Goal: Task Accomplishment & Management: Use online tool/utility

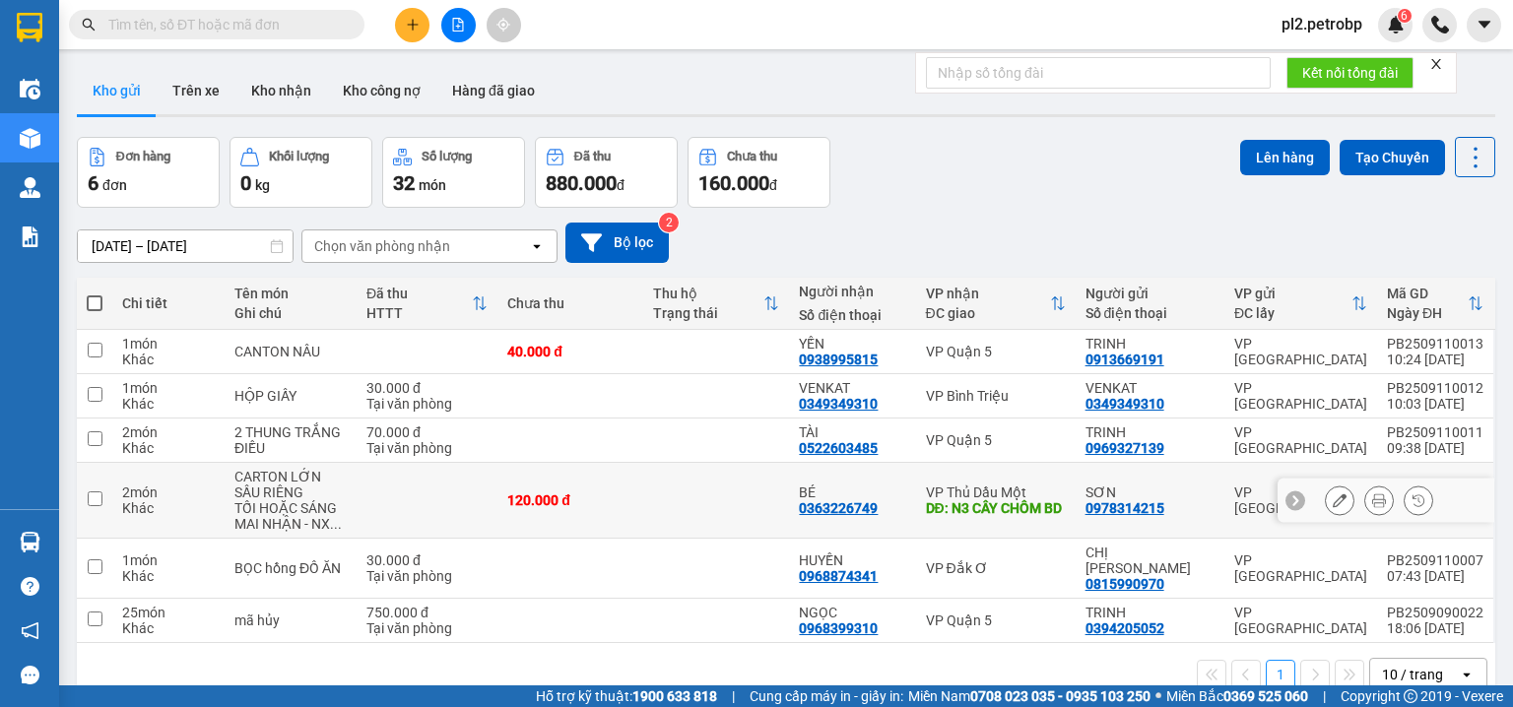
scroll to position [91, 0]
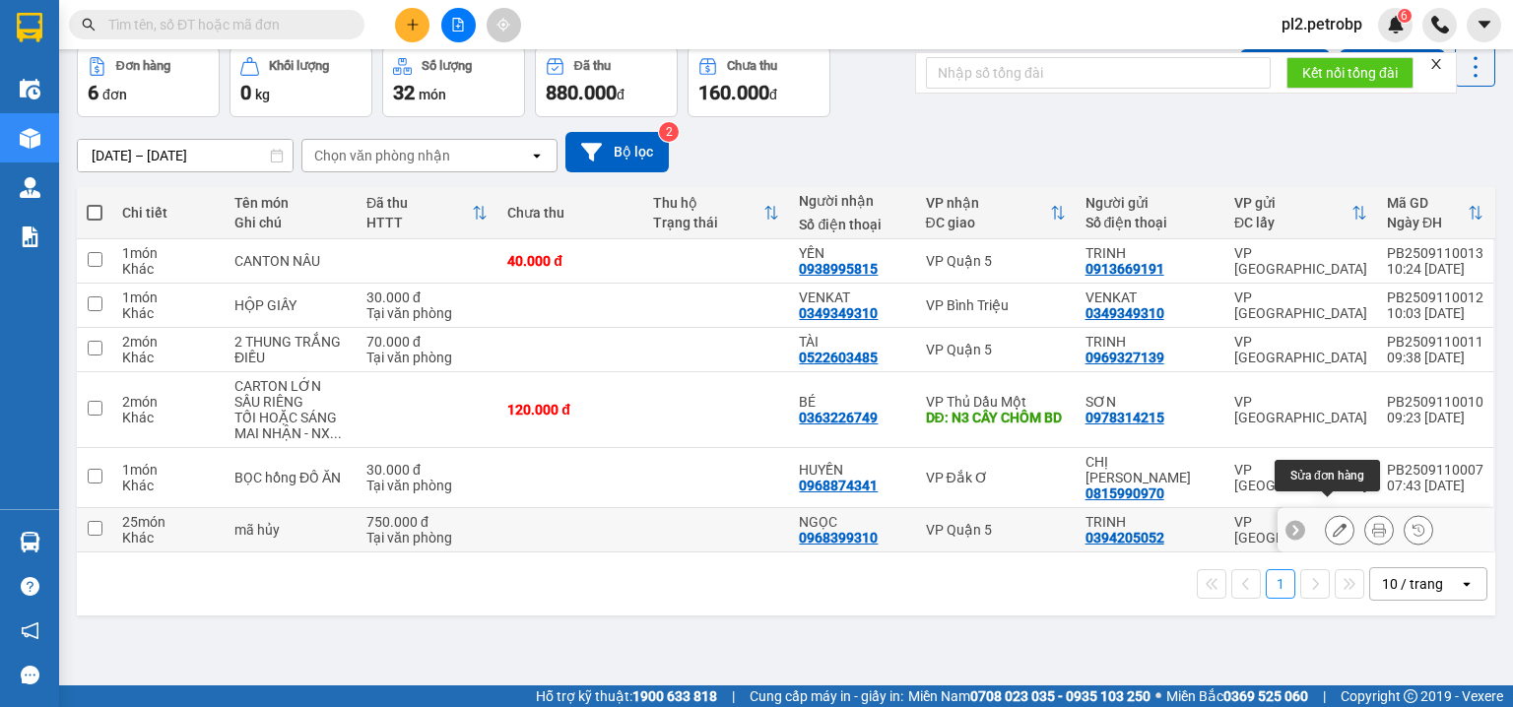
click at [1333, 523] on icon at bounding box center [1340, 530] width 14 height 14
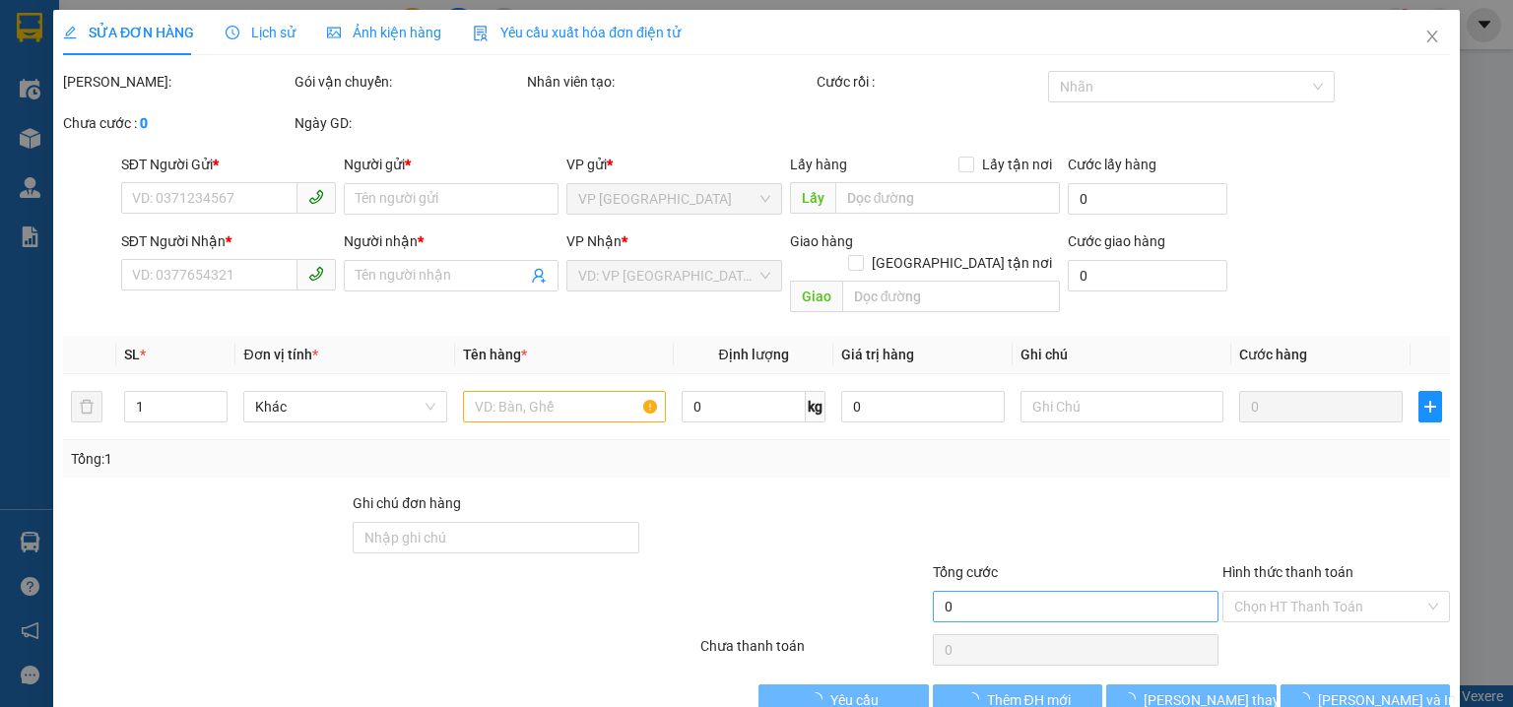
type input "0394205052"
type input "TRINH"
type input "0968399310"
type input "NGỌC"
type input "750.000"
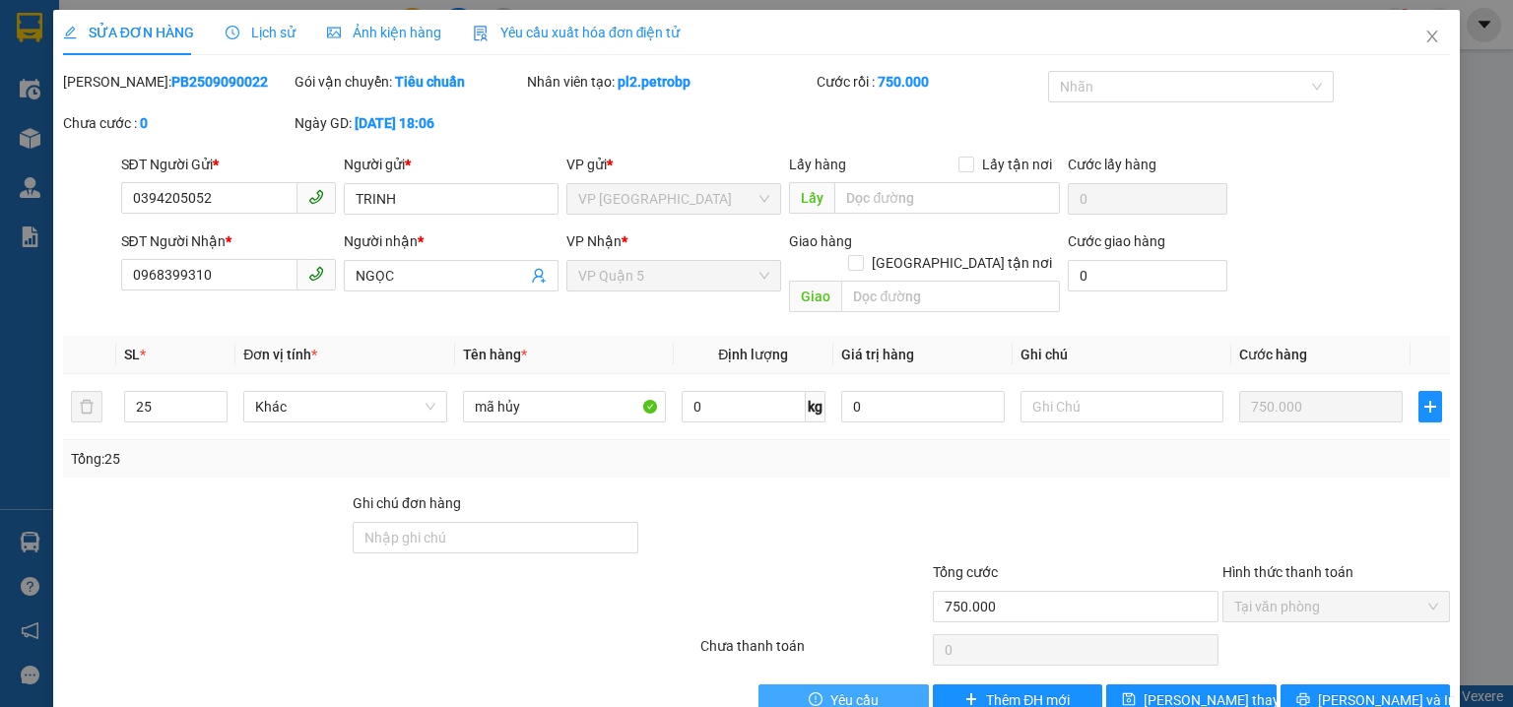
click at [863, 690] on span "Yêu cầu" at bounding box center [855, 701] width 48 height 22
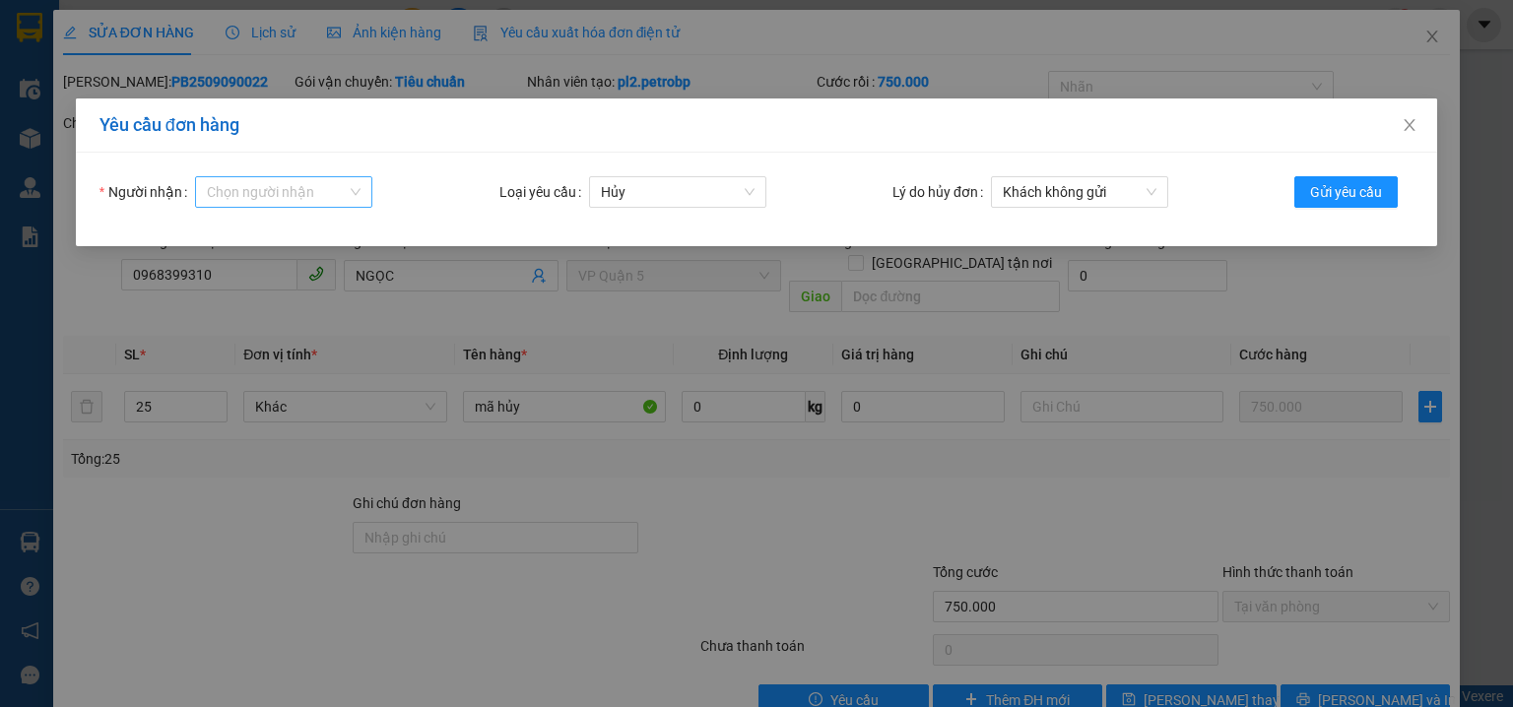
click at [305, 200] on input "Người nhận" at bounding box center [277, 192] width 140 height 30
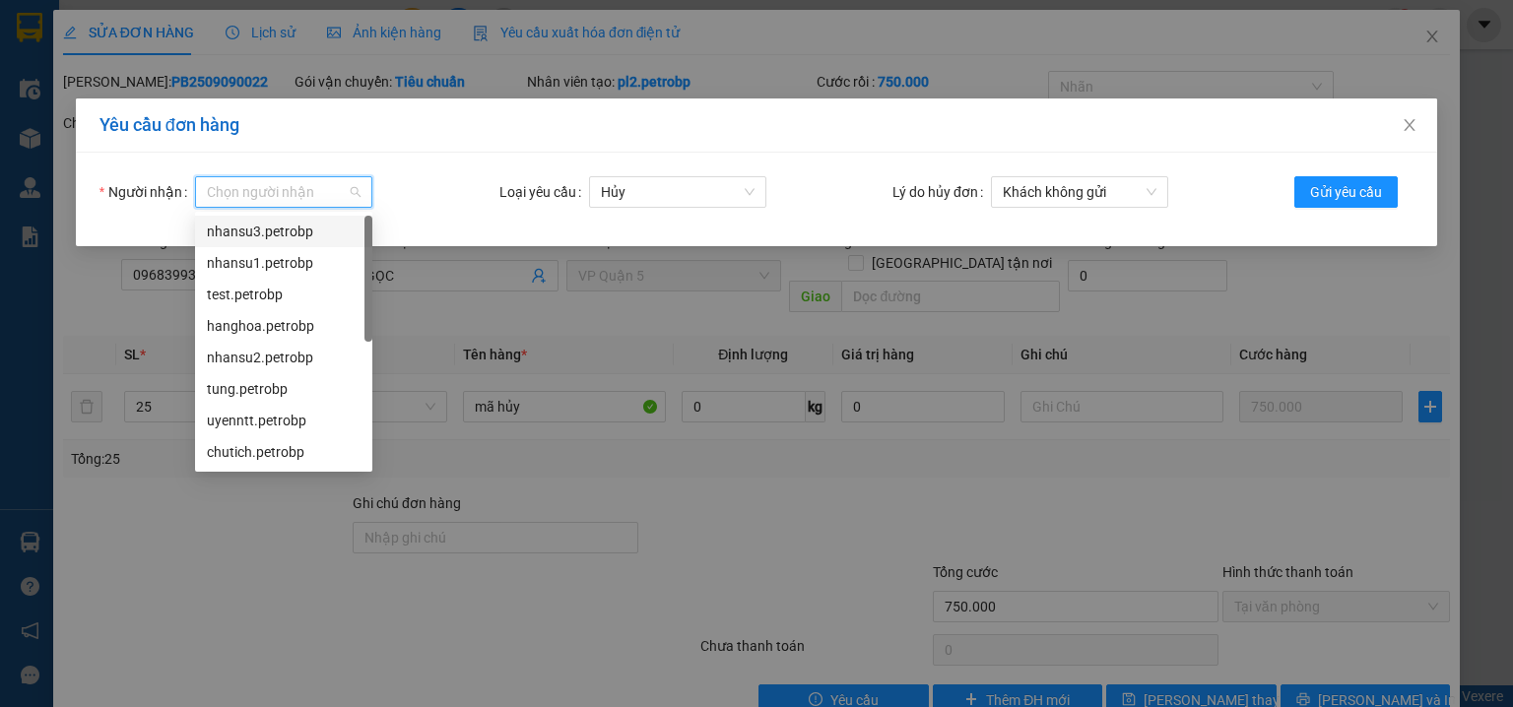
click at [305, 228] on div "nhansu3.petrobp" at bounding box center [284, 232] width 154 height 22
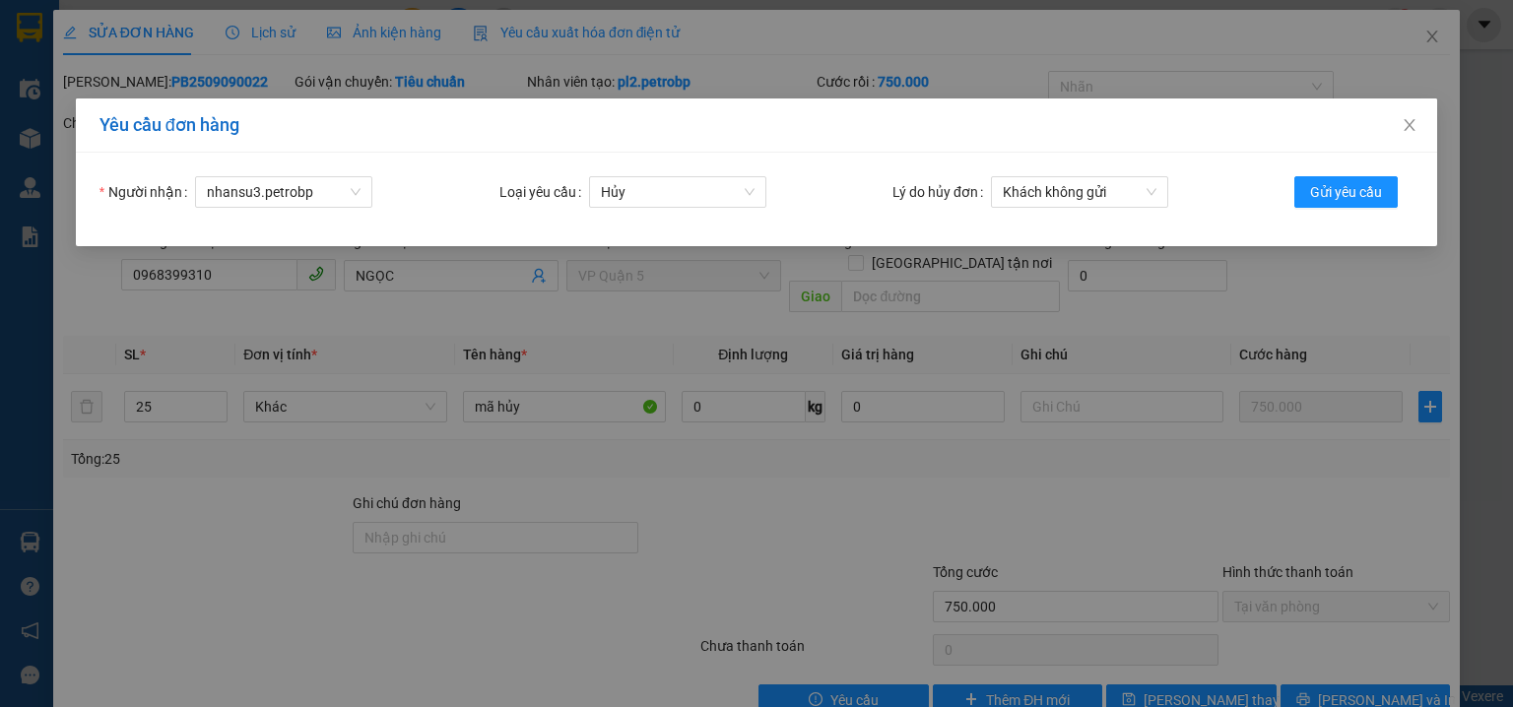
click at [1111, 174] on div "Người nhận nhansu3.petrobp Loại yêu cầu Hủy Lý do hủy đơn Khách không gửi Gửi y…" at bounding box center [757, 200] width 1362 height 94
click at [1111, 185] on span "Khách không gửi" at bounding box center [1080, 192] width 154 height 30
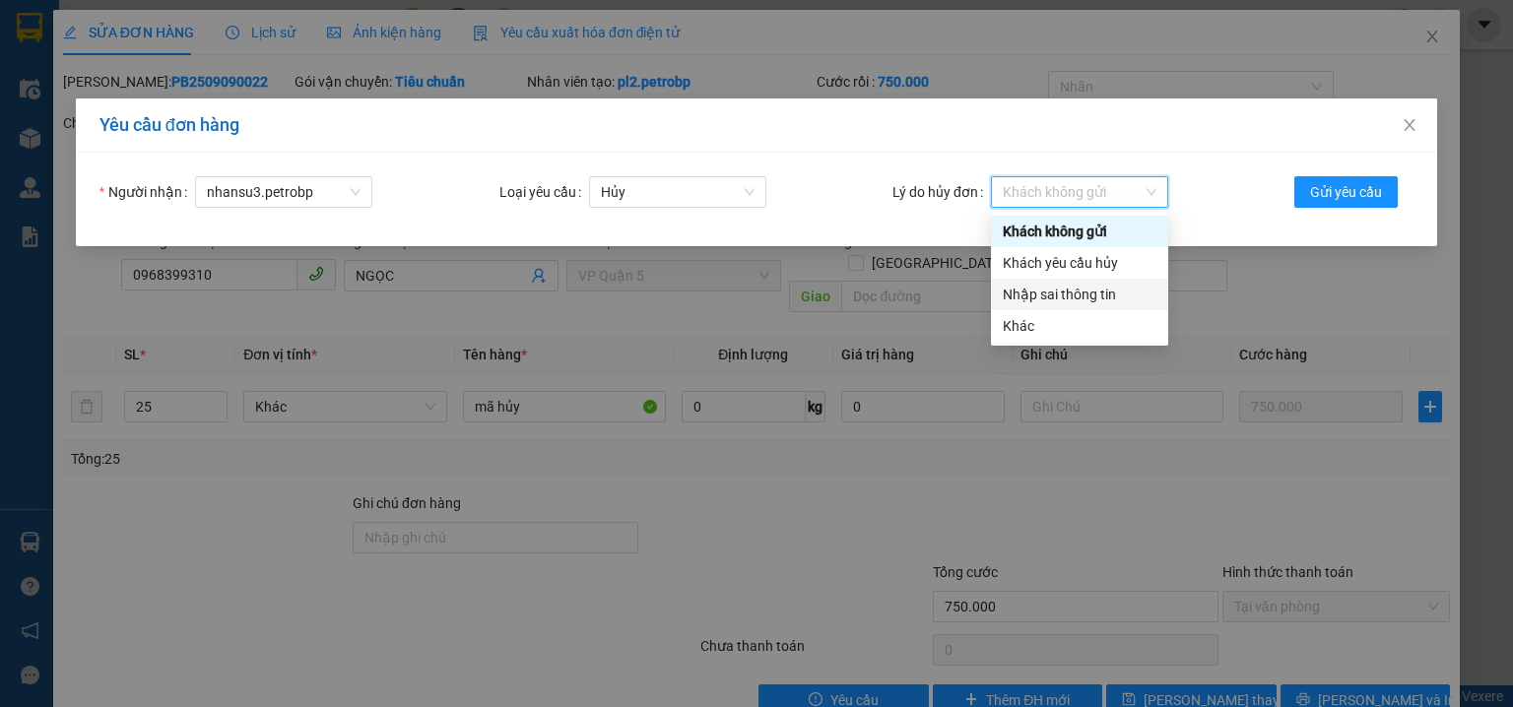
click at [1123, 297] on div "Nhập sai thông tin" at bounding box center [1080, 295] width 154 height 22
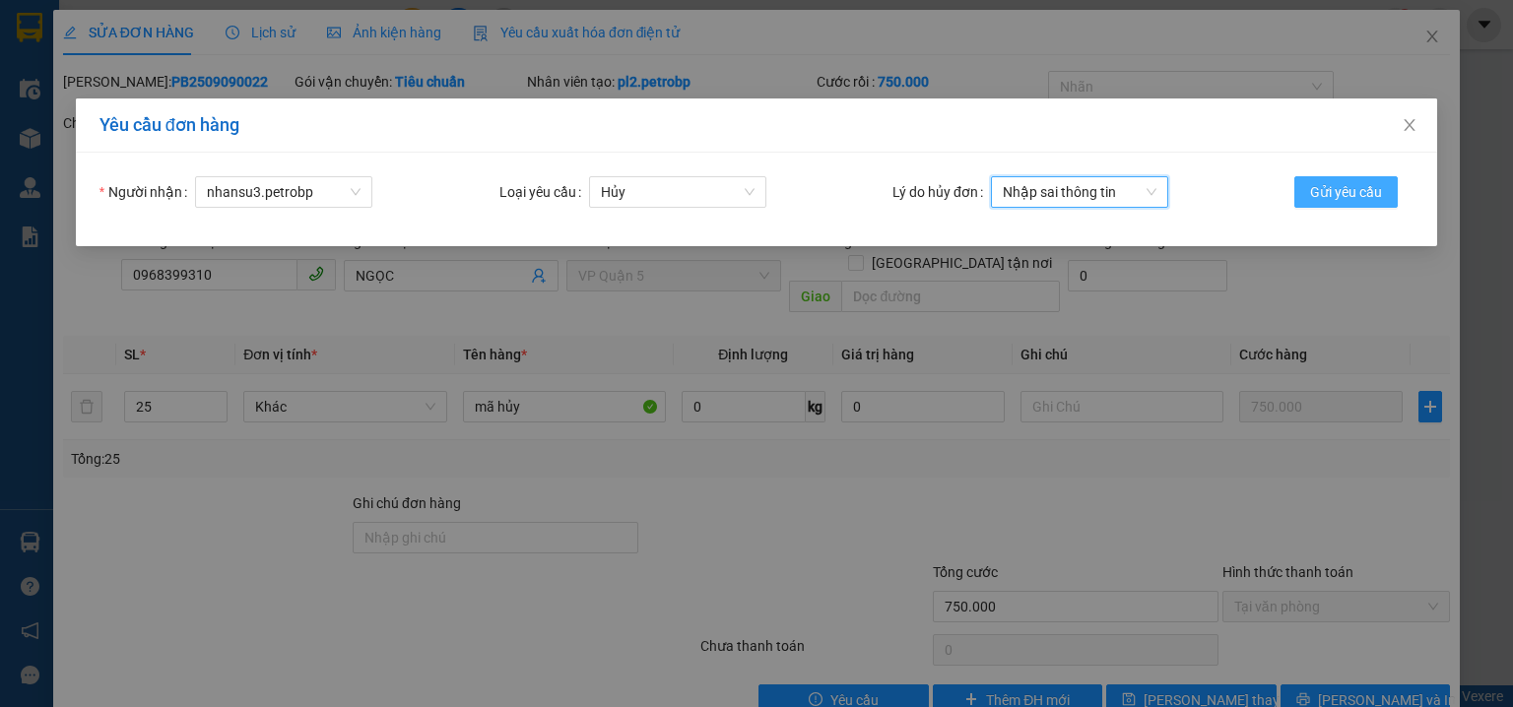
click at [1367, 197] on span "Gửi yêu cầu" at bounding box center [1346, 192] width 72 height 22
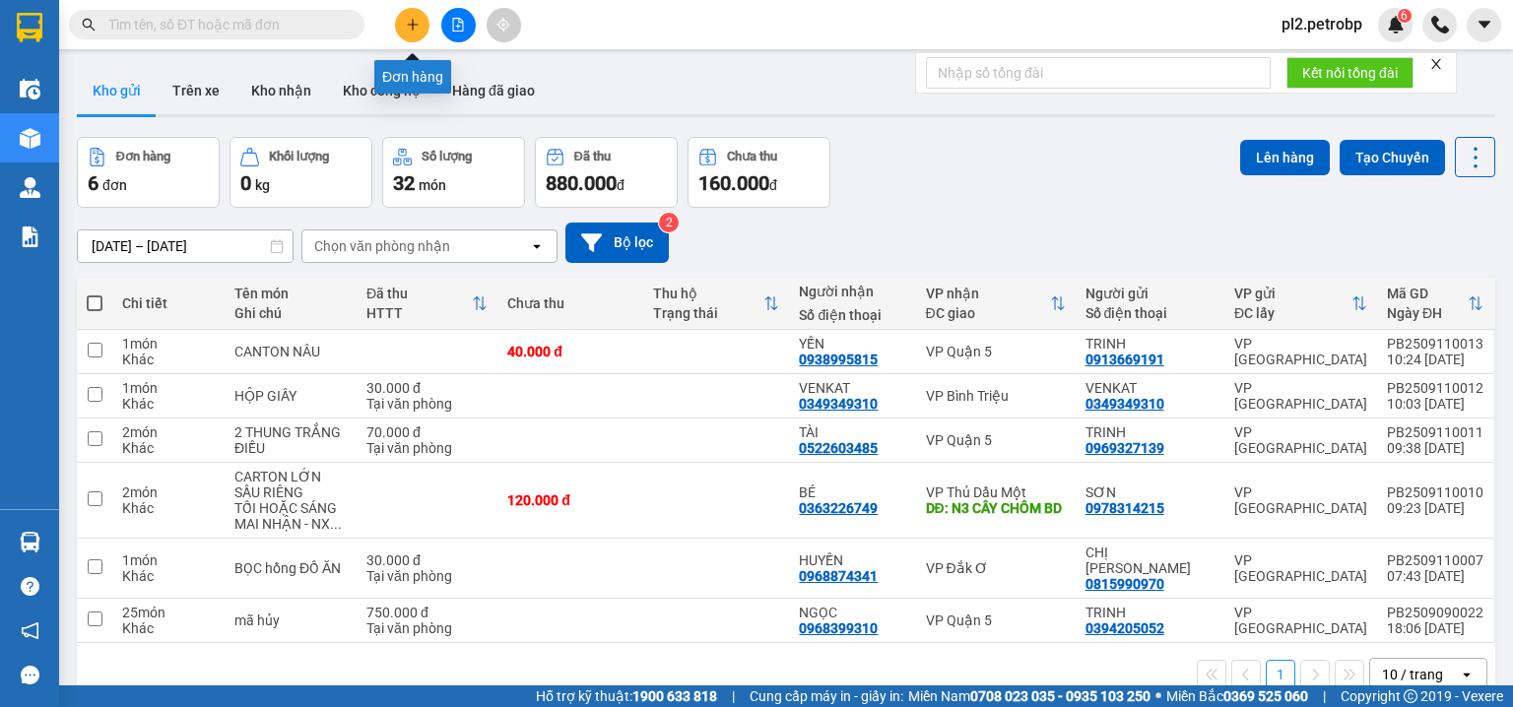
click at [414, 18] on icon "plus" at bounding box center [413, 25] width 14 height 14
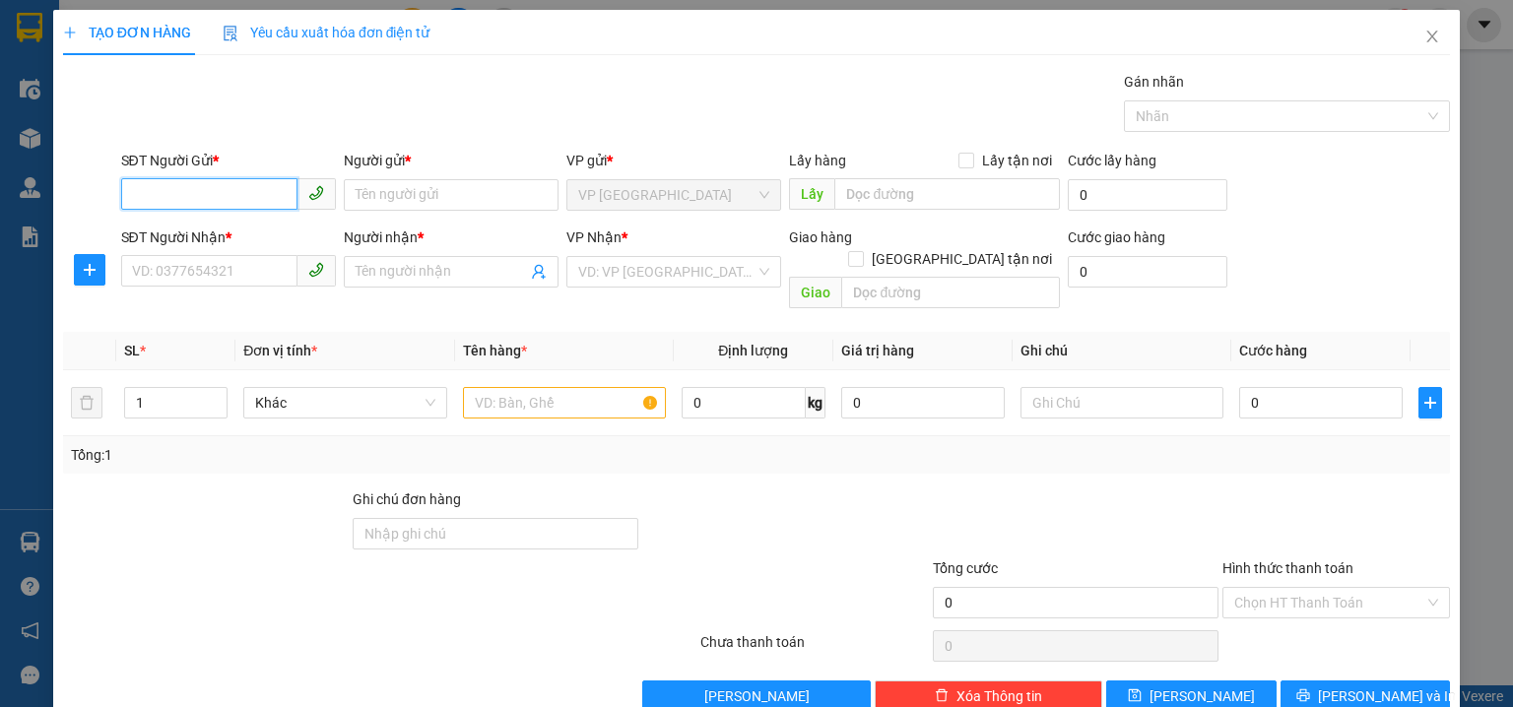
click at [173, 184] on input "SĐT Người Gửi *" at bounding box center [209, 194] width 176 height 32
click at [210, 239] on div "0918819131 - THU" at bounding box center [226, 234] width 189 height 22
type input "0918819131"
type input "THU"
type input "02862908787"
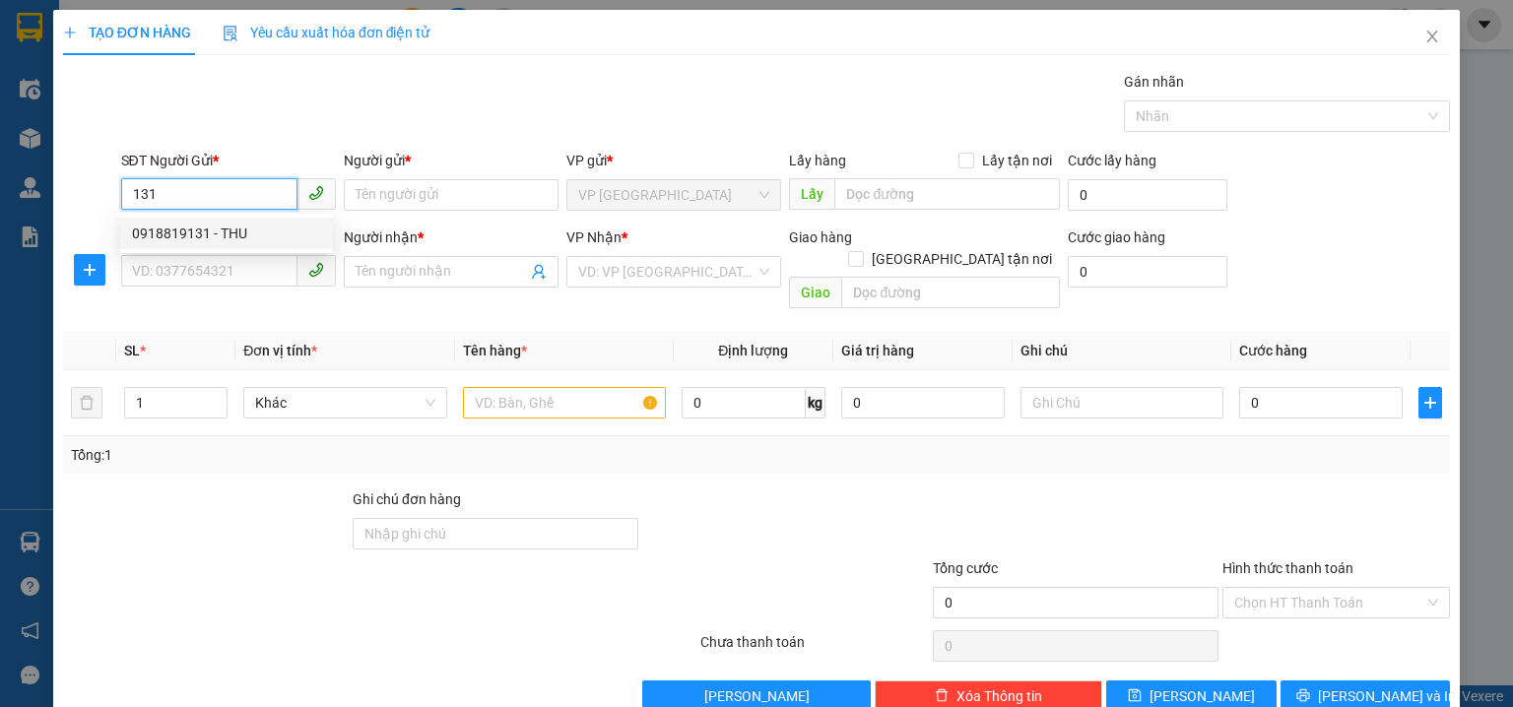
type input "CÔNG TY BROTHER"
type input "40.000"
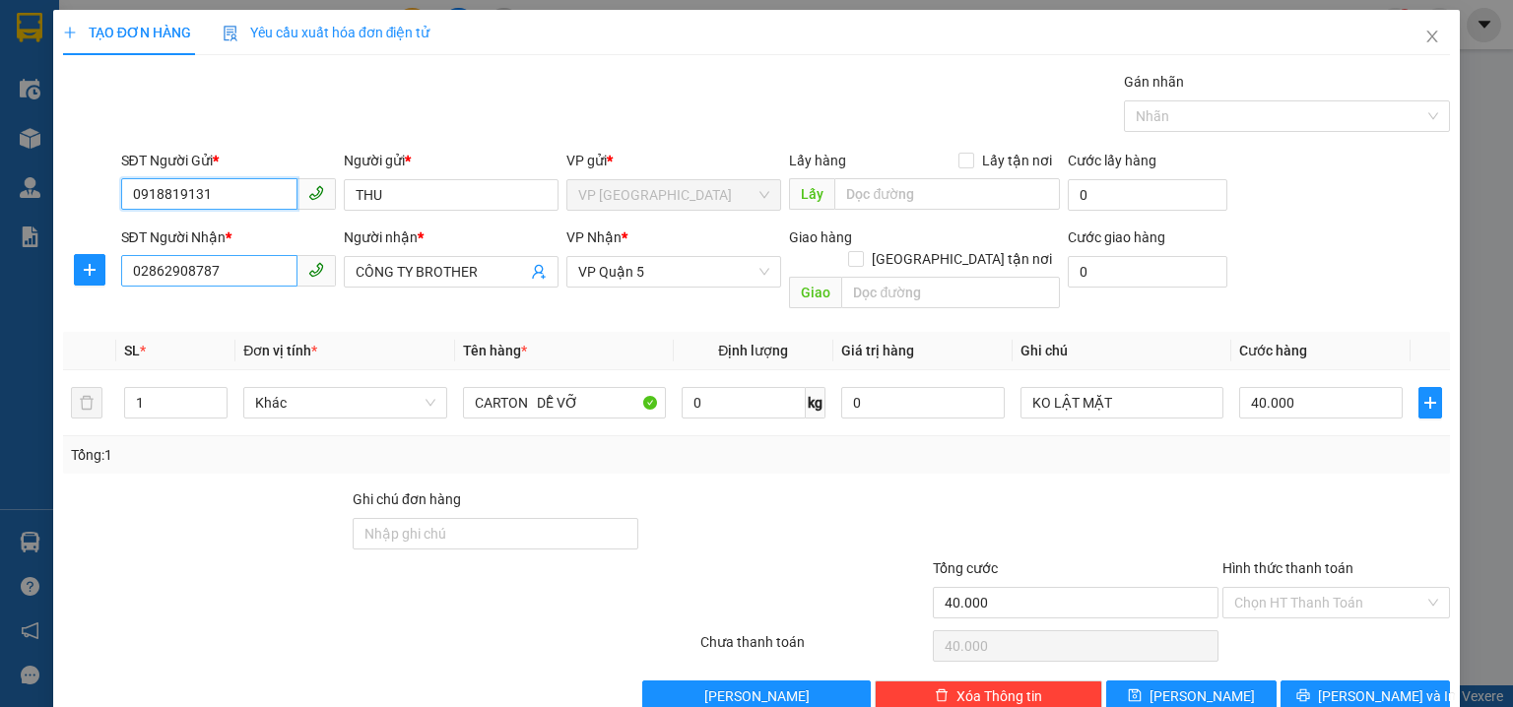
type input "0918819131"
drag, startPoint x: 252, startPoint y: 276, endPoint x: 29, endPoint y: 213, distance: 232.4
click at [1, 247] on div "TẠO ĐƠN HÀNG Yêu cầu xuất hóa đơn điện tử Transit Pickup Surcharge Ids Transit …" at bounding box center [756, 353] width 1513 height 707
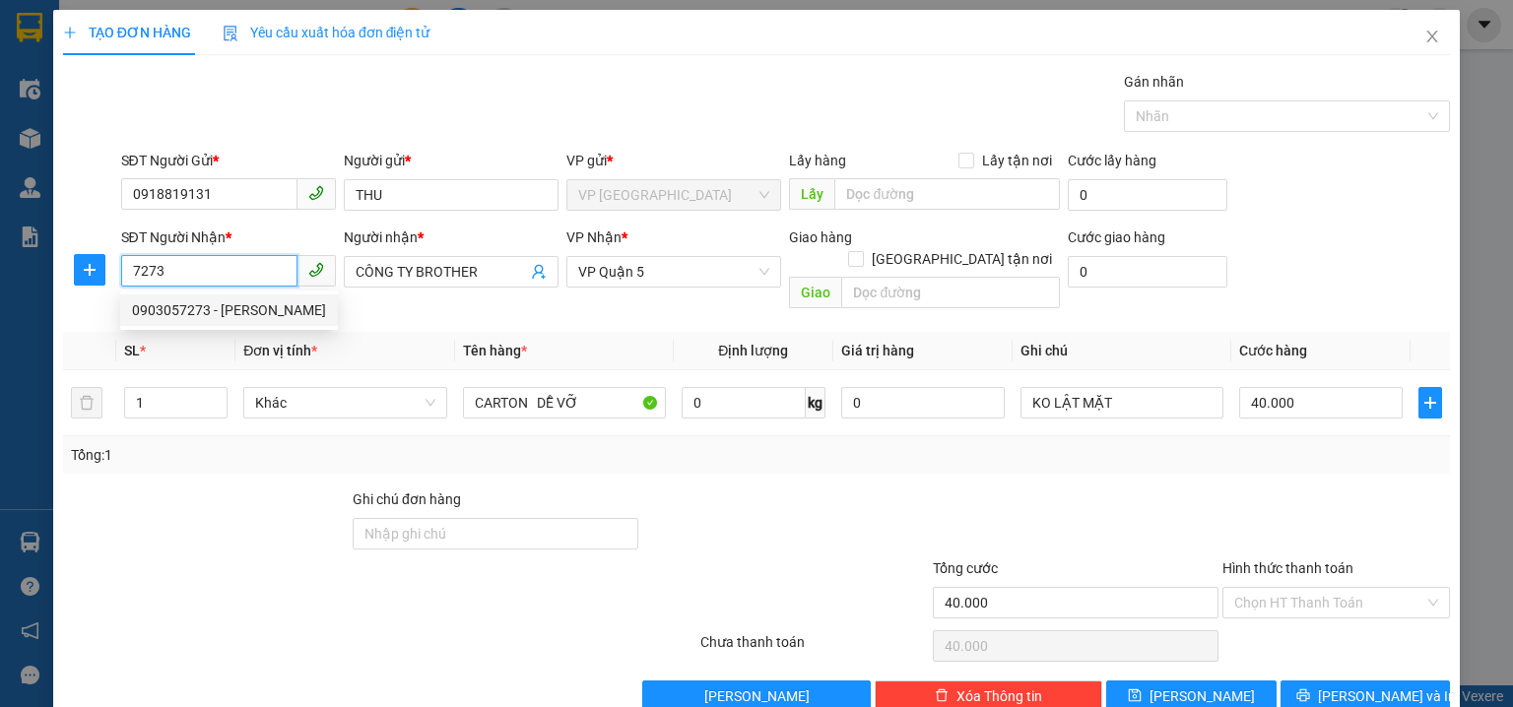
click at [218, 311] on div "0903057273 - CTI THIÊN VƯƠNG" at bounding box center [229, 311] width 194 height 22
type input "0903057273"
type input "CTI THIÊN VƯƠNG"
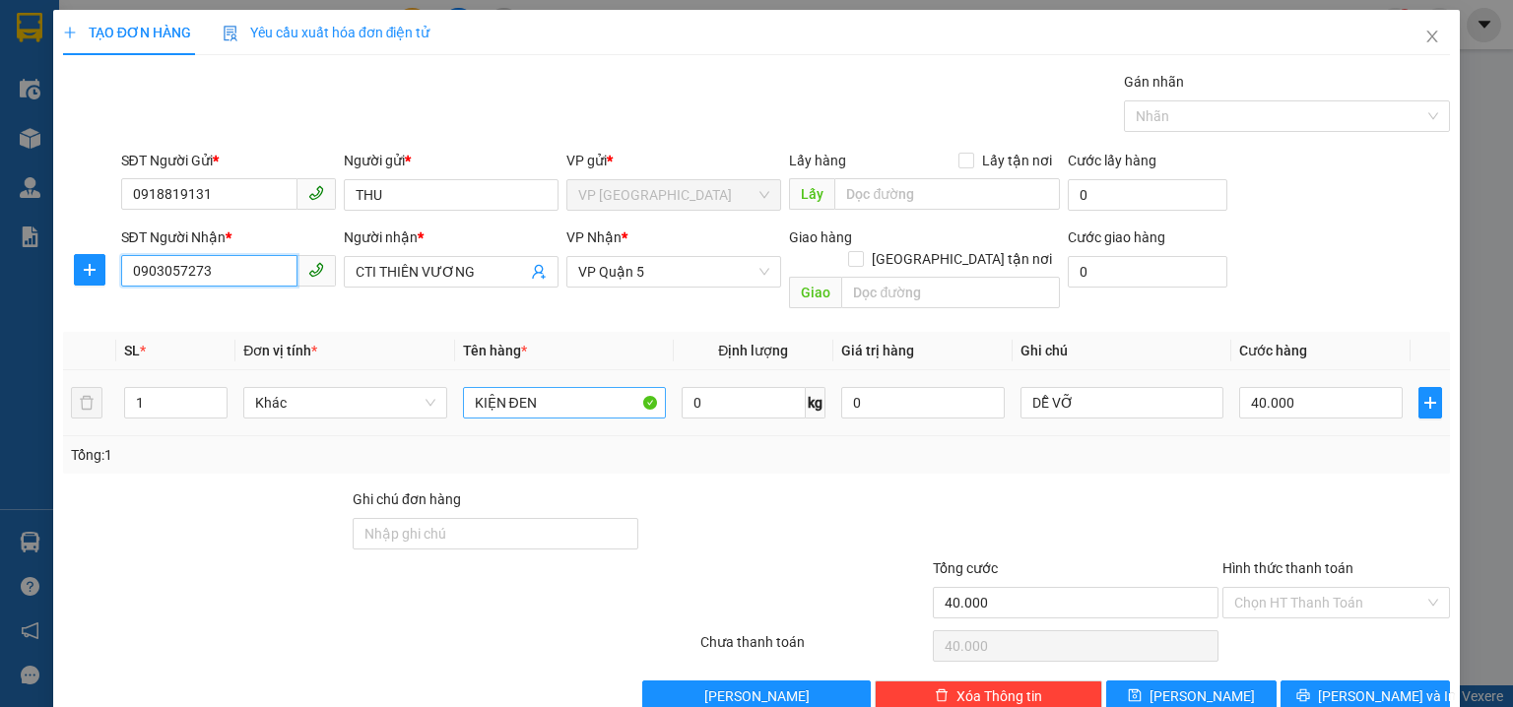
type input "0903057273"
drag, startPoint x: 575, startPoint y: 382, endPoint x: 223, endPoint y: 337, distance: 355.6
click at [232, 347] on table "SL * Đơn vị tính * Tên hàng * Định lượng Giá trị hàng Ghi chú Cước hàng 1 Khác …" at bounding box center [756, 384] width 1387 height 104
type input "K"
type input "KIỆN MÁY TÍNH"
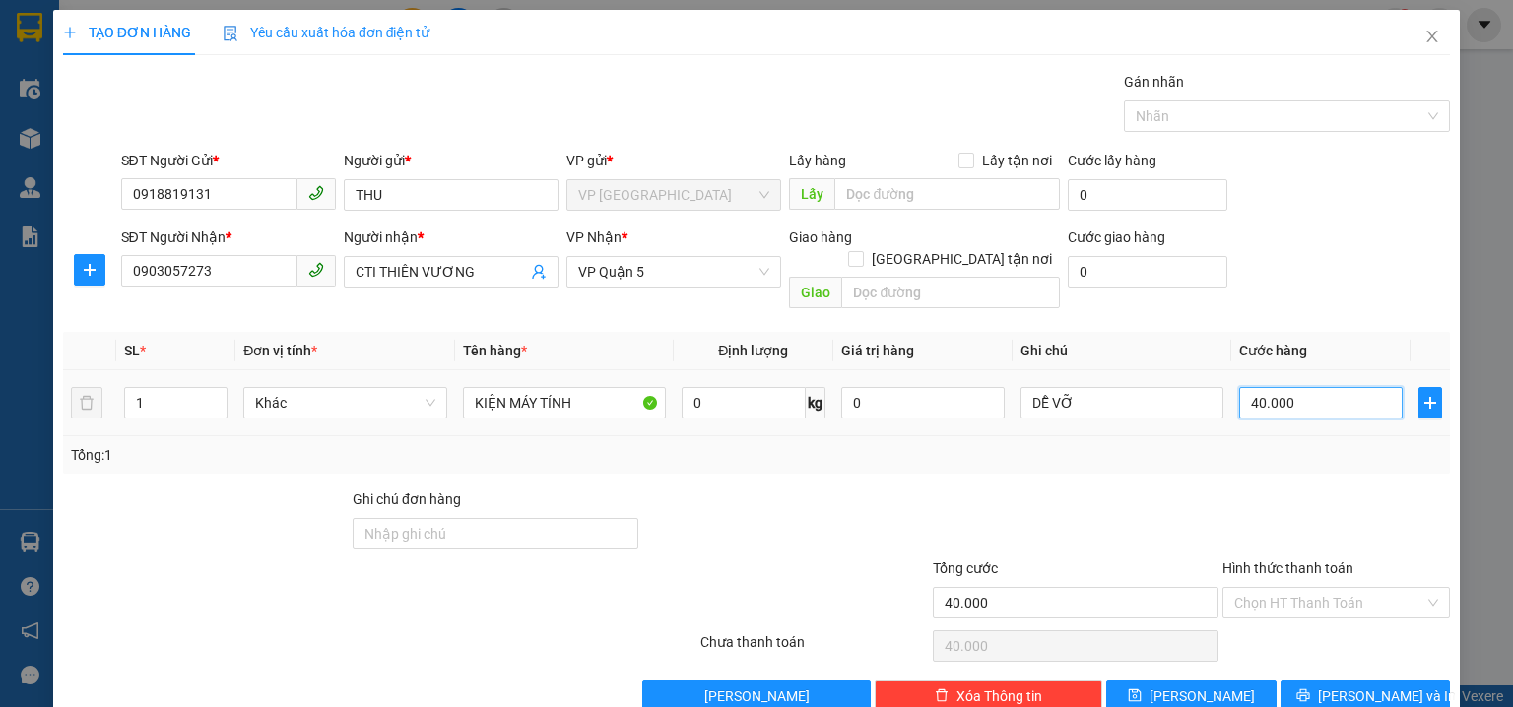
click at [1288, 387] on input "40.000" at bounding box center [1321, 403] width 164 height 32
click at [1430, 185] on div "SĐT Người Gửi * 0918819131 Người gửi * THU VP gửi * VP Phước Bình Lấy hàng Lấy …" at bounding box center [786, 184] width 1338 height 69
click at [1263, 588] on input "Hình thức thanh toán" at bounding box center [1329, 603] width 190 height 30
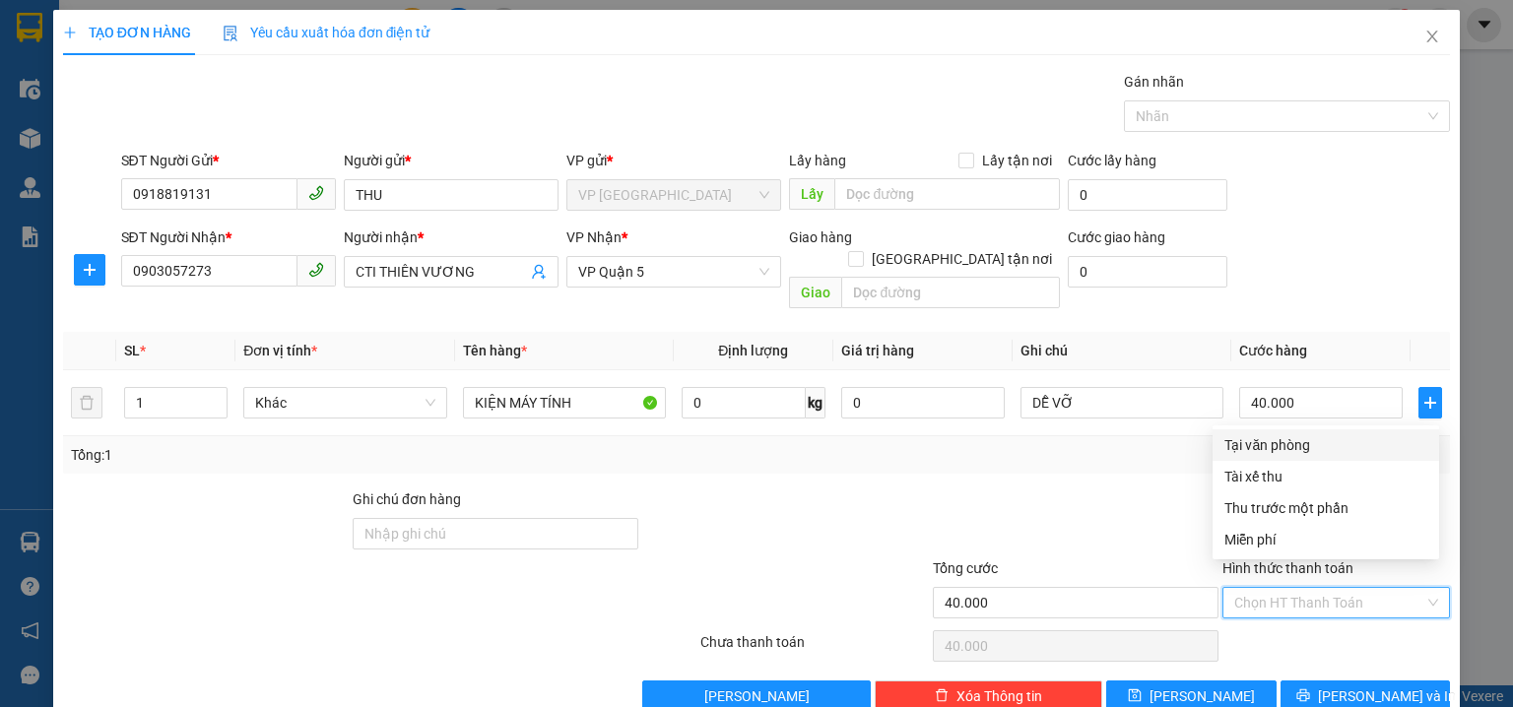
click at [1263, 445] on div "Tại văn phòng" at bounding box center [1326, 445] width 203 height 22
type input "0"
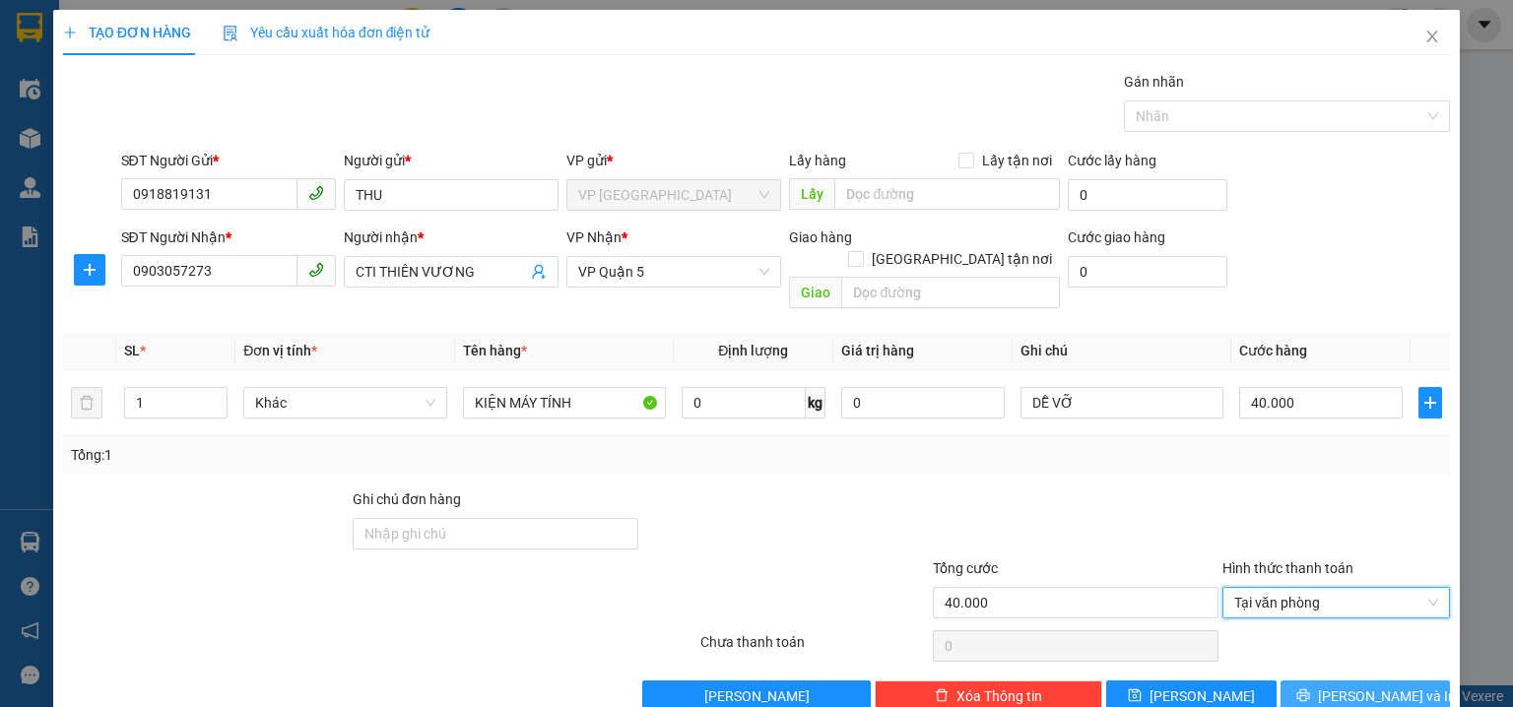
click at [1332, 654] on div "Transit Pickup Surcharge Ids Transit Deliver Surcharge Ids Transit Deliver Surc…" at bounding box center [756, 391] width 1387 height 641
drag, startPoint x: 1344, startPoint y: 674, endPoint x: 1315, endPoint y: 651, distance: 36.5
click at [1337, 686] on span "[PERSON_NAME] và In" at bounding box center [1387, 697] width 138 height 22
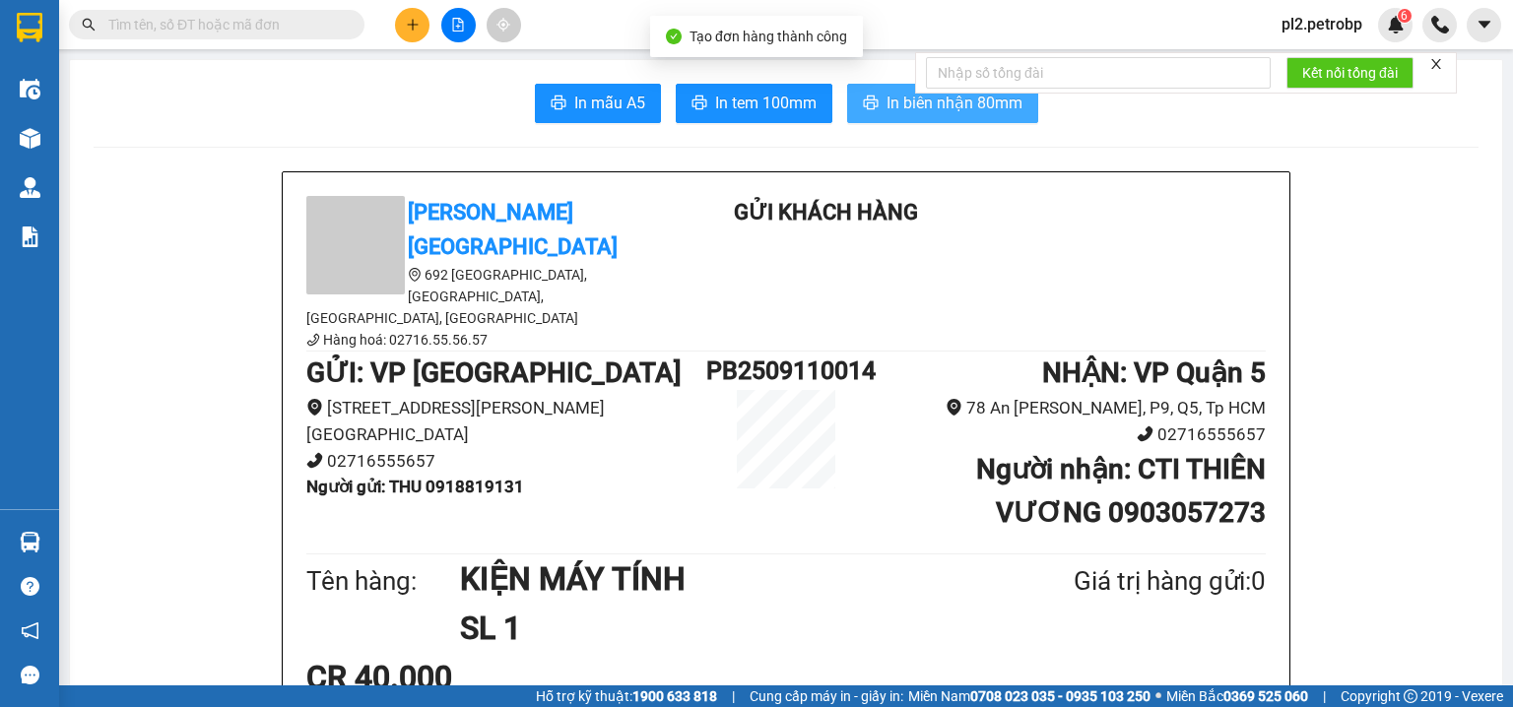
drag, startPoint x: 939, startPoint y: 102, endPoint x: 1076, endPoint y: 0, distance: 171.0
click at [939, 101] on span "In biên nhận 80mm" at bounding box center [955, 103] width 136 height 25
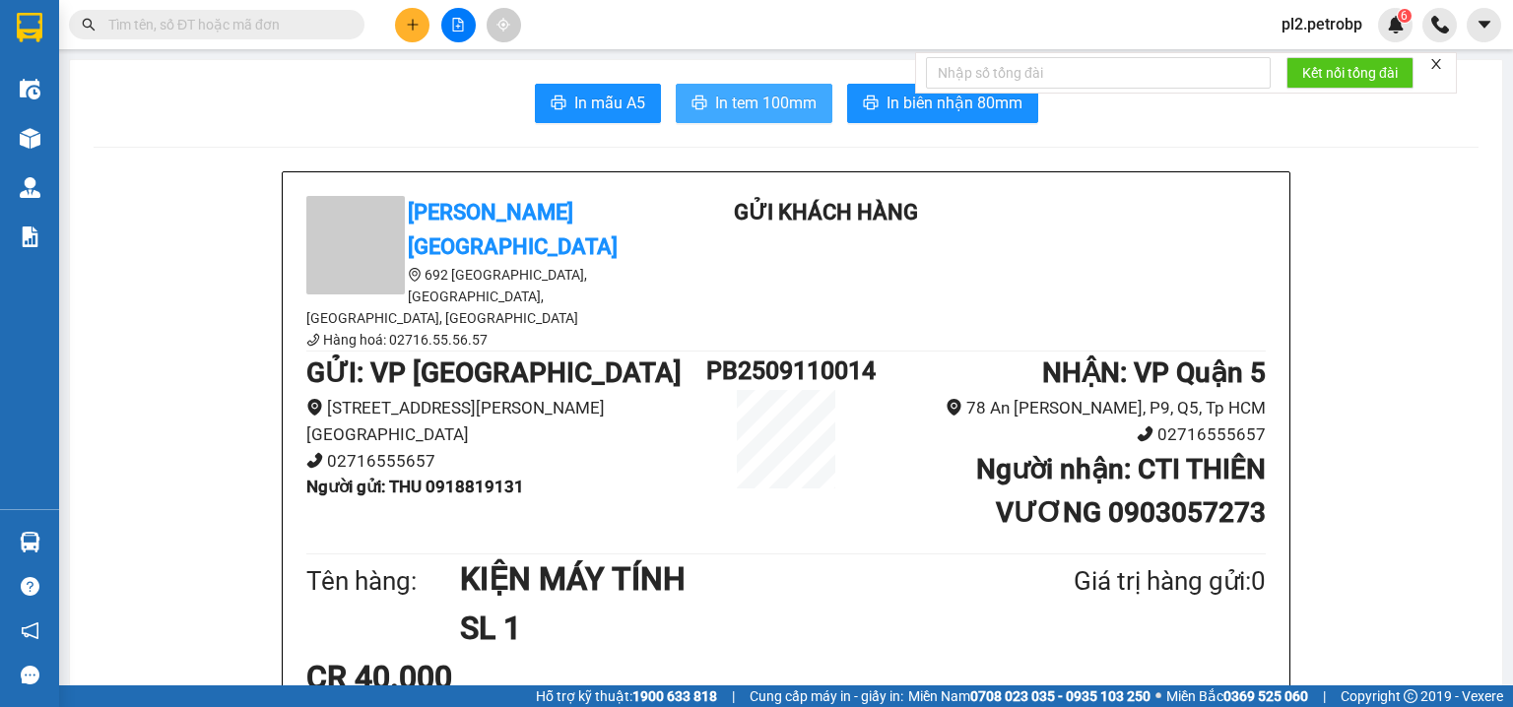
drag, startPoint x: 766, startPoint y: 110, endPoint x: 884, endPoint y: 8, distance: 156.5
click at [767, 110] on span "In tem 100mm" at bounding box center [765, 103] width 101 height 25
click at [466, 20] on button at bounding box center [458, 25] width 34 height 34
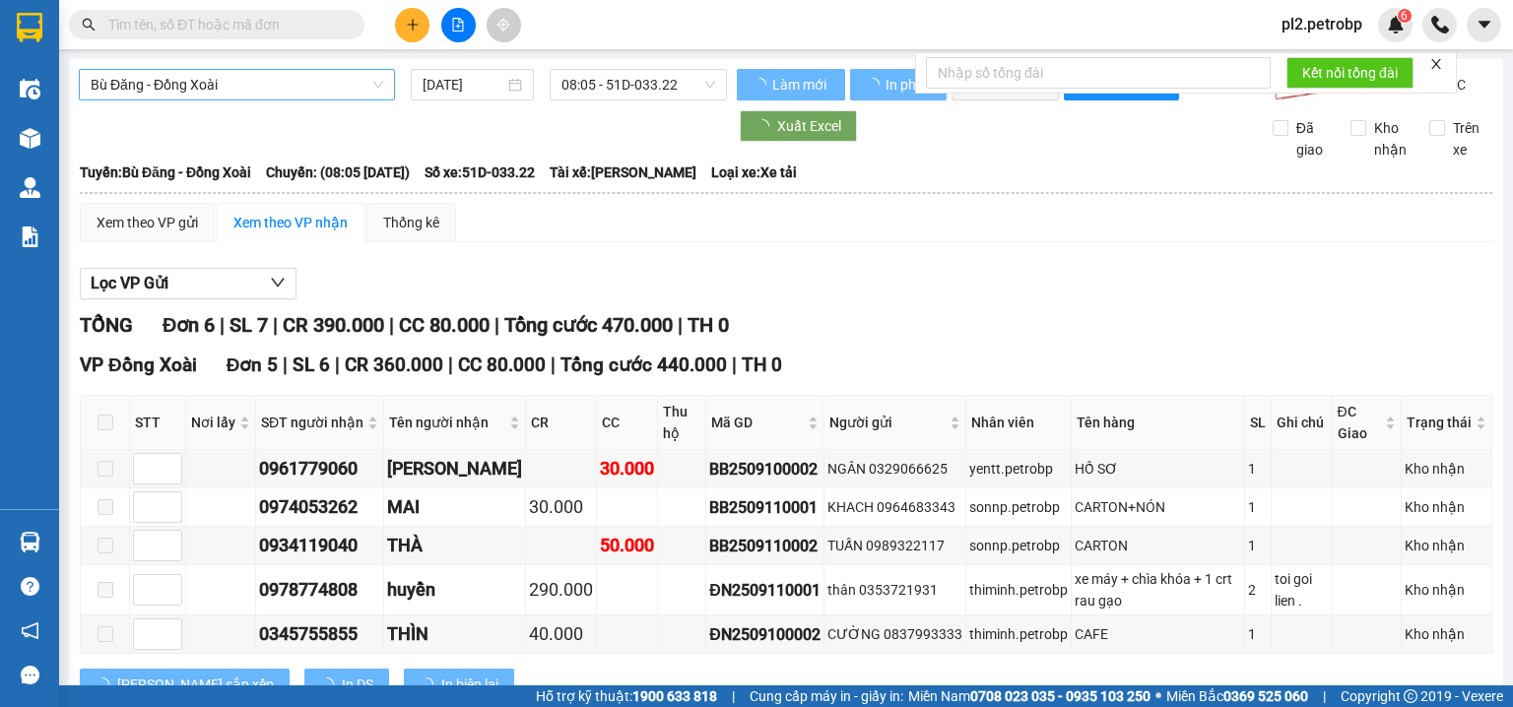
click at [238, 82] on span "Bù Đăng - Đồng Xoài" at bounding box center [237, 85] width 293 height 30
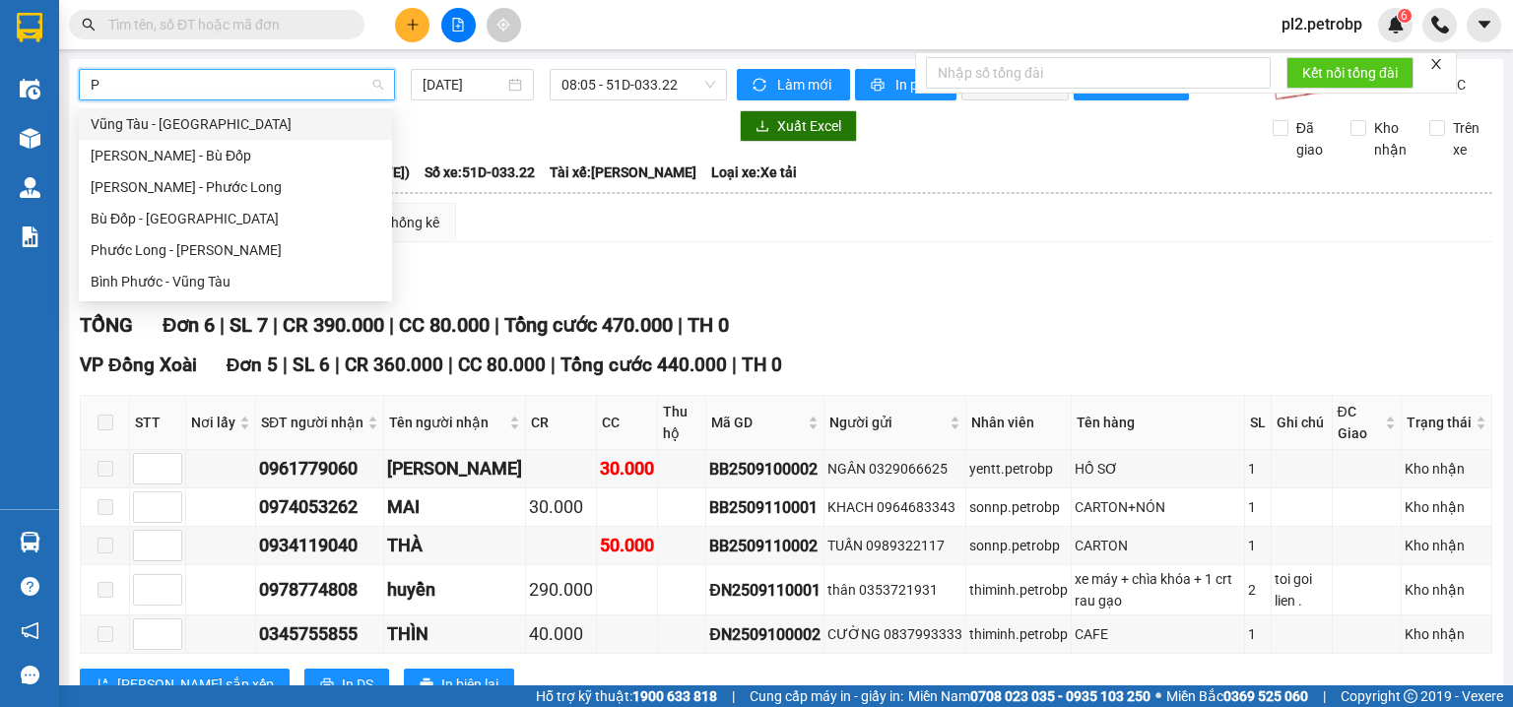
type input "P"
drag, startPoint x: 220, startPoint y: 252, endPoint x: 399, endPoint y: 174, distance: 195.5
click at [221, 250] on div "[PERSON_NAME] [PERSON_NAME]" at bounding box center [236, 250] width 290 height 22
type input "[DATE]"
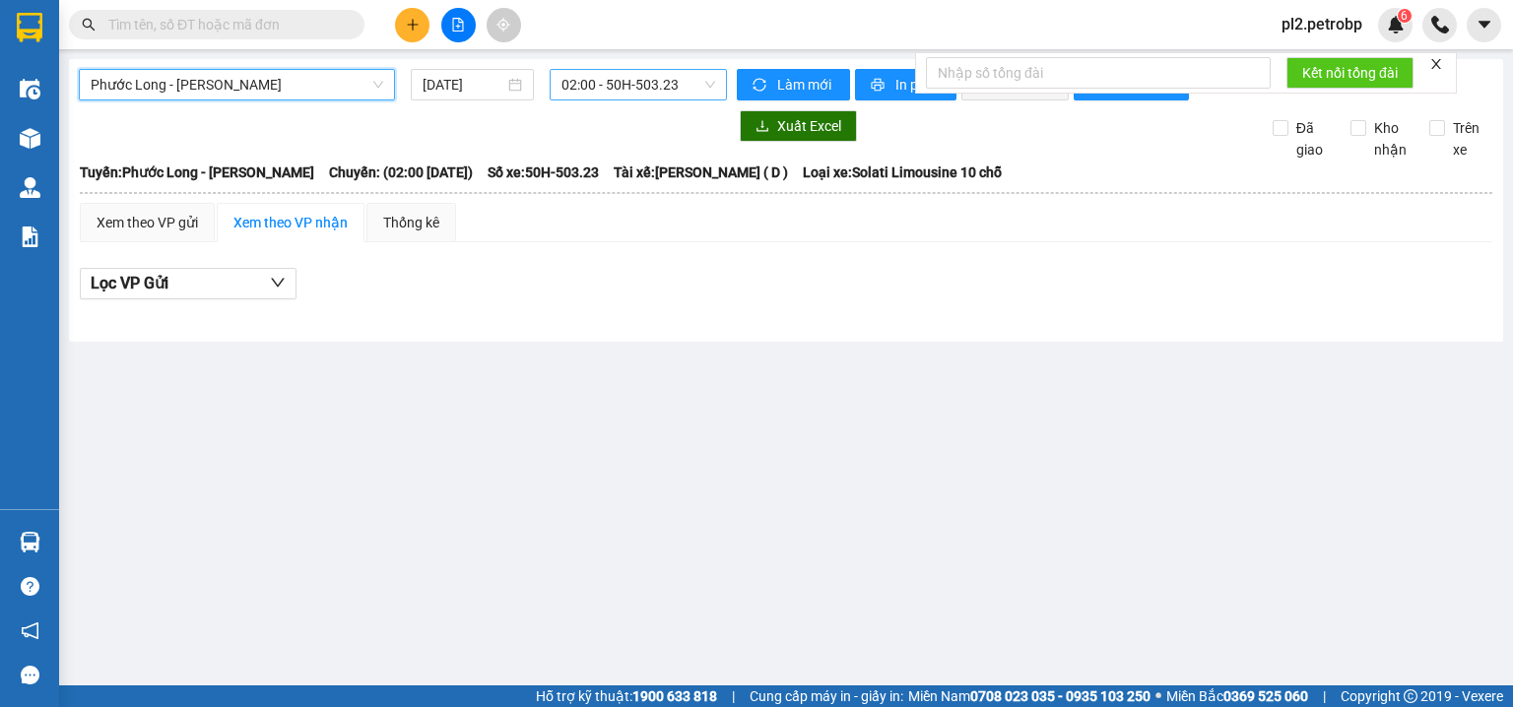
click at [603, 90] on span "02:00 - 50H-503.23" at bounding box center [639, 85] width 155 height 30
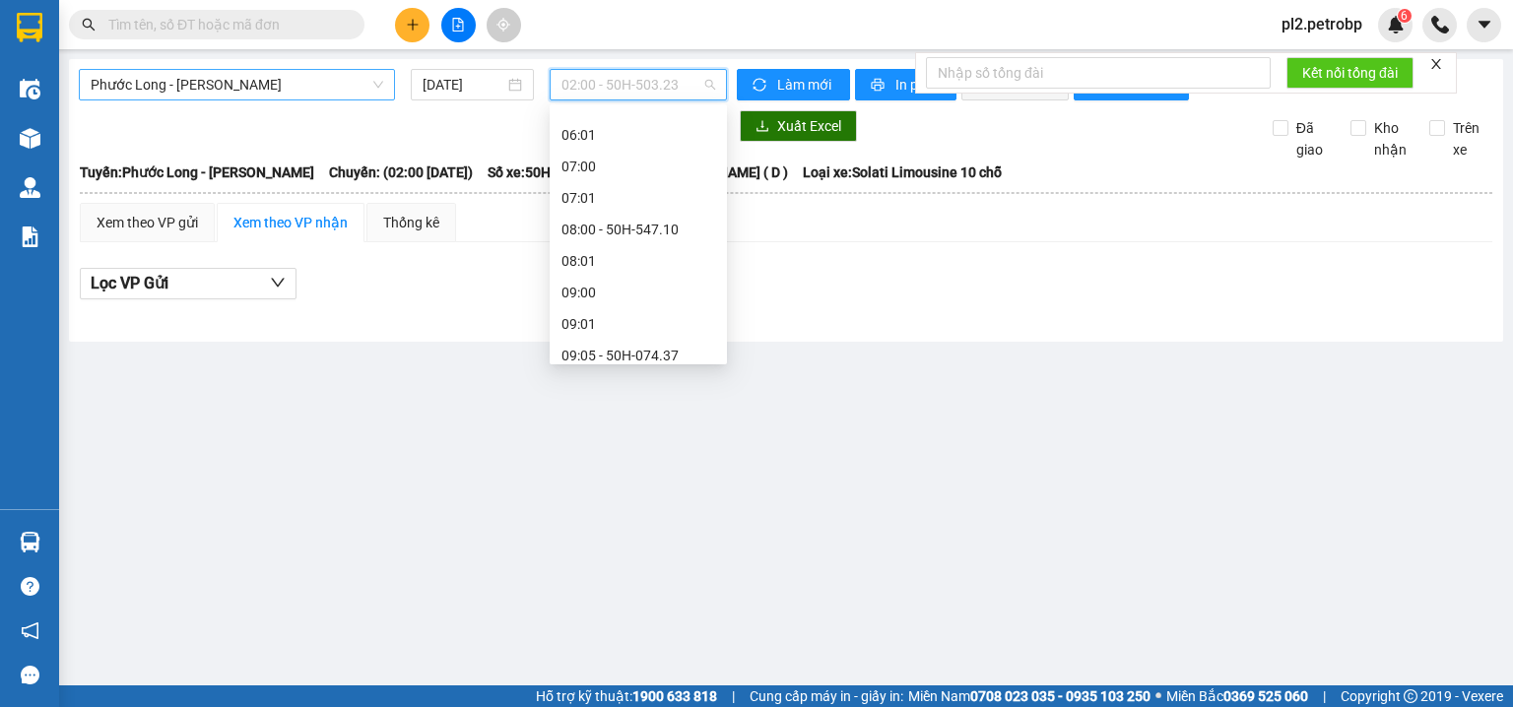
scroll to position [391, 0]
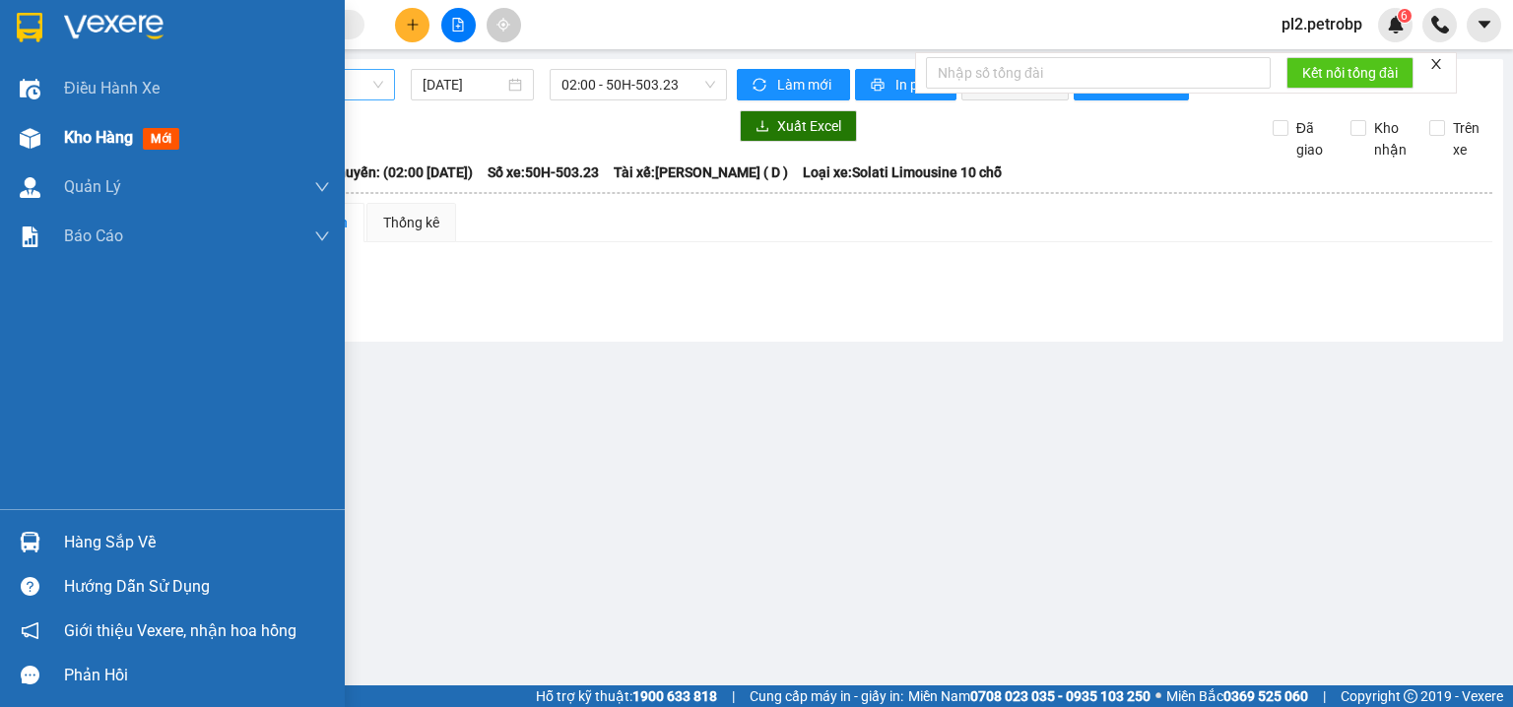
click at [72, 144] on span "Kho hàng" at bounding box center [98, 137] width 69 height 19
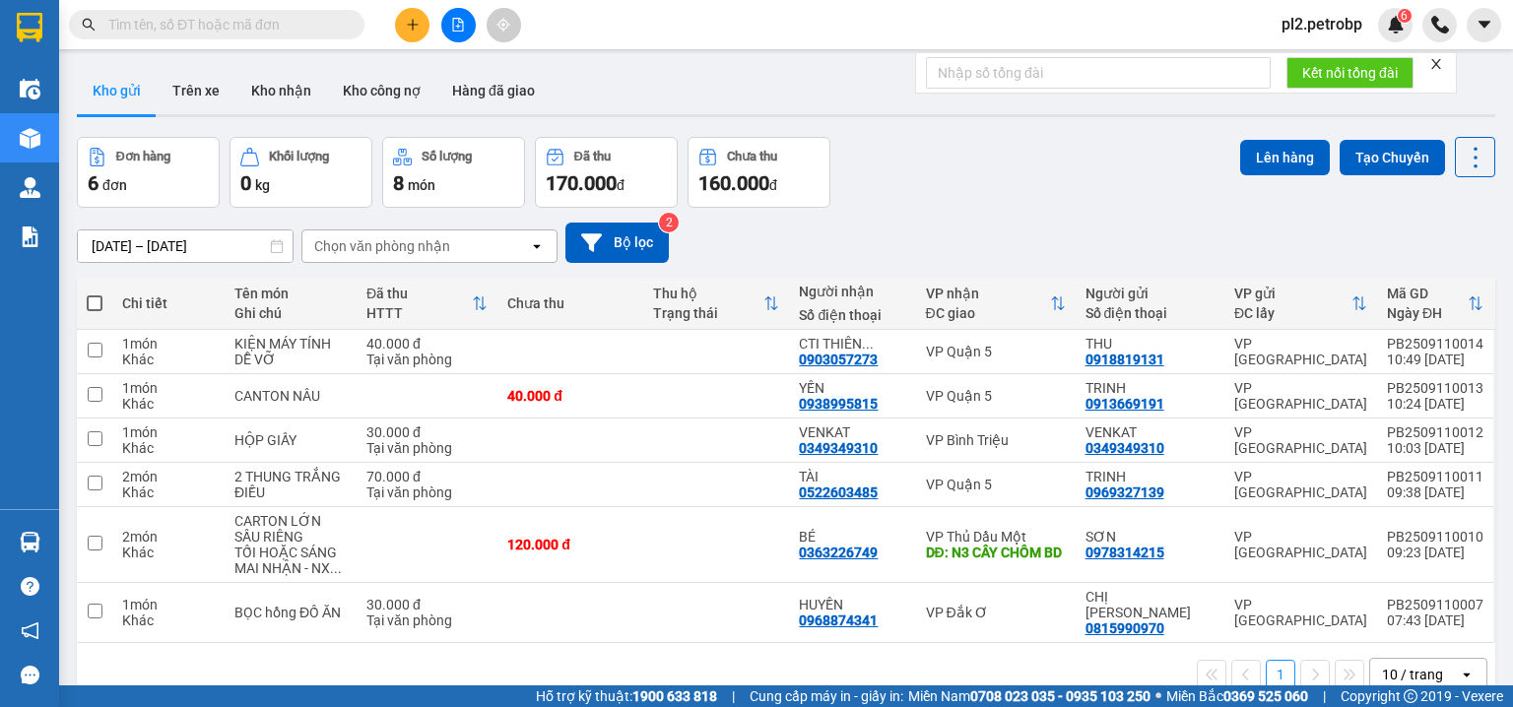
click at [170, 245] on input "[DATE] – [DATE]" at bounding box center [185, 247] width 215 height 32
click at [829, 643] on div "1 10 / trang open" at bounding box center [786, 674] width 1419 height 63
click at [218, 23] on input "text" at bounding box center [224, 25] width 233 height 22
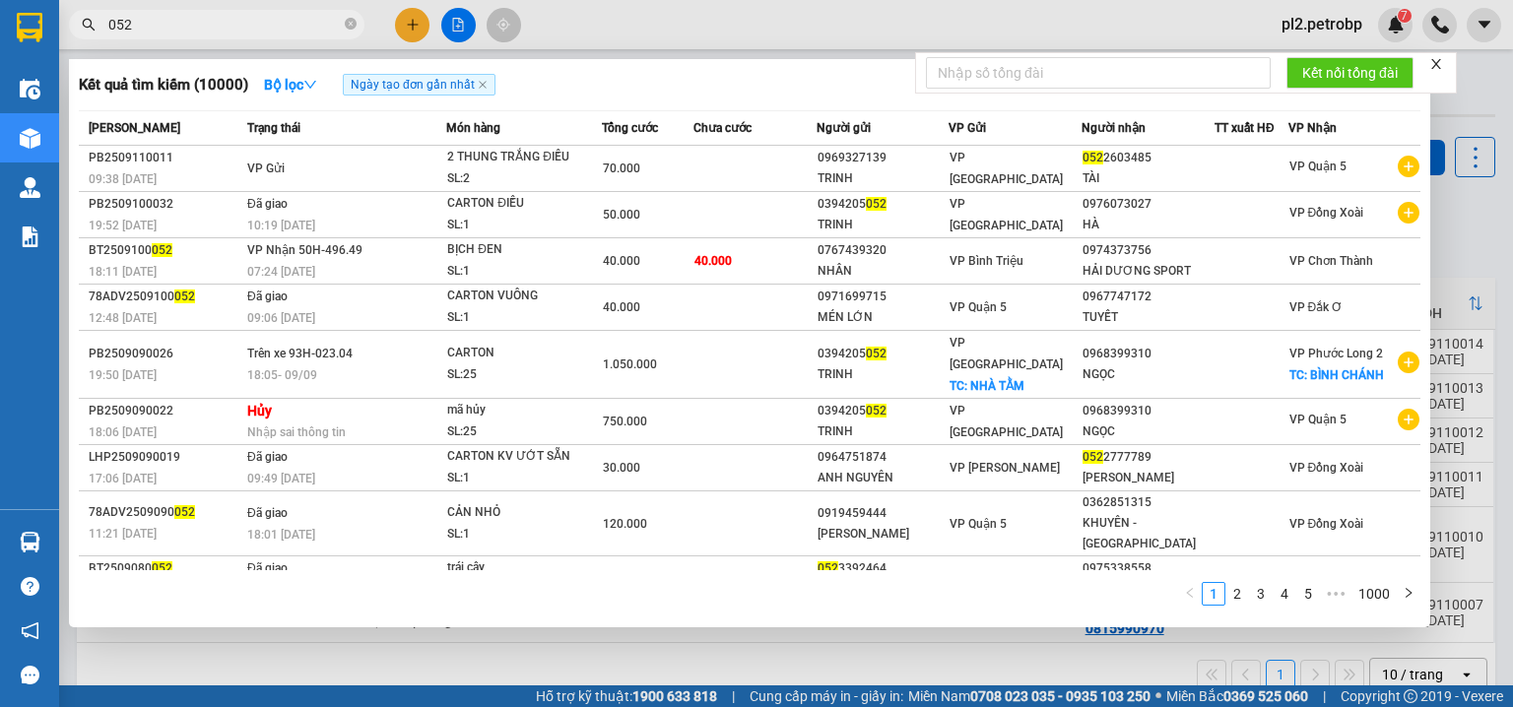
type input "052"
click at [705, 16] on div at bounding box center [756, 353] width 1513 height 707
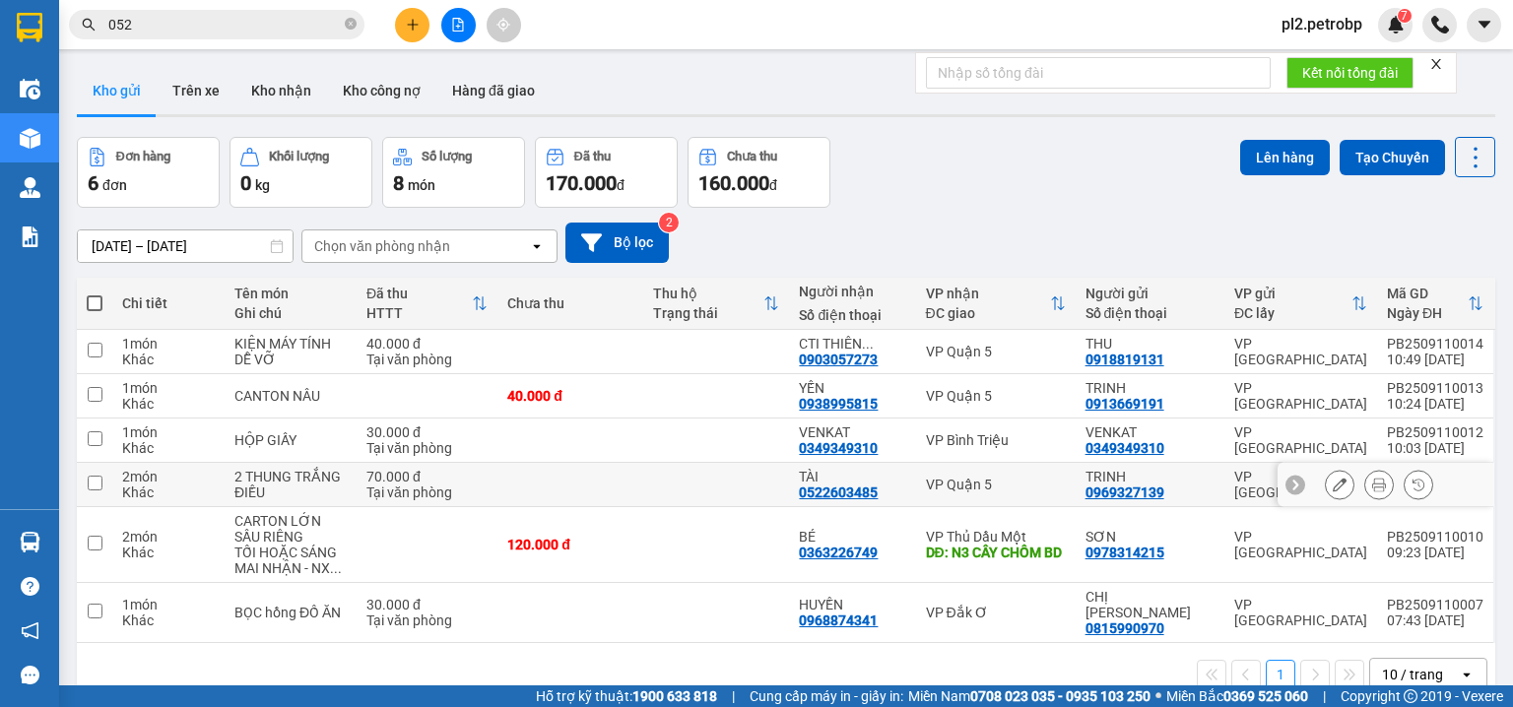
click at [777, 481] on td at bounding box center [716, 485] width 146 height 44
checkbox input "true"
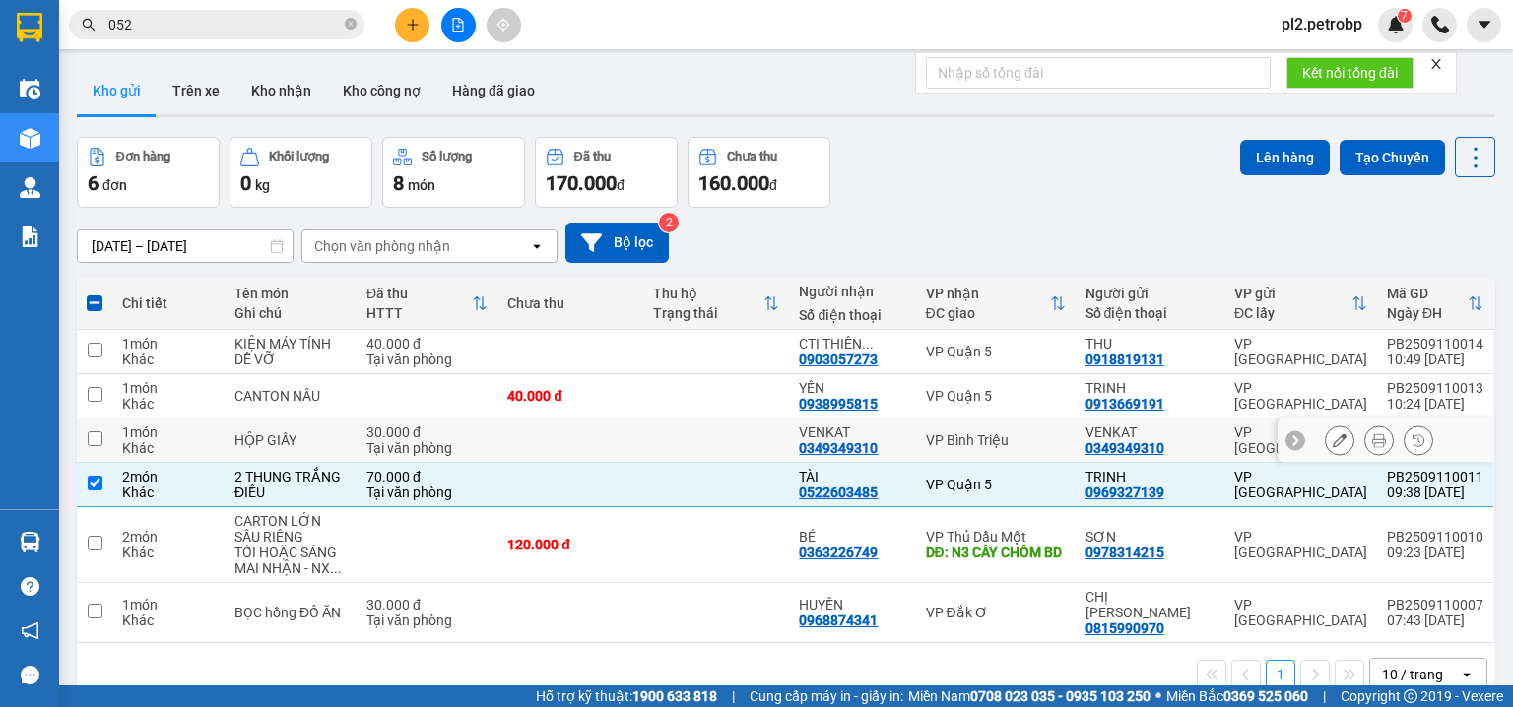
click at [769, 437] on td at bounding box center [716, 441] width 146 height 44
checkbox input "true"
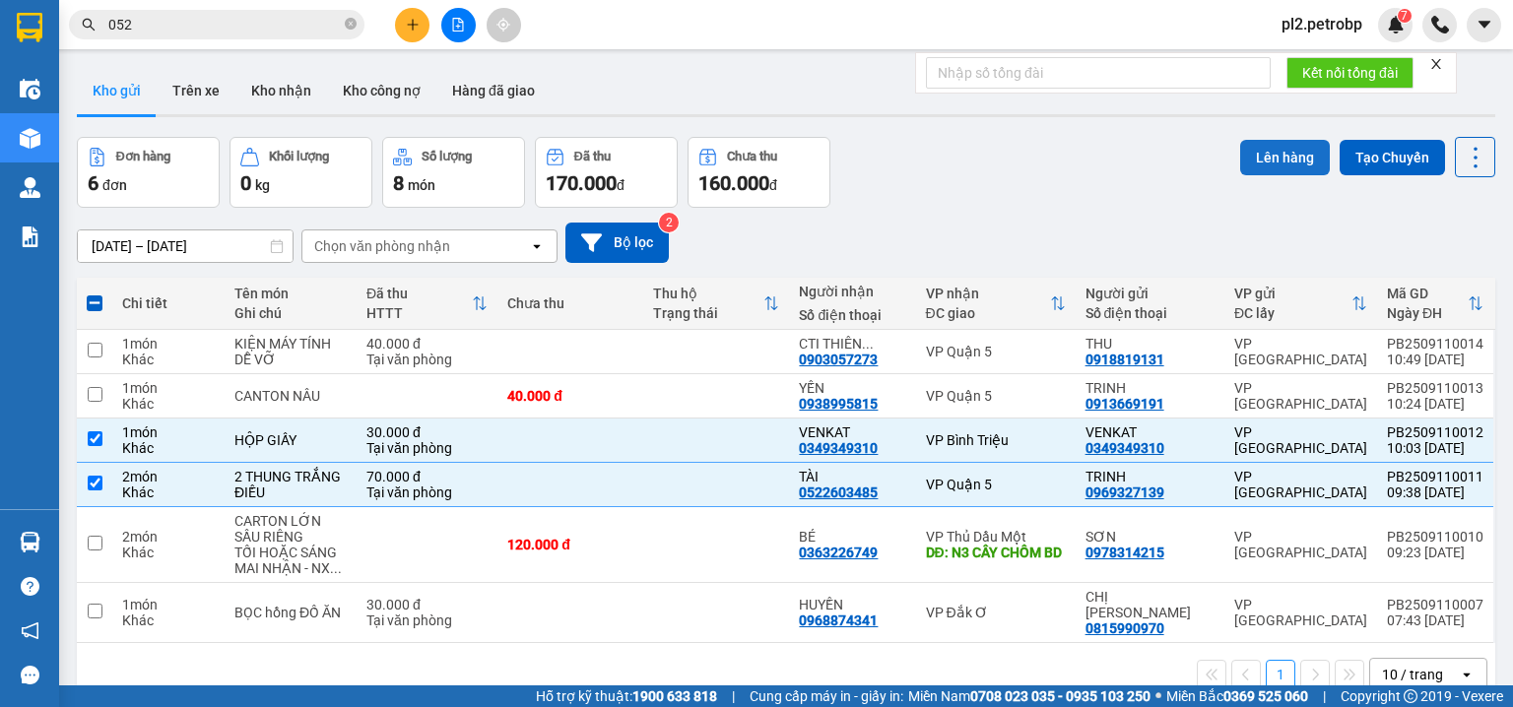
click at [1289, 162] on button "Lên hàng" at bounding box center [1285, 157] width 90 height 35
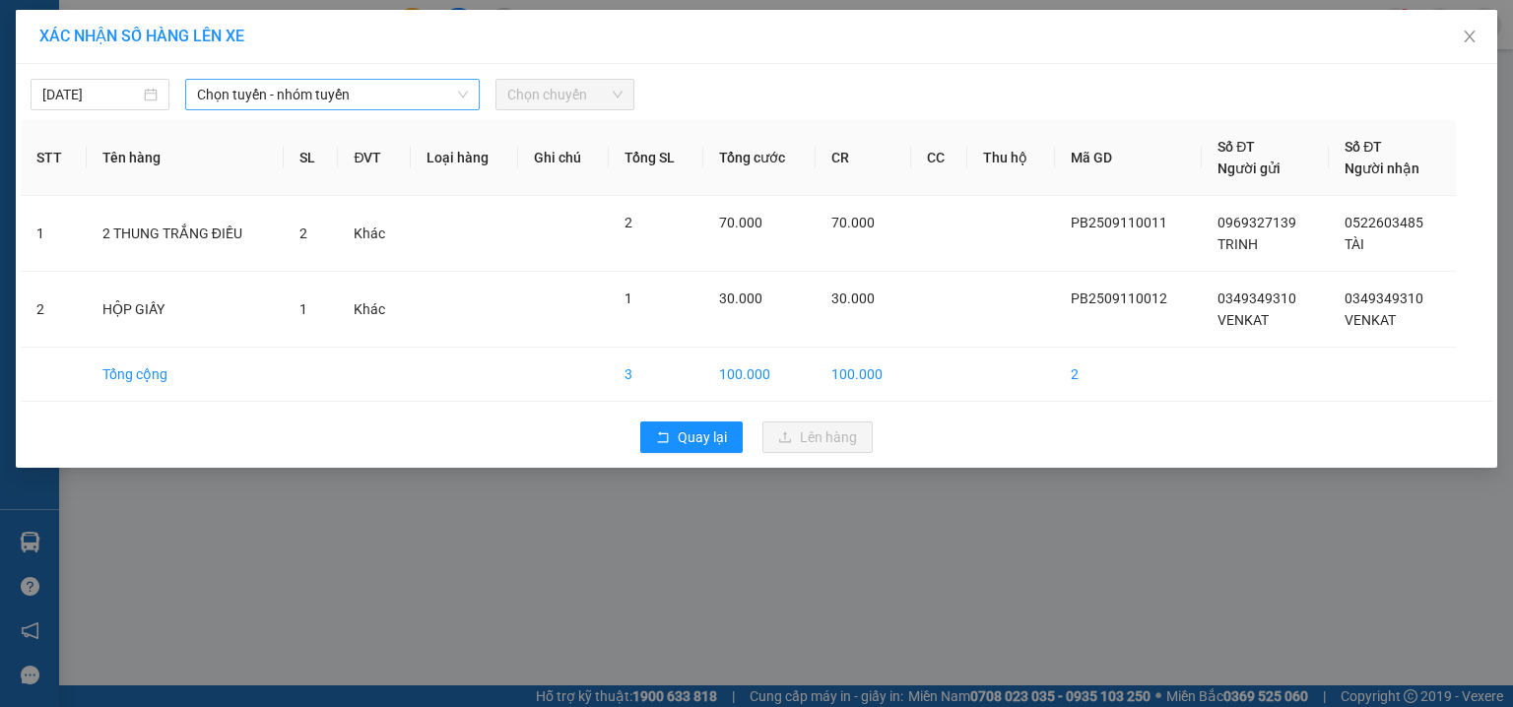
click at [284, 92] on span "Chọn tuyến - nhóm tuyến" at bounding box center [332, 95] width 271 height 30
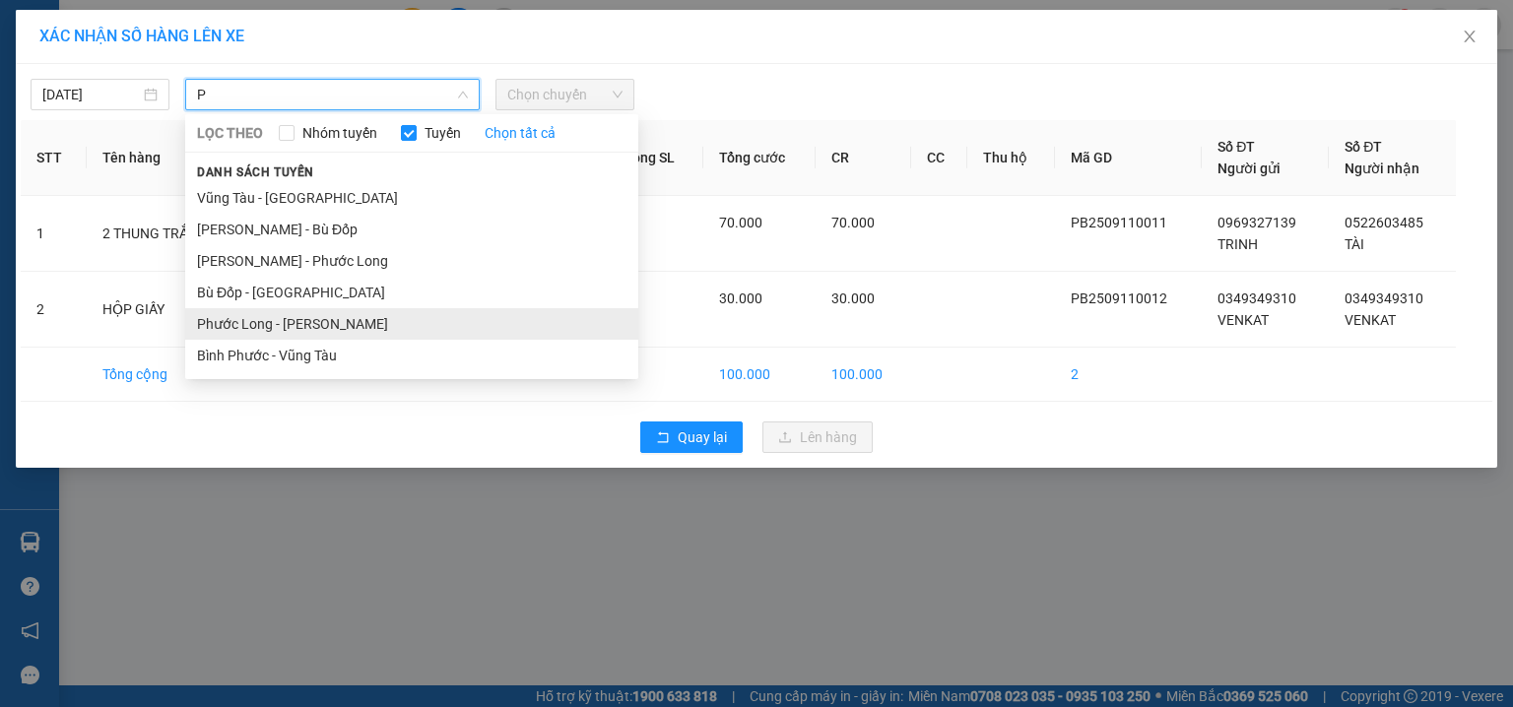
type input "P"
click at [324, 338] on li "[PERSON_NAME] [PERSON_NAME]" at bounding box center [411, 324] width 453 height 32
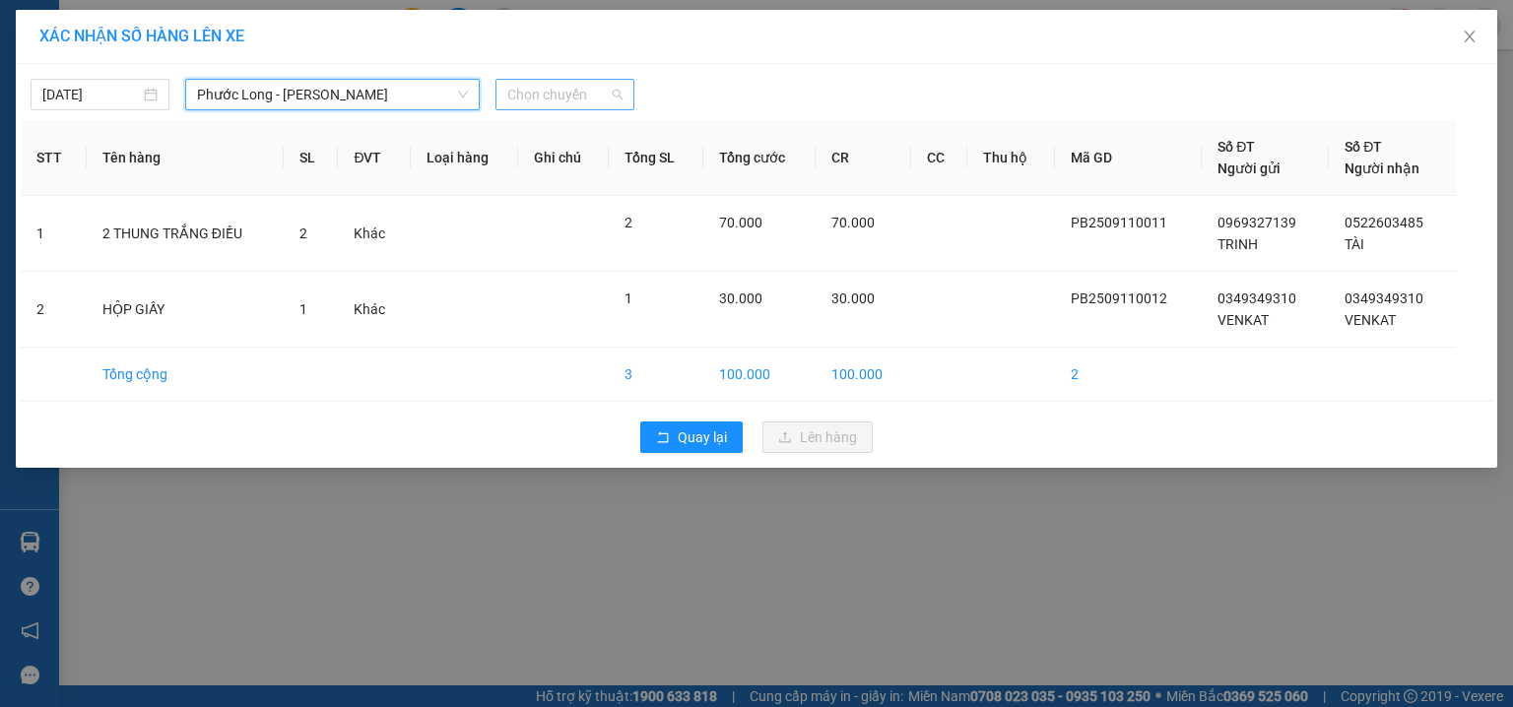
click at [569, 102] on span "Chọn chuyến" at bounding box center [564, 95] width 115 height 30
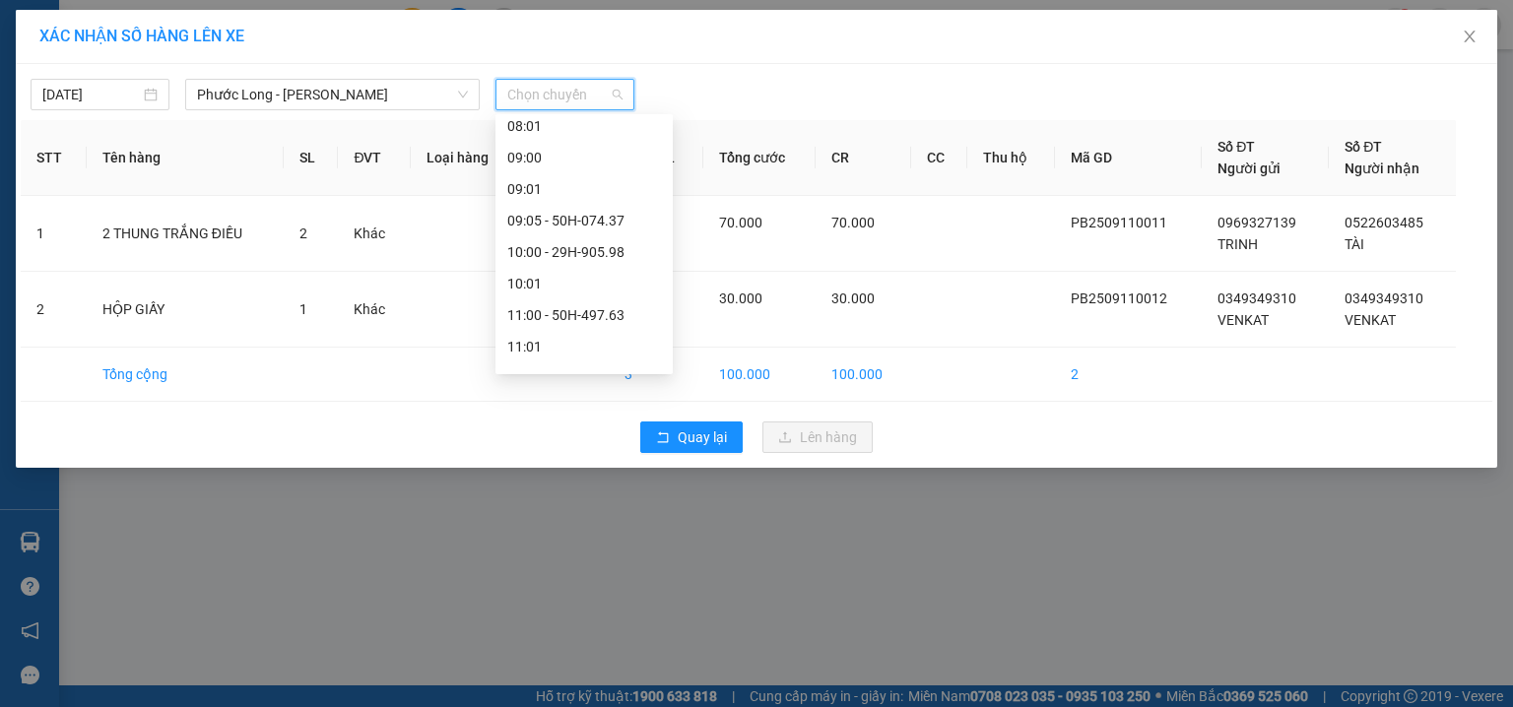
scroll to position [521, 0]
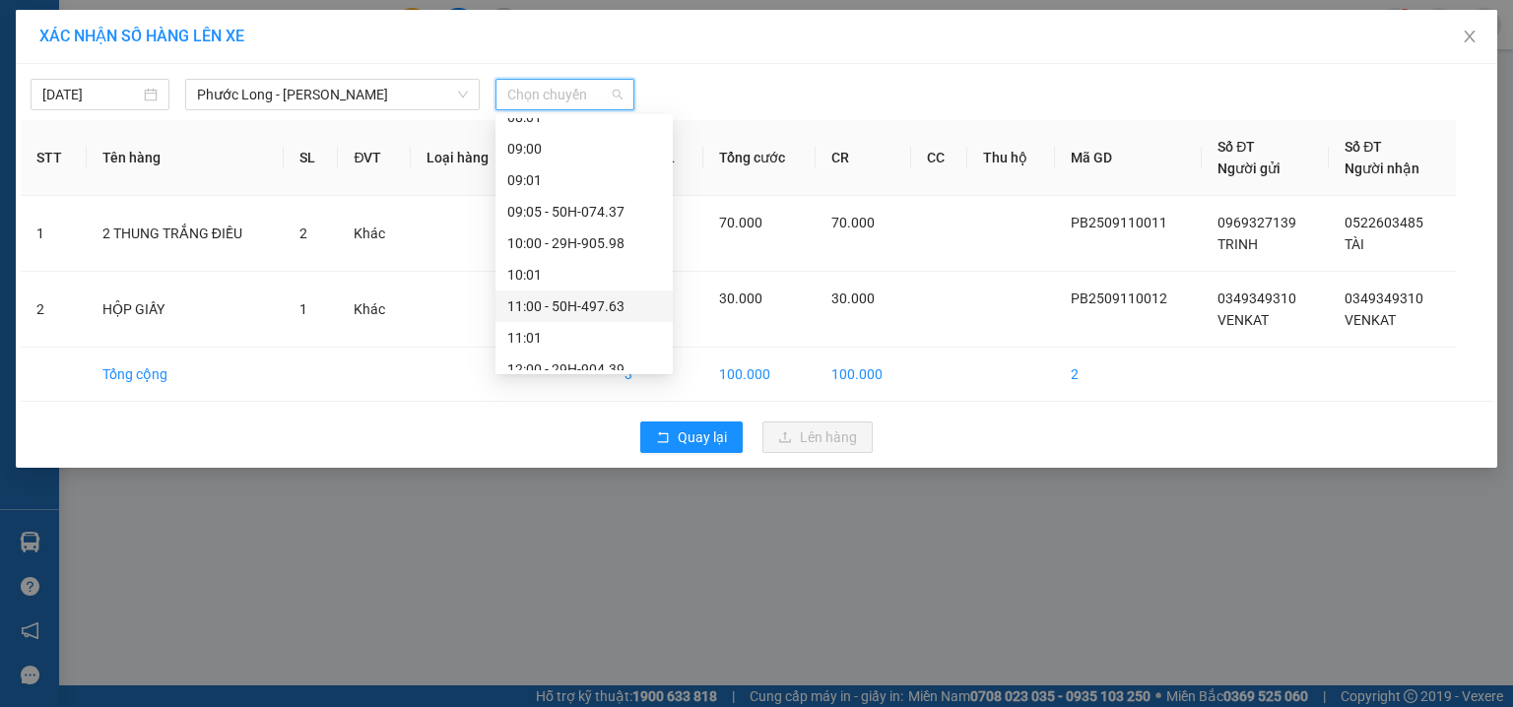
click at [621, 306] on div "11:00 - 50H-497.63" at bounding box center [584, 307] width 154 height 22
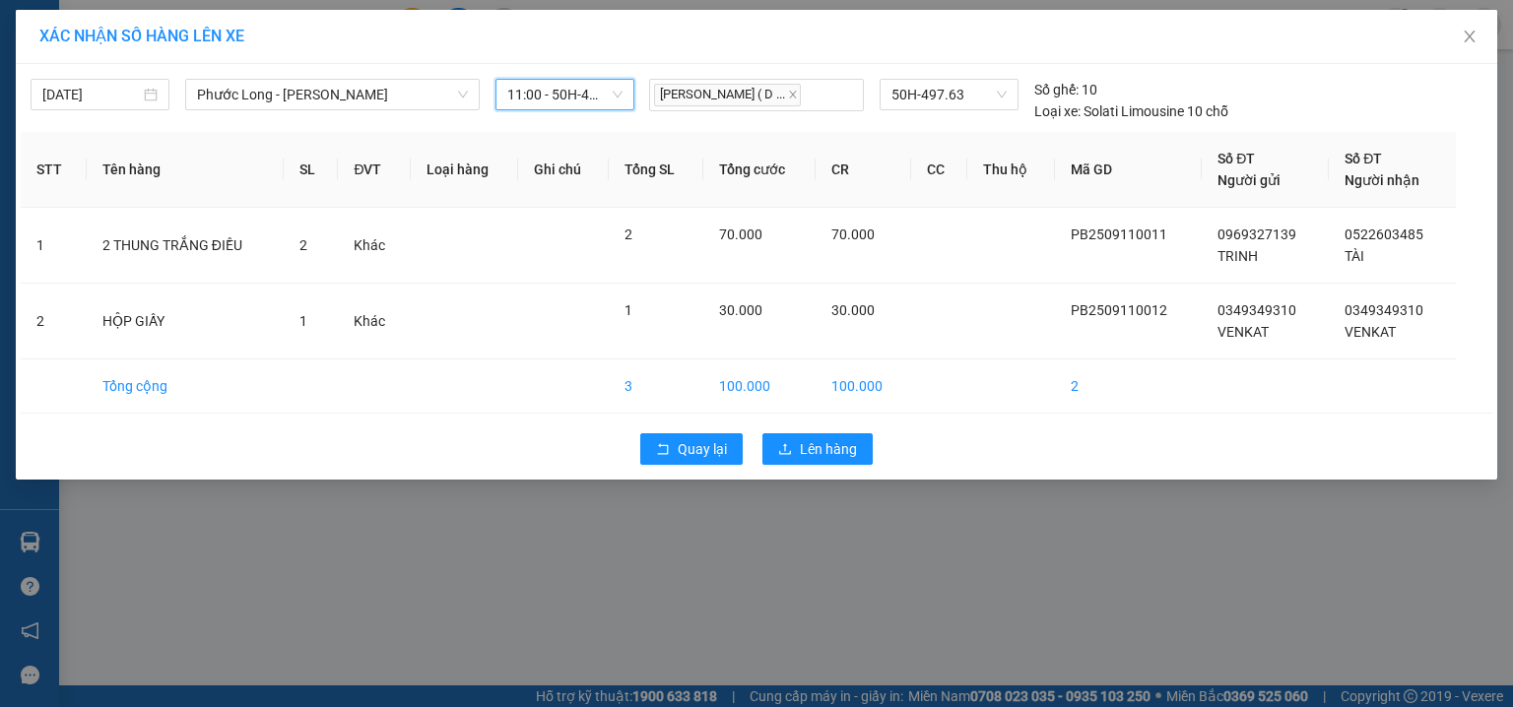
click at [567, 91] on span "11:00 - 50H-497.63" at bounding box center [564, 95] width 115 height 30
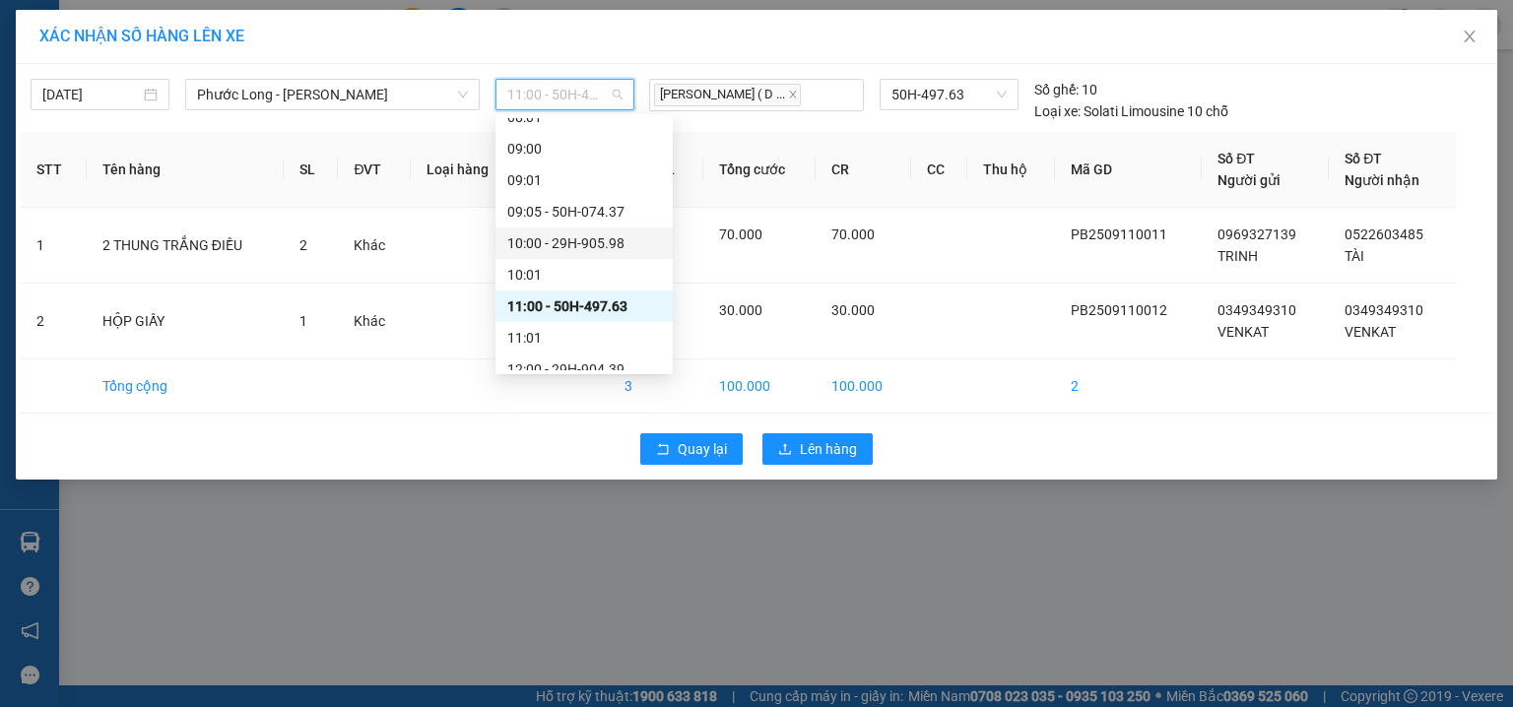
click at [619, 244] on div "10:00 - 29H-905.98" at bounding box center [584, 244] width 154 height 22
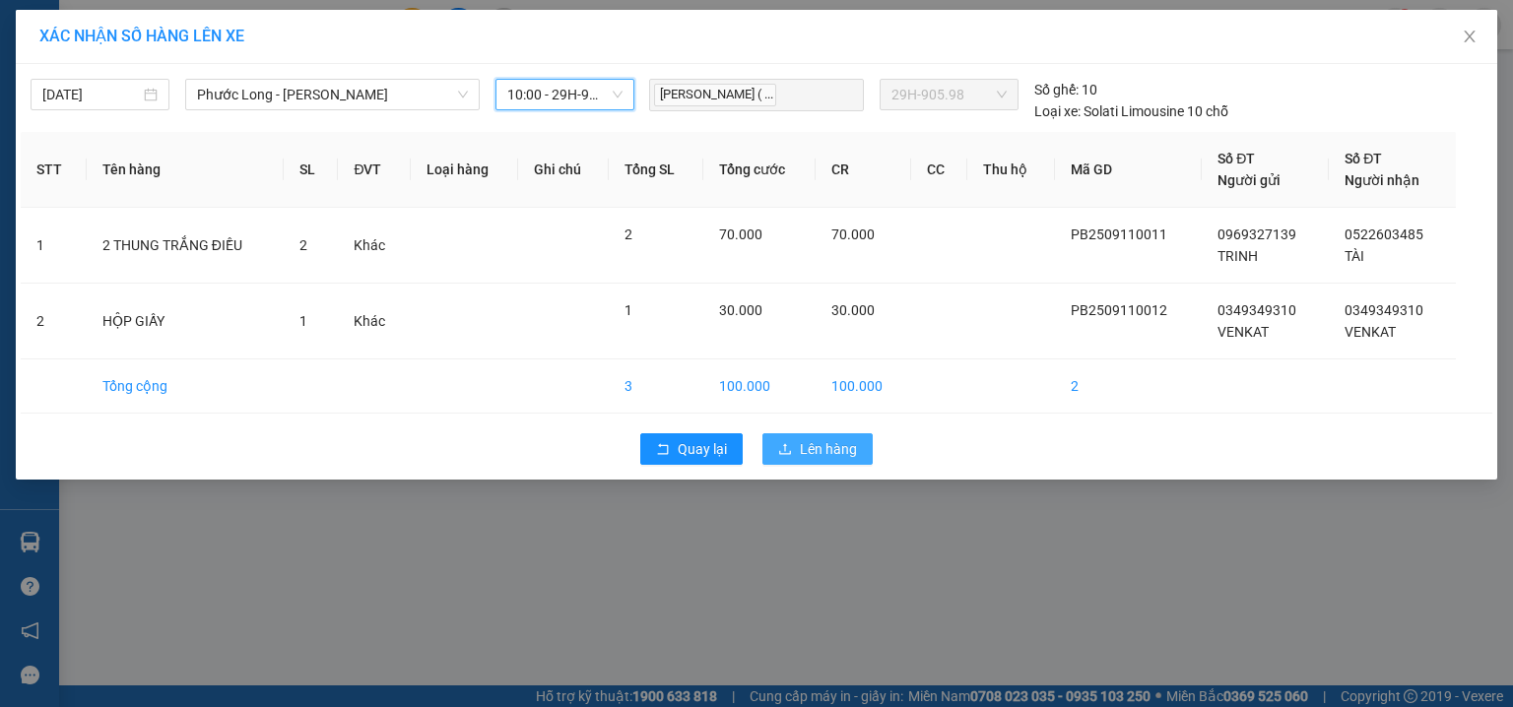
click at [807, 456] on span "Lên hàng" at bounding box center [828, 449] width 57 height 22
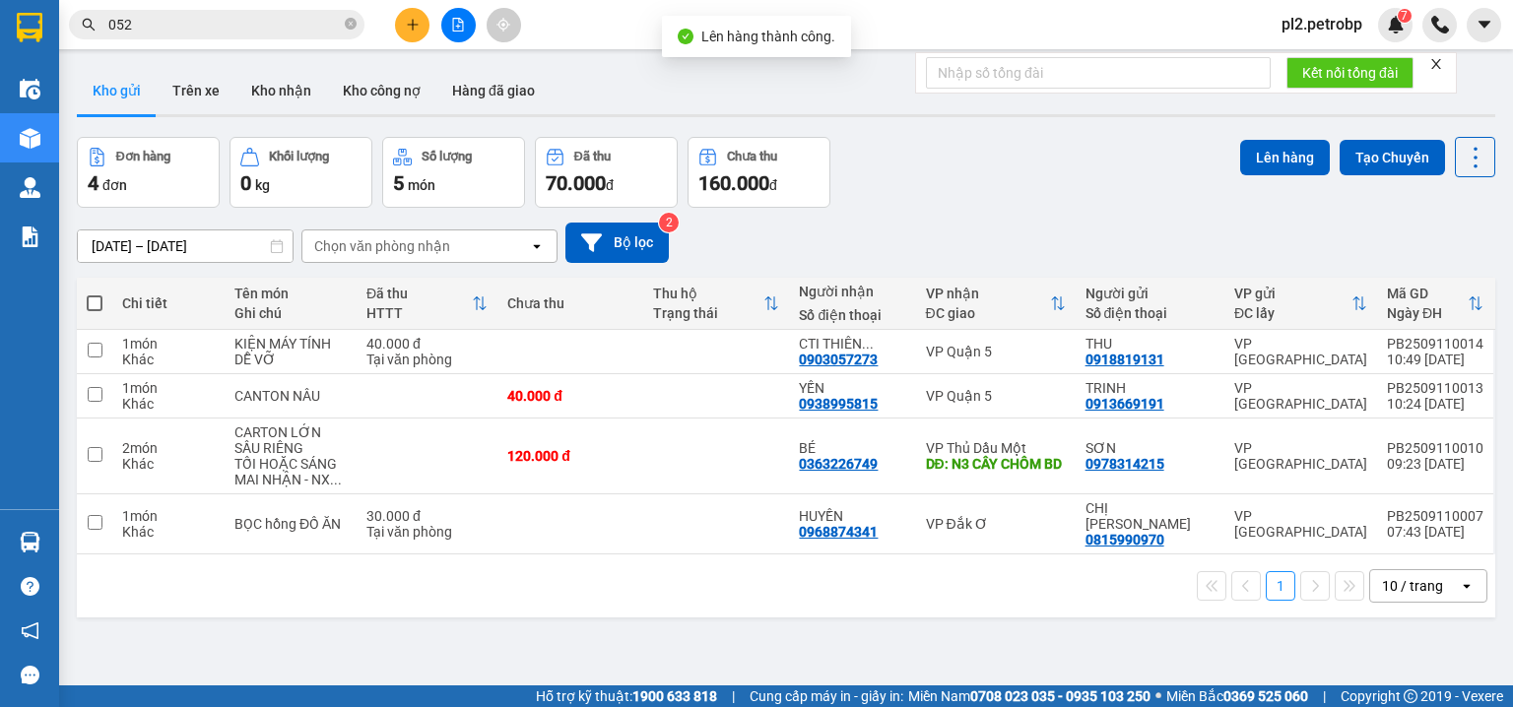
click at [465, 24] on button at bounding box center [458, 25] width 34 height 34
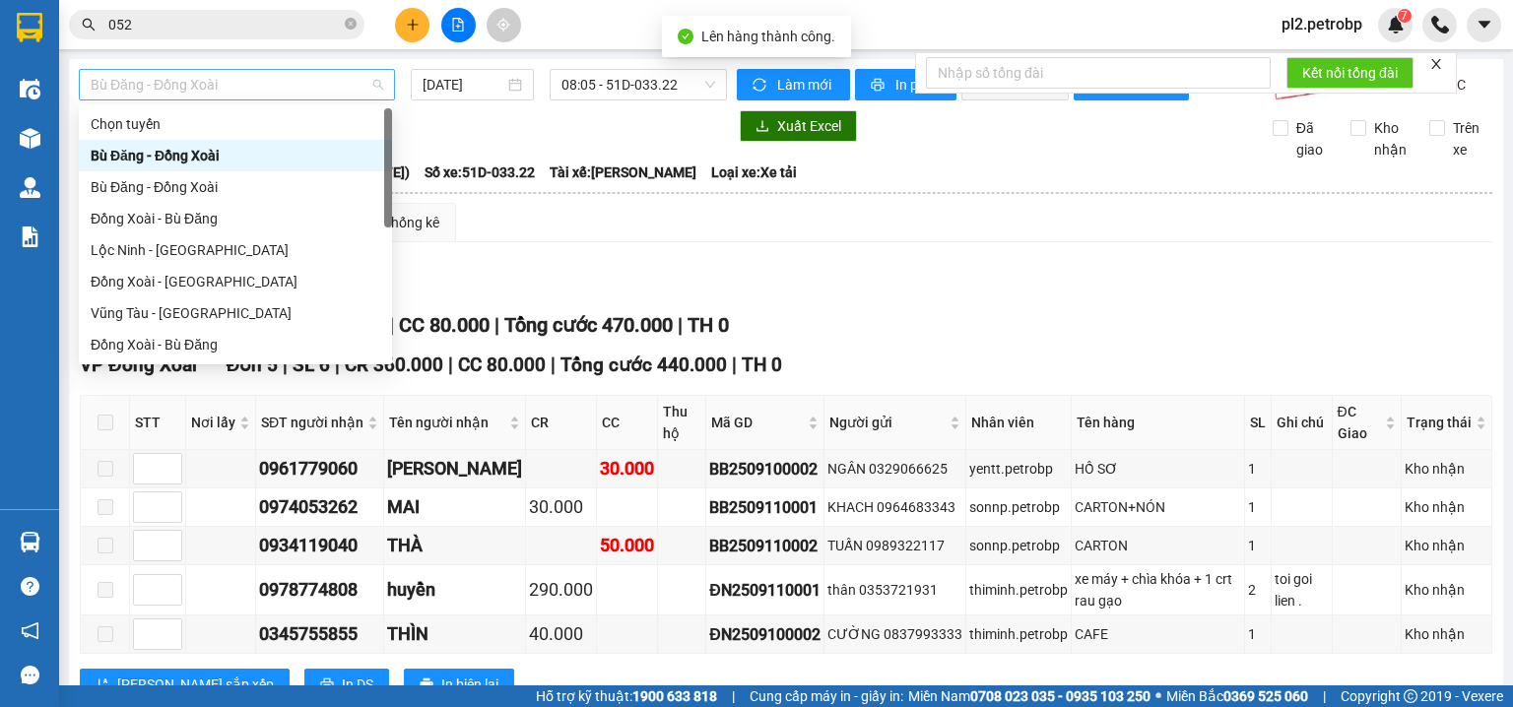
click at [306, 76] on span "Bù Đăng - Đồng Xoài" at bounding box center [237, 85] width 293 height 30
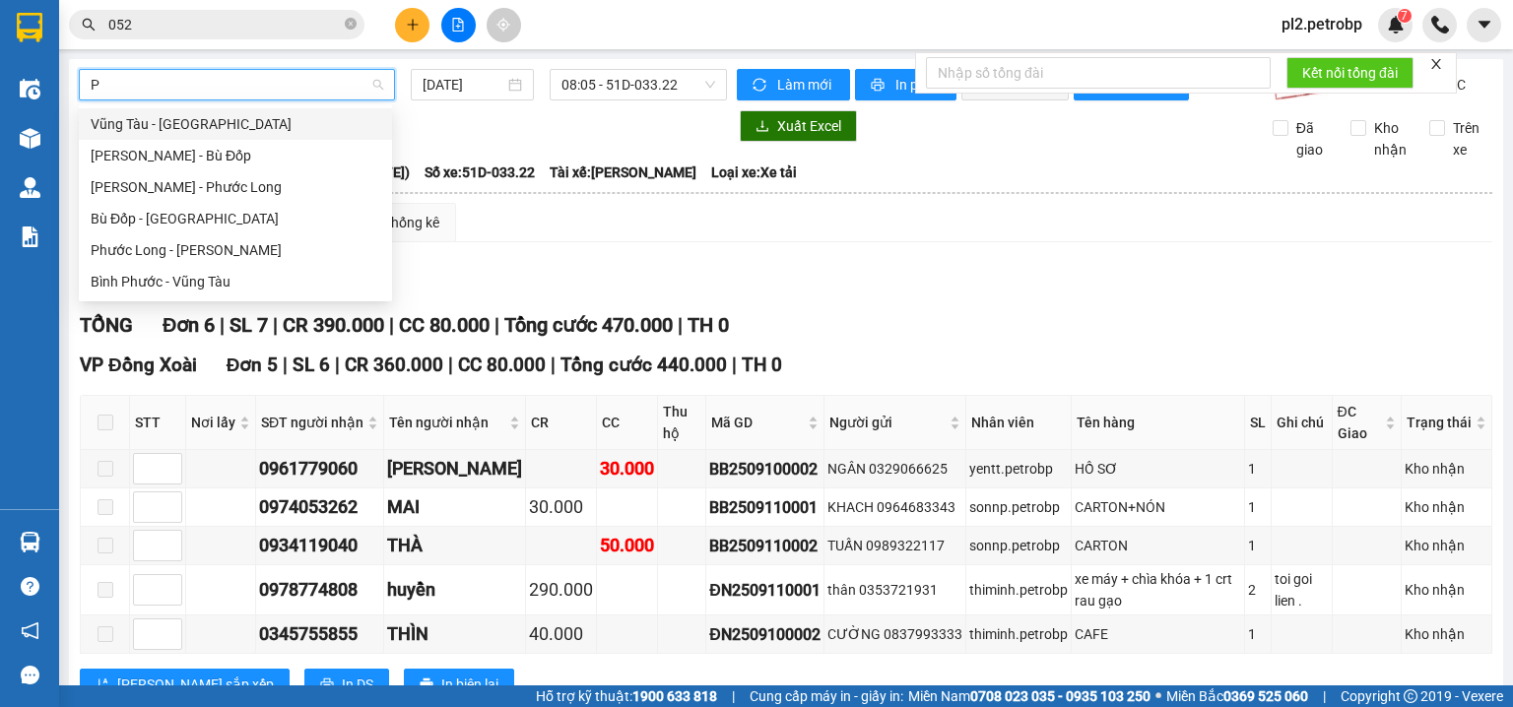
type input "PH"
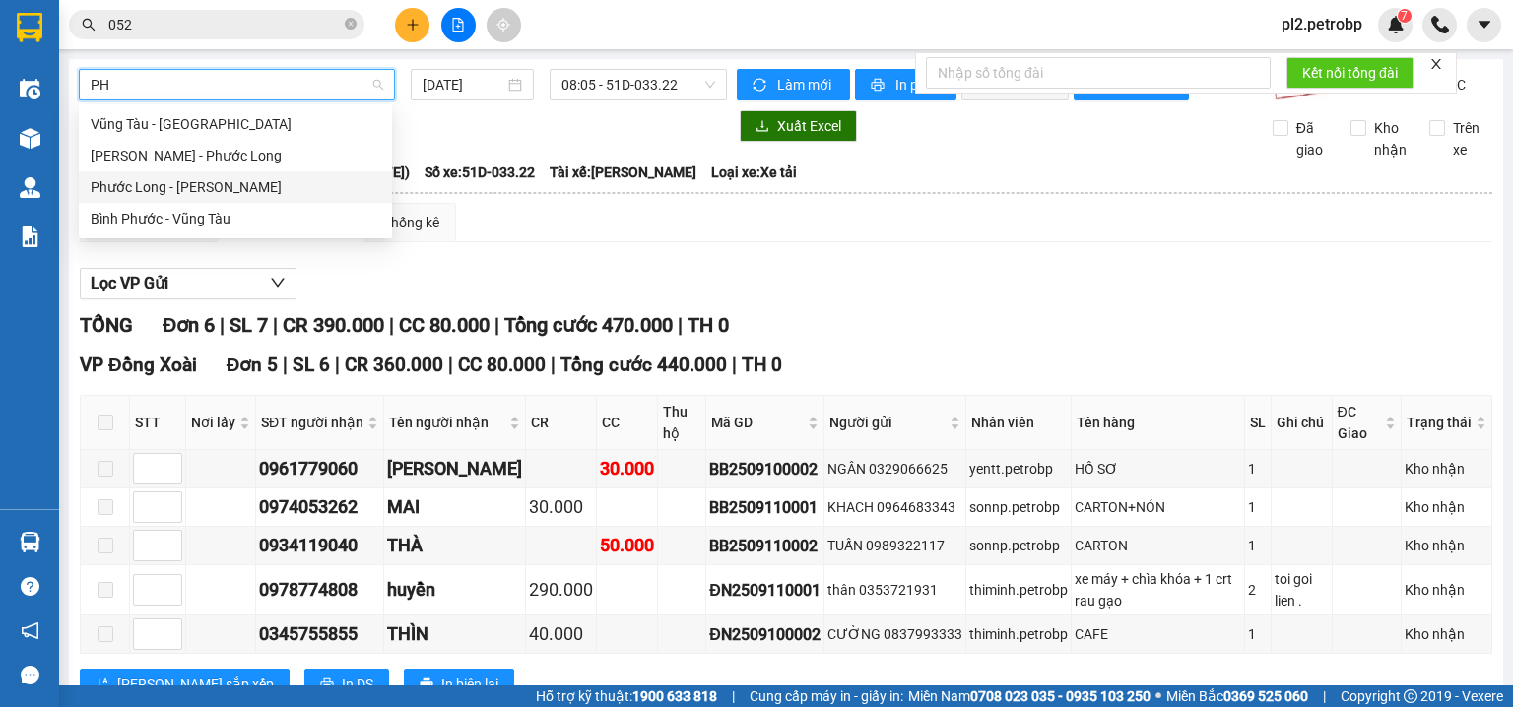
click at [243, 187] on div "[PERSON_NAME] [PERSON_NAME]" at bounding box center [236, 187] width 290 height 22
type input "[DATE]"
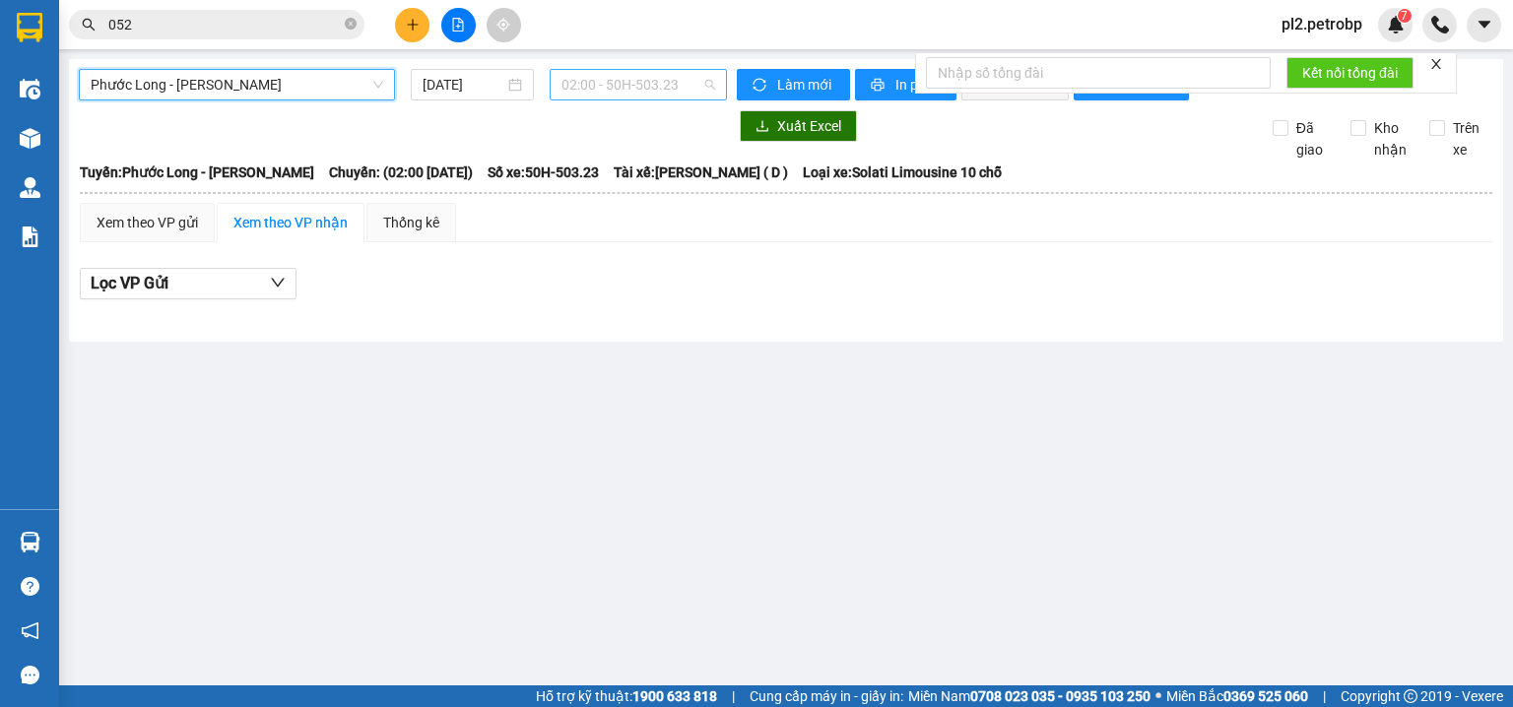
click at [596, 87] on span "02:00 - 50H-503.23" at bounding box center [639, 85] width 155 height 30
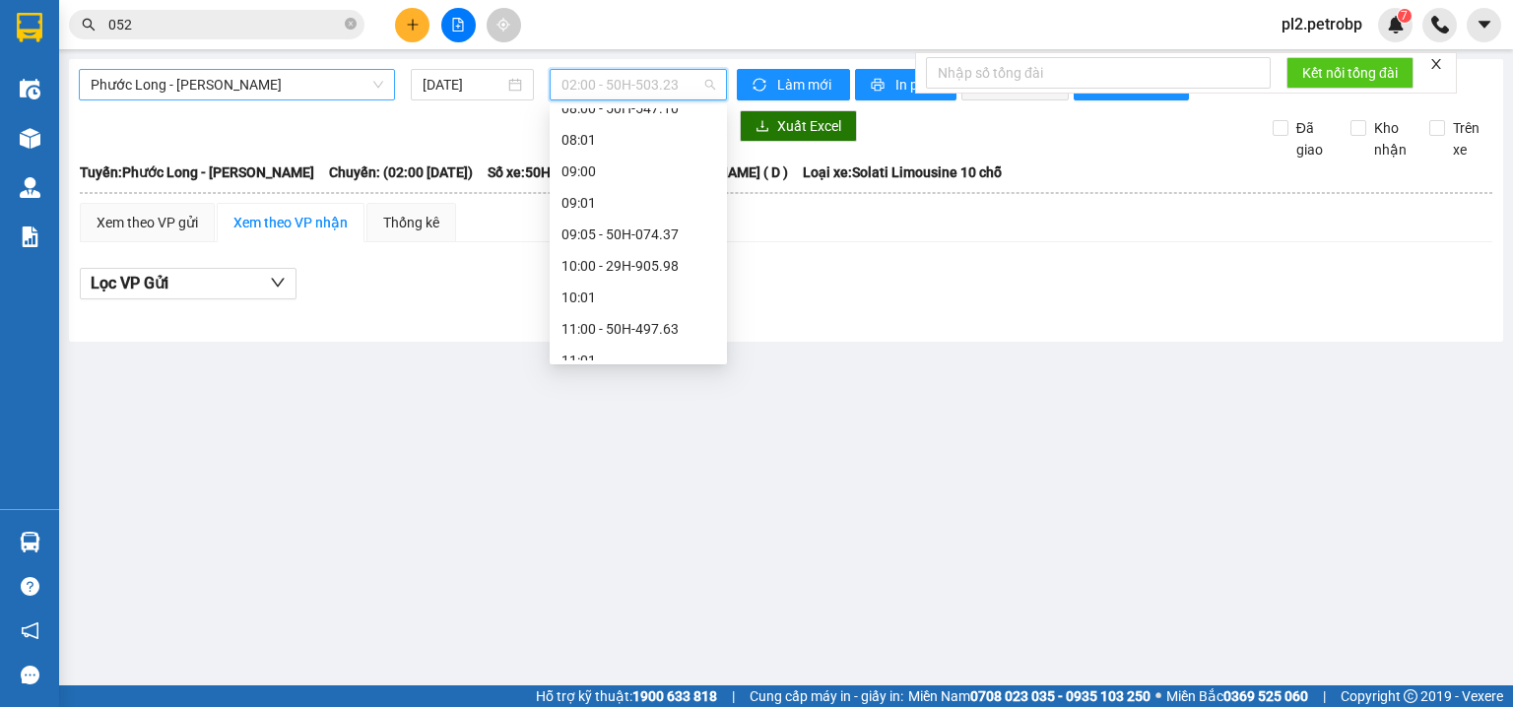
scroll to position [536, 0]
click at [679, 217] on div "10:00 - 29H-905.98" at bounding box center [639, 219] width 154 height 22
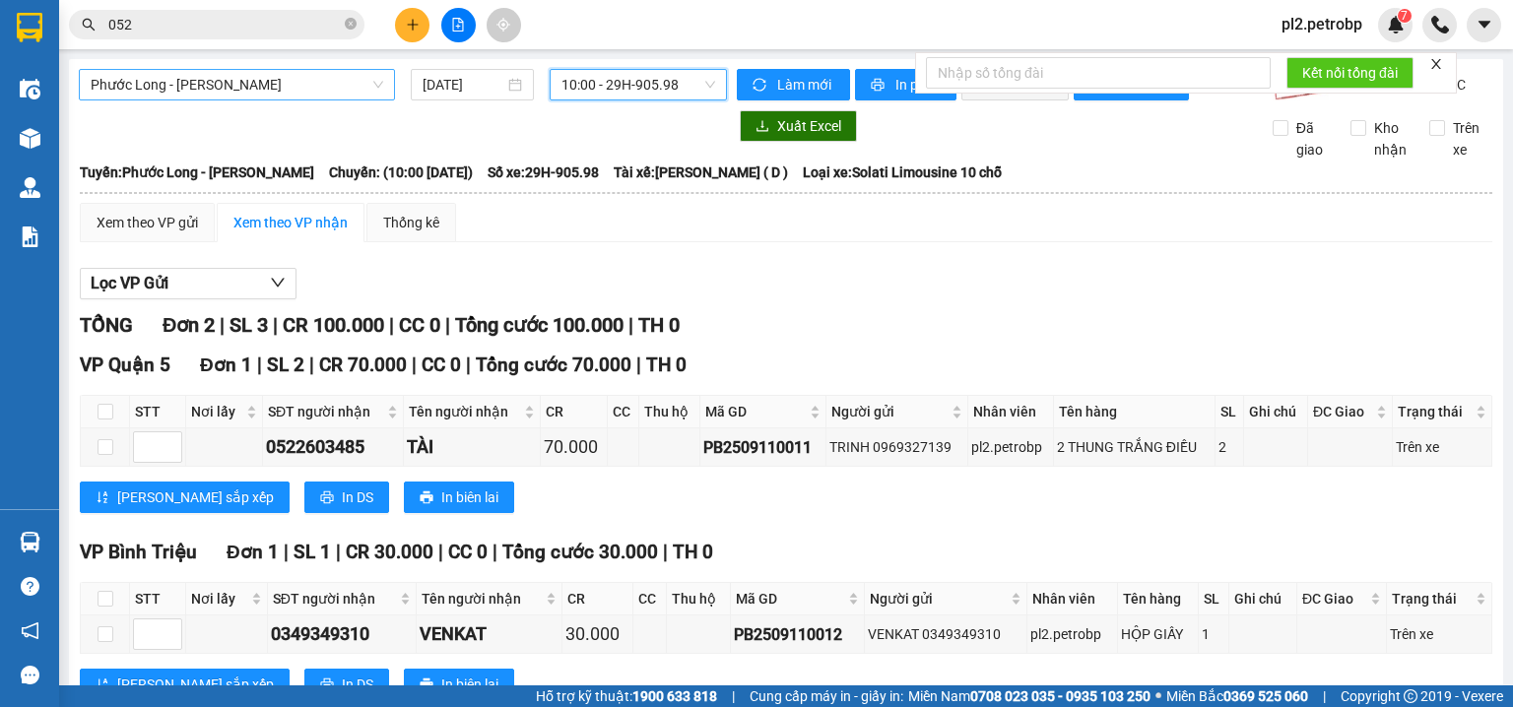
scroll to position [84, 0]
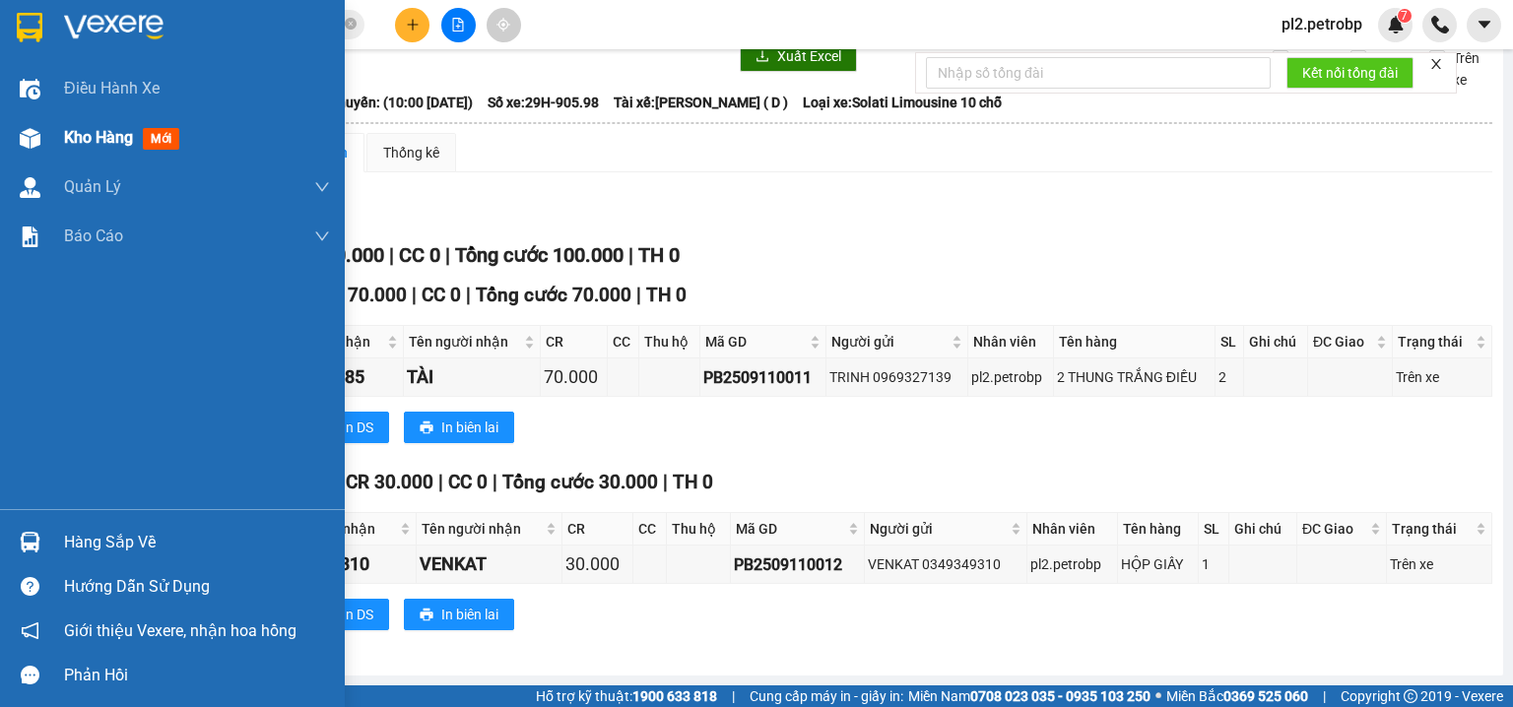
click at [99, 141] on span "Kho hàng" at bounding box center [98, 137] width 69 height 19
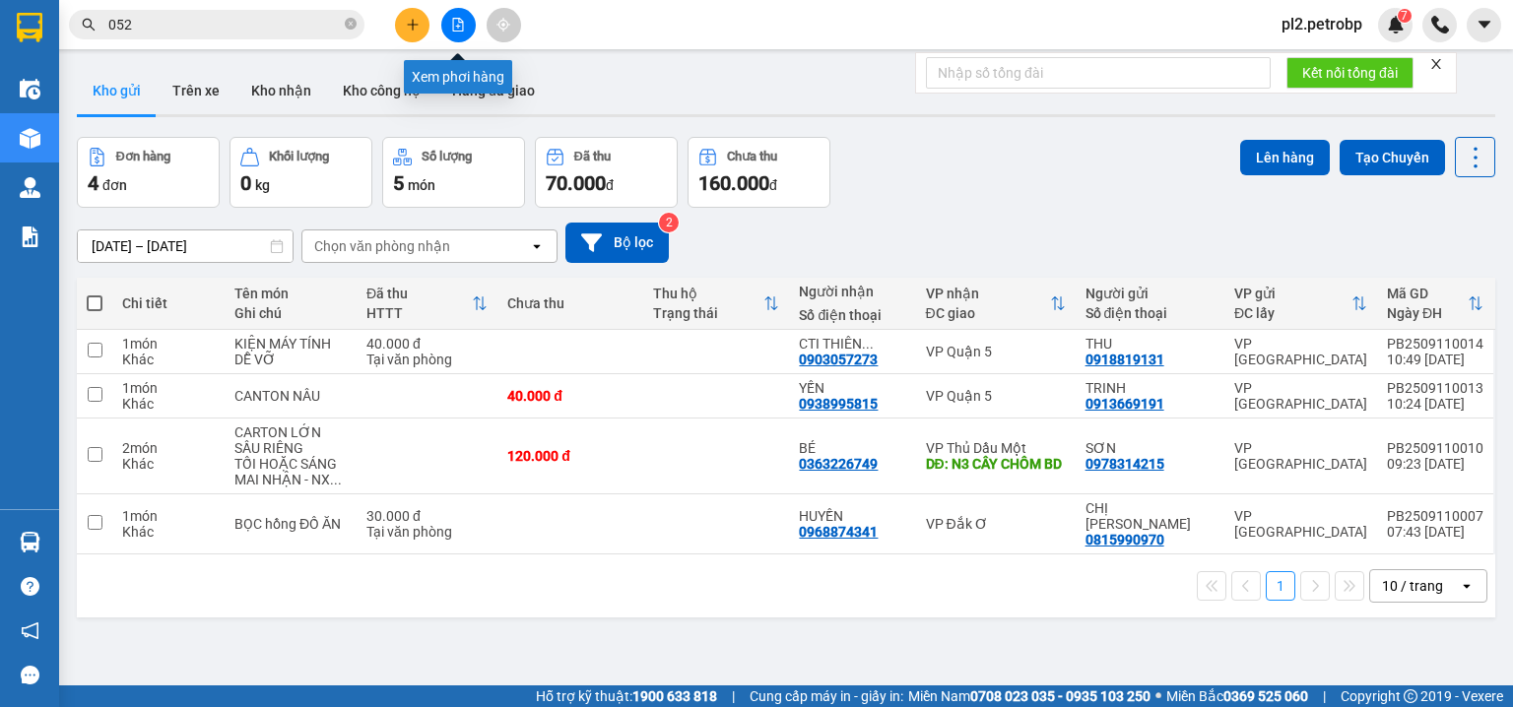
click at [458, 32] on button at bounding box center [458, 25] width 34 height 34
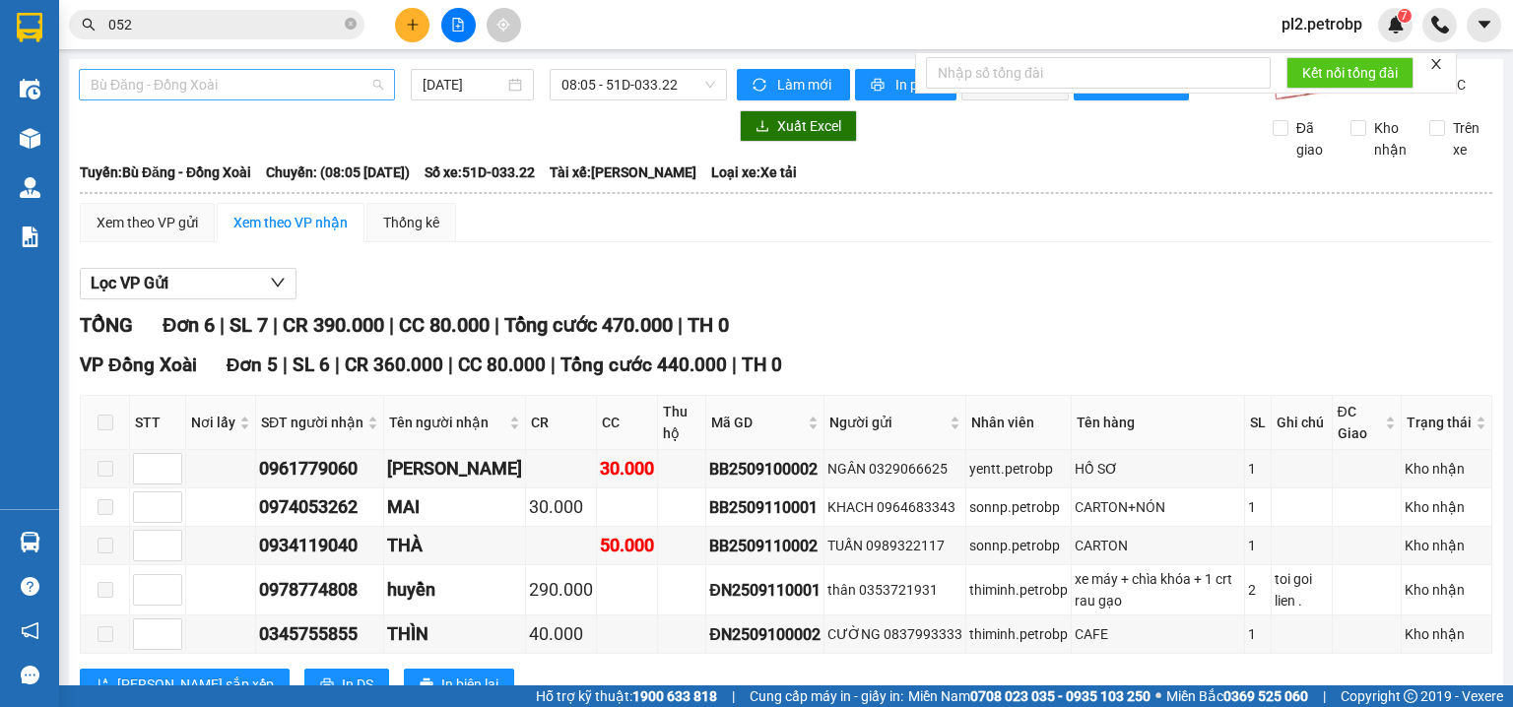
click at [214, 91] on span "Bù Đăng - Đồng Xoài" at bounding box center [237, 85] width 293 height 30
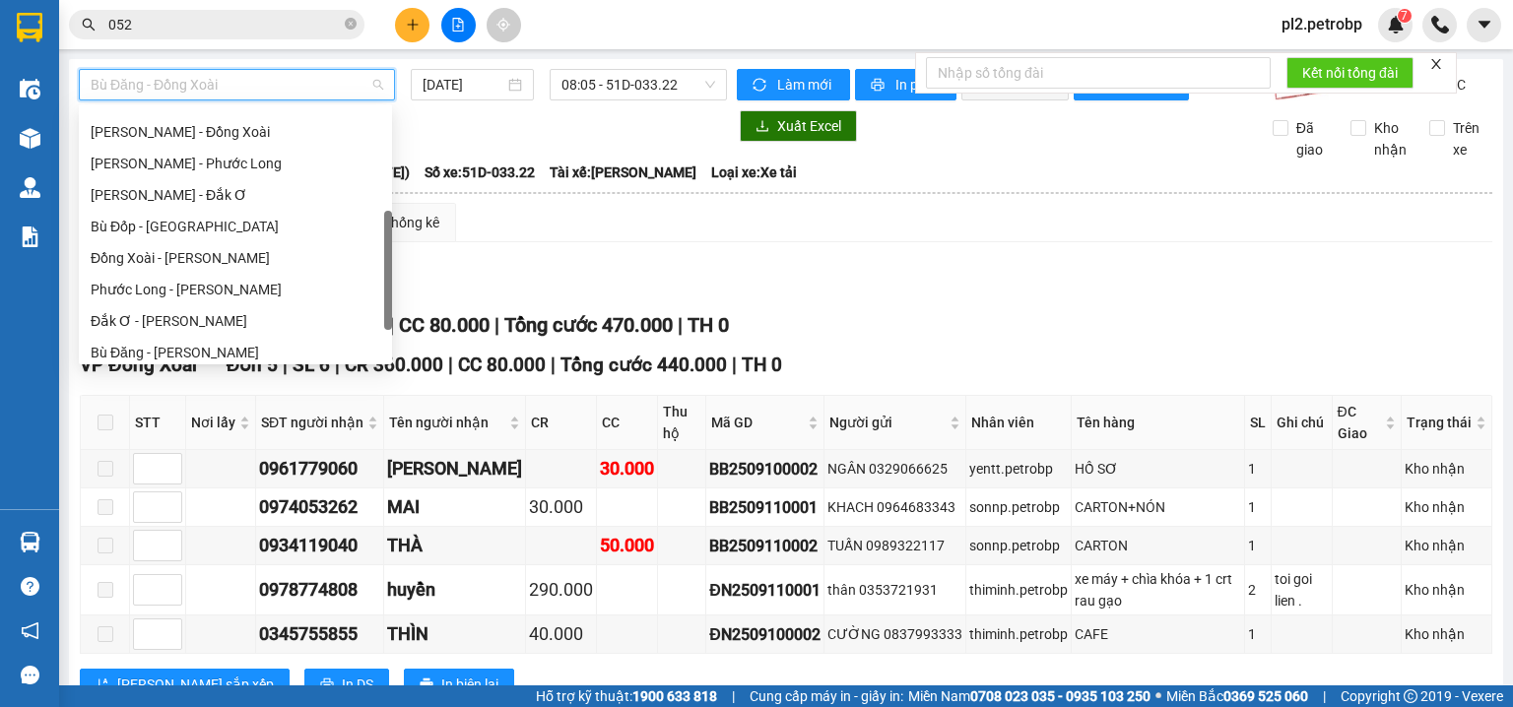
scroll to position [339, 0]
drag, startPoint x: 386, startPoint y: 177, endPoint x: 386, endPoint y: 290, distance: 112.3
click at [386, 290] on div at bounding box center [388, 280] width 8 height 119
click at [354, 282] on div "[PERSON_NAME] [PERSON_NAME]" at bounding box center [236, 290] width 290 height 22
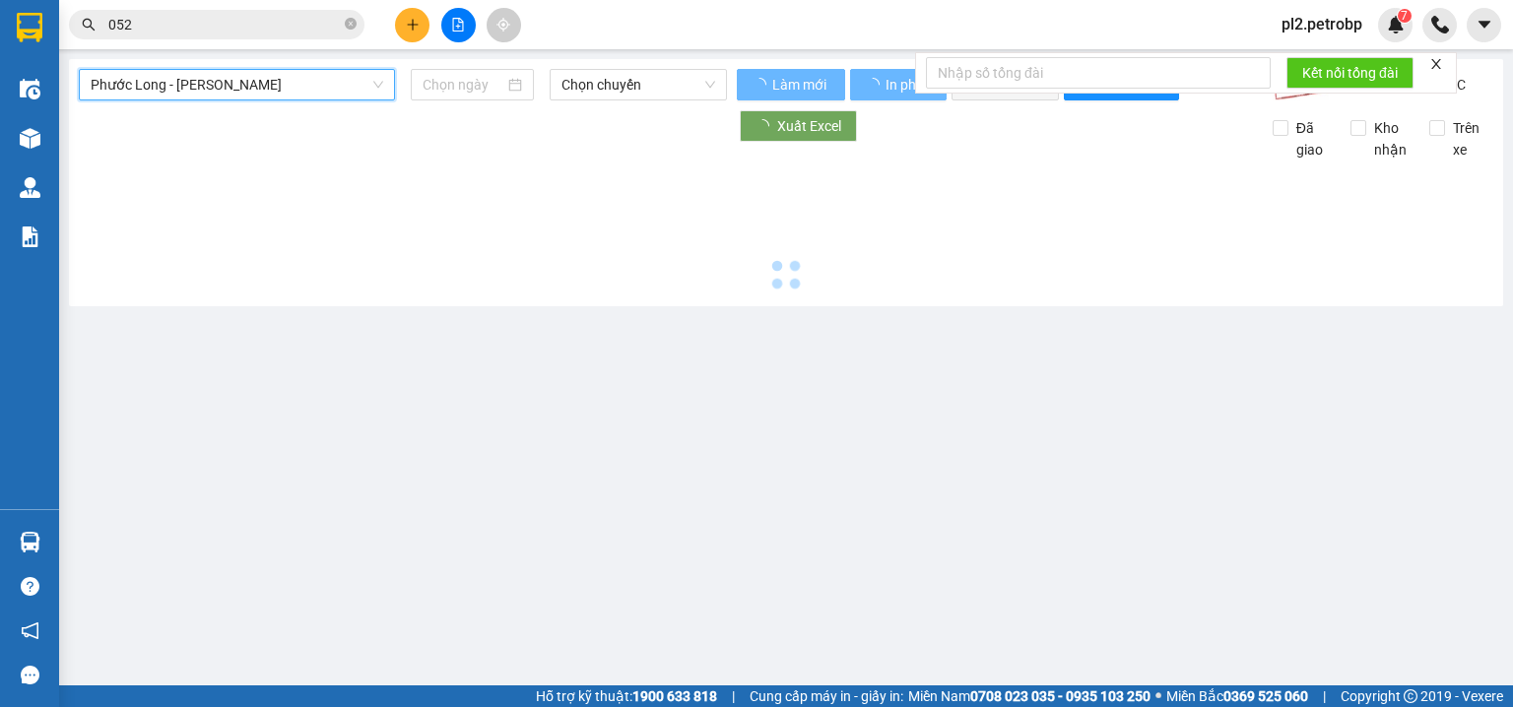
type input "[DATE]"
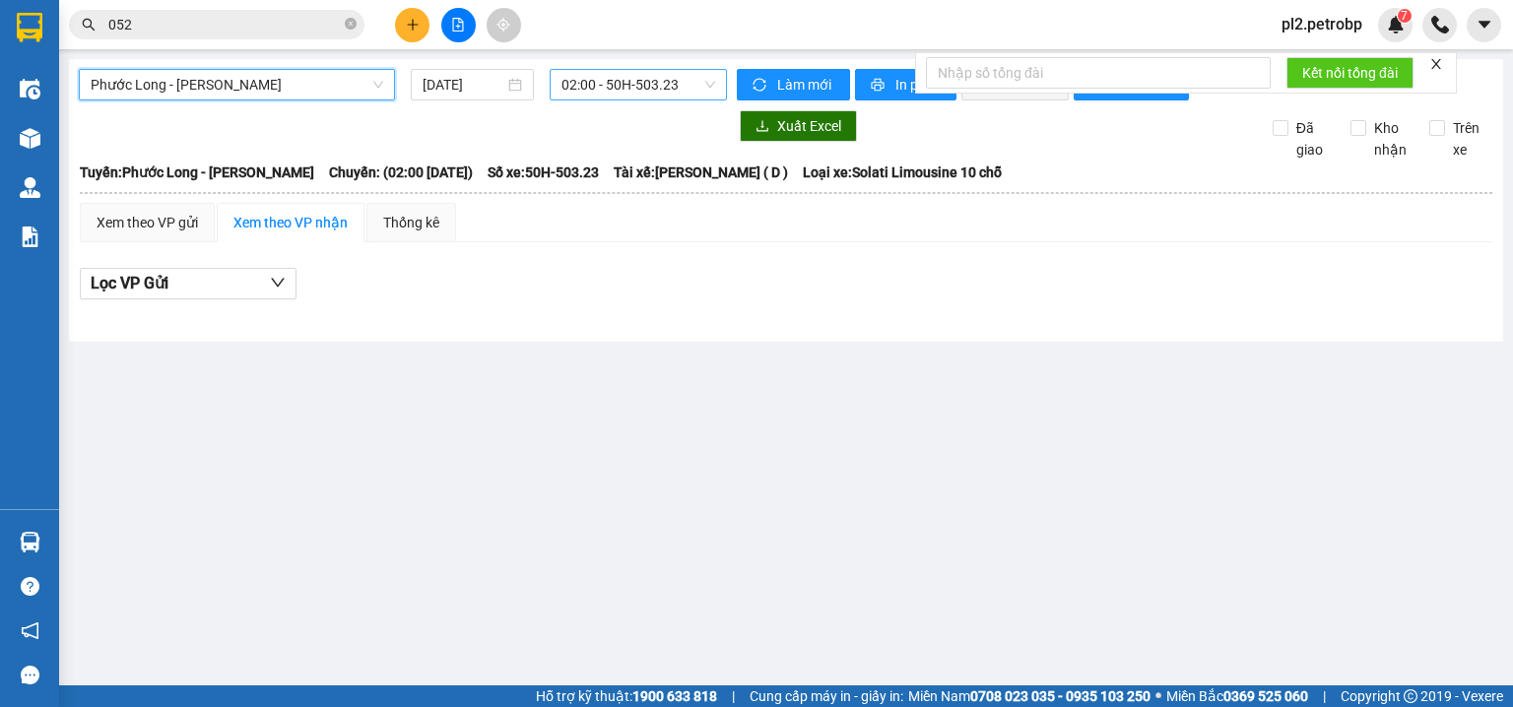
click at [625, 88] on span "02:00 - 50H-503.23" at bounding box center [639, 85] width 155 height 30
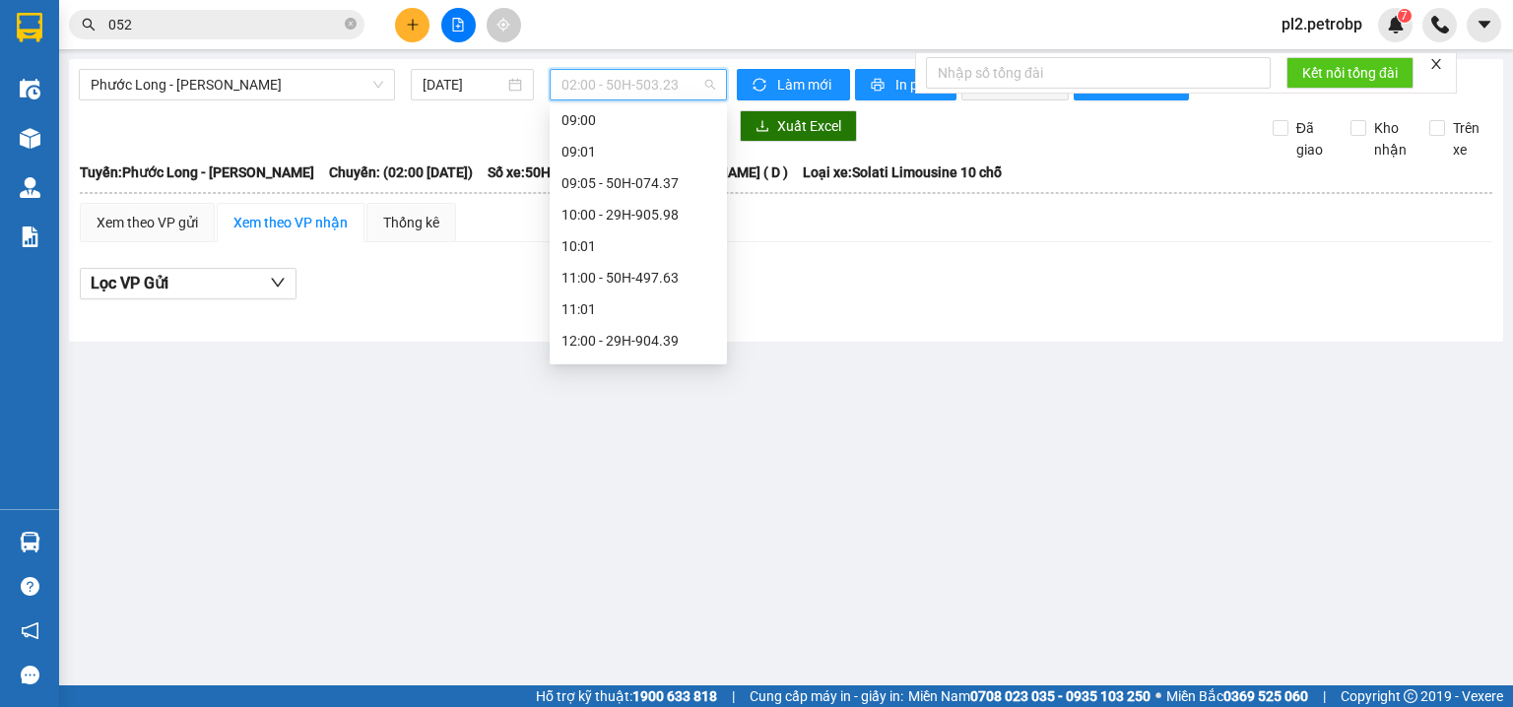
scroll to position [536, 0]
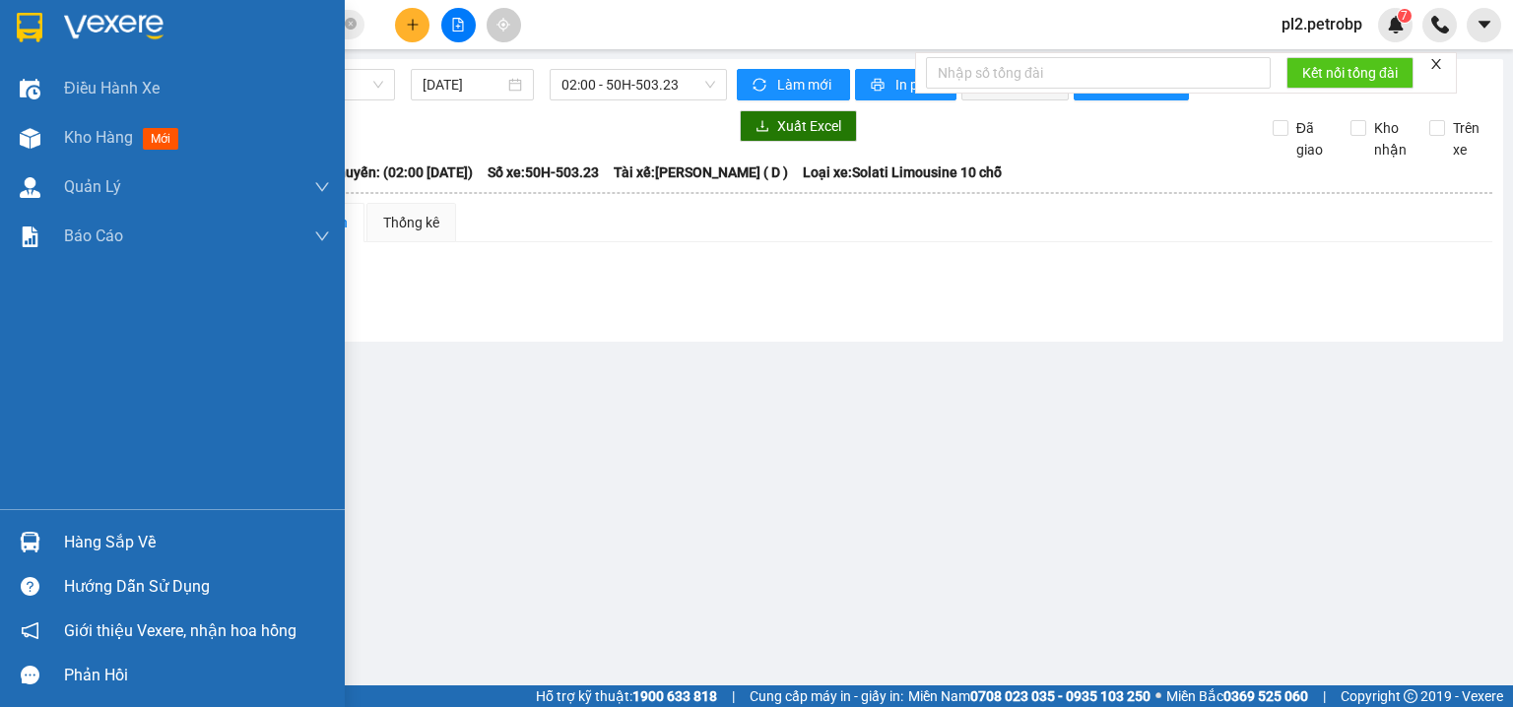
click at [106, 528] on div "Hàng sắp về" at bounding box center [197, 543] width 266 height 30
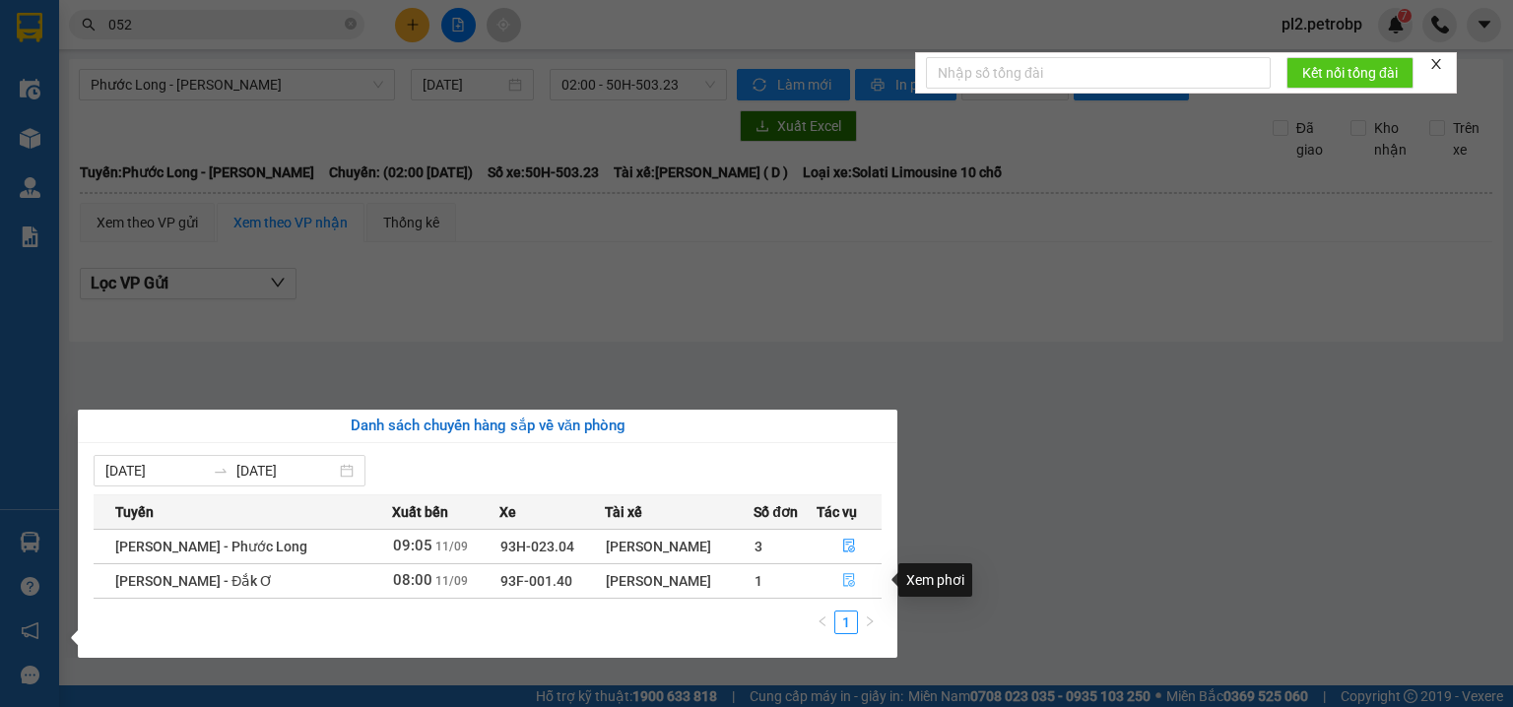
click at [849, 575] on icon "file-done" at bounding box center [849, 580] width 14 height 14
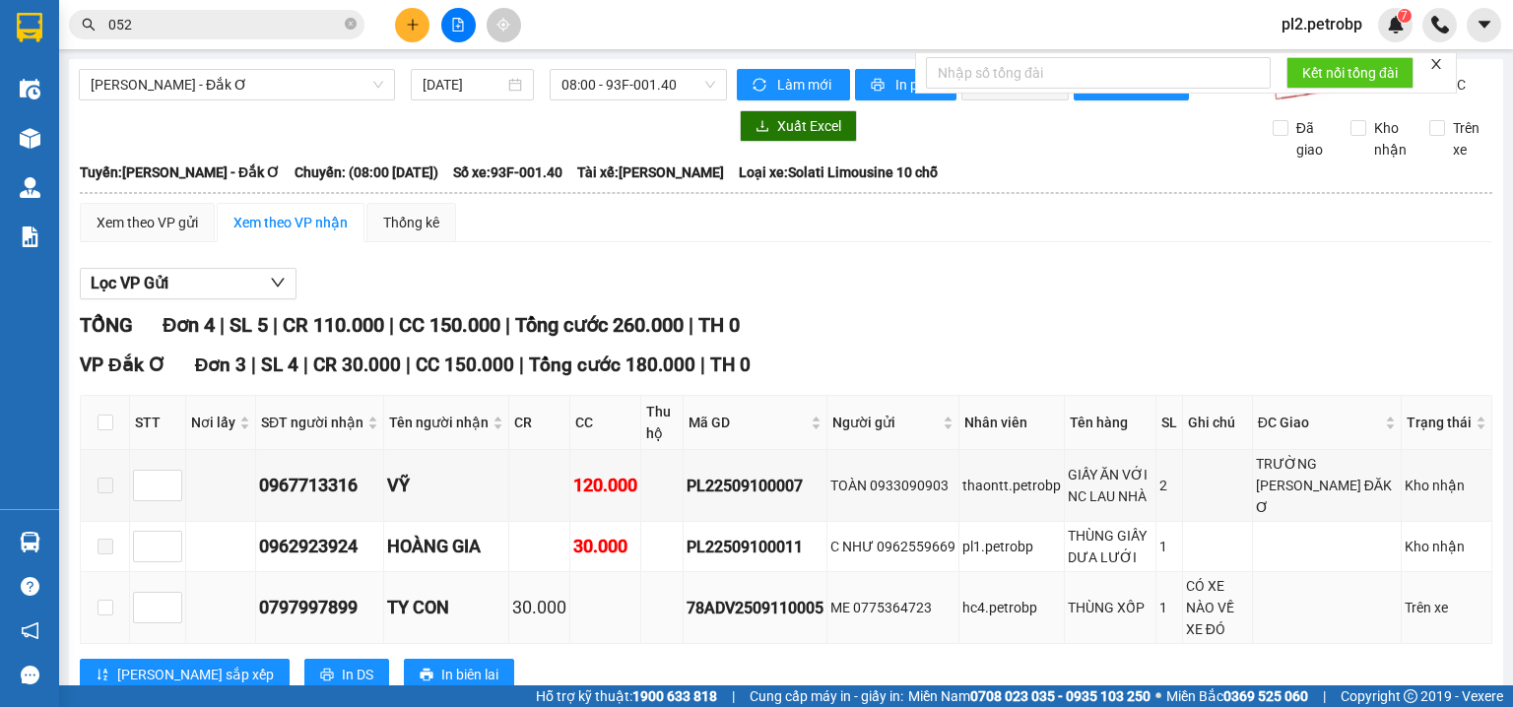
scroll to position [218, 0]
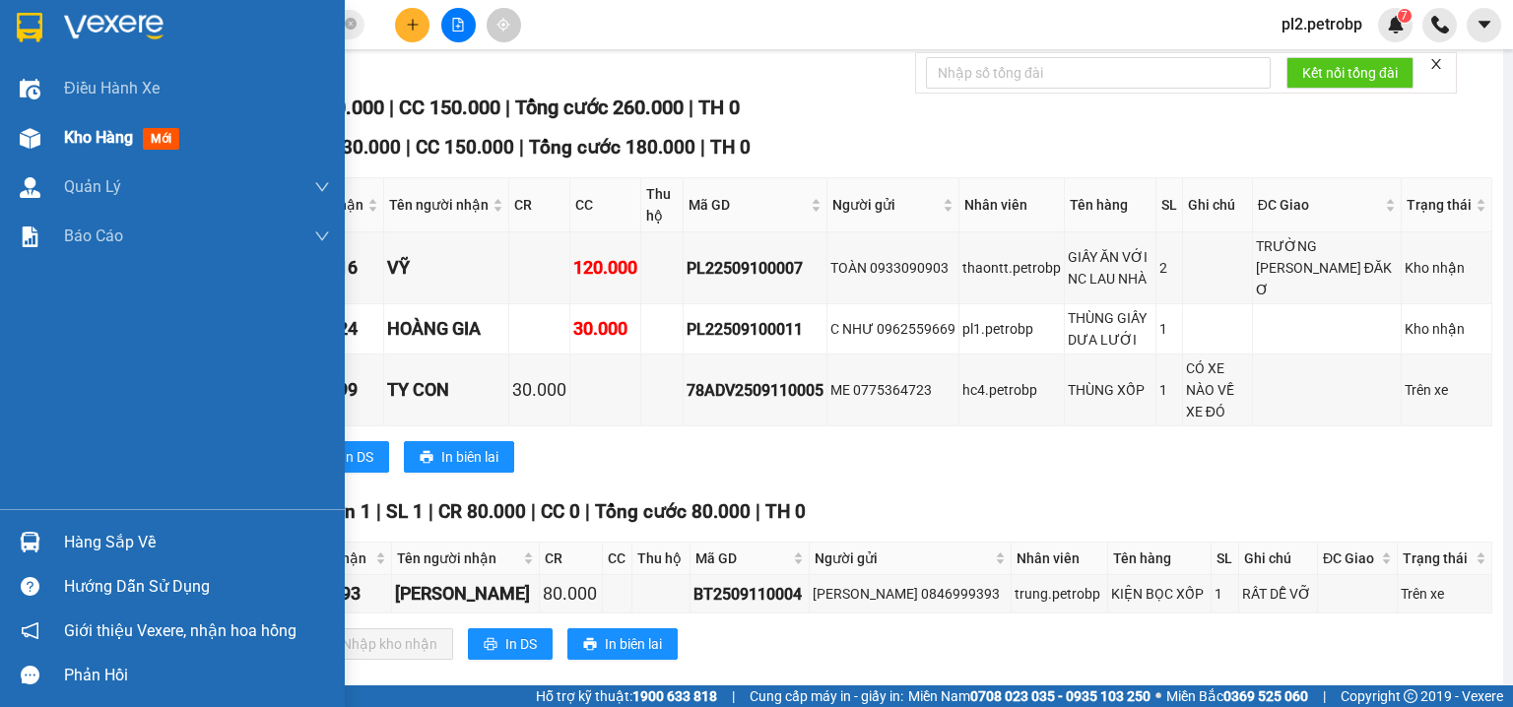
drag, startPoint x: 99, startPoint y: 149, endPoint x: 260, endPoint y: 156, distance: 161.7
click at [99, 148] on div "Kho hàng mới" at bounding box center [125, 137] width 123 height 25
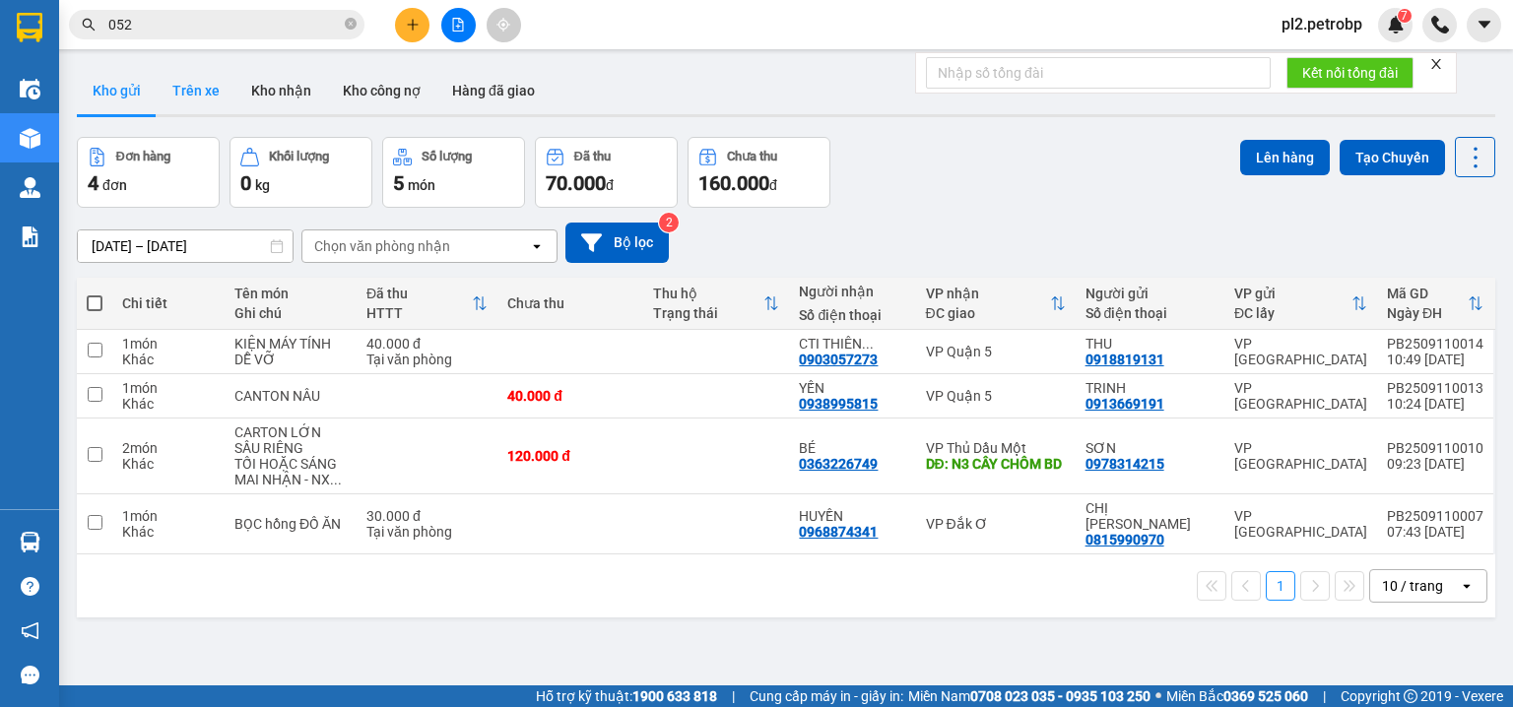
drag, startPoint x: 293, startPoint y: 90, endPoint x: 197, endPoint y: 110, distance: 97.8
click at [292, 90] on button "Kho nhận" at bounding box center [281, 90] width 92 height 47
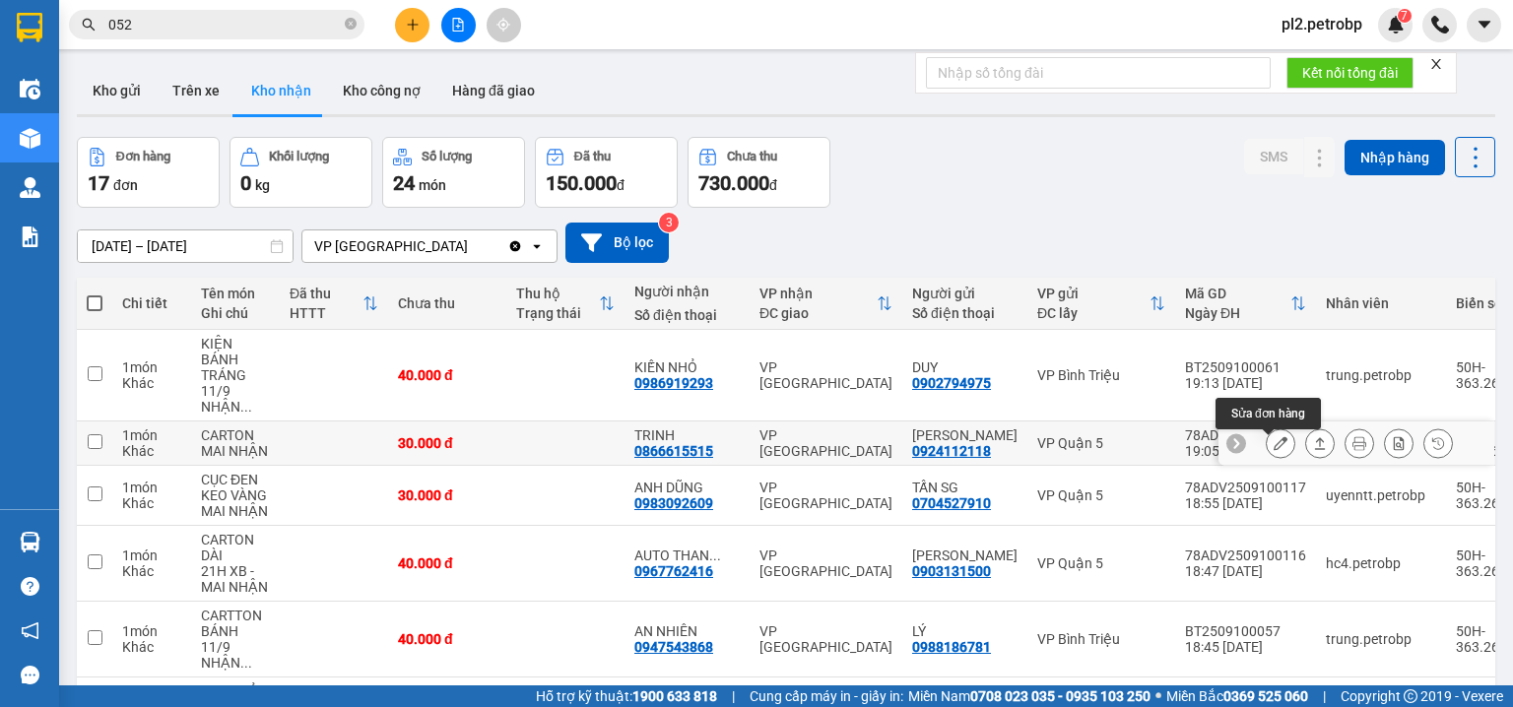
click at [1274, 448] on icon at bounding box center [1281, 443] width 14 height 14
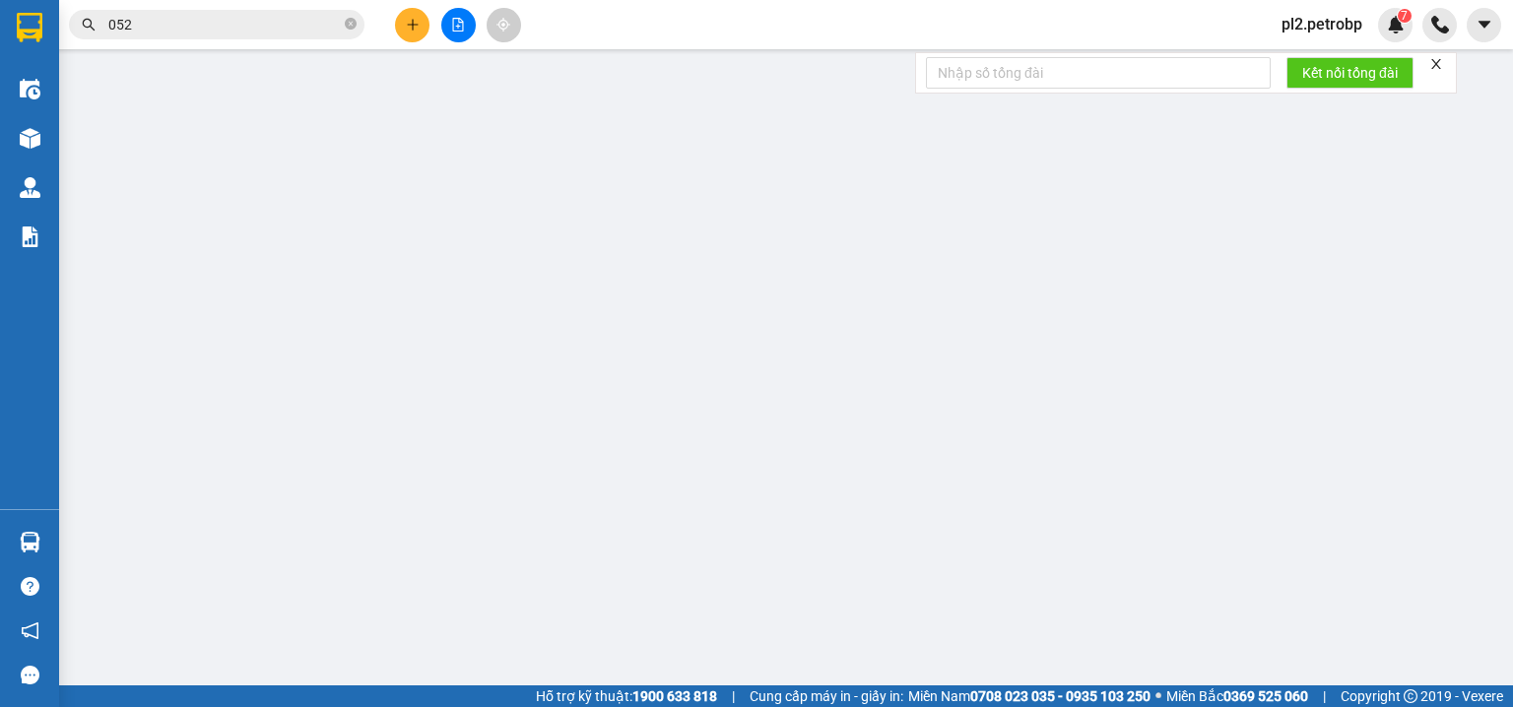
type input "0924112118"
type input "[PERSON_NAME]"
type input "0866615515"
type input "TRINH"
type input "30.000"
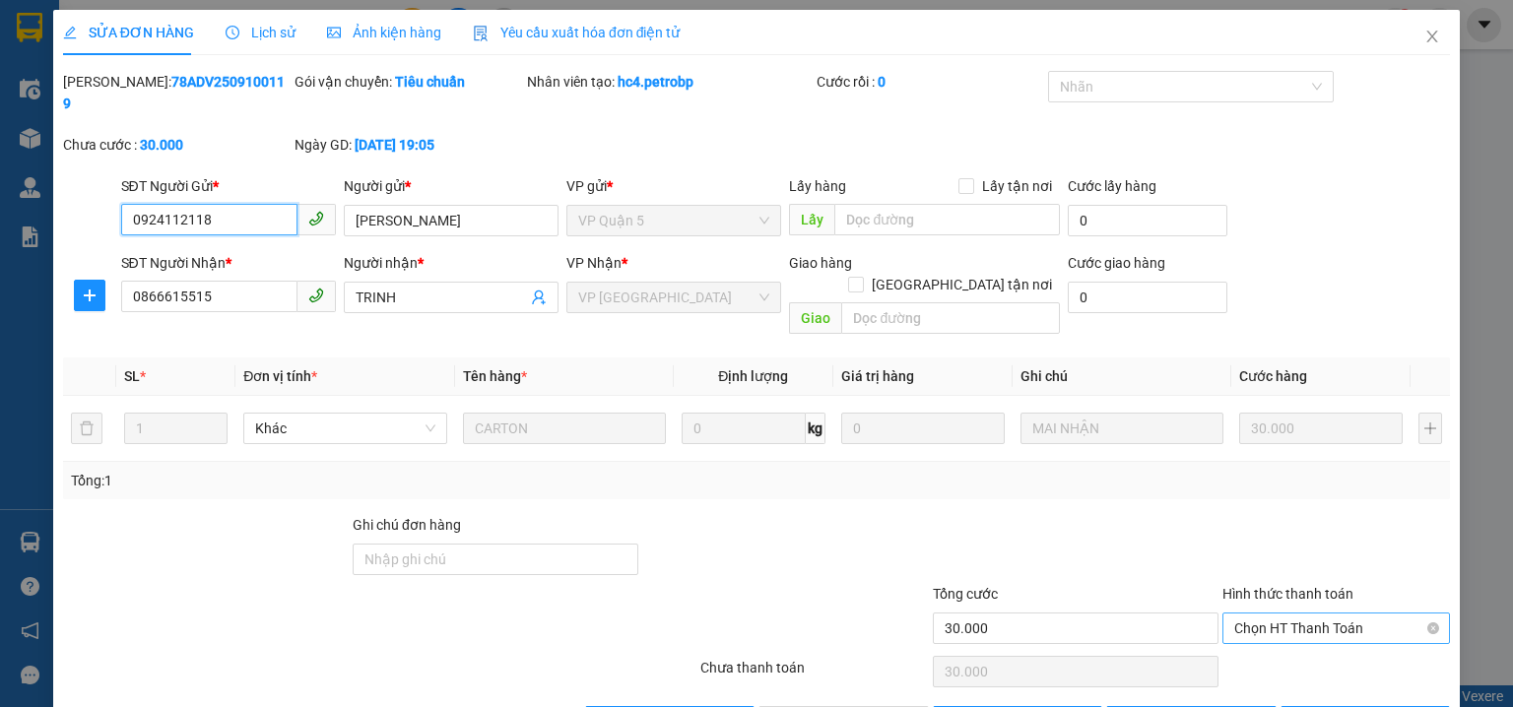
drag, startPoint x: 1258, startPoint y: 591, endPoint x: 1258, endPoint y: 603, distance: 11.8
click at [1258, 614] on span "Chọn HT Thanh Toán" at bounding box center [1336, 629] width 204 height 30
drag, startPoint x: 1260, startPoint y: 621, endPoint x: 911, endPoint y: 639, distance: 349.3
click at [1245, 624] on div "Tại văn phòng" at bounding box center [1326, 624] width 203 height 22
type input "0"
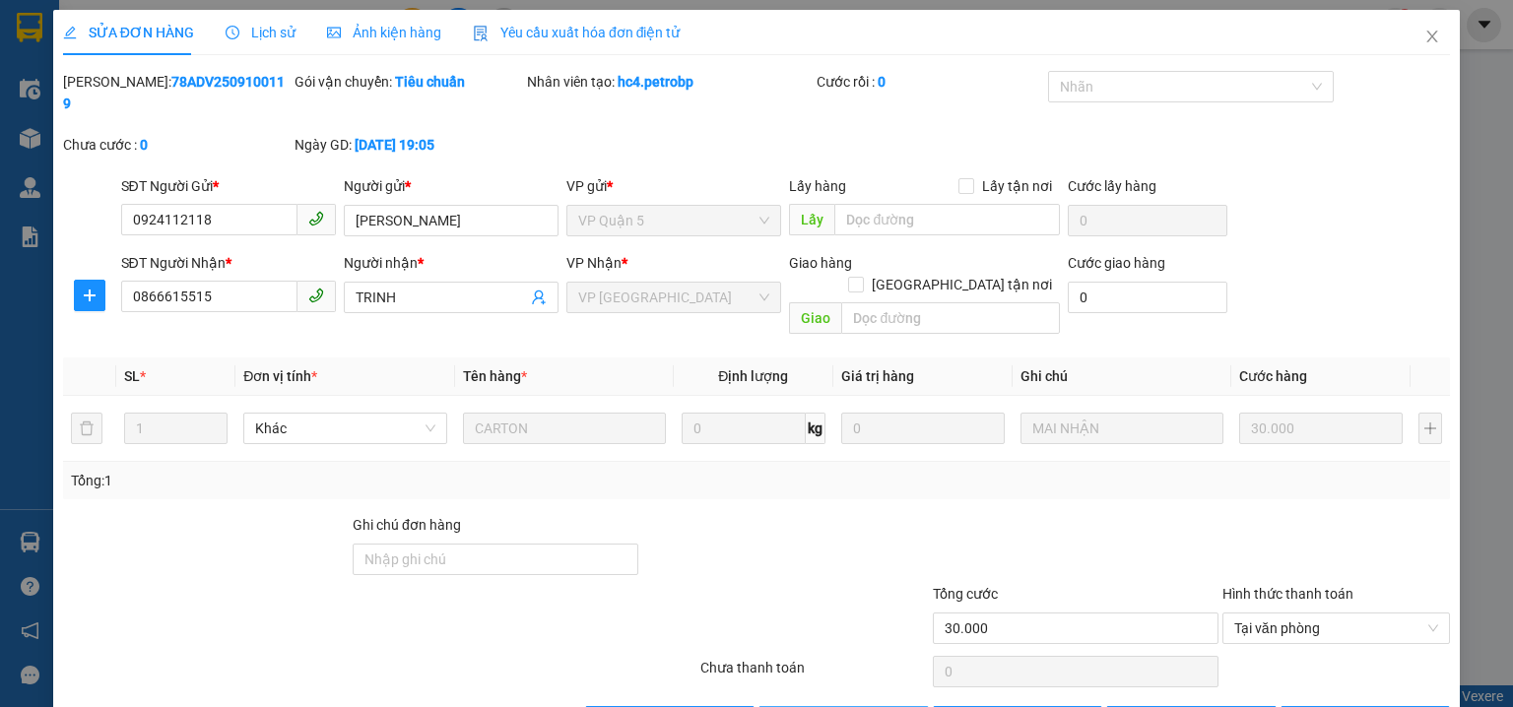
drag, startPoint x: 883, startPoint y: 674, endPoint x: 1313, endPoint y: 288, distance: 578.4
click at [1428, 33] on icon "close" at bounding box center [1433, 37] width 11 height 12
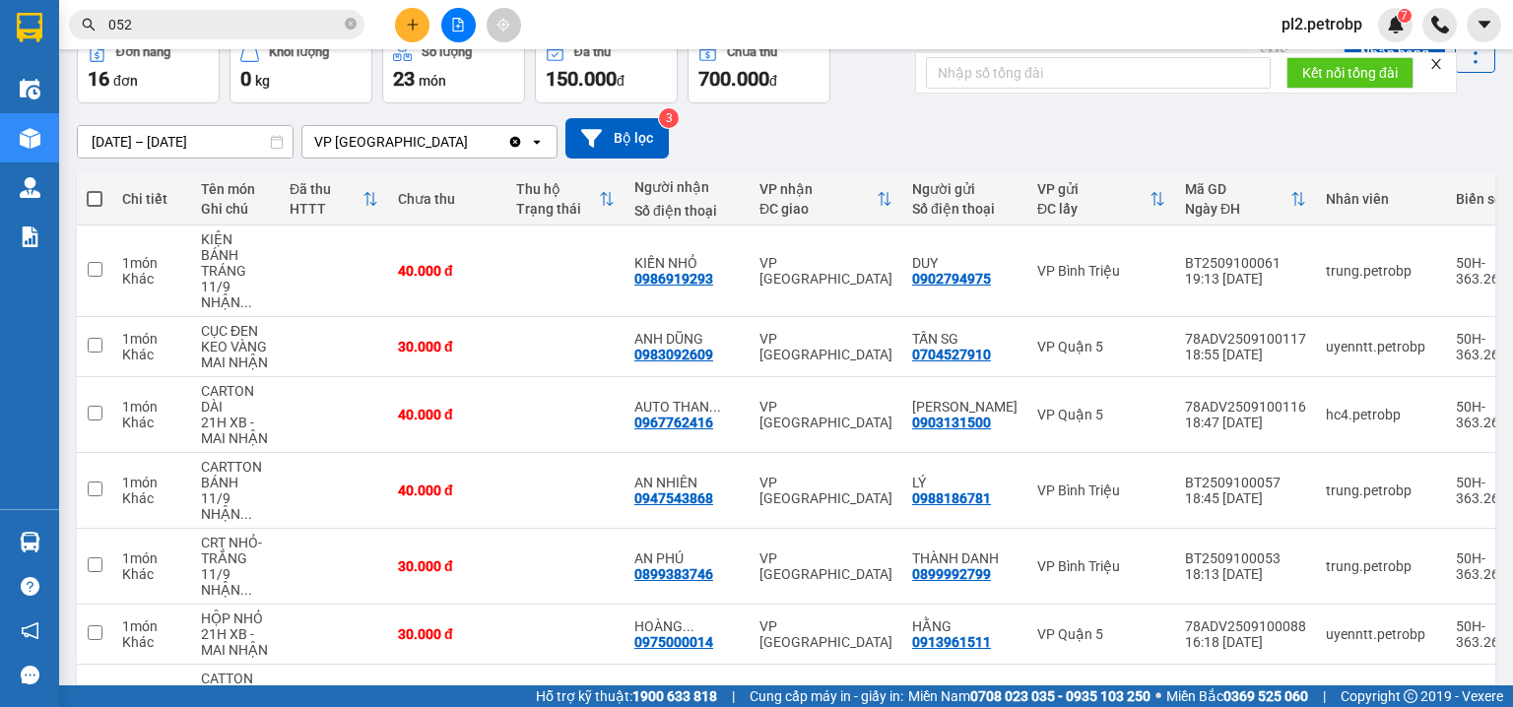
scroll to position [210, 0]
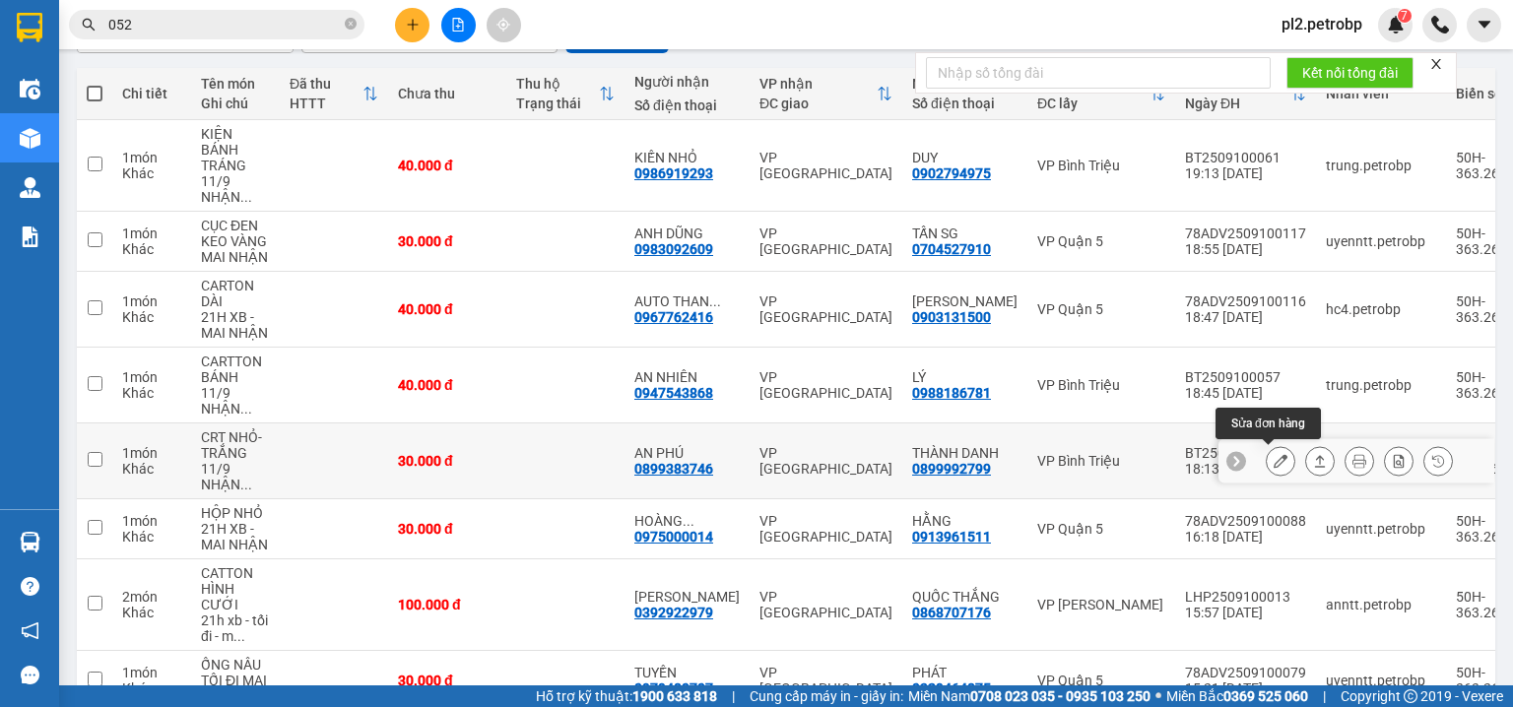
click at [1274, 458] on icon at bounding box center [1281, 461] width 14 height 14
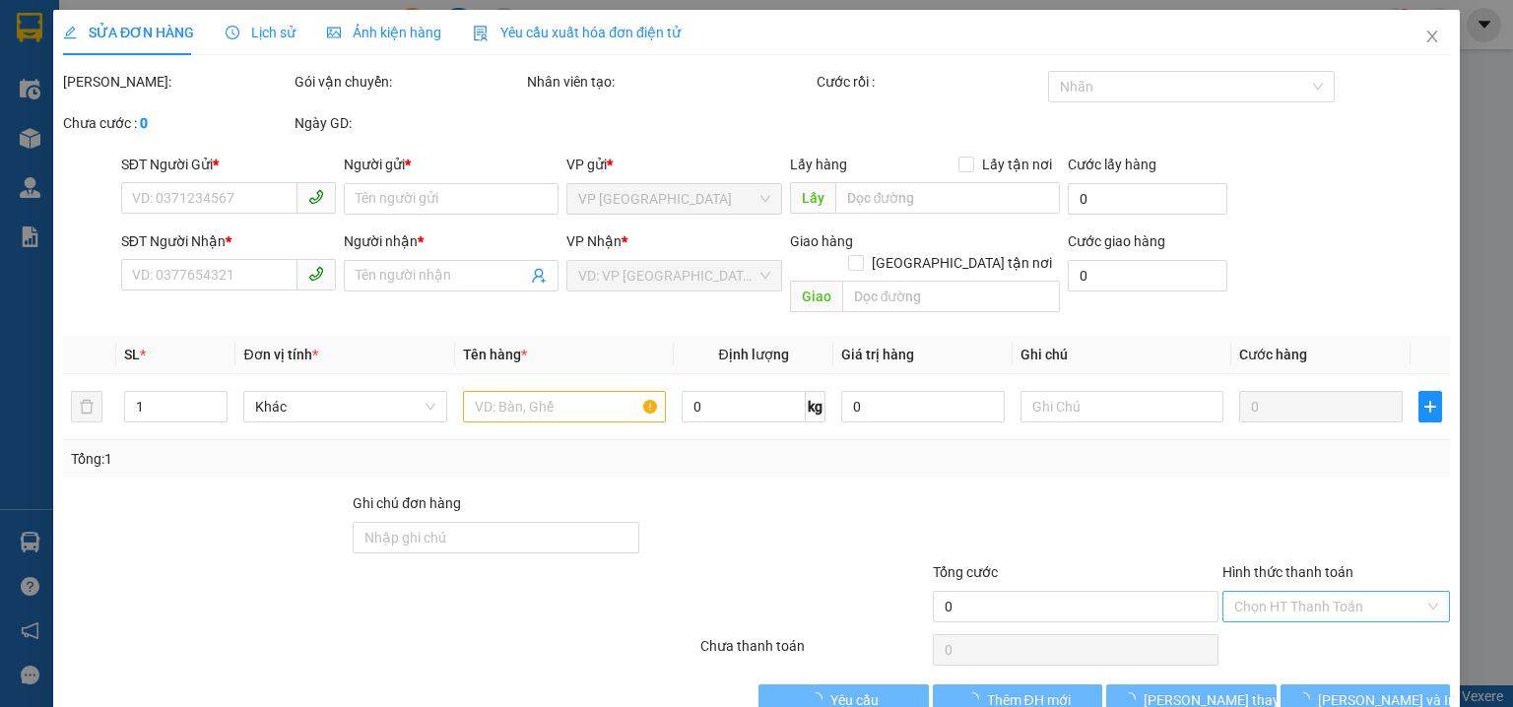
type input "0899992799"
type input "THÀNH DANH"
type input "0899383746"
type input "AN PHÚ"
type input "30.000"
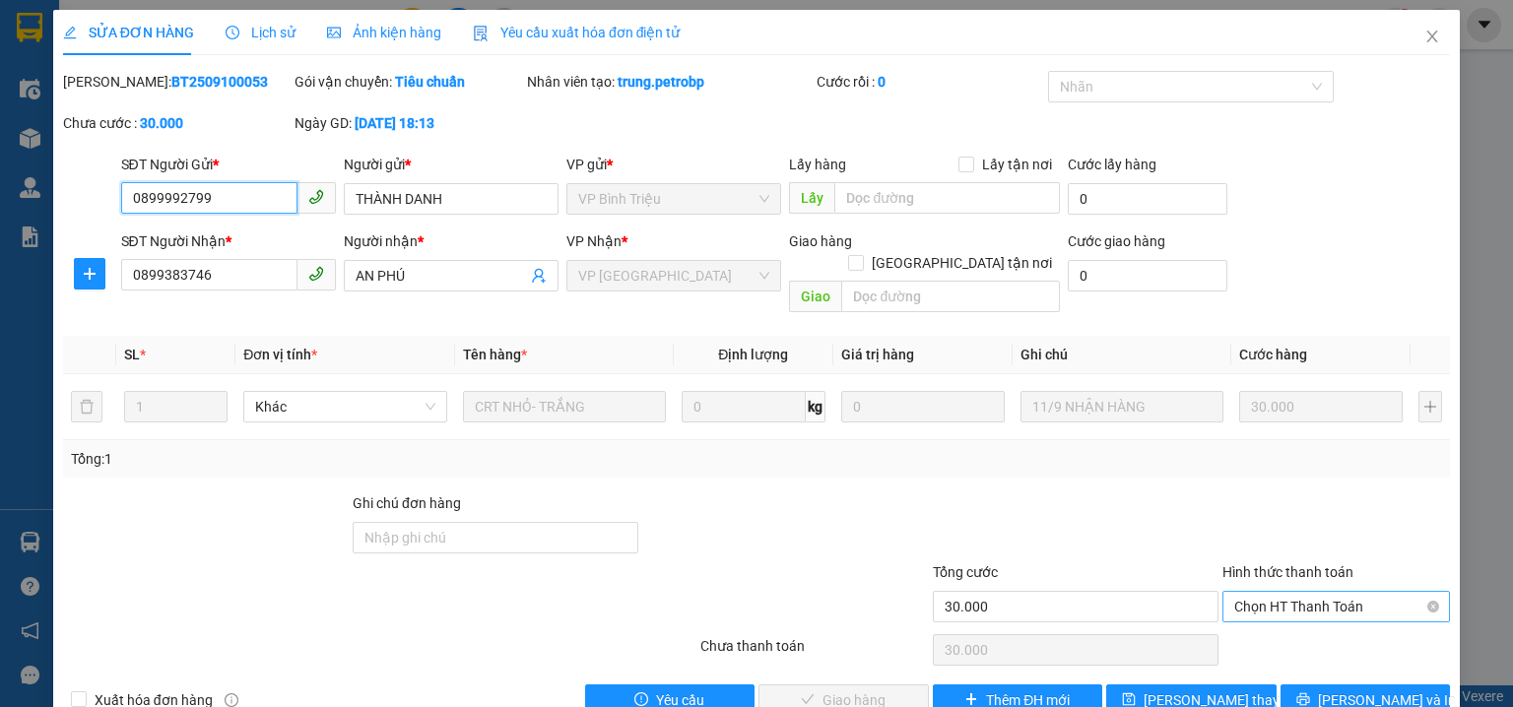
click at [1234, 592] on span "Chọn HT Thanh Toán" at bounding box center [1336, 607] width 204 height 30
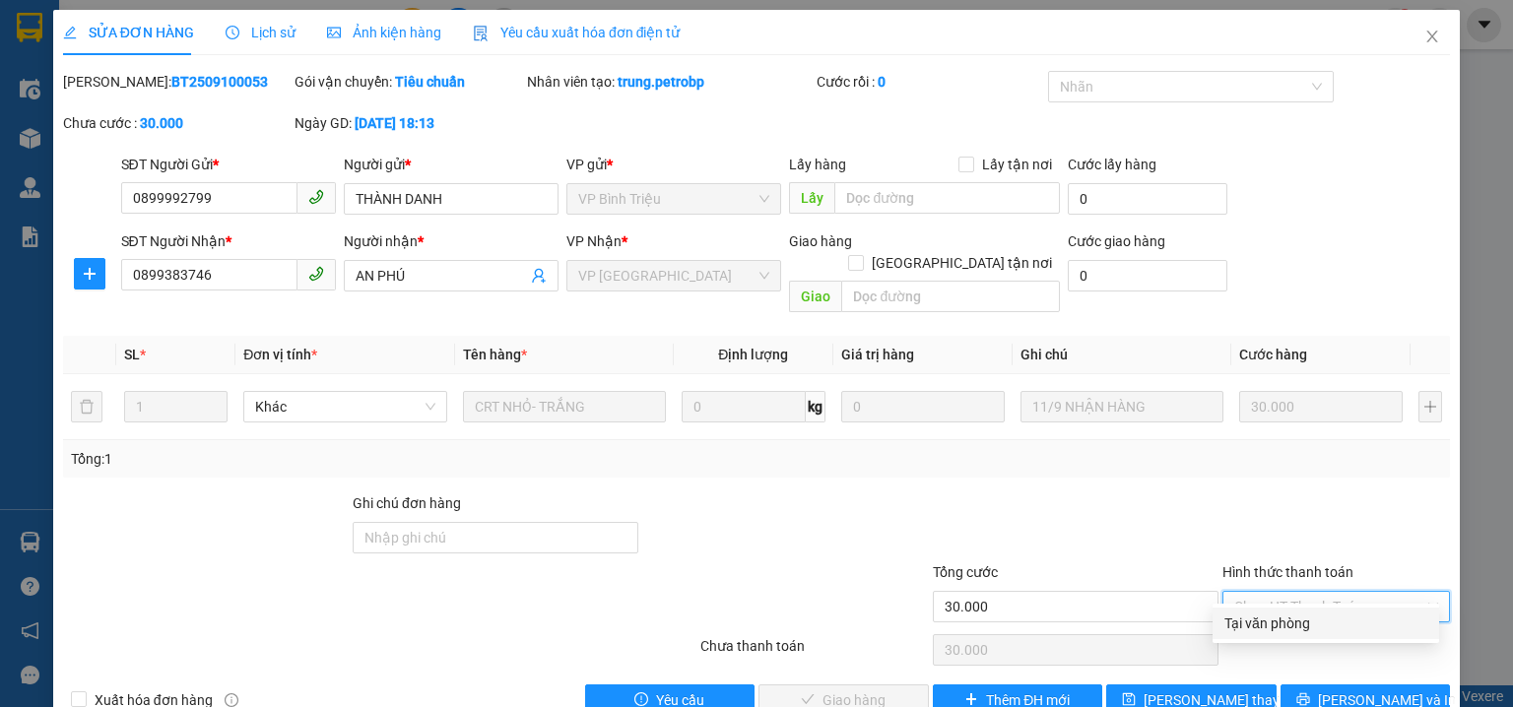
click at [1230, 623] on div "Tại văn phòng" at bounding box center [1326, 624] width 203 height 22
type input "0"
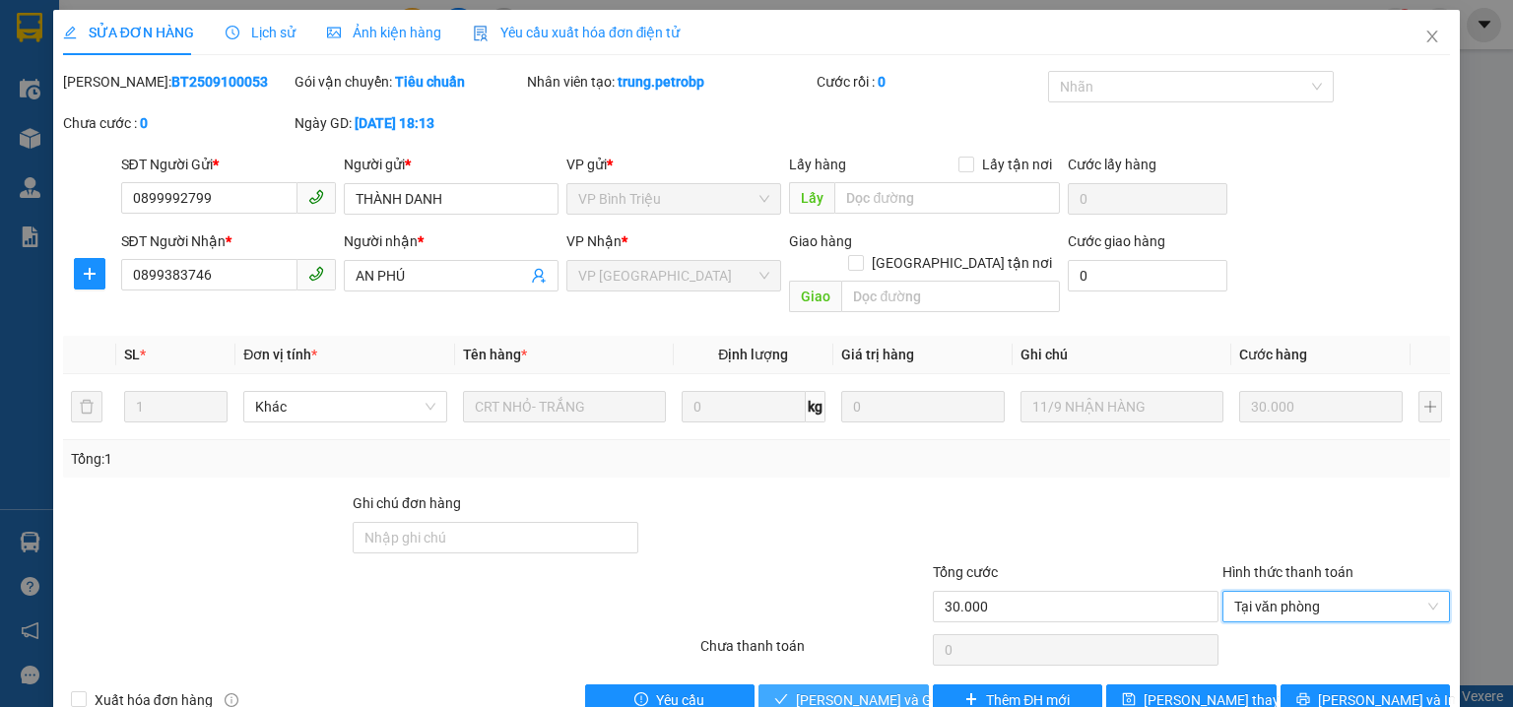
click at [847, 690] on span "Lưu và Giao hàng" at bounding box center [890, 701] width 189 height 22
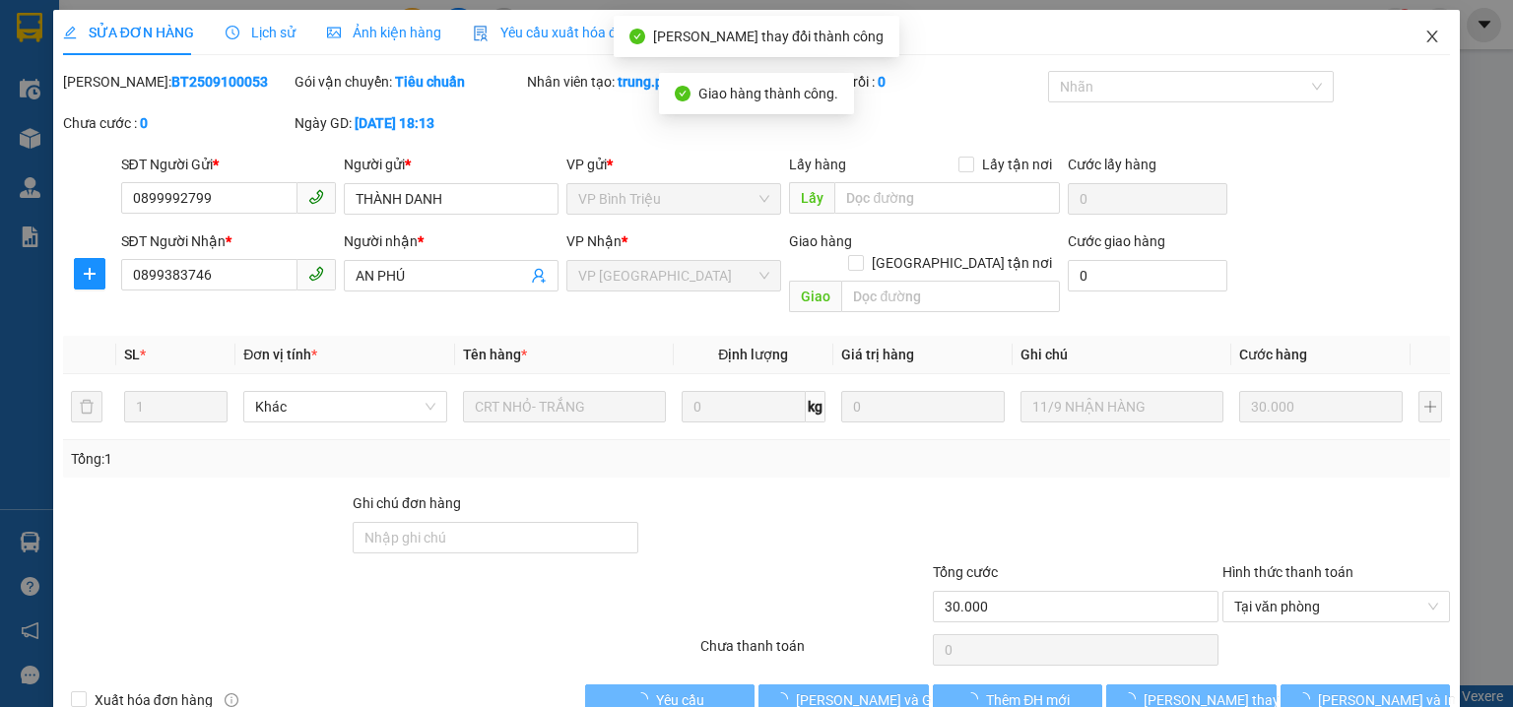
click at [1425, 36] on icon "close" at bounding box center [1433, 37] width 16 height 16
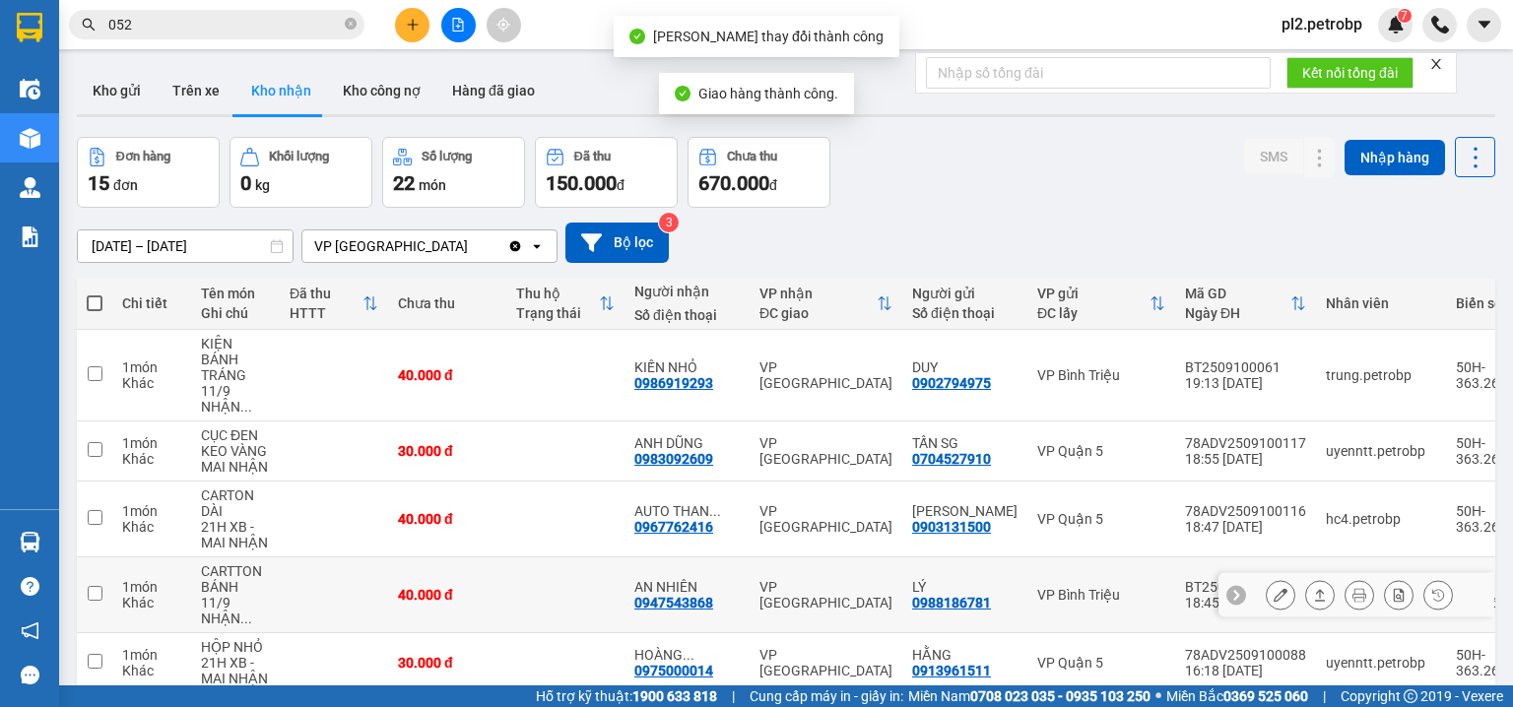
scroll to position [210, 0]
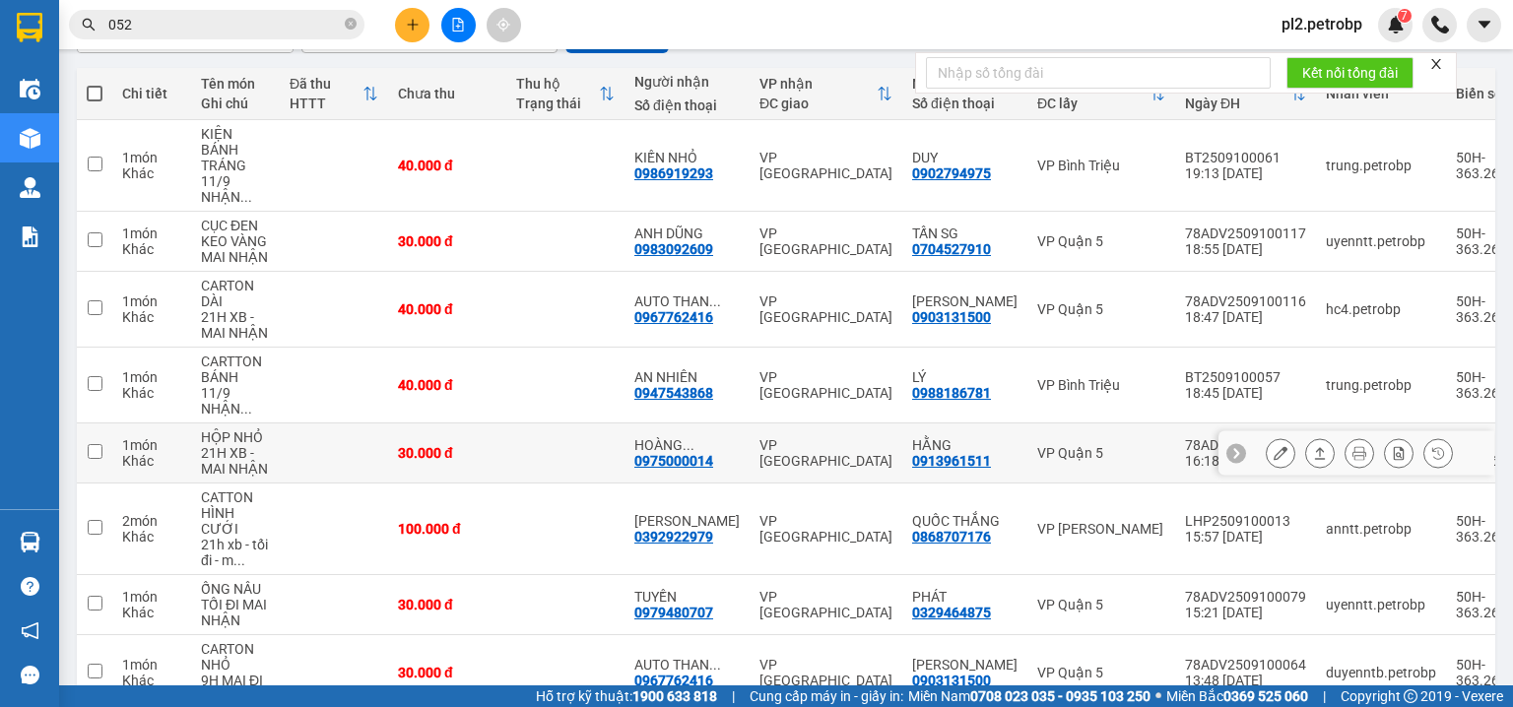
click at [1274, 448] on icon at bounding box center [1281, 453] width 14 height 14
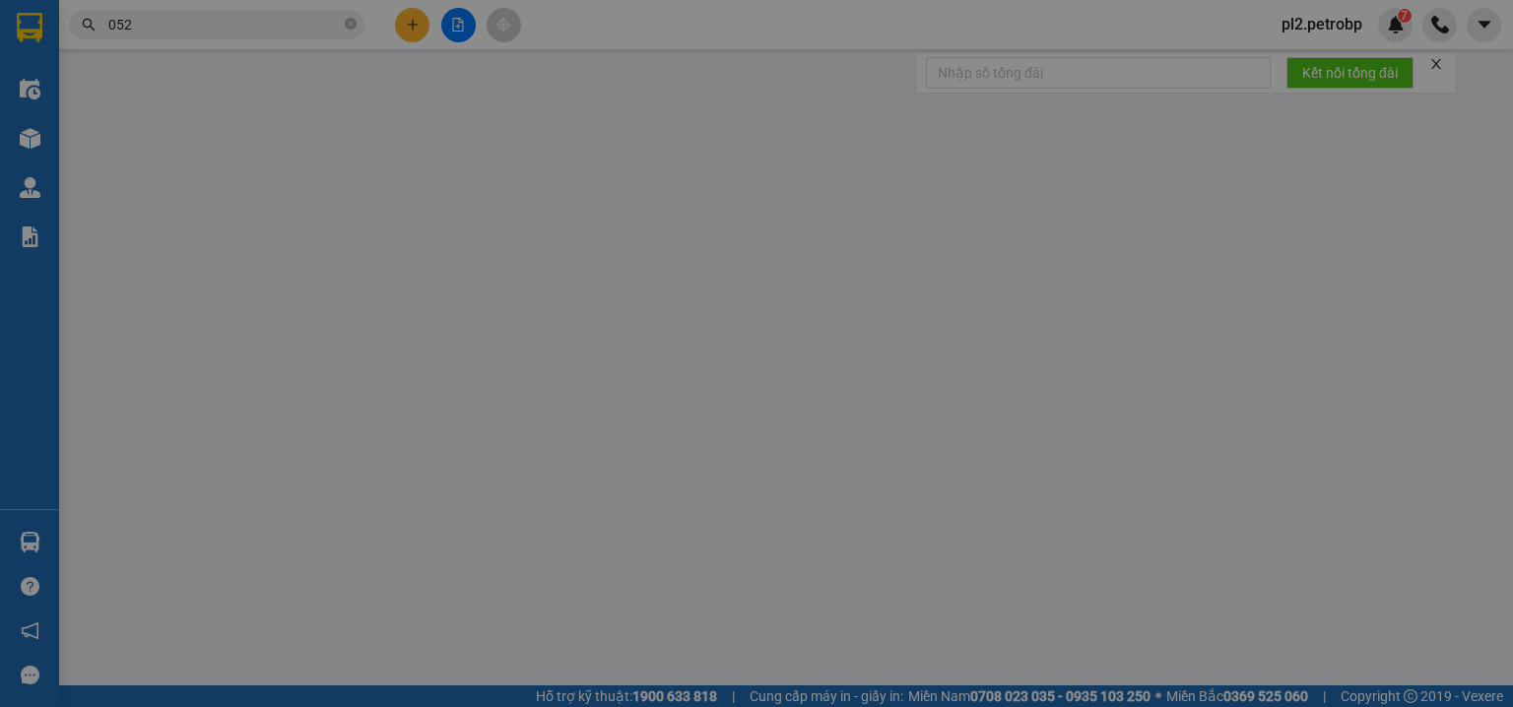
type input "0913961511"
type input "HẰNG"
type input "0975000014"
type input "HOÀNG QUANG"
type input "30.000"
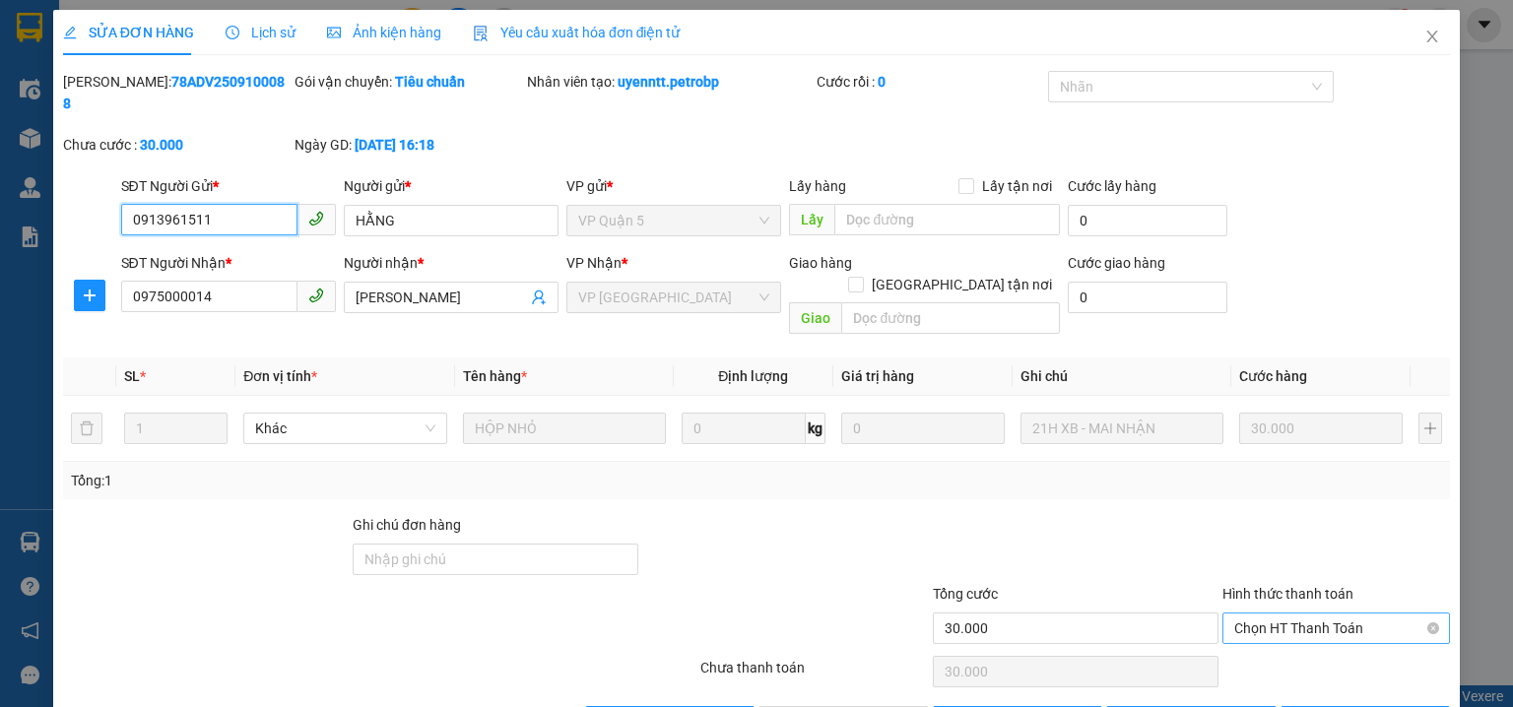
drag, startPoint x: 1268, startPoint y: 578, endPoint x: 1269, endPoint y: 595, distance: 16.8
click at [1268, 614] on span "Chọn HT Thanh Toán" at bounding box center [1336, 629] width 204 height 30
click at [1278, 627] on div "Tại văn phòng" at bounding box center [1326, 624] width 203 height 22
type input "0"
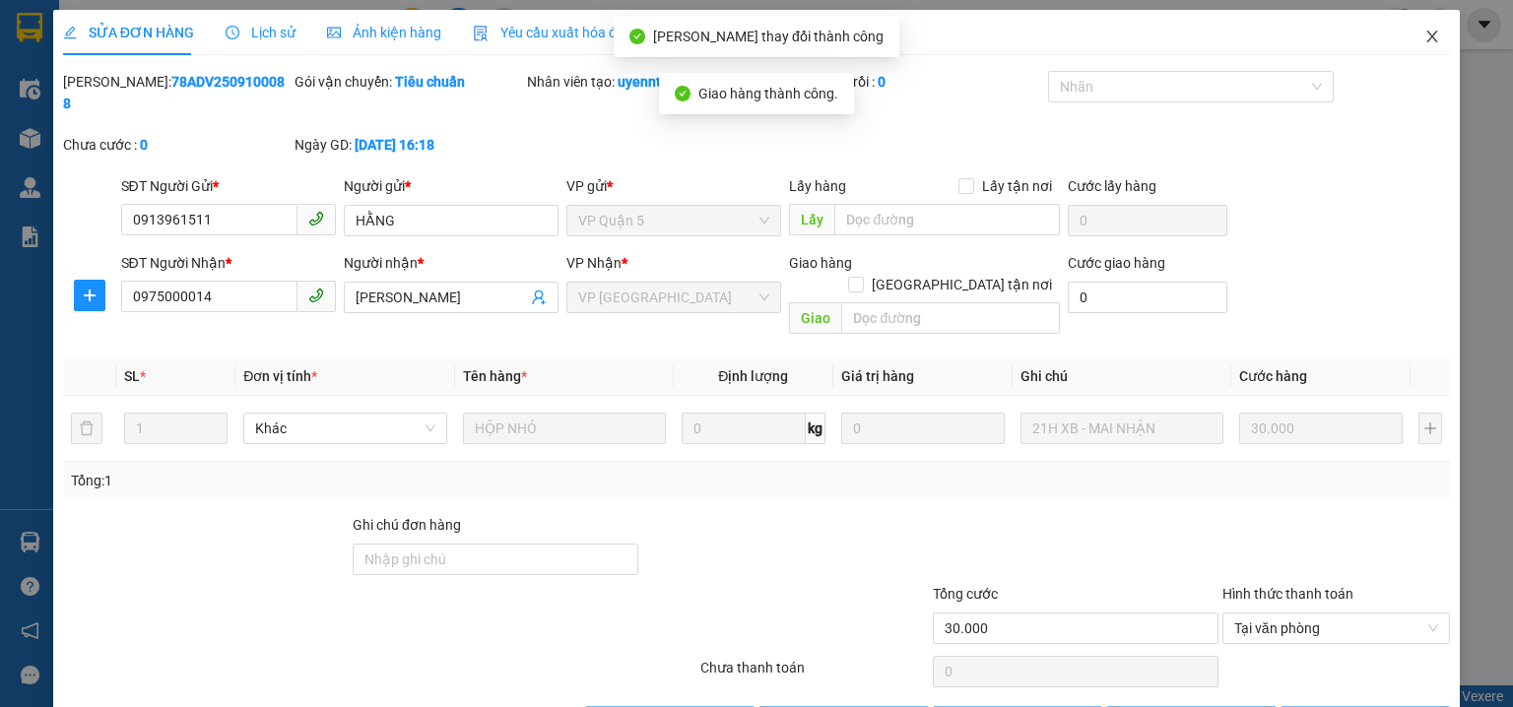
click at [1431, 34] on span "Close" at bounding box center [1432, 37] width 55 height 55
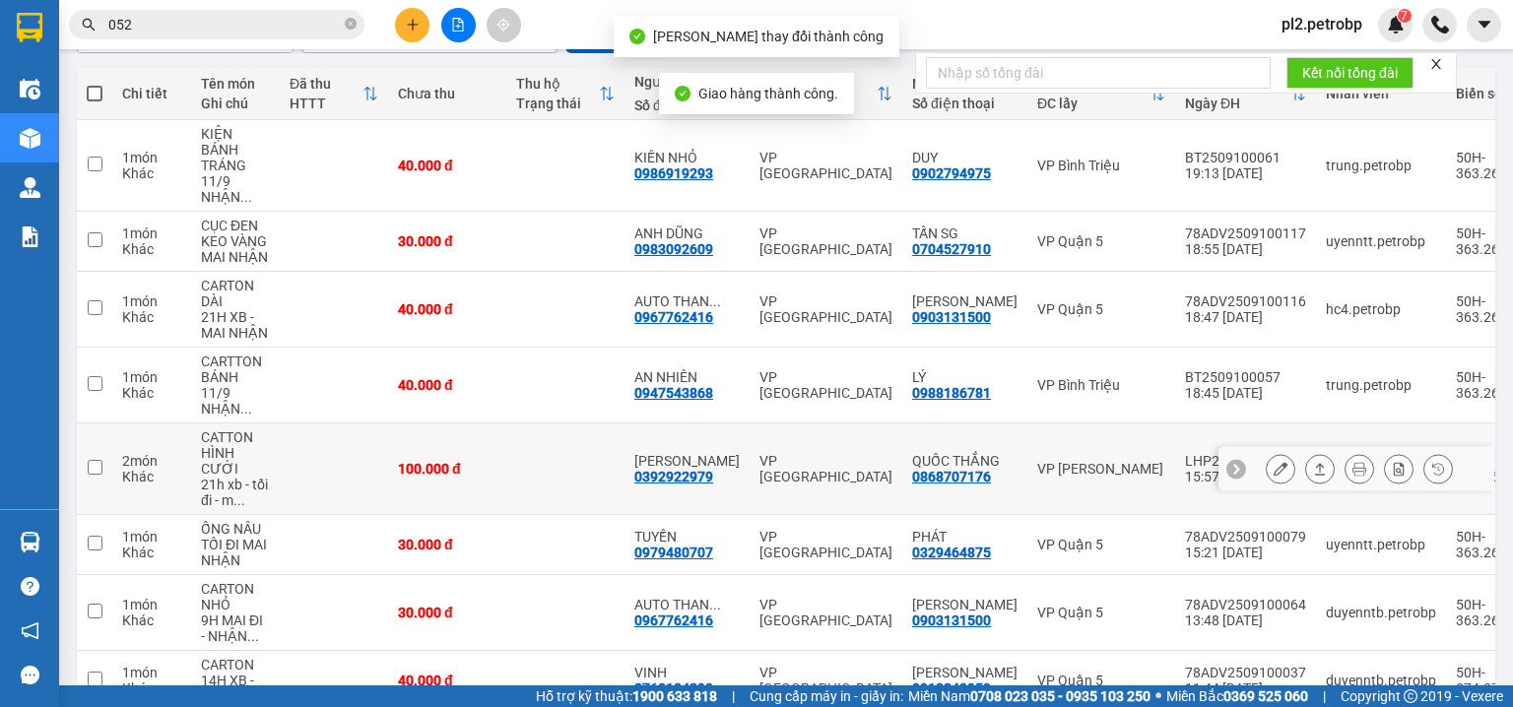
scroll to position [420, 0]
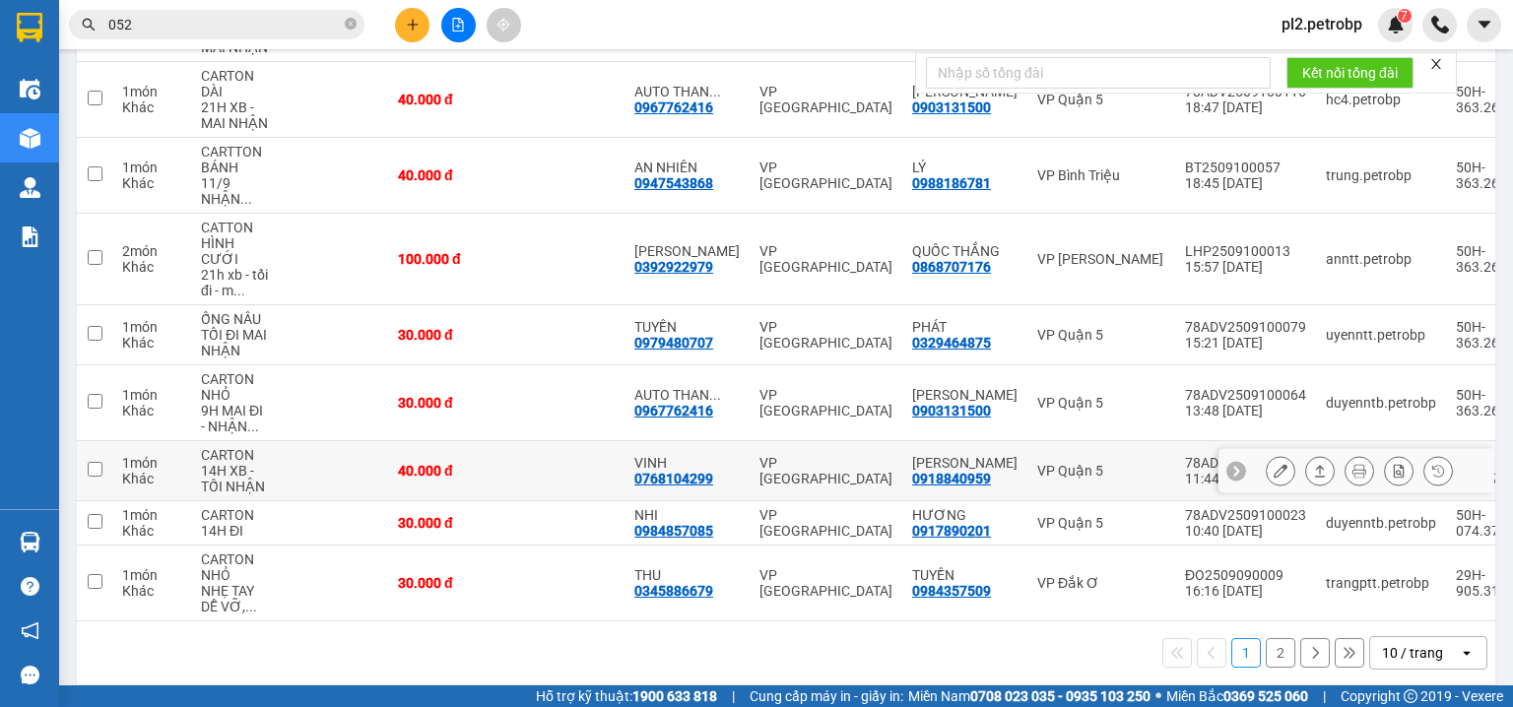
click at [1281, 462] on button at bounding box center [1281, 471] width 28 height 34
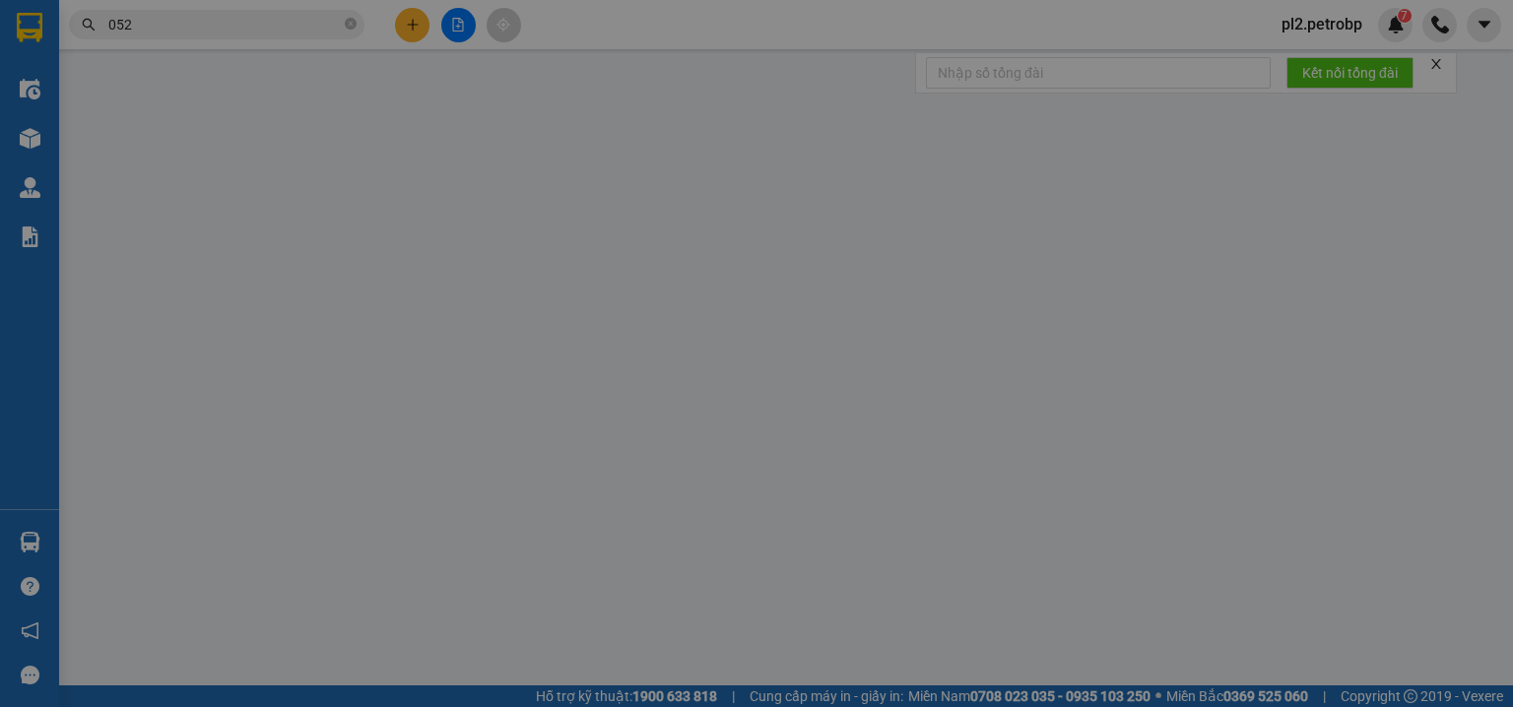
type input "0918840959"
type input "ANH HÙNG"
type input "0768104299"
type input "VINH"
type input "40.000"
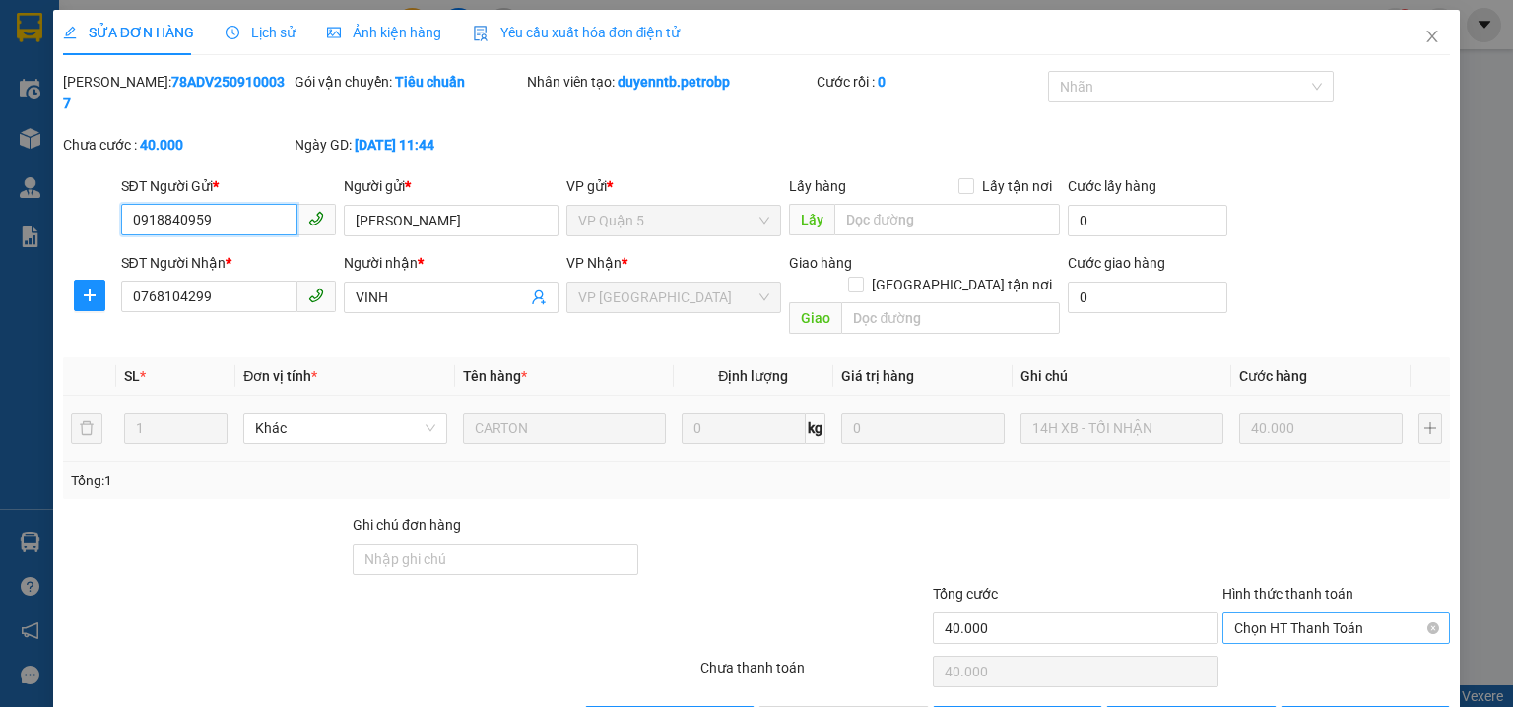
click at [1234, 614] on span "Chọn HT Thanh Toán" at bounding box center [1336, 629] width 204 height 30
drag, startPoint x: 1232, startPoint y: 620, endPoint x: 966, endPoint y: 662, distance: 269.4
click at [1229, 626] on div "Tại văn phòng" at bounding box center [1326, 624] width 203 height 22
type input "0"
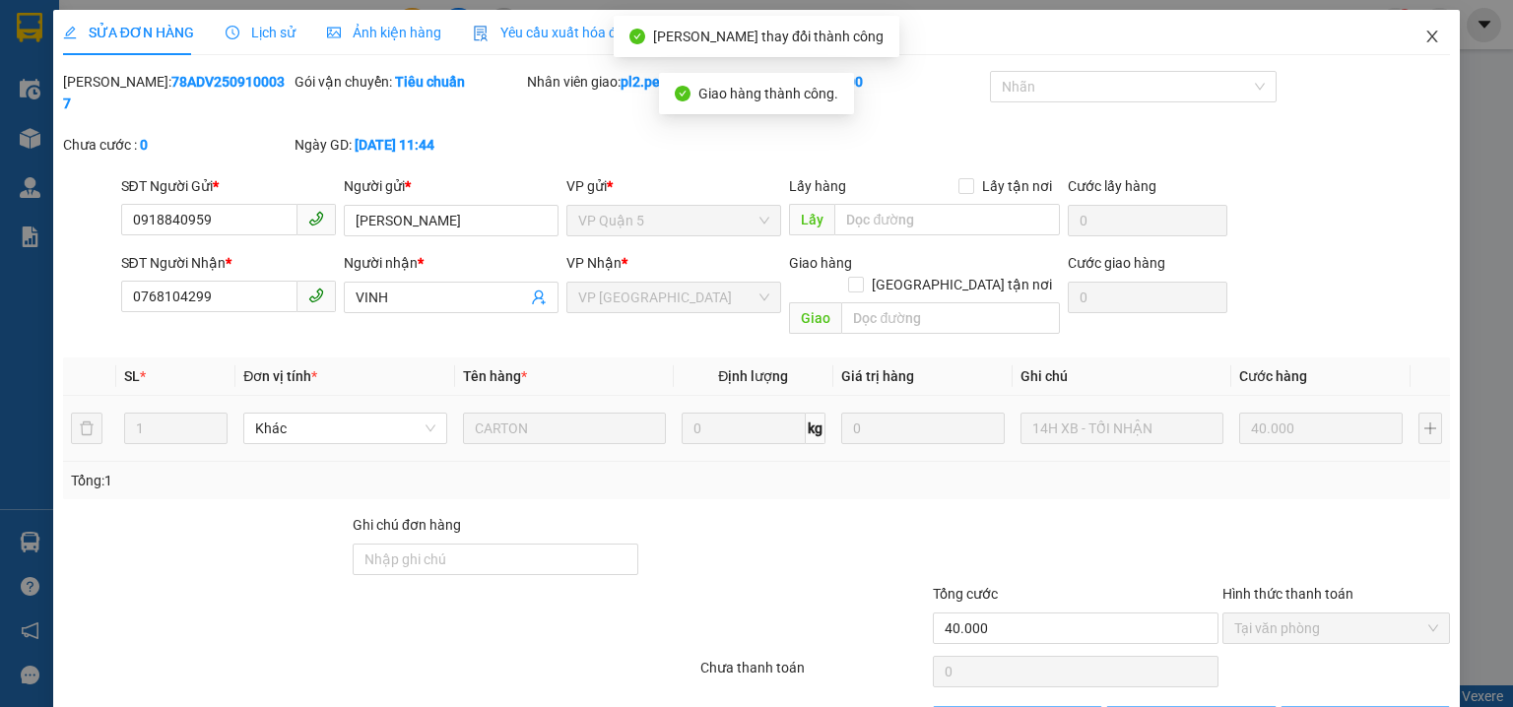
click at [1424, 26] on span "Close" at bounding box center [1432, 37] width 55 height 55
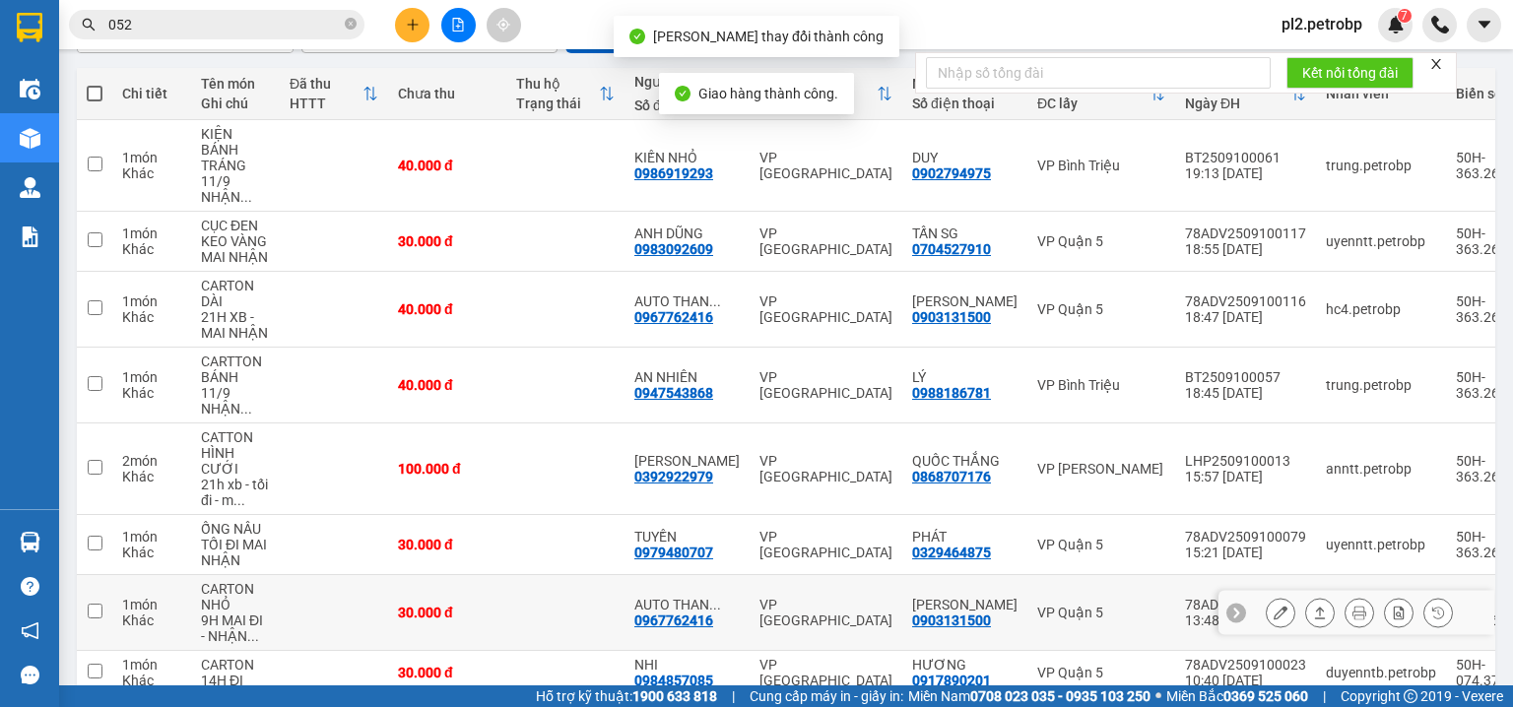
scroll to position [315, 0]
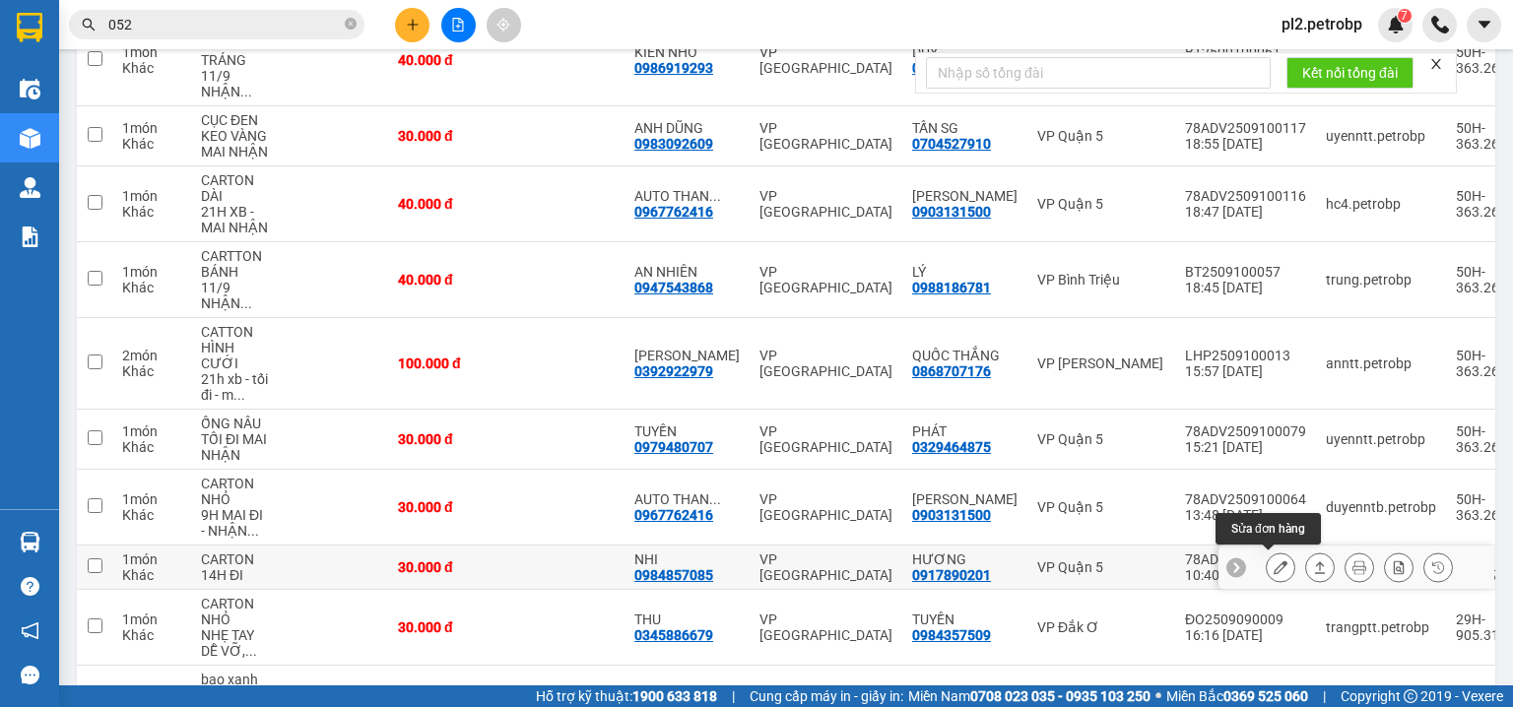
click at [1274, 566] on icon at bounding box center [1281, 568] width 14 height 14
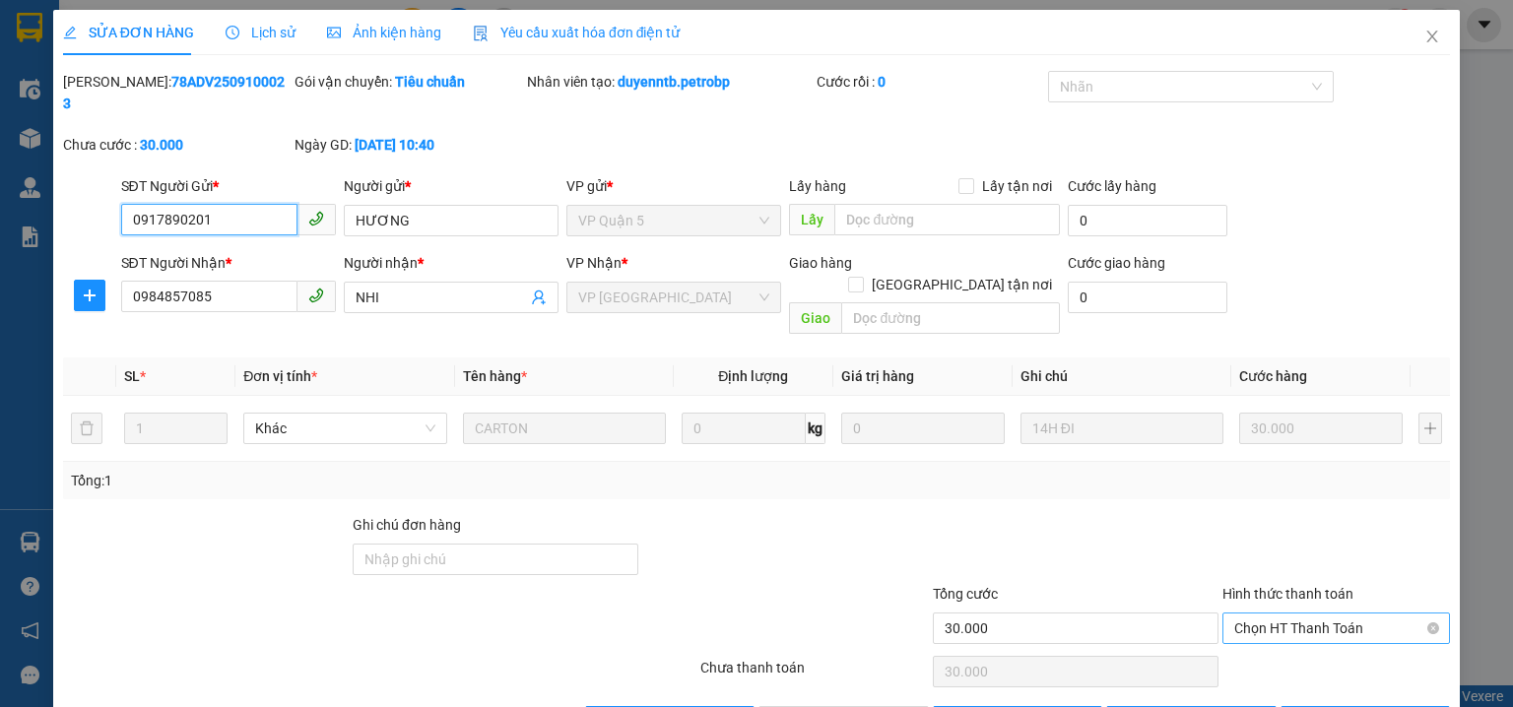
drag, startPoint x: 1235, startPoint y: 577, endPoint x: 1235, endPoint y: 597, distance: 19.7
click at [1236, 614] on span "Chọn HT Thanh Toán" at bounding box center [1336, 629] width 204 height 30
drag, startPoint x: 1234, startPoint y: 615, endPoint x: 1208, endPoint y: 630, distance: 29.6
click at [1229, 620] on div "Tại văn phòng" at bounding box center [1326, 624] width 203 height 22
type input "0"
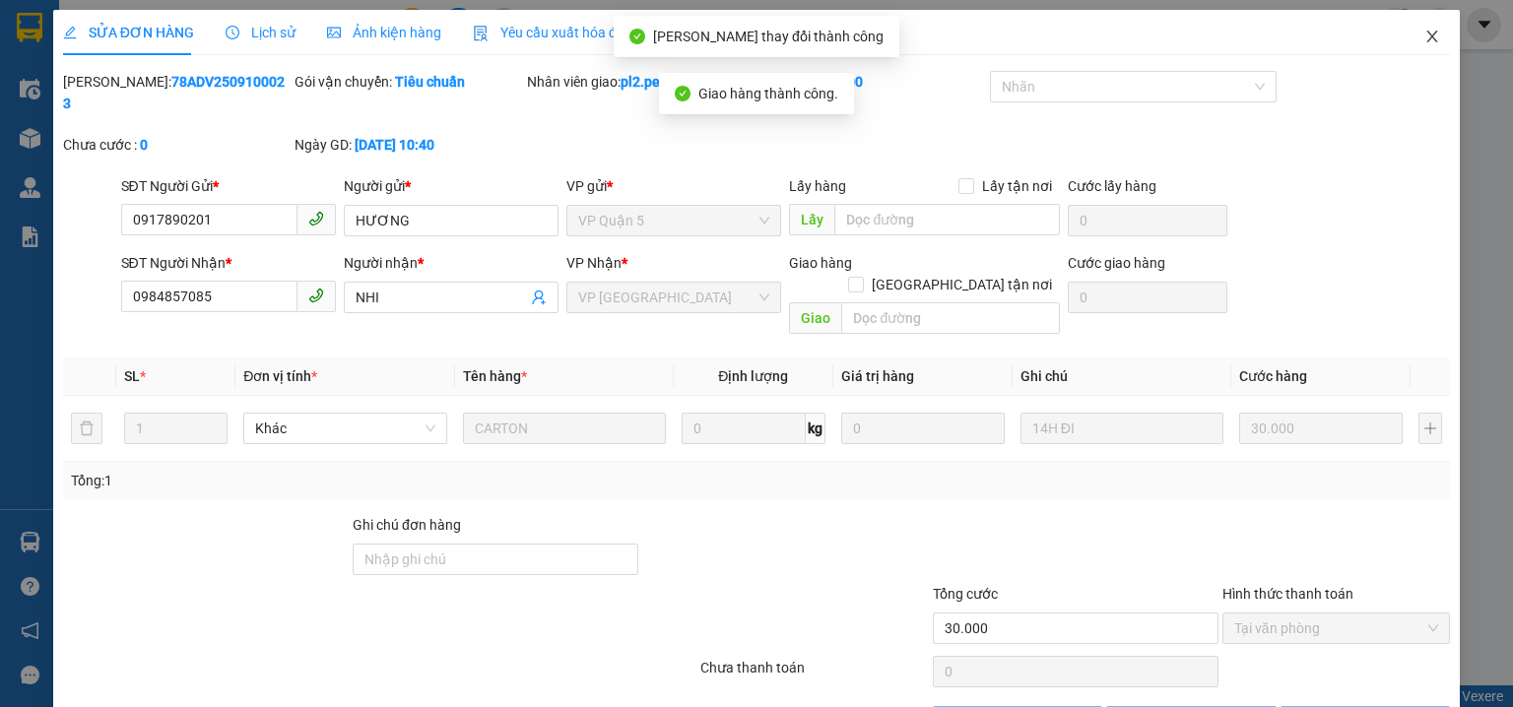
click at [1425, 36] on icon "close" at bounding box center [1433, 37] width 16 height 16
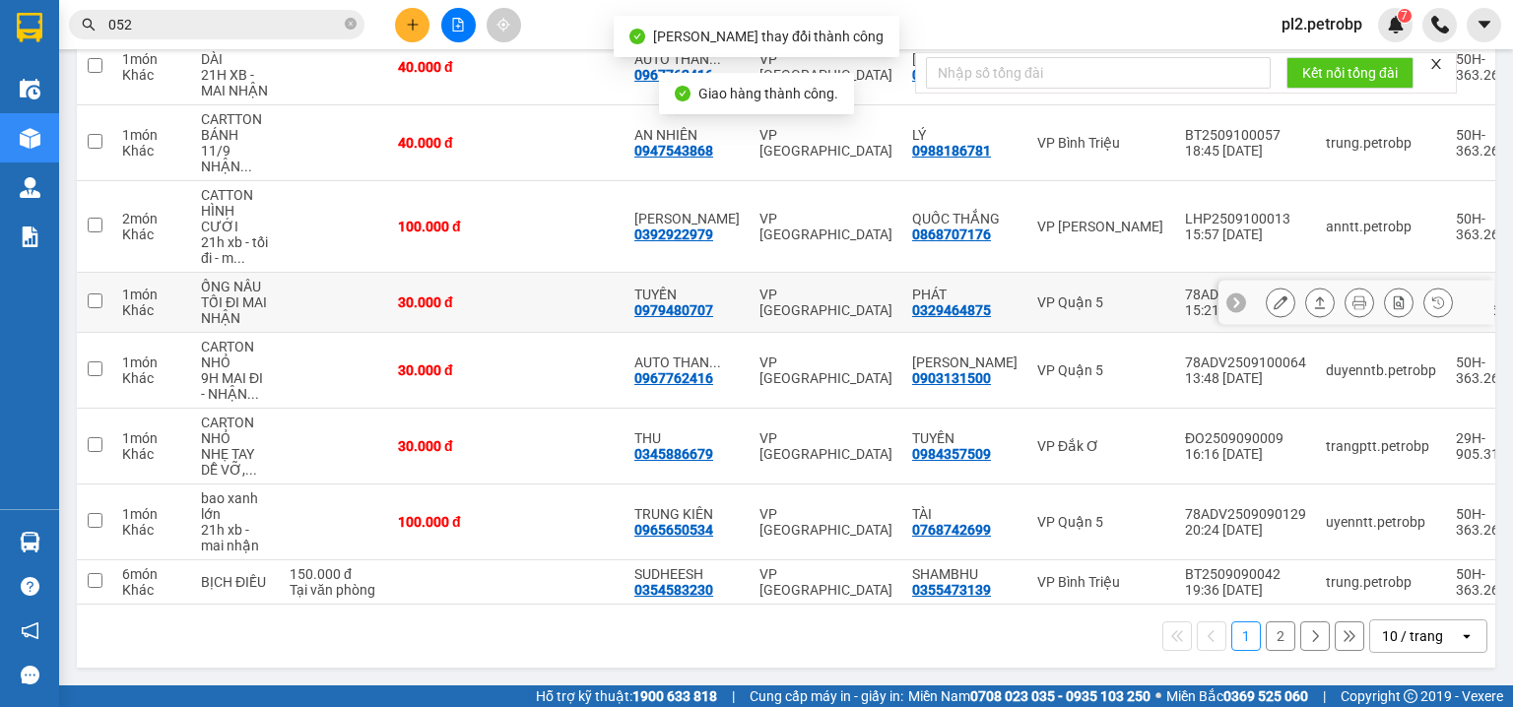
scroll to position [457, 0]
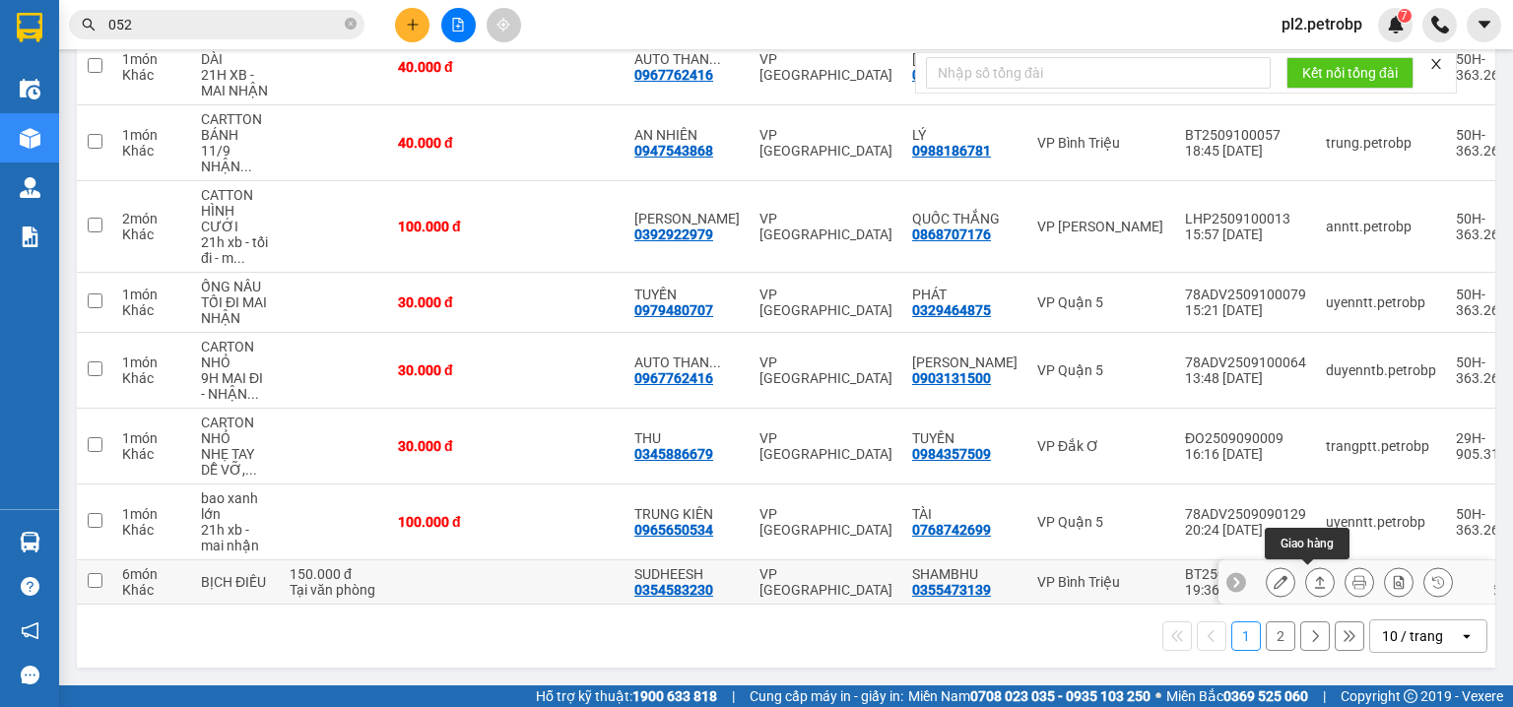
click at [1274, 575] on icon at bounding box center [1281, 582] width 14 height 14
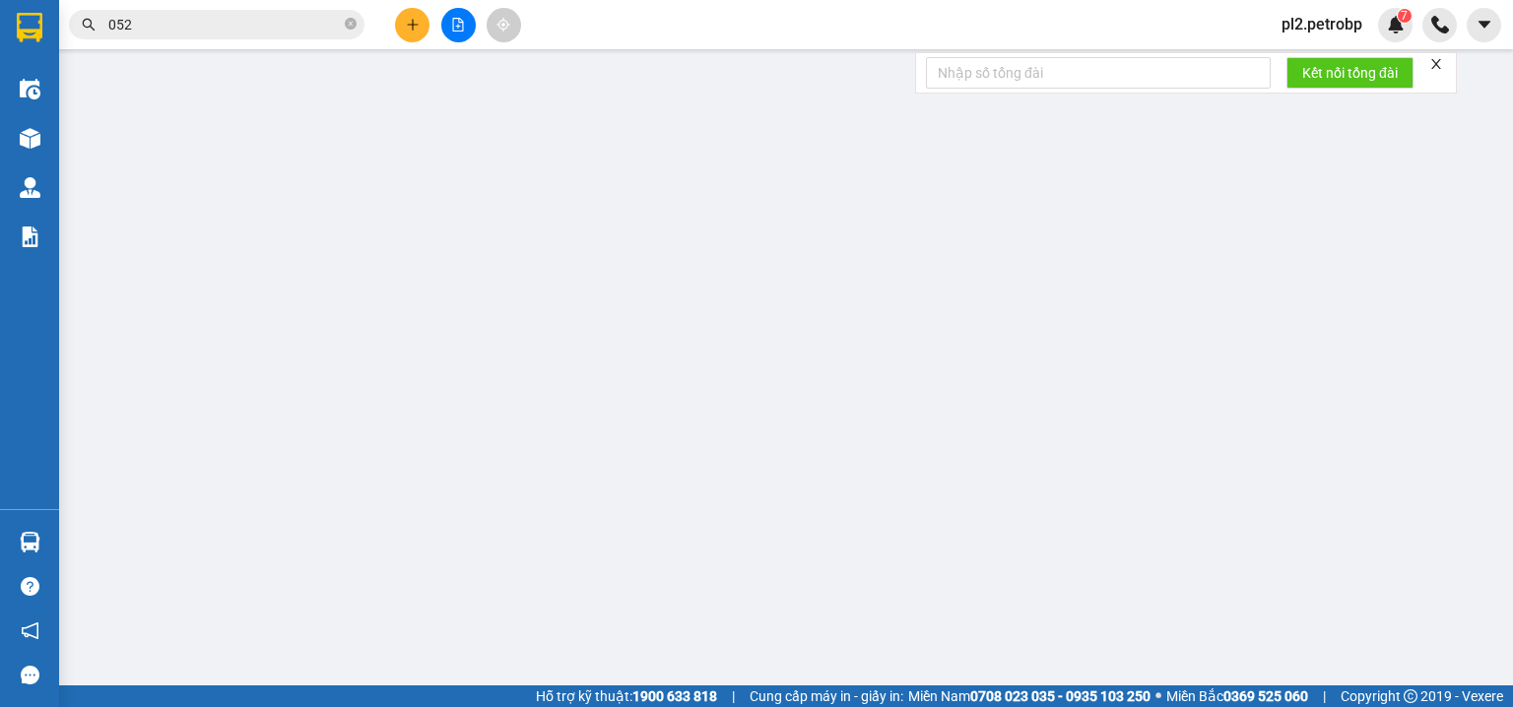
type input "0355473139"
type input "SHAMBHU"
type input "0354583230"
type input "SUDHEESH"
type input "150.000"
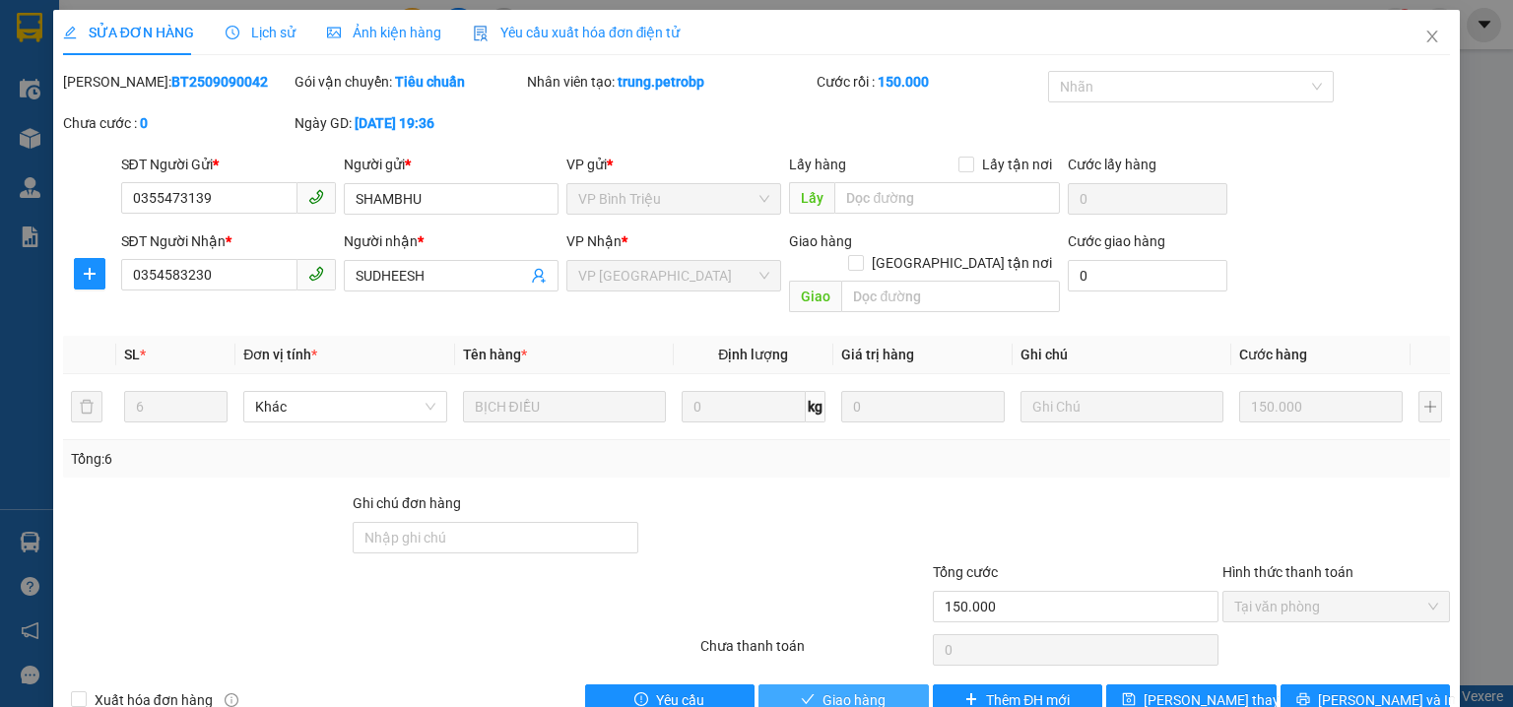
drag, startPoint x: 889, startPoint y: 675, endPoint x: 1251, endPoint y: 341, distance: 493.0
click at [893, 685] on button "Giao hàng" at bounding box center [844, 701] width 170 height 32
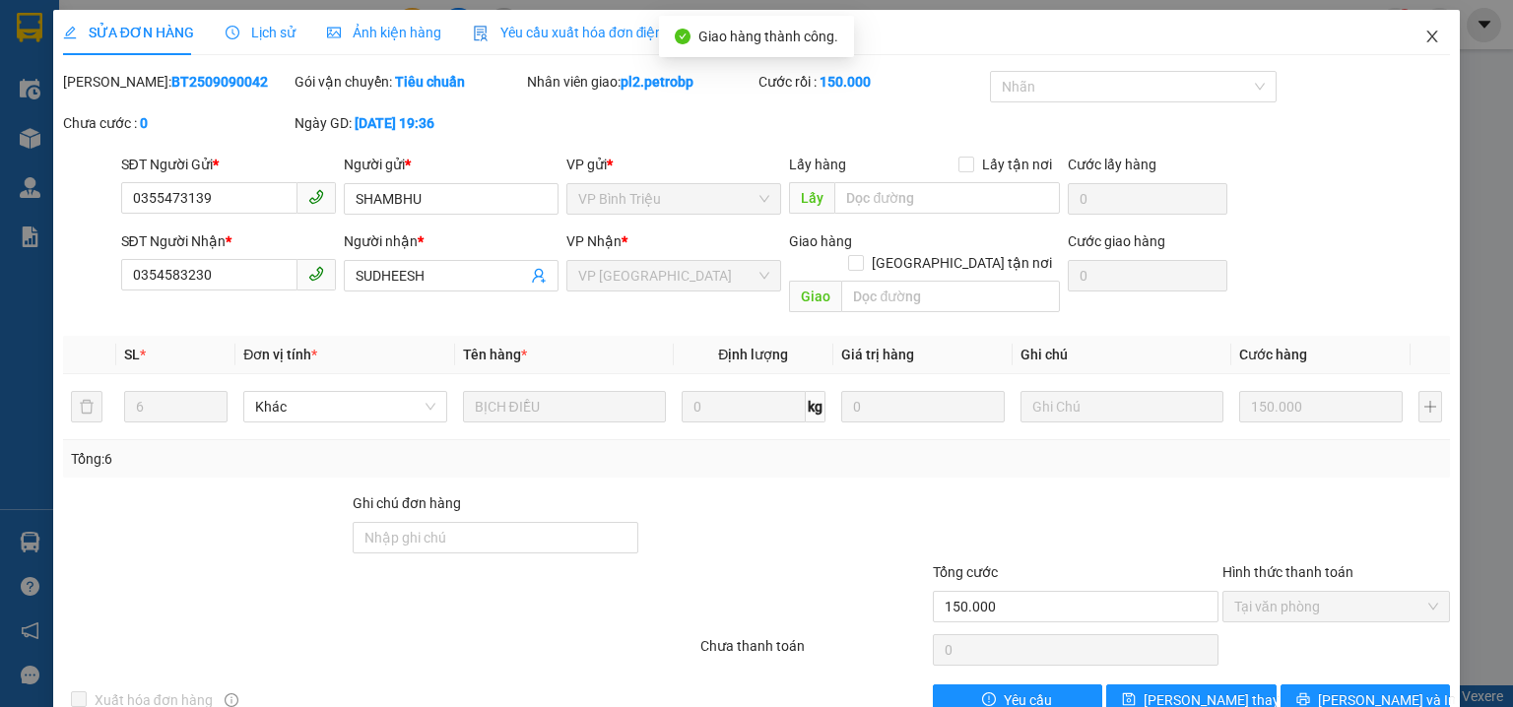
click at [1425, 36] on icon "close" at bounding box center [1433, 37] width 16 height 16
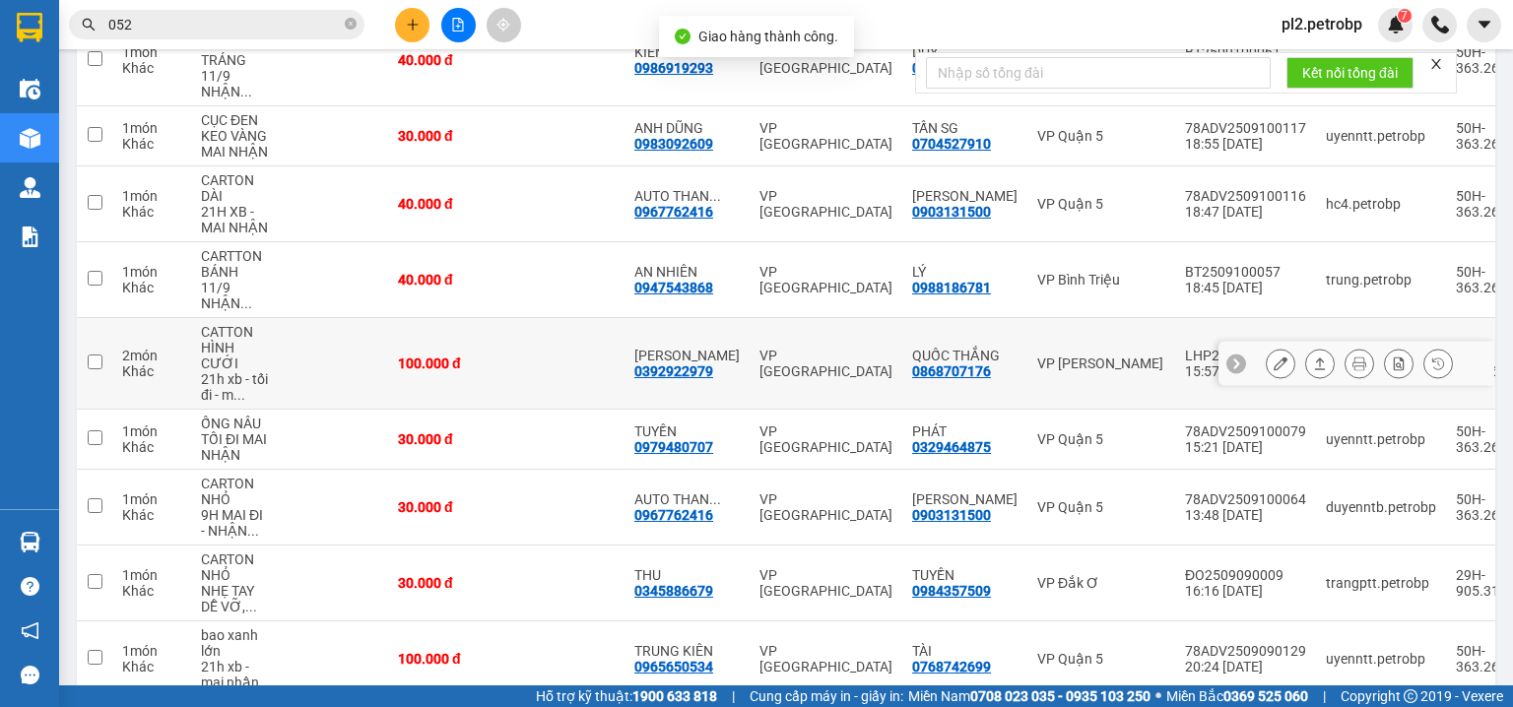
scroll to position [504, 0]
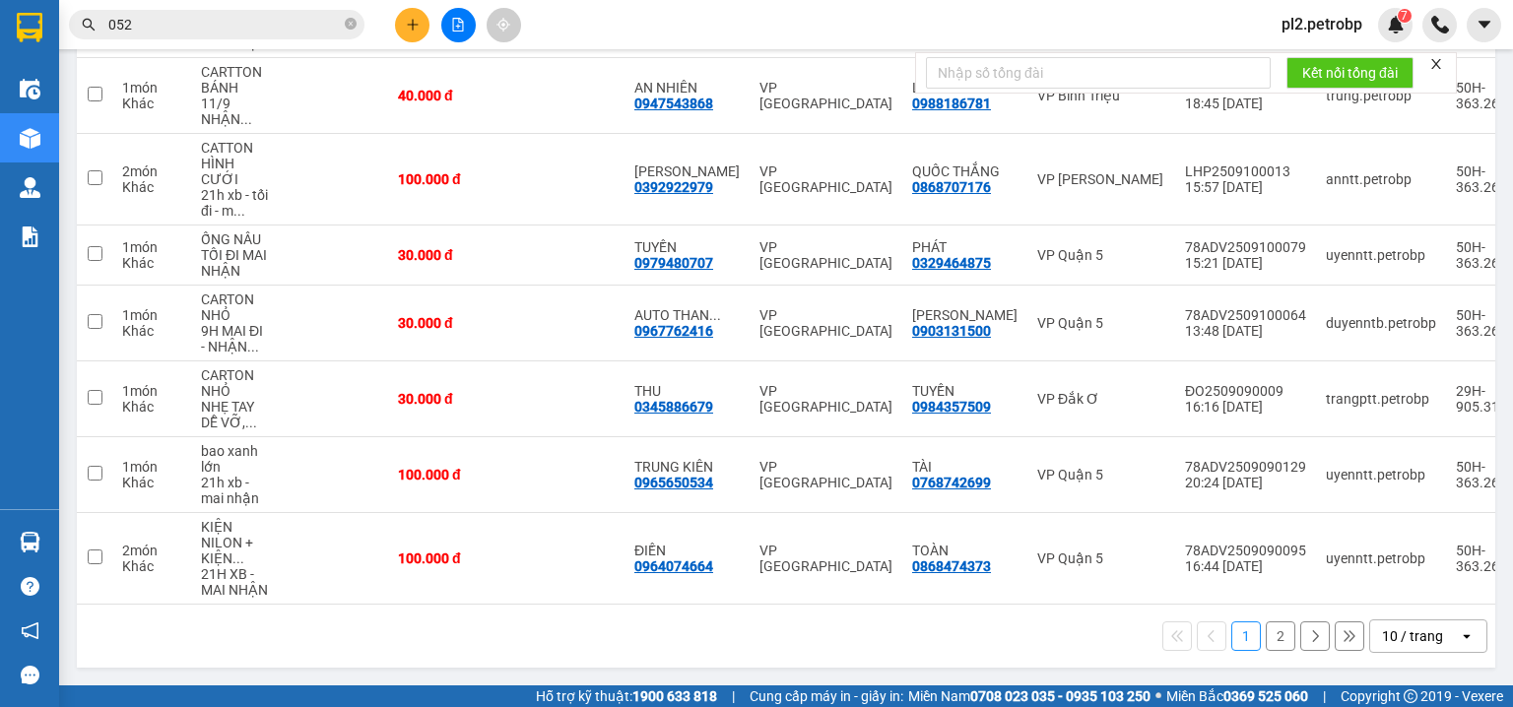
click at [1272, 638] on button "2" at bounding box center [1281, 637] width 30 height 30
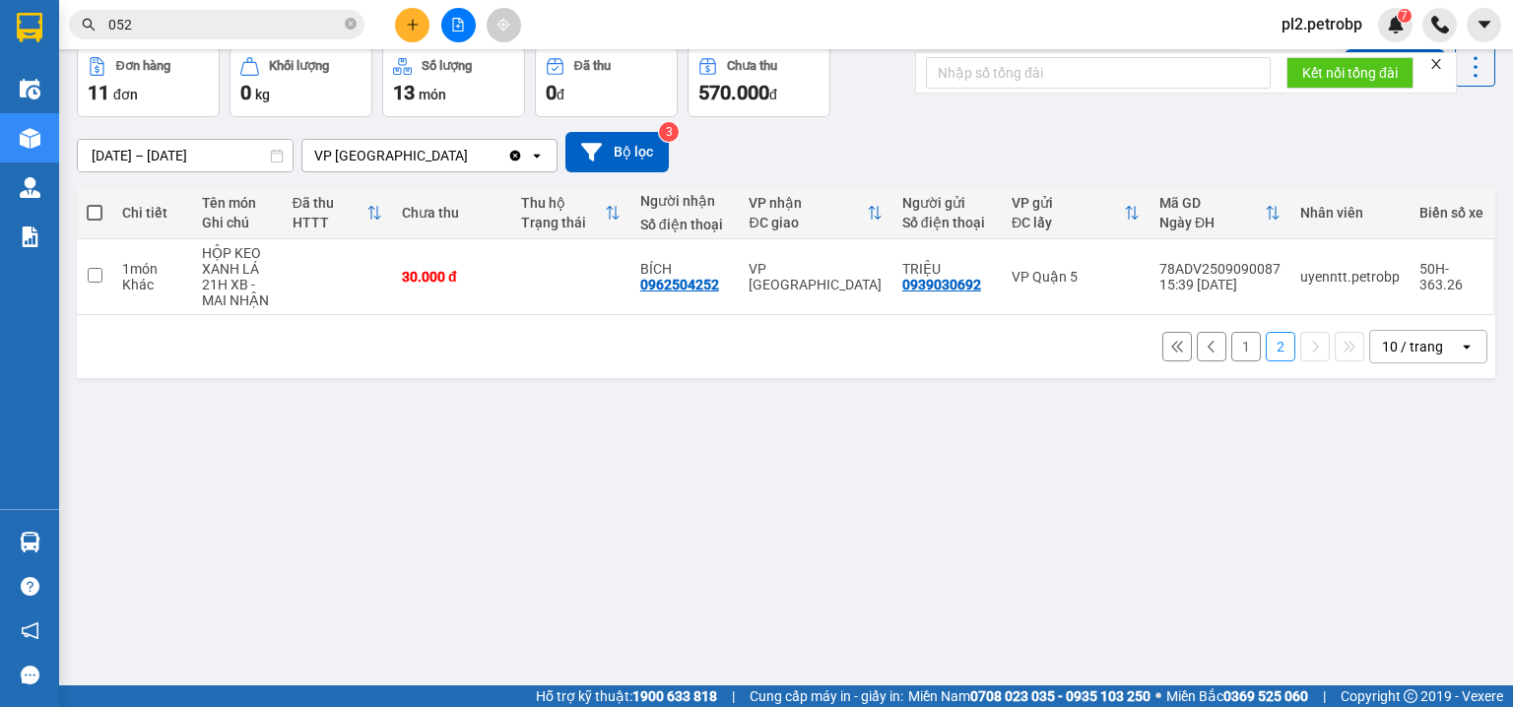
click at [410, 22] on icon "plus" at bounding box center [413, 25] width 14 height 14
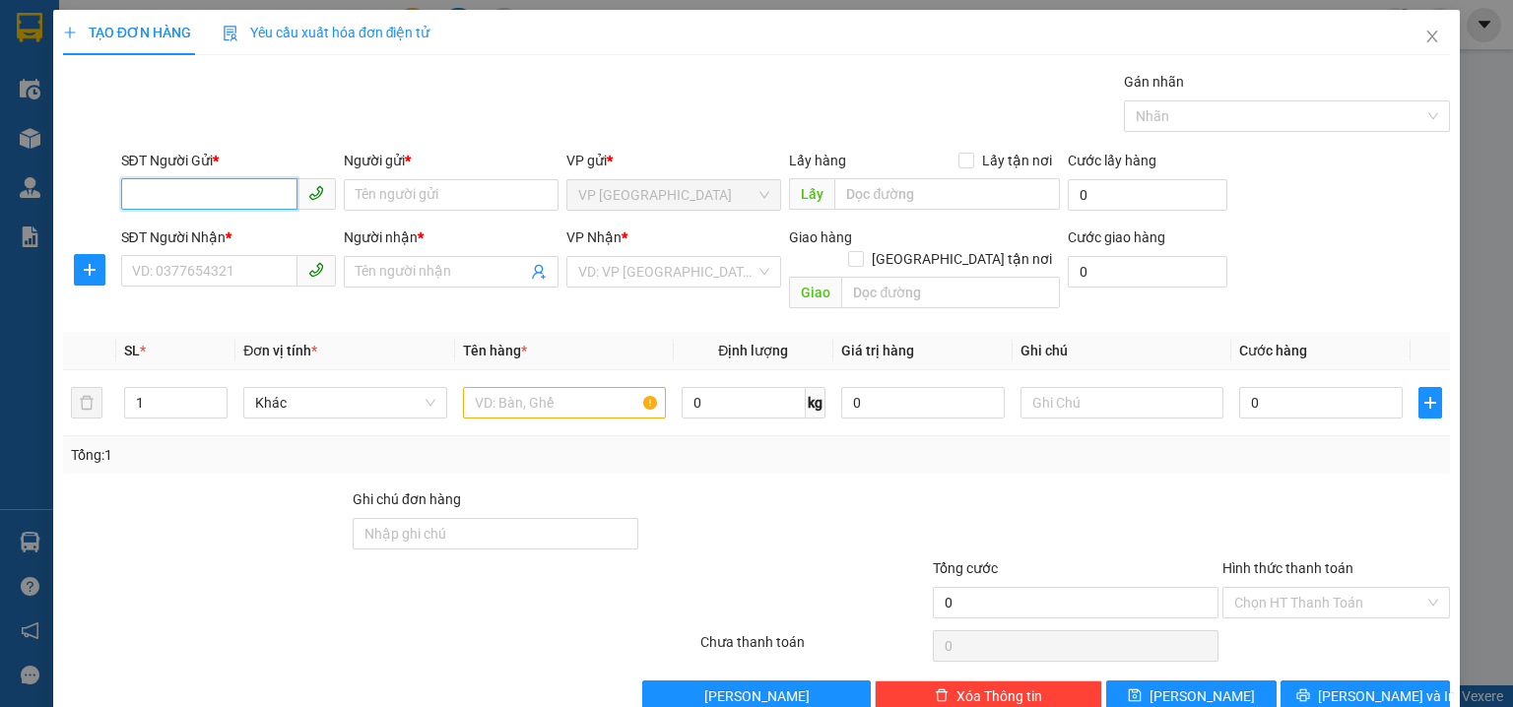
drag, startPoint x: 244, startPoint y: 197, endPoint x: 845, endPoint y: 89, distance: 610.7
click at [267, 197] on input "SĐT Người Gửi *" at bounding box center [209, 194] width 176 height 32
type input "0961776996"
click at [283, 229] on div "0961776996 - CƯỜNG" at bounding box center [226, 234] width 189 height 22
type input "CƯỜNG"
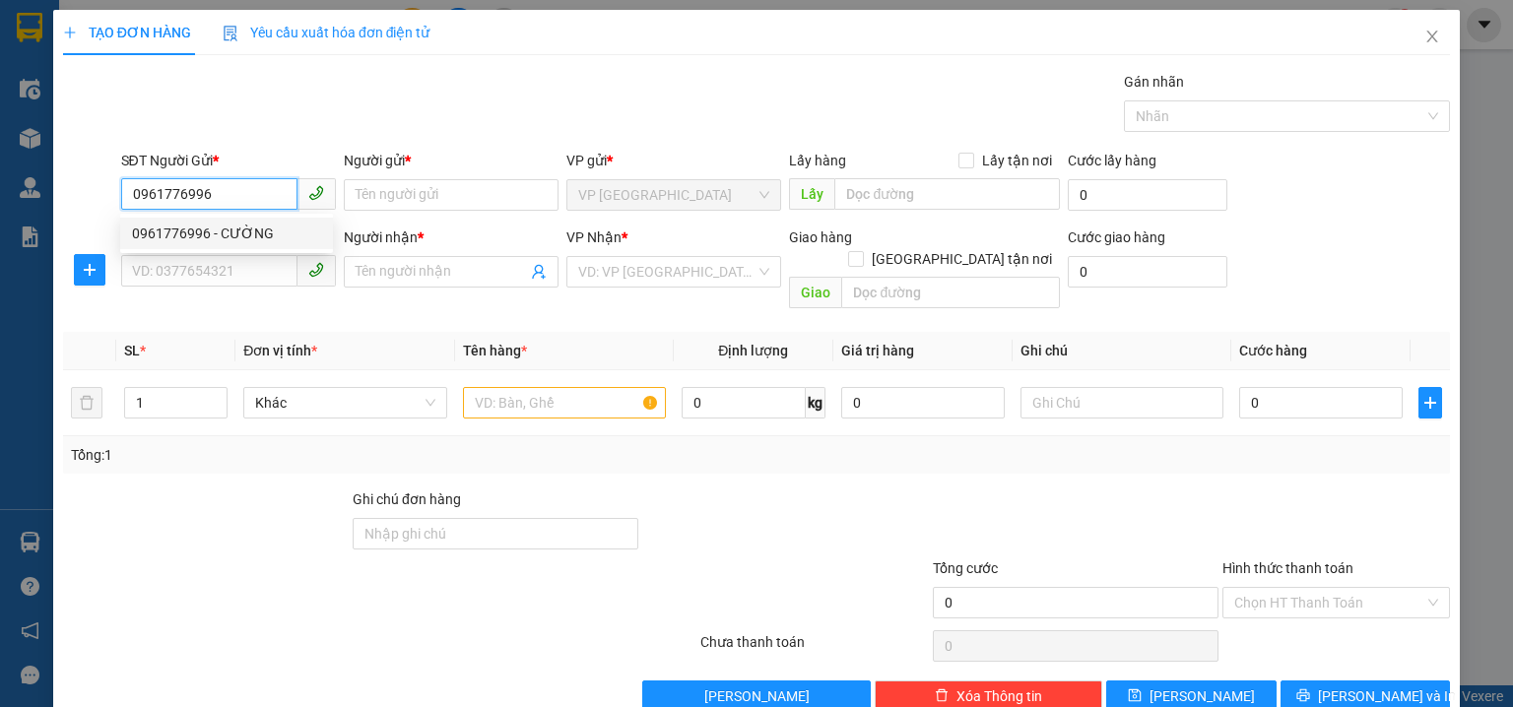
type input "0387885324"
type input "SANG"
type input "80.000"
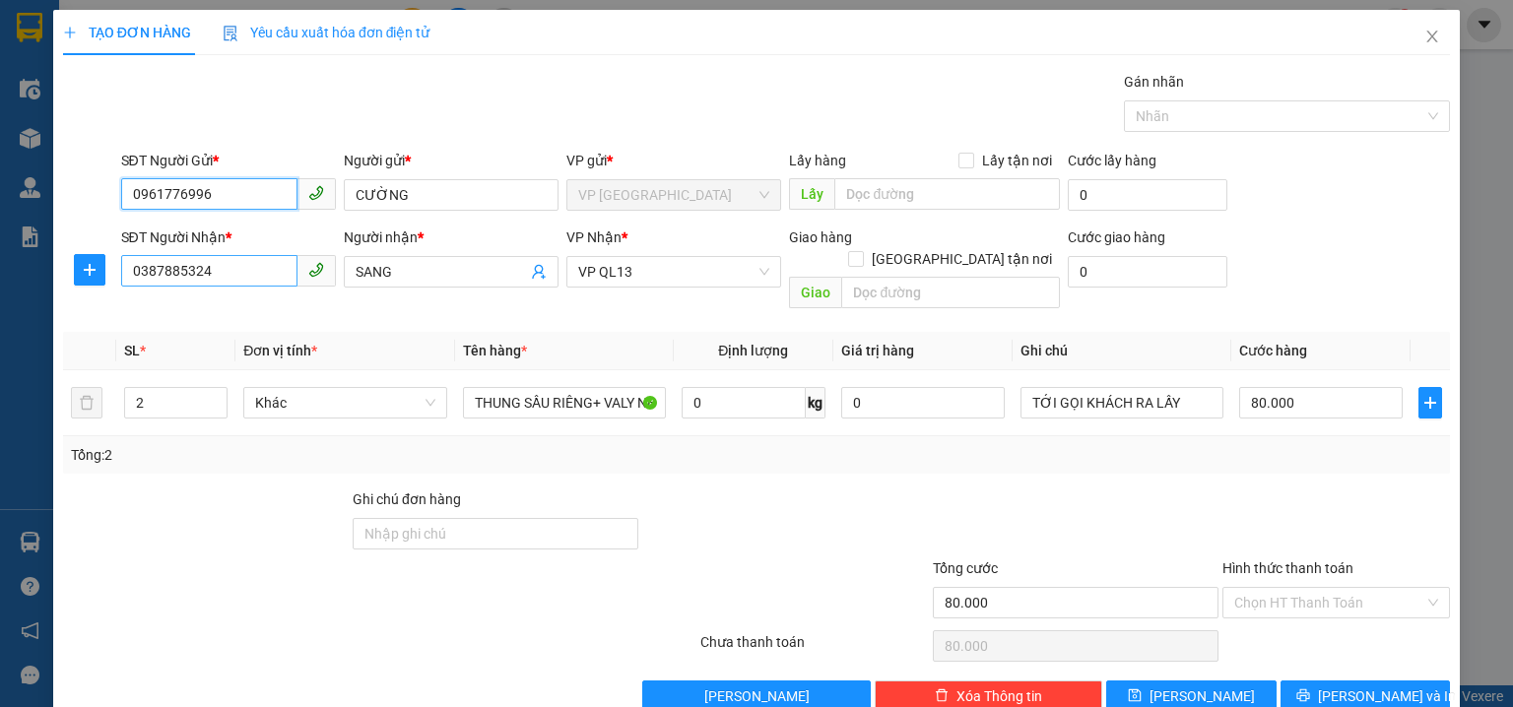
type input "0961776996"
drag, startPoint x: 286, startPoint y: 267, endPoint x: 15, endPoint y: 123, distance: 306.8
click at [0, 167] on div "TẠO ĐƠN HÀNG Yêu cầu xuất hóa đơn điện tử Transit Pickup Surcharge Ids Transit …" at bounding box center [756, 353] width 1513 height 707
type input "0937286999"
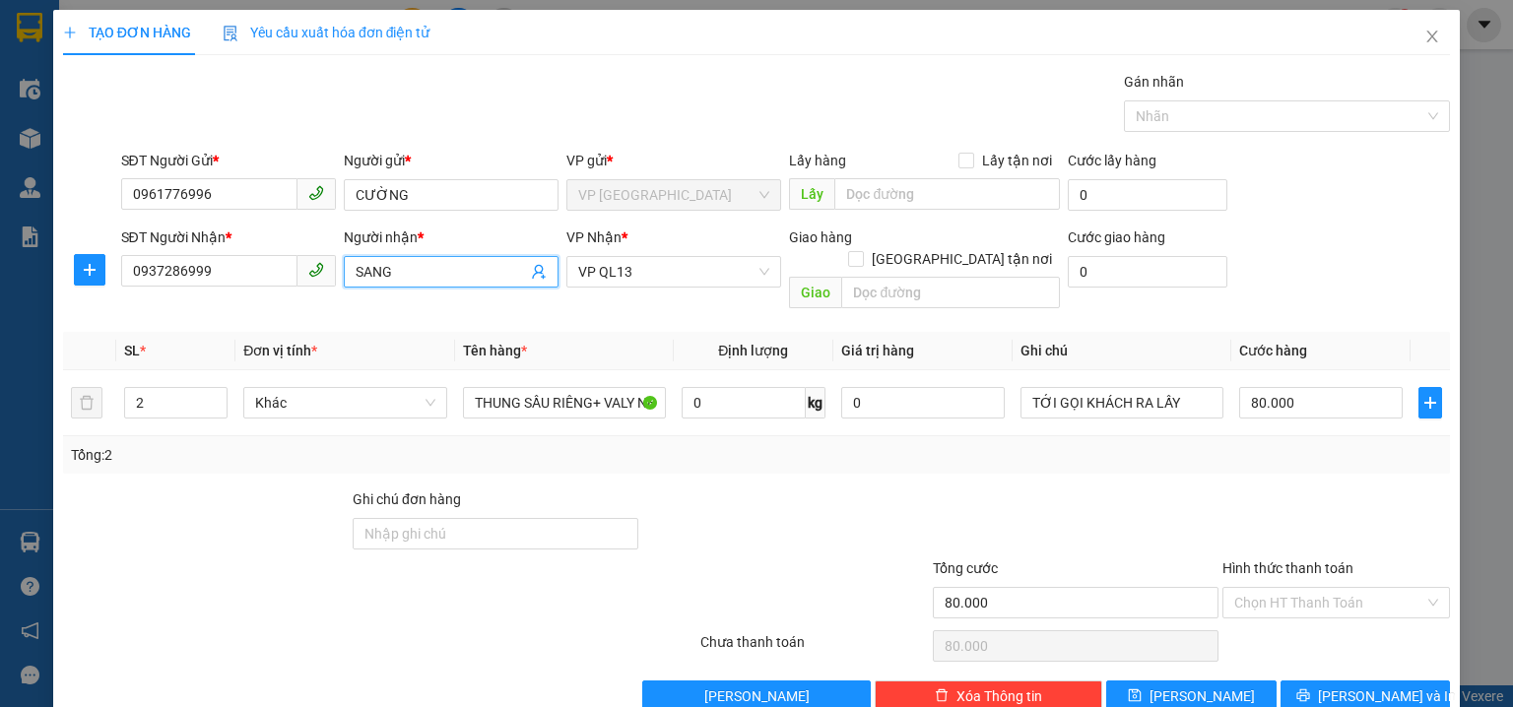
drag, startPoint x: 443, startPoint y: 279, endPoint x: 11, endPoint y: 222, distance: 436.3
click at [0, 232] on div "TẠO ĐƠN HÀNG Yêu cầu xuất hóa đơn điện tử Transit Pickup Surcharge Ids Transit …" at bounding box center [756, 353] width 1513 height 707
drag, startPoint x: 670, startPoint y: 268, endPoint x: 678, endPoint y: 247, distance: 22.1
click at [674, 257] on span "VP QL13" at bounding box center [673, 272] width 191 height 30
type input "ANH Ý"
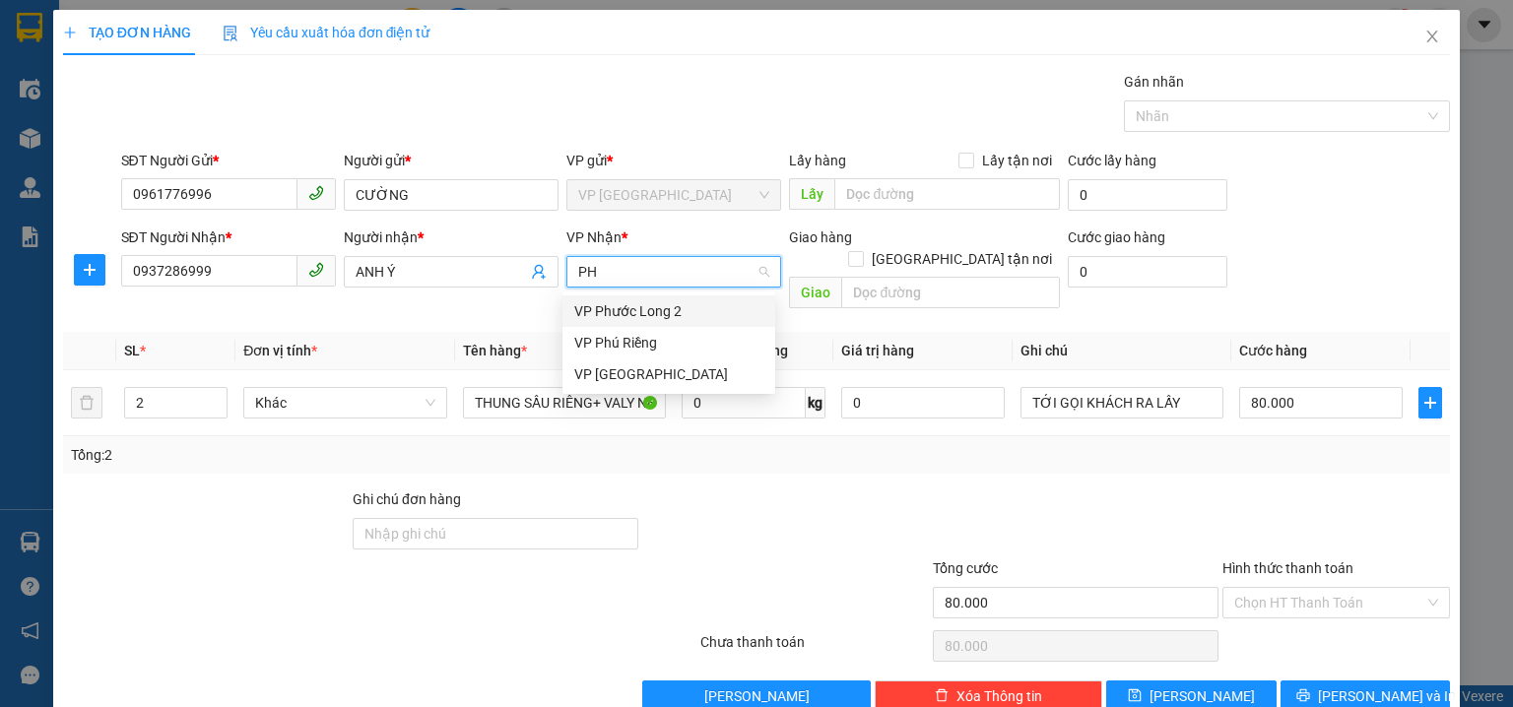
type input "PHU"
drag, startPoint x: 666, startPoint y: 348, endPoint x: 359, endPoint y: 394, distance: 310.9
click at [663, 349] on div "VP Phú Riềng" at bounding box center [668, 343] width 189 height 22
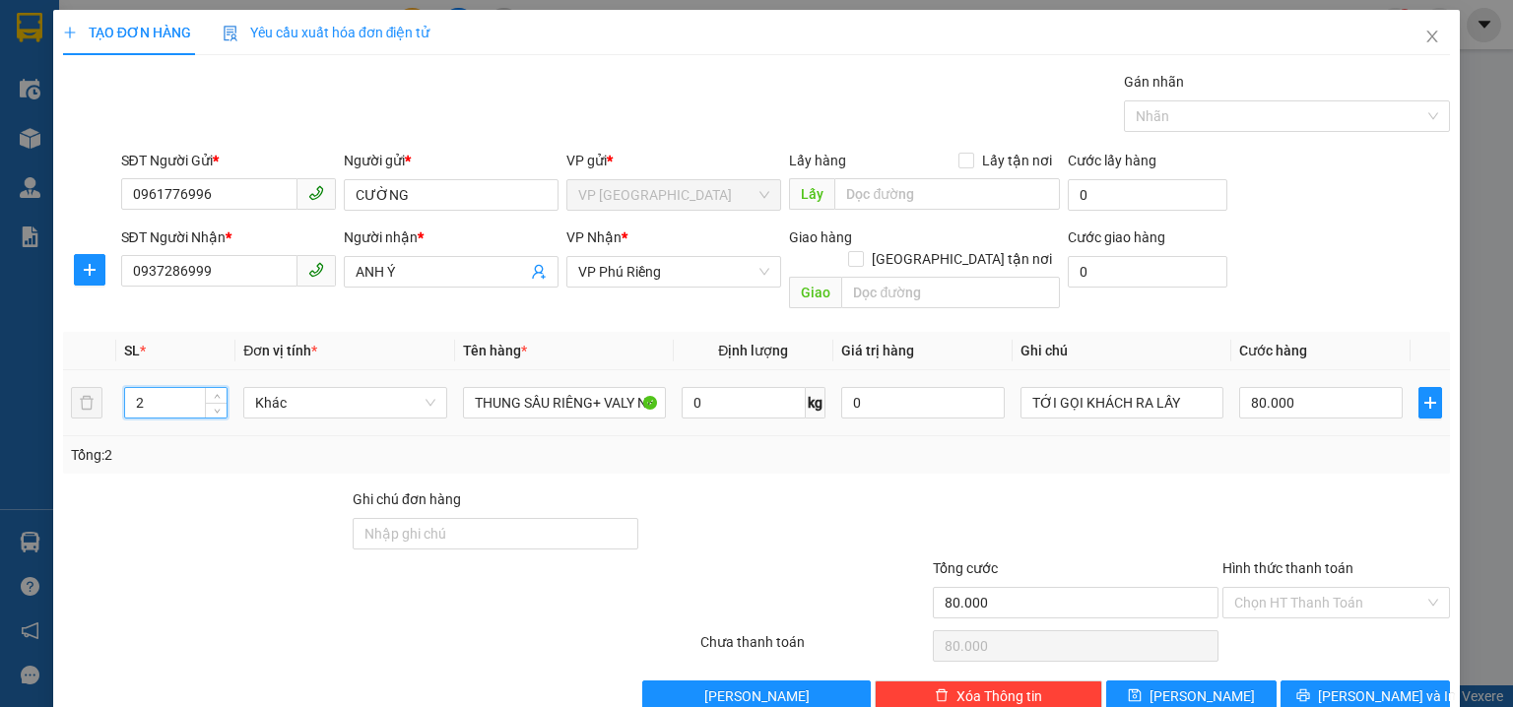
drag, startPoint x: 136, startPoint y: 377, endPoint x: 0, endPoint y: 335, distance: 142.4
click at [0, 338] on div "TẠO ĐƠN HÀNG Yêu cầu xuất hóa đơn điện tử Transit Pickup Surcharge Ids Transit …" at bounding box center [756, 353] width 1513 height 707
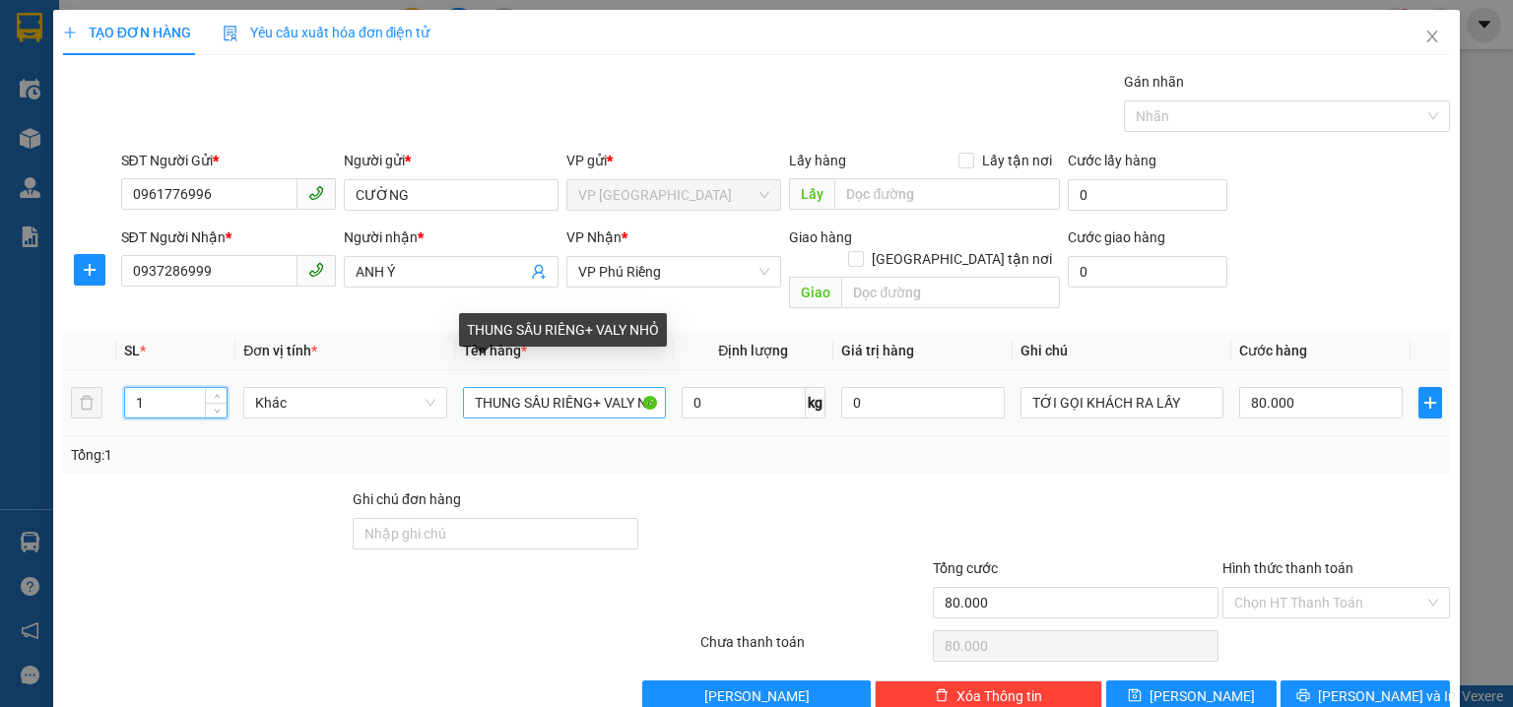
type input "1"
type input "0"
drag, startPoint x: 468, startPoint y: 378, endPoint x: 901, endPoint y: 401, distance: 433.1
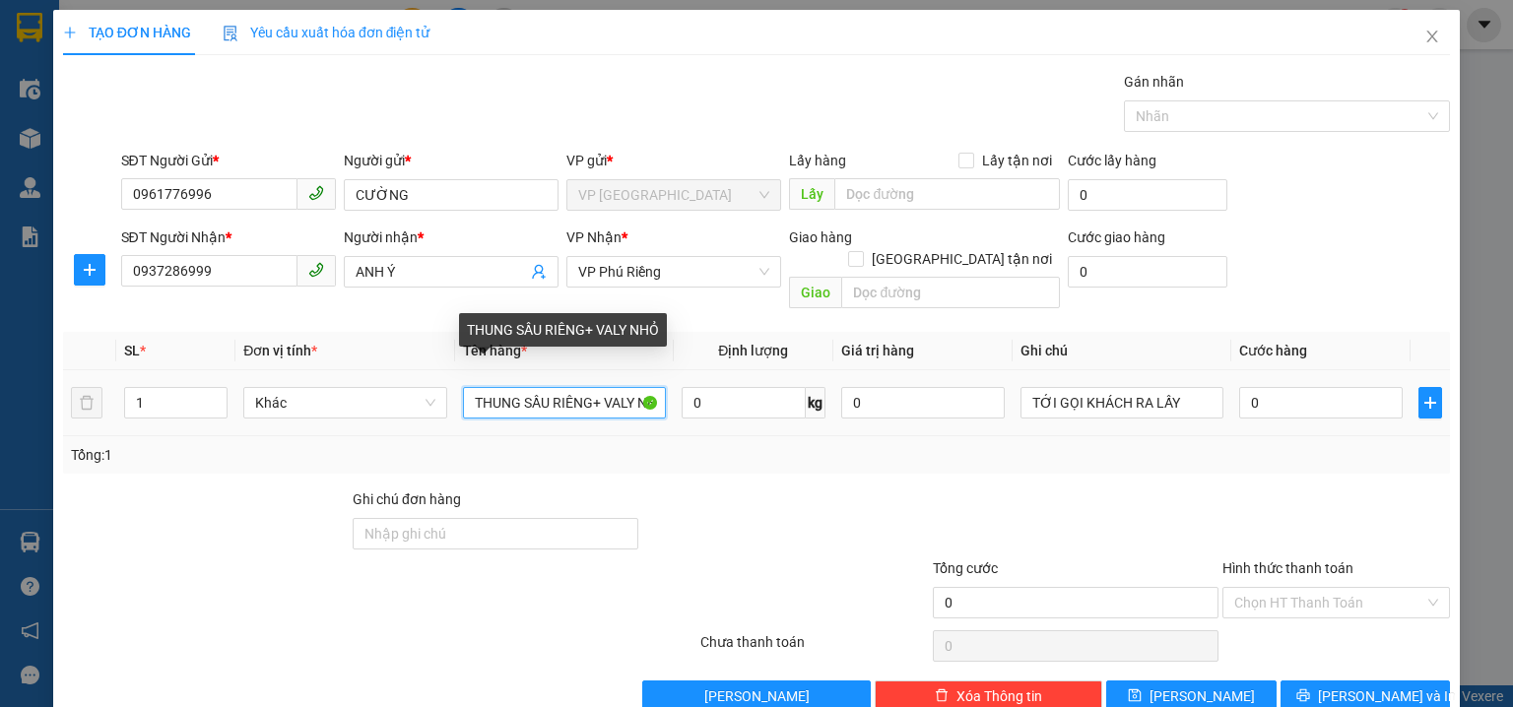
click at [901, 401] on tr "1 Khác THUNG SẦU RIÊNG+ VALY NHỎ 0 kg 0 TỚI GỌI KHÁCH RA LẤY 0" at bounding box center [756, 403] width 1387 height 66
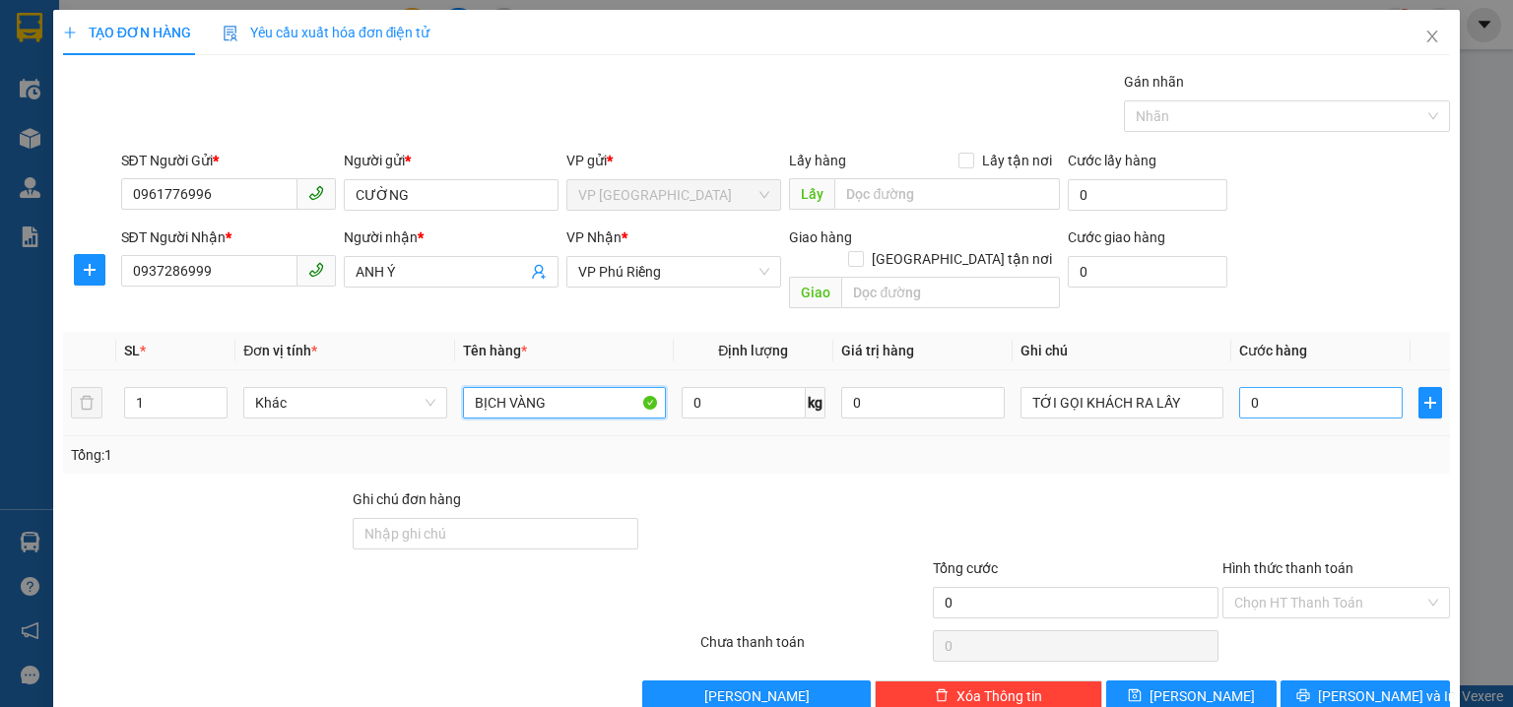
type input "BỊCH VÀNG"
click at [1285, 387] on input "0" at bounding box center [1321, 403] width 164 height 32
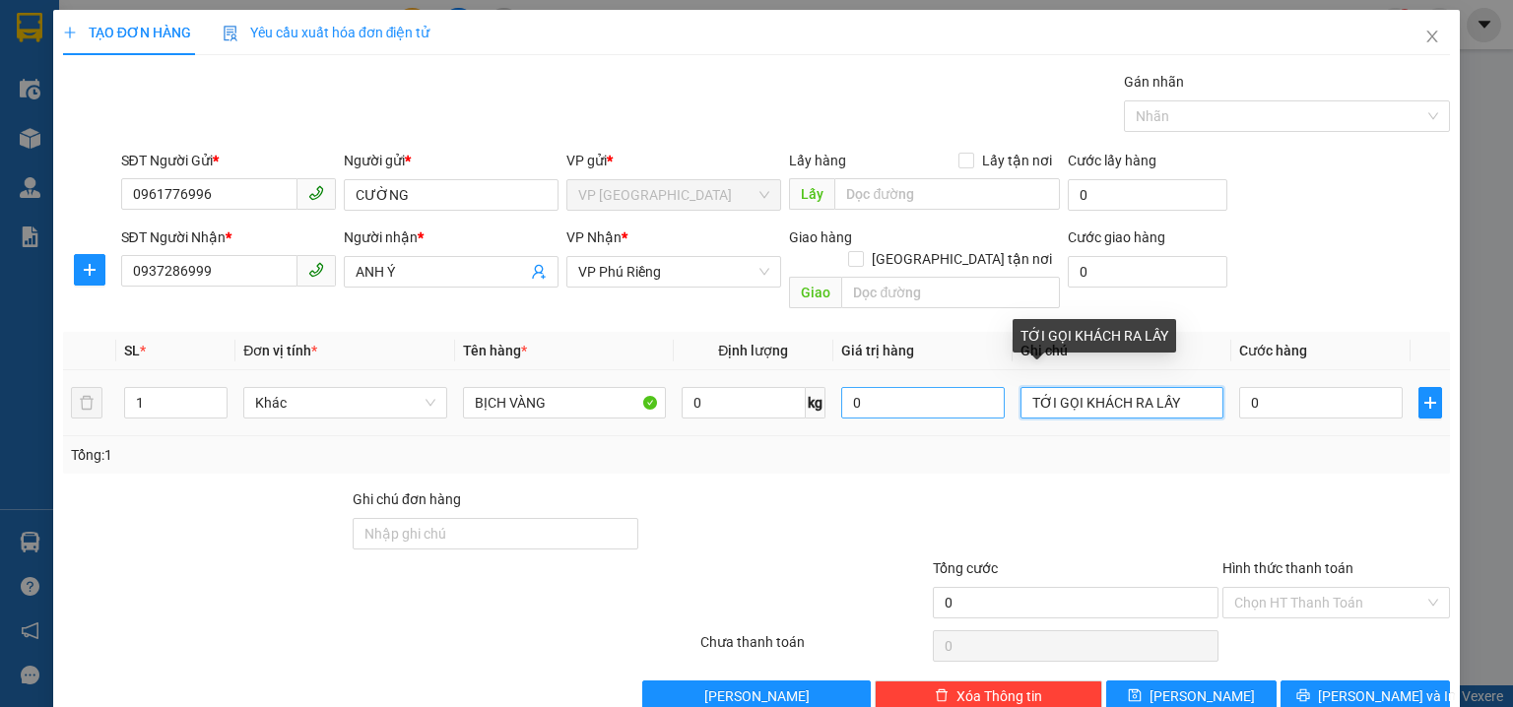
drag, startPoint x: 1207, startPoint y: 378, endPoint x: 835, endPoint y: 378, distance: 371.4
click at [835, 378] on tr "1 Khác BỊCH VÀNG 0 kg 0 TỚI GỌI KHÁCH RA LẤY 0" at bounding box center [756, 403] width 1387 height 66
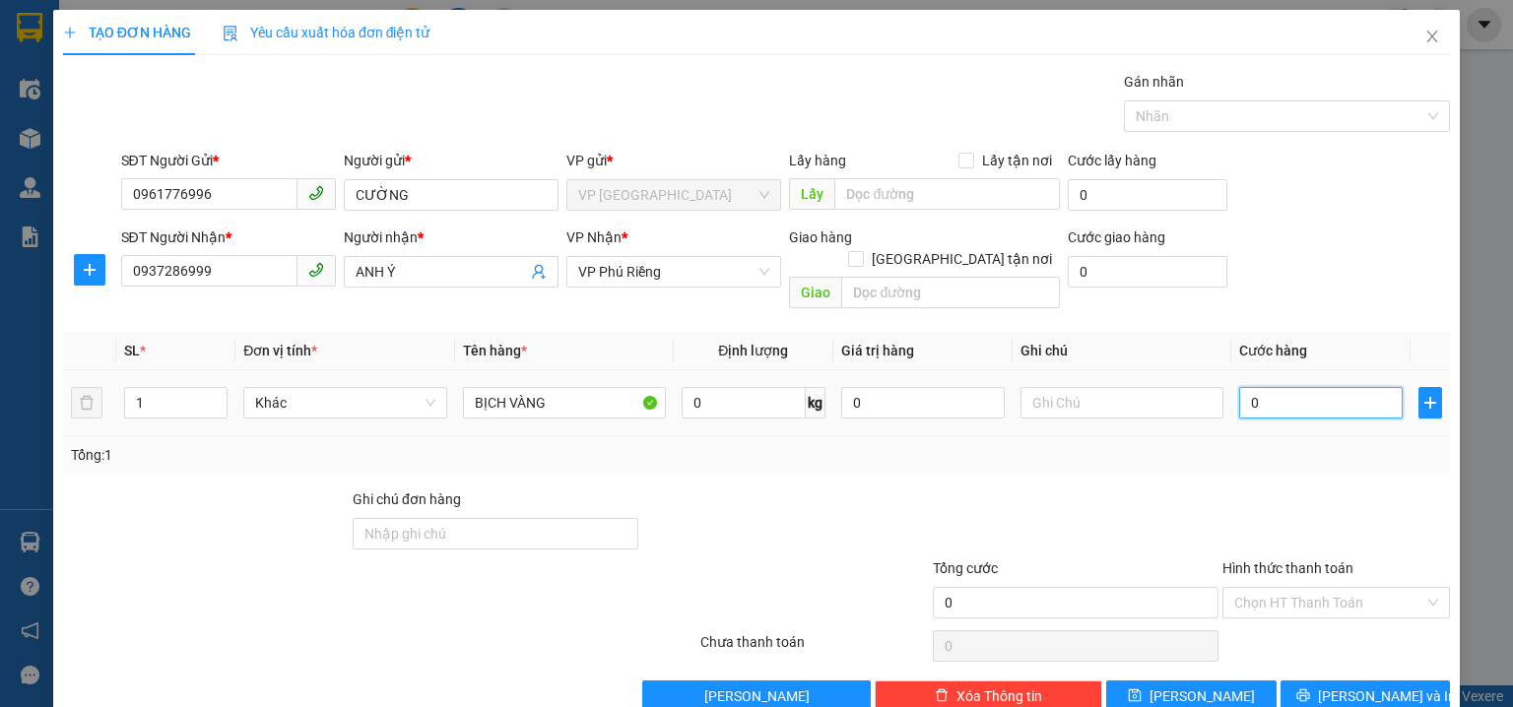
click at [1337, 387] on input "0" at bounding box center [1321, 403] width 164 height 32
type input "3"
type input "30"
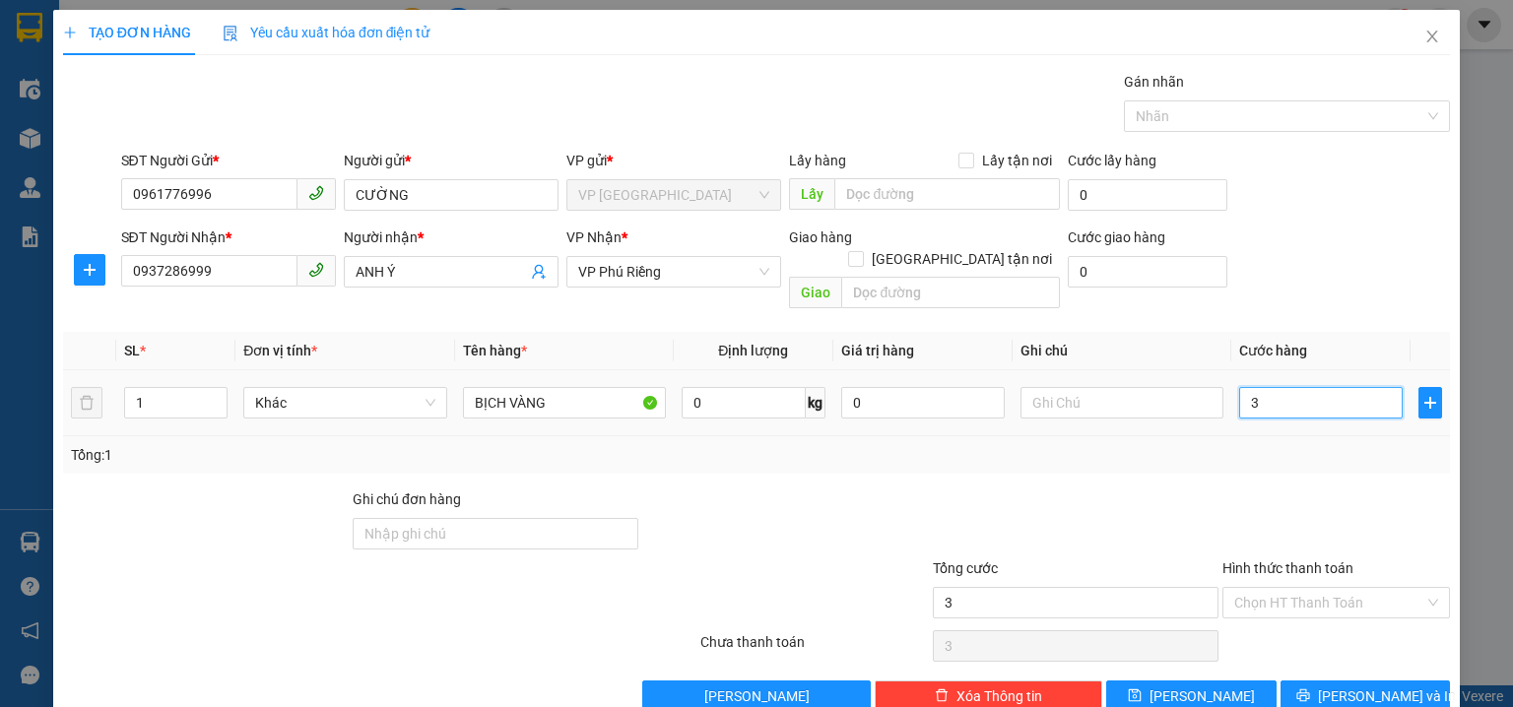
type input "30"
type input "30.000"
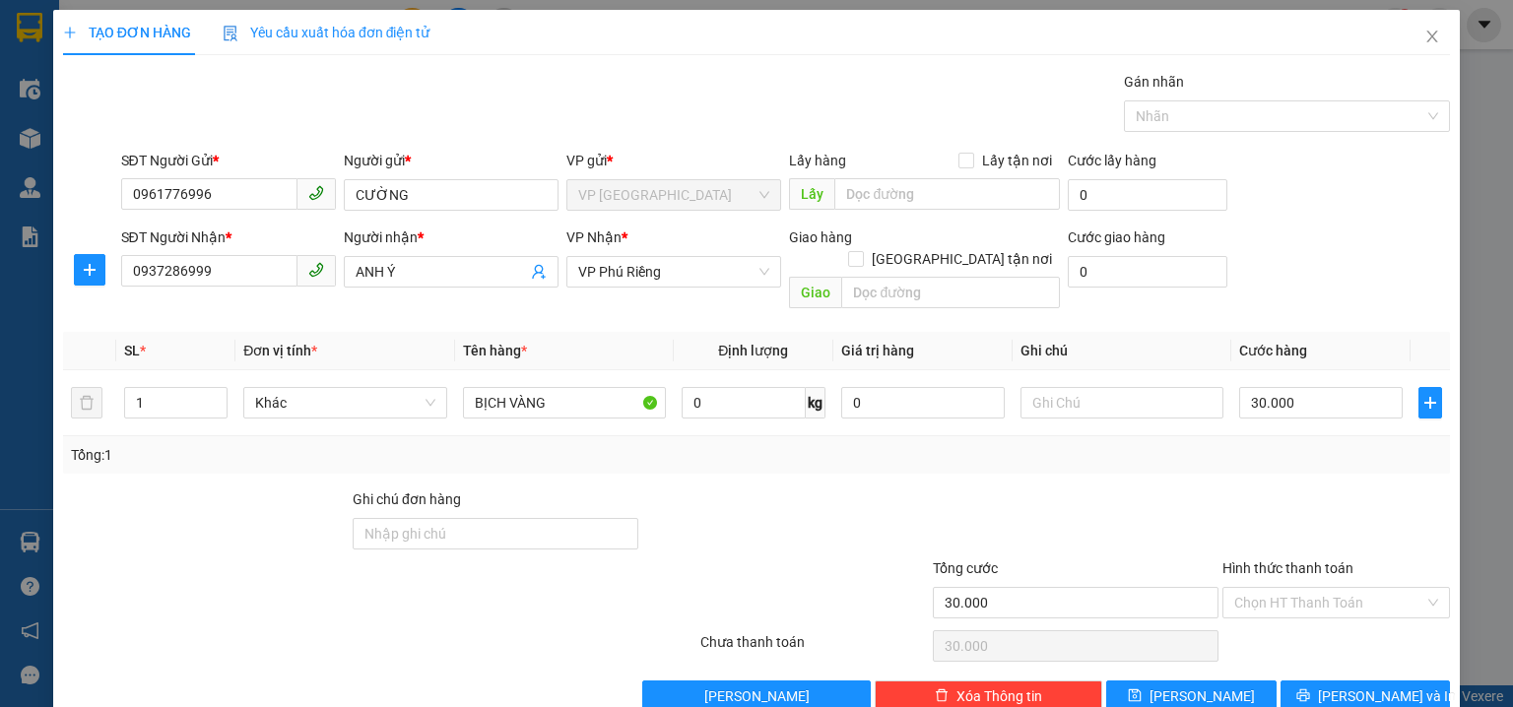
click at [1360, 271] on div "SĐT Người Nhận * 0937286999 Người nhận * ANH Ý VP Nhận * VP Phú Riềng Giao hà…" at bounding box center [786, 272] width 1338 height 91
drag, startPoint x: 1367, startPoint y: 678, endPoint x: 907, endPoint y: 392, distance: 540.8
click at [1363, 686] on span "Lưu và In" at bounding box center [1387, 697] width 138 height 22
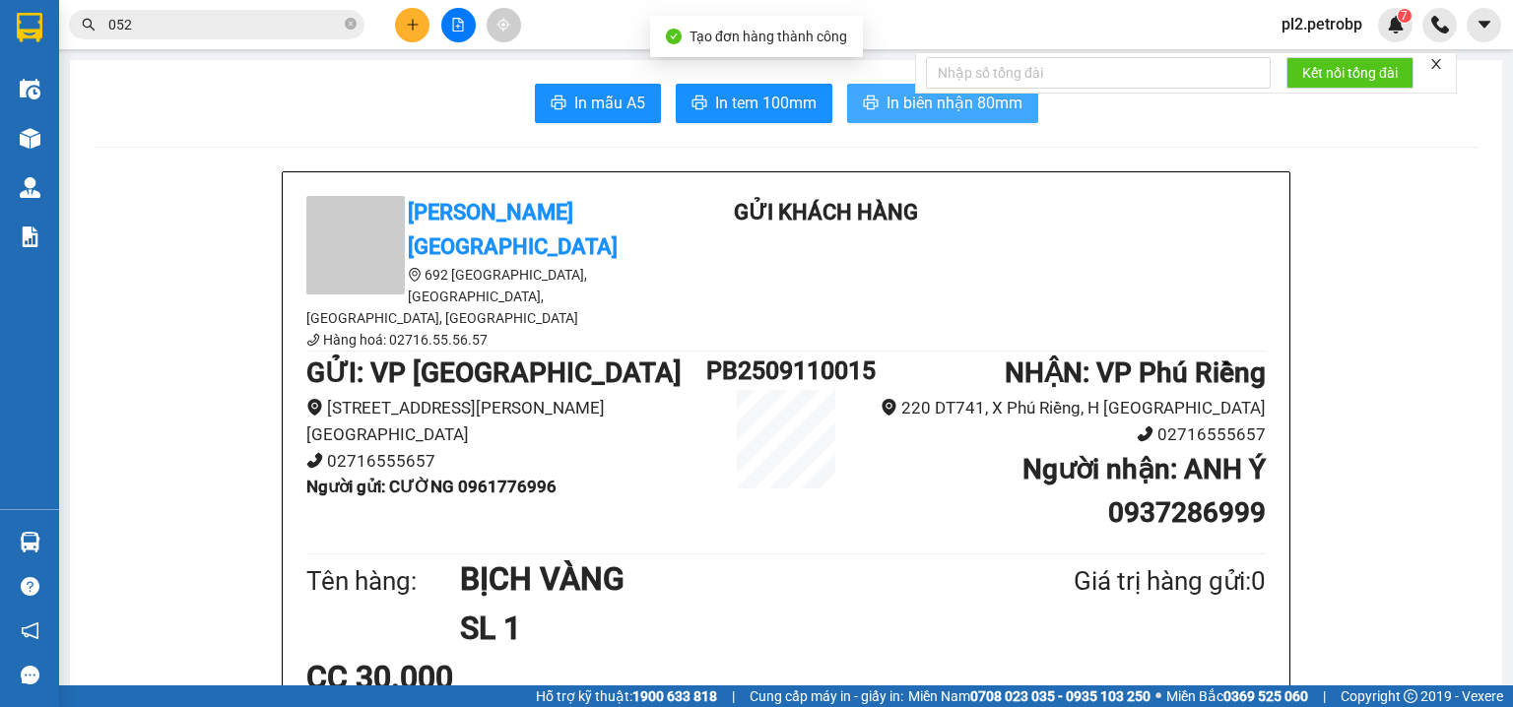
click at [876, 112] on button "In biên nhận 80mm" at bounding box center [942, 103] width 191 height 39
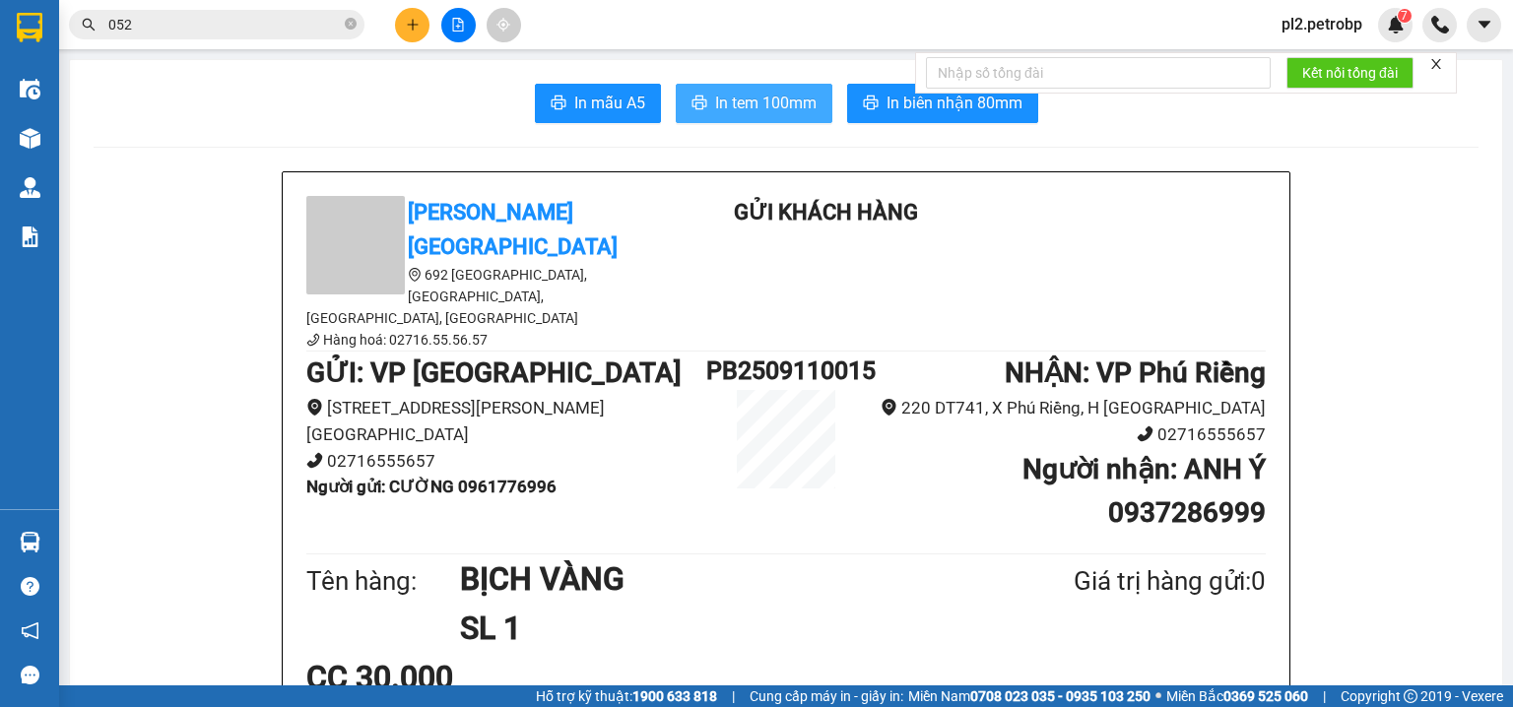
click at [774, 95] on span "In tem 100mm" at bounding box center [765, 103] width 101 height 25
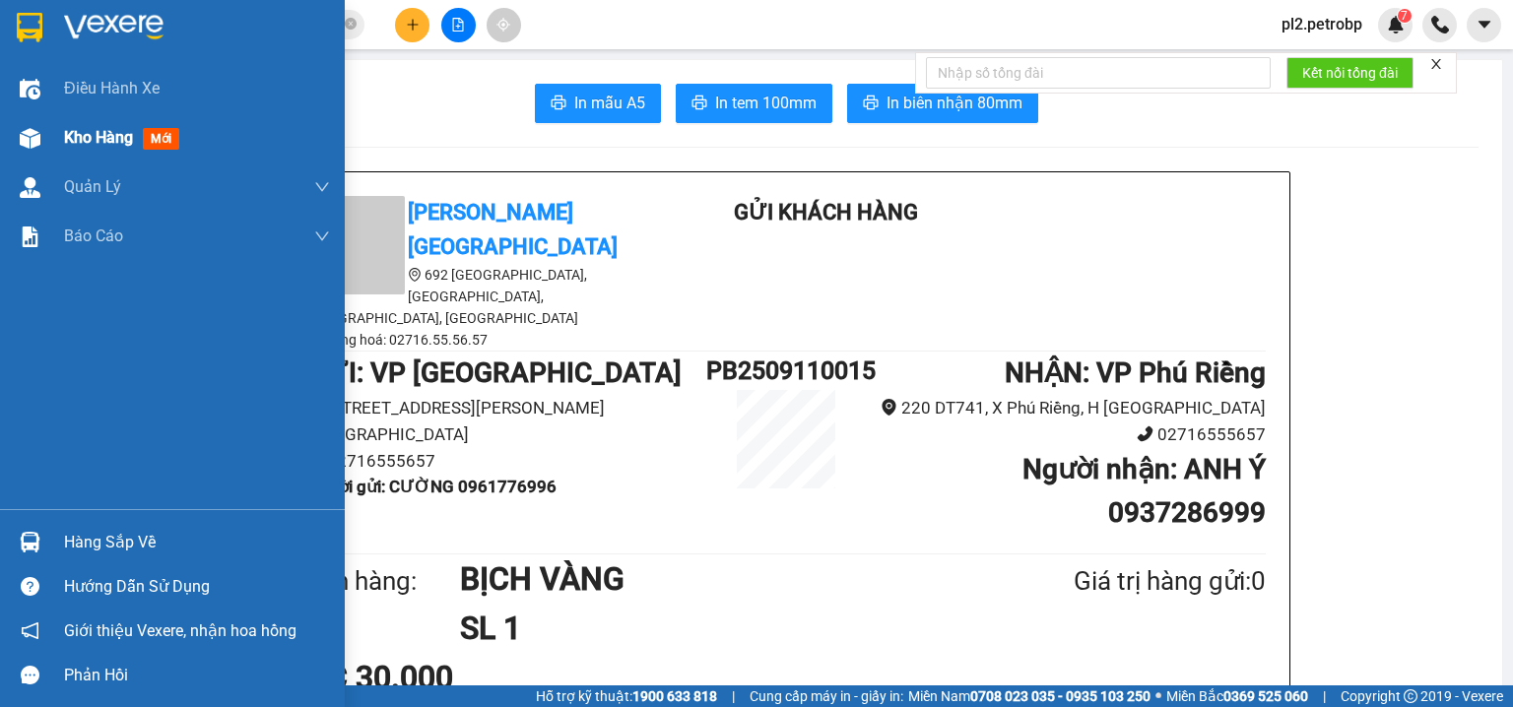
click at [63, 134] on div "Kho hàng mới" at bounding box center [172, 137] width 345 height 49
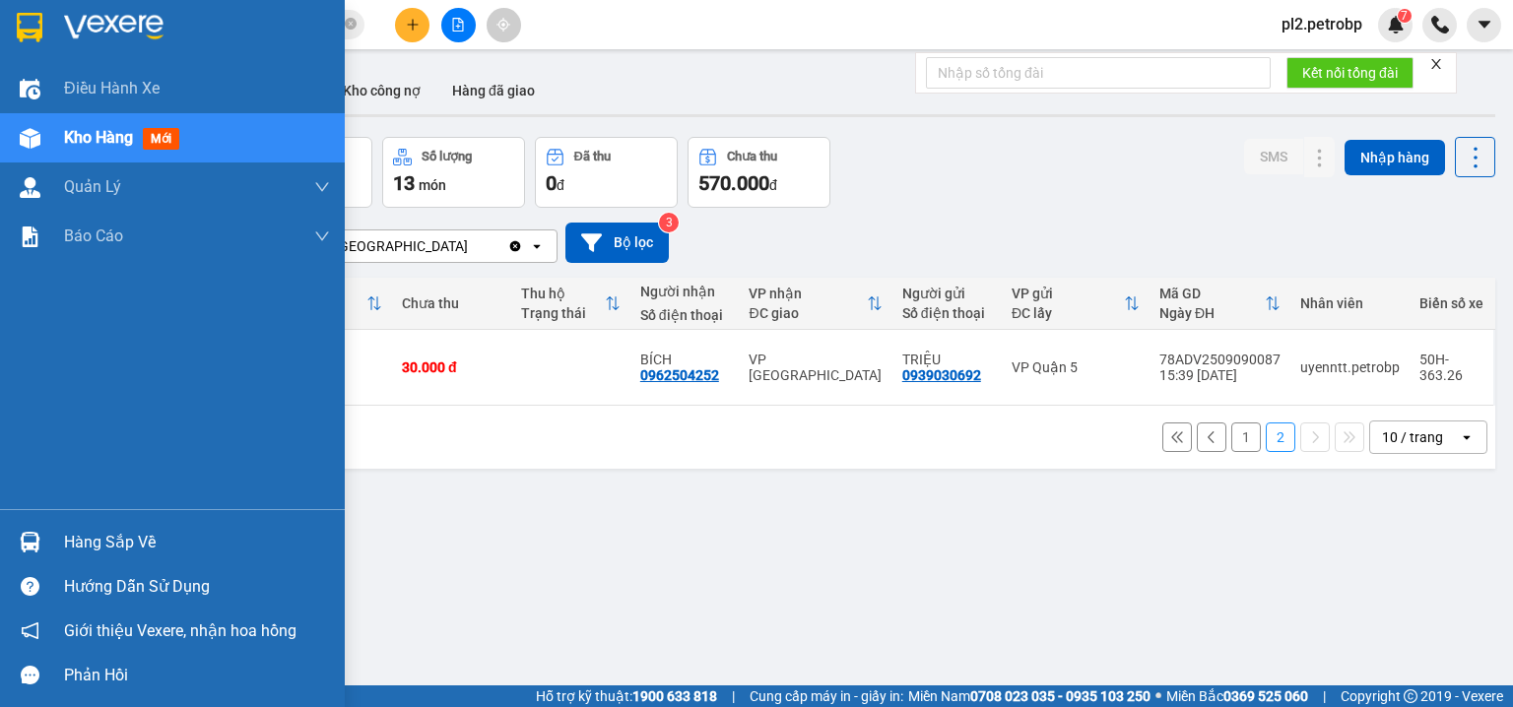
click at [123, 542] on div "Hàng sắp về" at bounding box center [197, 543] width 266 height 30
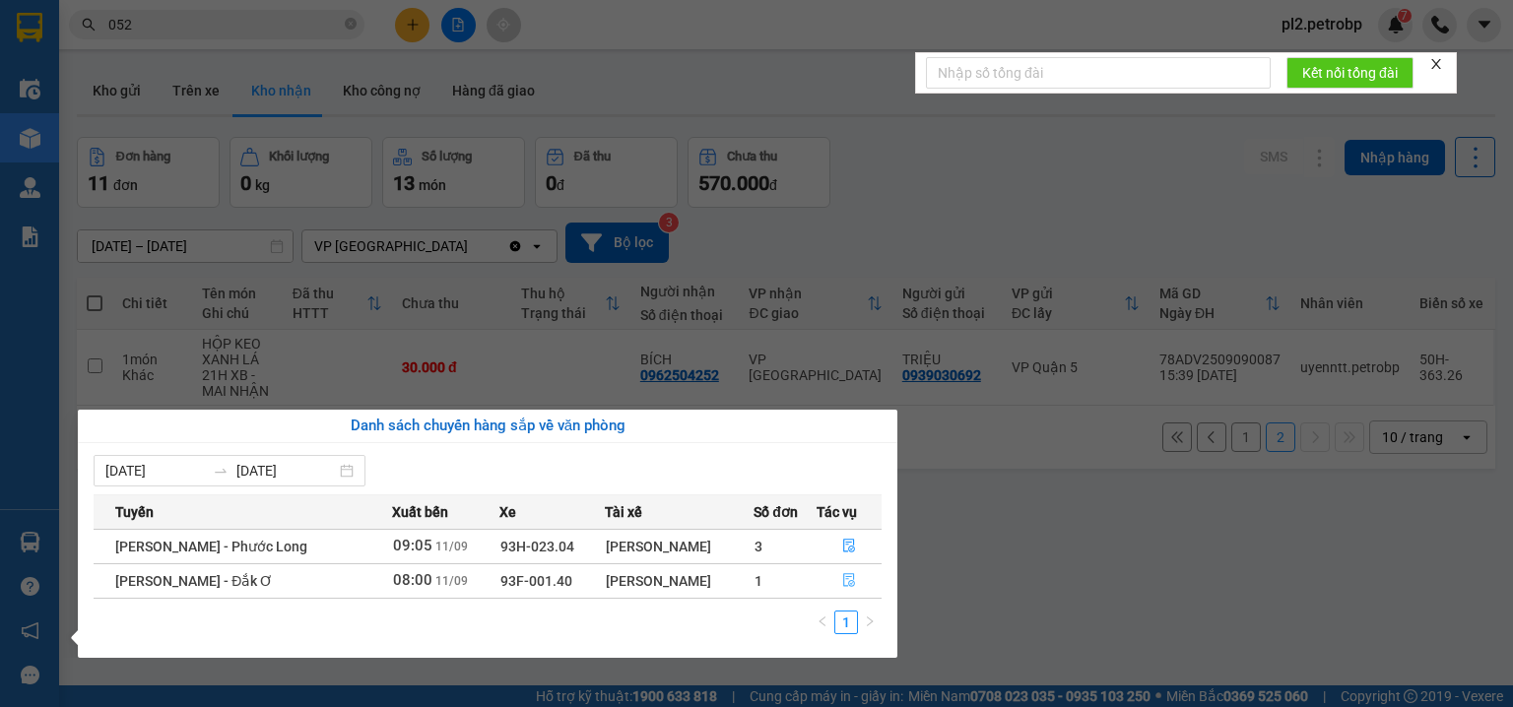
click at [856, 589] on button "button" at bounding box center [850, 582] width 64 height 32
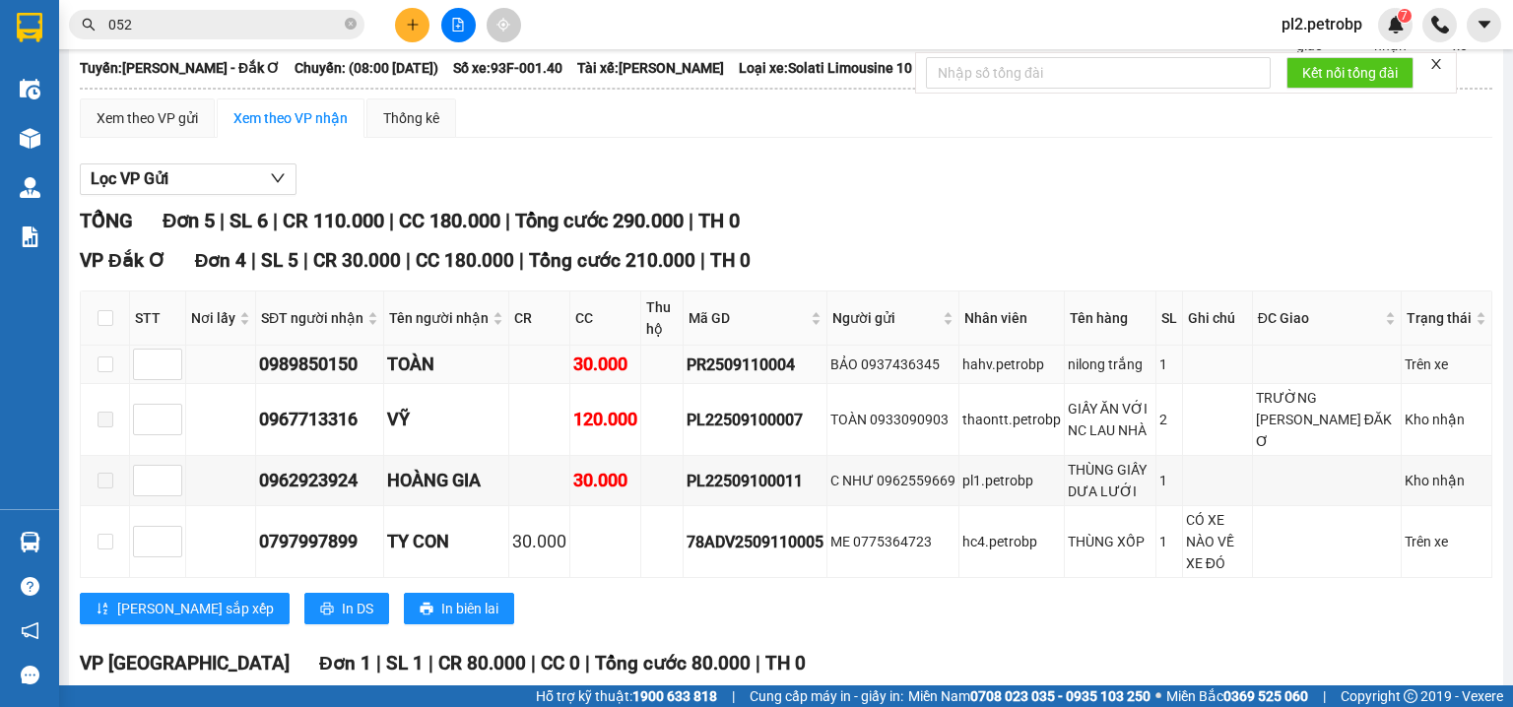
scroll to position [256, 0]
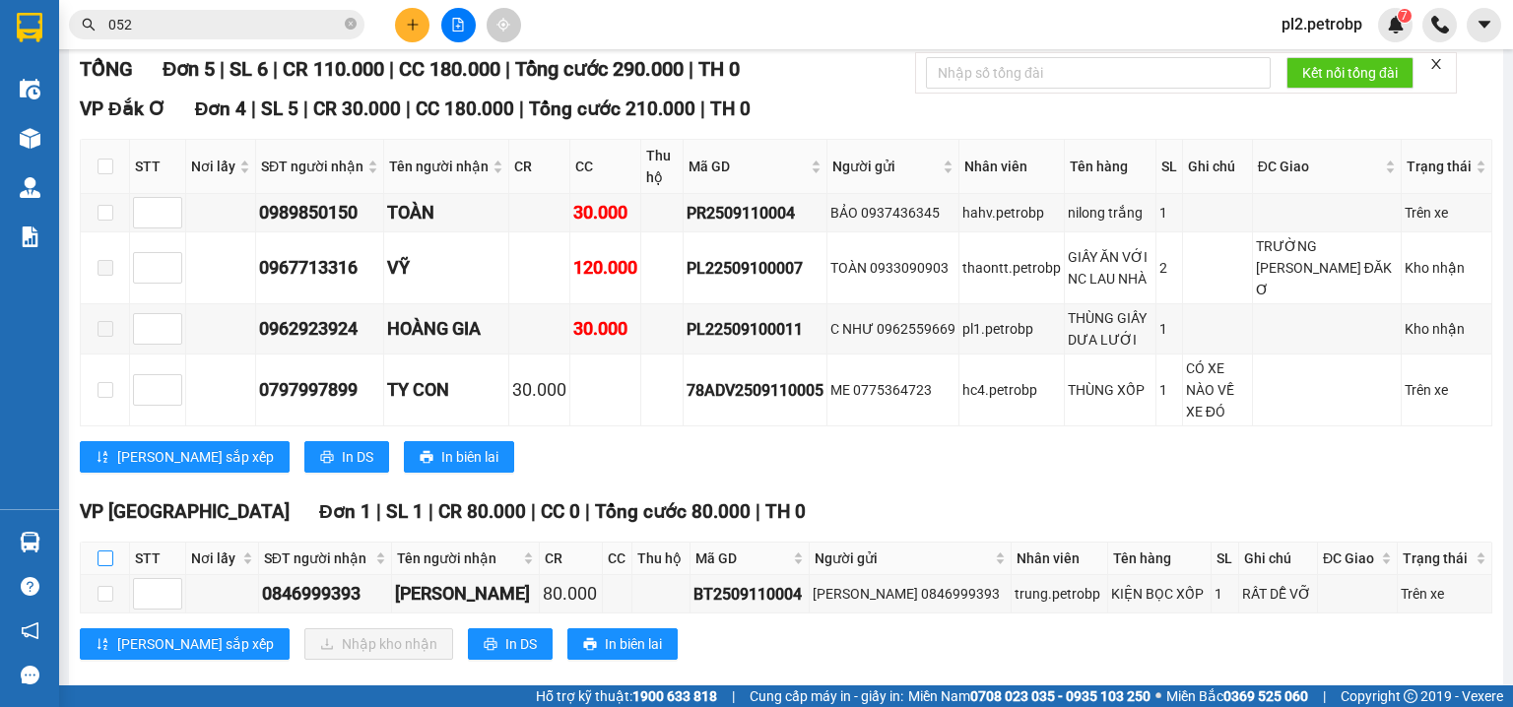
drag, startPoint x: 108, startPoint y: 527, endPoint x: 325, endPoint y: 658, distance: 253.3
click at [111, 551] on input "checkbox" at bounding box center [106, 559] width 16 height 16
checkbox input "true"
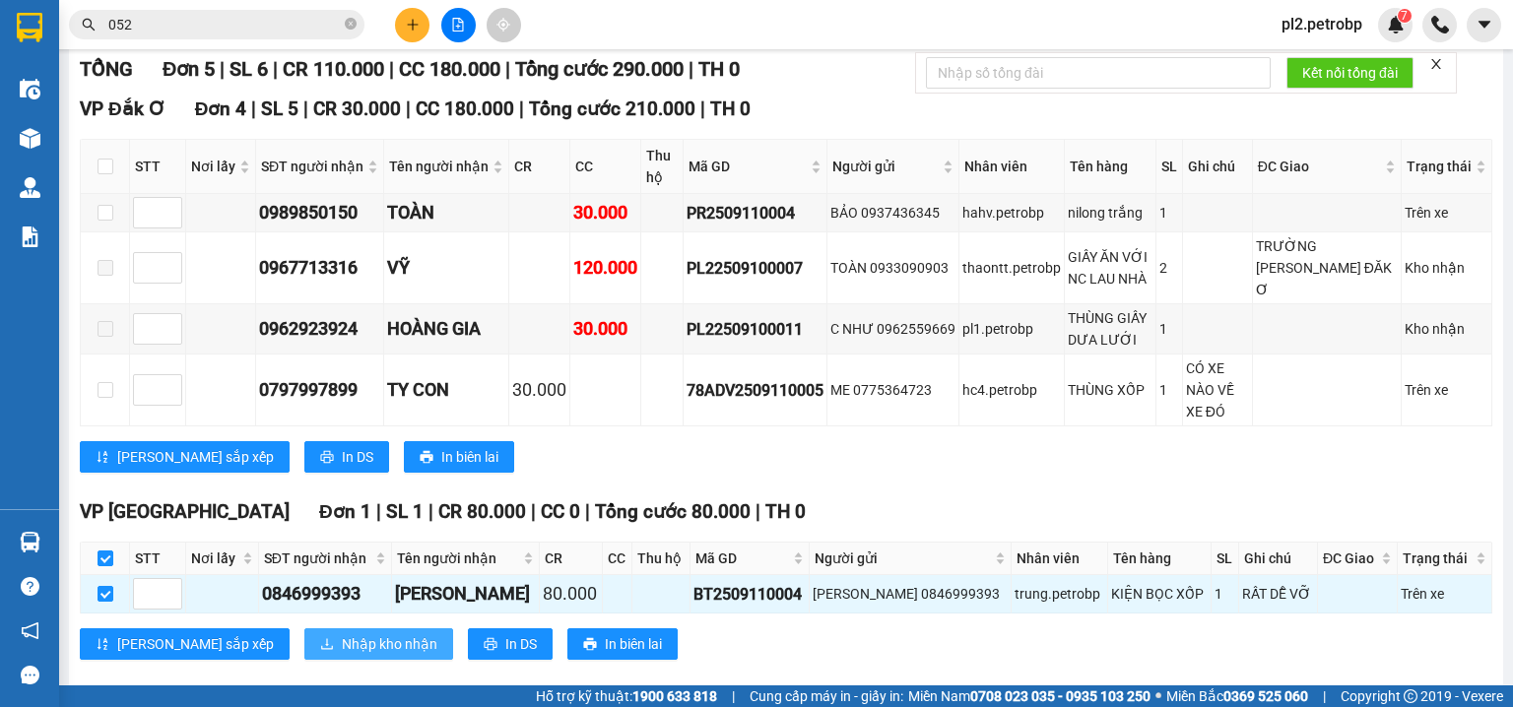
click at [342, 634] on span "Nhập kho nhận" at bounding box center [390, 645] width 96 height 22
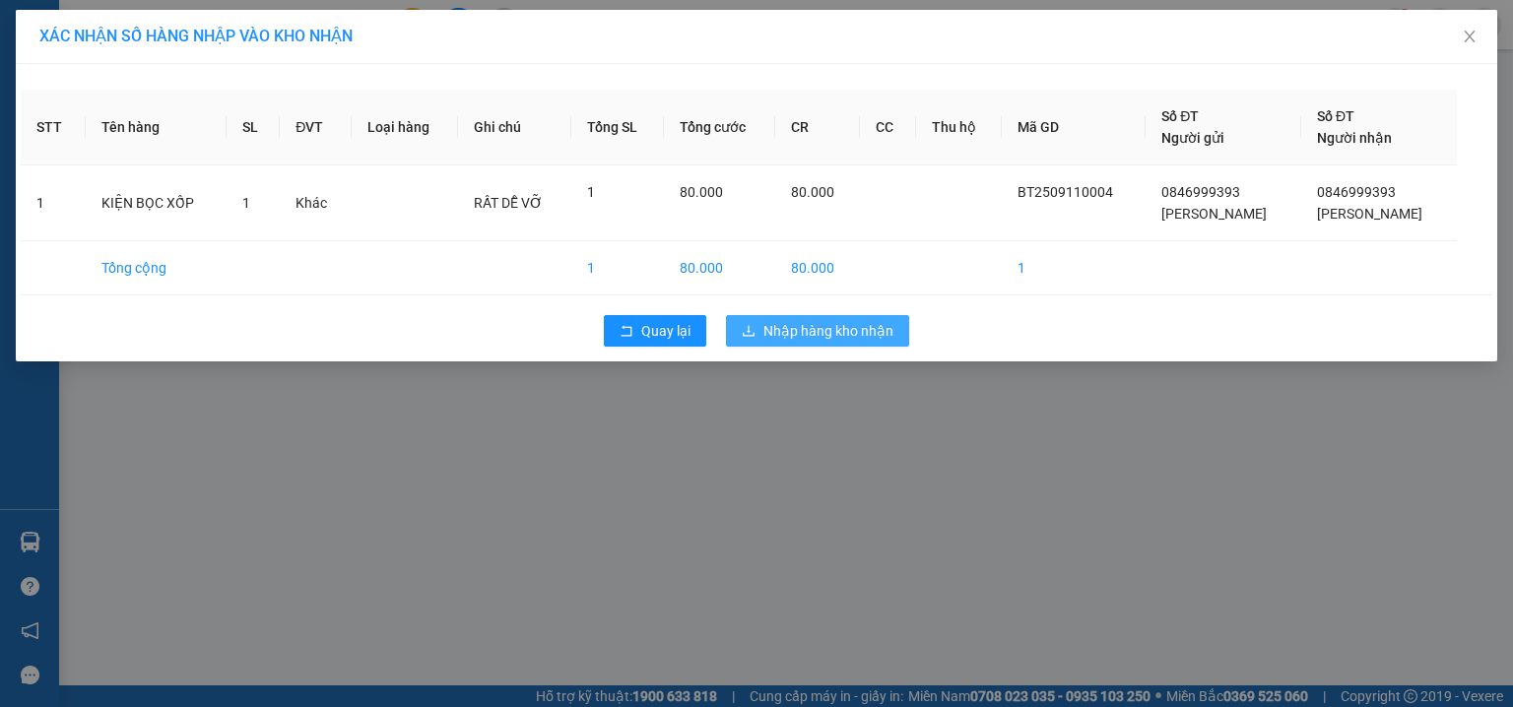
click at [822, 339] on span "Nhập hàng kho nhận" at bounding box center [829, 331] width 130 height 22
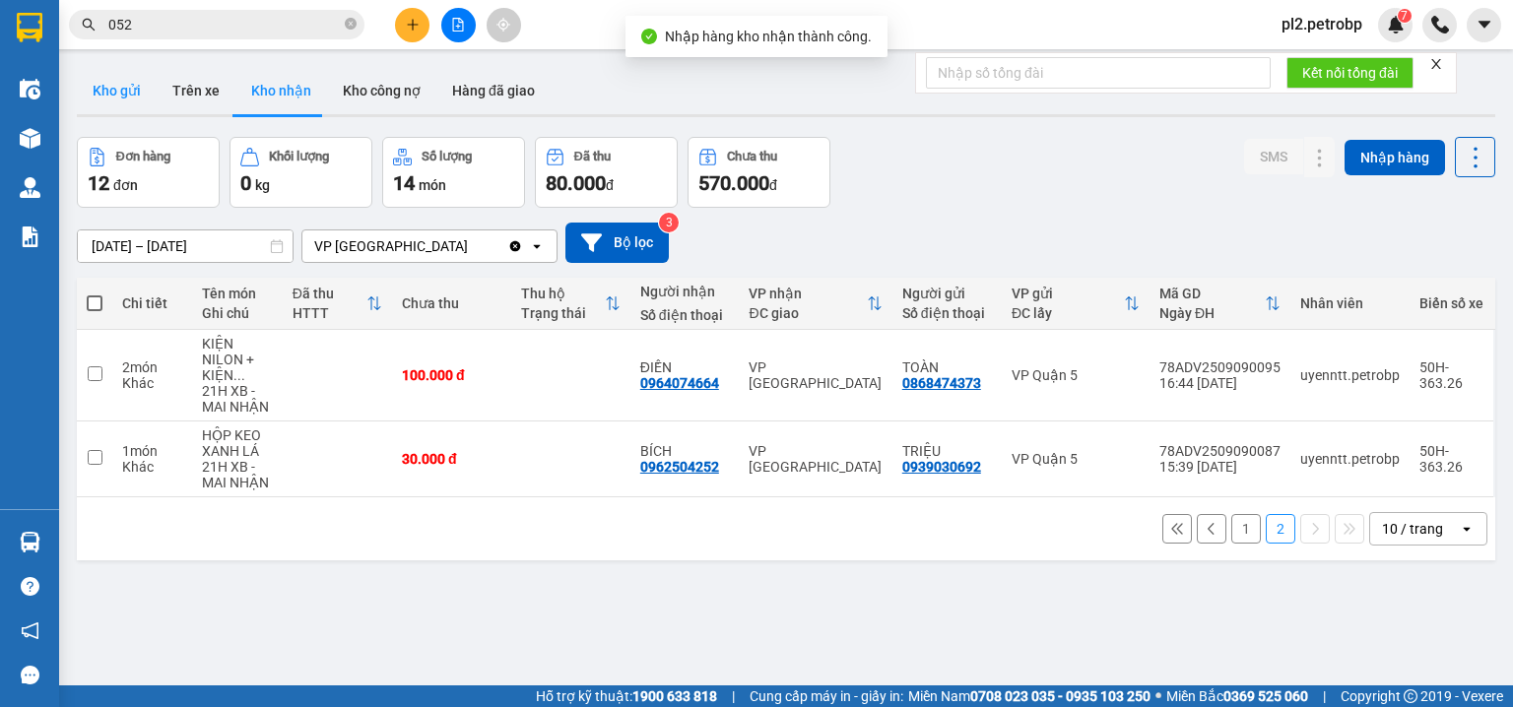
click at [118, 86] on button "Kho gửi" at bounding box center [117, 90] width 80 height 47
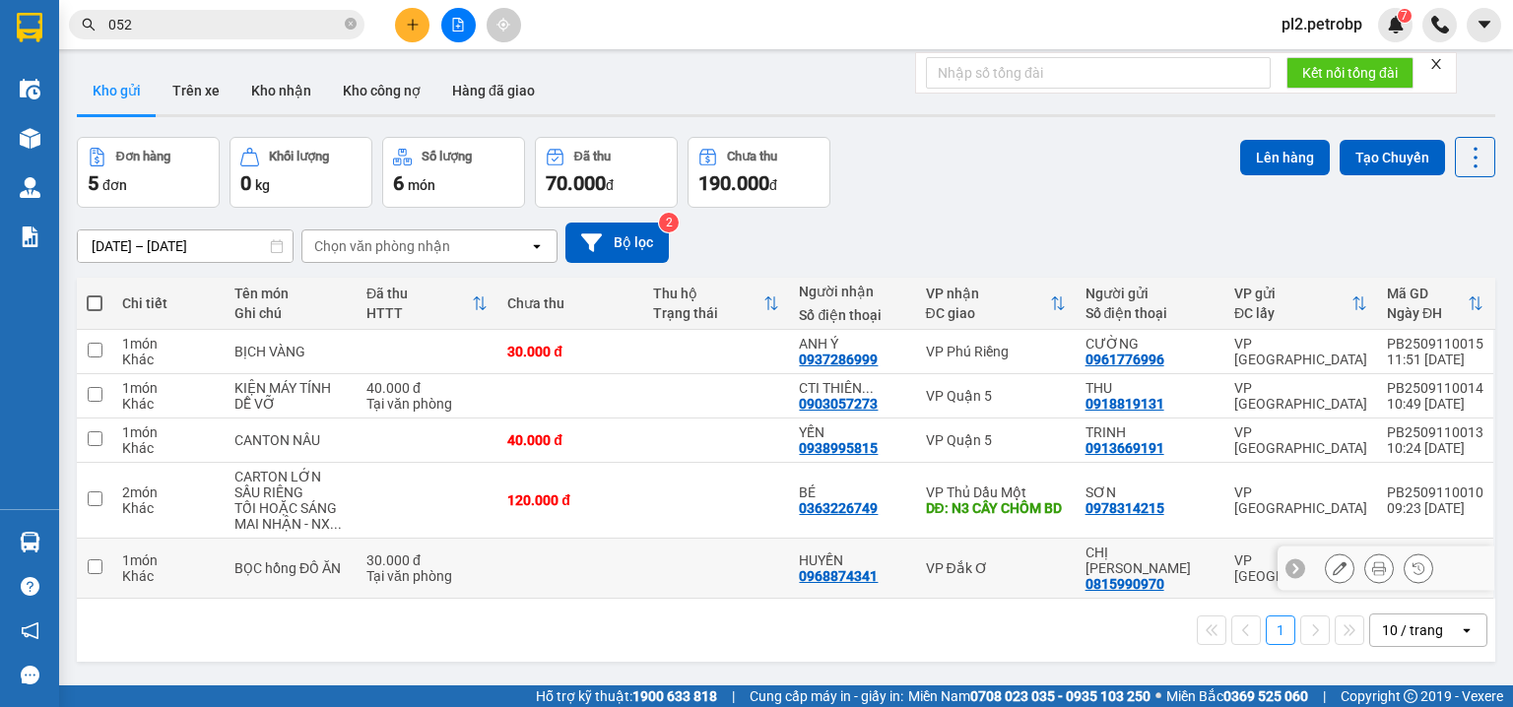
drag, startPoint x: 746, startPoint y: 556, endPoint x: 904, endPoint y: 453, distance: 188.8
click at [752, 555] on td at bounding box center [716, 569] width 146 height 60
checkbox input "true"
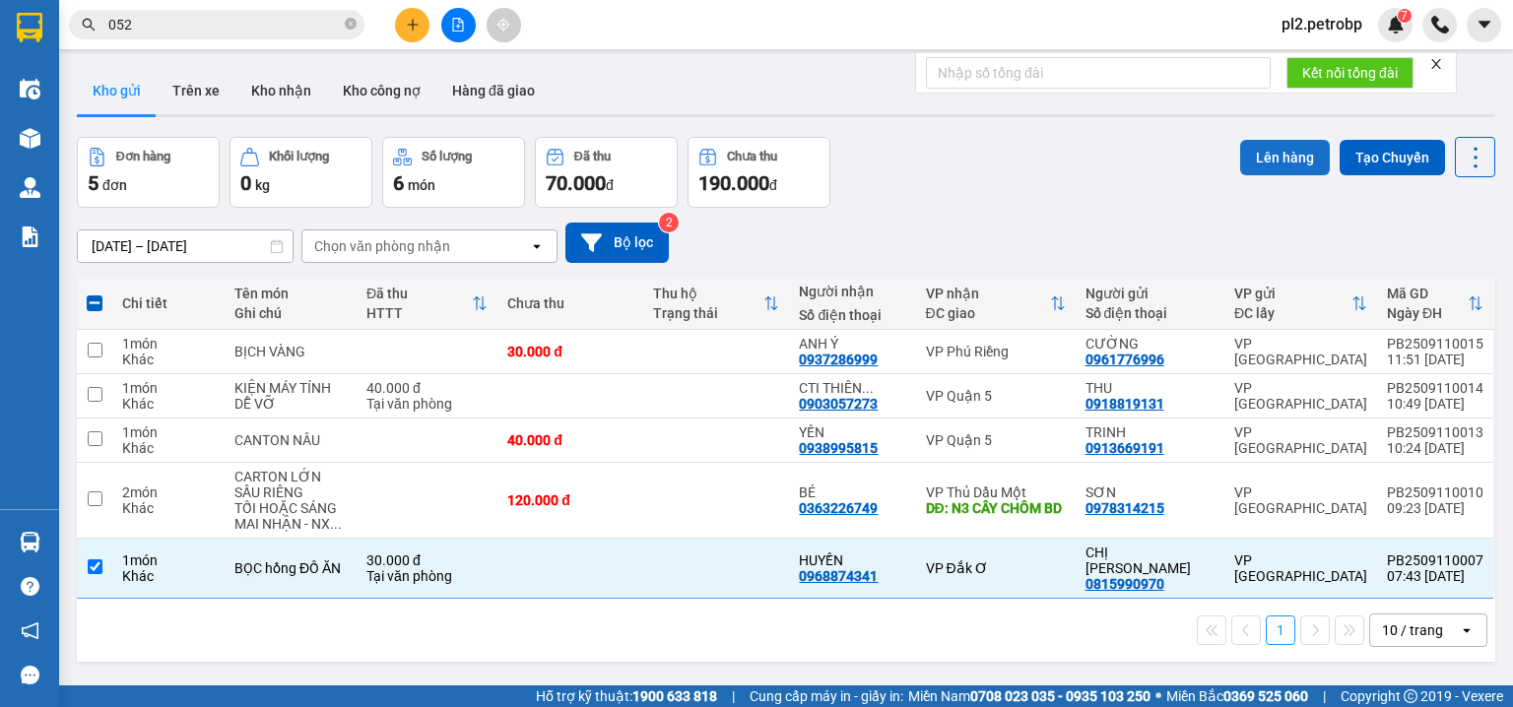
click at [1253, 157] on button "Lên hàng" at bounding box center [1285, 157] width 90 height 35
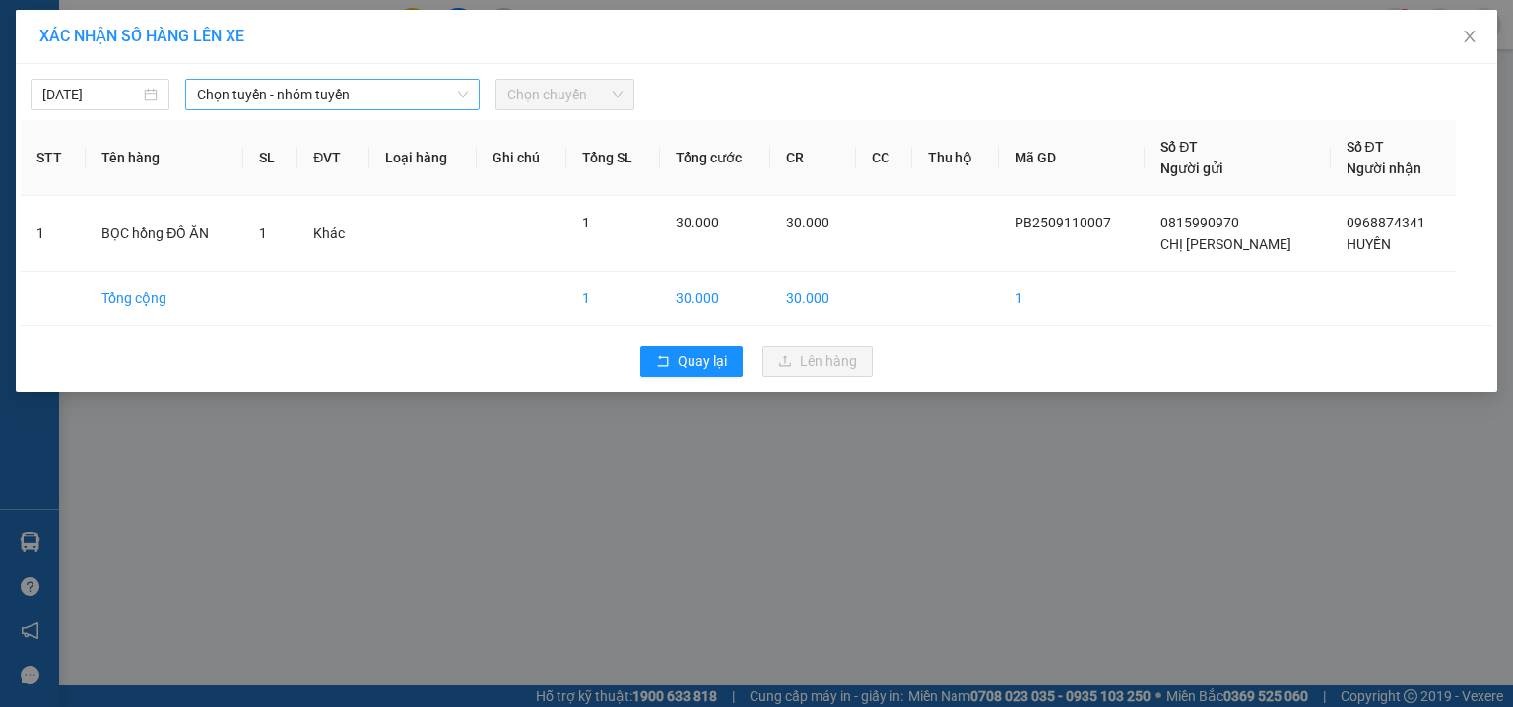
click at [356, 94] on span "Chọn tuyến - nhóm tuyến" at bounding box center [332, 95] width 271 height 30
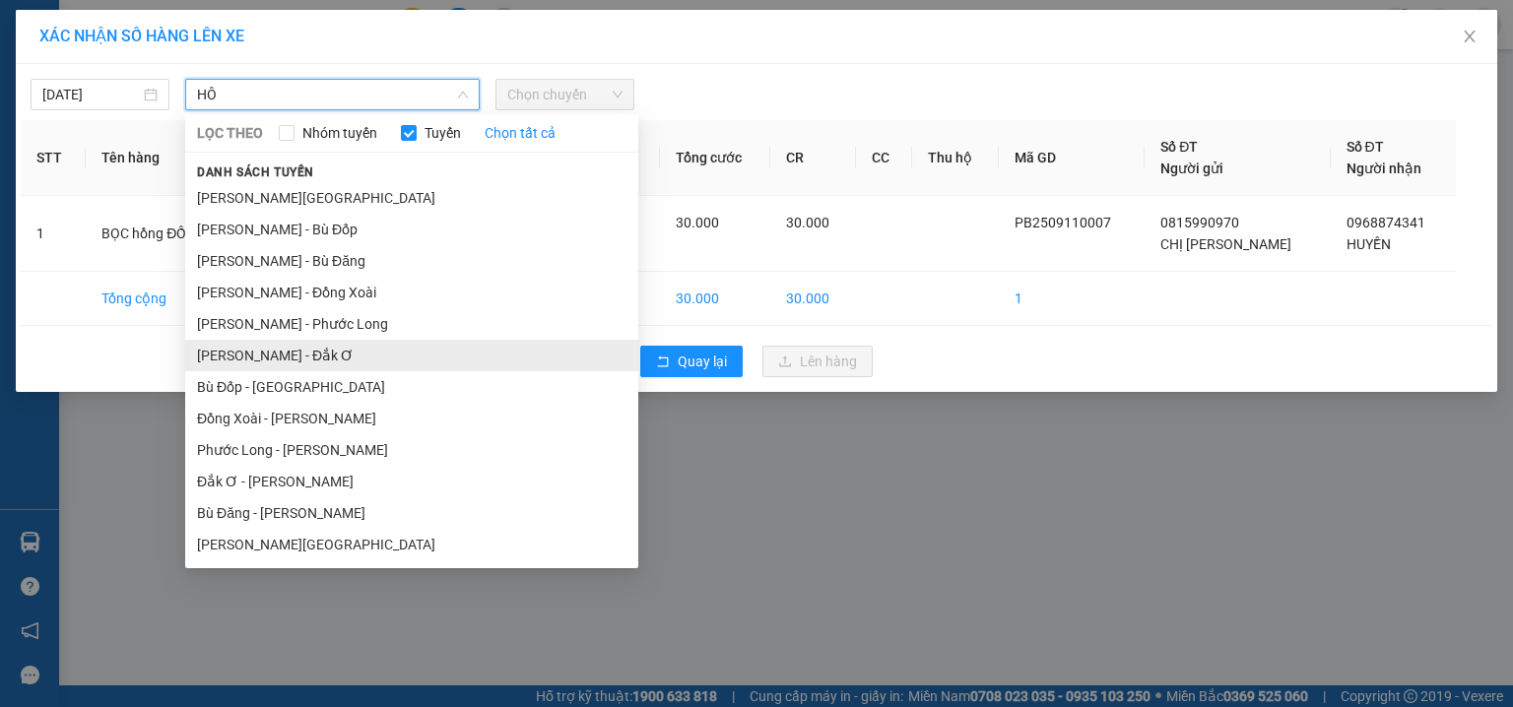
type input "HÔ"
click at [370, 355] on li "Hồ Chí Minh - Đắk Ơ" at bounding box center [411, 356] width 453 height 32
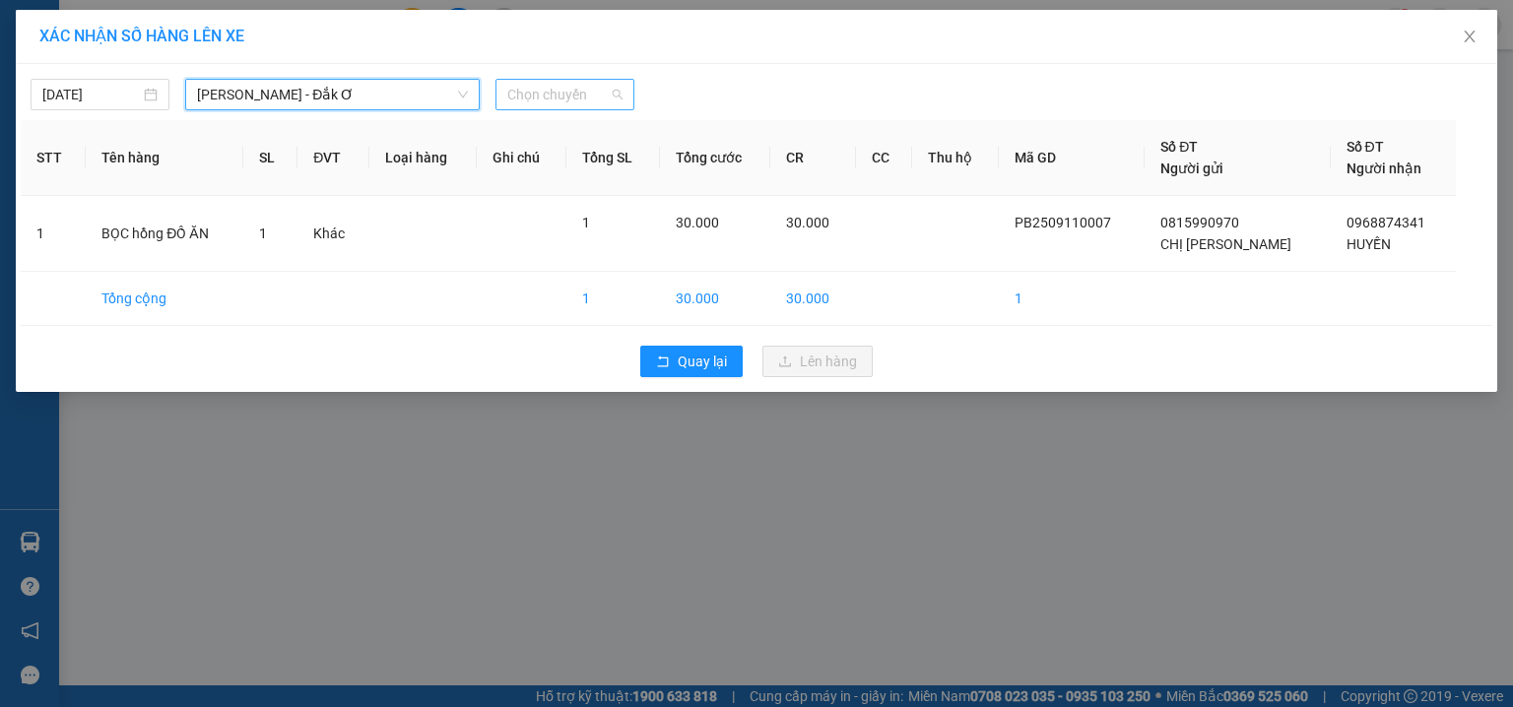
click at [579, 93] on span "Chọn chuyến" at bounding box center [564, 95] width 115 height 30
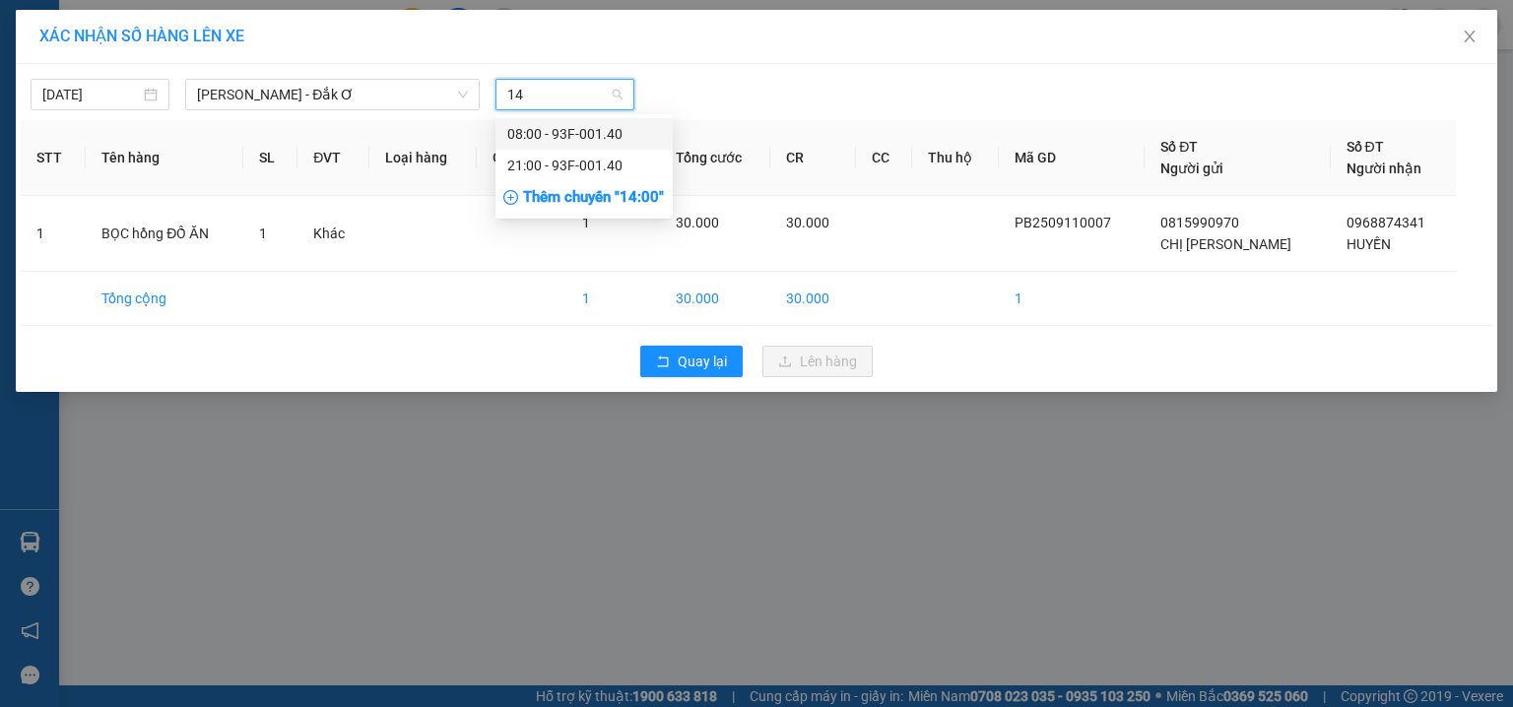
type input "140"
click at [586, 127] on div "08:00 - 93F-001.40" at bounding box center [584, 134] width 154 height 22
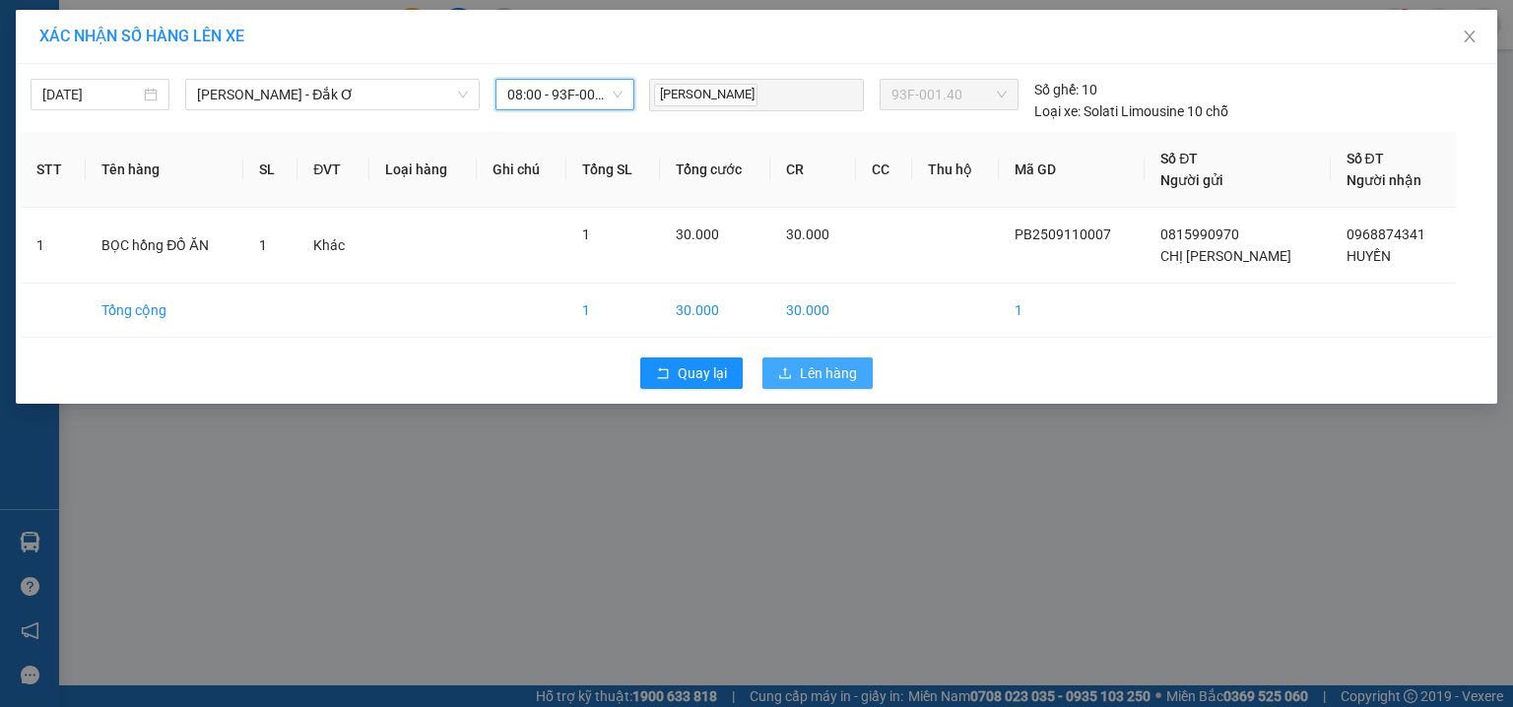
click at [848, 372] on span "Lên hàng" at bounding box center [828, 374] width 57 height 22
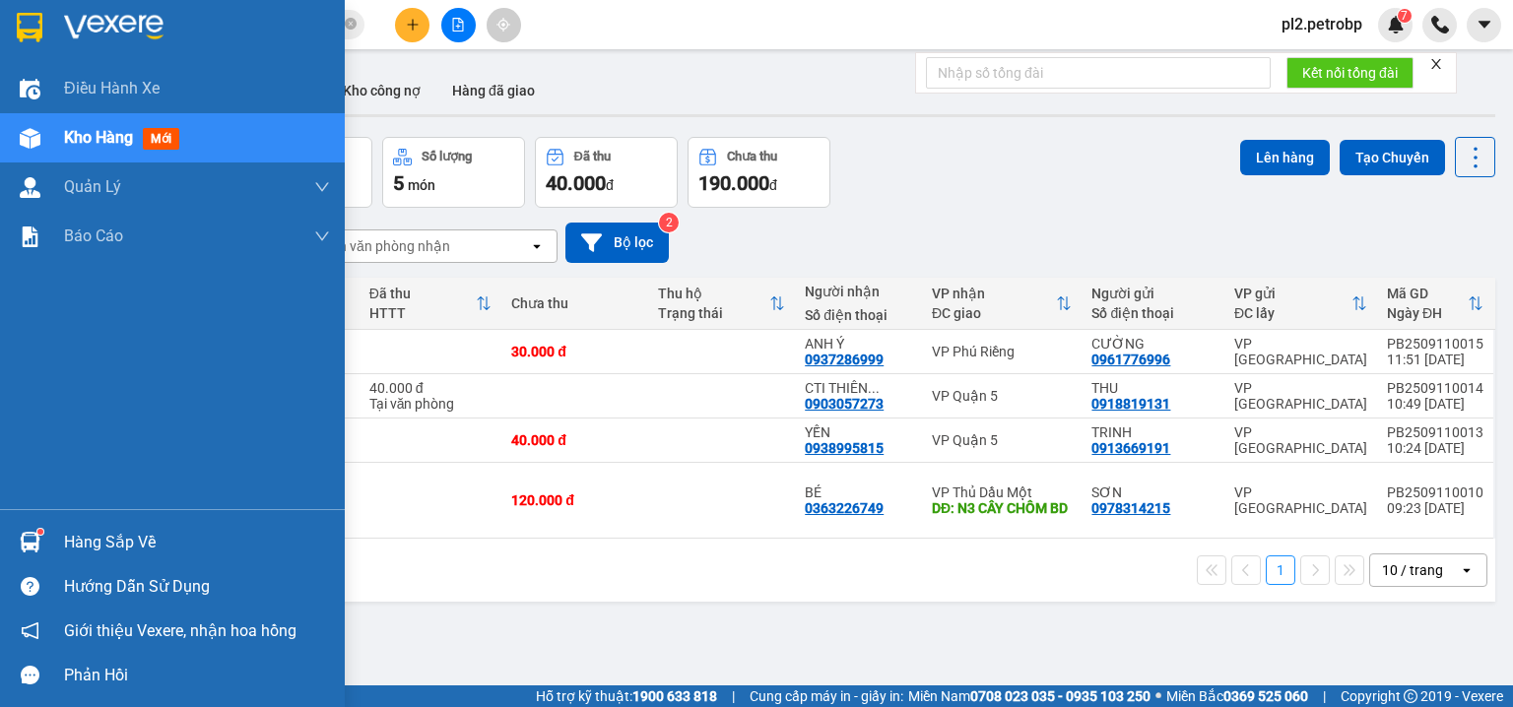
click at [87, 530] on div "Hàng sắp về" at bounding box center [197, 543] width 266 height 30
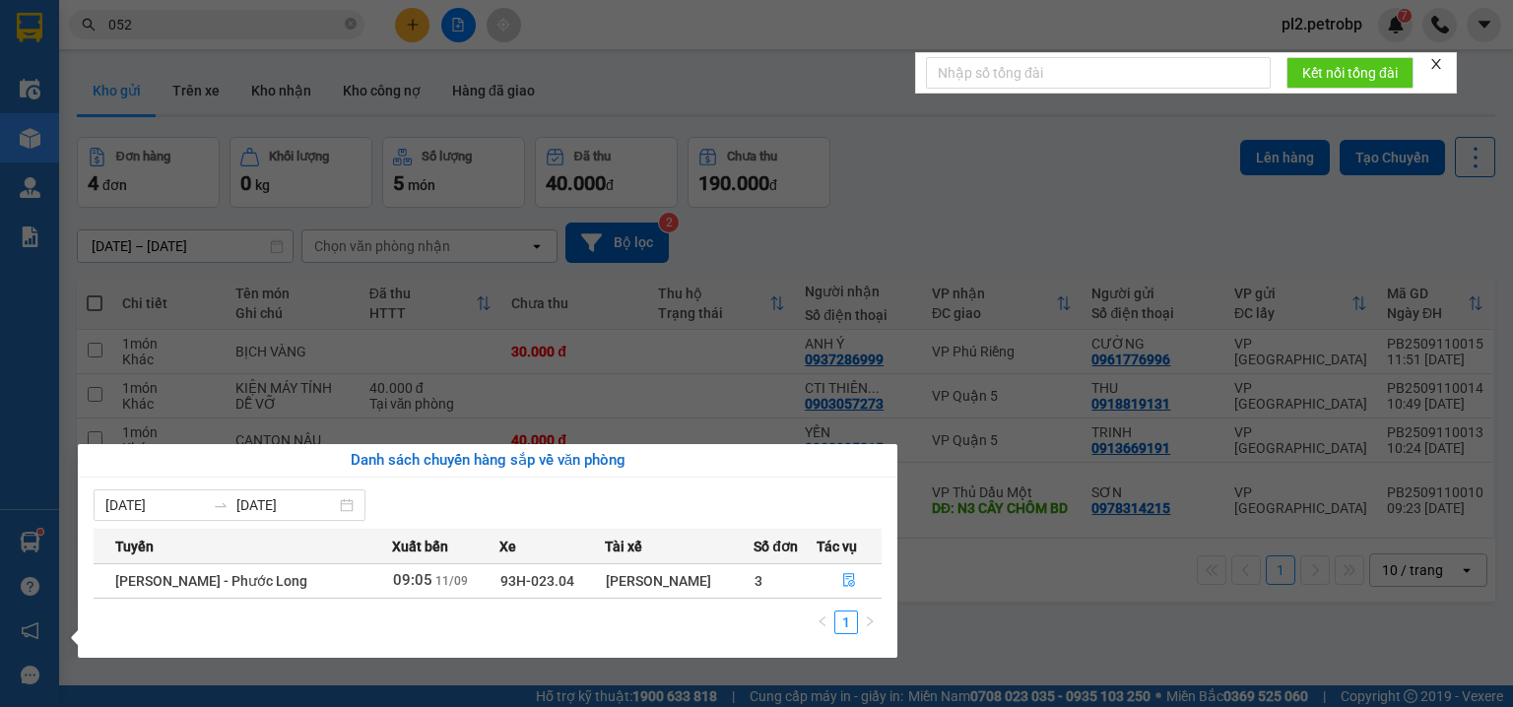
drag, startPoint x: 1118, startPoint y: 647, endPoint x: 905, endPoint y: 694, distance: 217.8
click at [1111, 649] on section "Kết quả tìm kiếm ( 10000 ) Bộ lọc Ngày tạo đơn gần nhất Mã ĐH Trạng thái Món hà…" at bounding box center [756, 353] width 1513 height 707
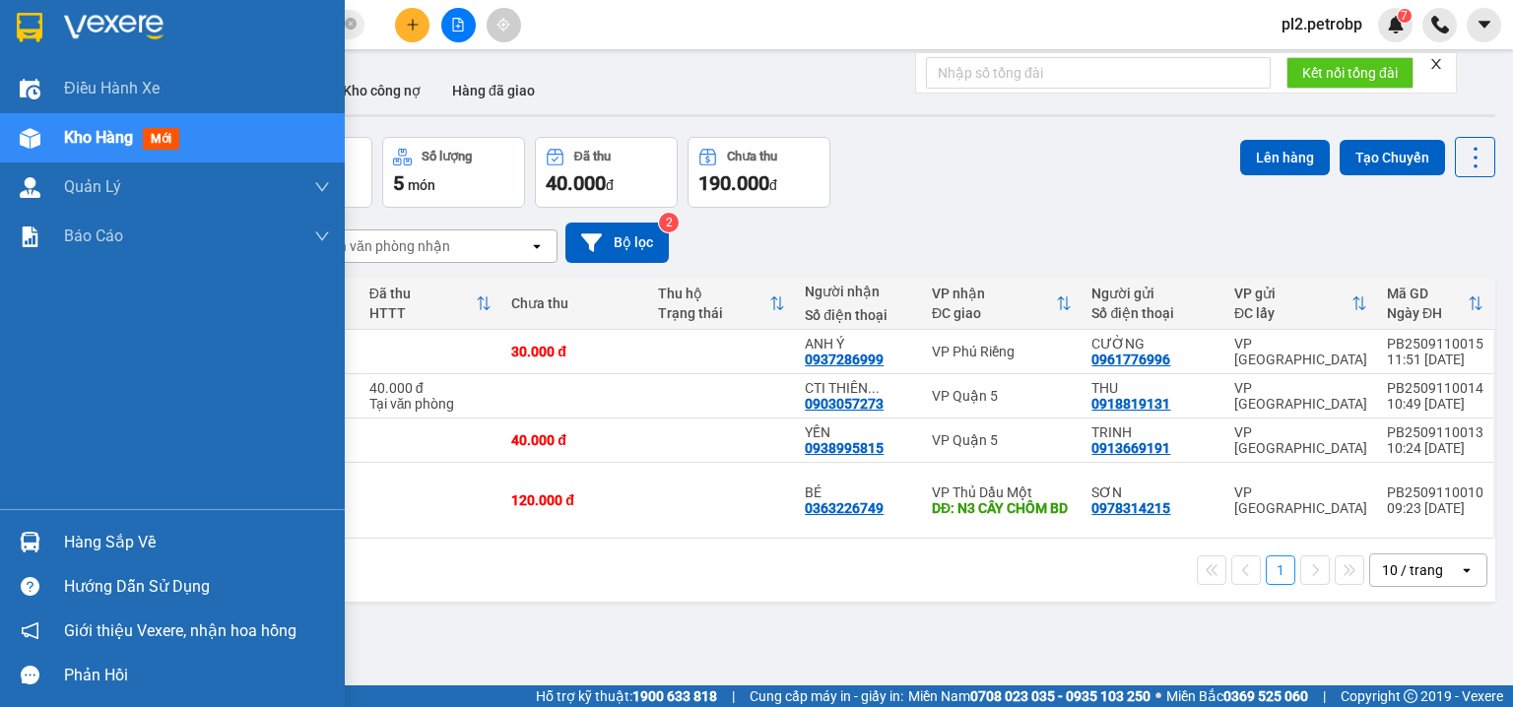
click at [70, 552] on div "Hàng sắp về" at bounding box center [197, 543] width 266 height 30
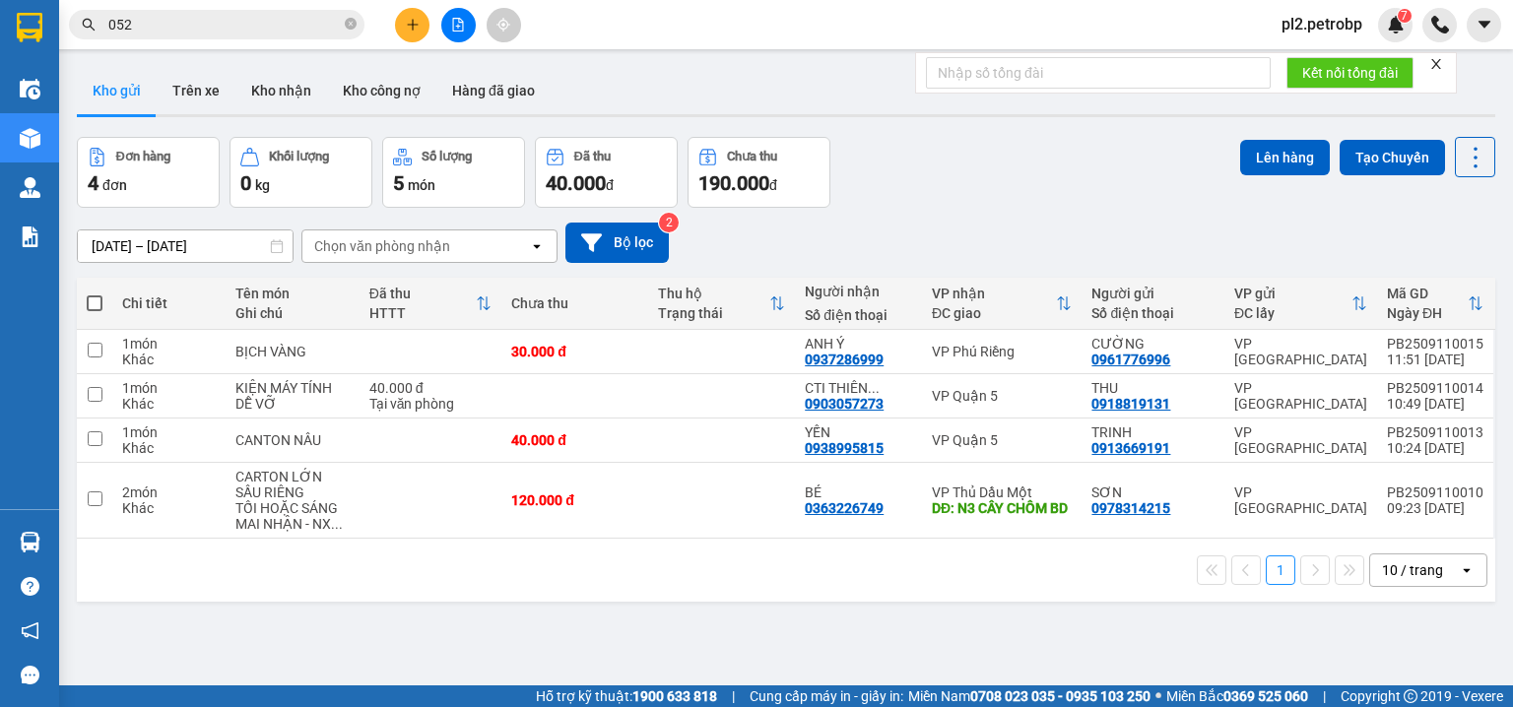
click at [939, 225] on section "Kết quả tìm kiếm ( 10000 ) Bộ lọc Ngày tạo đơn gần nhất Mã ĐH Trạng thái Món hà…" at bounding box center [756, 353] width 1513 height 707
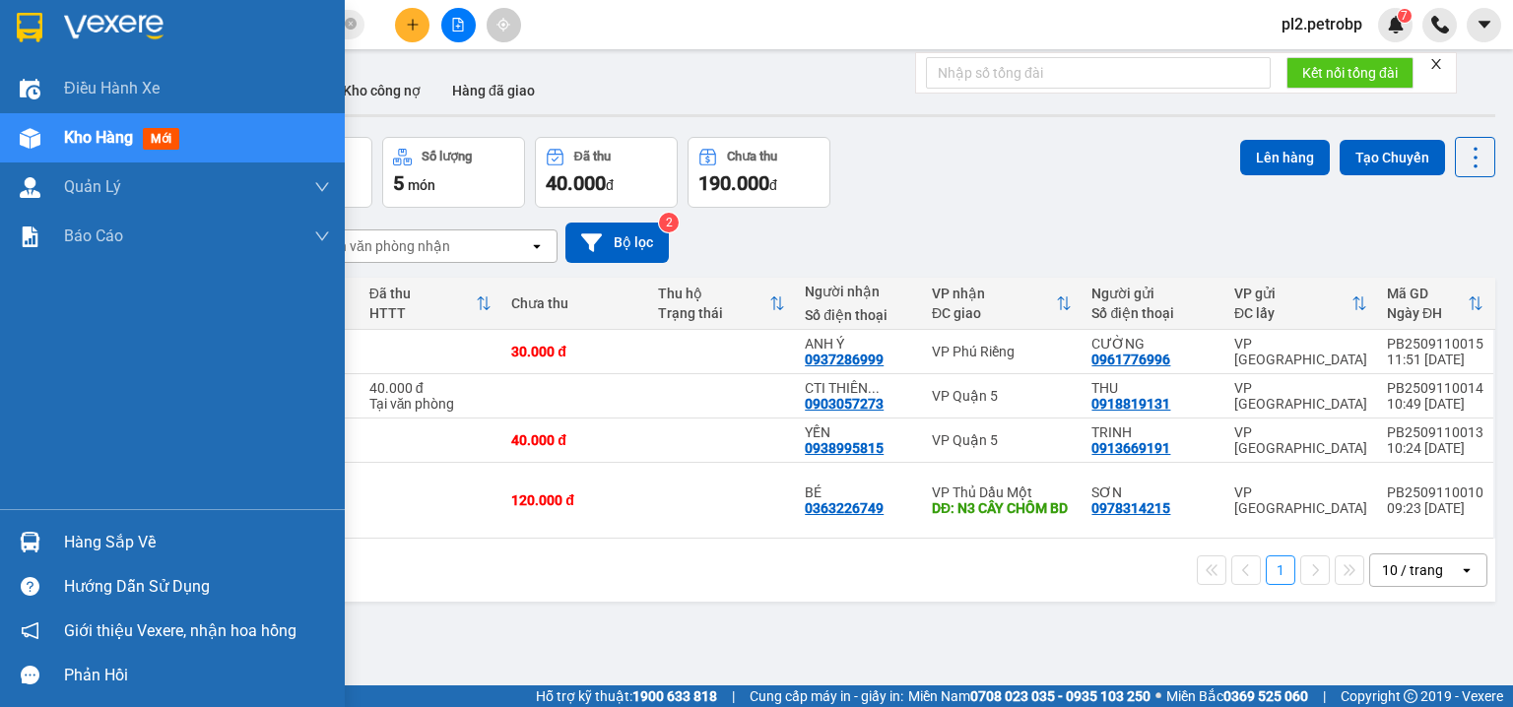
click at [71, 541] on div "Hàng sắp về" at bounding box center [197, 543] width 266 height 30
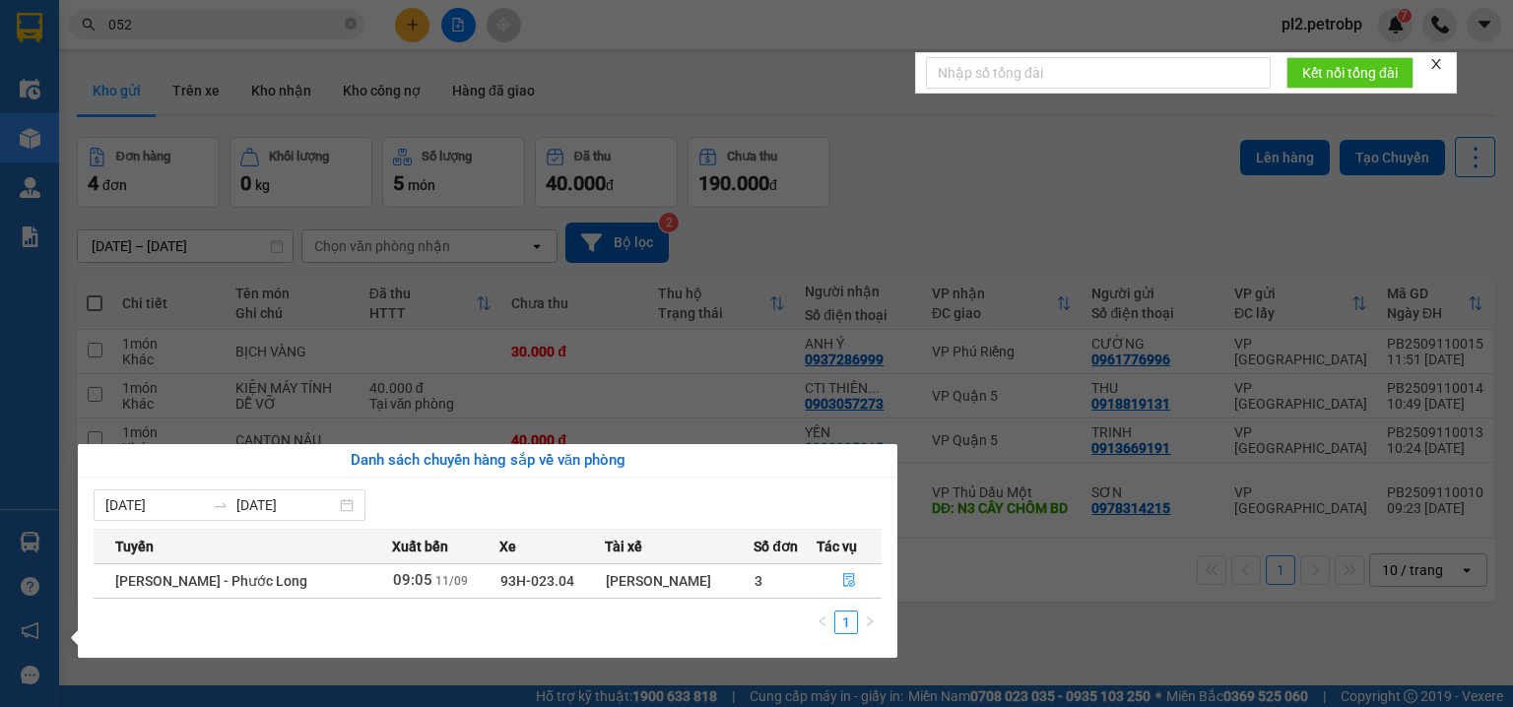
click at [934, 198] on section "Kết quả tìm kiếm ( 10000 ) Bộ lọc Ngày tạo đơn gần nhất Mã ĐH Trạng thái Món hà…" at bounding box center [756, 353] width 1513 height 707
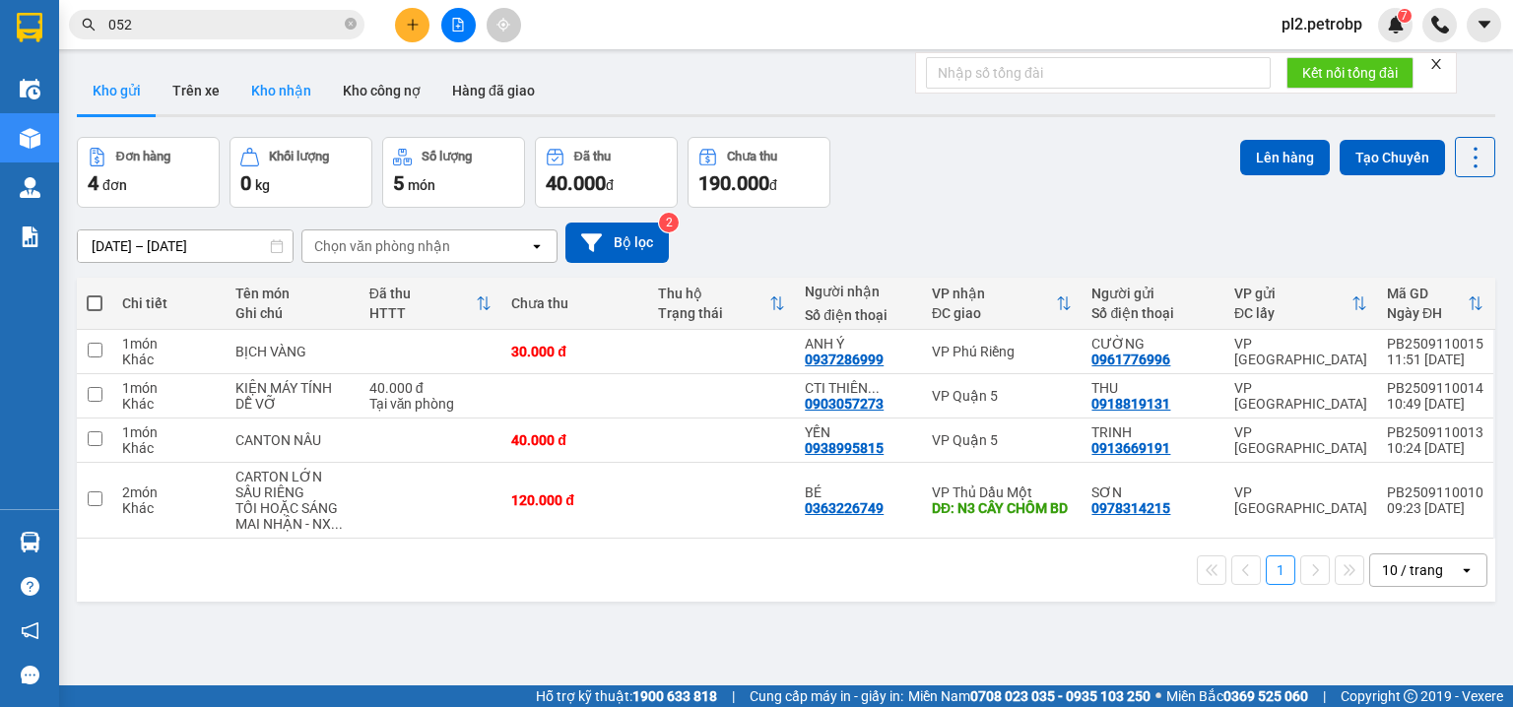
click at [272, 93] on button "Kho nhận" at bounding box center [281, 90] width 92 height 47
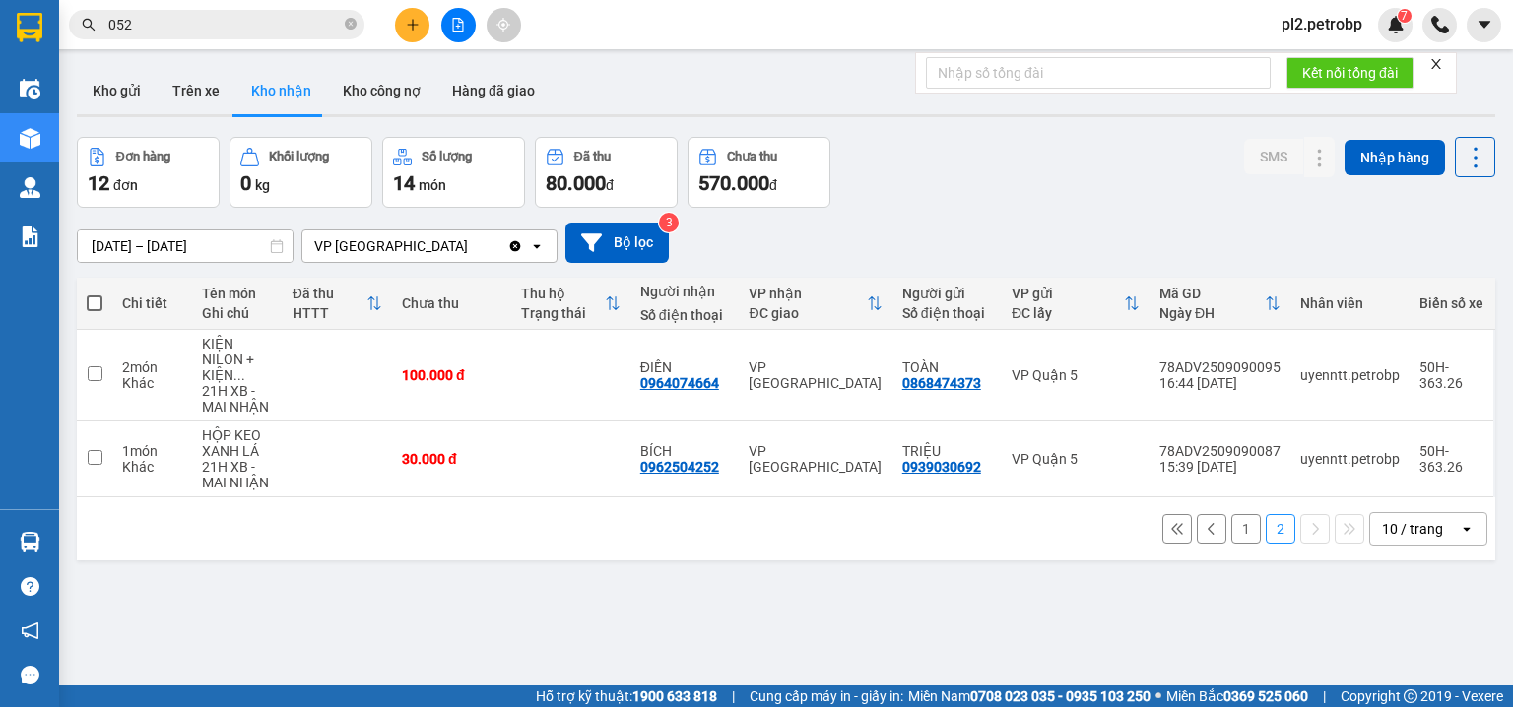
click at [1232, 528] on button "1" at bounding box center [1247, 529] width 30 height 30
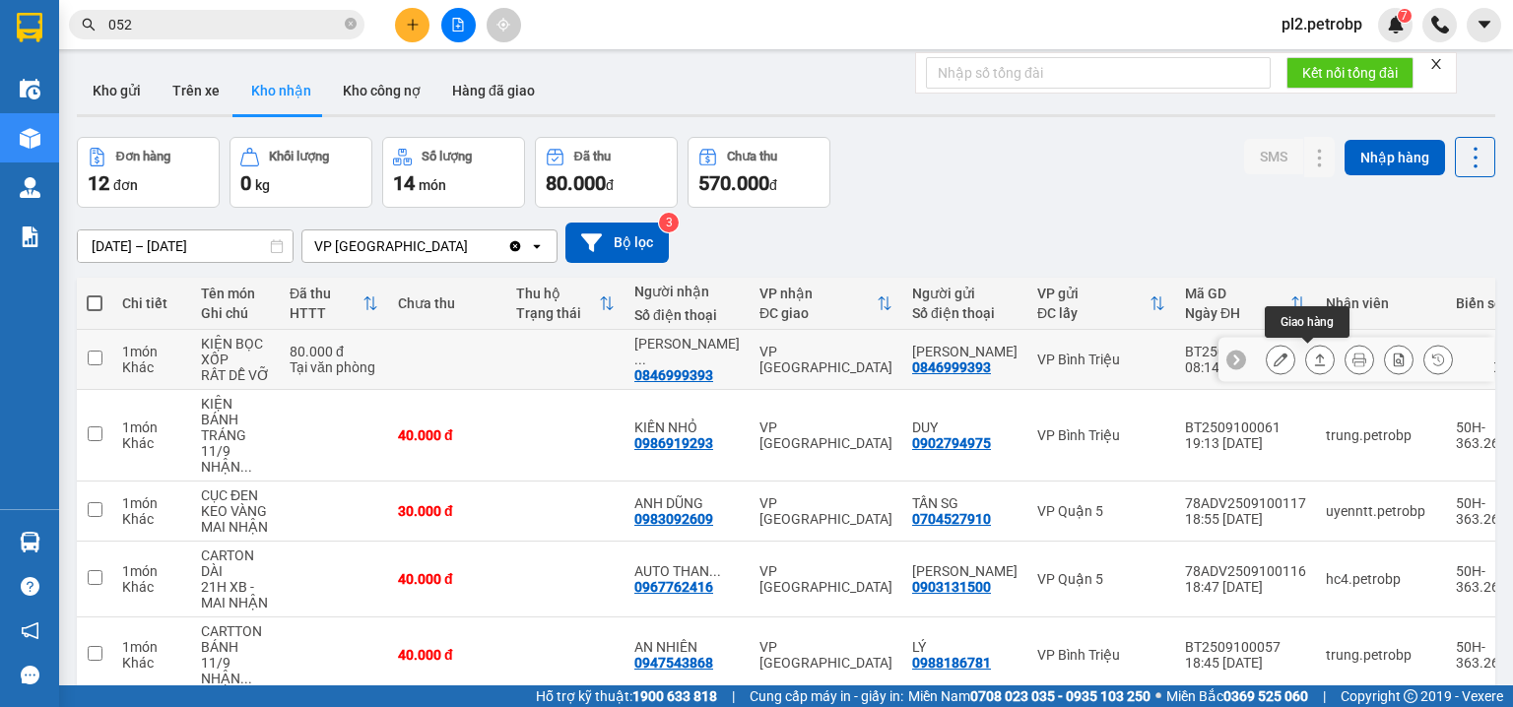
click at [1274, 360] on icon at bounding box center [1281, 360] width 14 height 14
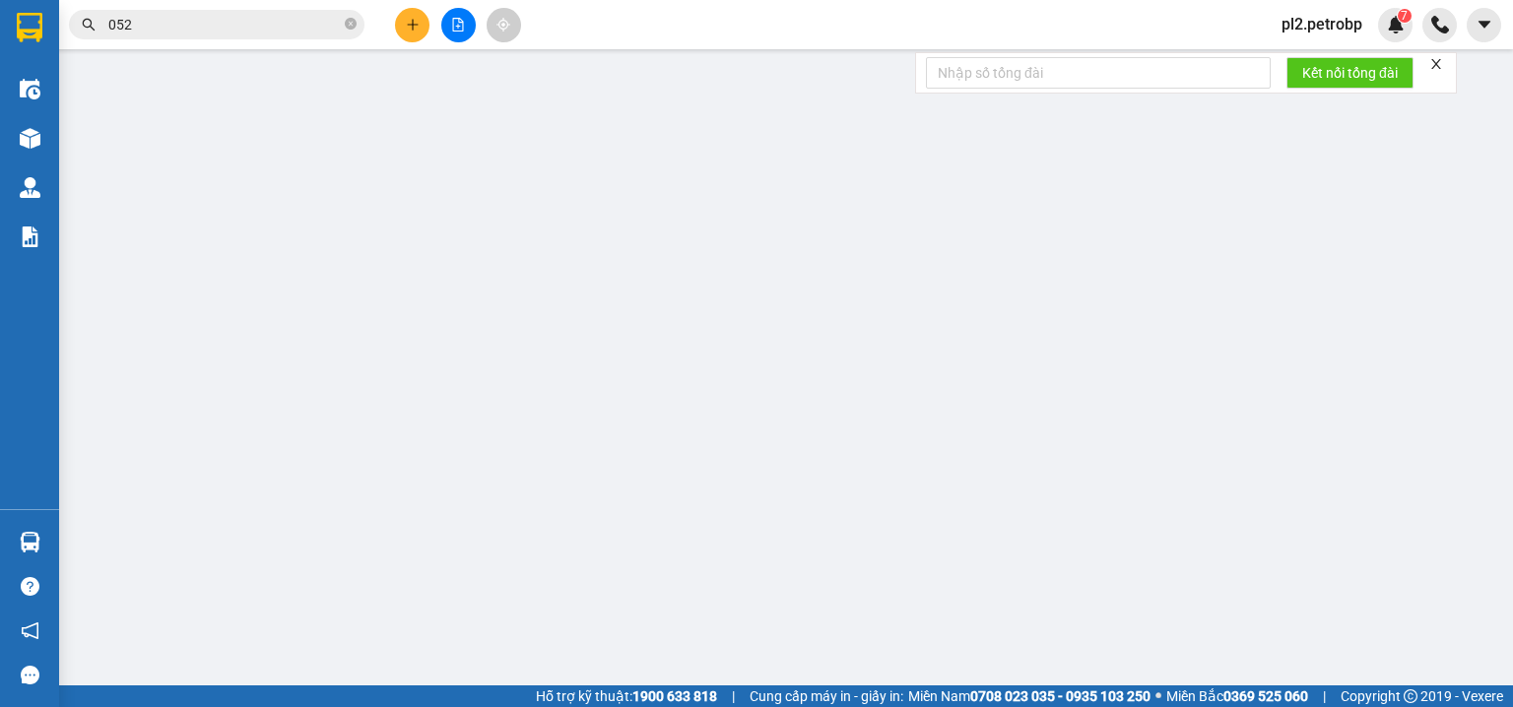
type input "0846999393"
type input "ngọc trinh"
type input "0846999393"
type input "phạm thị ngọc trinh"
type input "80.000"
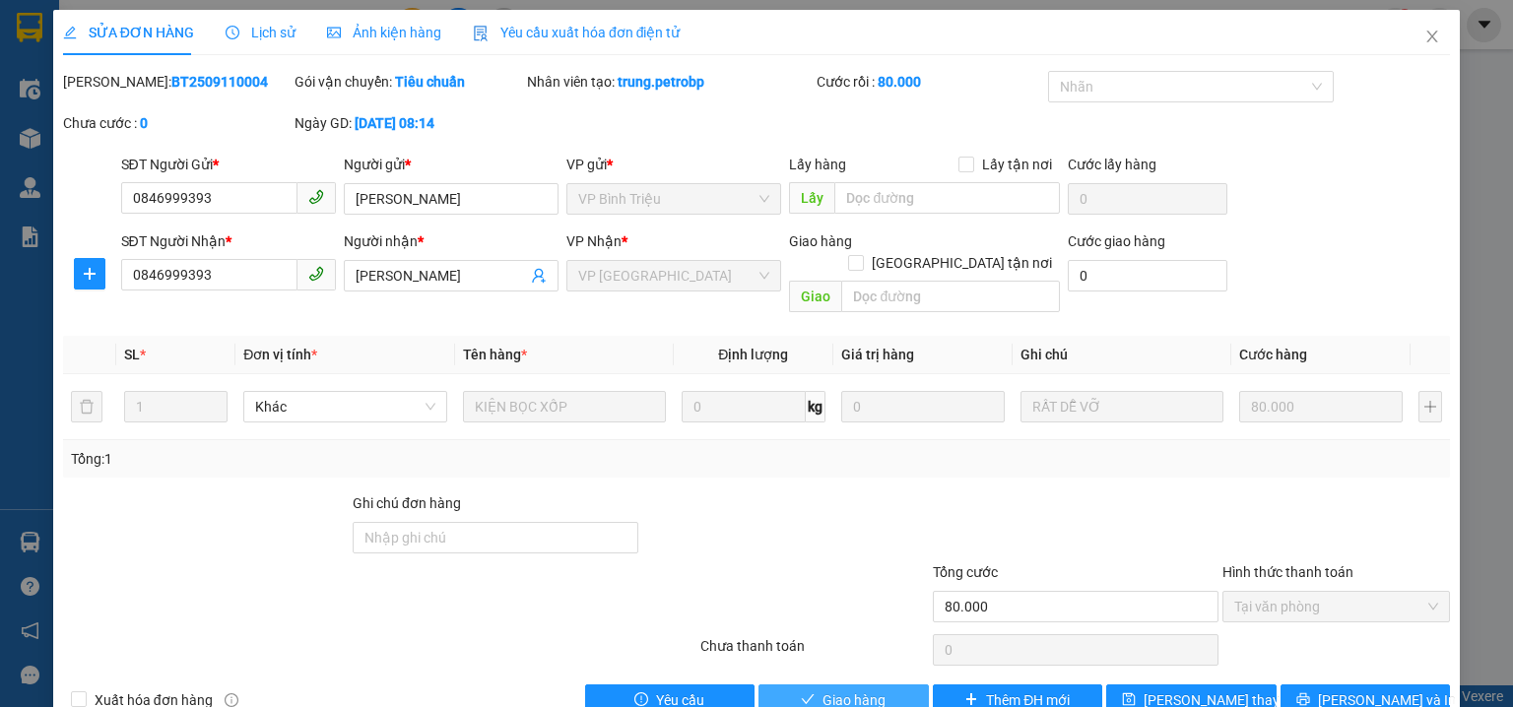
drag, startPoint x: 875, startPoint y: 673, endPoint x: 1382, endPoint y: 21, distance: 826.3
click at [875, 690] on span "Giao hàng" at bounding box center [854, 701] width 63 height 22
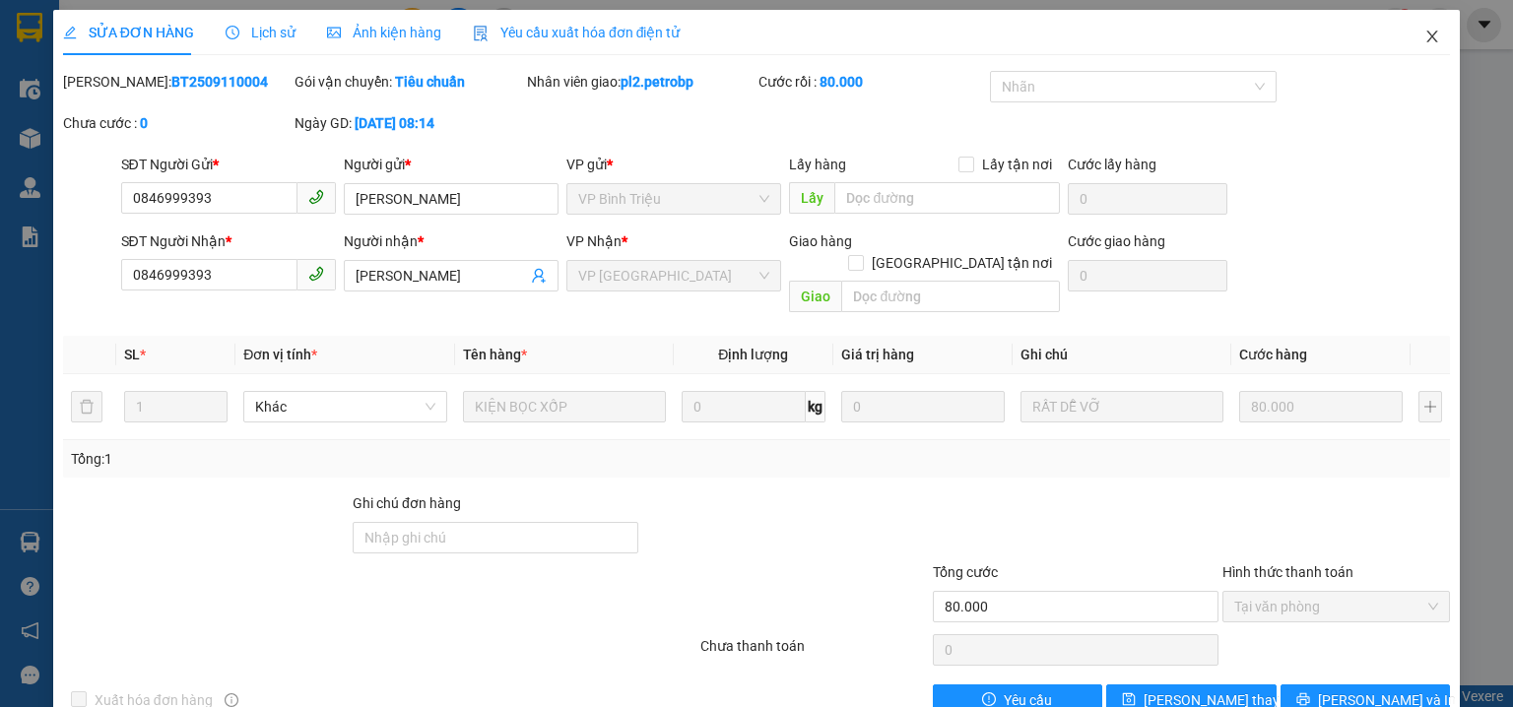
click at [1425, 37] on icon "close" at bounding box center [1433, 37] width 16 height 16
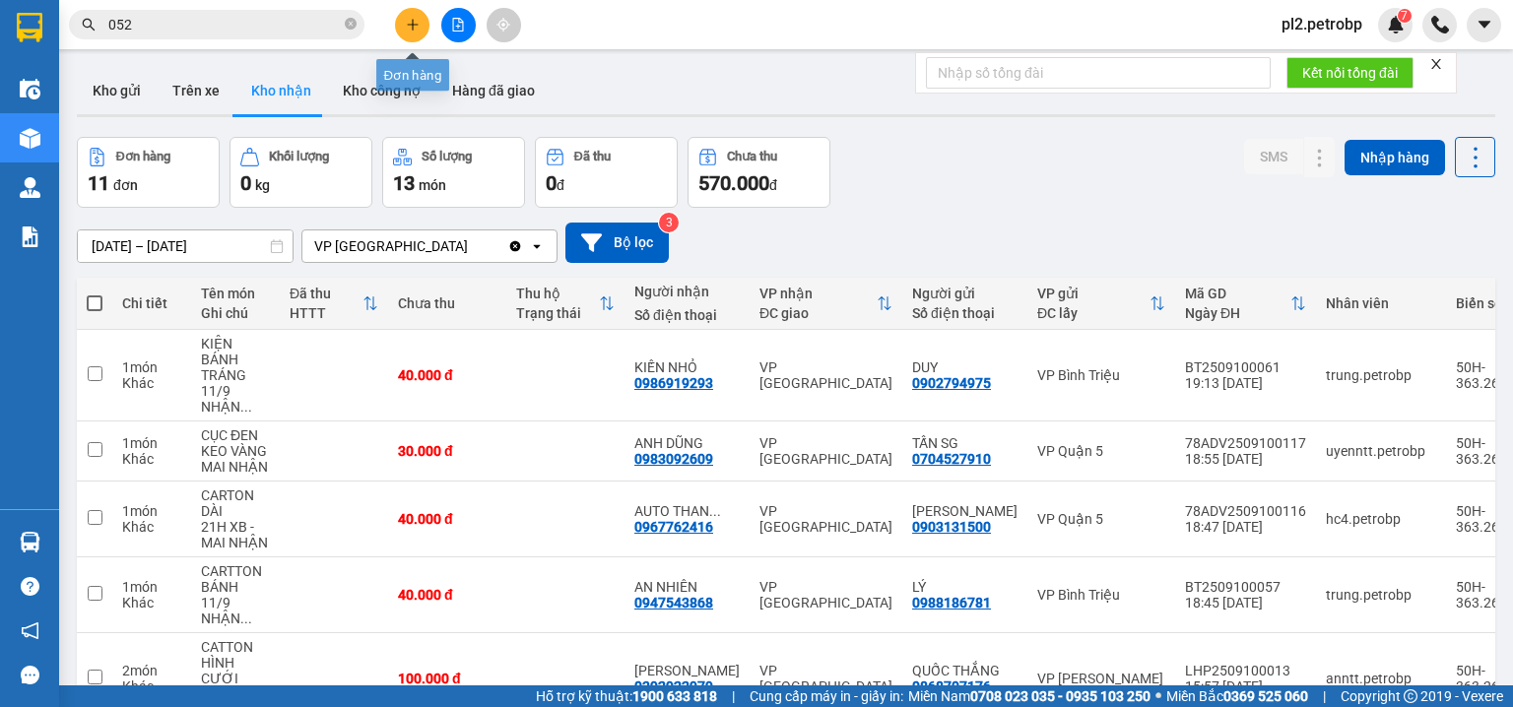
click at [408, 32] on button at bounding box center [412, 25] width 34 height 34
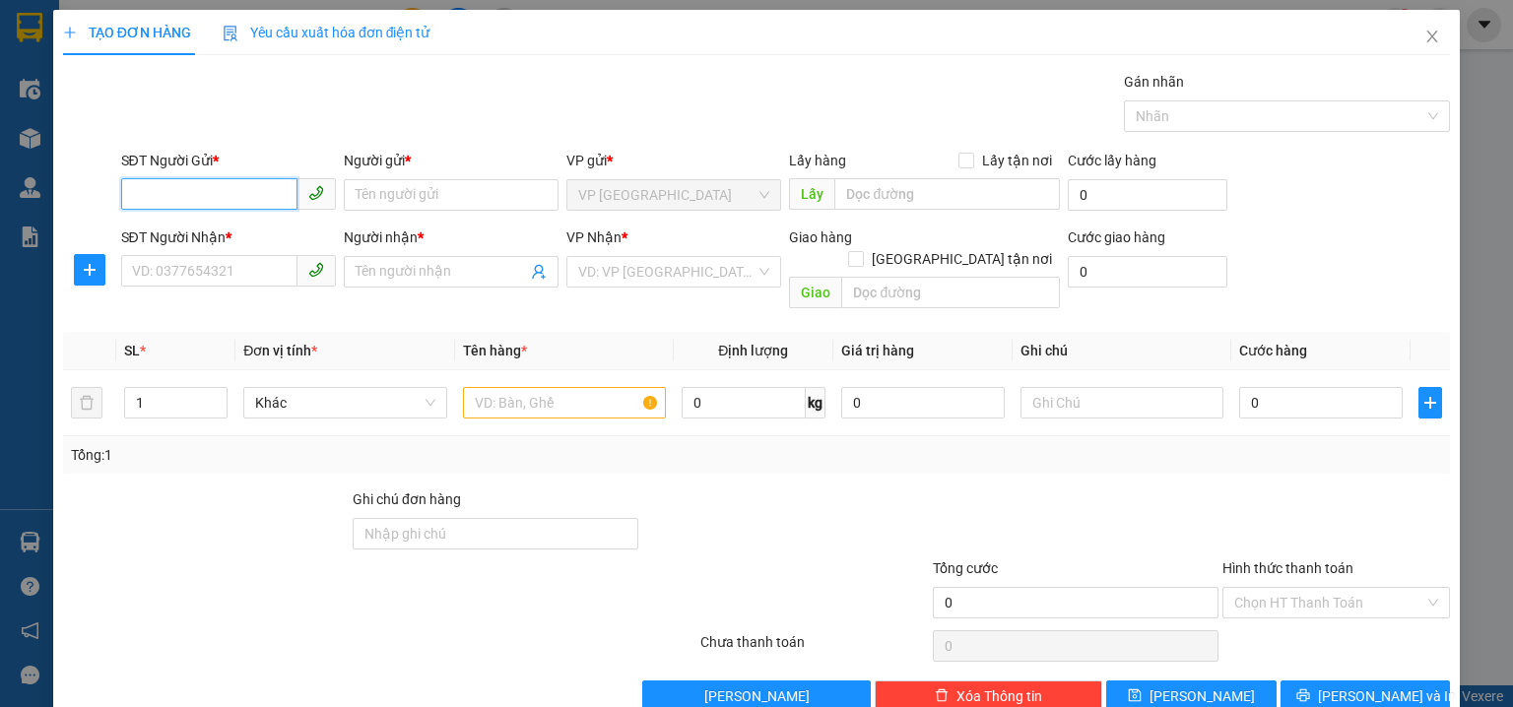
click at [217, 200] on input "SĐT Người Gửi *" at bounding box center [209, 194] width 176 height 32
click at [256, 236] on div "0972594355 - BS HƯƠNG" at bounding box center [226, 234] width 189 height 22
type input "0972594355"
type input "BS HƯƠNG"
type input "0888882200"
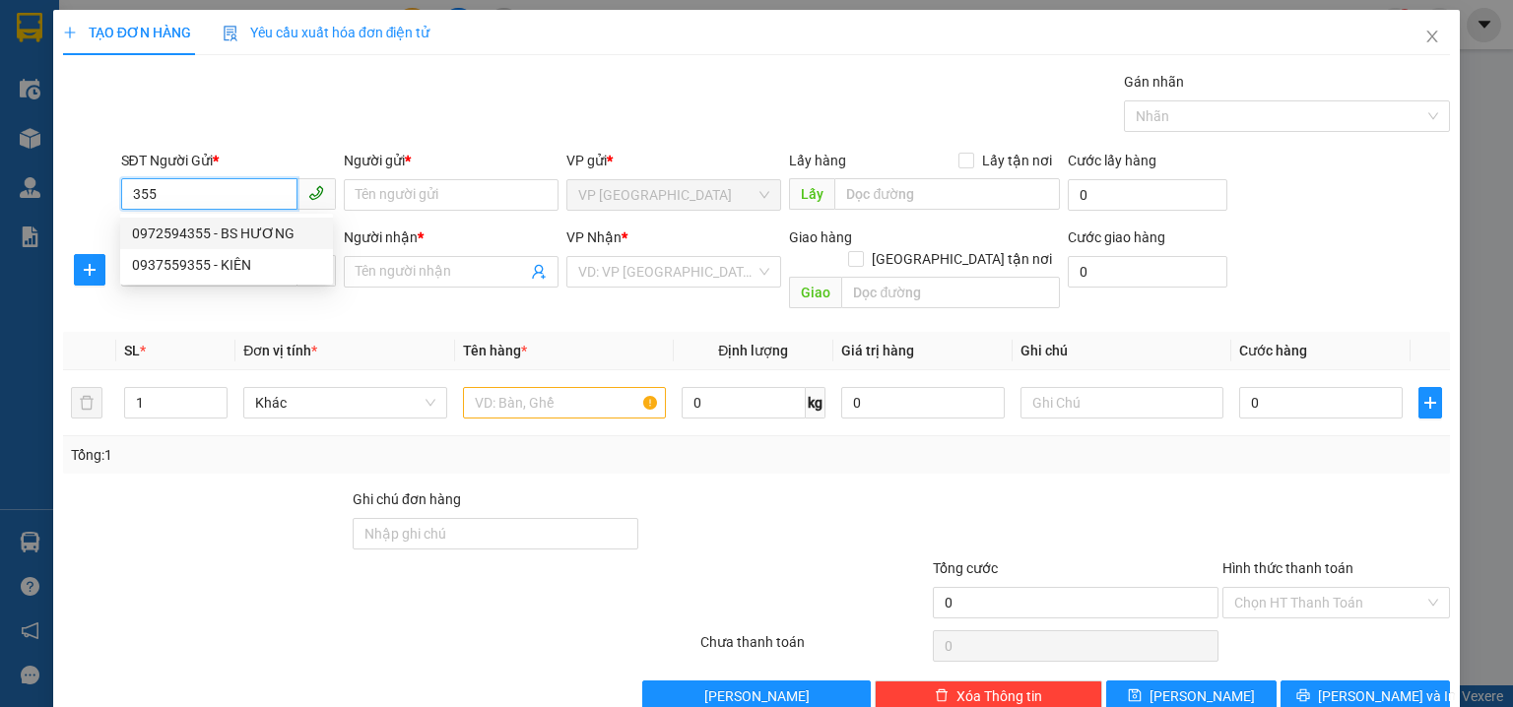
type input "LOAN"
type input "30.000"
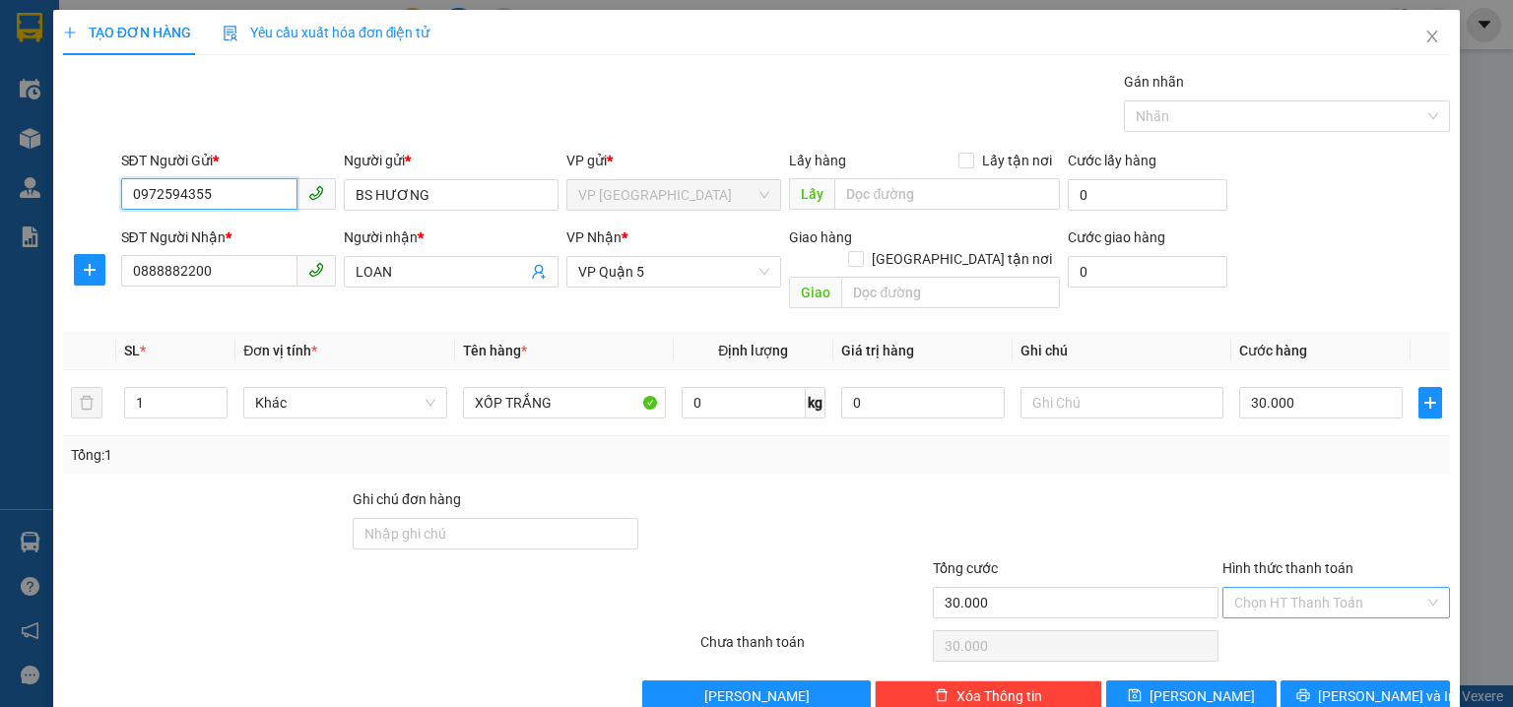
type input "0972594355"
click at [1264, 589] on input "Hình thức thanh toán" at bounding box center [1329, 603] width 190 height 30
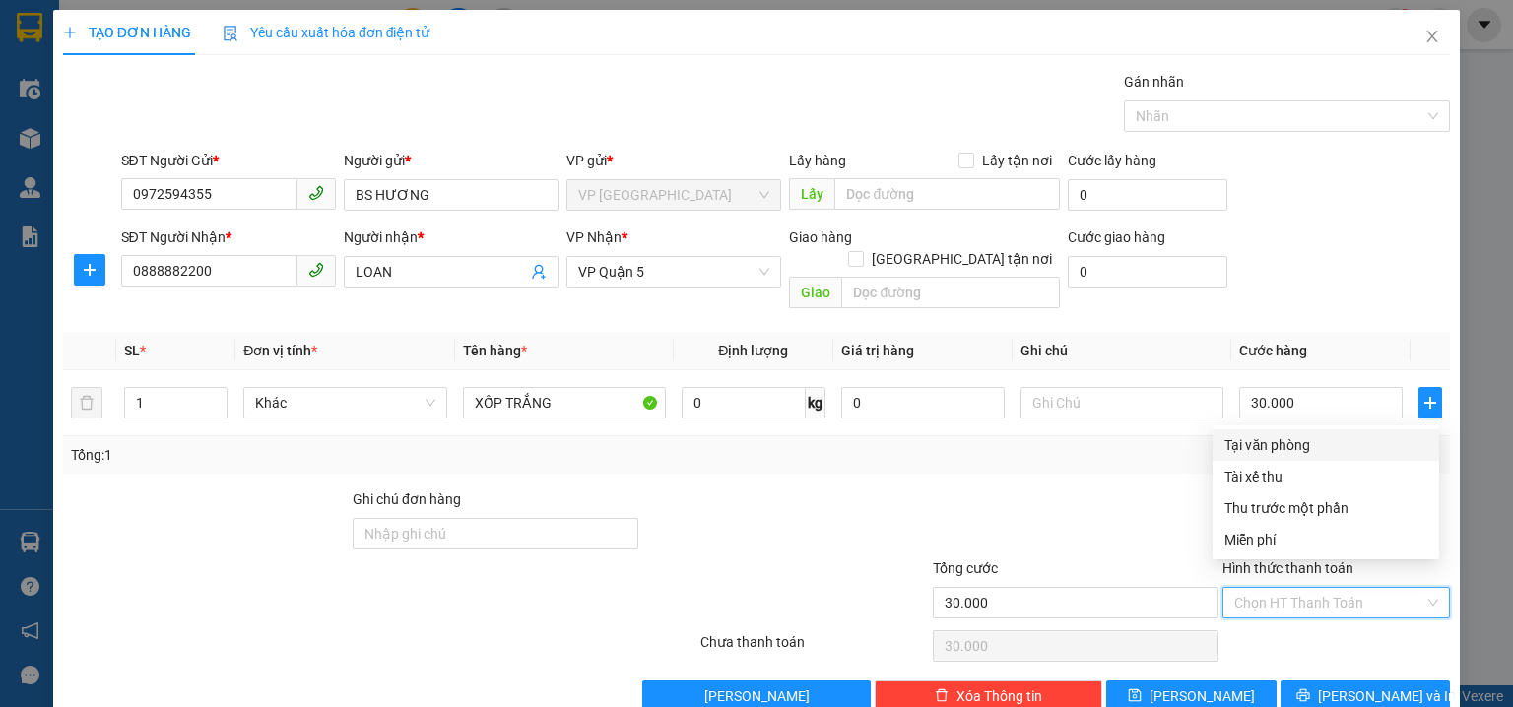
click at [1277, 445] on div "Tại văn phòng" at bounding box center [1326, 445] width 203 height 22
type input "0"
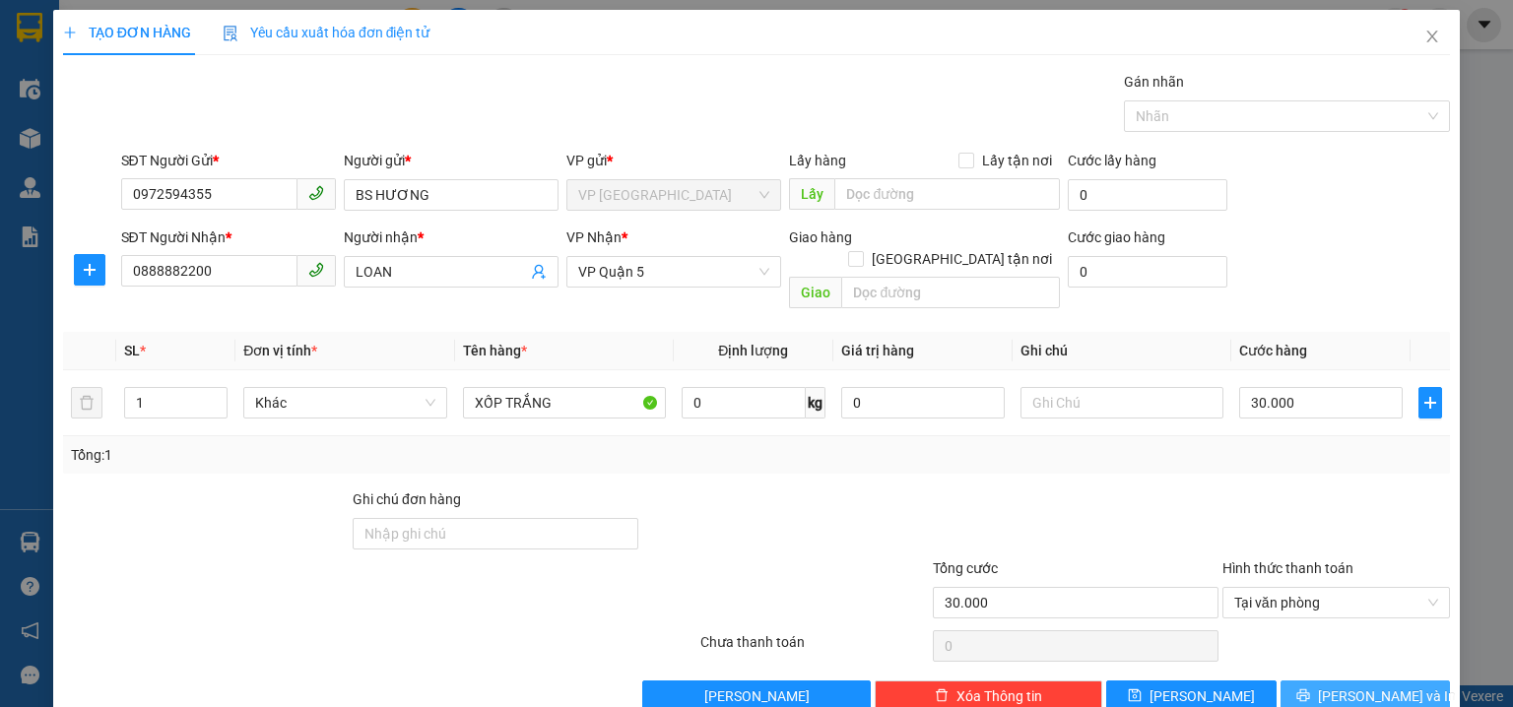
drag, startPoint x: 1375, startPoint y: 665, endPoint x: 1354, endPoint y: 646, distance: 28.6
click at [1375, 686] on span "Lưu và In" at bounding box center [1387, 697] width 138 height 22
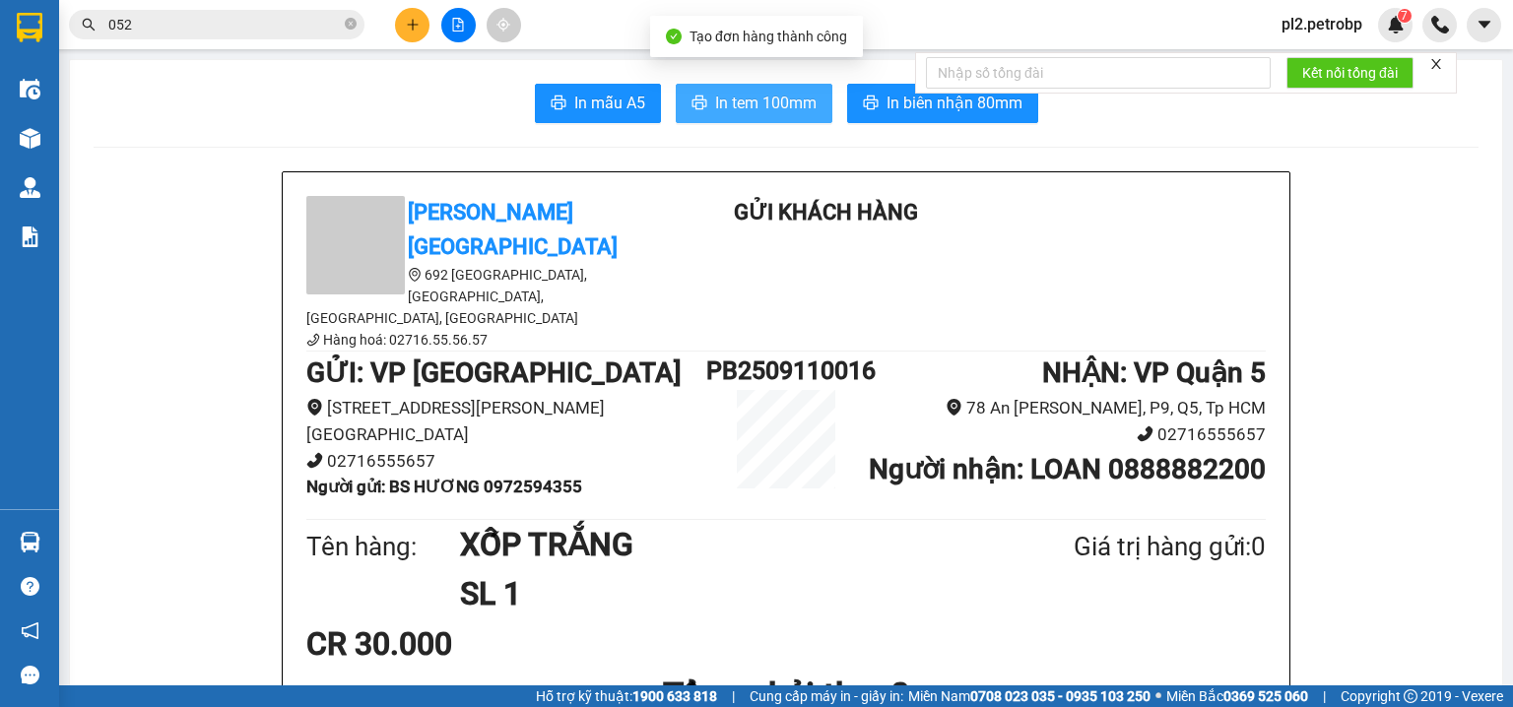
drag, startPoint x: 772, startPoint y: 99, endPoint x: 1070, endPoint y: 5, distance: 311.9
click at [774, 95] on span "In tem 100mm" at bounding box center [765, 103] width 101 height 25
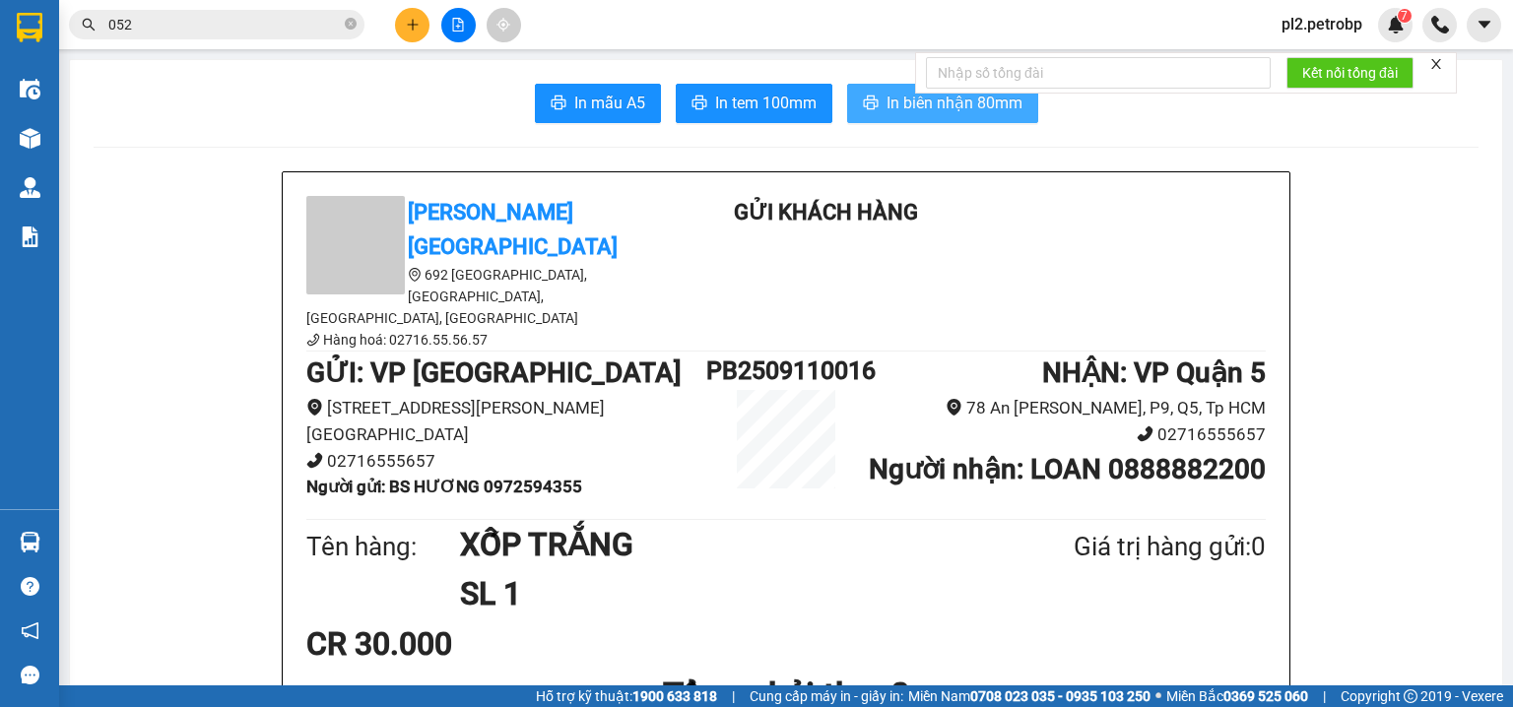
drag, startPoint x: 893, startPoint y: 95, endPoint x: 1064, endPoint y: 7, distance: 192.6
click at [895, 95] on span "In biên nhận 80mm" at bounding box center [955, 103] width 136 height 25
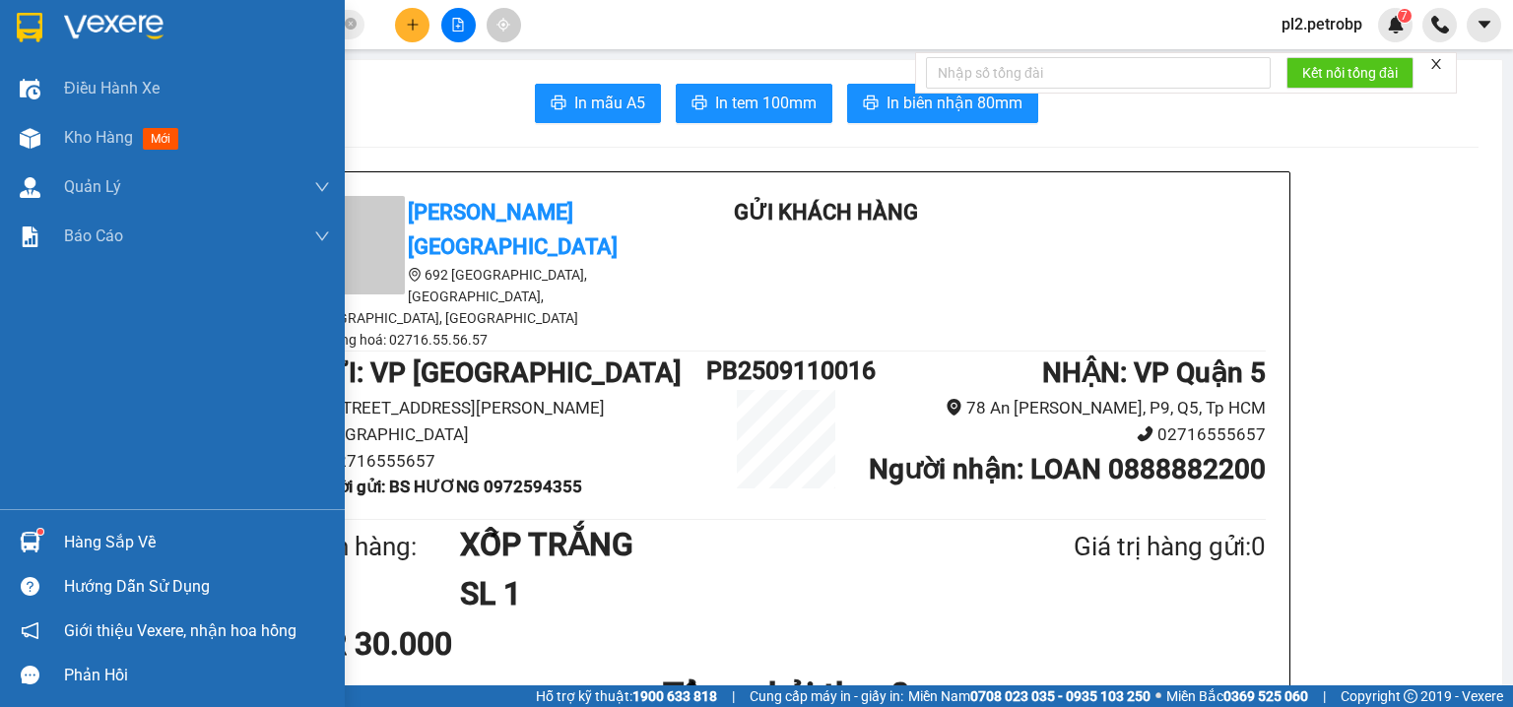
click at [106, 547] on div "Hàng sắp về" at bounding box center [197, 543] width 266 height 30
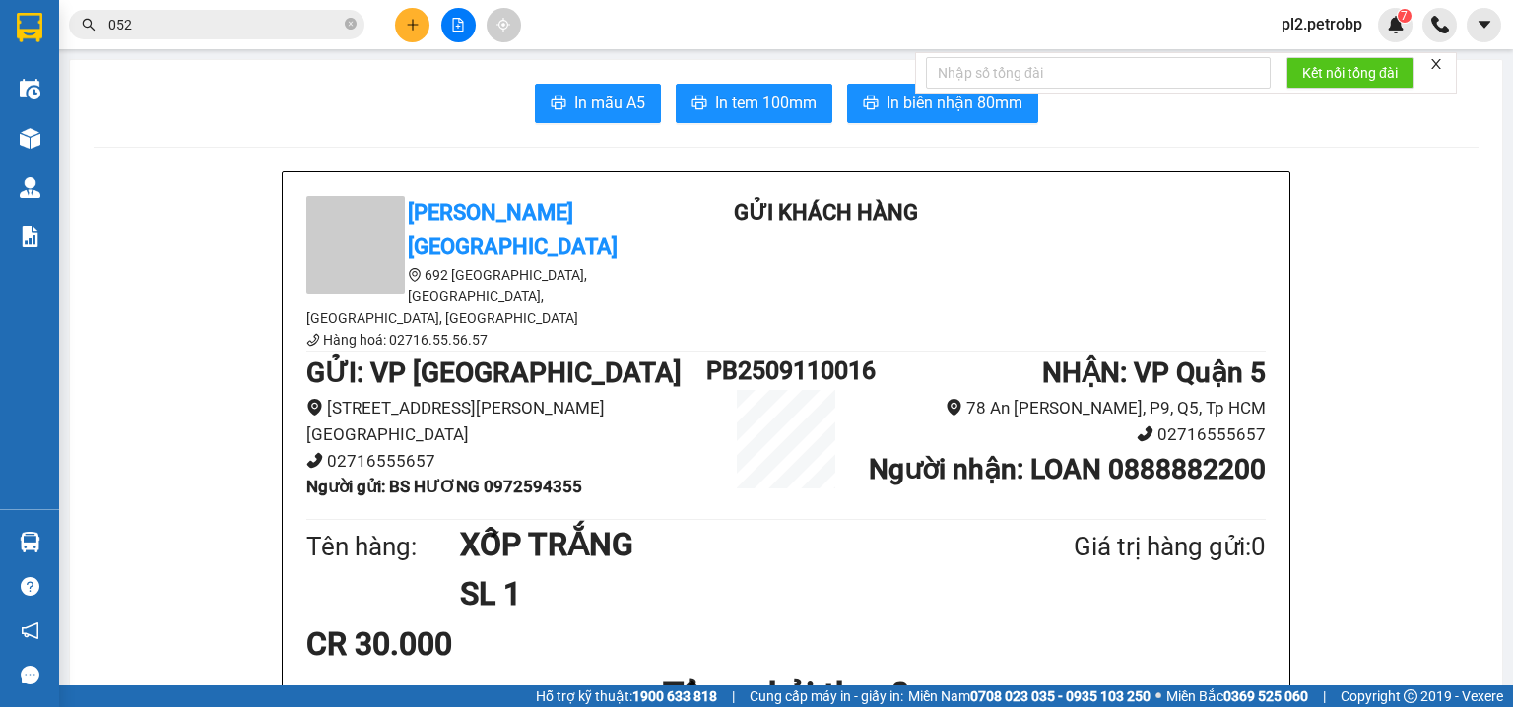
click at [189, 328] on section "Kết quả tìm kiếm ( 10000 ) Bộ lọc Ngày tạo đơn gần nhất Mã ĐH Trạng thái Món hà…" at bounding box center [756, 353] width 1513 height 707
click at [351, 25] on icon "close-circle" at bounding box center [351, 24] width 12 height 12
click at [321, 25] on input "text" at bounding box center [224, 25] width 233 height 22
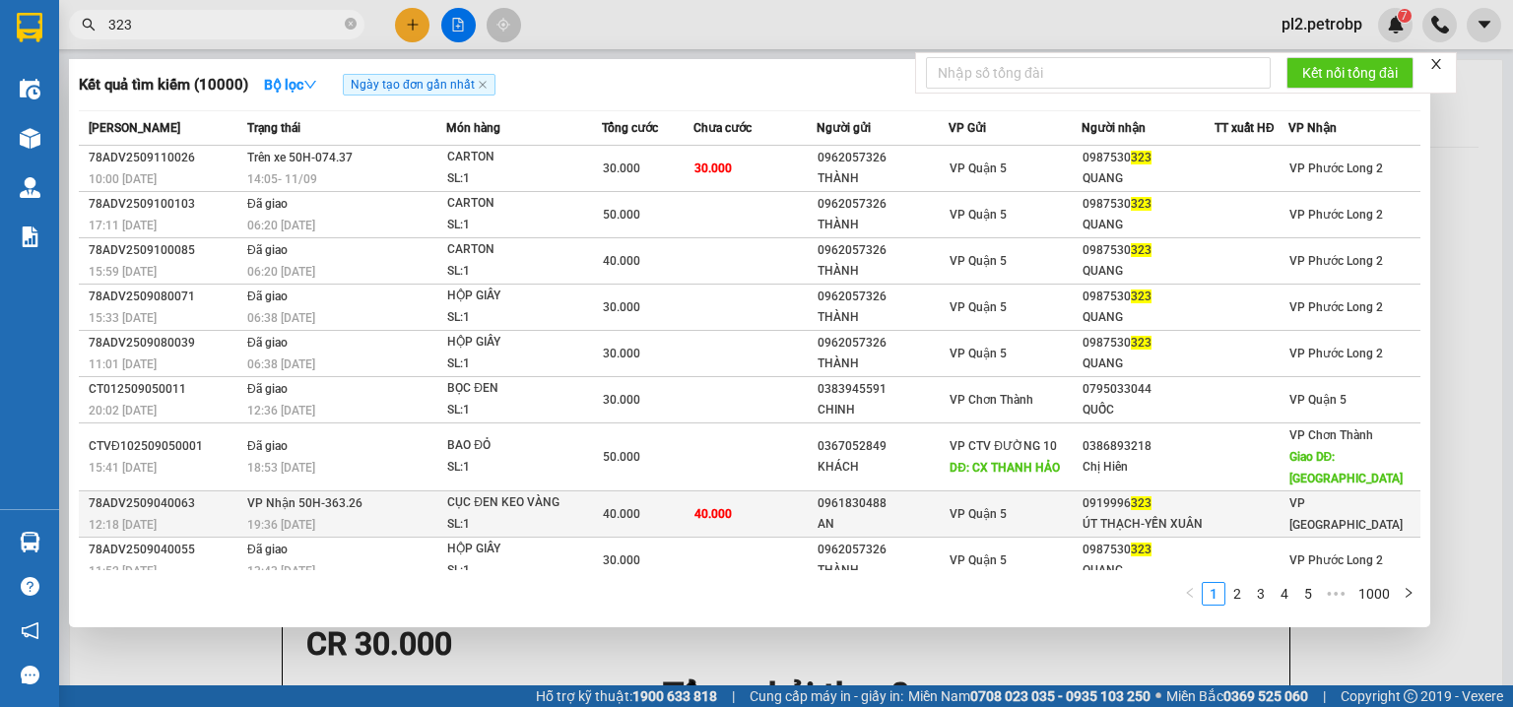
scroll to position [54, 0]
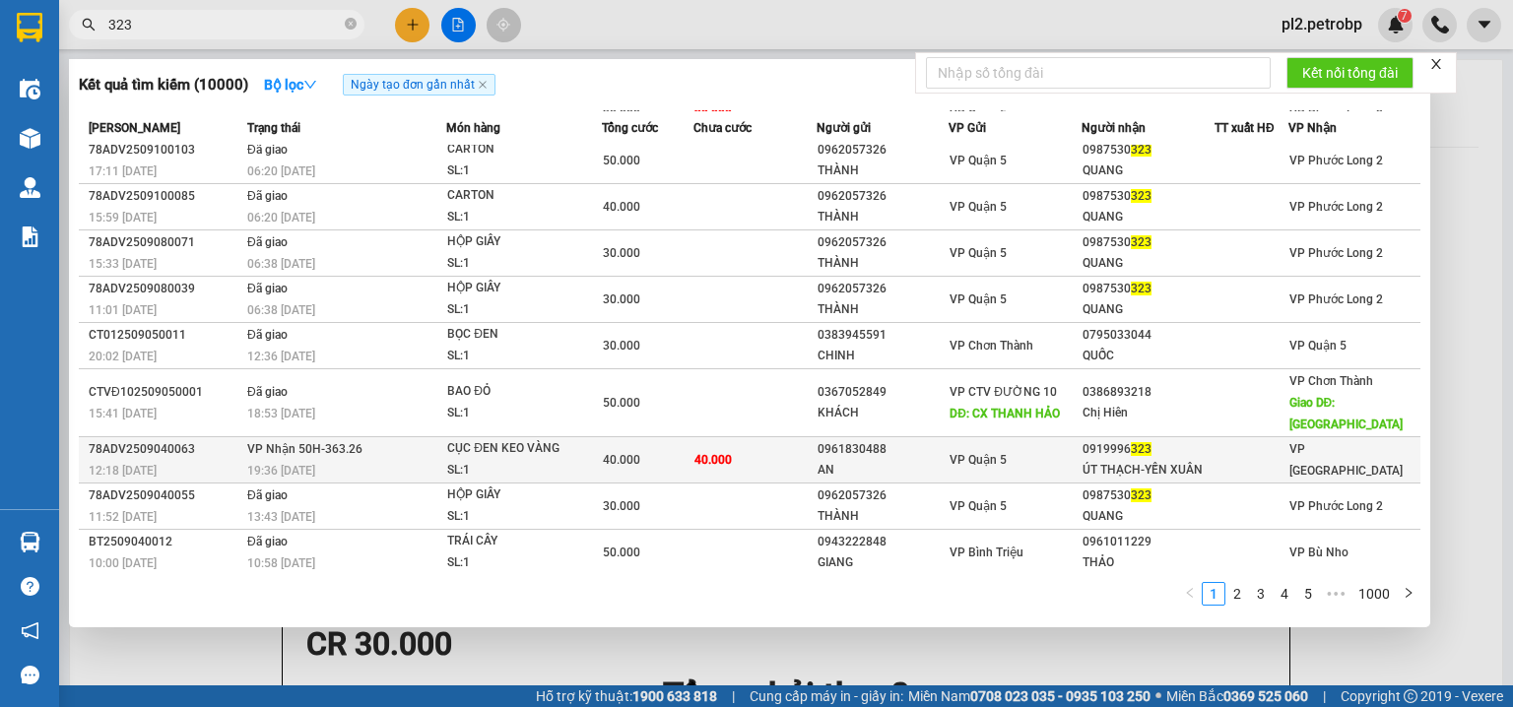
type input "323"
drag, startPoint x: 1155, startPoint y: 440, endPoint x: 1076, endPoint y: 441, distance: 78.8
click at [1083, 441] on div "0919996 323" at bounding box center [1148, 449] width 131 height 21
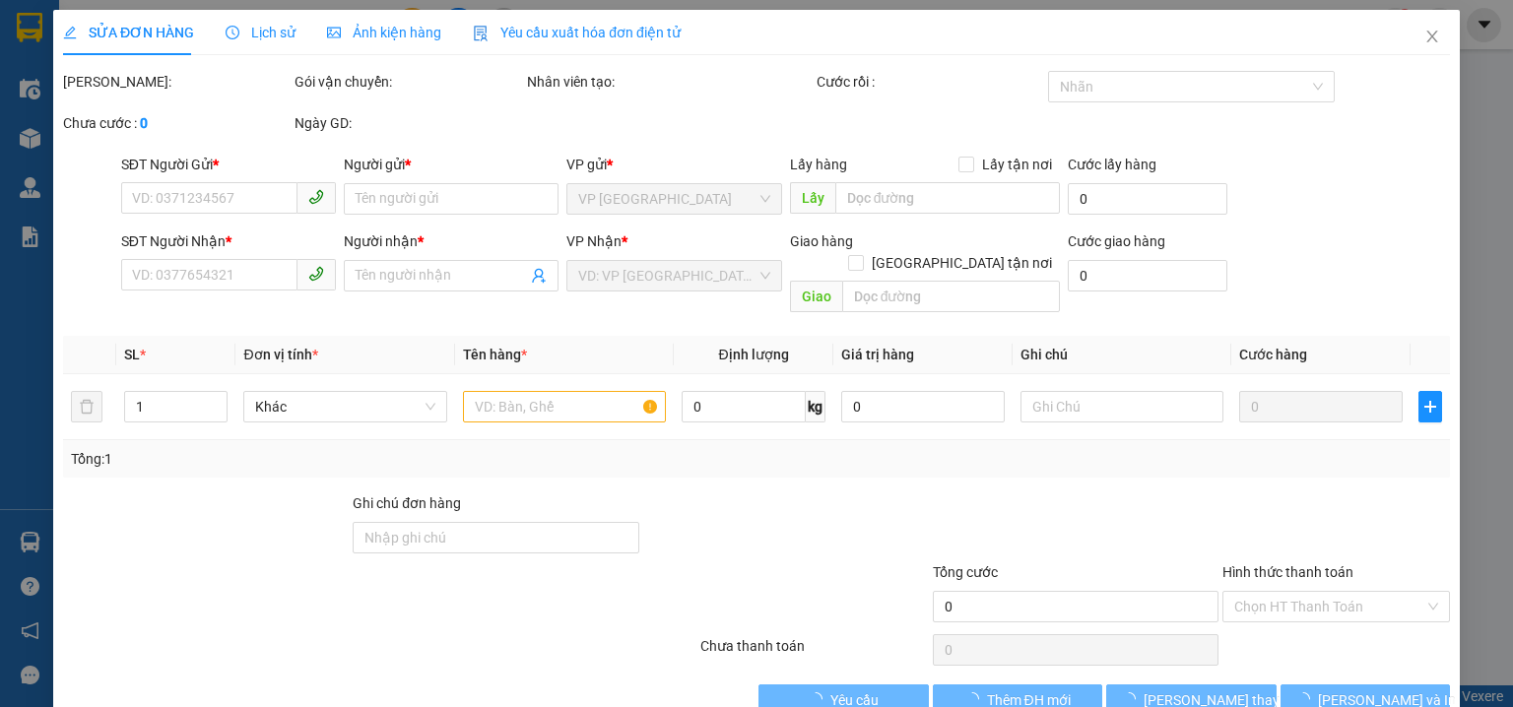
type input "0961830488"
type input "AN"
type input "0919996323"
type input "ÚT THẠCH-YẾN XUÂN"
type input "40.000"
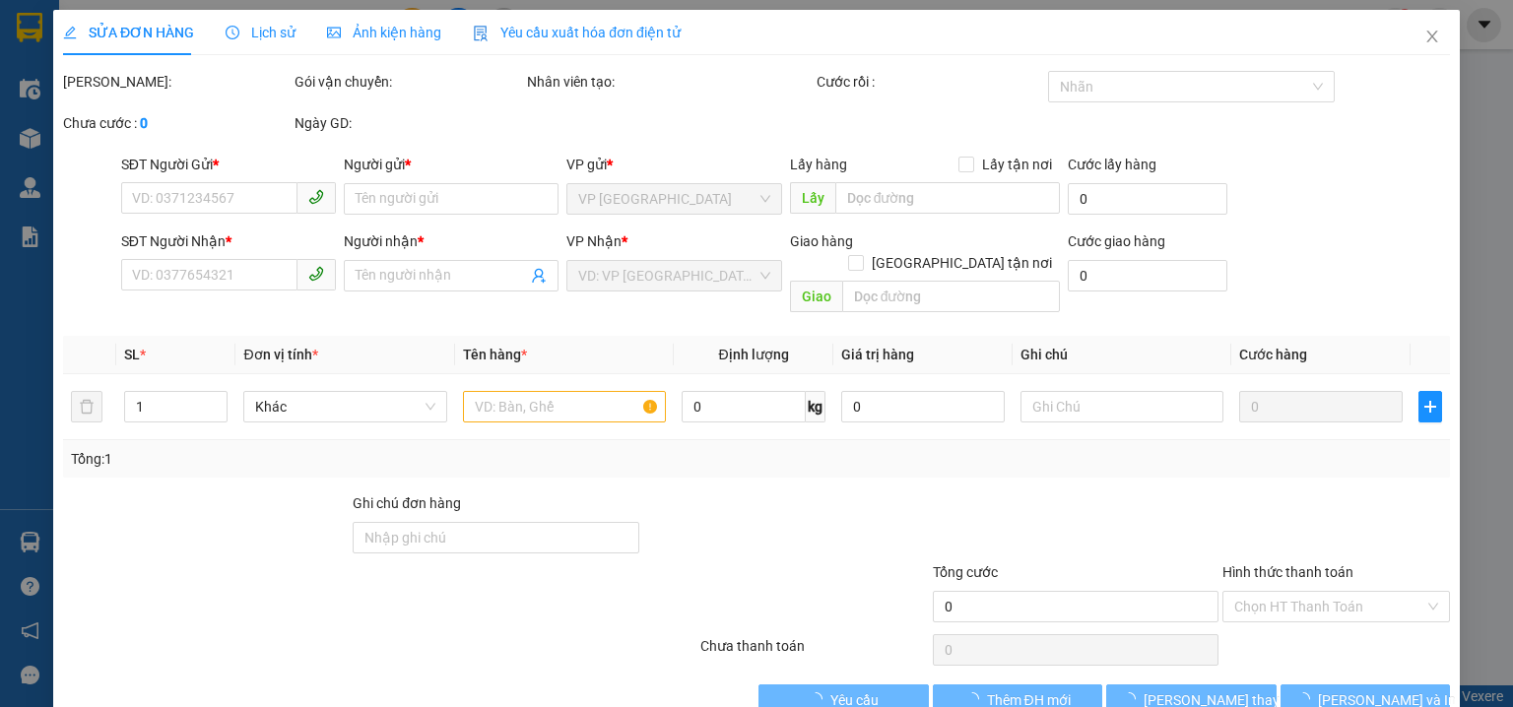
type input "40.000"
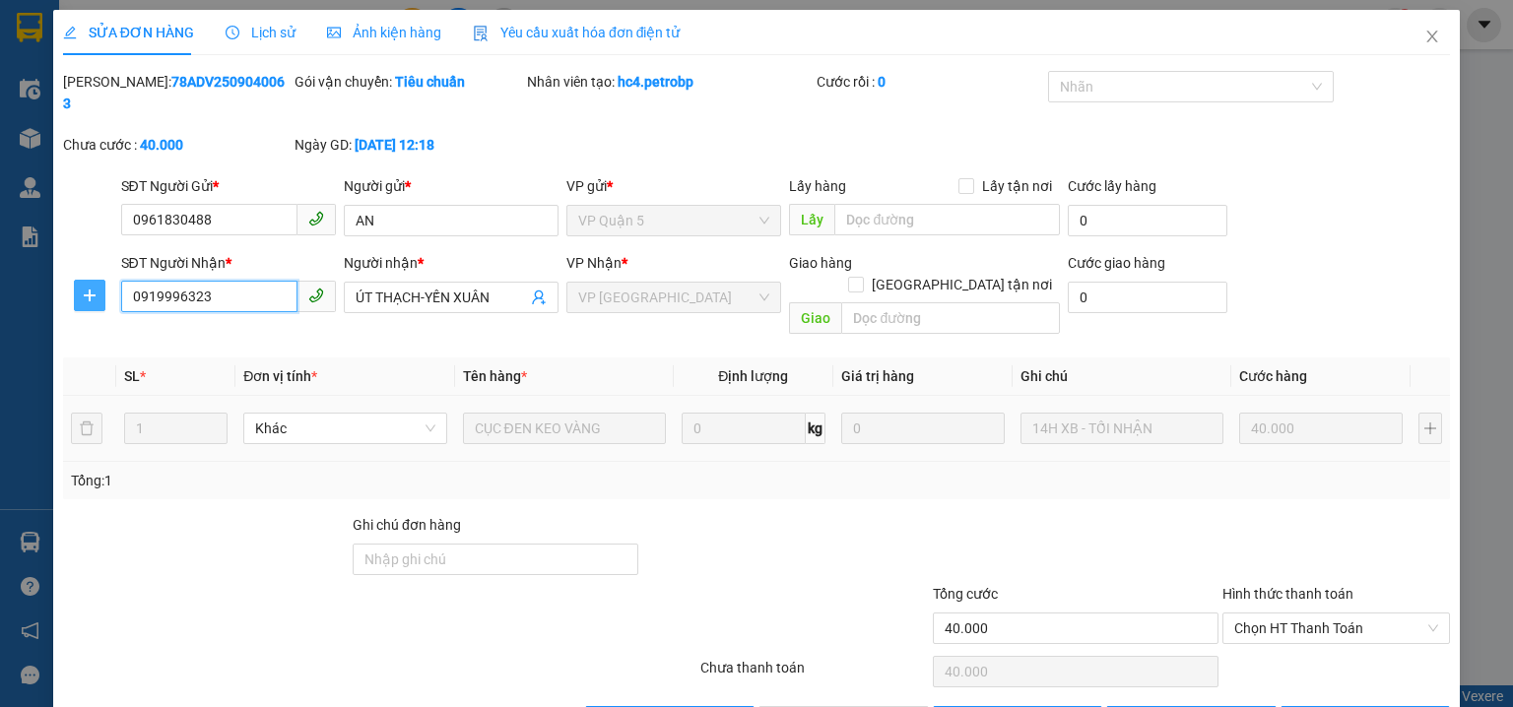
drag, startPoint x: 232, startPoint y: 269, endPoint x: 92, endPoint y: 265, distance: 140.0
click at [81, 262] on div "SĐT Người Nhận * 0919996323 0919996323 Người nhận * ÚT THẠCH-YẾN XUÂN VP Nhận *…" at bounding box center [756, 297] width 1391 height 91
drag, startPoint x: 1423, startPoint y: 29, endPoint x: 1239, endPoint y: 0, distance: 185.5
click at [1422, 29] on span "Close" at bounding box center [1432, 37] width 55 height 55
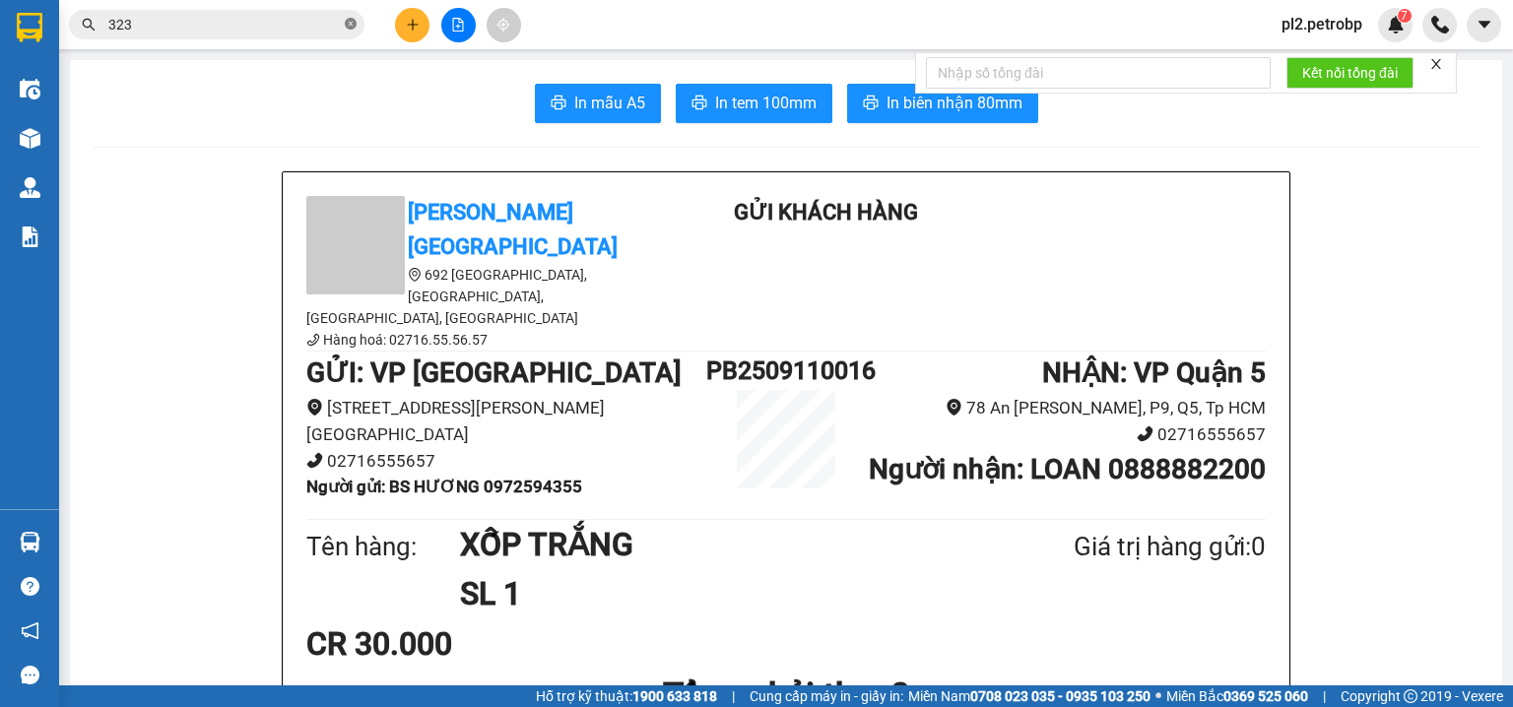
drag, startPoint x: 356, startPoint y: 22, endPoint x: 327, endPoint y: 22, distance: 28.6
click at [355, 22] on icon "close-circle" at bounding box center [351, 24] width 12 height 12
paste input "0919996323"
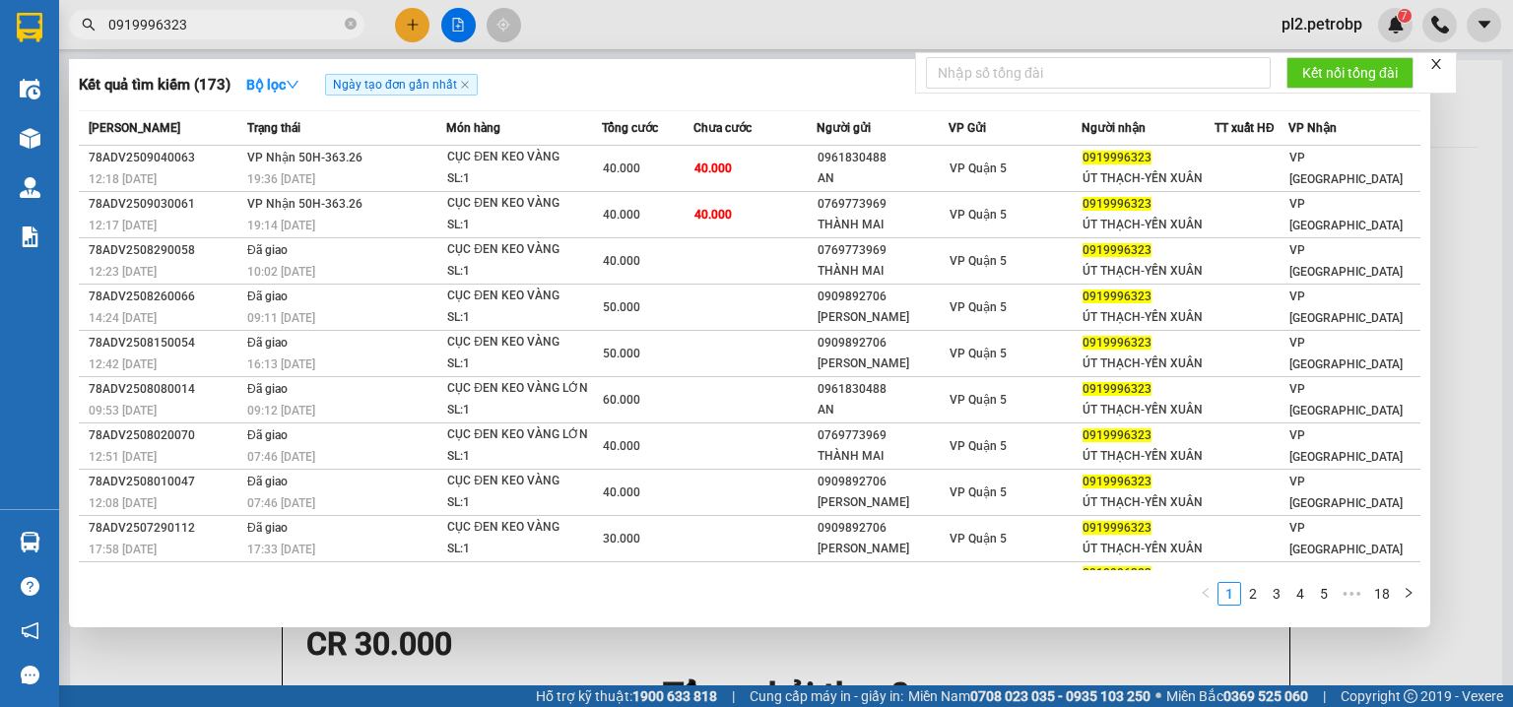
type input "0919996323"
click at [405, 25] on div at bounding box center [756, 353] width 1513 height 707
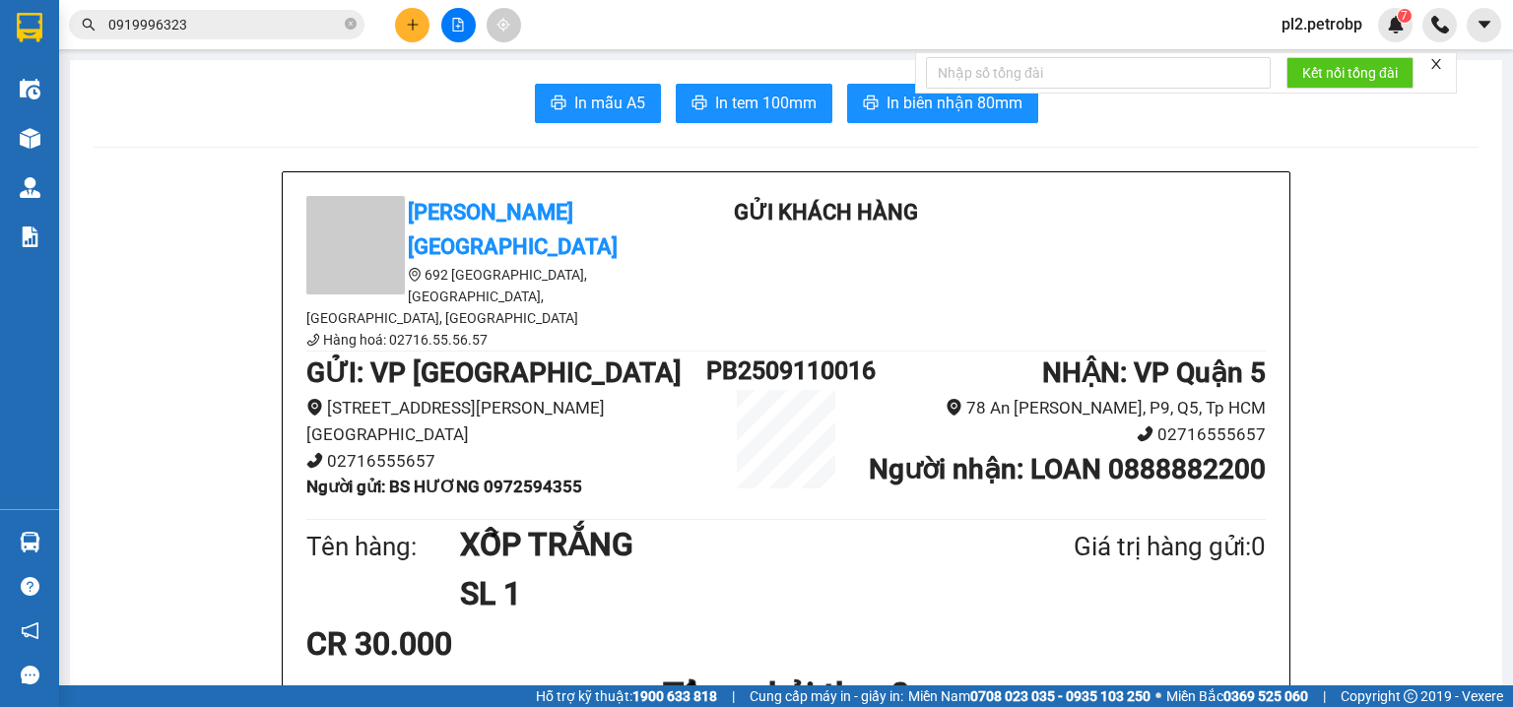
click at [416, 18] on icon "plus" at bounding box center [413, 25] width 14 height 14
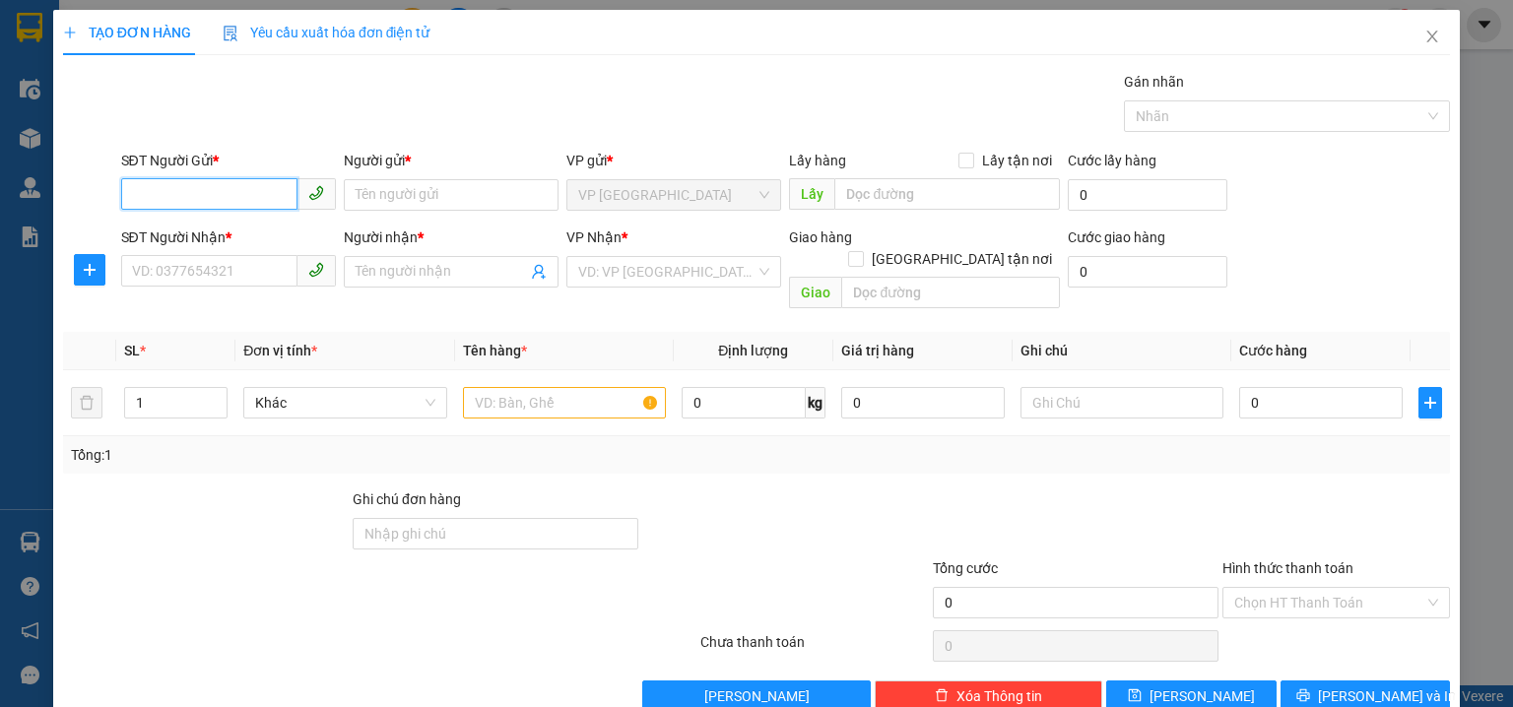
click at [223, 186] on input "SĐT Người Gửi *" at bounding box center [209, 194] width 176 height 32
click at [243, 240] on div "0972039575 - CÔNG" at bounding box center [226, 234] width 189 height 22
type input "0972039575"
type input "CÔNG"
type input "0918252222"
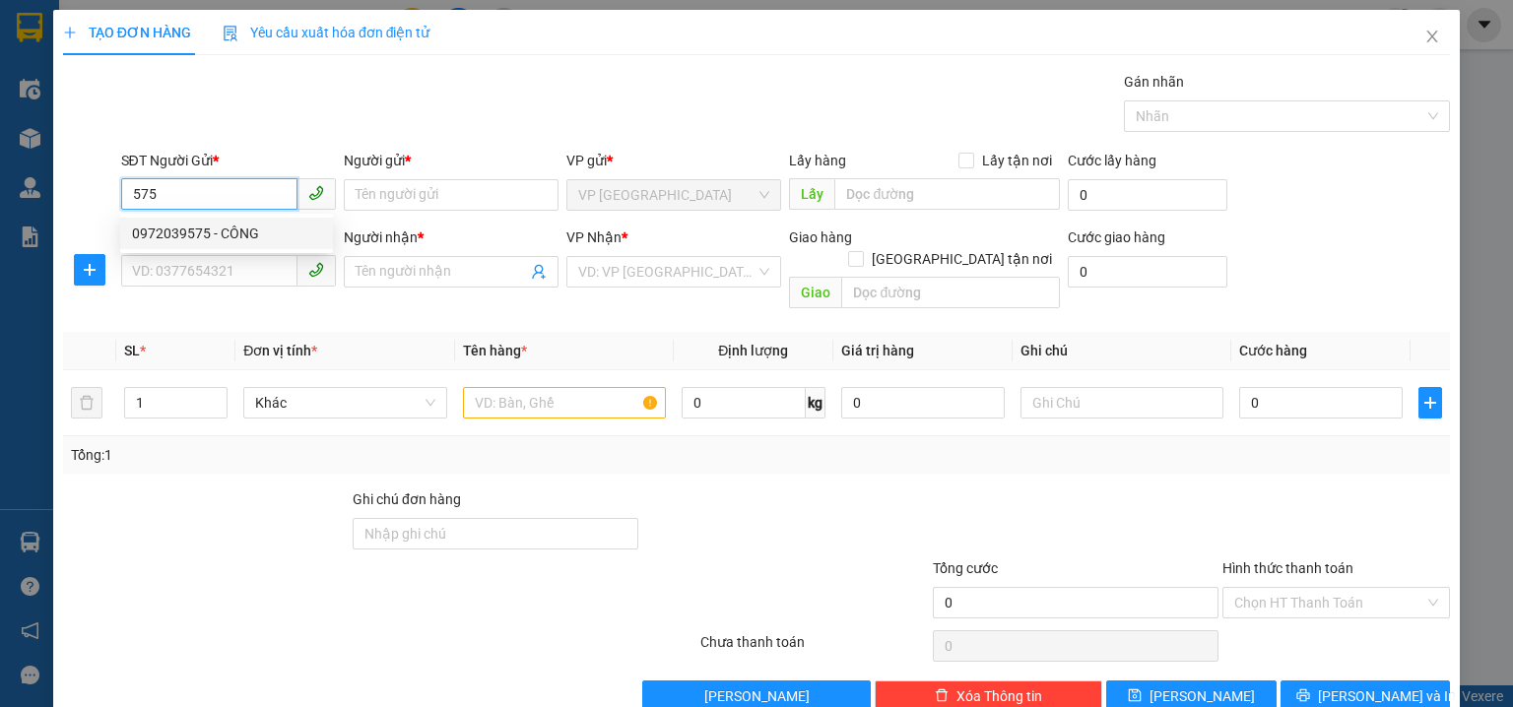
type input "A TÂM"
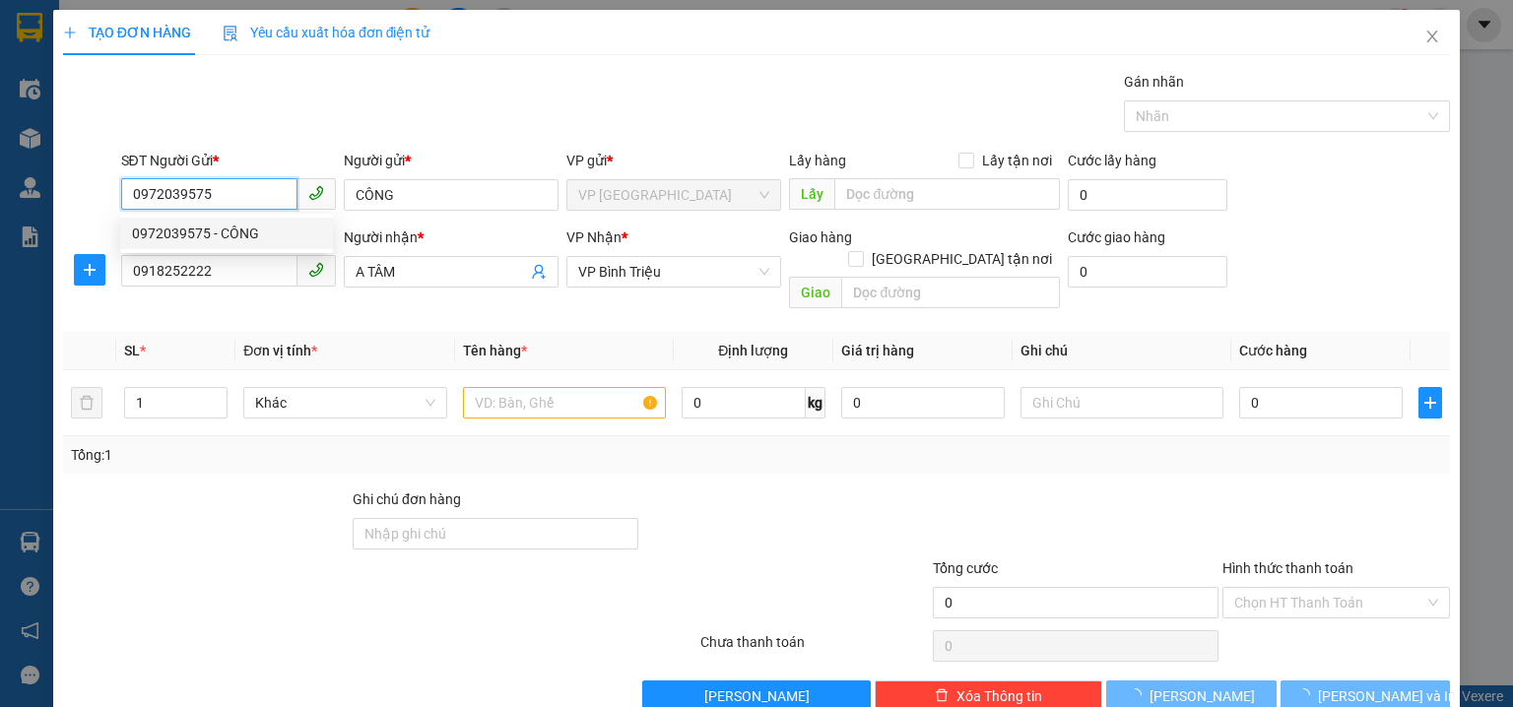
type input "30.000"
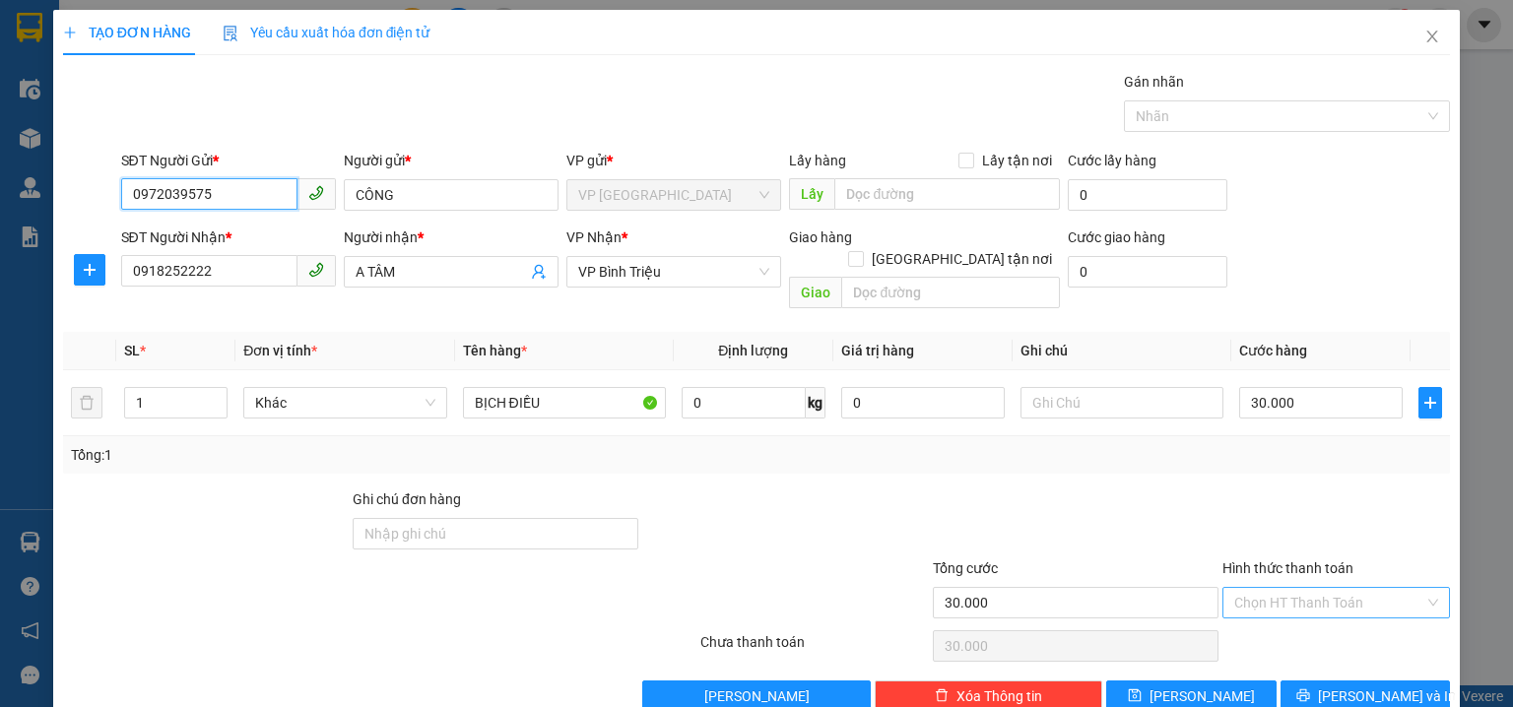
type input "0972039575"
drag, startPoint x: 1302, startPoint y: 587, endPoint x: 1293, endPoint y: 574, distance: 16.2
click at [1301, 588] on input "Hình thức thanh toán" at bounding box center [1329, 603] width 190 height 30
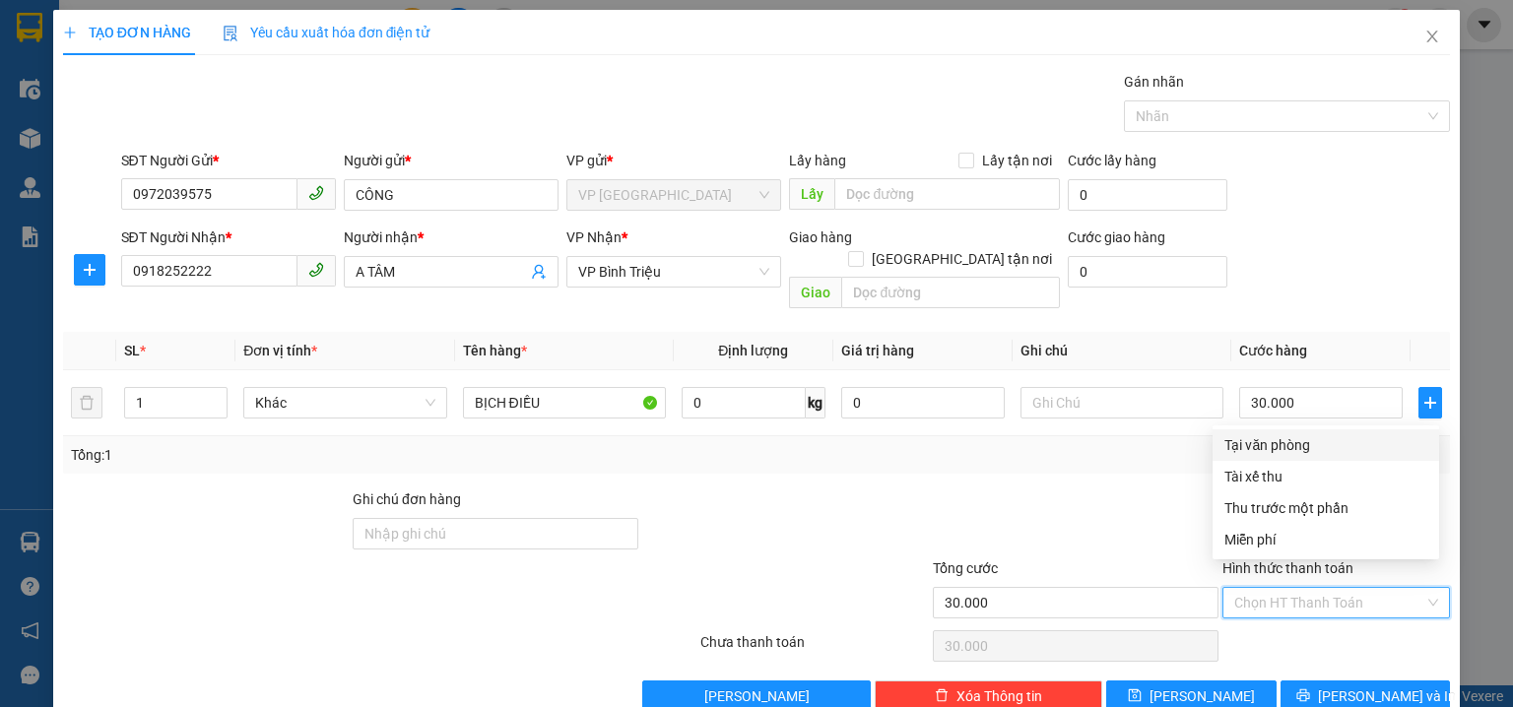
click at [1264, 441] on div "Tại văn phòng" at bounding box center [1326, 445] width 203 height 22
type input "0"
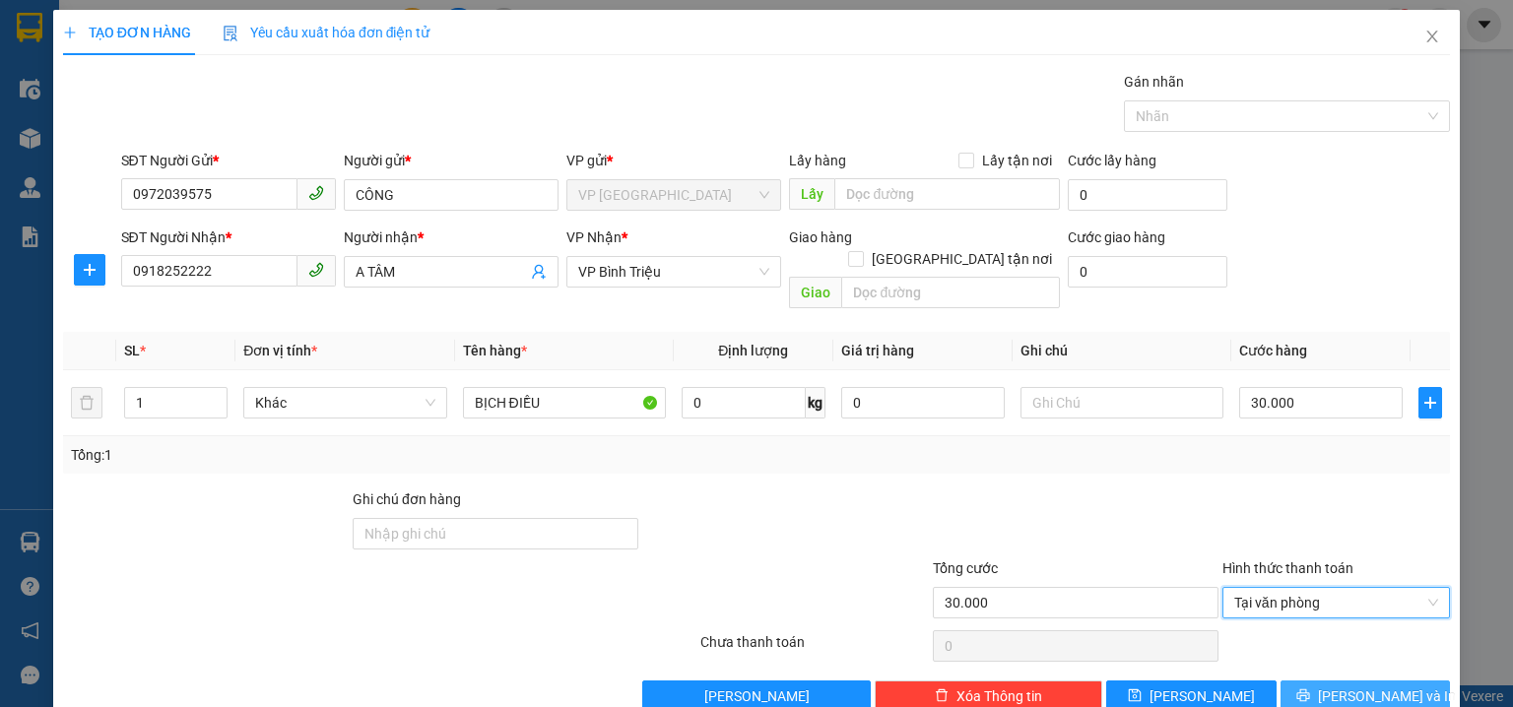
drag, startPoint x: 1354, startPoint y: 674, endPoint x: 1078, endPoint y: 341, distance: 432.4
click at [1347, 686] on span "Lưu và In" at bounding box center [1387, 697] width 138 height 22
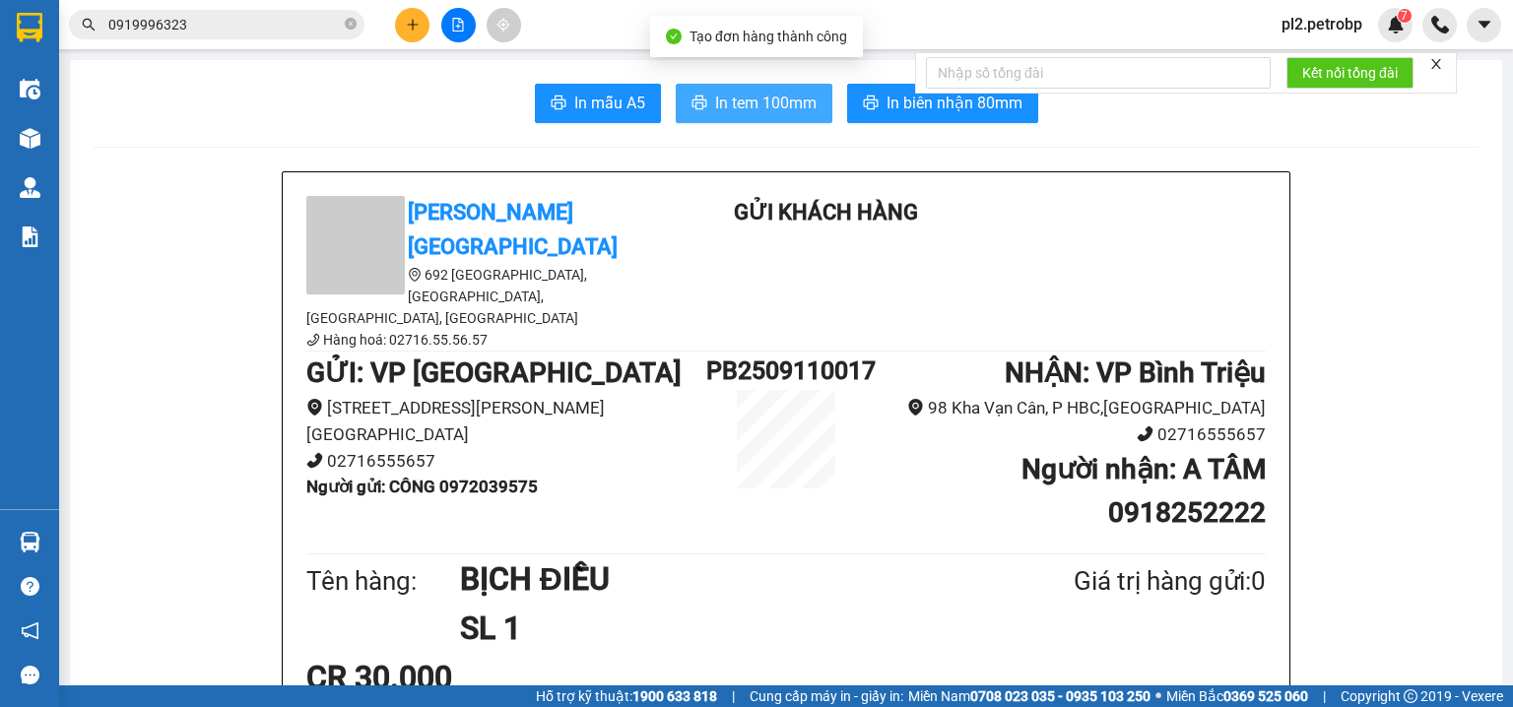
drag, startPoint x: 793, startPoint y: 99, endPoint x: 884, endPoint y: 47, distance: 104.1
click at [798, 91] on span "In tem 100mm" at bounding box center [765, 103] width 101 height 25
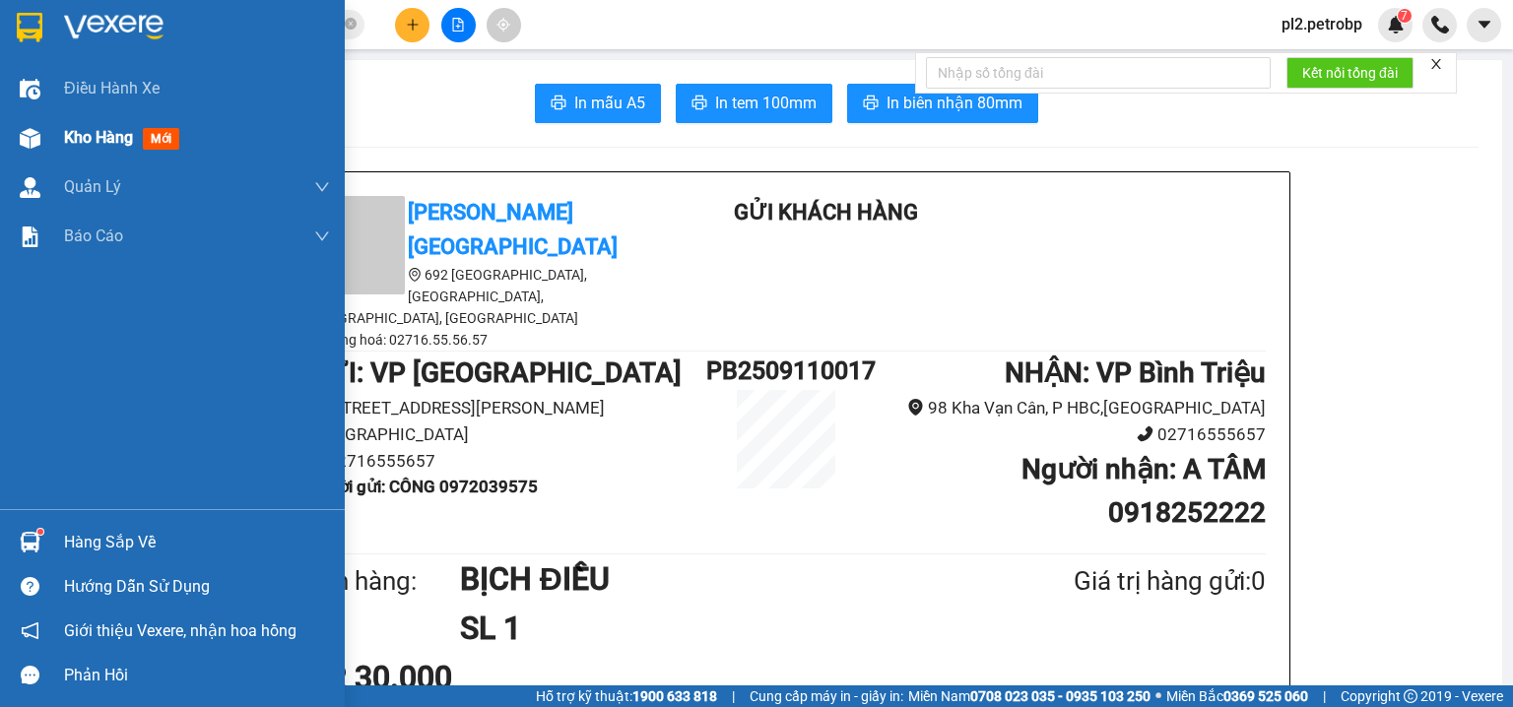
click at [85, 138] on span "Kho hàng" at bounding box center [98, 137] width 69 height 19
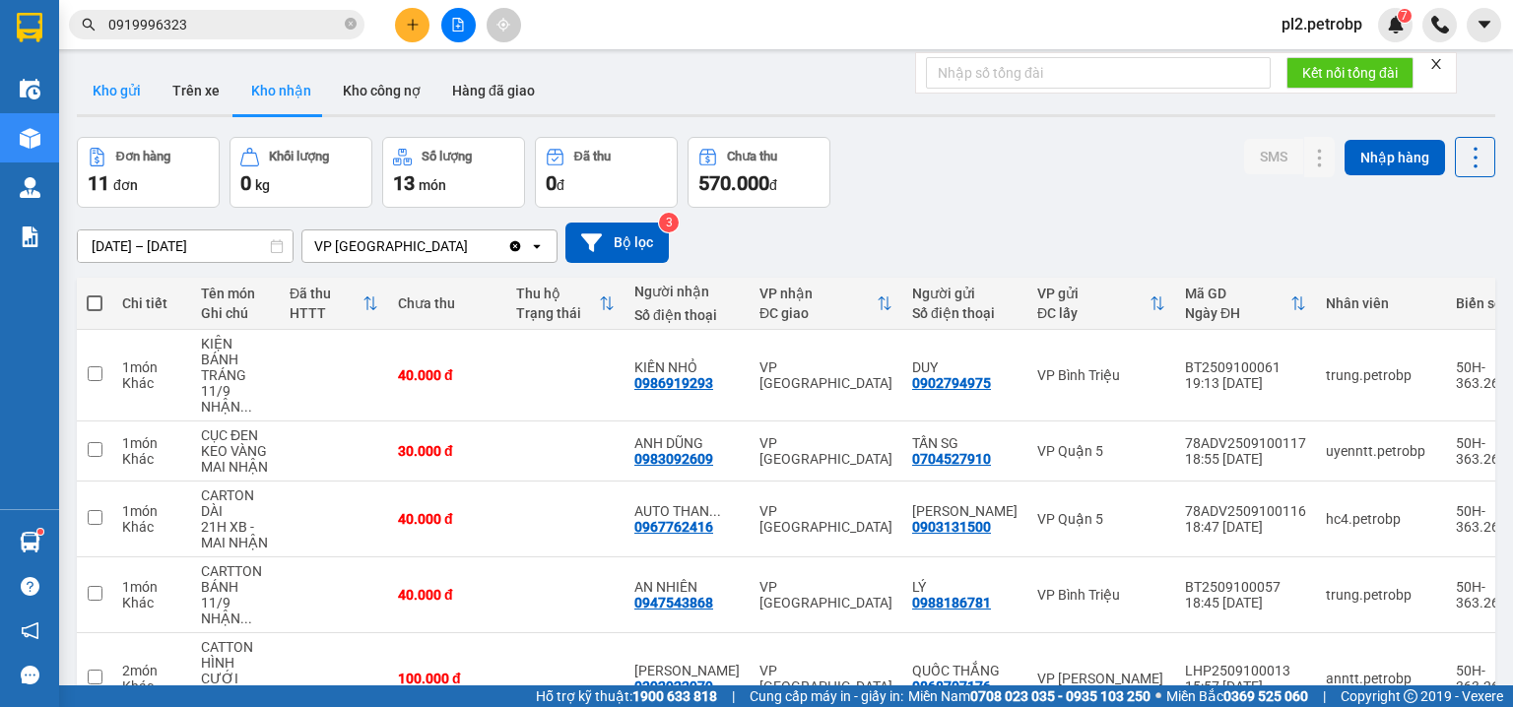
click at [106, 84] on button "Kho gửi" at bounding box center [117, 90] width 80 height 47
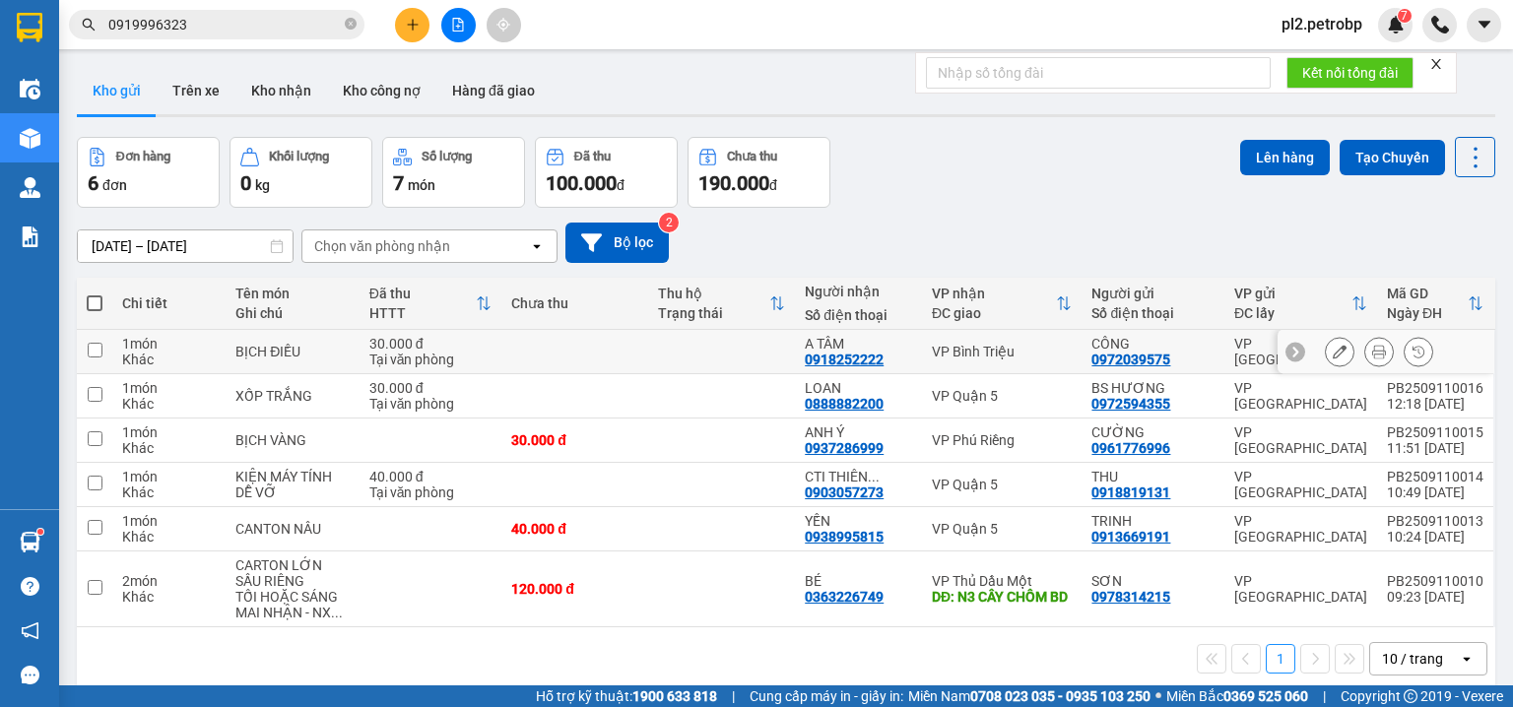
click at [709, 354] on td at bounding box center [721, 352] width 147 height 44
checkbox input "true"
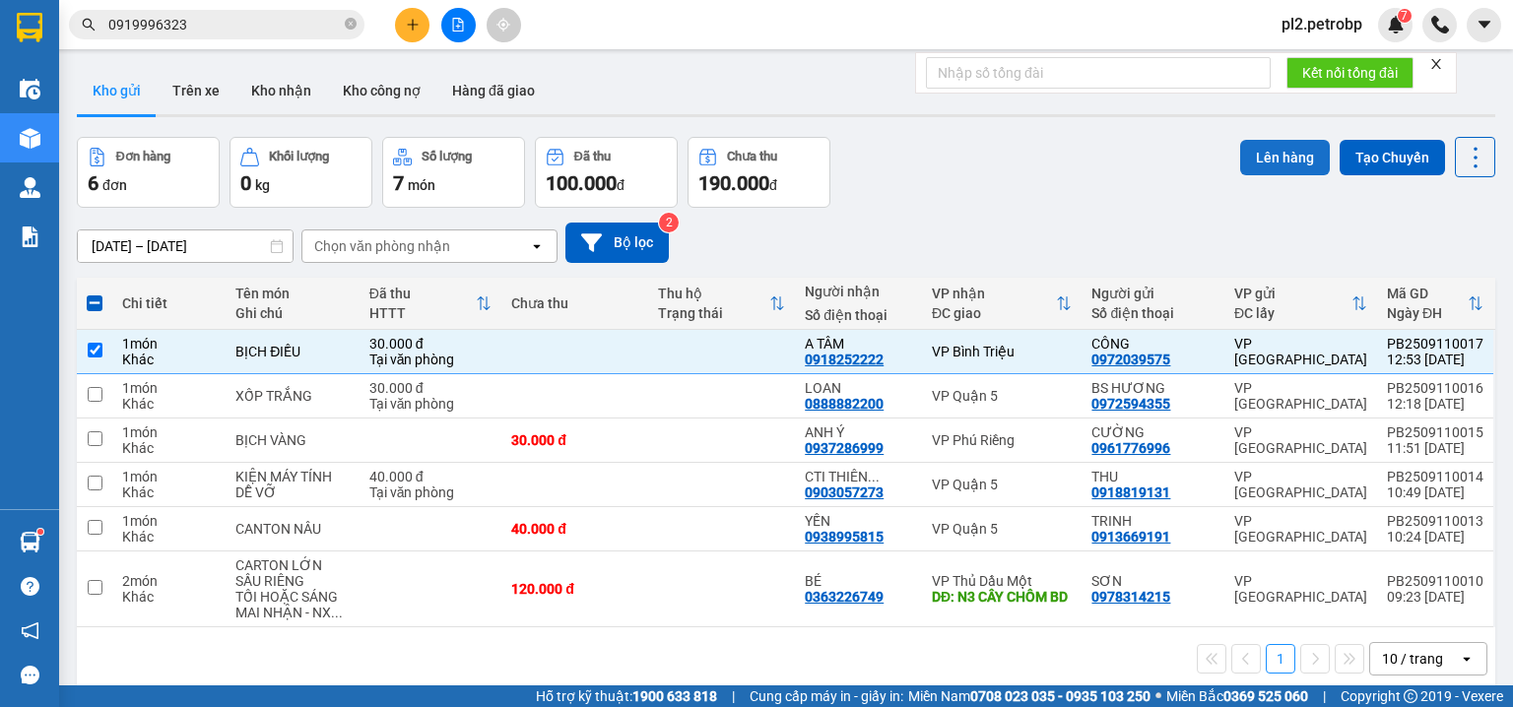
click at [1265, 151] on button "Lên hàng" at bounding box center [1285, 157] width 90 height 35
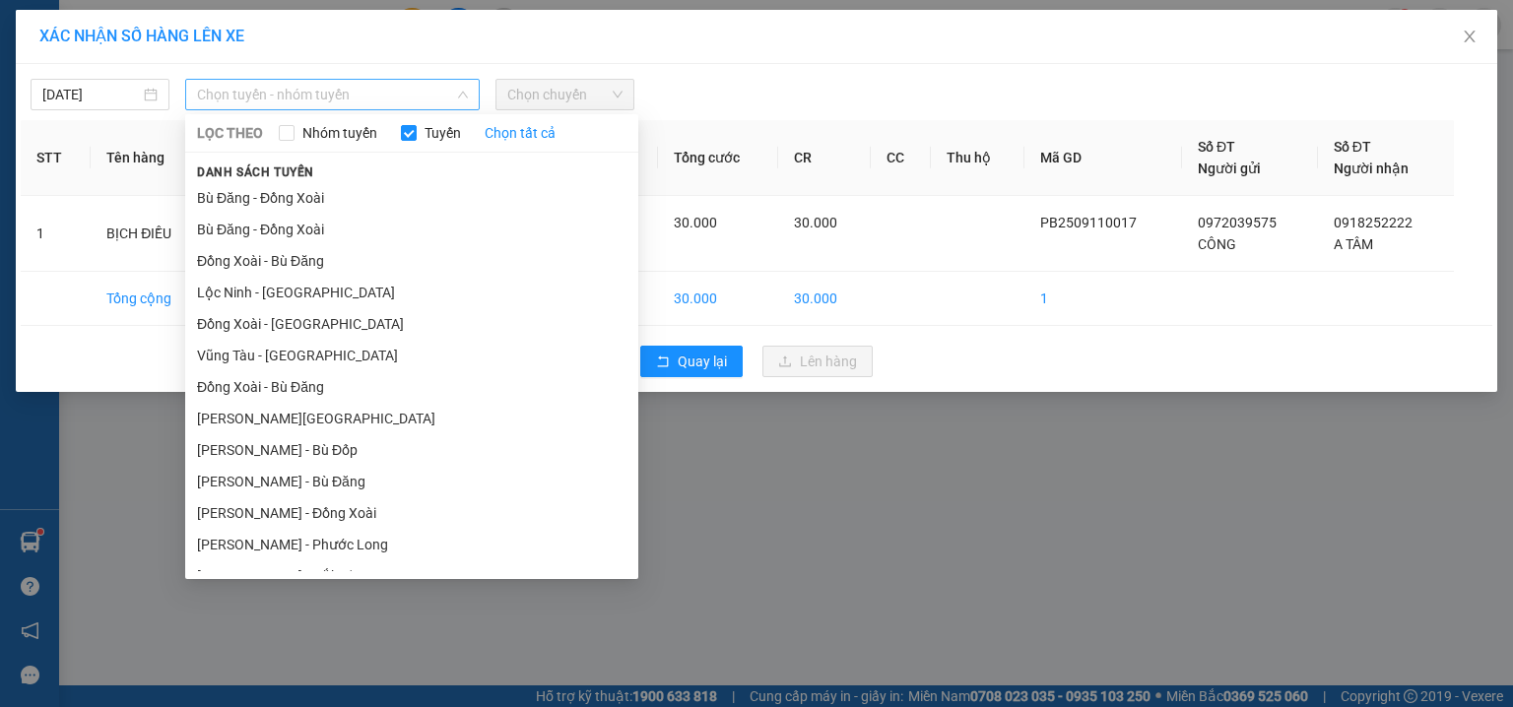
click at [274, 85] on span "Chọn tuyến - nhóm tuyến" at bounding box center [332, 95] width 271 height 30
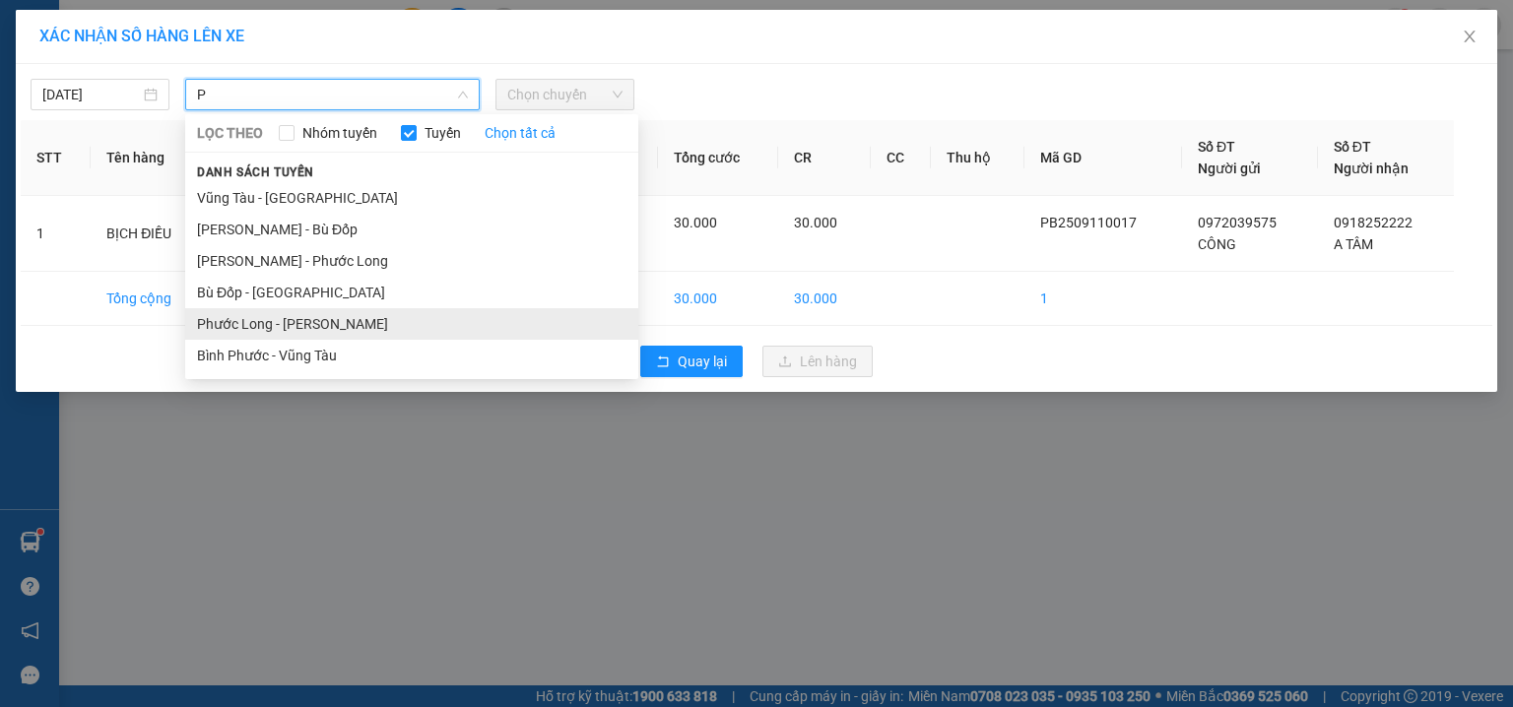
type input "P"
drag, startPoint x: 385, startPoint y: 337, endPoint x: 386, endPoint y: 327, distance: 9.9
click at [386, 333] on li "Phước Long - Hồ Chí Minh" at bounding box center [411, 324] width 453 height 32
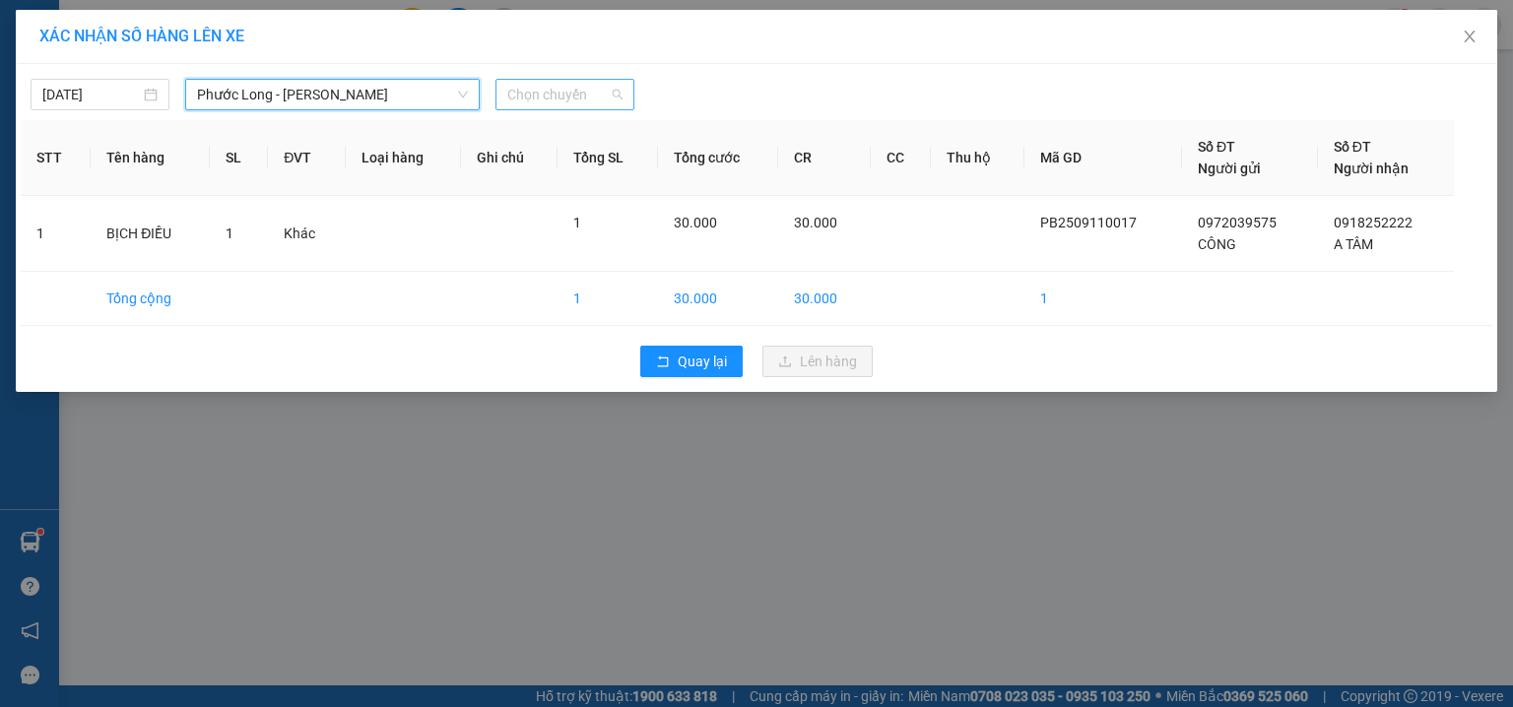
click at [548, 83] on span "Chọn chuyến" at bounding box center [564, 95] width 115 height 30
type input "310"
click at [590, 121] on div "13:01 - 61H-023.10" at bounding box center [584, 134] width 177 height 32
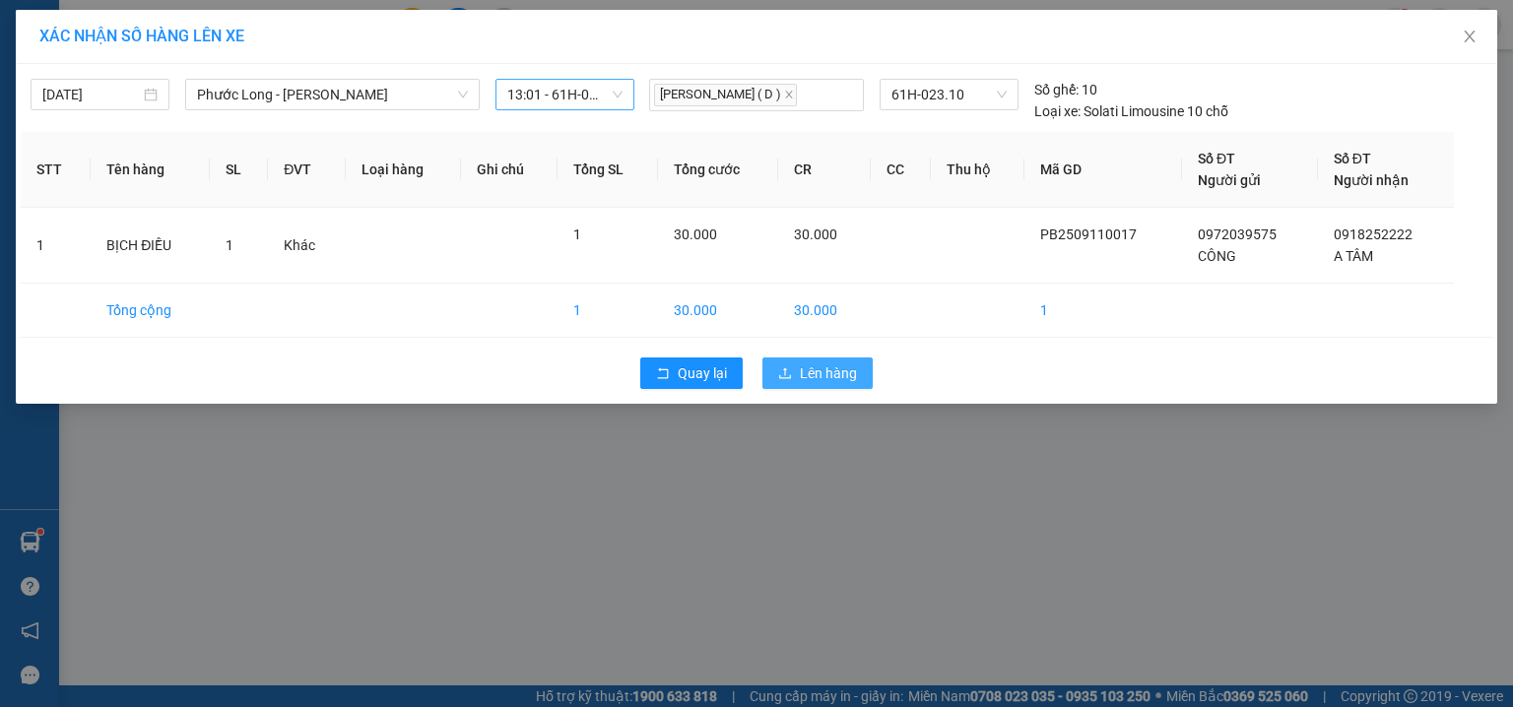
click at [830, 377] on span "Lên hàng" at bounding box center [828, 374] width 57 height 22
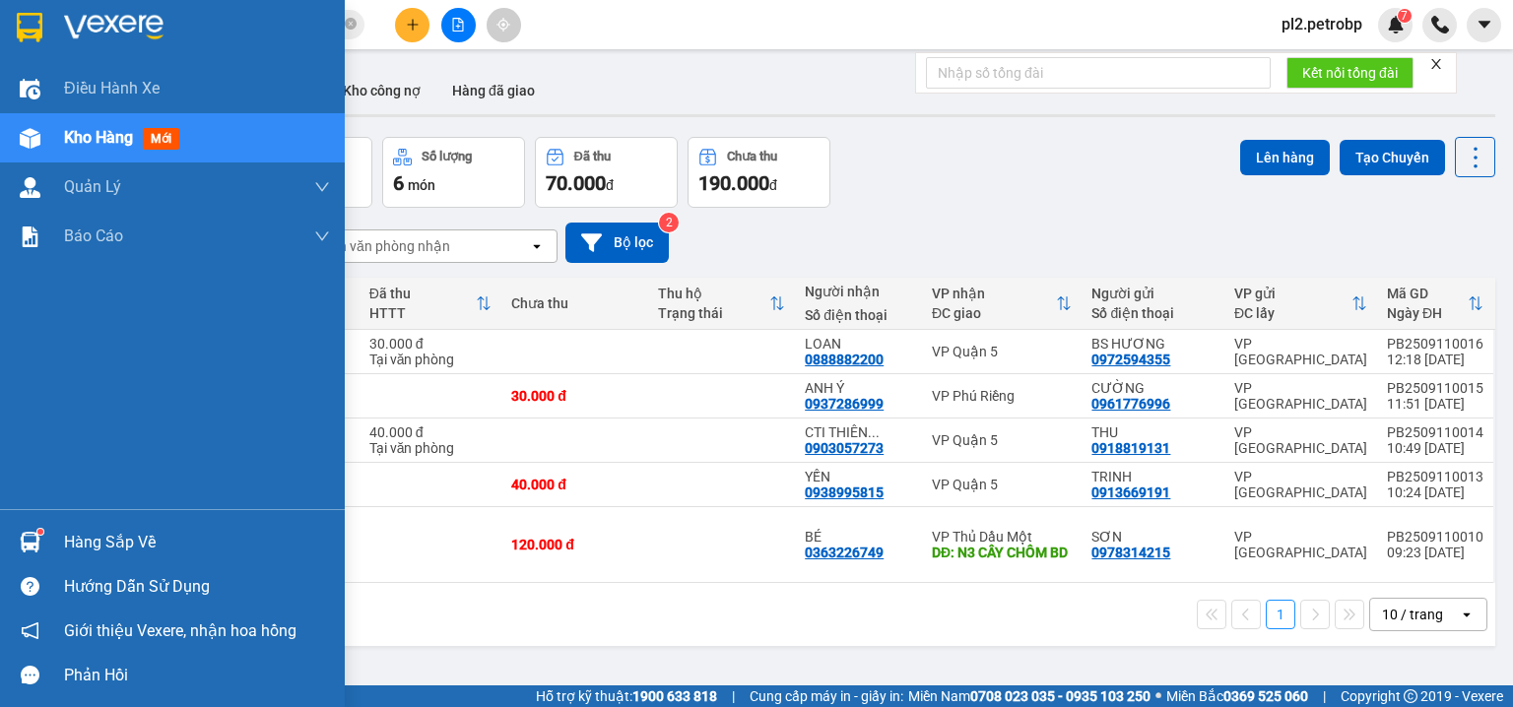
click at [100, 556] on div "Hàng sắp về" at bounding box center [197, 543] width 266 height 30
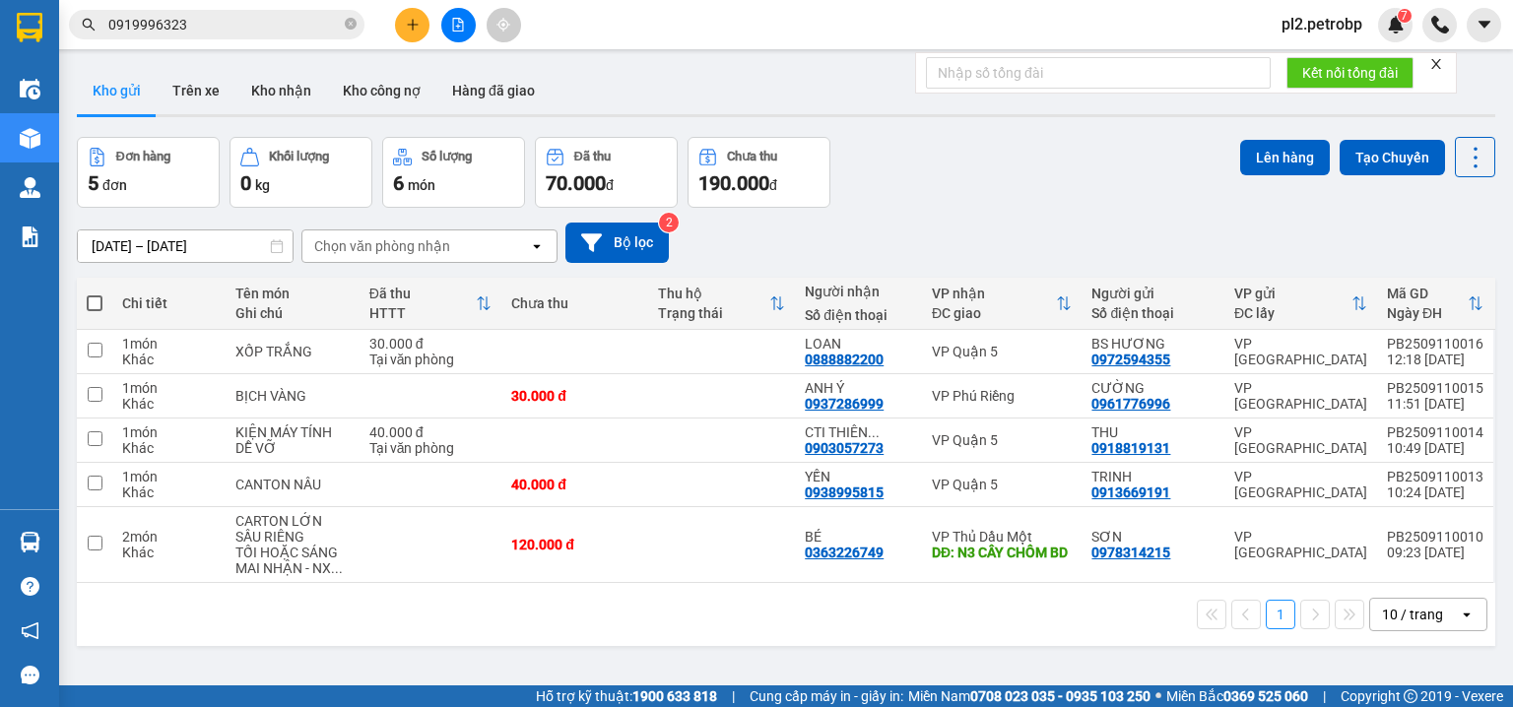
click at [993, 613] on section "Kết quả tìm kiếm ( 173 ) Bộ lọc Ngày tạo đơn gần nhất Mã ĐH Trạng thái Món hàng…" at bounding box center [756, 353] width 1513 height 707
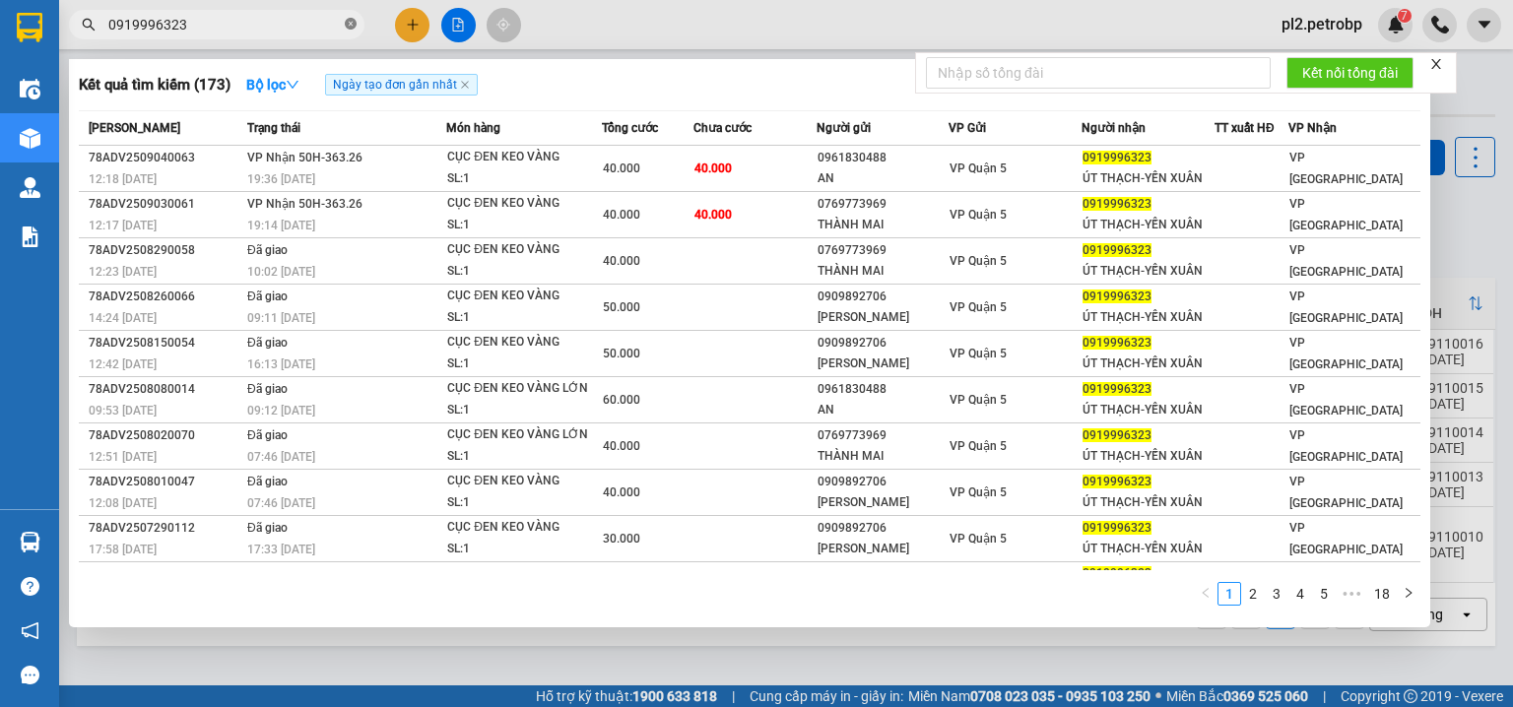
click at [352, 21] on icon "close-circle" at bounding box center [351, 24] width 12 height 12
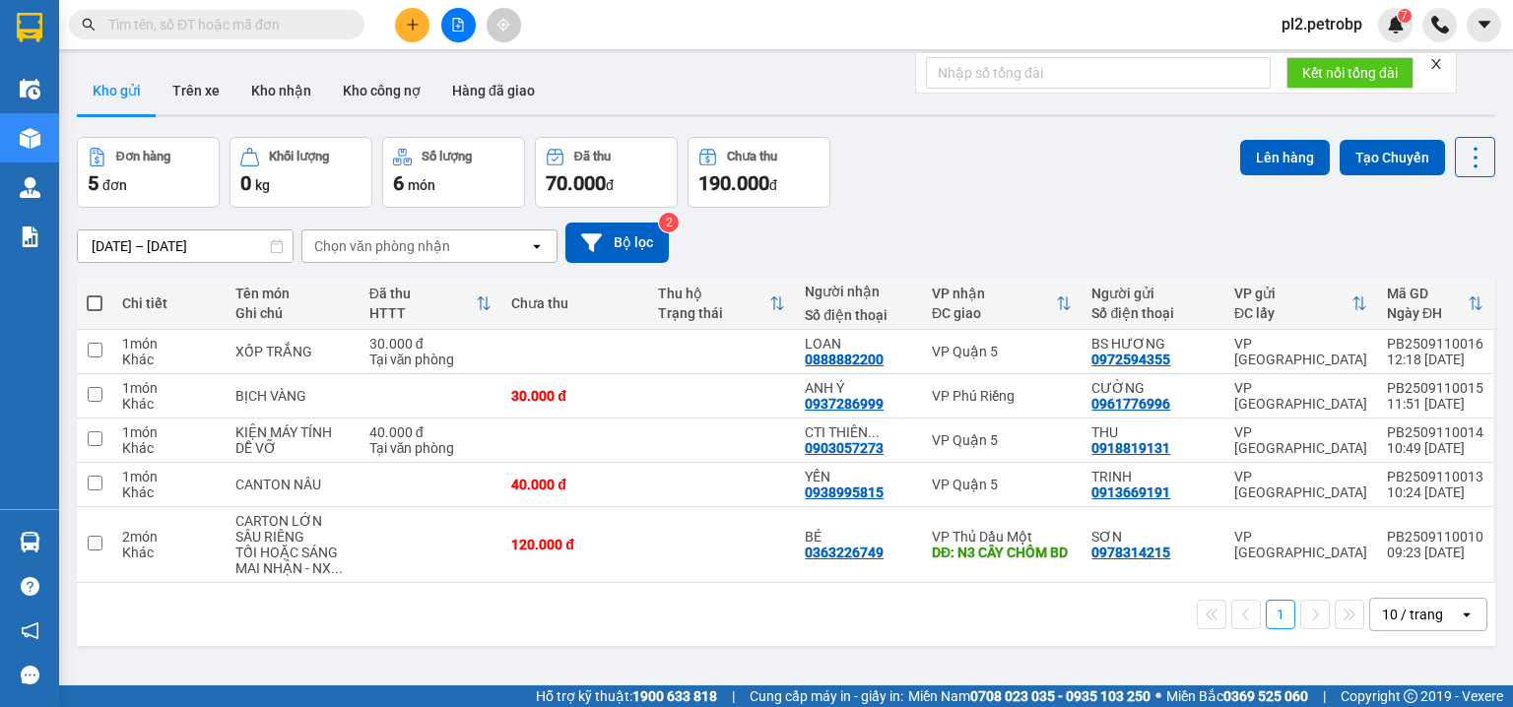
click at [345, 22] on span at bounding box center [351, 25] width 12 height 22
click at [284, 27] on input "text" at bounding box center [224, 25] width 233 height 22
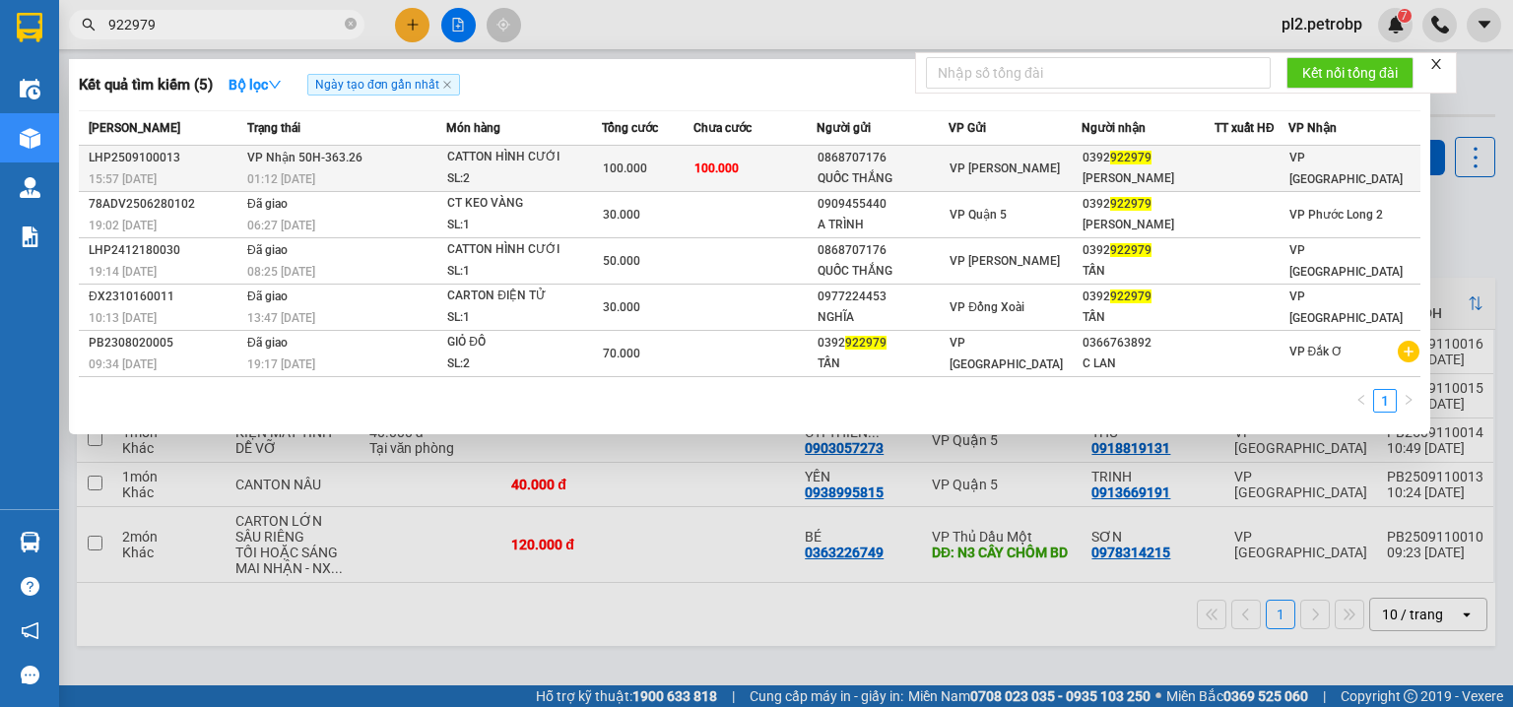
type input "922979"
click at [462, 168] on div "SL: 2" at bounding box center [521, 179] width 148 height 22
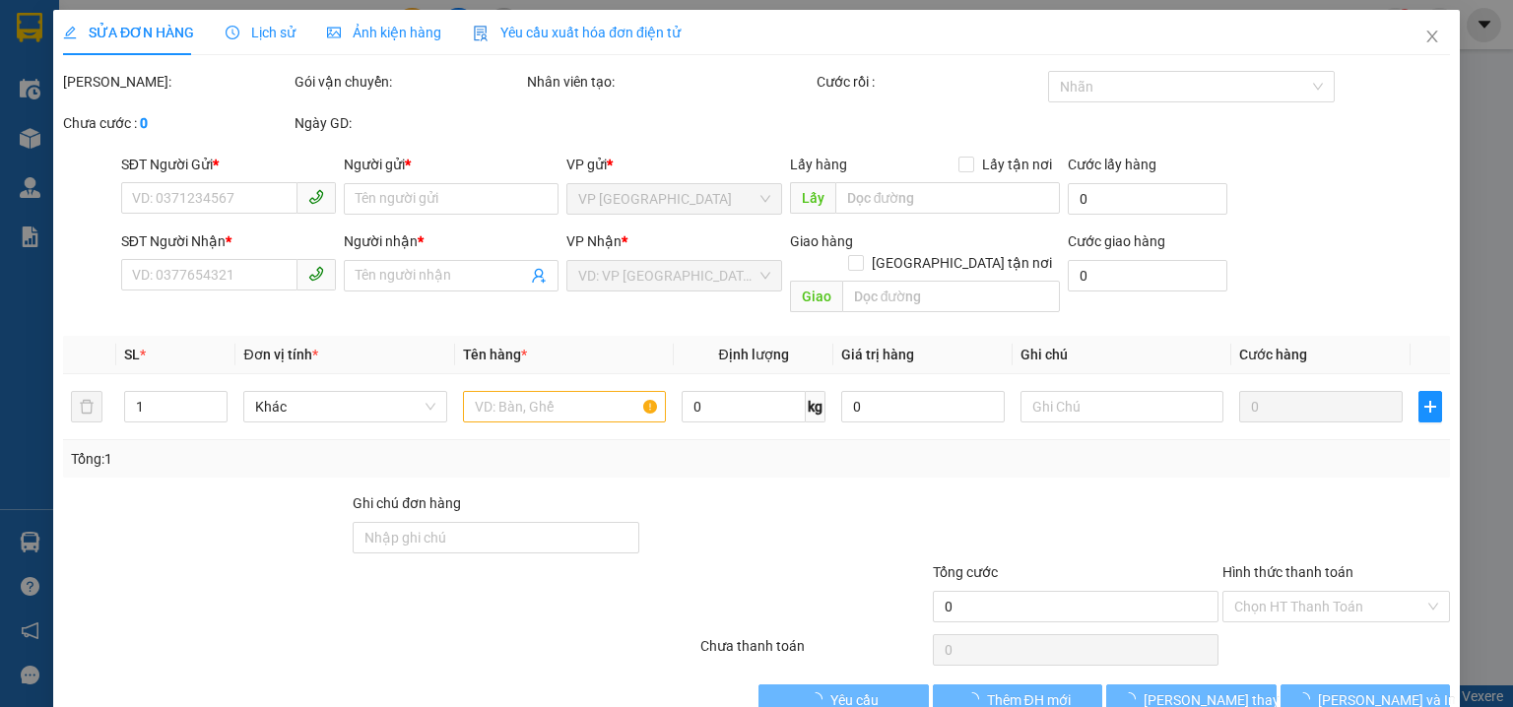
type input "0868707176"
type input "QUỐC THẮNG"
type input "0392922979"
type input "QUANG TẤN"
type input "100.000"
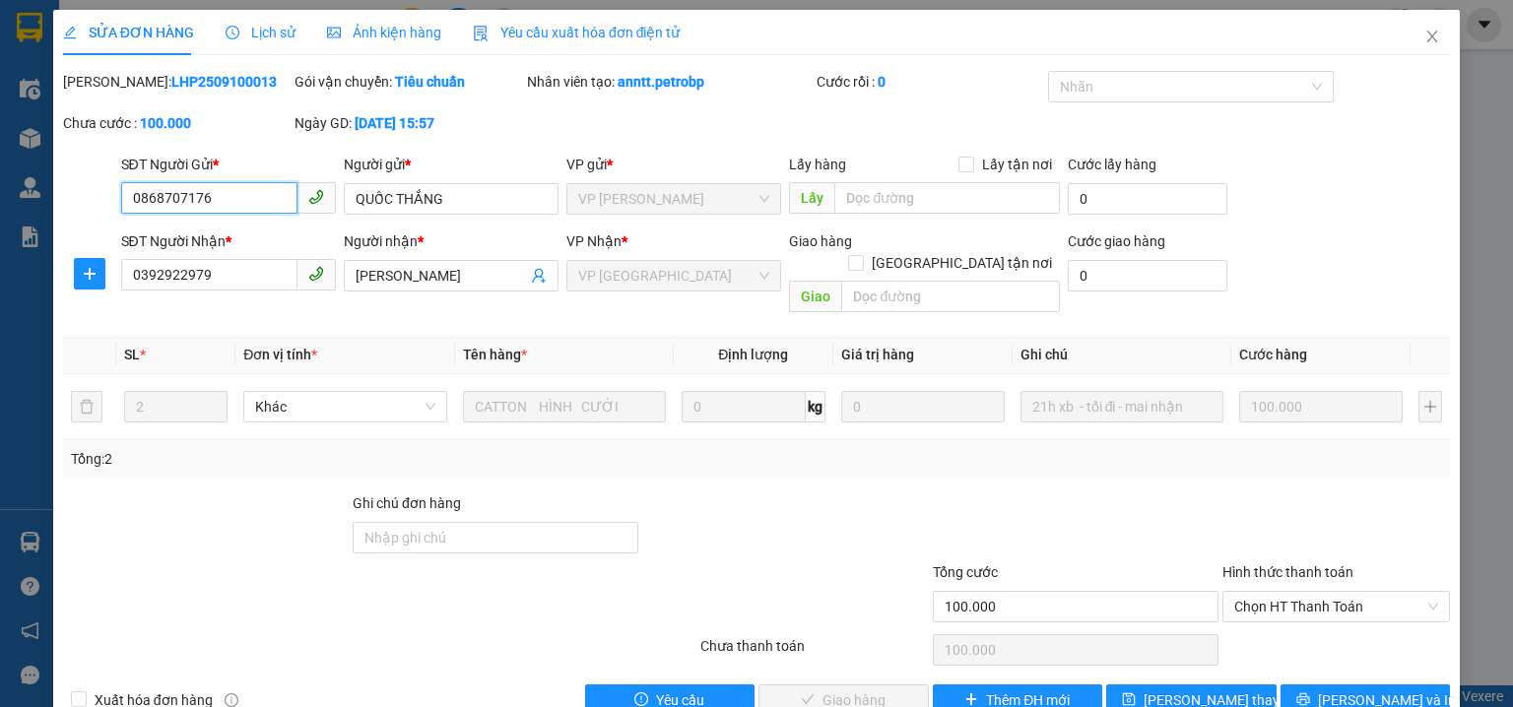
drag, startPoint x: 1266, startPoint y: 579, endPoint x: 1265, endPoint y: 601, distance: 21.7
click at [1265, 592] on span "Chọn HT Thanh Toán" at bounding box center [1336, 607] width 204 height 30
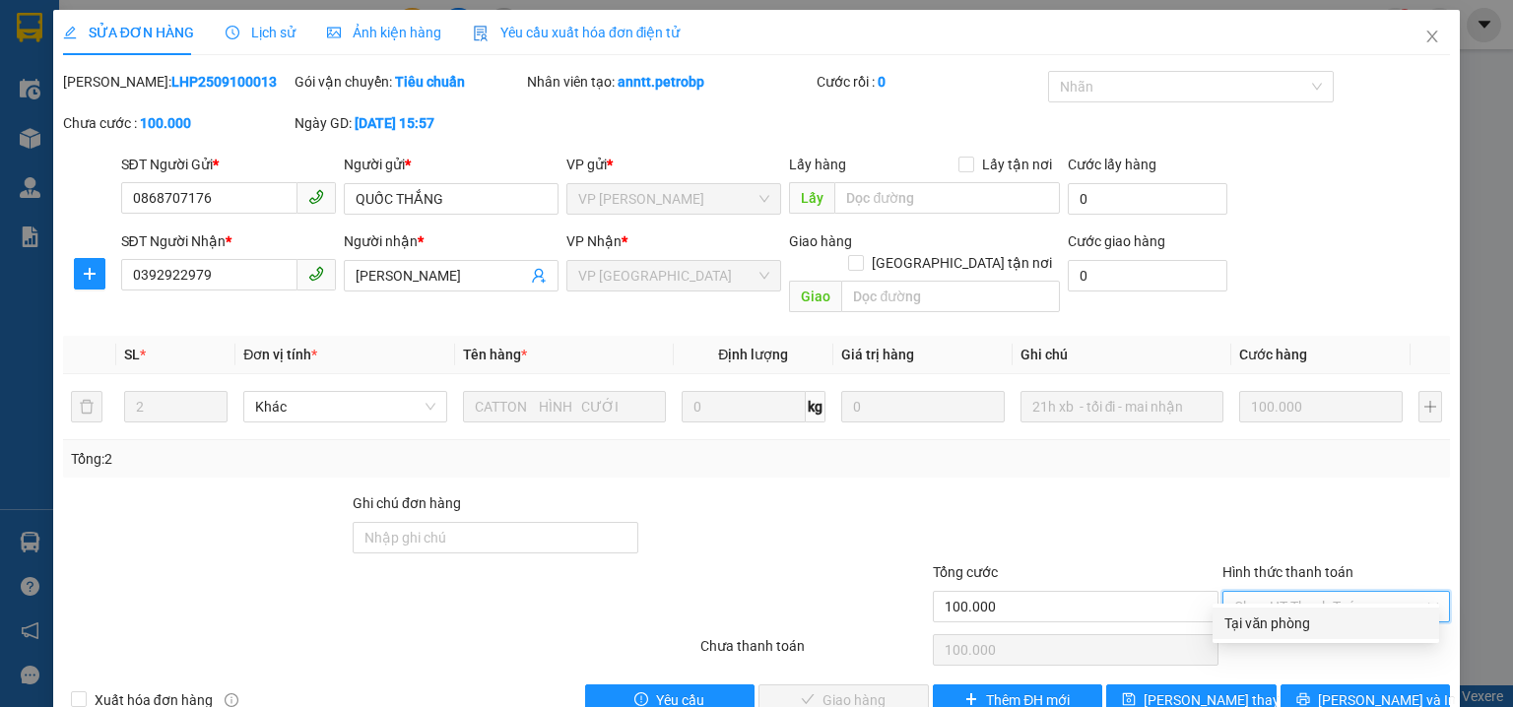
drag, startPoint x: 1265, startPoint y: 619, endPoint x: 1236, endPoint y: 633, distance: 31.7
click at [1264, 621] on div "Tại văn phòng" at bounding box center [1326, 624] width 203 height 22
type input "0"
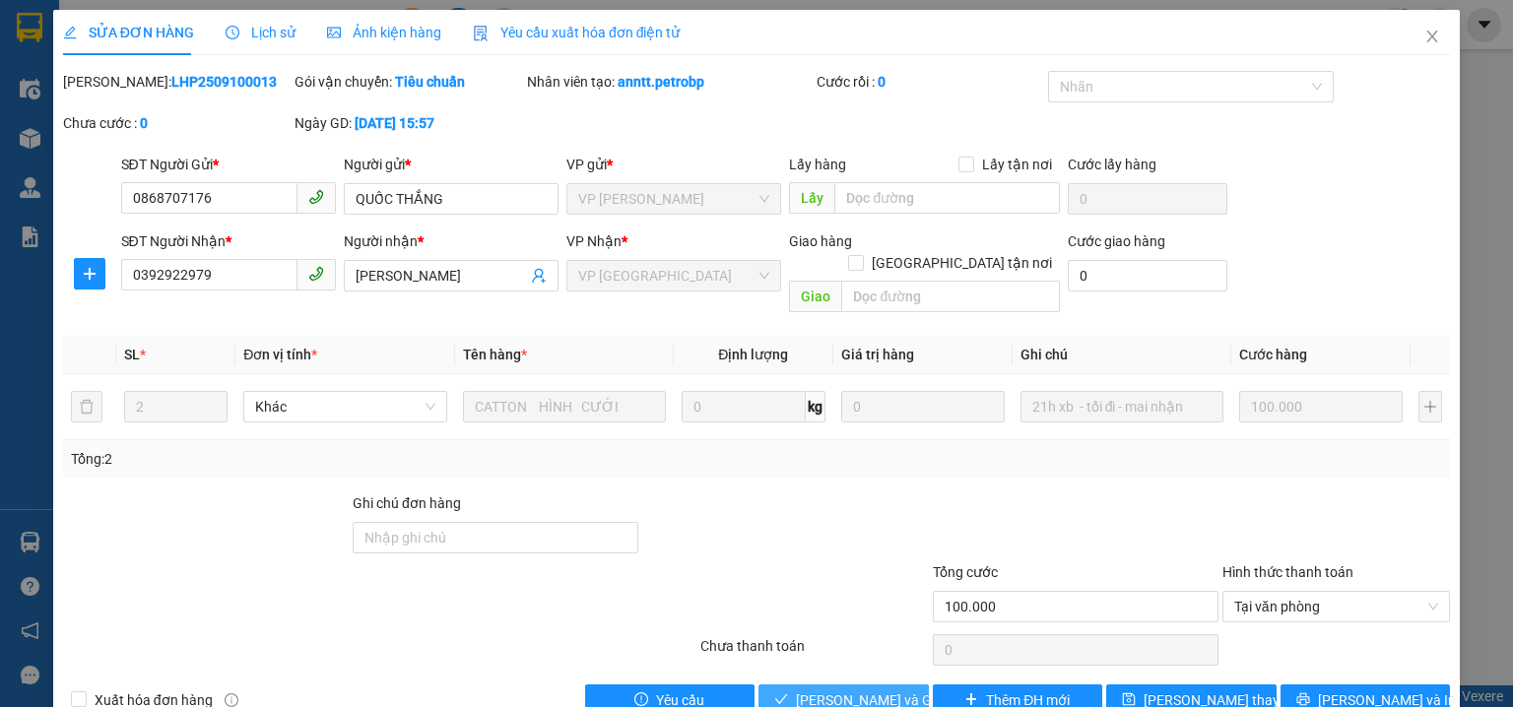
click at [840, 690] on span "Lưu và Giao hàng" at bounding box center [890, 701] width 189 height 22
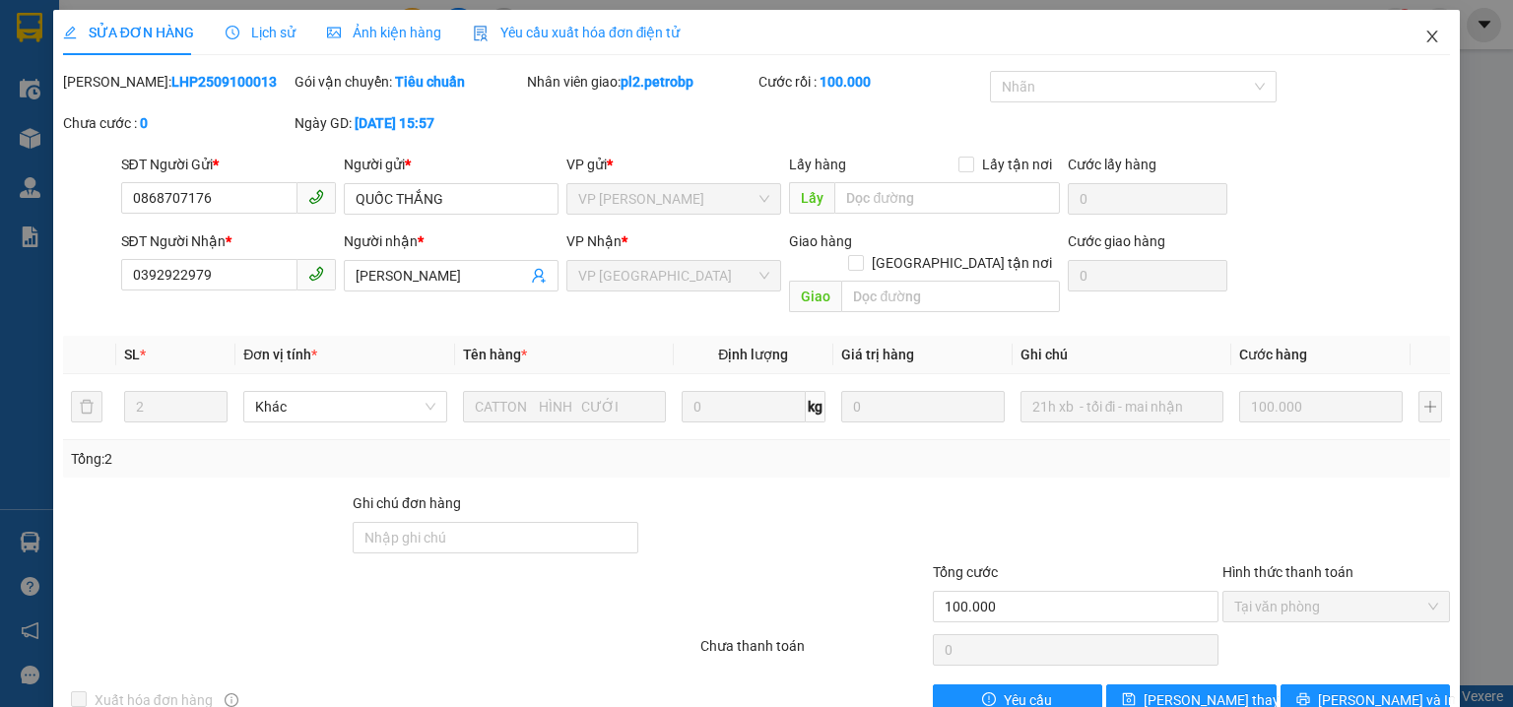
click at [1428, 34] on icon "close" at bounding box center [1433, 37] width 11 height 12
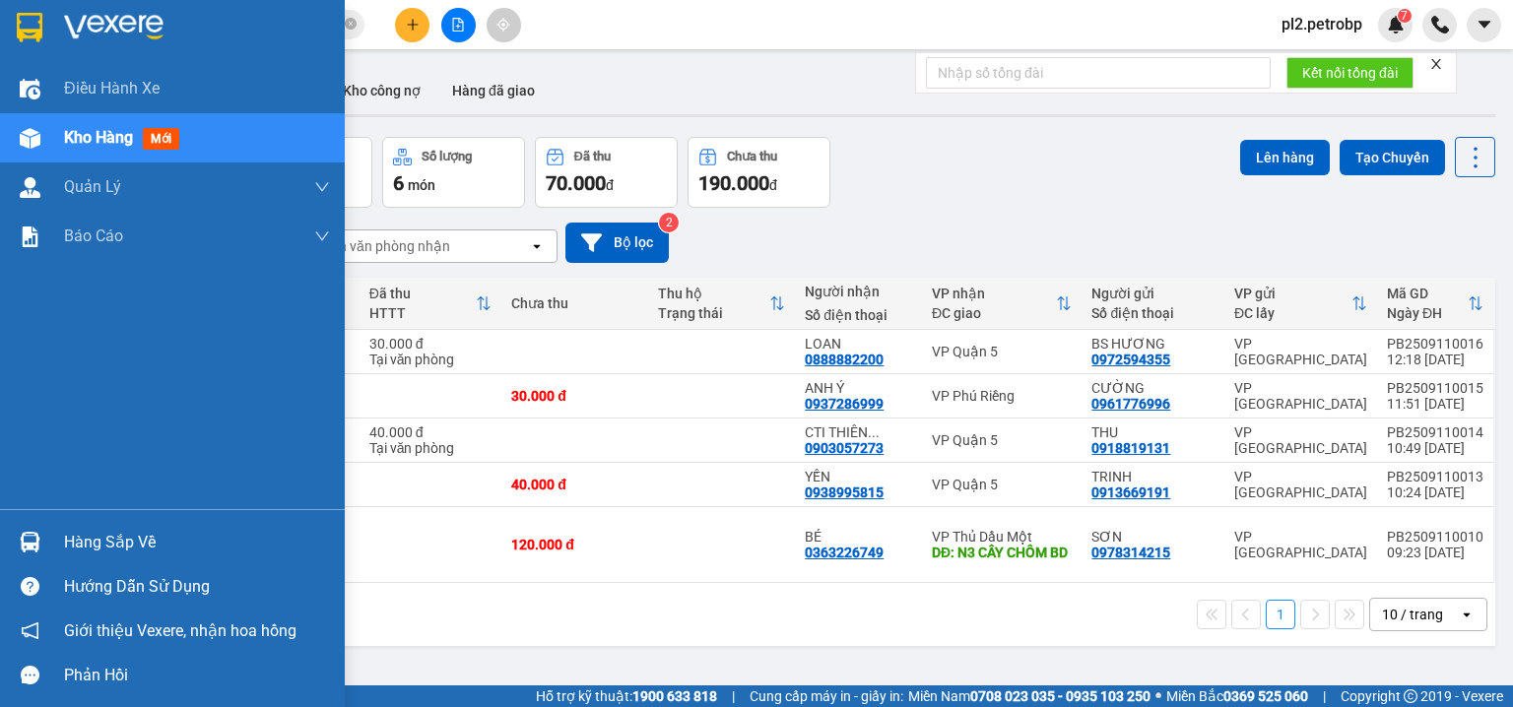
click at [97, 547] on div "Hàng sắp về" at bounding box center [197, 543] width 266 height 30
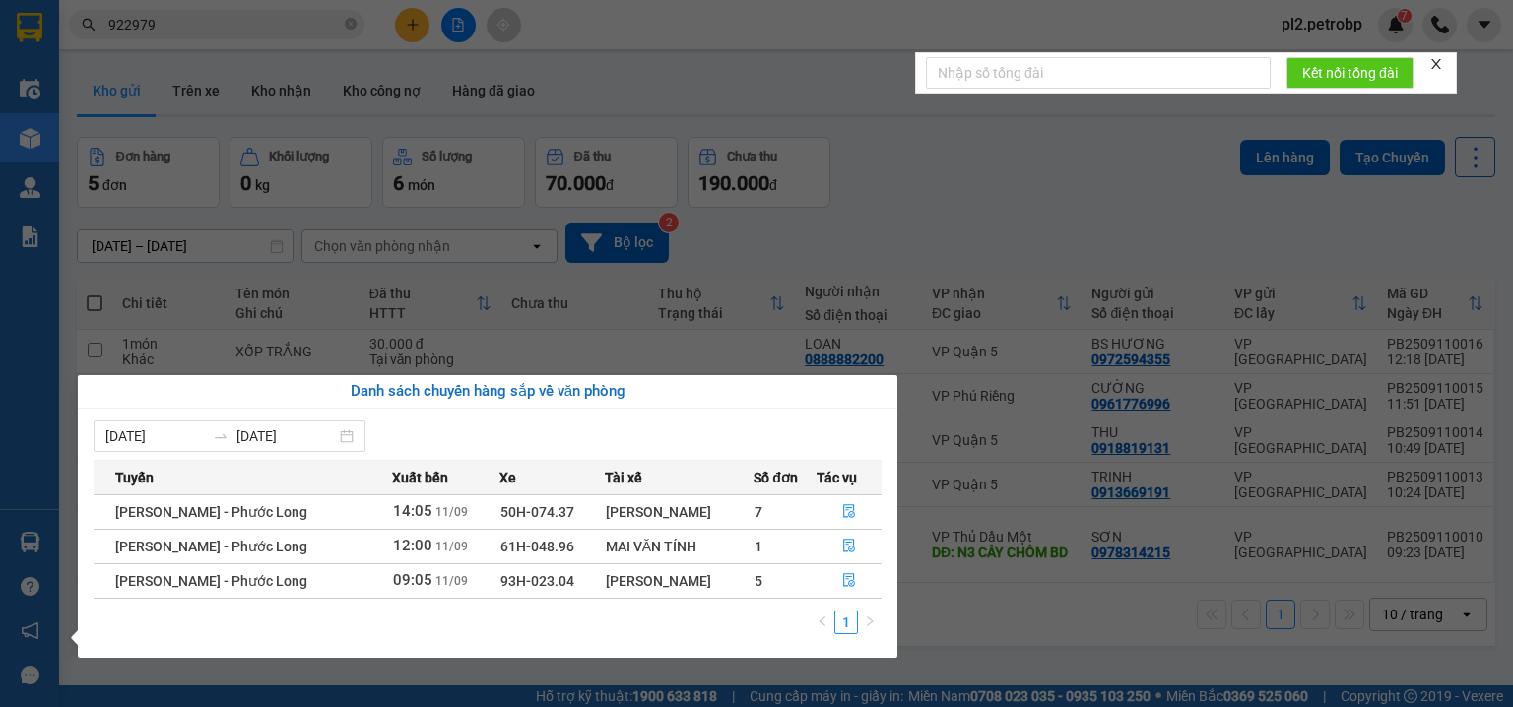
drag, startPoint x: 765, startPoint y: 79, endPoint x: 298, endPoint y: 36, distance: 468.9
click at [762, 79] on section "Kết quả tìm kiếm ( 5 ) Bộ lọc Ngày tạo đơn gần nhất Mã ĐH Trạng thái Món hàng T…" at bounding box center [756, 353] width 1513 height 707
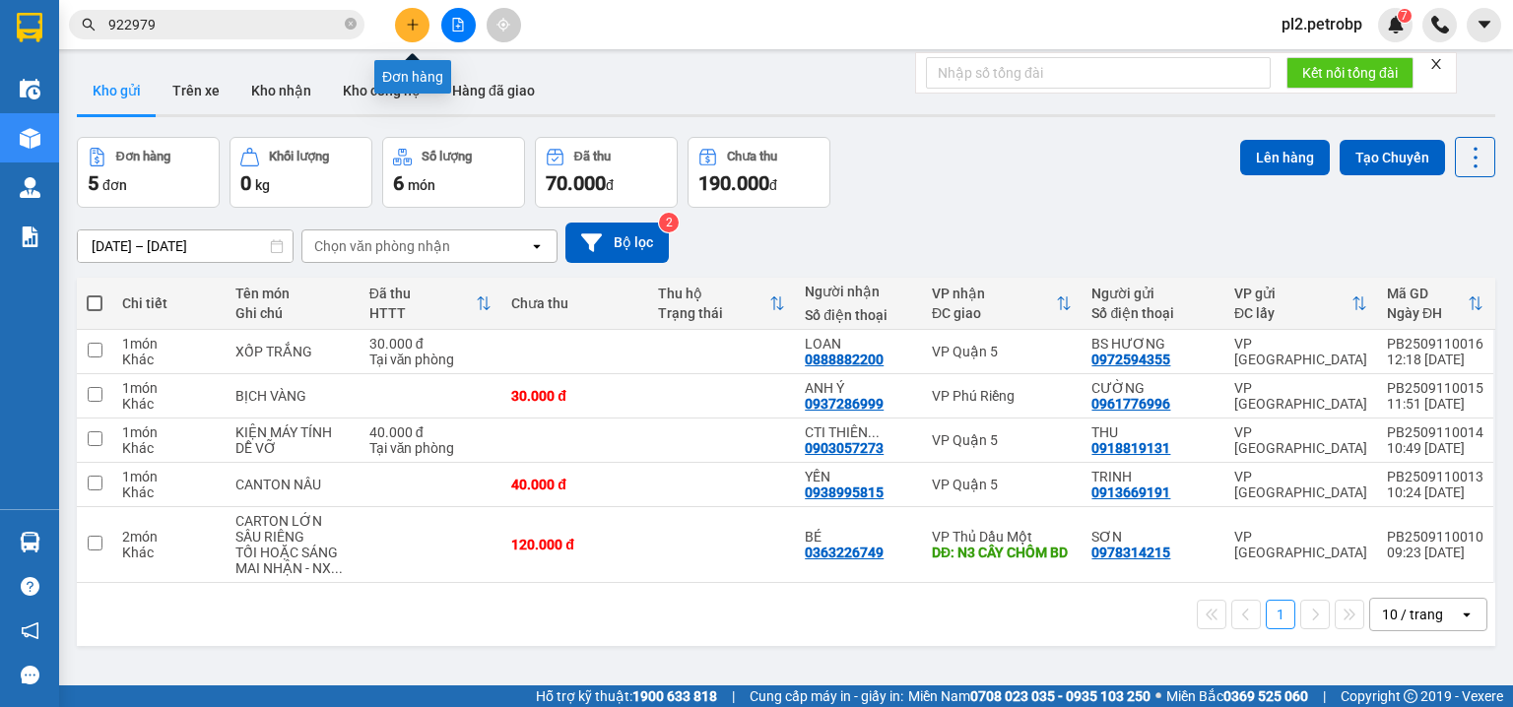
click at [418, 25] on icon "plus" at bounding box center [413, 25] width 14 height 14
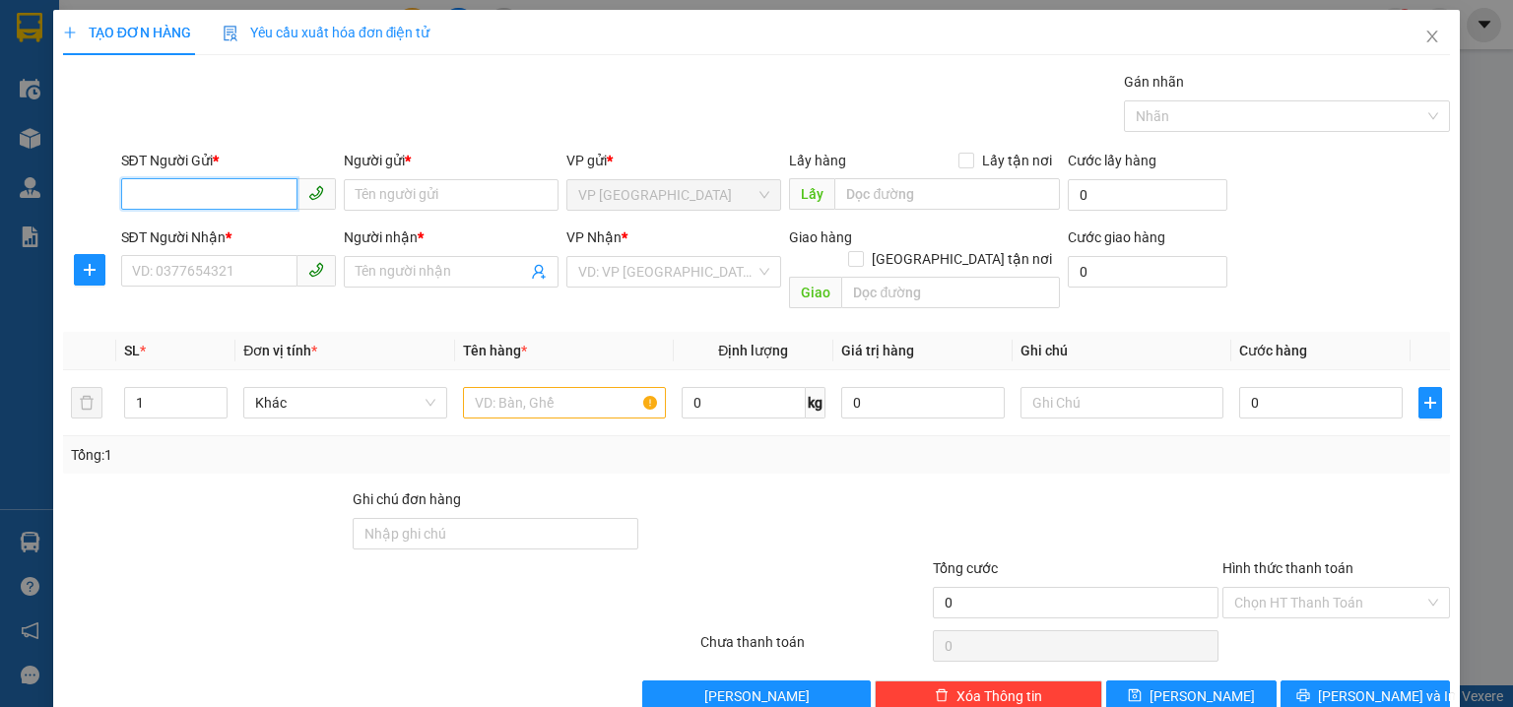
click at [257, 198] on input "SĐT Người Gửi *" at bounding box center [209, 194] width 176 height 32
type input "0982747839"
click at [422, 191] on input "Người gửi *" at bounding box center [451, 195] width 215 height 32
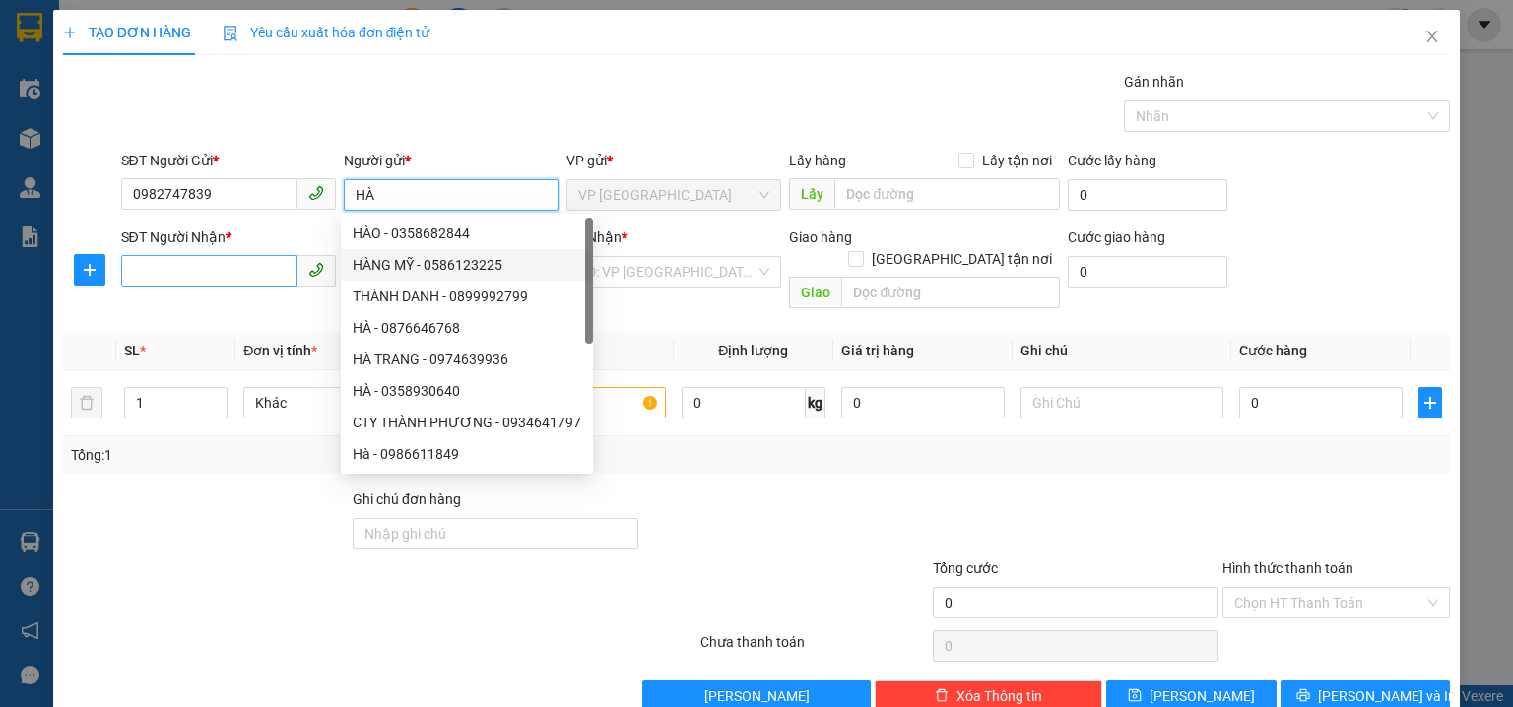
type input "HÀ"
click at [217, 283] on input "SĐT Người Nhận *" at bounding box center [209, 271] width 176 height 32
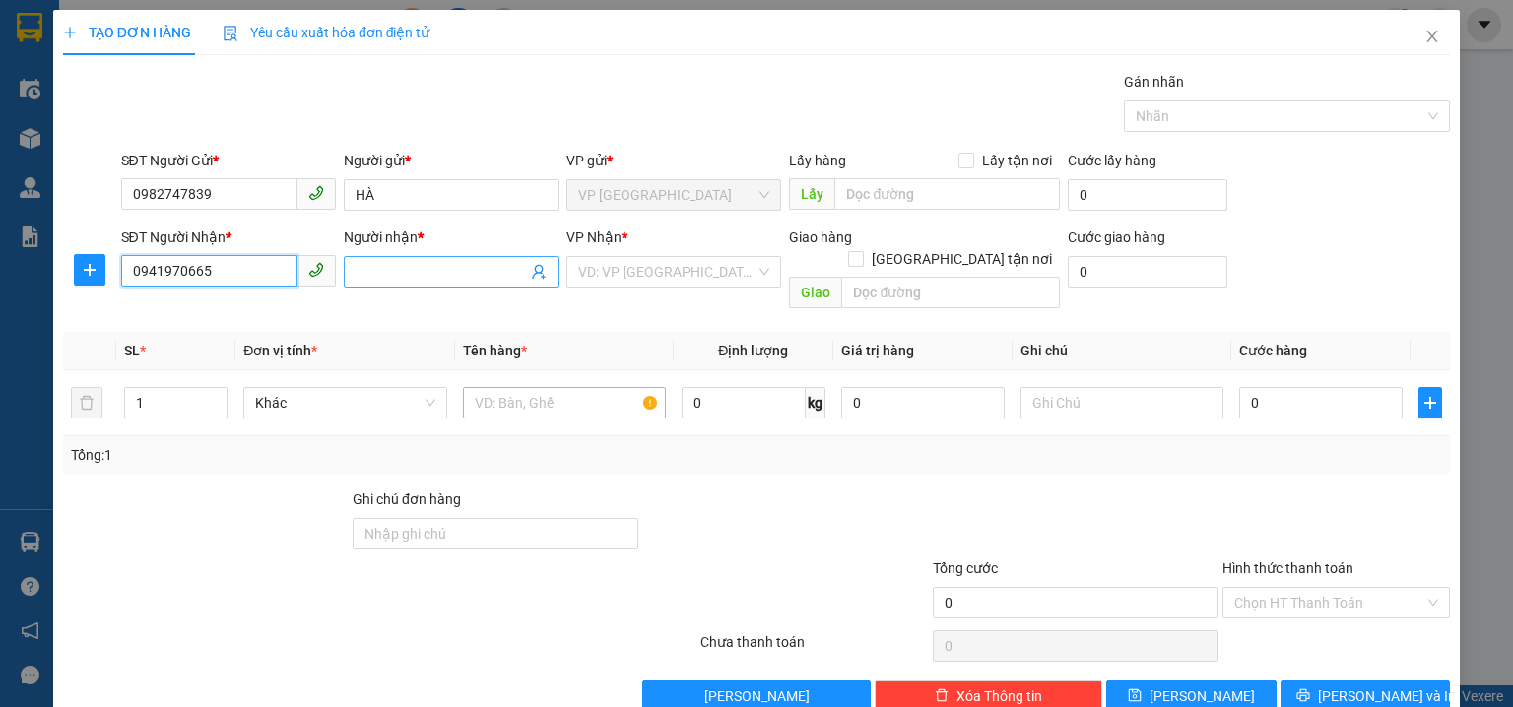
type input "0941970665"
drag, startPoint x: 424, startPoint y: 275, endPoint x: 388, endPoint y: 254, distance: 41.1
click at [400, 261] on input "Người nhận *" at bounding box center [441, 272] width 171 height 22
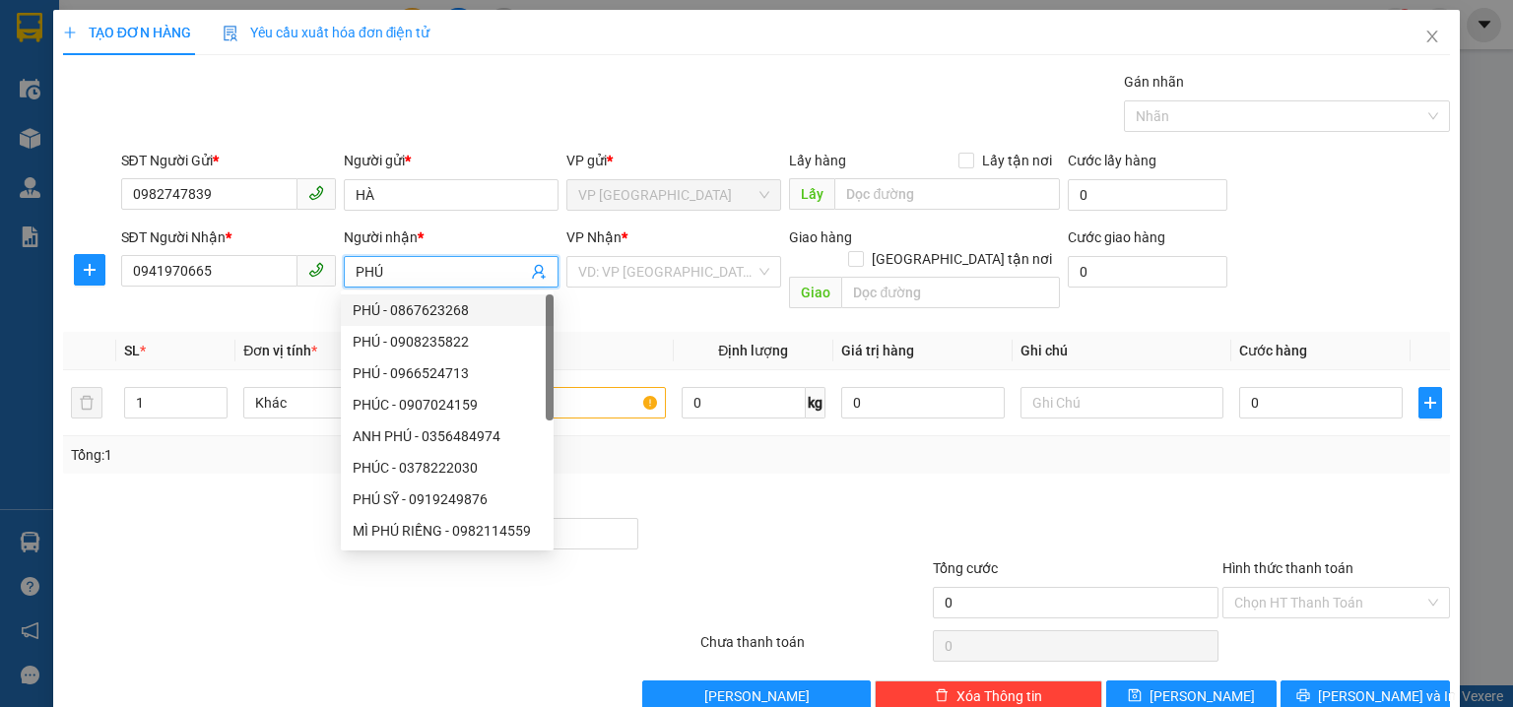
type input "PHÚ"
click at [614, 288] on div "VP Nhận * VD: VP Sài Gòn" at bounding box center [674, 261] width 215 height 69
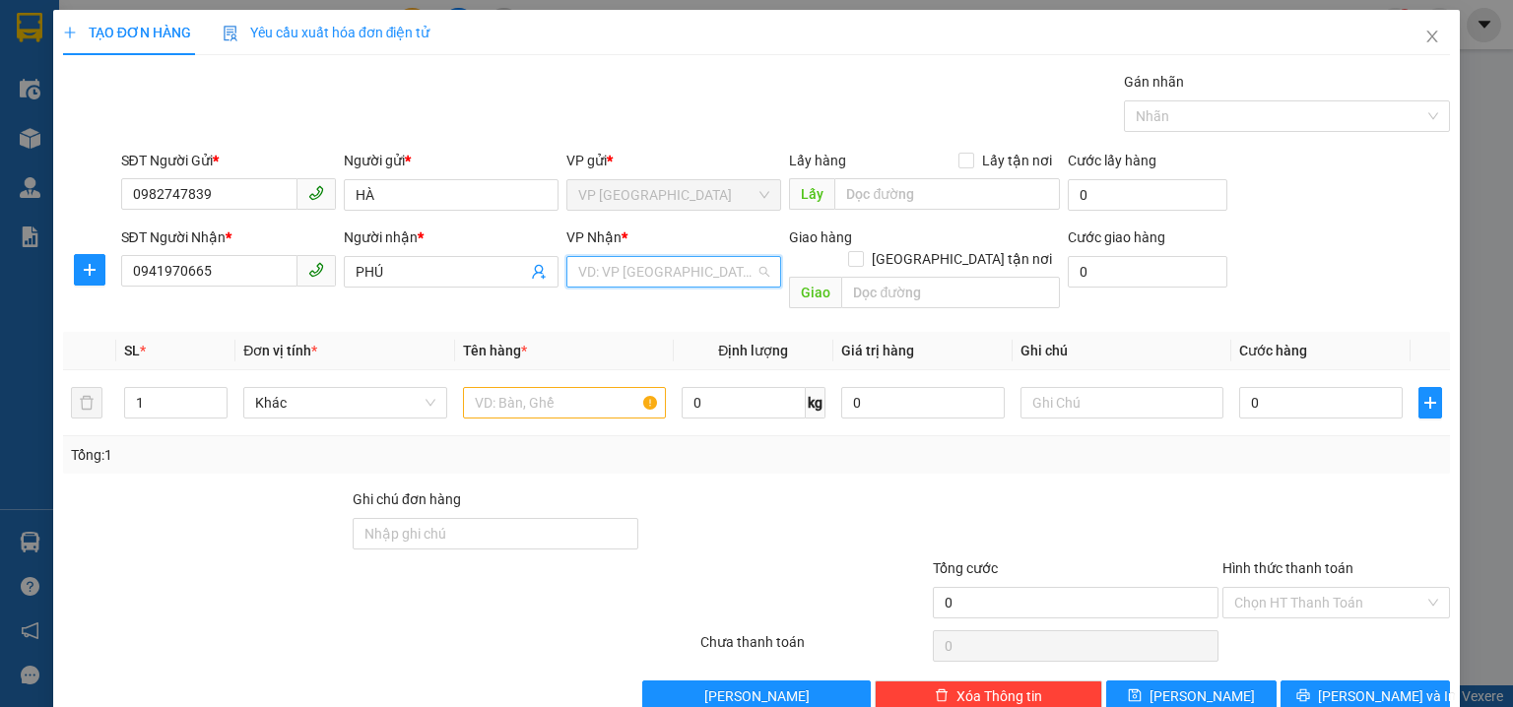
click at [603, 274] on input "search" at bounding box center [666, 272] width 177 height 30
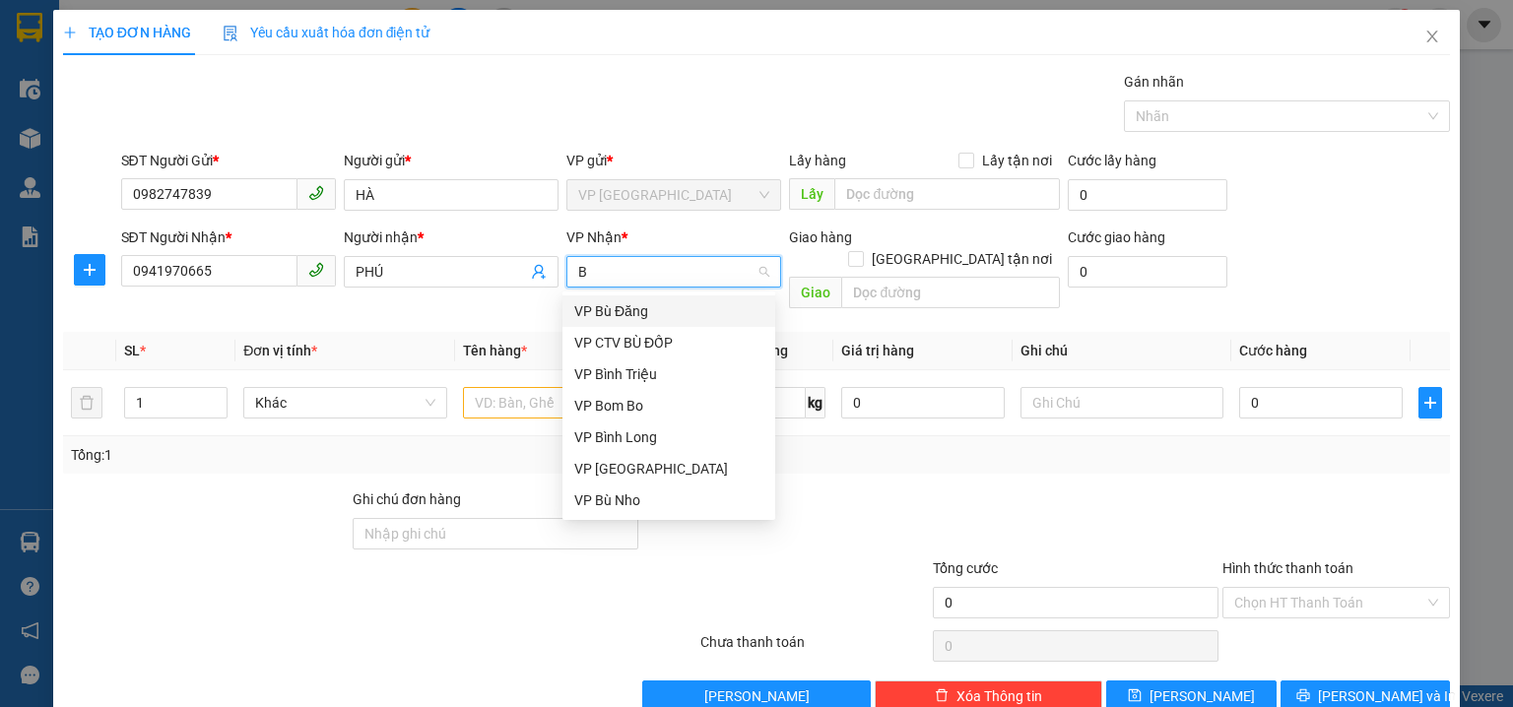
type input "BI"
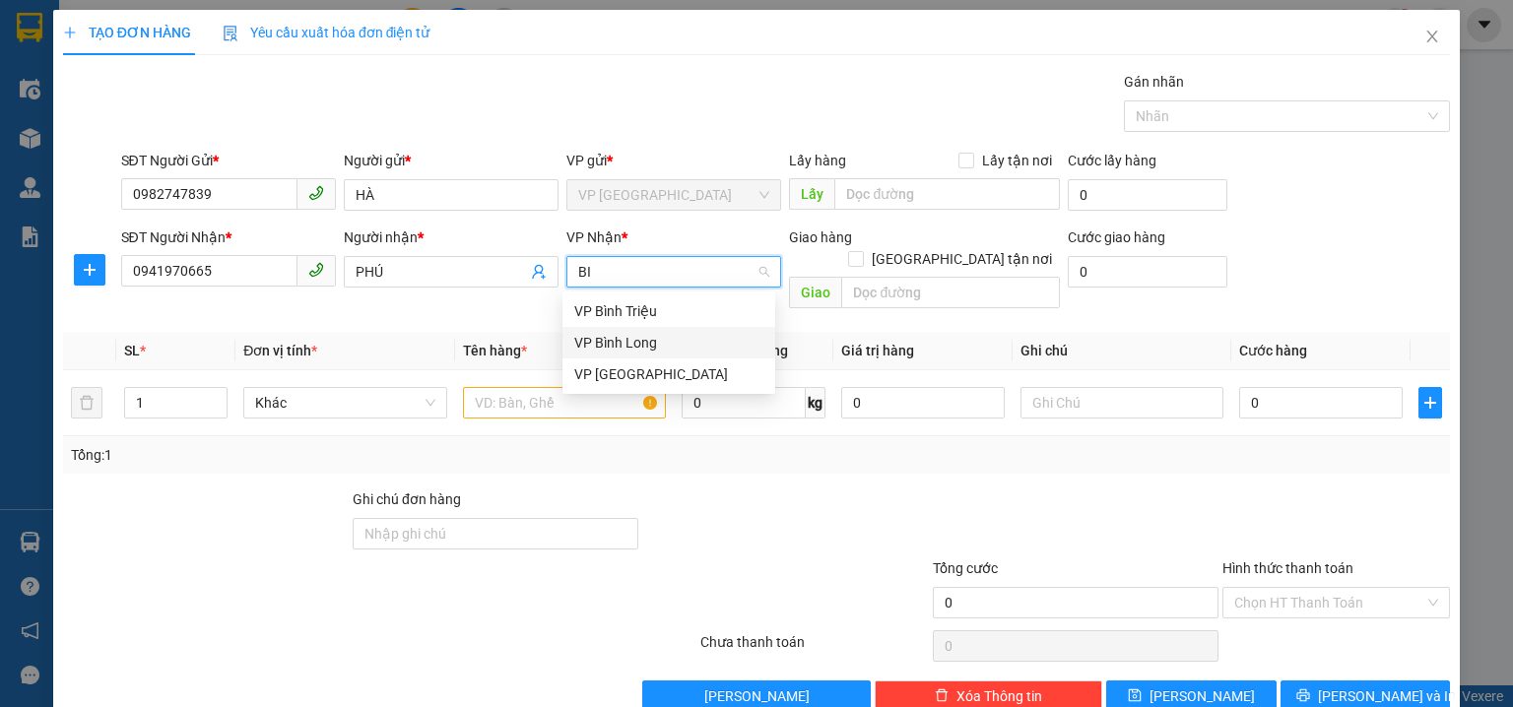
click at [656, 311] on div "VP Bình Triệu" at bounding box center [668, 311] width 189 height 22
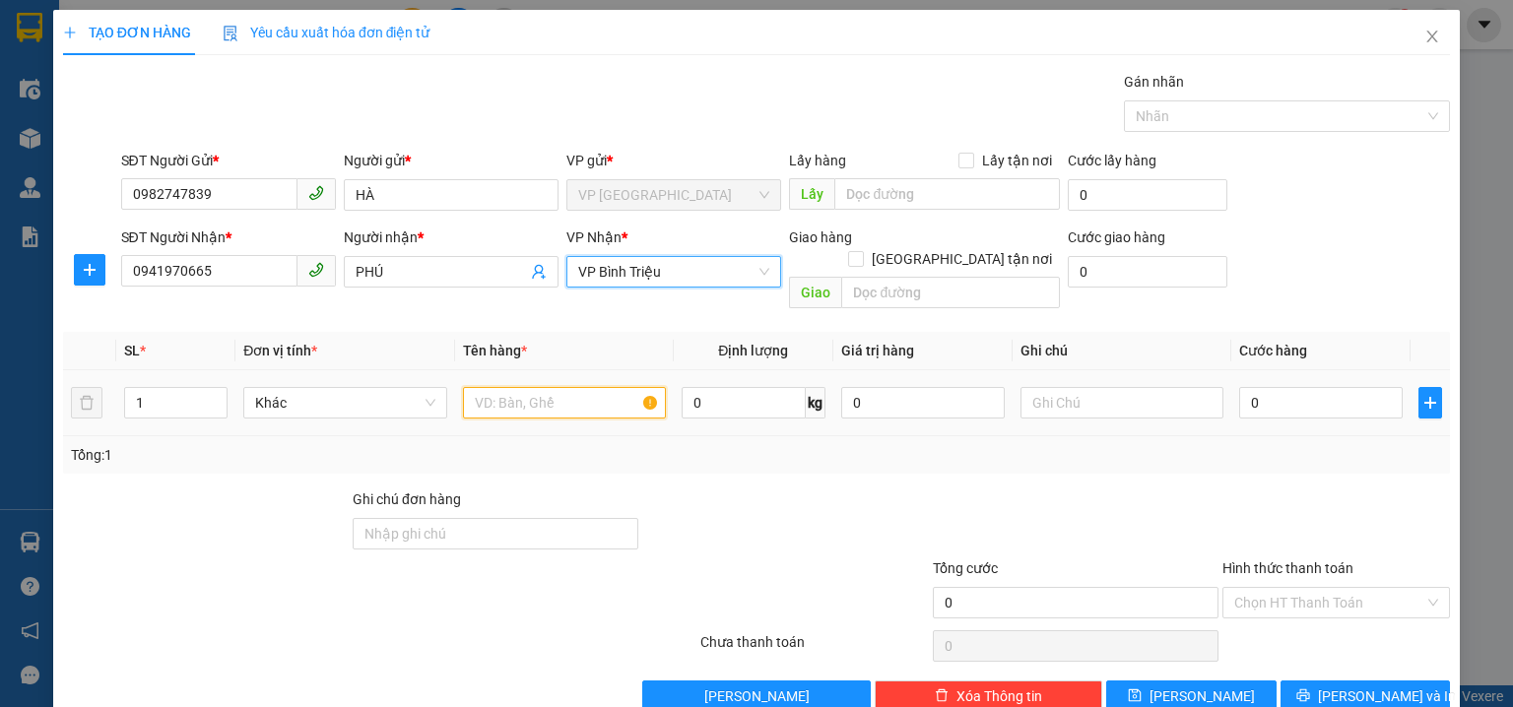
click at [560, 390] on input "text" at bounding box center [564, 403] width 203 height 32
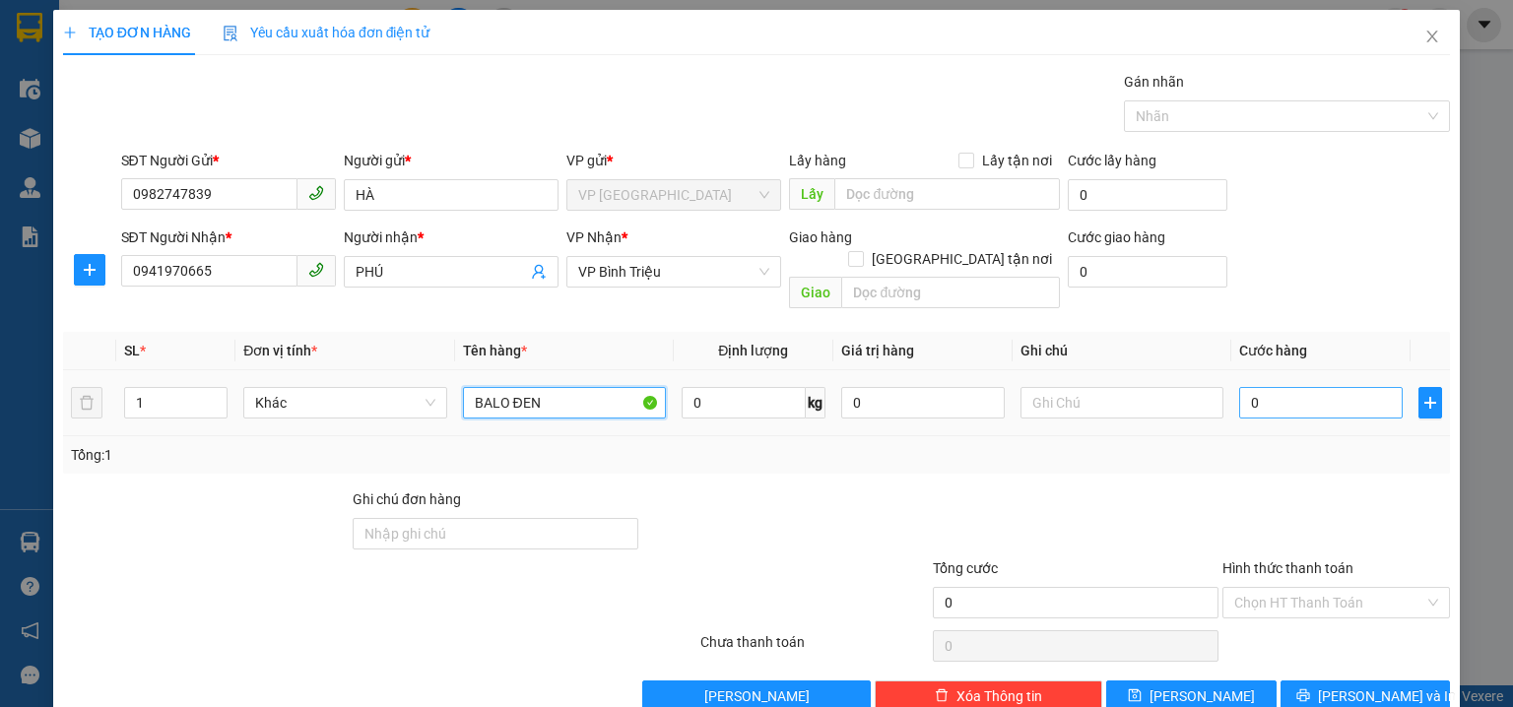
type input "BALO ĐEN"
click at [1297, 387] on input "0" at bounding box center [1321, 403] width 164 height 32
type input "3"
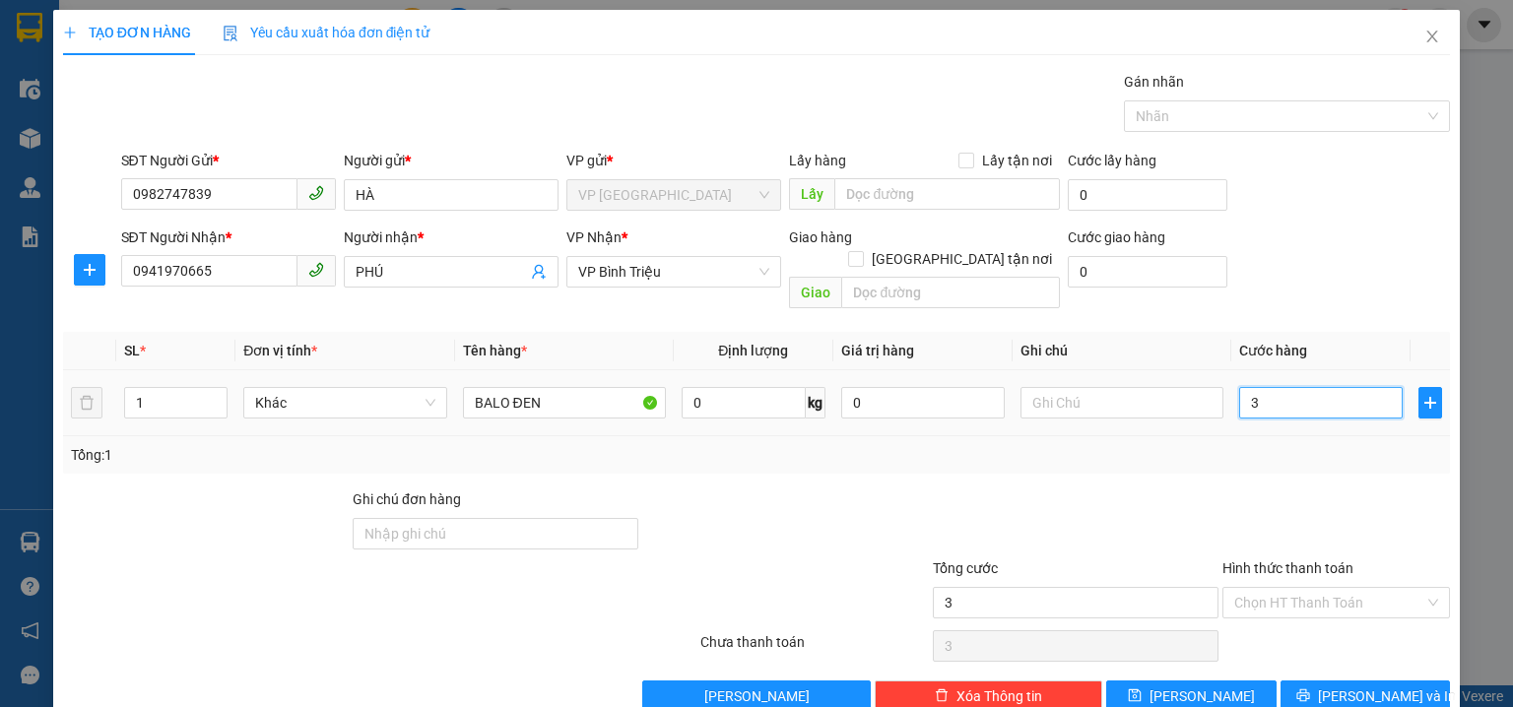
type input "30"
type input "30.000"
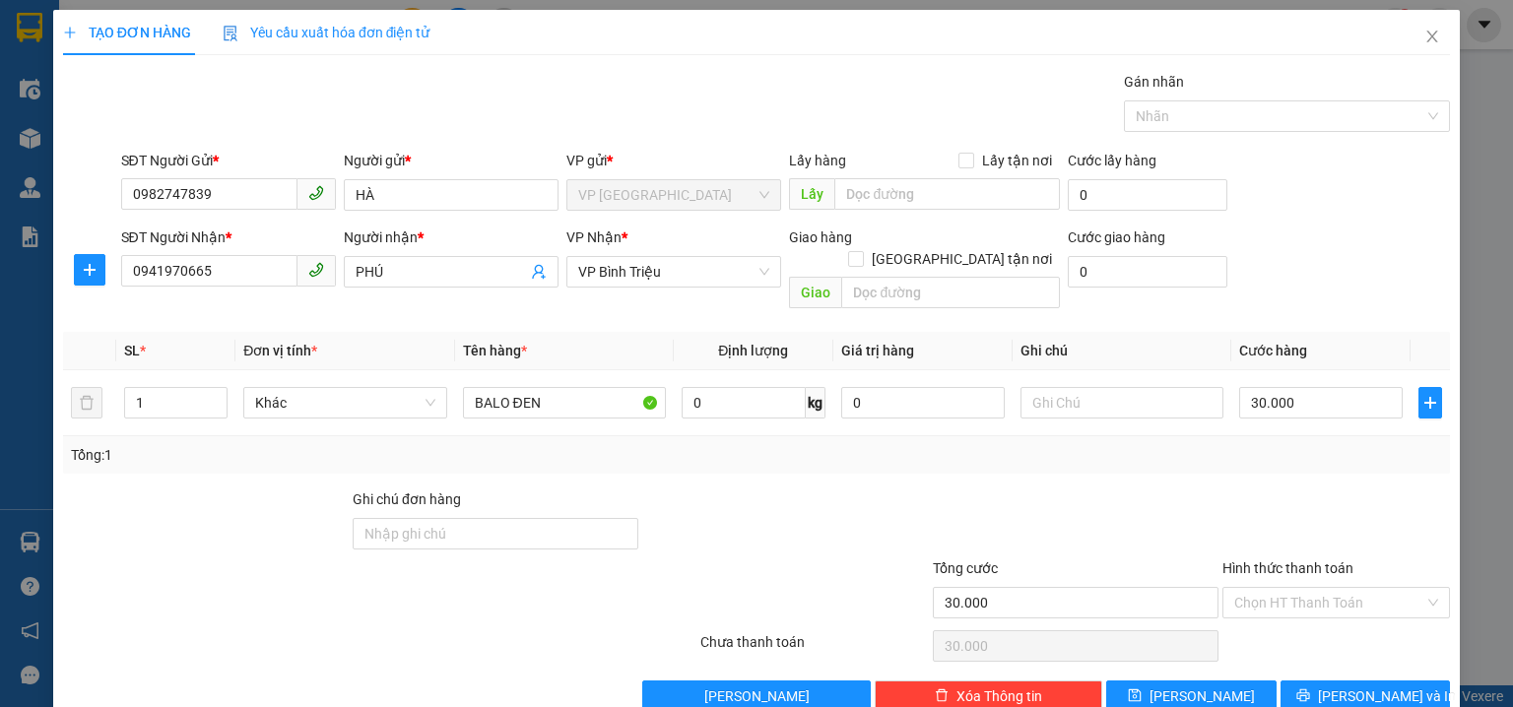
click at [1317, 332] on th "Cước hàng" at bounding box center [1321, 351] width 179 height 38
drag, startPoint x: 1254, startPoint y: 578, endPoint x: 1255, endPoint y: 567, distance: 10.9
click at [1255, 588] on input "Hình thức thanh toán" at bounding box center [1329, 603] width 190 height 30
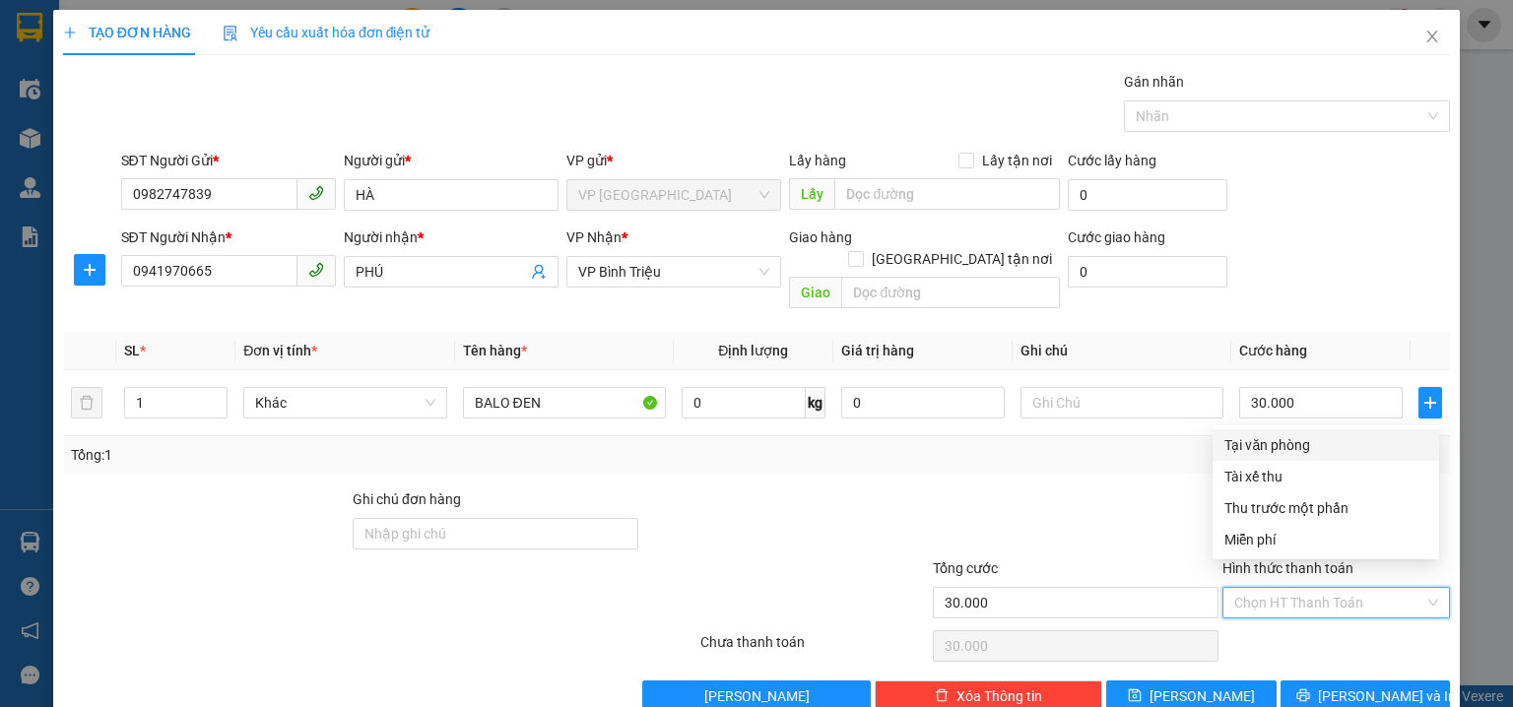
click at [1271, 439] on div "Tại văn phòng" at bounding box center [1326, 445] width 203 height 22
type input "0"
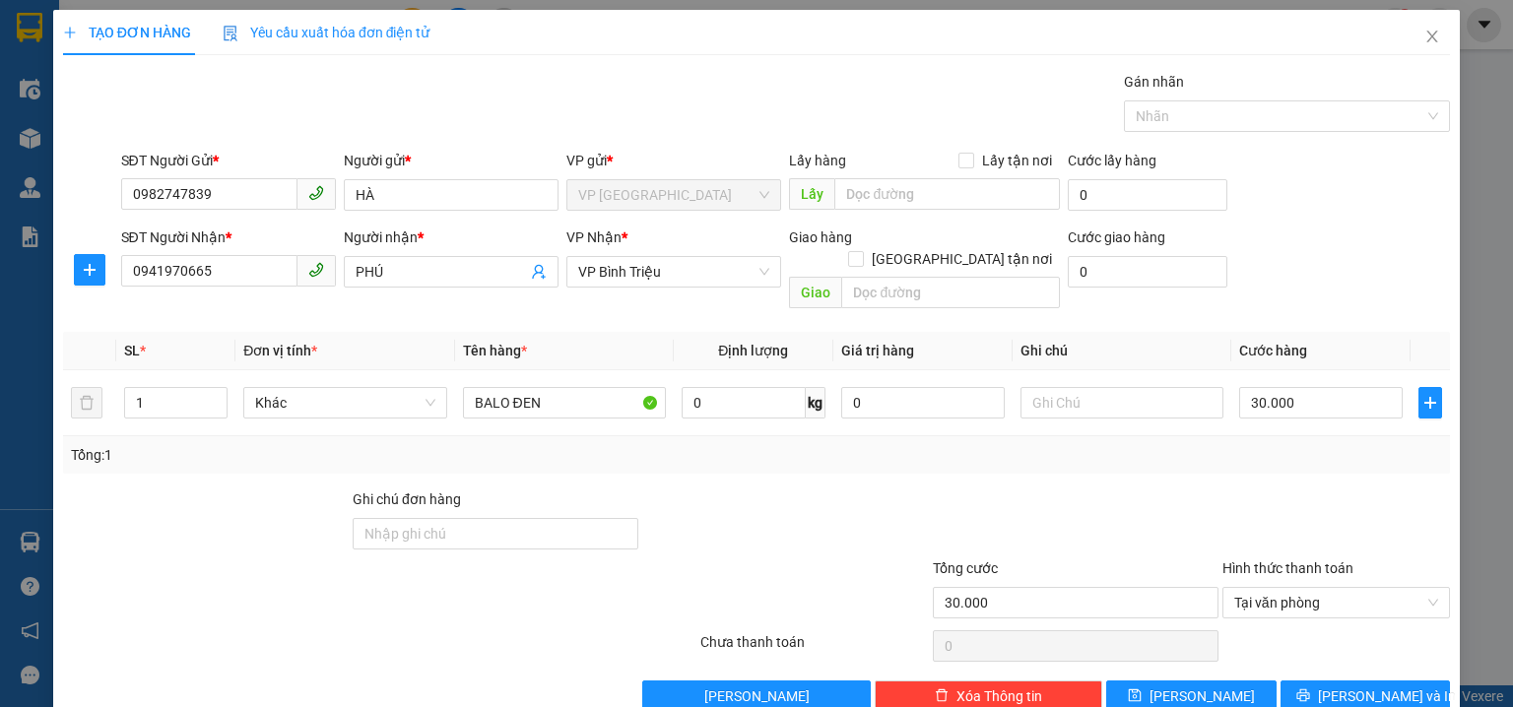
click at [1345, 645] on div "Transit Pickup Surcharge Ids Transit Deliver Surcharge Ids Transit Deliver Surc…" at bounding box center [756, 391] width 1387 height 641
click at [1348, 686] on span "Lưu và In" at bounding box center [1387, 697] width 138 height 22
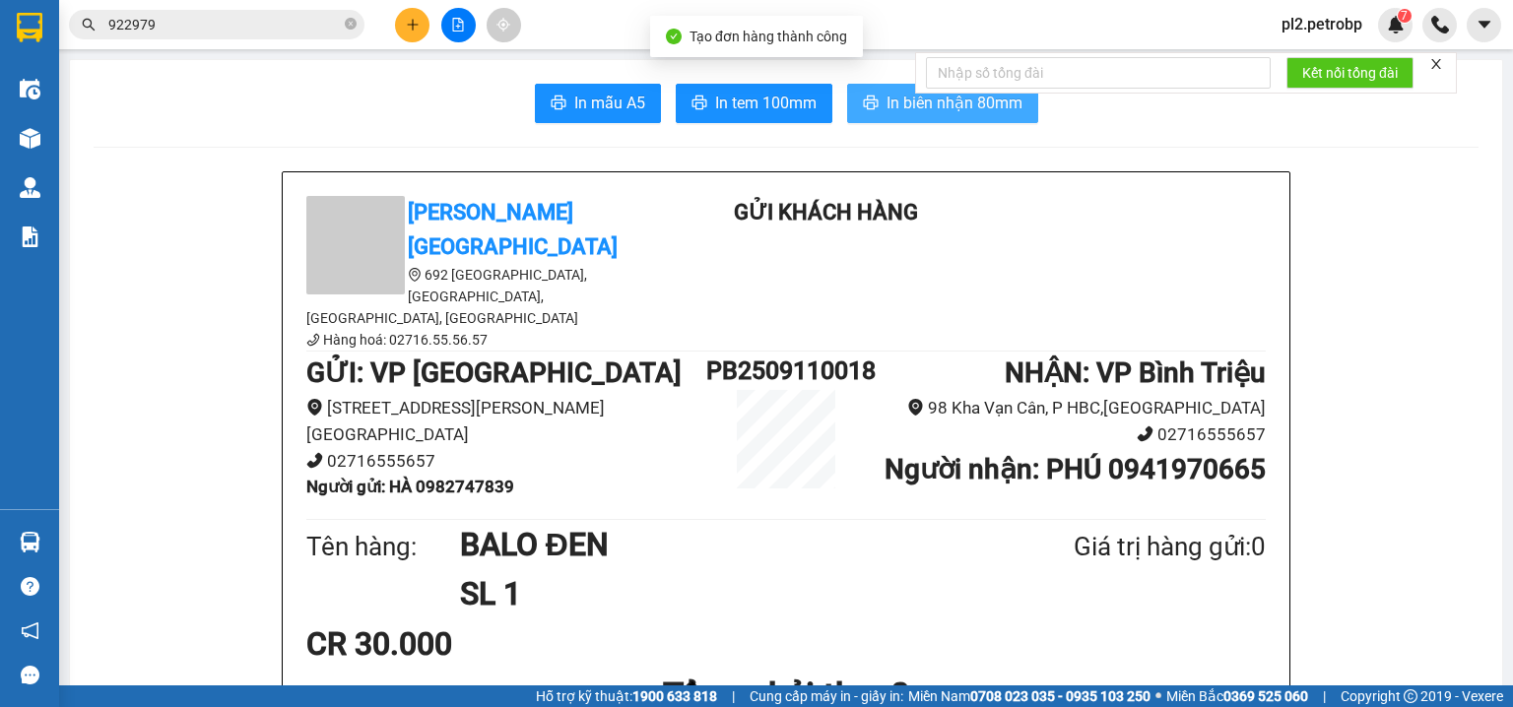
drag, startPoint x: 881, startPoint y: 110, endPoint x: 1044, endPoint y: 7, distance: 193.5
click at [887, 107] on span "In biên nhận 80mm" at bounding box center [955, 103] width 136 height 25
drag, startPoint x: 914, startPoint y: 109, endPoint x: 1081, endPoint y: 8, distance: 195.0
click at [934, 95] on body "Kết quả tìm kiếm ( 5 ) Bộ lọc Ngày tạo đơn gần nhất Mã ĐH Trạng thái Món hàng T…" at bounding box center [756, 353] width 1513 height 707
click at [948, 99] on span "In biên nhận 80mm" at bounding box center [955, 103] width 136 height 25
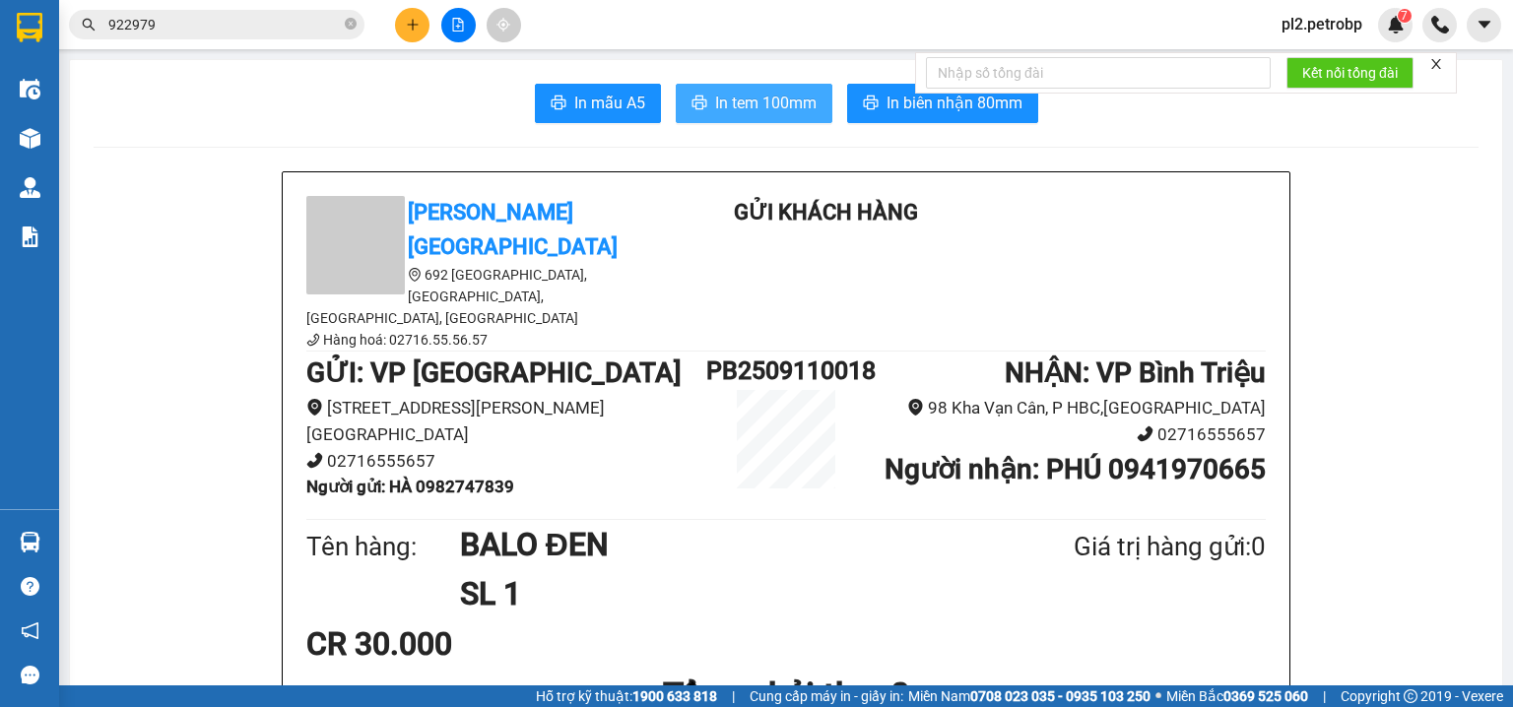
drag, startPoint x: 775, startPoint y: 110, endPoint x: 931, endPoint y: 0, distance: 190.8
click at [774, 110] on span "In tem 100mm" at bounding box center [765, 103] width 101 height 25
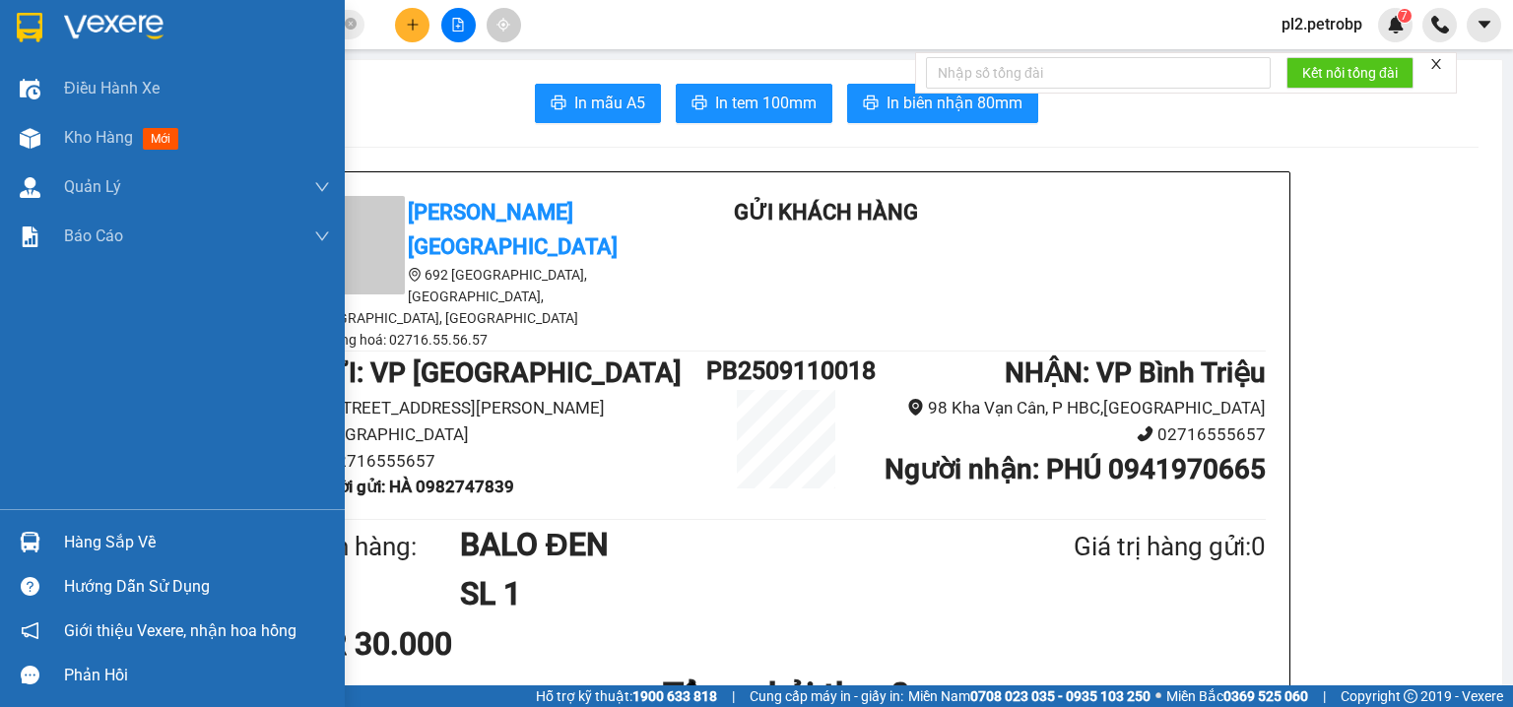
click at [65, 534] on div "Hàng sắp về" at bounding box center [197, 543] width 266 height 30
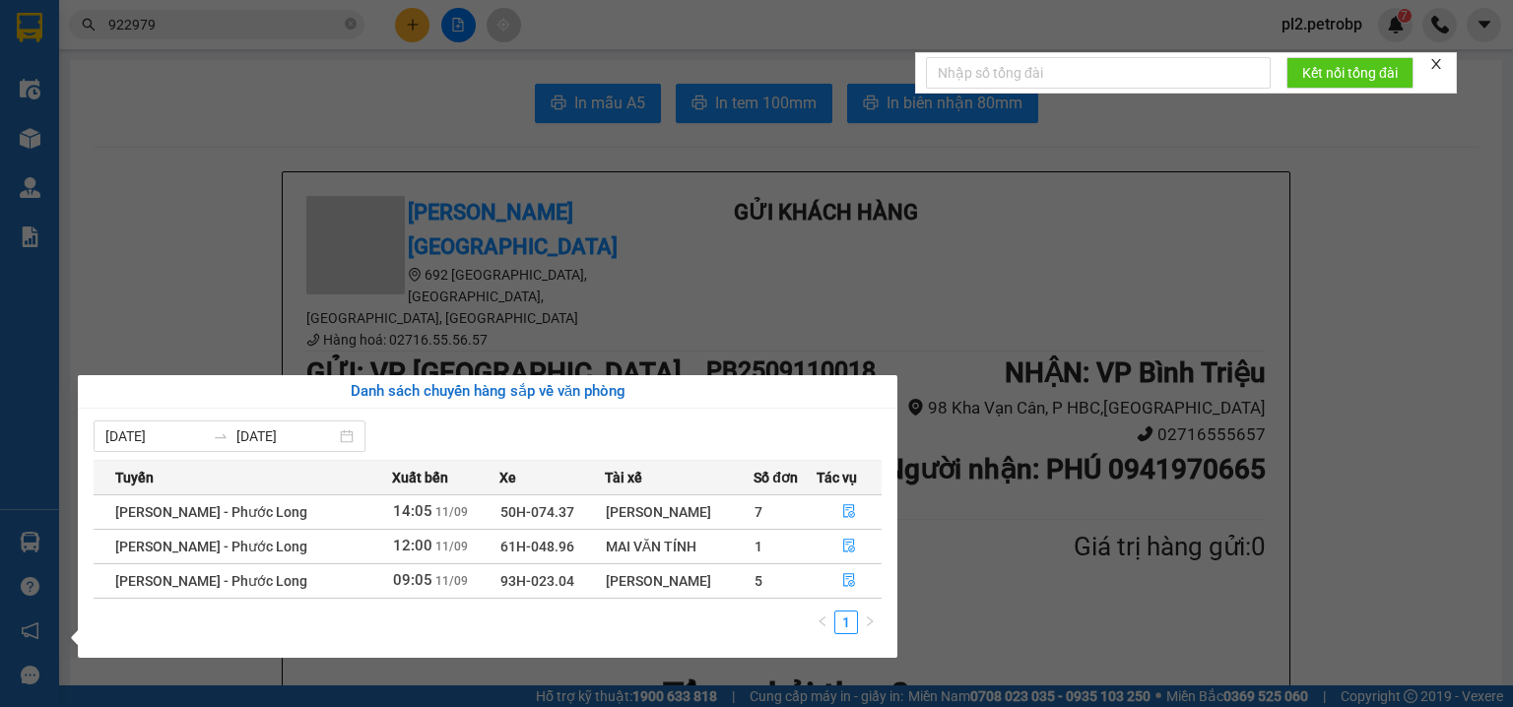
click at [177, 148] on section "Kết quả tìm kiếm ( 5 ) Bộ lọc Ngày tạo đơn gần nhất Mã ĐH Trạng thái Món hàng T…" at bounding box center [756, 353] width 1513 height 707
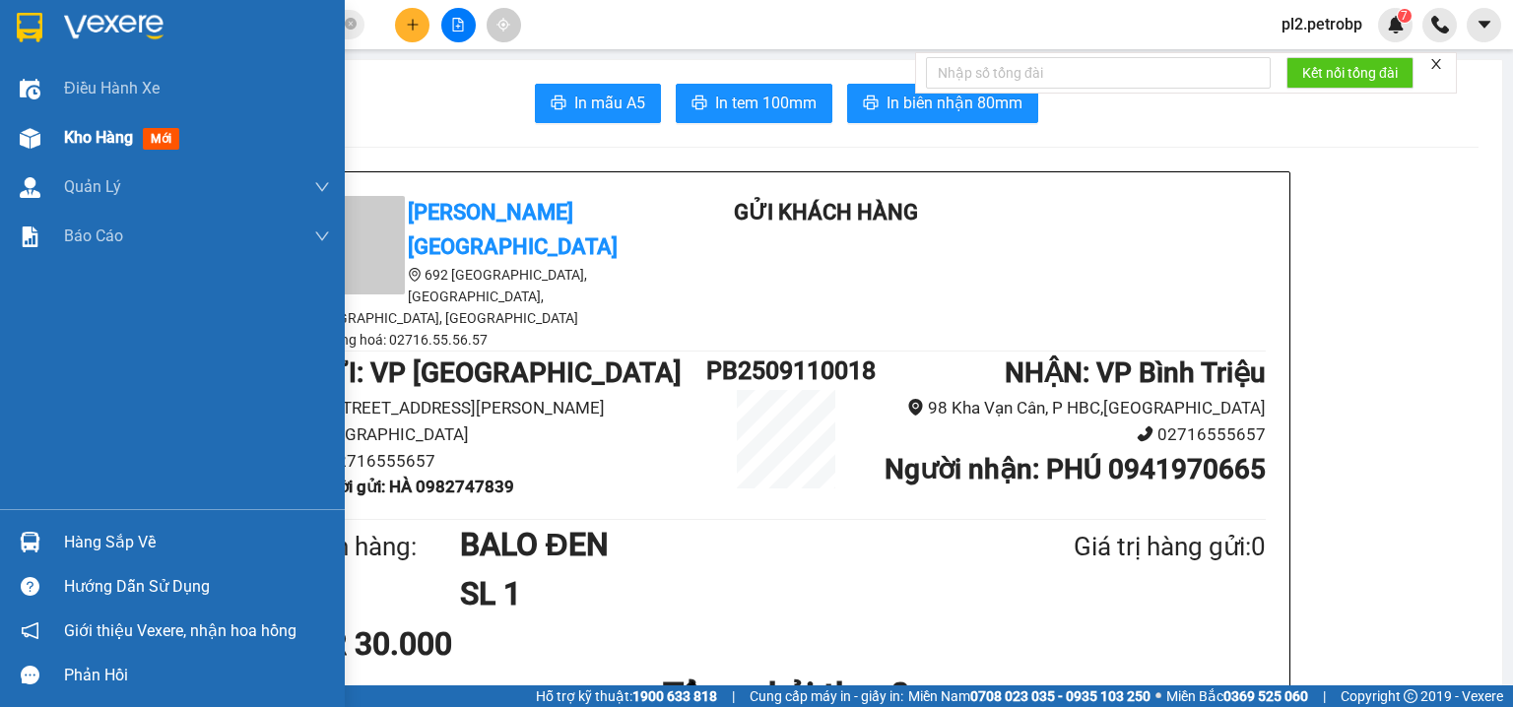
click at [84, 124] on div "Kho hàng mới" at bounding box center [197, 137] width 266 height 49
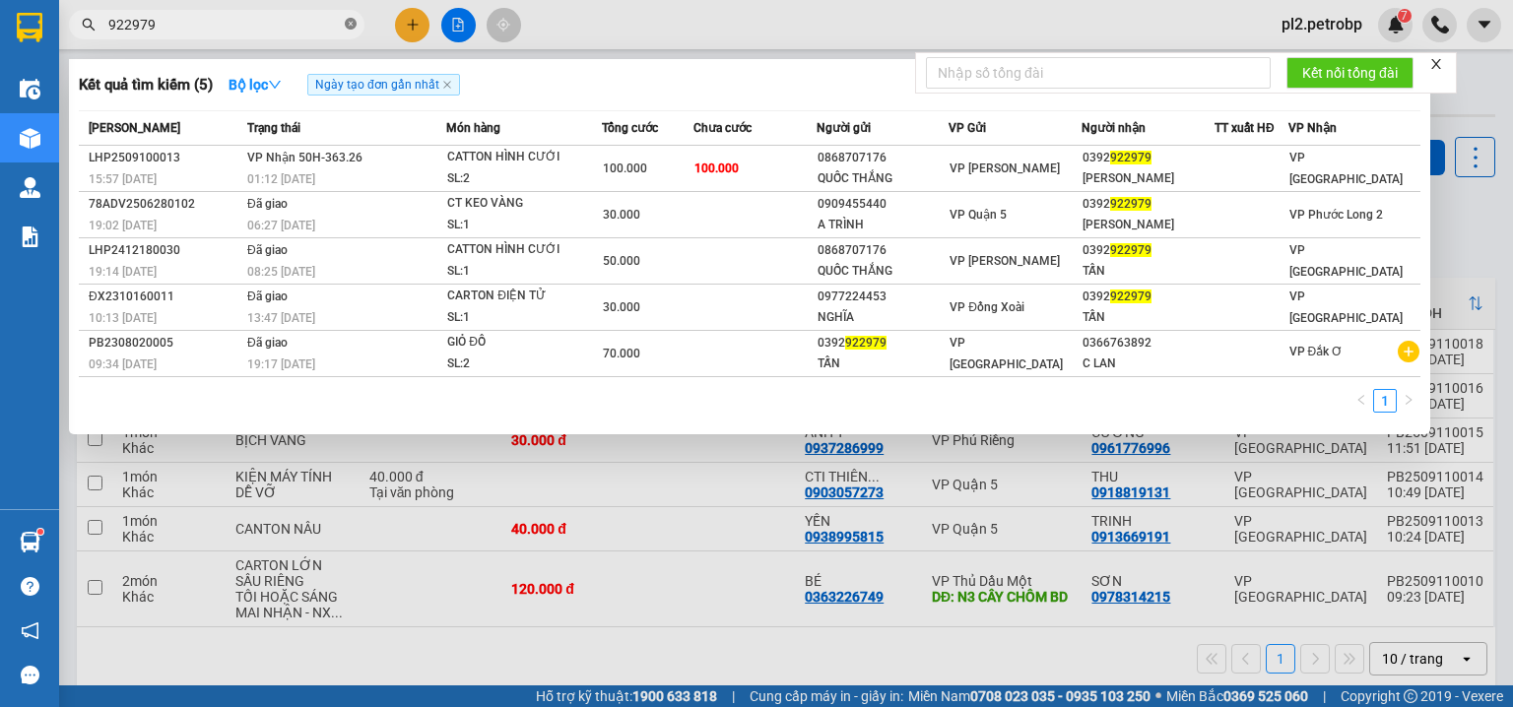
click at [351, 24] on icon "close-circle" at bounding box center [351, 24] width 12 height 12
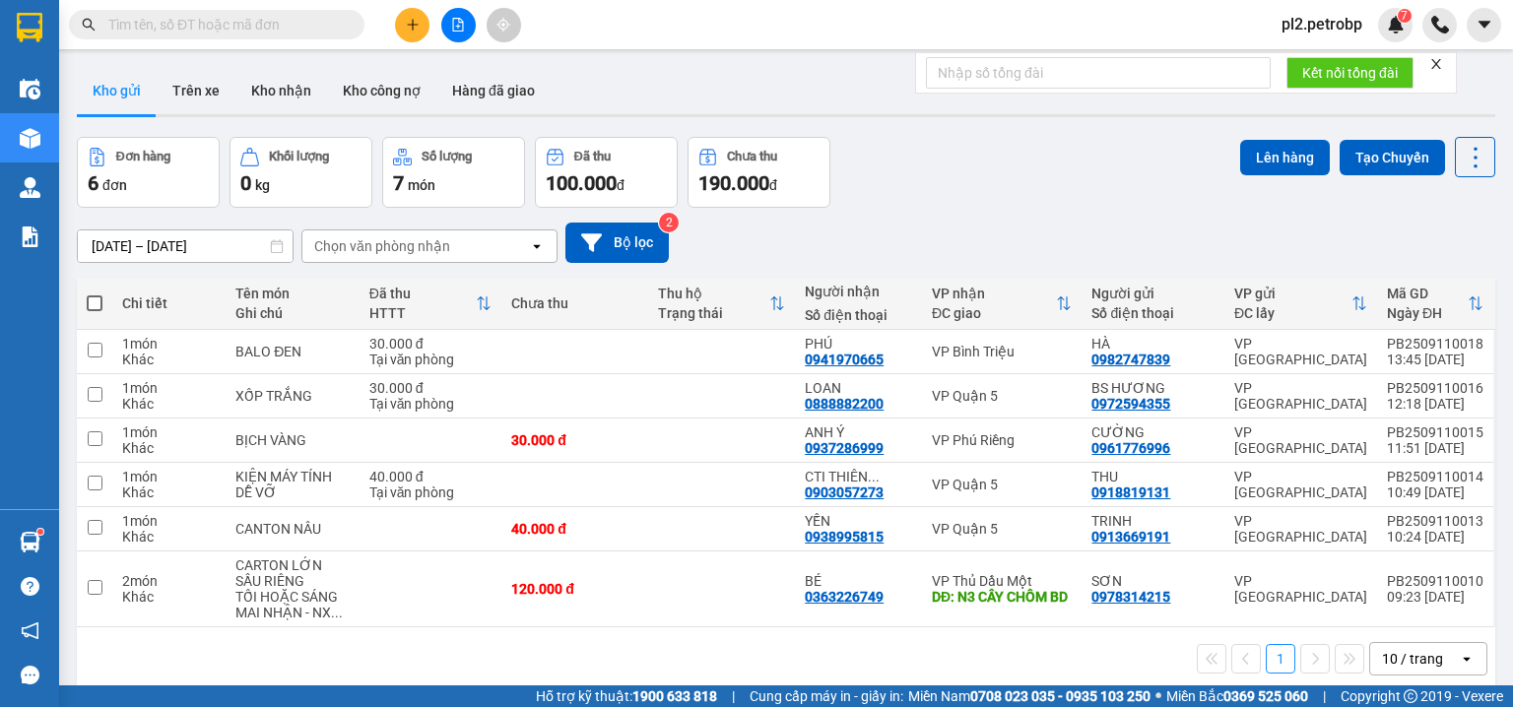
click at [302, 31] on input "text" at bounding box center [224, 25] width 233 height 22
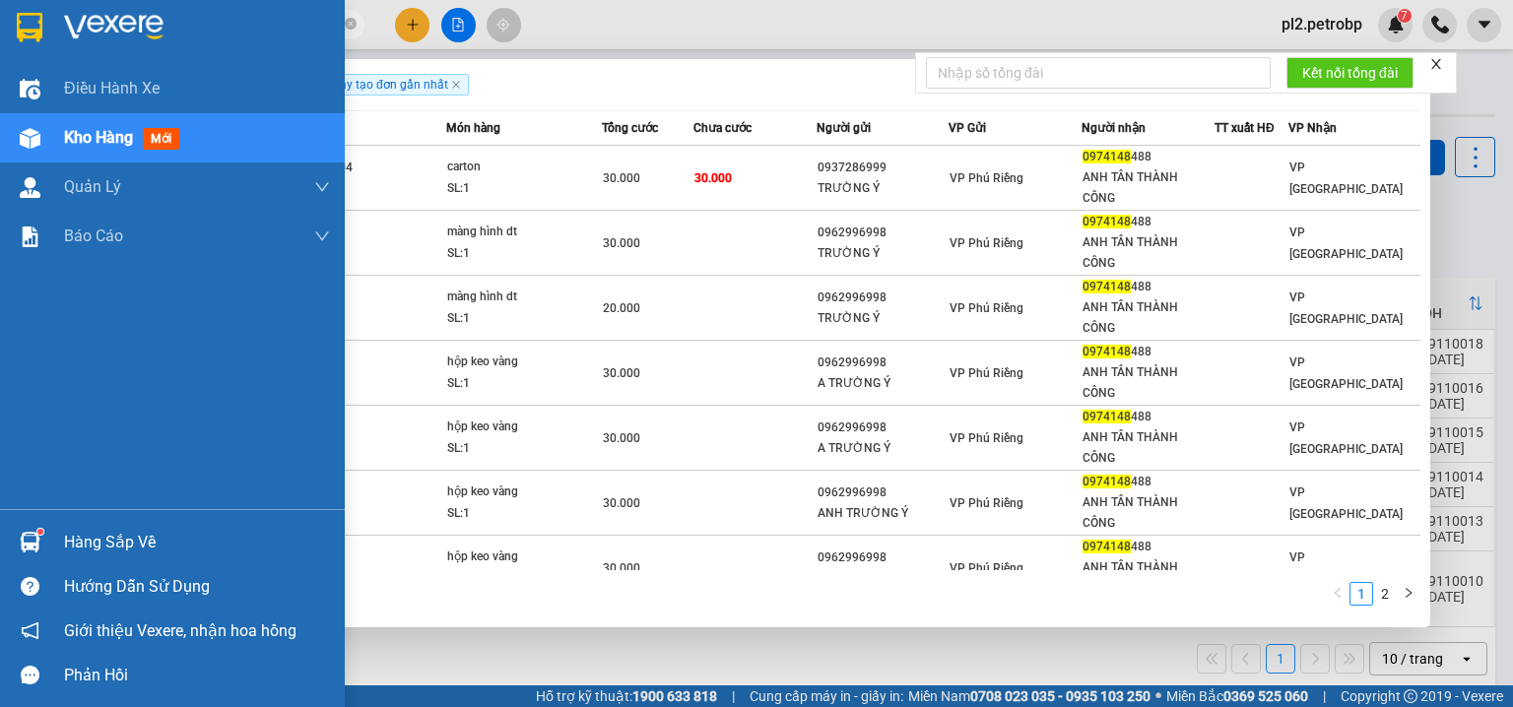
type input "0974148"
click at [136, 545] on div "Hàng sắp về" at bounding box center [197, 543] width 266 height 30
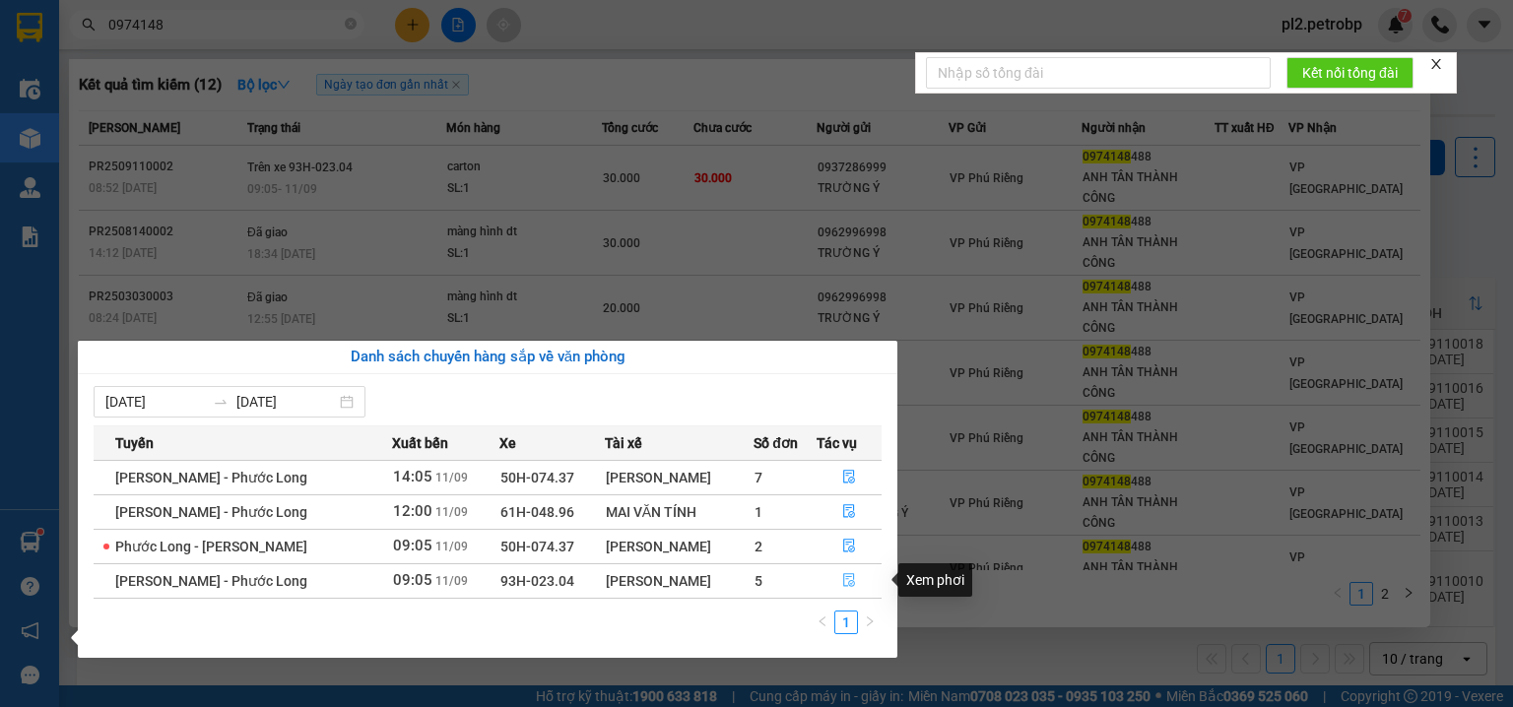
click at [845, 581] on icon "file-done" at bounding box center [849, 580] width 14 height 14
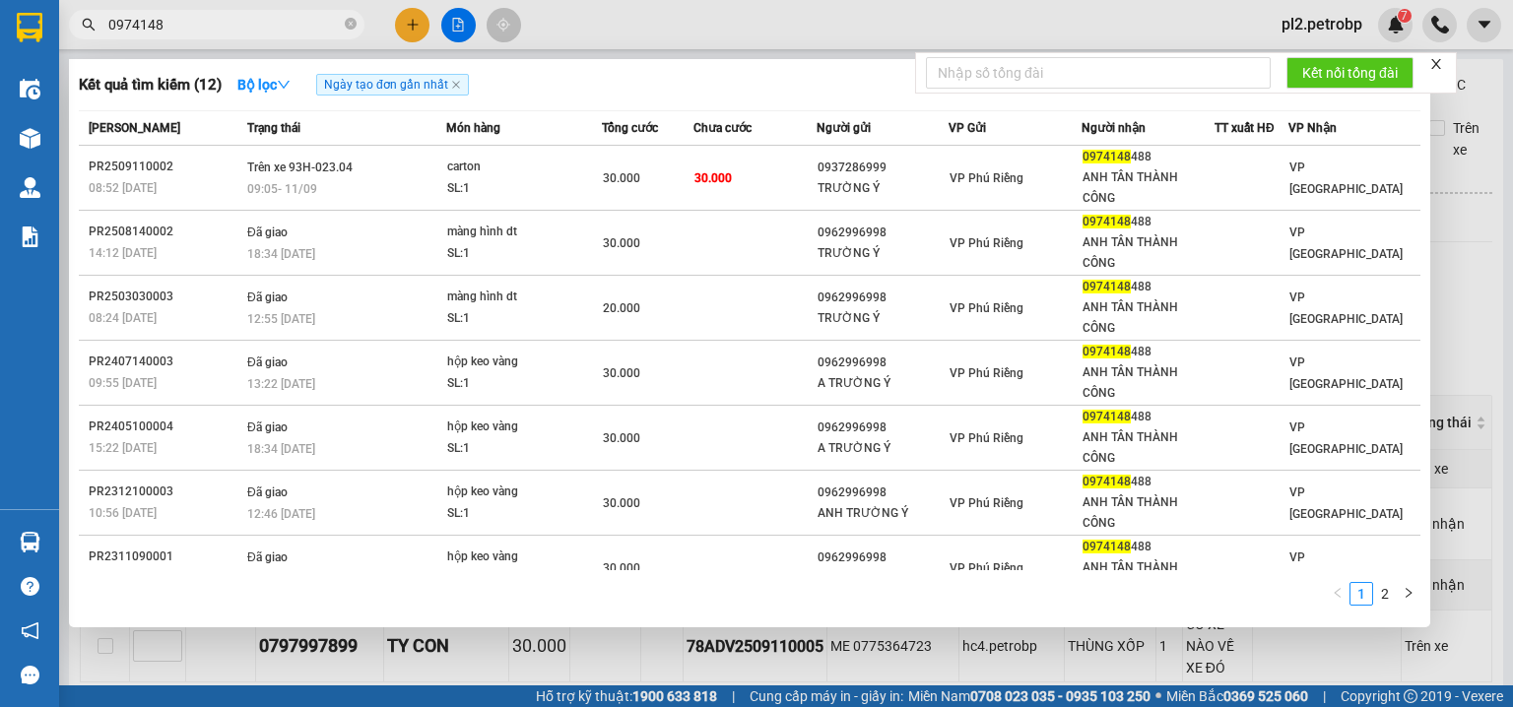
click at [971, 658] on div at bounding box center [756, 353] width 1513 height 707
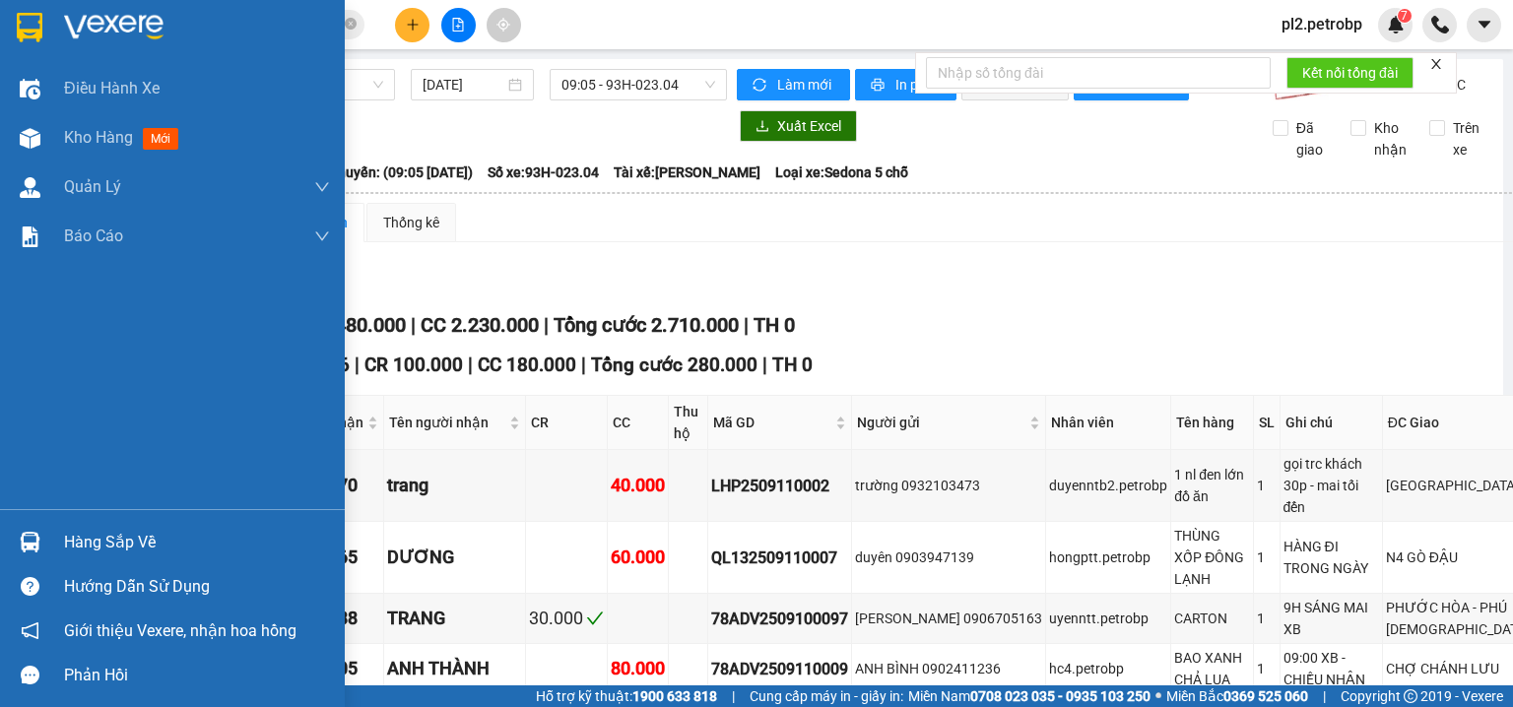
click at [74, 525] on div "Hàng sắp về" at bounding box center [172, 542] width 345 height 44
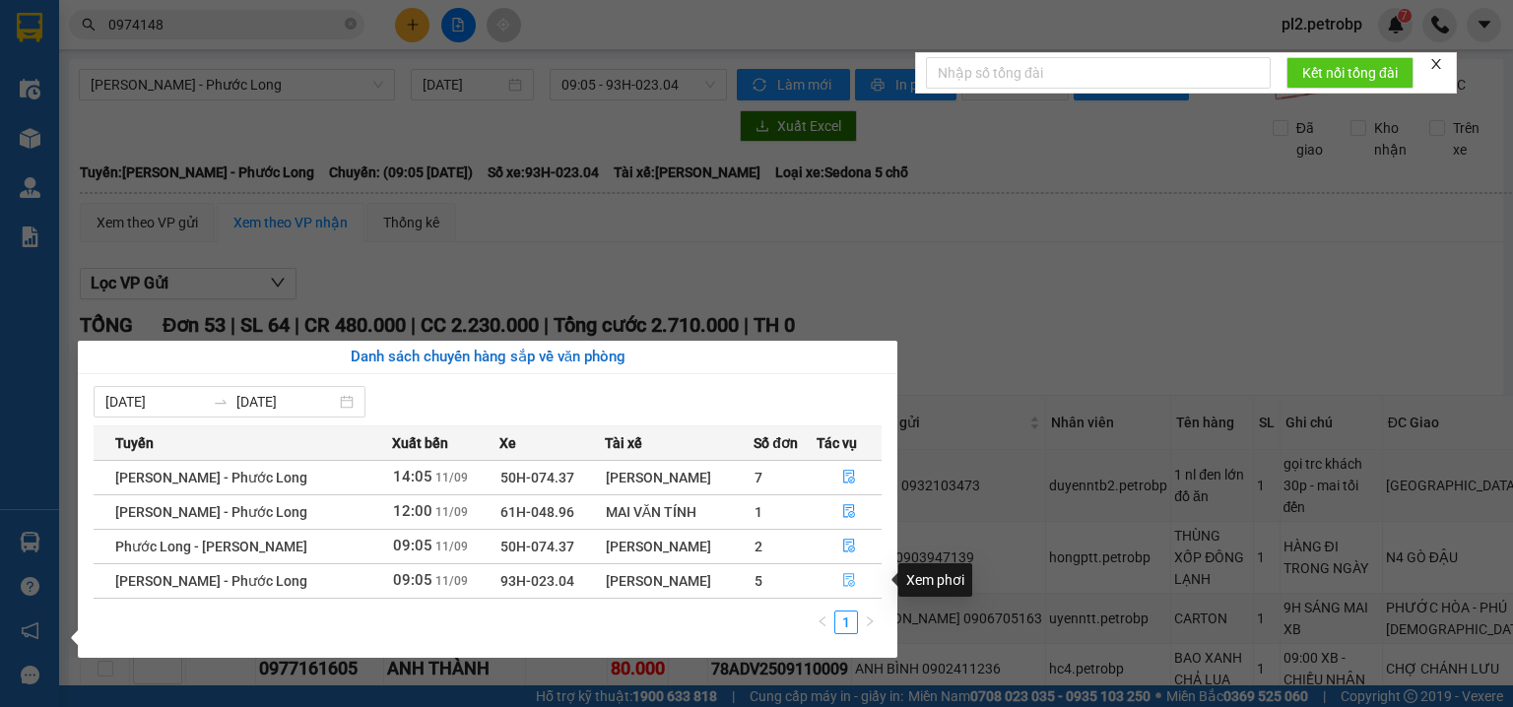
click at [862, 579] on button "button" at bounding box center [850, 582] width 64 height 32
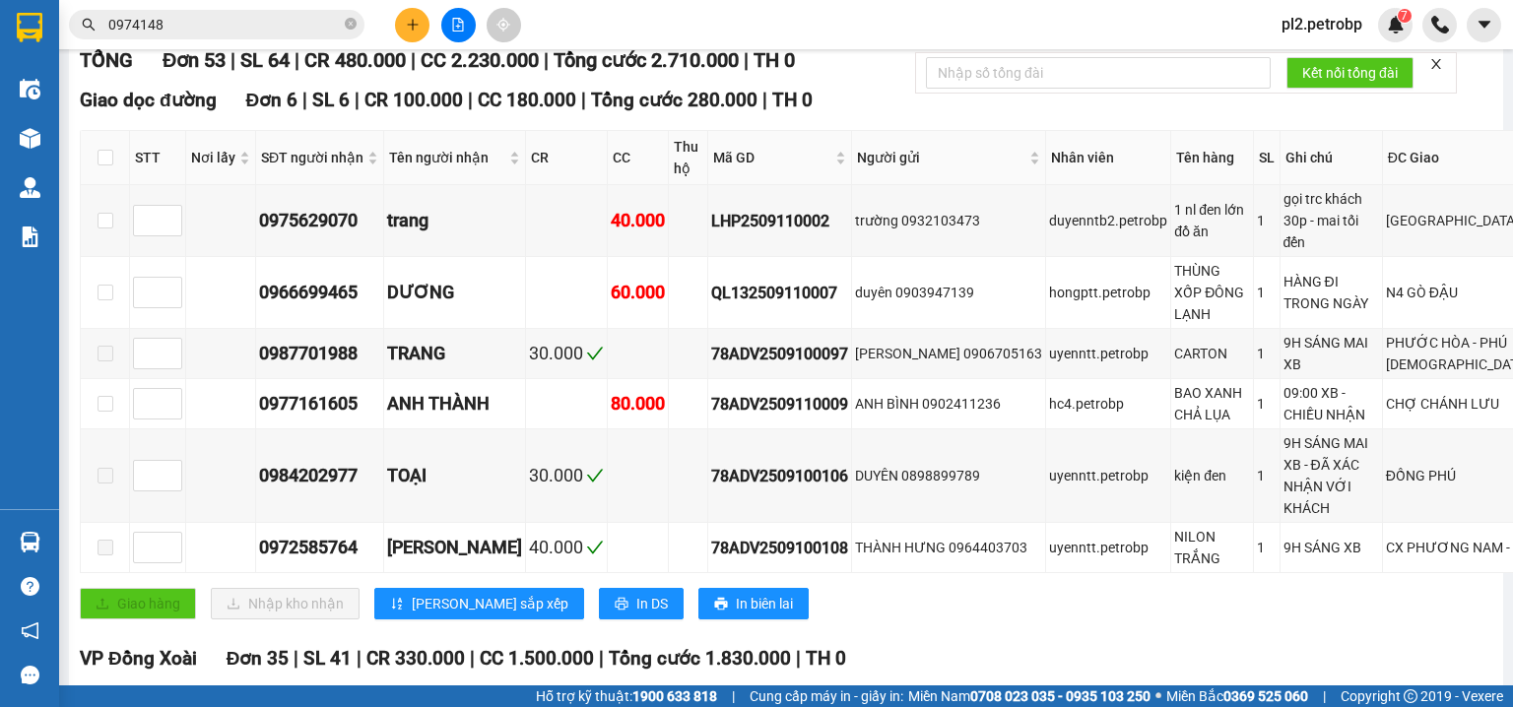
scroll to position [242, 0]
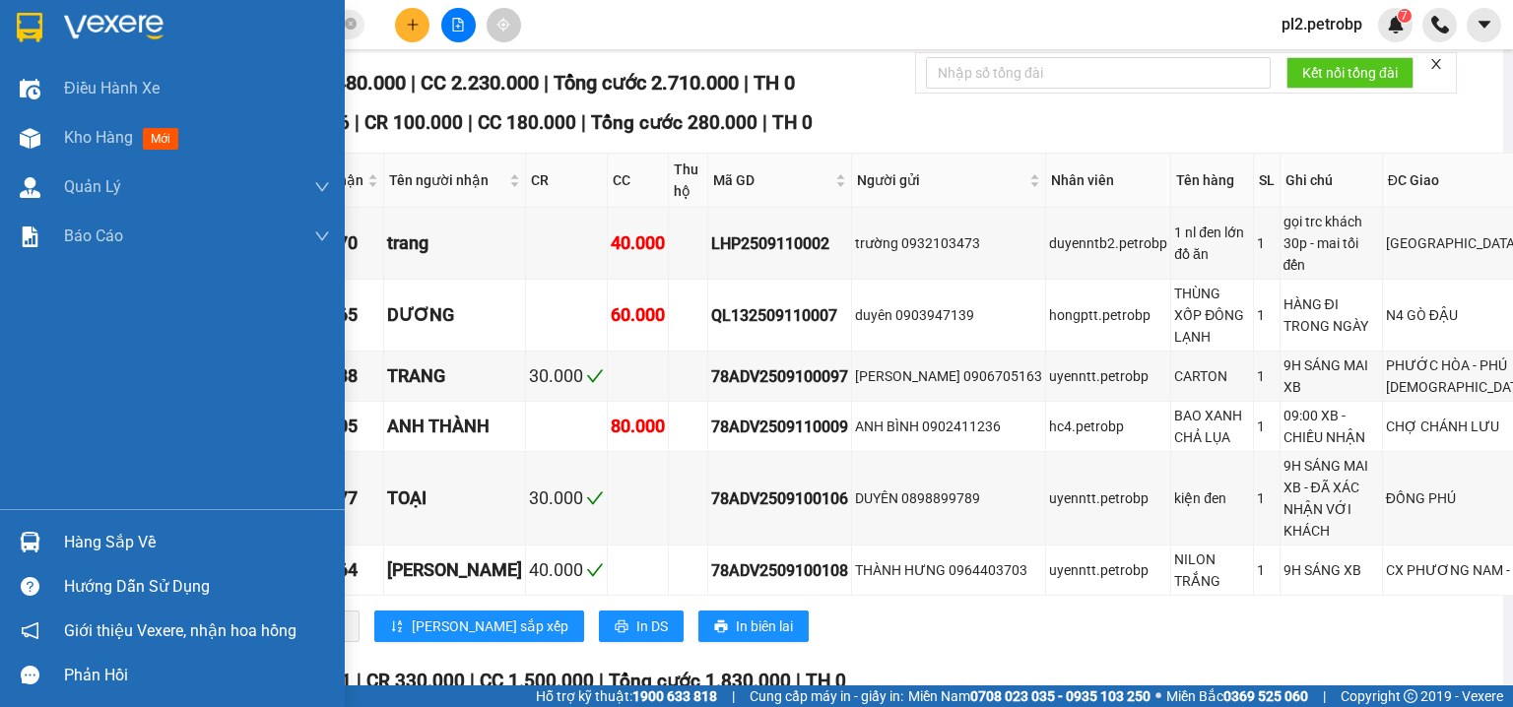
click at [50, 524] on div "Hàng sắp về" at bounding box center [172, 542] width 345 height 44
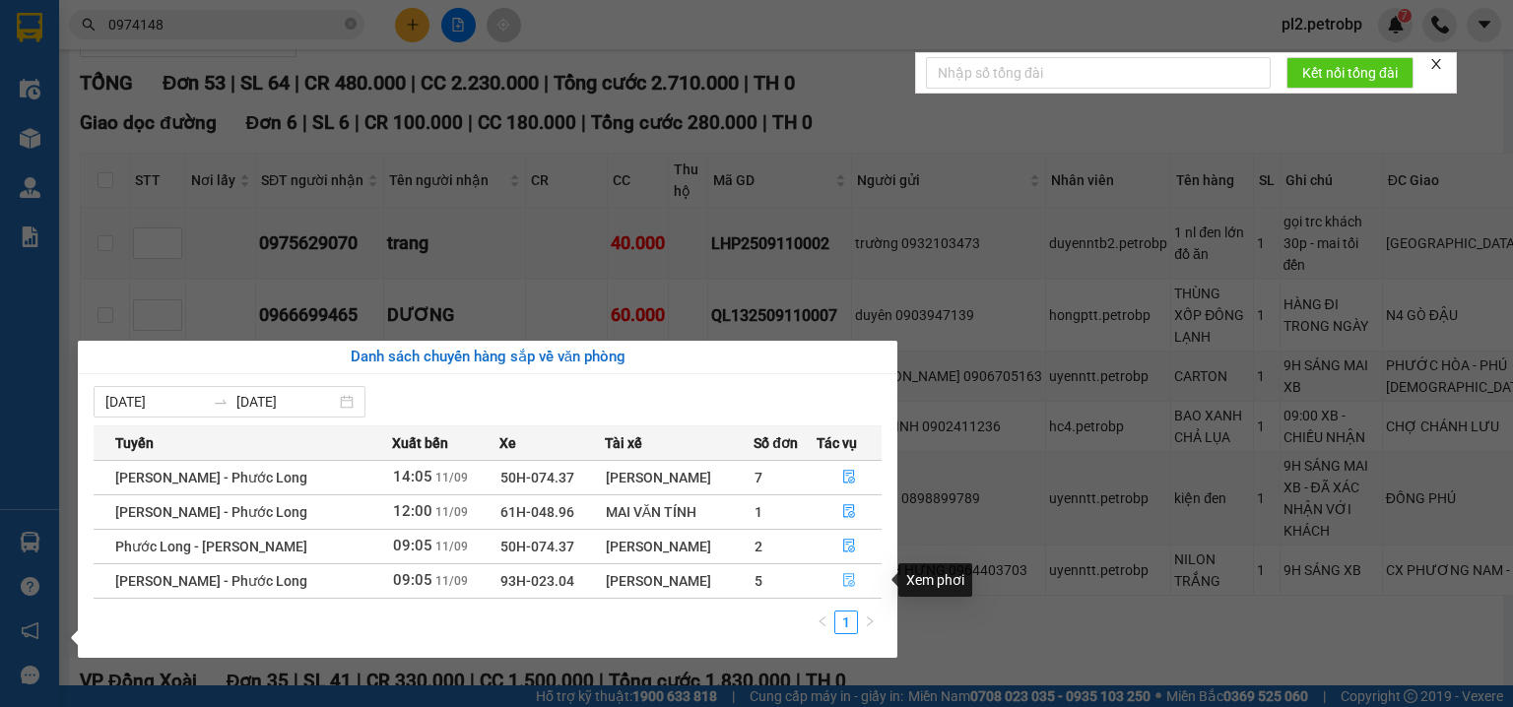
click at [836, 572] on button "button" at bounding box center [850, 582] width 64 height 32
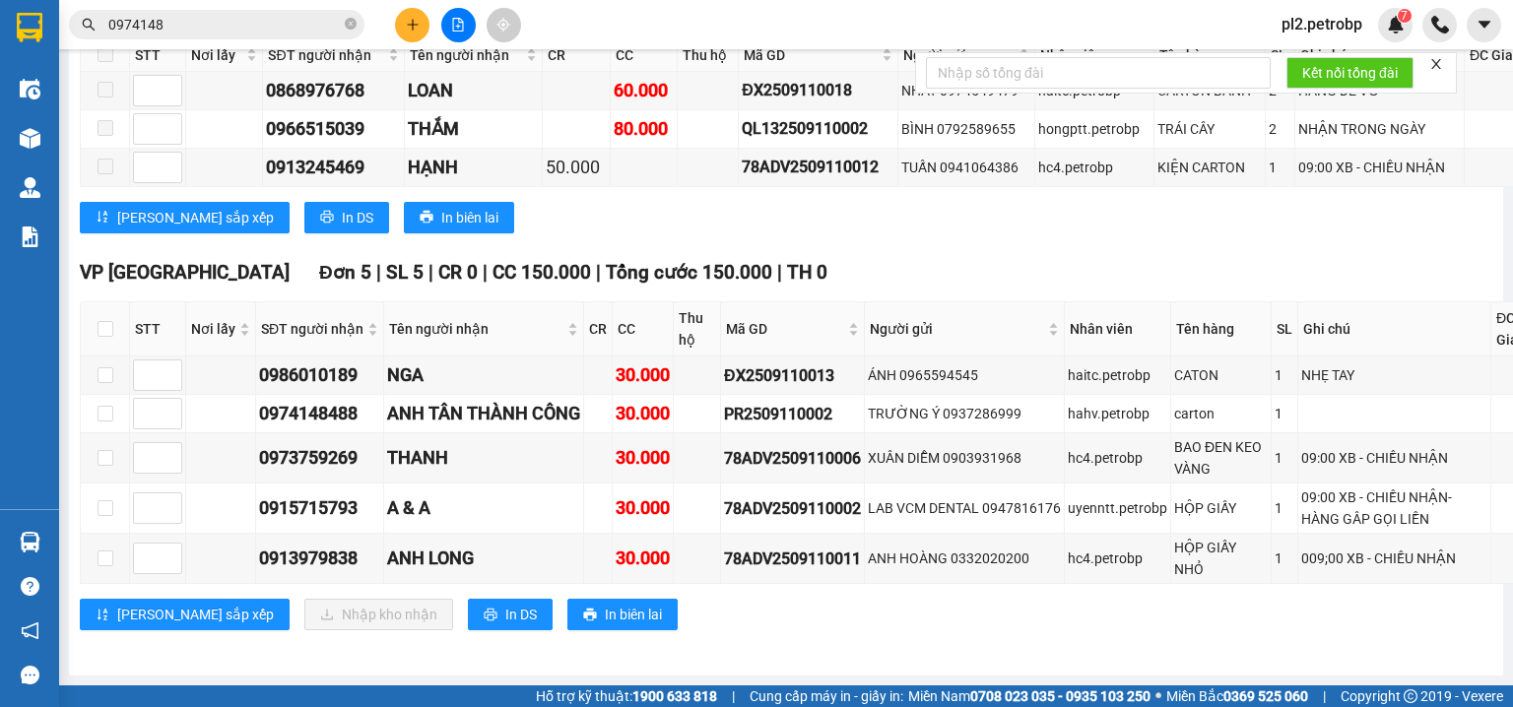
scroll to position [5540, 0]
click at [110, 321] on input "checkbox" at bounding box center [106, 329] width 16 height 16
checkbox input "true"
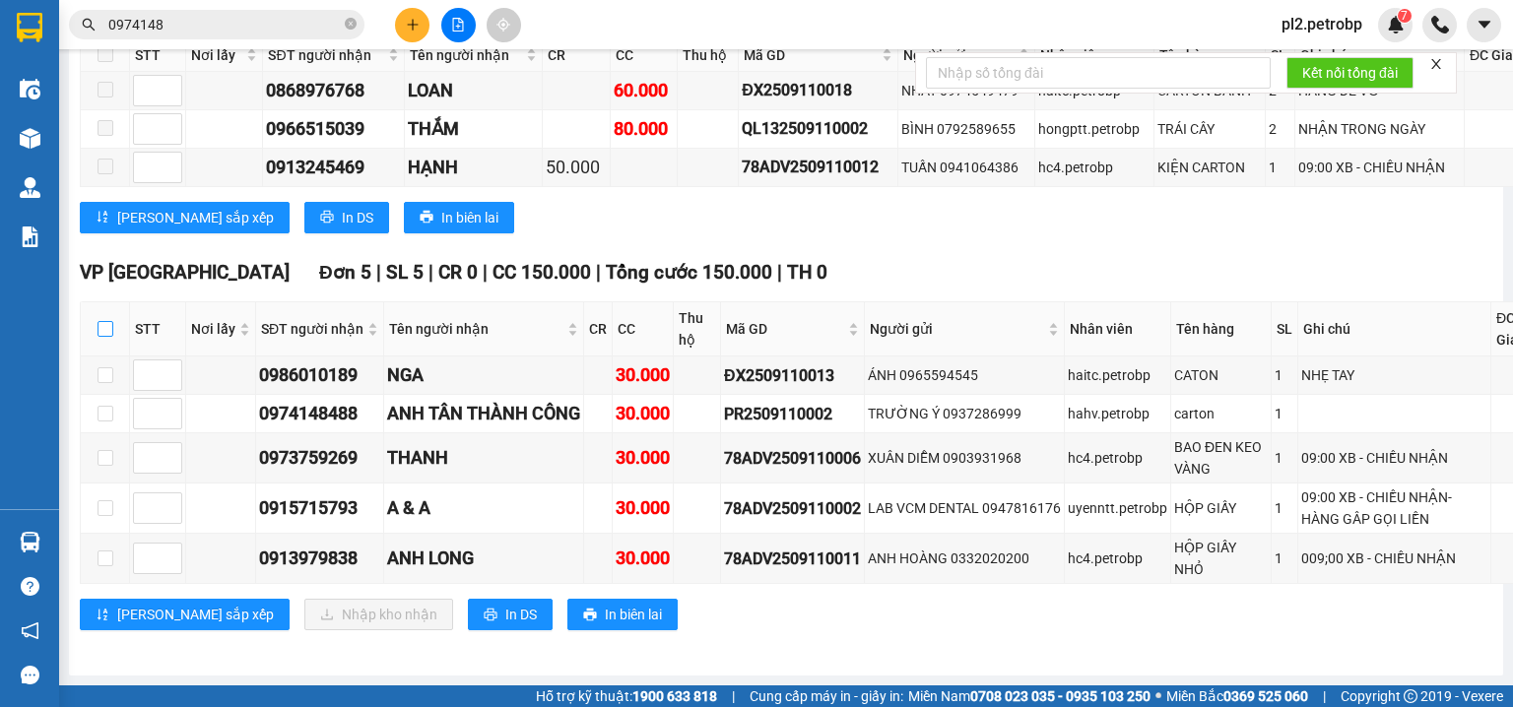
checkbox input "true"
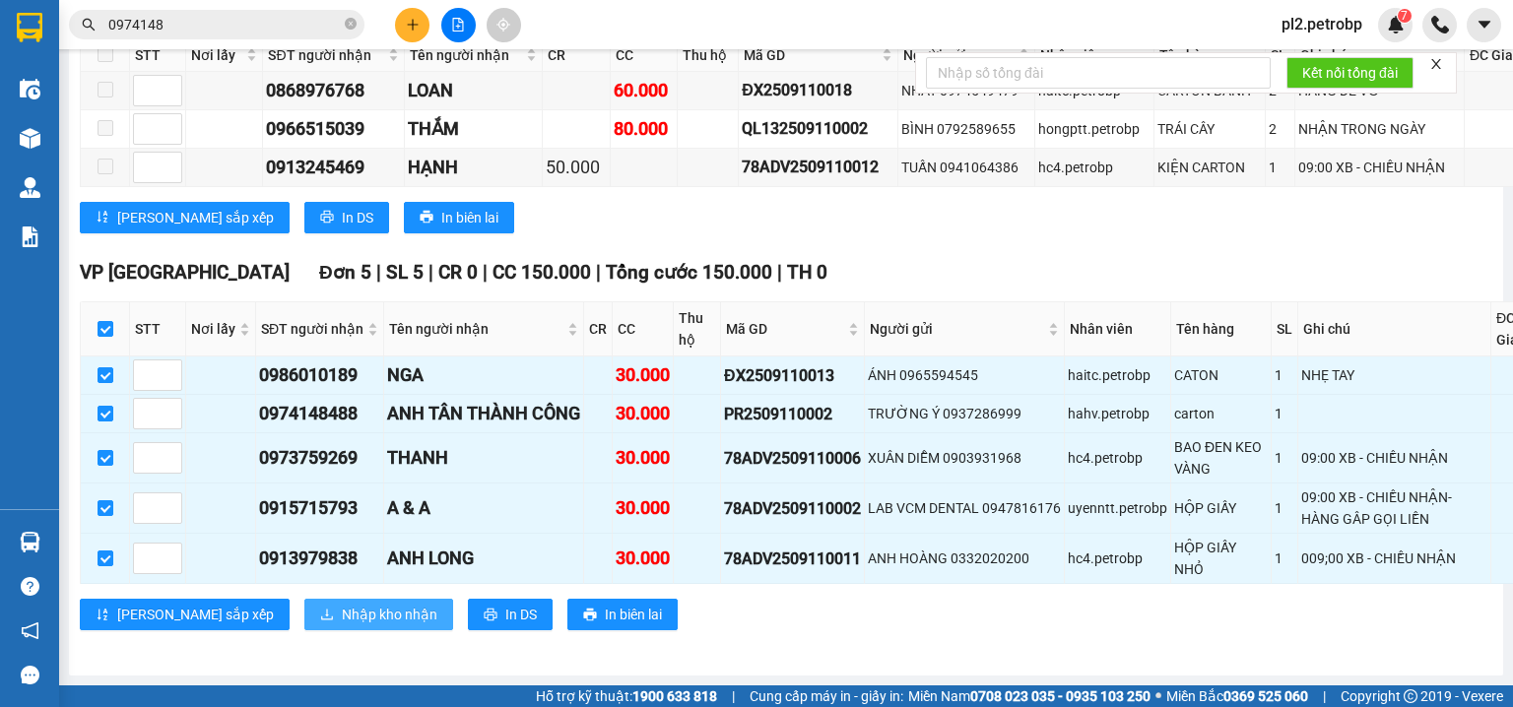
click at [330, 599] on button "Nhập kho nhận" at bounding box center [378, 615] width 149 height 32
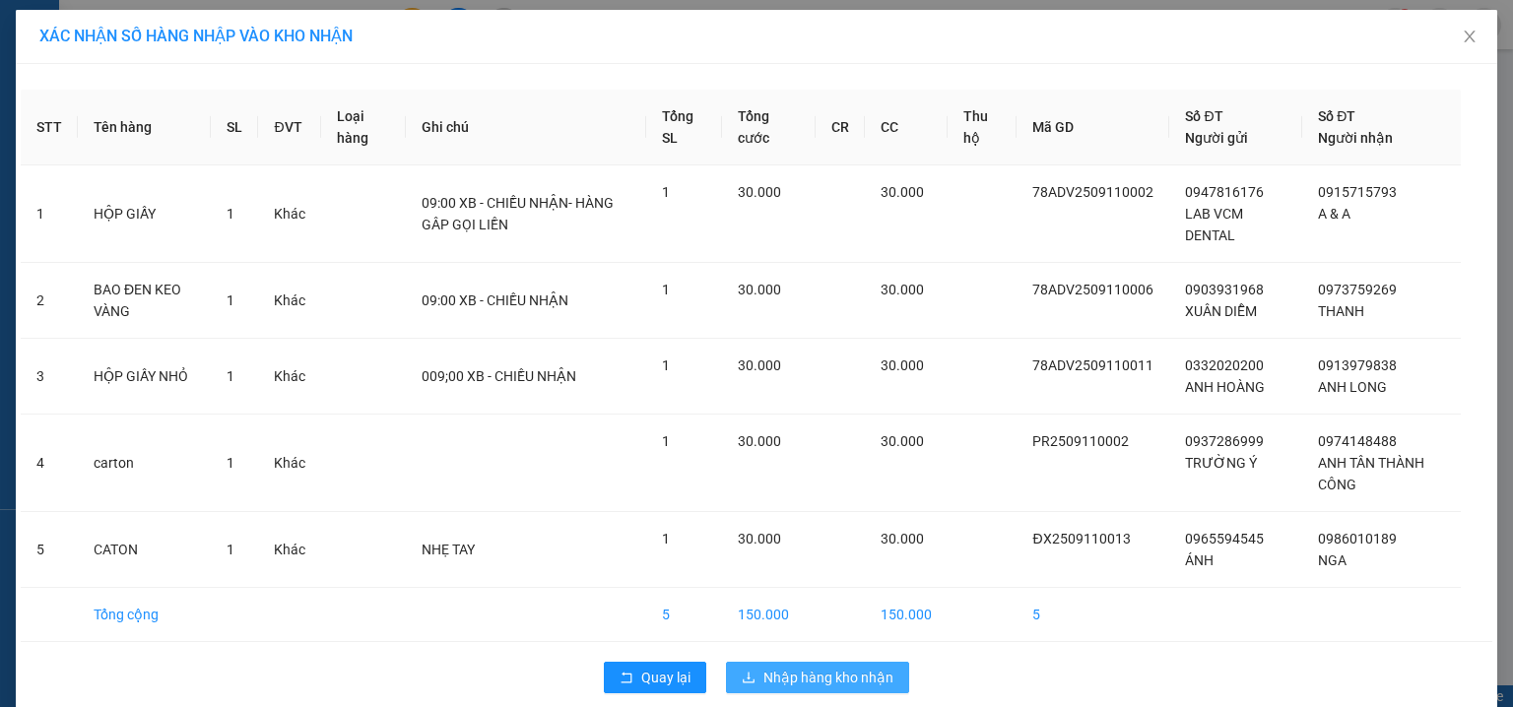
click at [845, 670] on span "Nhập hàng kho nhận" at bounding box center [829, 678] width 130 height 22
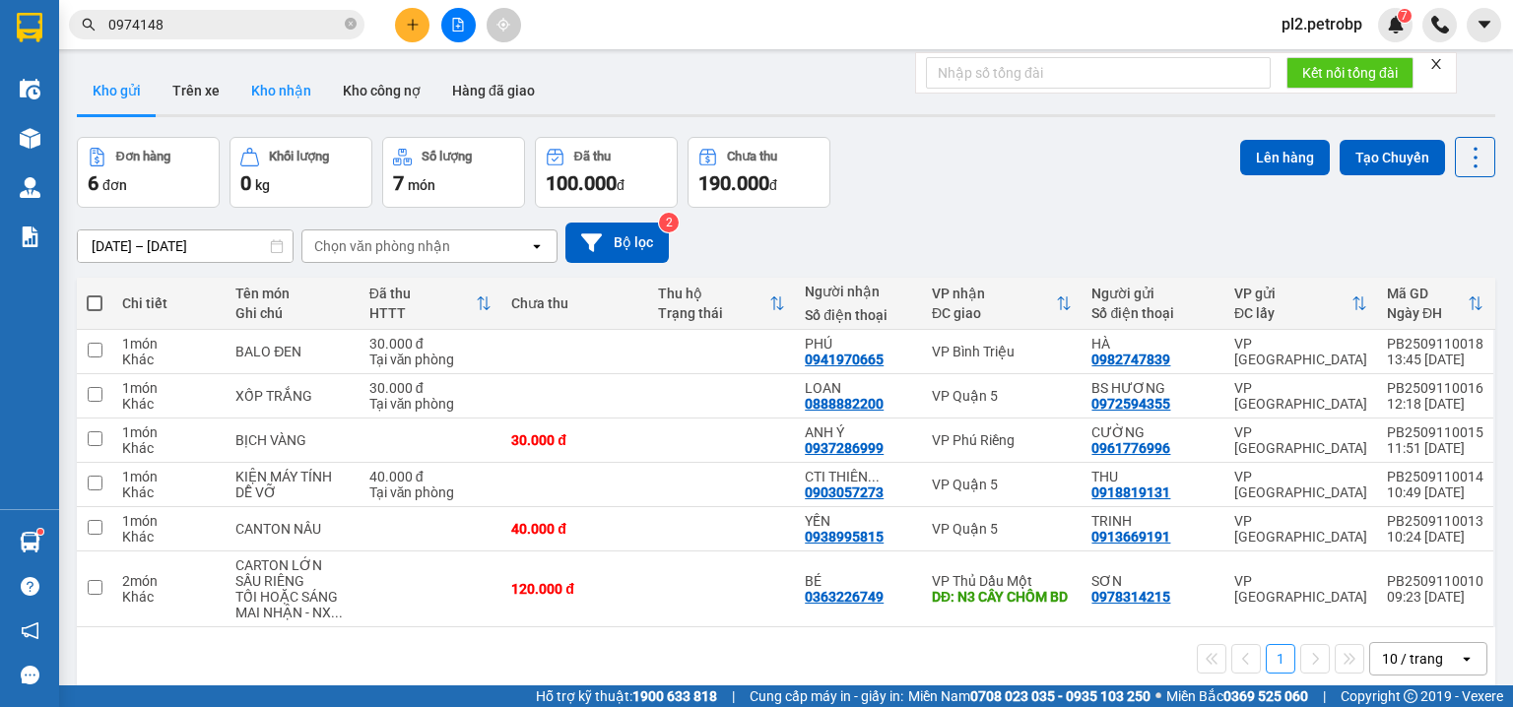
click at [296, 97] on button "Kho nhận" at bounding box center [281, 90] width 92 height 47
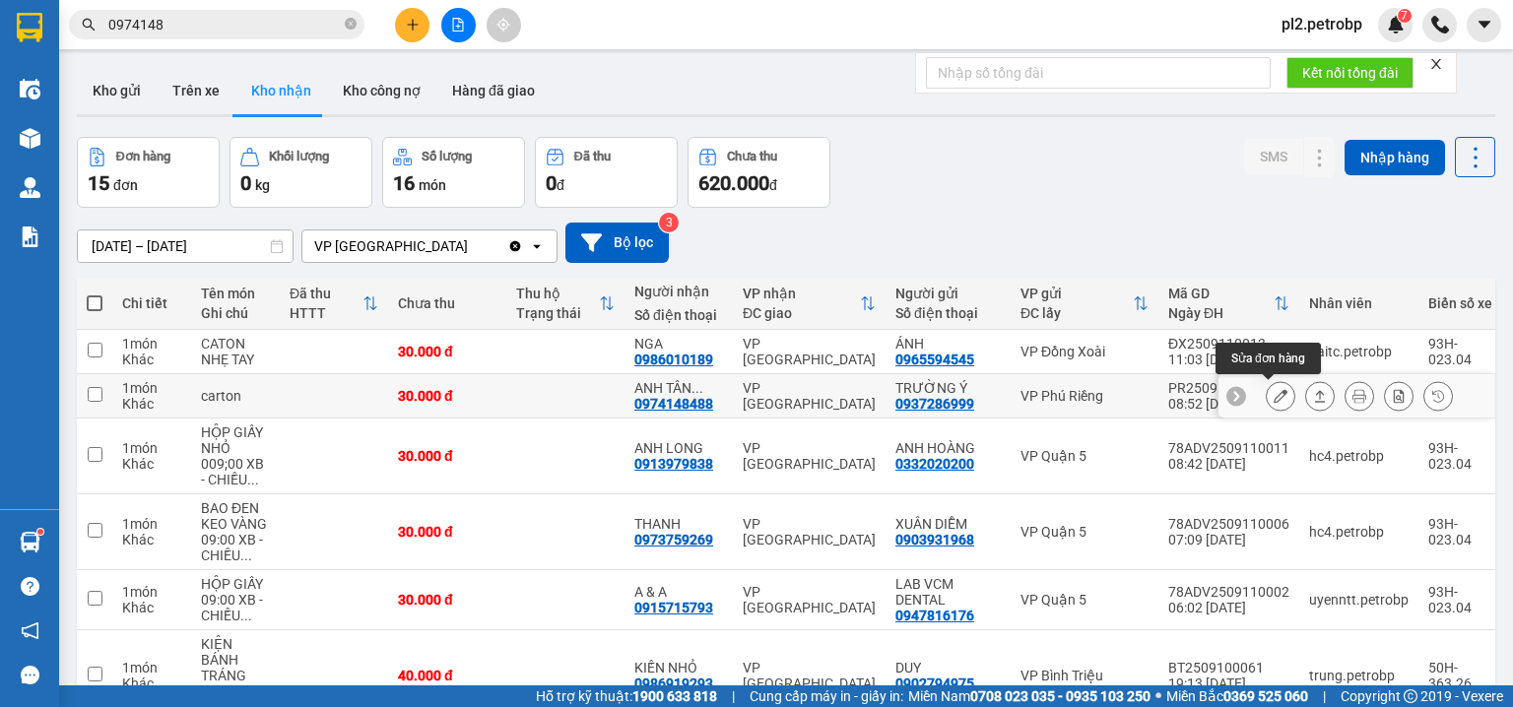
click at [1275, 394] on icon at bounding box center [1281, 396] width 14 height 14
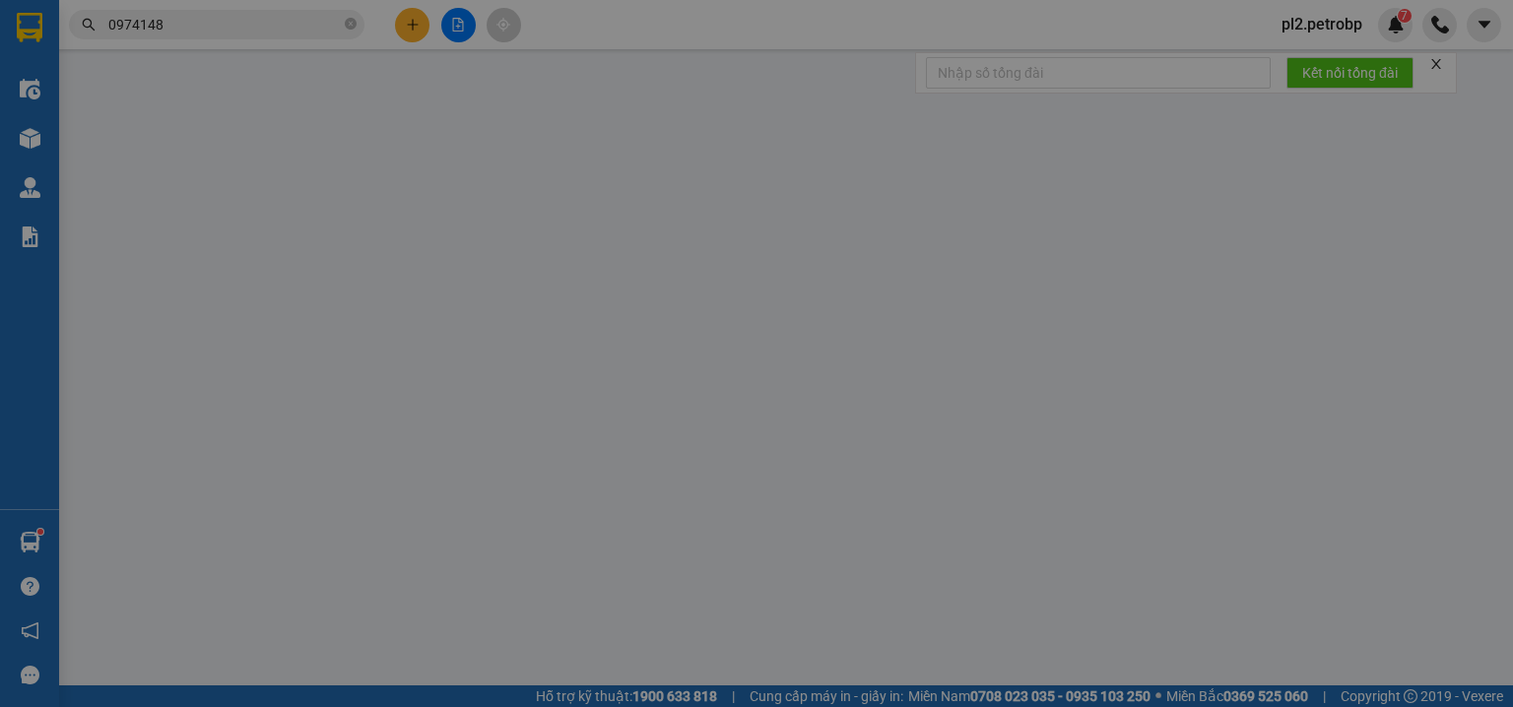
type input "0937286999"
type input "TRƯỜNG Ý"
type input "0974148488"
type input "ANH TÂN THÀNH CÔNG"
type input "30.000"
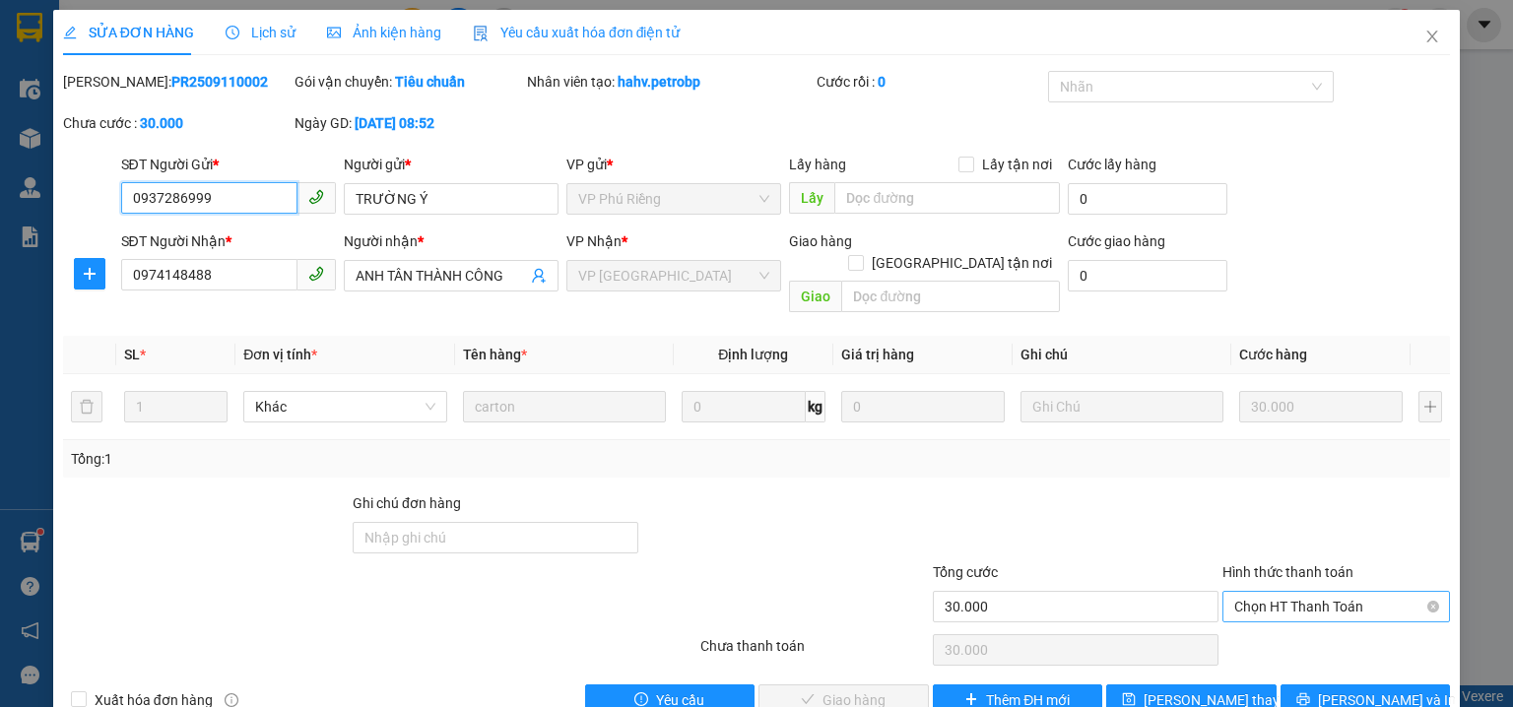
click at [1276, 592] on span "Chọn HT Thanh Toán" at bounding box center [1336, 607] width 204 height 30
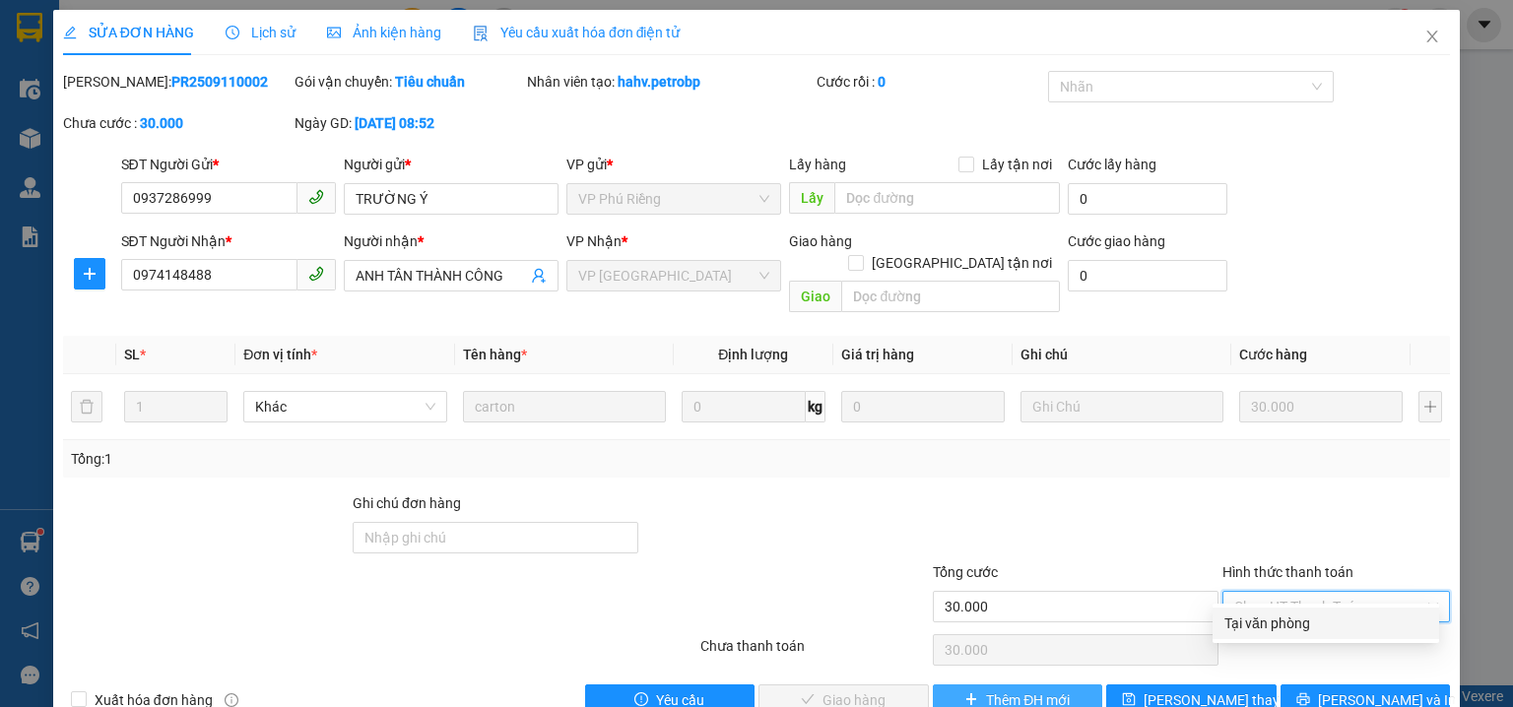
drag, startPoint x: 1264, startPoint y: 615, endPoint x: 1086, endPoint y: 664, distance: 185.0
click at [1234, 631] on div "Tại văn phòng" at bounding box center [1326, 624] width 203 height 22
type input "0"
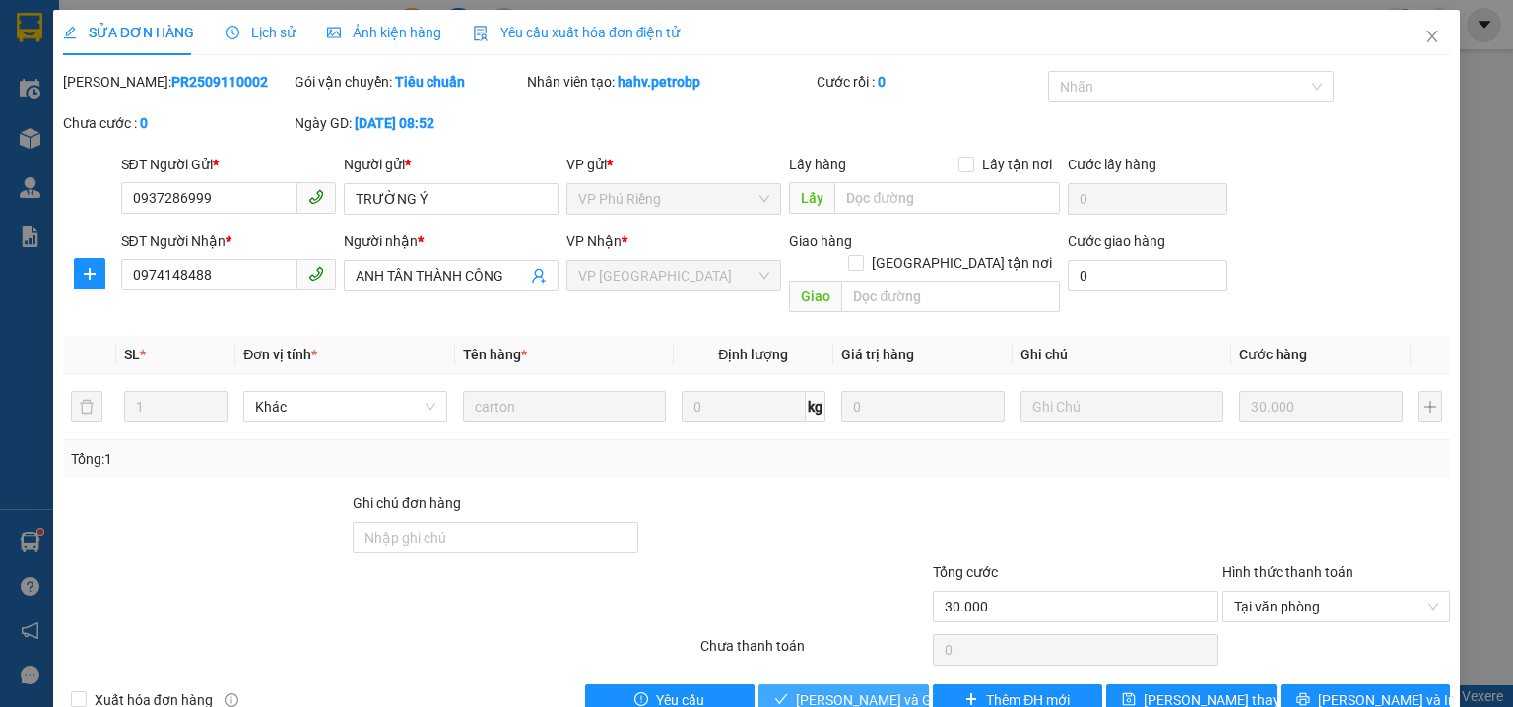
click at [866, 690] on span "Lưu và Giao hàng" at bounding box center [890, 701] width 189 height 22
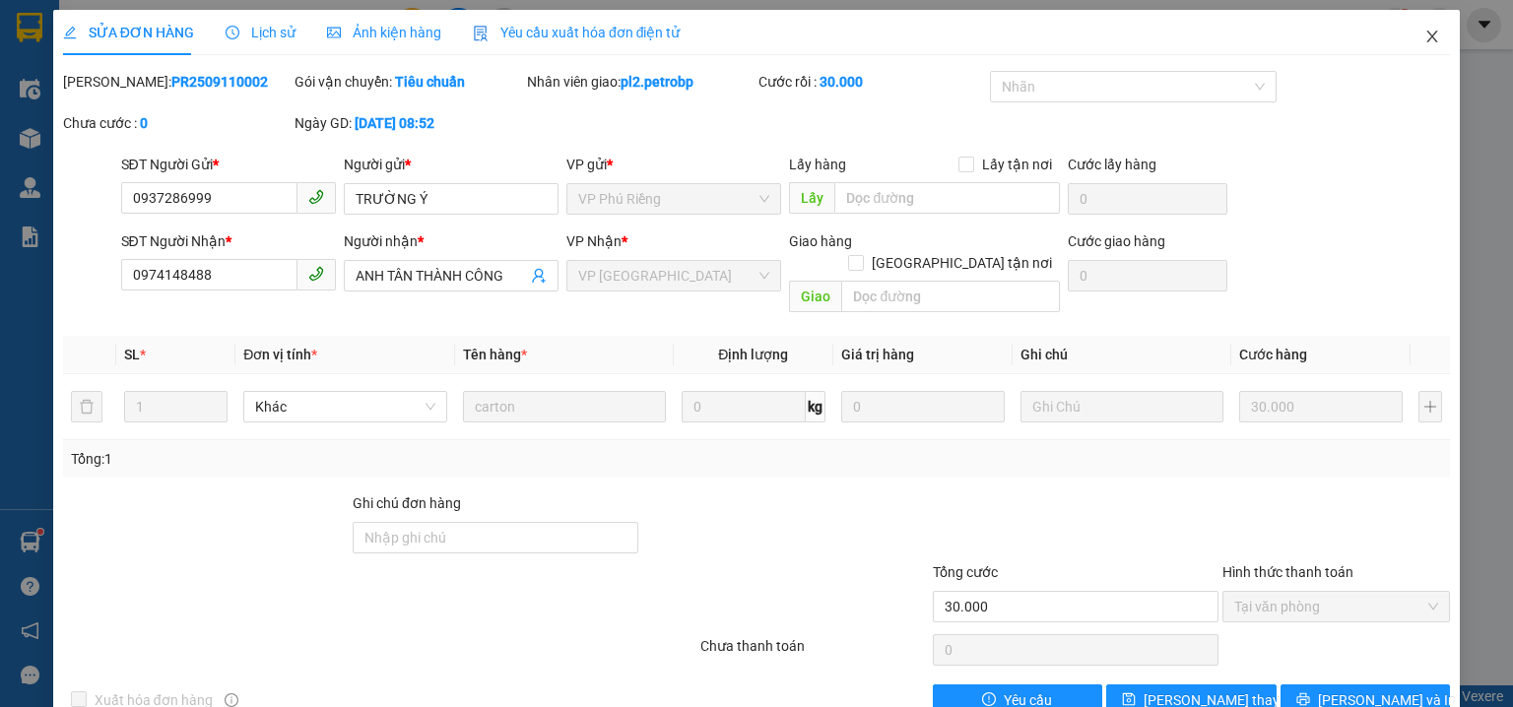
drag, startPoint x: 1427, startPoint y: 35, endPoint x: 942, endPoint y: 58, distance: 485.3
click at [1426, 35] on icon "close" at bounding box center [1433, 37] width 16 height 16
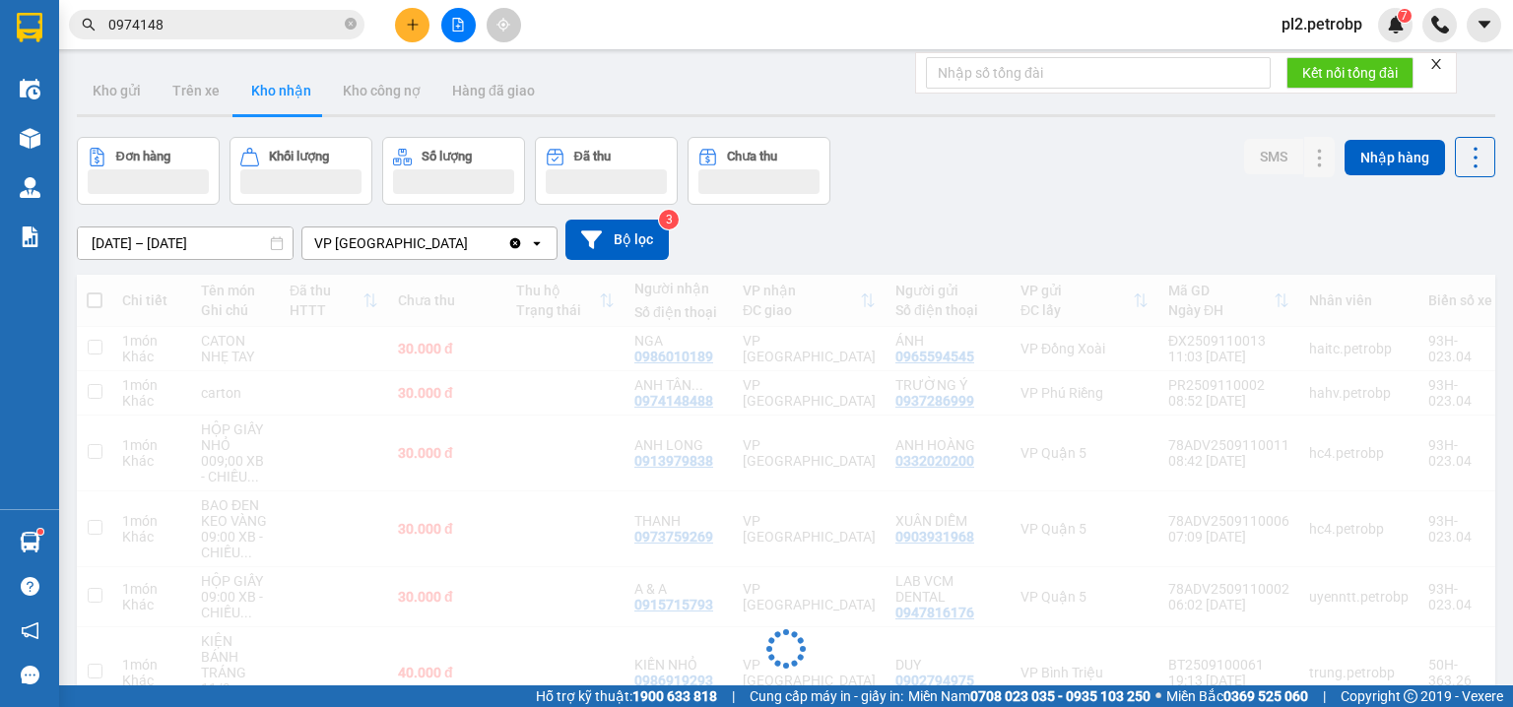
click at [414, 23] on icon "plus" at bounding box center [413, 25] width 14 height 14
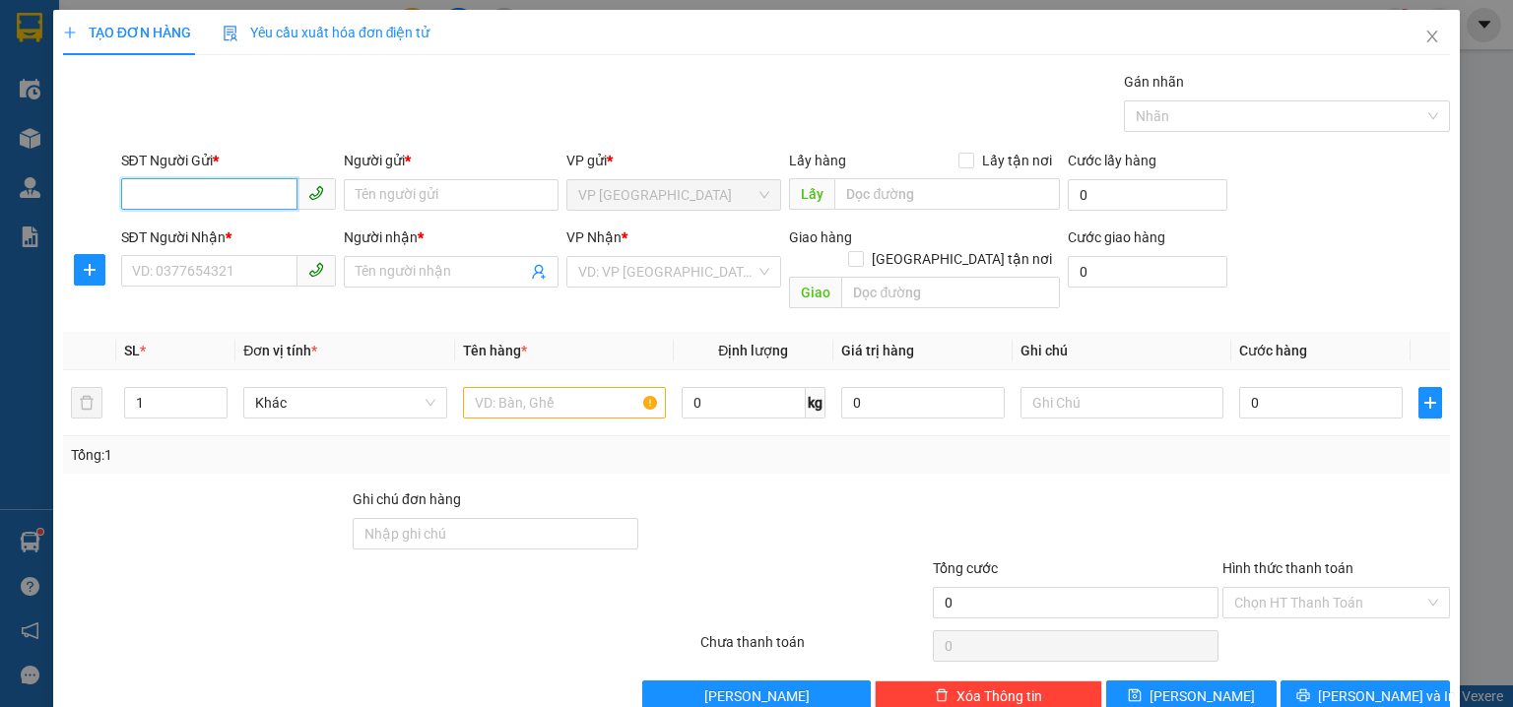
click at [243, 190] on input "SĐT Người Gửi *" at bounding box center [209, 194] width 176 height 32
click at [227, 236] on div "0913979838 - ANH LONG" at bounding box center [226, 234] width 189 height 22
type input "0913979838"
type input "ANH LONG"
type input "0922161161"
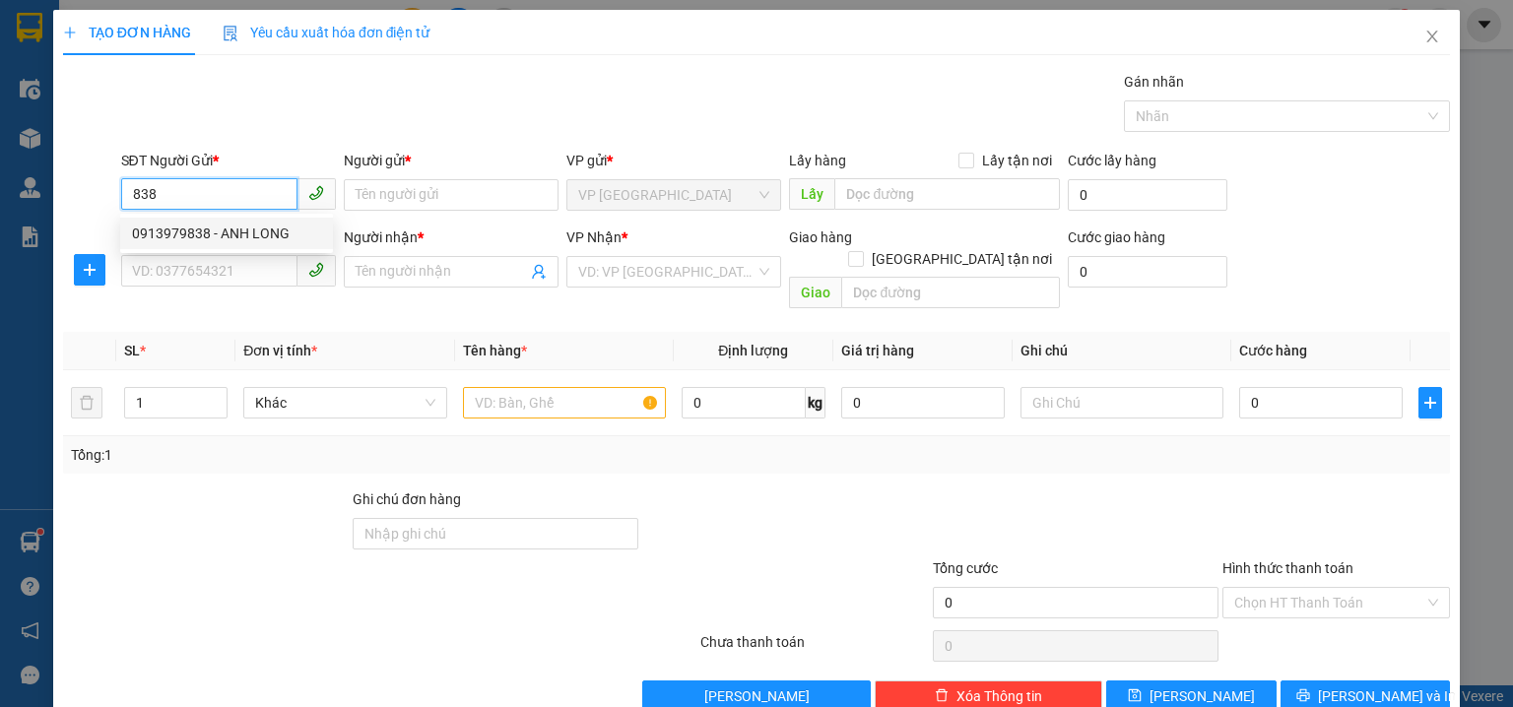
type input "ANH THIỆN"
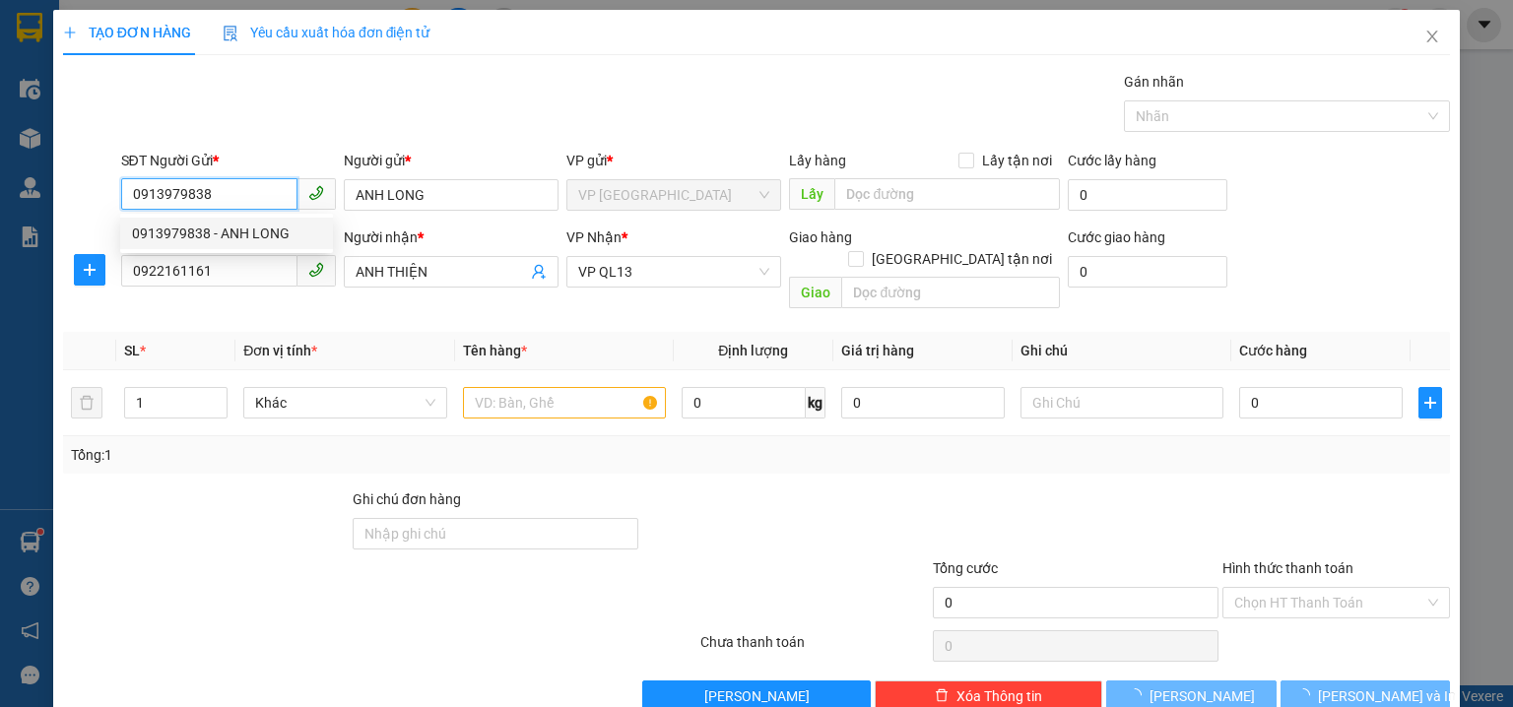
type input "30.000"
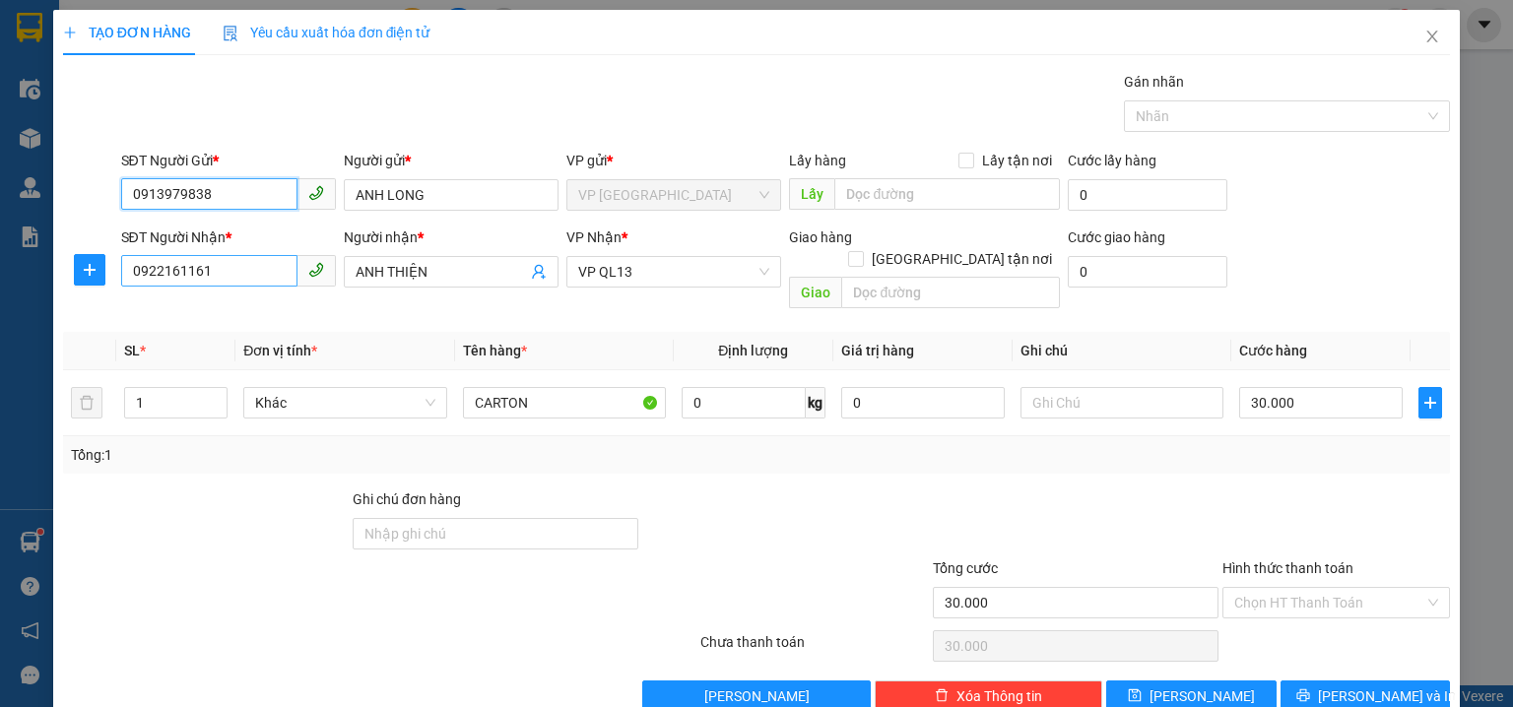
type input "0913979838"
drag, startPoint x: 240, startPoint y: 278, endPoint x: 0, endPoint y: 218, distance: 247.8
click at [0, 222] on div "TẠO ĐƠN HÀNG Yêu cầu xuất hóa đơn điện tử Transit Pickup Surcharge Ids Transit …" at bounding box center [756, 353] width 1513 height 707
type input "0909501389"
drag, startPoint x: 444, startPoint y: 270, endPoint x: 183, endPoint y: 269, distance: 261.1
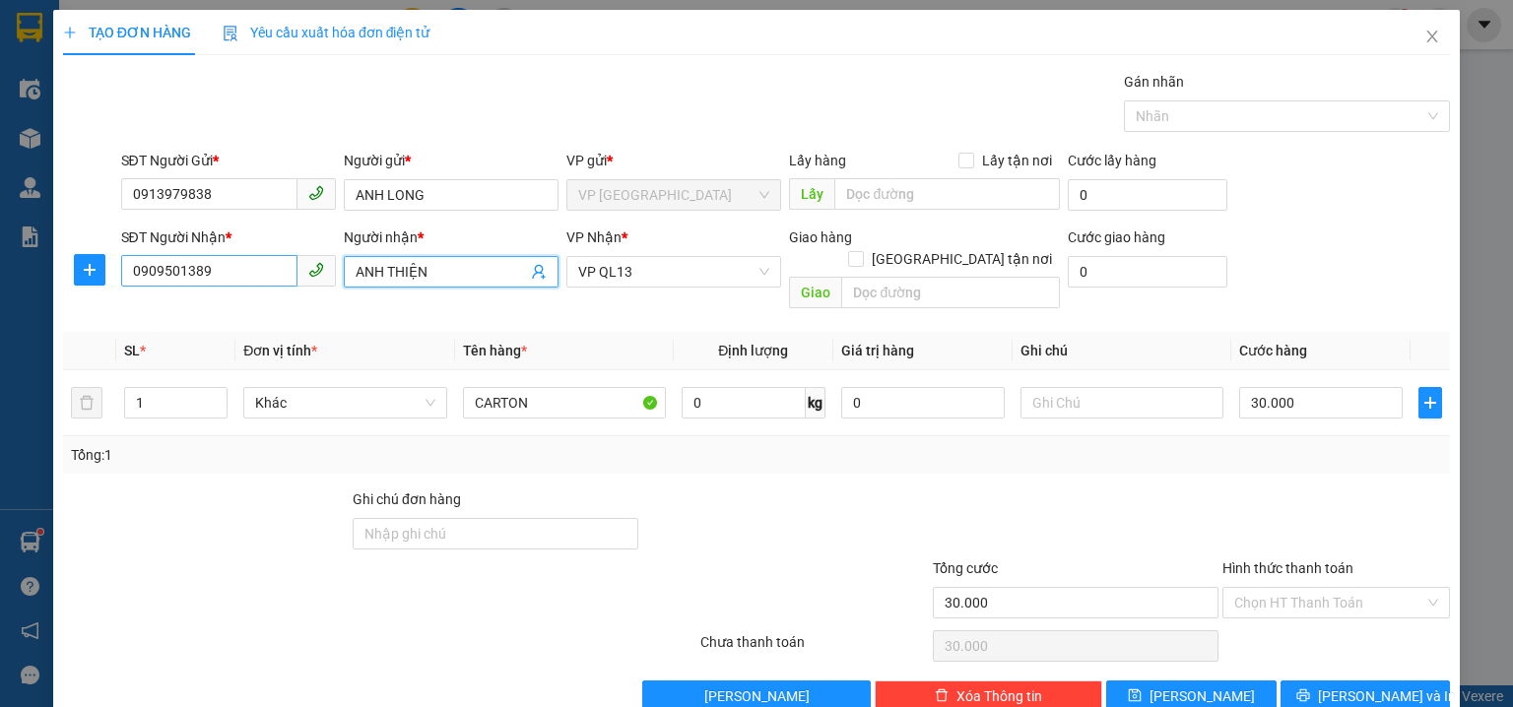
click at [183, 269] on div "SĐT Người Nhận * 0909501389 Người nhận * ANH THIỆN VP Nhận * VP QL13 Giao hàng …" at bounding box center [786, 272] width 1338 height 91
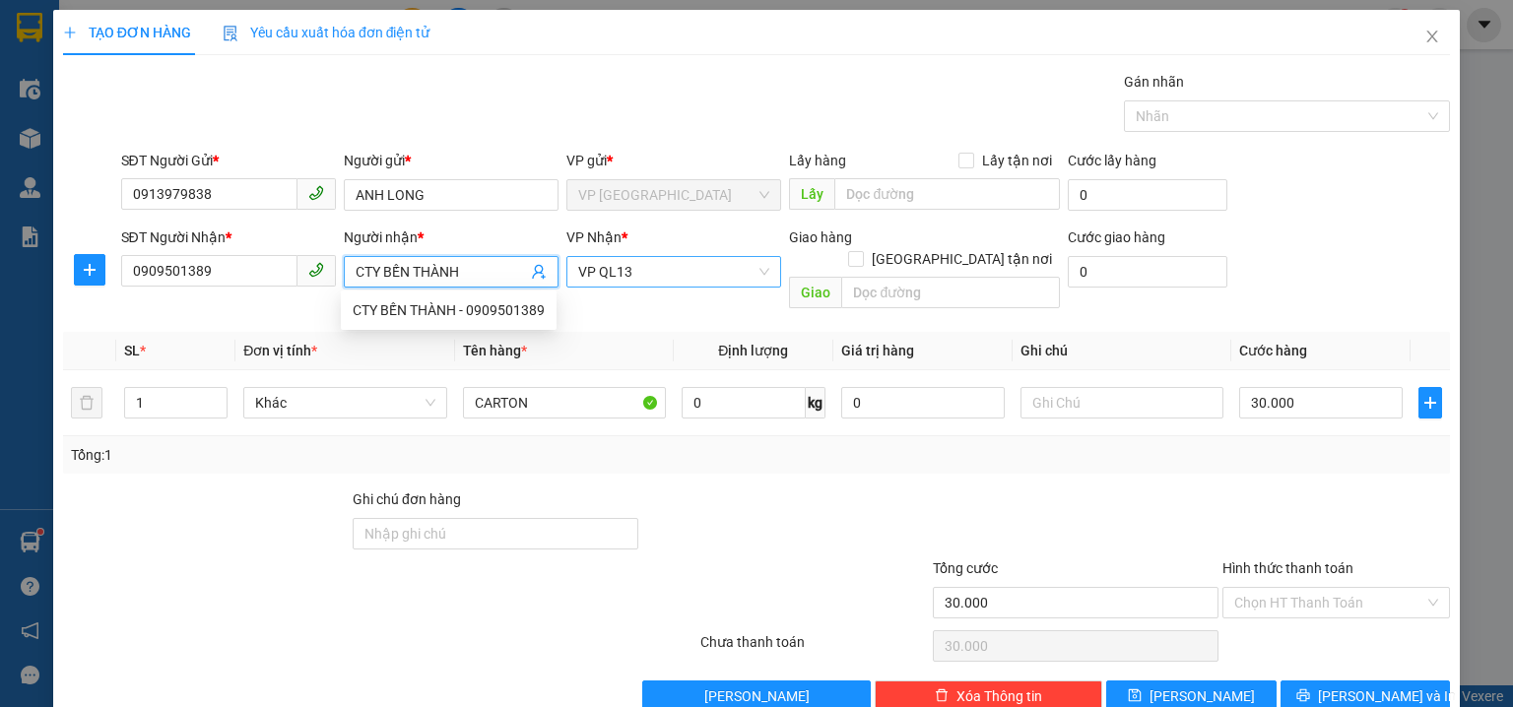
click at [611, 280] on span "VP QL13" at bounding box center [673, 272] width 191 height 30
type input "CTY BẾN THÀNH"
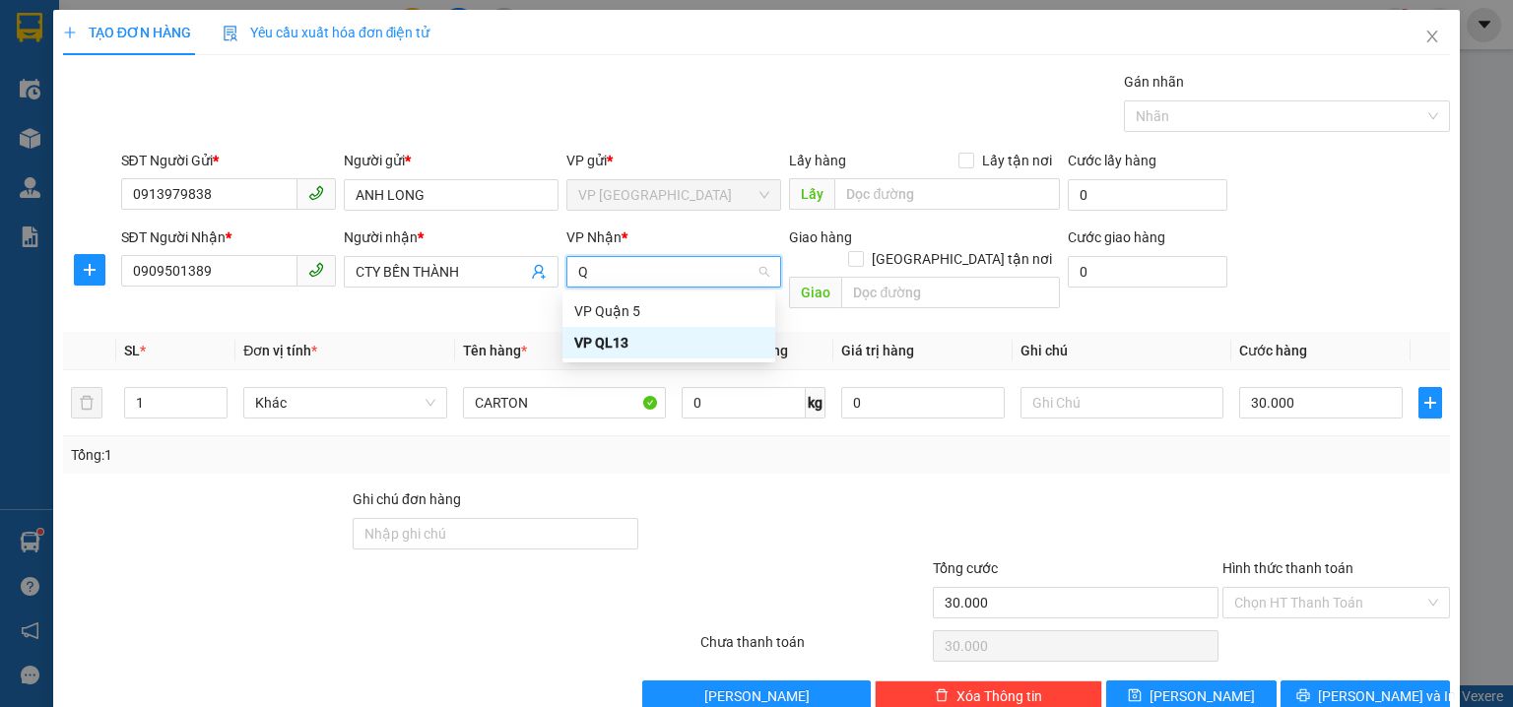
type input "QU"
click at [703, 314] on div "VP Quận 5" at bounding box center [668, 311] width 189 height 22
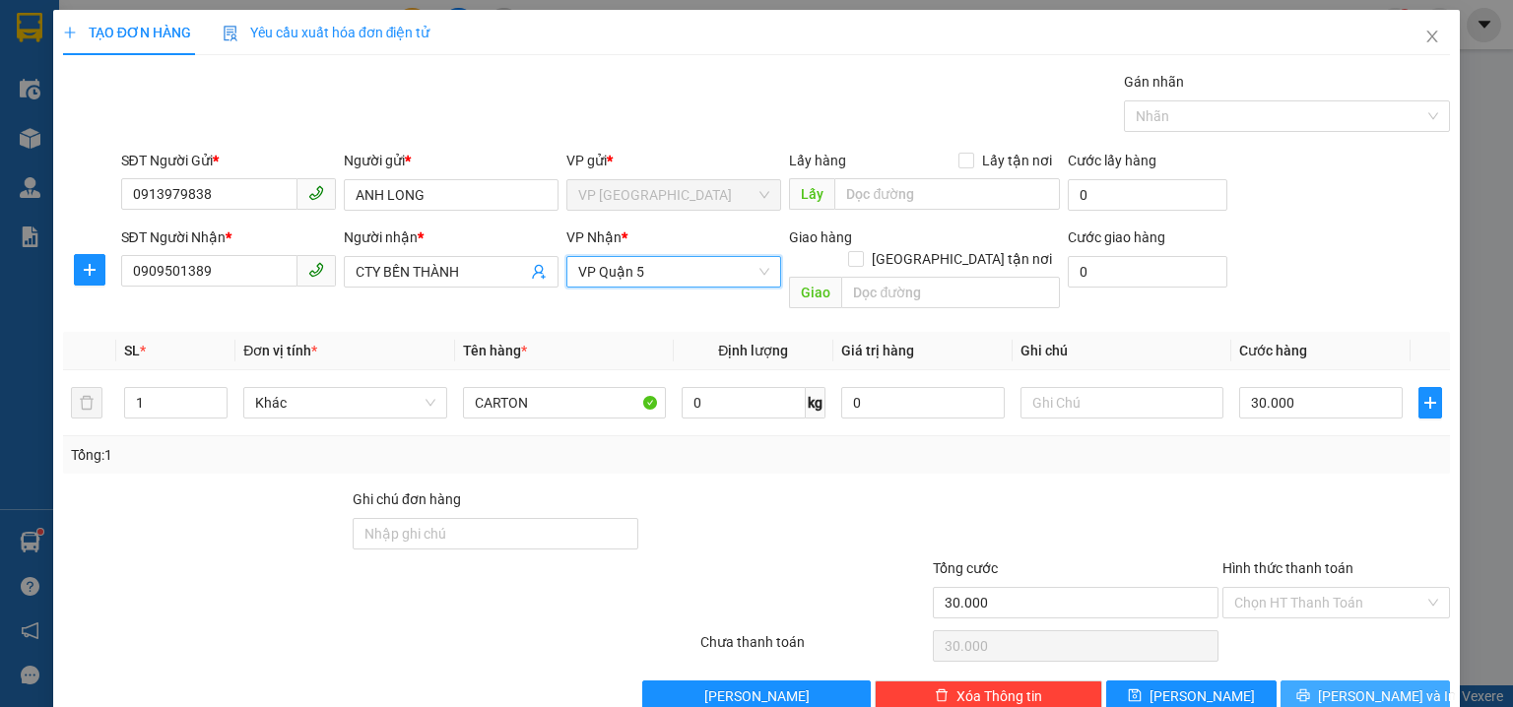
drag, startPoint x: 1409, startPoint y: 680, endPoint x: 1150, endPoint y: 325, distance: 439.3
click at [1395, 681] on button "Lưu và In" at bounding box center [1366, 697] width 170 height 32
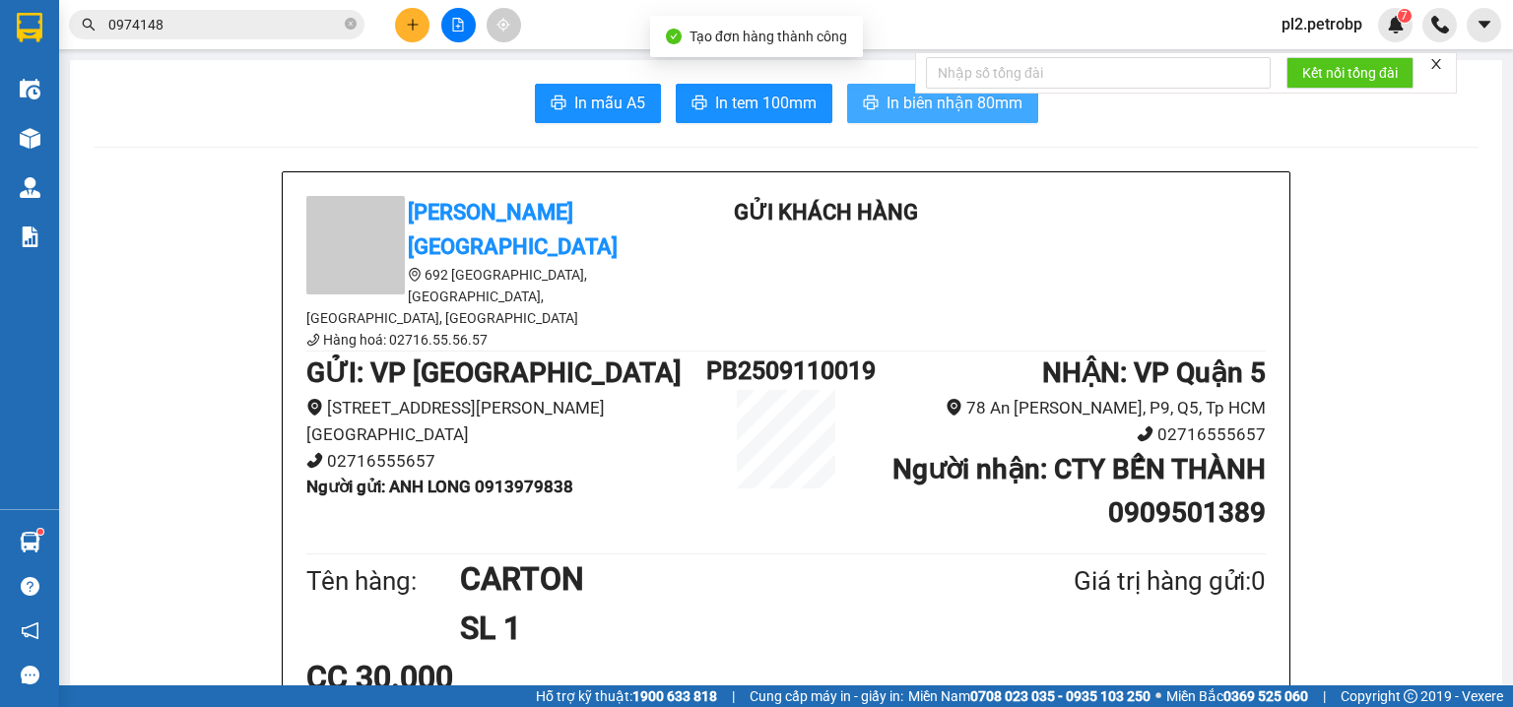
drag, startPoint x: 918, startPoint y: 116, endPoint x: 1085, endPoint y: 12, distance: 196.5
click at [920, 115] on button "In biên nhận 80mm" at bounding box center [942, 103] width 191 height 39
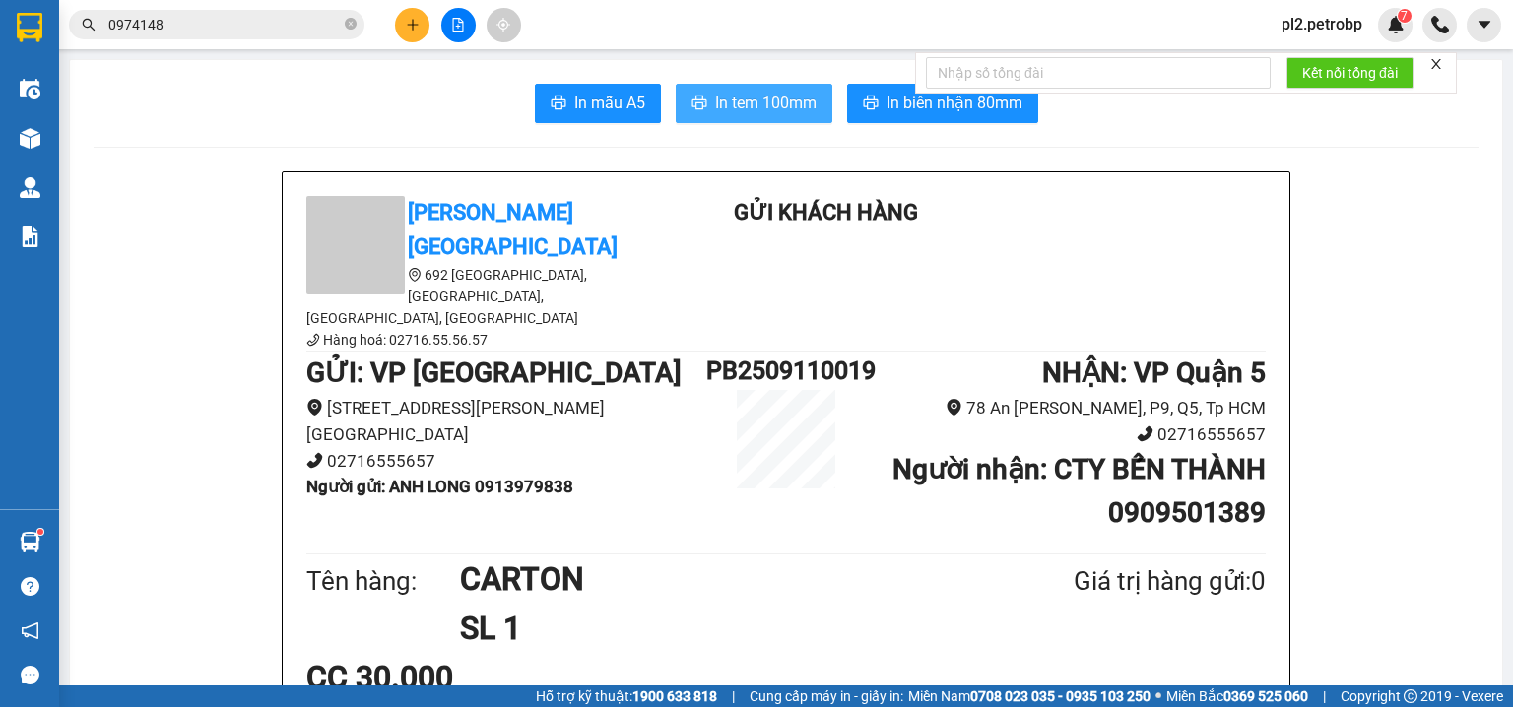
drag, startPoint x: 761, startPoint y: 95, endPoint x: 853, endPoint y: 50, distance: 102.7
click at [761, 95] on span "In tem 100mm" at bounding box center [765, 103] width 101 height 25
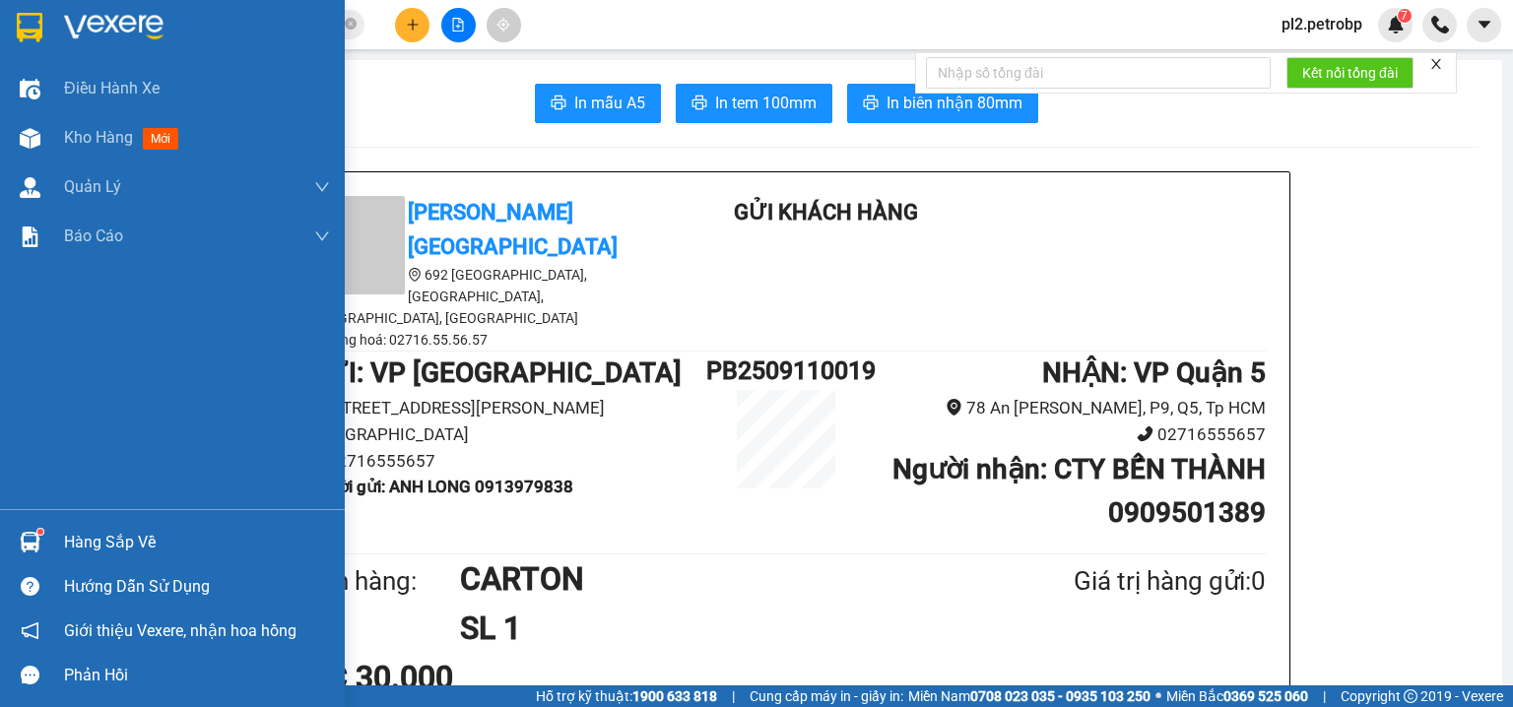
click at [125, 548] on div "Hàng sắp về" at bounding box center [197, 543] width 266 height 30
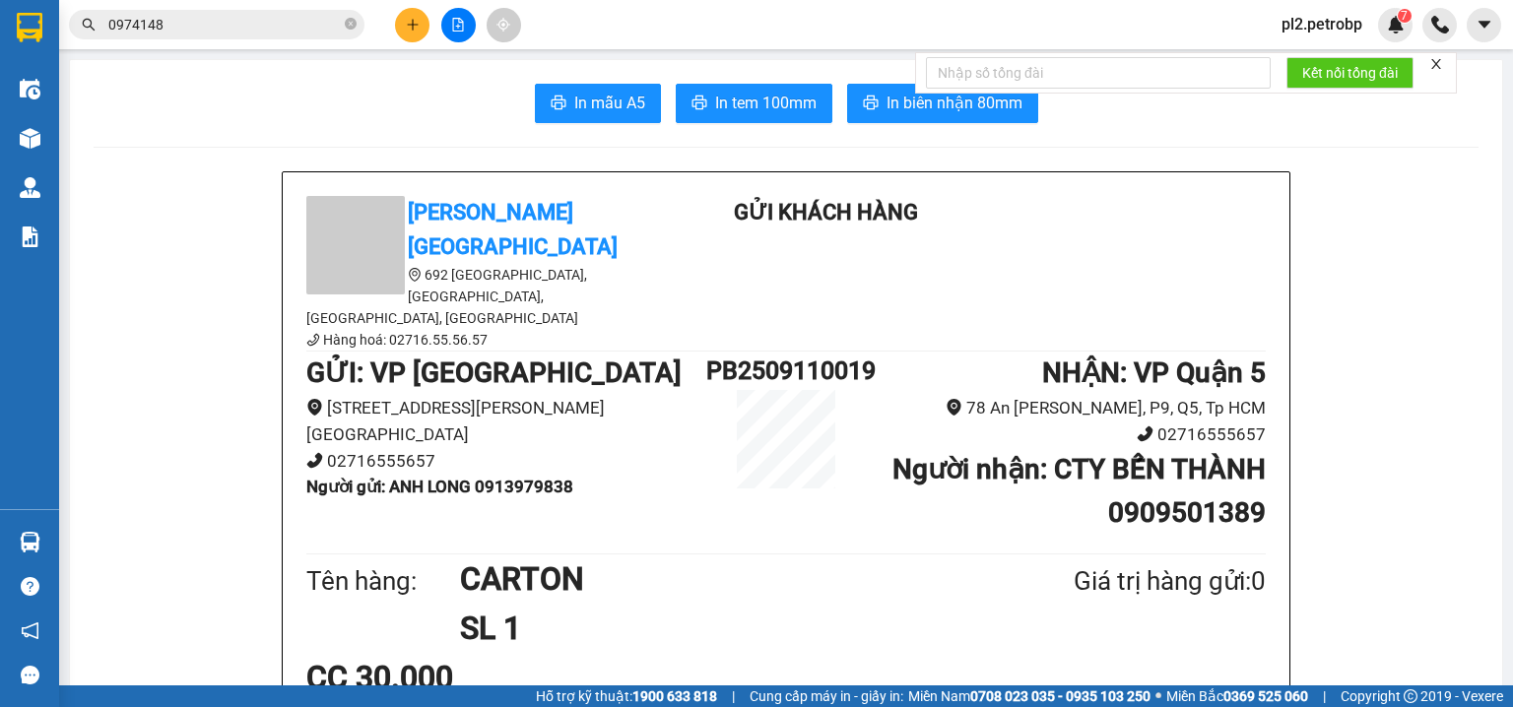
click at [258, 193] on section "Kết quả tìm kiếm ( 12 ) Bộ lọc Ngày tạo đơn gần nhất Mã ĐH Trạng thái Món hàng …" at bounding box center [756, 353] width 1513 height 707
click at [351, 24] on icon "close-circle" at bounding box center [351, 24] width 12 height 12
drag, startPoint x: 330, startPoint y: 26, endPoint x: 284, endPoint y: 1, distance: 52.4
click at [327, 25] on input "text" at bounding box center [224, 25] width 233 height 22
type input "H"
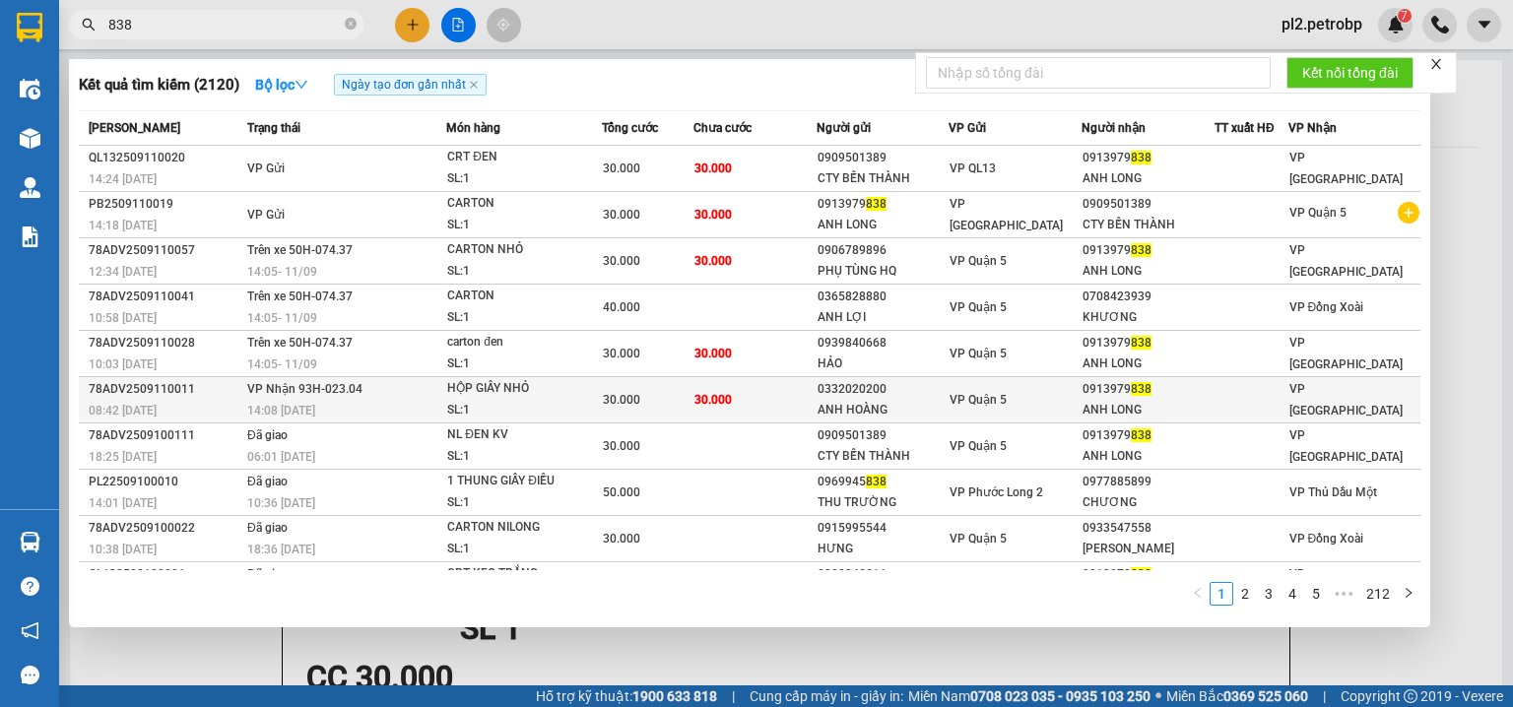
type input "838"
click at [701, 395] on span "30.000" at bounding box center [713, 400] width 37 height 14
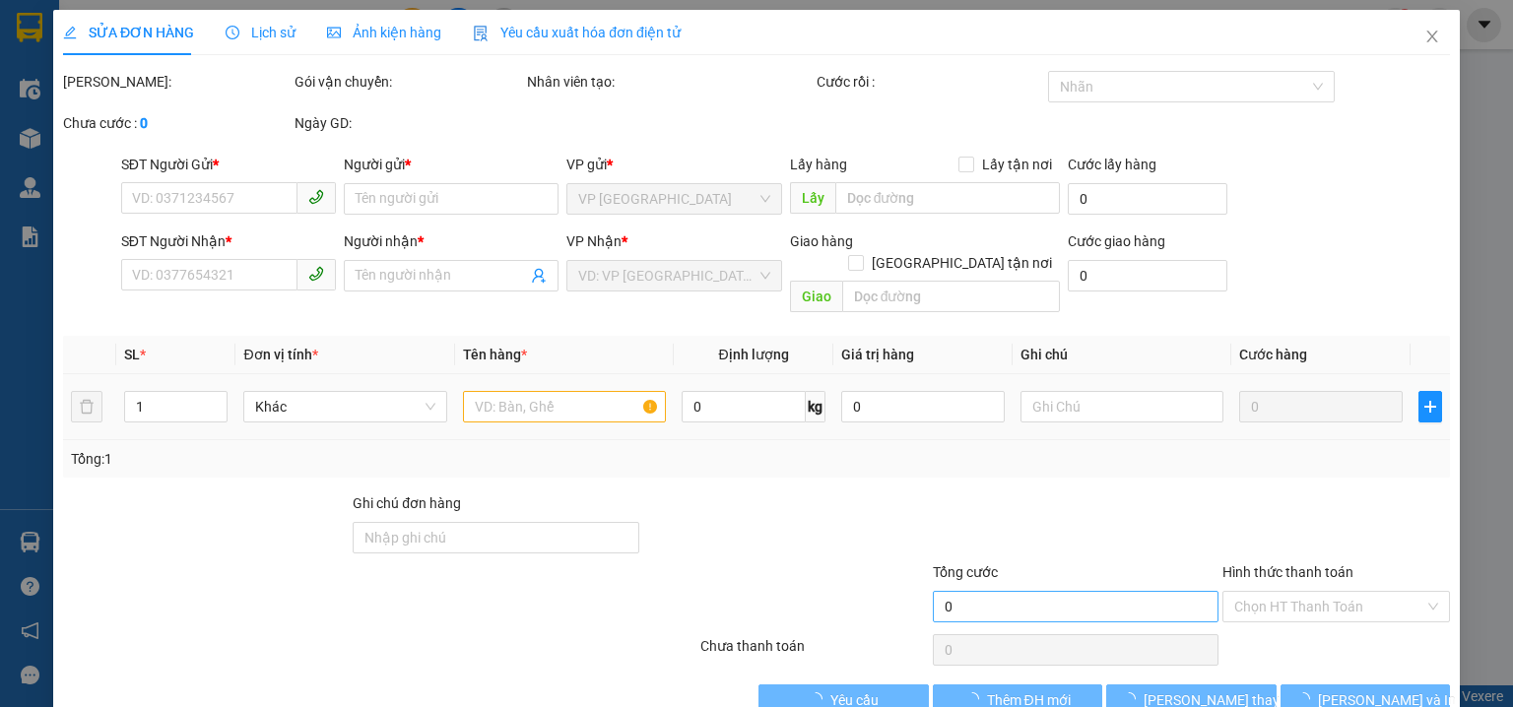
type input "0332020200"
type input "ANH HOÀNG"
type input "0913979838"
type input "ANH LONG"
type input "30.000"
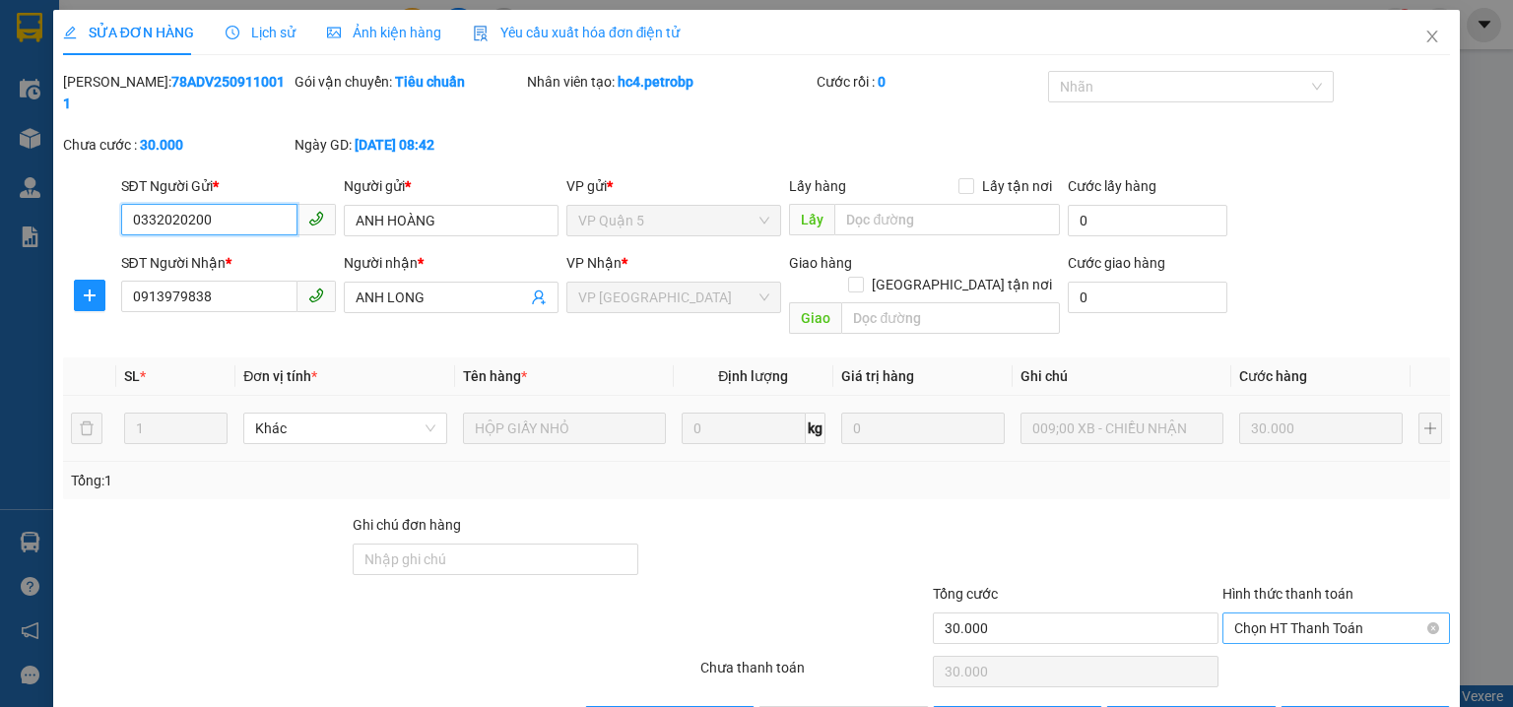
drag, startPoint x: 1241, startPoint y: 579, endPoint x: 1241, endPoint y: 598, distance: 18.7
click at [1241, 614] on span "Chọn HT Thanh Toán" at bounding box center [1336, 629] width 204 height 30
drag, startPoint x: 1241, startPoint y: 615, endPoint x: 1231, endPoint y: 627, distance: 16.0
click at [1239, 619] on div "Tại văn phòng" at bounding box center [1326, 624] width 203 height 22
type input "0"
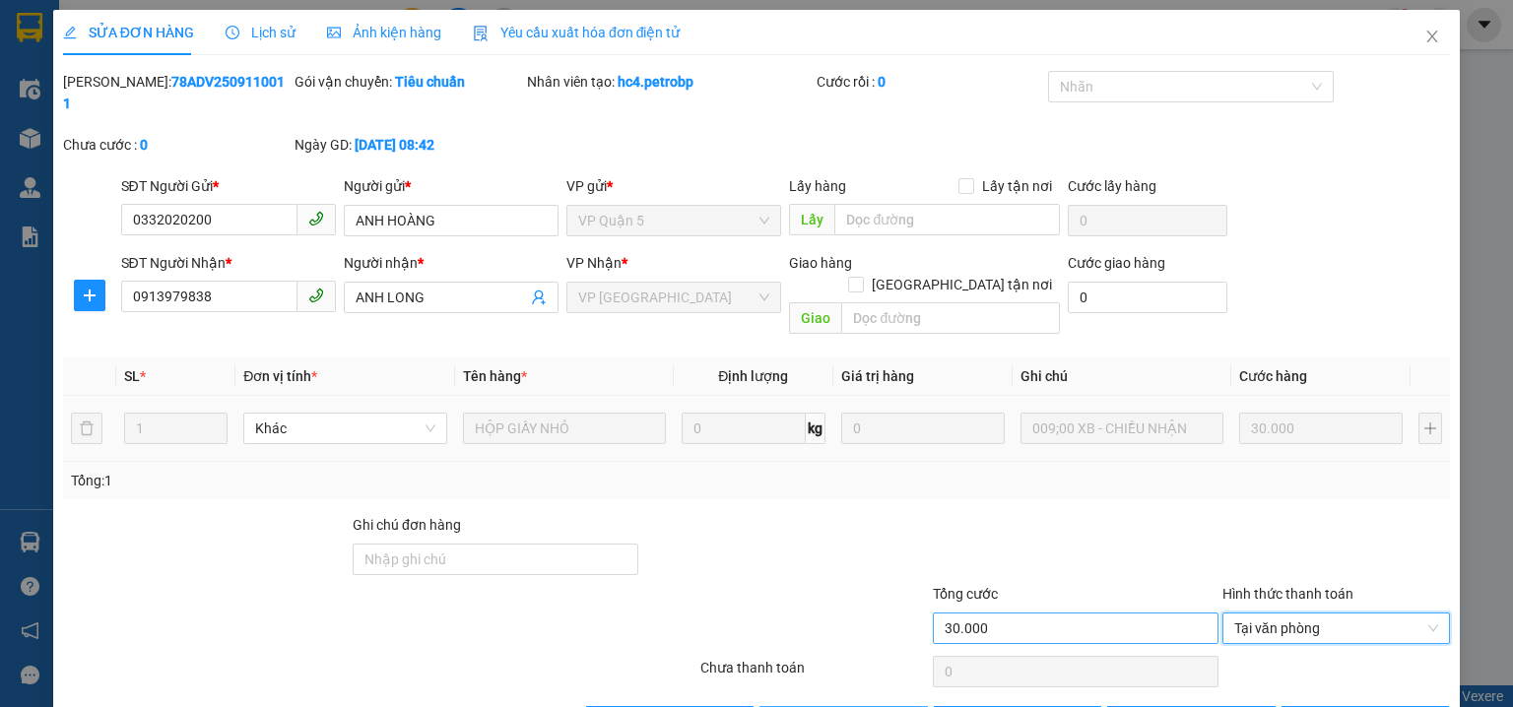
drag, startPoint x: 877, startPoint y: 681, endPoint x: 954, endPoint y: 579, distance: 127.3
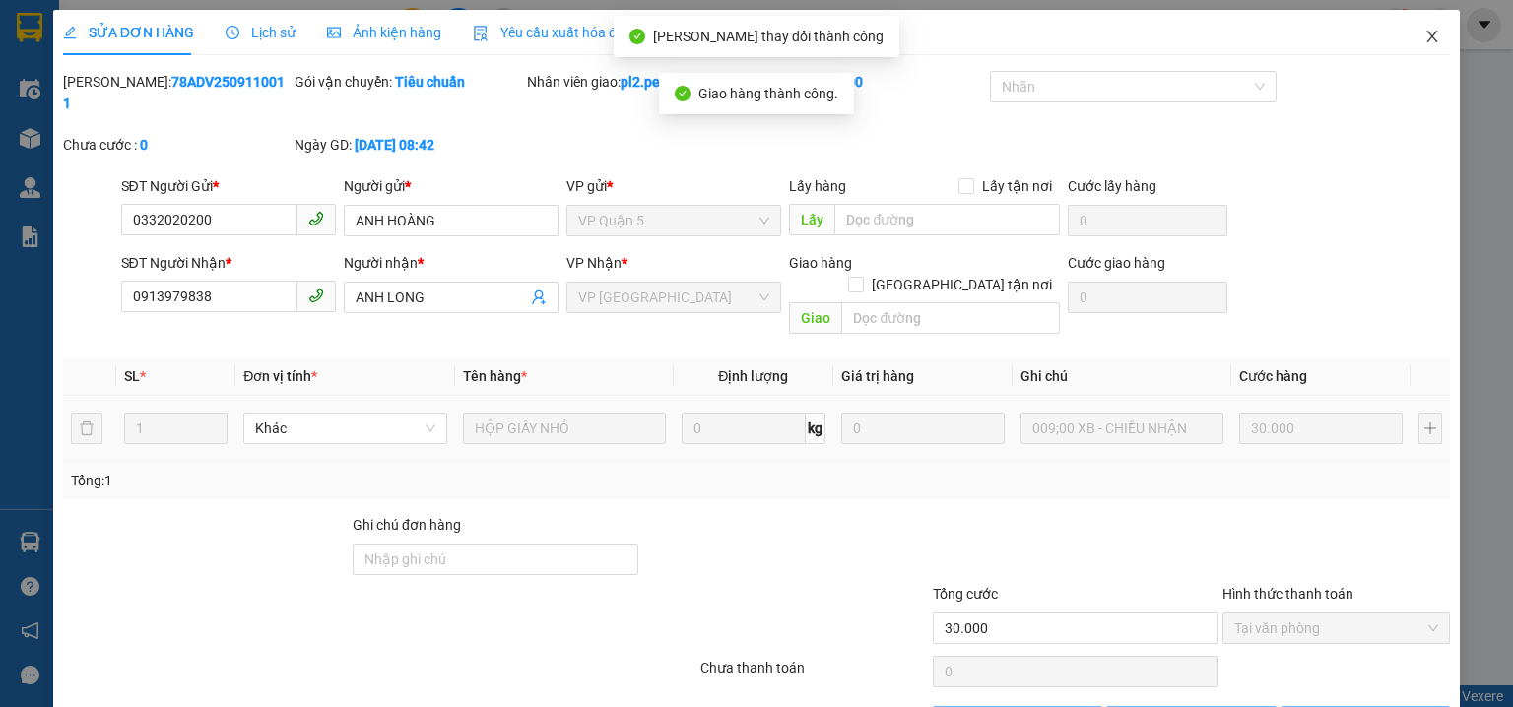
click at [1427, 39] on icon "close" at bounding box center [1433, 37] width 16 height 16
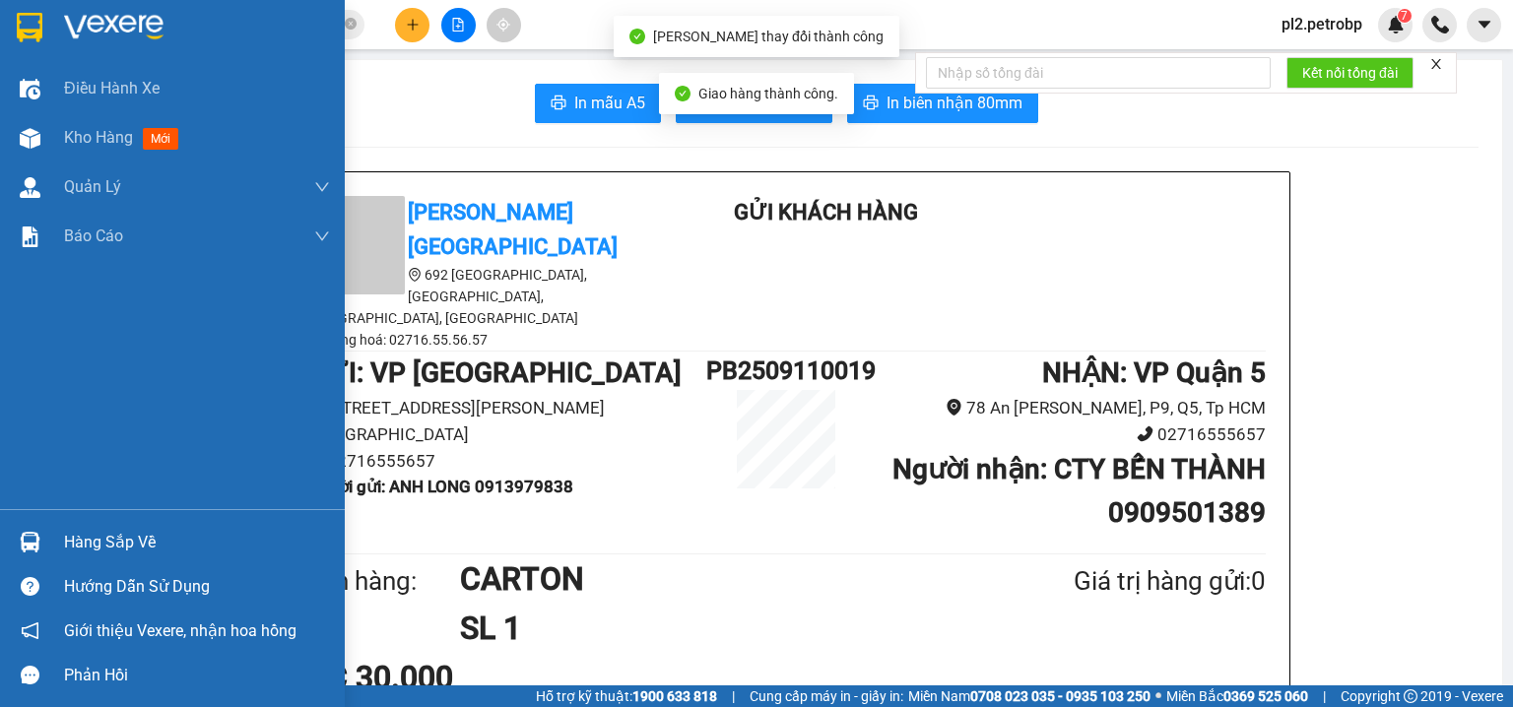
click at [83, 556] on div "Hàng sắp về" at bounding box center [197, 543] width 266 height 30
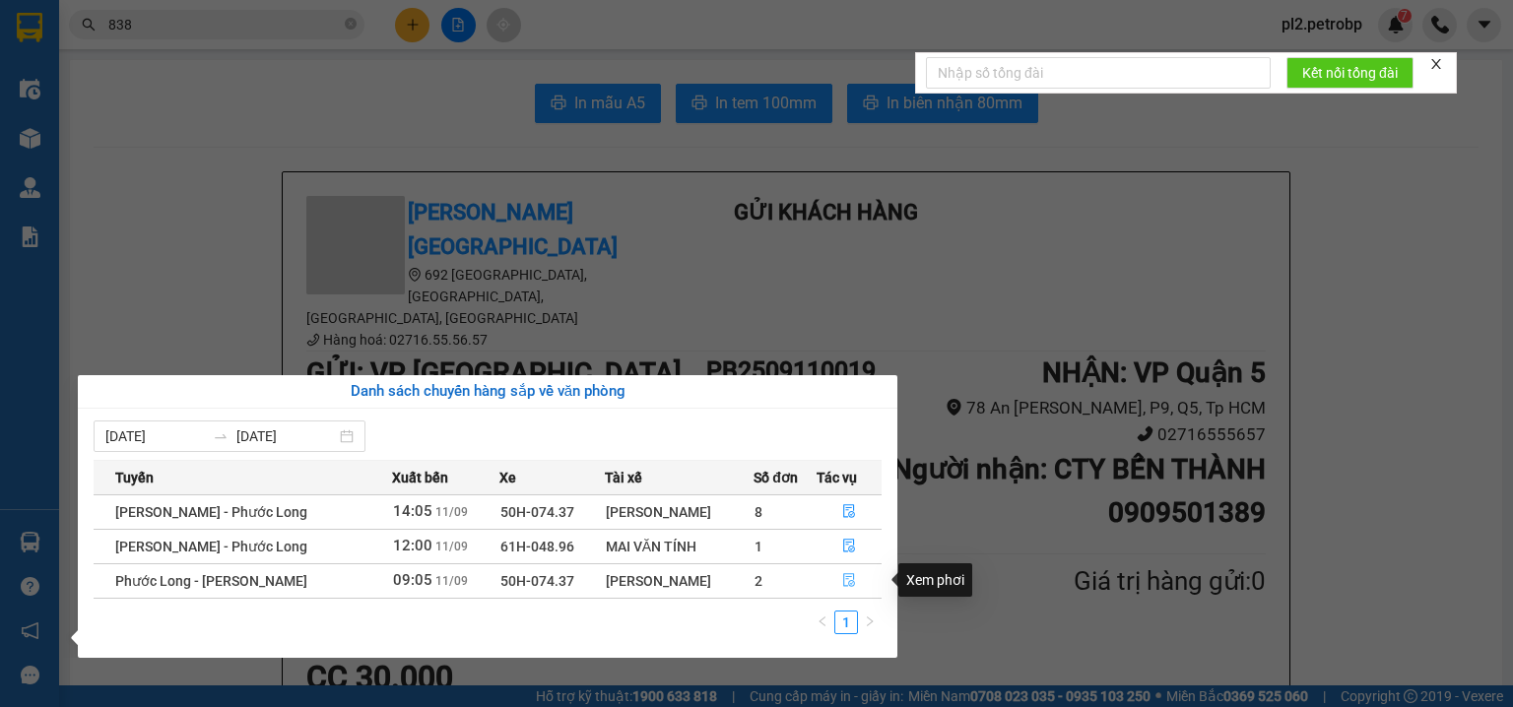
click at [855, 582] on button "button" at bounding box center [850, 582] width 64 height 32
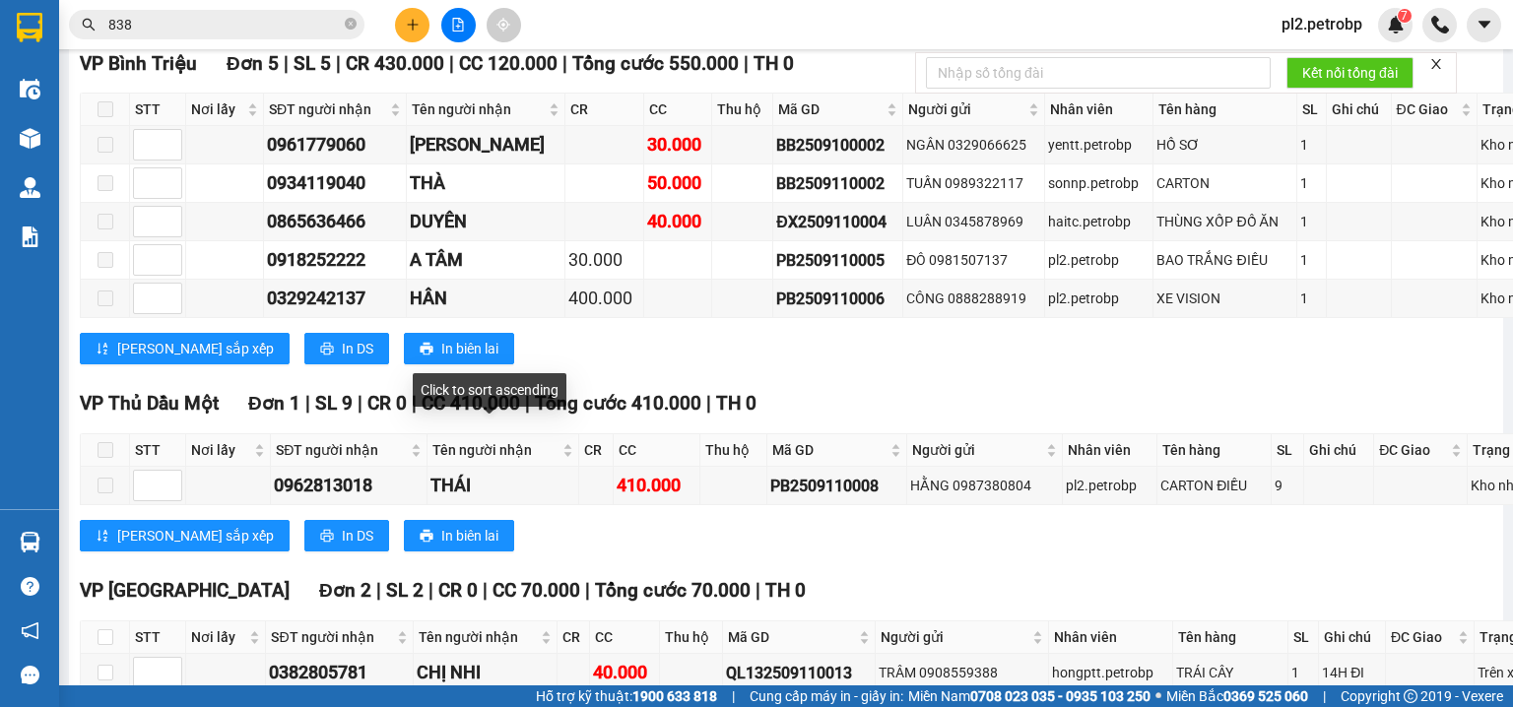
scroll to position [2837, 0]
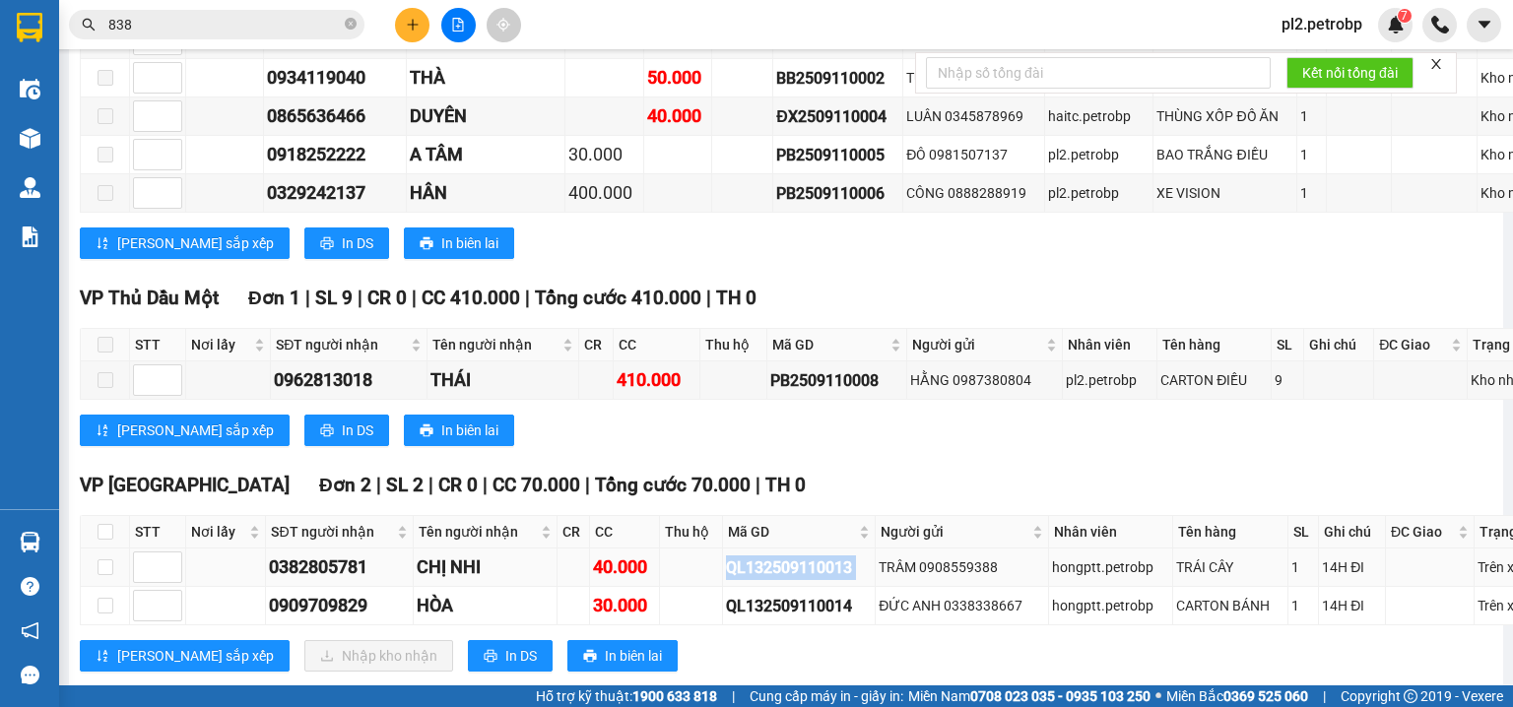
drag, startPoint x: 852, startPoint y: 548, endPoint x: 708, endPoint y: 549, distance: 143.8
click at [708, 549] on tr "0382805781 CHỊ NHI 40.000 QL132509110013 TRÂM 0908559388 hongptt.petrobp TRÁI C…" at bounding box center [830, 568] width 1498 height 38
click at [838, 425] on div "Lưu sắp xếp In DS In biên lai" at bounding box center [829, 431] width 1499 height 32
click at [350, 22] on icon "close-circle" at bounding box center [351, 24] width 12 height 12
click at [340, 20] on span at bounding box center [217, 25] width 296 height 30
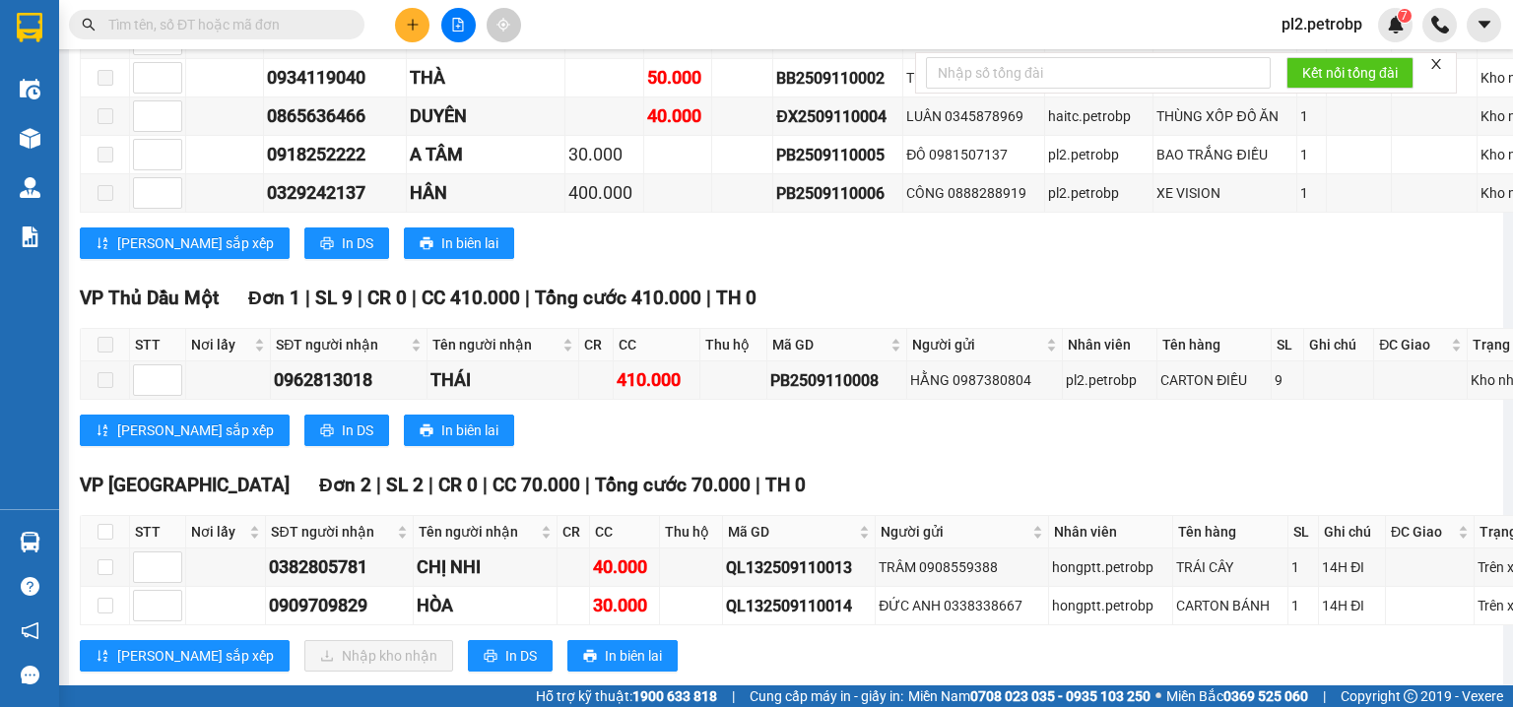
click at [339, 19] on input "text" at bounding box center [224, 25] width 233 height 22
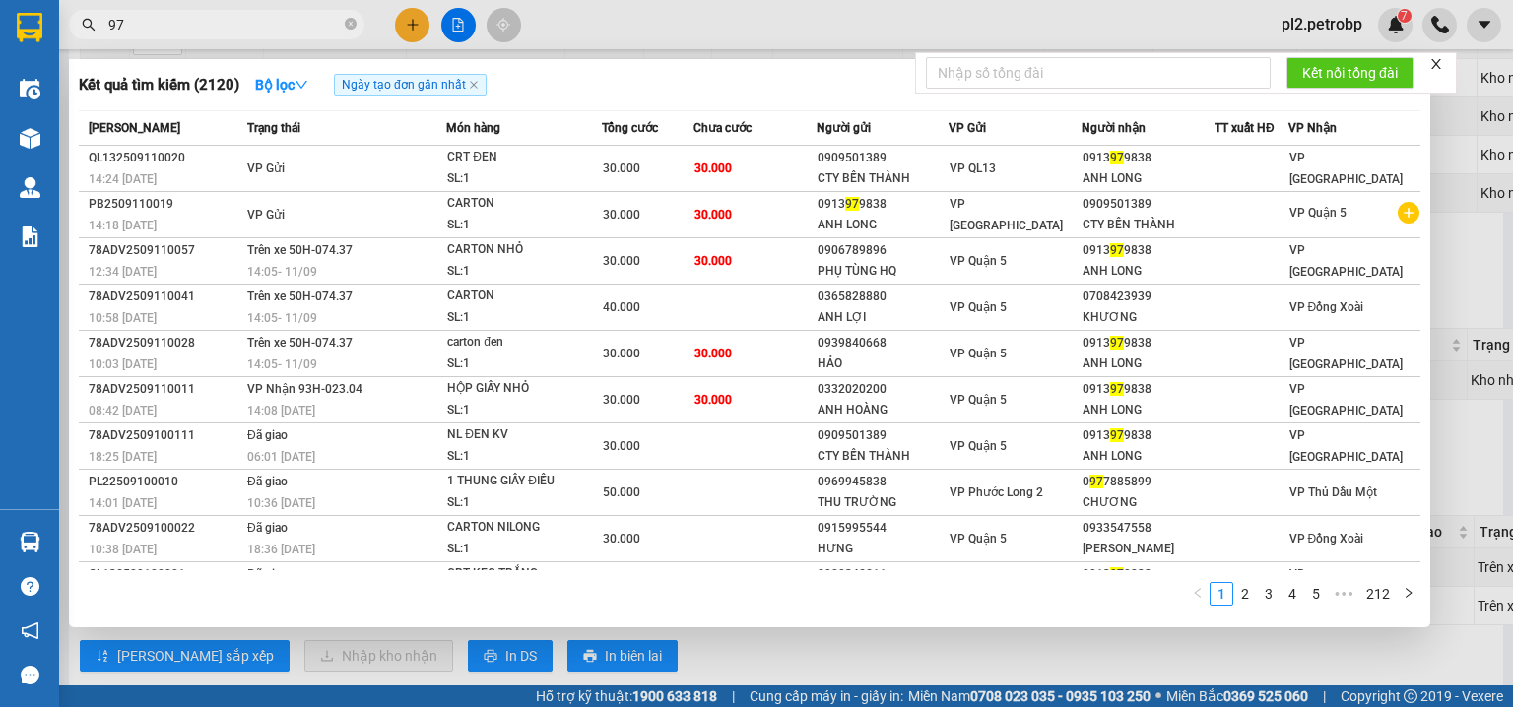
type input "973"
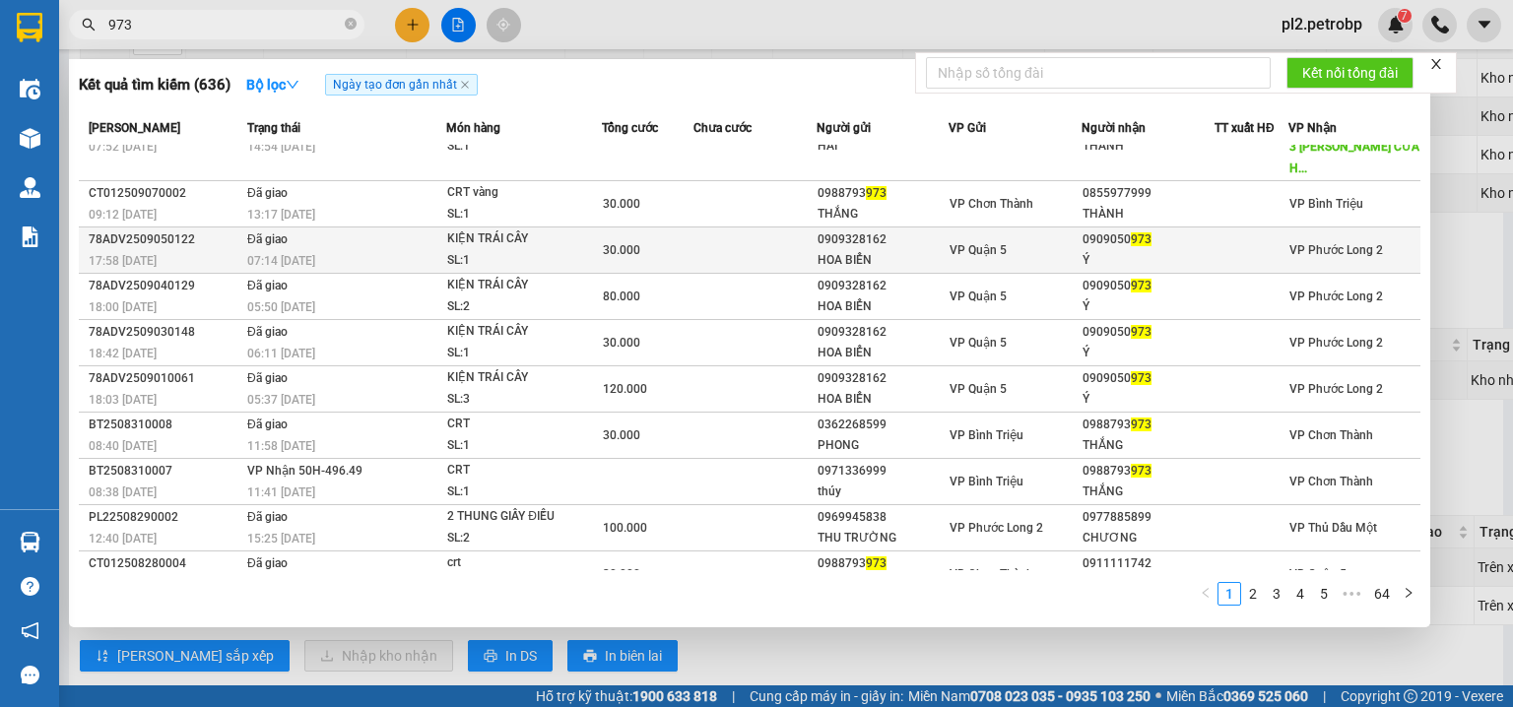
scroll to position [0, 0]
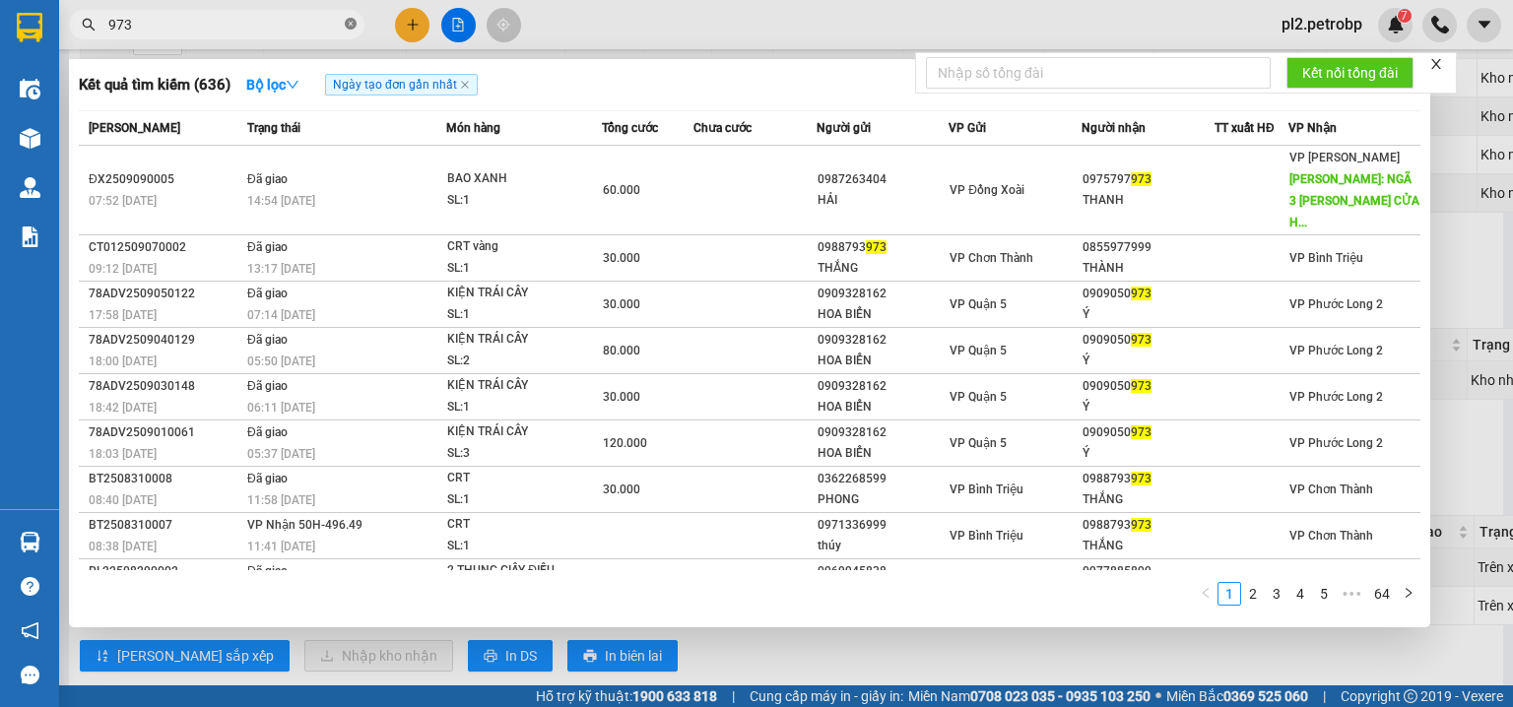
drag, startPoint x: 351, startPoint y: 22, endPoint x: 342, endPoint y: 29, distance: 11.2
click at [351, 22] on icon "close-circle" at bounding box center [351, 24] width 12 height 12
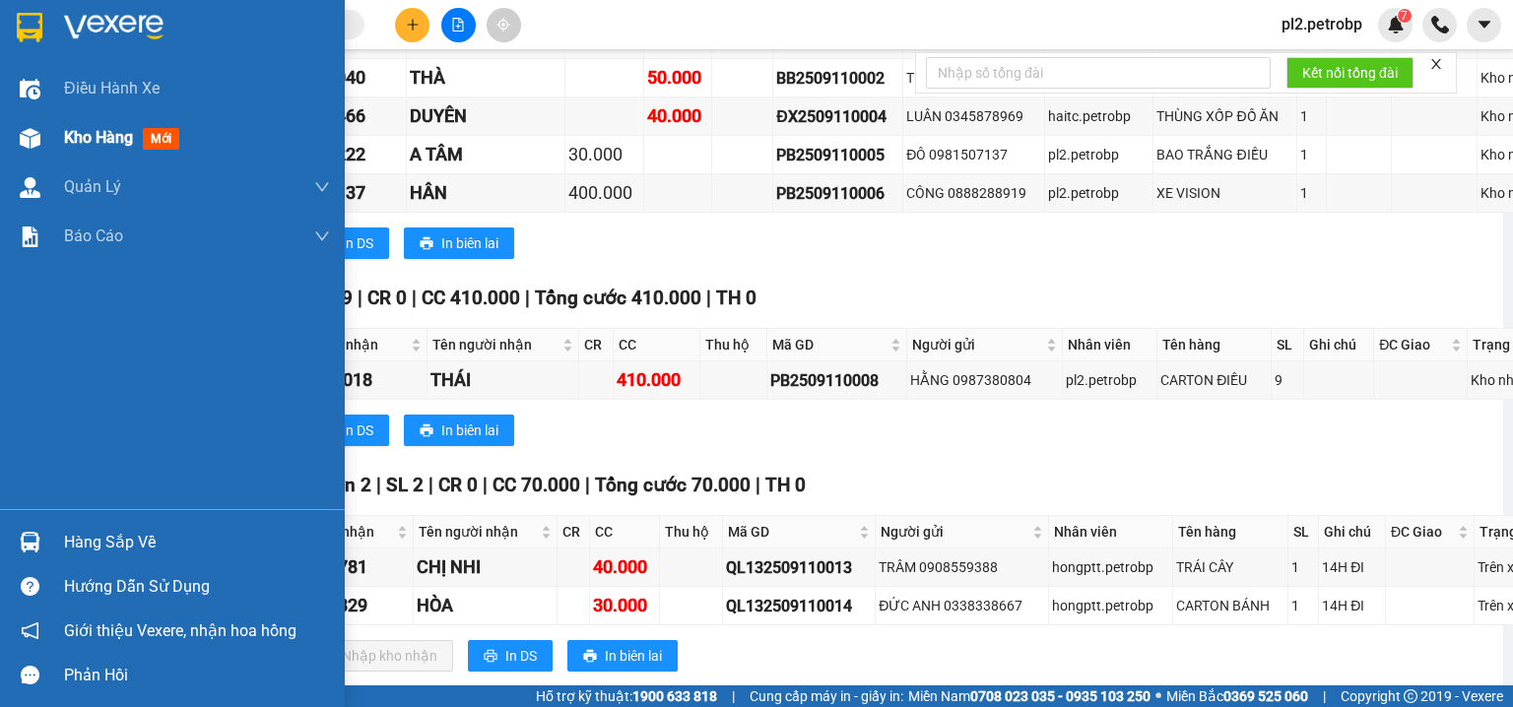
click at [133, 142] on span "Kho hàng" at bounding box center [98, 137] width 69 height 19
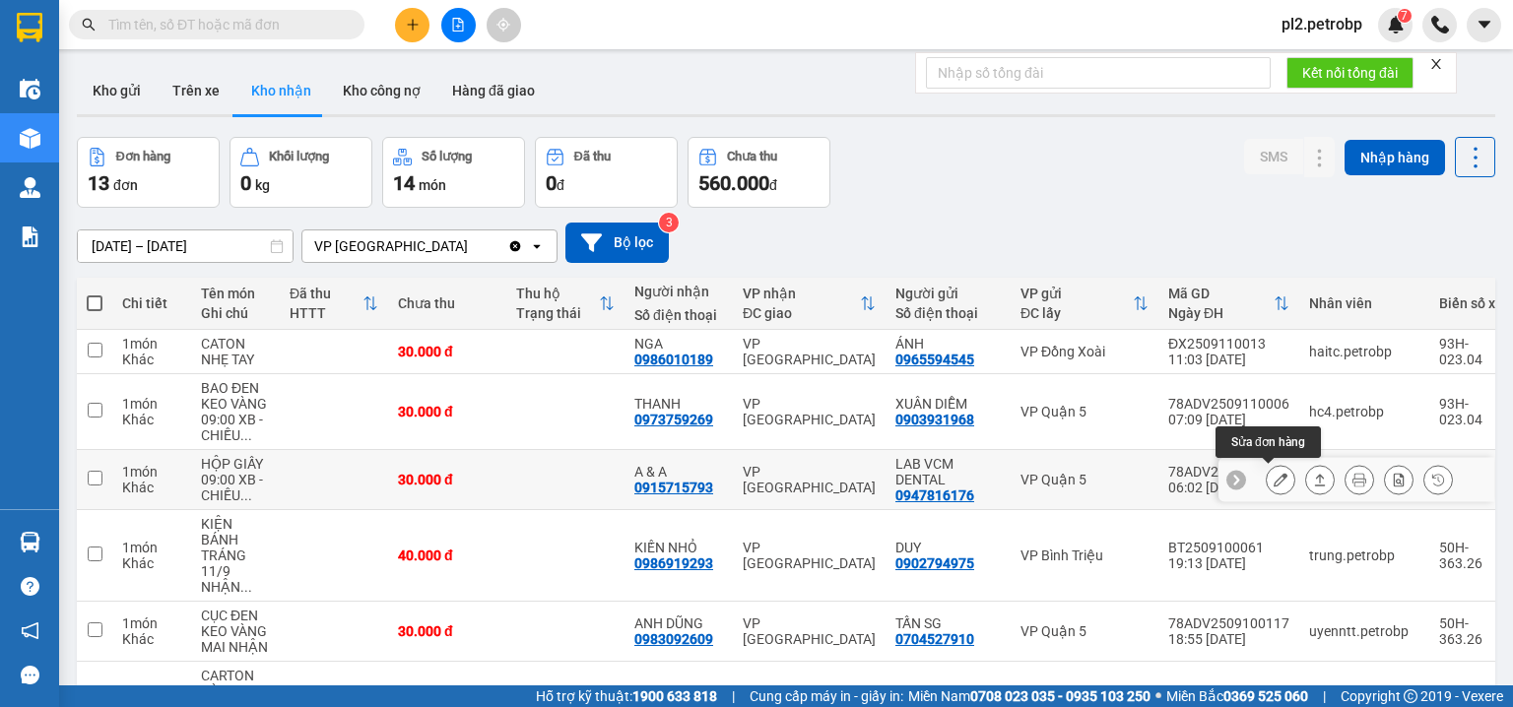
click at [1274, 476] on icon at bounding box center [1281, 480] width 14 height 14
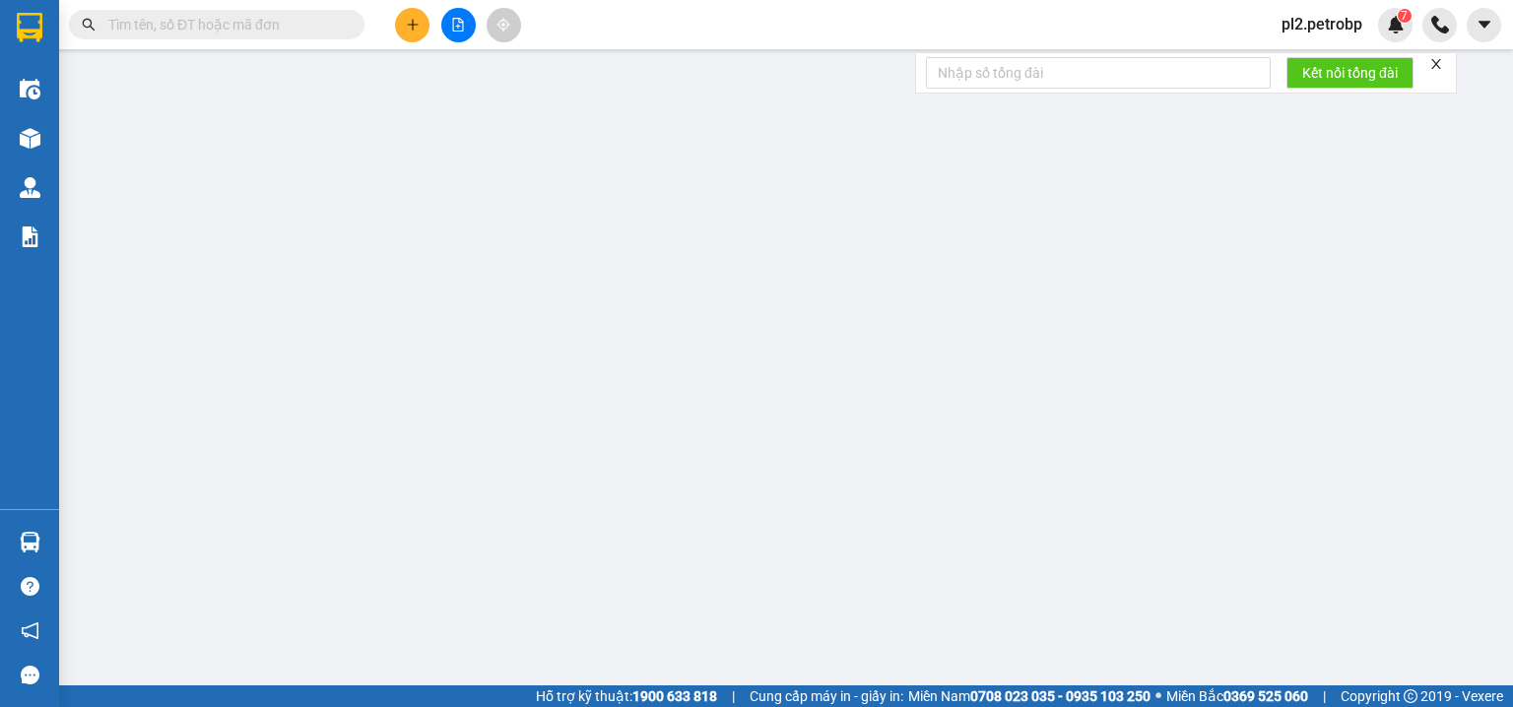
type input "0947816176"
type input "LAB VCM DENTAL"
type input "0915715793"
type input "A & A"
type input "30.000"
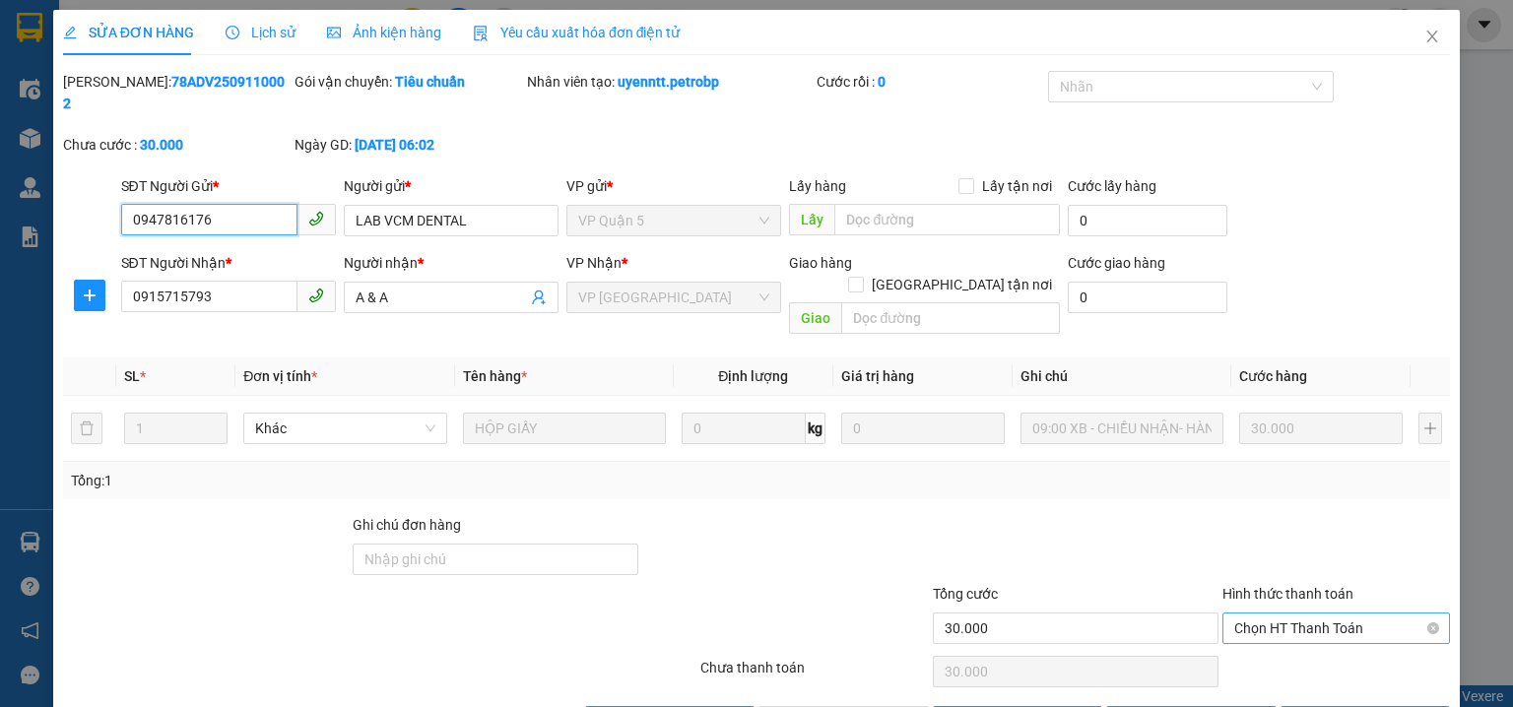
click at [1255, 614] on span "Chọn HT Thanh Toán" at bounding box center [1336, 629] width 204 height 30
drag, startPoint x: 1251, startPoint y: 626, endPoint x: 1134, endPoint y: 665, distance: 123.7
click at [1249, 627] on div "Tại văn phòng" at bounding box center [1326, 624] width 203 height 22
type input "0"
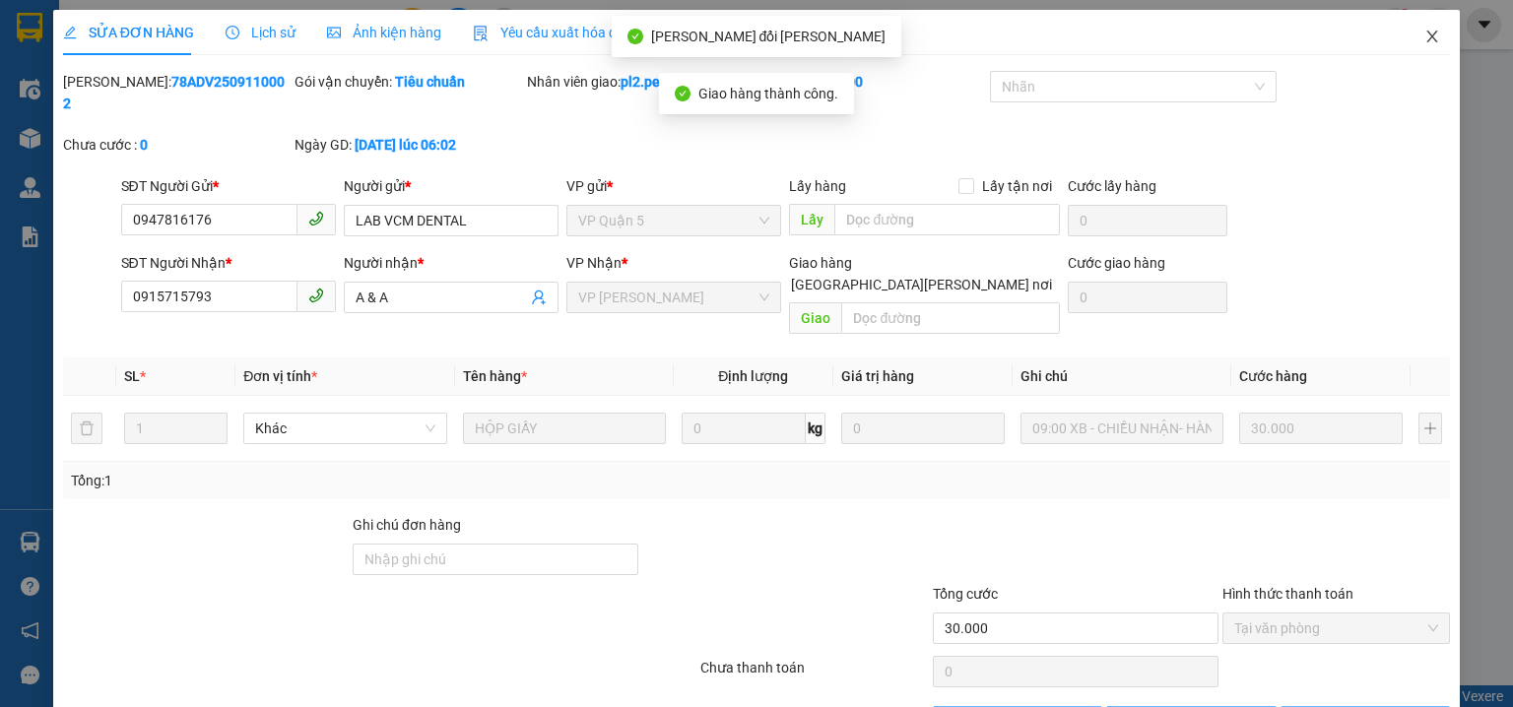
click at [1428, 33] on icon "close" at bounding box center [1433, 37] width 11 height 12
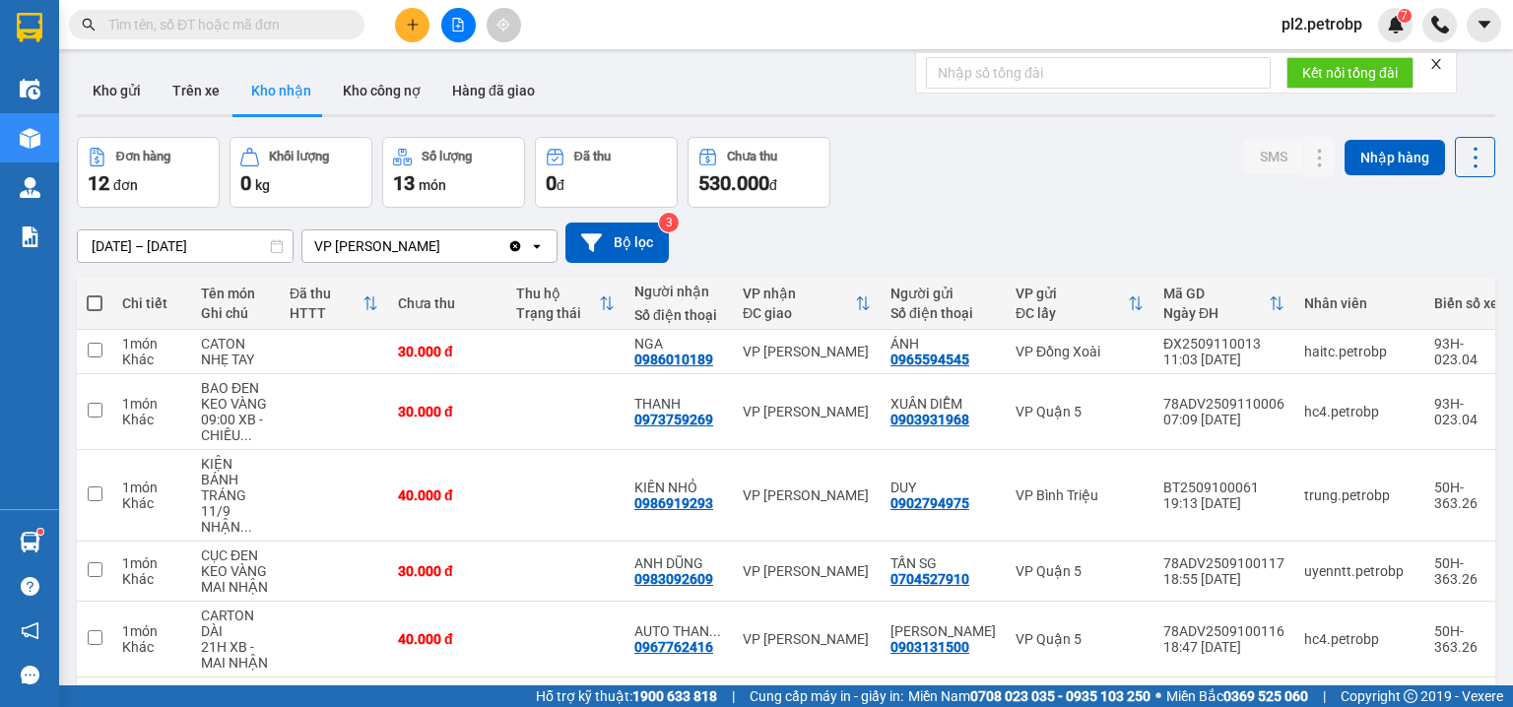
click at [406, 21] on icon "plus" at bounding box center [413, 25] width 14 height 14
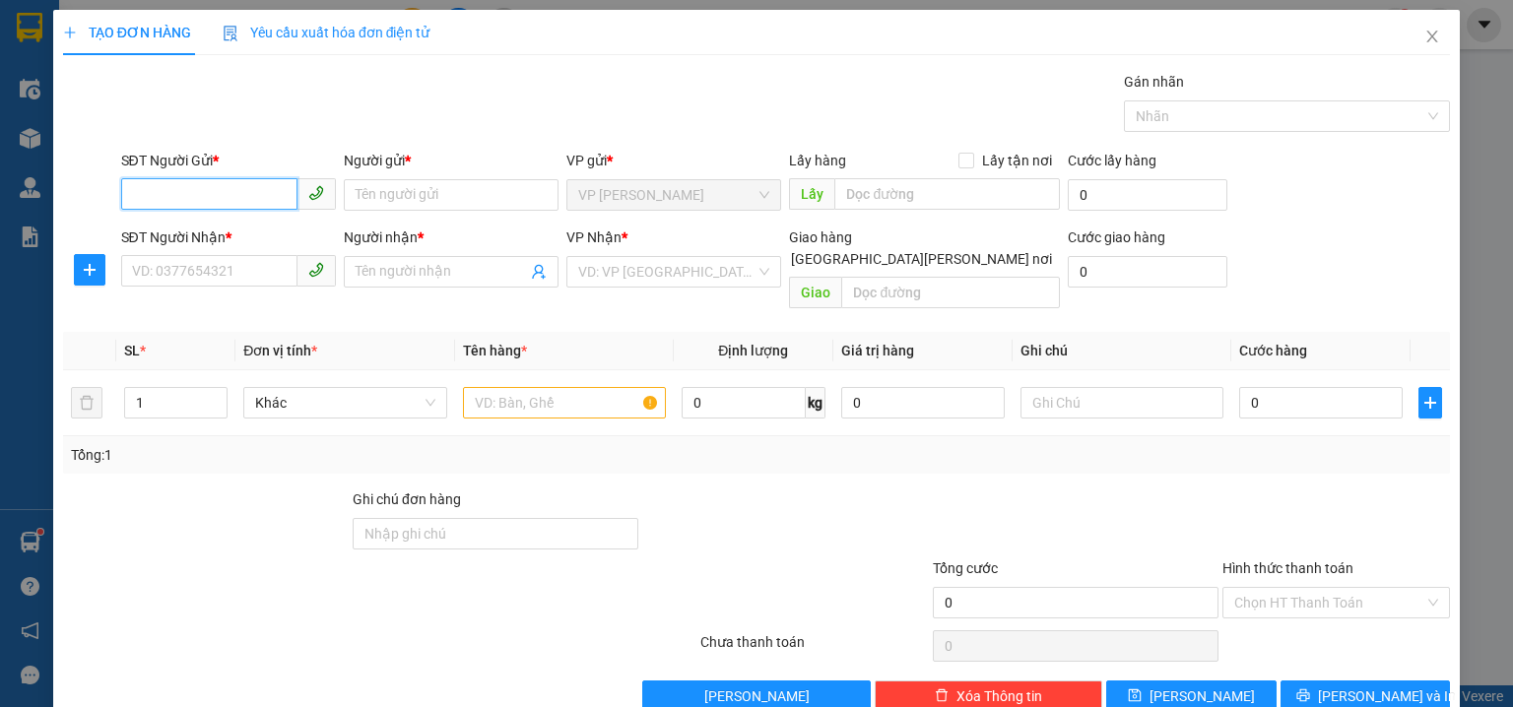
drag, startPoint x: 171, startPoint y: 186, endPoint x: 177, endPoint y: 173, distance: 14.1
click at [172, 185] on input "SĐT Người Gửi *" at bounding box center [209, 194] width 176 height 32
click at [177, 199] on input "SĐT Người Gửi *" at bounding box center [209, 194] width 176 height 32
type input "0962095300"
click at [221, 244] on div "0962095300 - [GEOGRAPHIC_DATA]" at bounding box center [242, 234] width 245 height 32
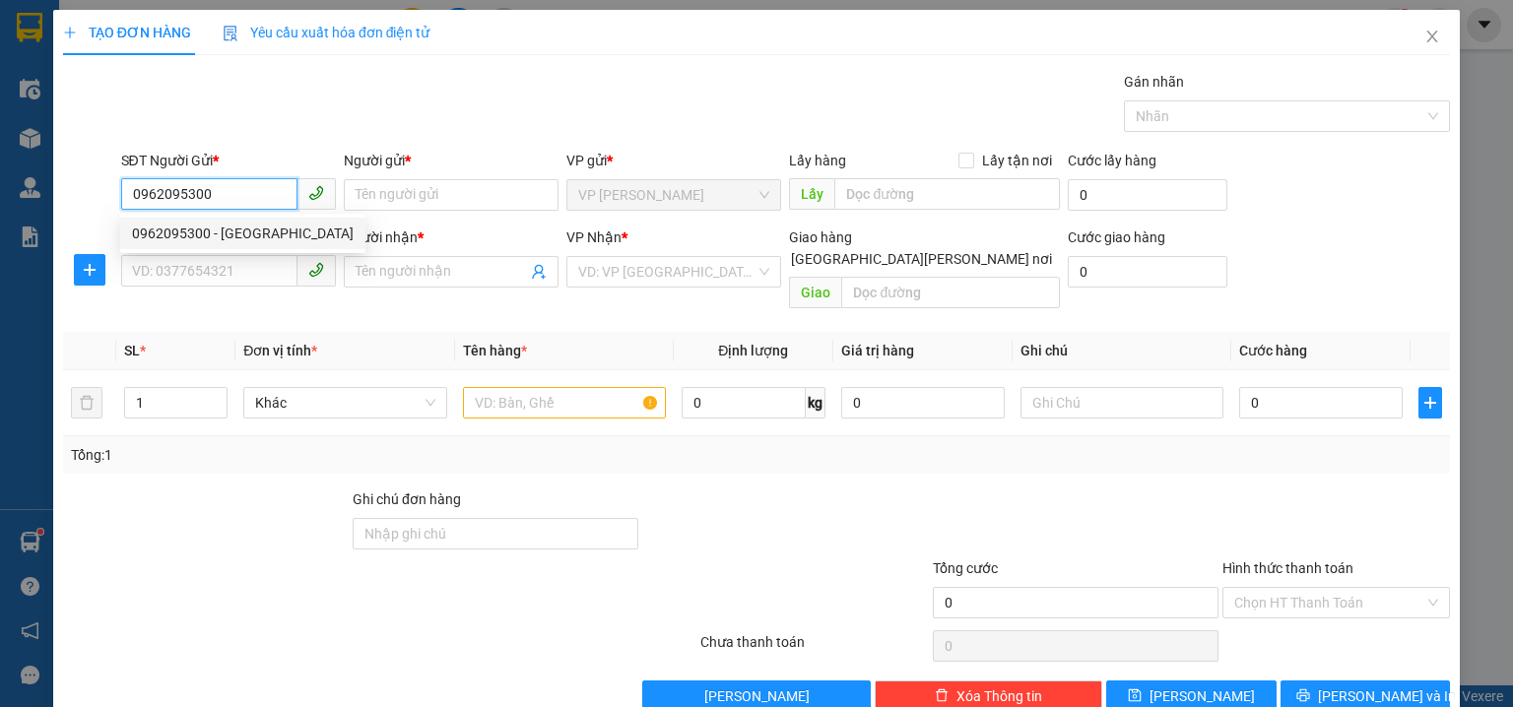
type input "NGA"
type input "0388448586"
type input "TIÊN"
type input "40.000"
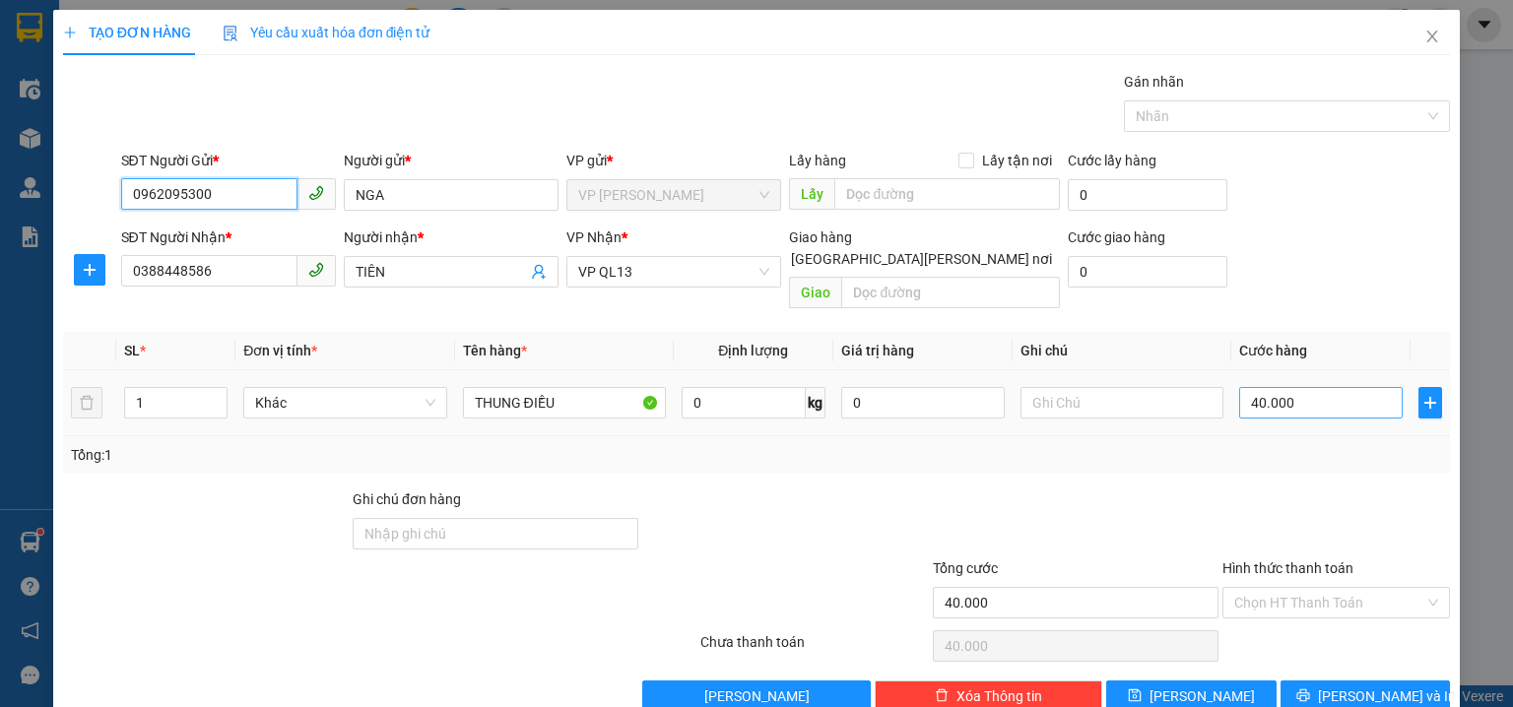
type input "0962095300"
click at [1316, 387] on input "40.000" at bounding box center [1321, 403] width 164 height 32
type input "5"
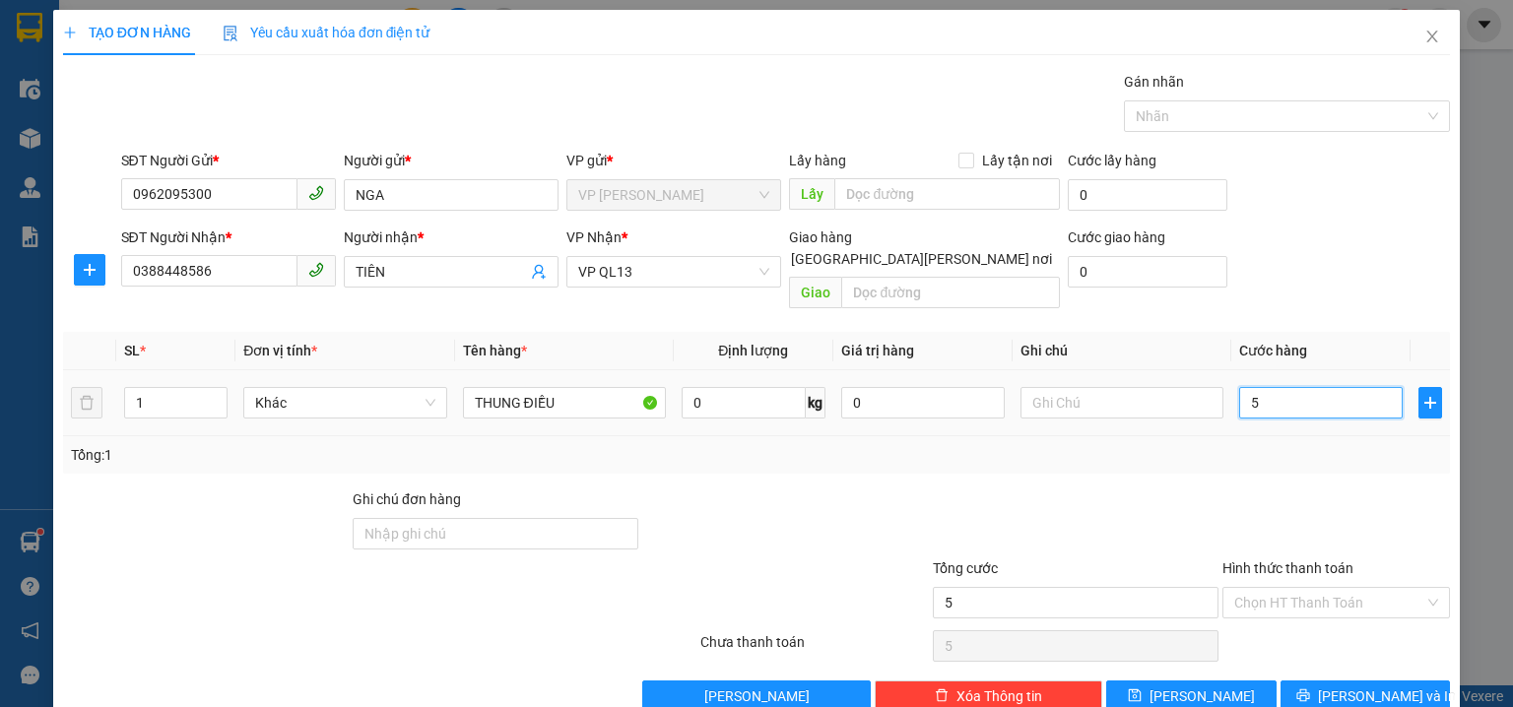
type input "50"
type input "50.000"
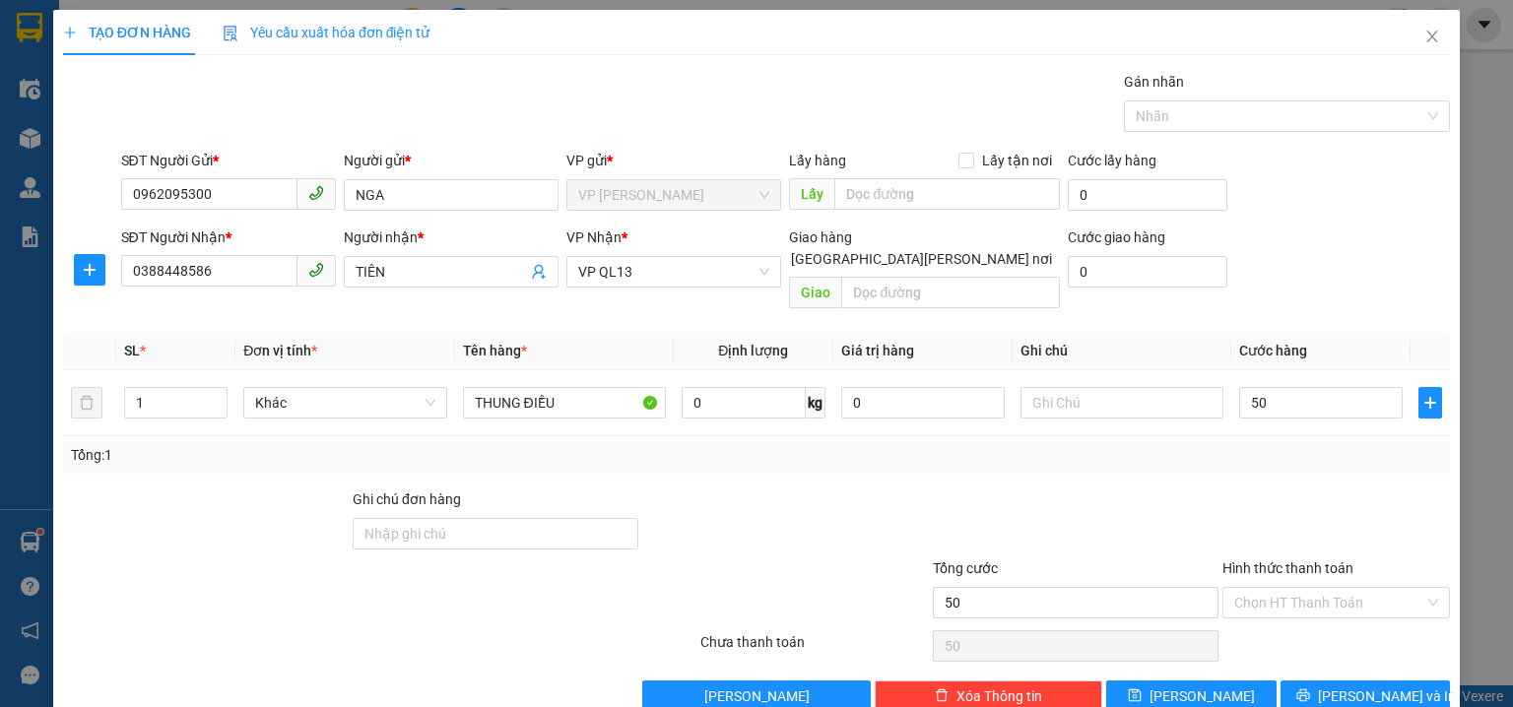
type input "50.000"
click at [1320, 299] on div "Transit Pickup Surcharge Ids Transit Deliver Surcharge Ids Transit Deliver Surc…" at bounding box center [756, 391] width 1387 height 641
click at [1375, 686] on span "[PERSON_NAME] và In" at bounding box center [1387, 697] width 138 height 22
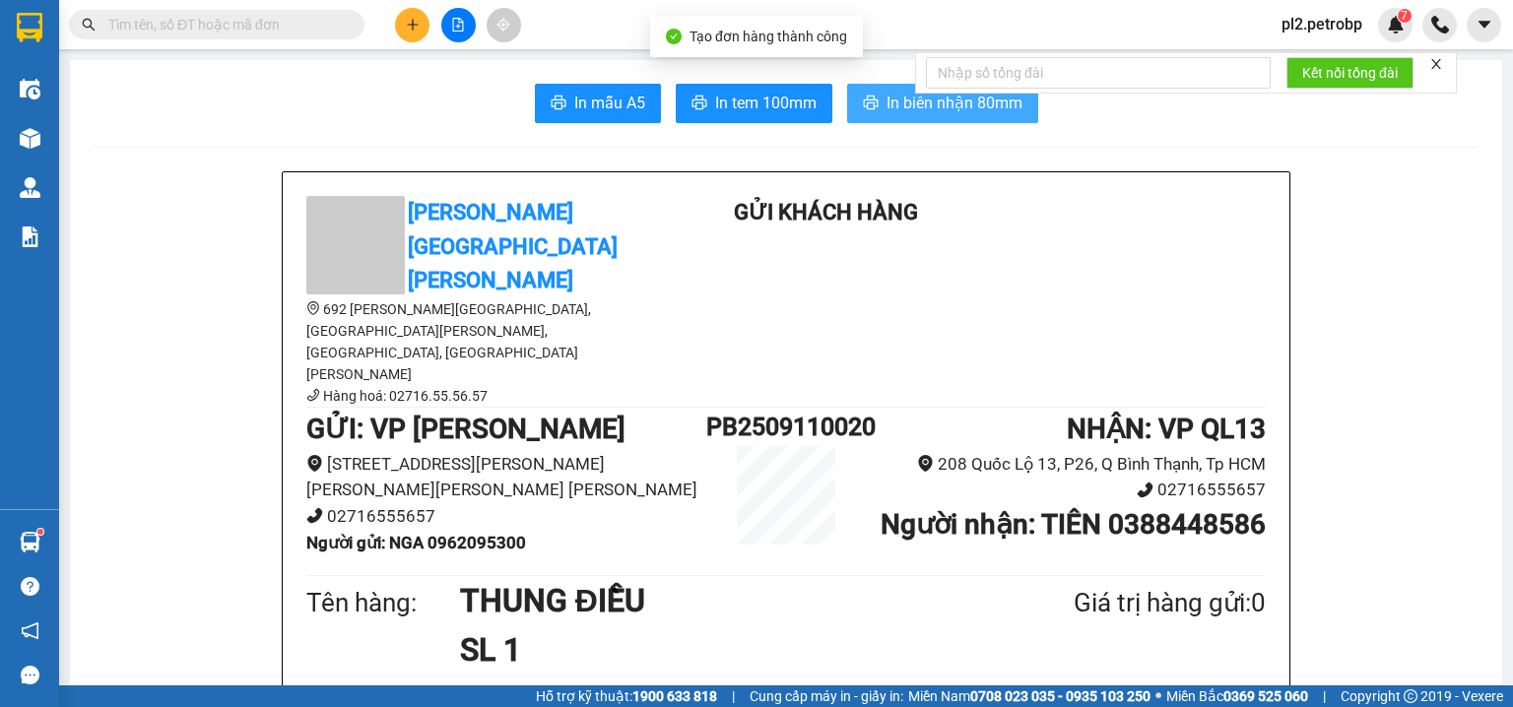
drag, startPoint x: 892, startPoint y: 94, endPoint x: 1104, endPoint y: 11, distance: 228.3
click at [926, 75] on body "Kết quả [PERSON_NAME] ( 636 ) Bộ lọc Ngày tạo [PERSON_NAME] nhất Mã ĐH Trạng th…" at bounding box center [756, 353] width 1513 height 707
click at [863, 104] on icon "printer" at bounding box center [870, 103] width 15 height 14
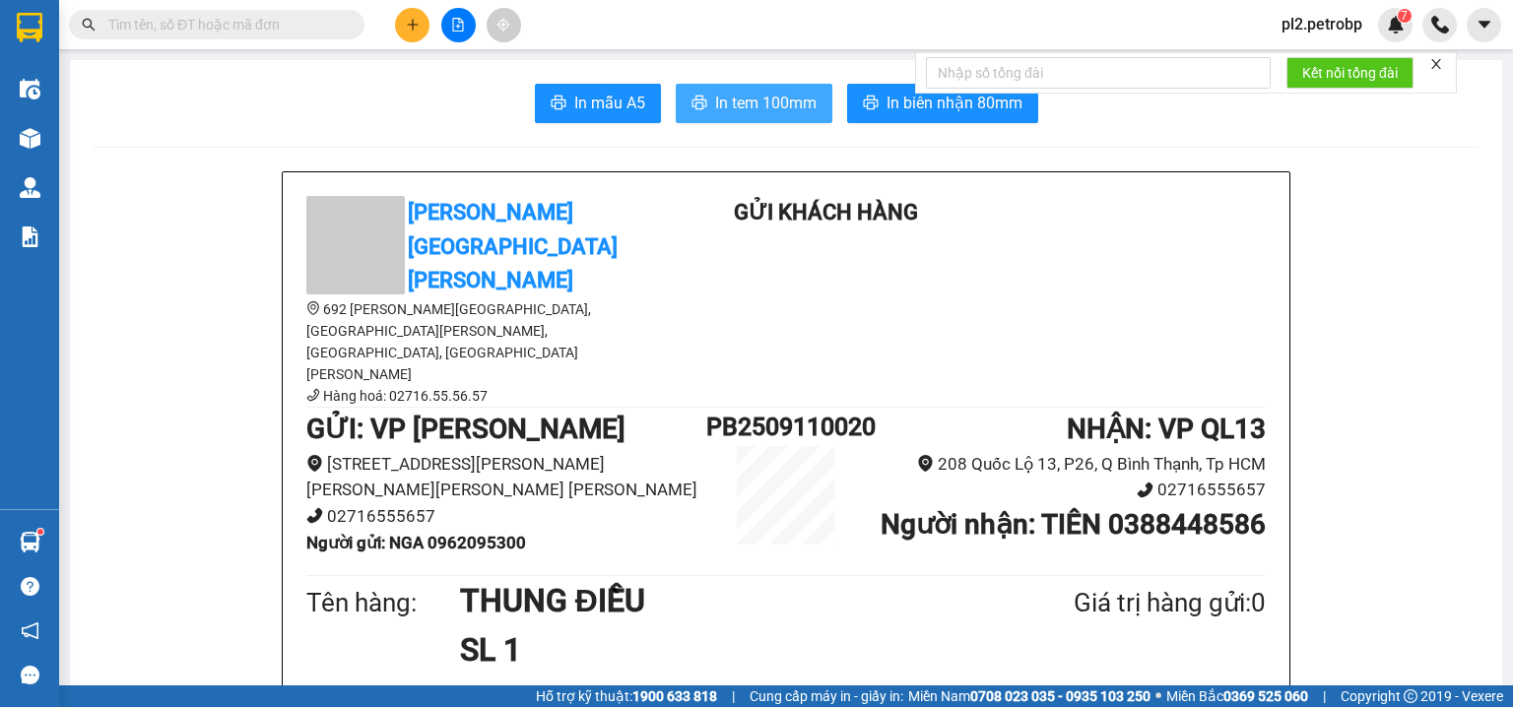
click at [771, 95] on span "In tem 100mm" at bounding box center [765, 103] width 101 height 25
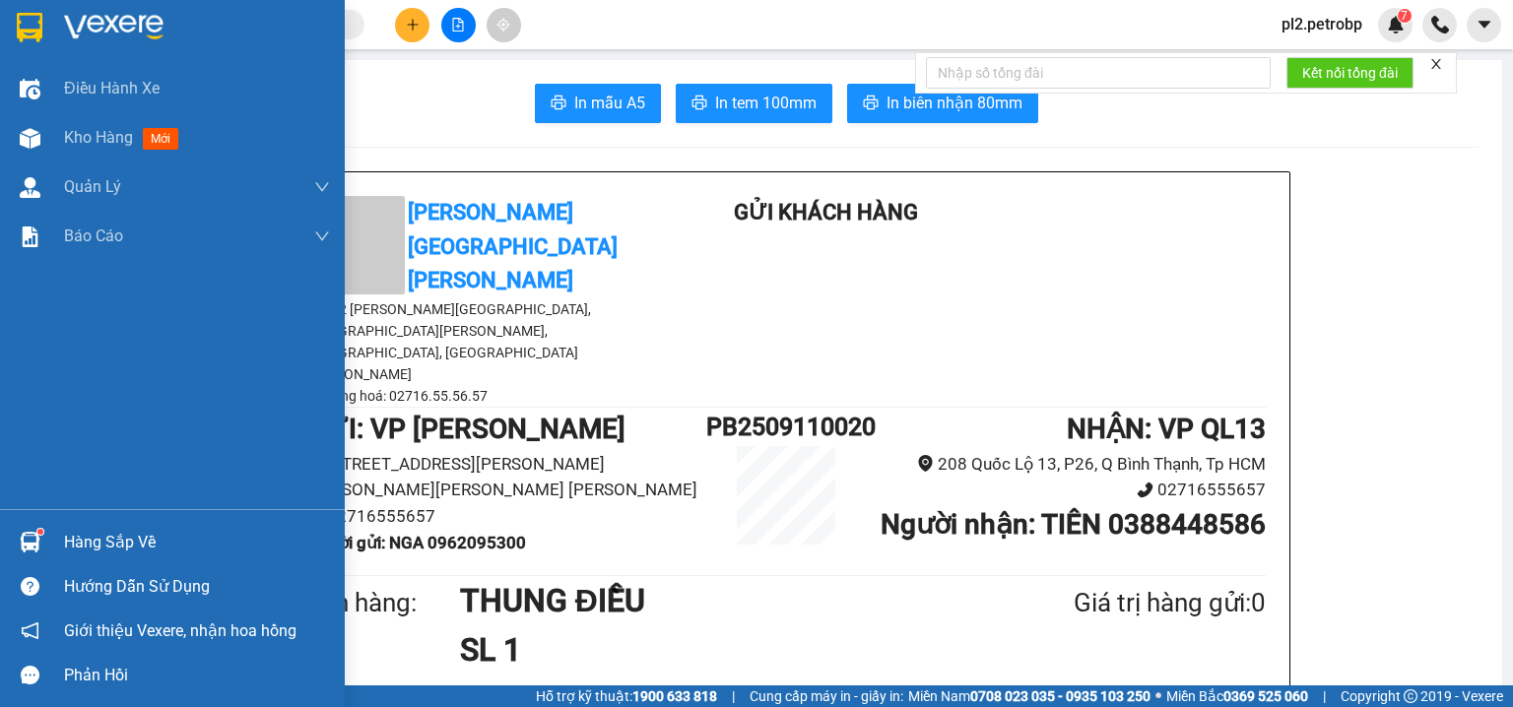
click at [67, 565] on div "Hướng dẫn sử dụng" at bounding box center [172, 587] width 345 height 44
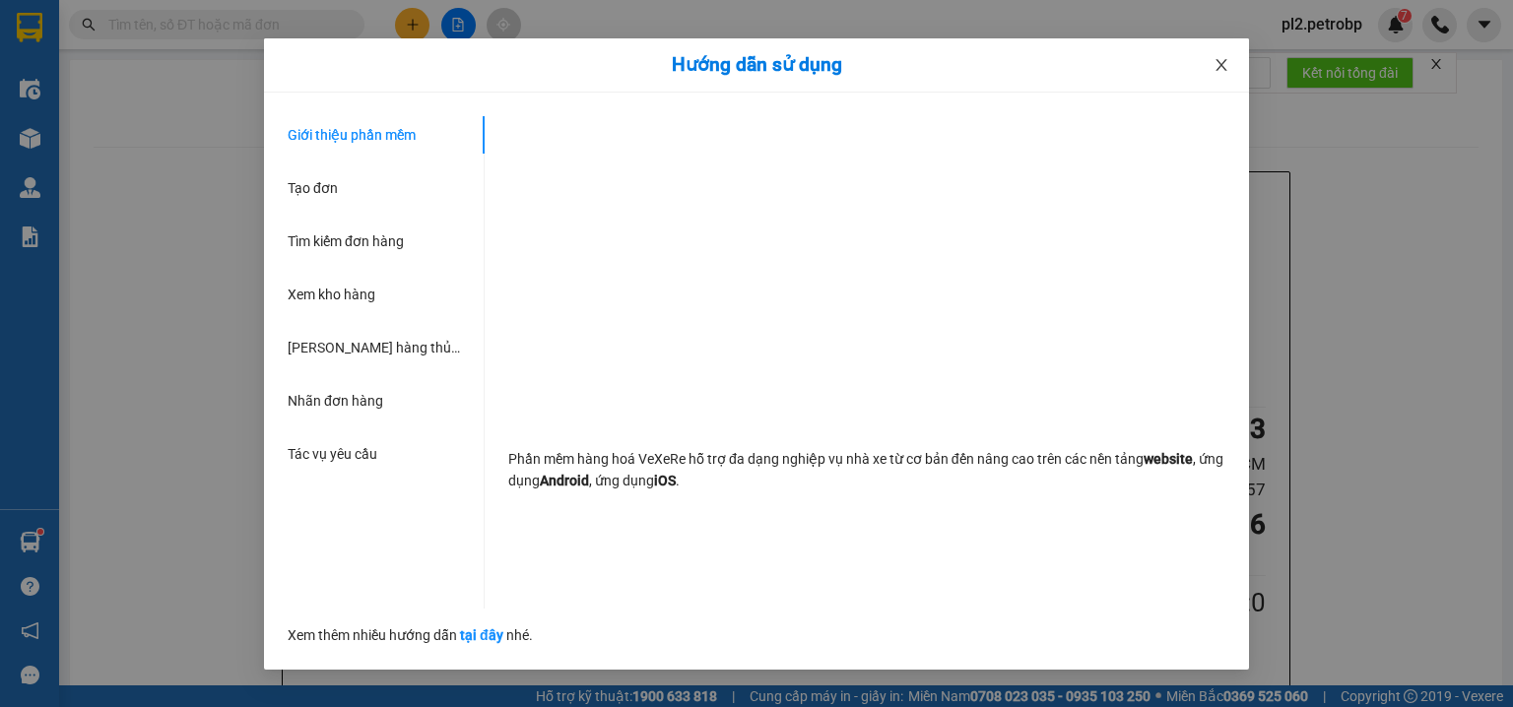
click at [1216, 55] on span "Close" at bounding box center [1221, 65] width 55 height 55
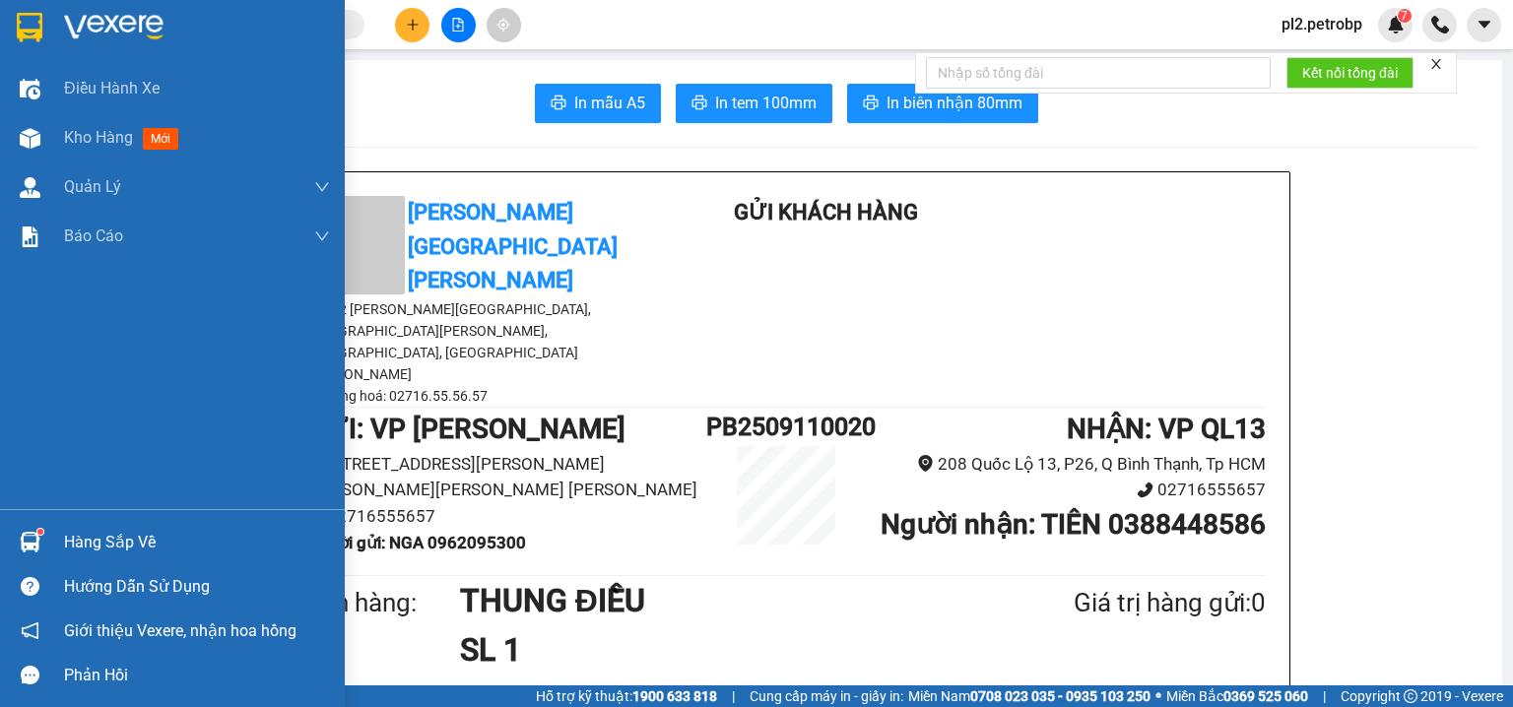
click at [110, 543] on div "Hàng sắp về" at bounding box center [197, 543] width 266 height 30
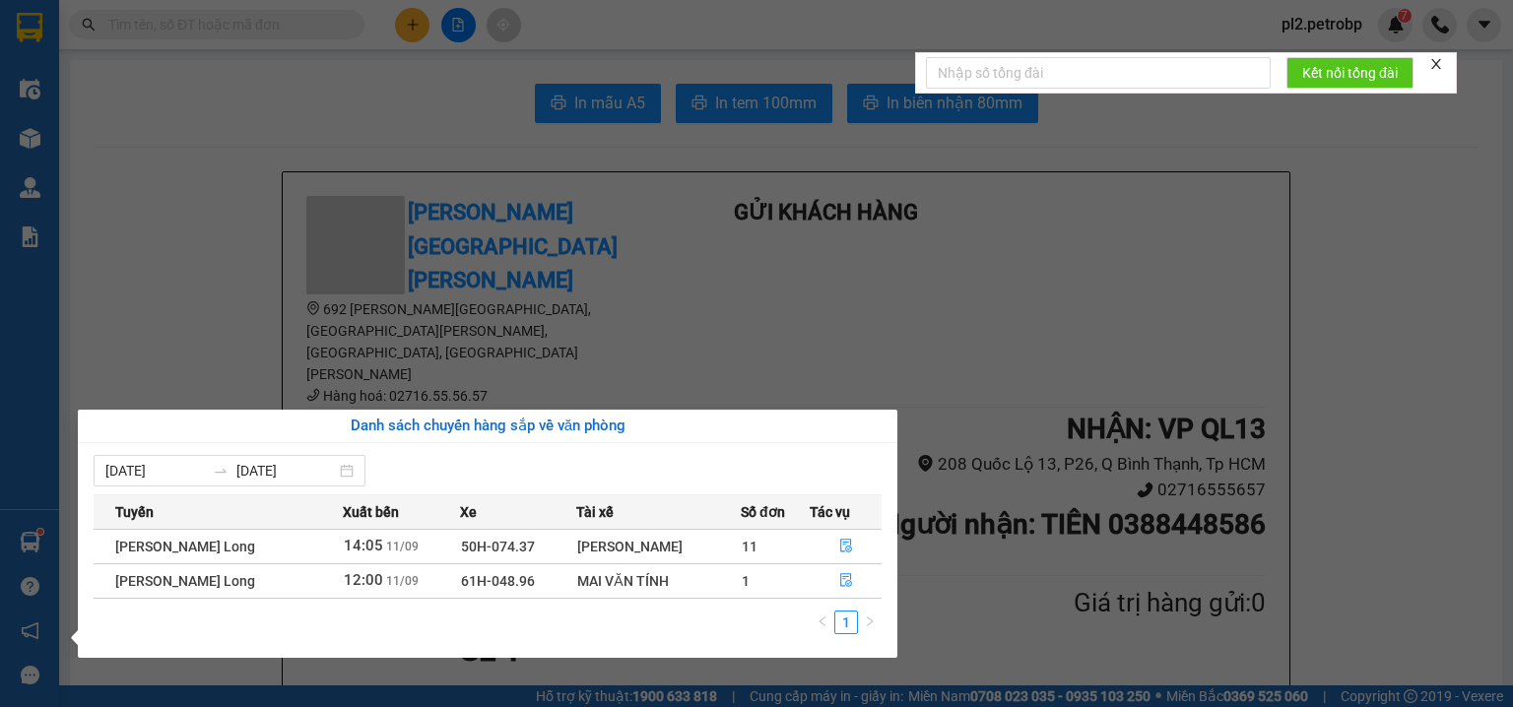
click at [449, 82] on section "Kết quả [PERSON_NAME] ( 636 ) Bộ lọc Ngày tạo [PERSON_NAME] nhất Mã ĐH Trạng th…" at bounding box center [756, 353] width 1513 height 707
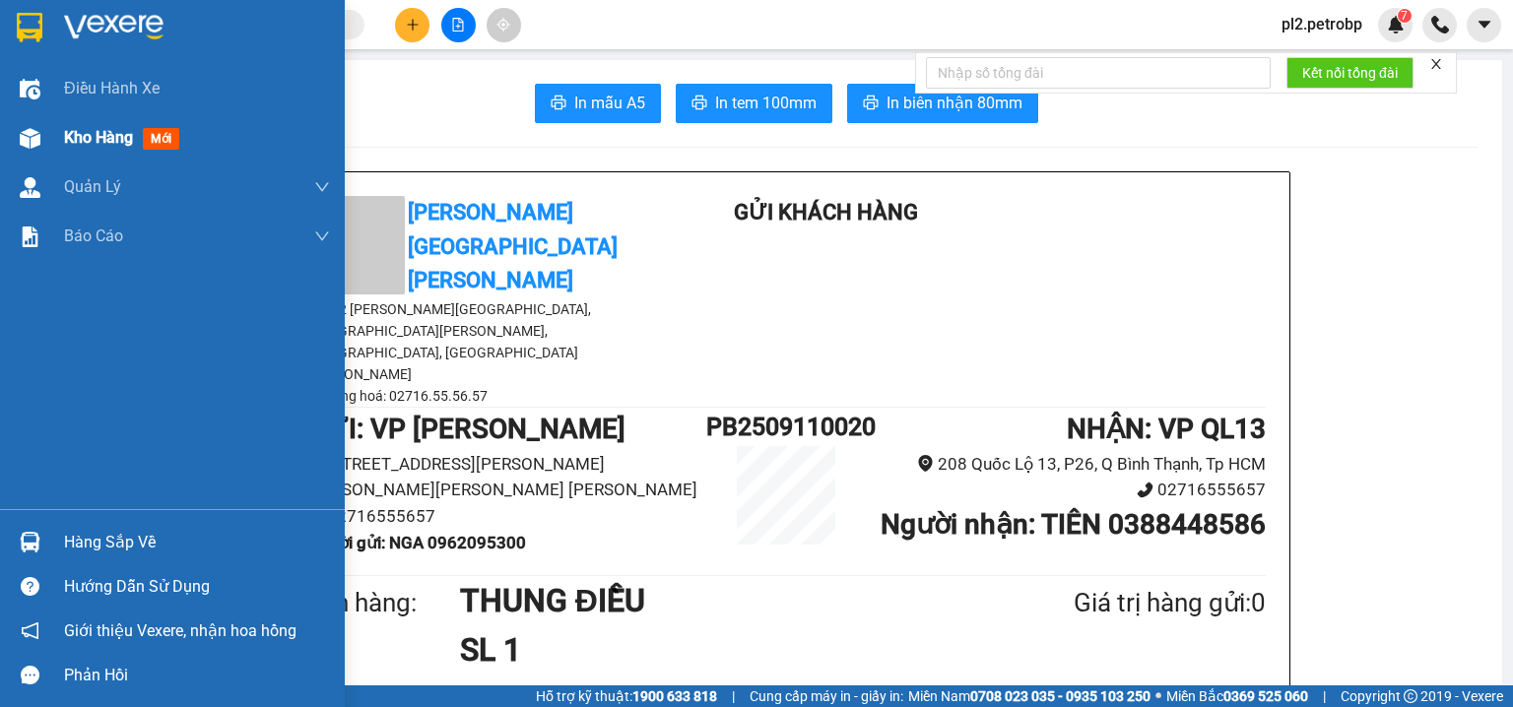
click at [56, 142] on div "Kho hàng mới" at bounding box center [172, 137] width 345 height 49
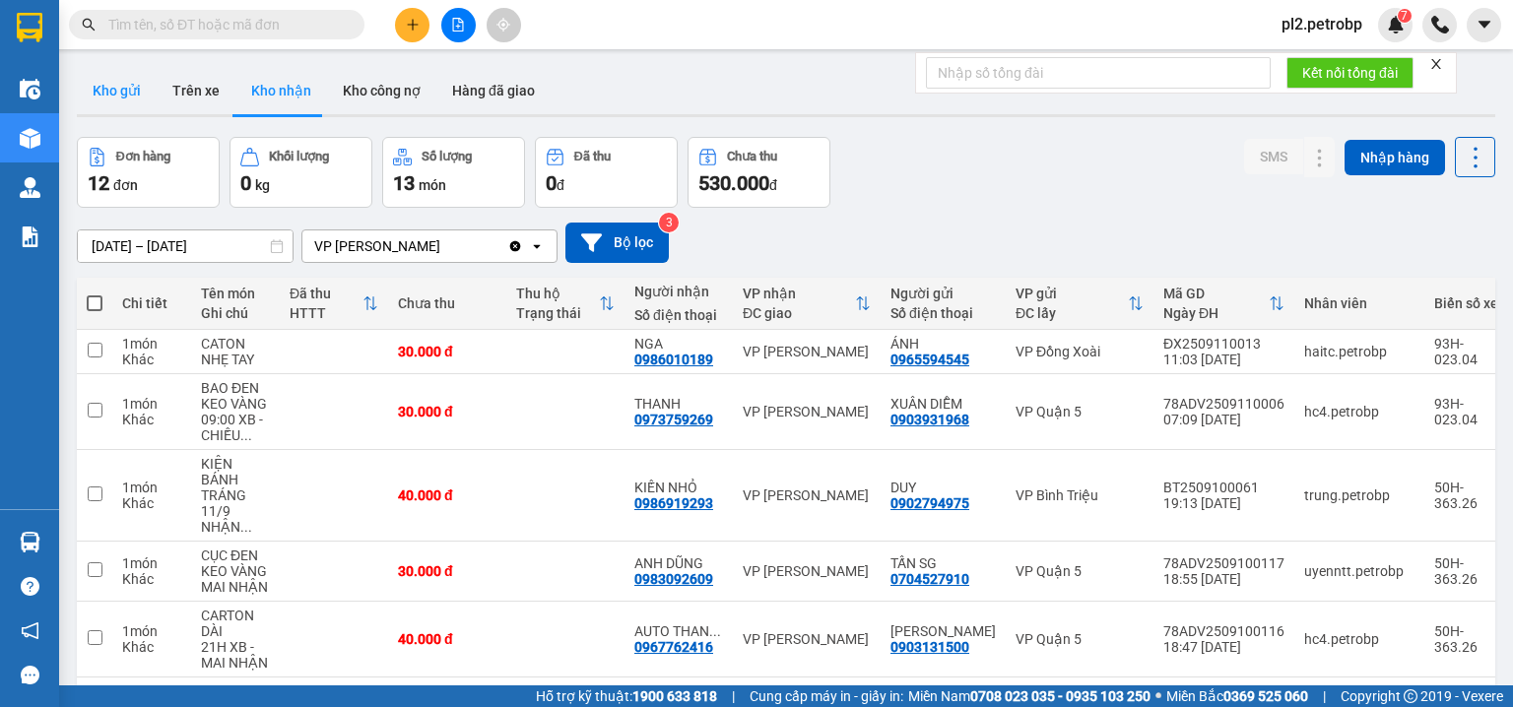
click at [126, 89] on button "Kho gửi" at bounding box center [117, 90] width 80 height 47
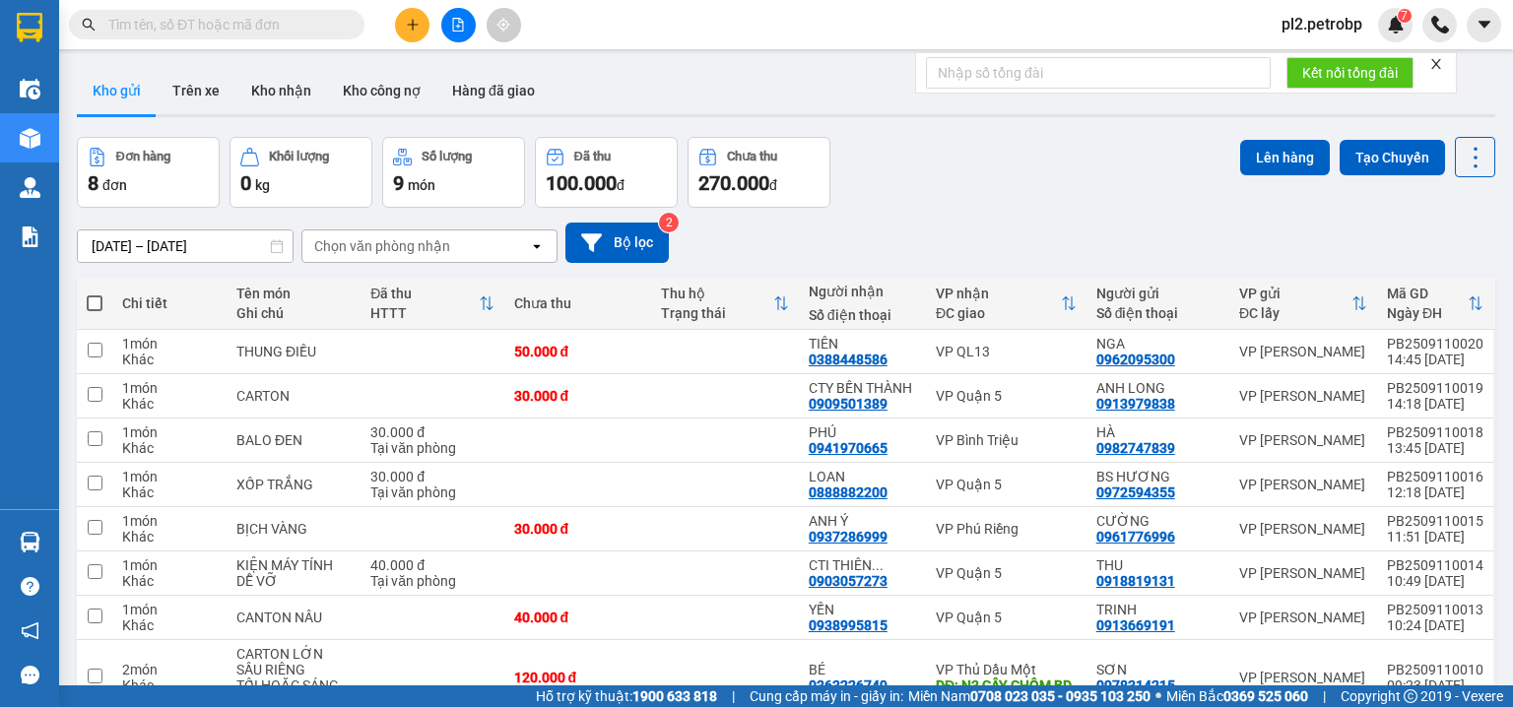
click at [313, 26] on input "text" at bounding box center [224, 25] width 233 height 22
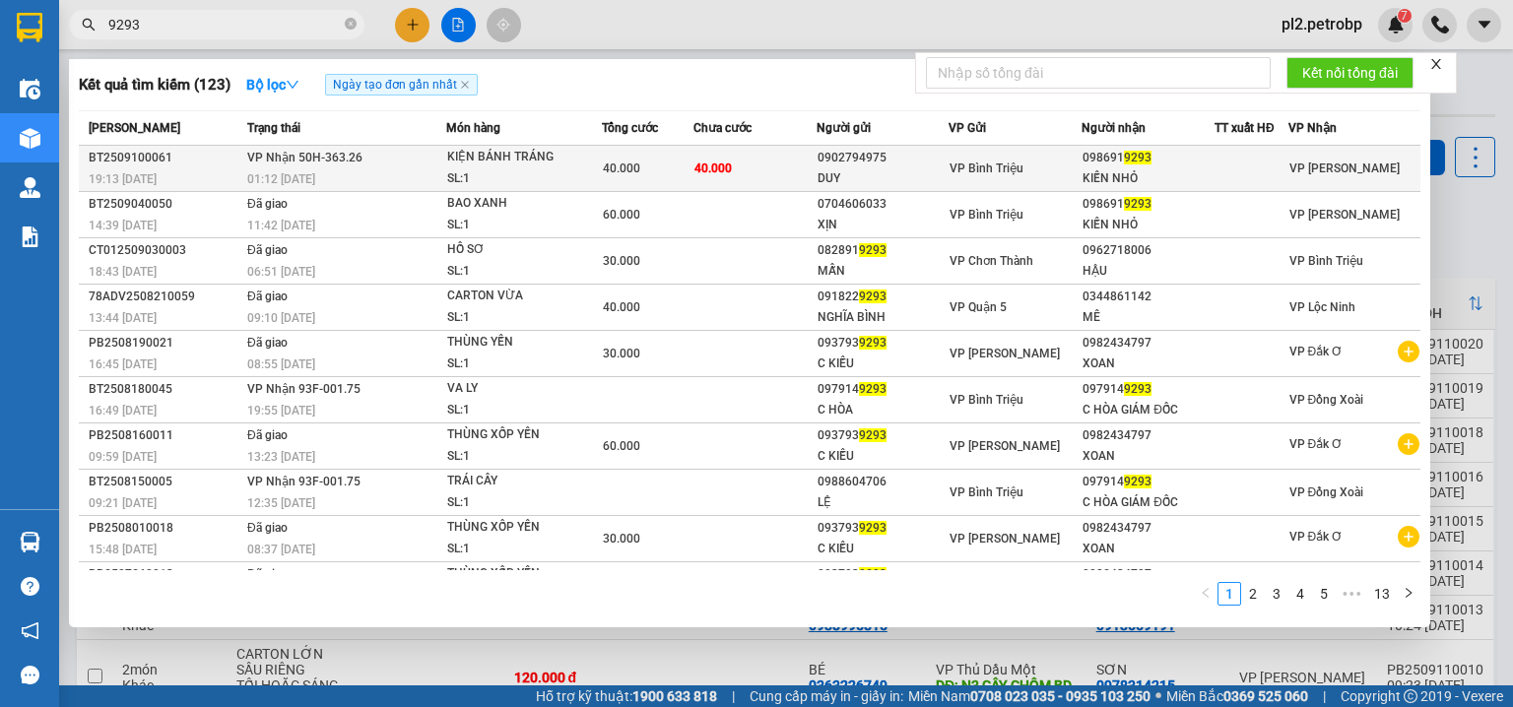
type input "9293"
click at [818, 158] on div "0902794975" at bounding box center [883, 158] width 131 height 21
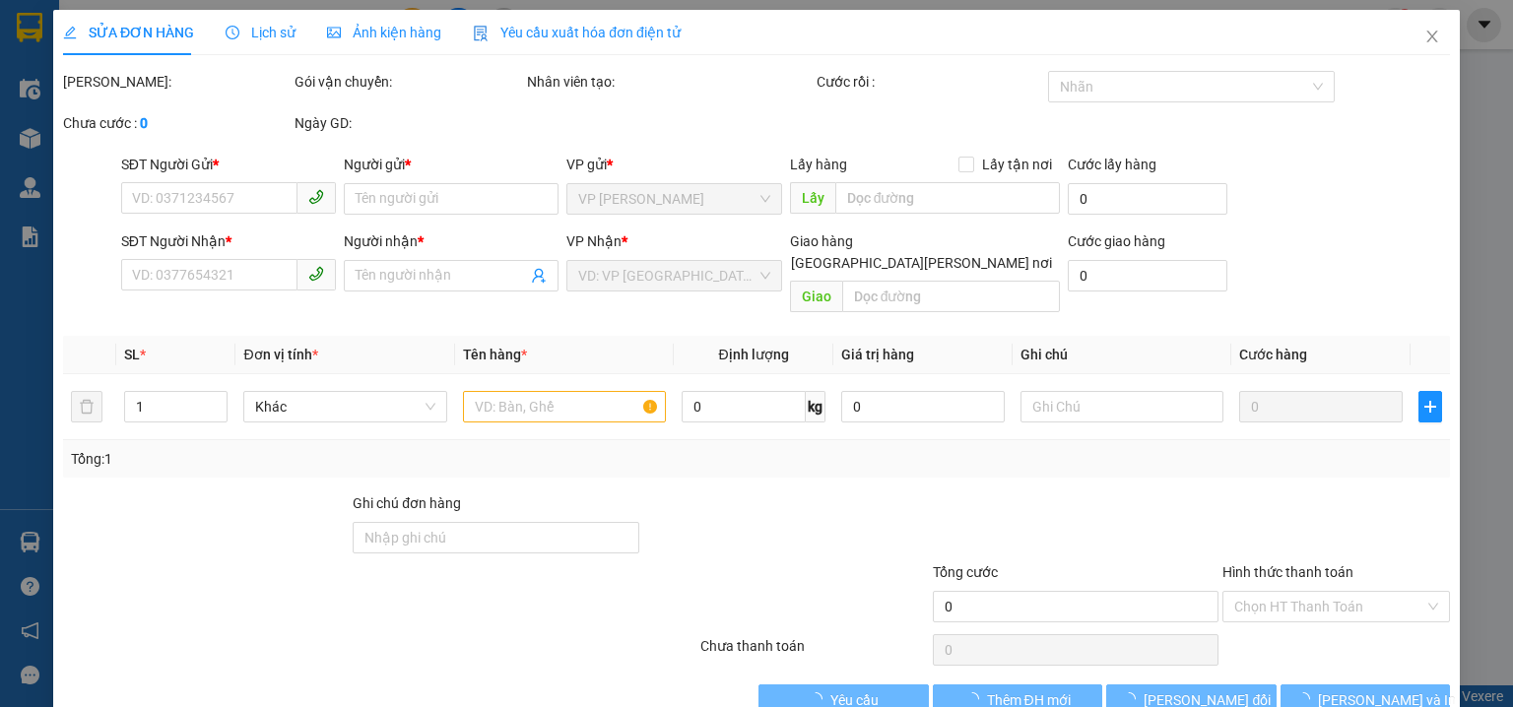
type input "0902794975"
type input "DUY"
type input "0986919293"
type input "KIẾN NHỎ"
type input "40.000"
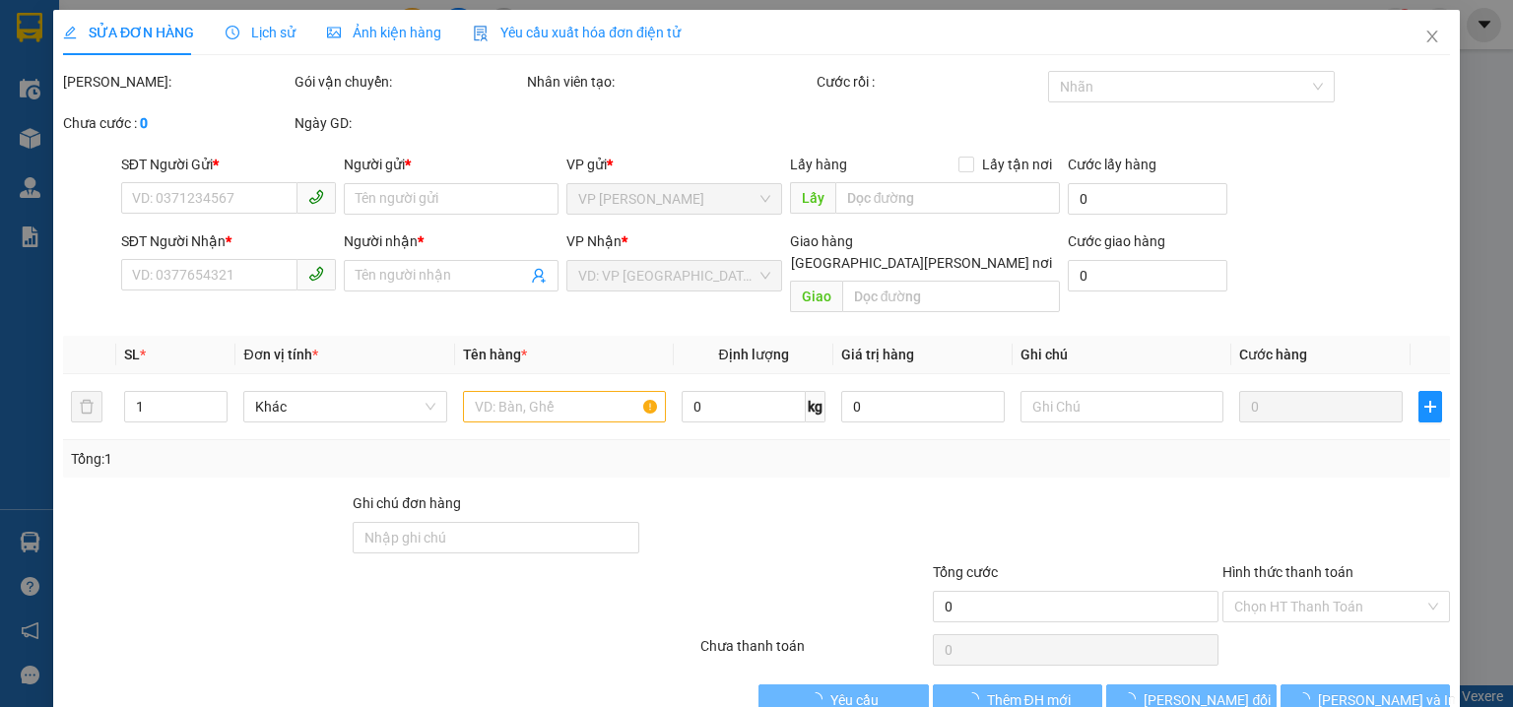
type input "40.000"
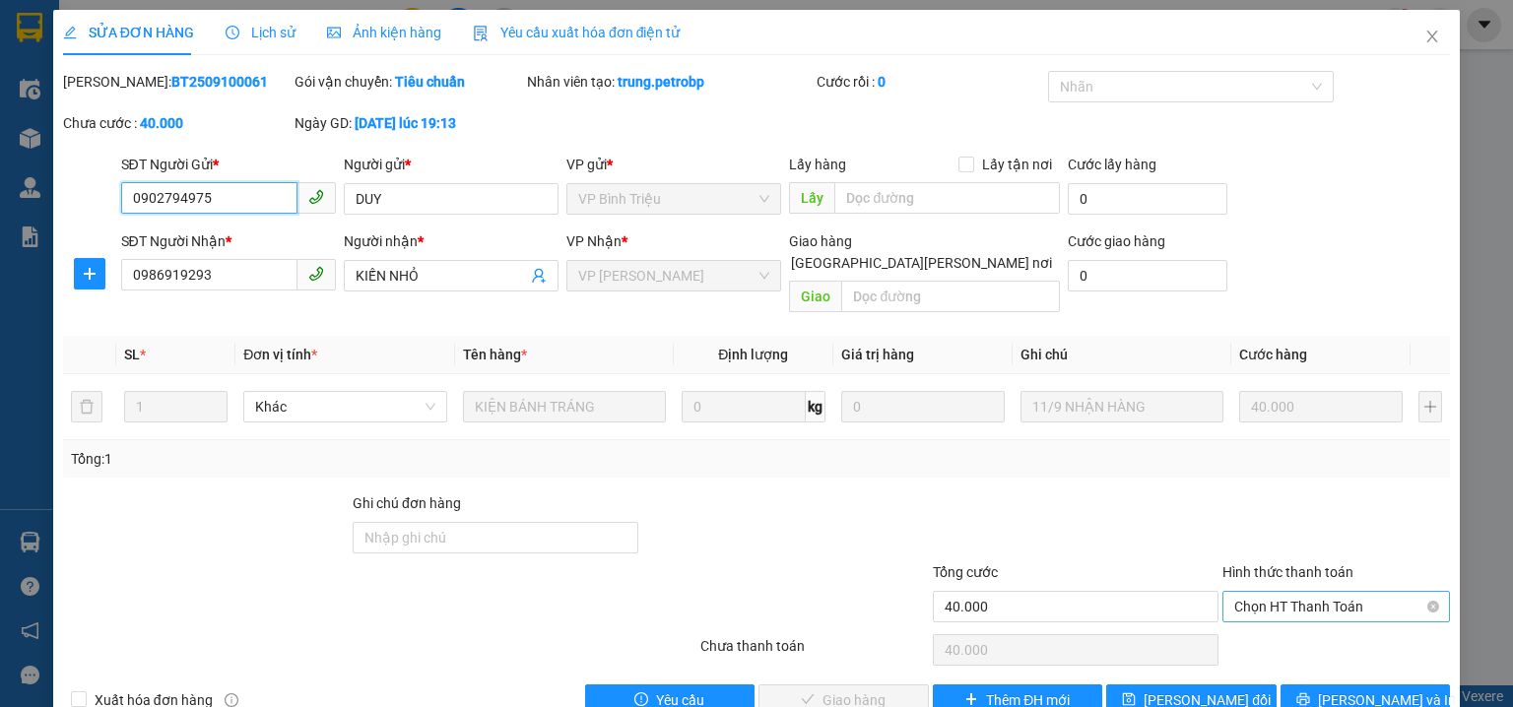
click at [1234, 592] on span "Chọn HT Thanh Toán" at bounding box center [1336, 607] width 204 height 30
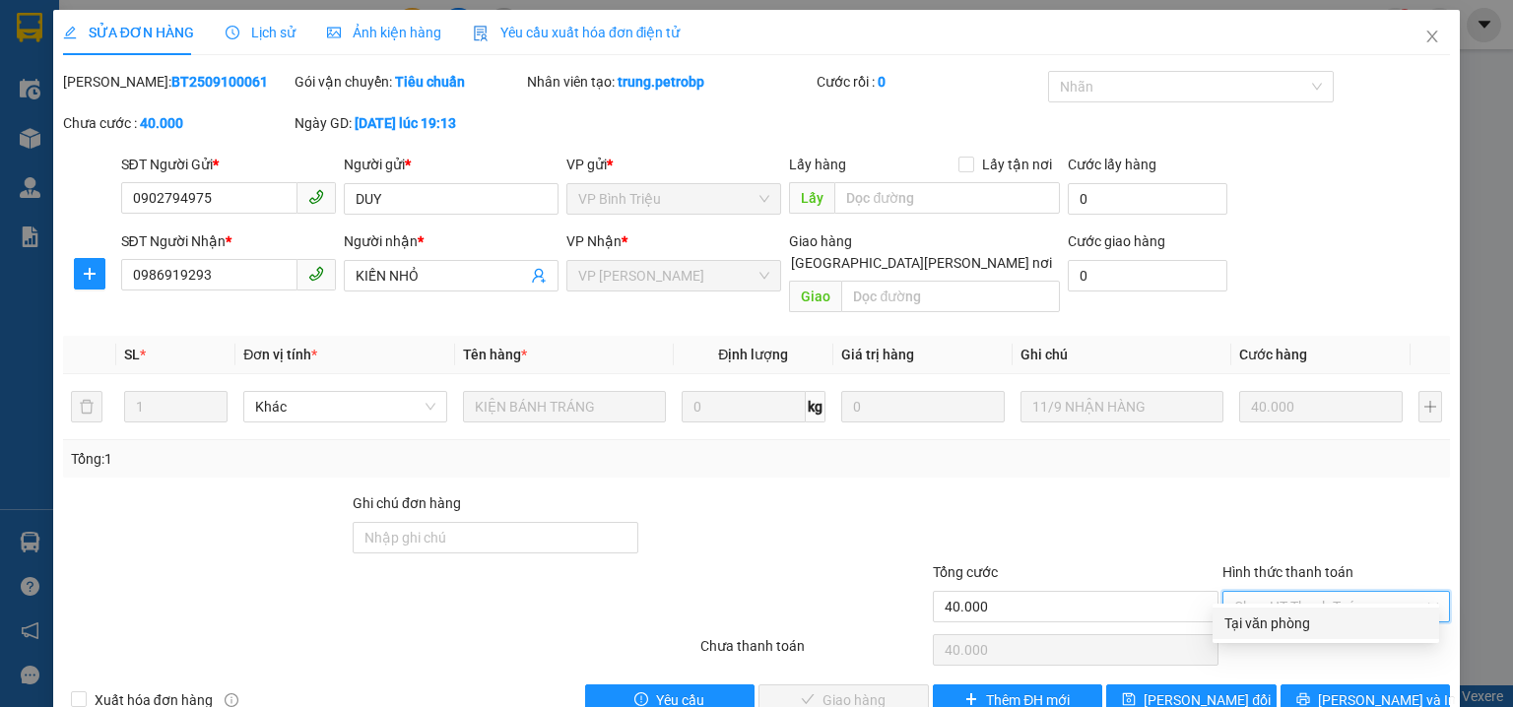
drag, startPoint x: 1235, startPoint y: 596, endPoint x: 1180, endPoint y: 637, distance: 69.0
click at [1229, 626] on div "Tại văn phòng" at bounding box center [1326, 624] width 203 height 22
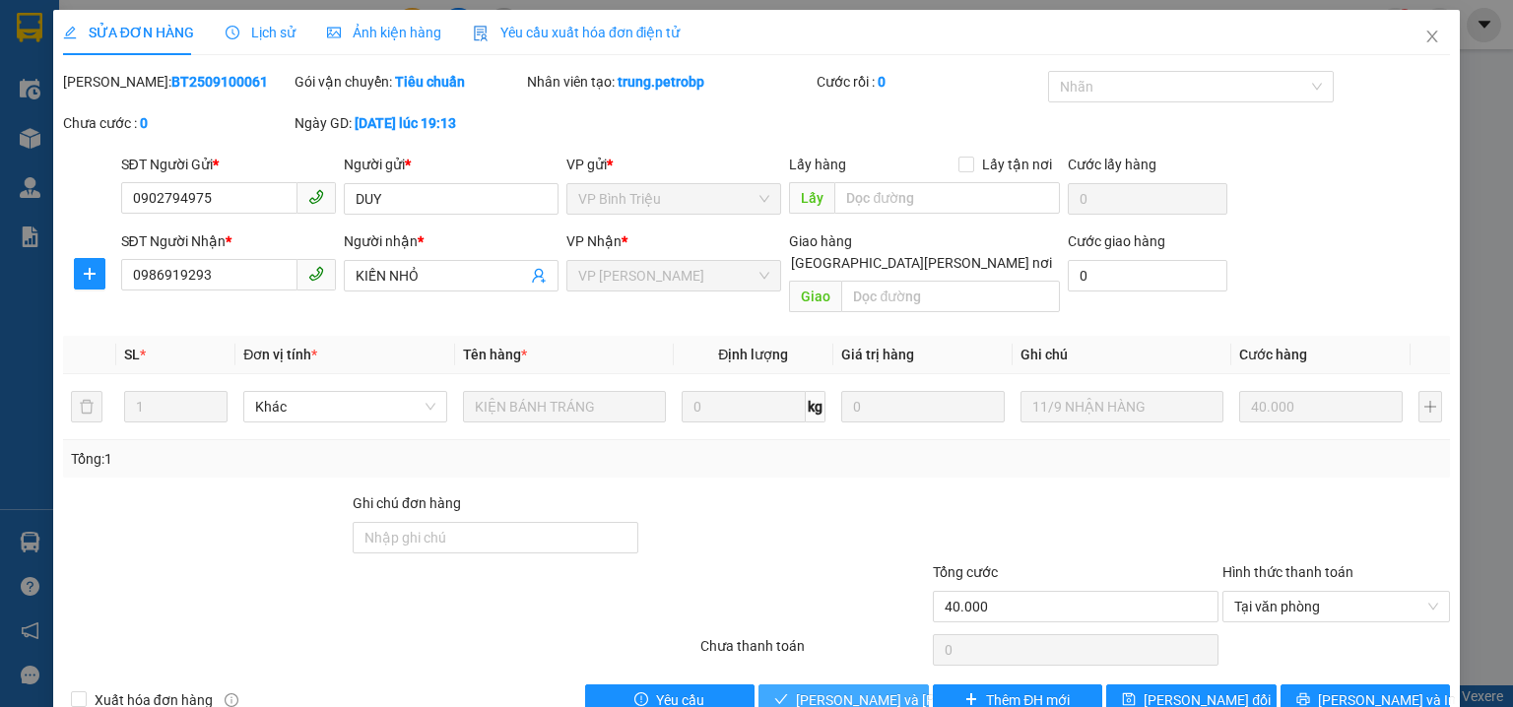
drag, startPoint x: 889, startPoint y: 668, endPoint x: 1331, endPoint y: 197, distance: 646.1
click at [890, 690] on span "Lưu và Giao hàng" at bounding box center [929, 701] width 266 height 22
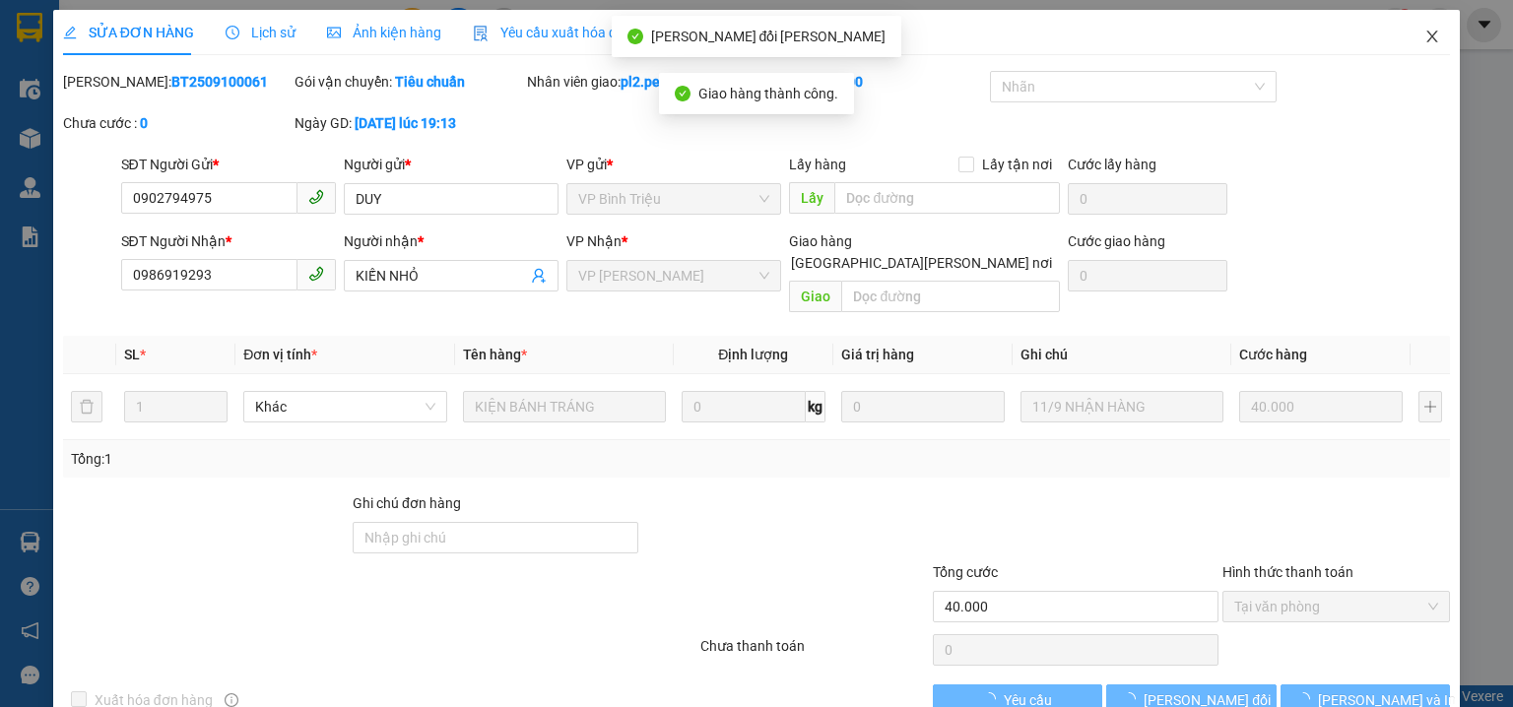
click at [1425, 33] on icon "close" at bounding box center [1433, 37] width 16 height 16
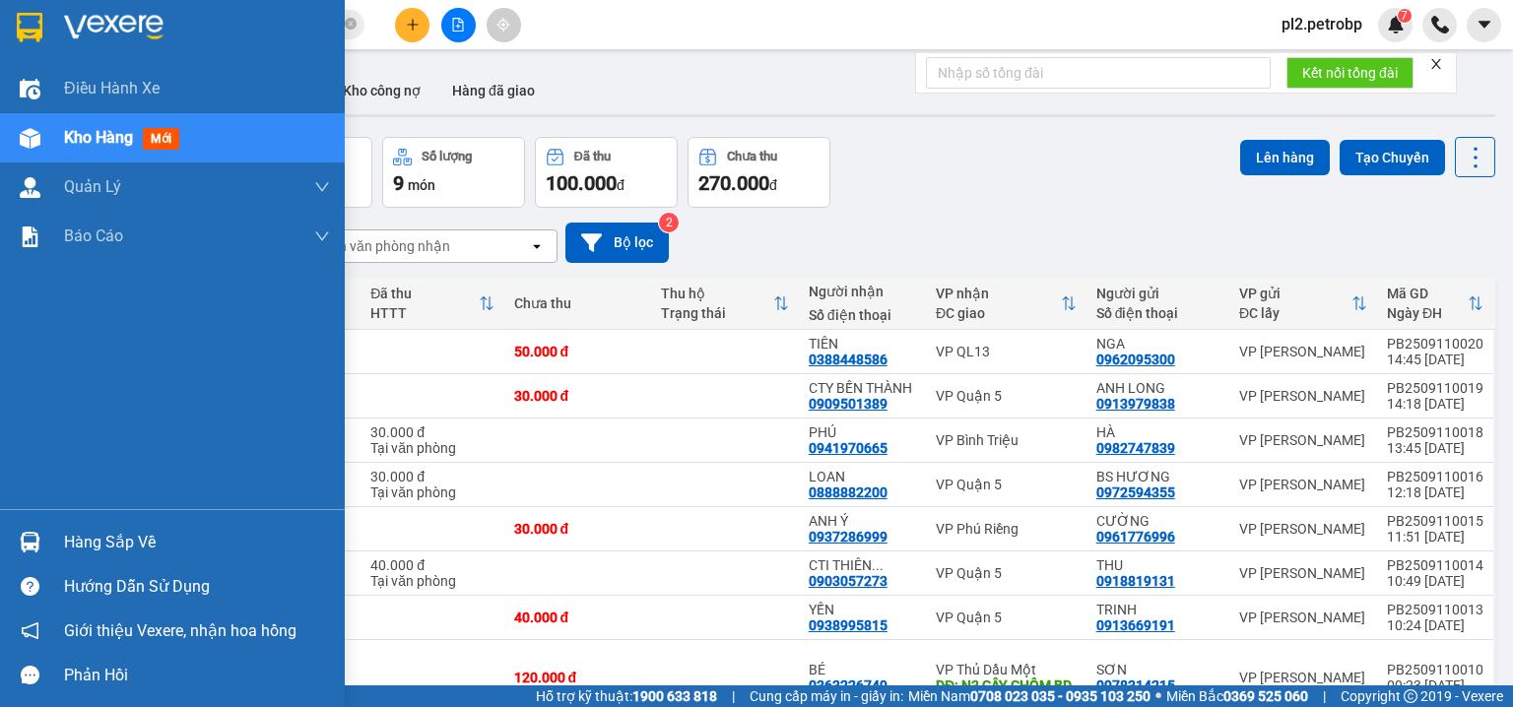
click at [91, 528] on div "Hàng sắp về" at bounding box center [197, 543] width 266 height 30
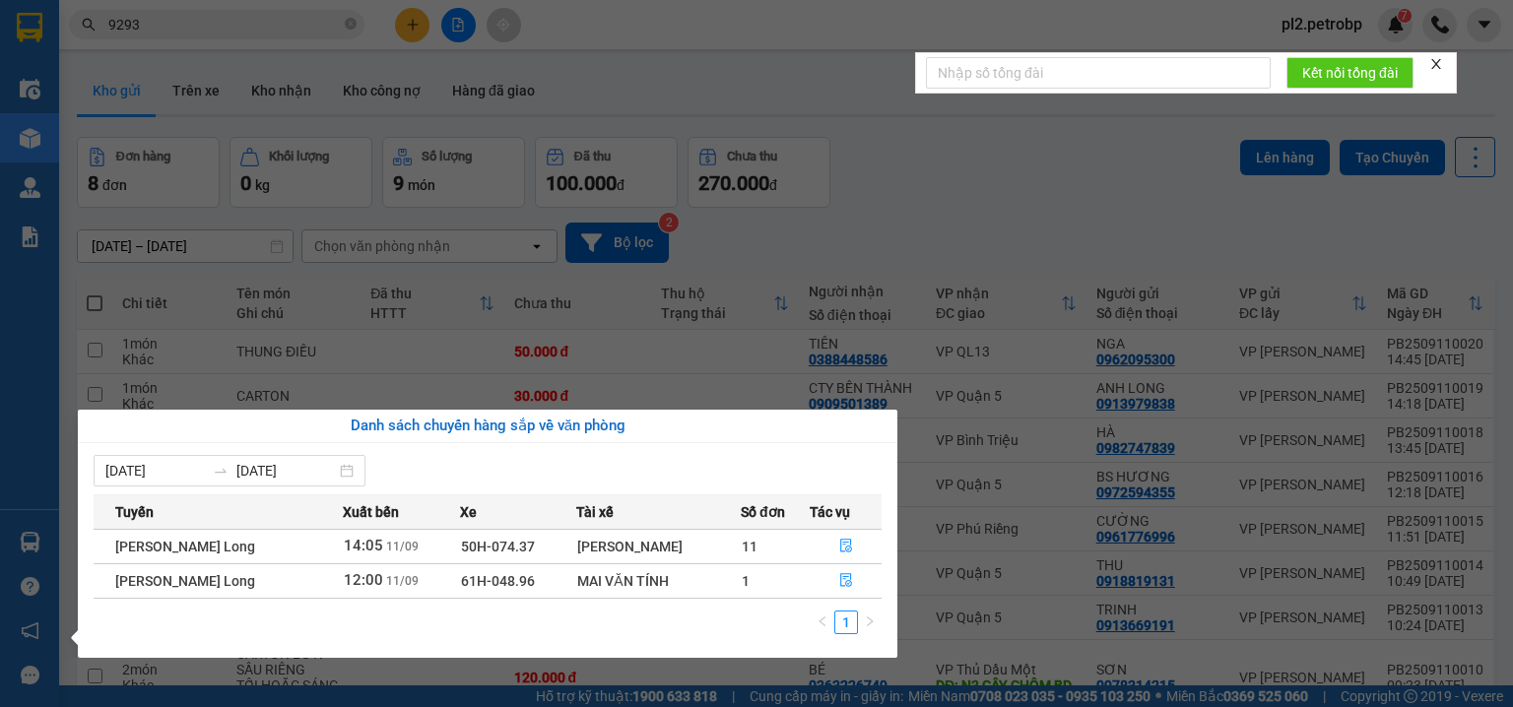
drag, startPoint x: 649, startPoint y: 92, endPoint x: 572, endPoint y: 71, distance: 79.6
click at [641, 86] on section "Kết quả tìm kiếm ( 123 ) Bộ lọc Ngày tạo đơn gần nhất Mã ĐH Trạng thái Món hàng…" at bounding box center [756, 353] width 1513 height 707
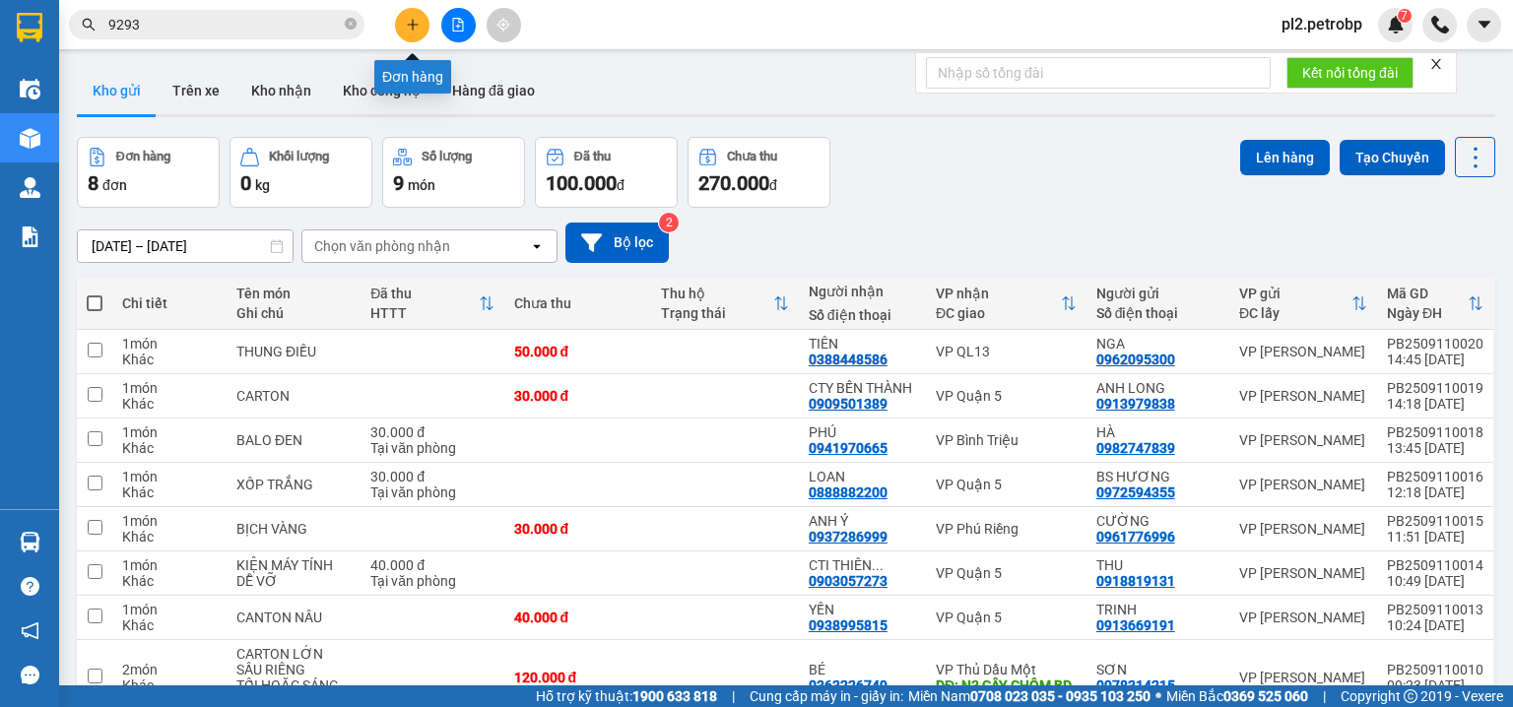
click at [422, 28] on button at bounding box center [412, 25] width 34 height 34
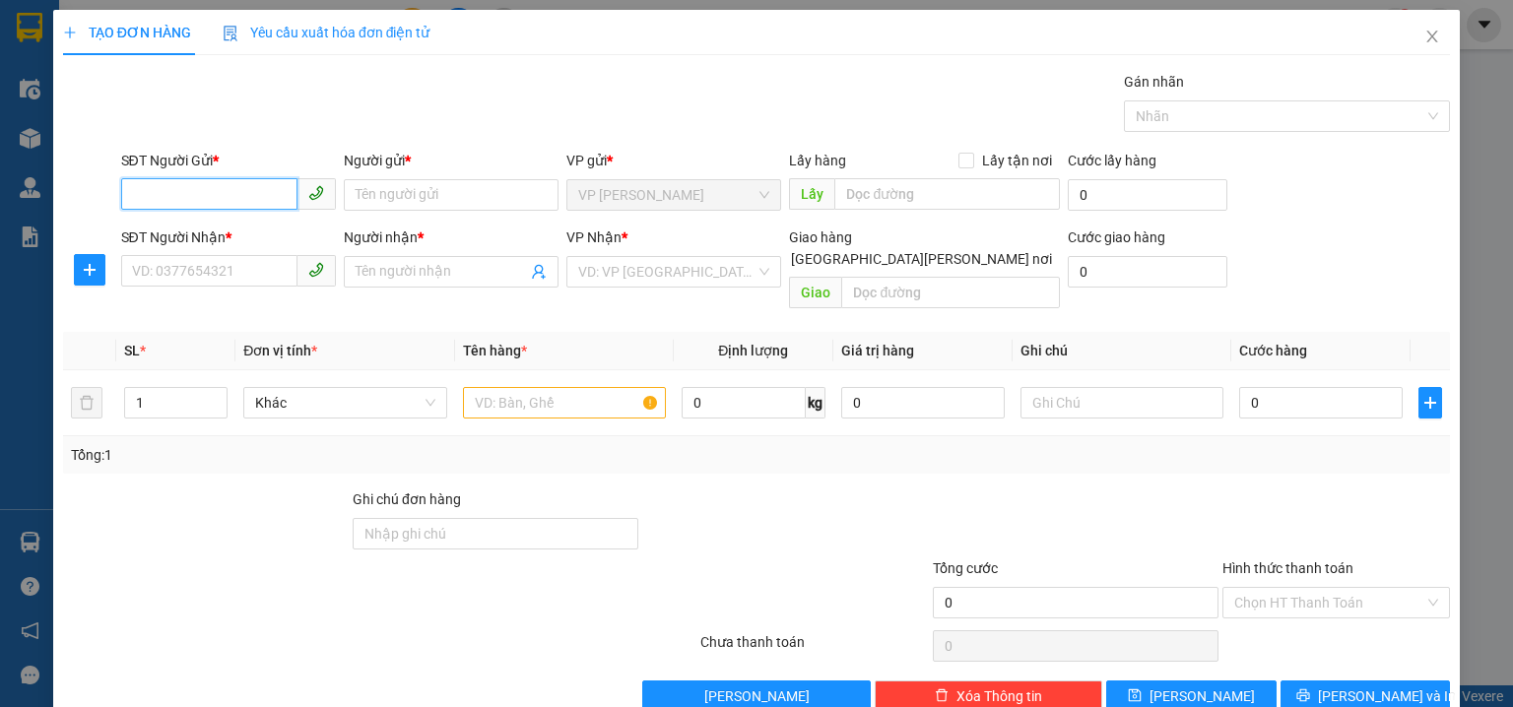
click at [272, 192] on input "SĐT Người Gửi *" at bounding box center [209, 194] width 176 height 32
click at [151, 201] on input "SĐT Người Gửi *" at bounding box center [209, 194] width 176 height 32
click at [210, 192] on input "SĐT Người Gửi *" at bounding box center [209, 194] width 176 height 32
click at [220, 277] on input "SĐT Người Nhận *" at bounding box center [209, 271] width 176 height 32
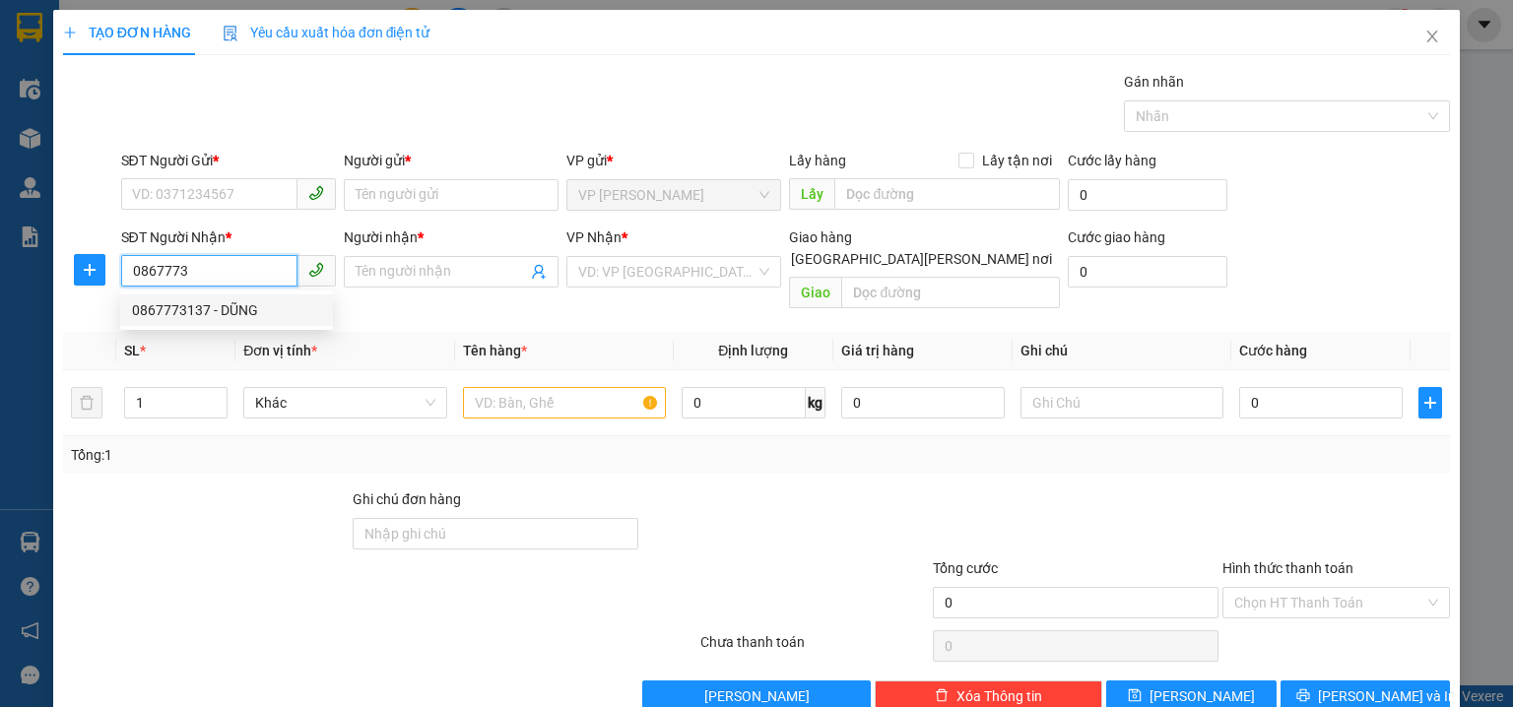
drag, startPoint x: 236, startPoint y: 307, endPoint x: 225, endPoint y: 243, distance: 65.1
click at [236, 306] on div "0867773137 - DŨNG" at bounding box center [226, 311] width 189 height 22
type input "0867773137"
type input "DŨNG"
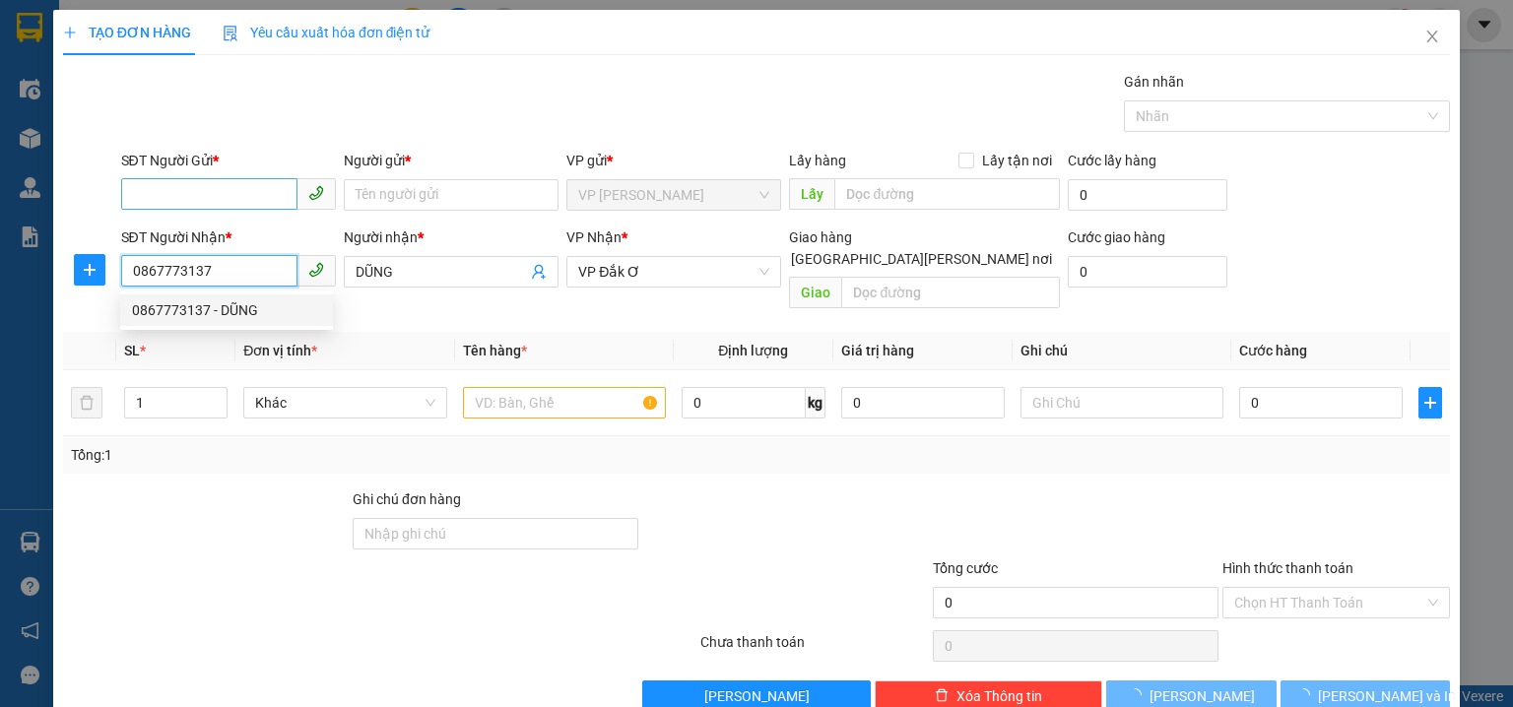
type input "30.000"
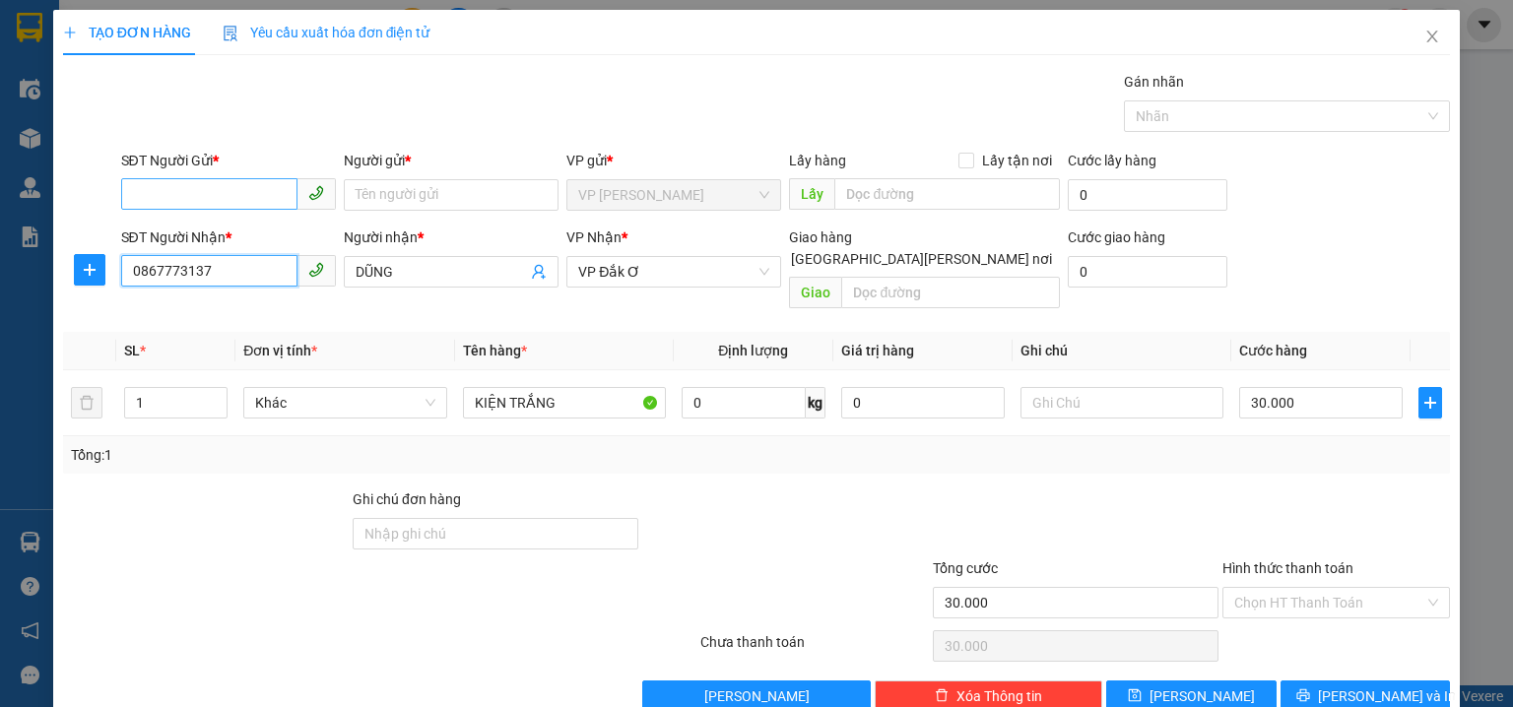
type input "0867773137"
click at [244, 204] on input "SĐT Người Gửi *" at bounding box center [209, 194] width 176 height 32
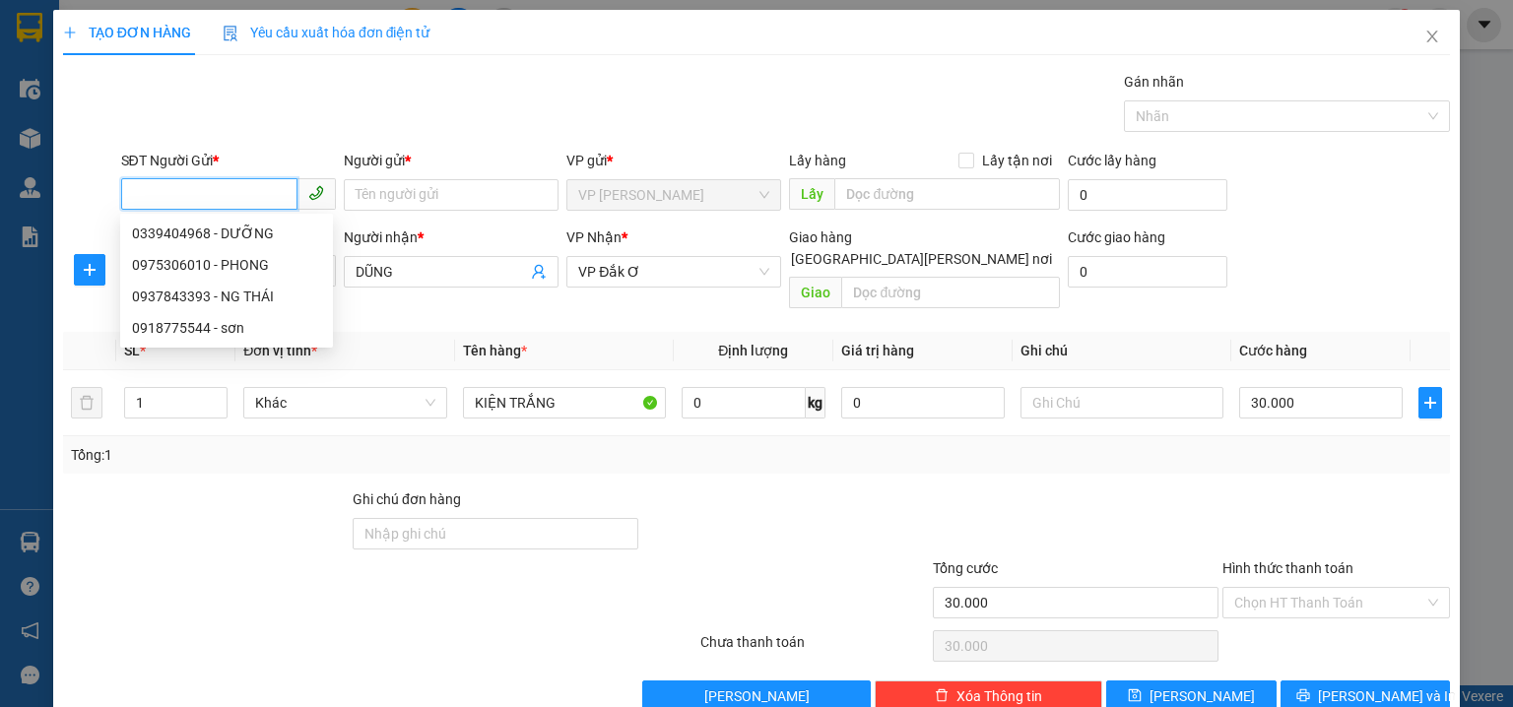
click at [250, 190] on input "SĐT Người Gửi *" at bounding box center [209, 194] width 176 height 32
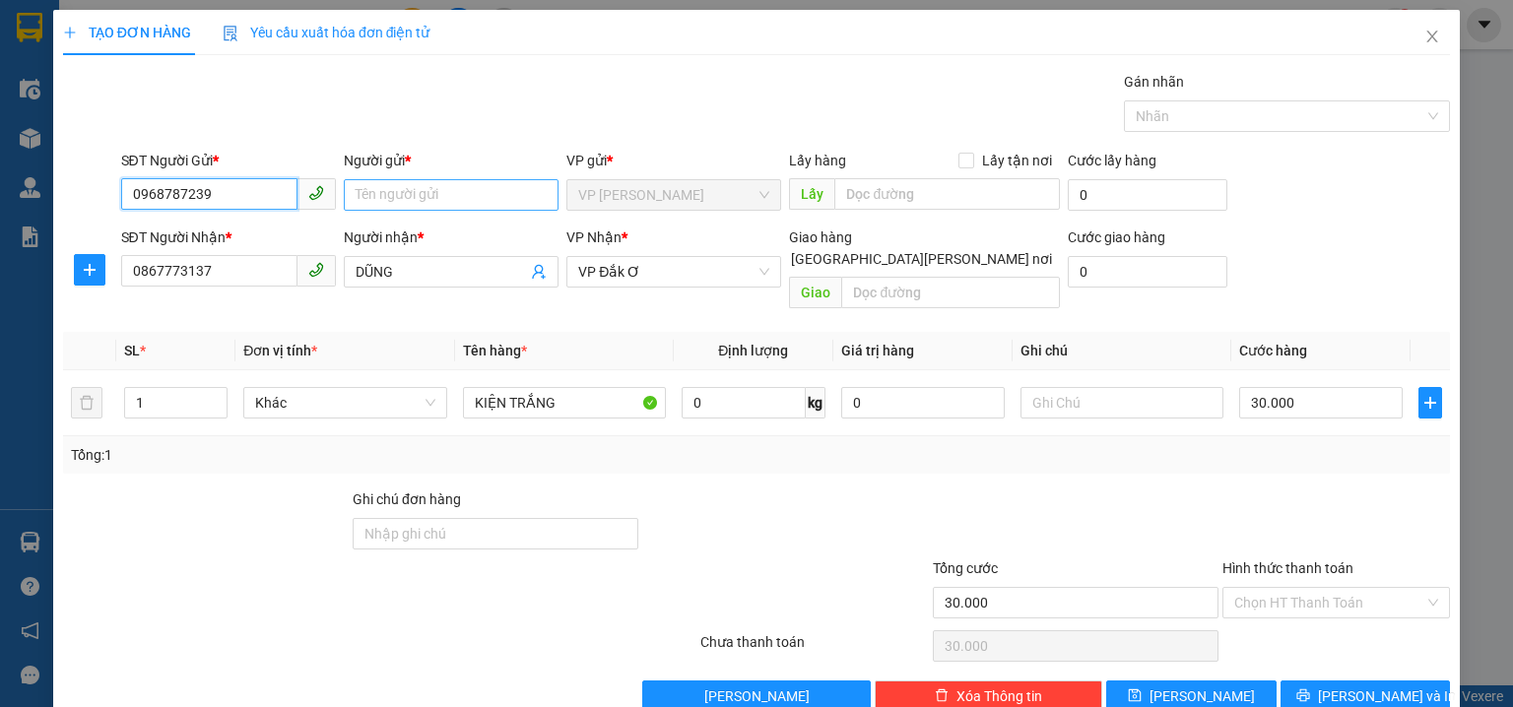
type input "0968787239"
click at [405, 197] on input "Người gửi *" at bounding box center [451, 195] width 215 height 32
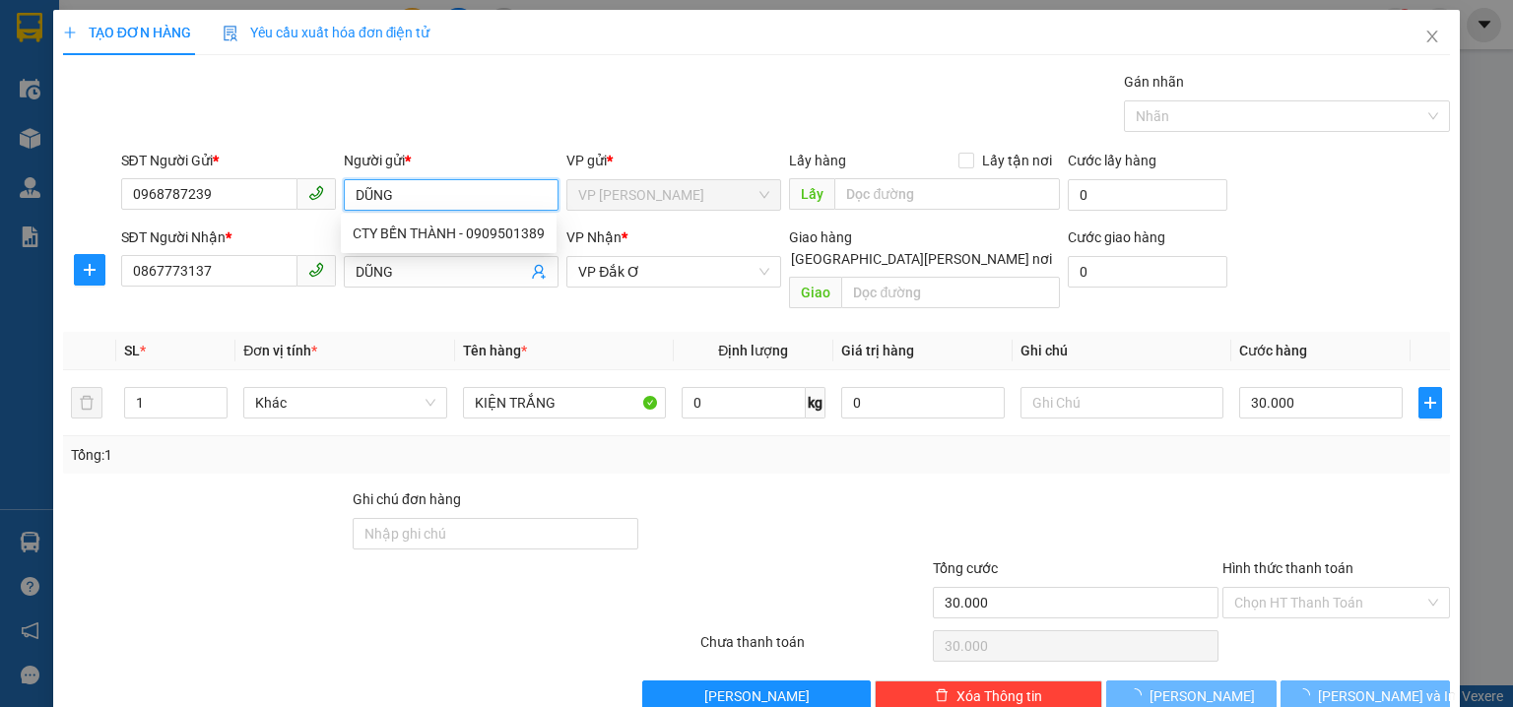
type input "DŨNG"
click at [484, 102] on div "Gói vận chuyển * Tiêu chuẩn Gán nhãn Nhãn" at bounding box center [786, 105] width 1338 height 69
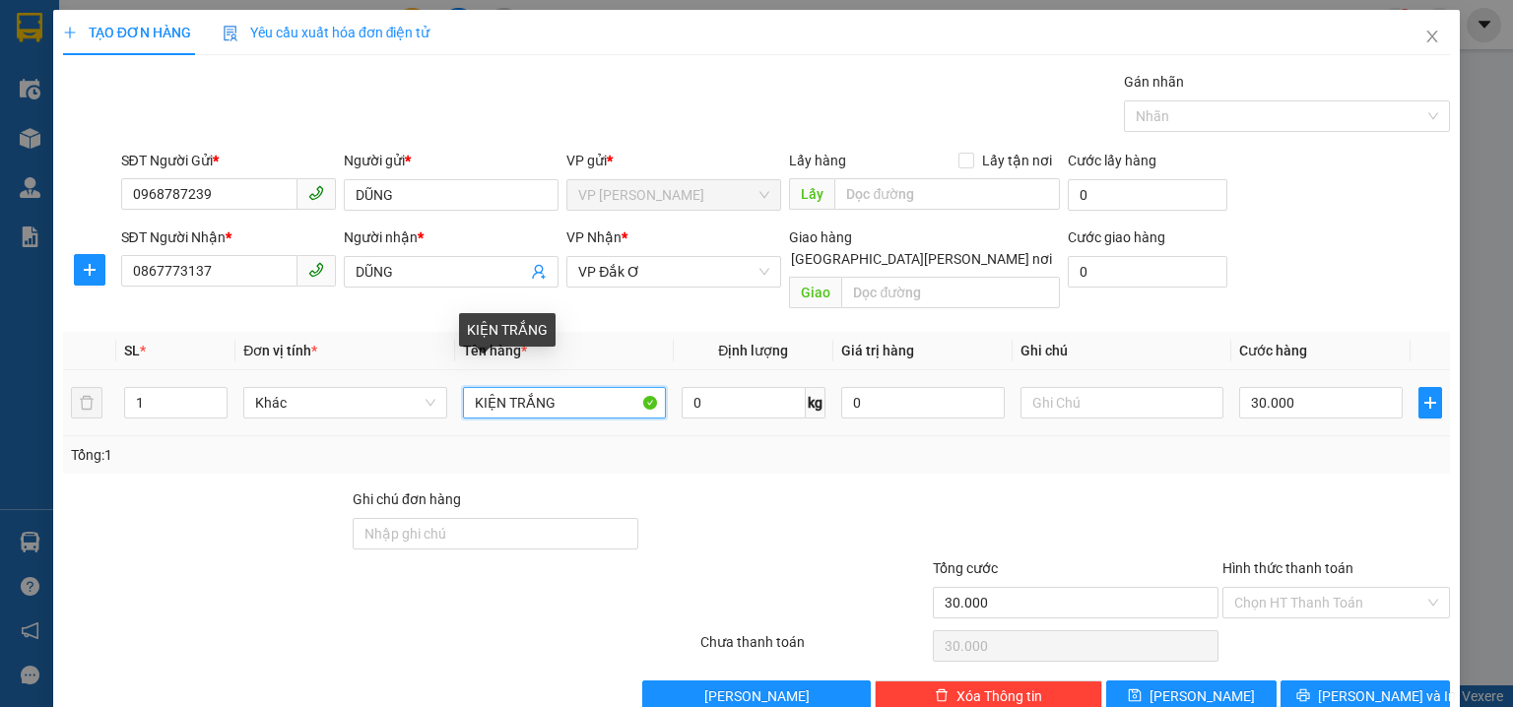
drag, startPoint x: 575, startPoint y: 370, endPoint x: 233, endPoint y: 328, distance: 344.5
click at [235, 370] on tr "1 Khác KIỆN TRẮNG 0 kg 0 30.000" at bounding box center [756, 403] width 1387 height 66
type input "BAO VÀNG"
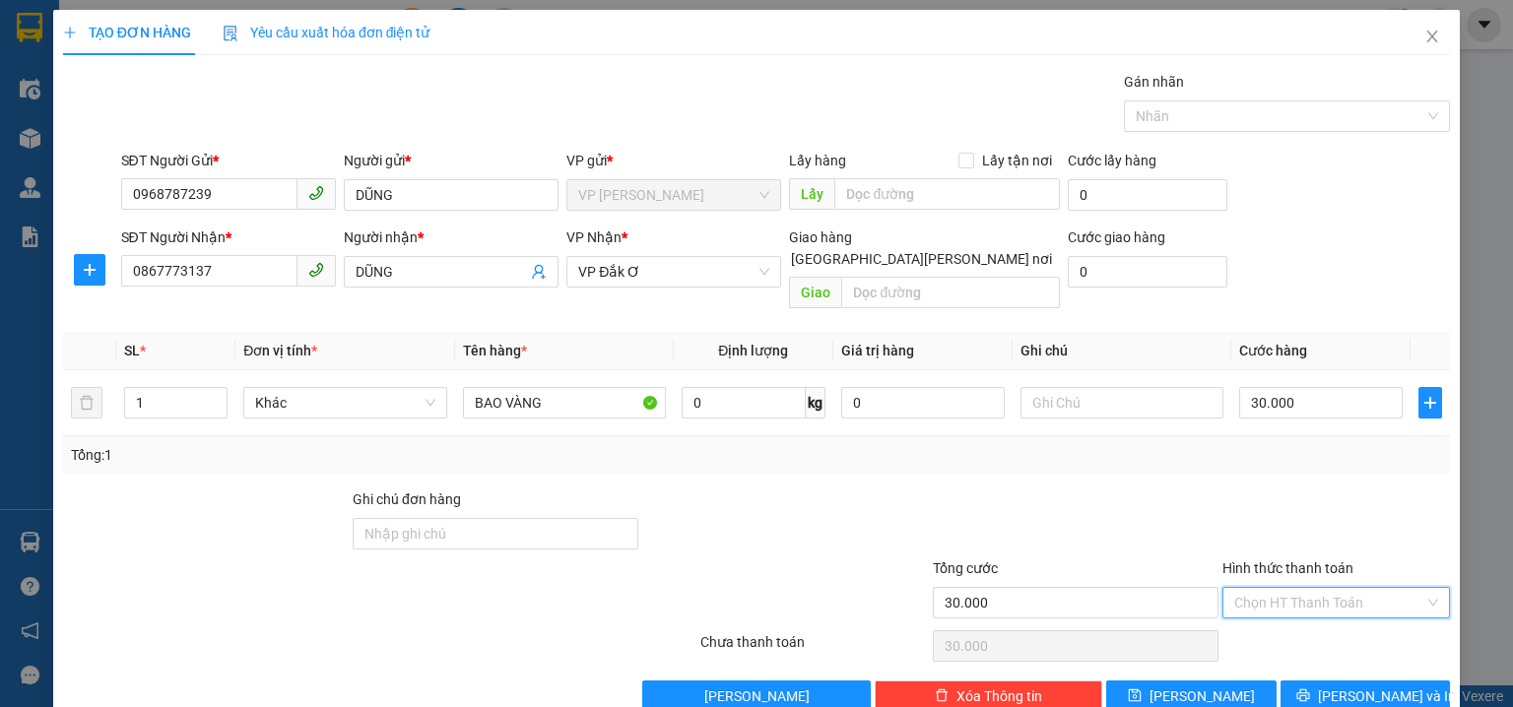
drag, startPoint x: 1247, startPoint y: 577, endPoint x: 1221, endPoint y: 489, distance: 92.6
click at [1247, 588] on input "Hình thức thanh toán" at bounding box center [1329, 603] width 190 height 30
click at [1254, 446] on div "Tại văn phòng" at bounding box center [1326, 445] width 203 height 22
drag, startPoint x: 1354, startPoint y: 688, endPoint x: 1338, endPoint y: 660, distance: 31.8
click at [1354, 682] on button "Lưu và In" at bounding box center [1366, 697] width 170 height 32
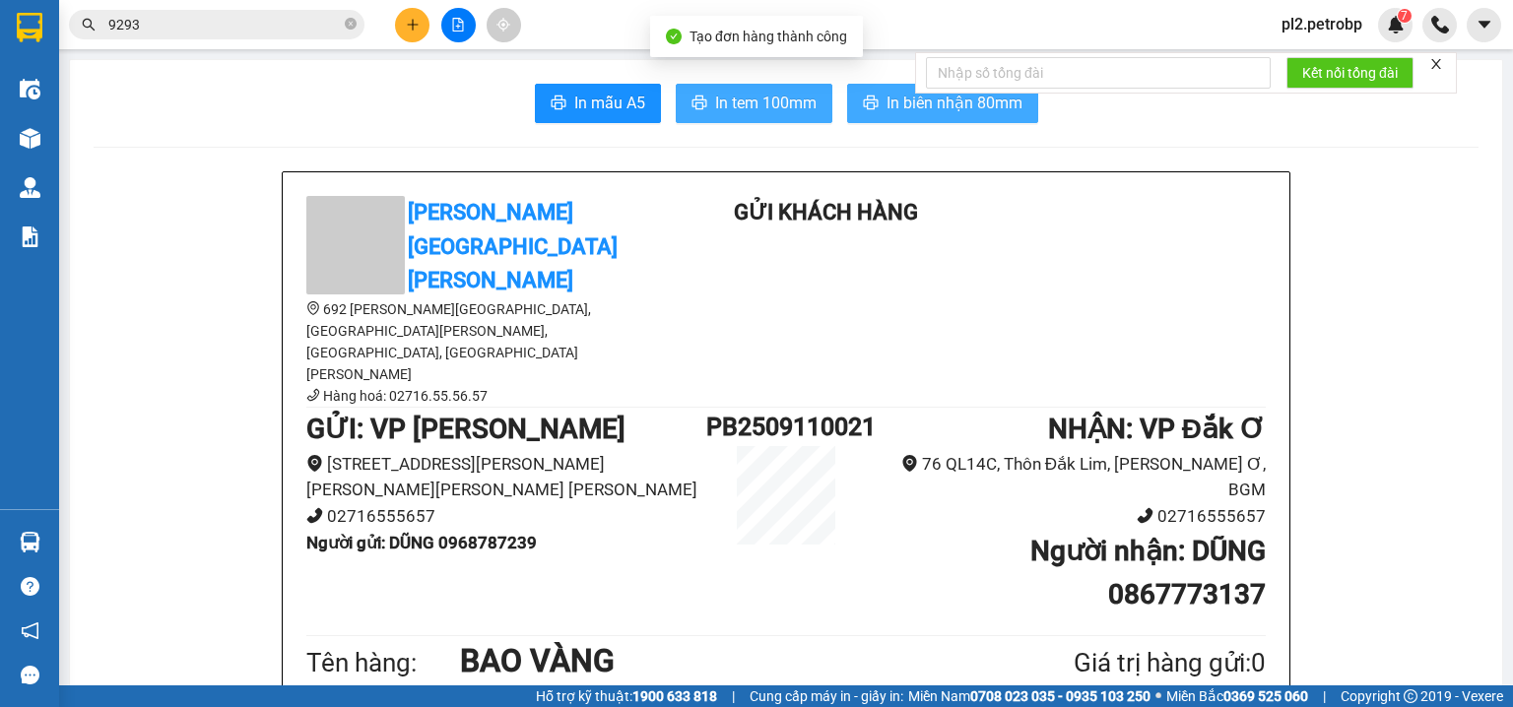
drag, startPoint x: 888, startPoint y: 98, endPoint x: 802, endPoint y: 102, distance: 85.9
click at [879, 99] on button "In biên nhận 80mm" at bounding box center [942, 103] width 191 height 39
drag, startPoint x: 783, startPoint y: 107, endPoint x: 927, endPoint y: 9, distance: 174.3
click at [790, 100] on span "In tem 100mm" at bounding box center [765, 103] width 101 height 25
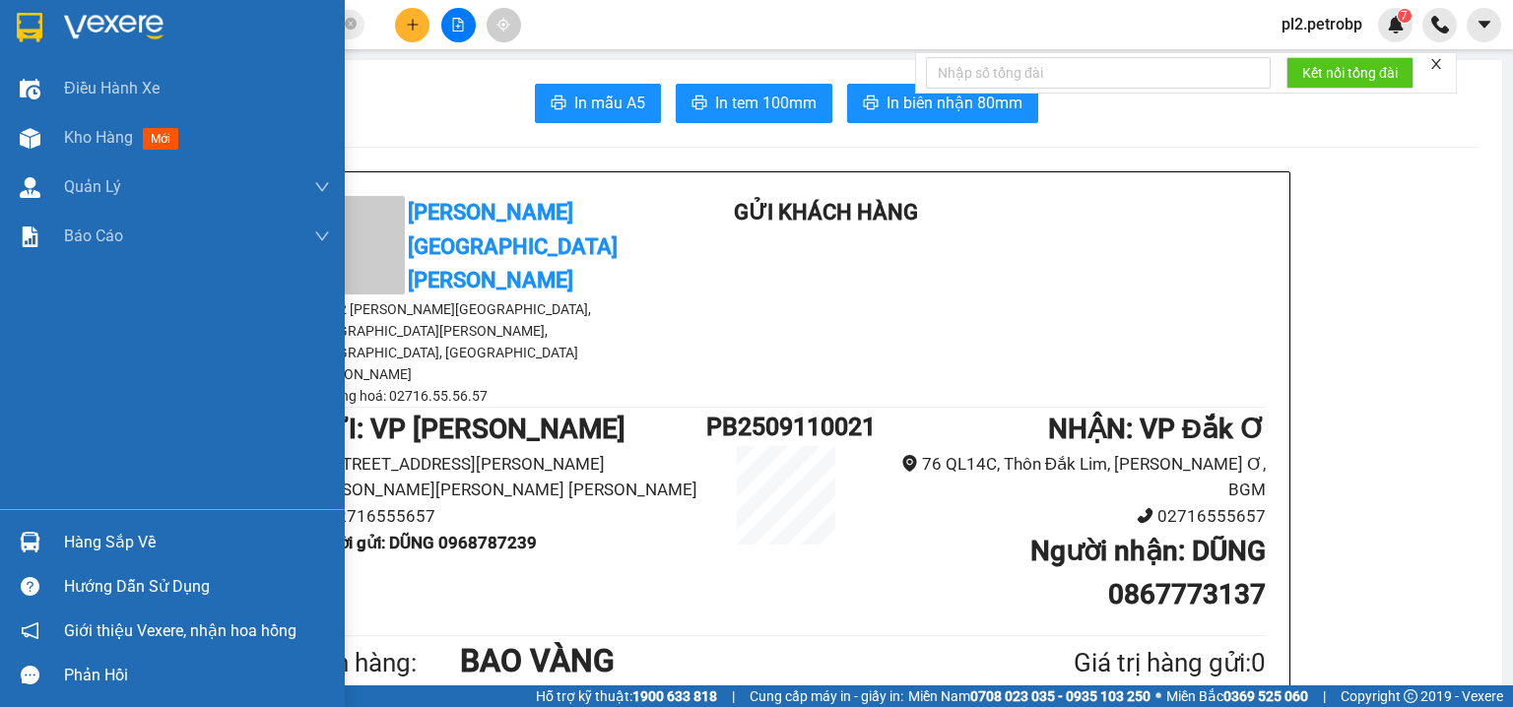
click at [79, 536] on div "Hàng sắp về" at bounding box center [197, 543] width 266 height 30
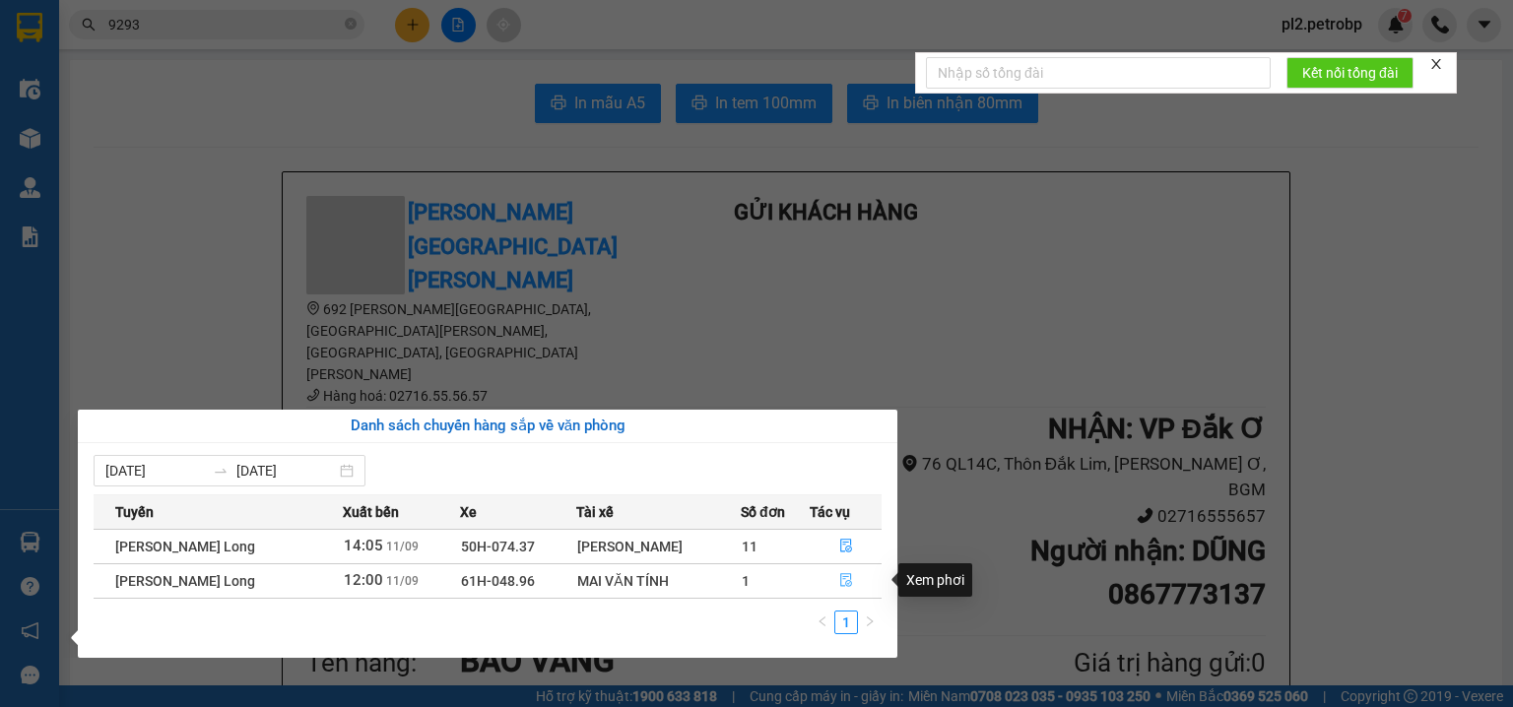
click at [841, 584] on icon "file-done" at bounding box center [846, 581] width 12 height 14
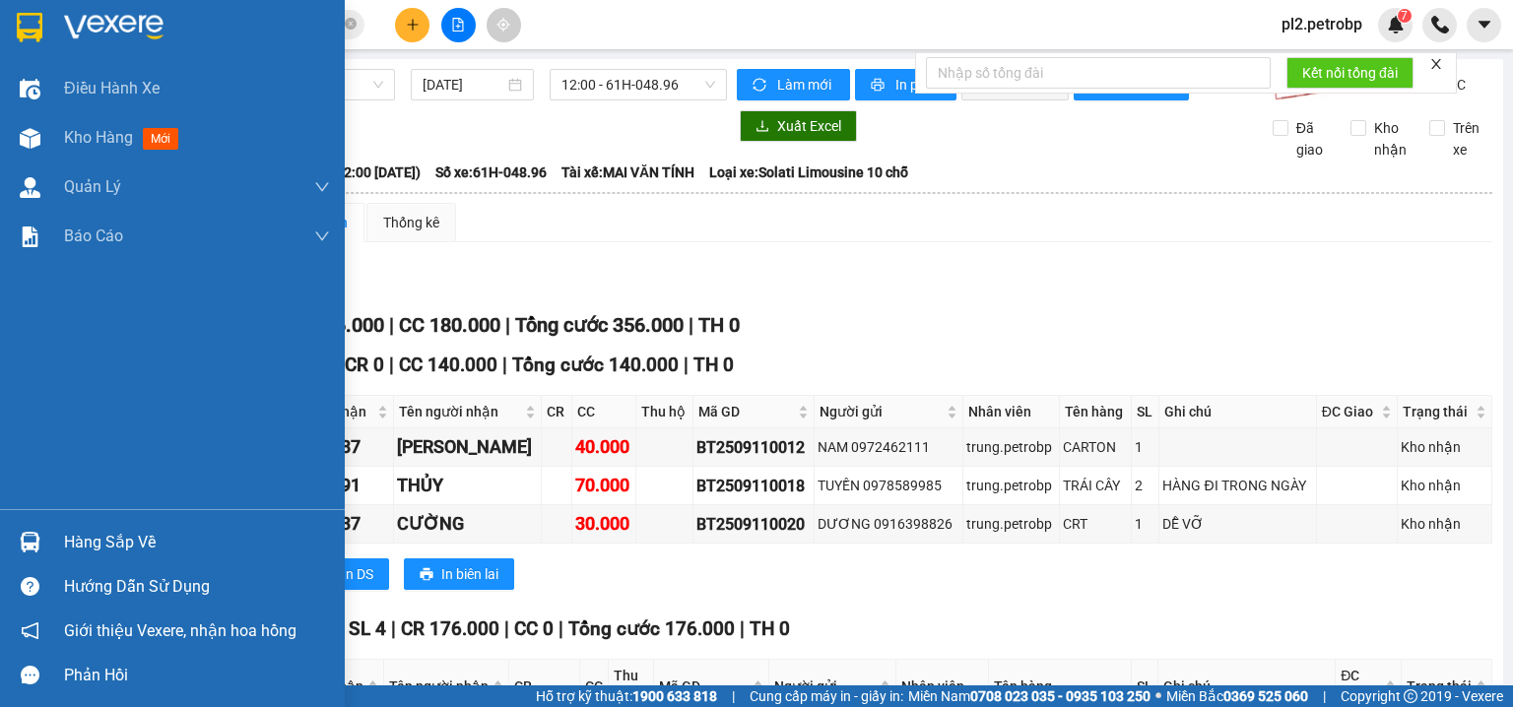
click at [98, 548] on div "Hàng sắp về" at bounding box center [197, 543] width 266 height 30
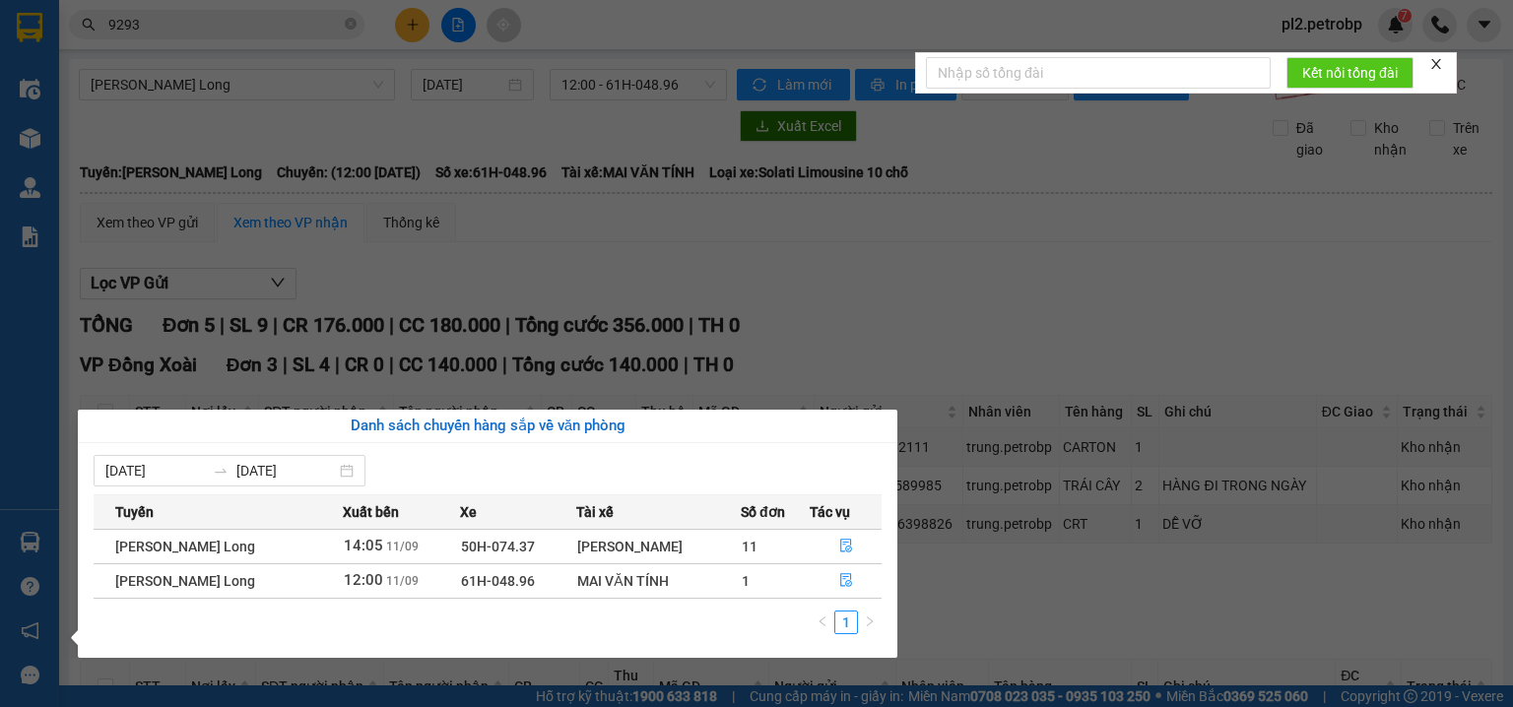
click at [859, 318] on section "Kết quả tìm kiếm ( 123 ) Bộ lọc Ngày tạo đơn gần nhất Mã ĐH Trạng thái Món hàng…" at bounding box center [756, 353] width 1513 height 707
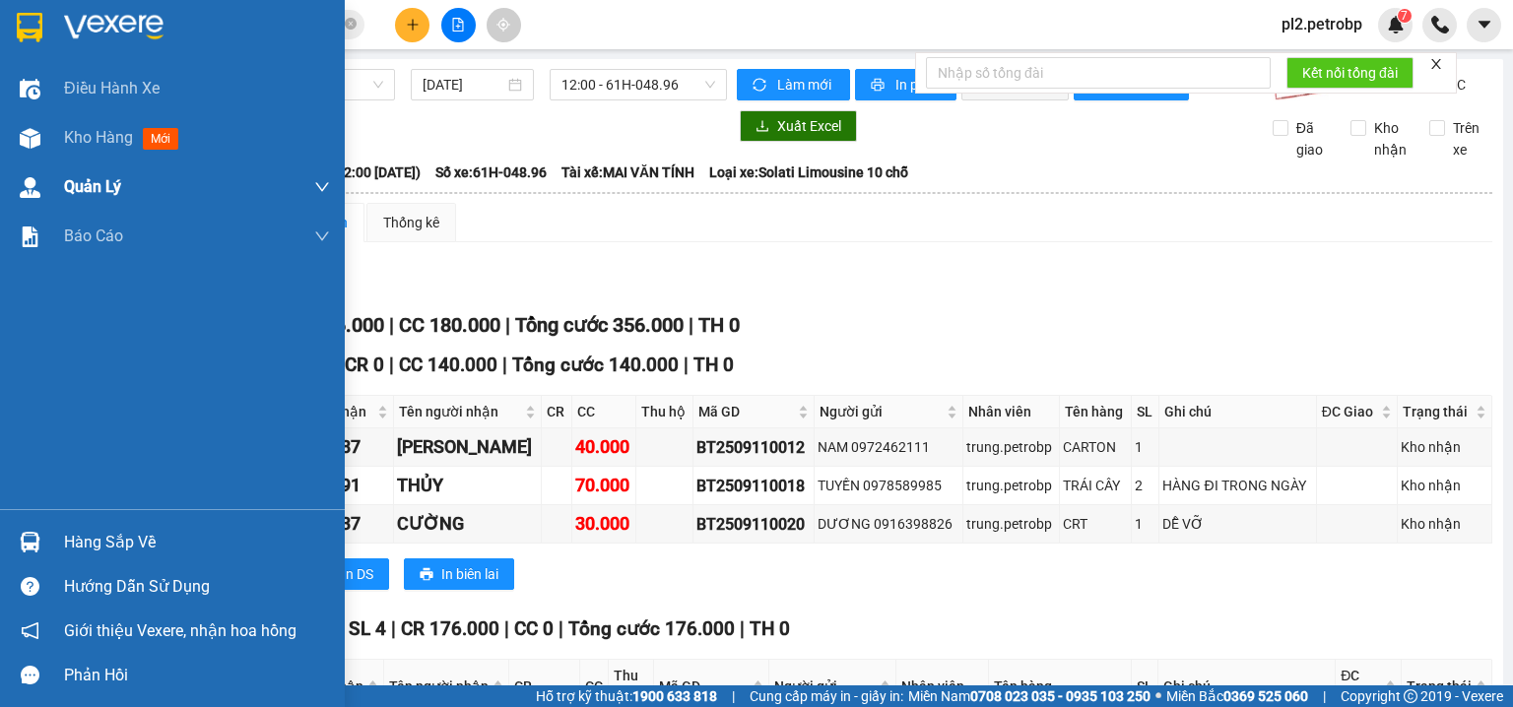
drag, startPoint x: 62, startPoint y: 137, endPoint x: 16, endPoint y: 162, distance: 52.4
click at [63, 137] on div "Kho hàng mới" at bounding box center [172, 137] width 345 height 49
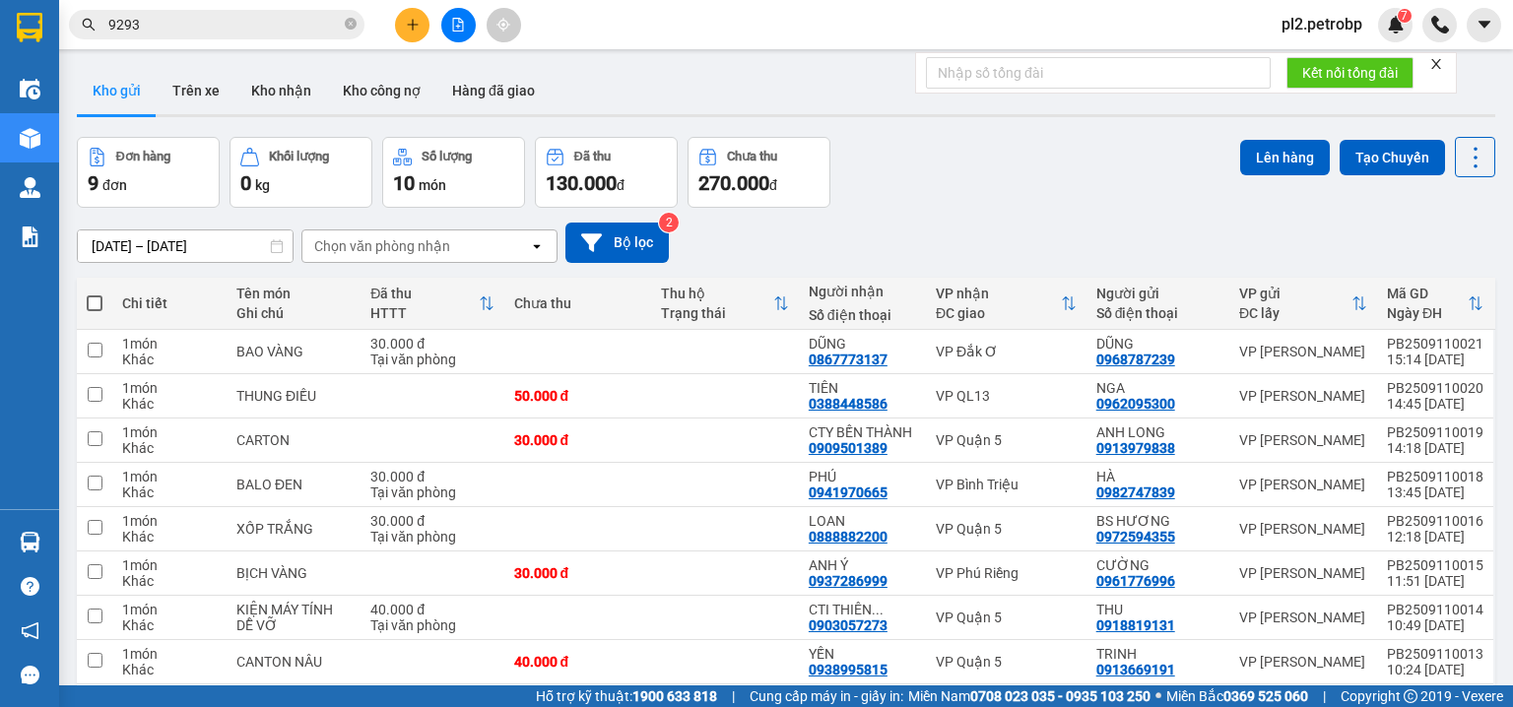
click at [92, 296] on span at bounding box center [95, 304] width 16 height 16
click at [95, 294] on input "checkbox" at bounding box center [95, 294] width 0 height 0
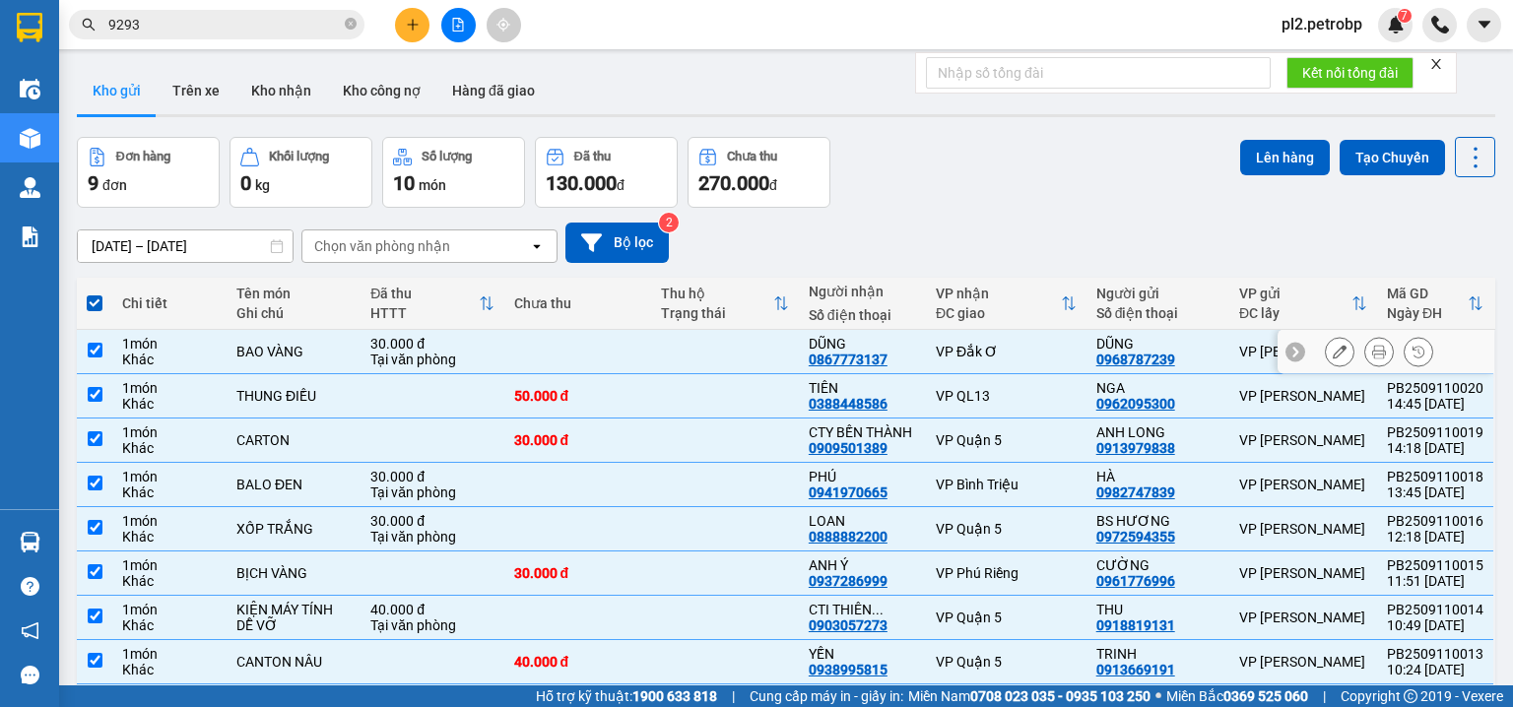
click at [708, 330] on td at bounding box center [725, 352] width 148 height 44
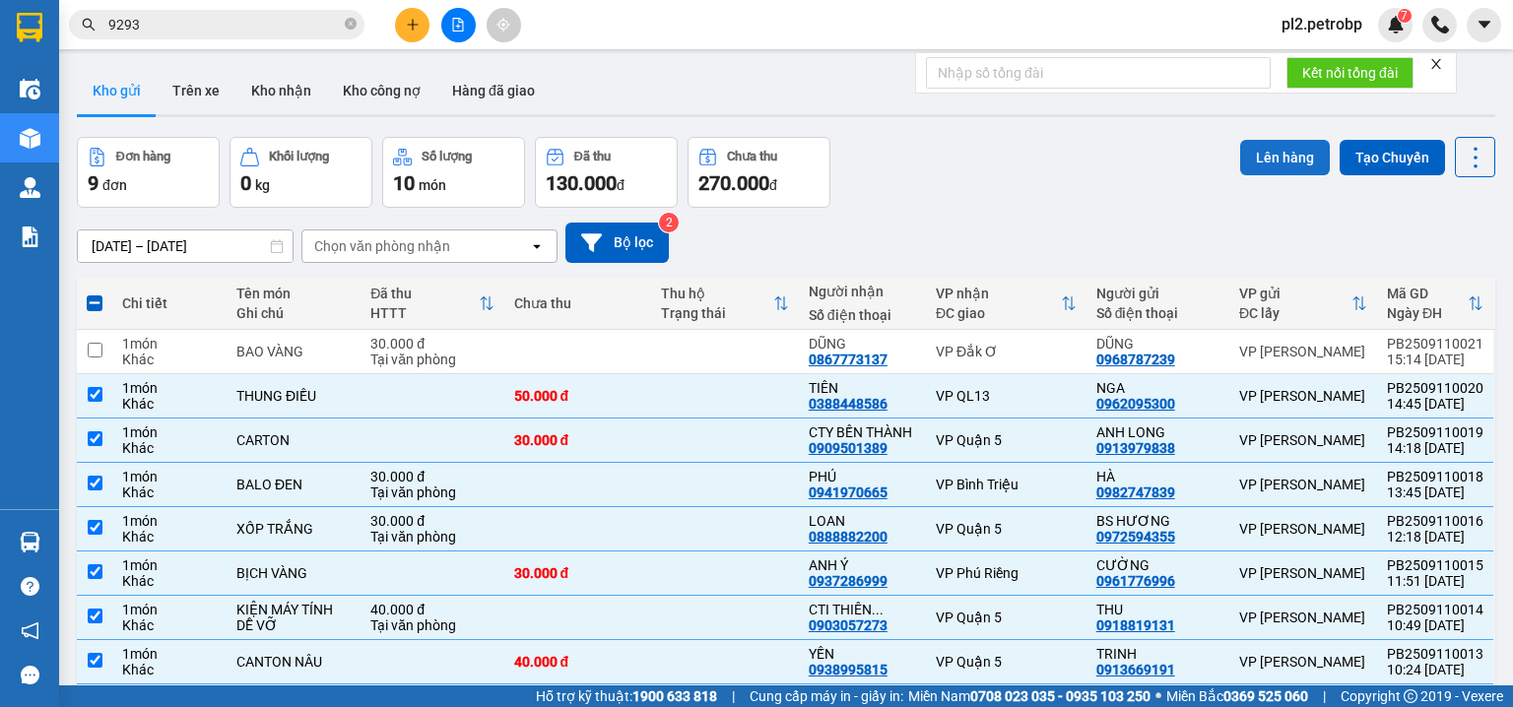
click at [1265, 140] on button "Lên hàng" at bounding box center [1285, 157] width 90 height 35
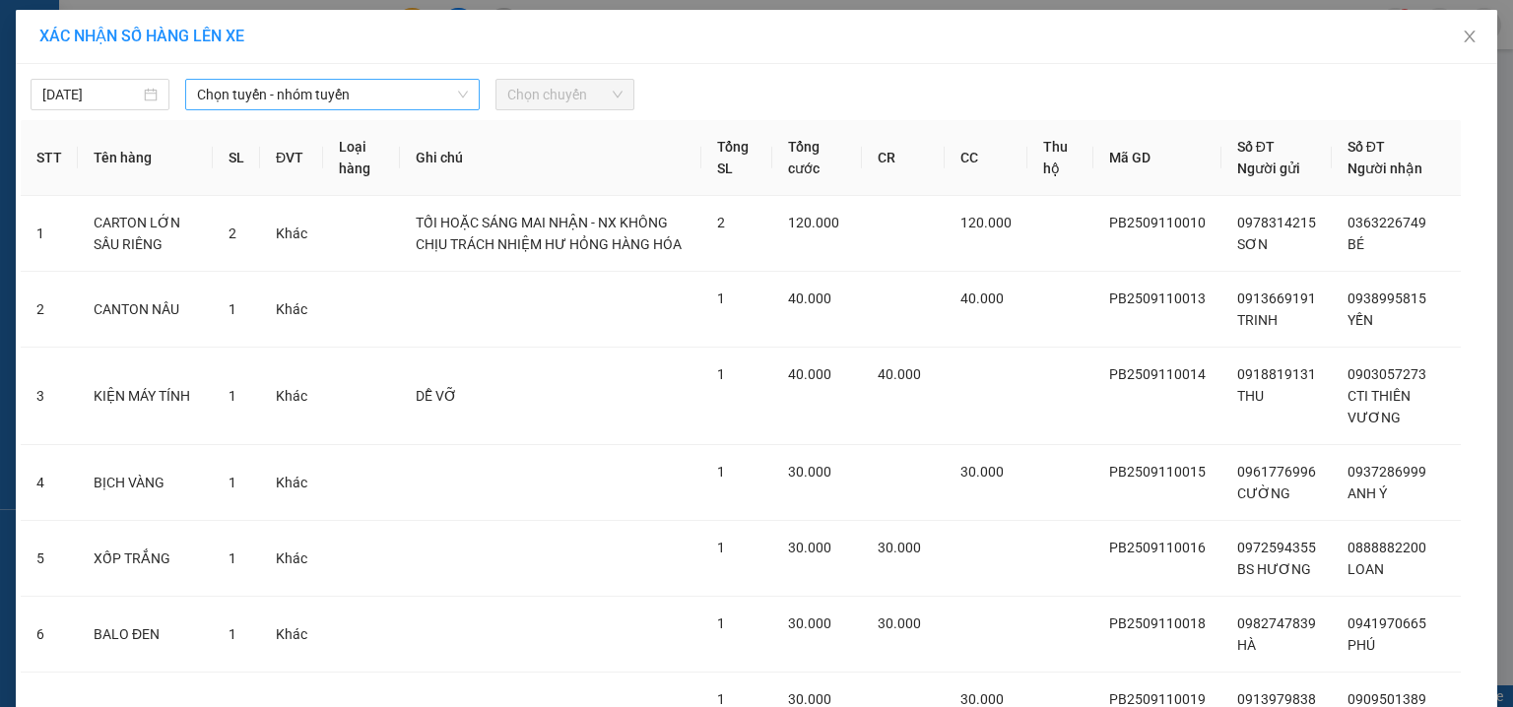
click at [294, 85] on span "Chọn tuyến - nhóm tuyến" at bounding box center [332, 95] width 271 height 30
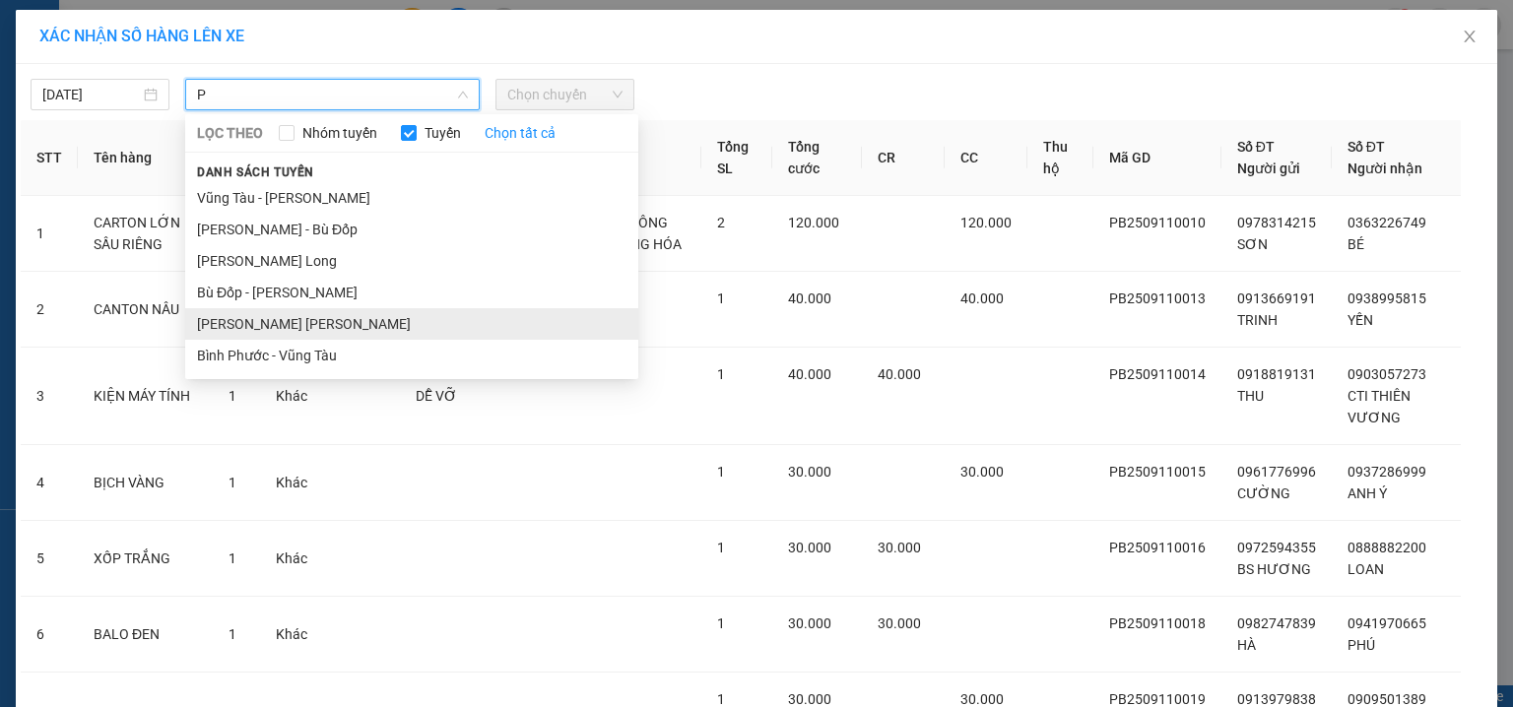
type input "P"
click at [319, 324] on li "Phước Long - Hồ Chí Minh" at bounding box center [411, 324] width 453 height 32
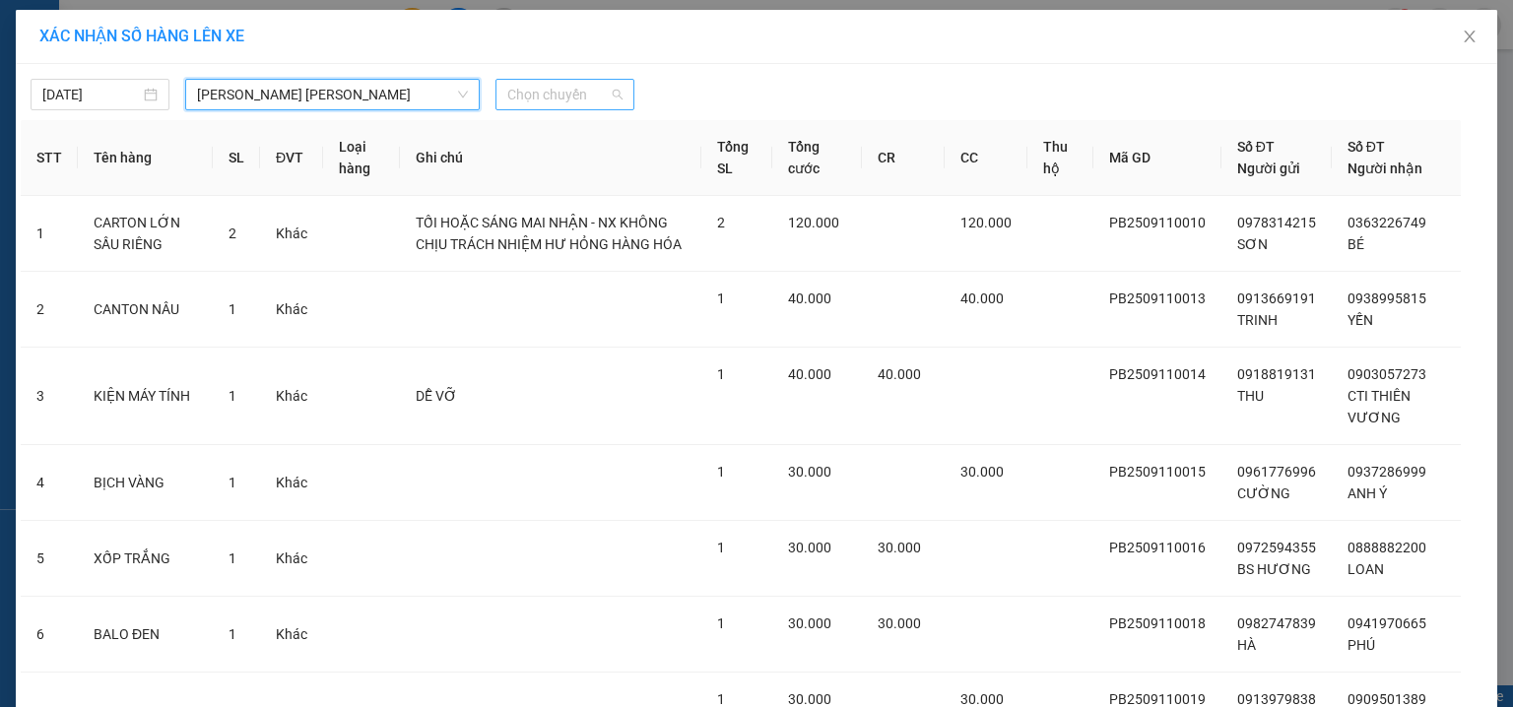
click at [572, 80] on span "Chọn chuyến" at bounding box center [564, 95] width 115 height 30
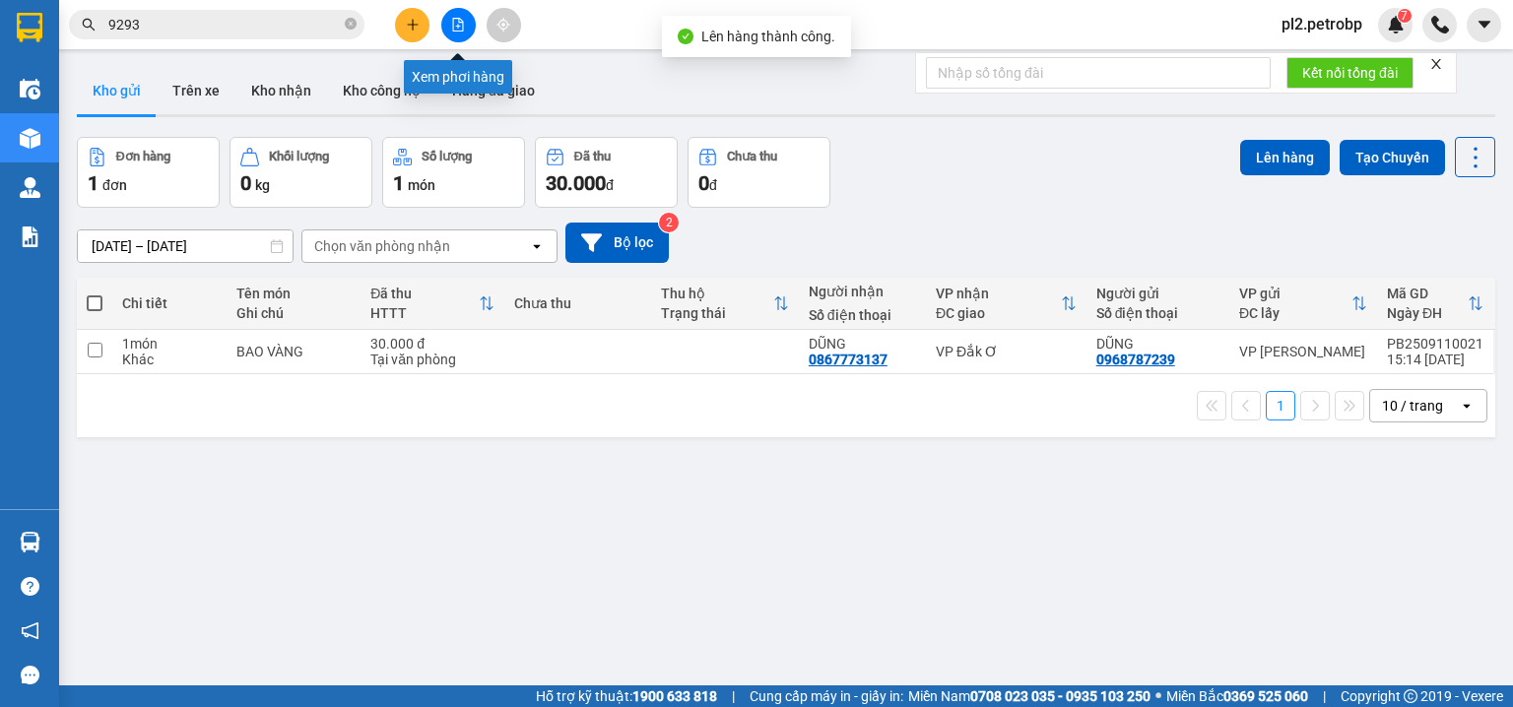
click at [452, 25] on icon "file-add" at bounding box center [458, 25] width 14 height 14
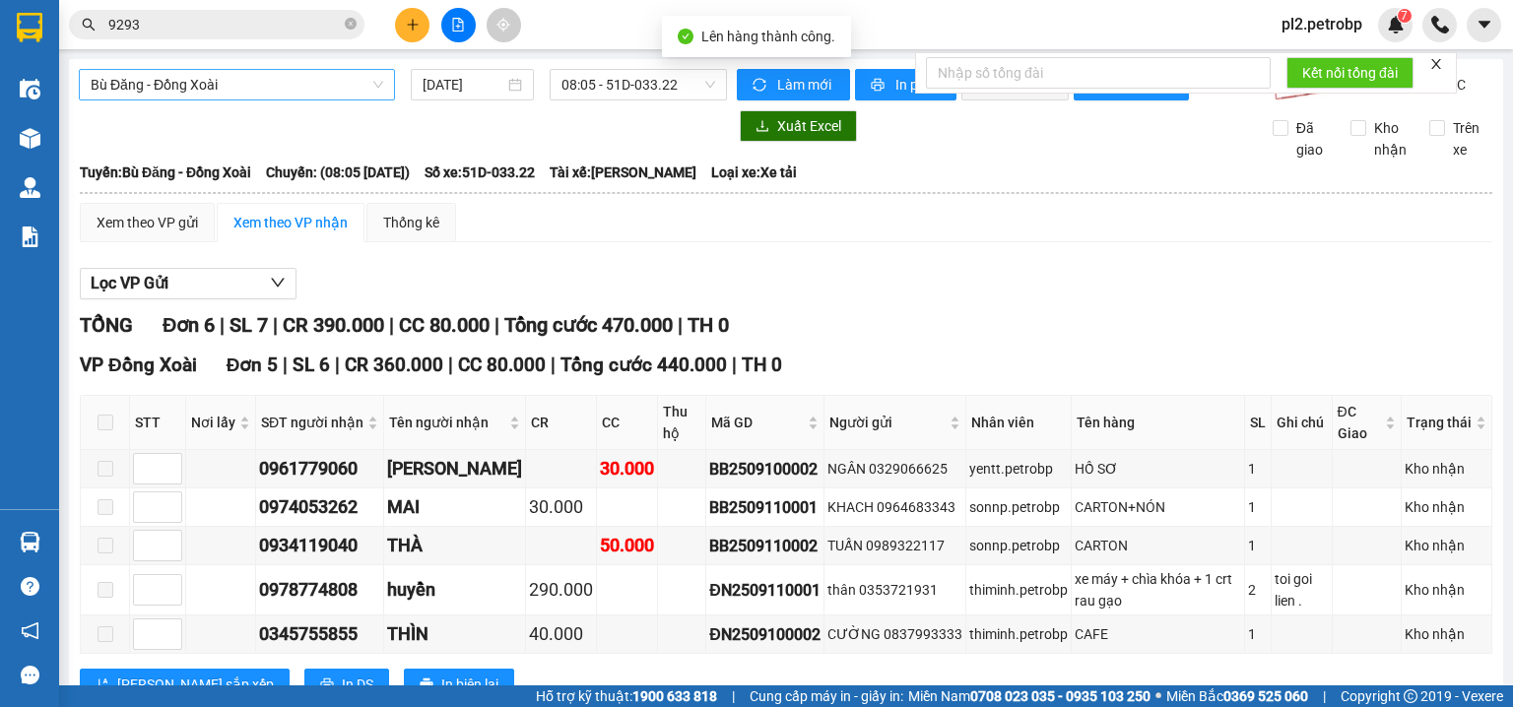
click at [306, 89] on span "Bù Đăng - Đồng Xoài" at bounding box center [237, 85] width 293 height 30
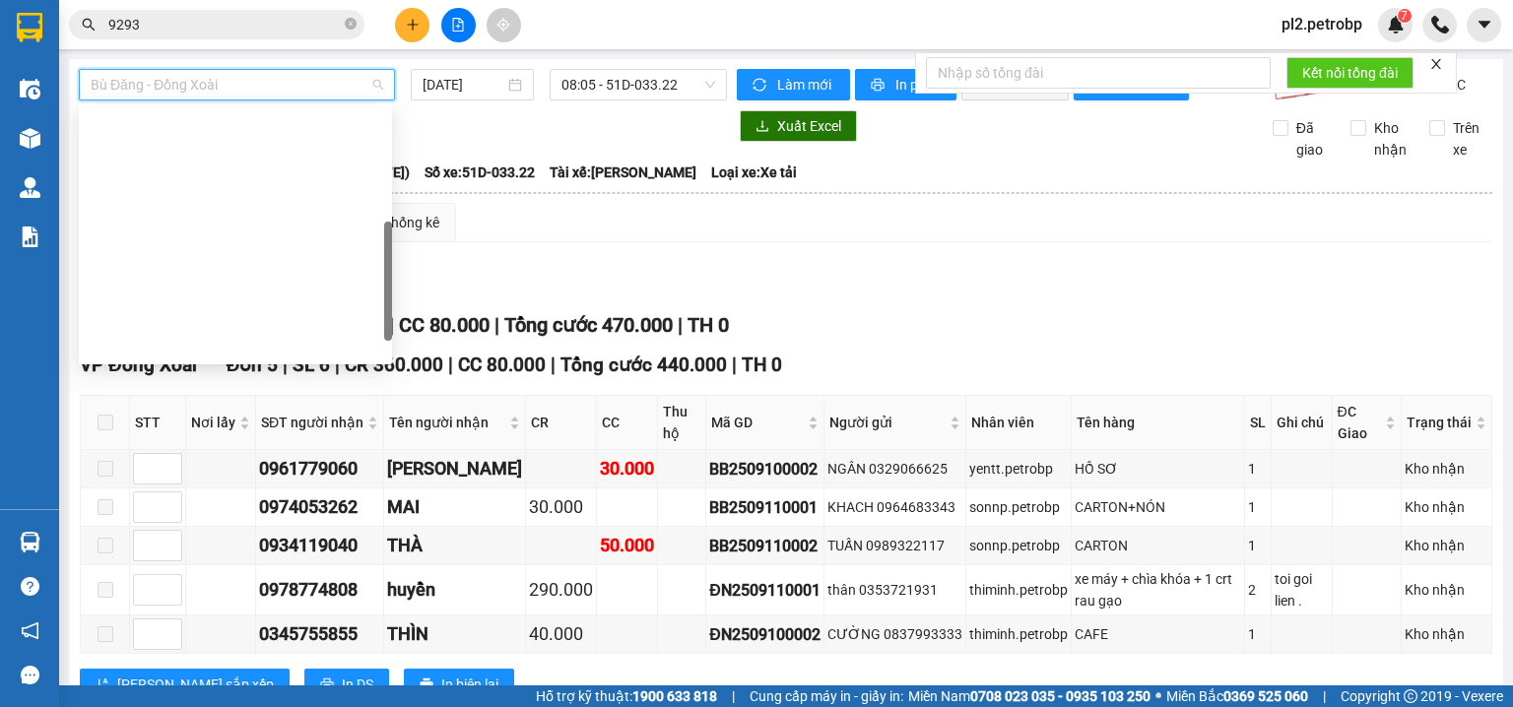
drag, startPoint x: 388, startPoint y: 153, endPoint x: 356, endPoint y: 241, distance: 94.4
click at [410, 267] on body "Kết quả tìm kiếm ( 123 ) Bộ lọc Ngày tạo đơn gần nhất Mã ĐH Trạng thái Món hàng…" at bounding box center [756, 353] width 1513 height 707
click at [284, 618] on div "Phước Long - Hồ Chí Minh" at bounding box center [236, 629] width 290 height 22
type input "[DATE]"
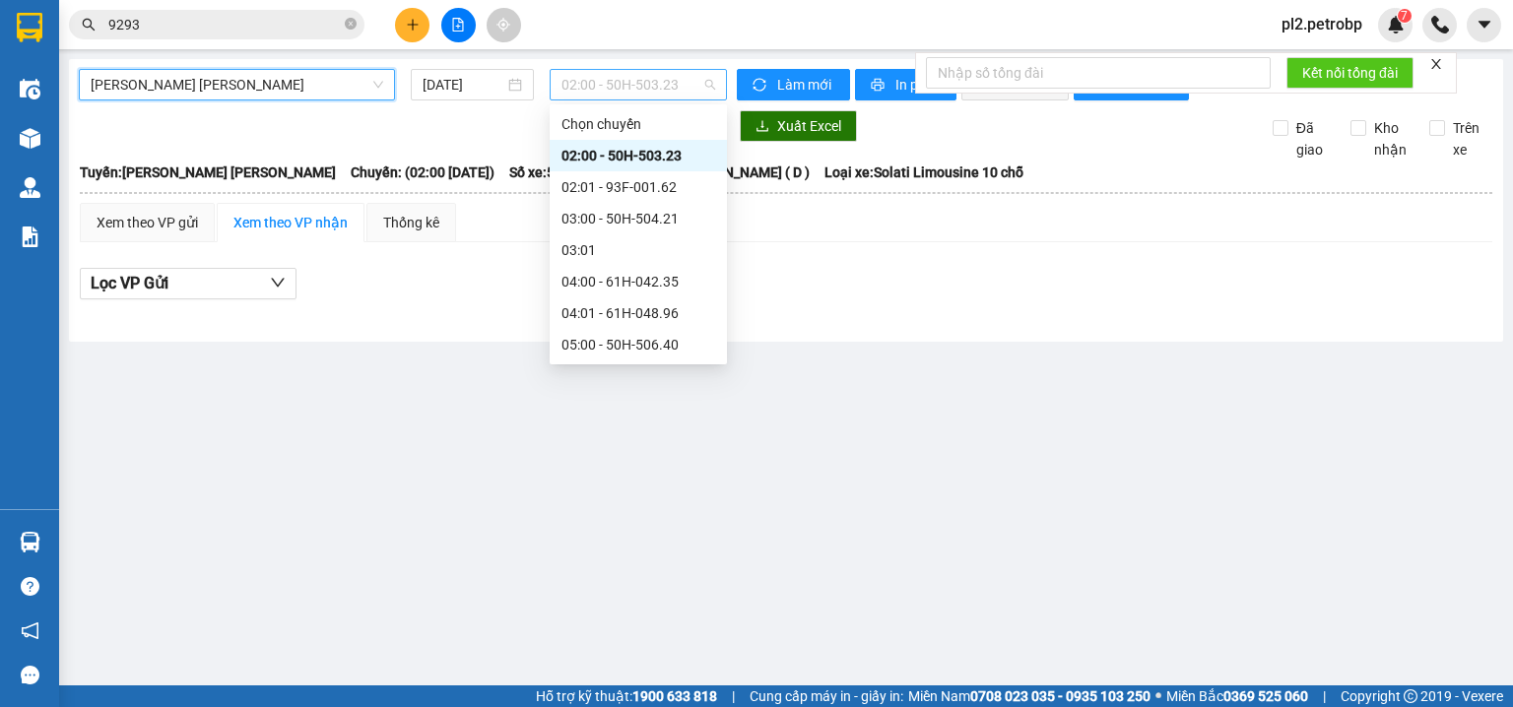
click at [622, 79] on span "02:00 - 50H-503.23" at bounding box center [639, 85] width 155 height 30
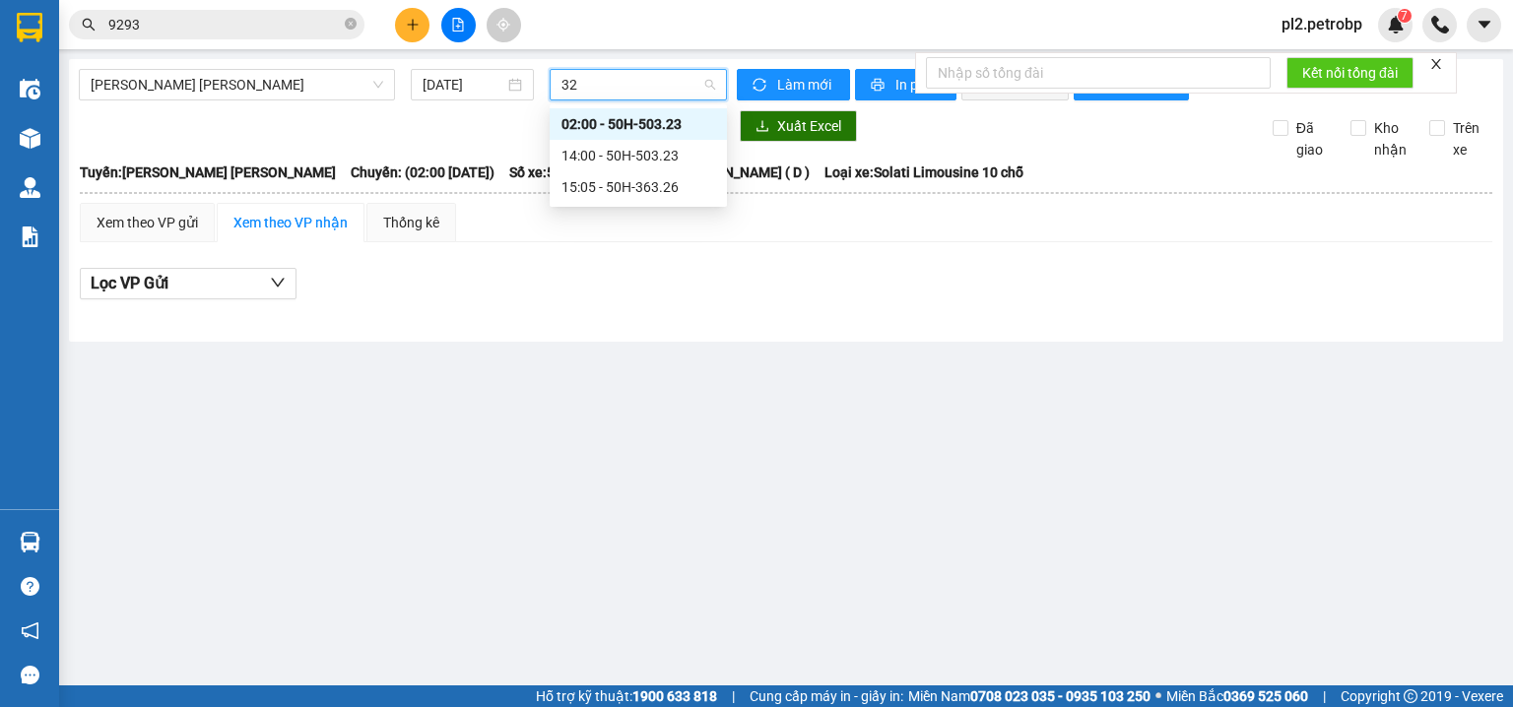
type input "326"
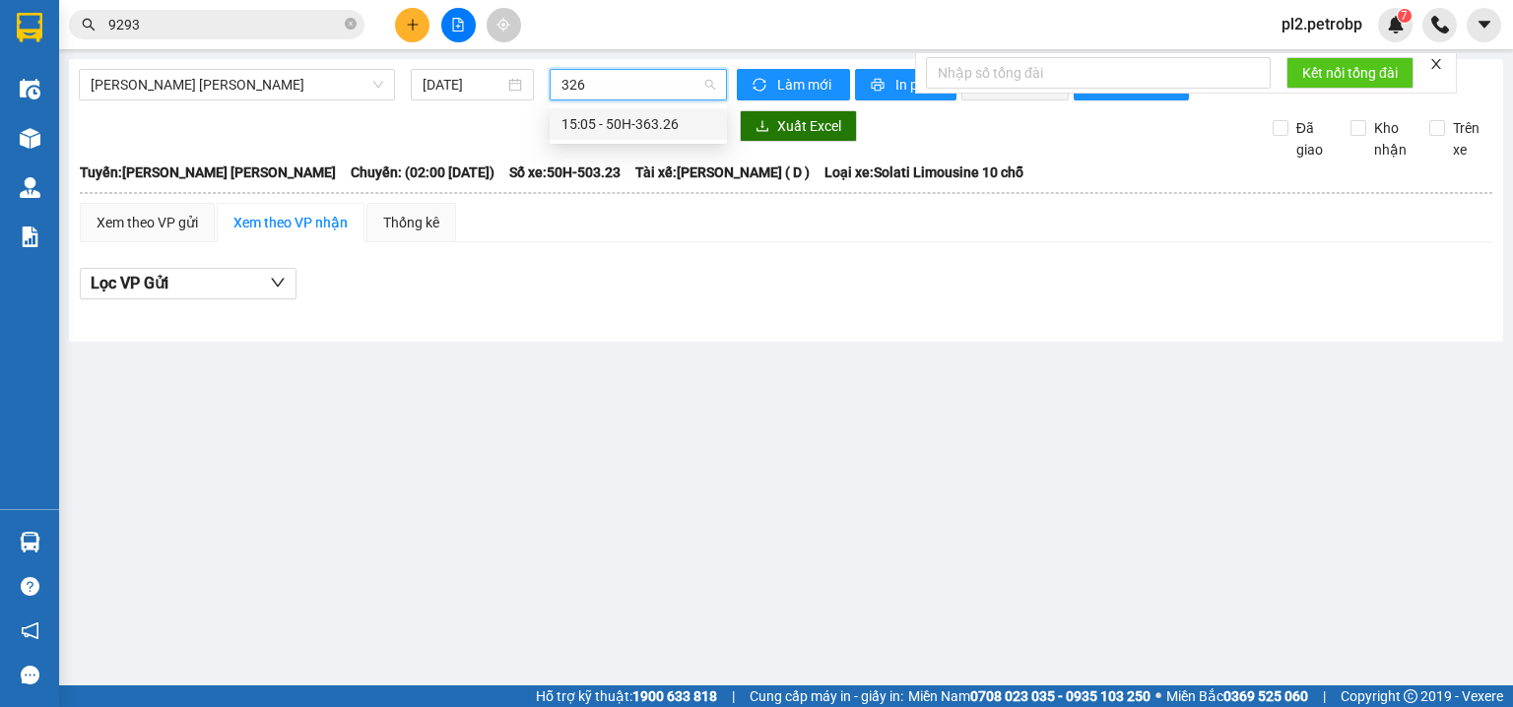
click at [637, 125] on div "15:05 - 50H-363.26" at bounding box center [639, 124] width 154 height 22
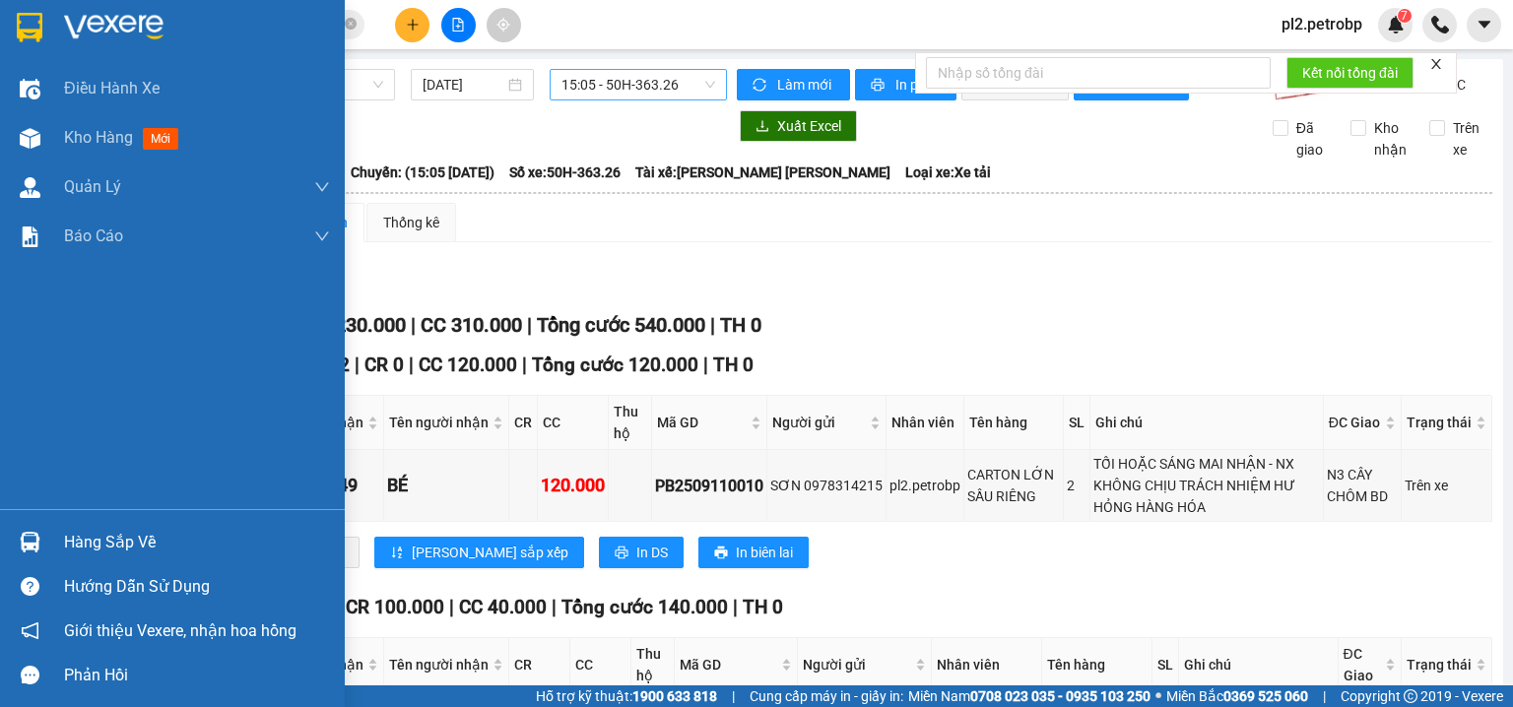
click at [95, 539] on div "Hàng sắp về" at bounding box center [197, 543] width 266 height 30
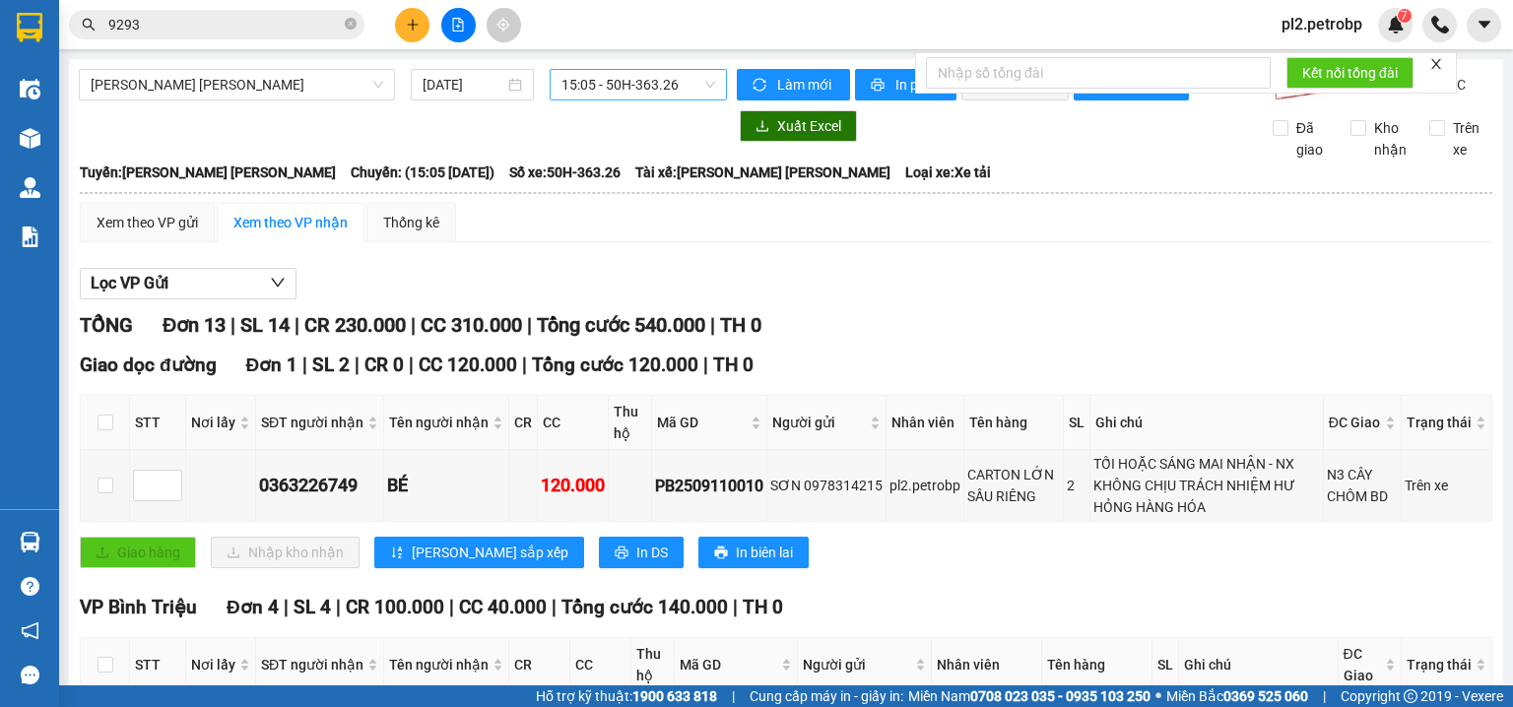
click at [814, 293] on section "Kết quả tìm kiếm ( 123 ) Bộ lọc Ngày tạo đơn gần nhất Mã ĐH Trạng thái Món hàng…" at bounding box center [756, 353] width 1513 height 707
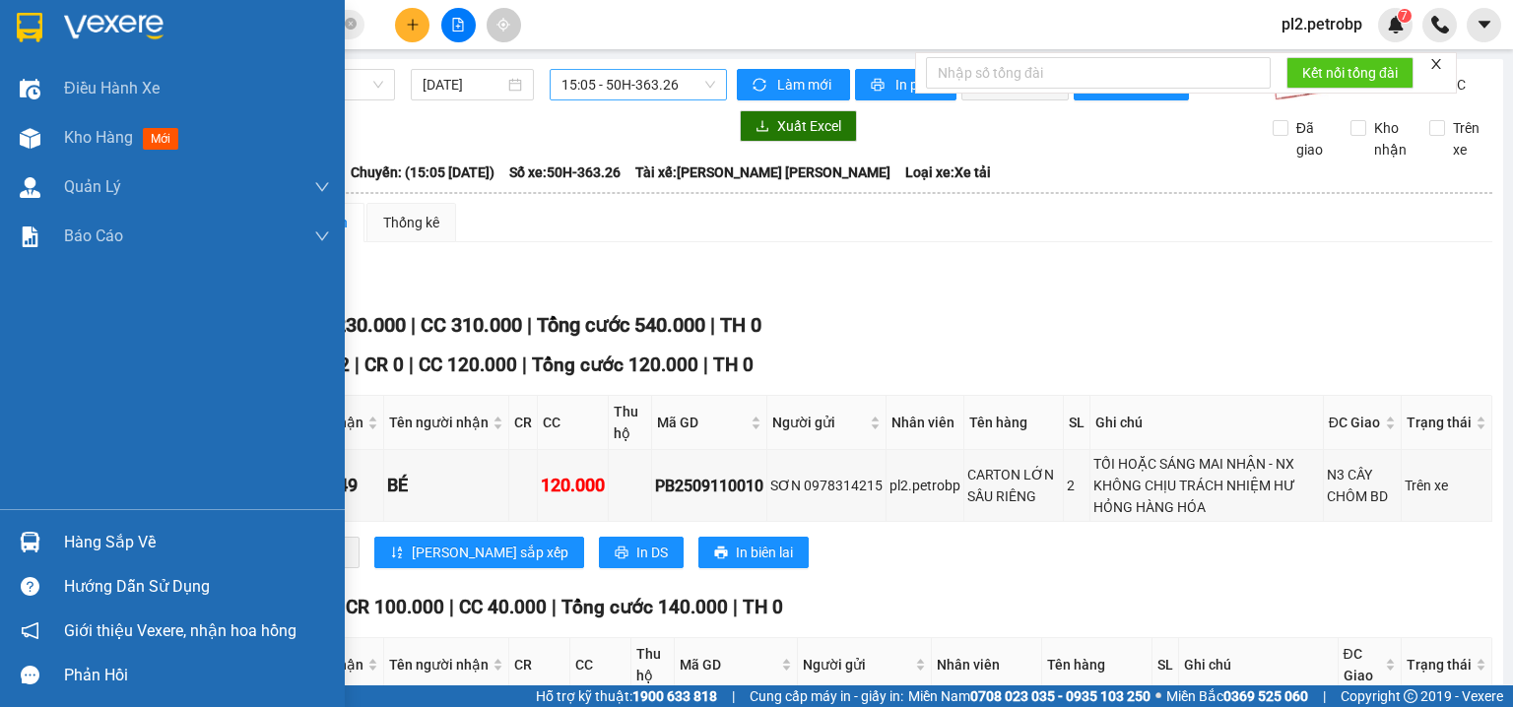
drag, startPoint x: 33, startPoint y: 539, endPoint x: 87, endPoint y: 523, distance: 56.4
click at [33, 539] on img at bounding box center [30, 542] width 21 height 21
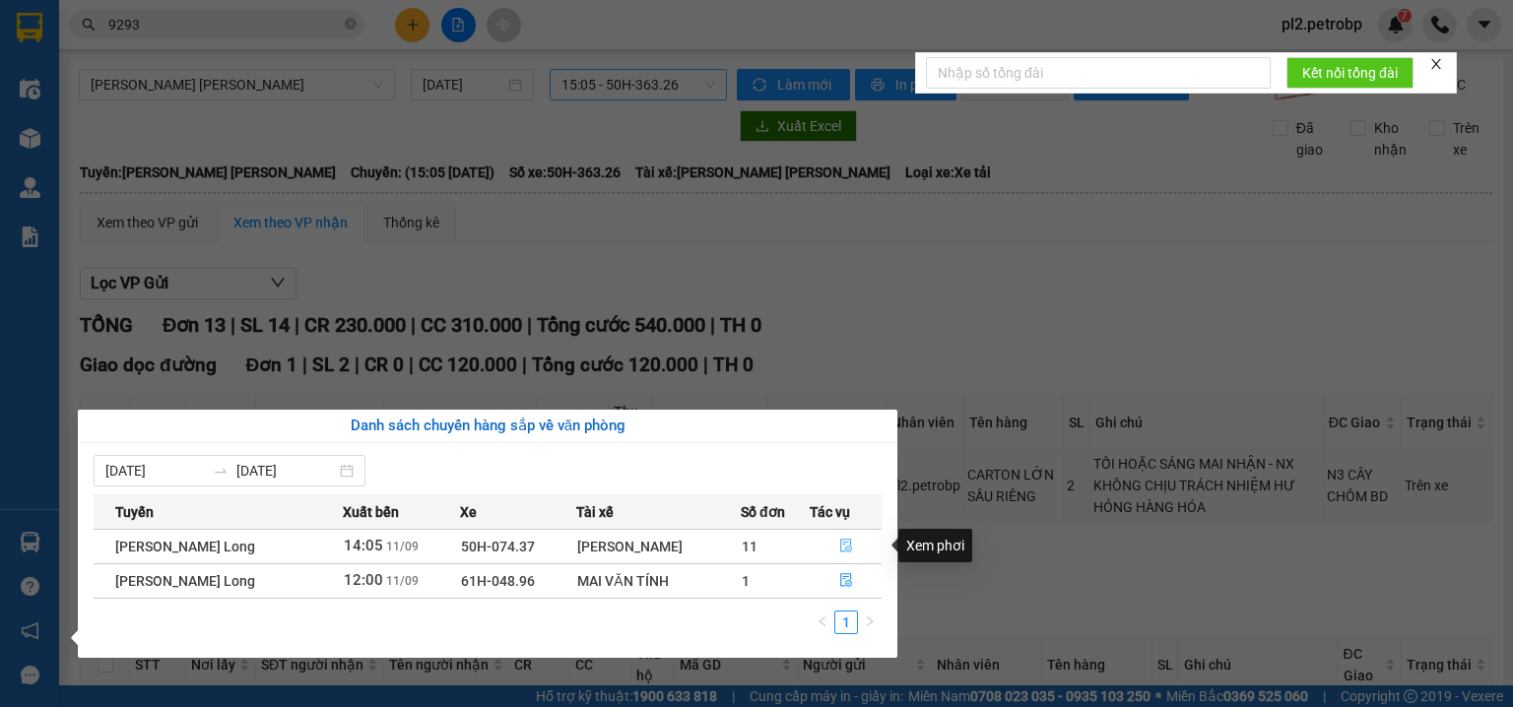
click at [853, 540] on icon "file-done" at bounding box center [846, 546] width 14 height 14
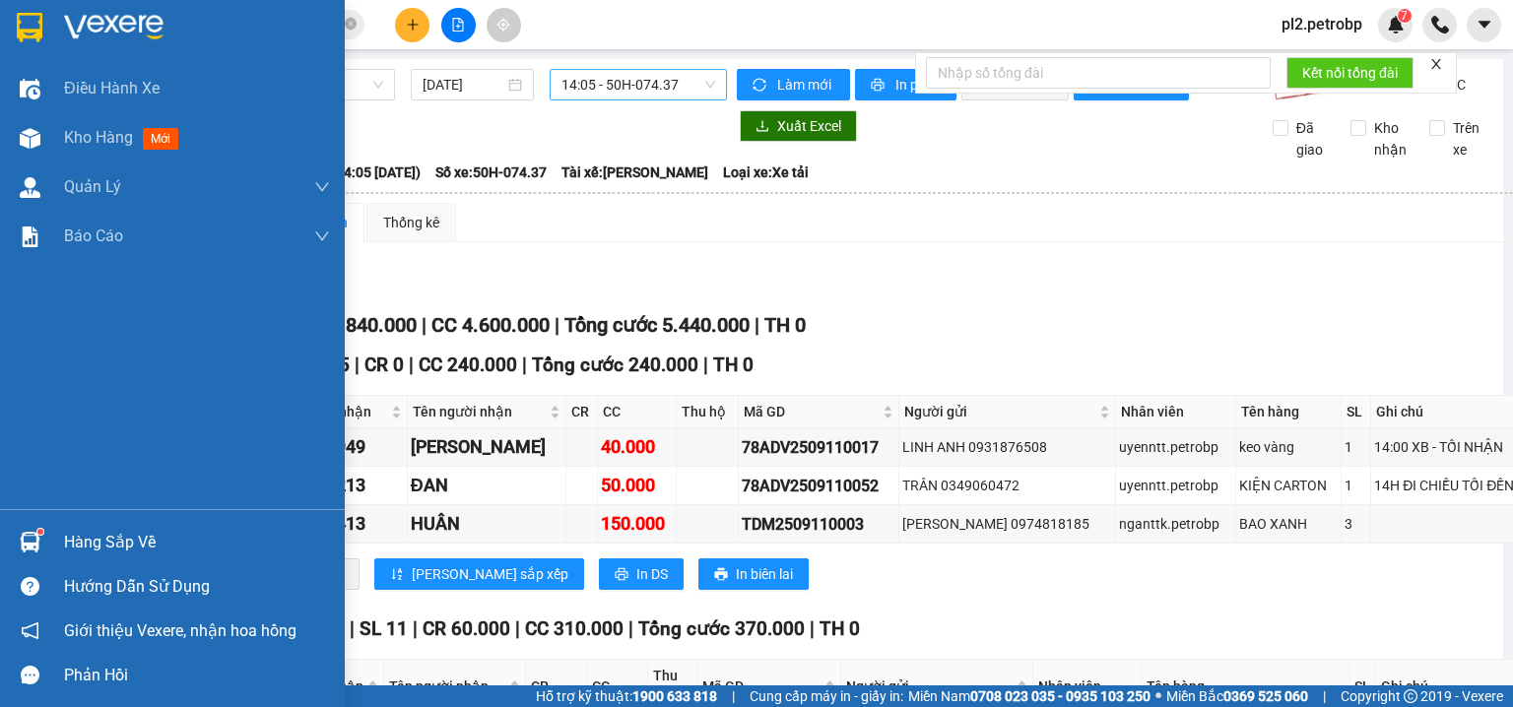
drag, startPoint x: 65, startPoint y: 539, endPoint x: 0, endPoint y: 538, distance: 65.0
click at [64, 538] on div "Hàng sắp về" at bounding box center [197, 543] width 266 height 30
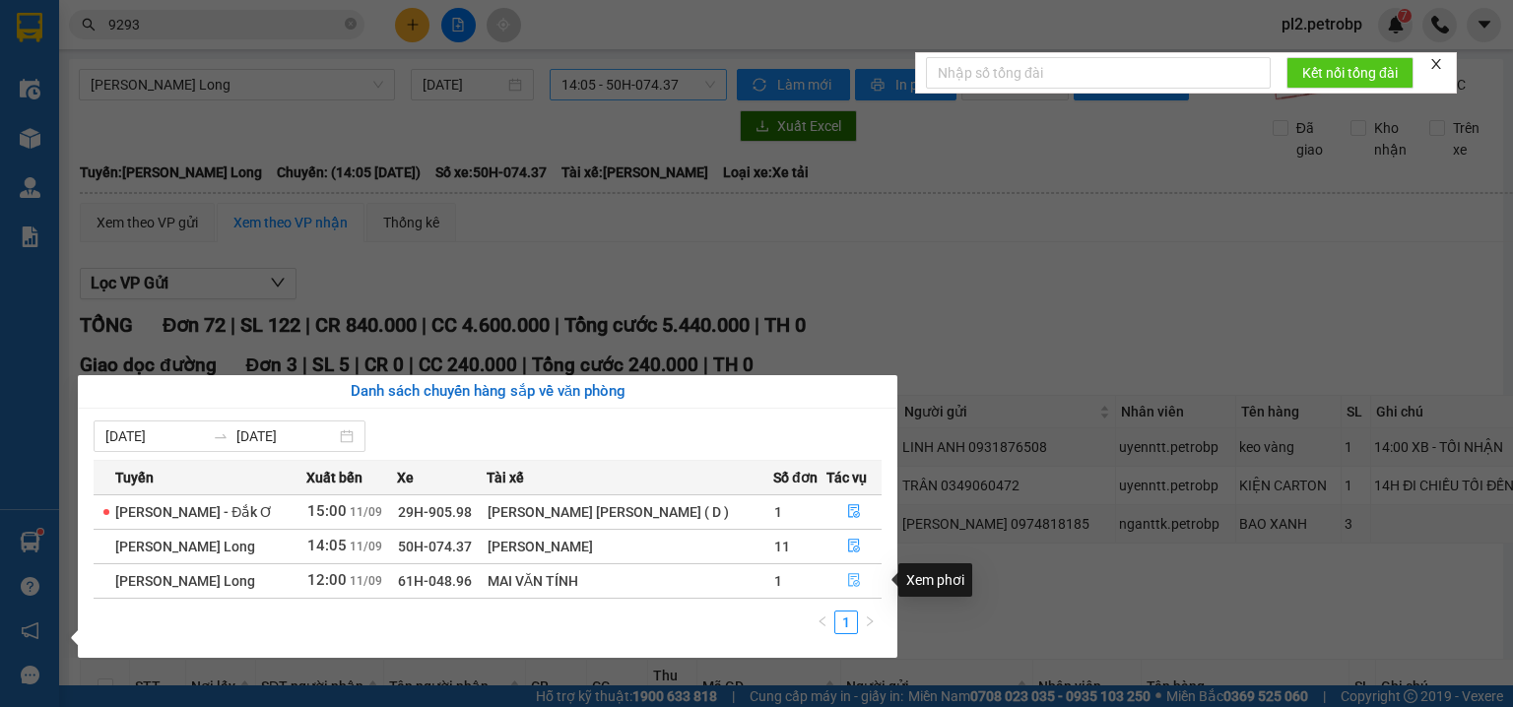
click at [862, 583] on button "button" at bounding box center [855, 582] width 54 height 32
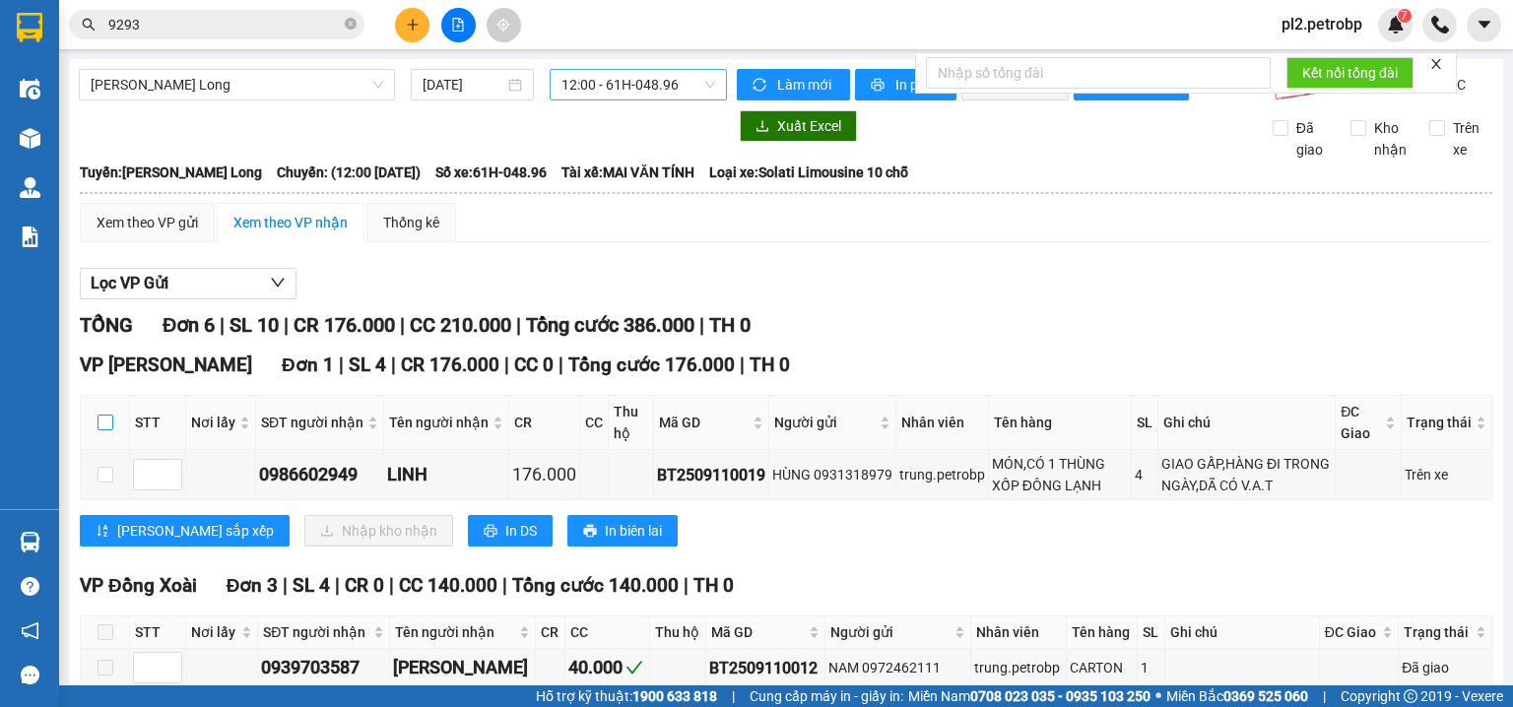
drag, startPoint x: 107, startPoint y: 189, endPoint x: 126, endPoint y: 203, distance: 23.3
click at [113, 396] on th at bounding box center [105, 423] width 49 height 54
click at [108, 415] on input "checkbox" at bounding box center [106, 423] width 16 height 16
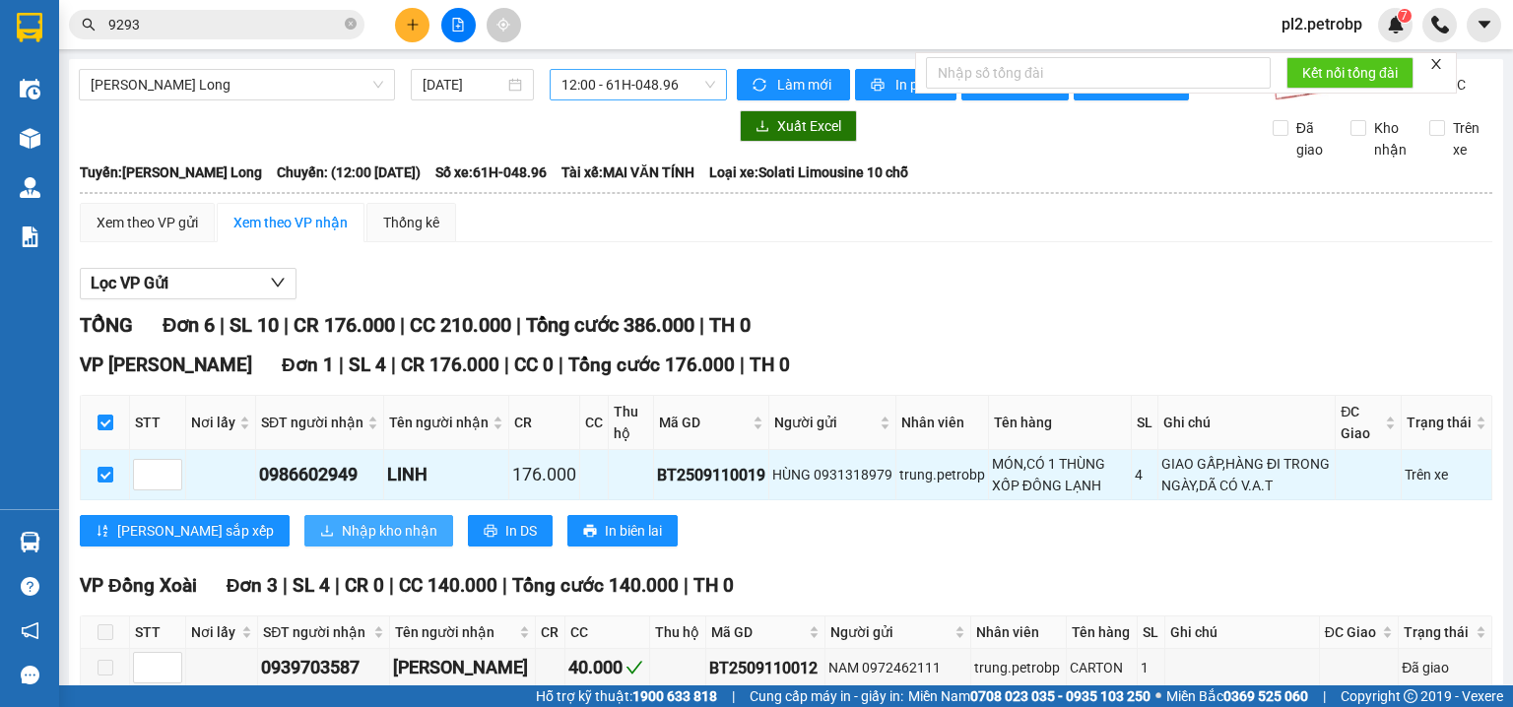
click at [342, 520] on span "Nhập kho nhận" at bounding box center [390, 531] width 96 height 22
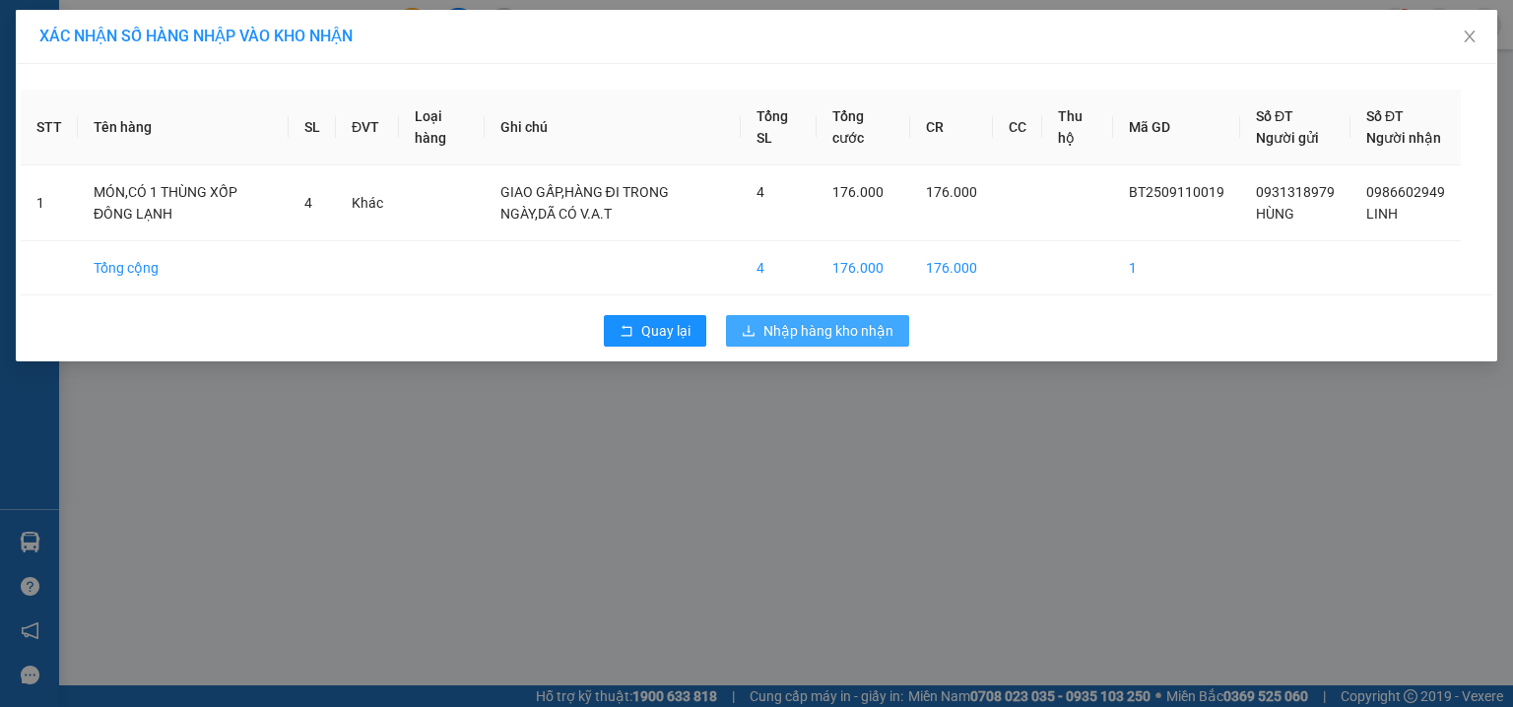
click at [765, 342] on span "Nhập hàng kho nhận" at bounding box center [829, 331] width 130 height 22
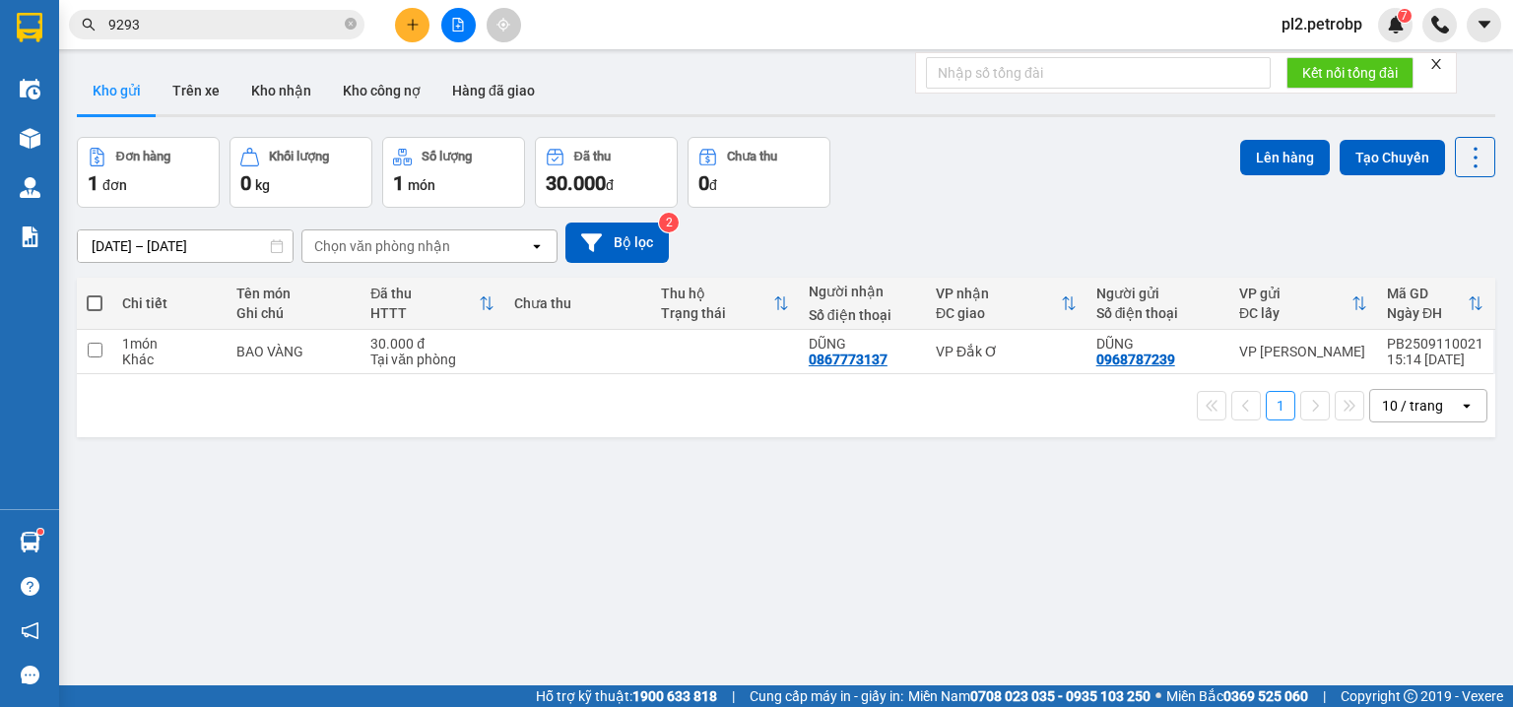
drag, startPoint x: 270, startPoint y: 75, endPoint x: 359, endPoint y: 128, distance: 103.4
click at [272, 79] on button "Kho nhận" at bounding box center [281, 90] width 92 height 47
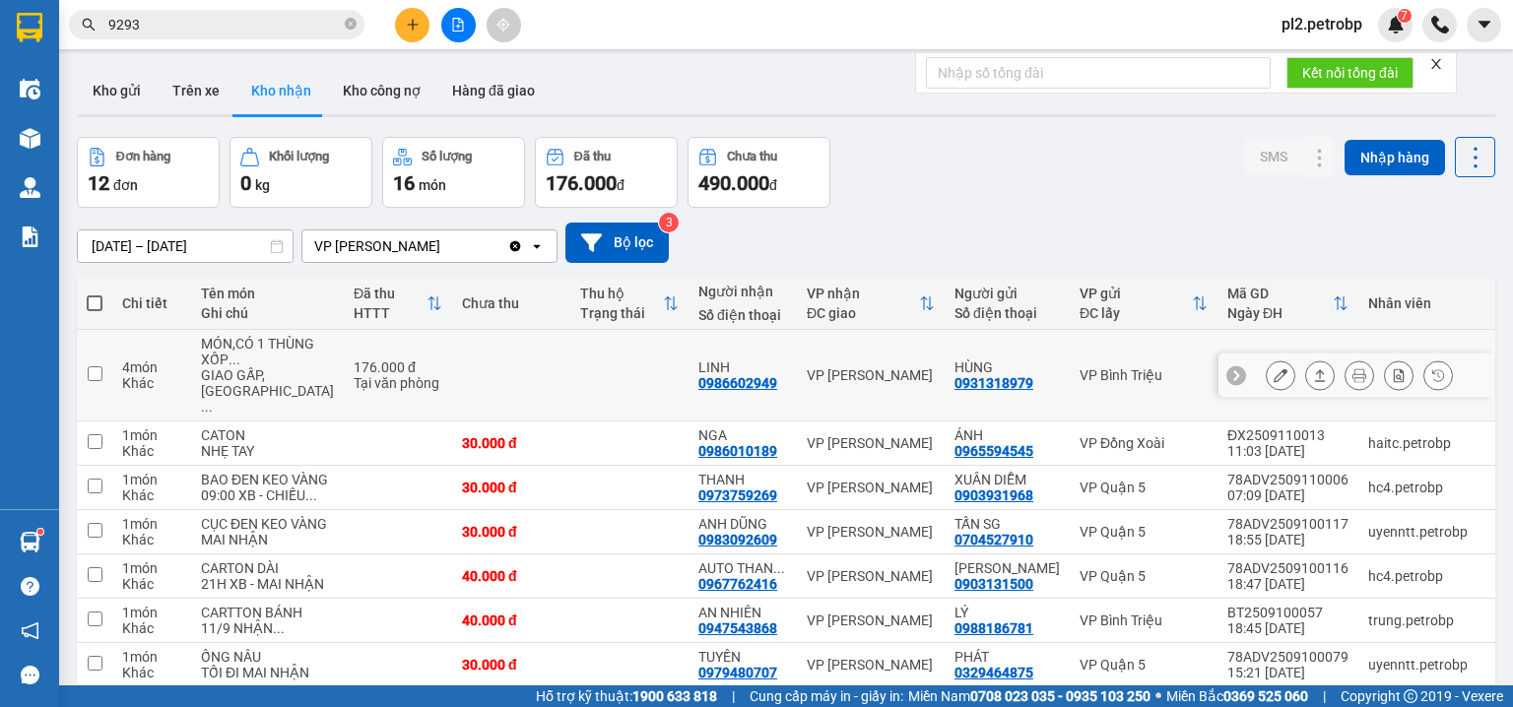
drag, startPoint x: 725, startPoint y: 378, endPoint x: 633, endPoint y: 391, distance: 93.5
click at [689, 391] on td "LINH 0986602949" at bounding box center [743, 376] width 108 height 92
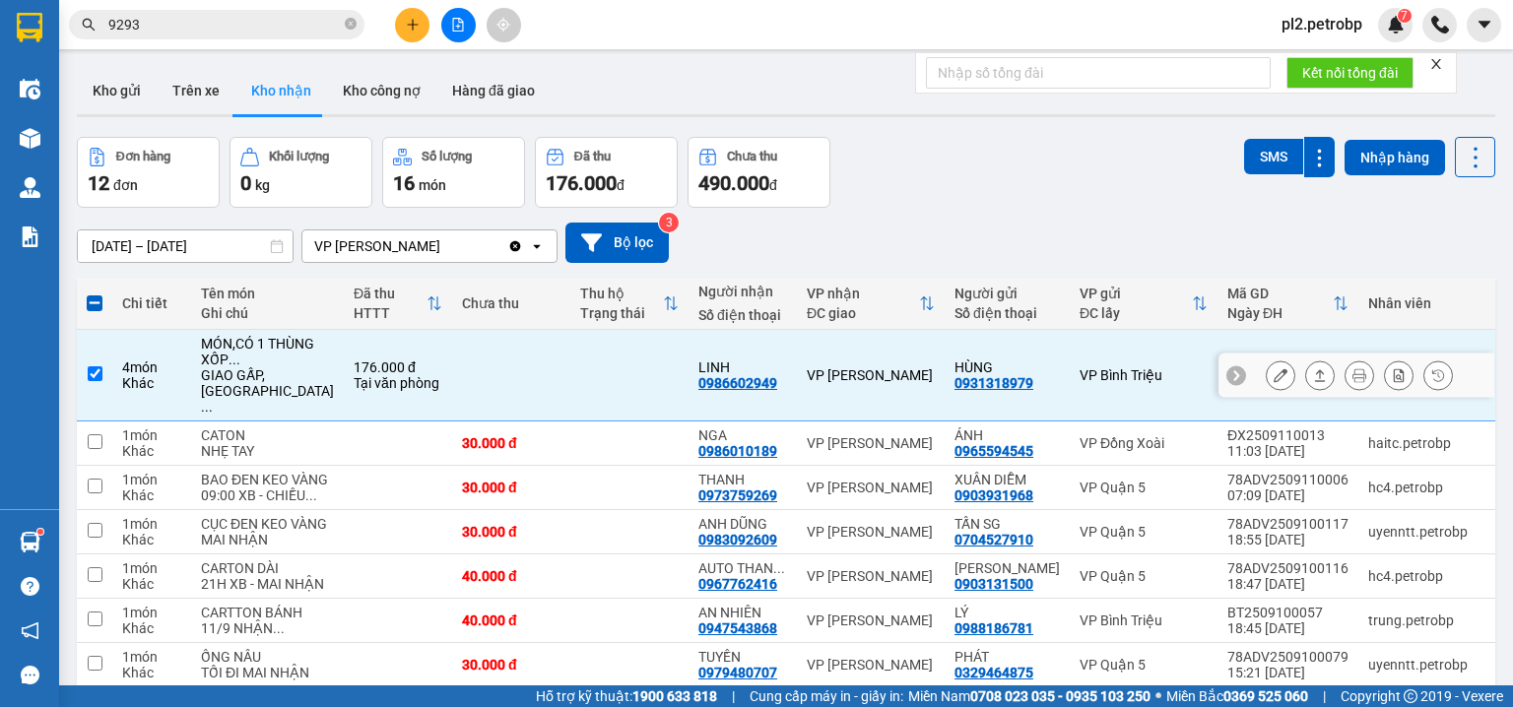
click at [581, 391] on td at bounding box center [629, 376] width 118 height 92
checkbox input "false"
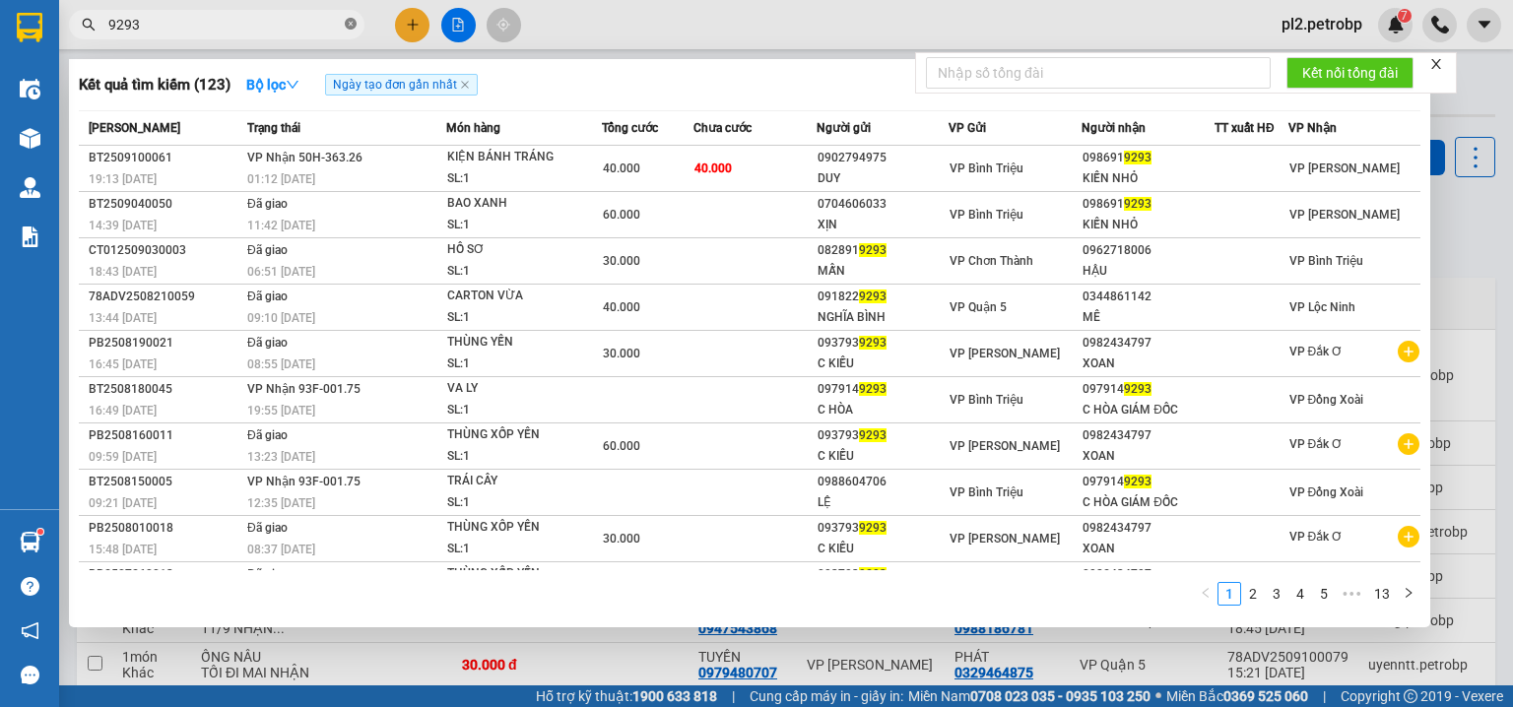
click at [348, 24] on icon "close-circle" at bounding box center [351, 24] width 12 height 12
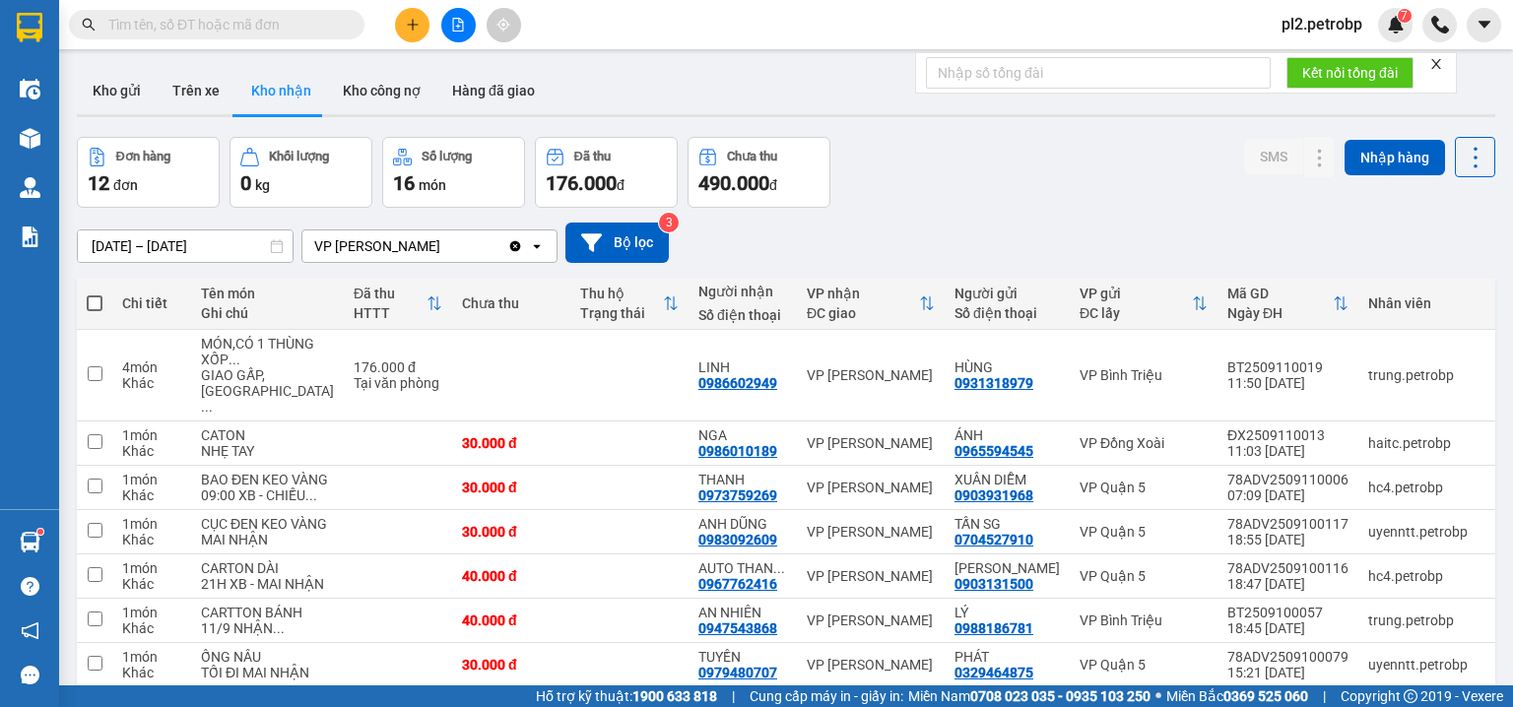
click at [315, 21] on input "text" at bounding box center [224, 25] width 233 height 22
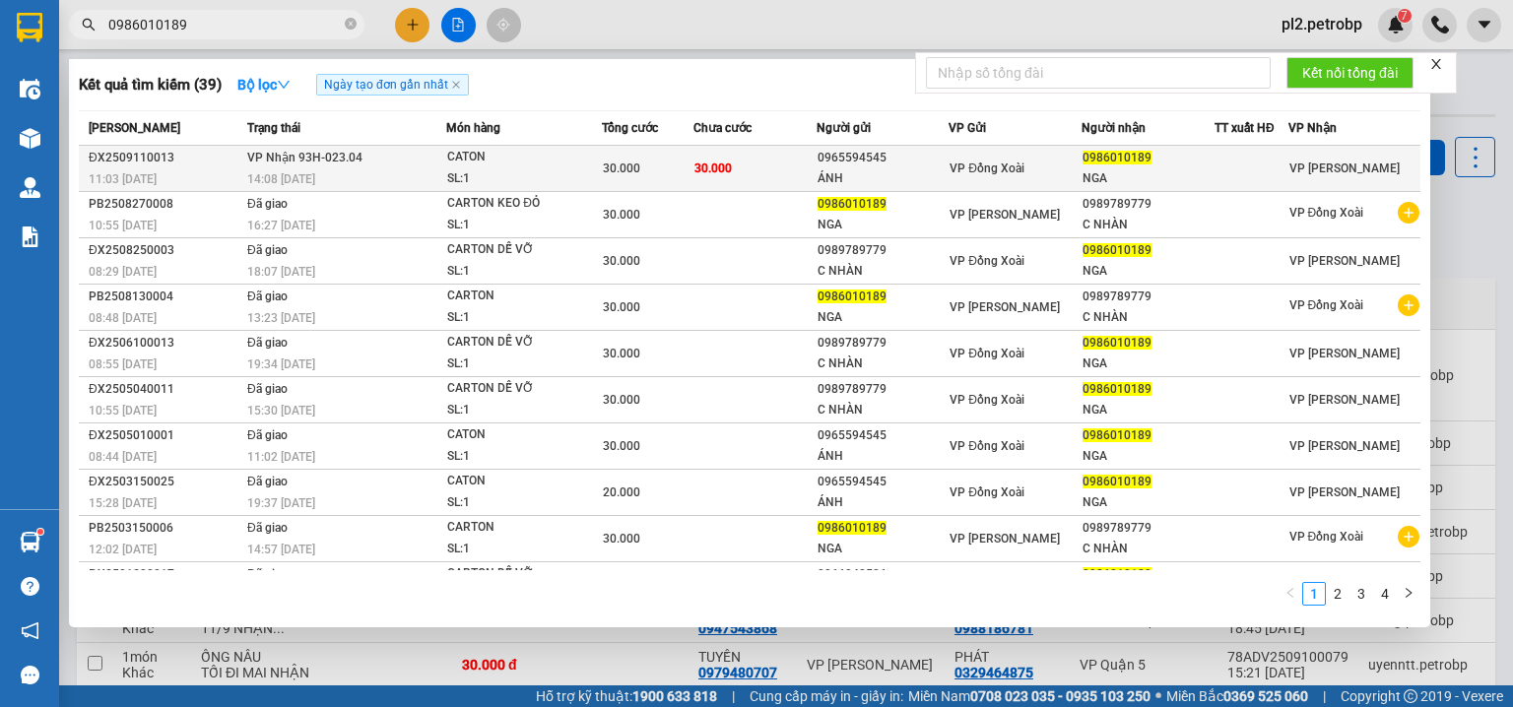
type input "0986010189"
click at [615, 173] on span "30.000" at bounding box center [621, 169] width 37 height 14
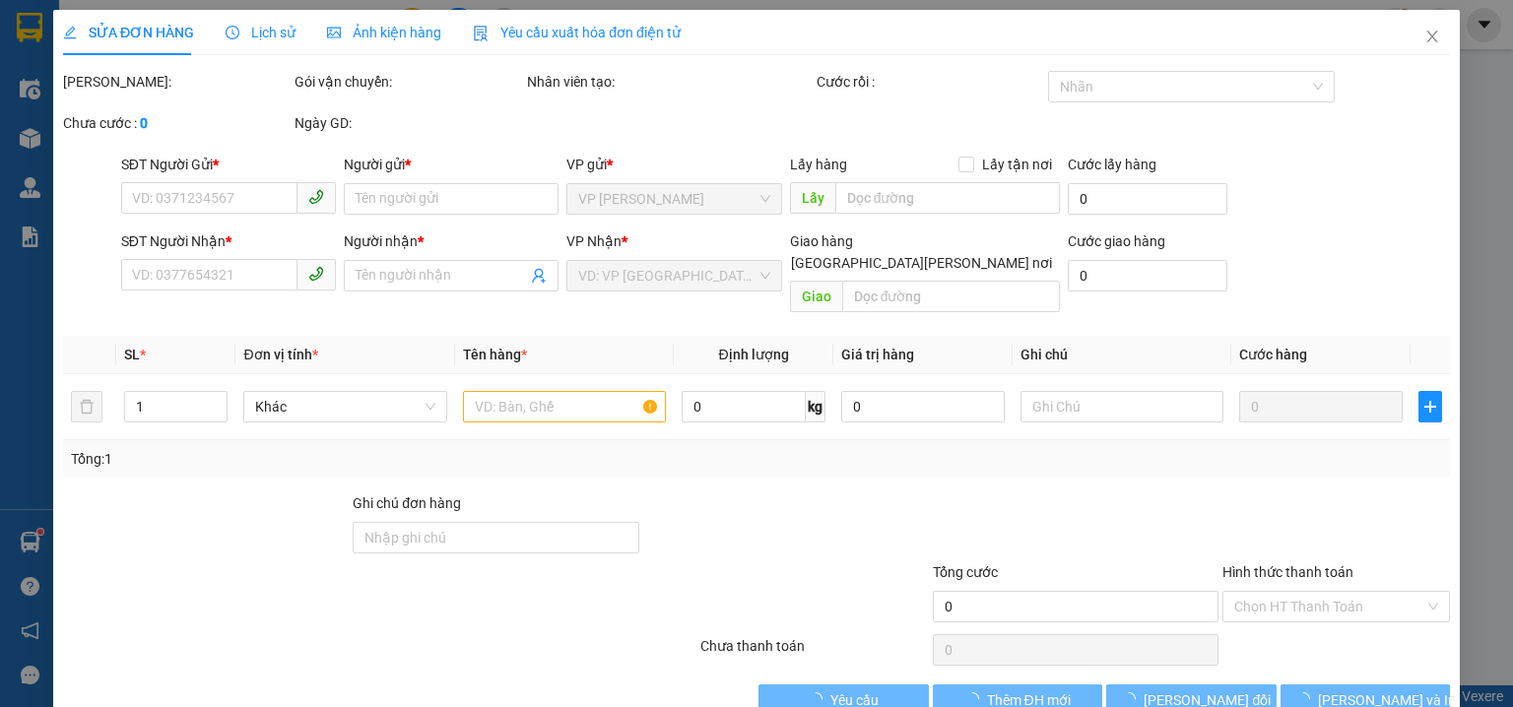
type input "0965594545"
type input "ÁNH"
type input "0986010189"
type input "NGA"
type input "30.000"
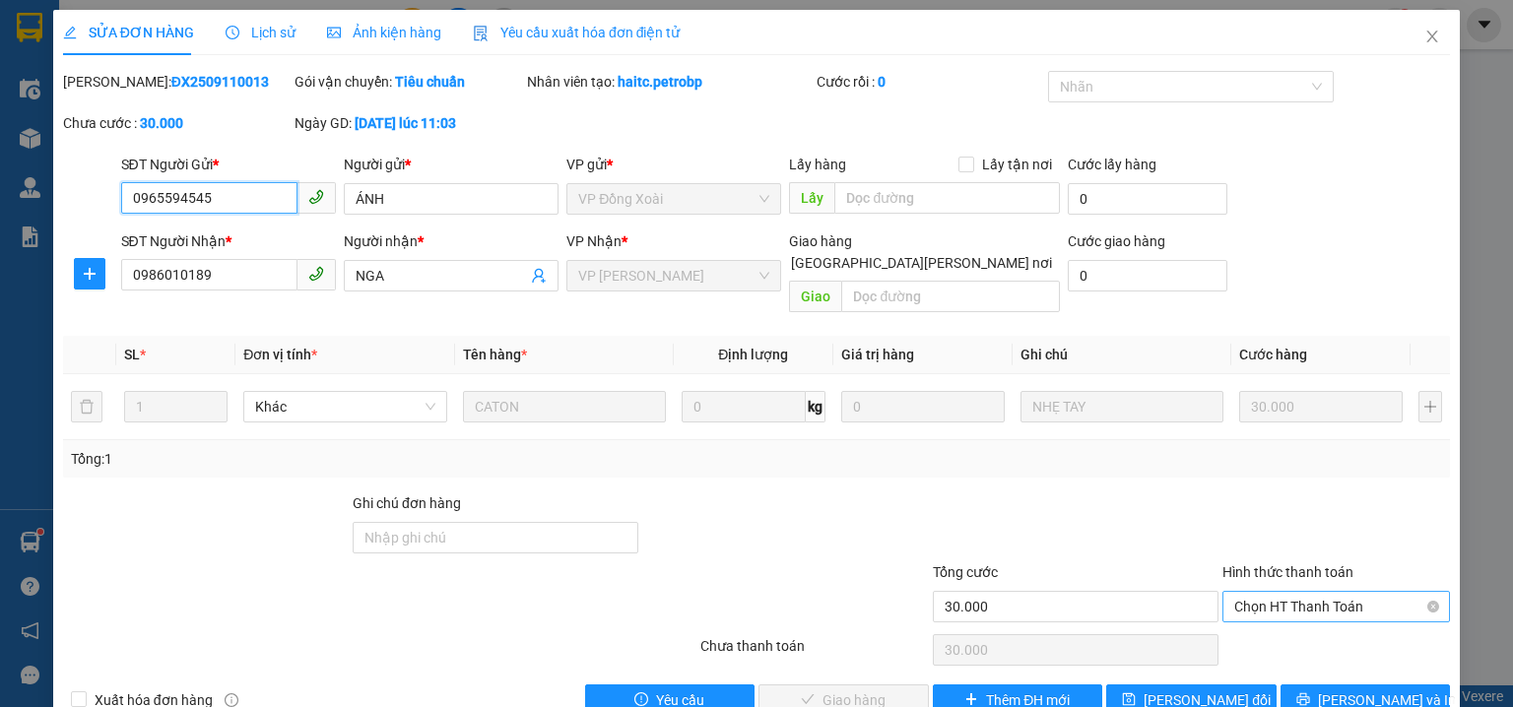
click at [1237, 592] on span "Chọn HT Thanh Toán" at bounding box center [1336, 607] width 204 height 30
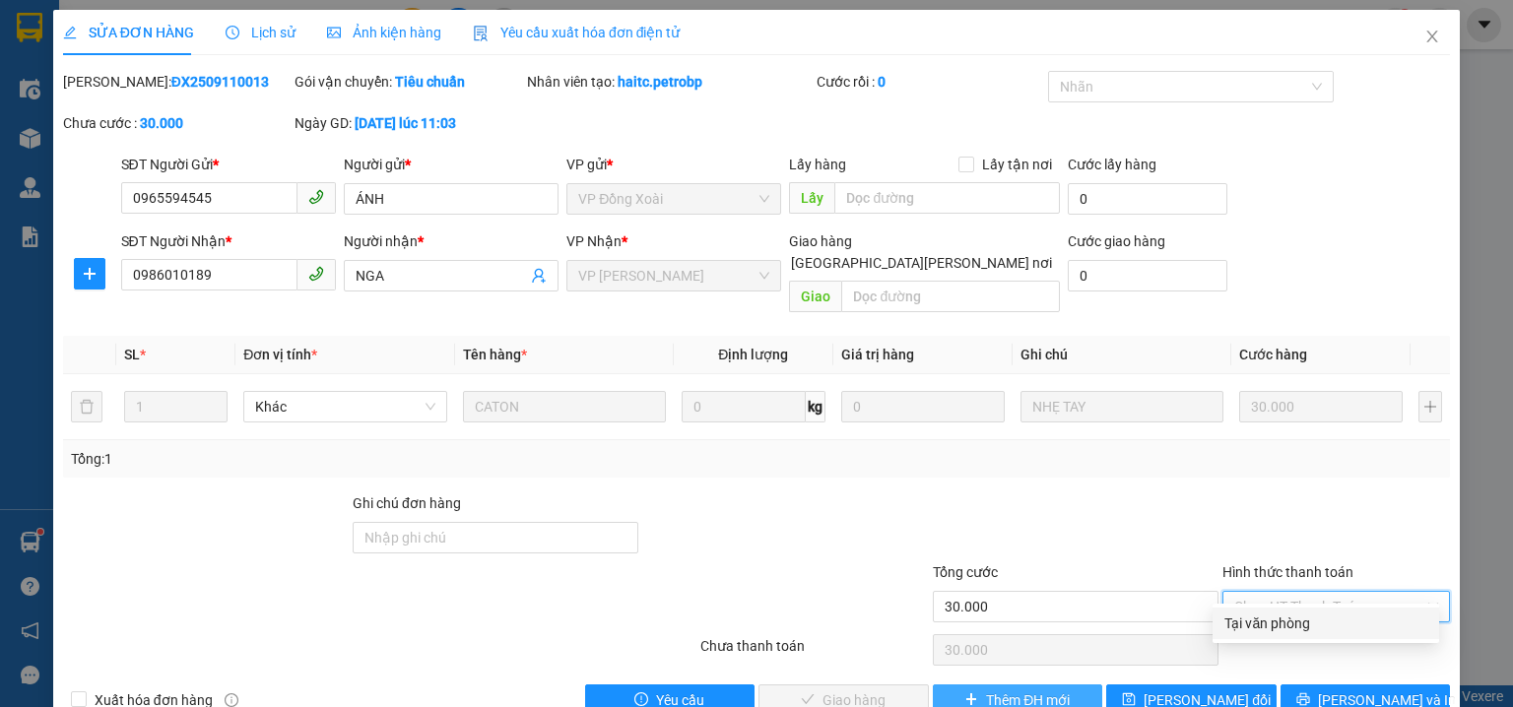
drag, startPoint x: 1235, startPoint y: 618, endPoint x: 1045, endPoint y: 664, distance: 195.7
click at [1230, 623] on div "Tại văn phòng" at bounding box center [1326, 624] width 203 height 22
type input "0"
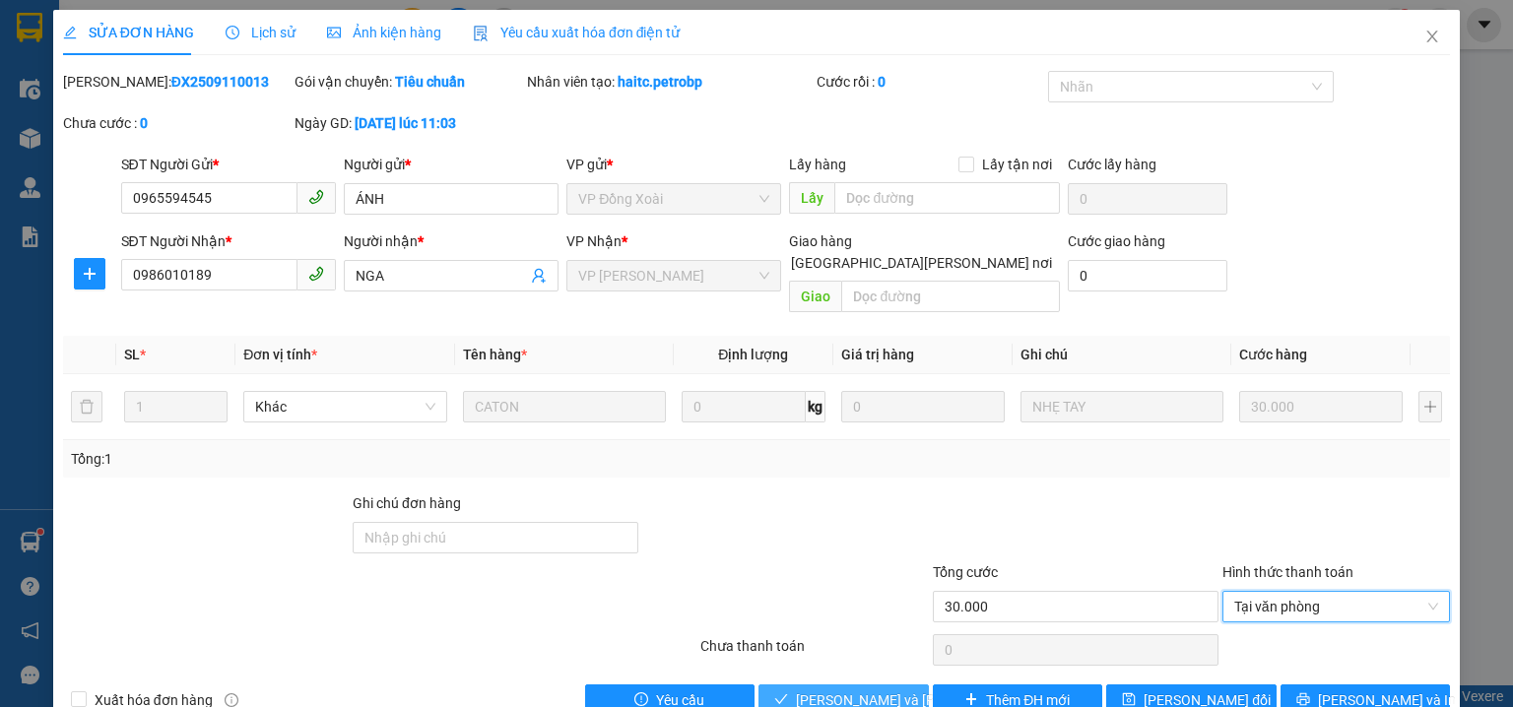
drag, startPoint x: 898, startPoint y: 677, endPoint x: 904, endPoint y: 547, distance: 130.2
click at [898, 690] on span "Lưu và Giao hàng" at bounding box center [929, 701] width 266 height 22
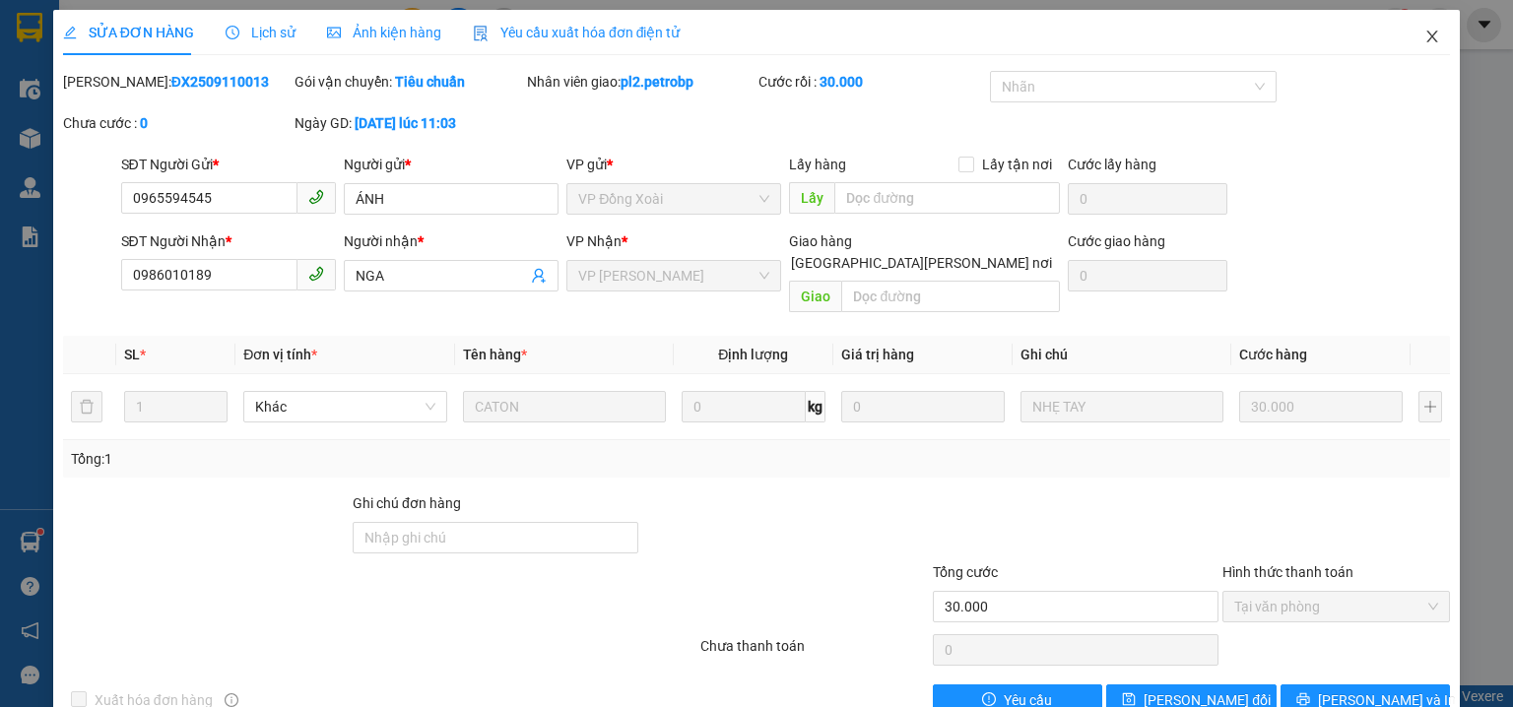
drag, startPoint x: 1419, startPoint y: 31, endPoint x: 611, endPoint y: 25, distance: 807.9
click at [1425, 31] on icon "close" at bounding box center [1433, 37] width 16 height 16
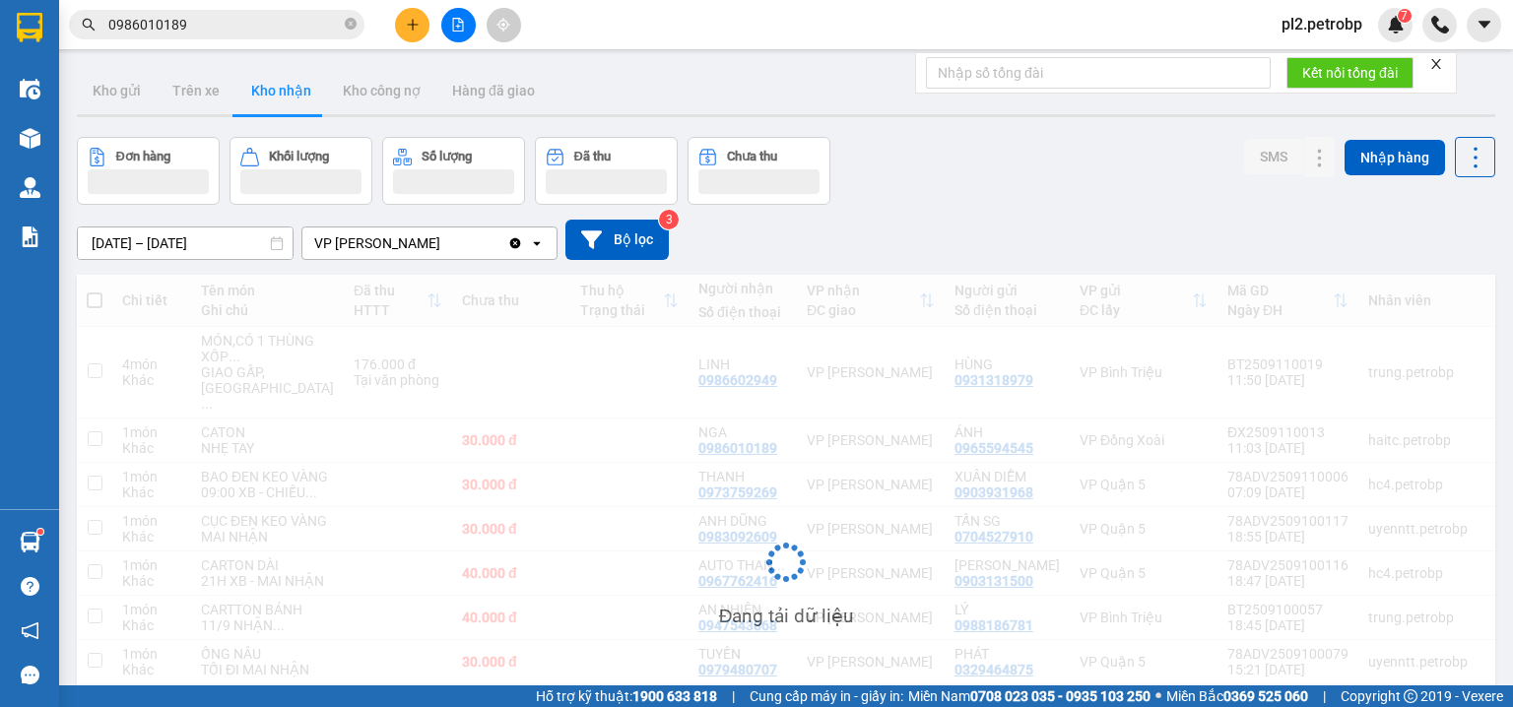
click at [406, 12] on button at bounding box center [412, 25] width 34 height 34
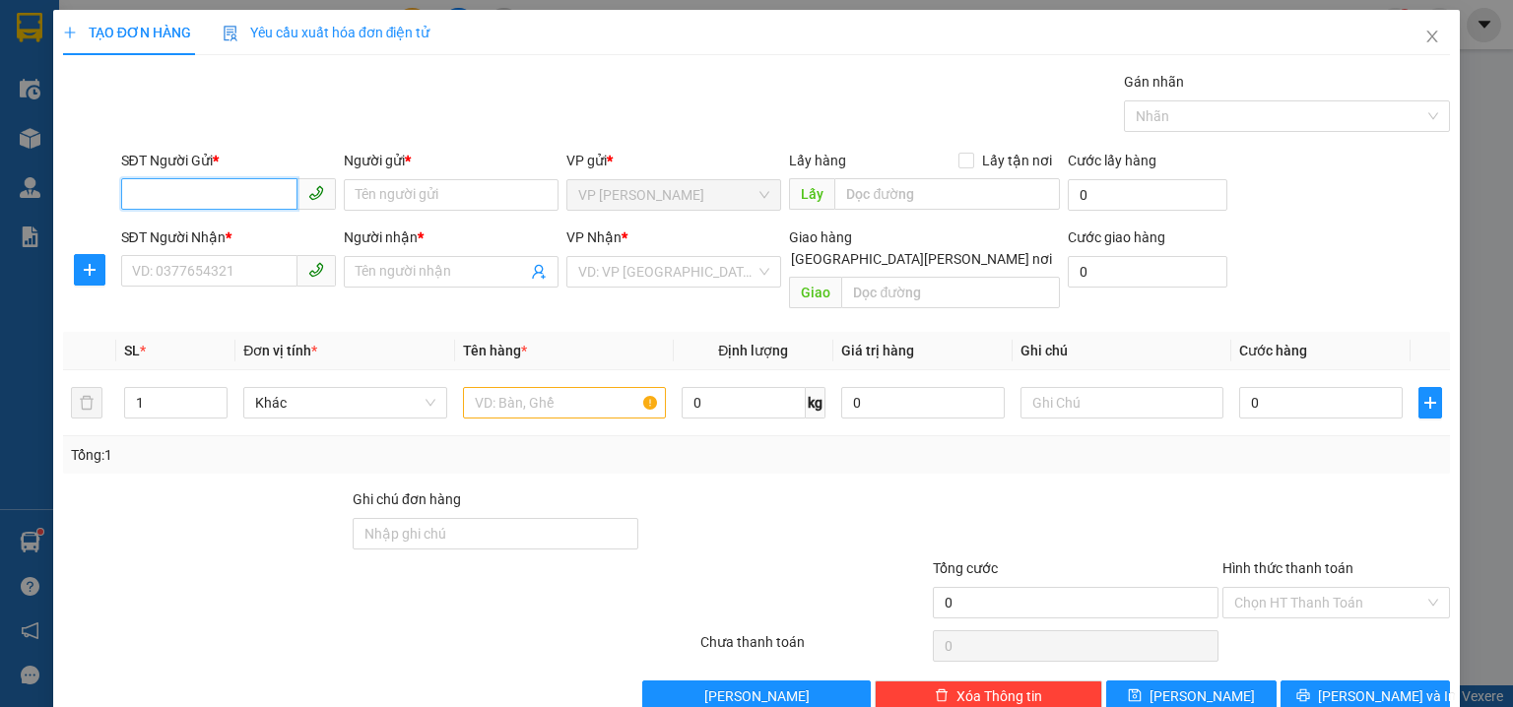
click at [233, 189] on input "SĐT Người Gửi *" at bounding box center [209, 194] width 176 height 32
click at [249, 236] on div "0866615515 - TRINH" at bounding box center [229, 234] width 194 height 22
type input "0866615515"
type input "TRINH"
type input "0924112118"
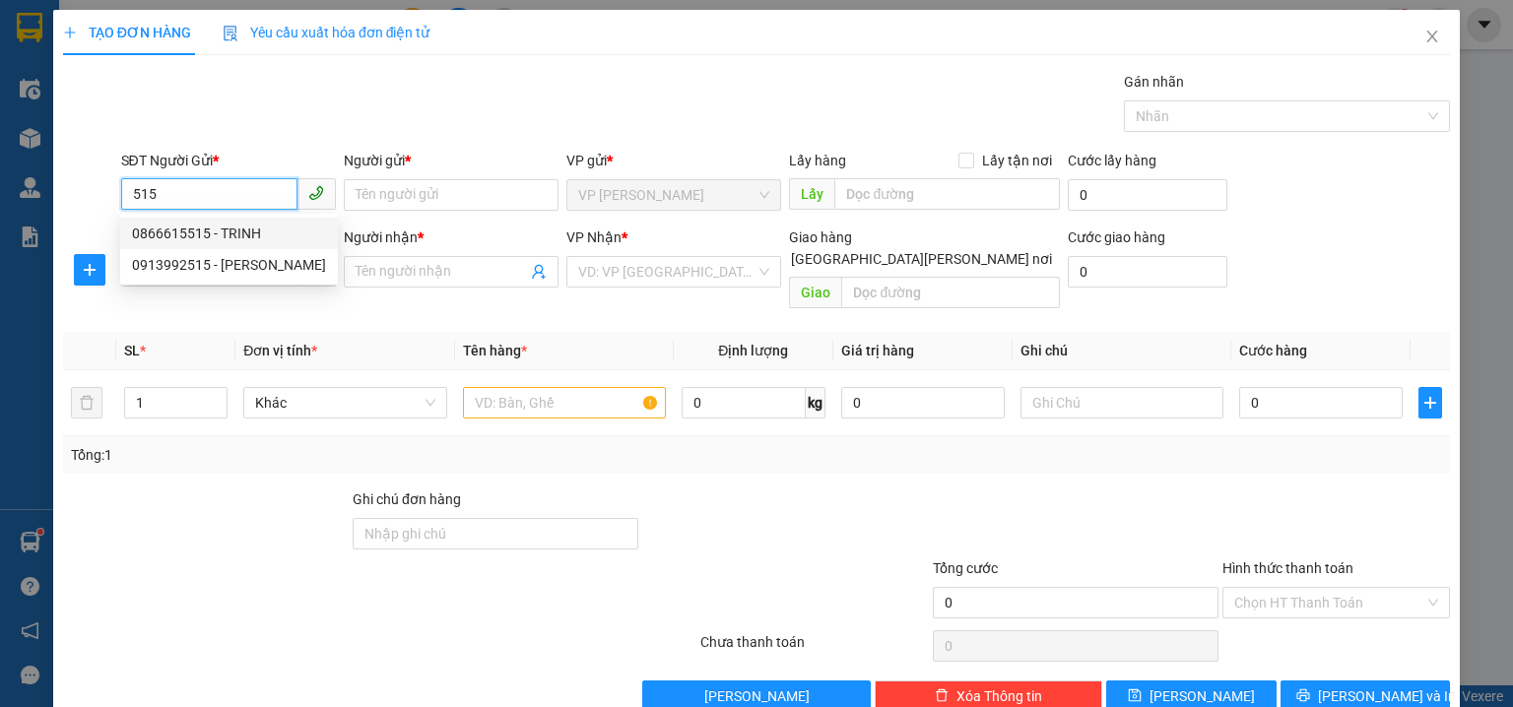
type input "NAM PHƯƠNG"
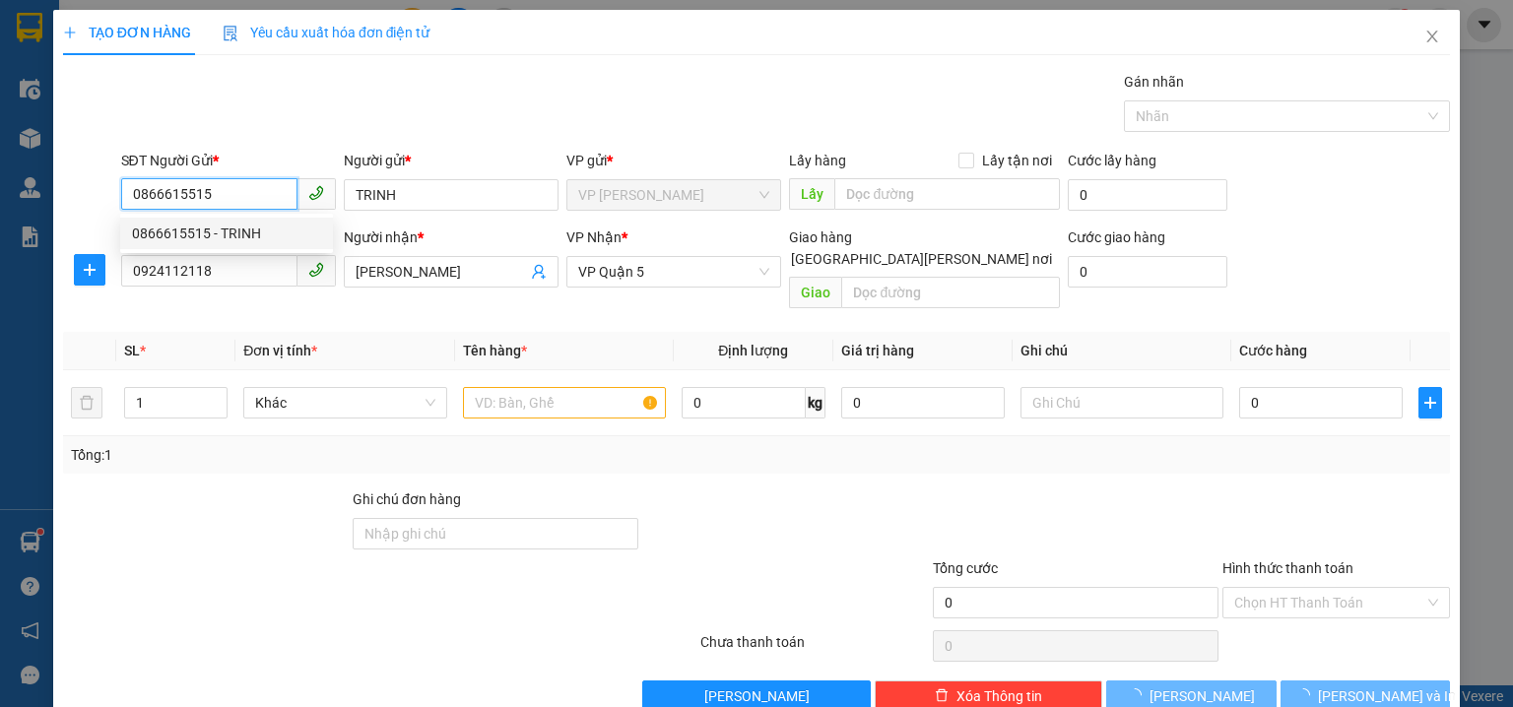
type input "30.000"
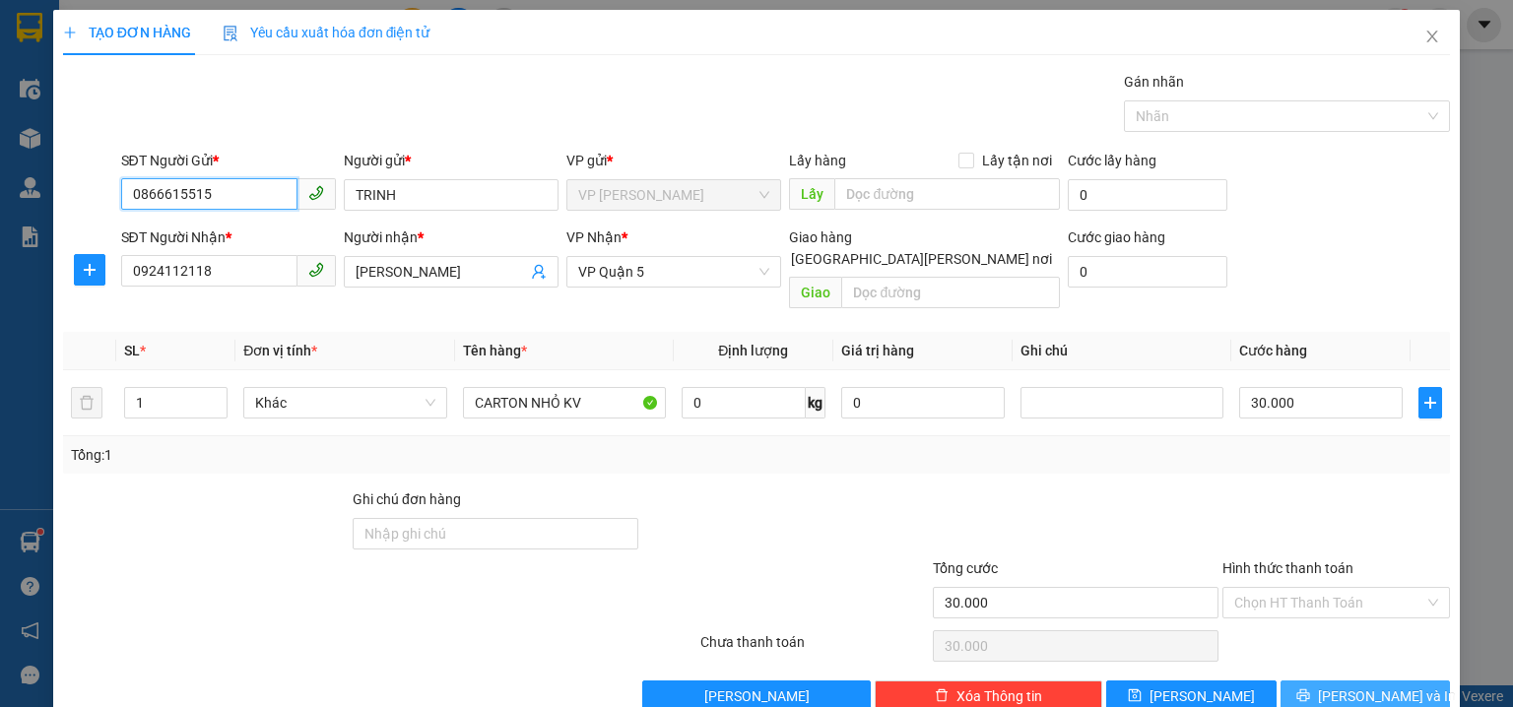
type input "0866615515"
click at [1312, 685] on button "Lưu và In" at bounding box center [1366, 697] width 170 height 32
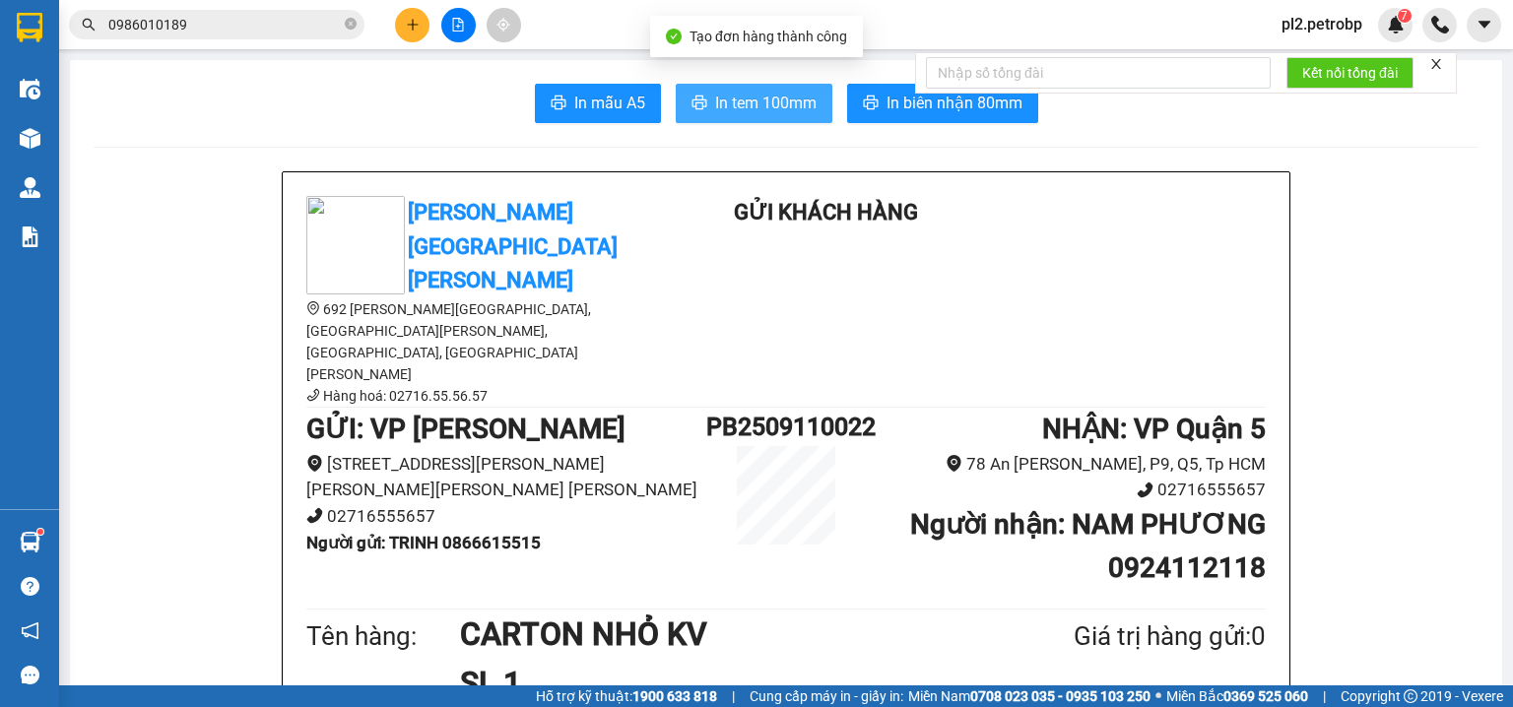
click at [786, 103] on span "In tem 100mm" at bounding box center [765, 103] width 101 height 25
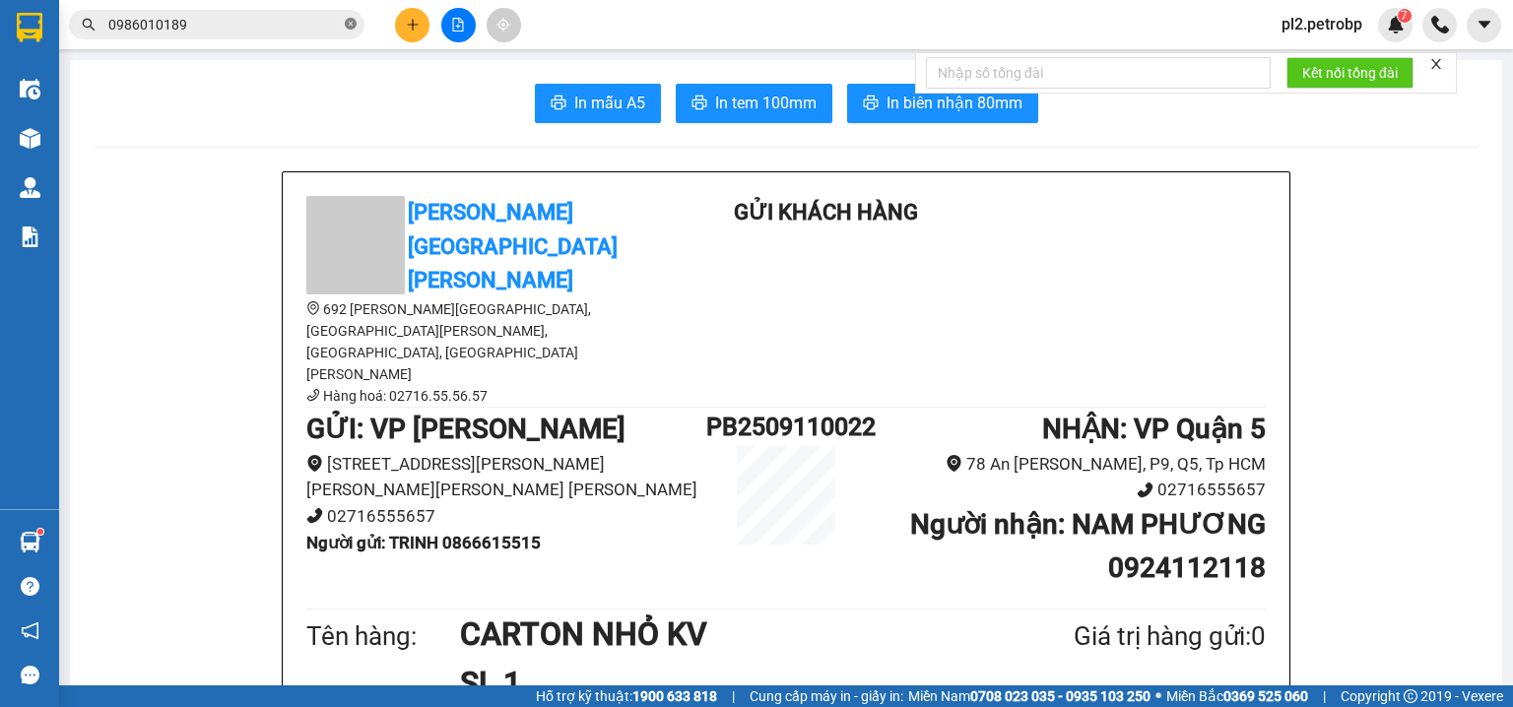
click at [347, 20] on icon "close-circle" at bounding box center [351, 24] width 12 height 12
click at [341, 22] on span at bounding box center [217, 25] width 296 height 30
click at [317, 27] on input "text" at bounding box center [224, 25] width 233 height 22
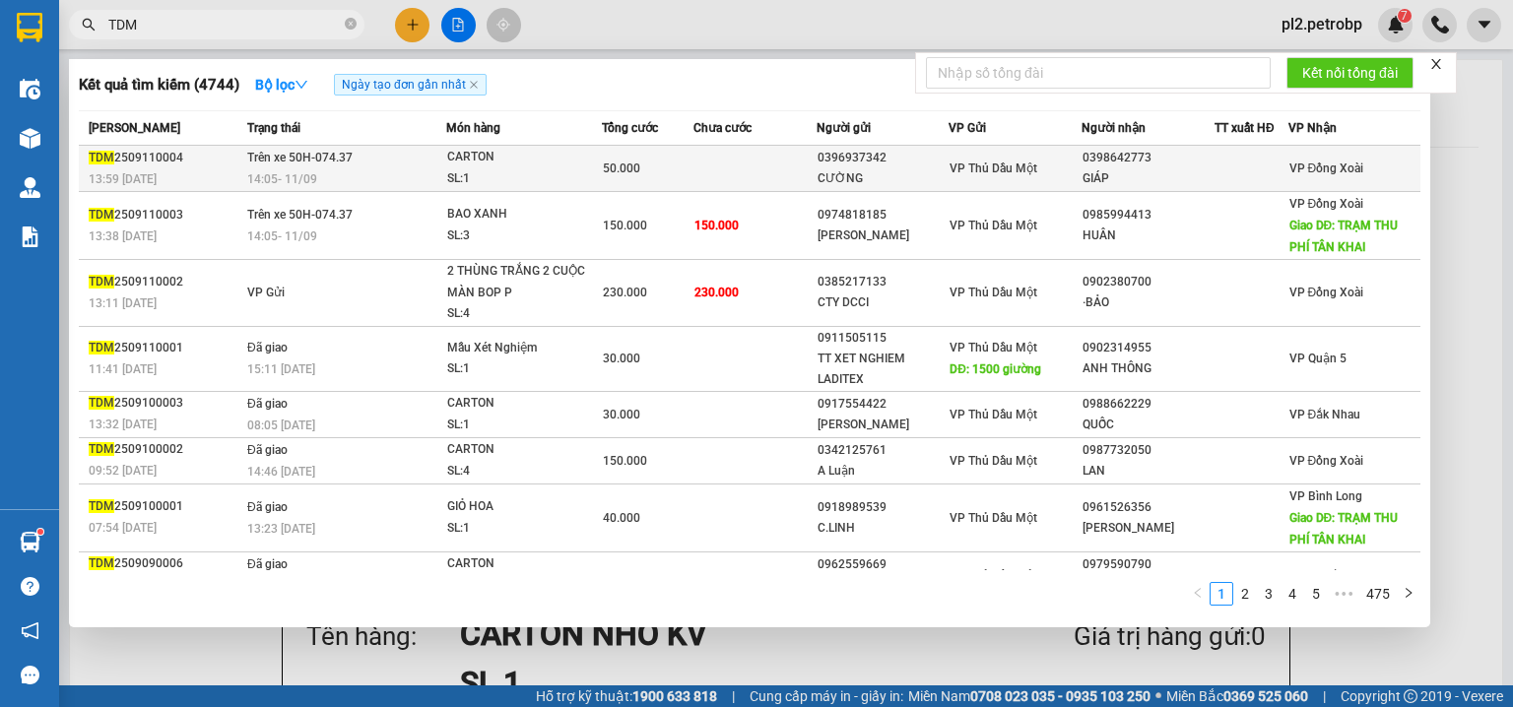
type input "TDM"
click at [351, 164] on td "Trên xe 50H-074.37 14:05 - 11/09" at bounding box center [344, 169] width 204 height 46
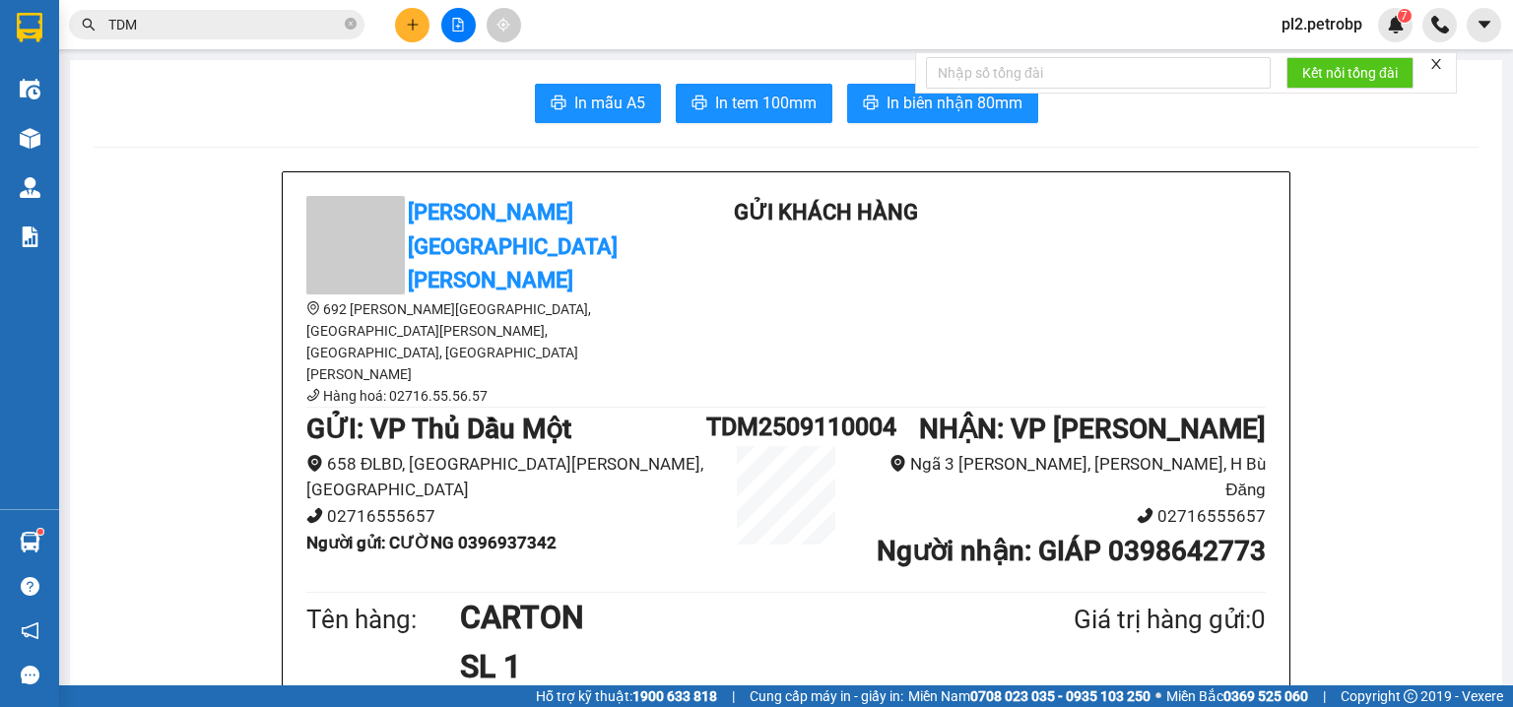
drag, startPoint x: 653, startPoint y: 344, endPoint x: 320, endPoint y: 348, distance: 333.0
click at [320, 451] on li "658 ĐLBD, P Hiệp Thành, TP Thủ Dầu Một" at bounding box center [506, 477] width 400 height 52
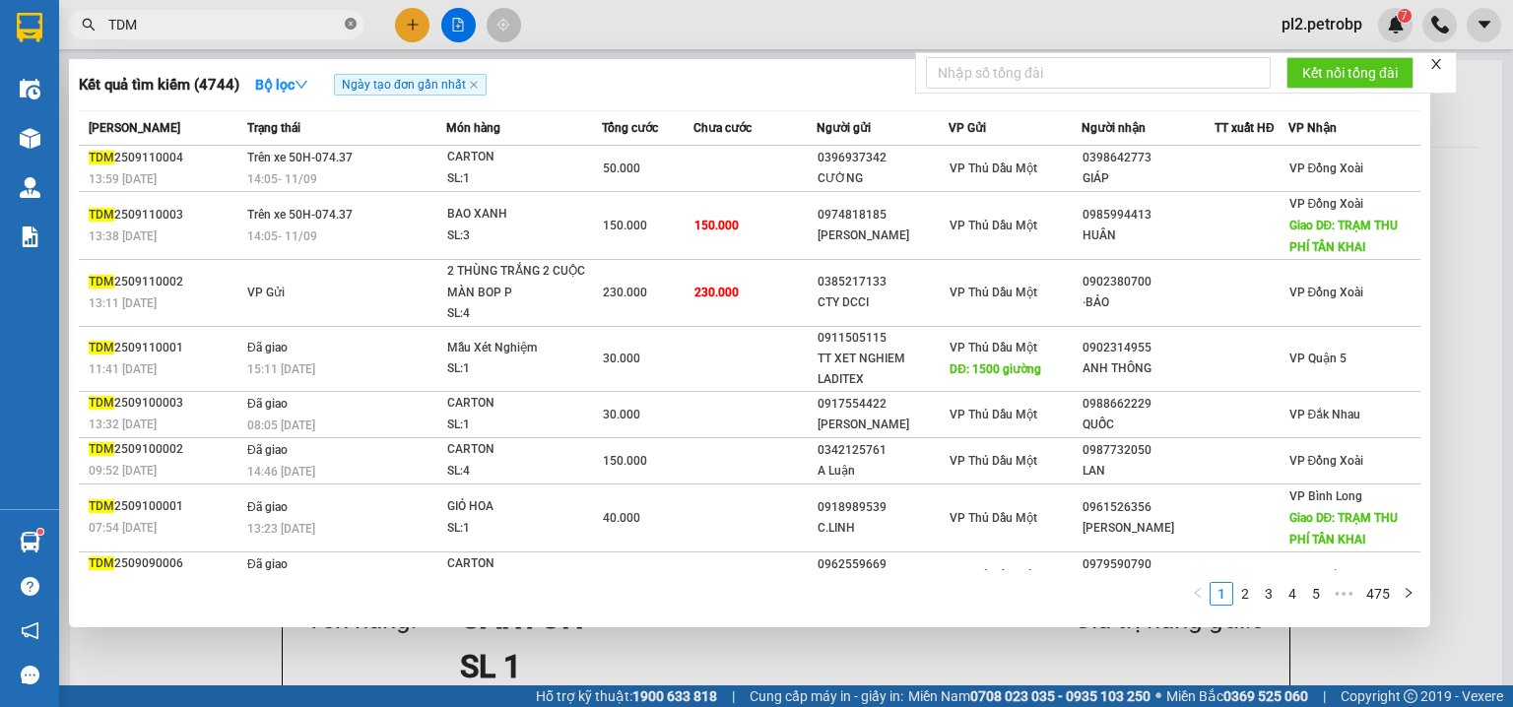
click at [351, 29] on icon "close-circle" at bounding box center [351, 24] width 12 height 12
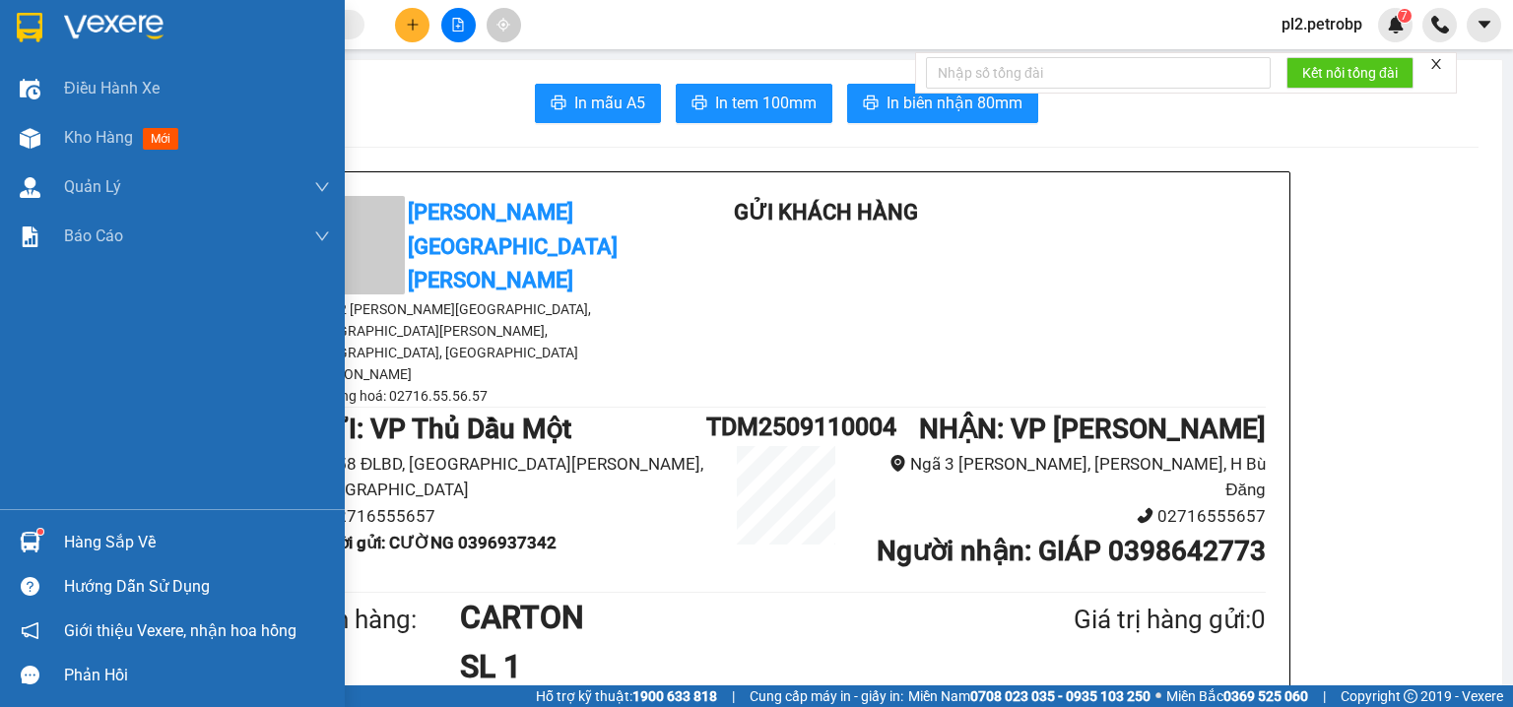
click at [51, 542] on div "Hàng sắp về" at bounding box center [172, 542] width 345 height 44
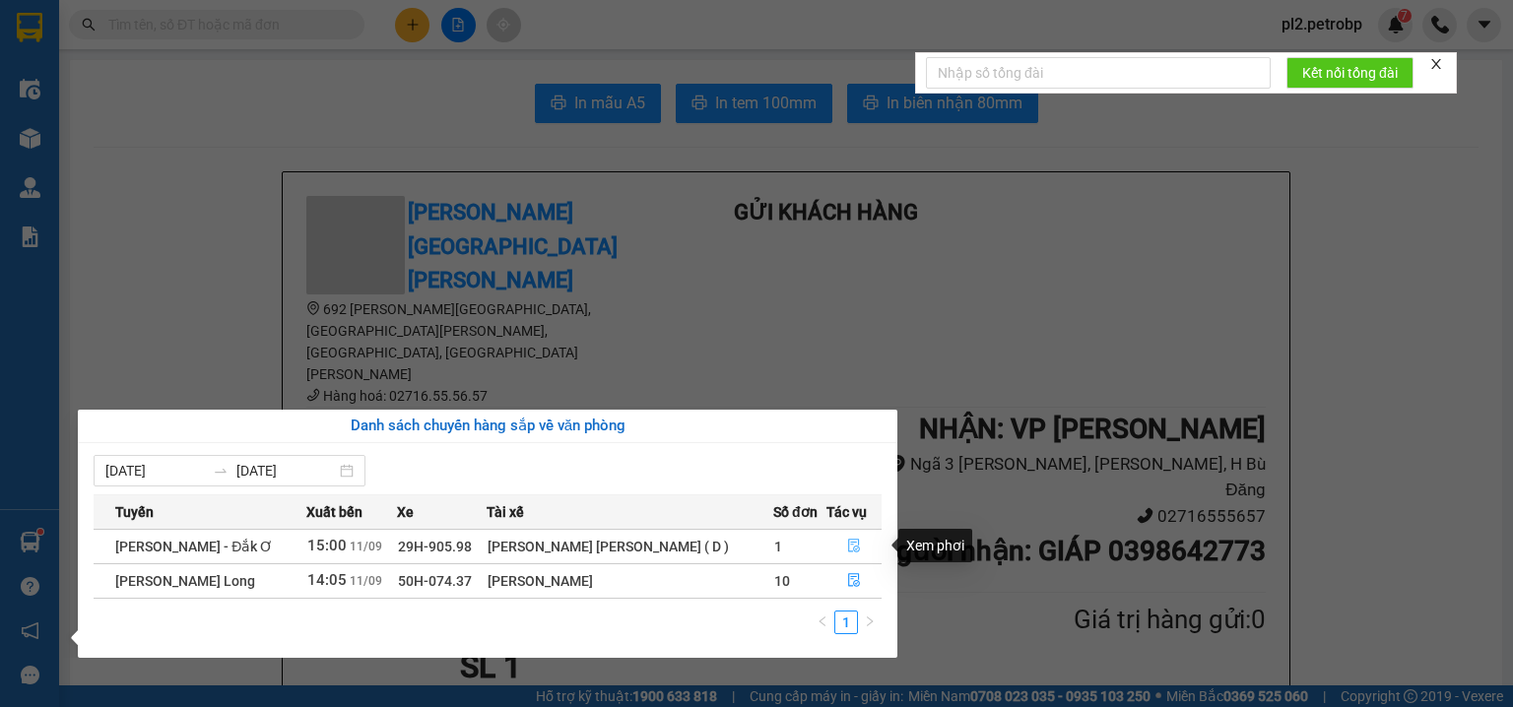
click at [842, 543] on button "button" at bounding box center [855, 547] width 54 height 32
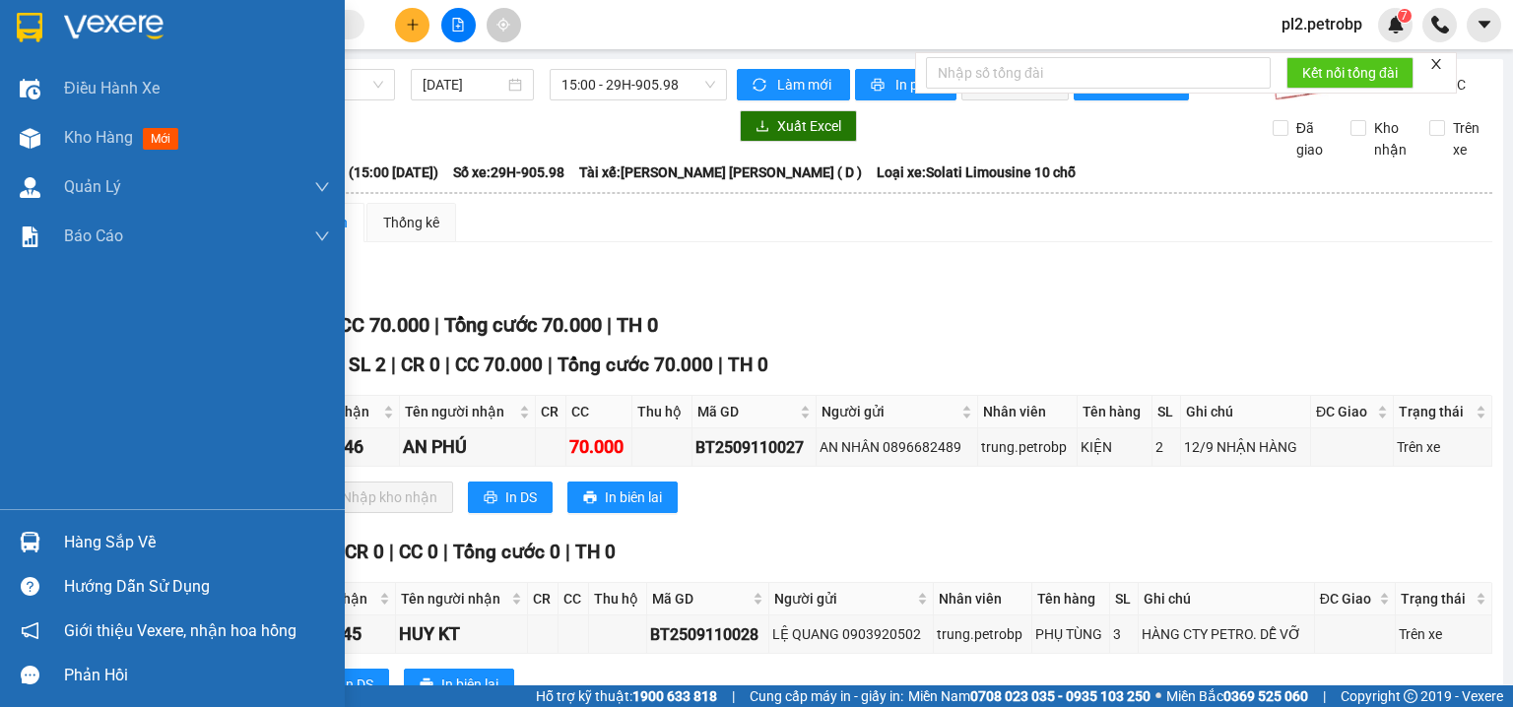
click at [96, 536] on div "Hàng sắp về" at bounding box center [197, 543] width 266 height 30
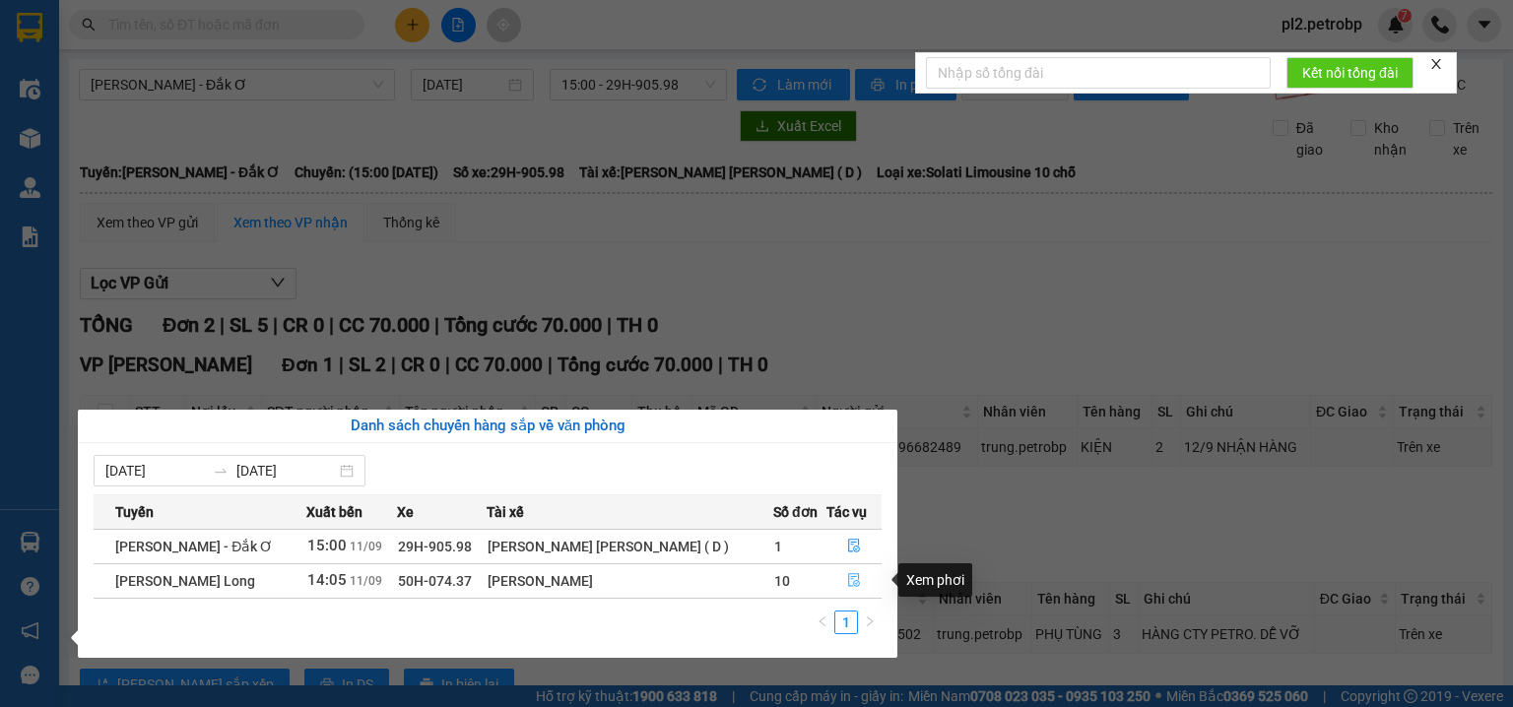
click at [847, 579] on icon "file-done" at bounding box center [854, 580] width 14 height 14
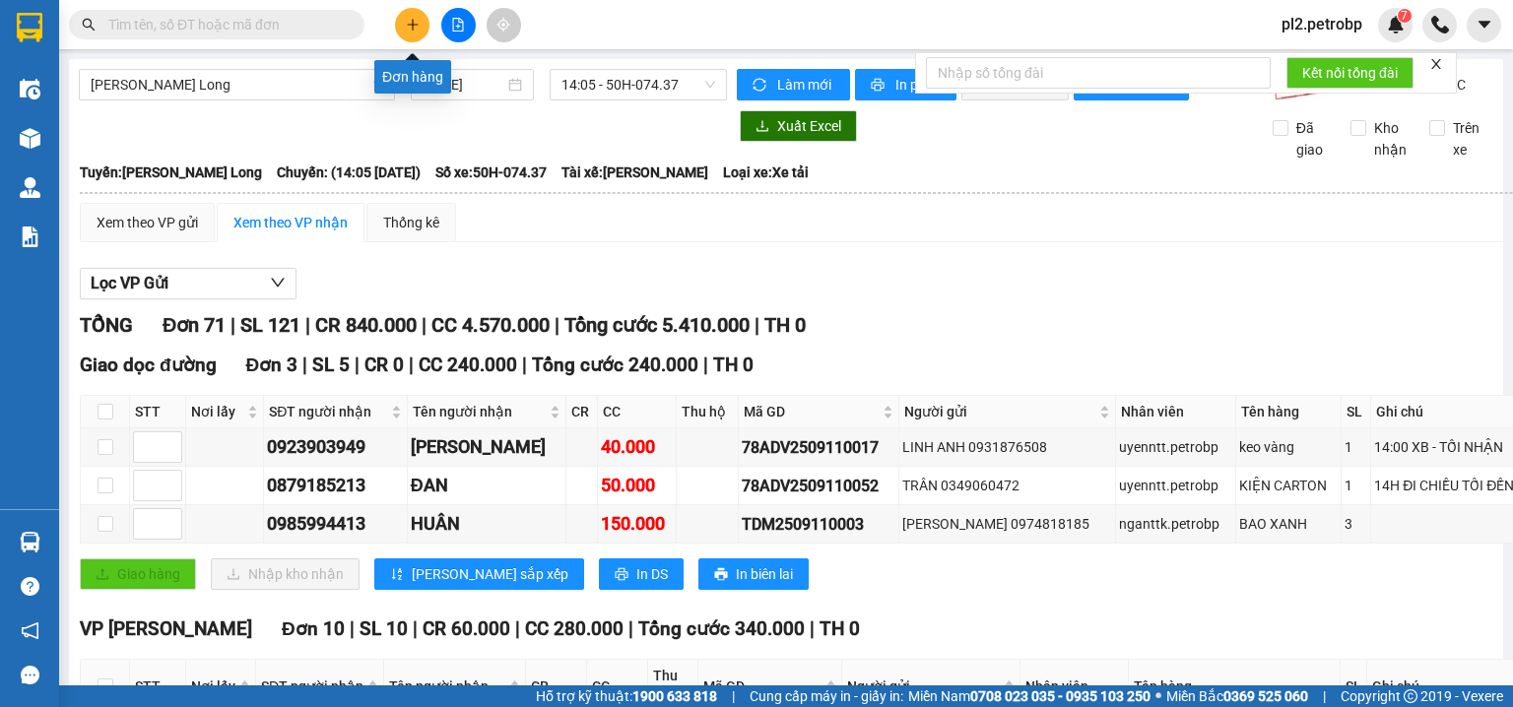
click at [412, 29] on icon "plus" at bounding box center [412, 24] width 1 height 11
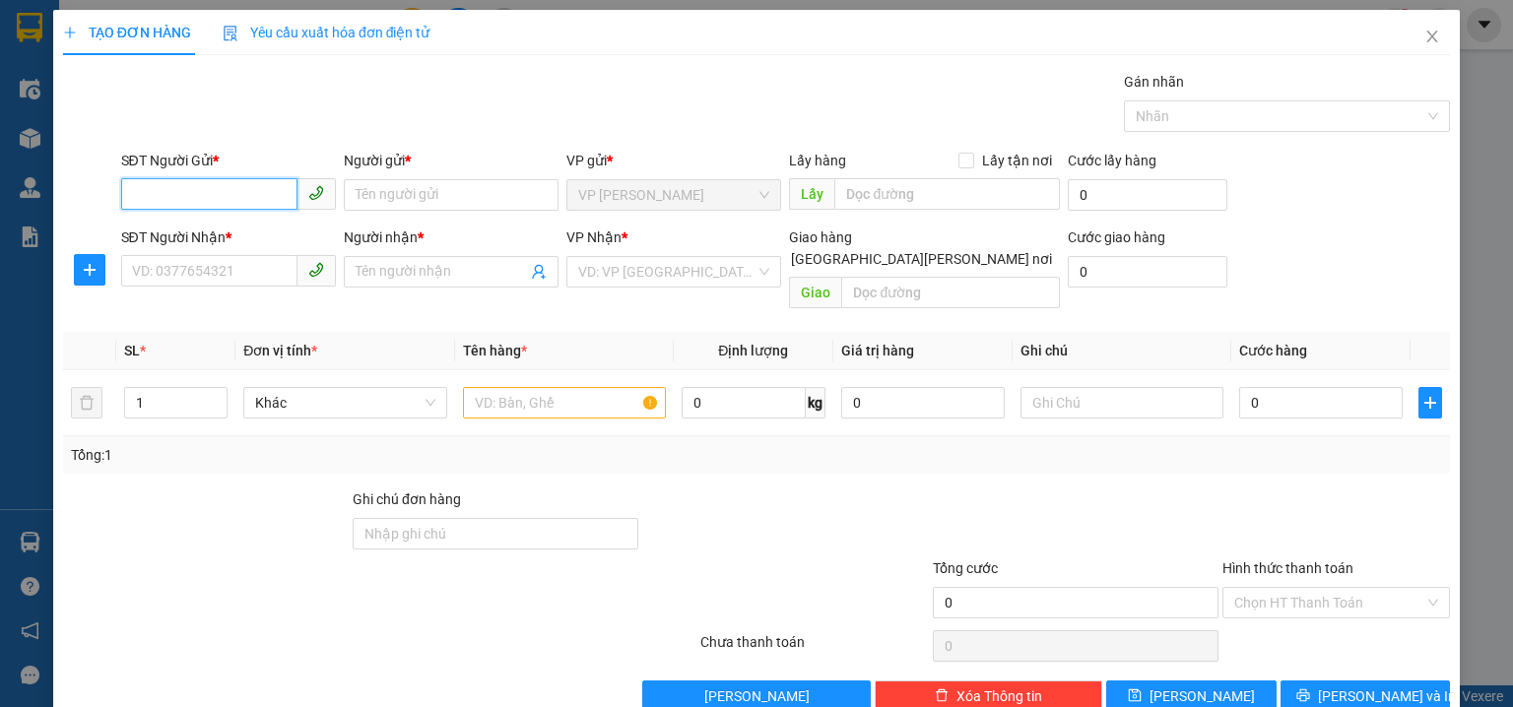
click at [229, 197] on input "SĐT Người Gửi *" at bounding box center [209, 194] width 176 height 32
click at [239, 223] on div "0384893290 - THIỆN" at bounding box center [226, 234] width 189 height 22
type input "0384893290"
type input "THIỆN"
type input "0918252222"
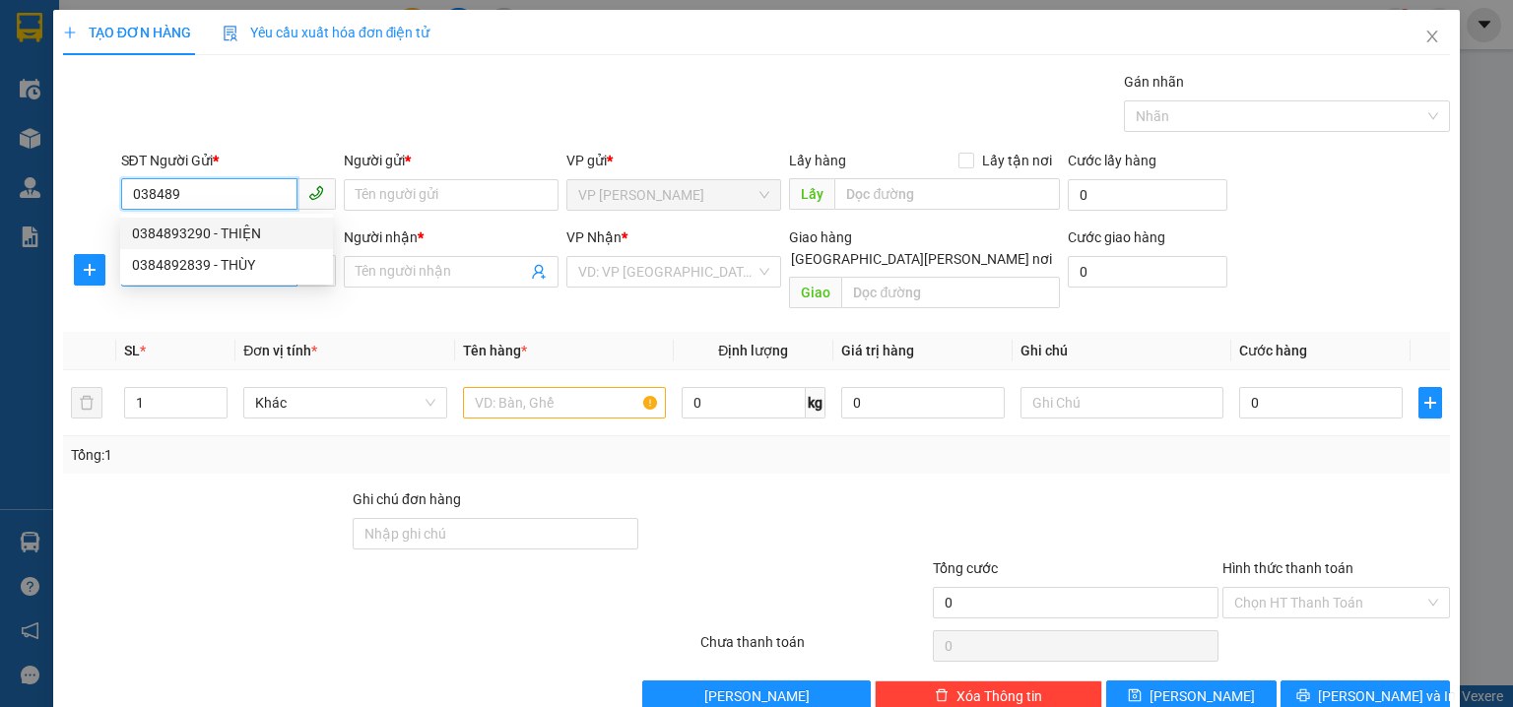
type input "A TÂM"
type input "40.000"
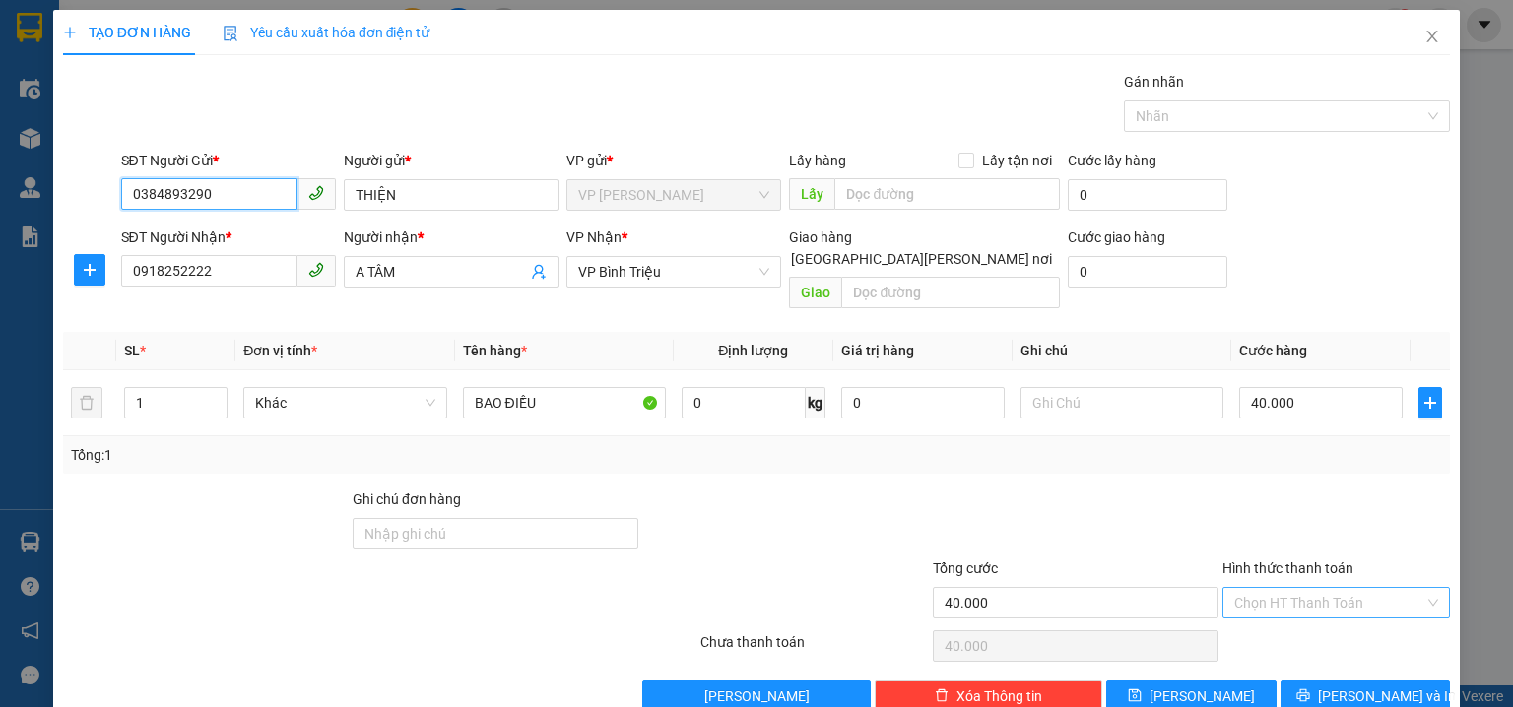
type input "0384893290"
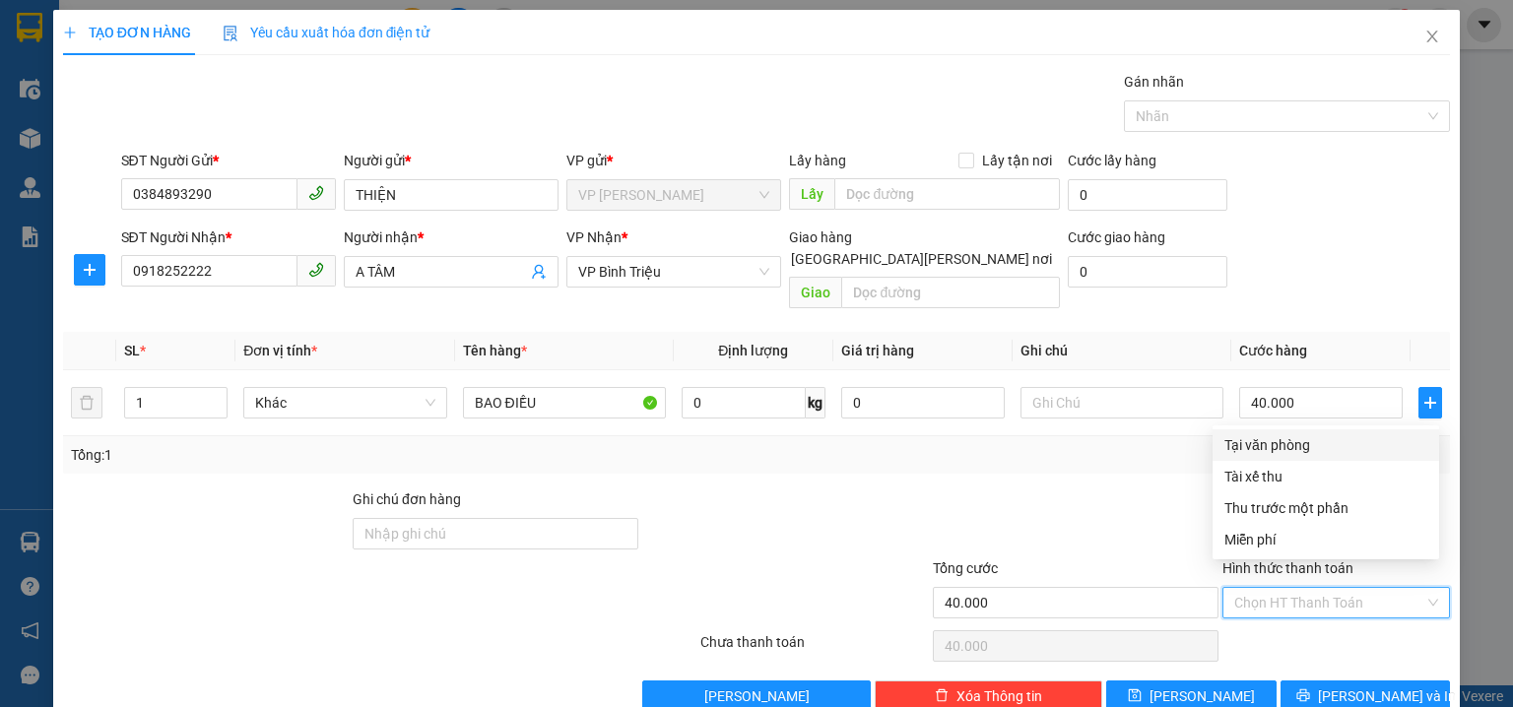
click at [1301, 588] on input "Hình thức thanh toán" at bounding box center [1329, 603] width 190 height 30
drag, startPoint x: 1277, startPoint y: 445, endPoint x: 1323, endPoint y: 524, distance: 91.4
click at [1278, 445] on div "Tại văn phòng" at bounding box center [1326, 445] width 203 height 22
type input "0"
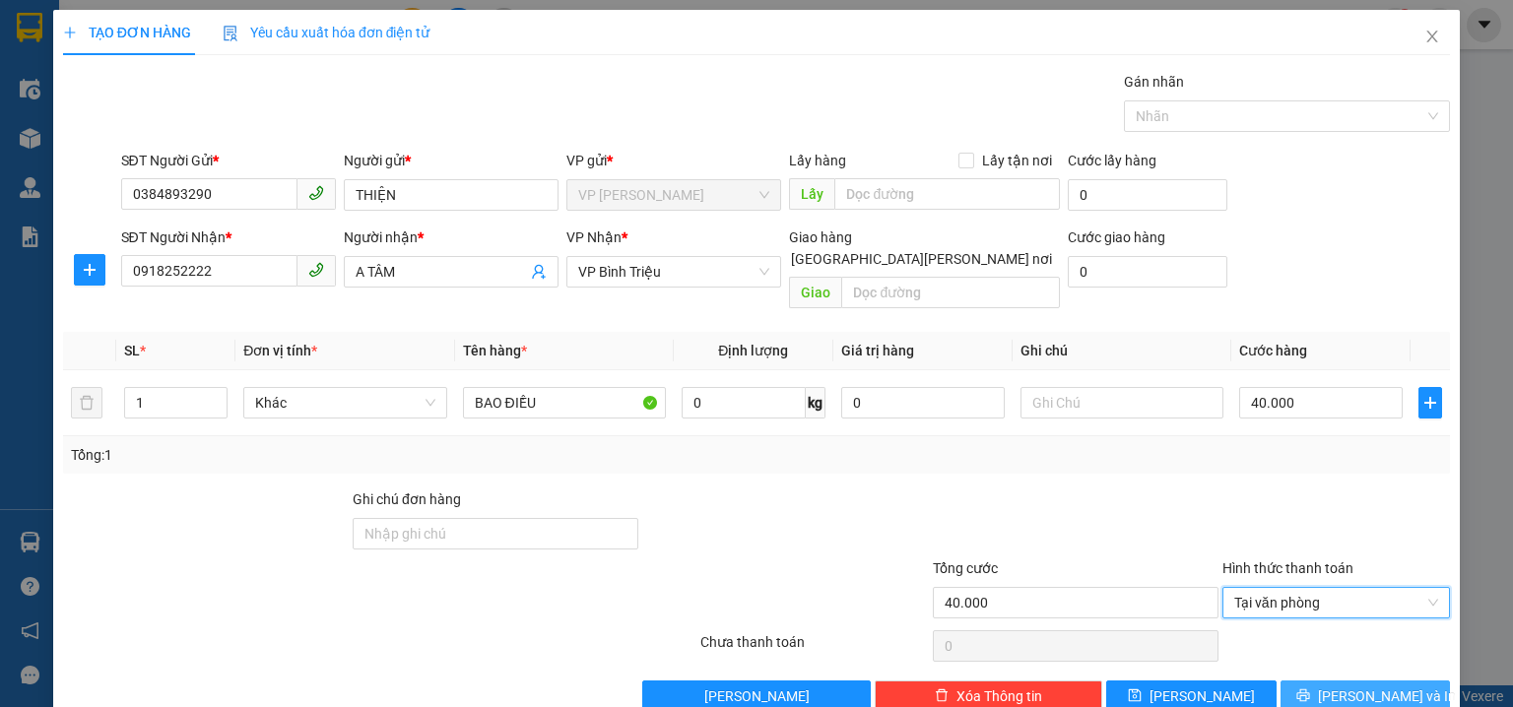
click at [1379, 686] on span "Lưu và In" at bounding box center [1387, 697] width 138 height 22
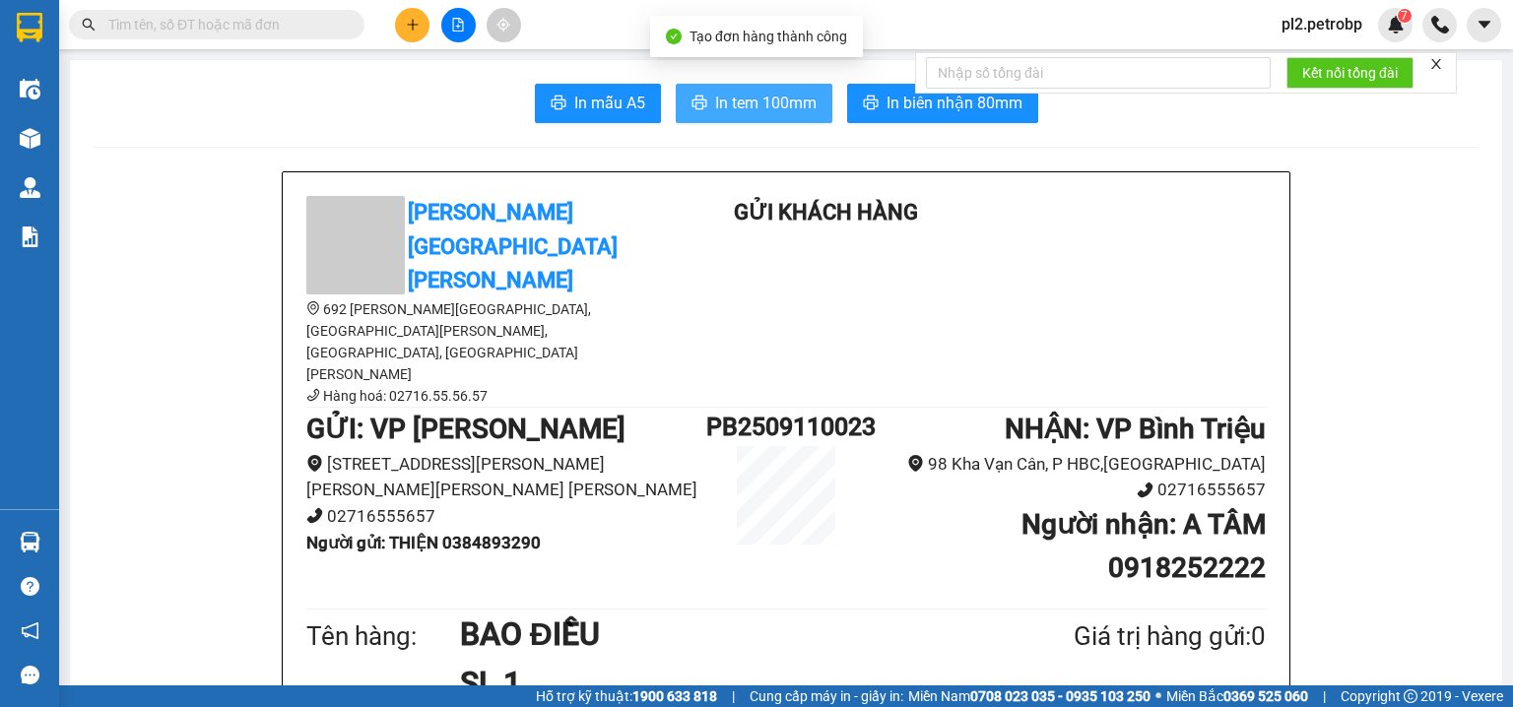
click at [707, 101] on button "In tem 100mm" at bounding box center [754, 103] width 157 height 39
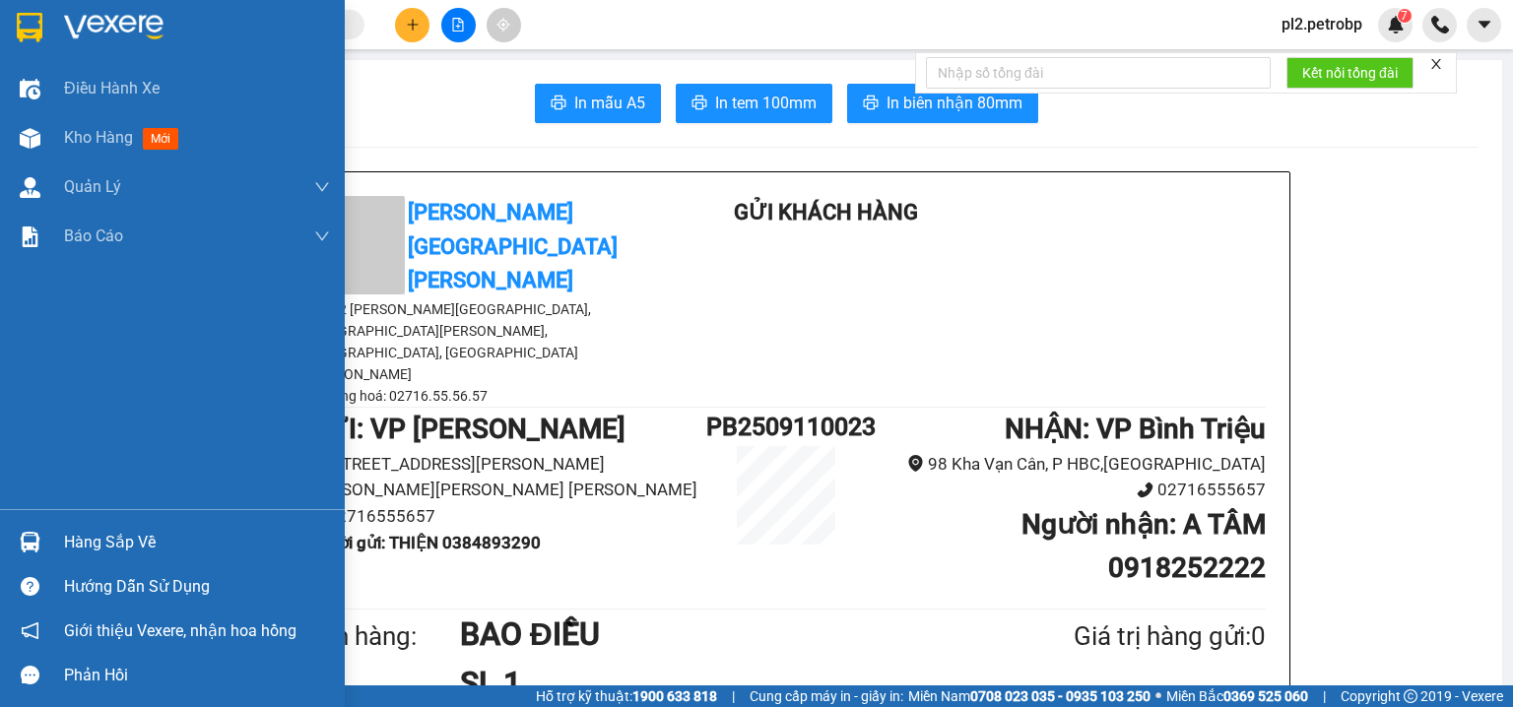
click at [99, 537] on div "Hàng sắp về" at bounding box center [197, 543] width 266 height 30
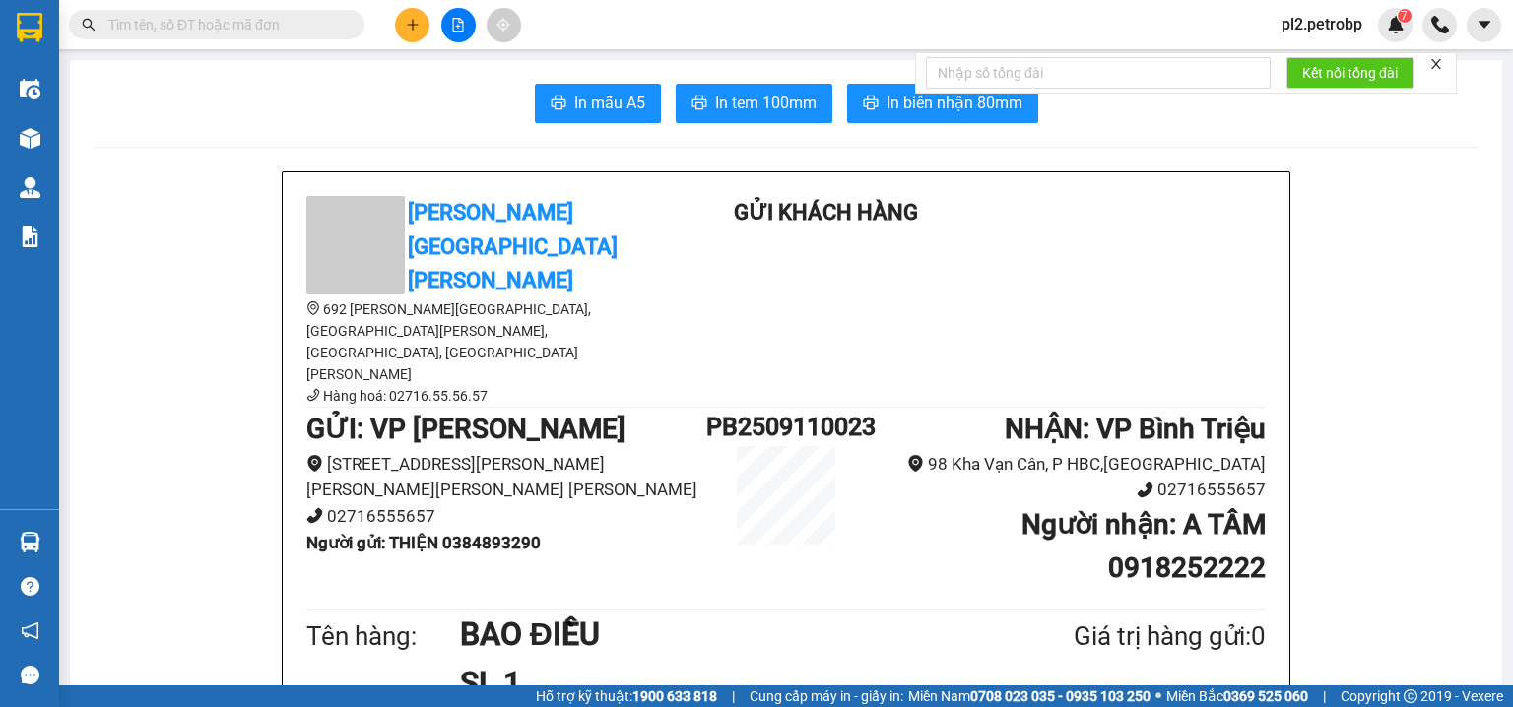
click at [965, 554] on section "Kết quả tìm kiếm ( 4744 ) Bộ lọc Ngày tạo đơn gần nhất Mã ĐH Trạng thái Món hàn…" at bounding box center [756, 353] width 1513 height 707
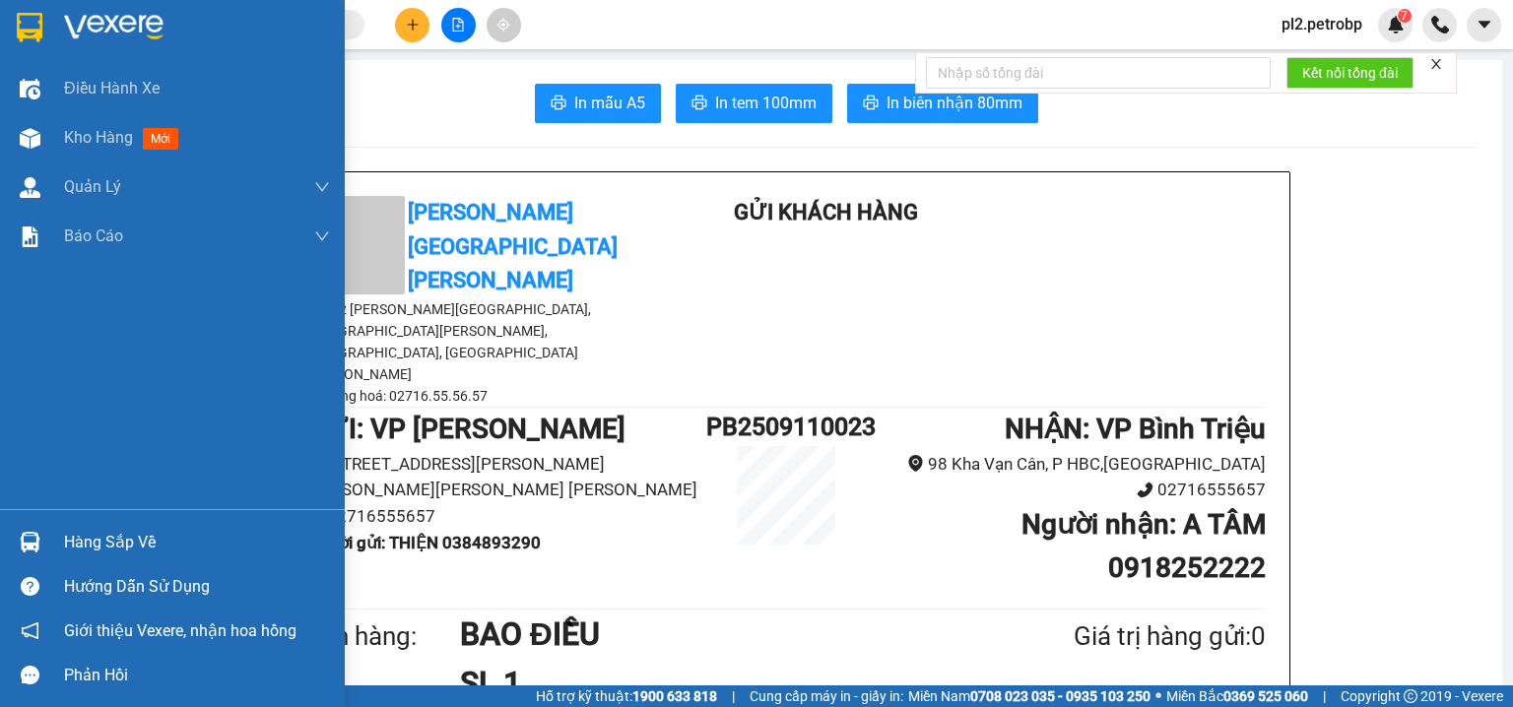
click at [140, 531] on div "Hàng sắp về" at bounding box center [197, 543] width 266 height 30
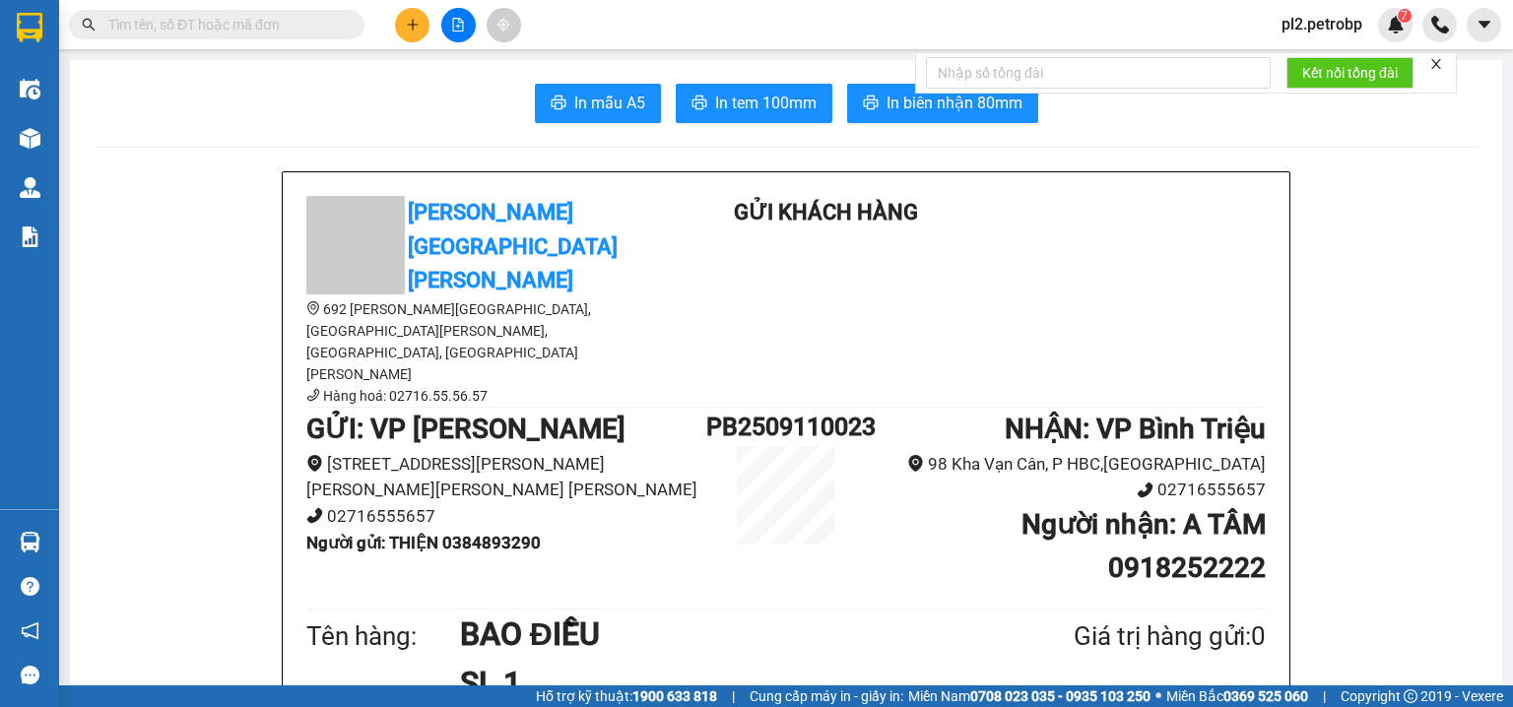
drag, startPoint x: 378, startPoint y: 85, endPoint x: 394, endPoint y: 28, distance: 59.3
click at [378, 86] on section "Kết quả tìm kiếm ( 4744 ) Bộ lọc Ngày tạo đơn gần nhất Mã ĐH Trạng thái Món hàn…" at bounding box center [756, 353] width 1513 height 707
click at [406, 11] on button at bounding box center [412, 25] width 34 height 34
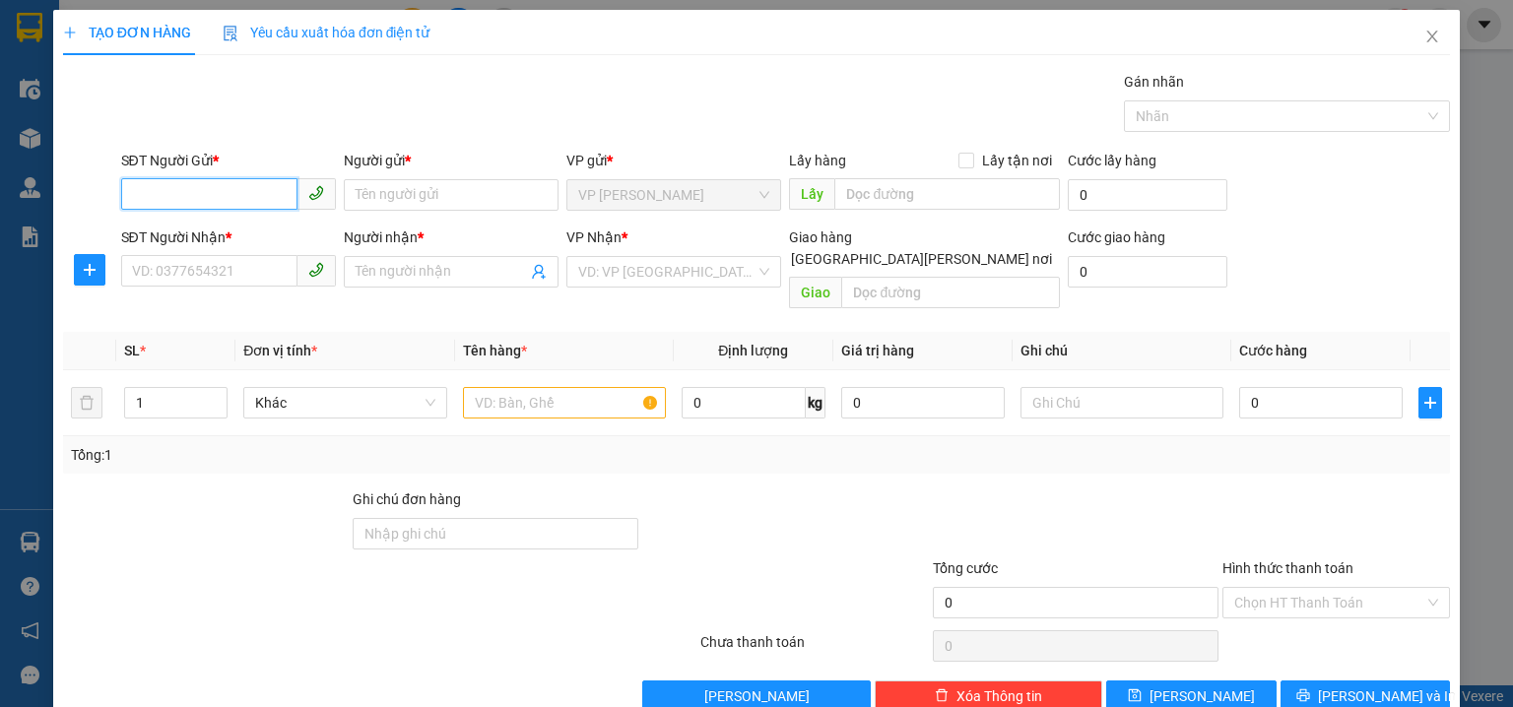
click at [197, 209] on input "SĐT Người Gửi *" at bounding box center [209, 194] width 176 height 32
click at [179, 234] on div "0983659980 - ĐIỆP" at bounding box center [226, 234] width 189 height 22
type input "0983659980"
type input "ĐIỆP"
type input "0949604465"
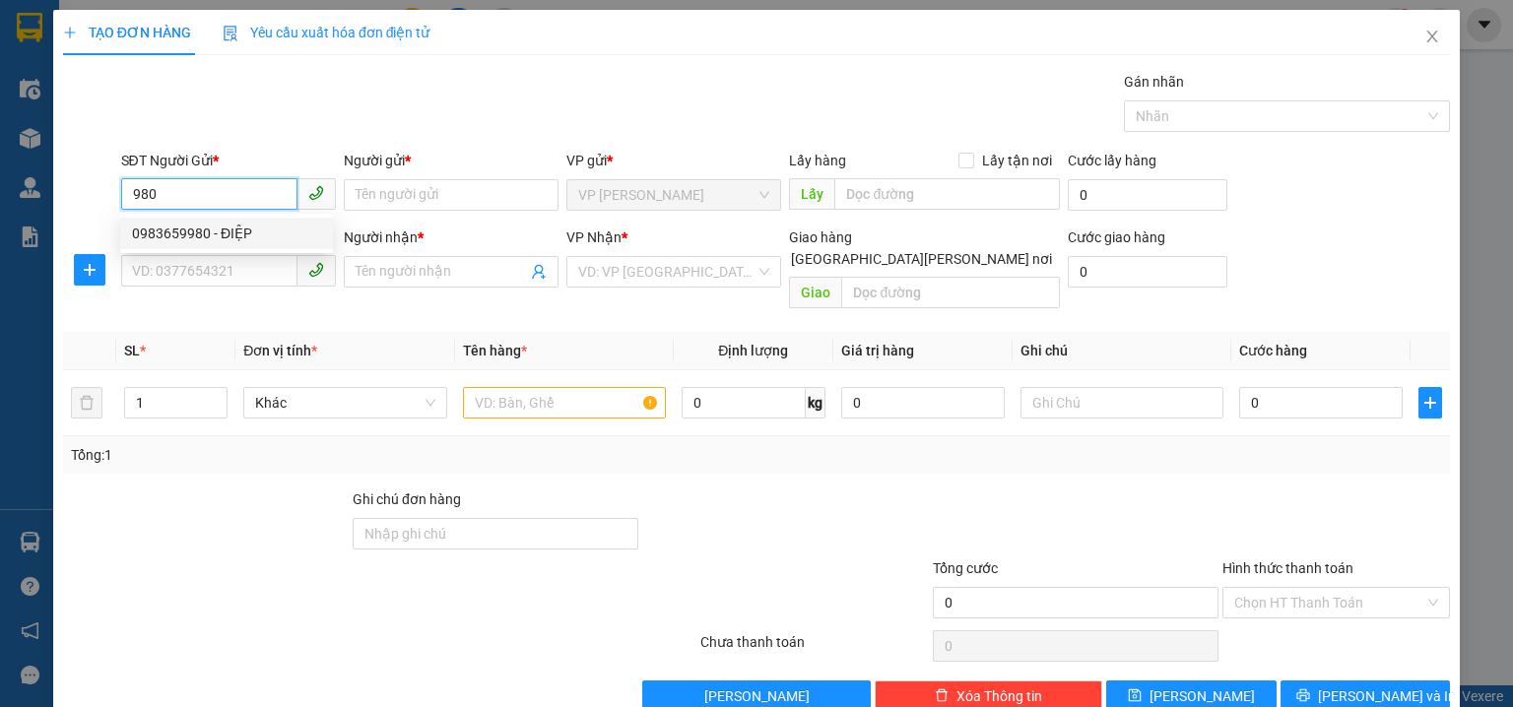
type input "HIỆP"
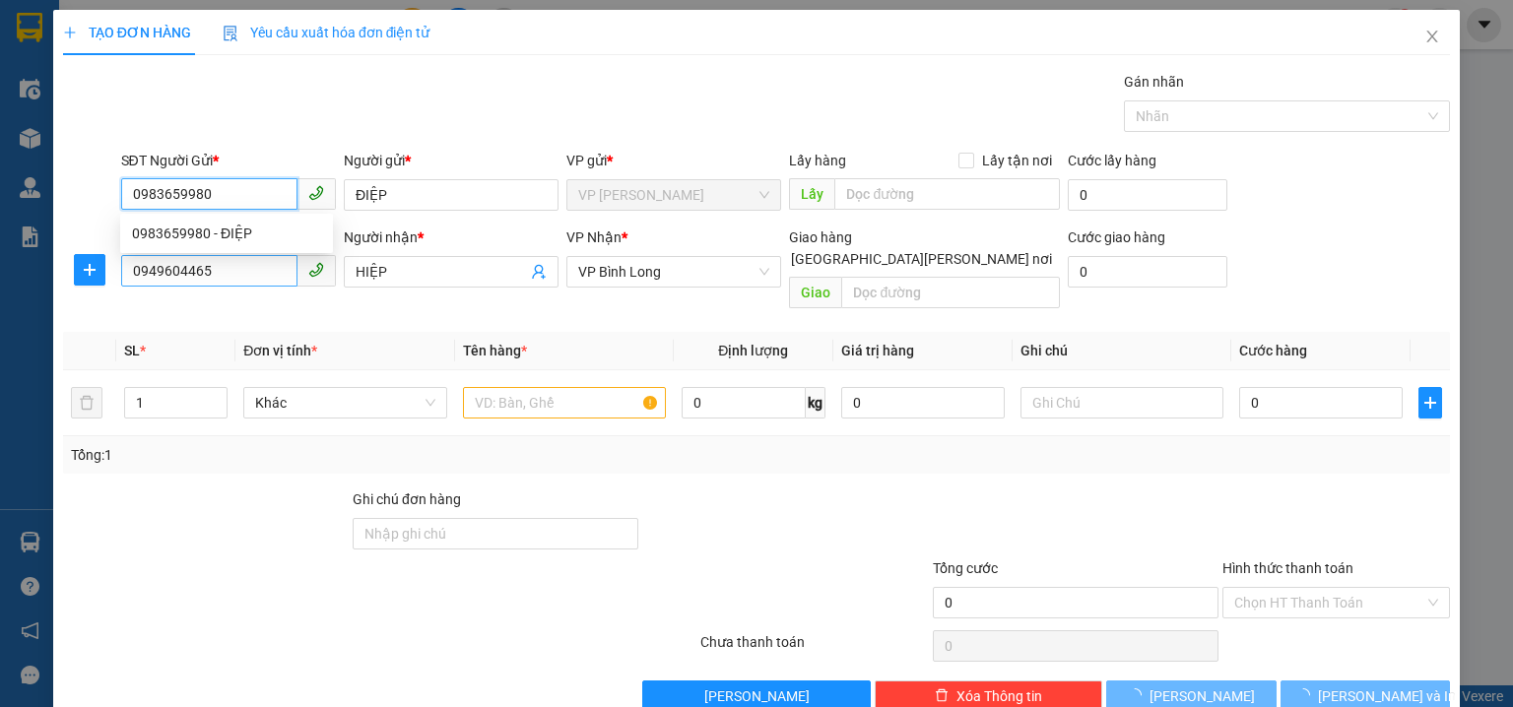
type input "30.000"
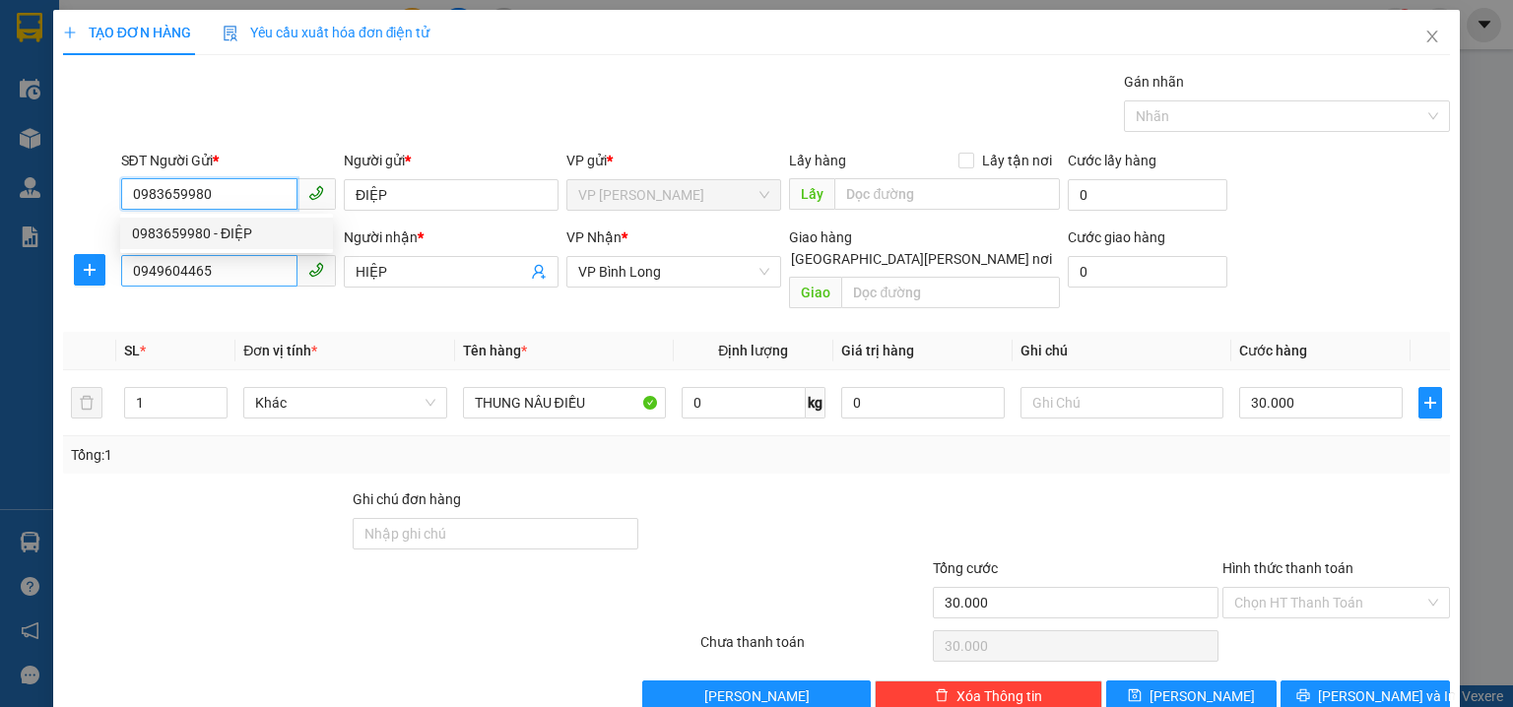
type input "0983659980"
drag, startPoint x: 224, startPoint y: 280, endPoint x: 0, endPoint y: 247, distance: 226.0
click at [0, 247] on div "TẠO ĐƠN HÀNG Yêu cầu xuất hóa đơn điện tử Transit Pickup Surcharge Ids Transit …" at bounding box center [756, 353] width 1513 height 707
type input "0945076776"
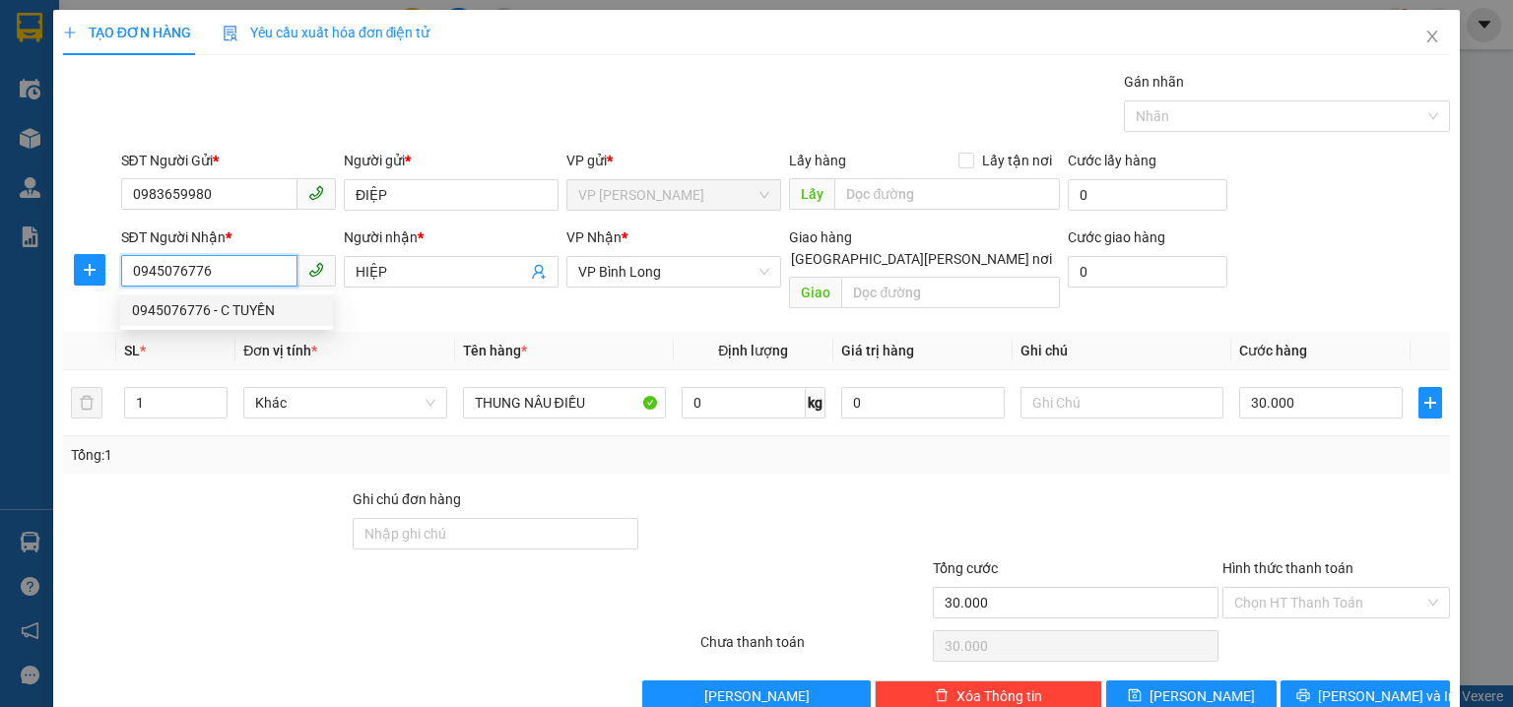
click at [293, 318] on div "0945076776 - C TUYỀN" at bounding box center [226, 311] width 189 height 22
type input "C TUYỀN"
type input "TRẠM THU PHÍ LÁI THIÊU"
type input "60.000"
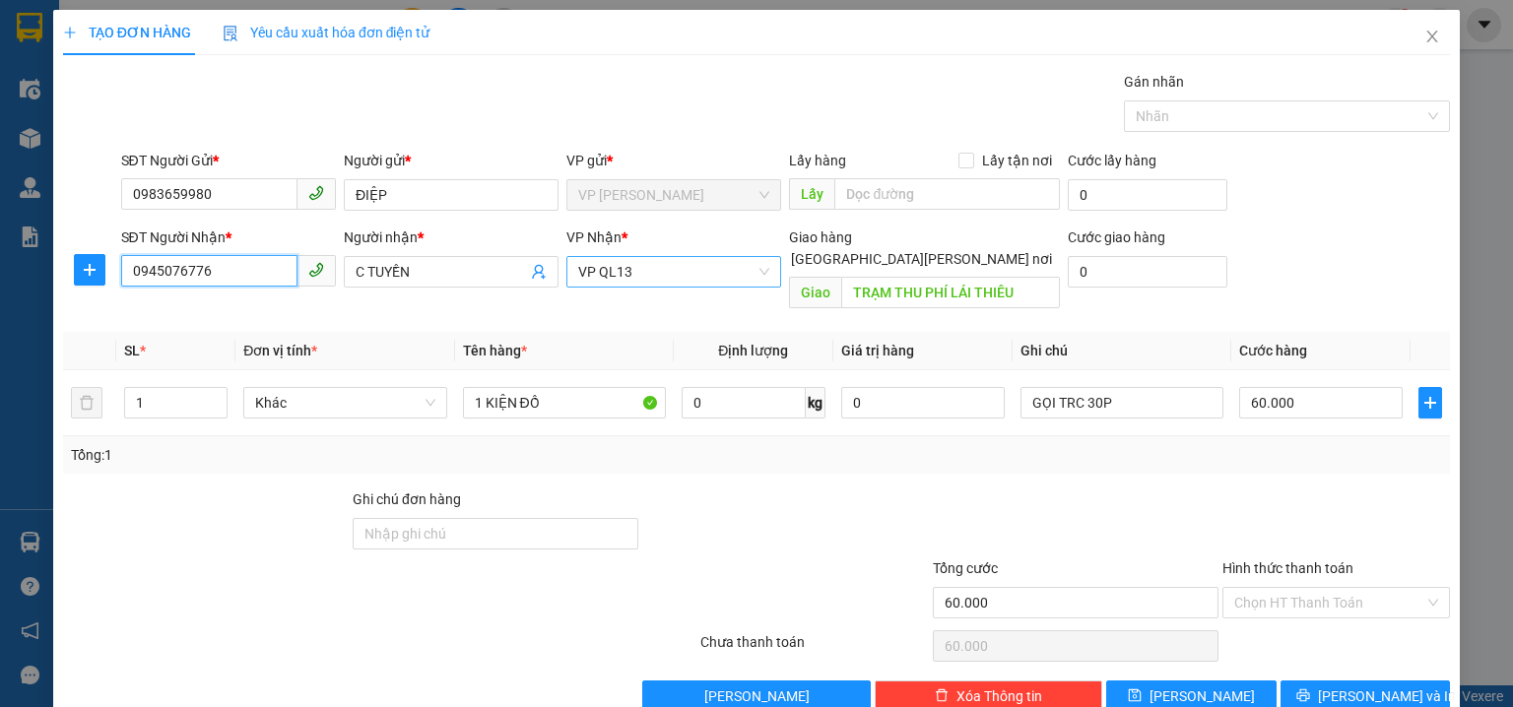
click at [646, 278] on span "VP QL13" at bounding box center [673, 272] width 191 height 30
type input "0945076776"
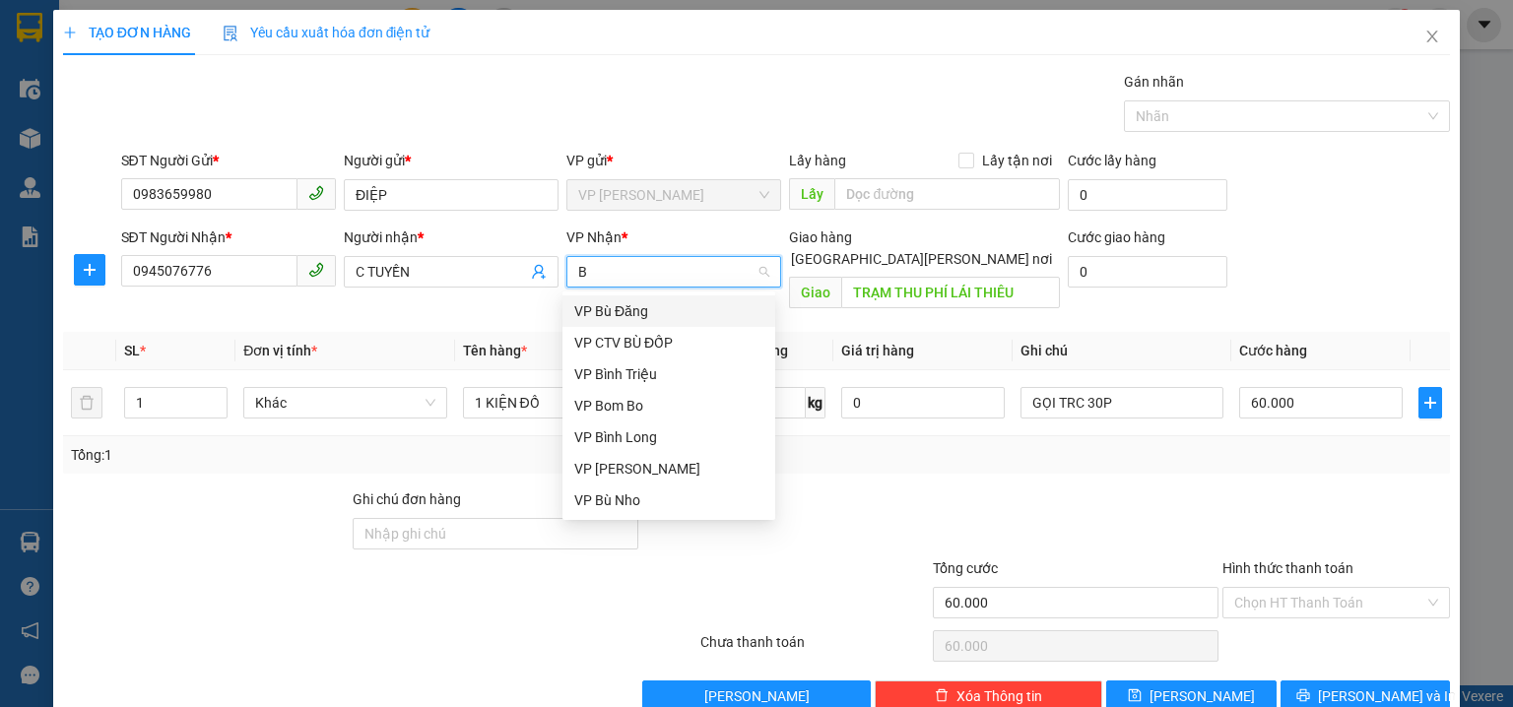
type input "BI"
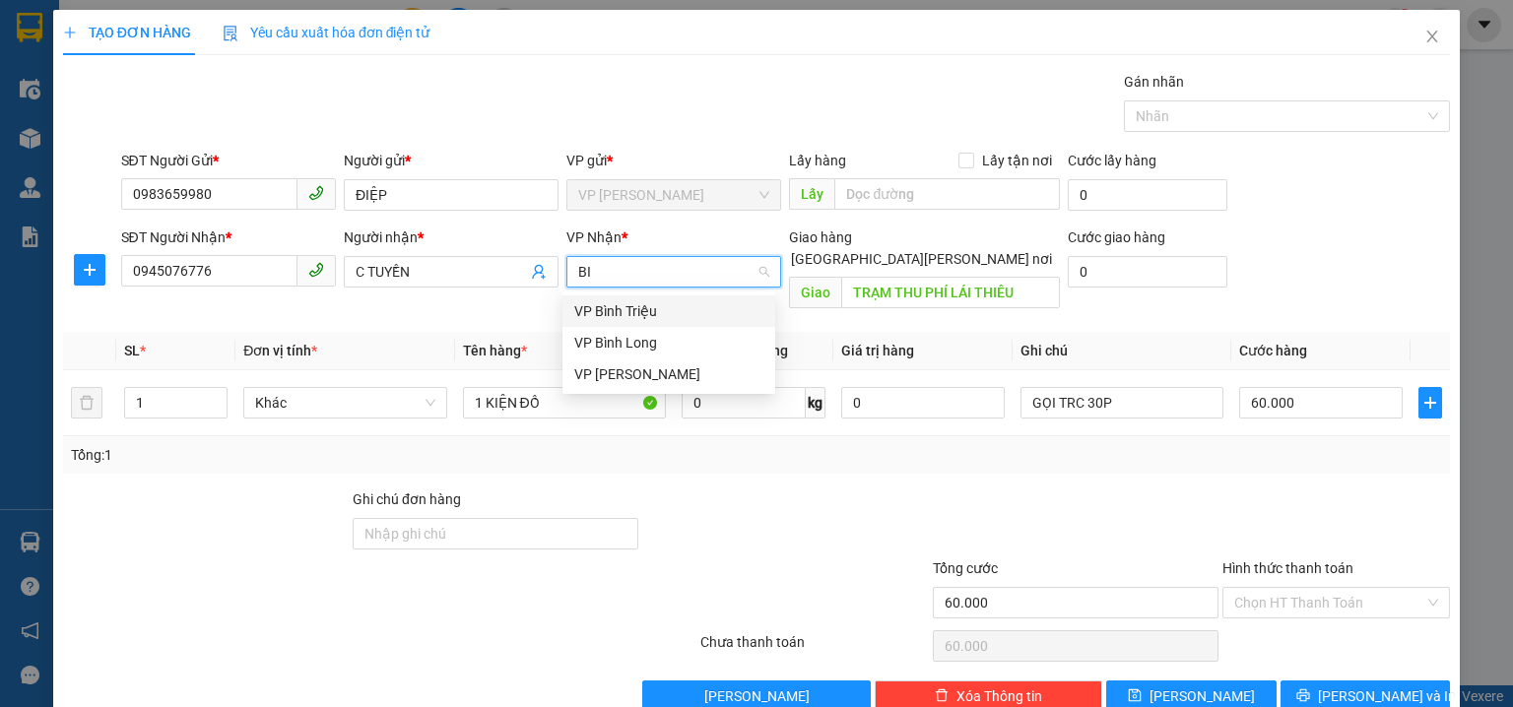
click at [658, 312] on div "VP Bình Triệu" at bounding box center [668, 311] width 189 height 22
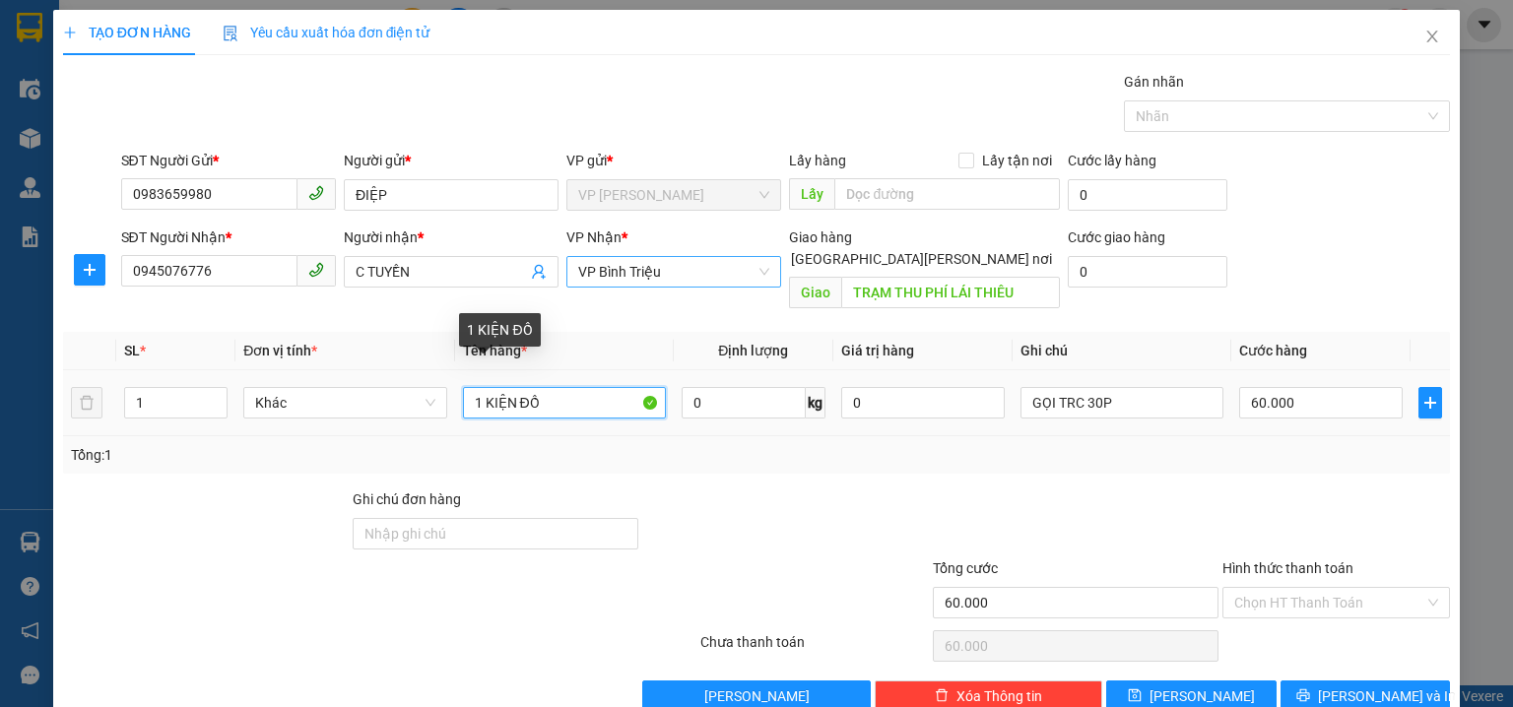
drag, startPoint x: 547, startPoint y: 373, endPoint x: 385, endPoint y: 343, distance: 164.4
click at [385, 343] on table "SL * Đơn vị tính * Tên hàng * Định lượng Giá trị hàng Ghi chú Cước hàng 1 Khác …" at bounding box center [756, 384] width 1387 height 104
type input "THUNG"
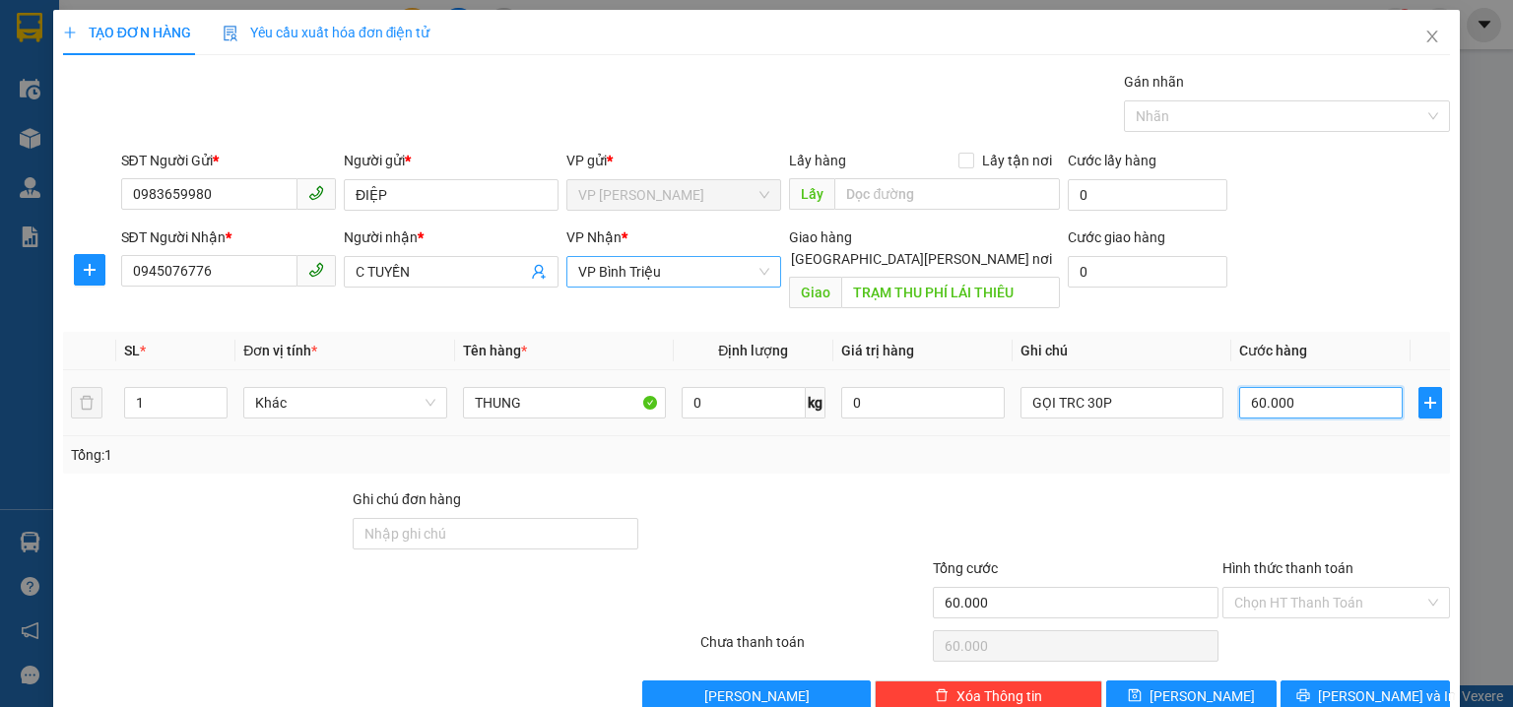
click at [1307, 387] on input "60.000" at bounding box center [1321, 403] width 164 height 32
type input "5"
type input "50"
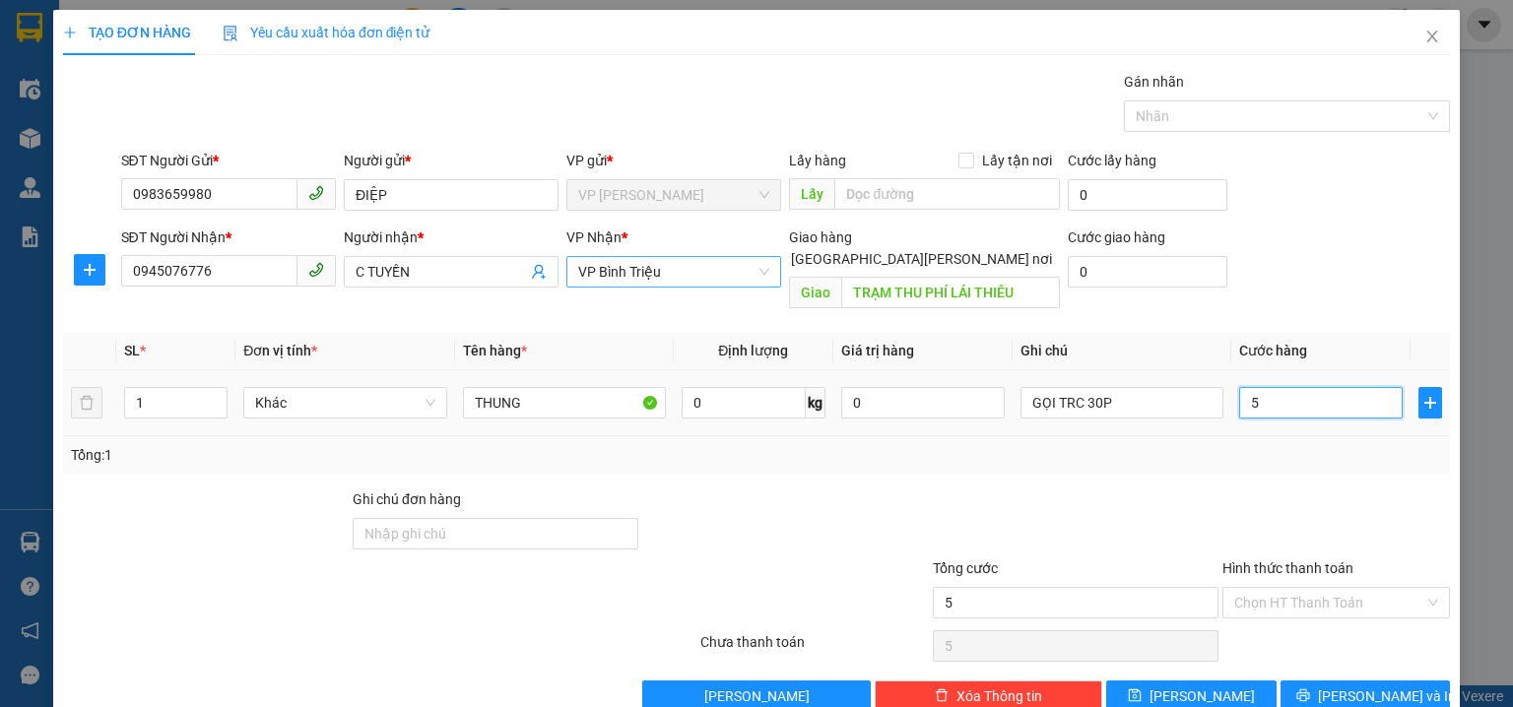
type input "50"
type input "50.000"
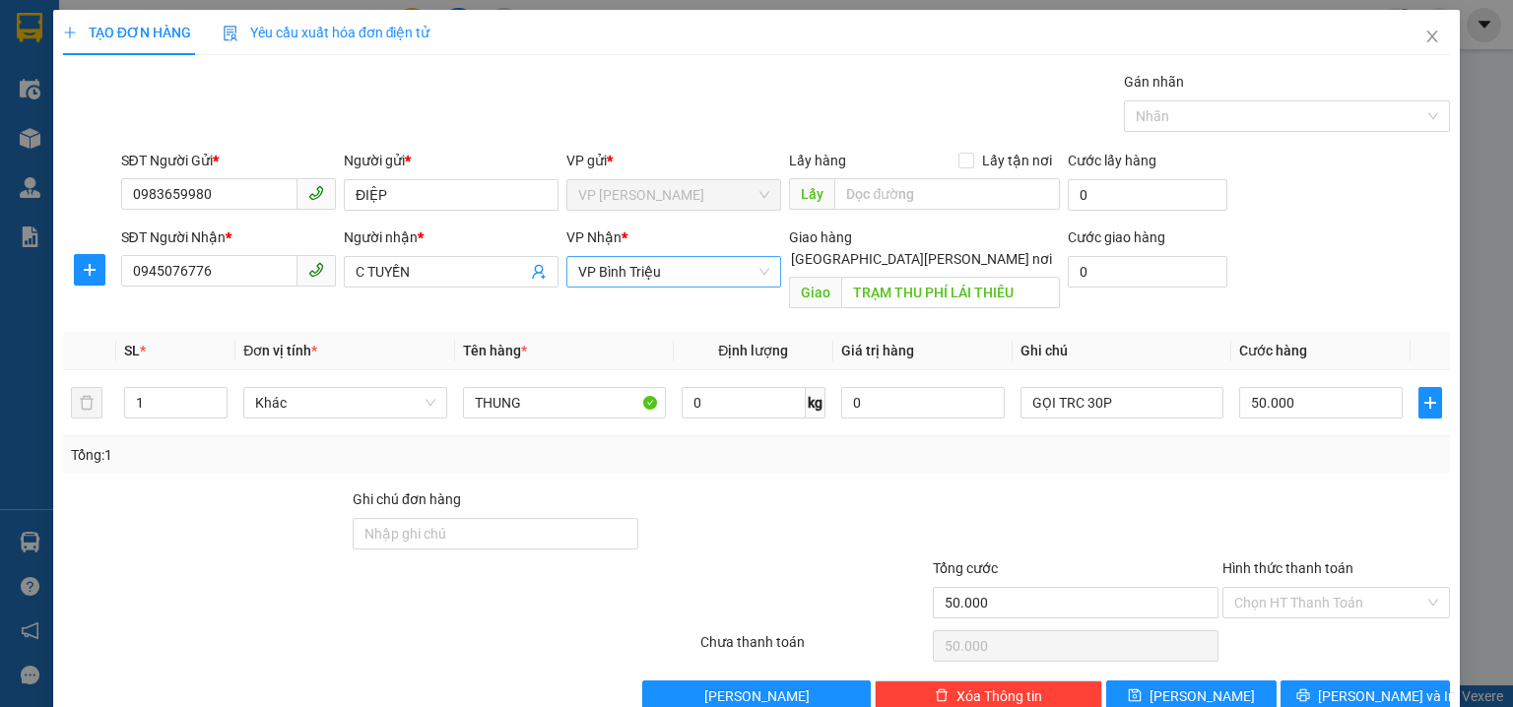
click at [1323, 302] on div "Transit Pickup Surcharge Ids Transit Deliver Surcharge Ids Transit Deliver Surc…" at bounding box center [756, 391] width 1387 height 641
click at [1343, 685] on button "Lưu và In" at bounding box center [1366, 697] width 170 height 32
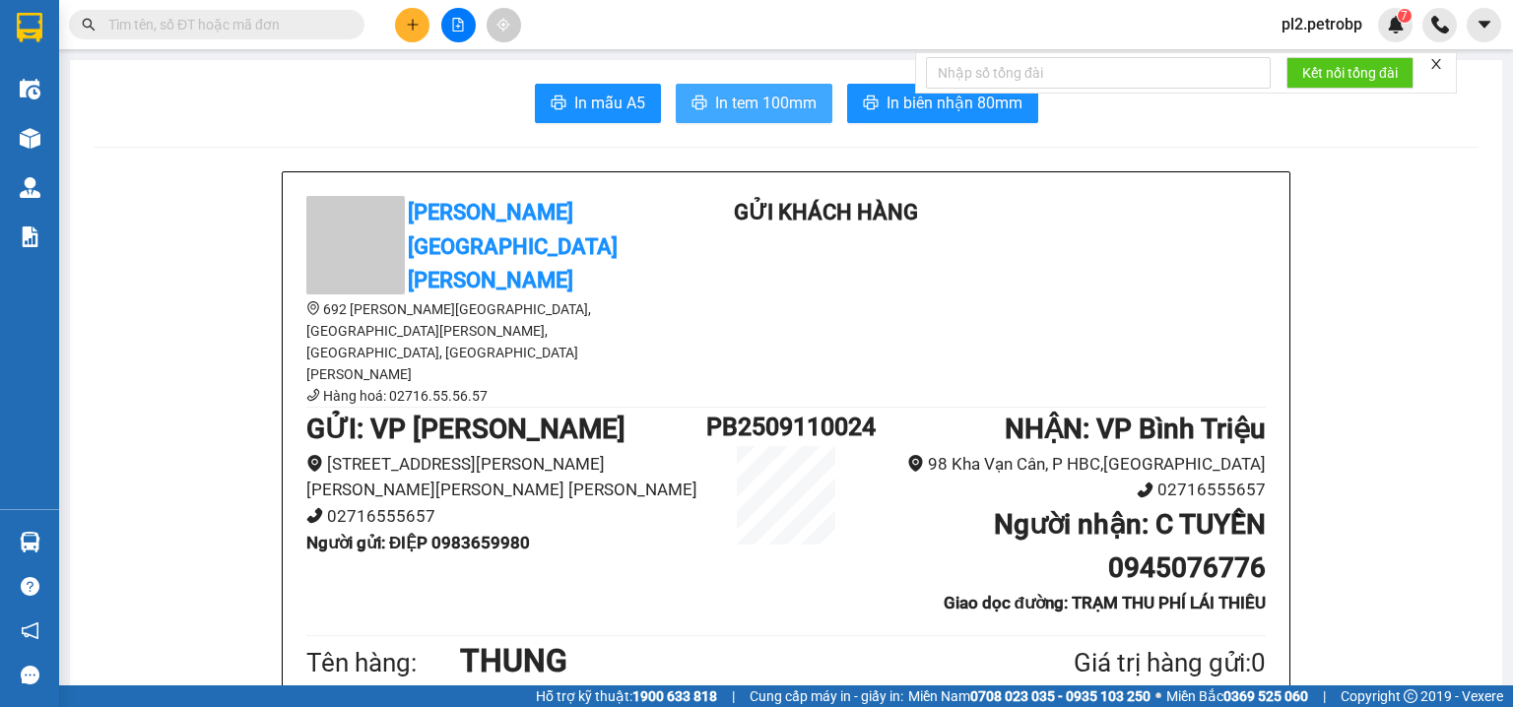
click at [781, 110] on span "In tem 100mm" at bounding box center [765, 103] width 101 height 25
click at [410, 21] on icon "plus" at bounding box center [413, 25] width 14 height 14
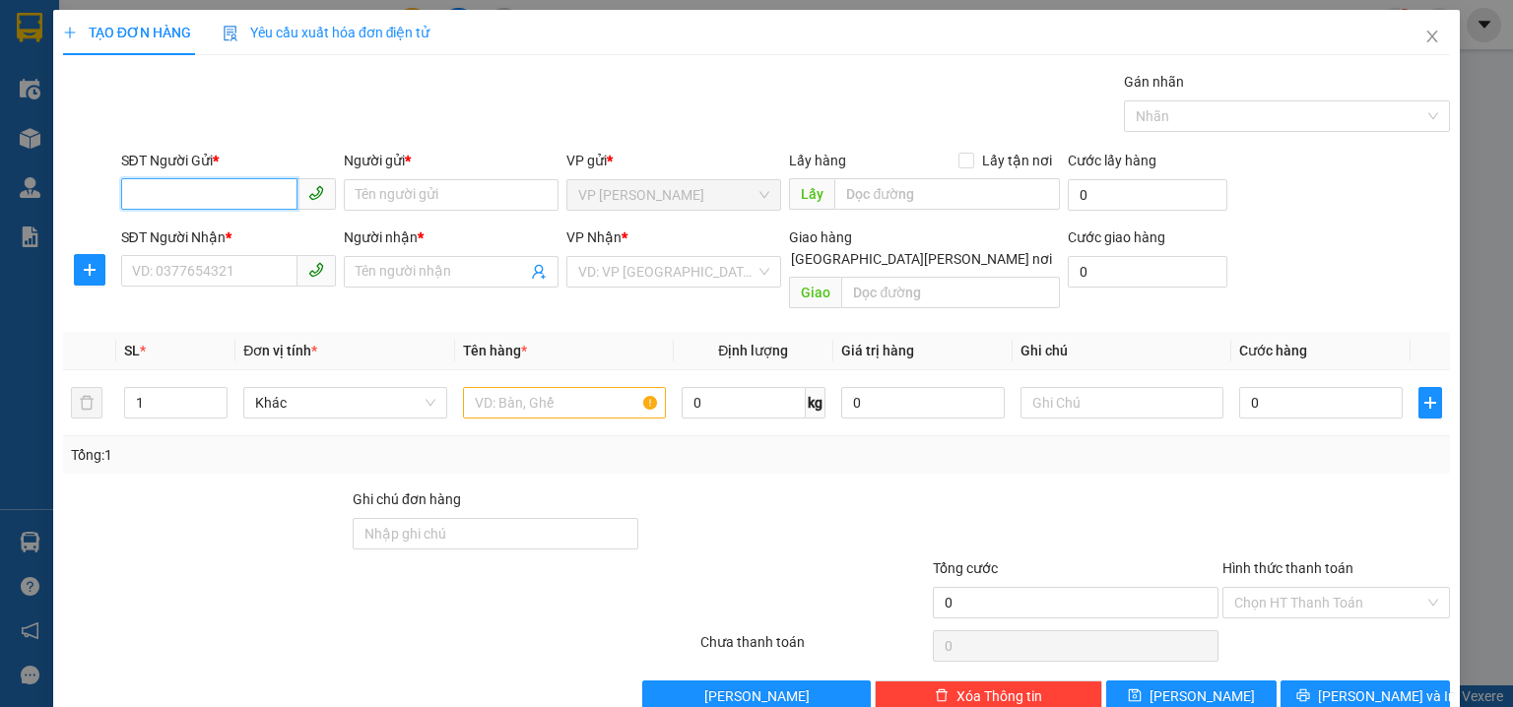
click at [196, 196] on input "SĐT Người Gửi *" at bounding box center [209, 194] width 176 height 32
click at [241, 229] on div "0918919242 - HUYỀN" at bounding box center [229, 234] width 194 height 22
type input "0918919242"
type input "HUYỀN"
type input "0908700037"
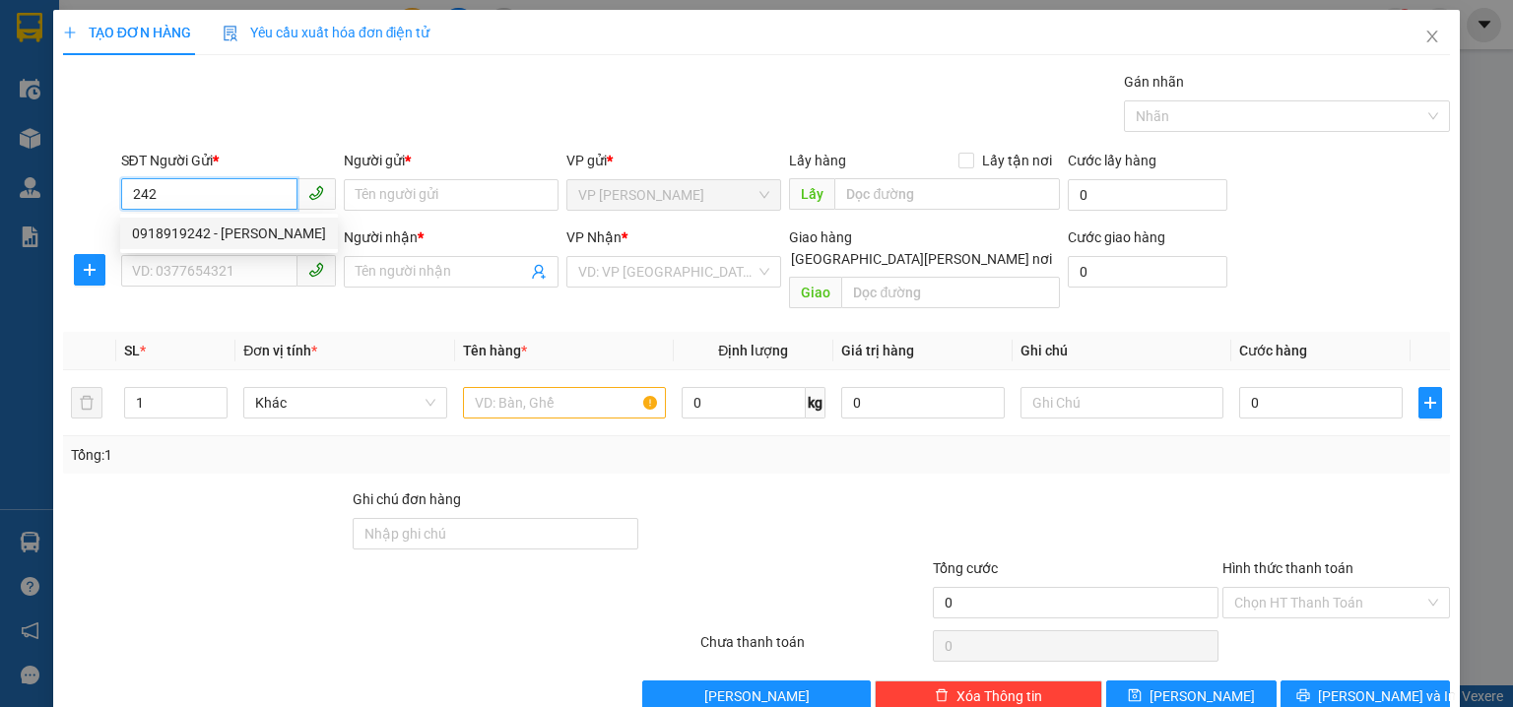
type input "LABO KTV 90"
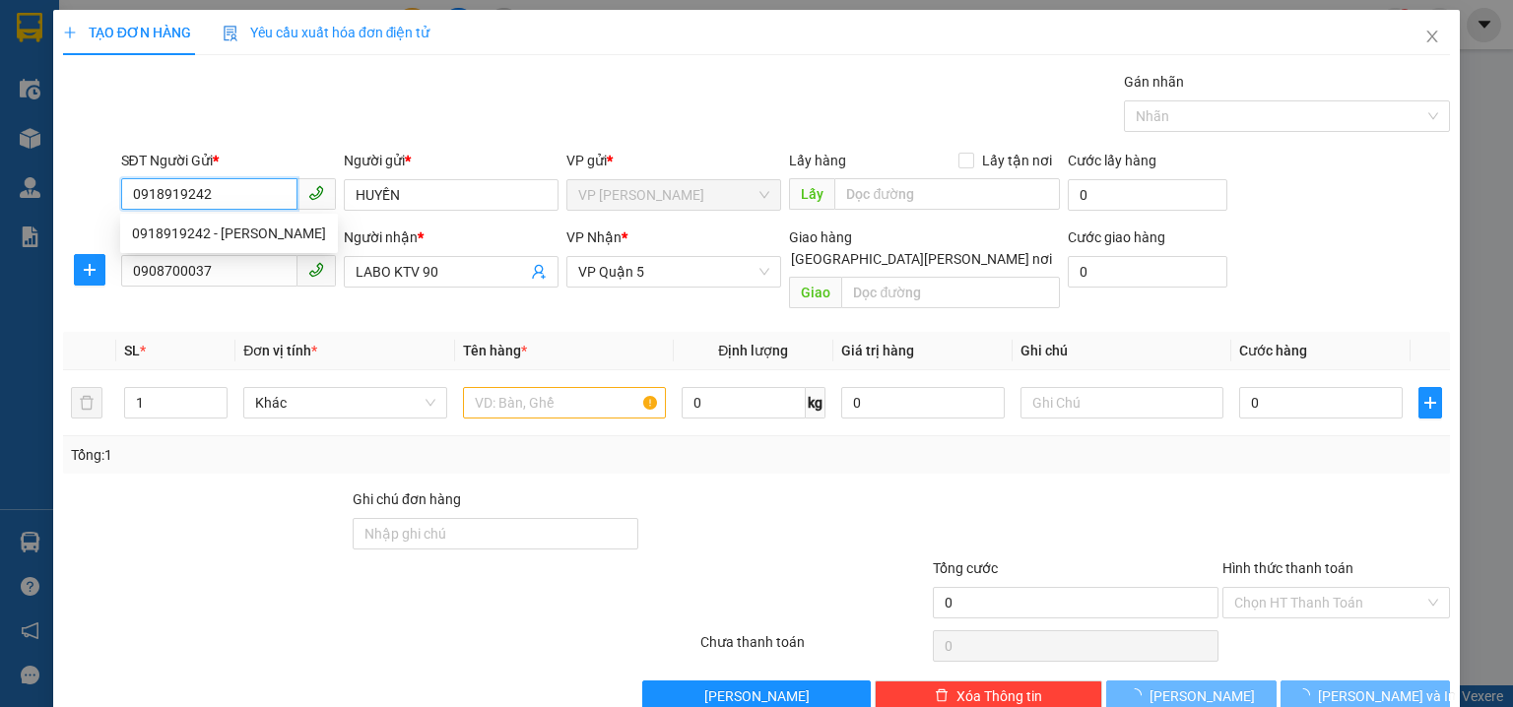
type input "30.000"
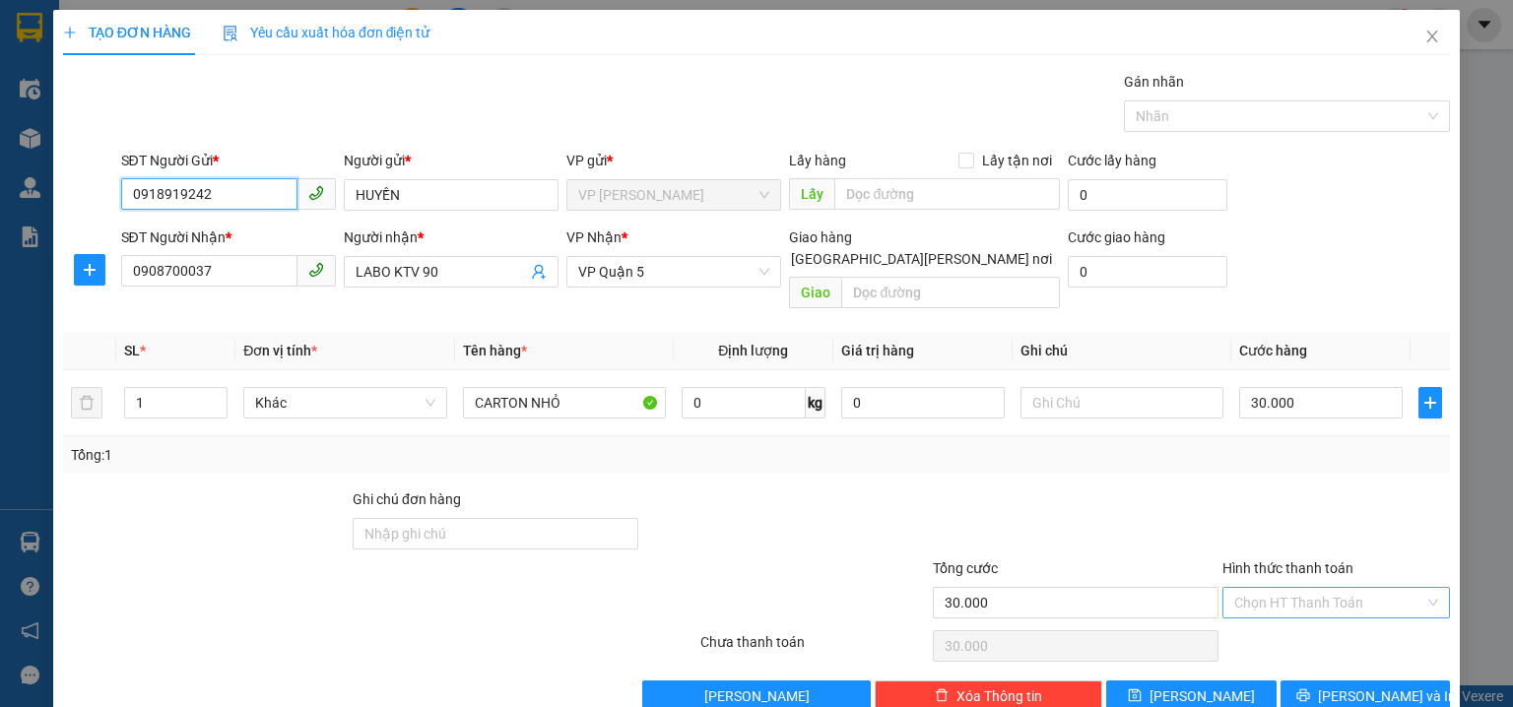
type input "0918919242"
click at [1298, 588] on input "Hình thức thanh toán" at bounding box center [1329, 603] width 190 height 30
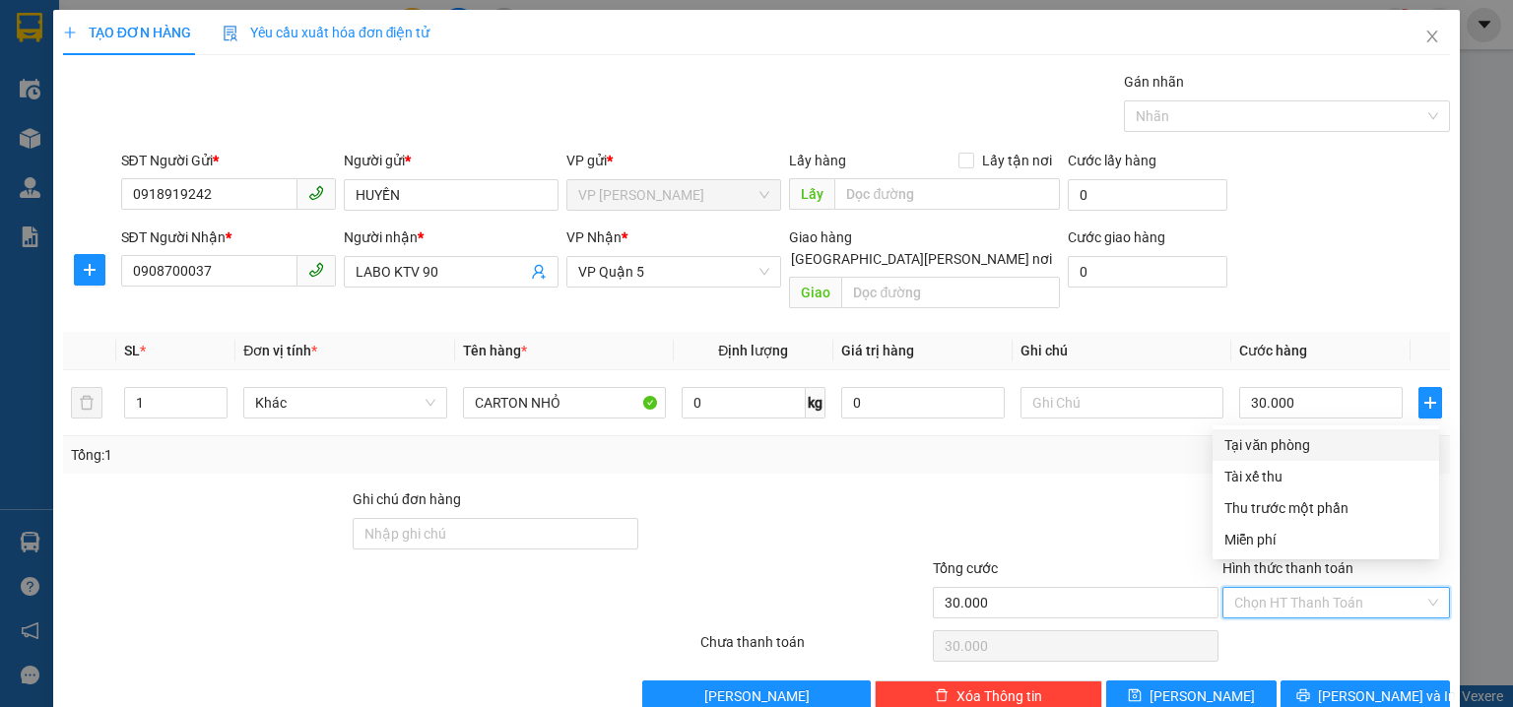
click at [1269, 443] on div "Tại văn phòng" at bounding box center [1326, 445] width 203 height 22
type input "0"
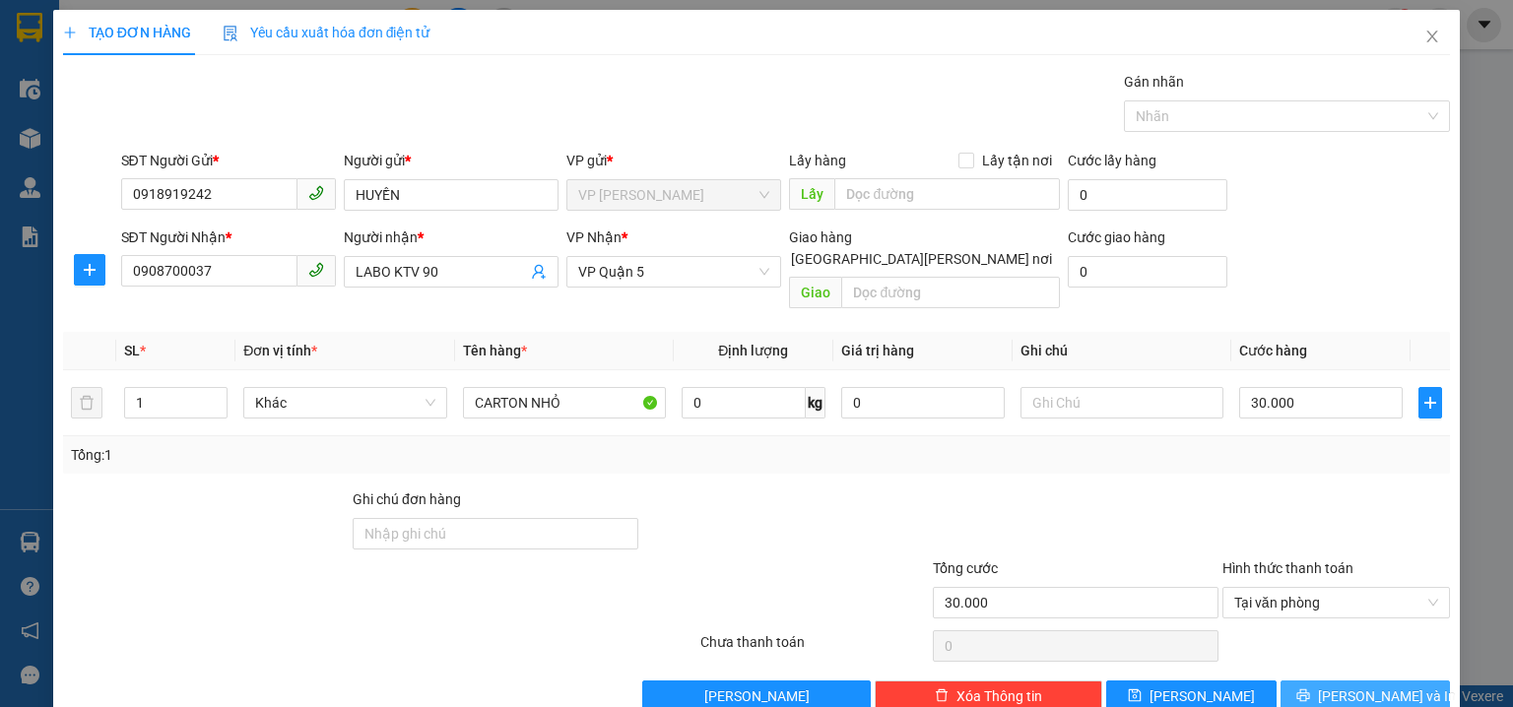
click at [1324, 681] on button "Lưu và In" at bounding box center [1366, 697] width 170 height 32
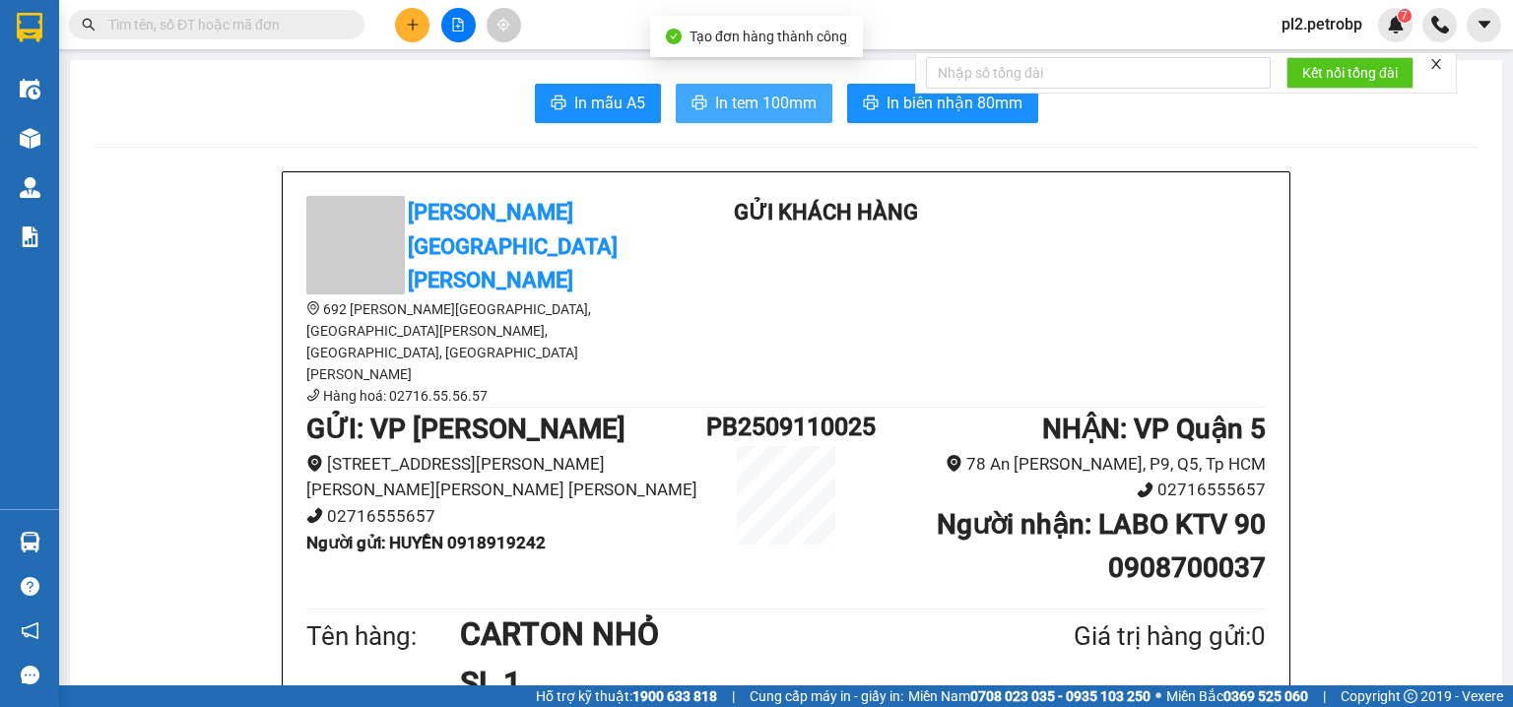
click at [782, 108] on span "In tem 100mm" at bounding box center [765, 103] width 101 height 25
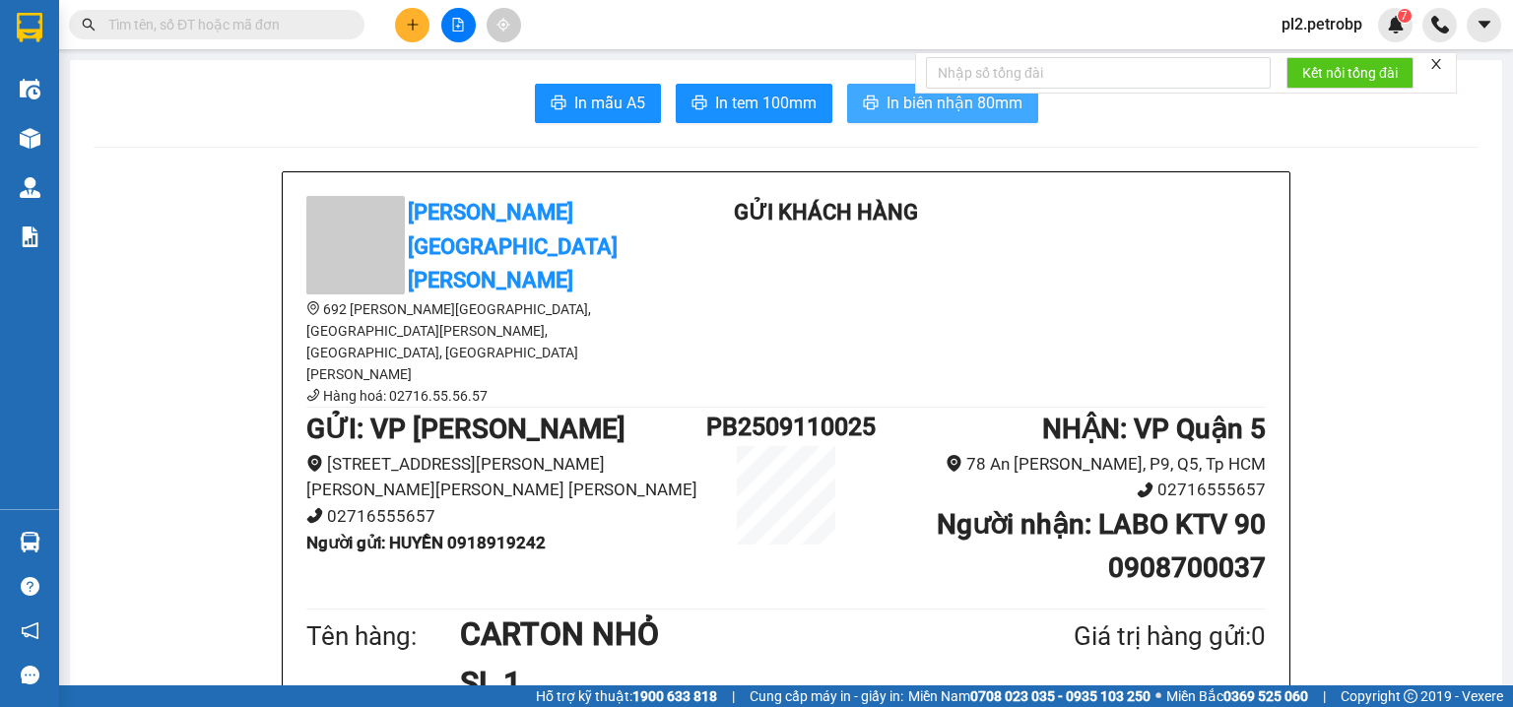
click at [901, 106] on span "In biên nhận 80mm" at bounding box center [955, 103] width 136 height 25
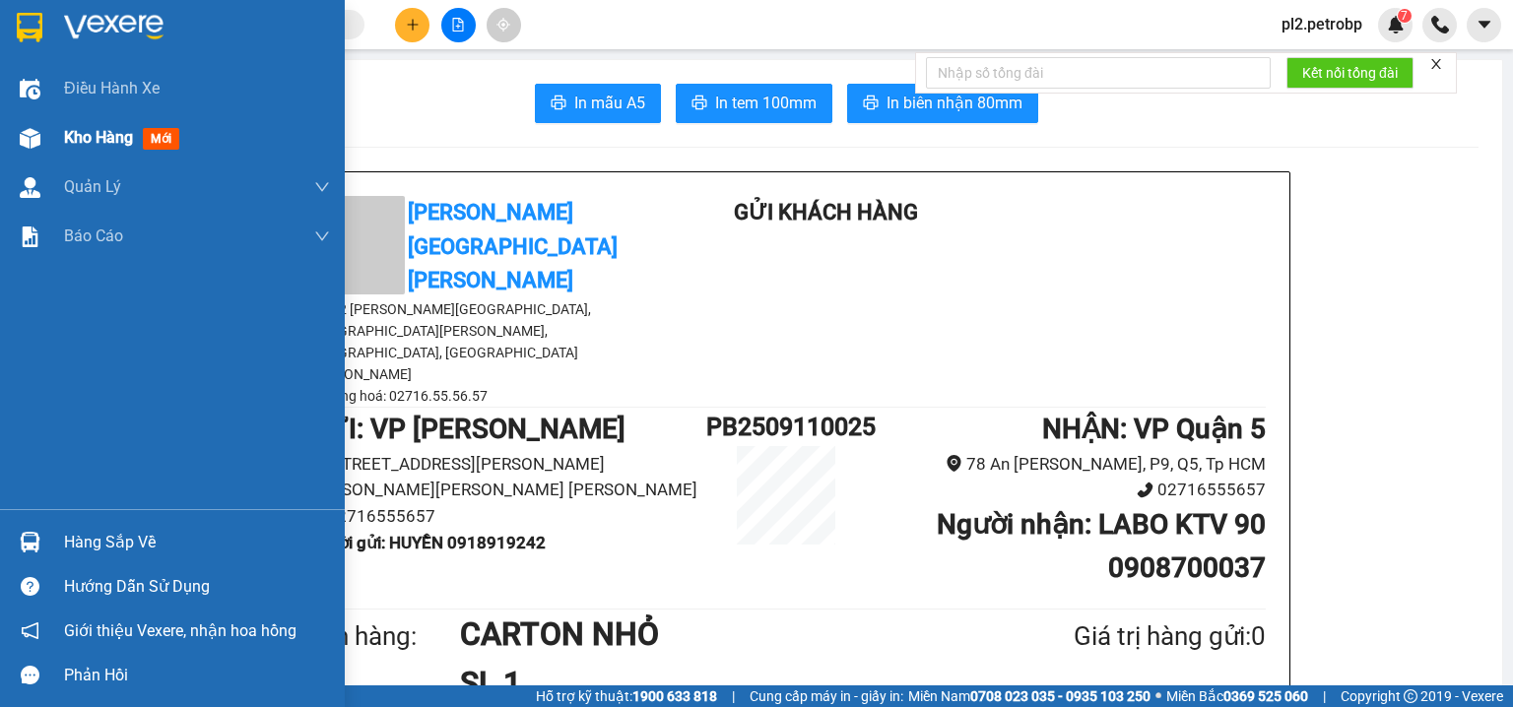
click at [64, 142] on span "Kho hàng" at bounding box center [98, 137] width 69 height 19
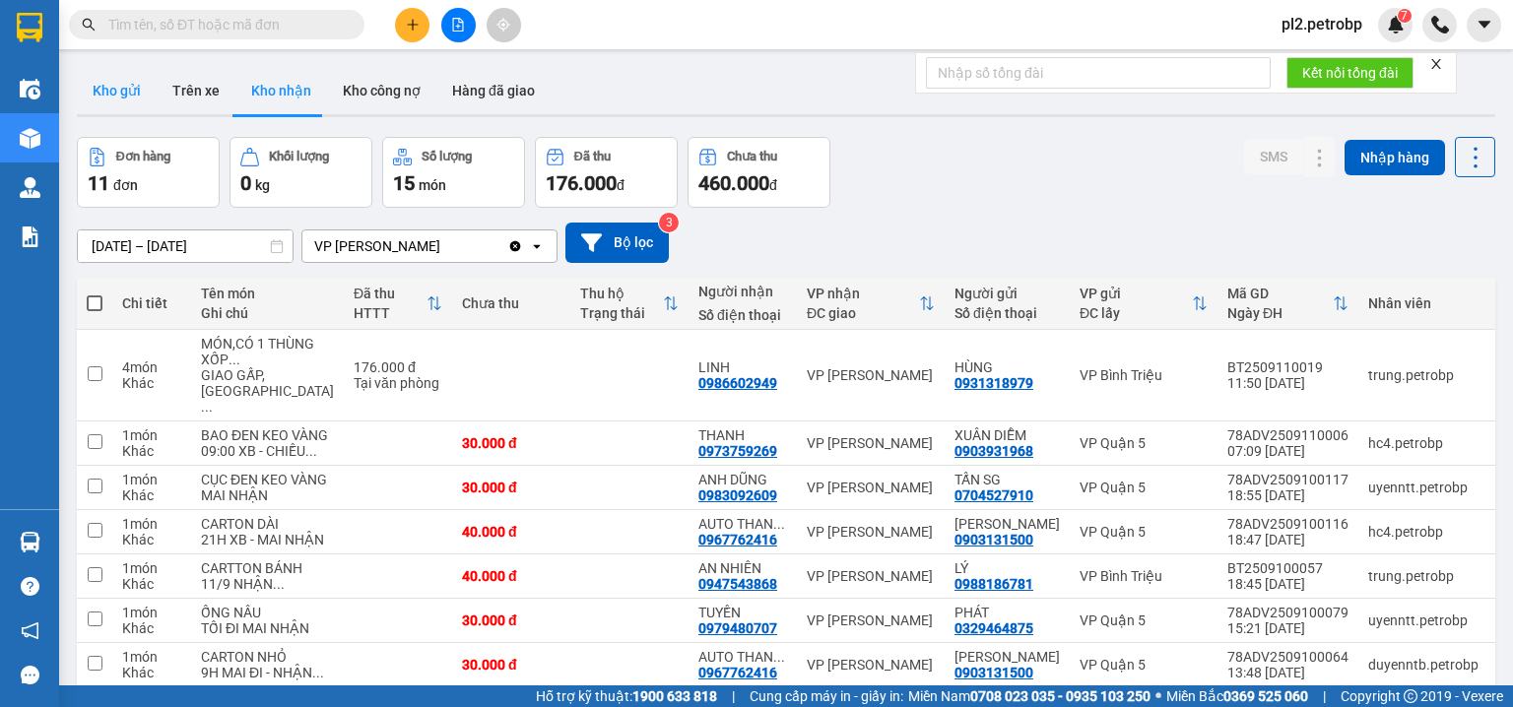
click at [127, 92] on button "Kho gửi" at bounding box center [117, 90] width 80 height 47
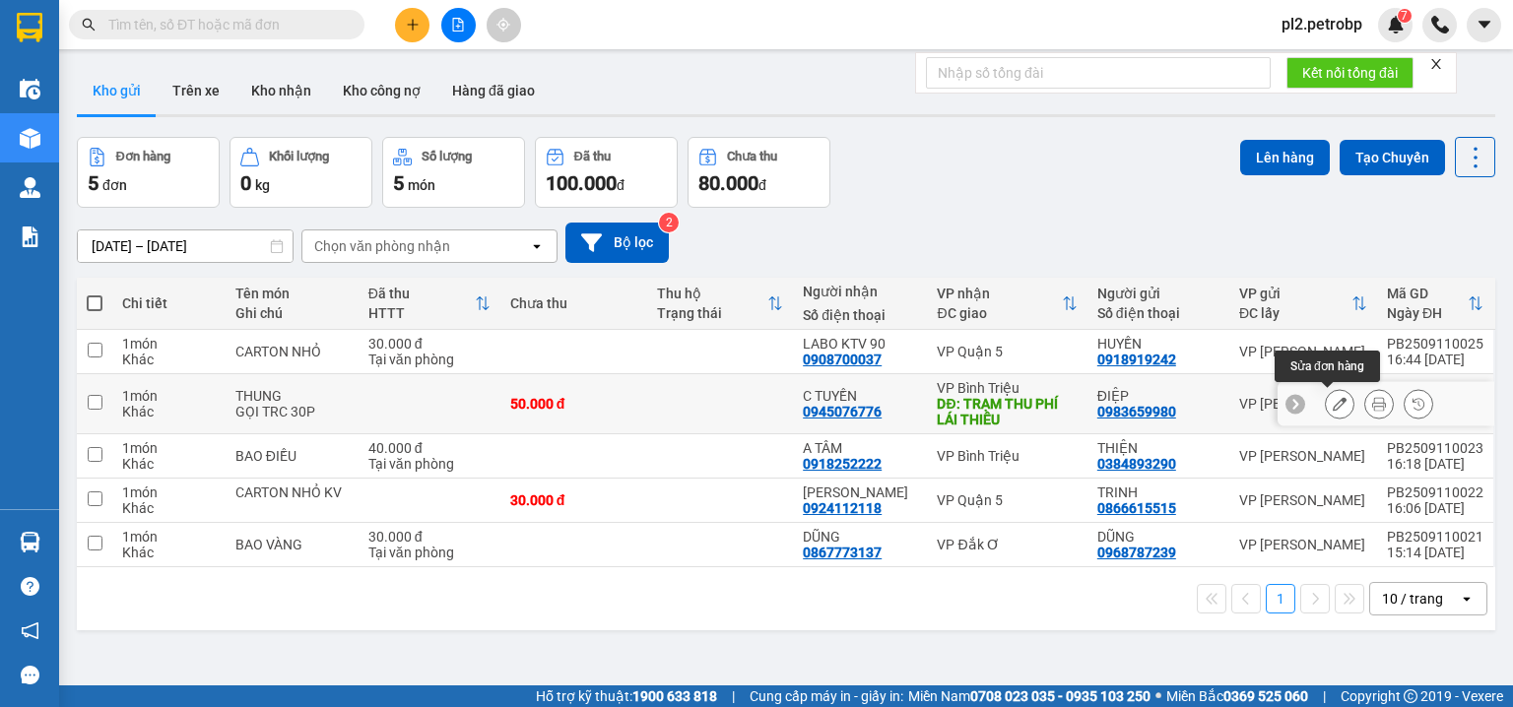
click at [1333, 398] on icon at bounding box center [1340, 404] width 14 height 14
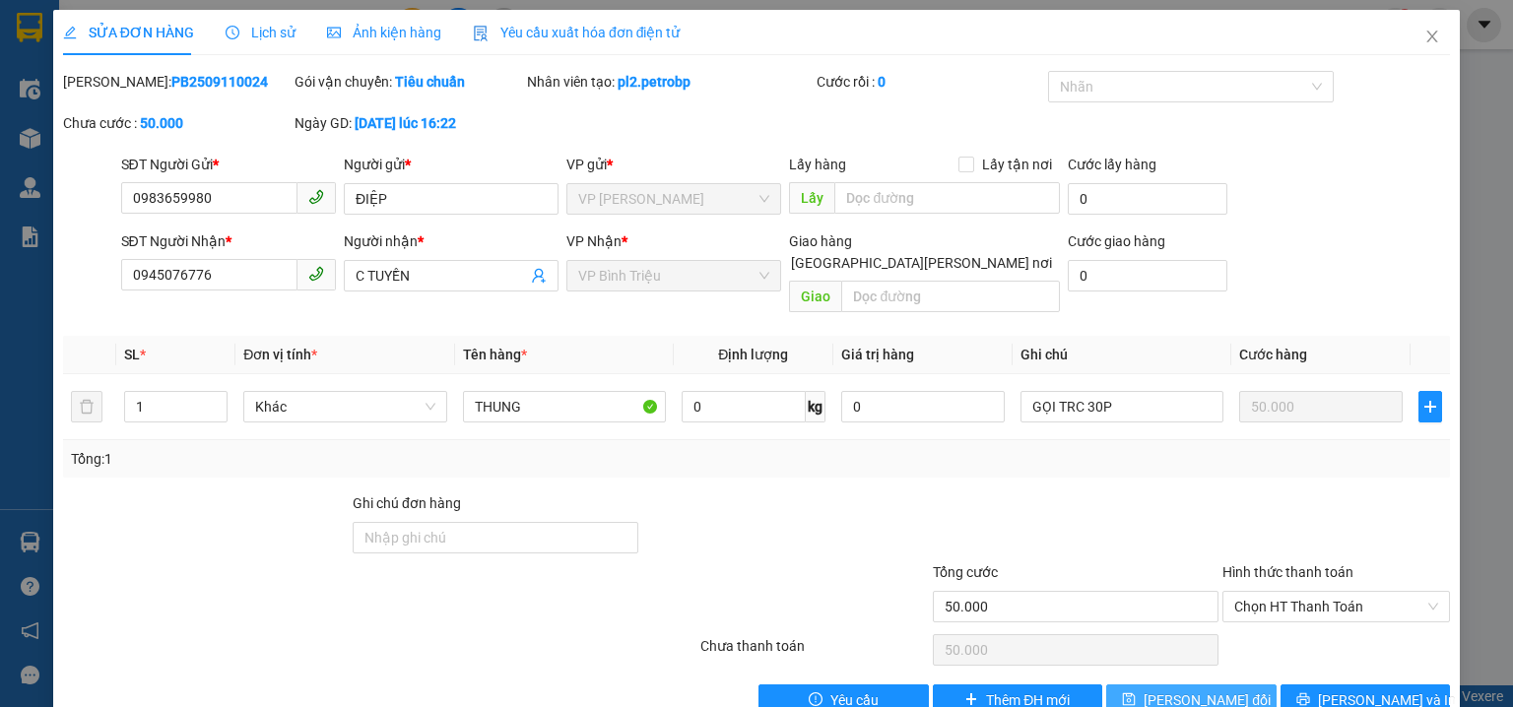
click at [1191, 690] on span "Lưu thay đổi" at bounding box center [1207, 701] width 127 height 22
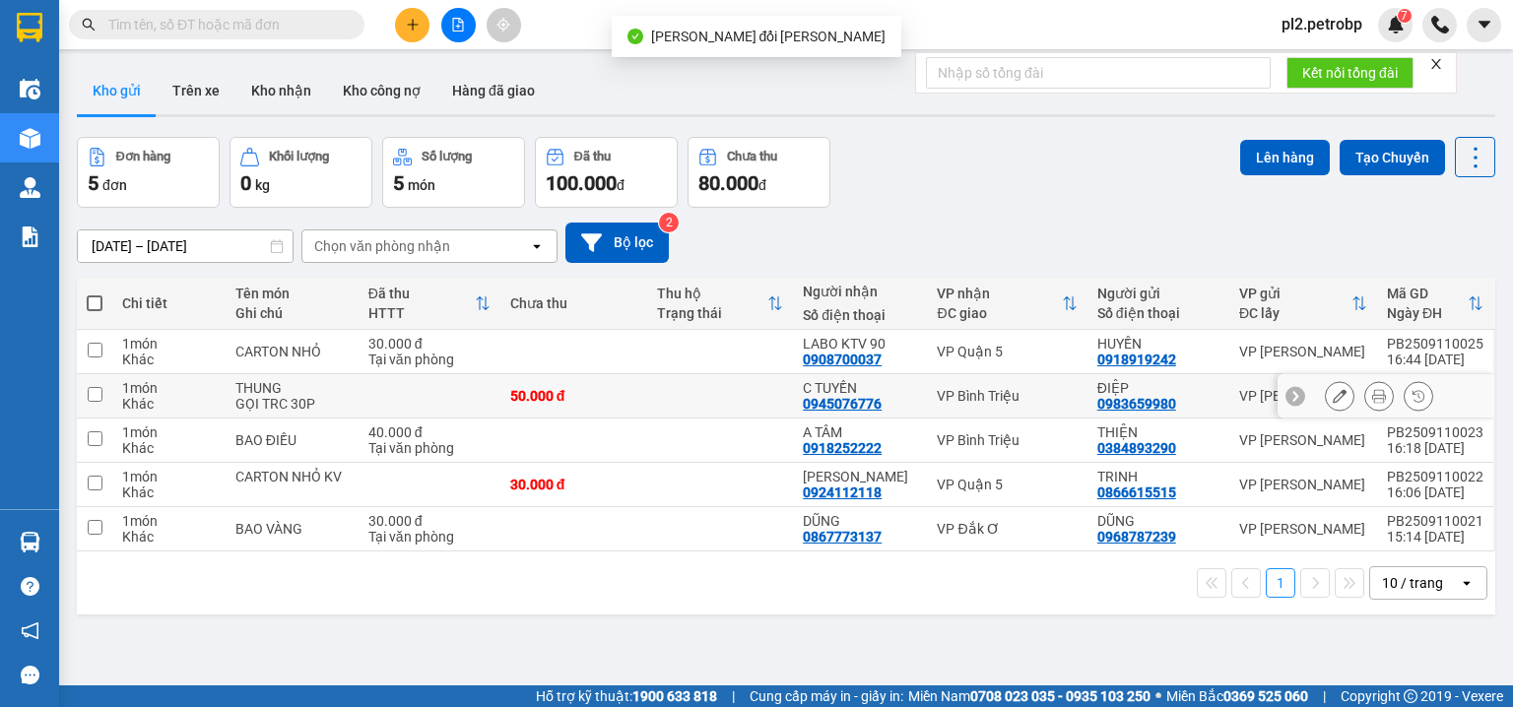
click at [1366, 391] on button at bounding box center [1380, 396] width 28 height 34
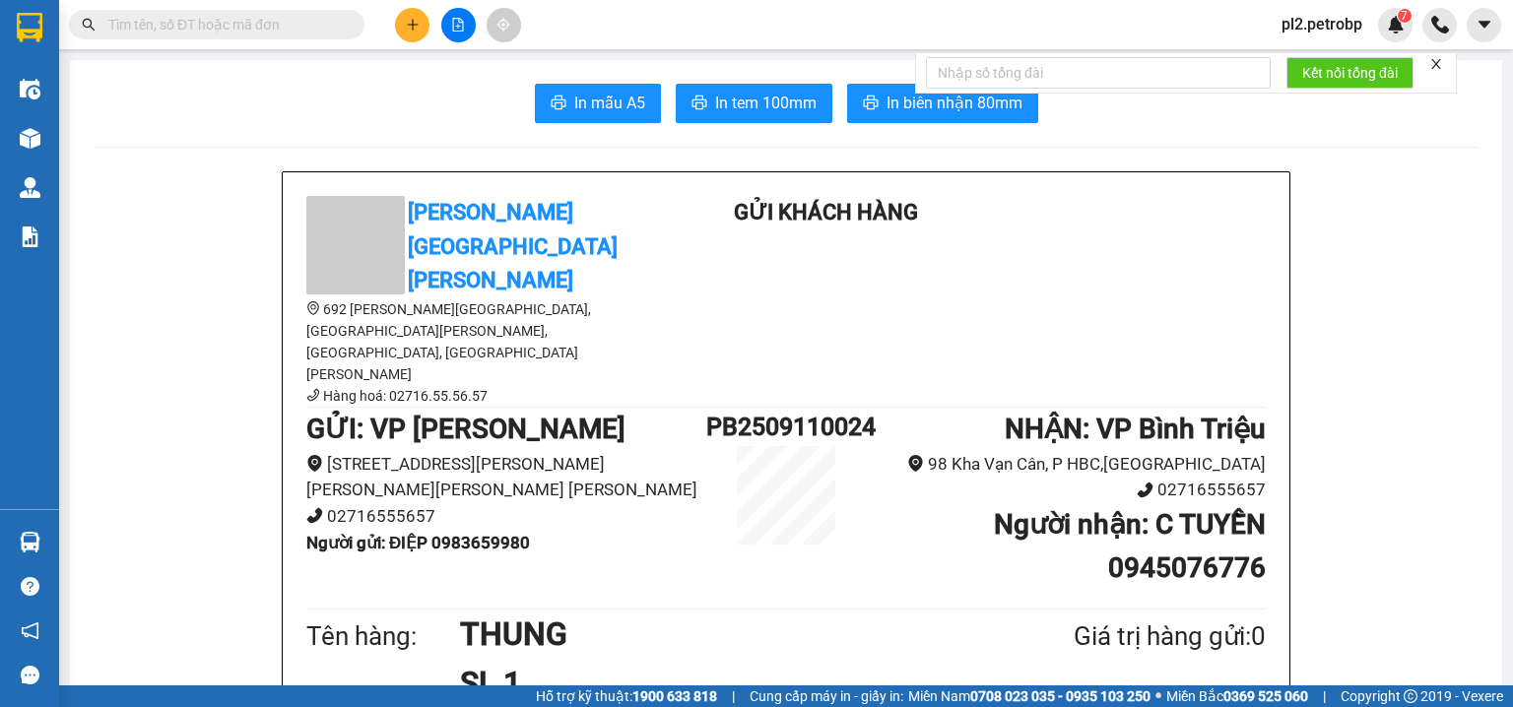
click at [788, 115] on button "In tem 100mm" at bounding box center [754, 103] width 157 height 39
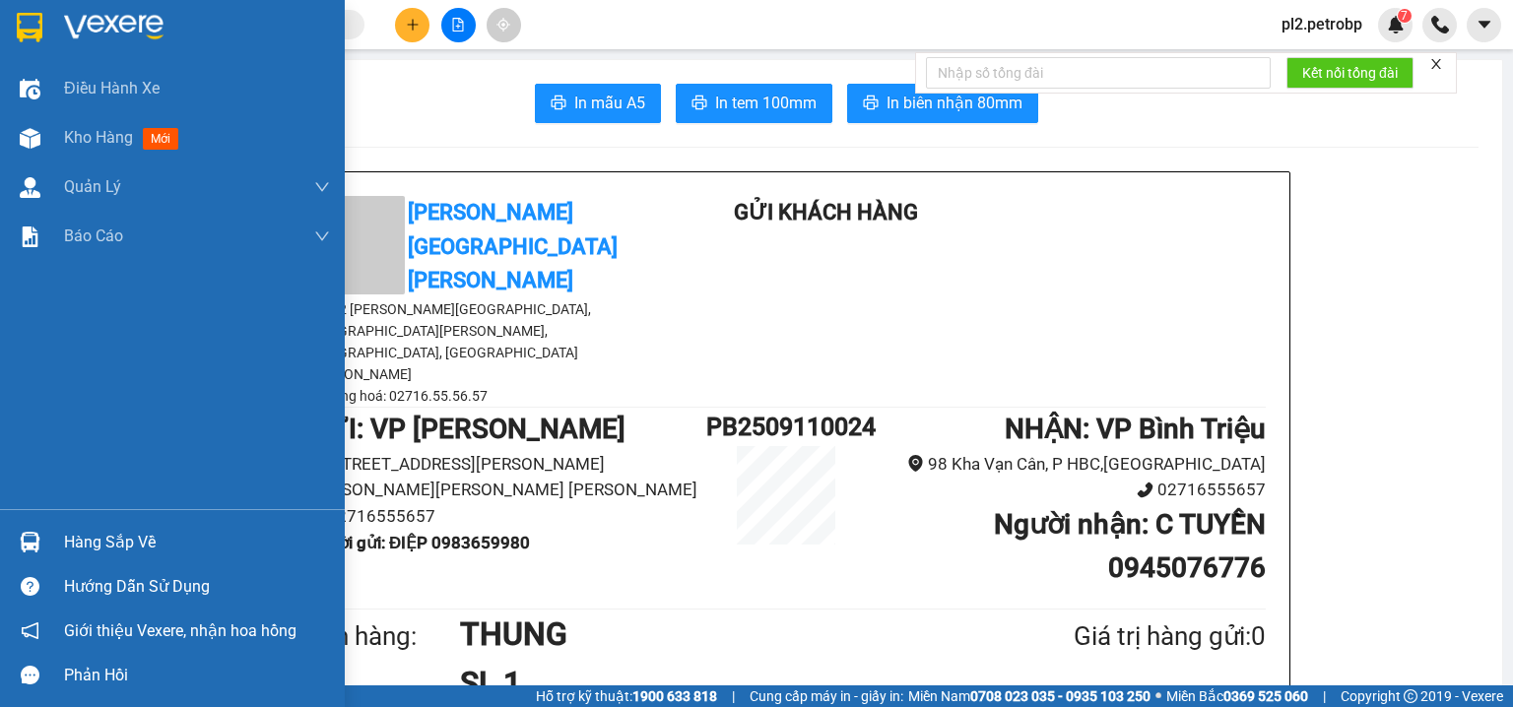
click at [69, 537] on div "Hàng sắp về" at bounding box center [197, 543] width 266 height 30
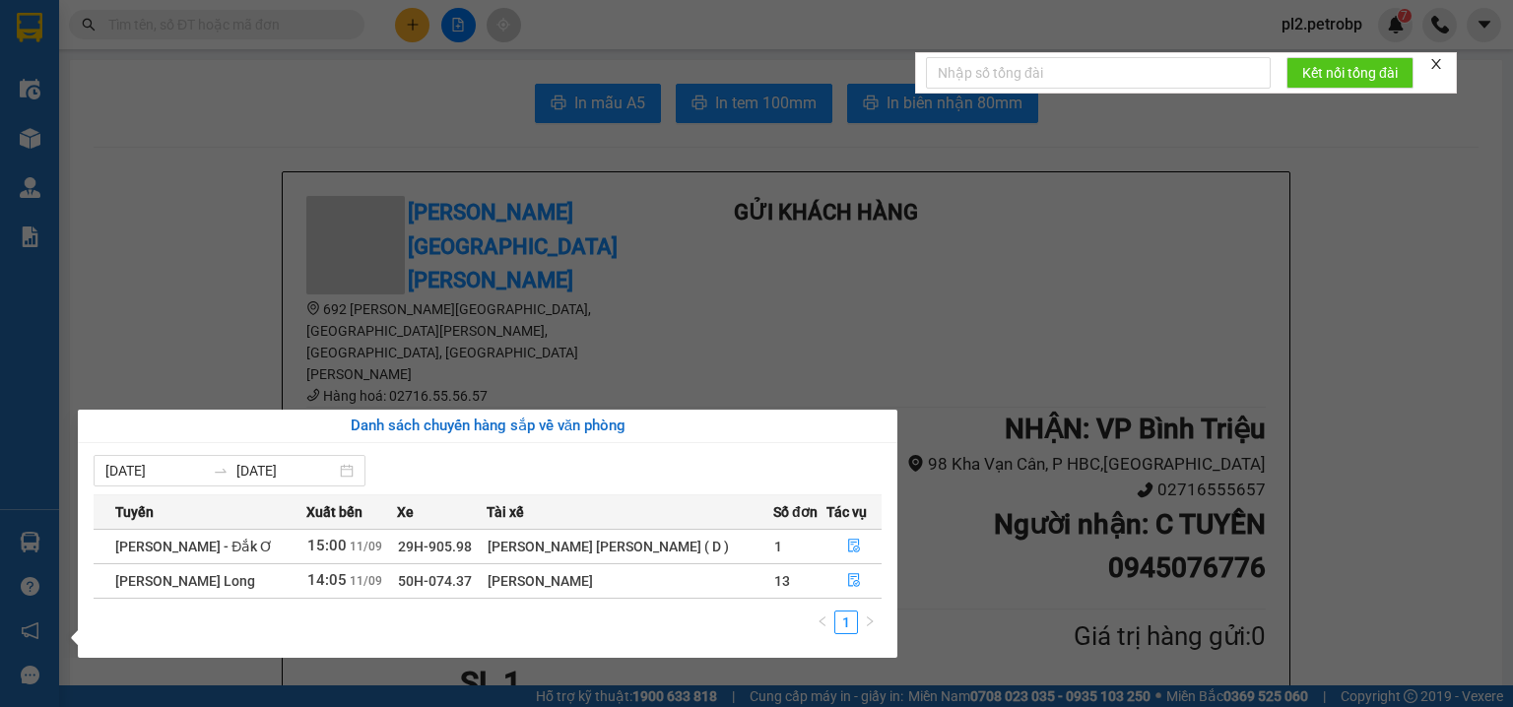
drag, startPoint x: 195, startPoint y: 313, endPoint x: 153, endPoint y: 244, distance: 80.9
click at [192, 300] on section "Kết quả tìm kiếm ( 4744 ) Bộ lọc Ngày tạo đơn gần nhất Mã ĐH Trạng thái Món hàn…" at bounding box center [756, 353] width 1513 height 707
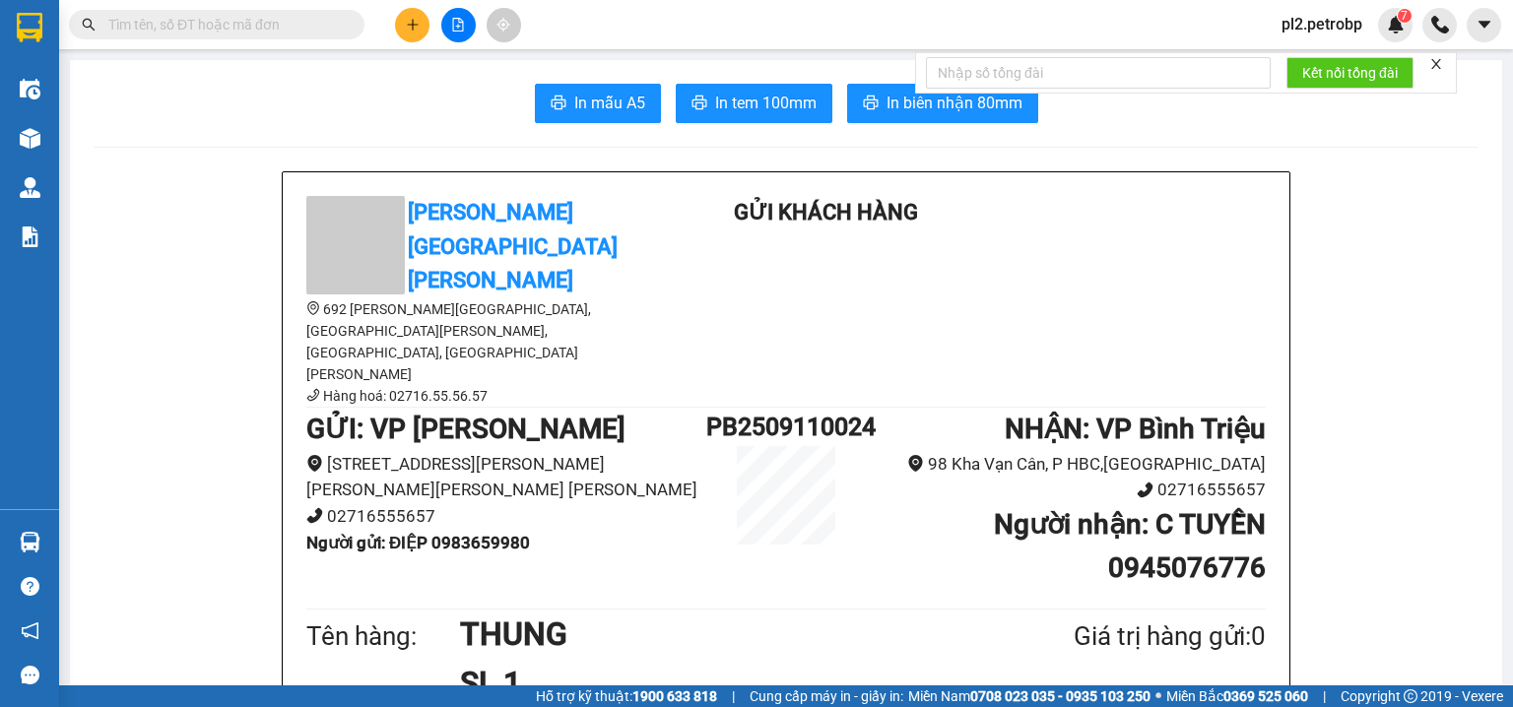
click at [321, 20] on input "text" at bounding box center [224, 25] width 233 height 22
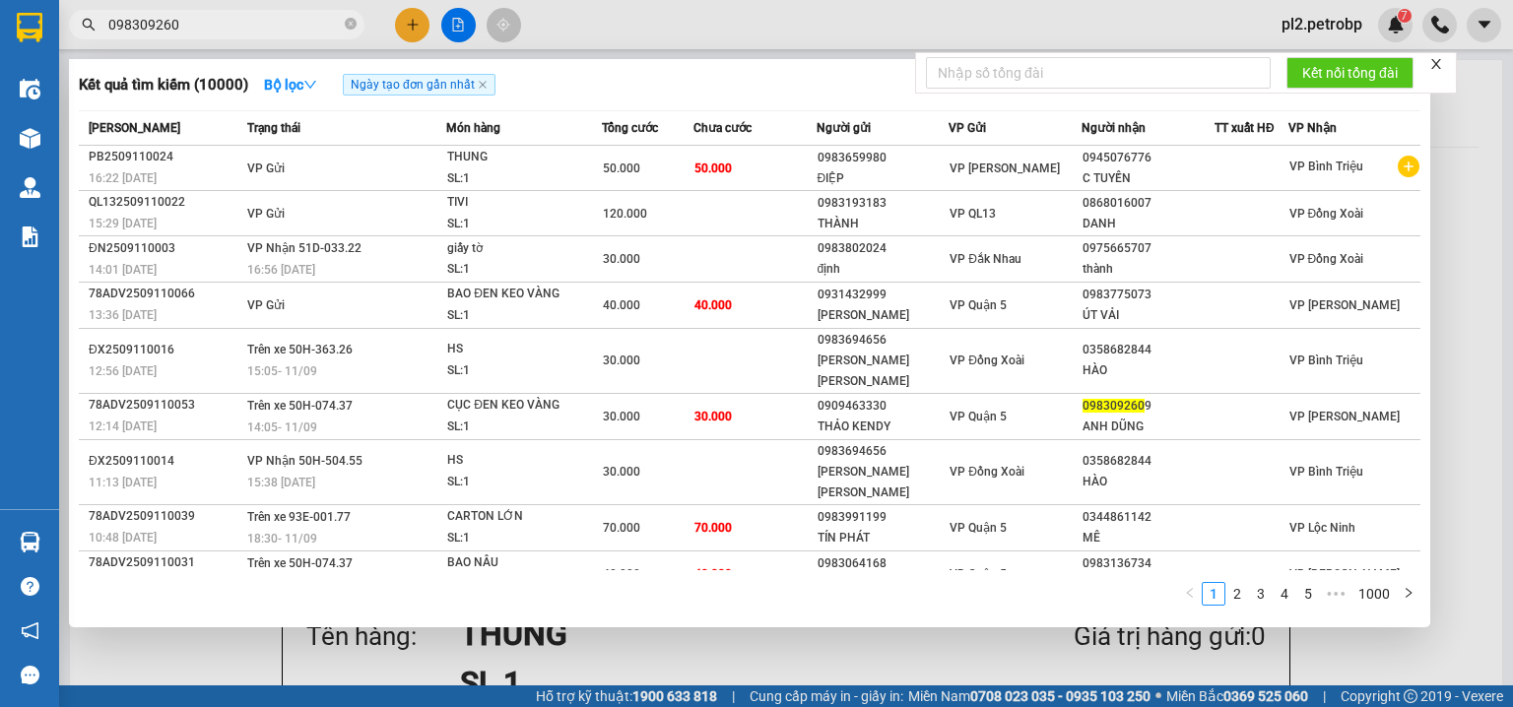
type input "0983092609"
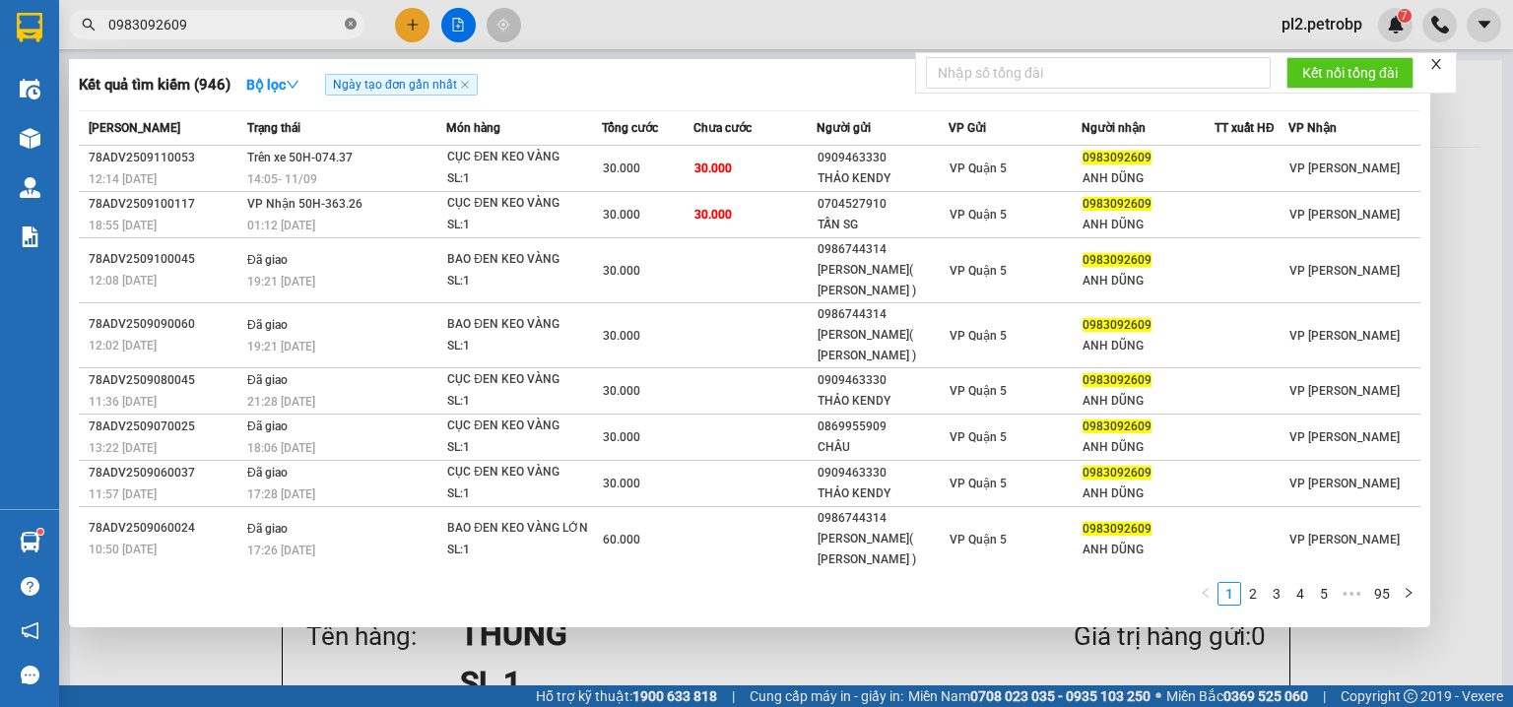
click at [355, 19] on icon "close-circle" at bounding box center [351, 24] width 12 height 12
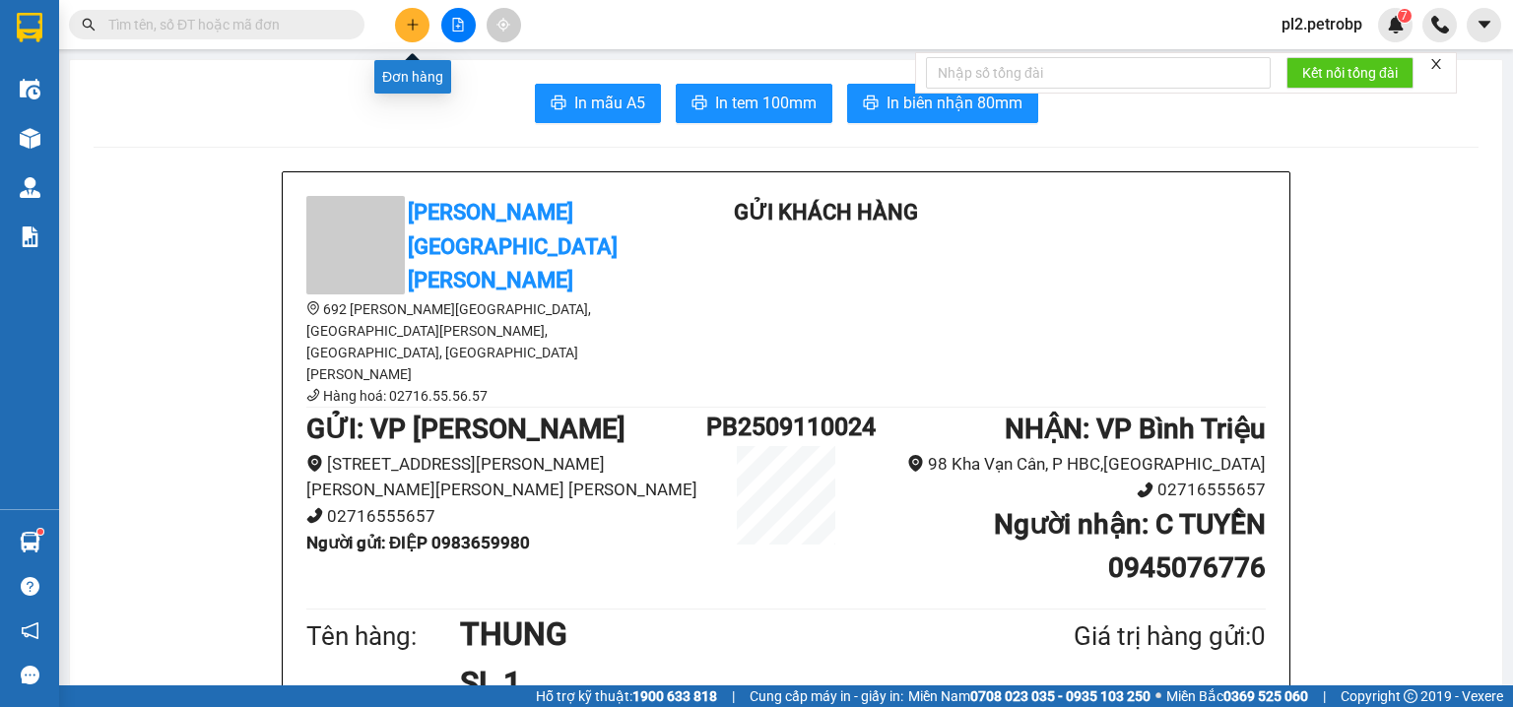
click at [407, 30] on icon "plus" at bounding box center [413, 25] width 14 height 14
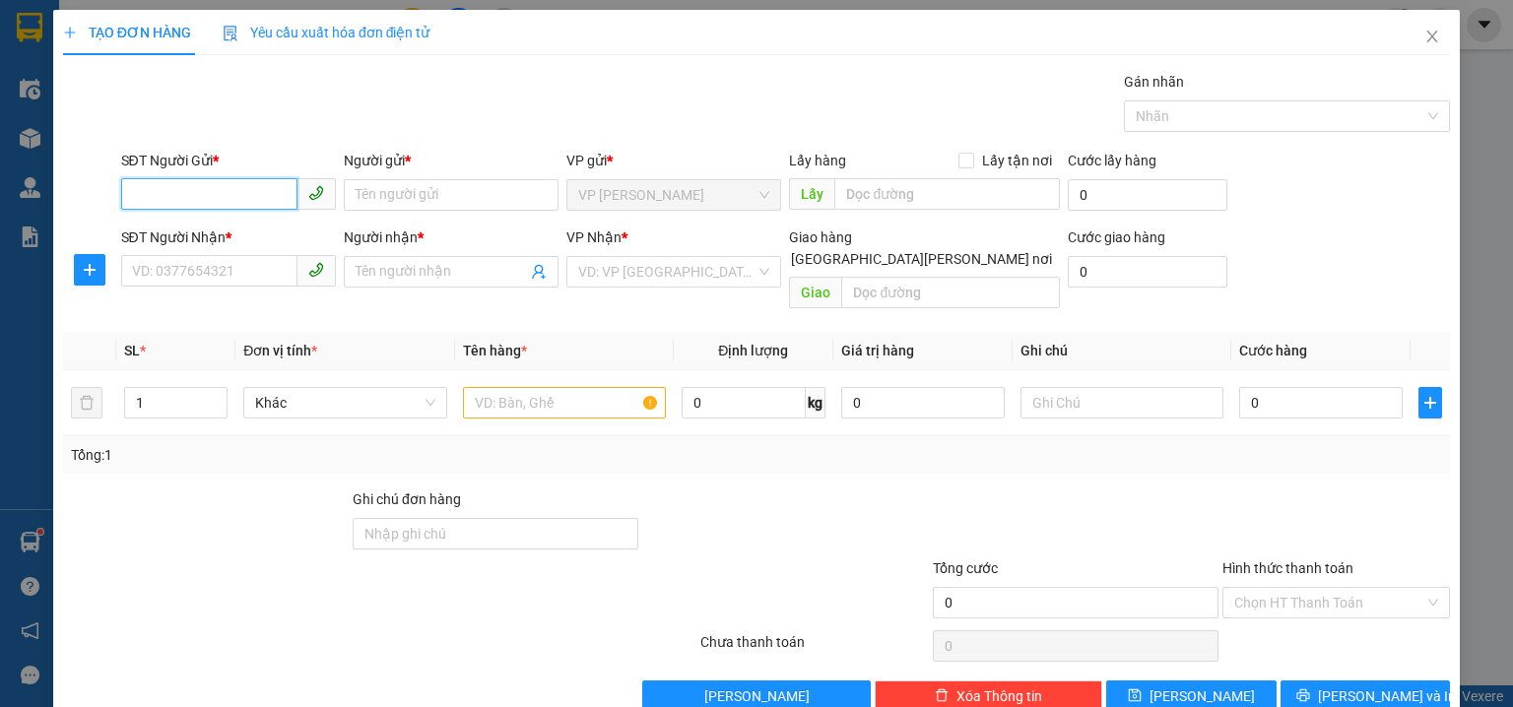
click at [217, 190] on input "SĐT Người Gửi *" at bounding box center [209, 194] width 176 height 32
type input "793"
click at [220, 232] on div "0915715793 - A & A" at bounding box center [226, 234] width 189 height 22
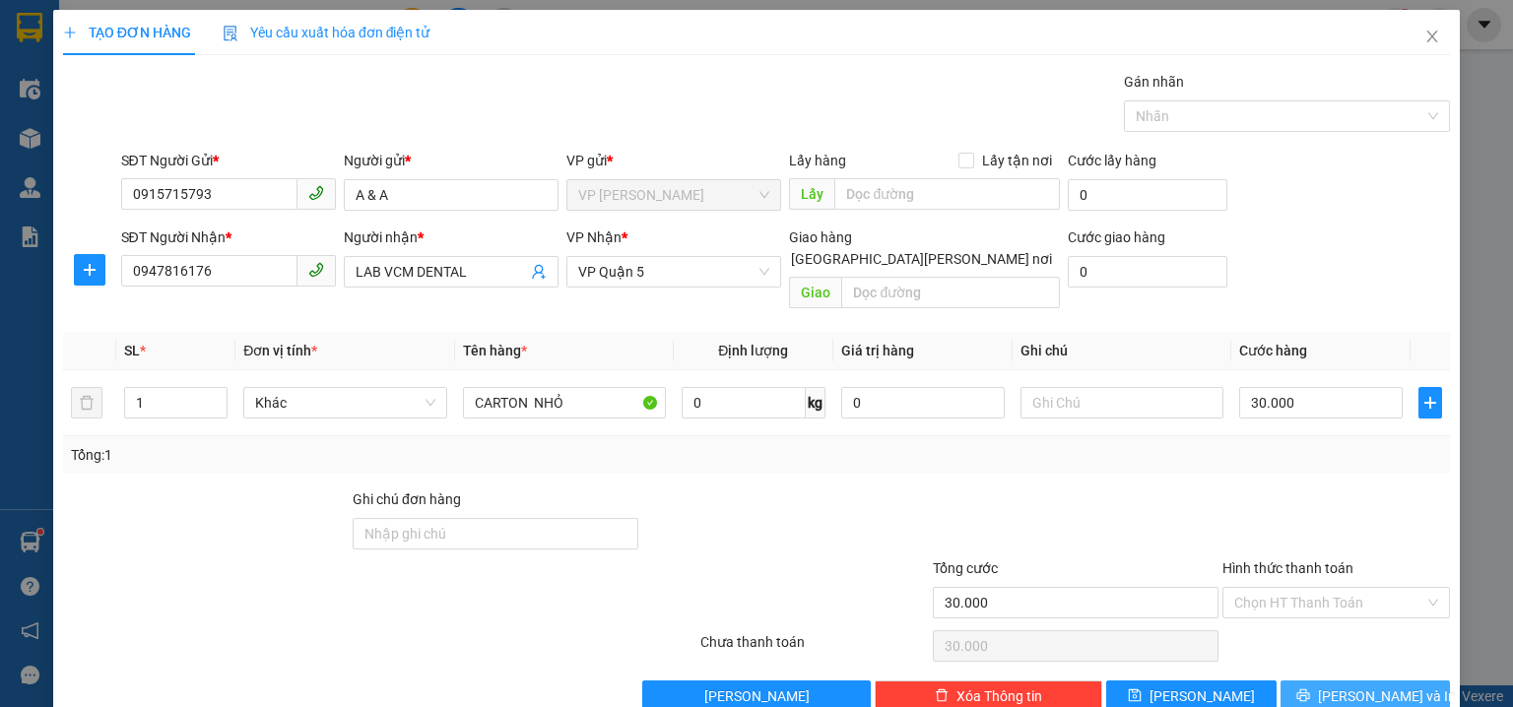
click at [1398, 681] on button "Lưu và In" at bounding box center [1366, 697] width 170 height 32
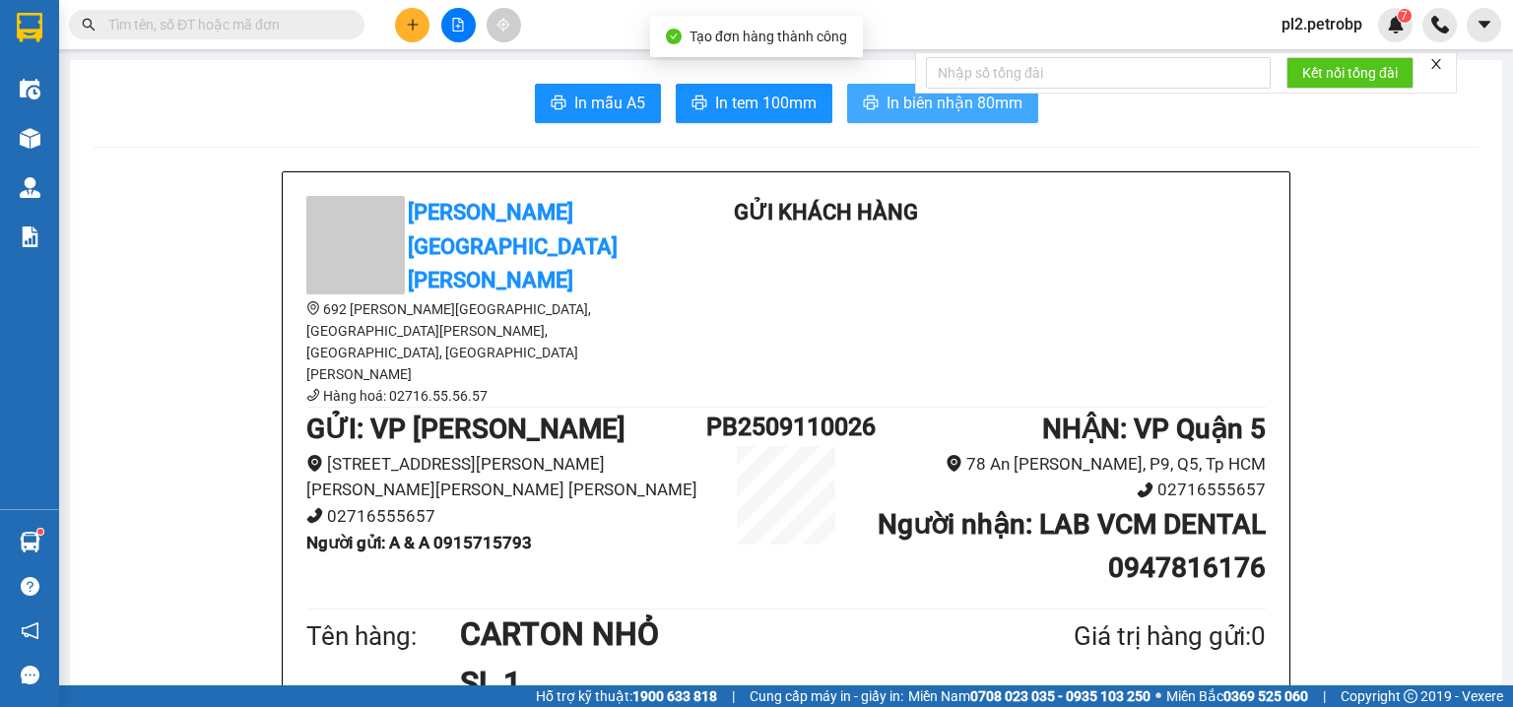
click at [896, 88] on button "In biên nhận 80mm" at bounding box center [942, 103] width 191 height 39
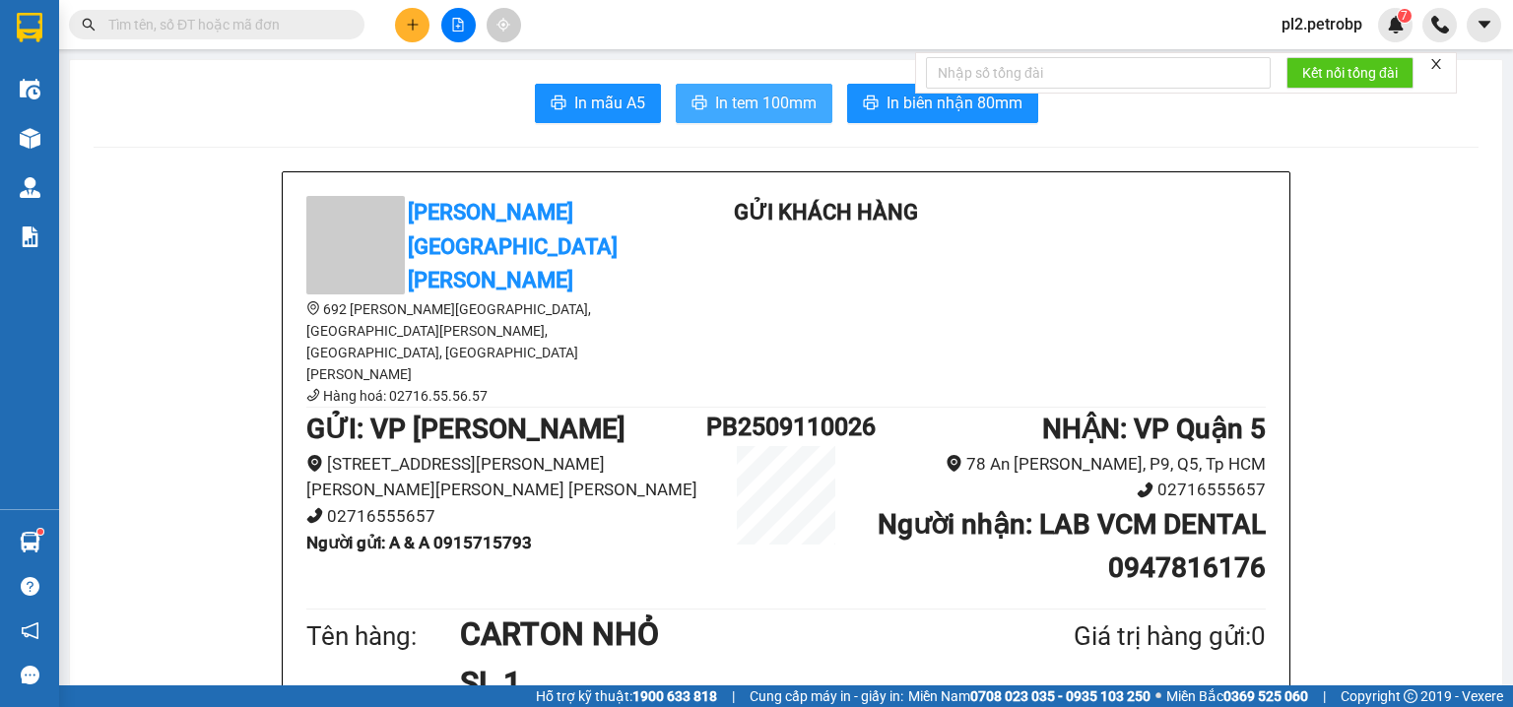
click at [731, 109] on span "In tem 100mm" at bounding box center [765, 103] width 101 height 25
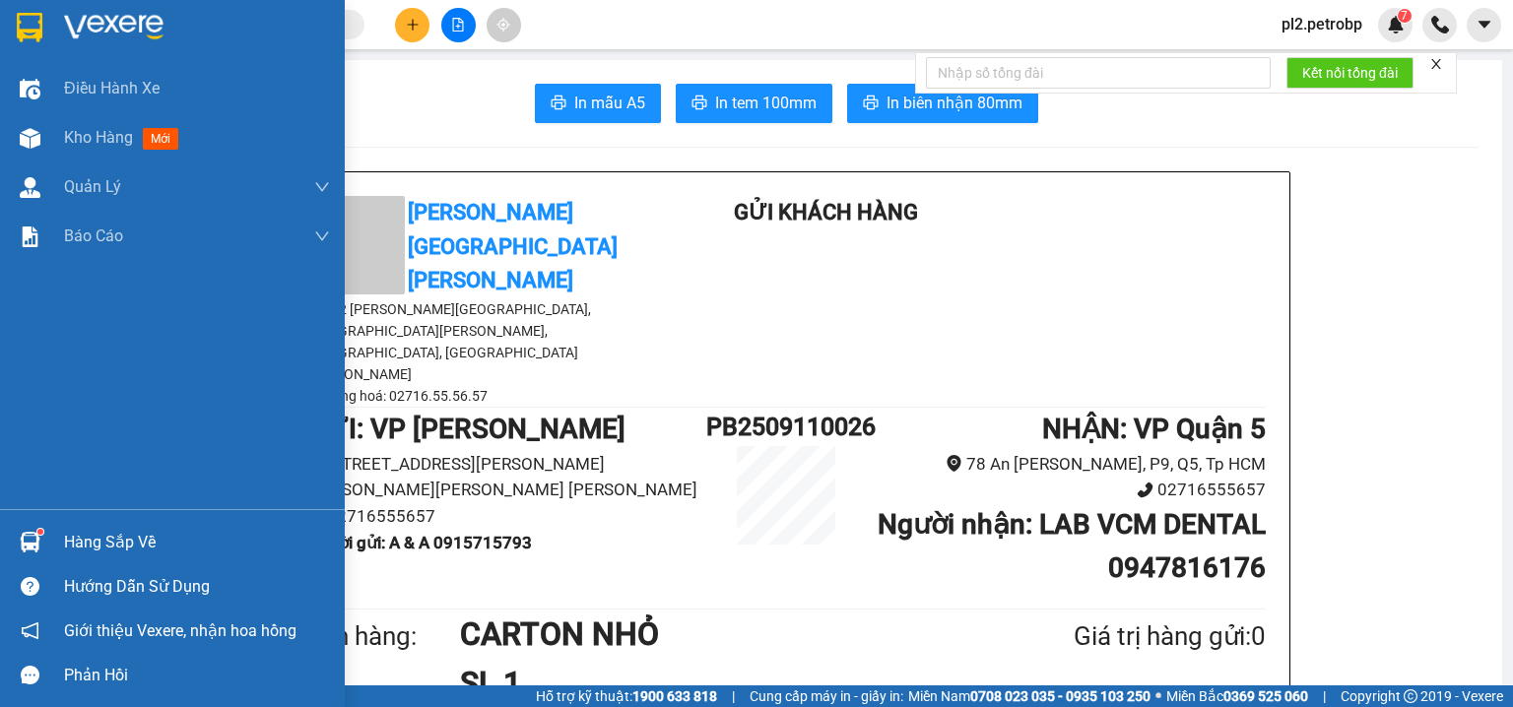
click at [99, 529] on div "Hàng sắp về" at bounding box center [197, 543] width 266 height 30
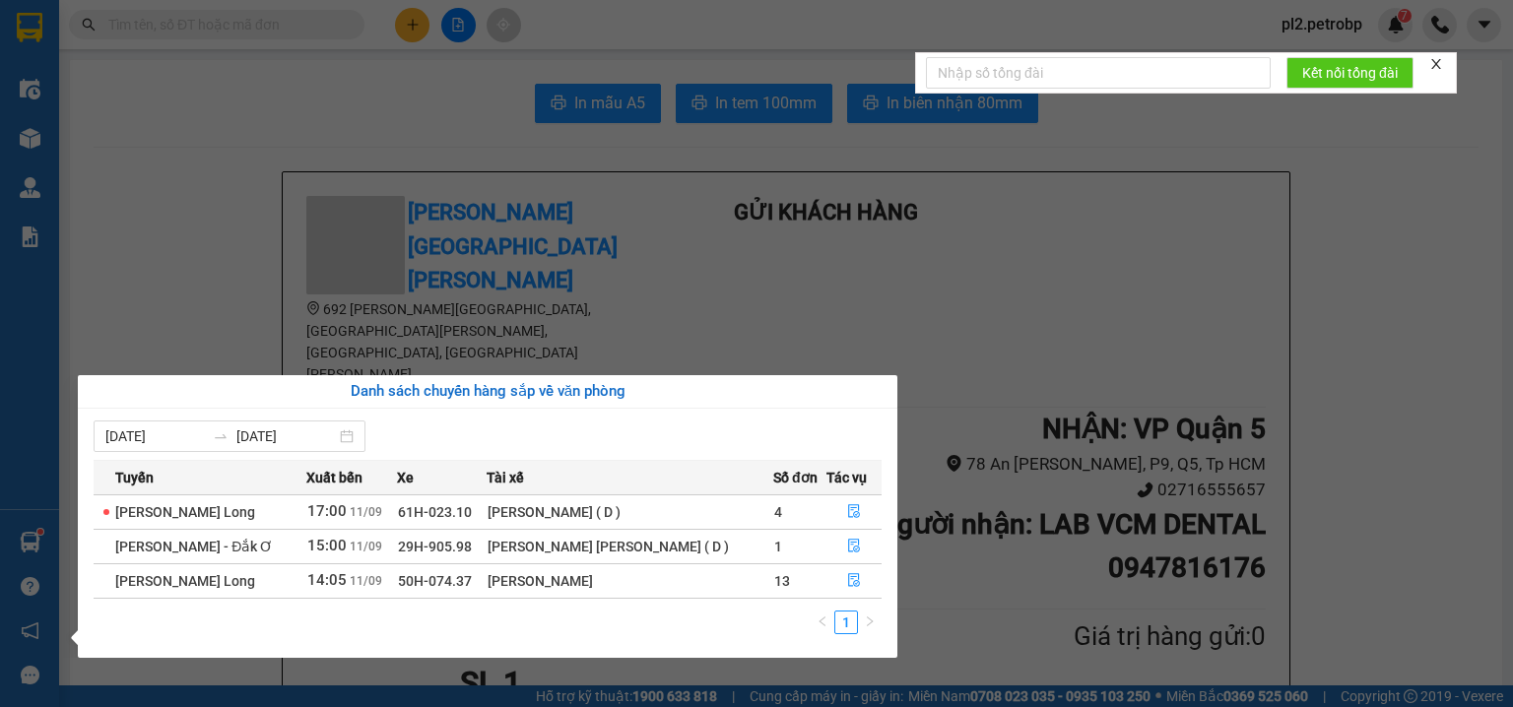
click at [198, 353] on section "Kết quả tìm kiếm ( 946 ) Bộ lọc Ngày tạo đơn gần nhất Mã ĐH Trạng thái Món hàng…" at bounding box center [756, 353] width 1513 height 707
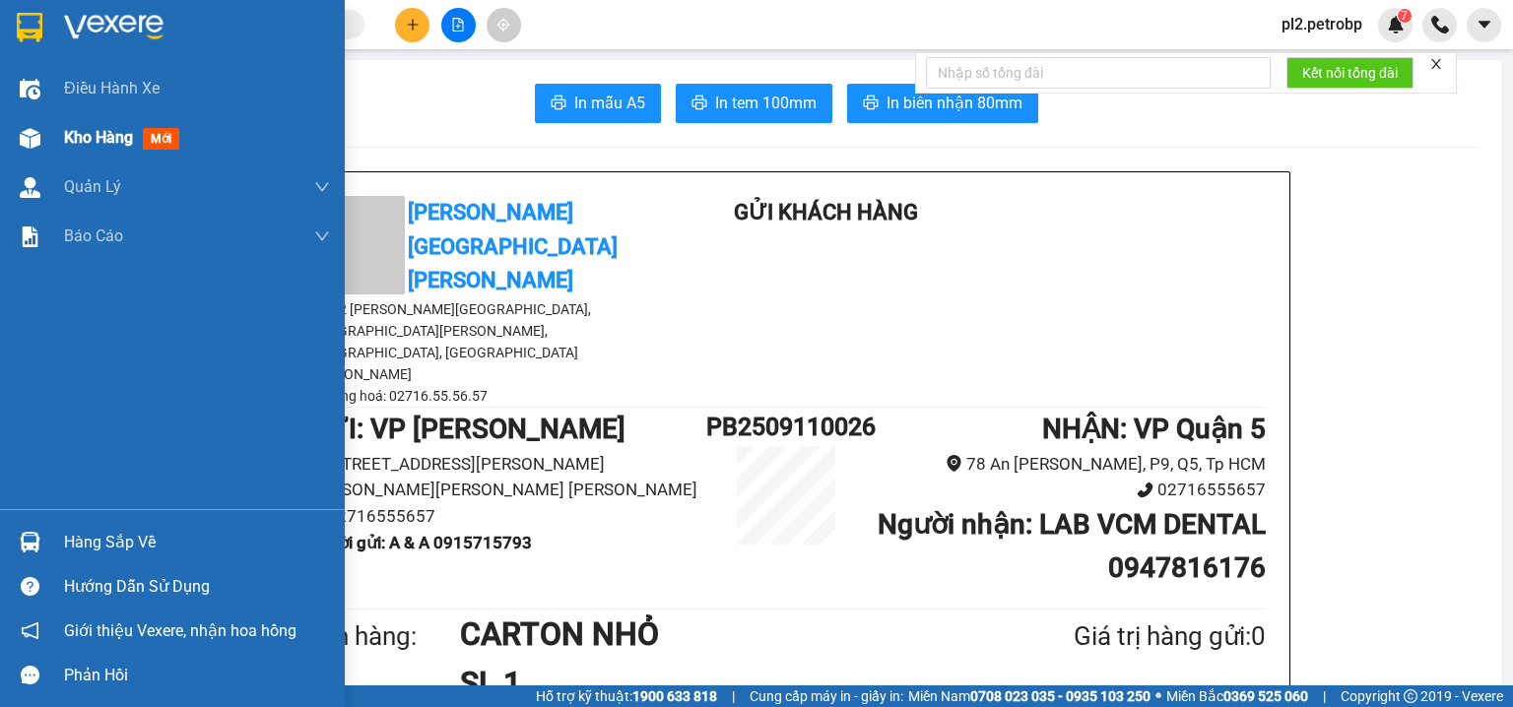
click at [113, 123] on div "Kho hàng mới" at bounding box center [197, 137] width 266 height 49
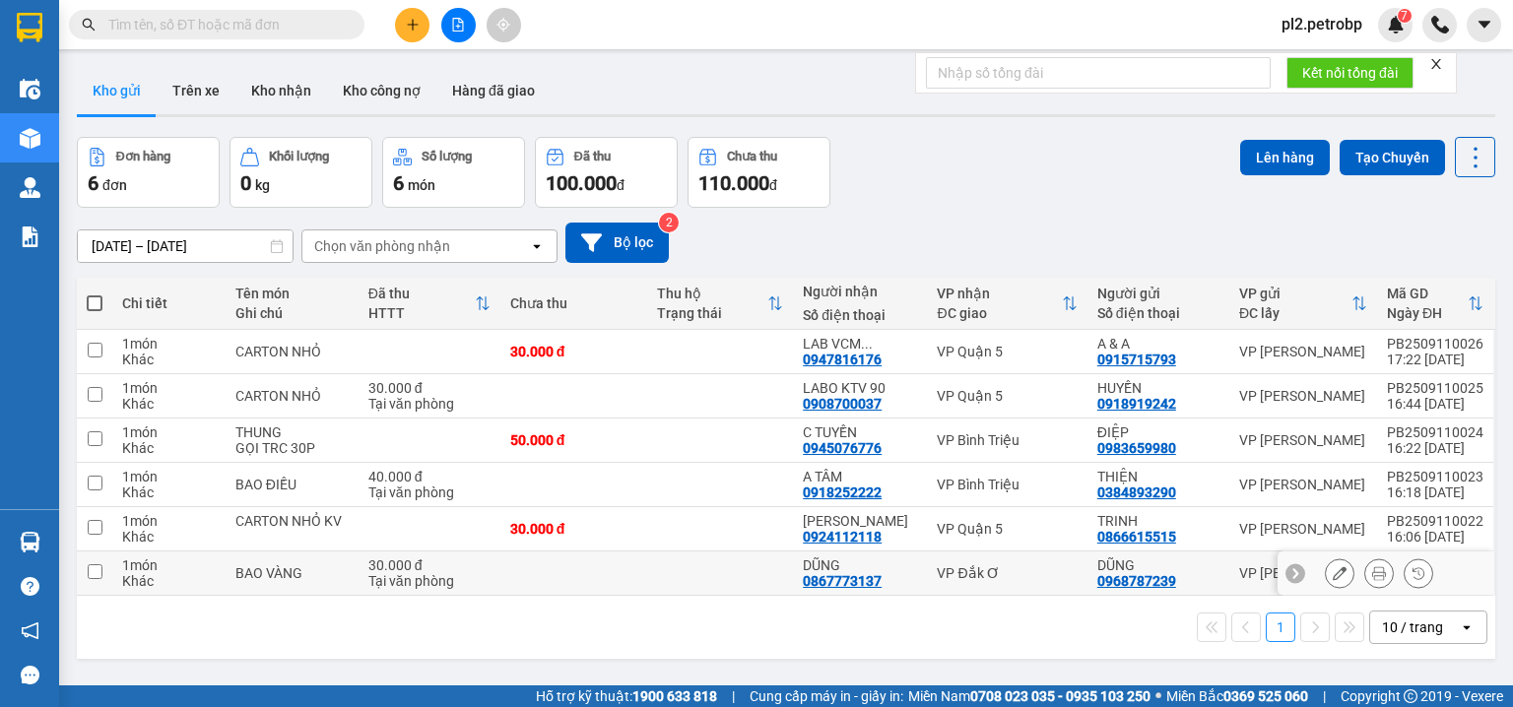
click at [667, 565] on td at bounding box center [720, 574] width 147 height 44
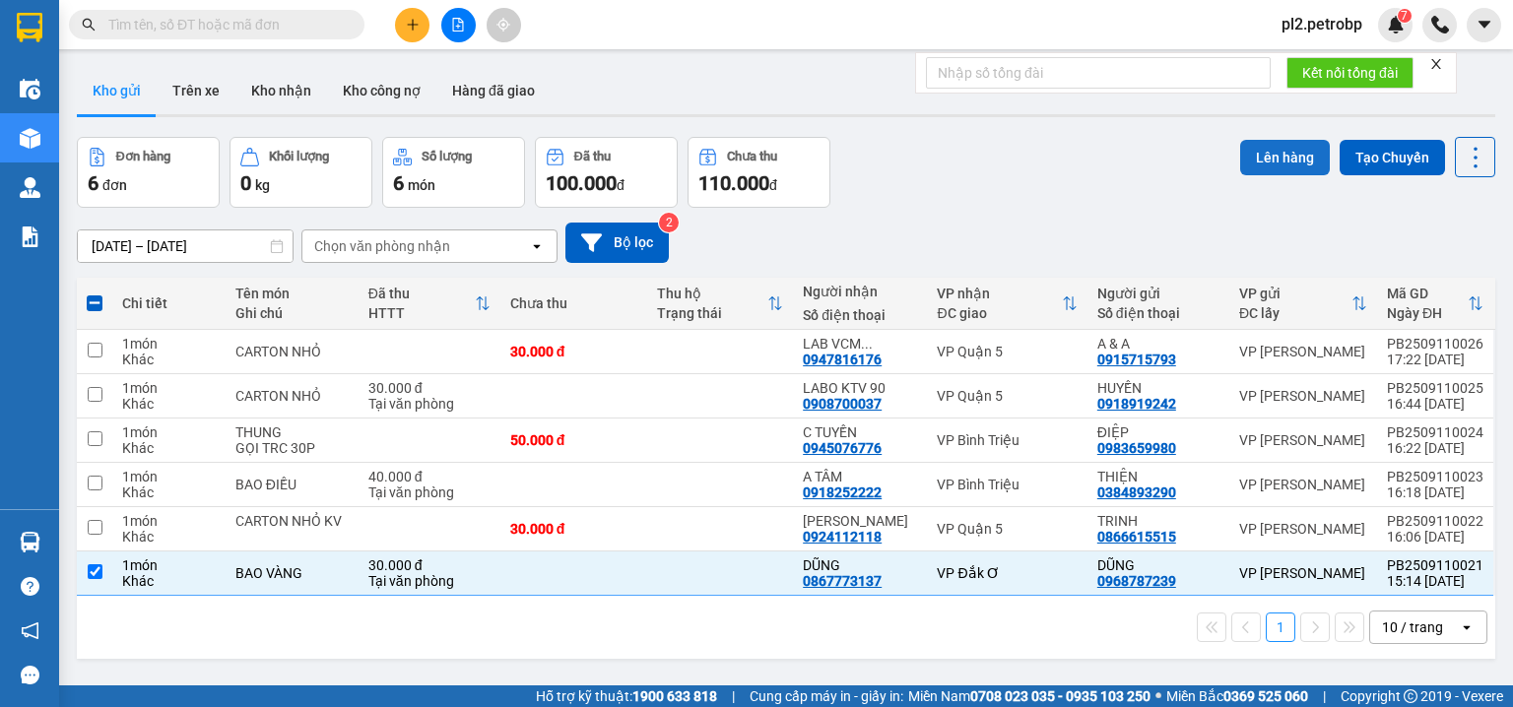
click at [1266, 145] on button "Lên hàng" at bounding box center [1285, 157] width 90 height 35
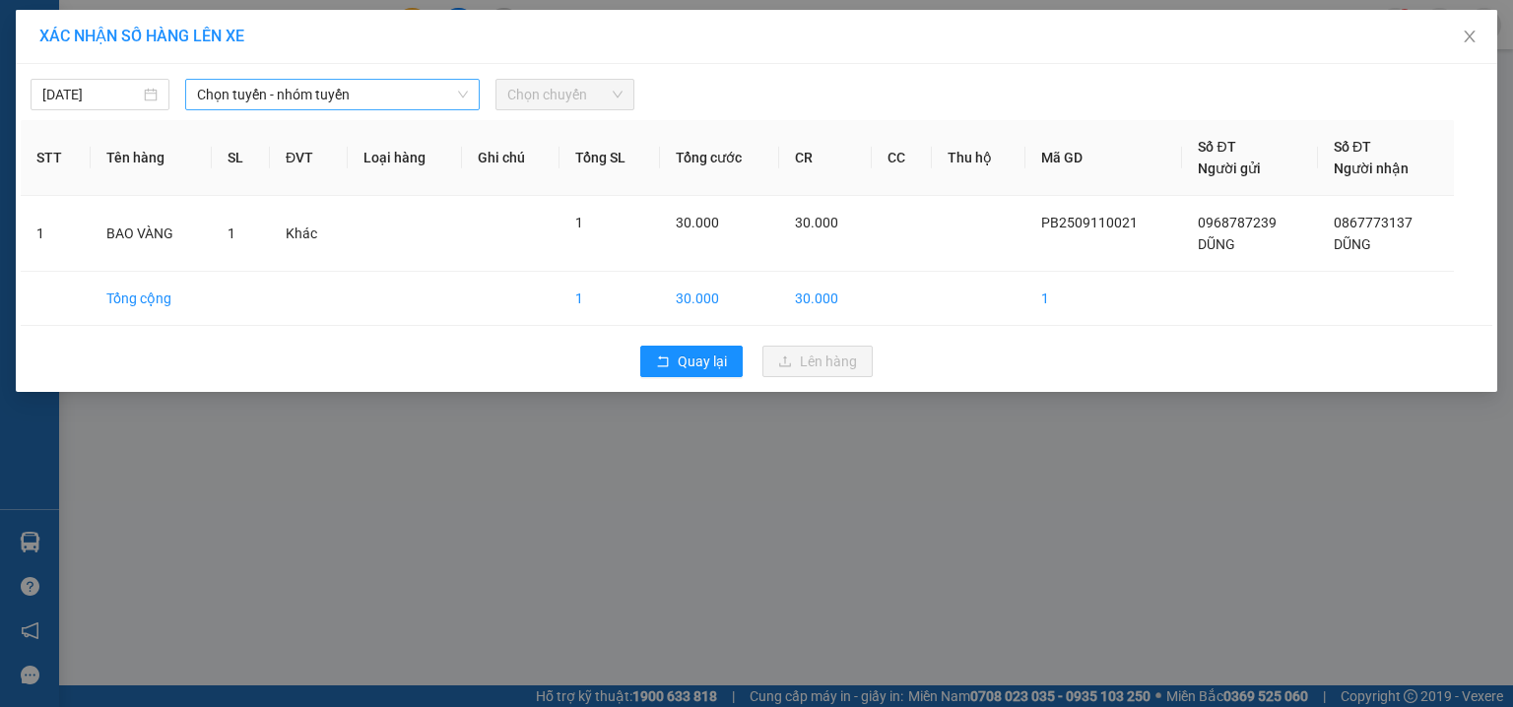
click at [457, 80] on span "Chọn tuyến - nhóm tuyến" at bounding box center [332, 95] width 271 height 30
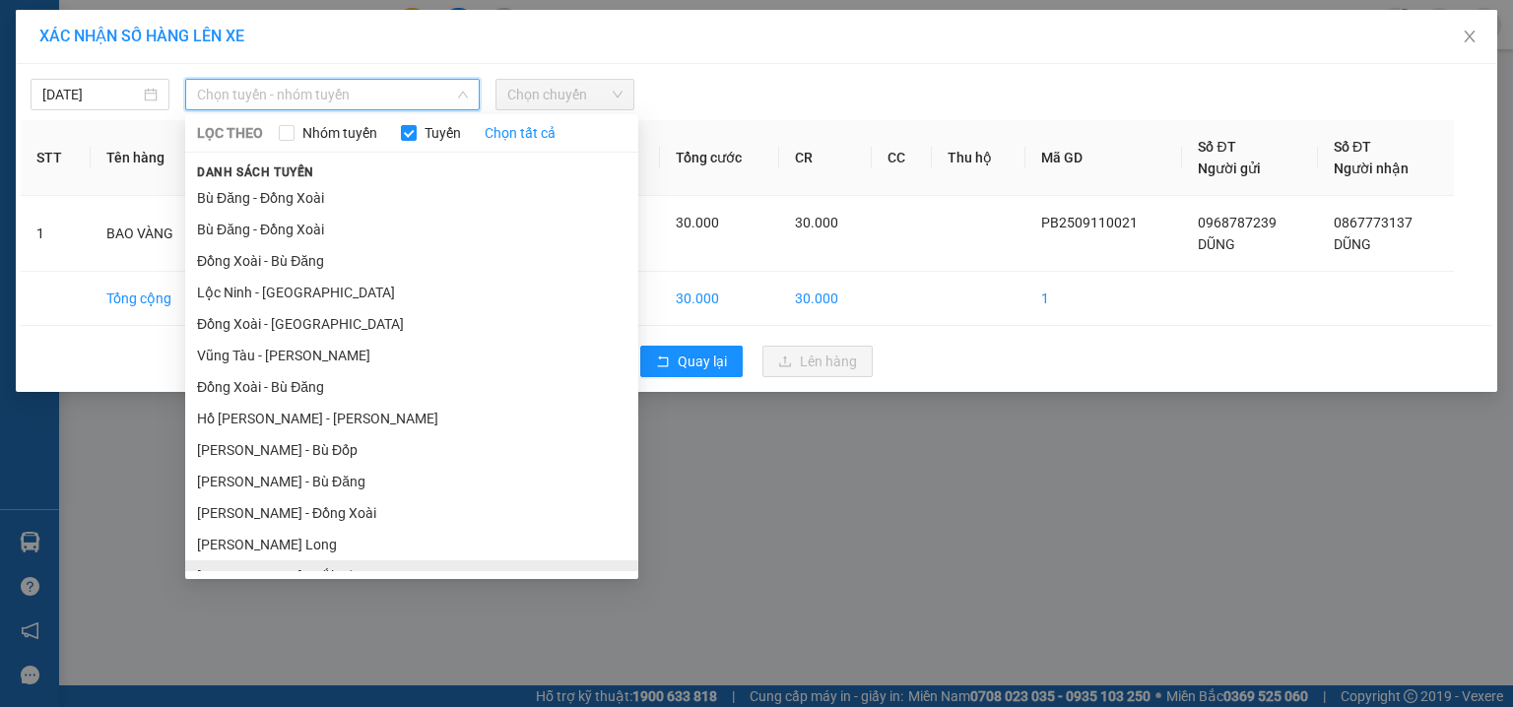
click at [538, 561] on li "Hồ Chí Minh - Đắk Ơ" at bounding box center [411, 577] width 453 height 32
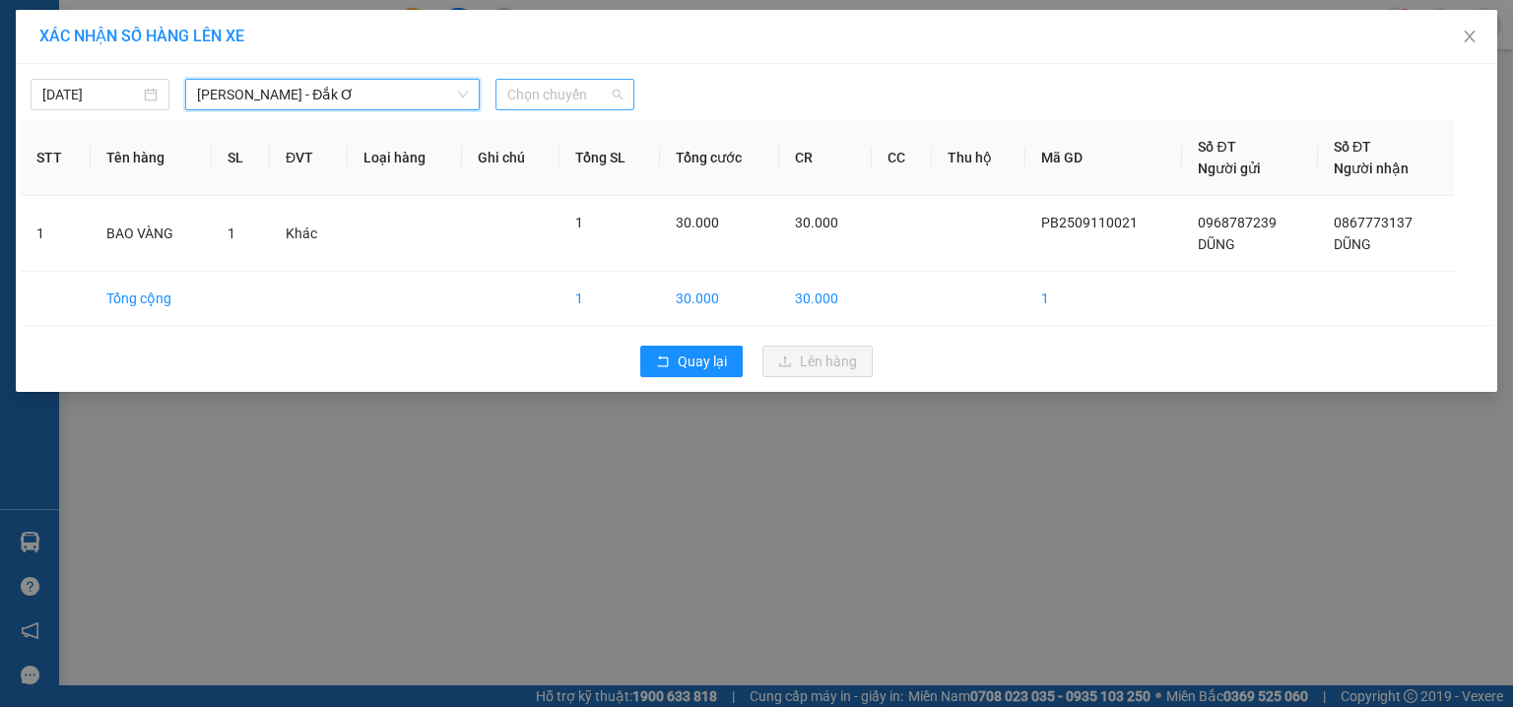
click at [544, 102] on span "Chọn chuyến" at bounding box center [564, 95] width 115 height 30
click at [555, 129] on div "13:00 - 29H-905.31" at bounding box center [584, 134] width 154 height 22
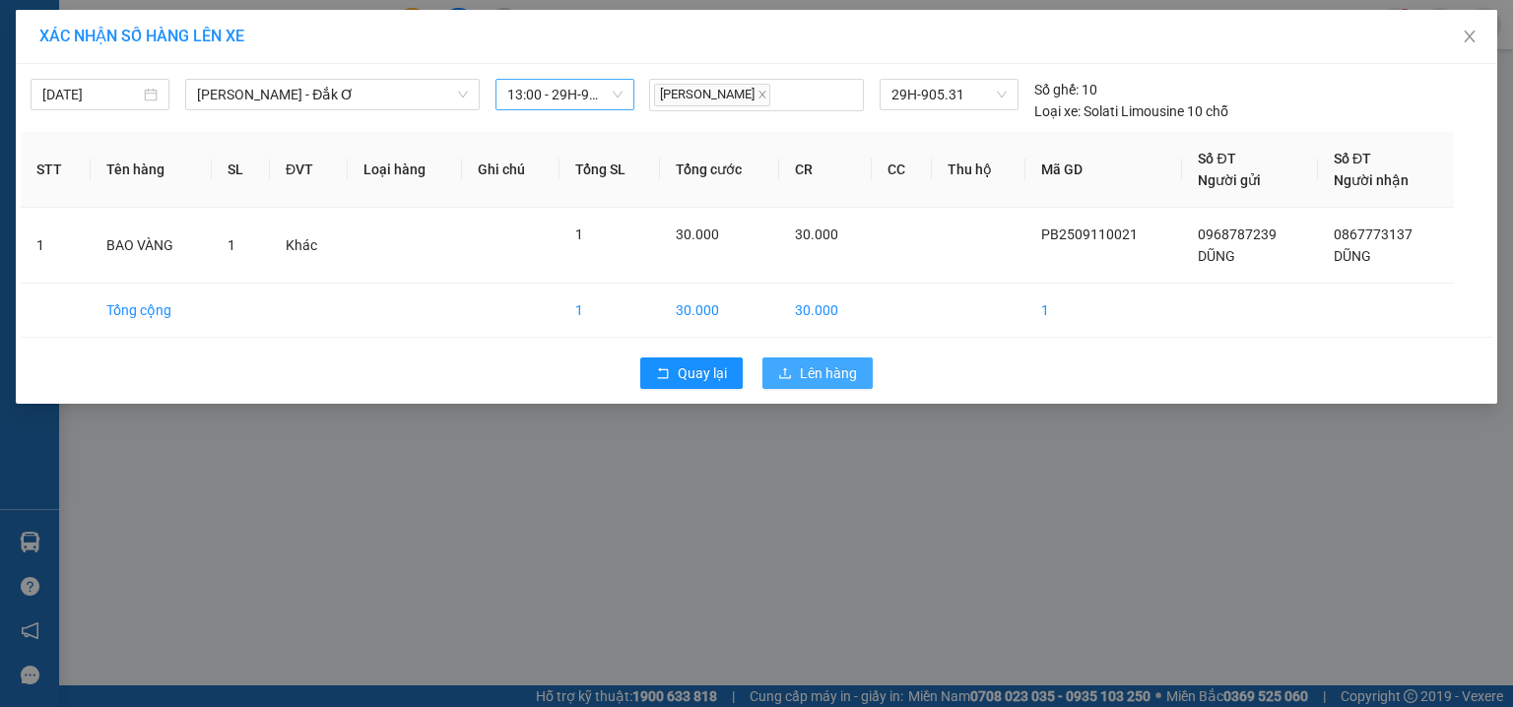
click at [825, 367] on span "Lên hàng" at bounding box center [828, 374] width 57 height 22
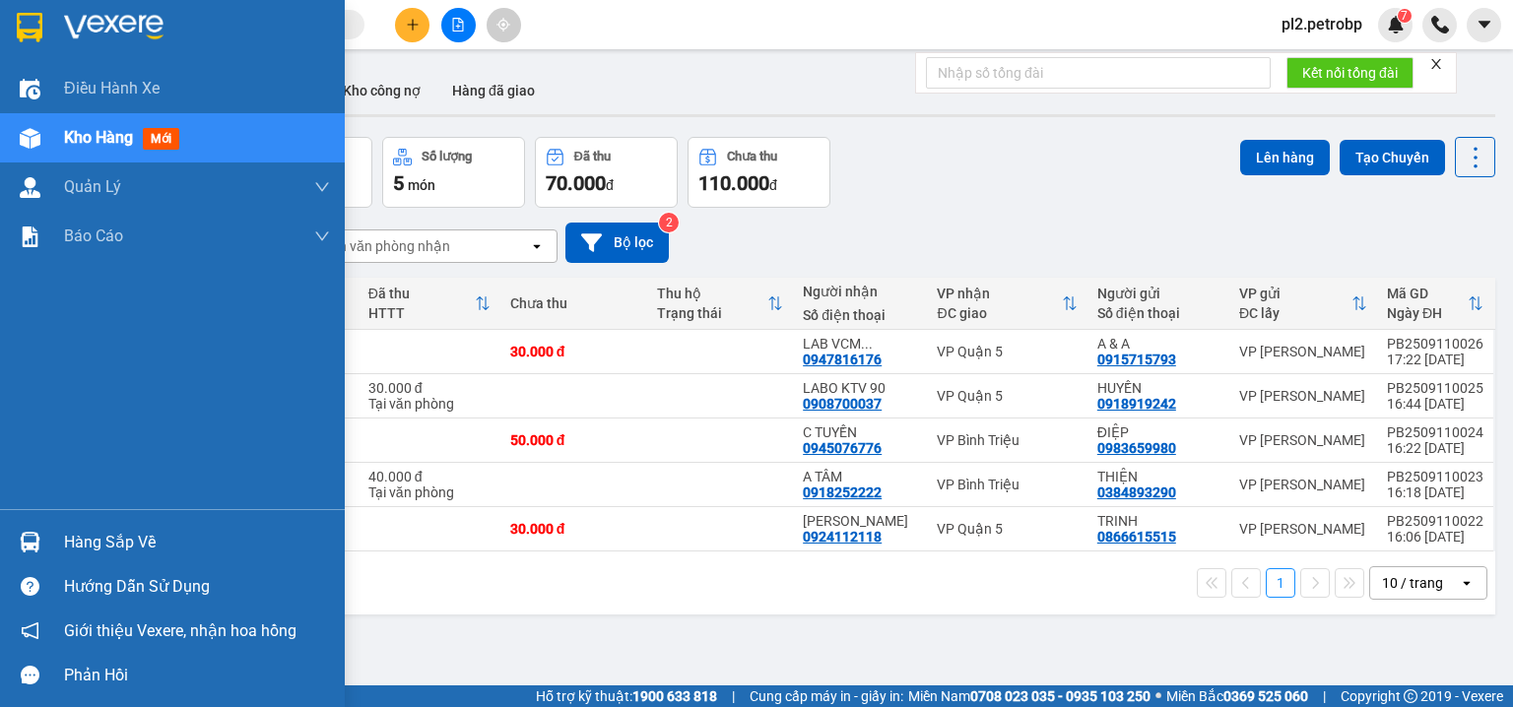
click at [111, 532] on div "Hàng sắp về" at bounding box center [197, 543] width 266 height 30
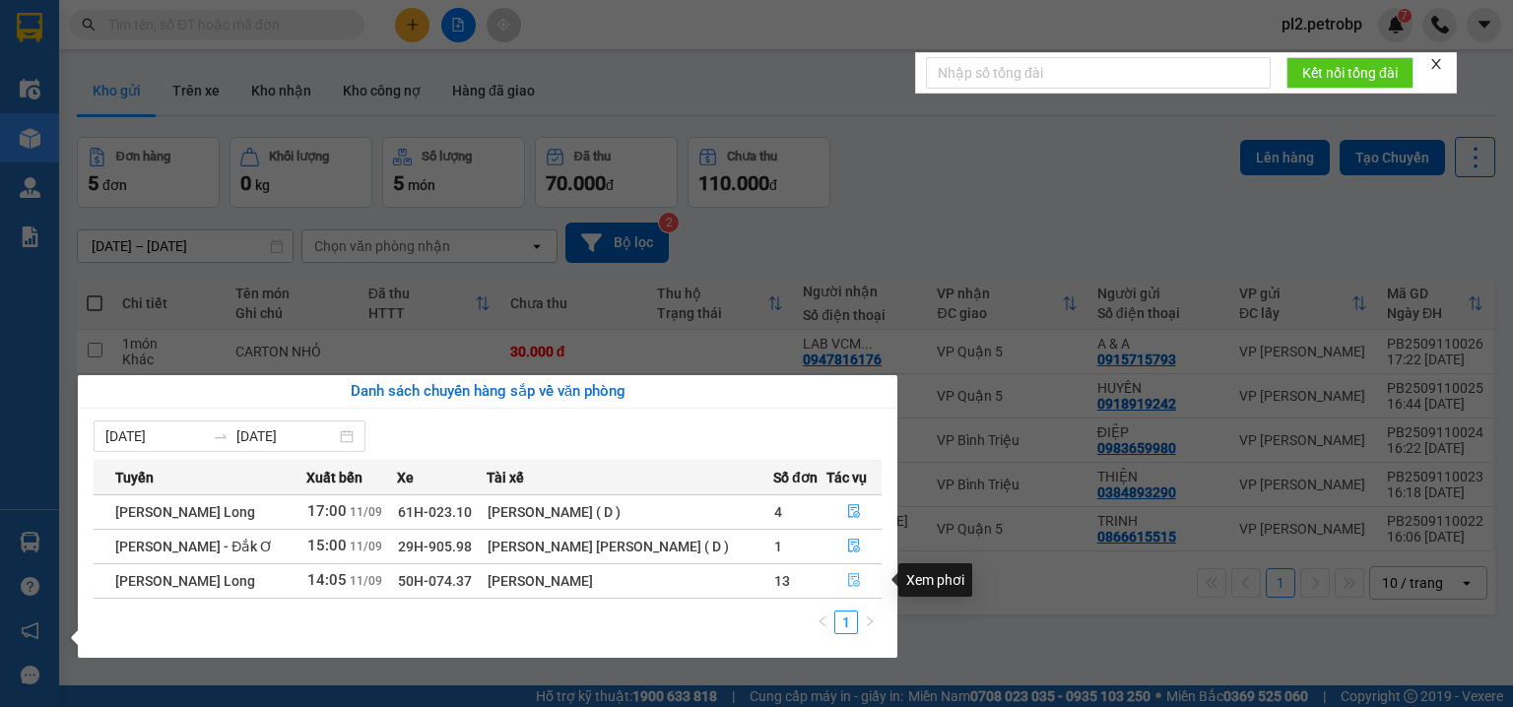
click at [836, 581] on button "button" at bounding box center [855, 582] width 54 height 32
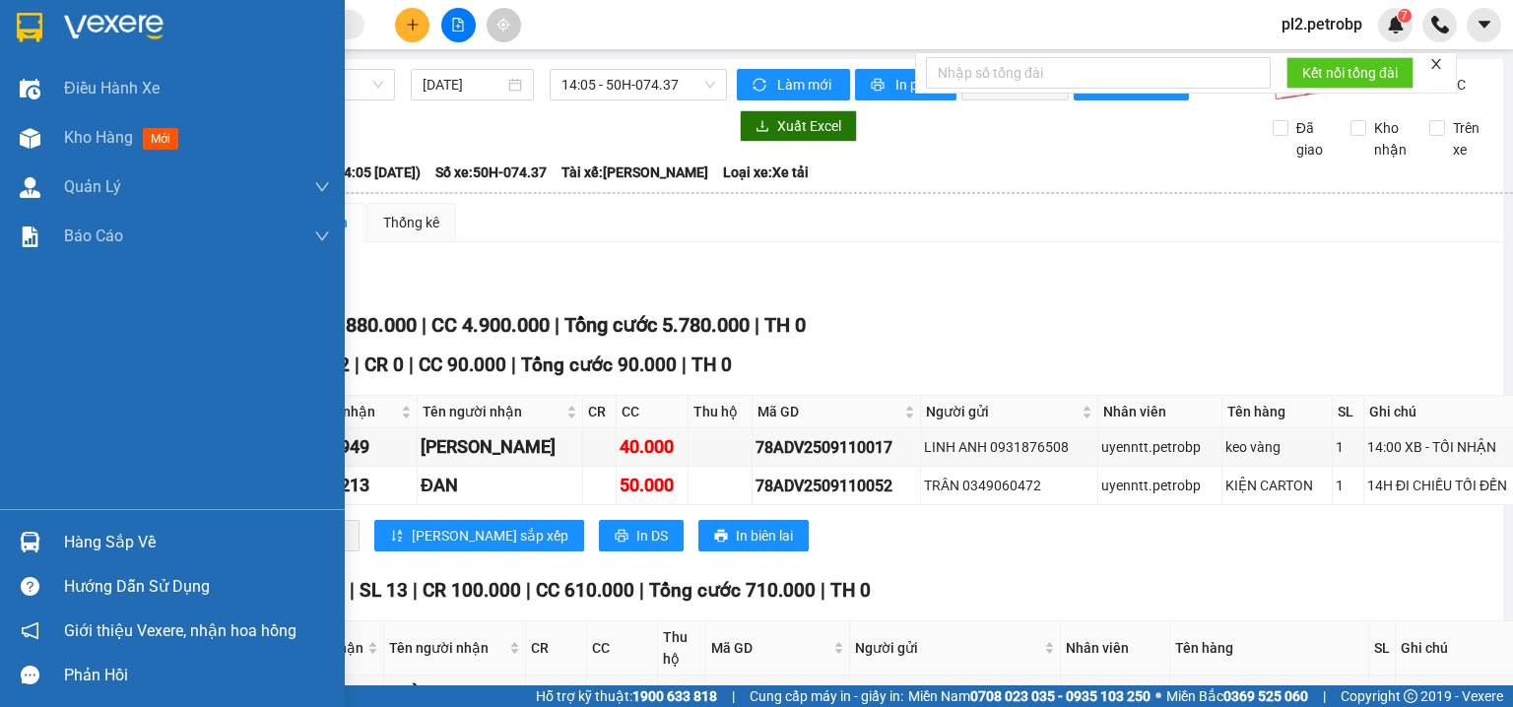
click at [78, 533] on div "Hàng sắp về" at bounding box center [197, 543] width 266 height 30
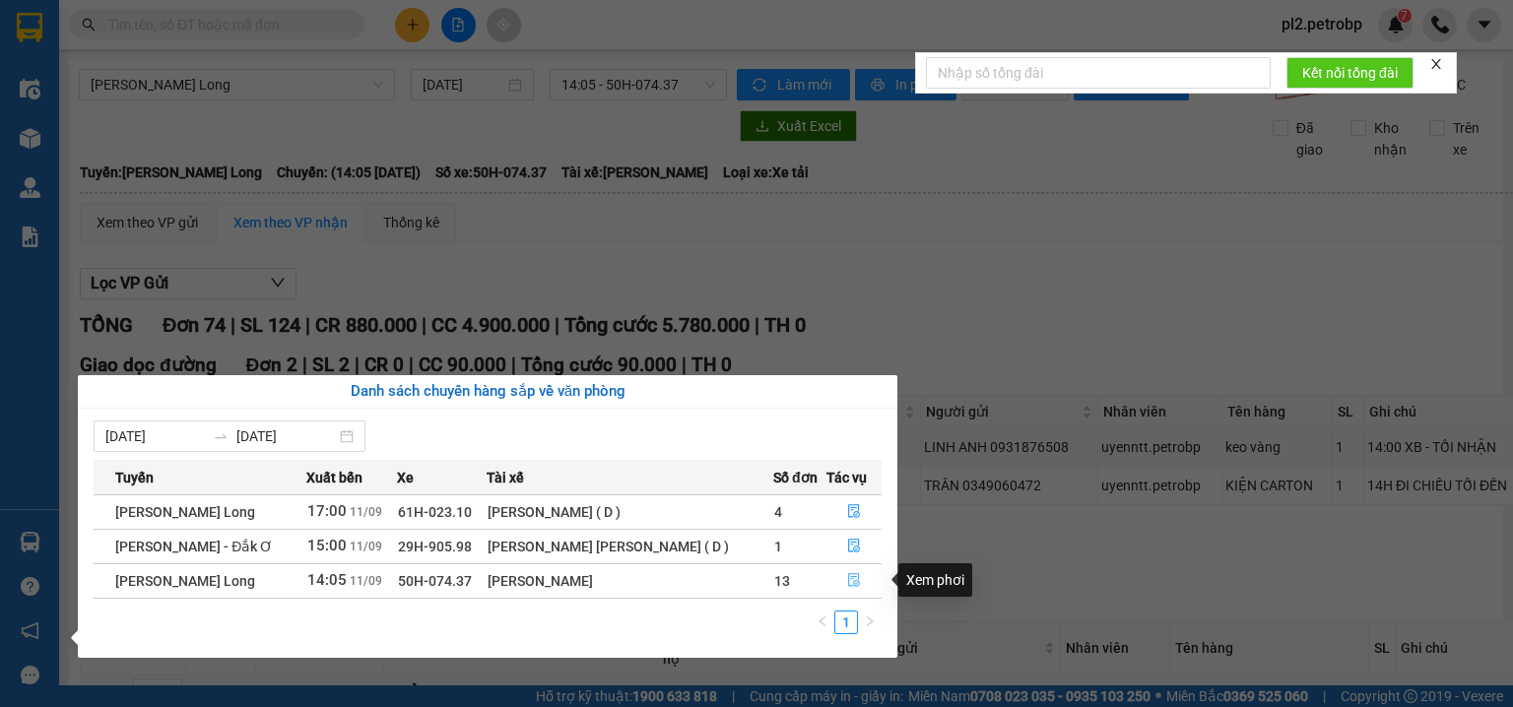
click at [857, 582] on button "button" at bounding box center [855, 582] width 54 height 32
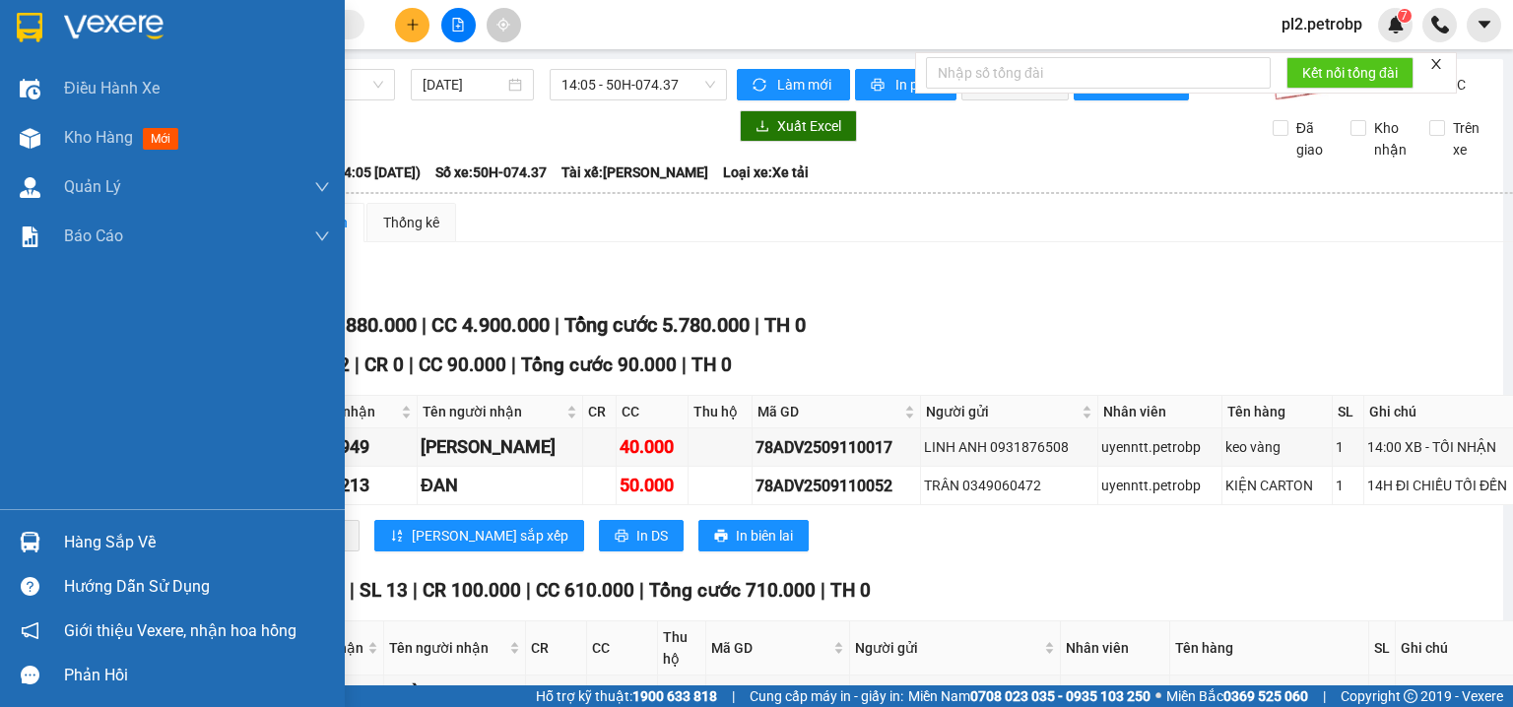
click at [91, 546] on div "Hàng sắp về" at bounding box center [197, 543] width 266 height 30
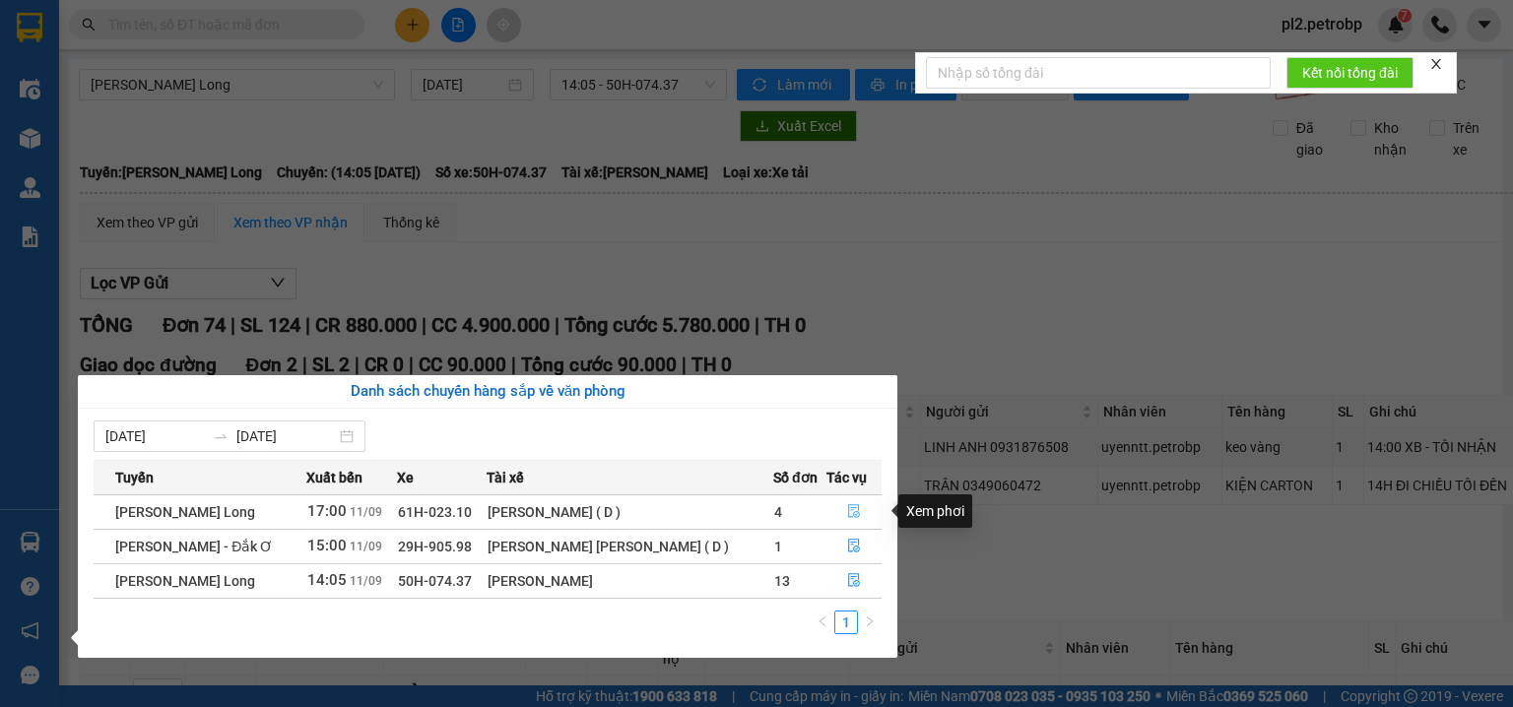
click at [855, 506] on icon "file-done" at bounding box center [854, 511] width 14 height 14
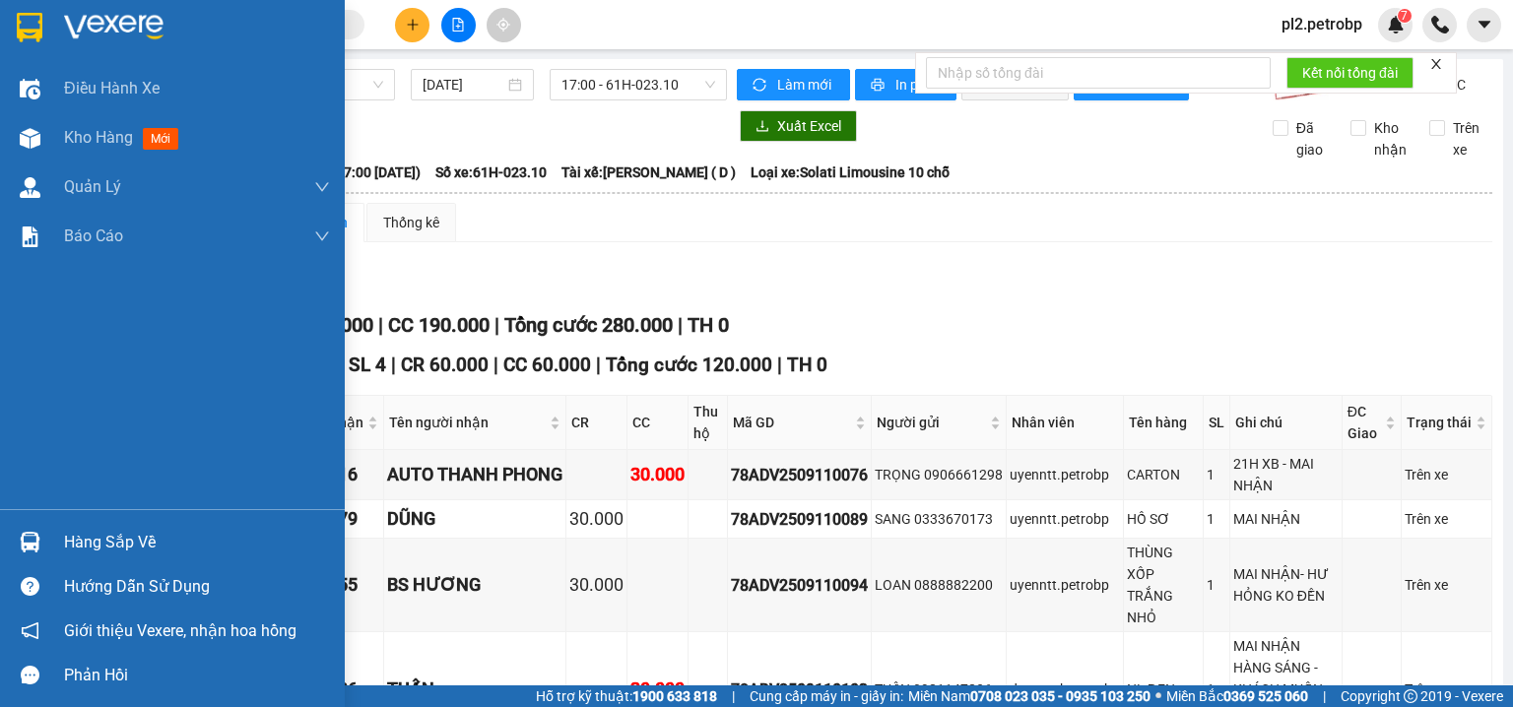
click at [142, 544] on div "Hàng sắp về" at bounding box center [197, 543] width 266 height 30
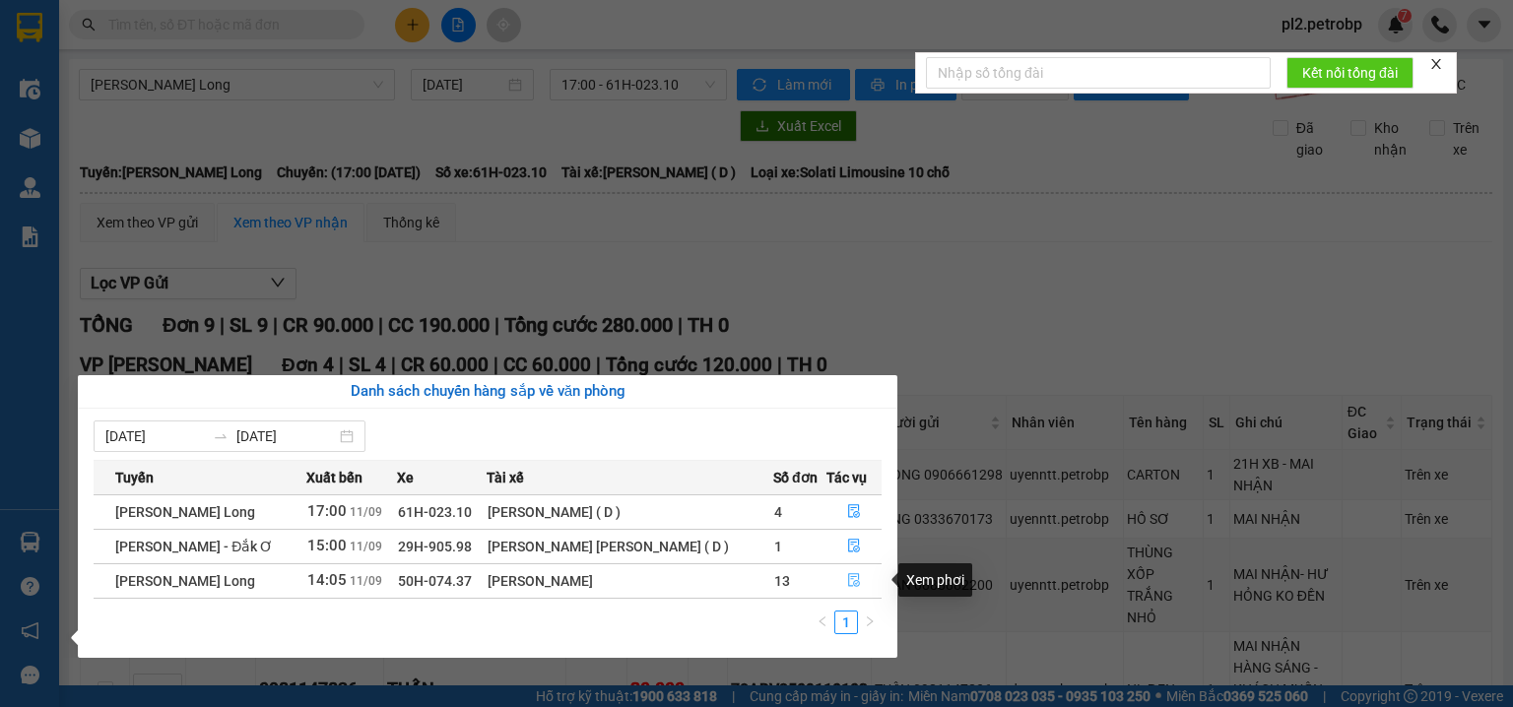
click at [847, 573] on icon "file-done" at bounding box center [854, 580] width 14 height 14
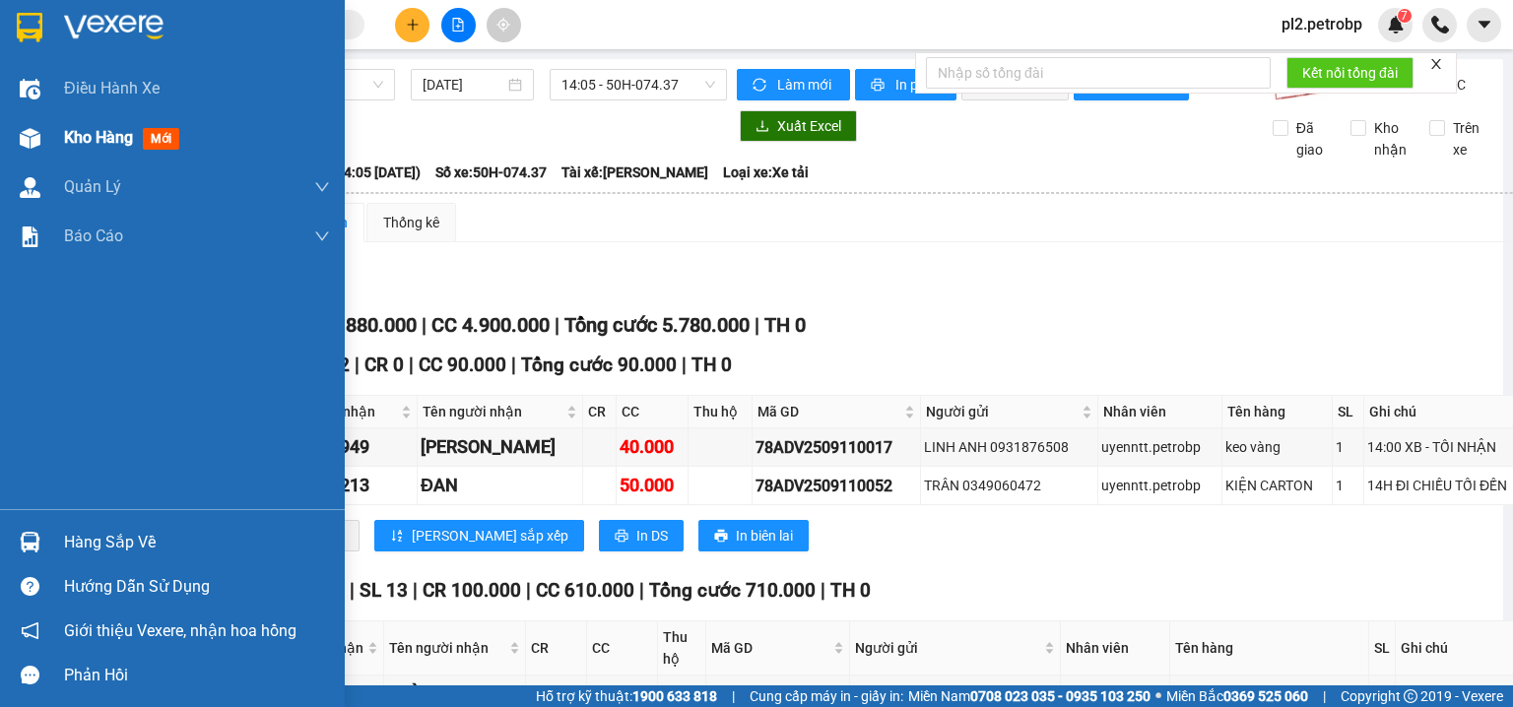
click at [77, 135] on span "Kho hàng" at bounding box center [98, 137] width 69 height 19
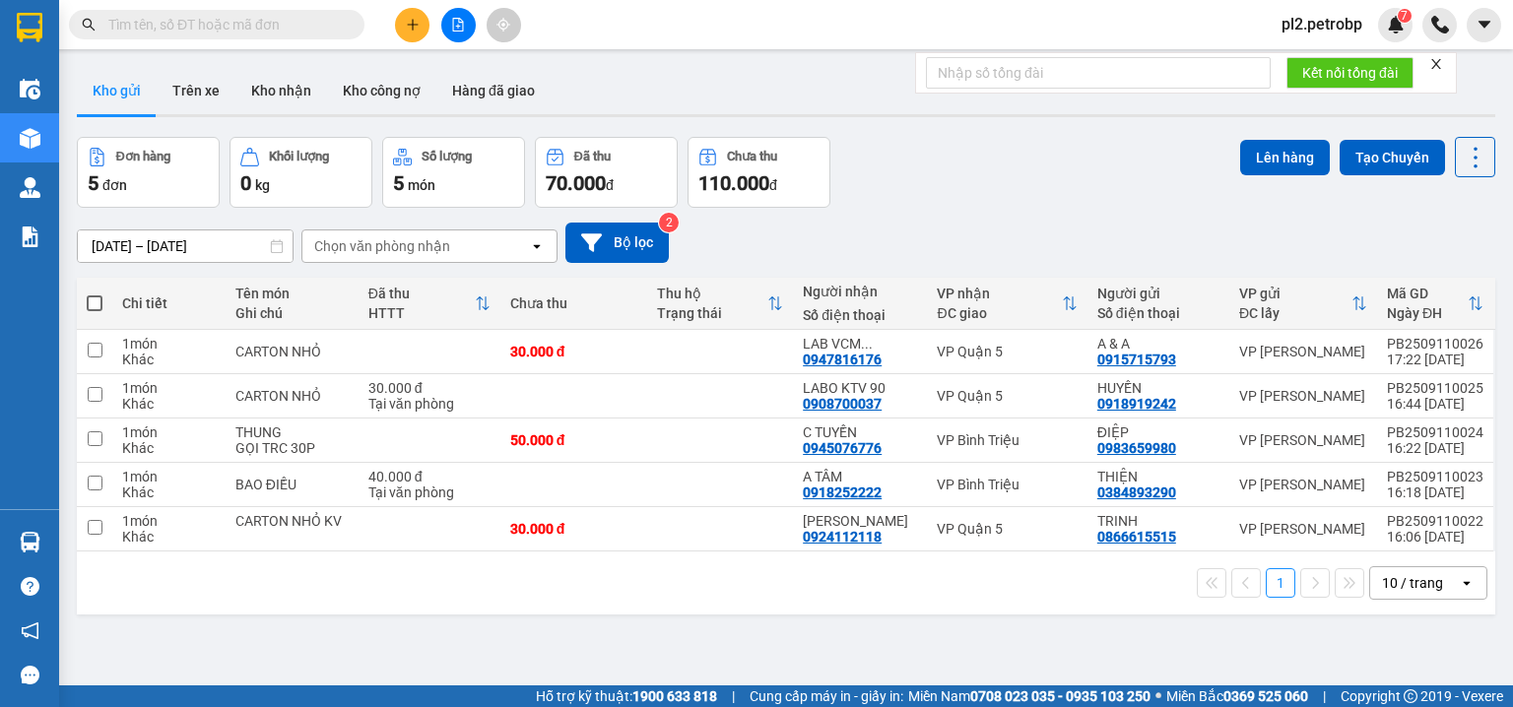
click at [91, 296] on span at bounding box center [95, 304] width 16 height 16
click at [95, 294] on input "checkbox" at bounding box center [95, 294] width 0 height 0
checkbox input "true"
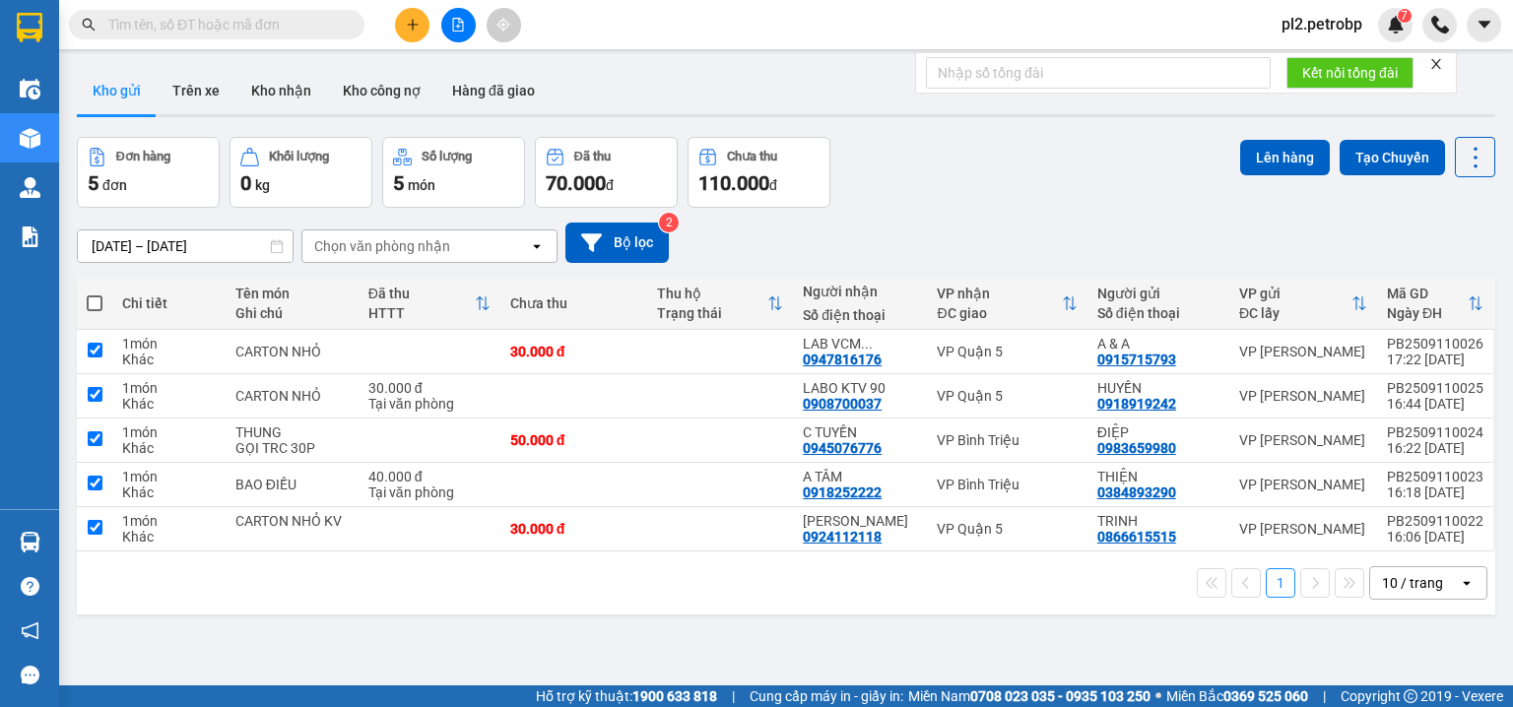
checkbox input "true"
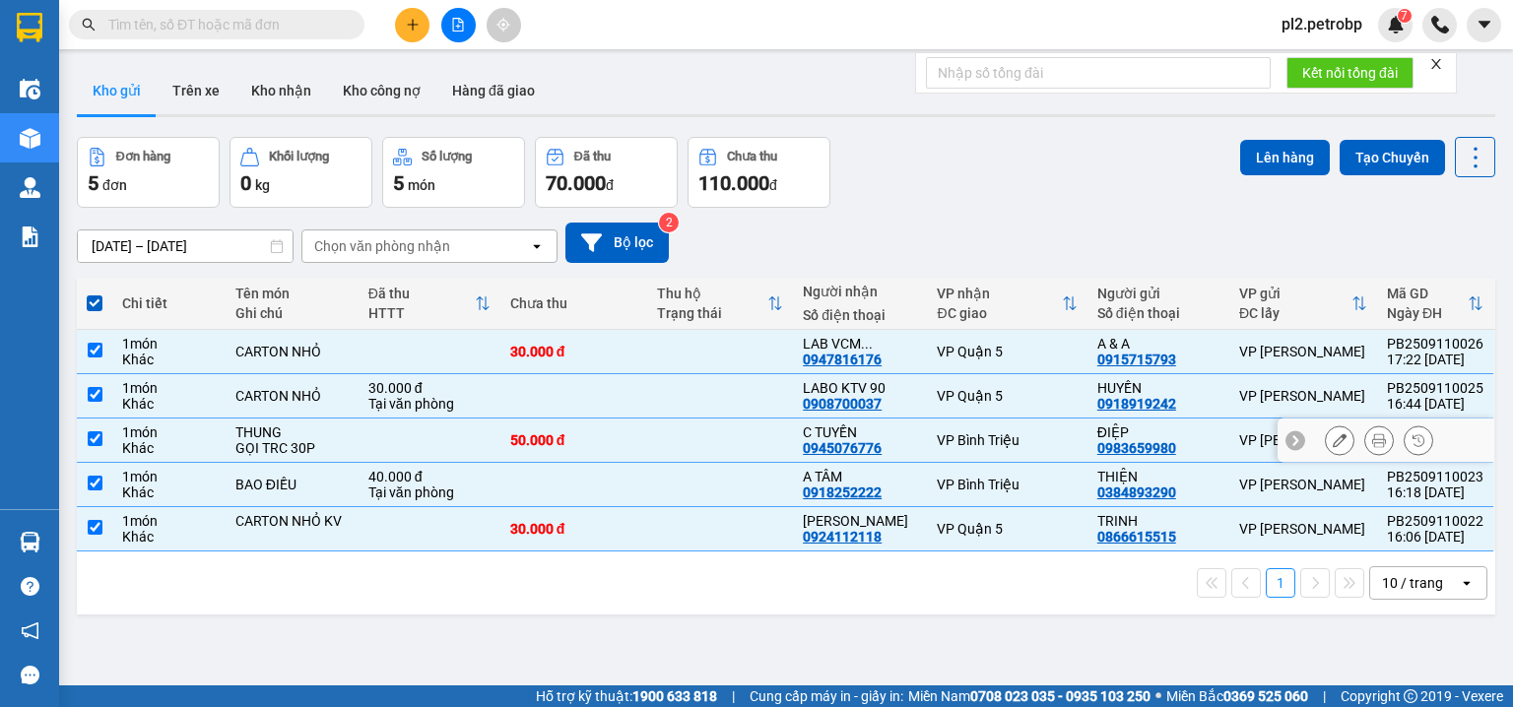
drag, startPoint x: 887, startPoint y: 352, endPoint x: 806, endPoint y: 360, distance: 81.2
click at [806, 425] on div "C TUYỀN 0945076776" at bounding box center [860, 441] width 114 height 32
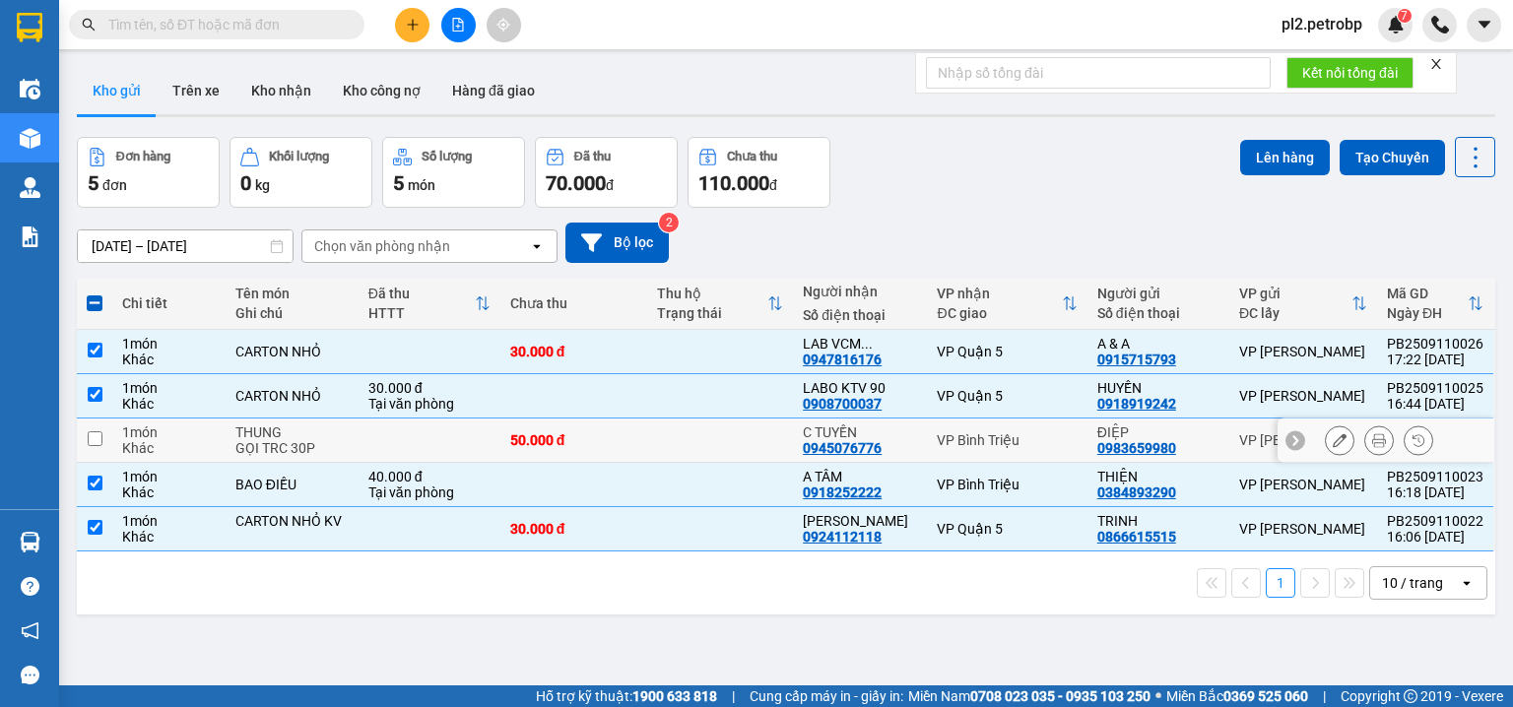
click at [749, 419] on td at bounding box center [720, 441] width 147 height 44
checkbox input "true"
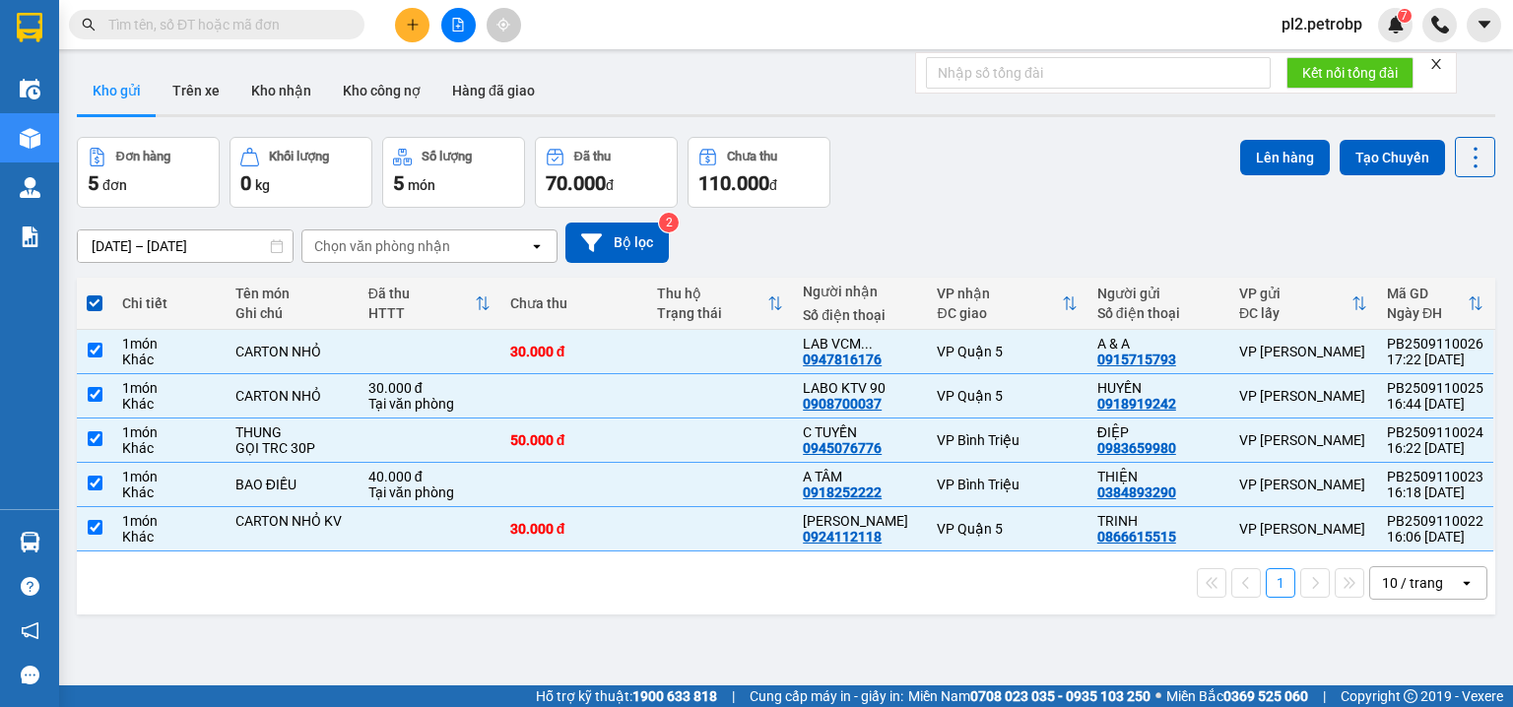
click at [192, 21] on input "text" at bounding box center [224, 25] width 233 height 22
paste input "0945076776"
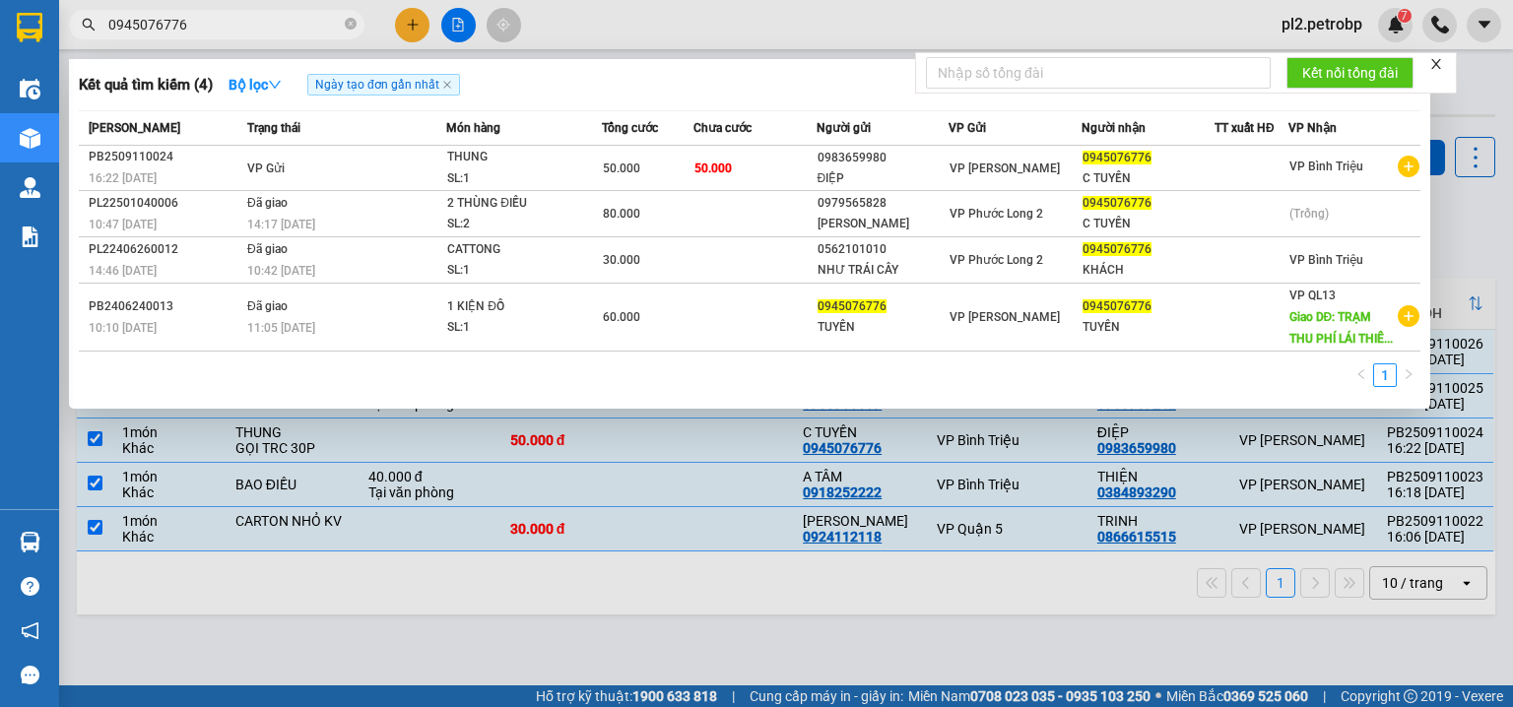
type input "0945076776"
click at [723, 13] on div at bounding box center [756, 353] width 1513 height 707
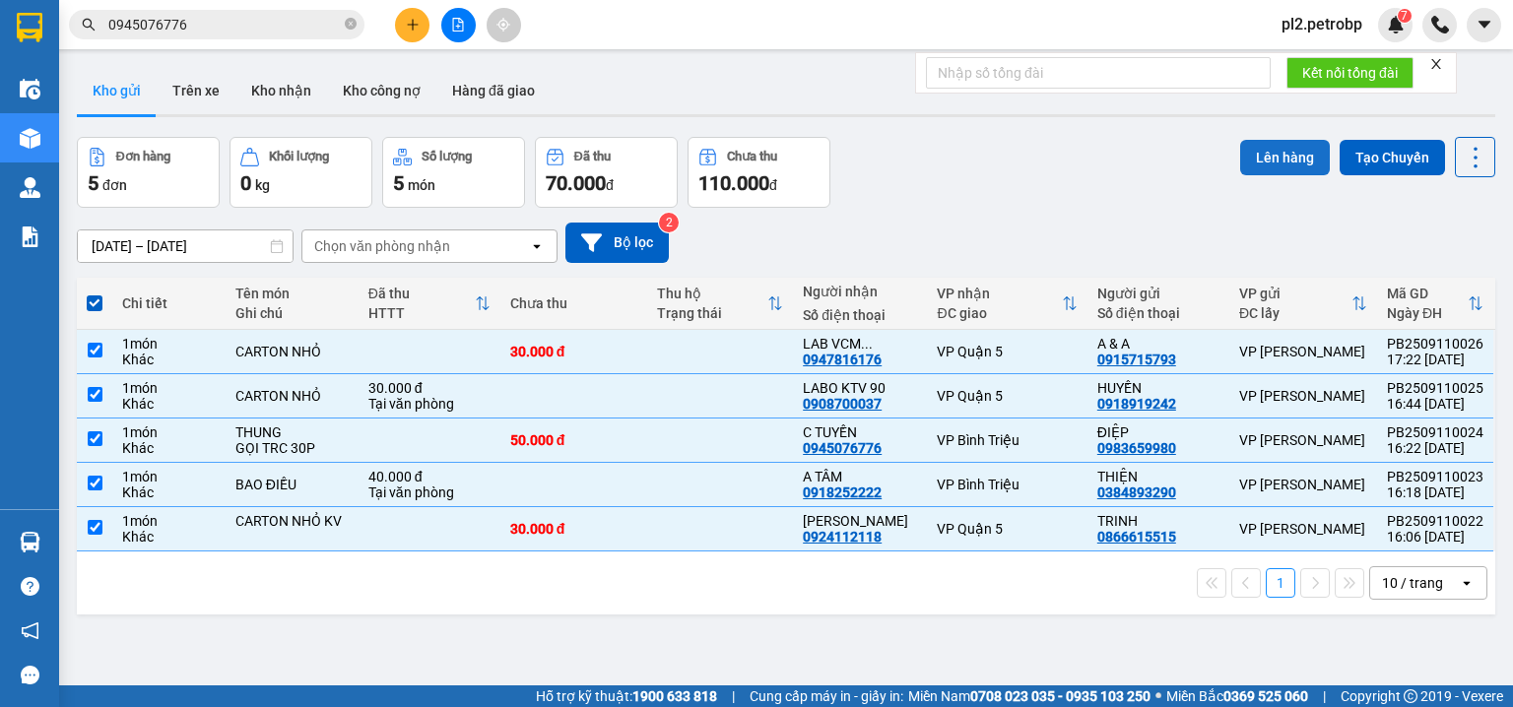
click at [1259, 163] on button "Lên hàng" at bounding box center [1285, 157] width 90 height 35
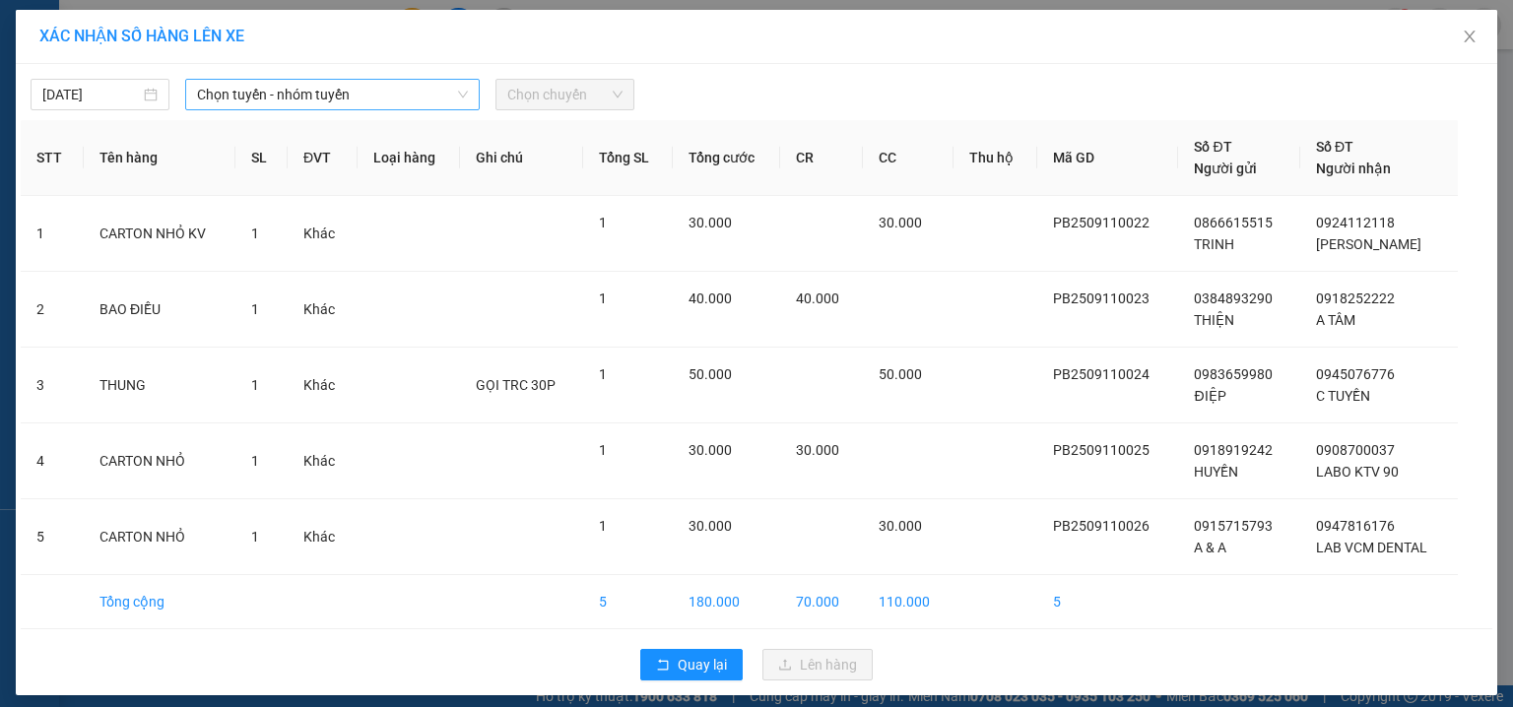
click at [233, 99] on span "Chọn tuyến - nhóm tuyến" at bounding box center [332, 95] width 271 height 30
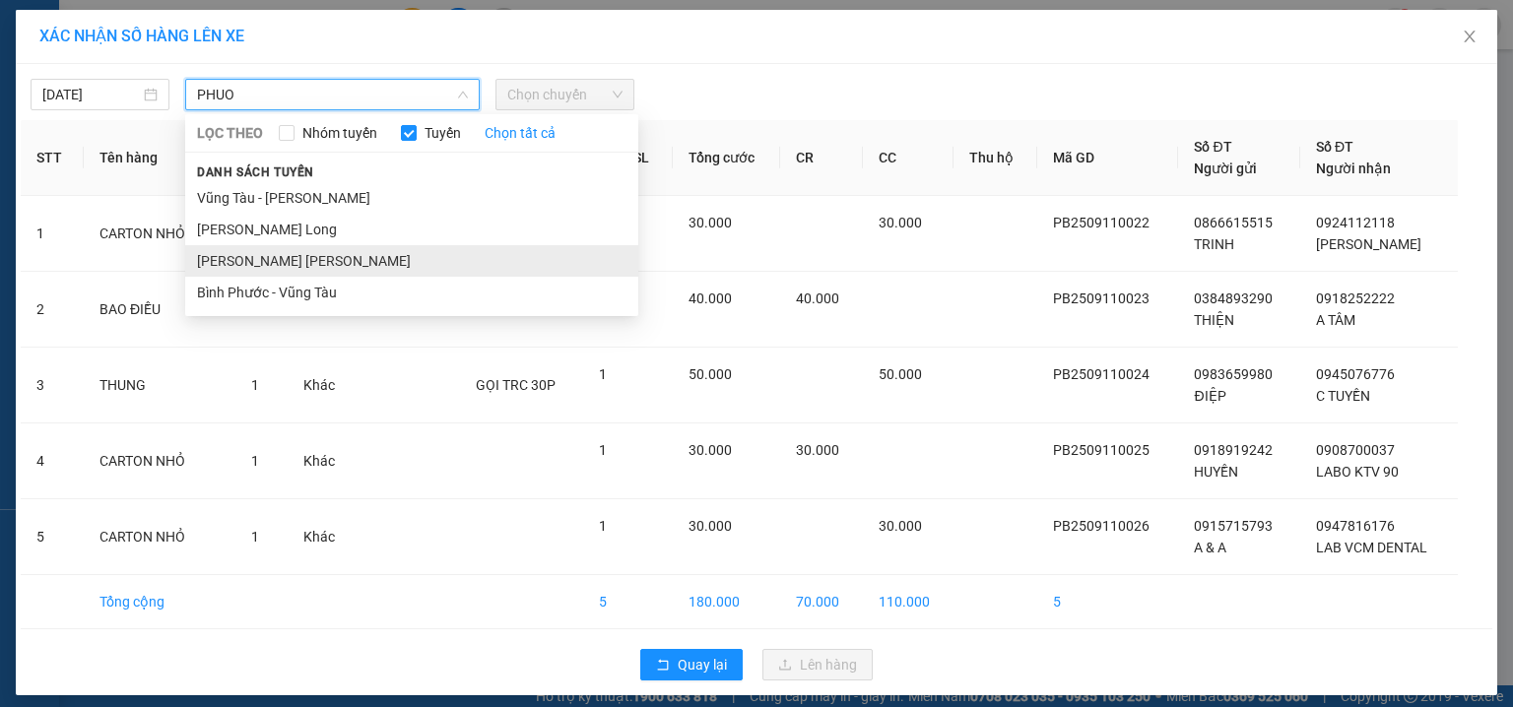
type input "PHUO"
click at [327, 264] on li "Phước Long - Hồ Chí Minh" at bounding box center [411, 261] width 453 height 32
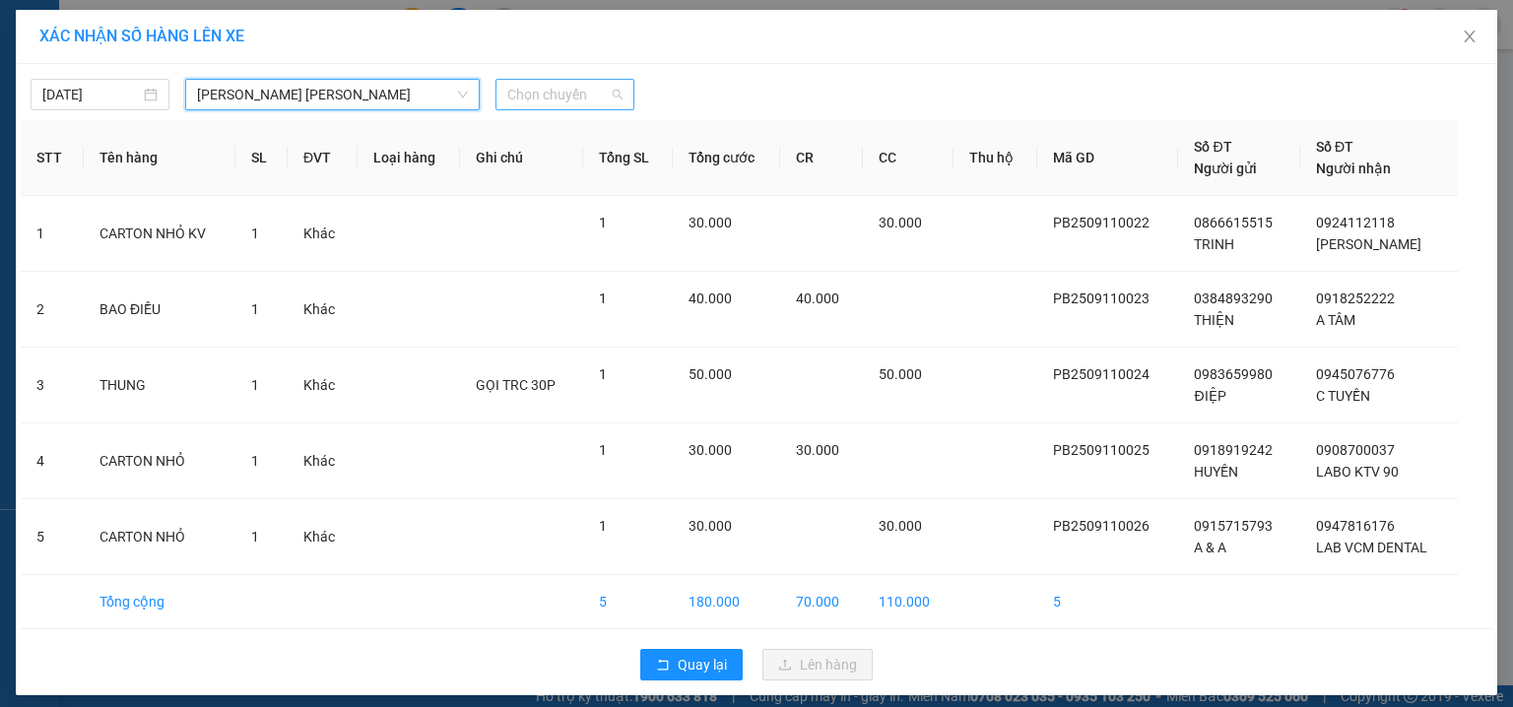
click at [607, 92] on span "Chọn chuyến" at bounding box center [564, 95] width 115 height 30
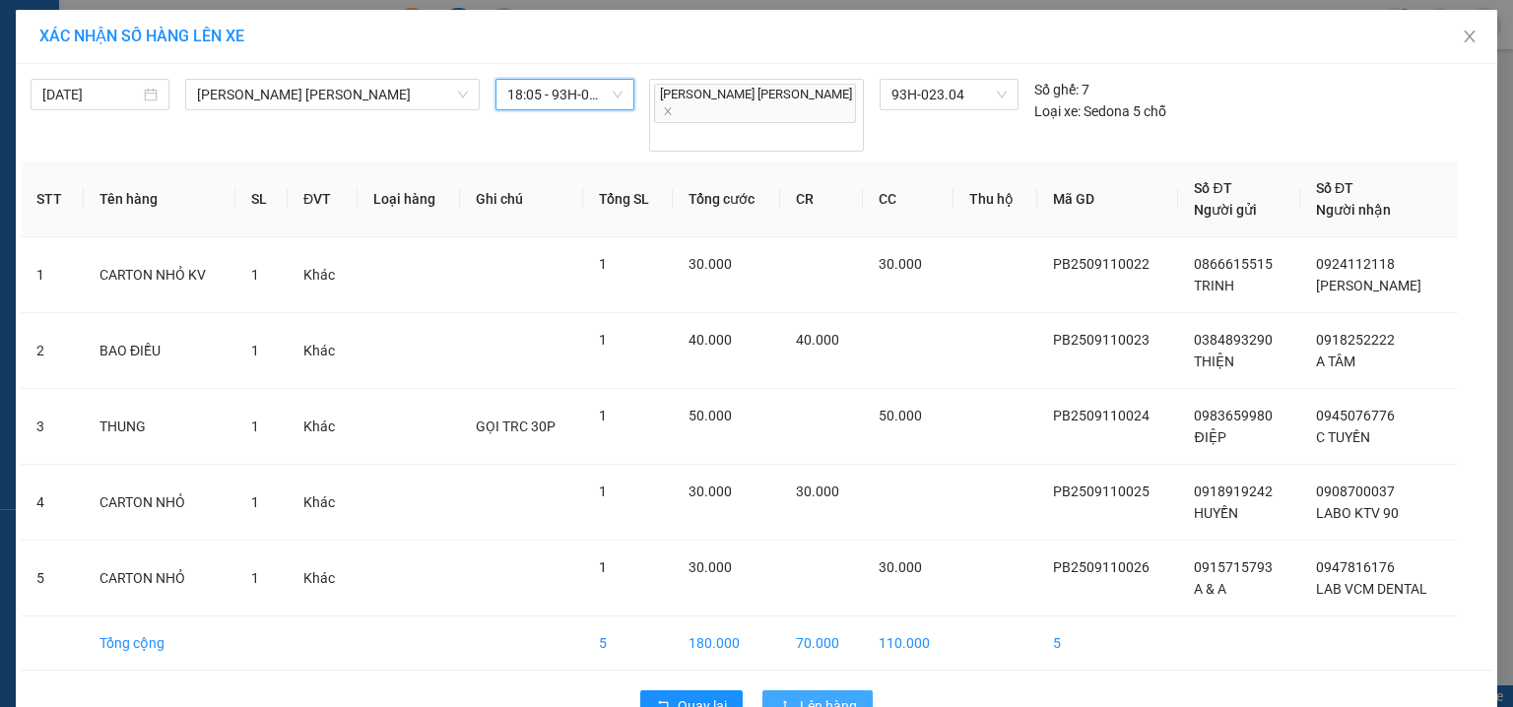
click at [846, 696] on span "Lên hàng" at bounding box center [828, 707] width 57 height 22
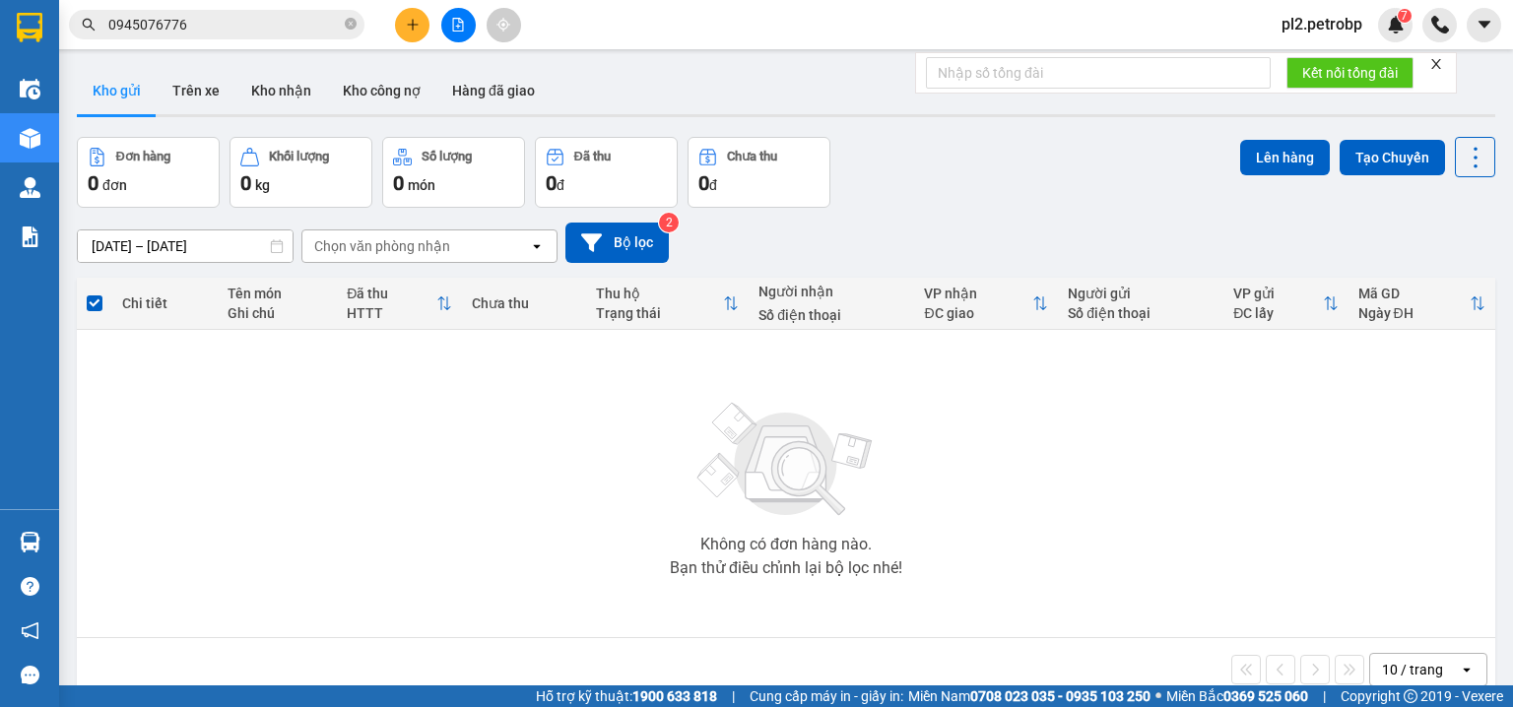
click at [398, 24] on button at bounding box center [412, 25] width 34 height 34
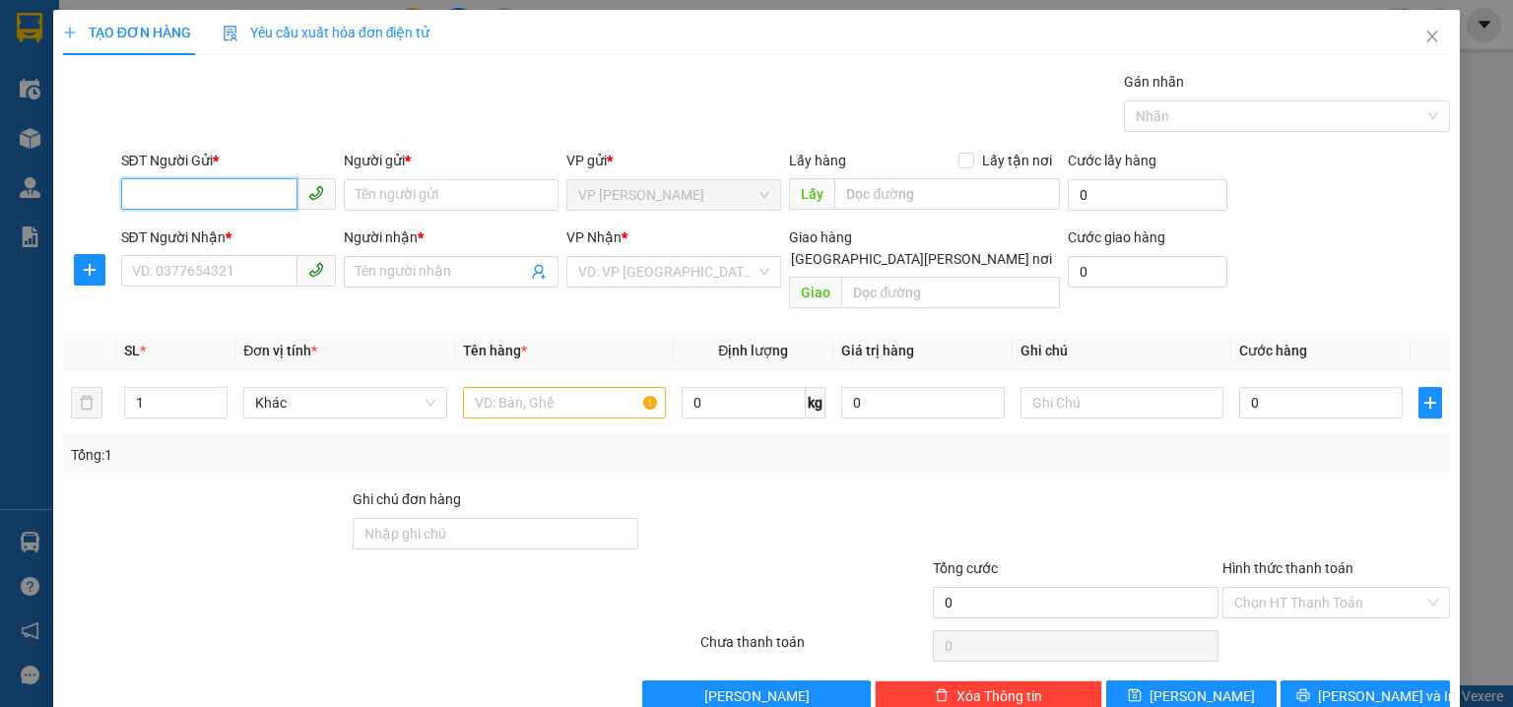
click at [216, 193] on input "SĐT Người Gửi *" at bounding box center [209, 194] width 176 height 32
type input "0326565190"
click at [241, 233] on div "0326565190 - LOAN" at bounding box center [226, 234] width 189 height 22
type input "LOAN"
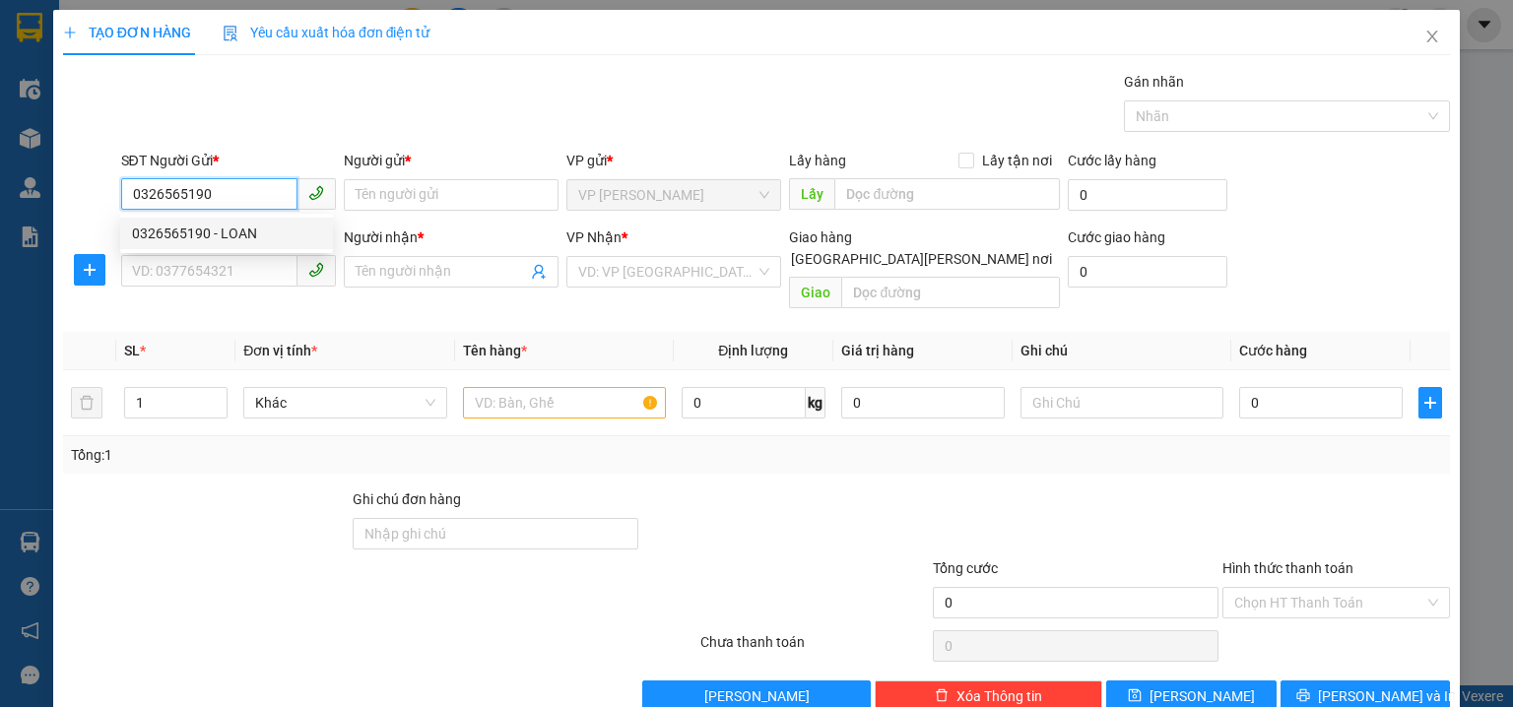
type input "0934171278"
type input "VŨ"
type input "30.000"
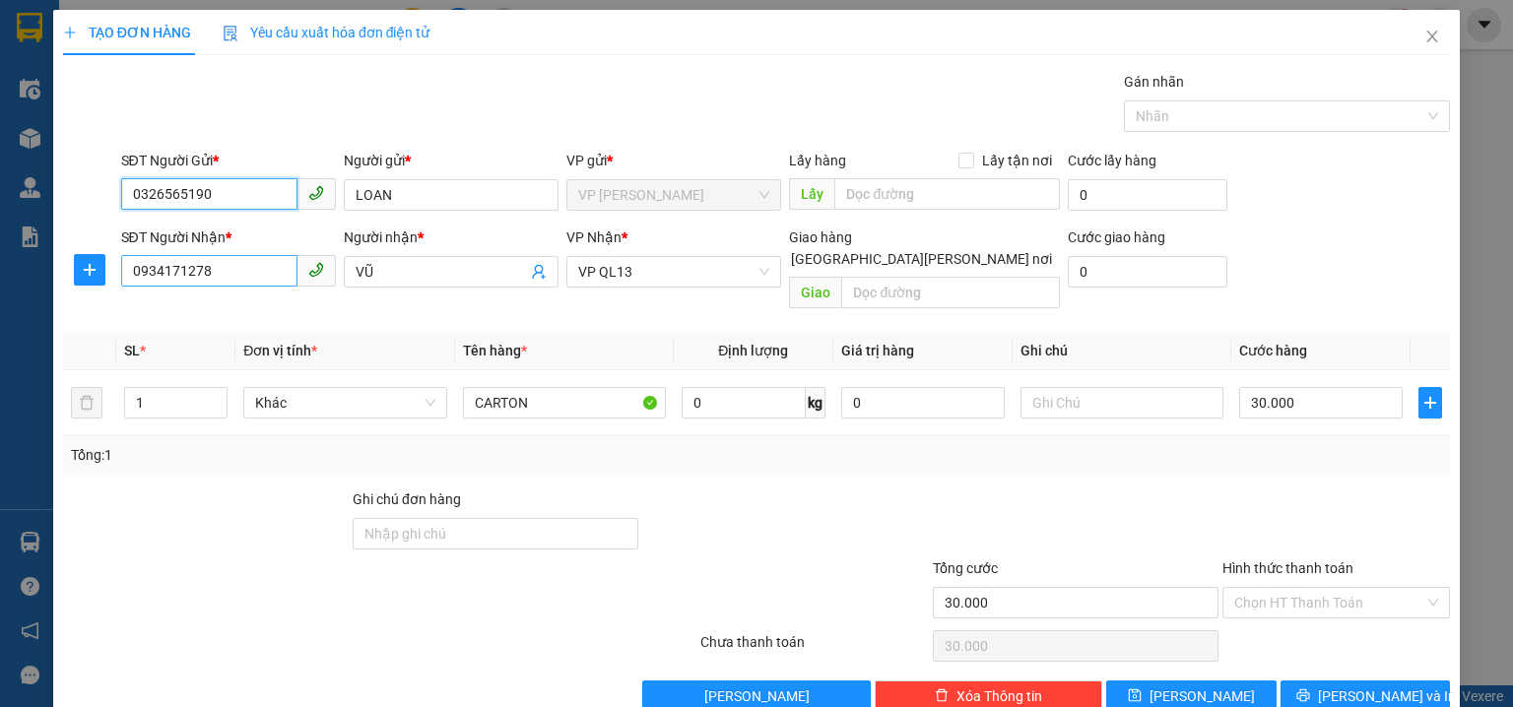
type input "0326565190"
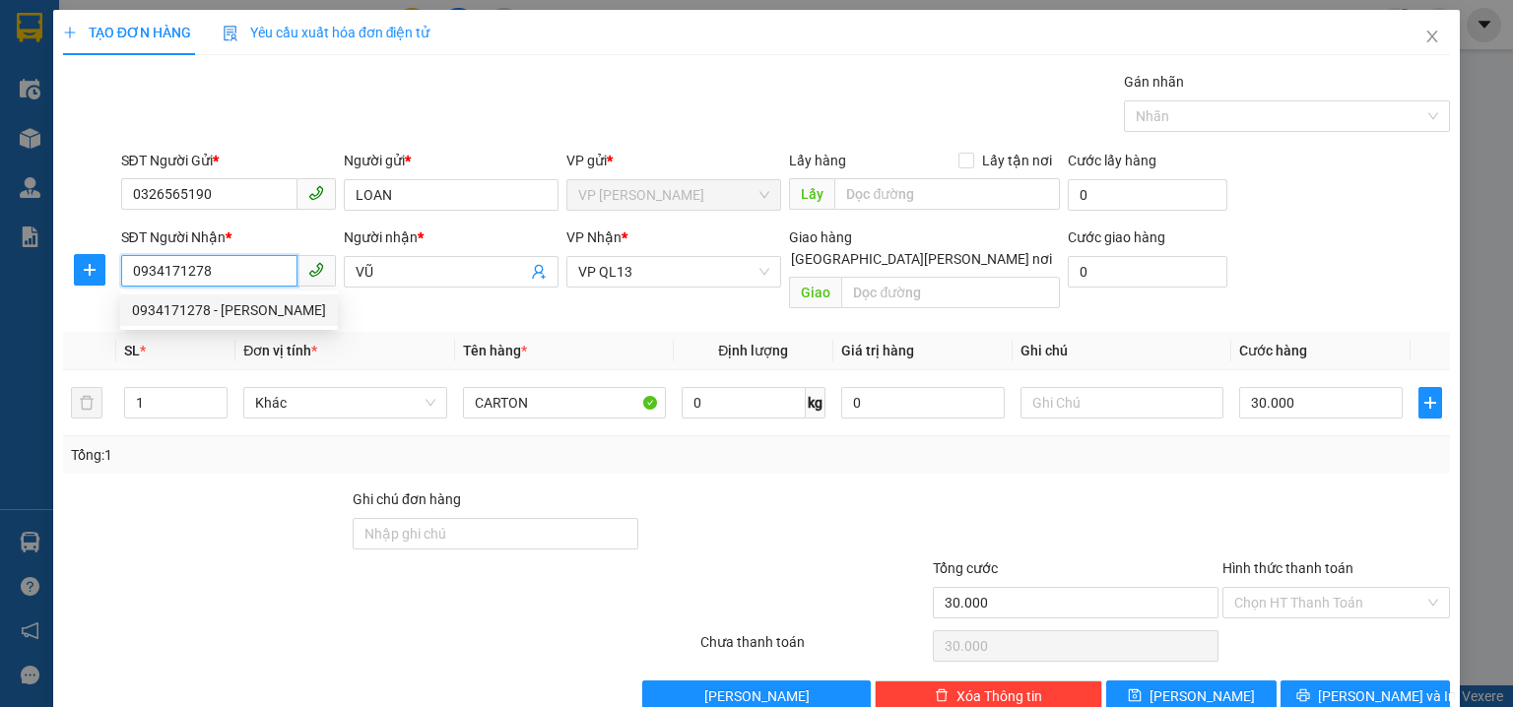
drag, startPoint x: 227, startPoint y: 266, endPoint x: 0, endPoint y: 256, distance: 226.8
click at [0, 256] on div "TẠO ĐƠN HÀNG Yêu cầu xuất hóa đơn điện tử Transit Pickup Surcharge Ids Transit …" at bounding box center [756, 353] width 1513 height 707
type input "0903828594"
click at [176, 307] on div "0903828594 - GIANG" at bounding box center [229, 311] width 194 height 22
type input "GIANG"
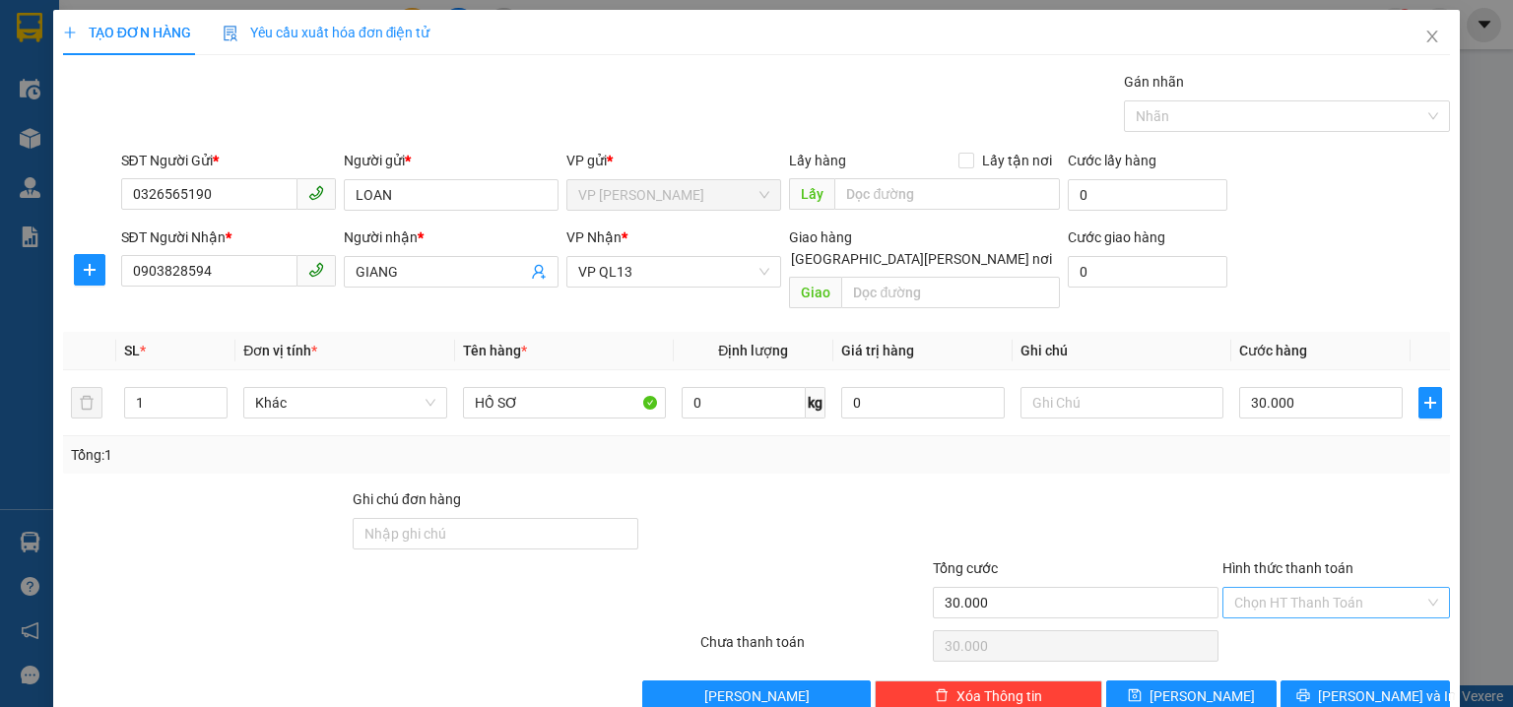
drag, startPoint x: 1319, startPoint y: 579, endPoint x: 1319, endPoint y: 567, distance: 11.8
click at [1318, 588] on input "Hình thức thanh toán" at bounding box center [1329, 603] width 190 height 30
click at [1289, 448] on div "Tại văn phòng" at bounding box center [1326, 445] width 203 height 22
click at [1346, 686] on span "Lưu và In" at bounding box center [1387, 697] width 138 height 22
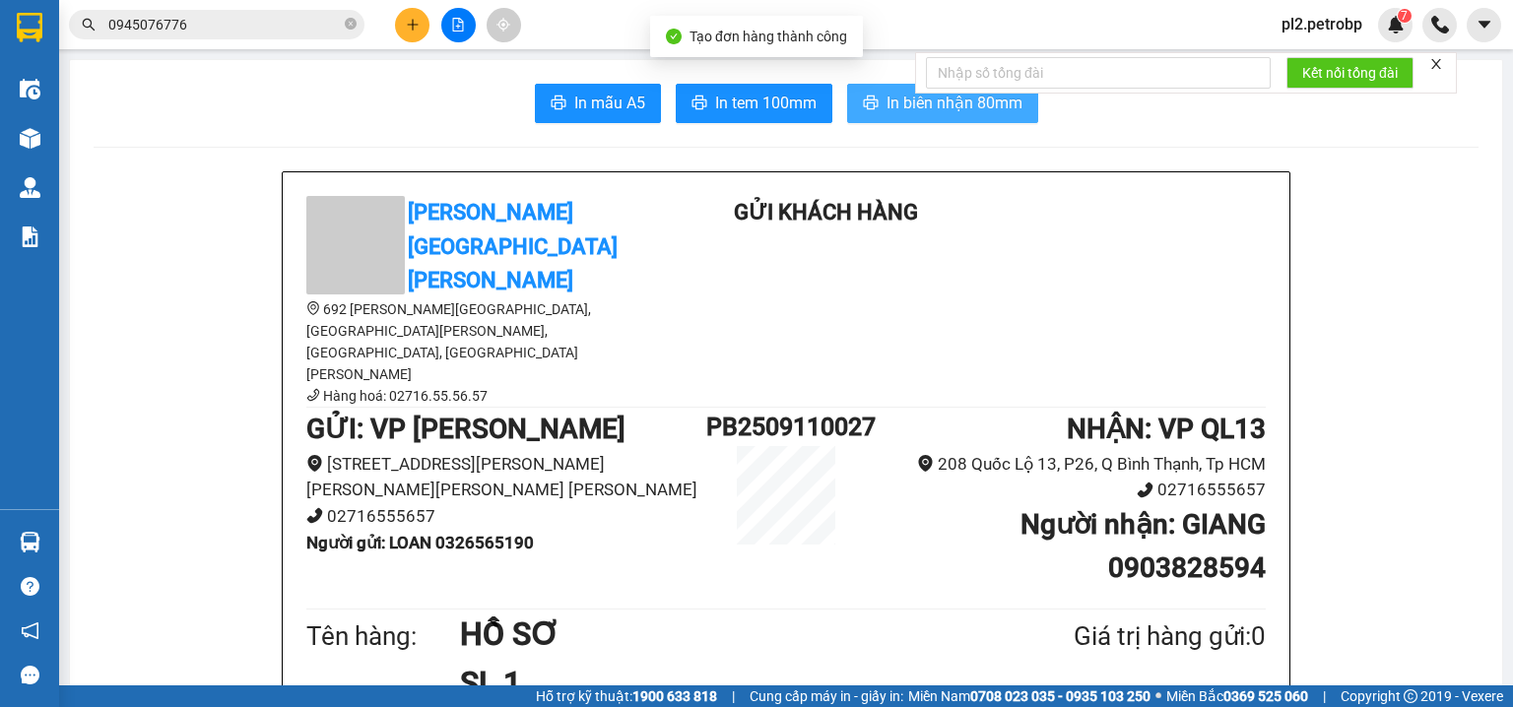
drag, startPoint x: 869, startPoint y: 102, endPoint x: 1261, endPoint y: 0, distance: 405.3
click at [878, 98] on button "In biên nhận 80mm" at bounding box center [942, 103] width 191 height 39
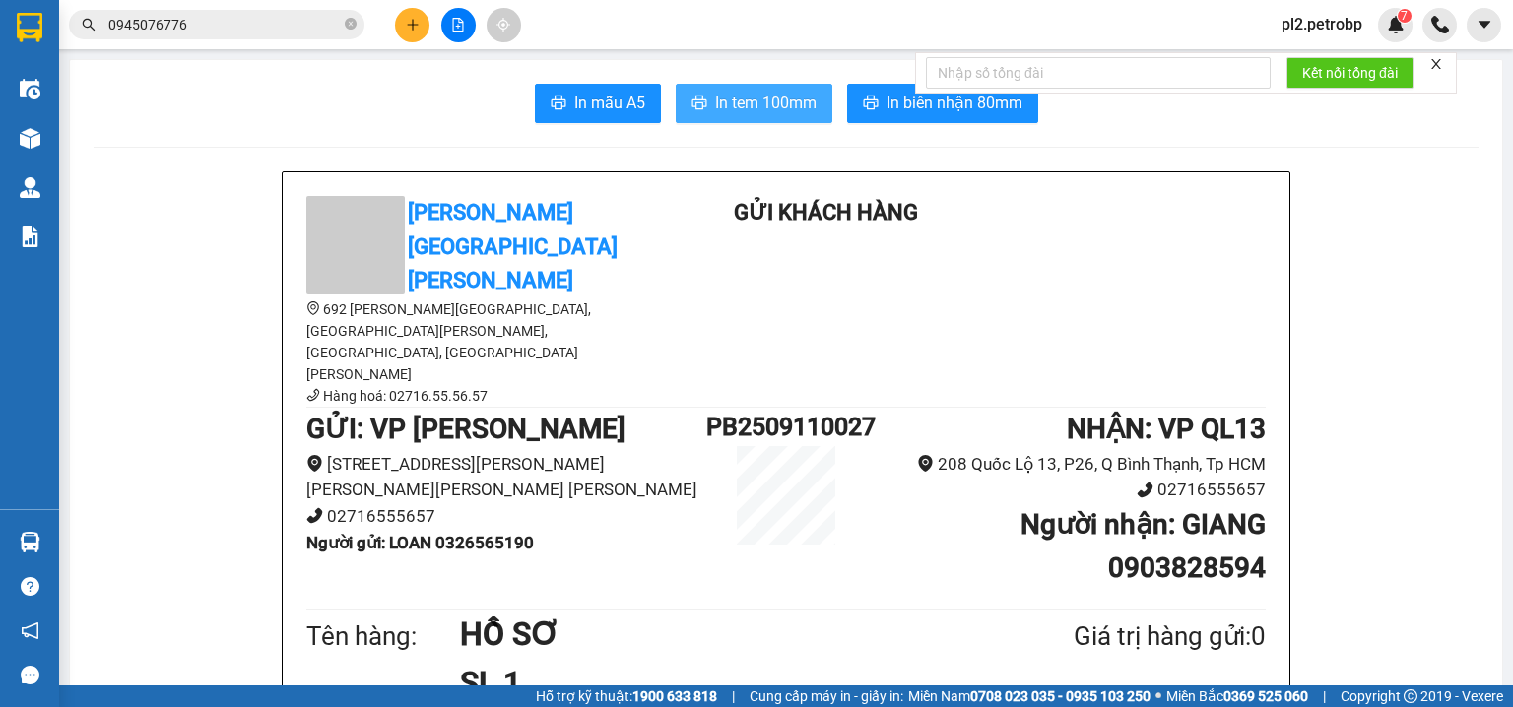
click at [788, 97] on span "In tem 100mm" at bounding box center [765, 103] width 101 height 25
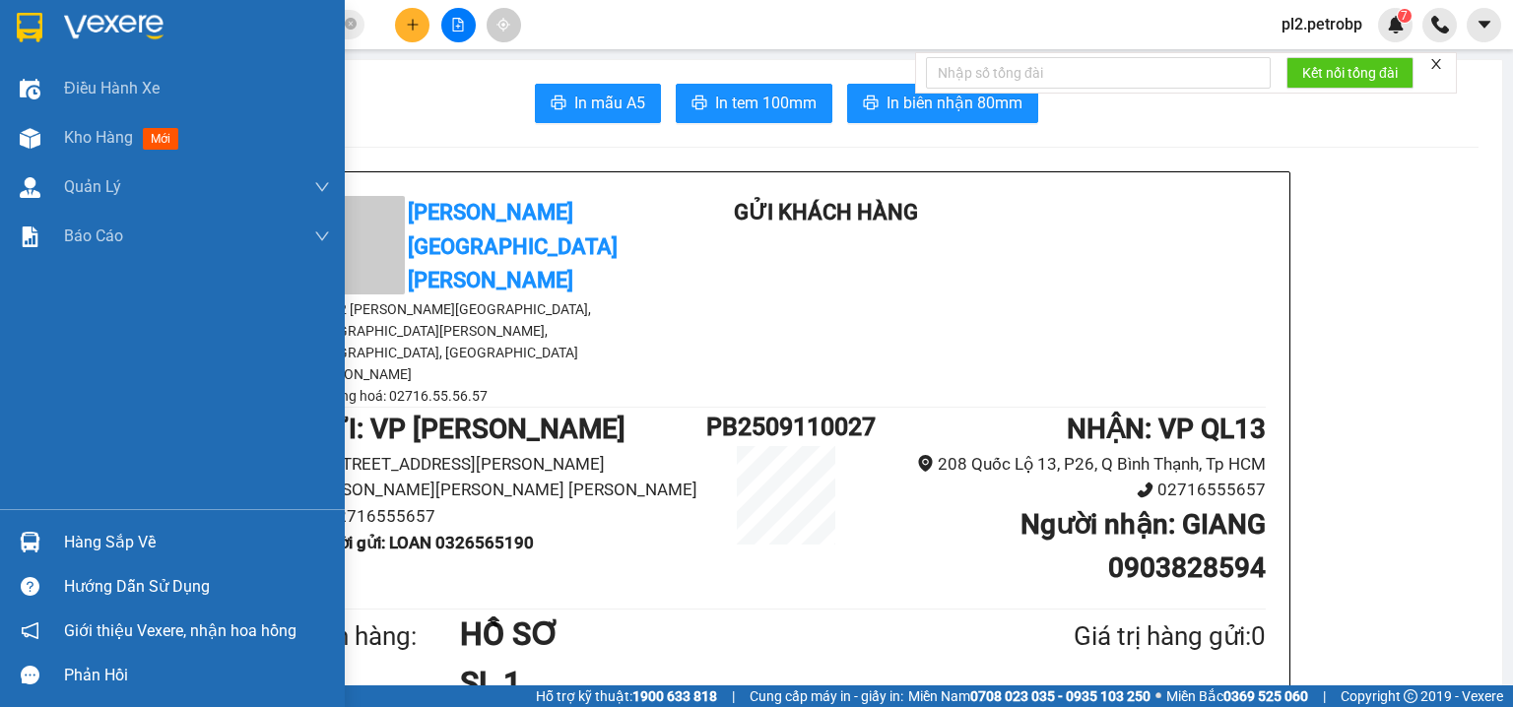
click at [110, 536] on div "Hàng sắp về" at bounding box center [197, 543] width 266 height 30
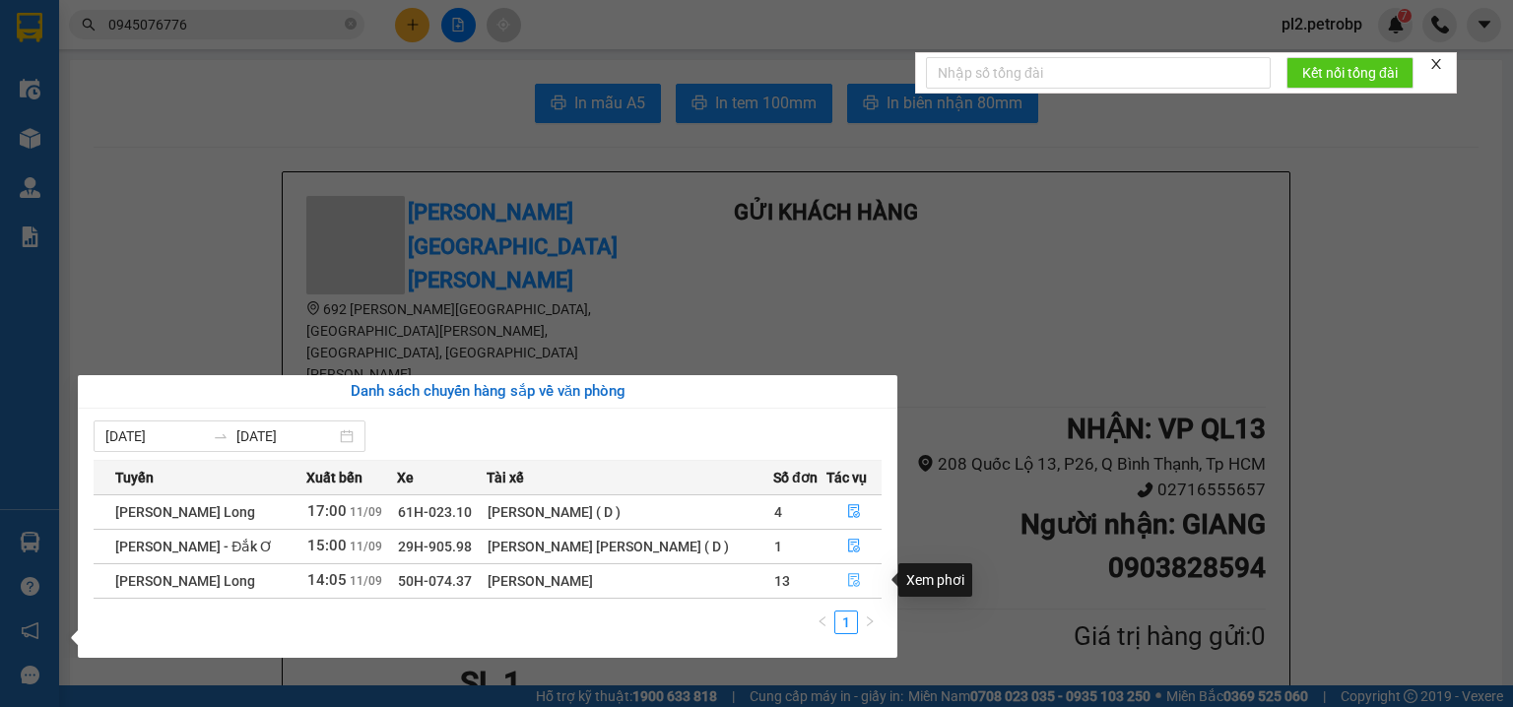
click at [847, 585] on icon "file-done" at bounding box center [854, 580] width 14 height 14
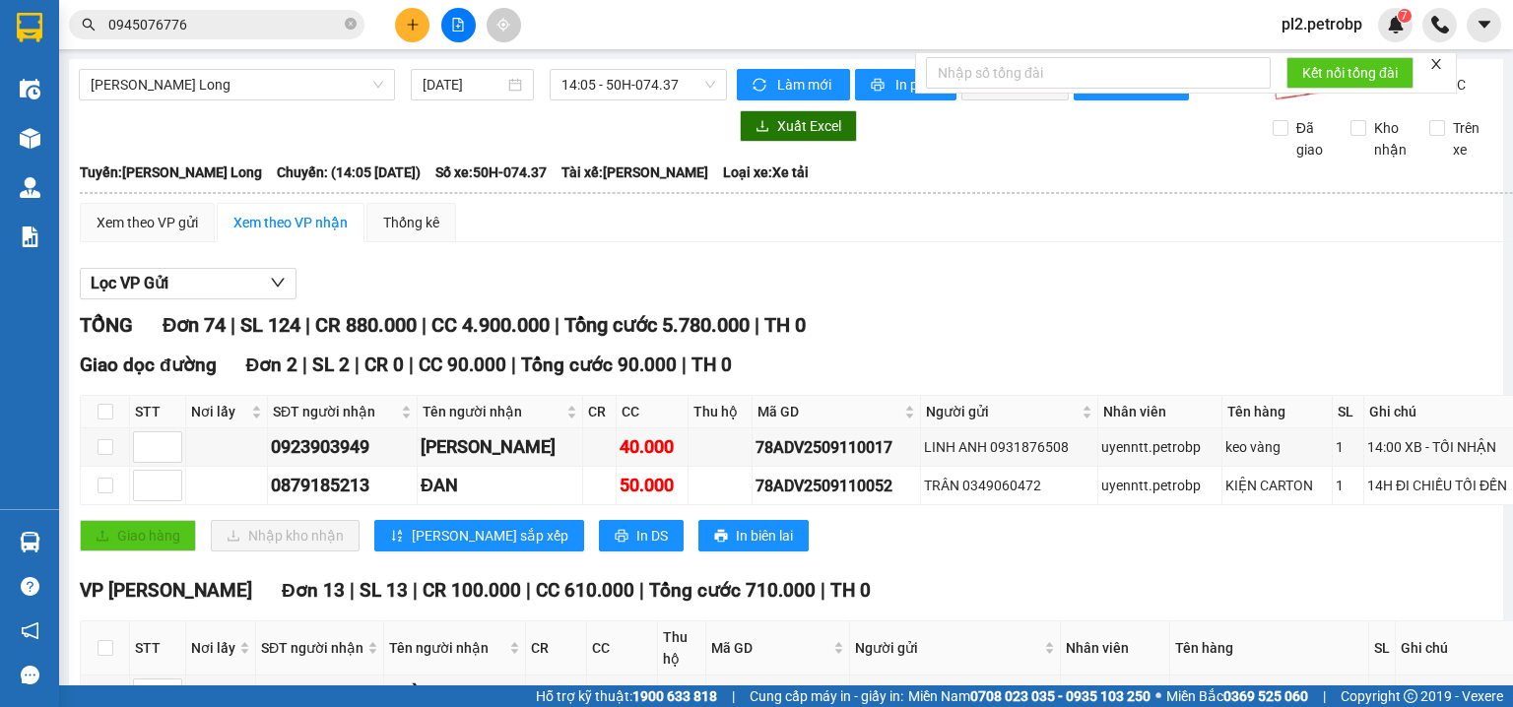
drag, startPoint x: 430, startPoint y: 545, endPoint x: 429, endPoint y: 531, distance: 13.8
click at [100, 640] on input "checkbox" at bounding box center [106, 648] width 16 height 16
checkbox input "true"
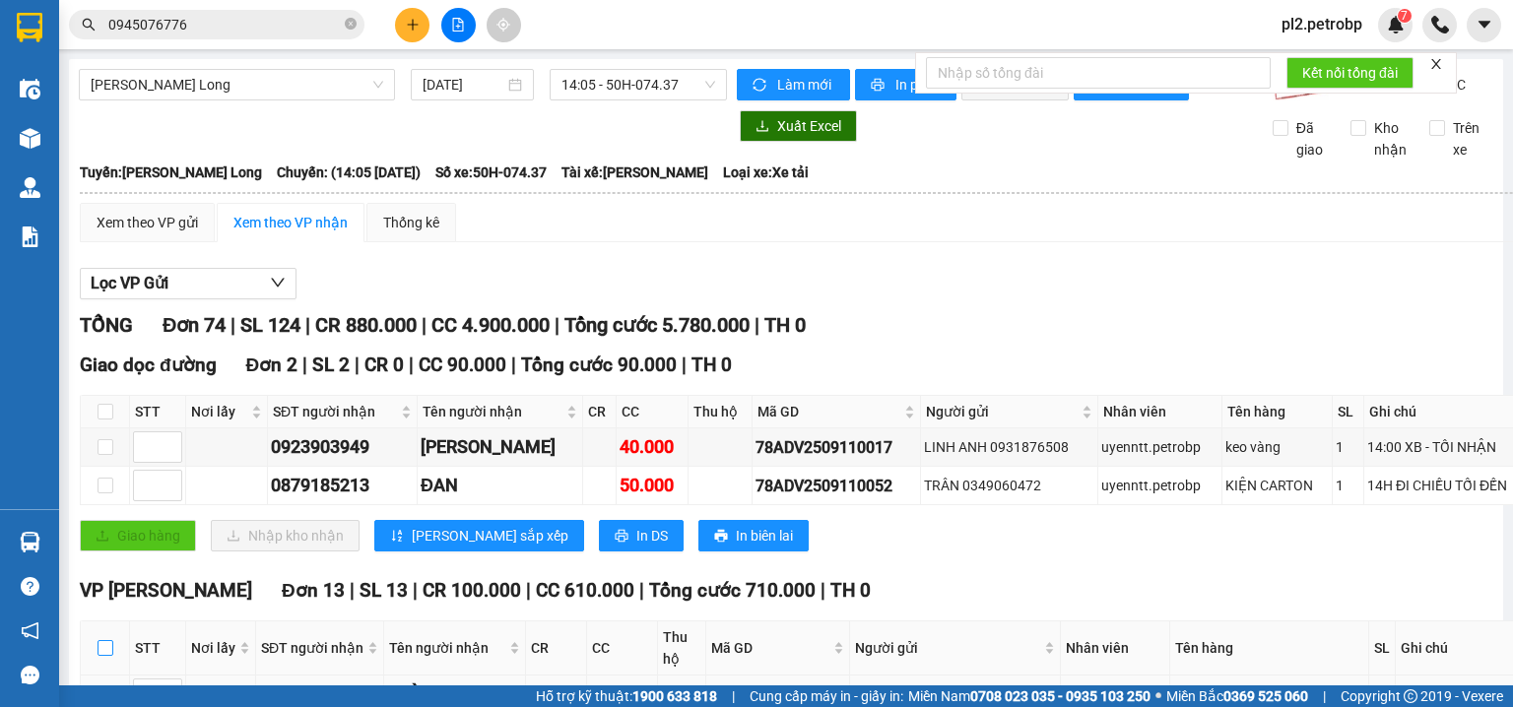
checkbox input "true"
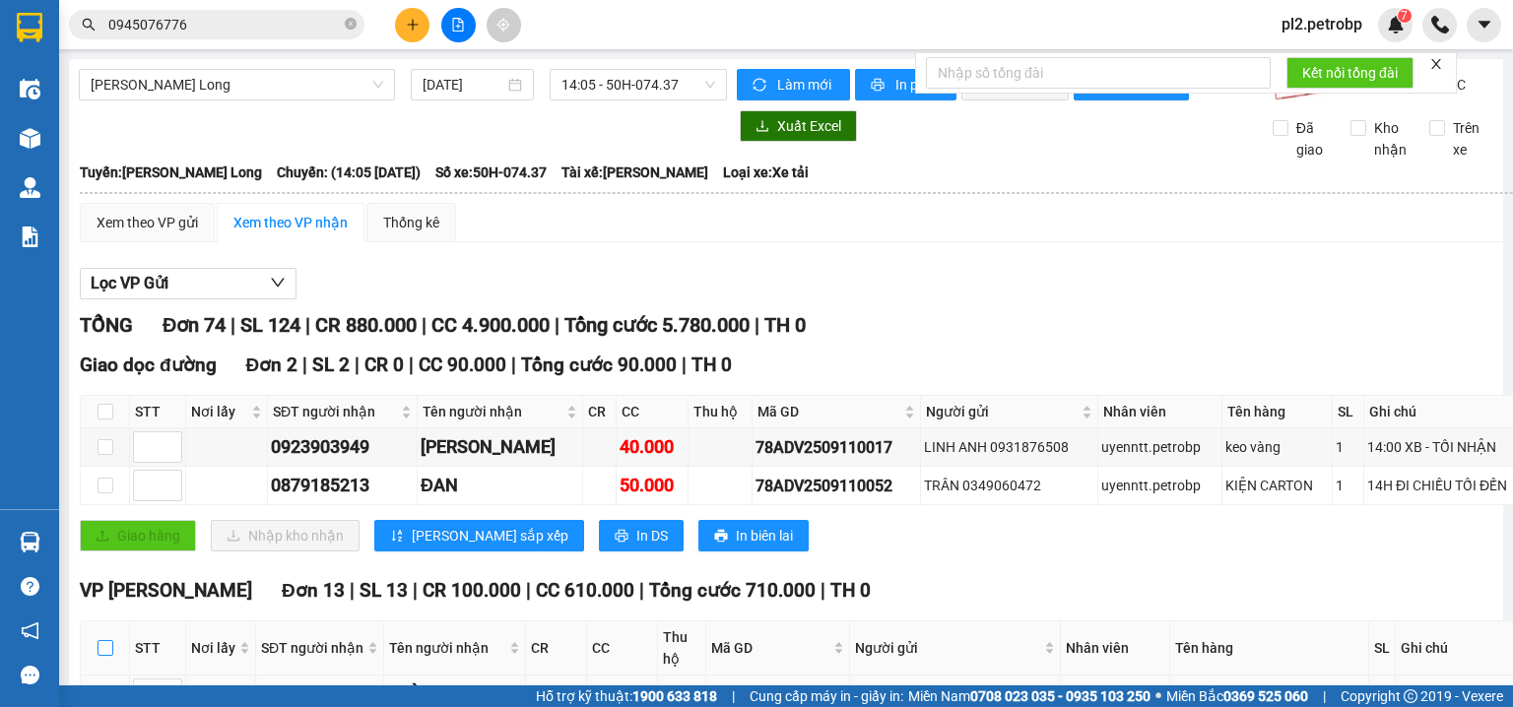
checkbox input "true"
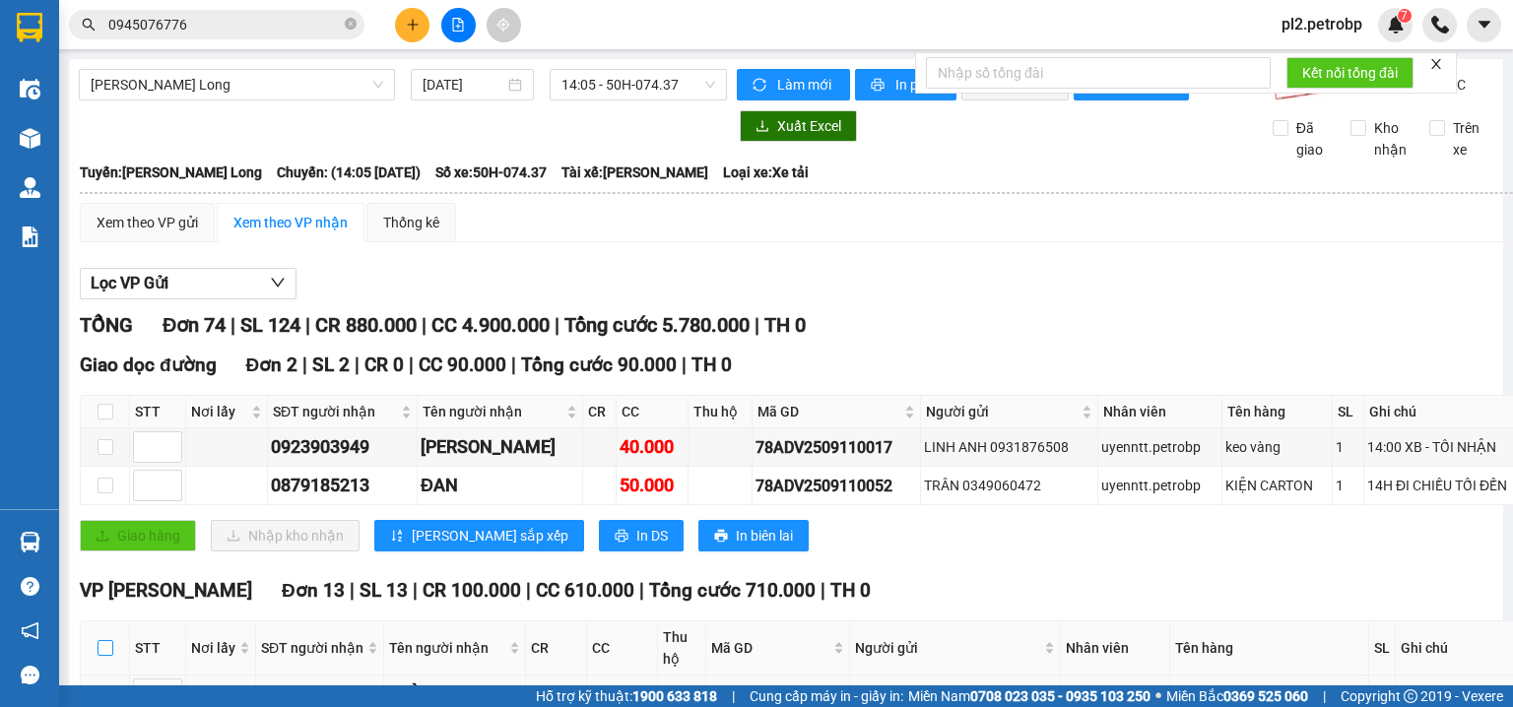
checkbox input "true"
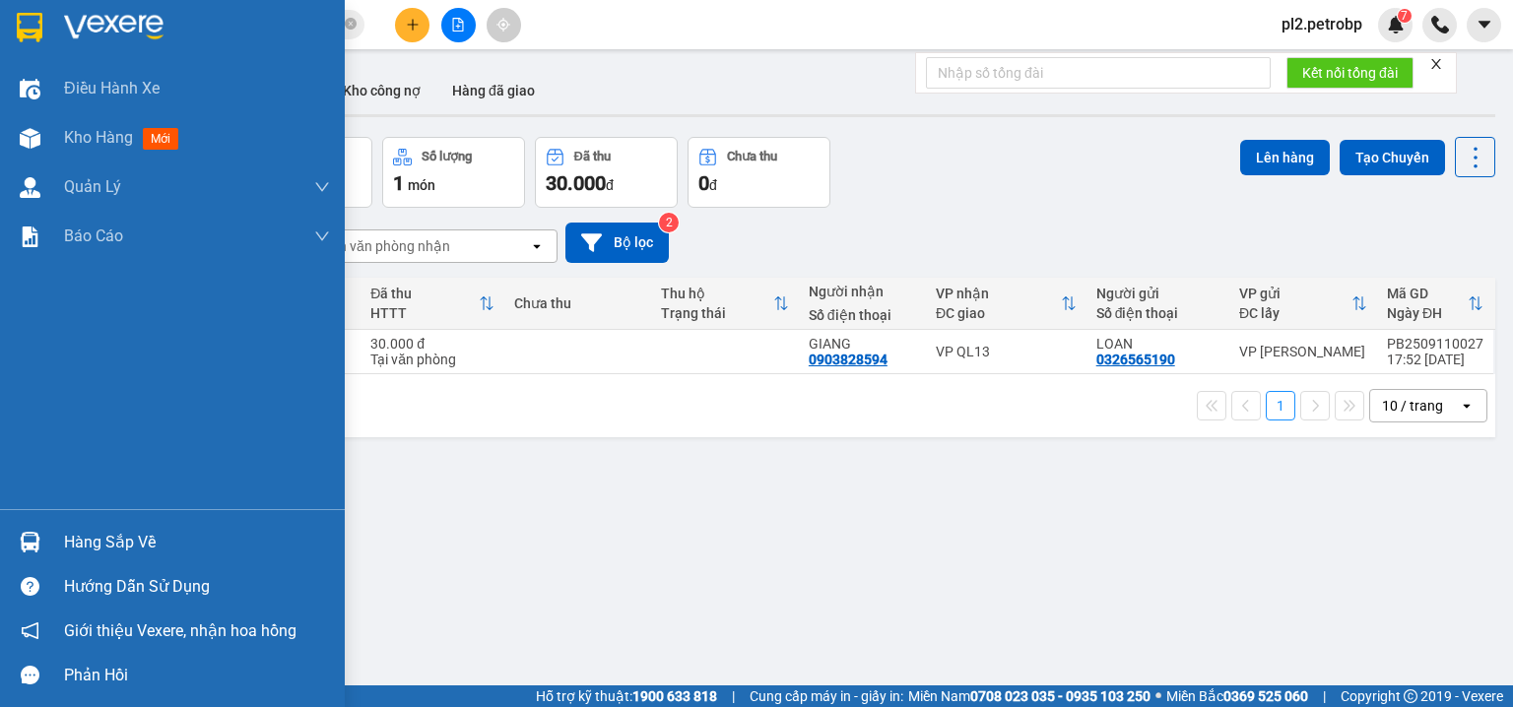
click at [107, 560] on div "Hàng sắp về" at bounding box center [172, 542] width 345 height 44
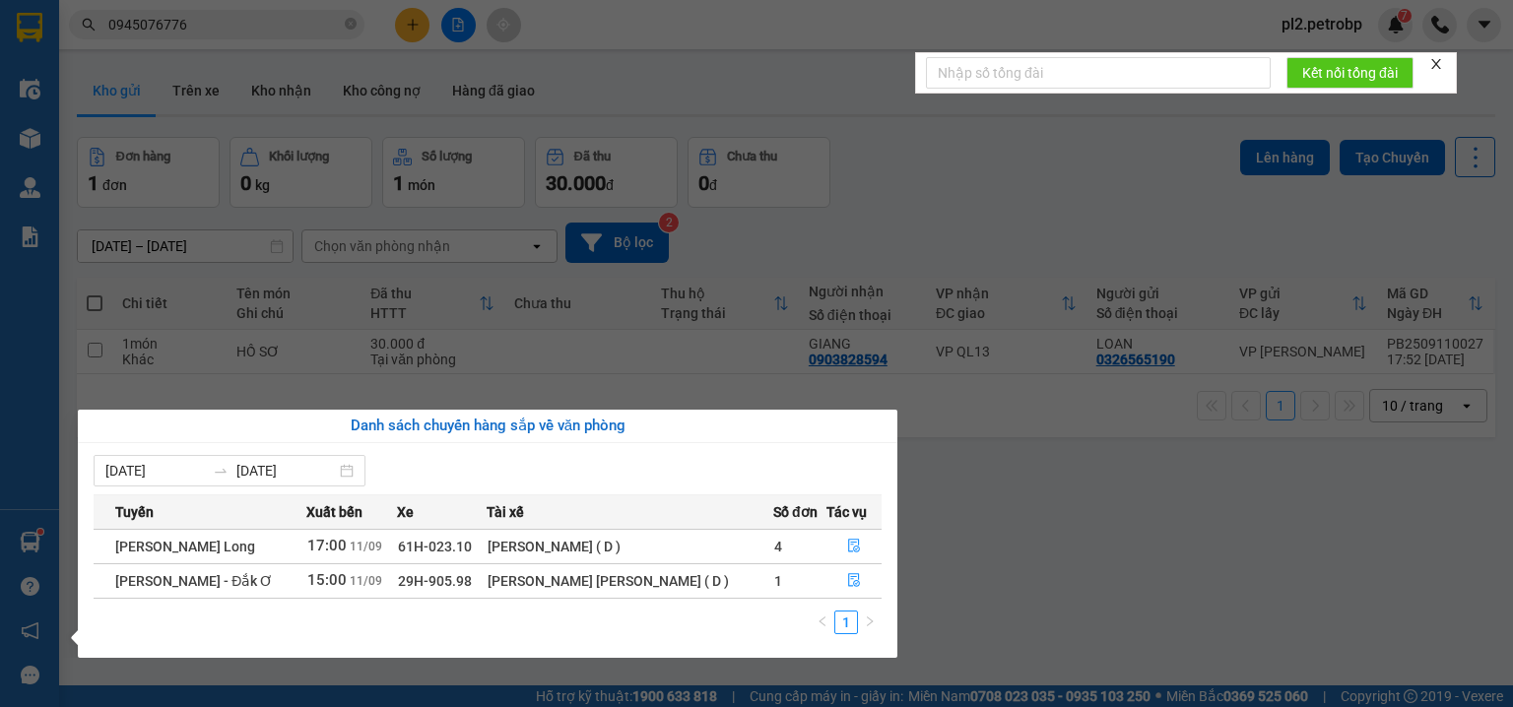
click at [1230, 486] on section "Kết quả tìm kiếm ( 4 ) Bộ lọc Ngày tạo đơn gần nhất Mã ĐH Trạng thái Món hàng T…" at bounding box center [756, 353] width 1513 height 707
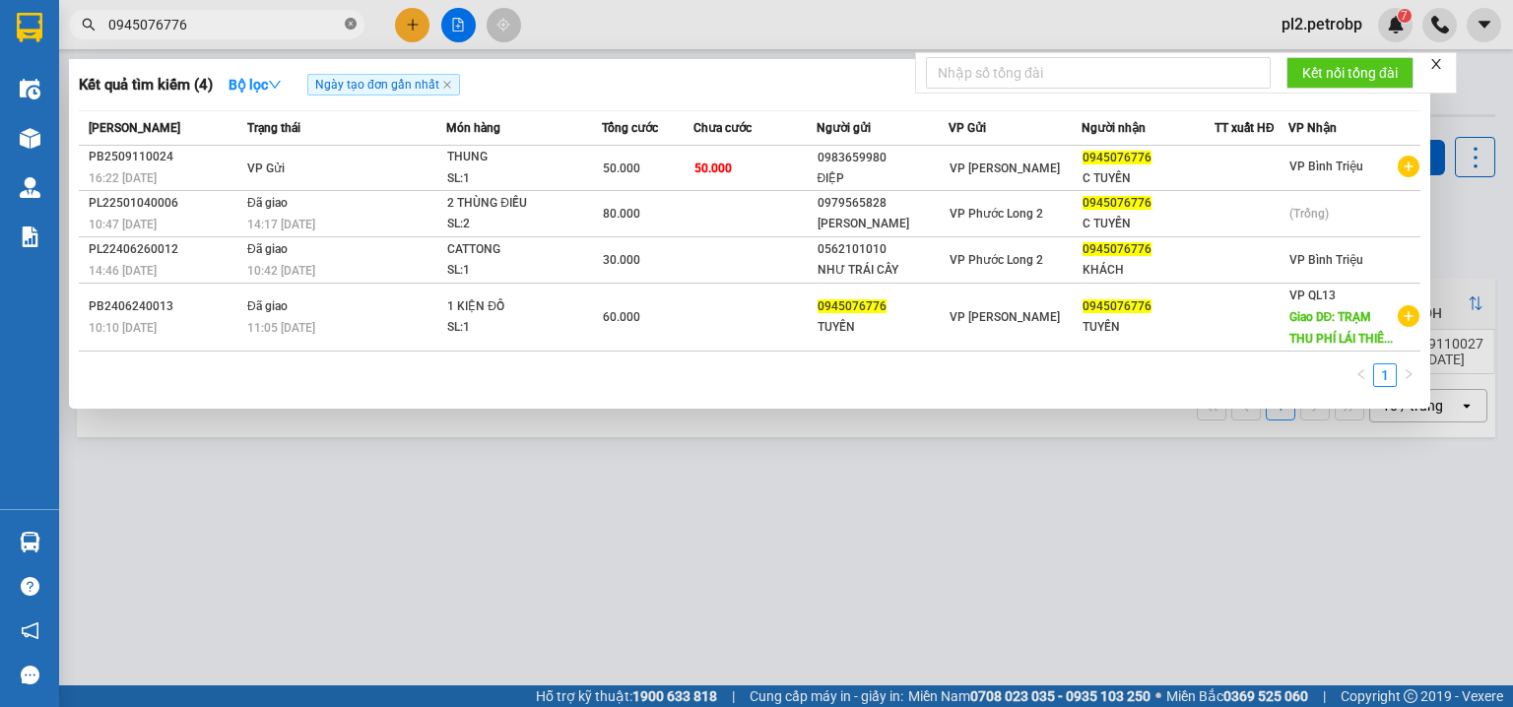
click at [354, 22] on icon "close-circle" at bounding box center [351, 24] width 12 height 12
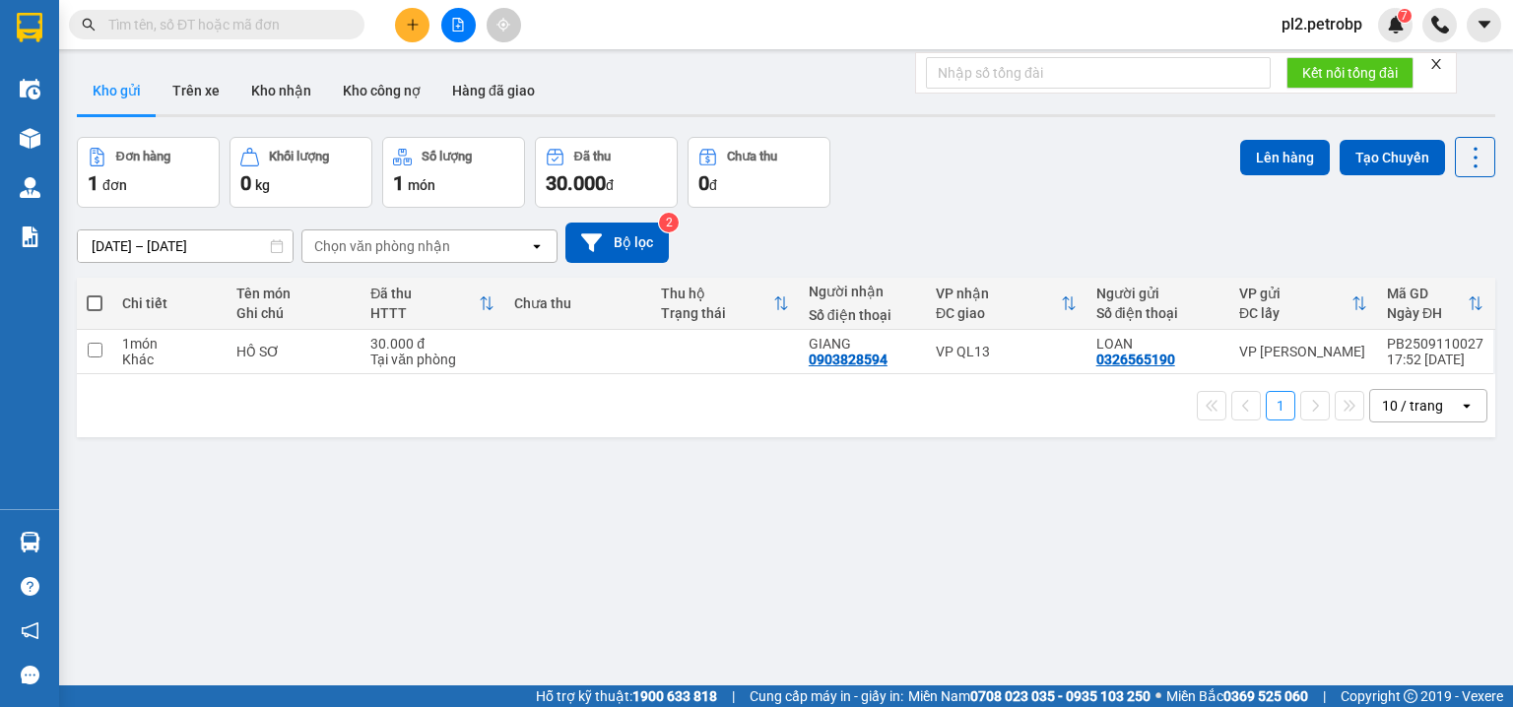
click at [249, 27] on input "text" at bounding box center [224, 25] width 233 height 22
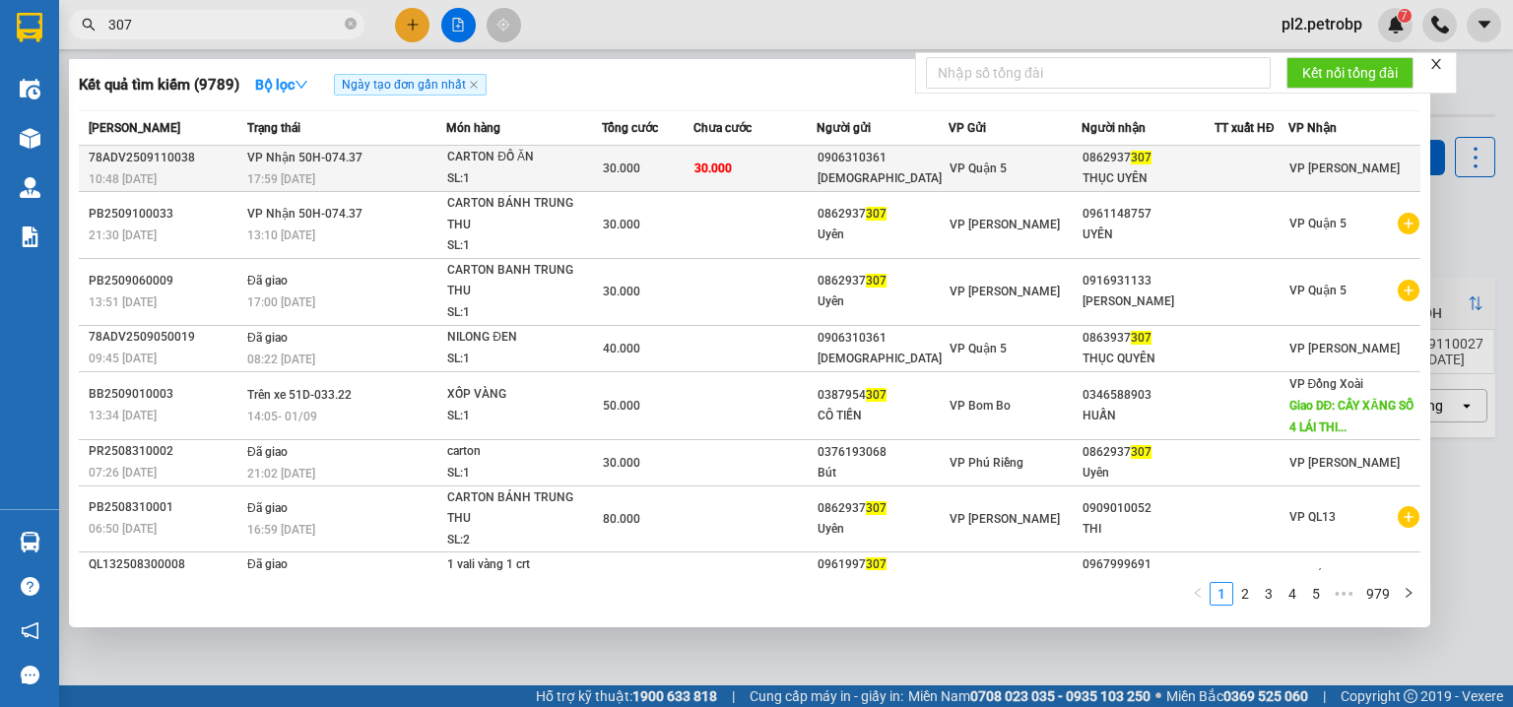
type input "307"
click at [874, 169] on div "NABI" at bounding box center [883, 178] width 131 height 21
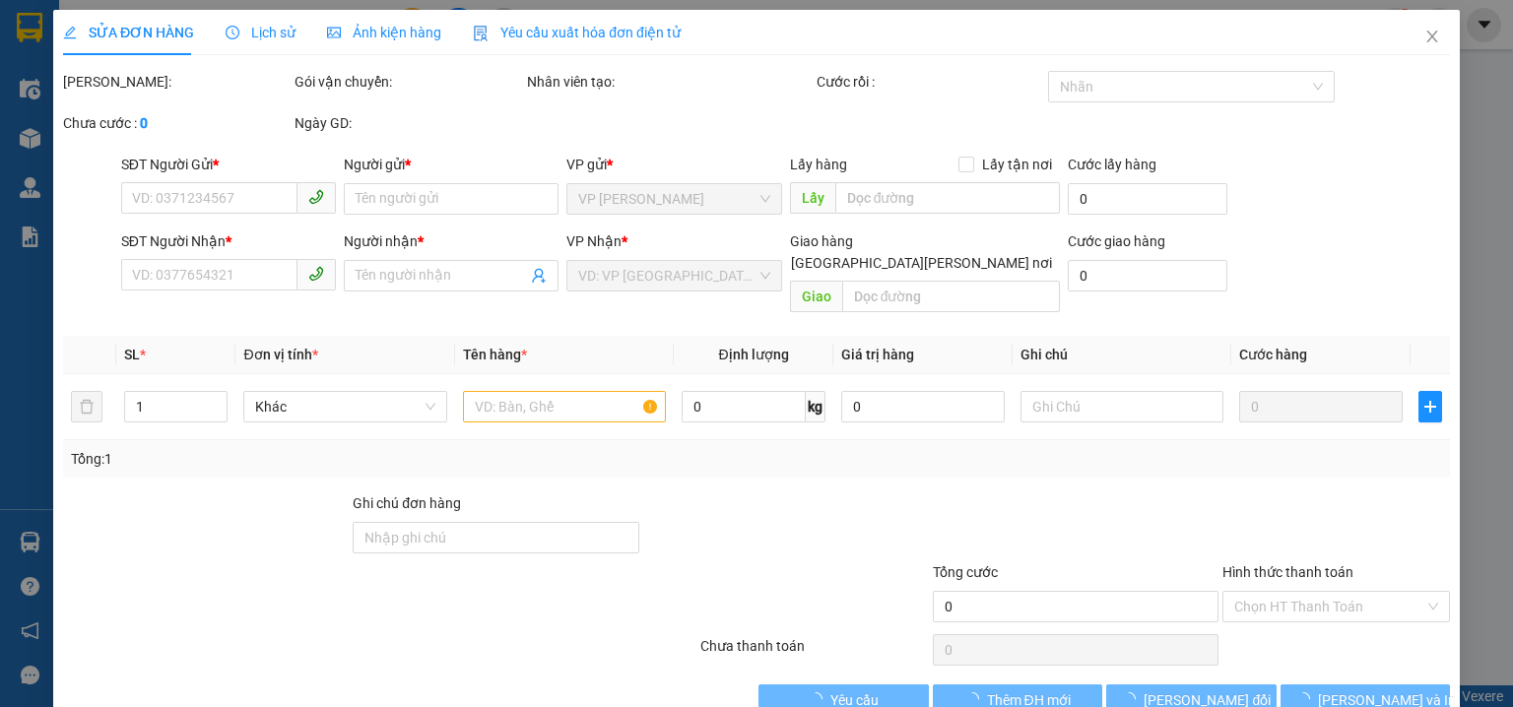
type input "0906310361"
type input "NABI"
type input "0862937307"
type input "THỤC UYÊN"
type input "30.000"
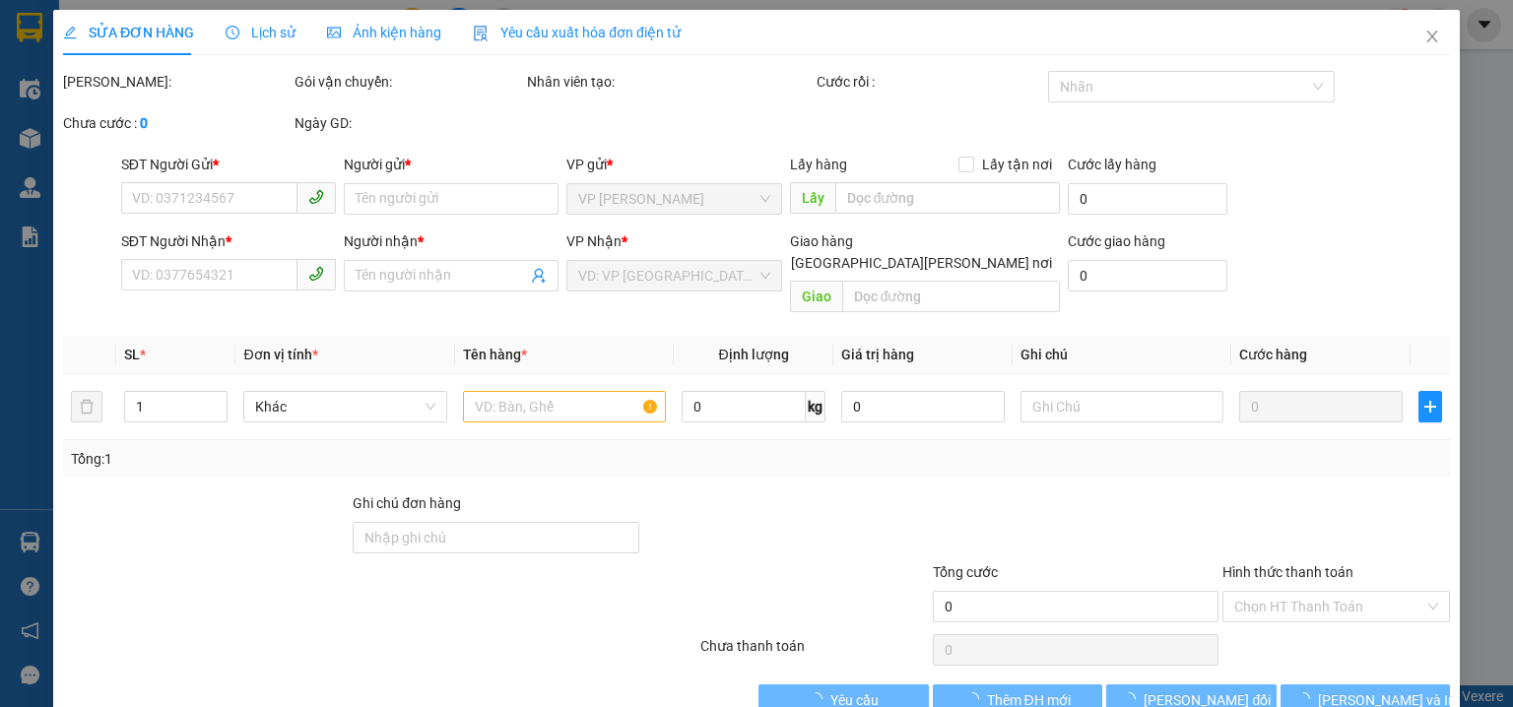
type input "30.000"
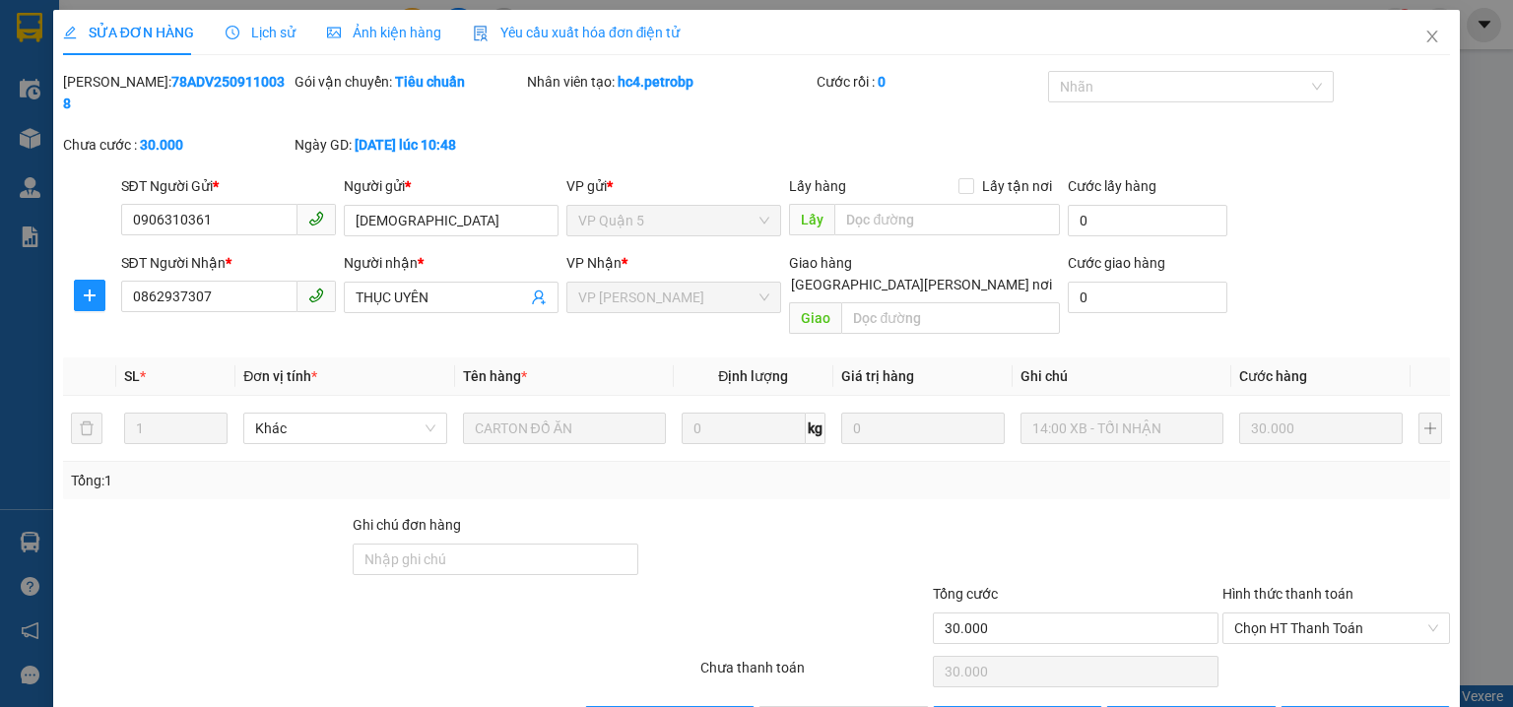
click at [934, 514] on div at bounding box center [1076, 548] width 290 height 69
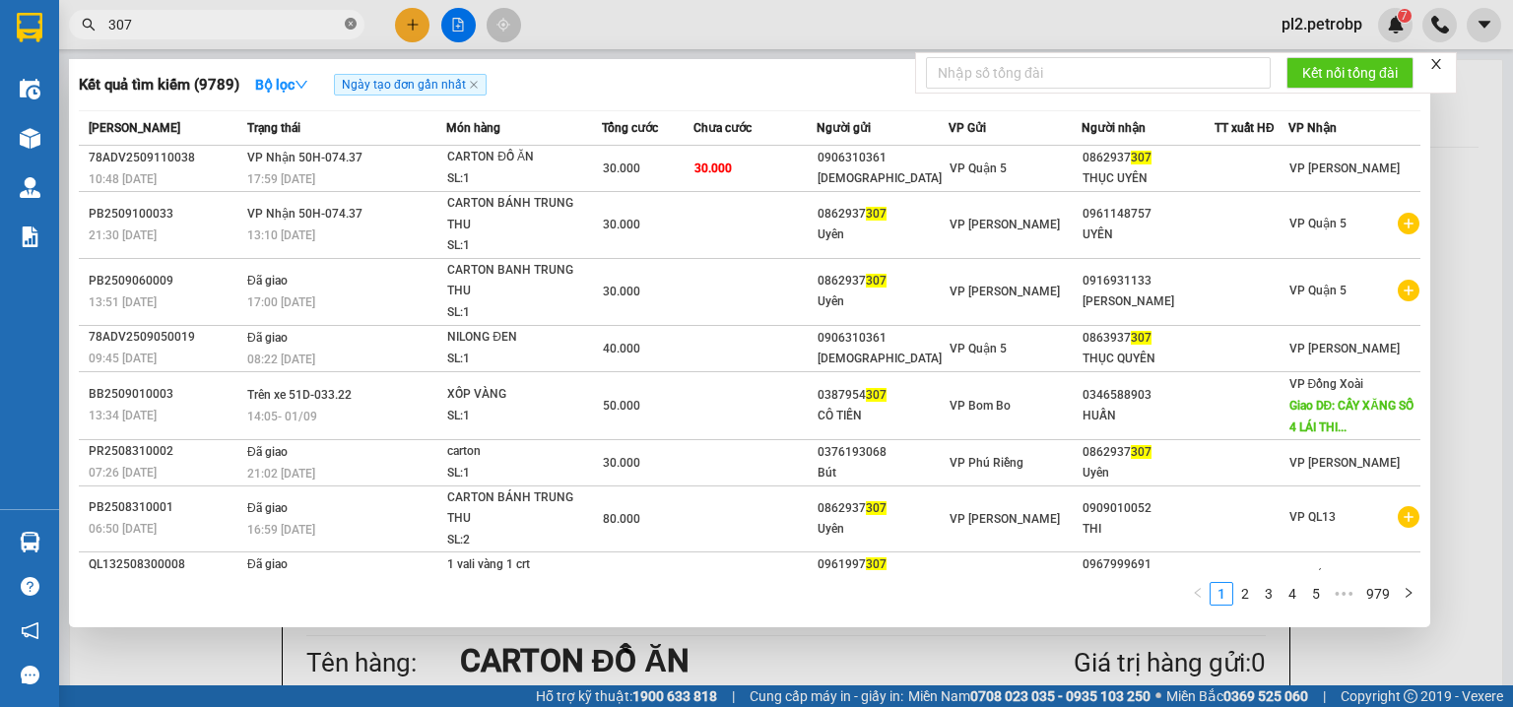
click at [345, 22] on icon "close-circle" at bounding box center [351, 24] width 12 height 12
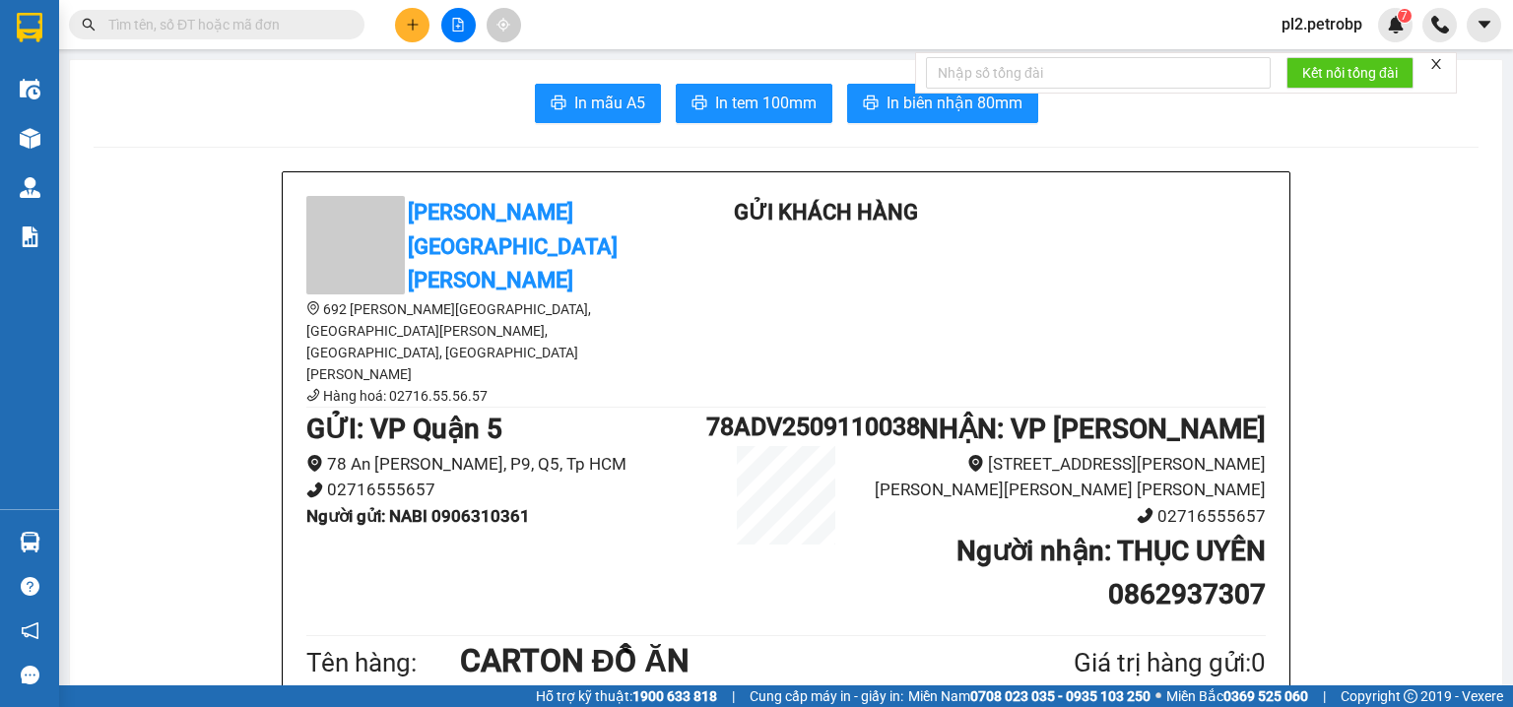
click at [331, 21] on input "text" at bounding box center [224, 25] width 233 height 22
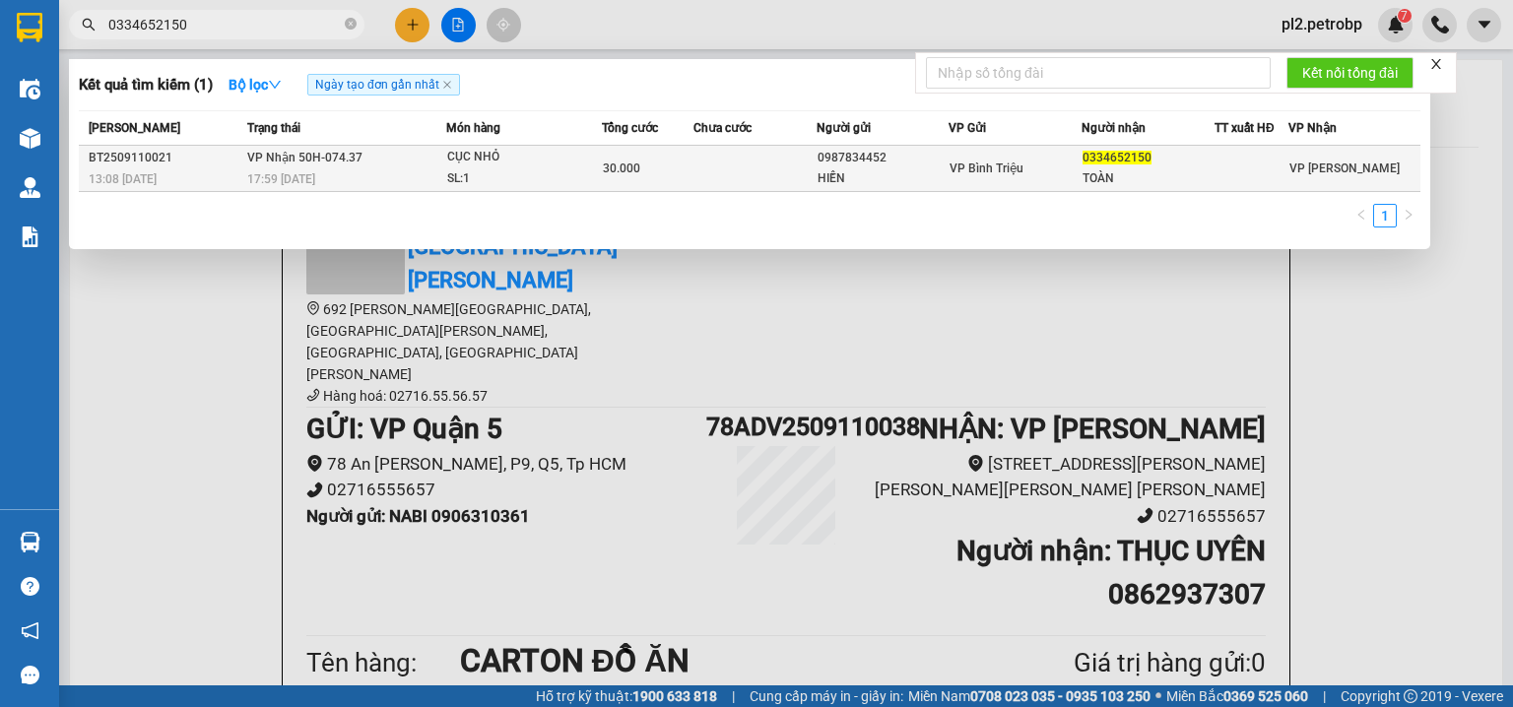
type input "0334652150"
click at [747, 166] on td at bounding box center [755, 169] width 122 height 46
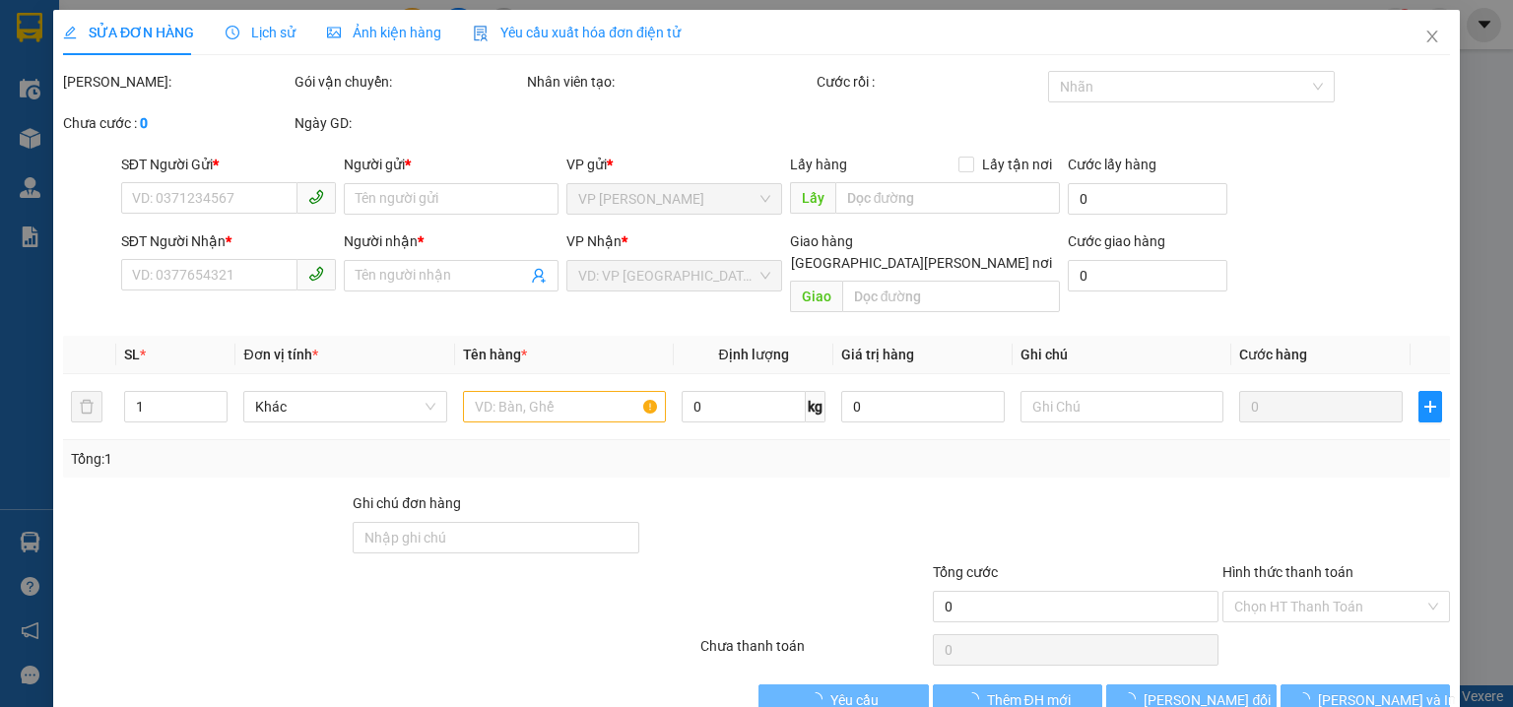
type input "0987834452"
type input "HIỀN"
type input "0334652150"
type input "TOÀN"
type input "30.000"
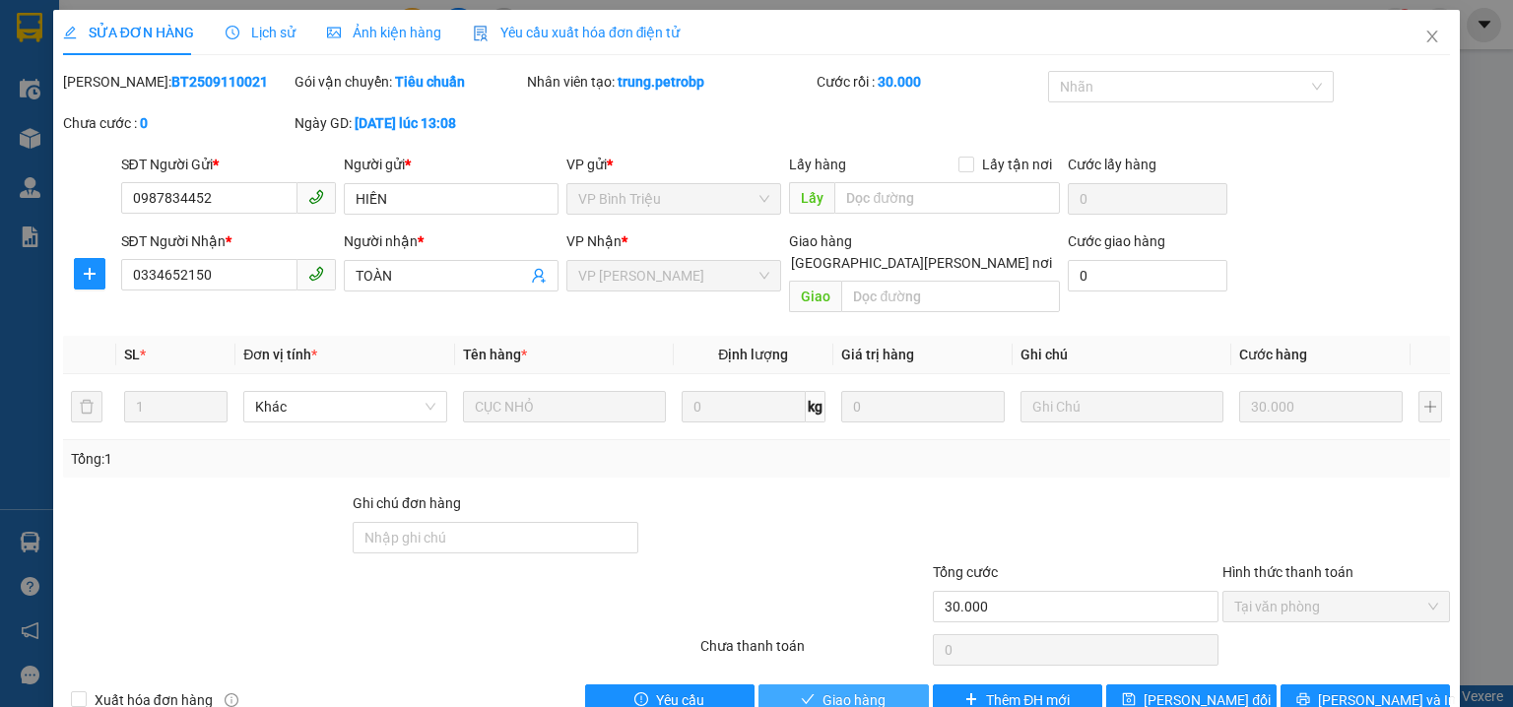
click at [815, 685] on button "Giao hàng" at bounding box center [844, 701] width 170 height 32
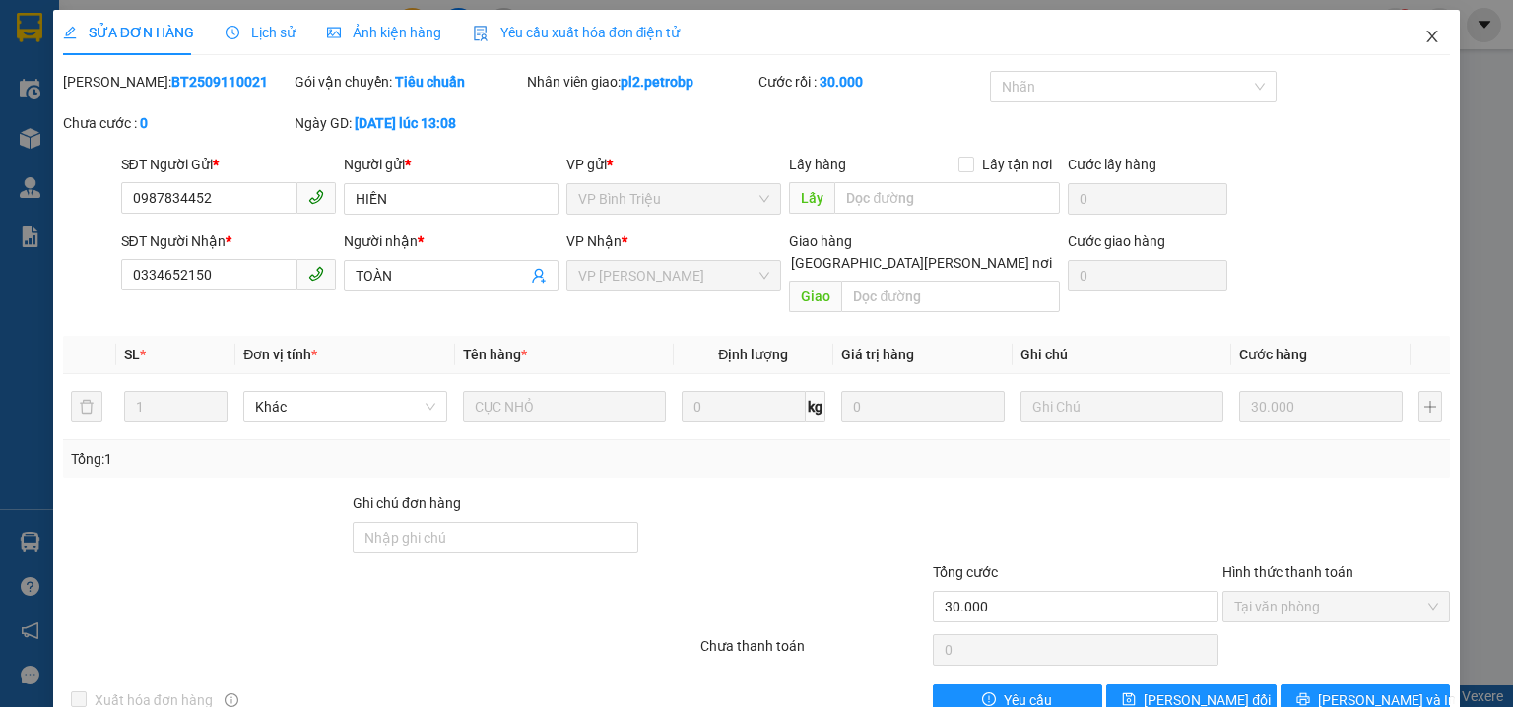
click at [1421, 27] on span "Close" at bounding box center [1432, 37] width 55 height 55
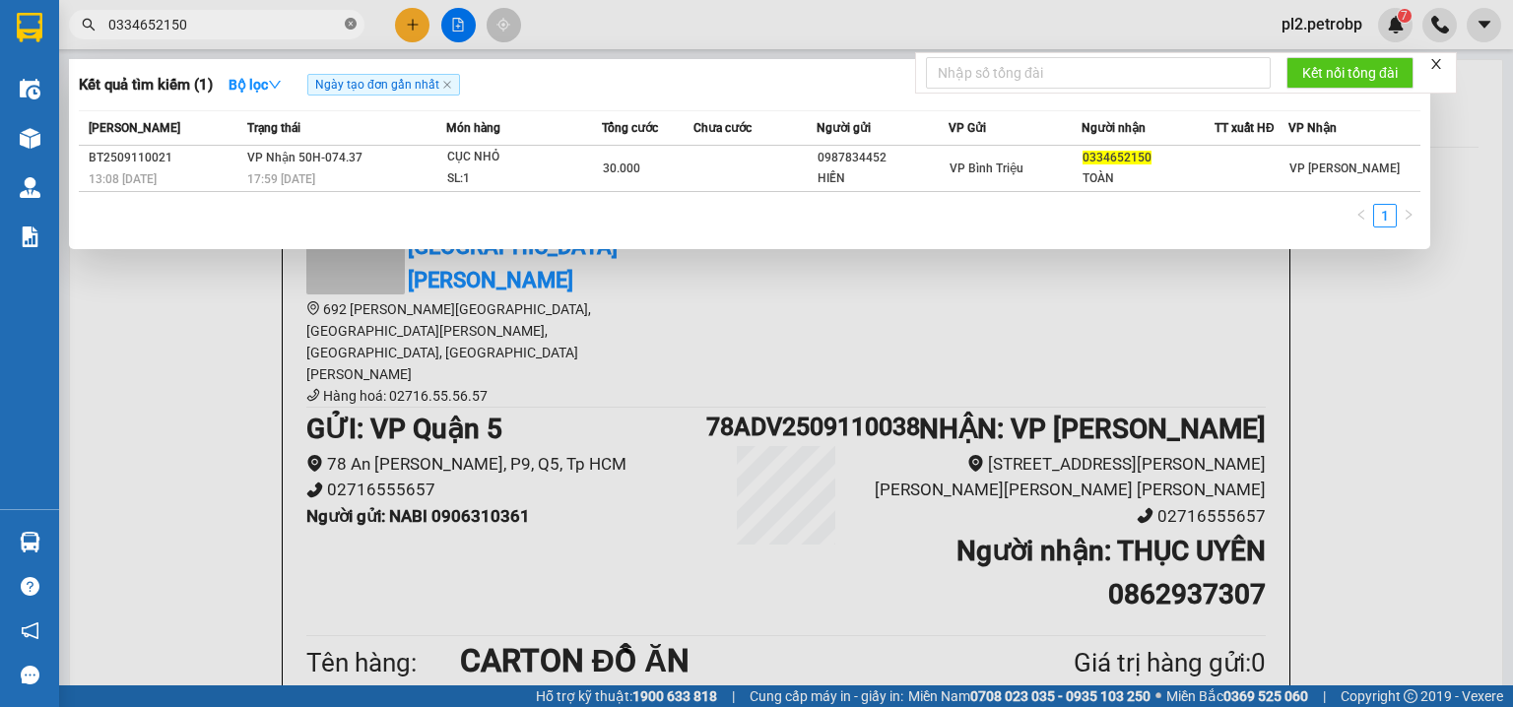
click at [356, 24] on icon "close-circle" at bounding box center [351, 24] width 12 height 12
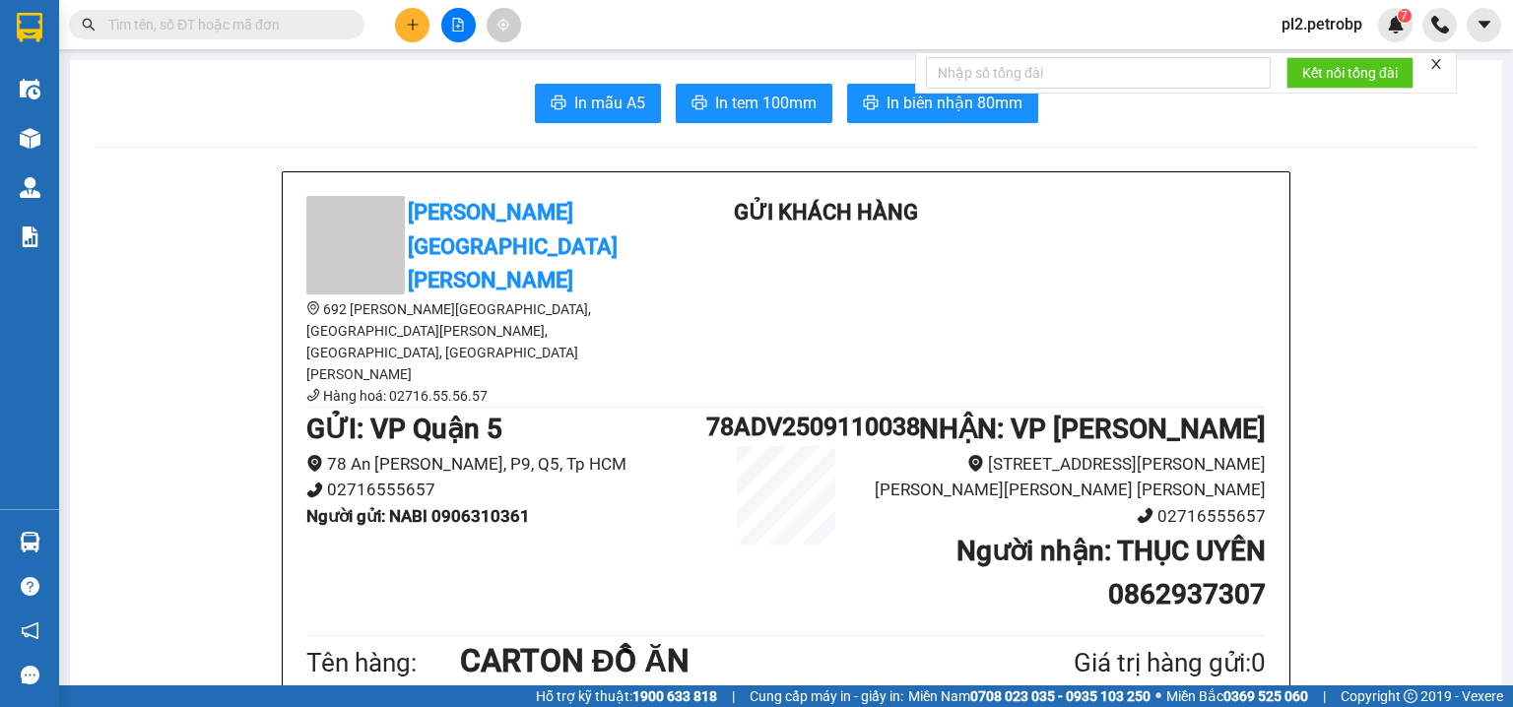
click at [331, 26] on input "text" at bounding box center [224, 25] width 233 height 22
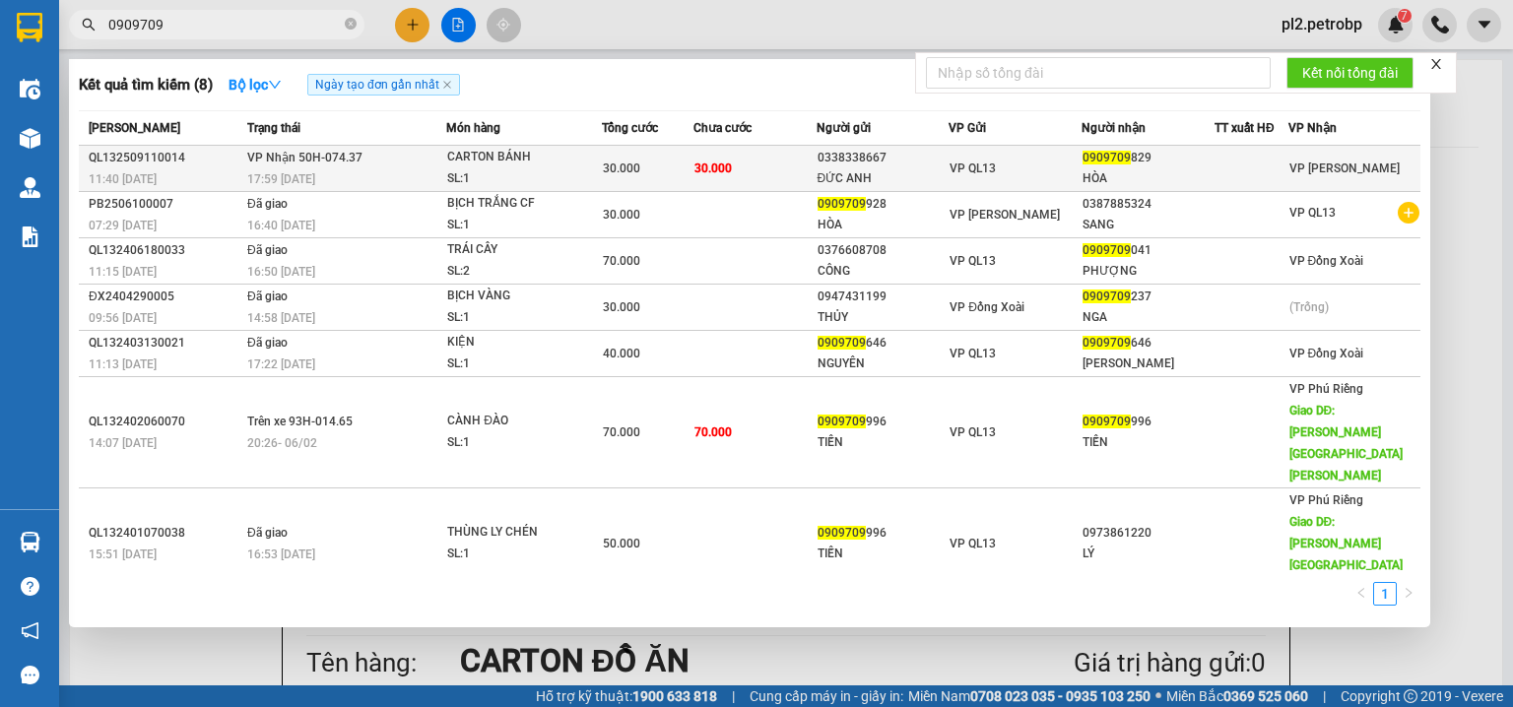
type input "0909709"
click at [838, 163] on div "0338338667" at bounding box center [883, 158] width 131 height 21
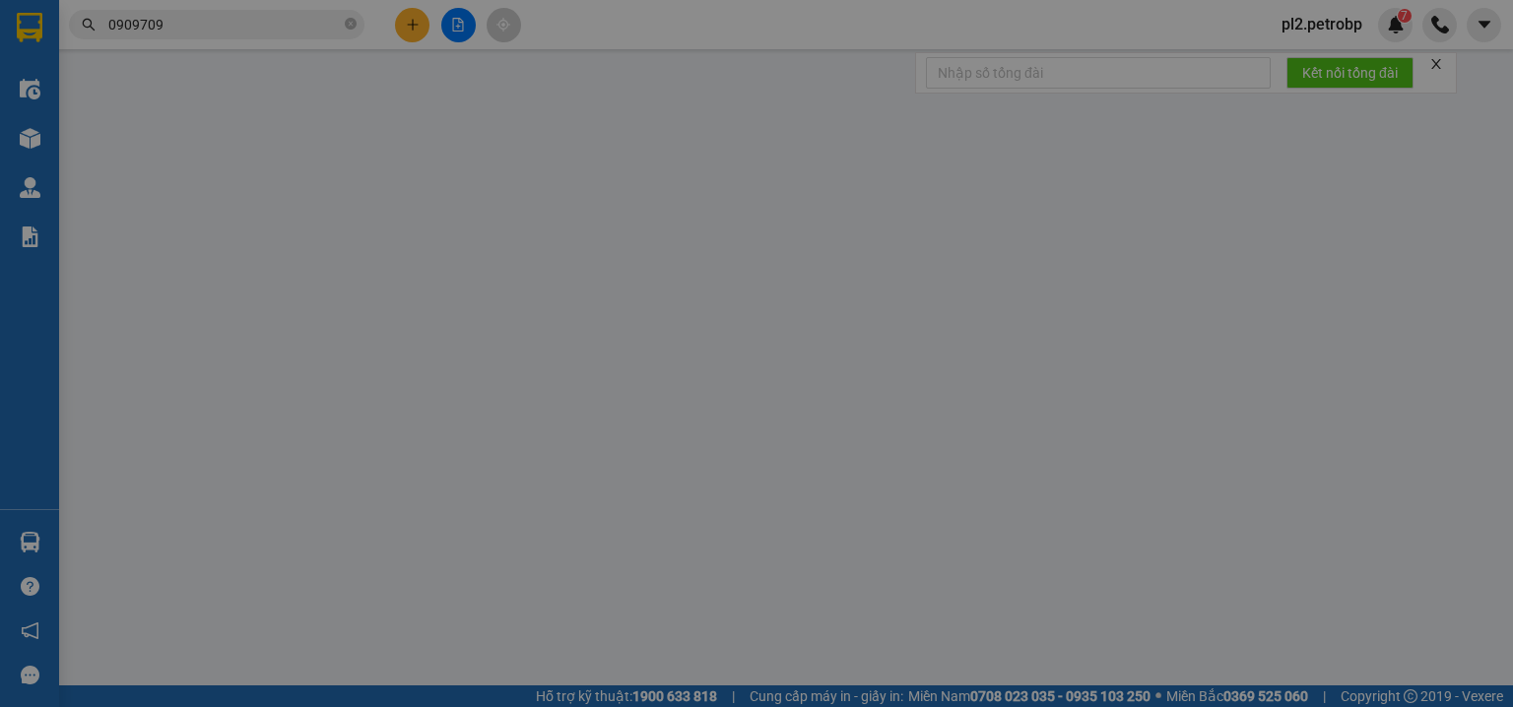
type input "0338338667"
type input "ĐỨC ANH"
type input "0909709829"
type input "HÒA"
type input "30.000"
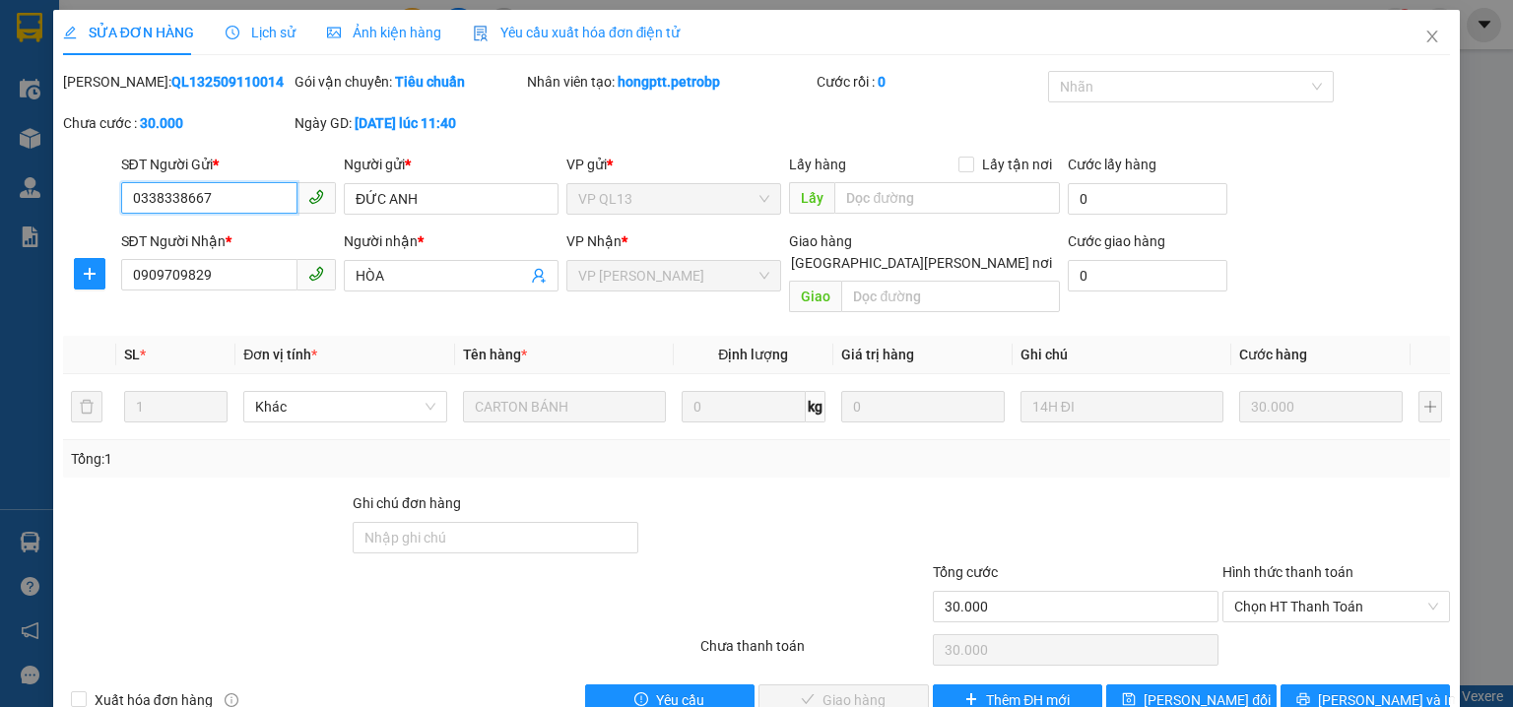
drag, startPoint x: 1264, startPoint y: 577, endPoint x: 1260, endPoint y: 600, distance: 23.0
click at [1265, 592] on span "Chọn HT Thanh Toán" at bounding box center [1336, 607] width 204 height 30
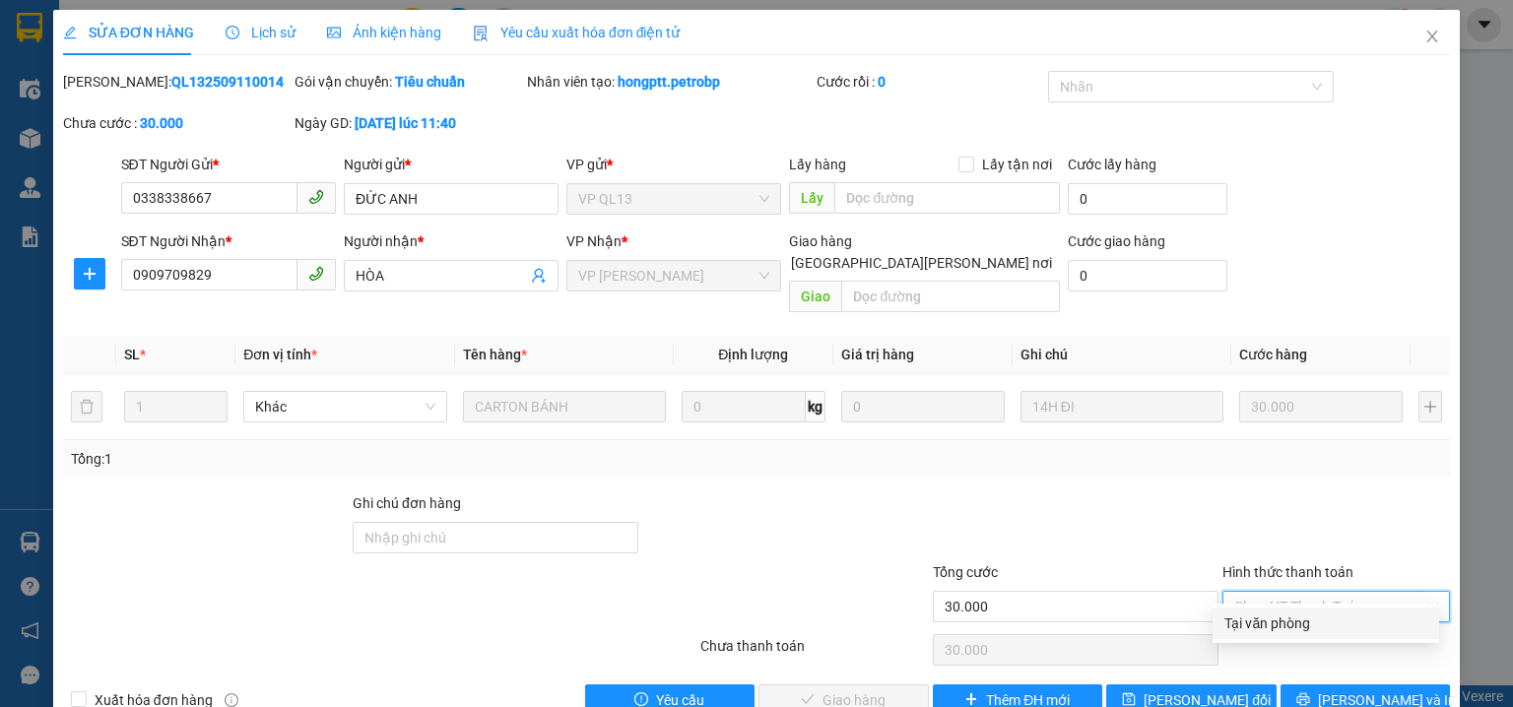
drag, startPoint x: 1260, startPoint y: 615, endPoint x: 1044, endPoint y: 647, distance: 218.2
click at [1259, 615] on div "Tại văn phòng" at bounding box center [1326, 624] width 203 height 22
type input "0"
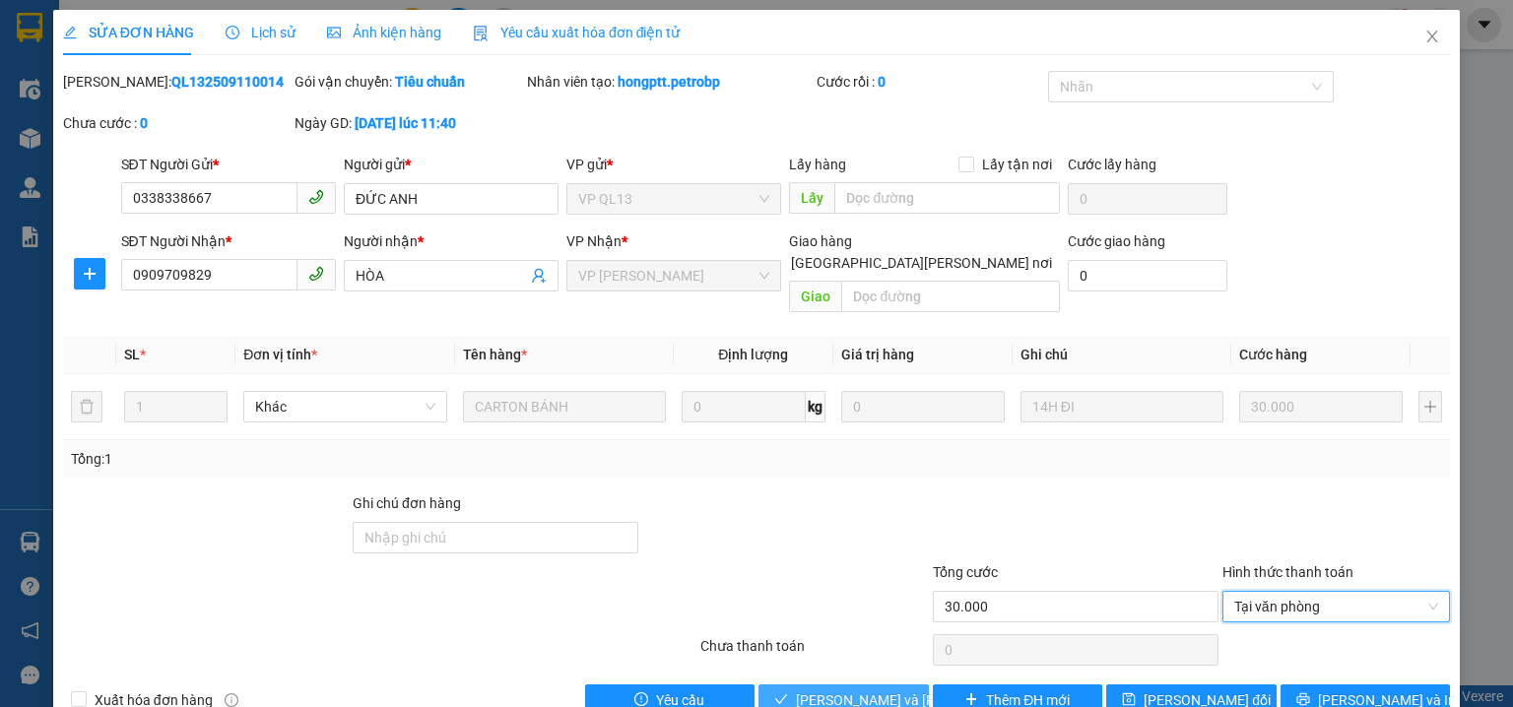
drag, startPoint x: 895, startPoint y: 671, endPoint x: 893, endPoint y: 657, distance: 13.9
click at [894, 690] on span "Lưu và Giao hàng" at bounding box center [929, 701] width 266 height 22
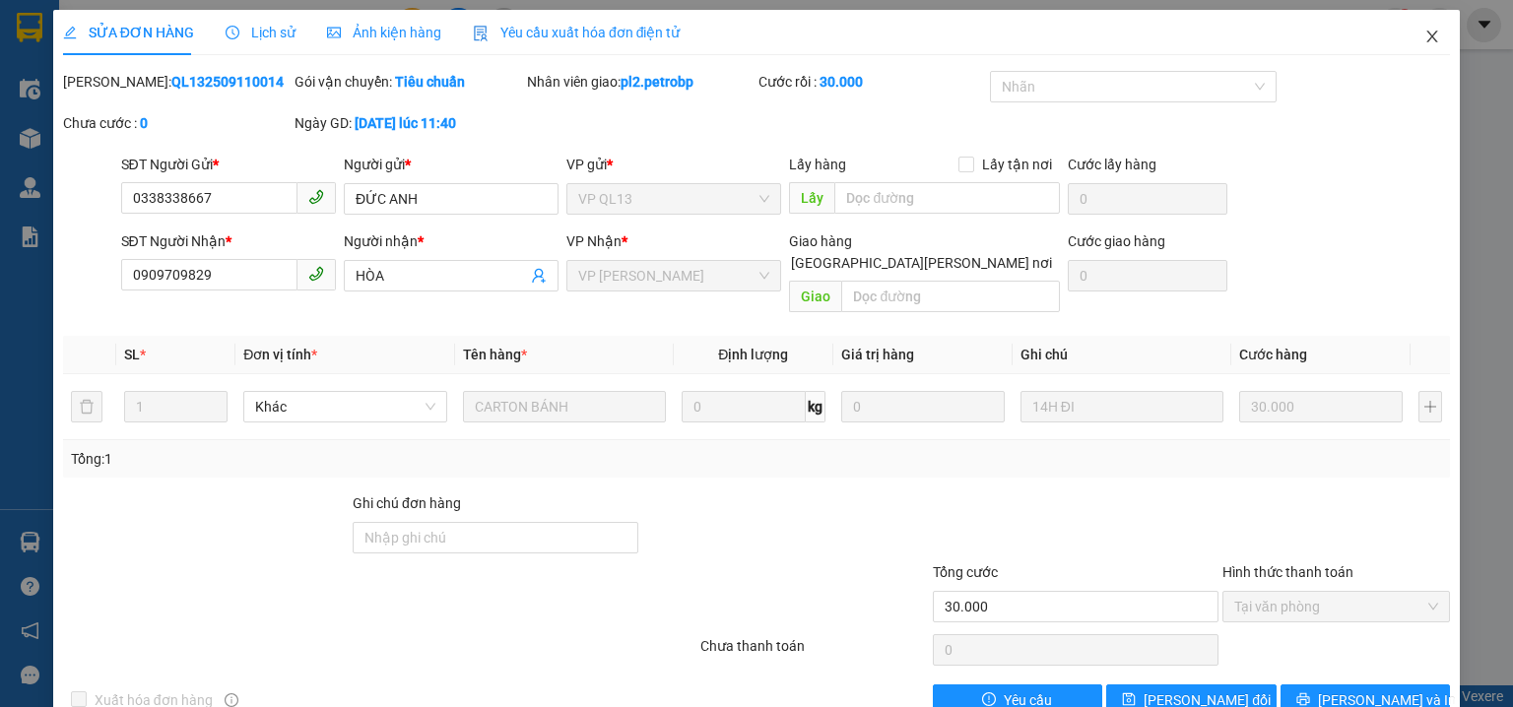
click at [1431, 39] on span "Close" at bounding box center [1432, 37] width 55 height 55
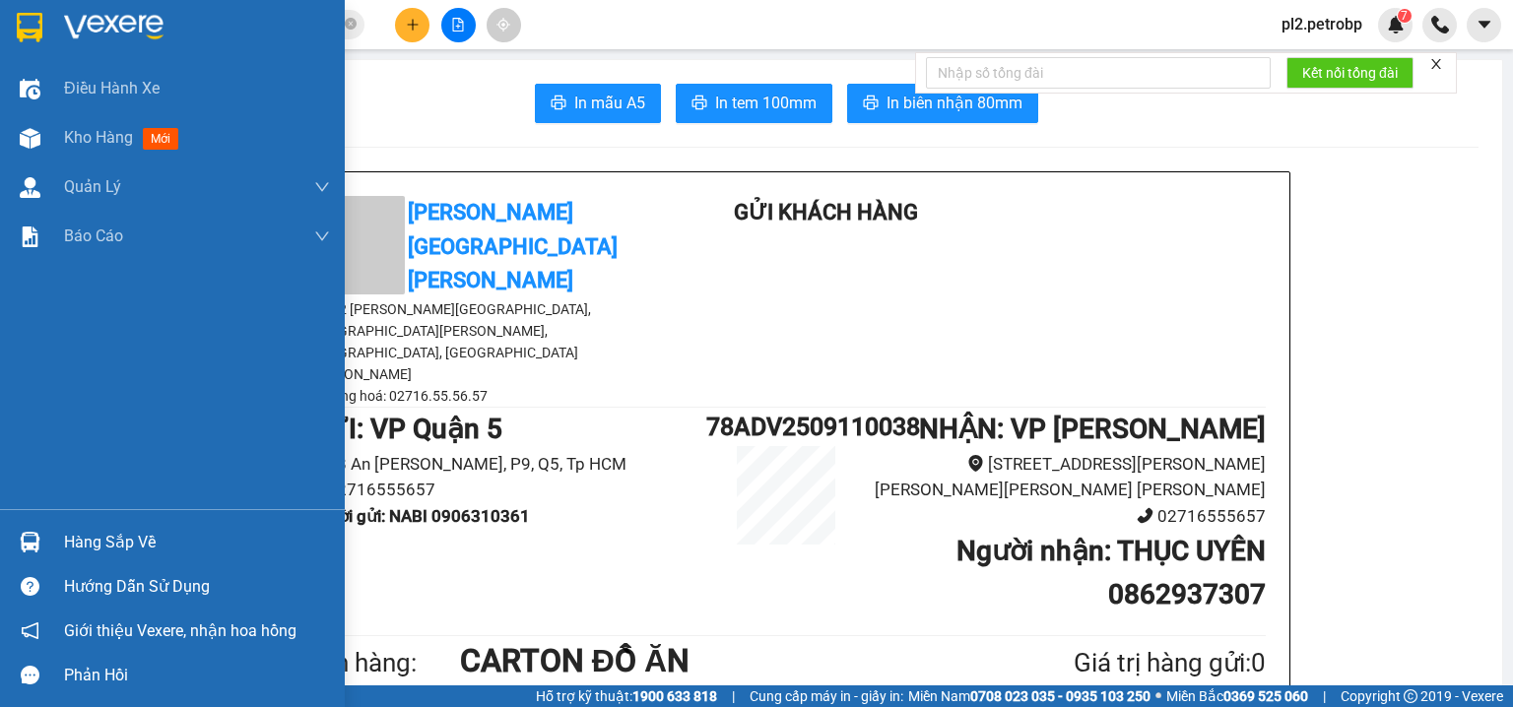
click at [97, 538] on div "Hàng sắp về" at bounding box center [197, 543] width 266 height 30
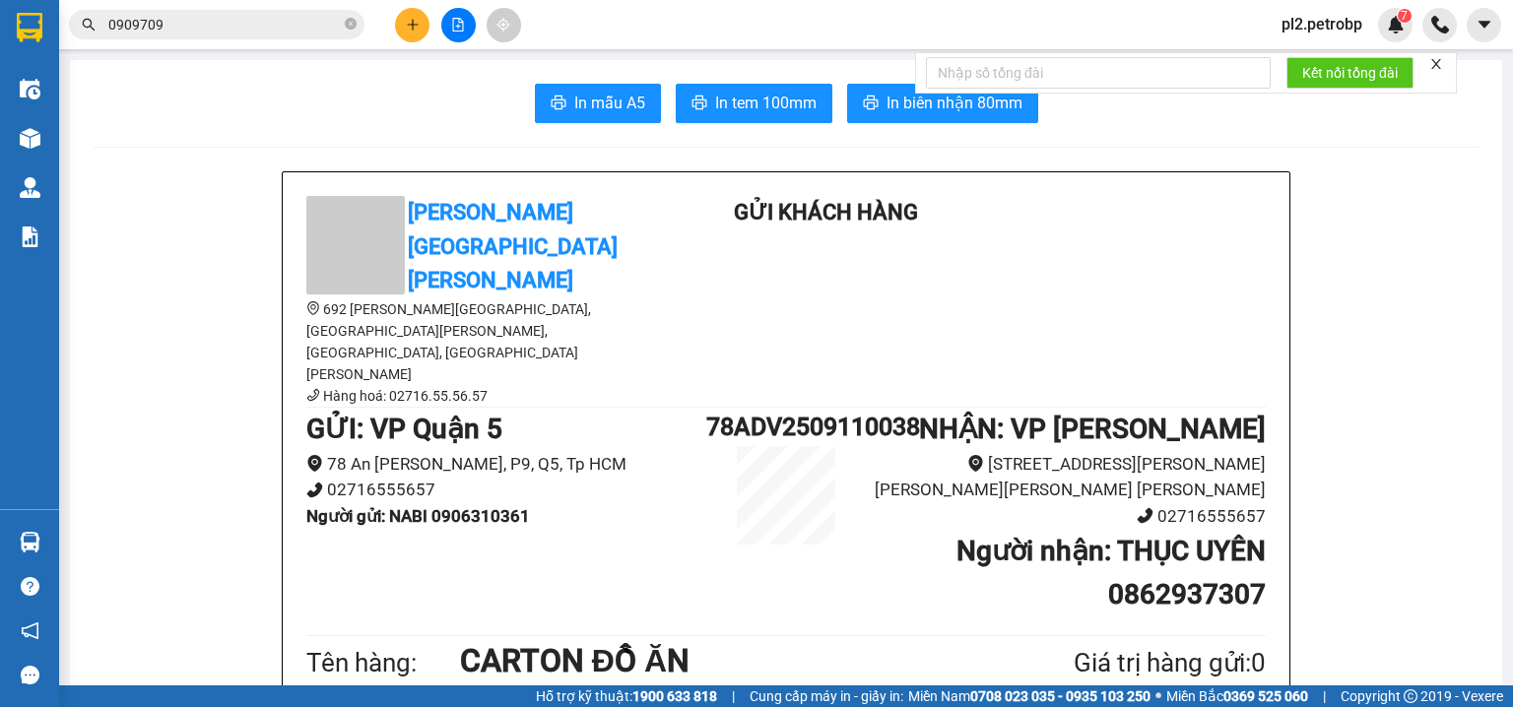
click at [186, 385] on section "Kết quả tìm kiếm ( 8 ) Bộ lọc Ngày tạo đơn gần nhất Mã ĐH Trạng thái Món hàng T…" at bounding box center [756, 353] width 1513 height 707
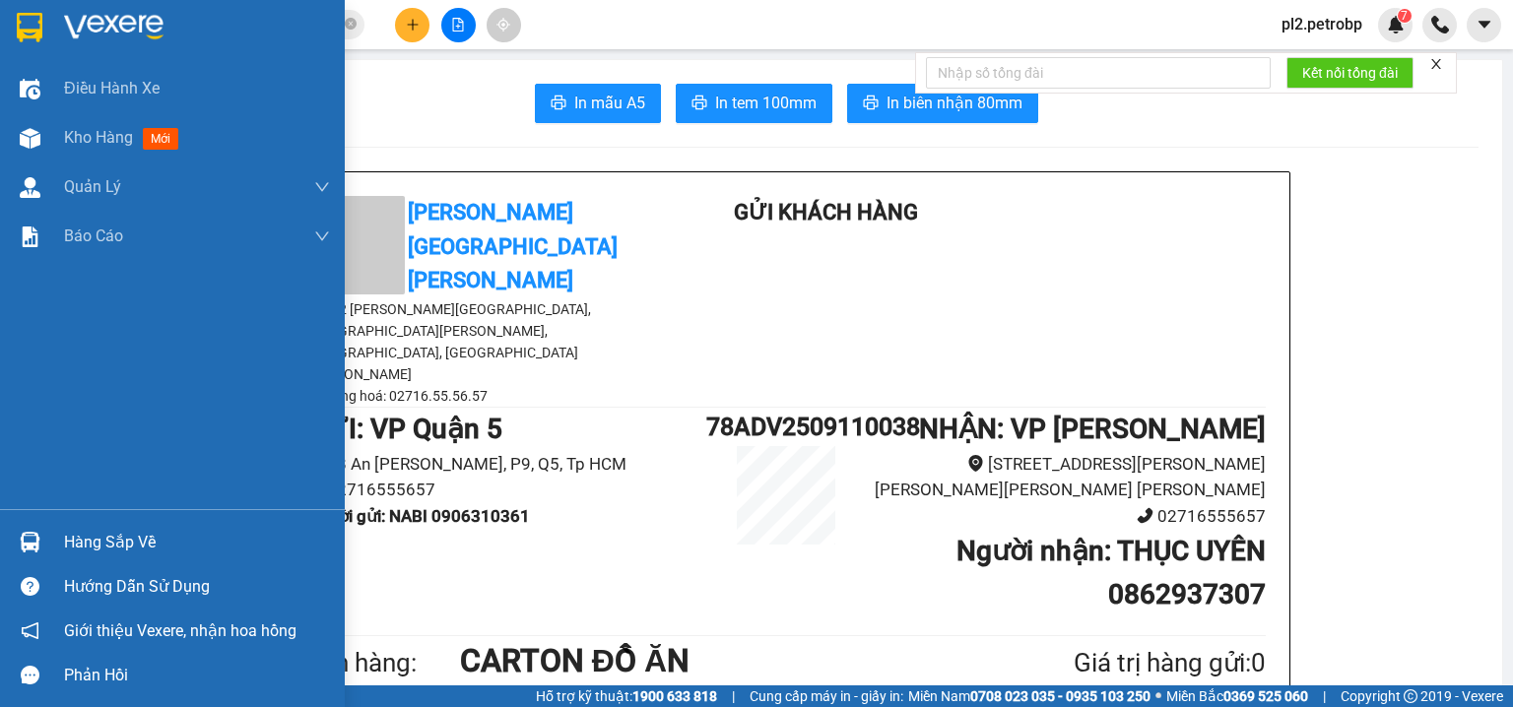
click at [89, 543] on div "Hàng sắp về" at bounding box center [197, 543] width 266 height 30
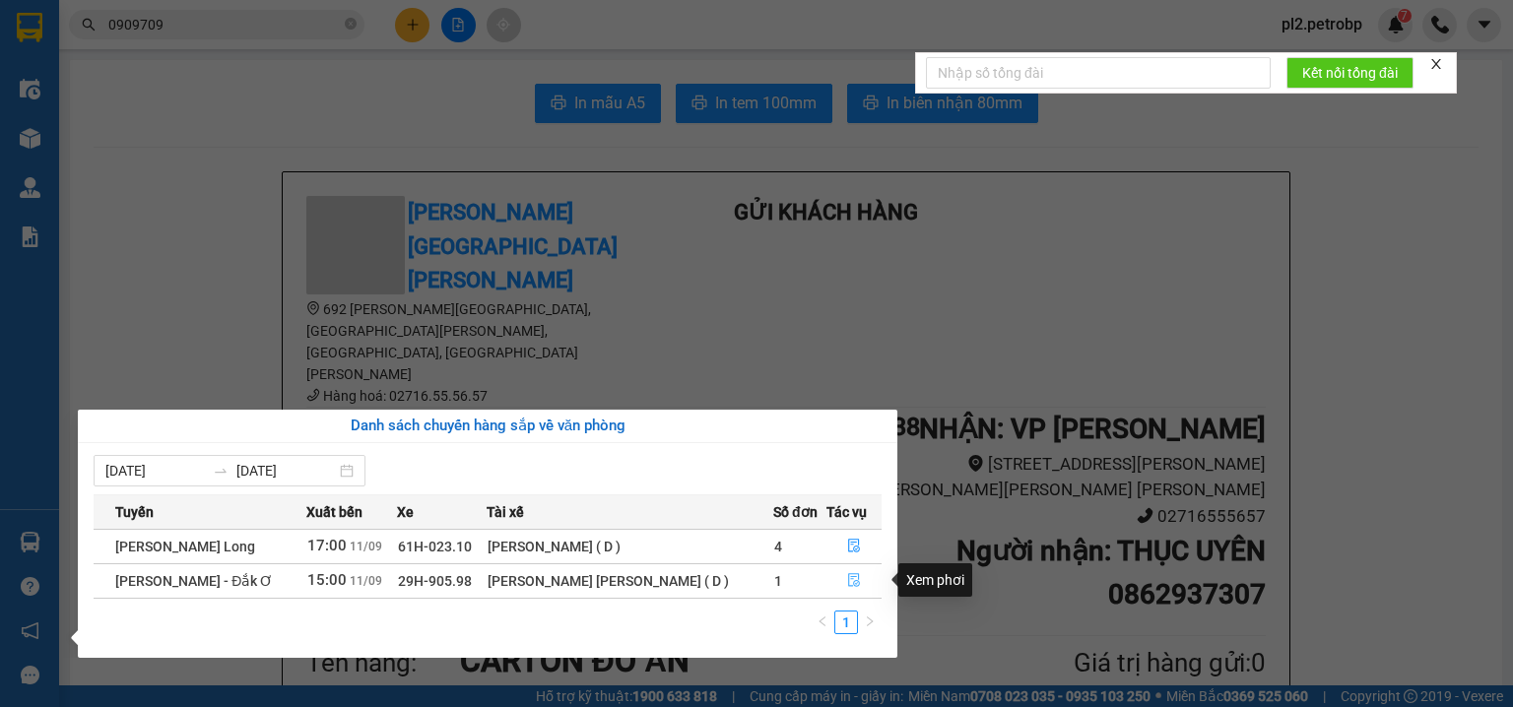
click at [851, 576] on icon "file-done" at bounding box center [854, 581] width 12 height 14
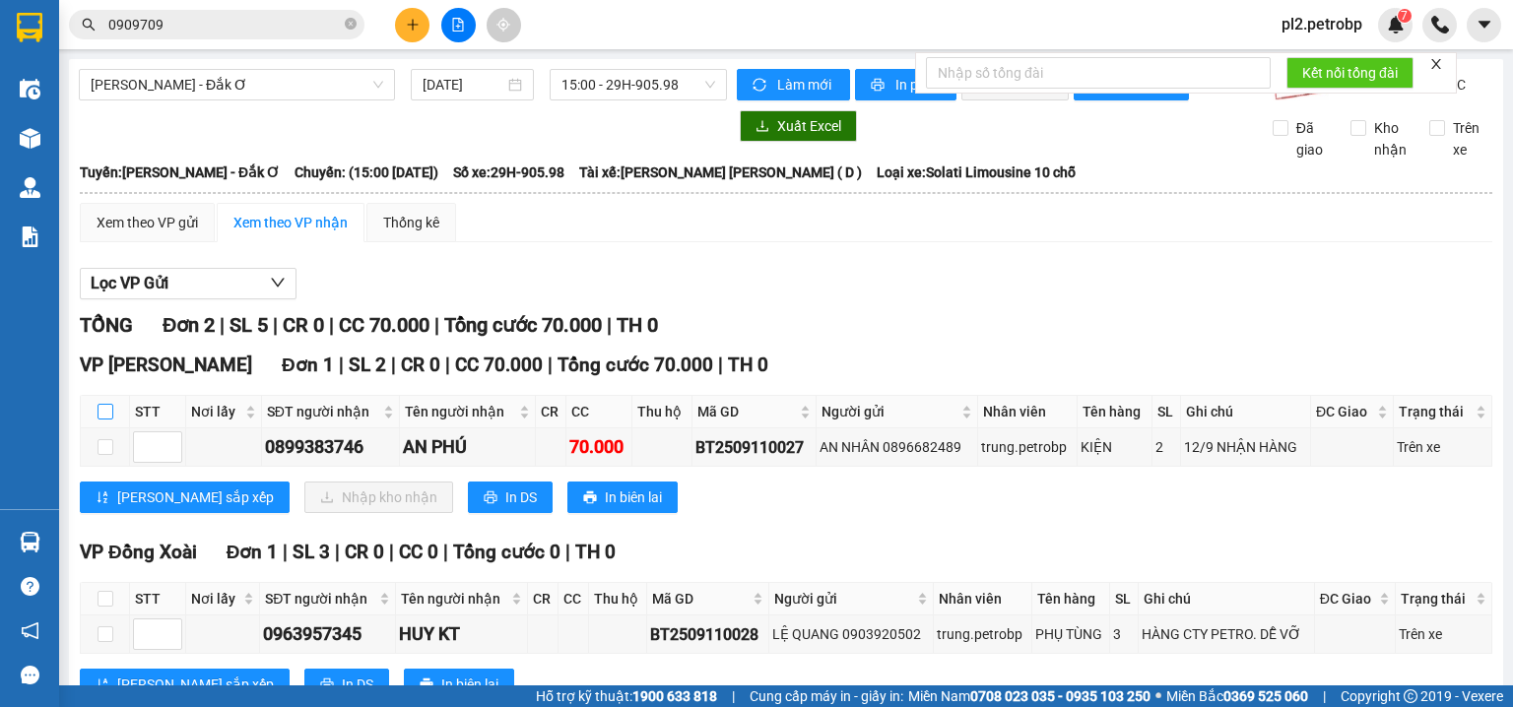
click at [108, 420] on input "checkbox" at bounding box center [106, 412] width 16 height 16
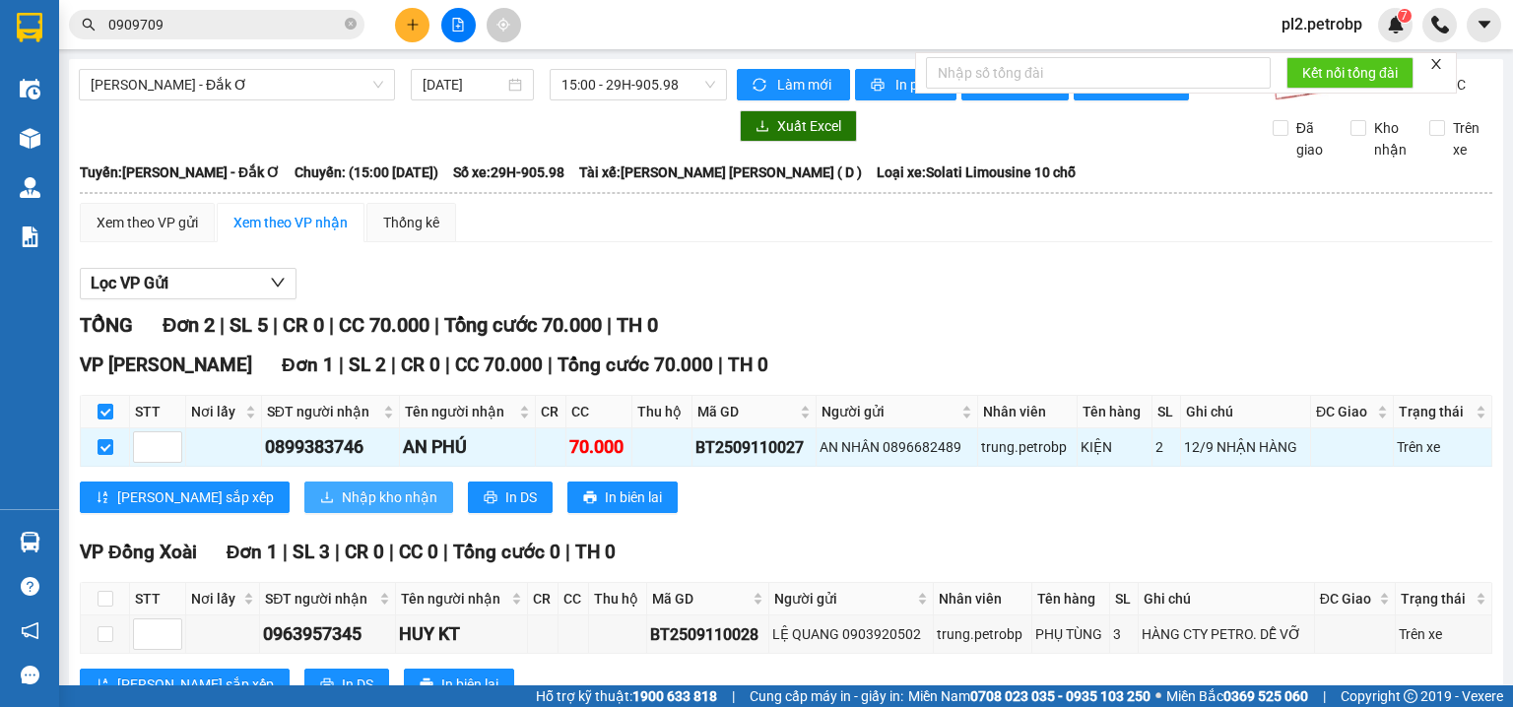
click at [342, 508] on span "Nhập kho nhận" at bounding box center [390, 498] width 96 height 22
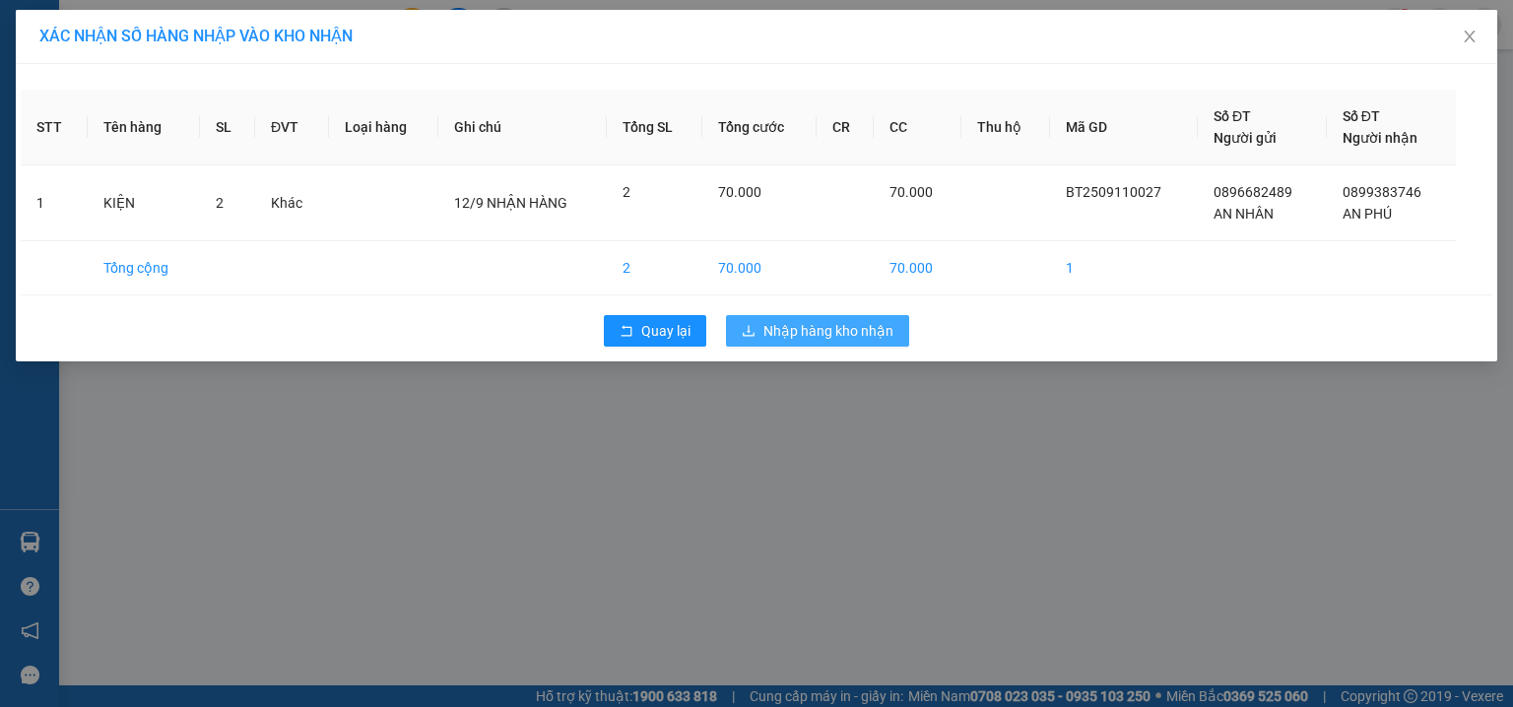
click at [835, 334] on span "Nhập hàng kho nhận" at bounding box center [829, 331] width 130 height 22
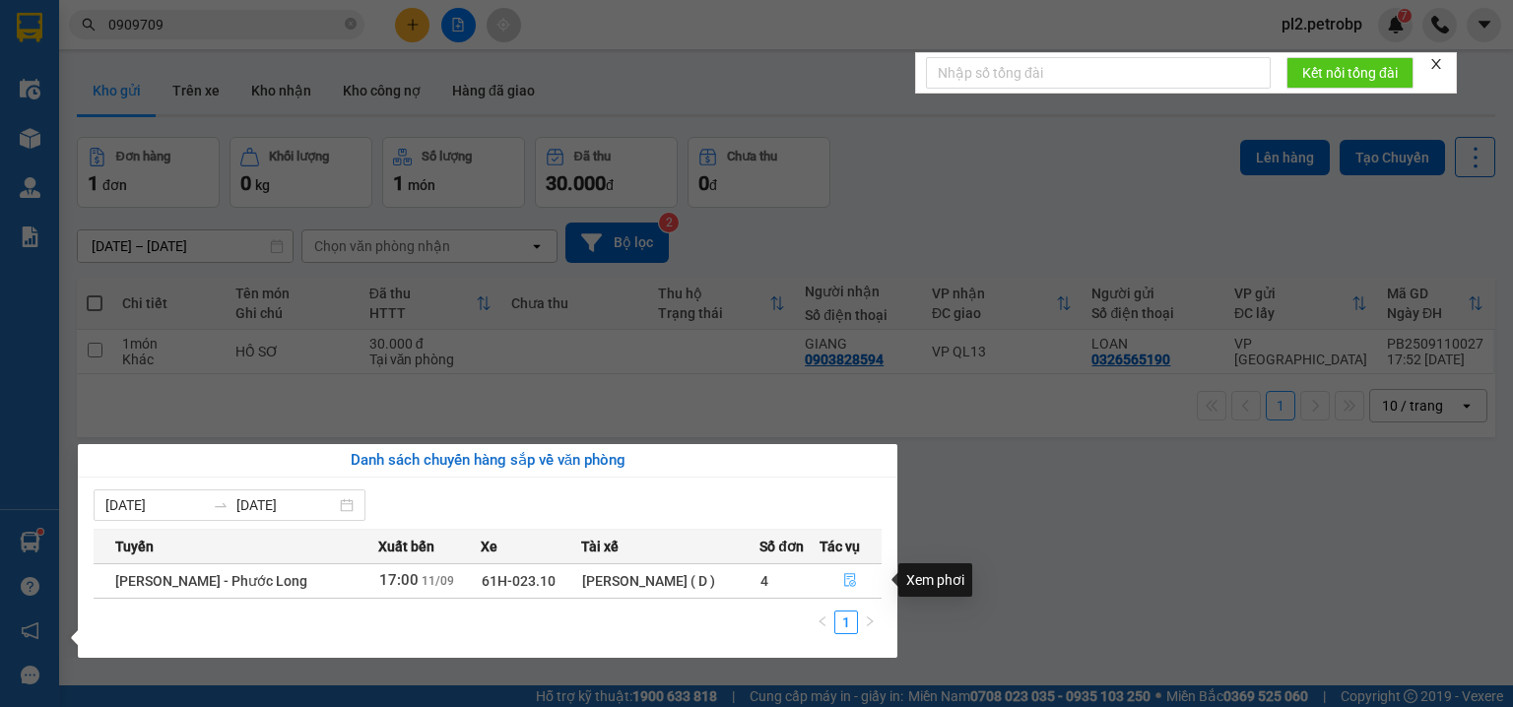
click at [839, 579] on button "button" at bounding box center [851, 582] width 61 height 32
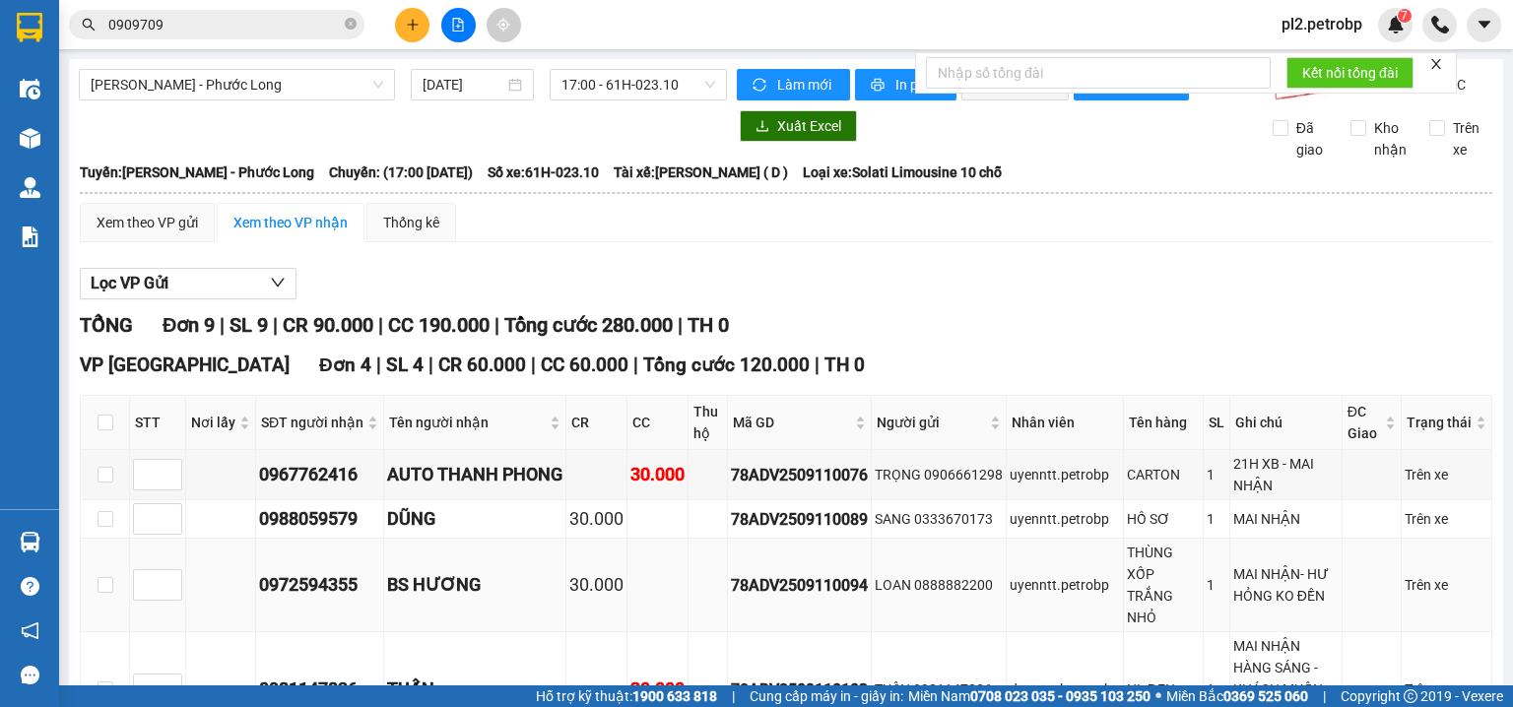
scroll to position [210, 0]
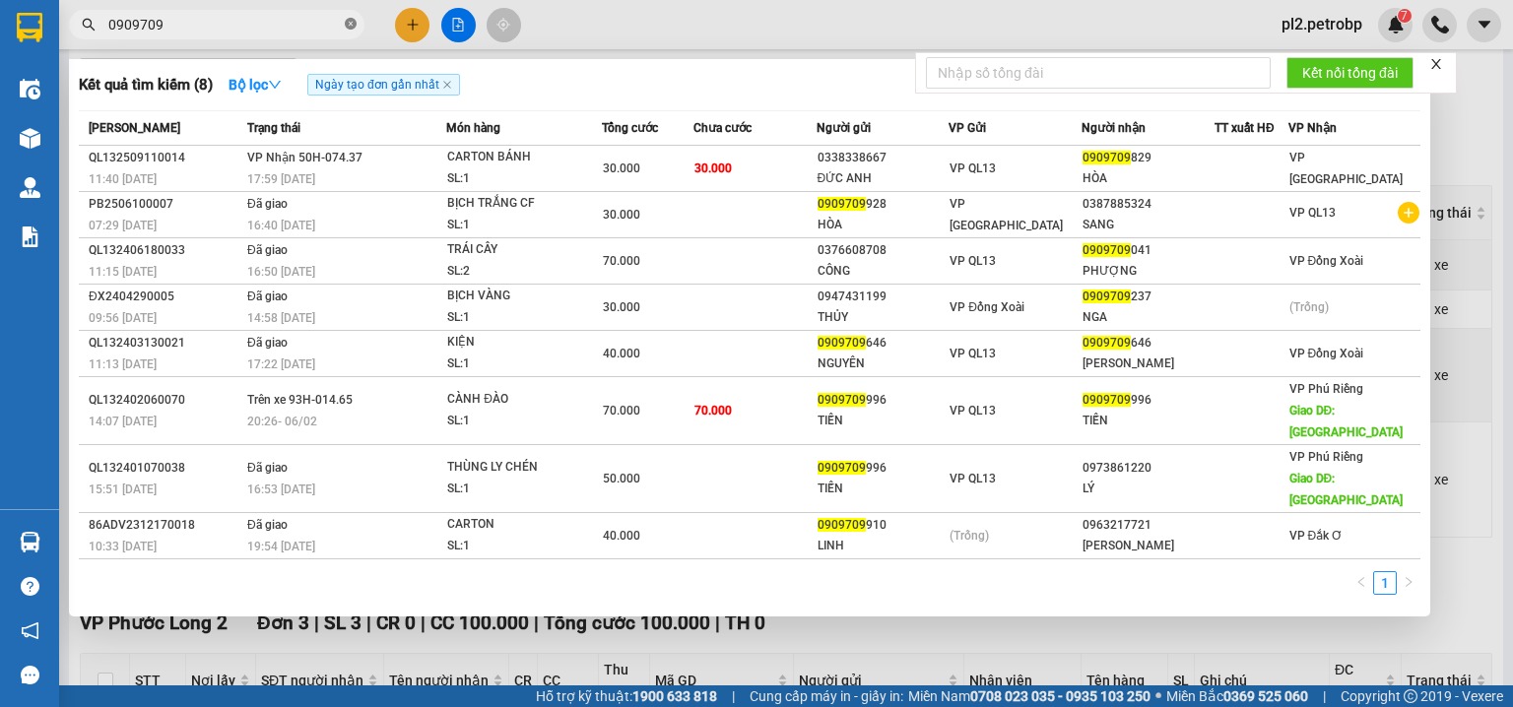
click at [355, 21] on icon "close-circle" at bounding box center [351, 24] width 12 height 12
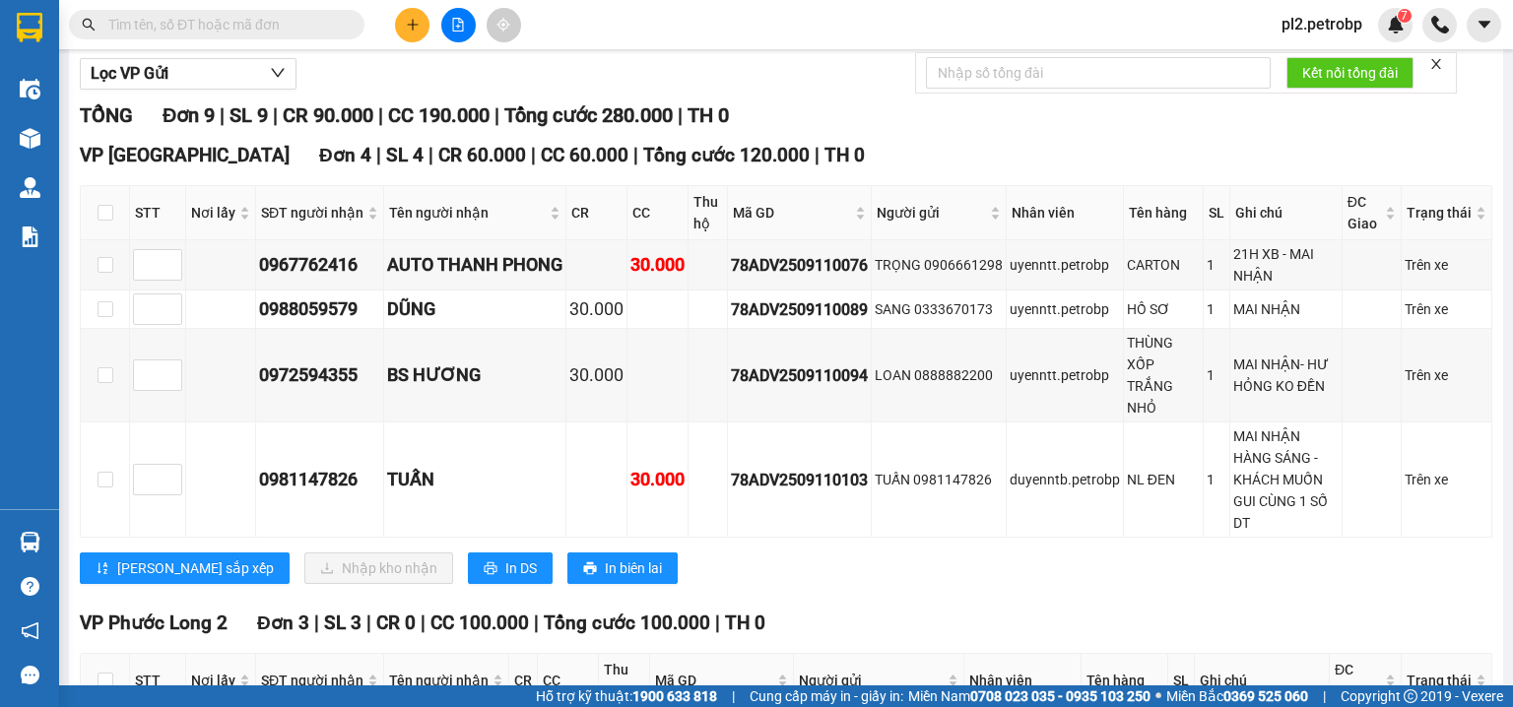
click at [315, 24] on input "text" at bounding box center [224, 25] width 233 height 22
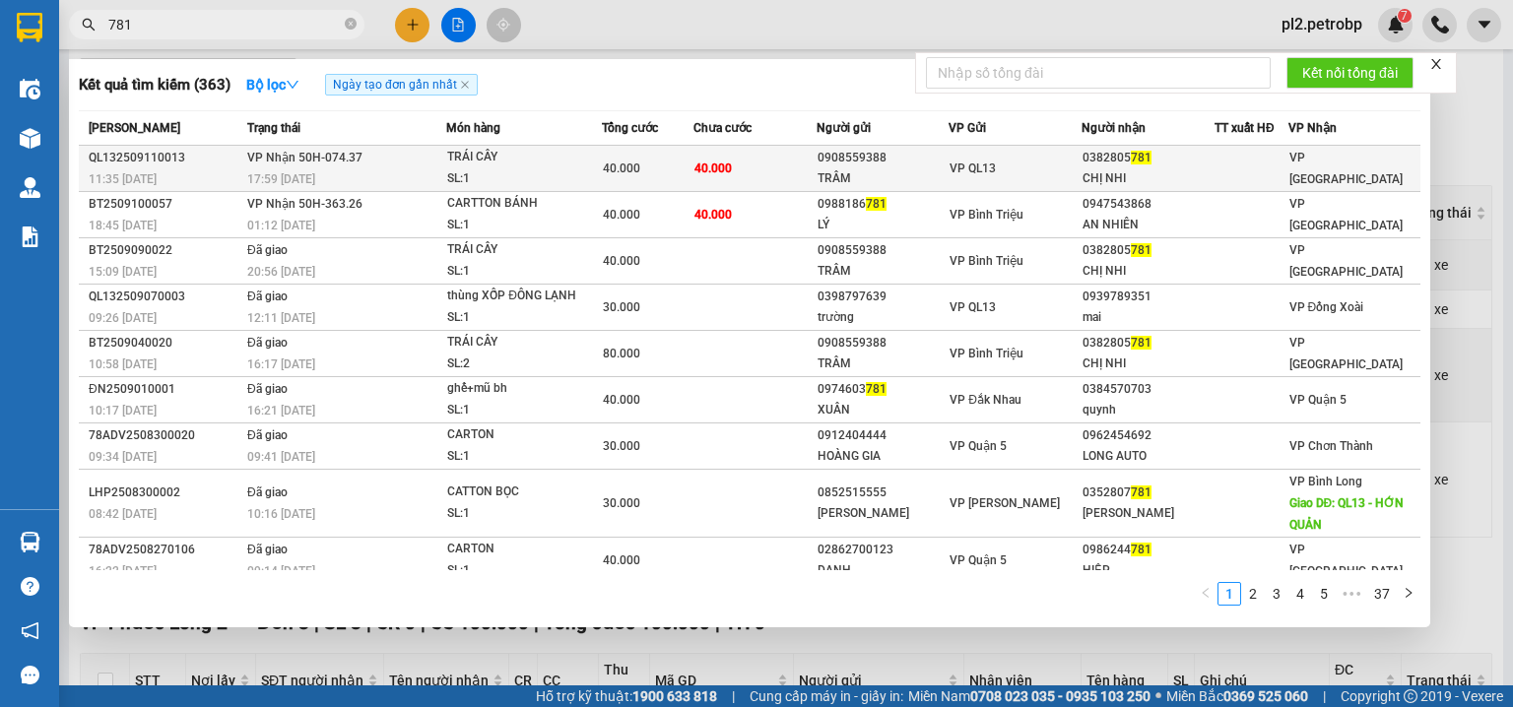
type input "781"
click at [711, 182] on td "40.000" at bounding box center [755, 169] width 122 height 46
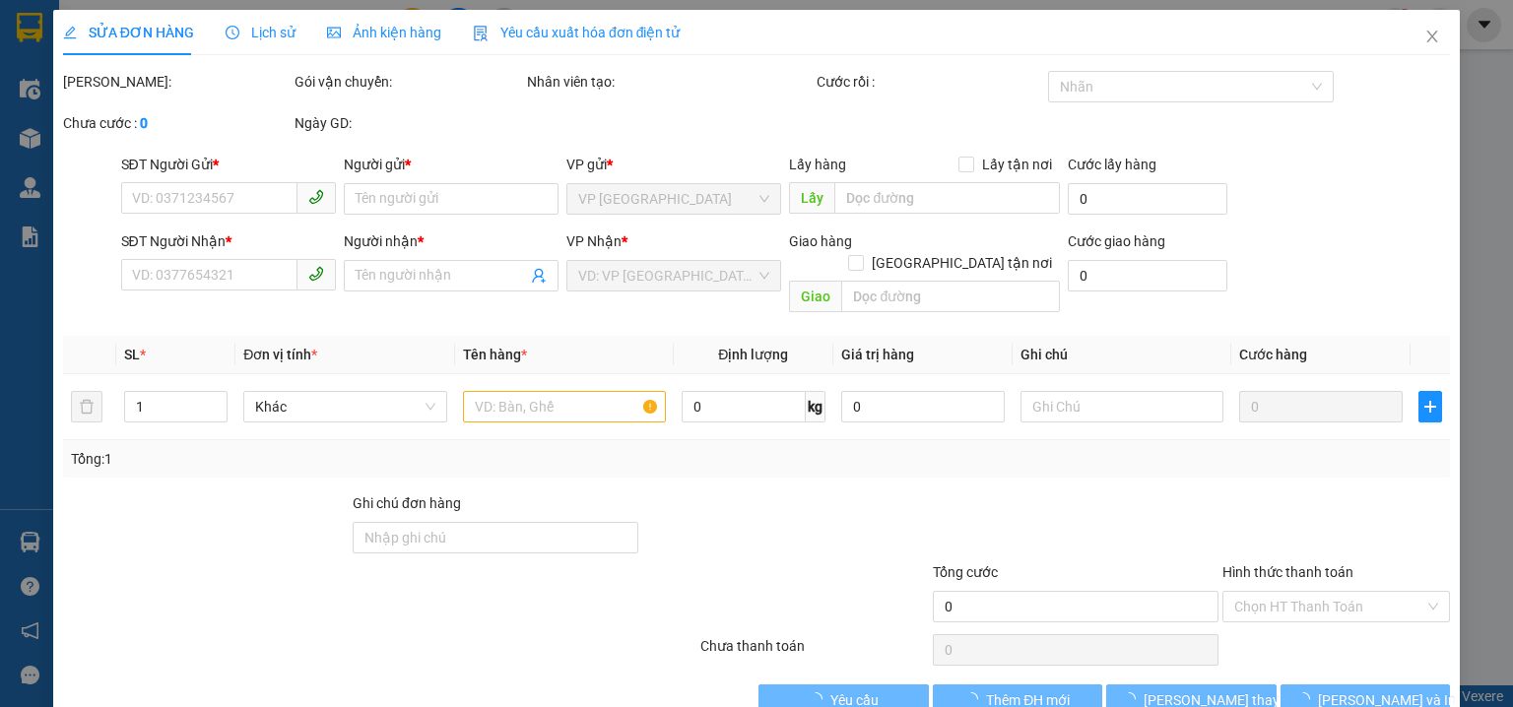
type input "0908559388"
type input "TRÂM"
type input "0382805781"
type input "CHỊ NHI"
type input "40.000"
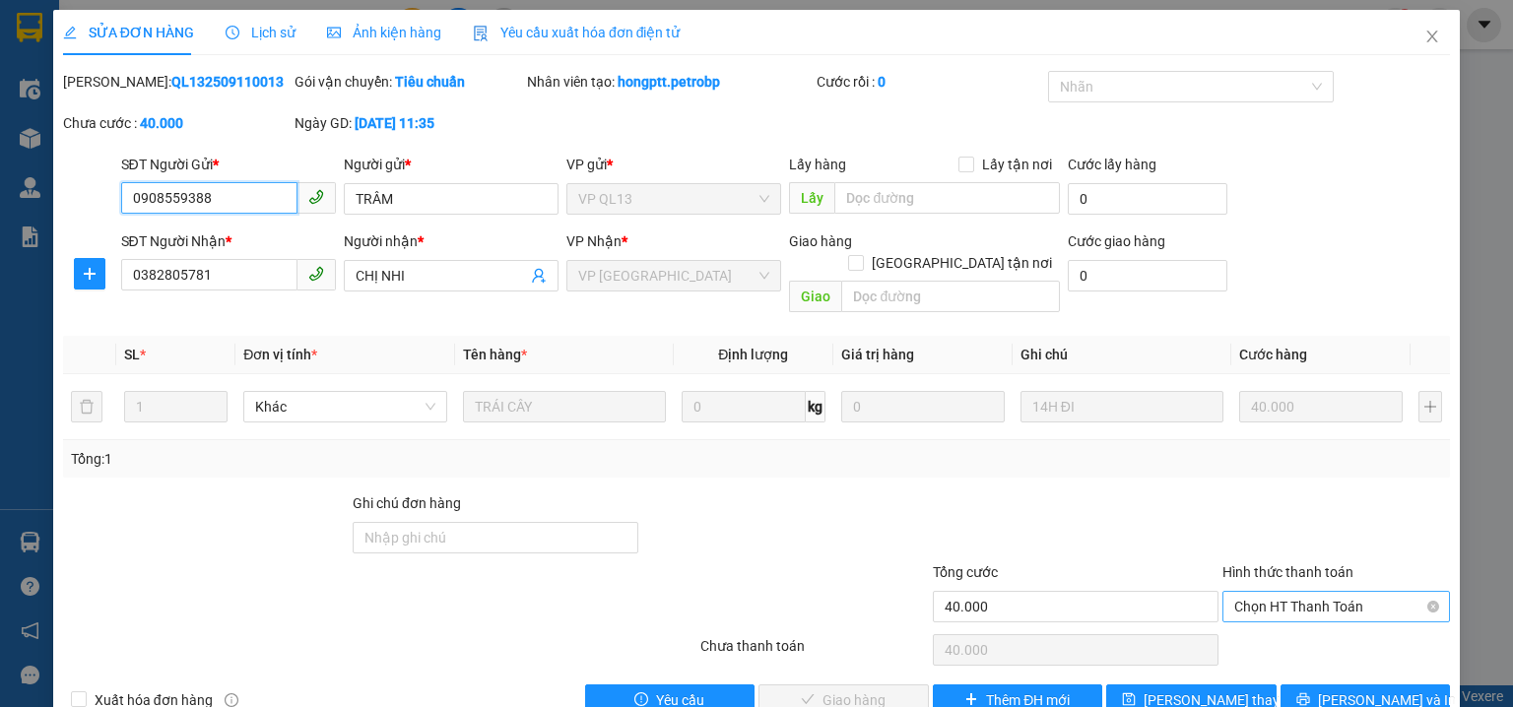
drag, startPoint x: 1270, startPoint y: 591, endPoint x: 1268, endPoint y: 603, distance: 12.0
click at [1269, 592] on span "Chọn HT Thanh Toán" at bounding box center [1336, 607] width 204 height 30
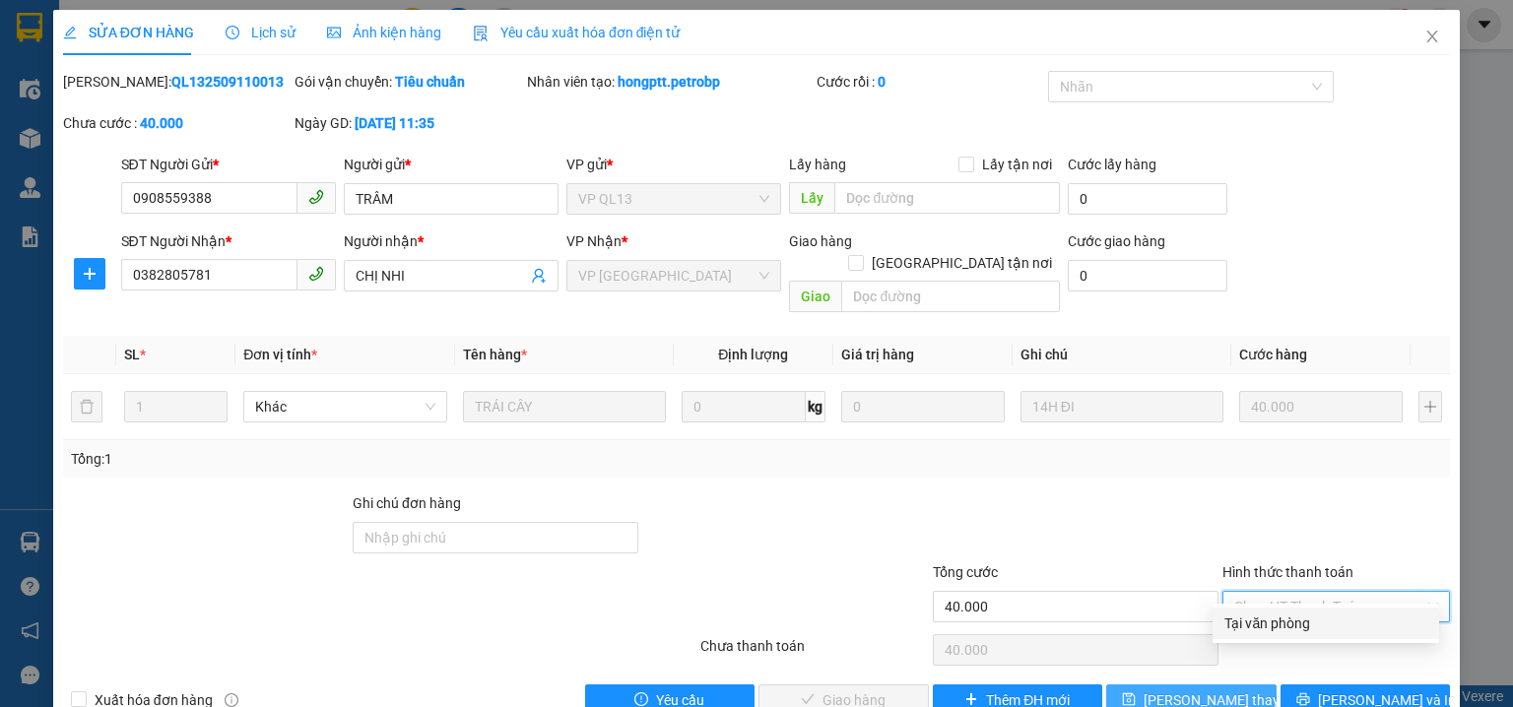
drag, startPoint x: 1266, startPoint y: 619, endPoint x: 1140, endPoint y: 671, distance: 136.5
click at [1258, 630] on div "Tại văn phòng" at bounding box center [1326, 624] width 203 height 22
type input "0"
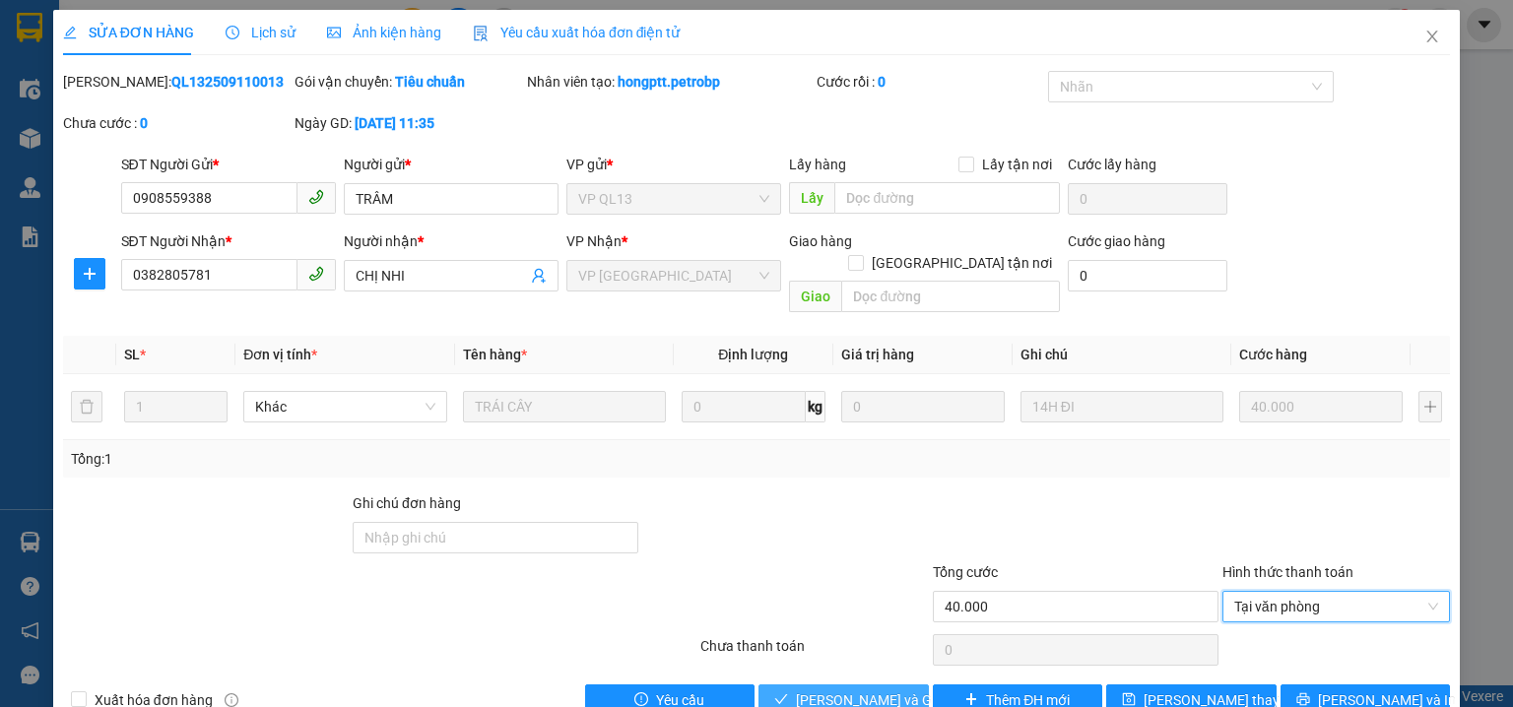
click at [824, 690] on span "[PERSON_NAME] và [PERSON_NAME] hàng" at bounding box center [890, 701] width 189 height 22
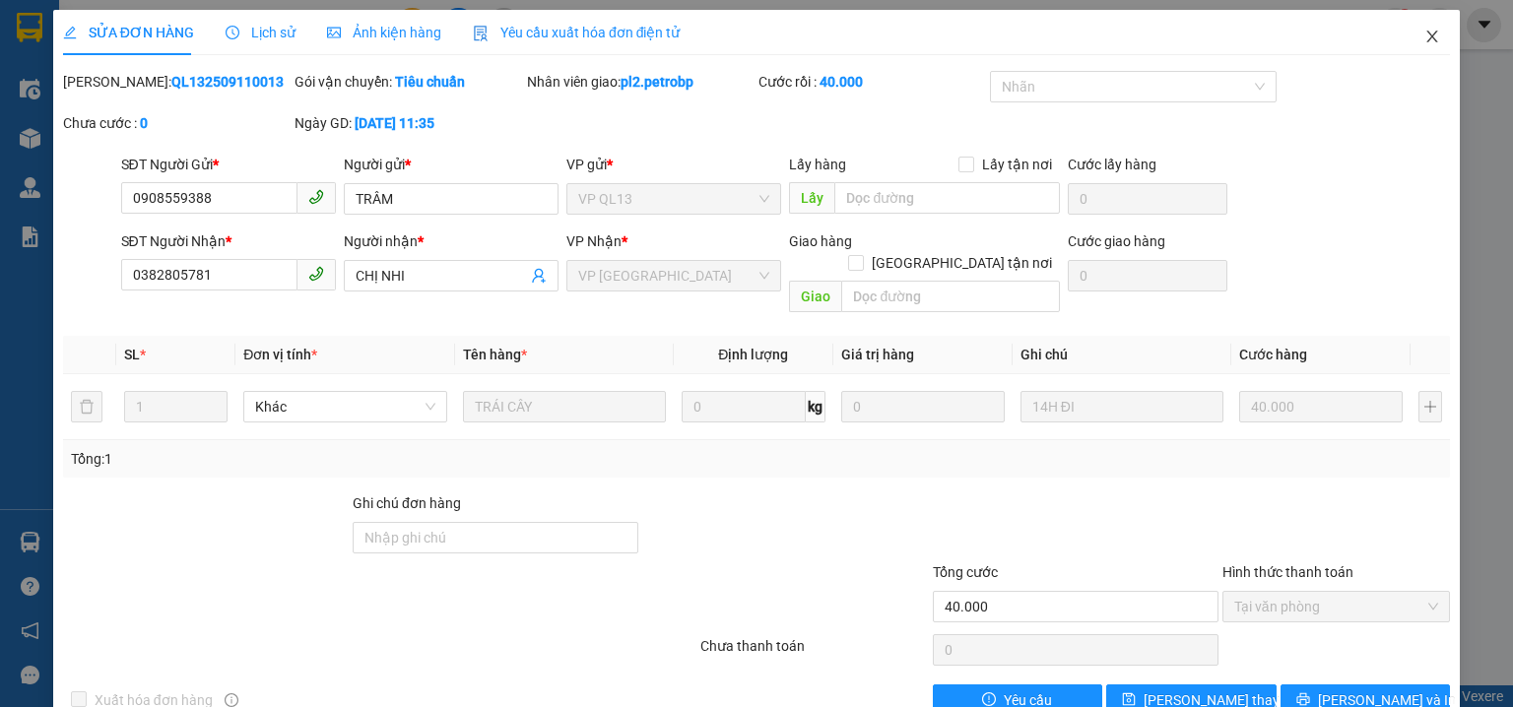
click at [1428, 39] on icon "close" at bounding box center [1433, 37] width 11 height 12
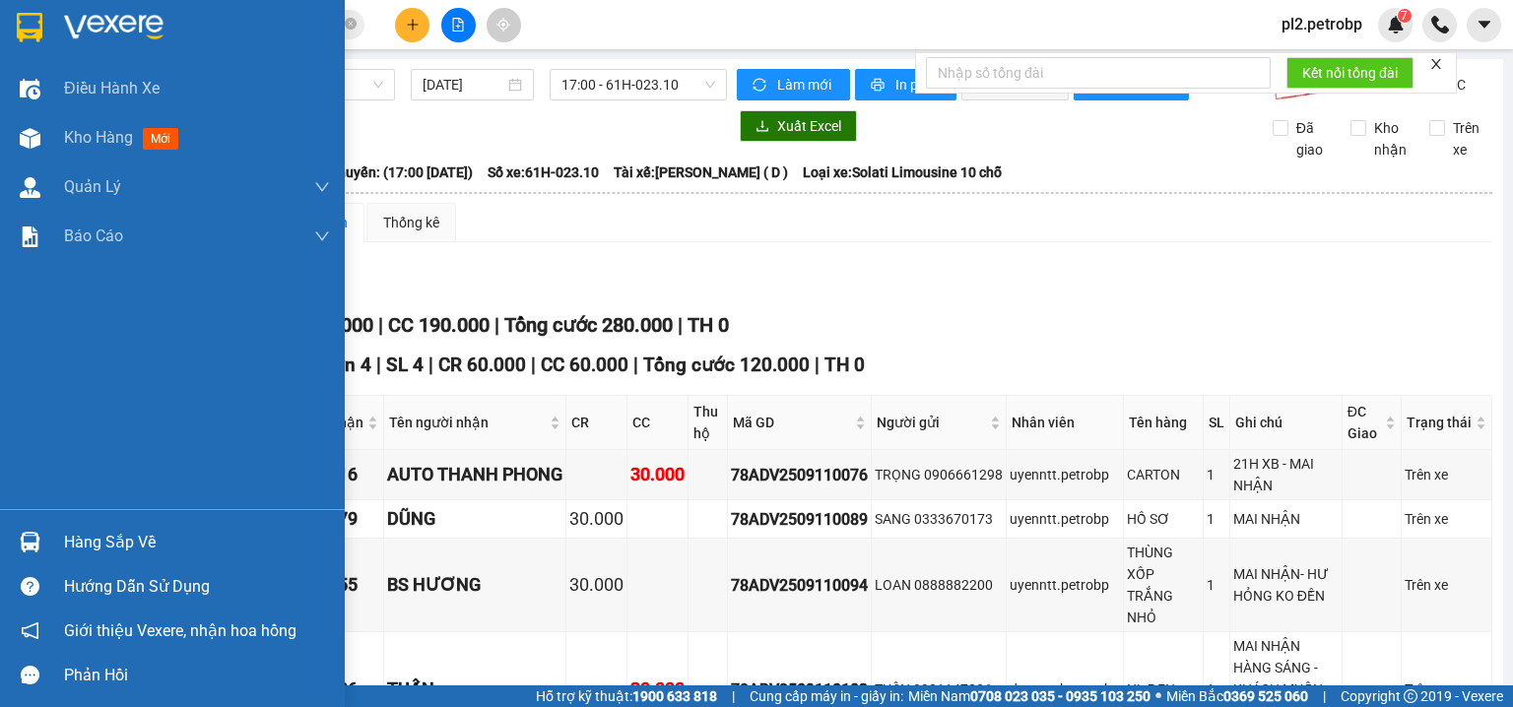
click at [102, 532] on div "Hàng sắp về" at bounding box center [197, 543] width 266 height 30
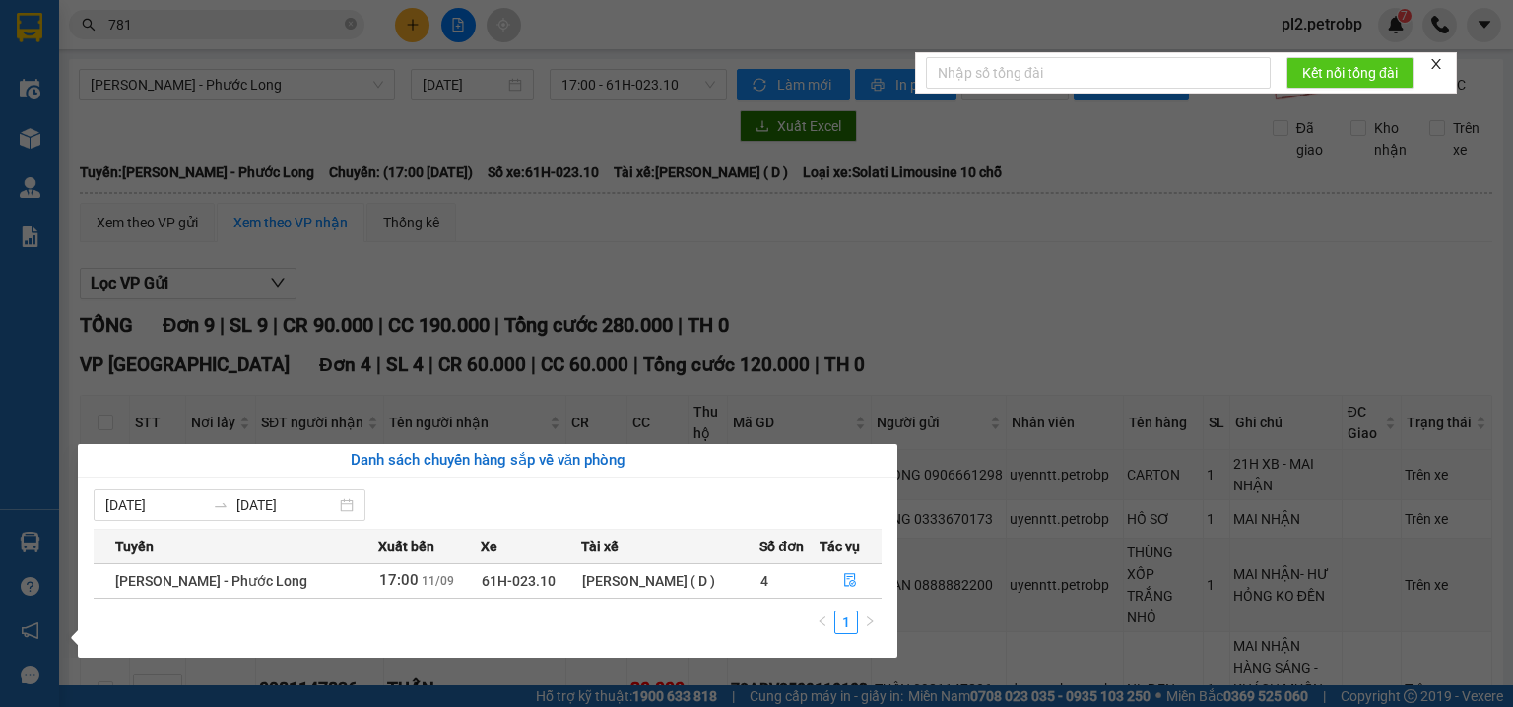
drag, startPoint x: 925, startPoint y: 313, endPoint x: 599, endPoint y: 58, distance: 414.1
click at [925, 311] on section "Kết quả tìm kiếm ( 363 ) Bộ lọc Ngày tạo đơn gần nhất Mã ĐH Trạng thái Món hàng…" at bounding box center [756, 353] width 1513 height 707
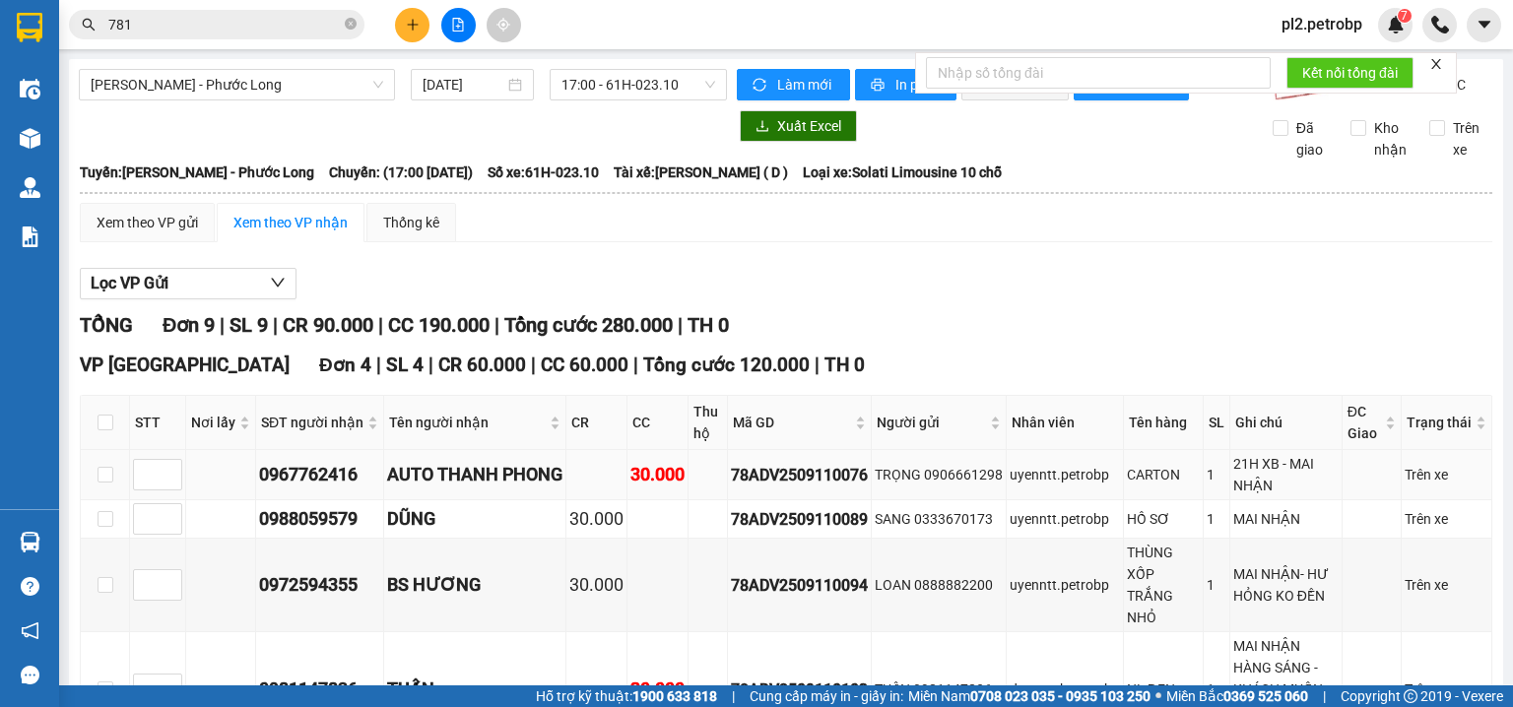
scroll to position [104, 0]
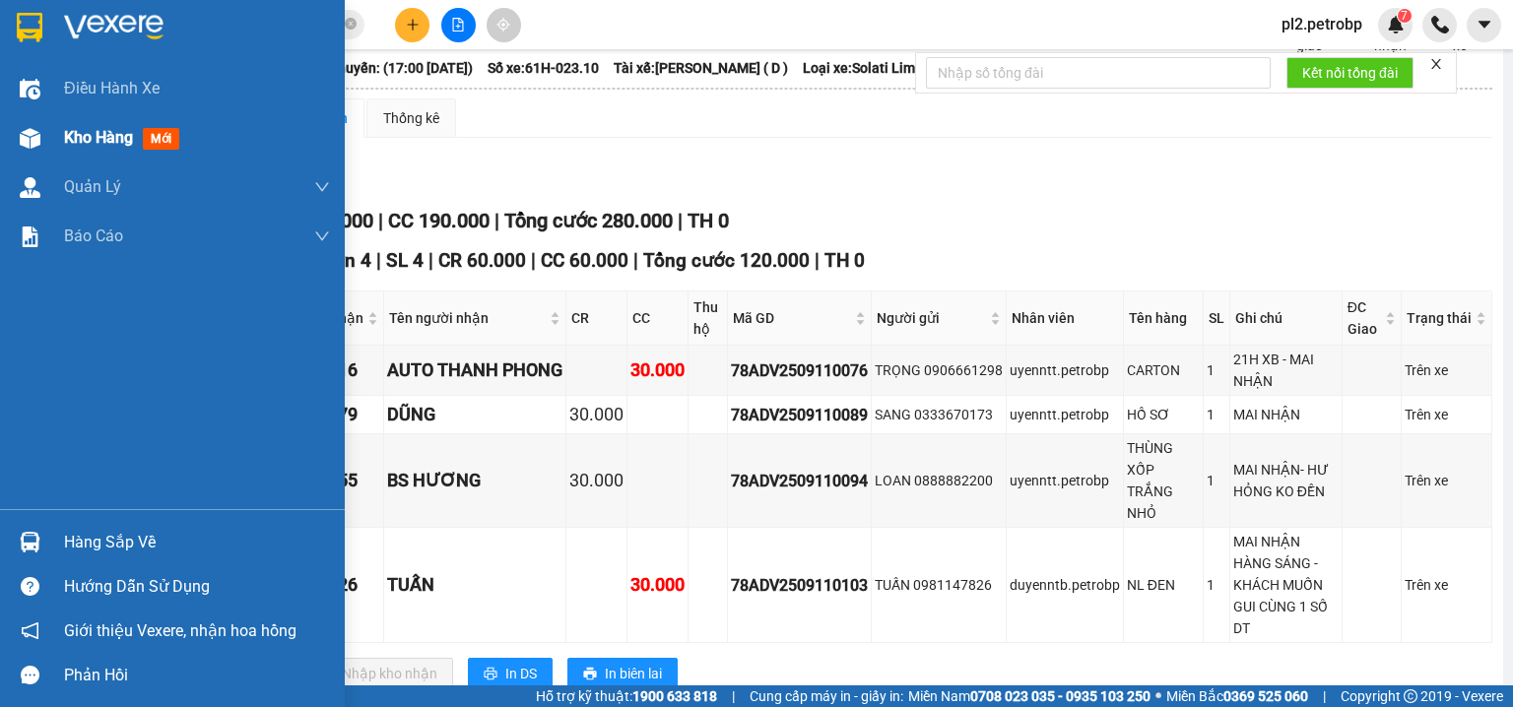
click at [98, 135] on span "Kho hàng" at bounding box center [98, 137] width 69 height 19
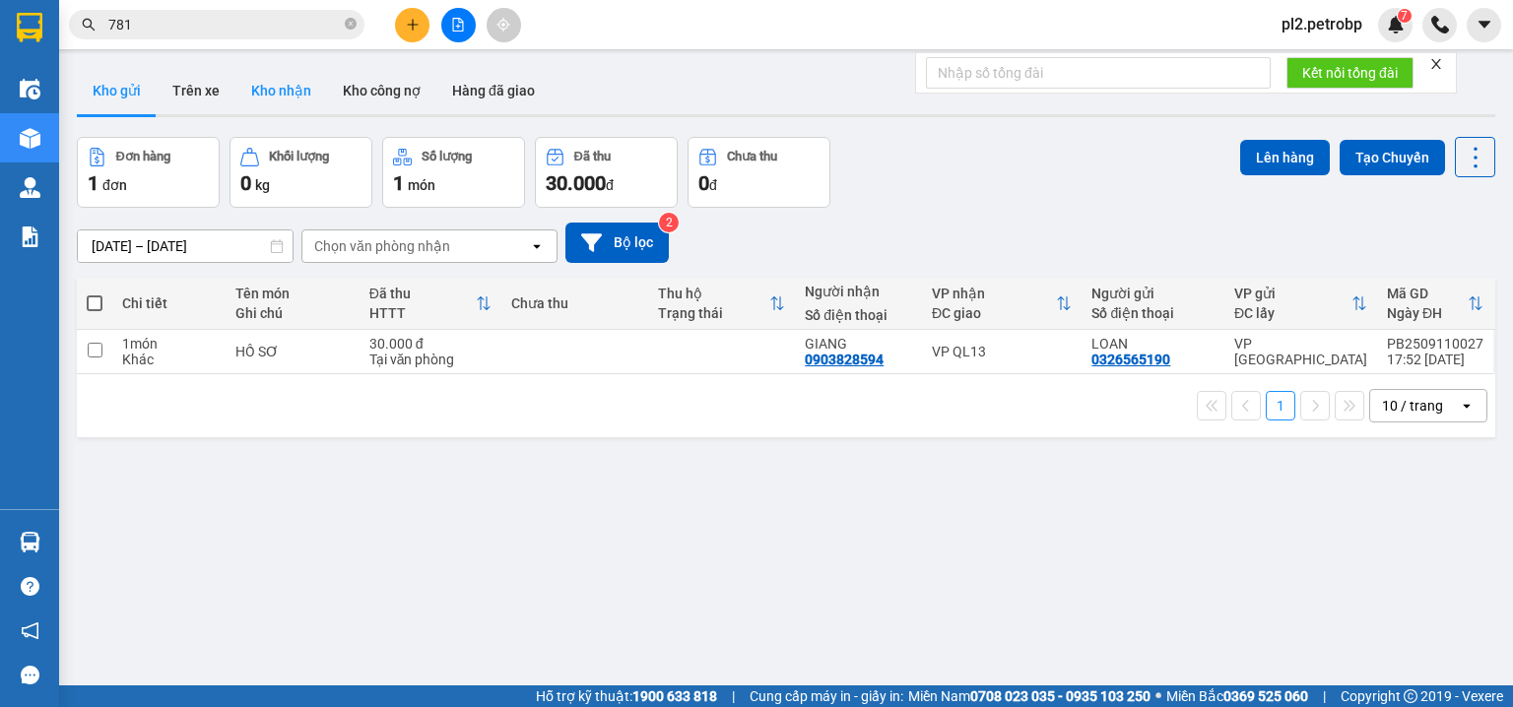
click at [277, 82] on button "Kho nhận" at bounding box center [281, 90] width 92 height 47
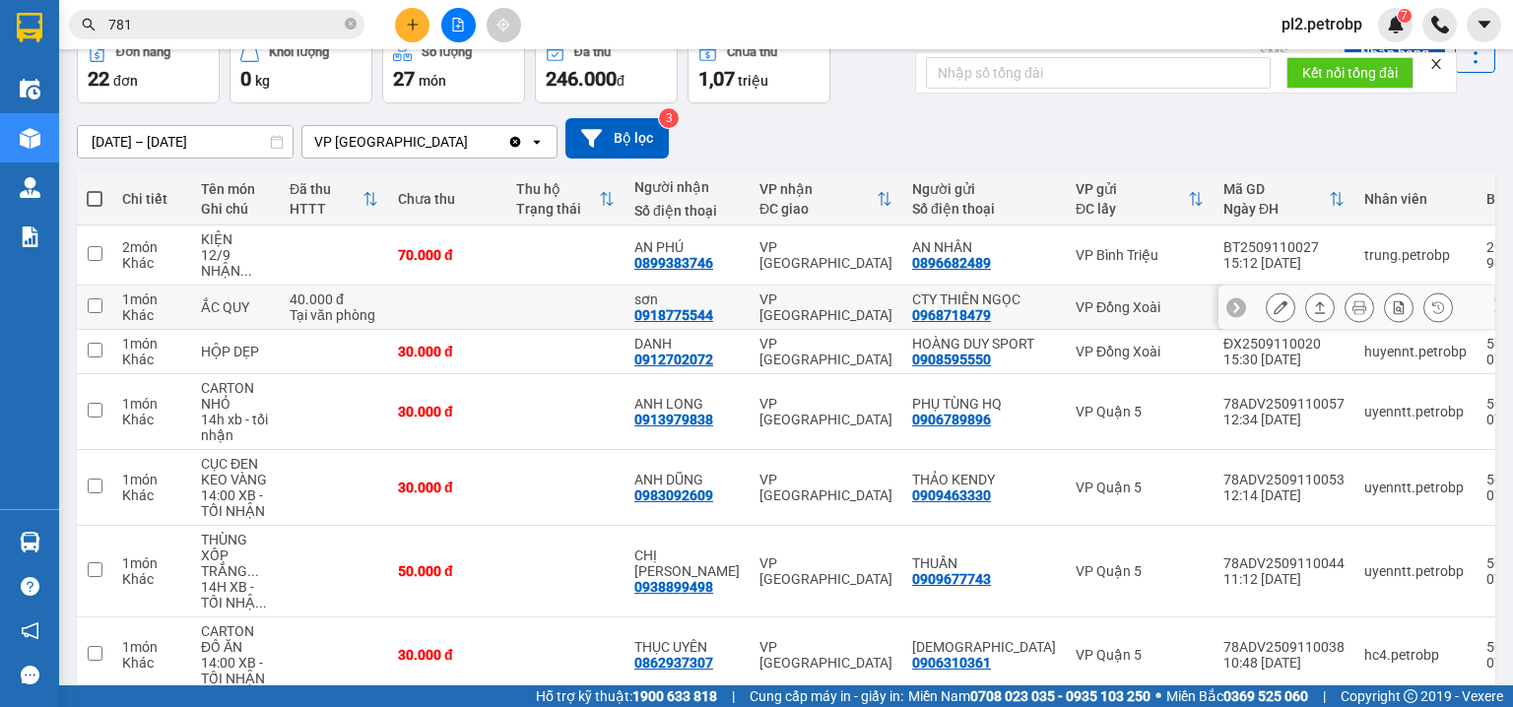
scroll to position [210, 0]
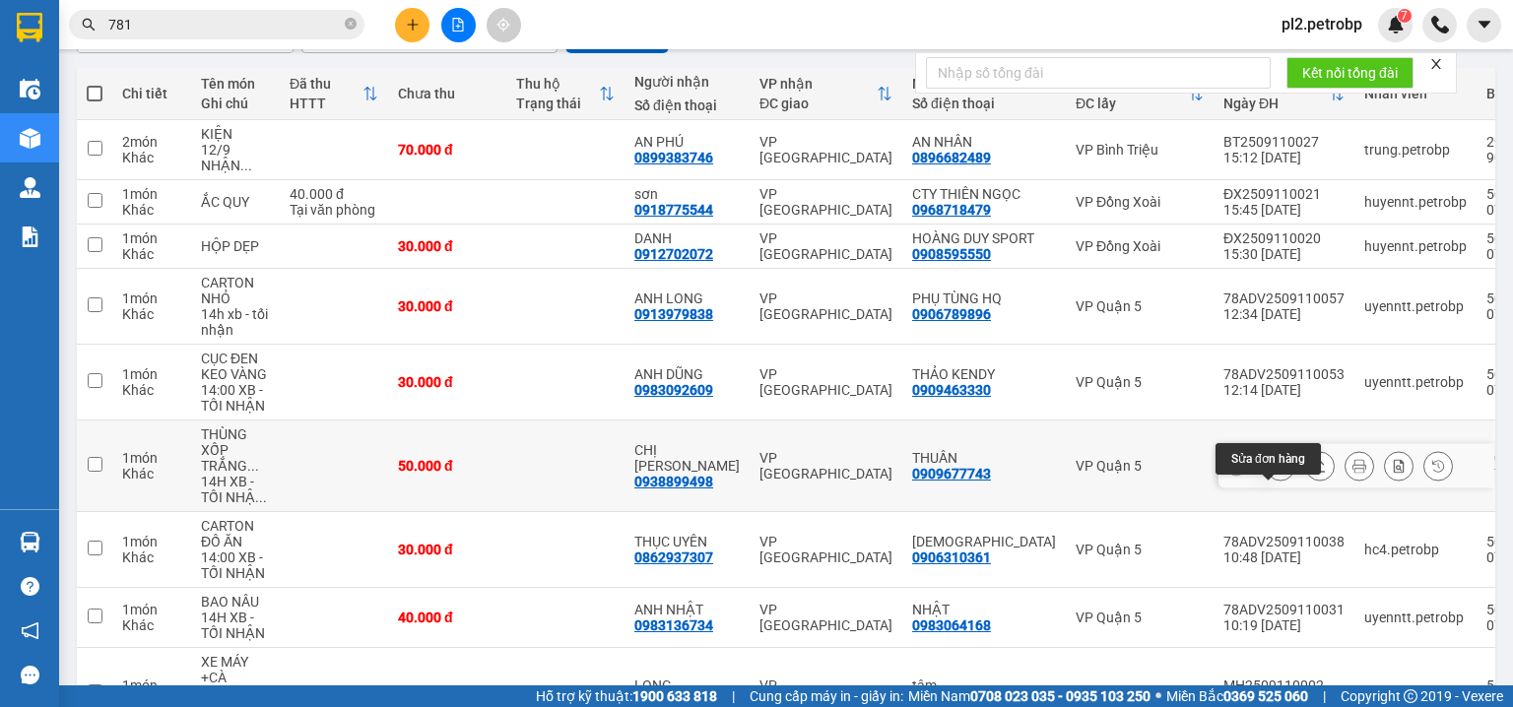
click at [1274, 473] on icon at bounding box center [1281, 466] width 14 height 14
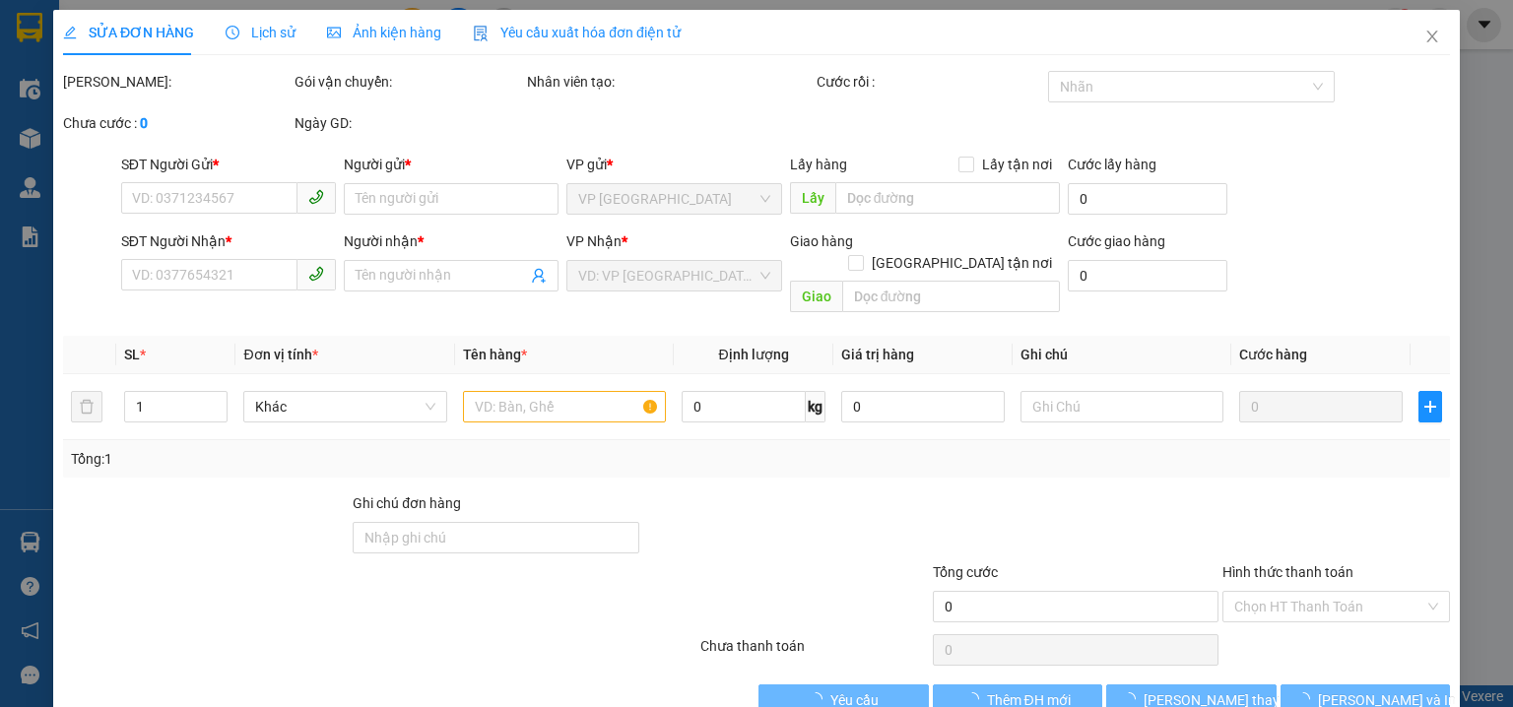
type input "0909677743"
type input "THUẦN"
type input "0938899498"
type input "CHỊ LINH"
type input "50.000"
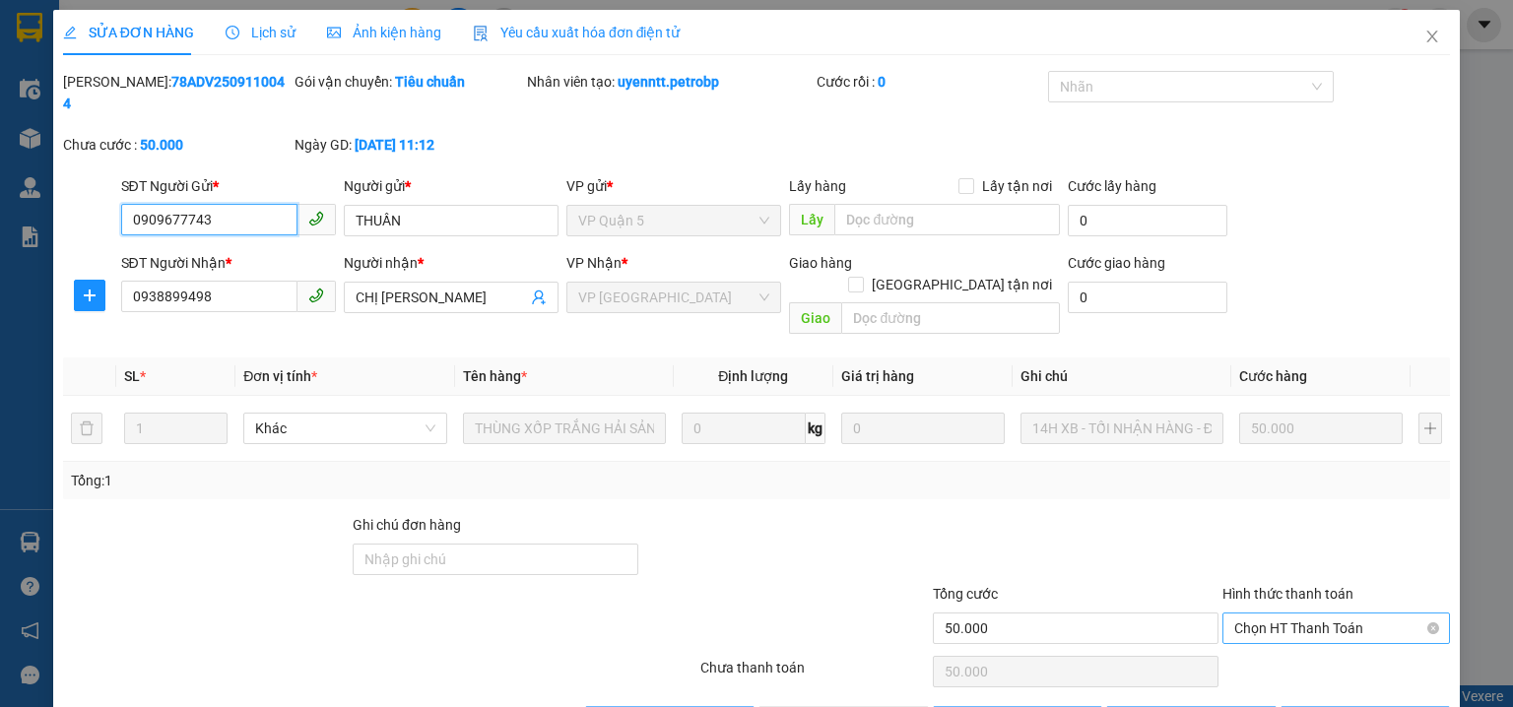
click at [1251, 614] on span "Chọn HT Thanh Toán" at bounding box center [1336, 629] width 204 height 30
click at [1245, 620] on div "Tại văn phòng" at bounding box center [1326, 624] width 203 height 22
type input "0"
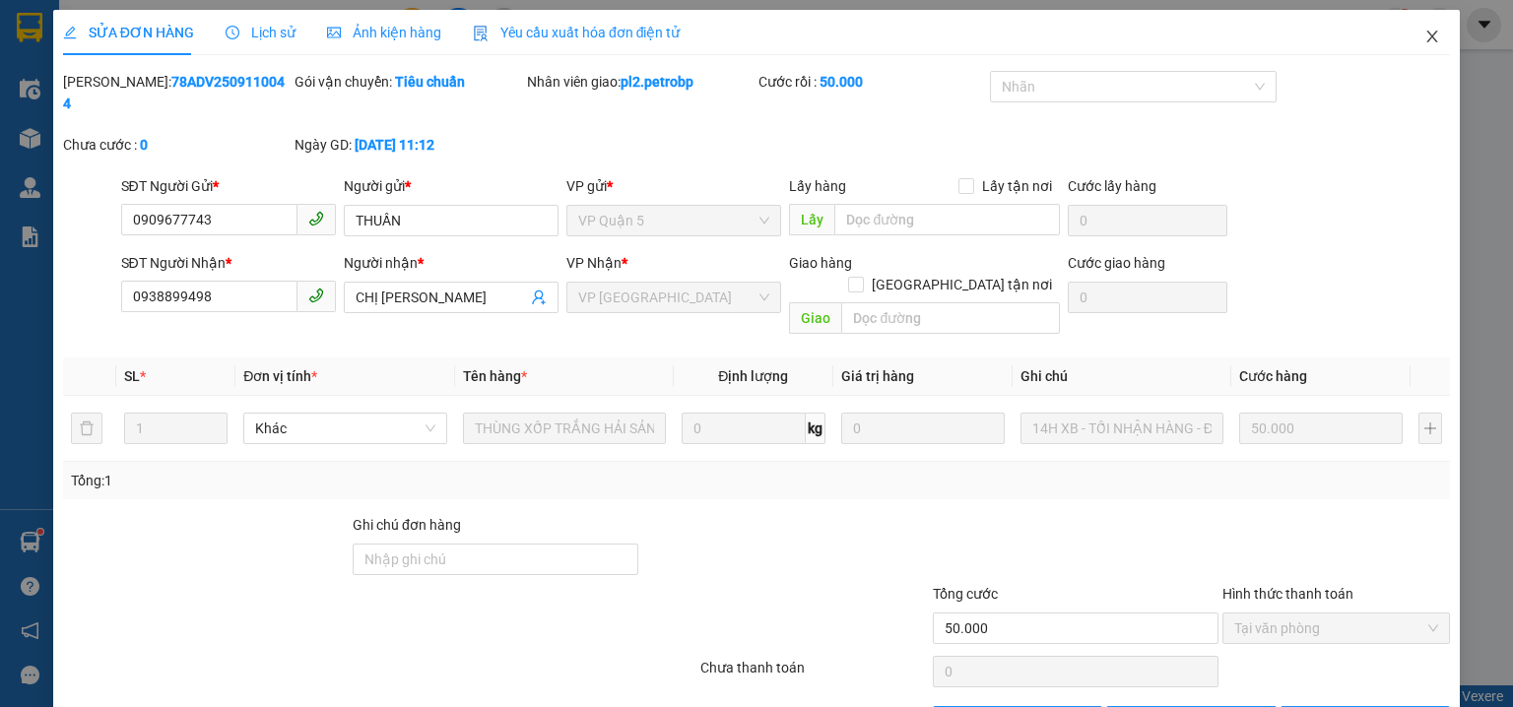
click at [1425, 40] on icon "close" at bounding box center [1433, 37] width 16 height 16
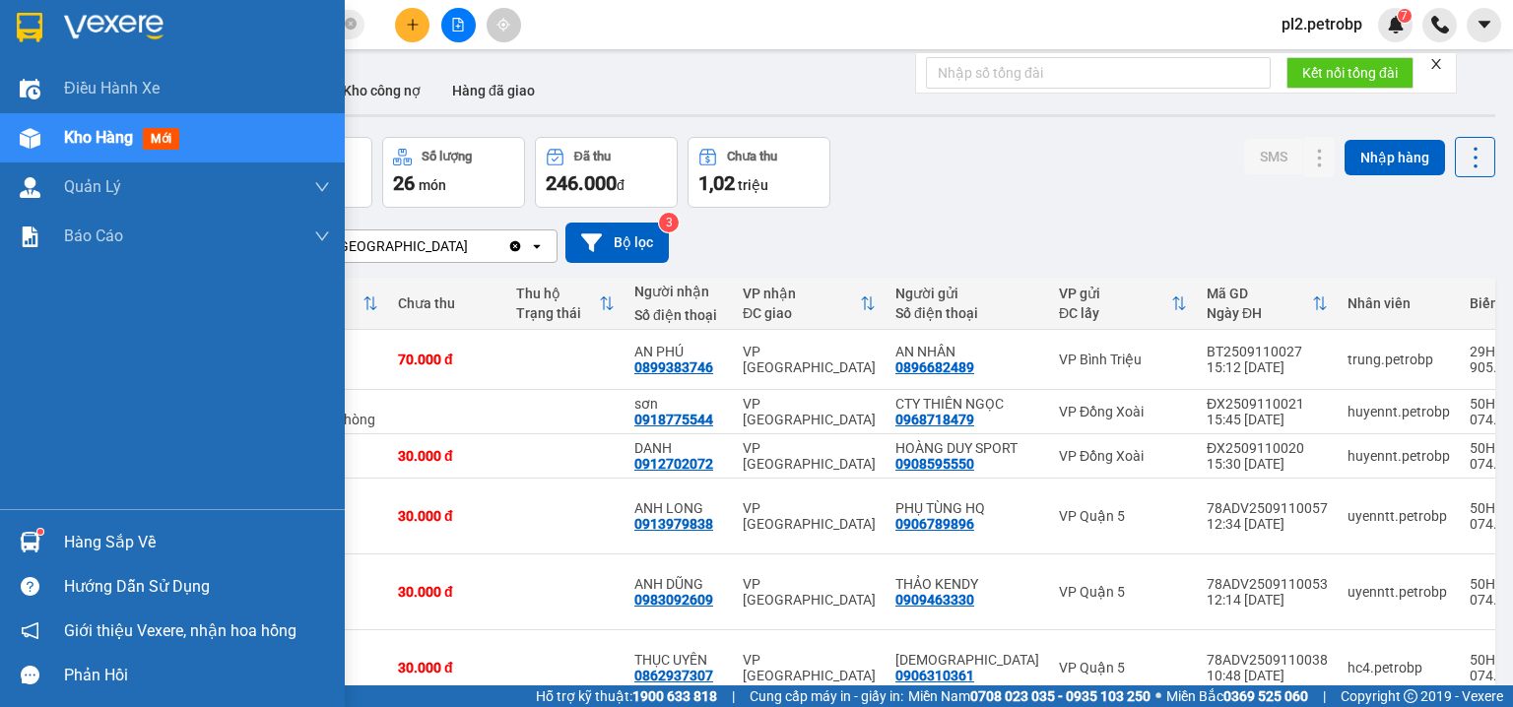
click at [128, 548] on div "Hàng sắp về" at bounding box center [197, 543] width 266 height 30
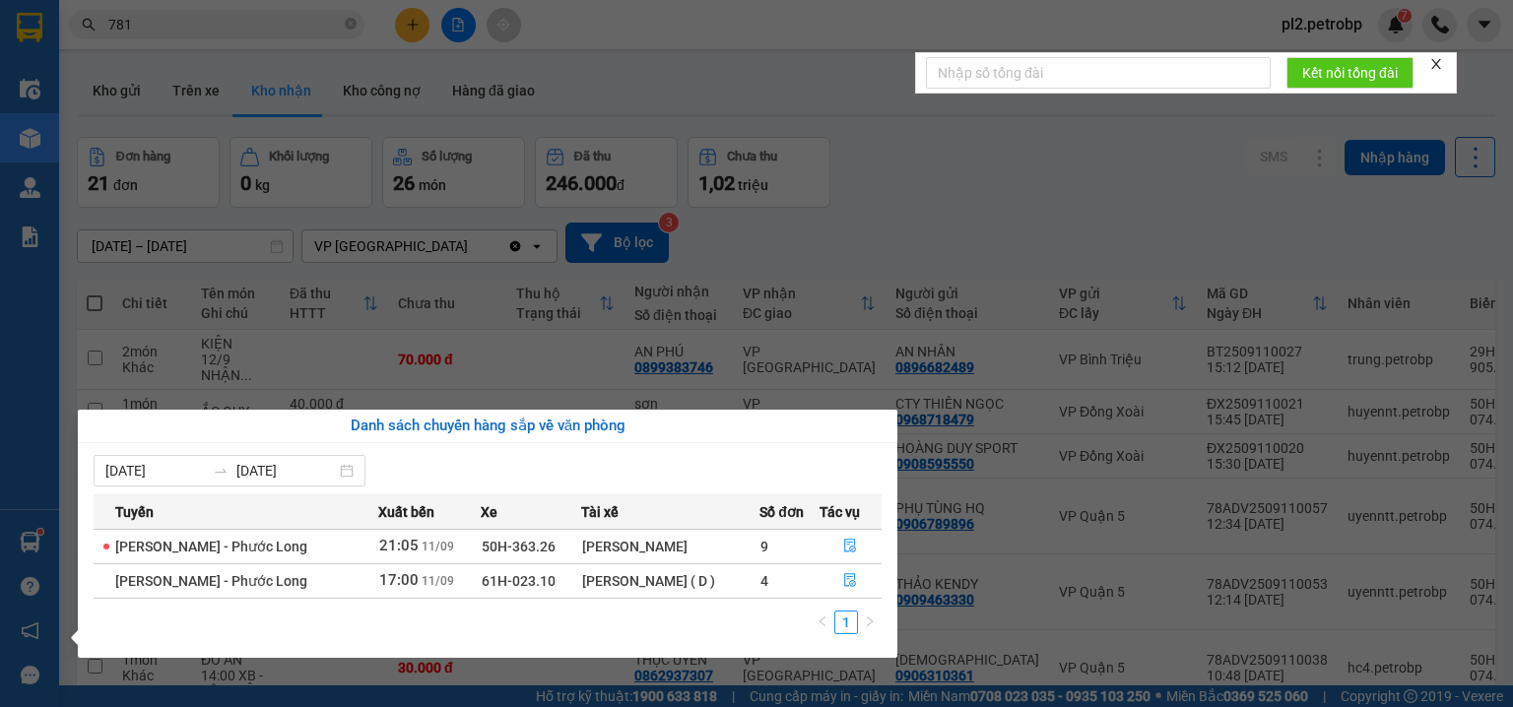
click at [923, 208] on section "Kết quả tìm kiếm ( 363 ) Bộ lọc Ngày tạo đơn gần nhất Mã ĐH Trạng thái Món hàng…" at bounding box center [756, 353] width 1513 height 707
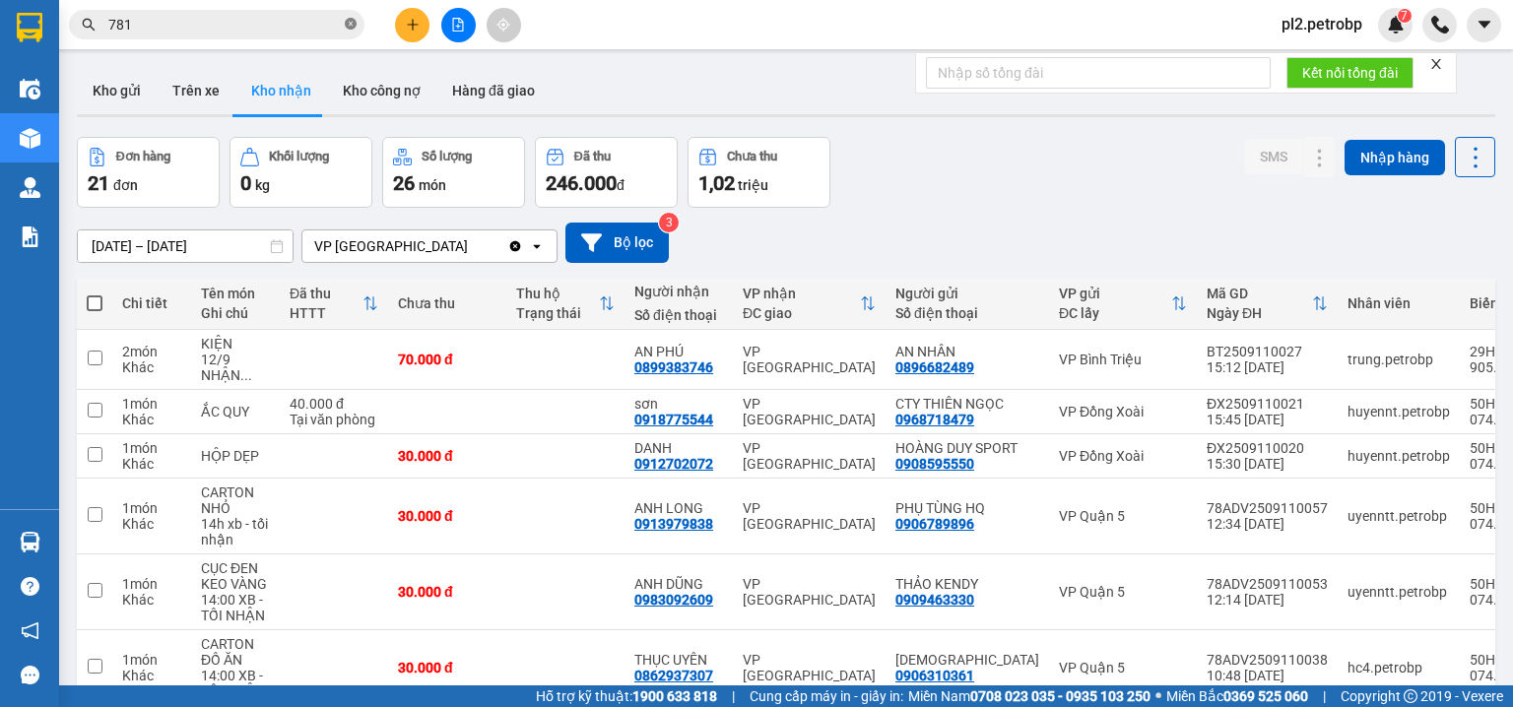
click at [351, 21] on icon "close-circle" at bounding box center [351, 24] width 12 height 12
click at [323, 23] on input "text" at bounding box center [224, 25] width 233 height 22
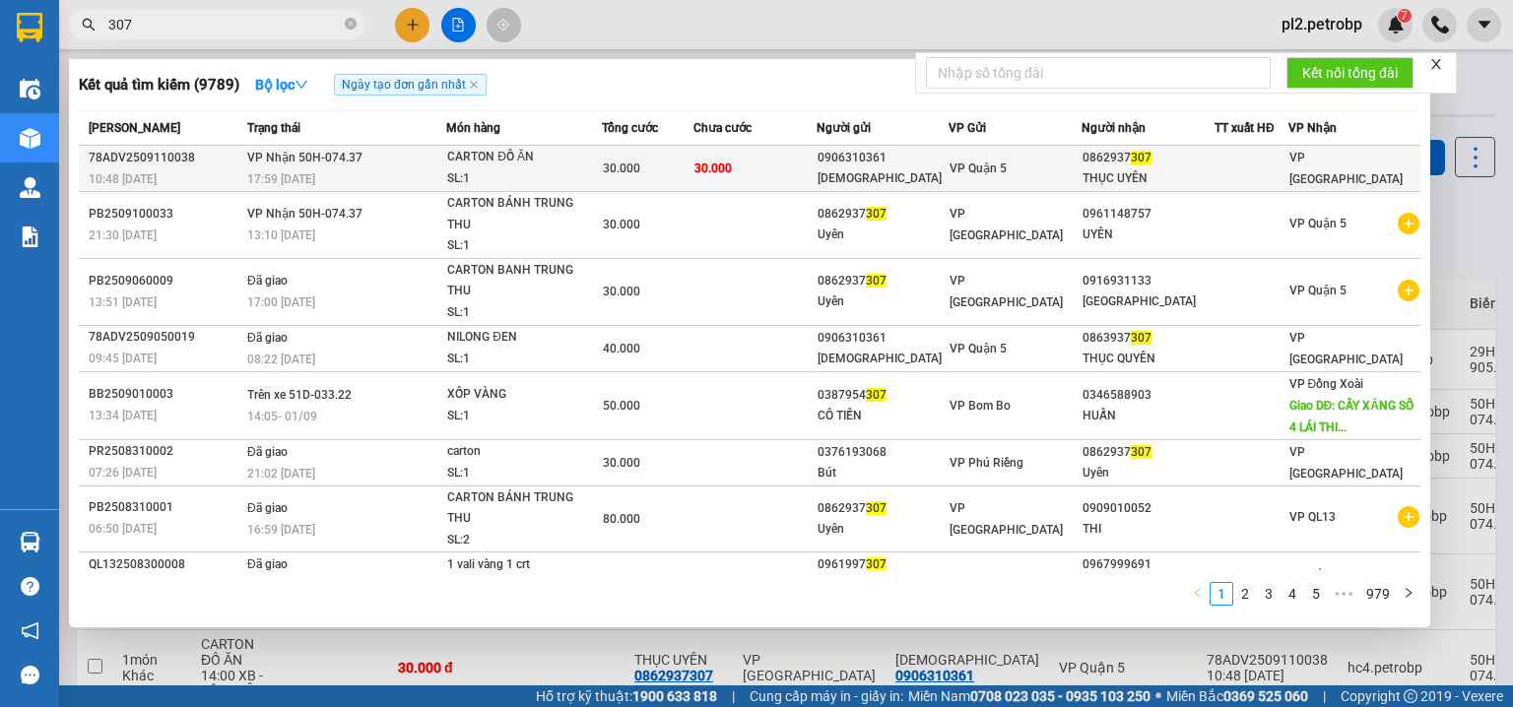
type input "307"
click at [583, 154] on div "CARTON ĐỒ ĂN" at bounding box center [521, 158] width 148 height 22
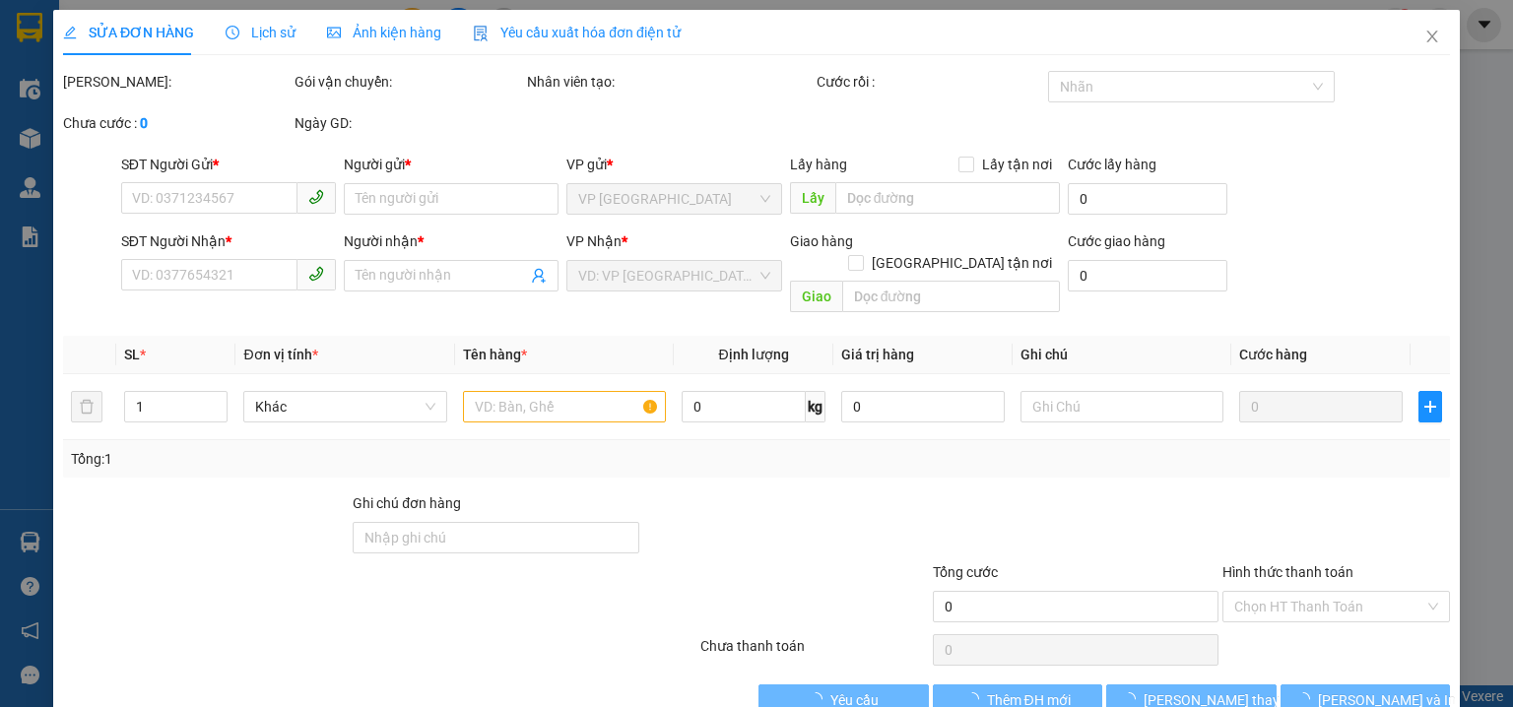
type input "0906310361"
type input "NABI"
type input "0862937307"
type input "THỤC UYÊN"
type input "30.000"
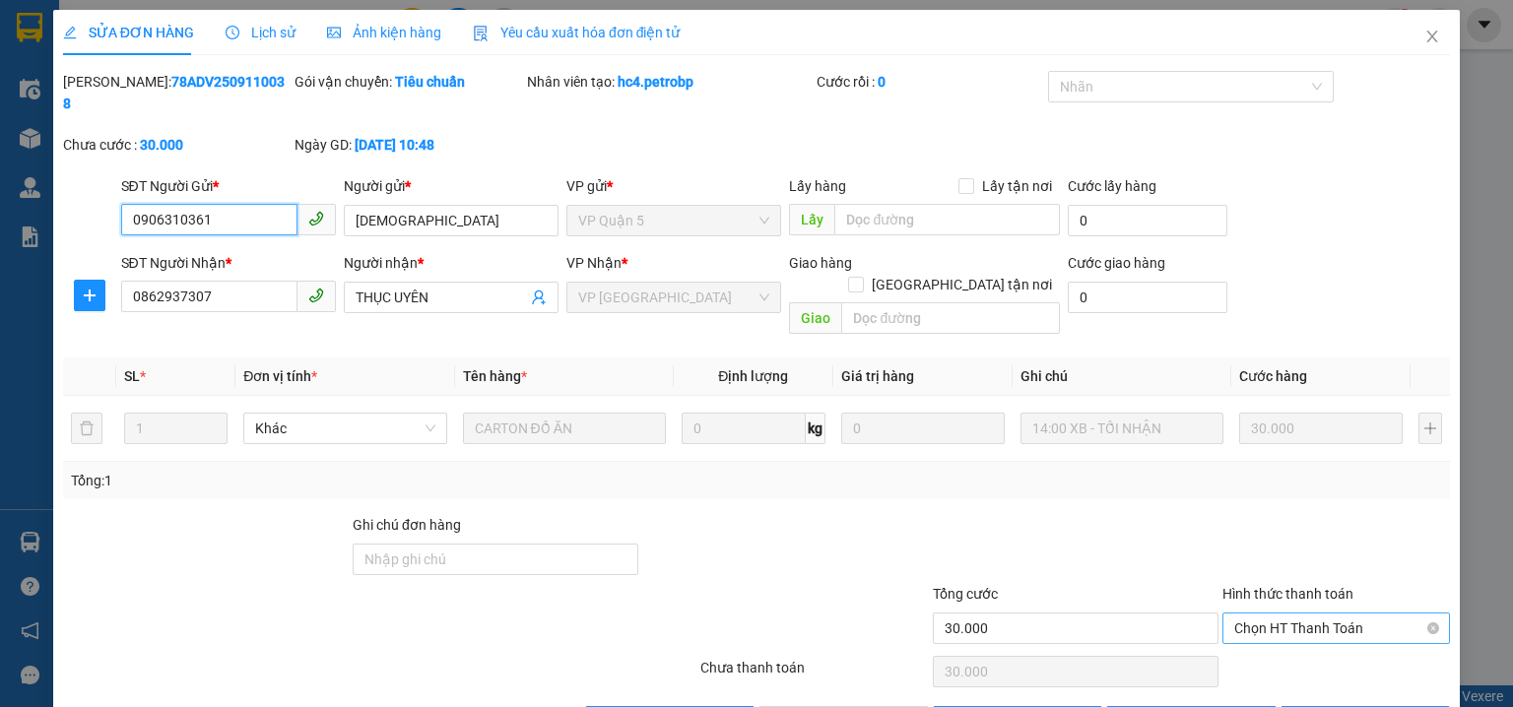
drag, startPoint x: 1274, startPoint y: 573, endPoint x: 1274, endPoint y: 584, distance: 10.8
click at [1274, 614] on span "Chọn HT Thanh Toán" at bounding box center [1336, 629] width 204 height 30
drag, startPoint x: 1277, startPoint y: 623, endPoint x: 995, endPoint y: 679, distance: 287.3
click at [1275, 625] on div "Tại văn phòng" at bounding box center [1326, 624] width 203 height 22
type input "0"
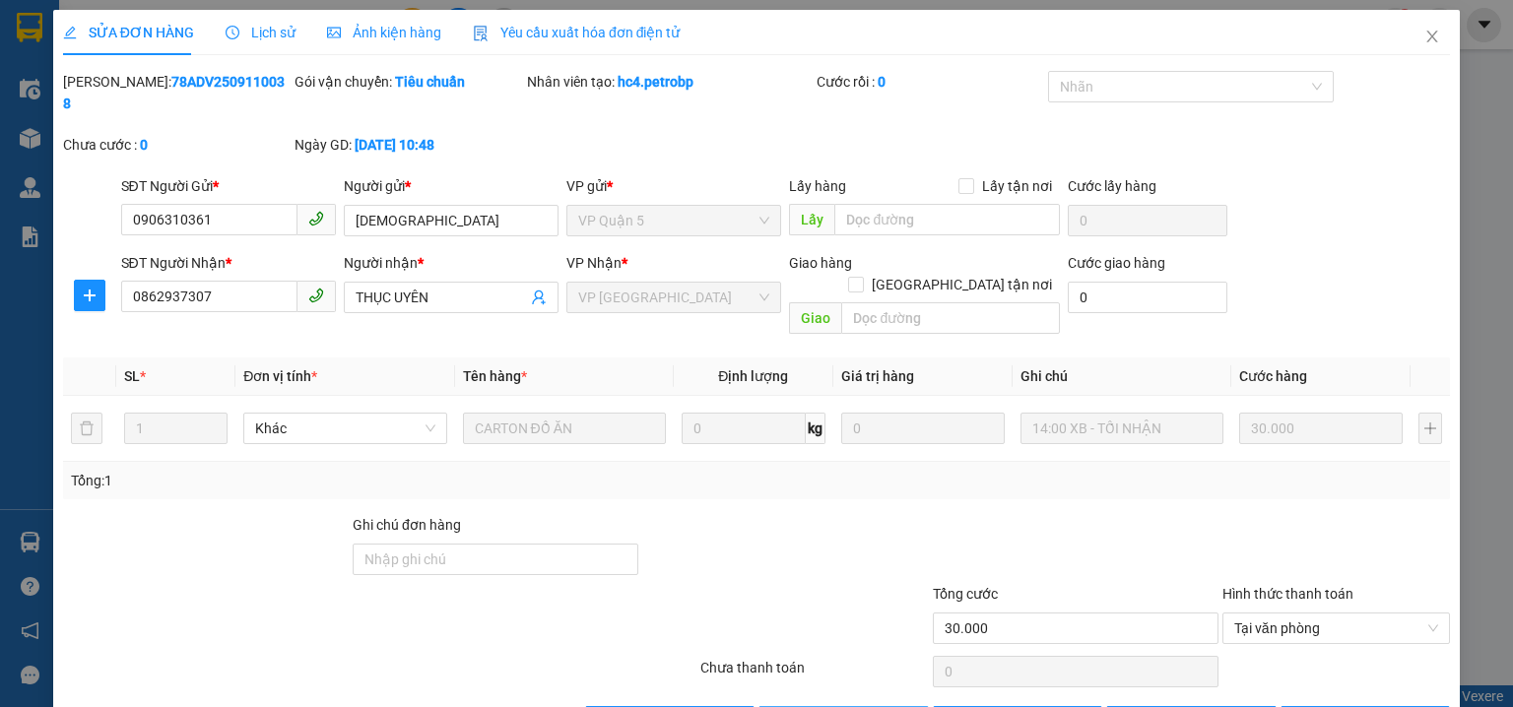
click at [1425, 36] on icon "close" at bounding box center [1433, 37] width 16 height 16
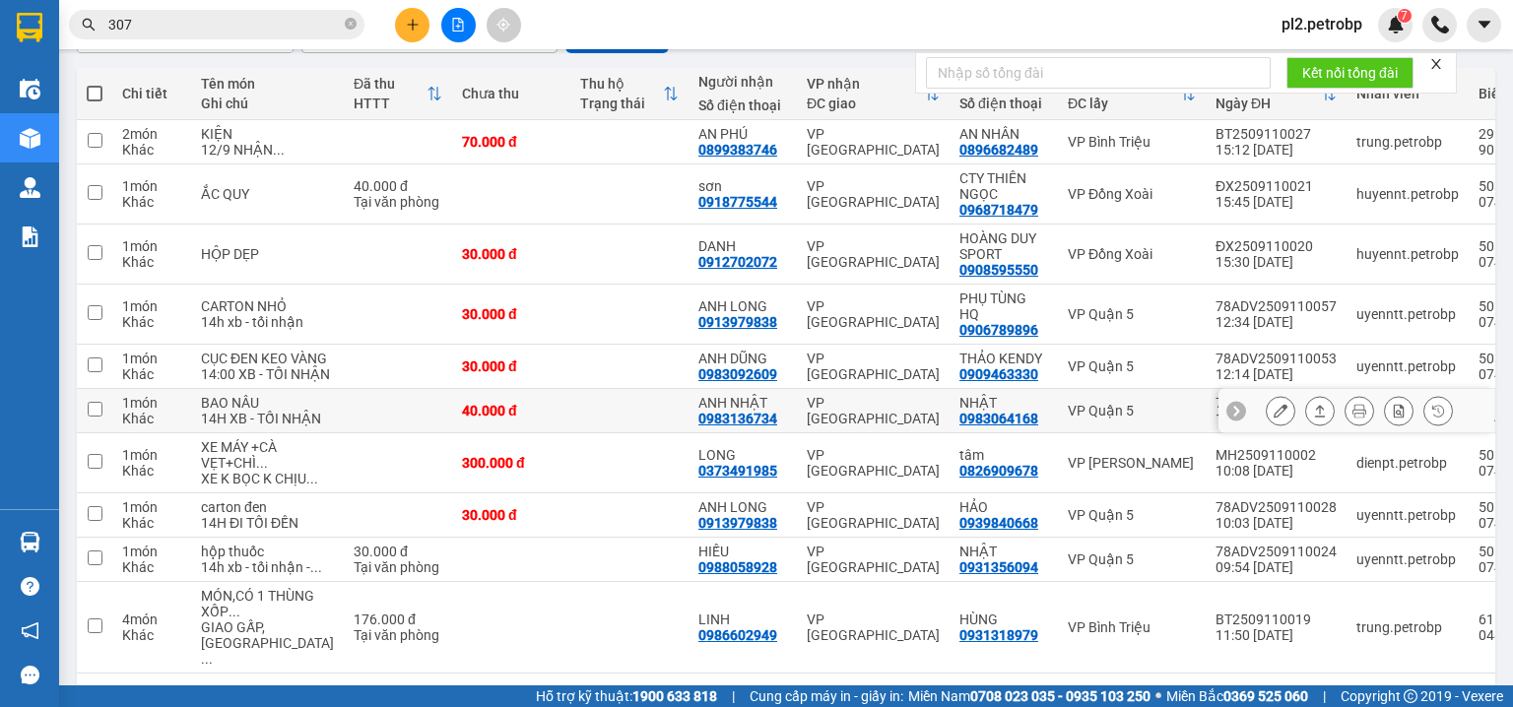
scroll to position [418, 0]
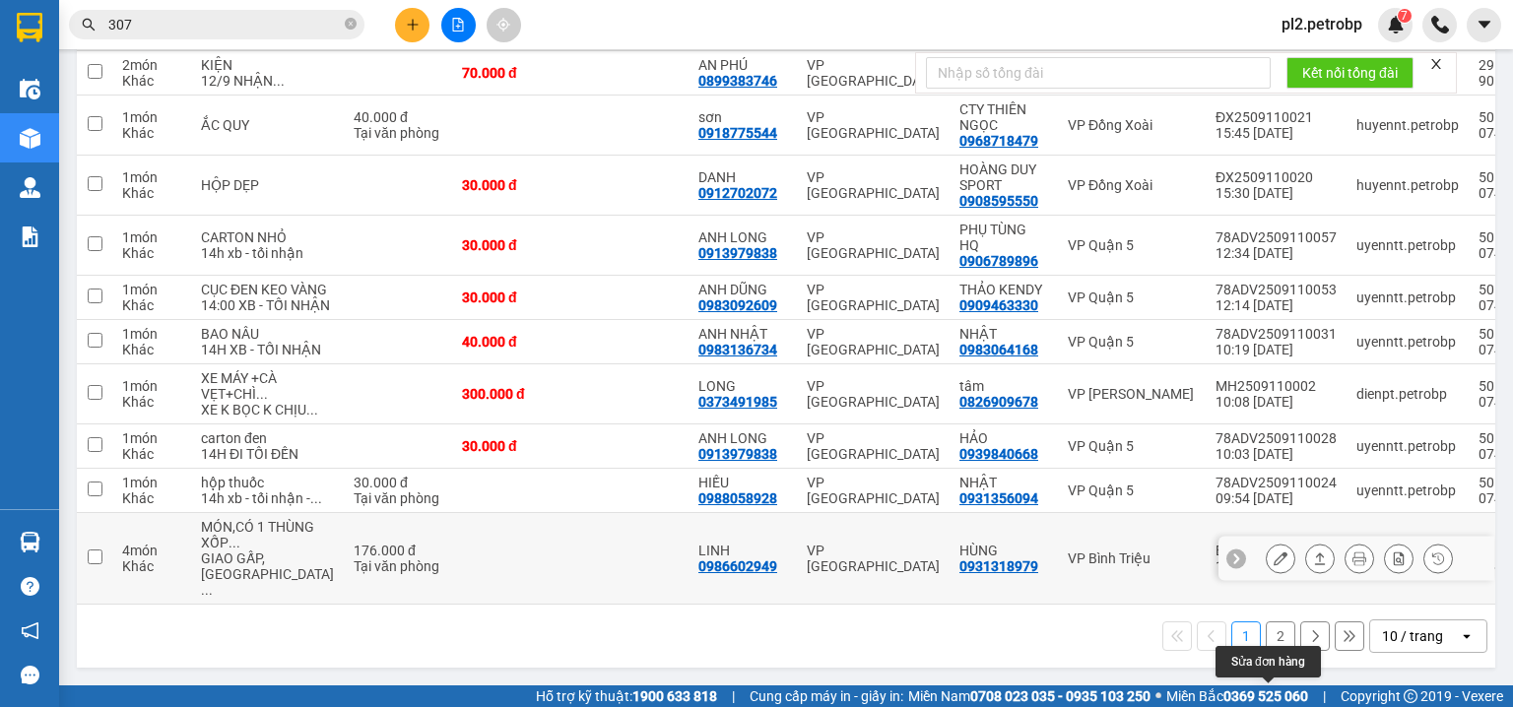
click at [1274, 560] on icon at bounding box center [1281, 559] width 14 height 14
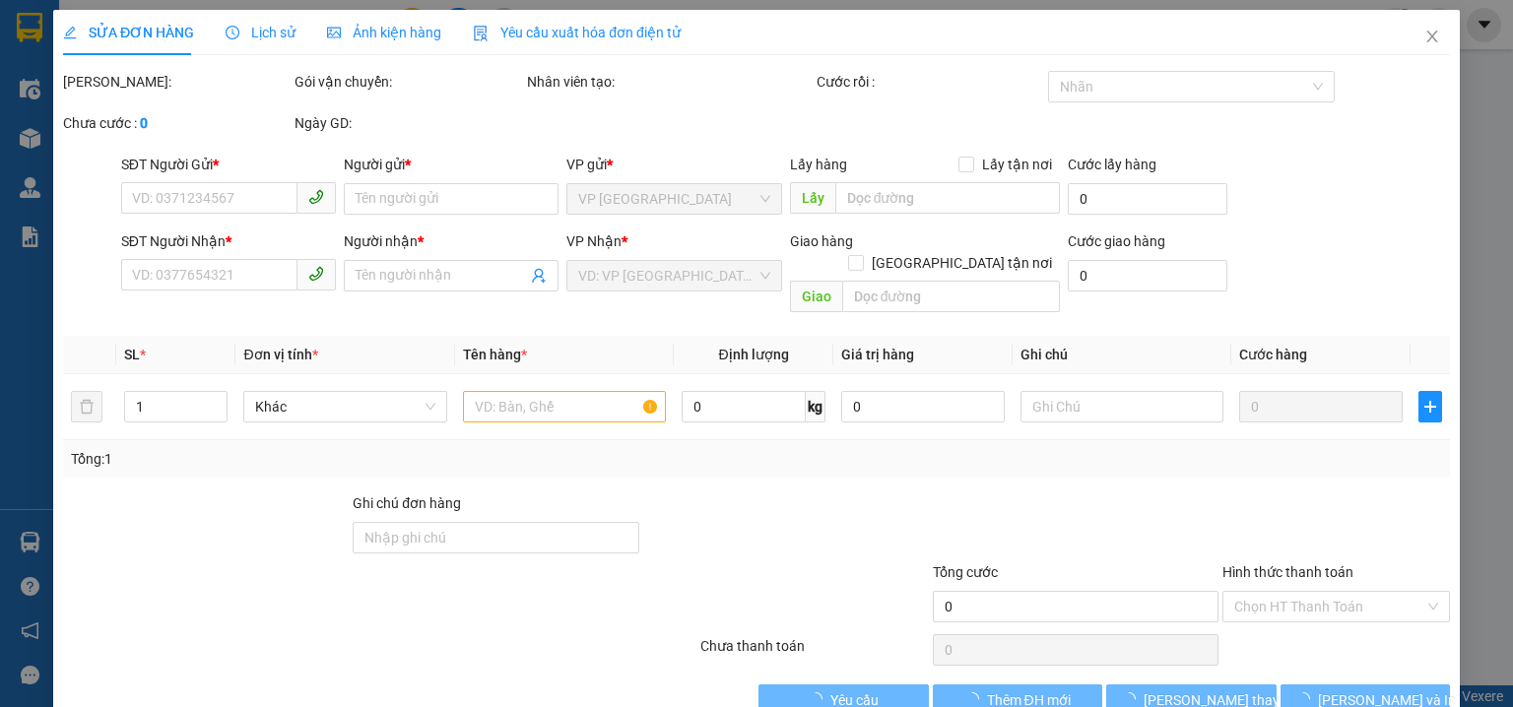
type input "0931318979"
type input "HÙNG"
type input "0986602949"
type input "LINH"
type input "176.000"
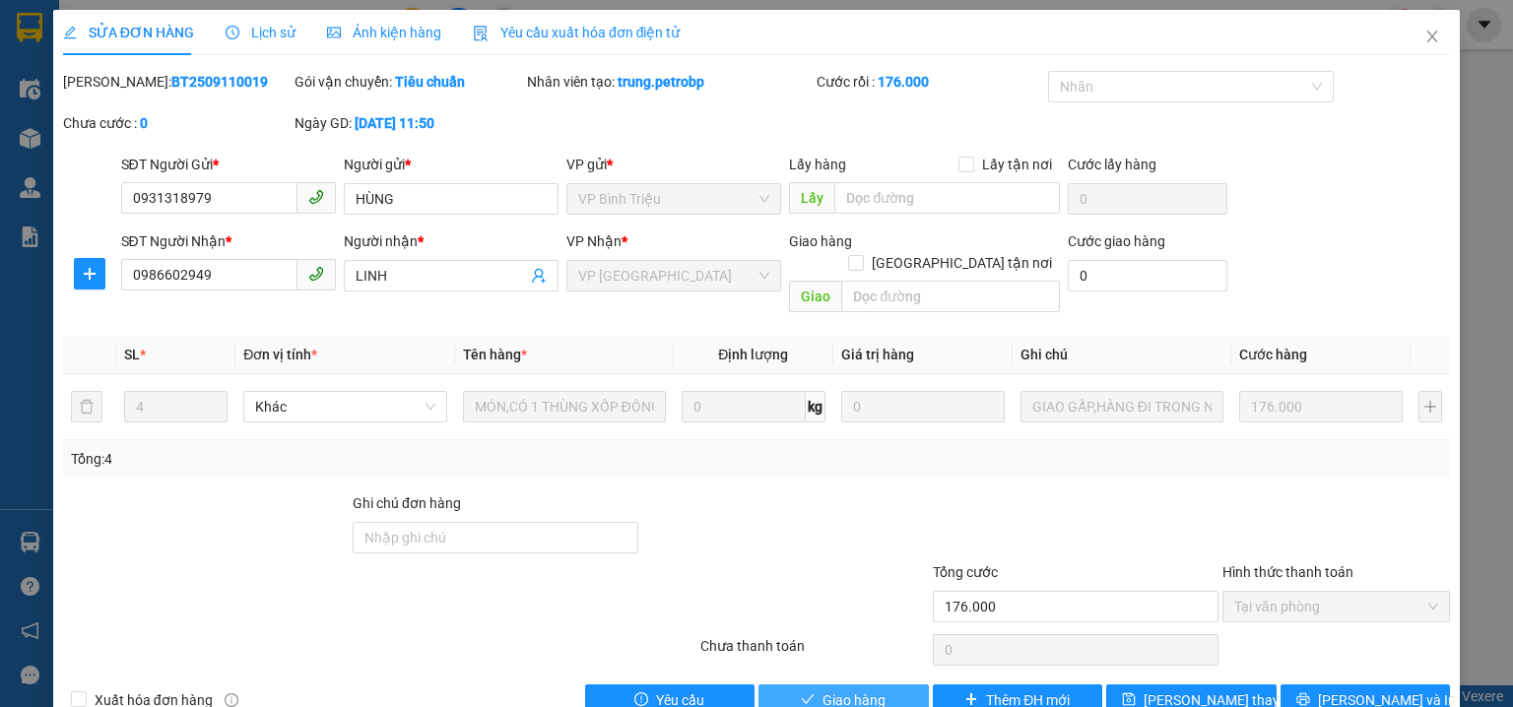
drag, startPoint x: 804, startPoint y: 665, endPoint x: 1036, endPoint y: 455, distance: 313.2
click at [805, 685] on button "Giao hàng" at bounding box center [844, 701] width 170 height 32
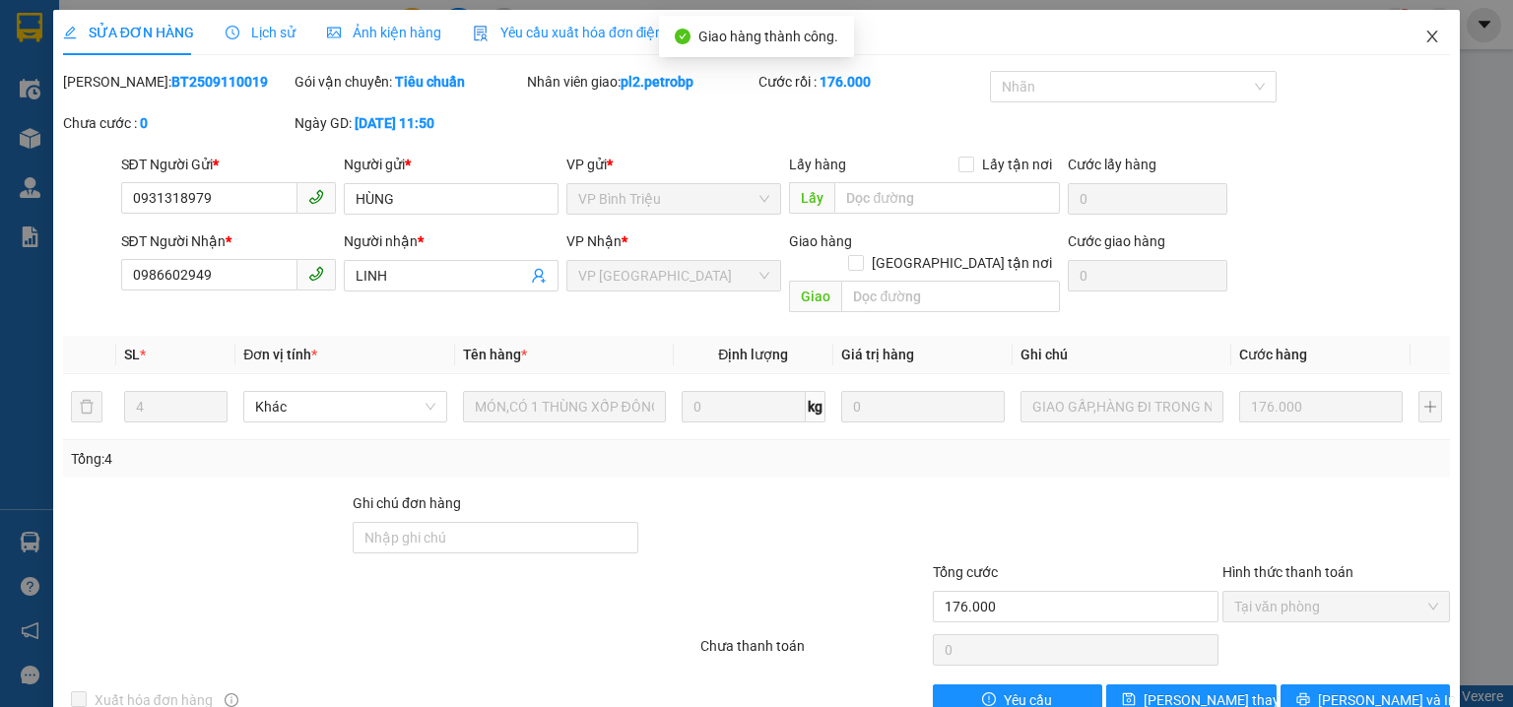
click at [1425, 34] on icon "close" at bounding box center [1433, 37] width 16 height 16
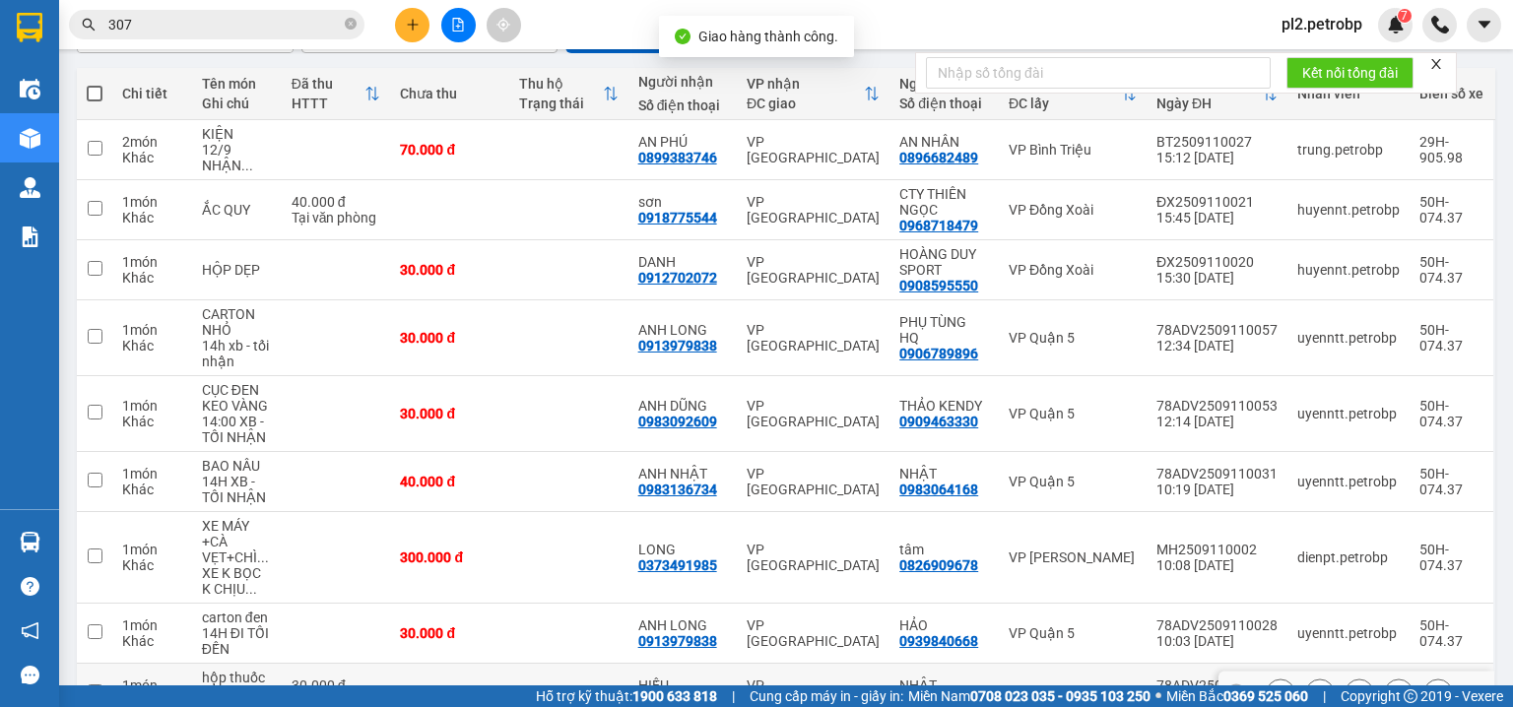
scroll to position [402, 0]
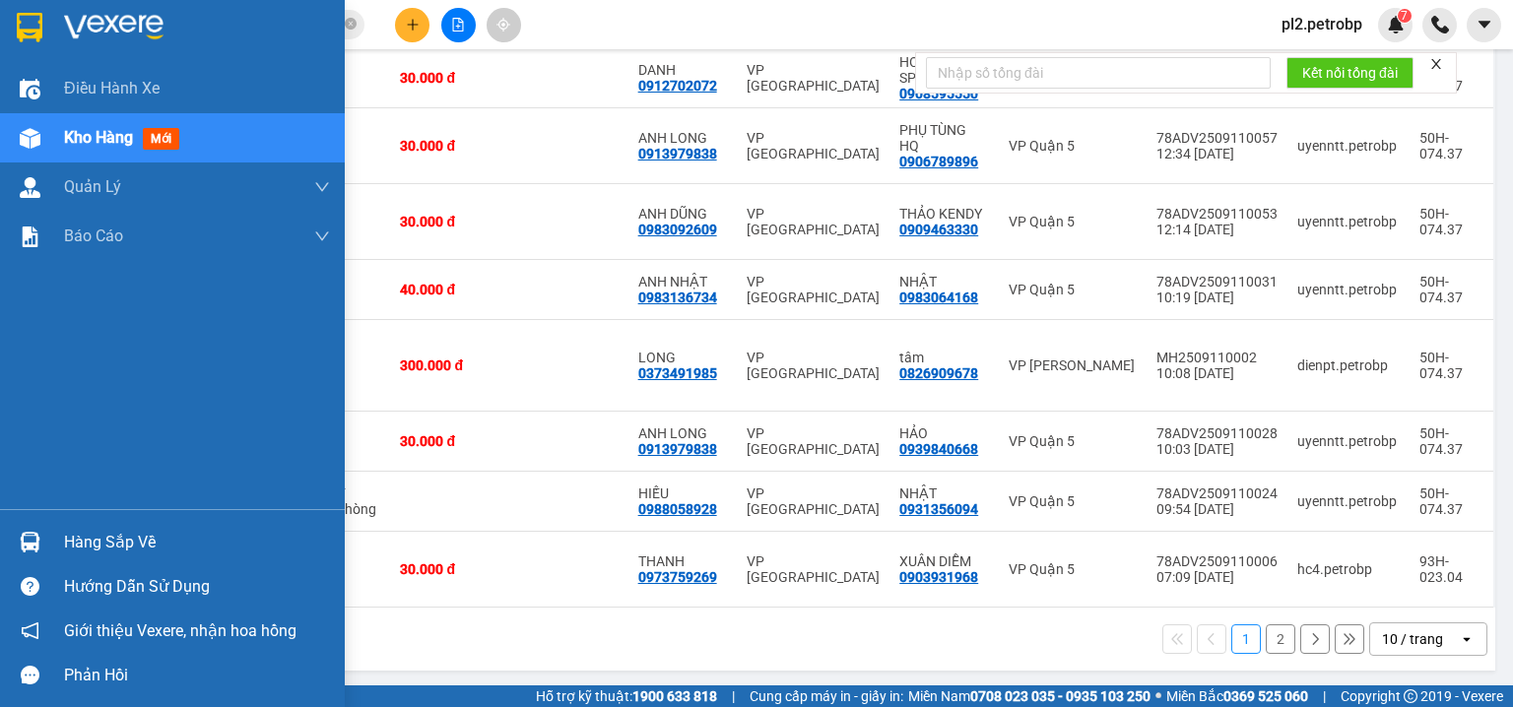
click at [88, 548] on div "Hàng sắp về" at bounding box center [197, 543] width 266 height 30
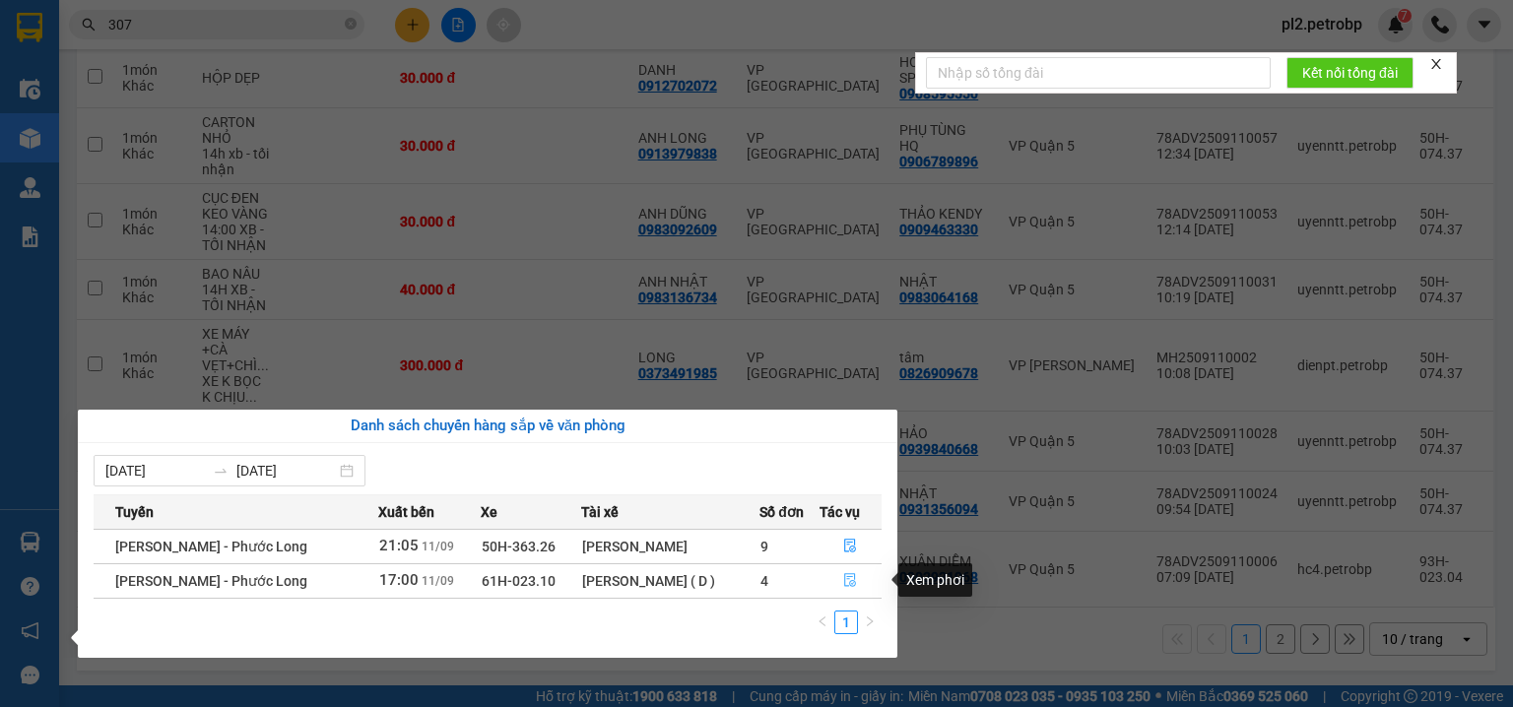
click at [845, 567] on button "button" at bounding box center [851, 582] width 61 height 32
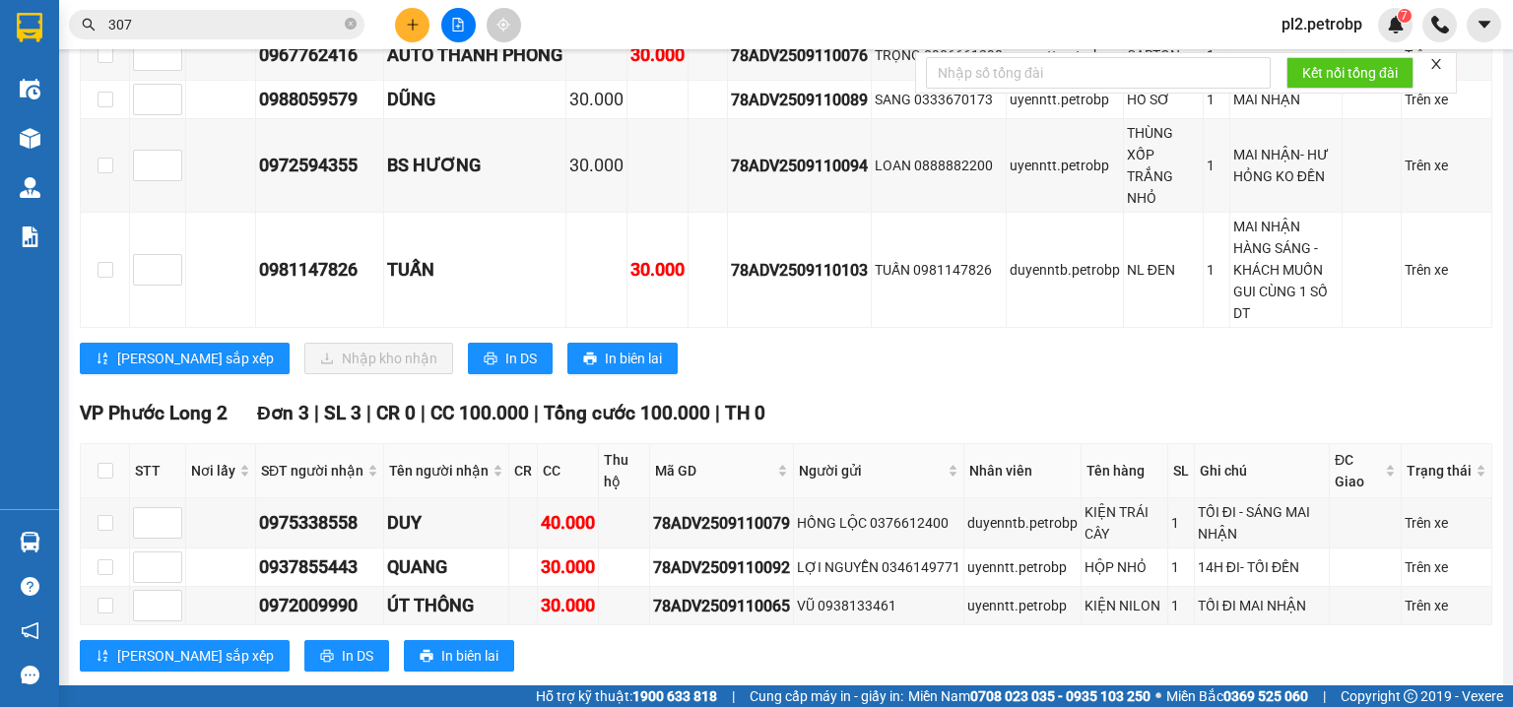
scroll to position [210, 0]
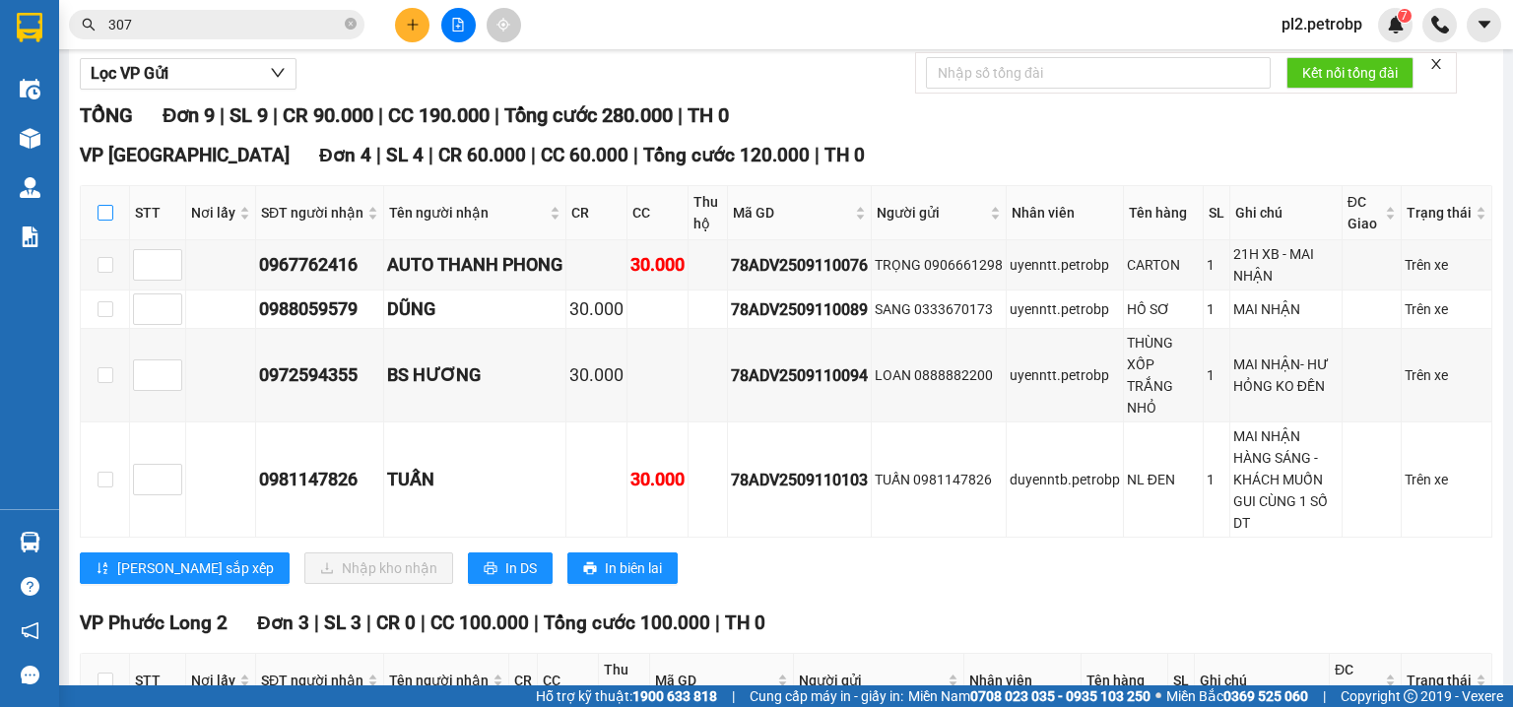
click at [107, 220] on label at bounding box center [106, 213] width 16 height 22
click at [107, 220] on input "checkbox" at bounding box center [106, 213] width 16 height 16
checkbox input "true"
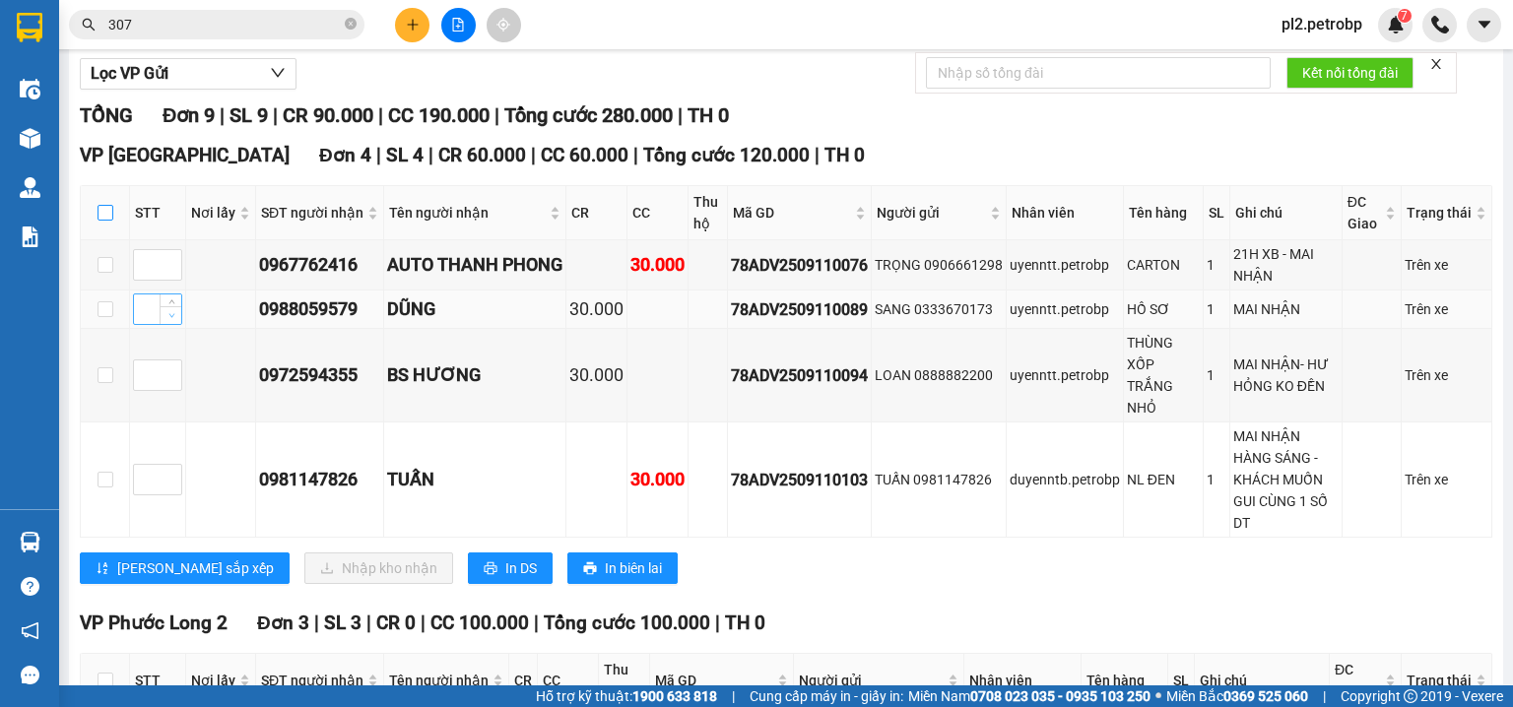
checkbox input "true"
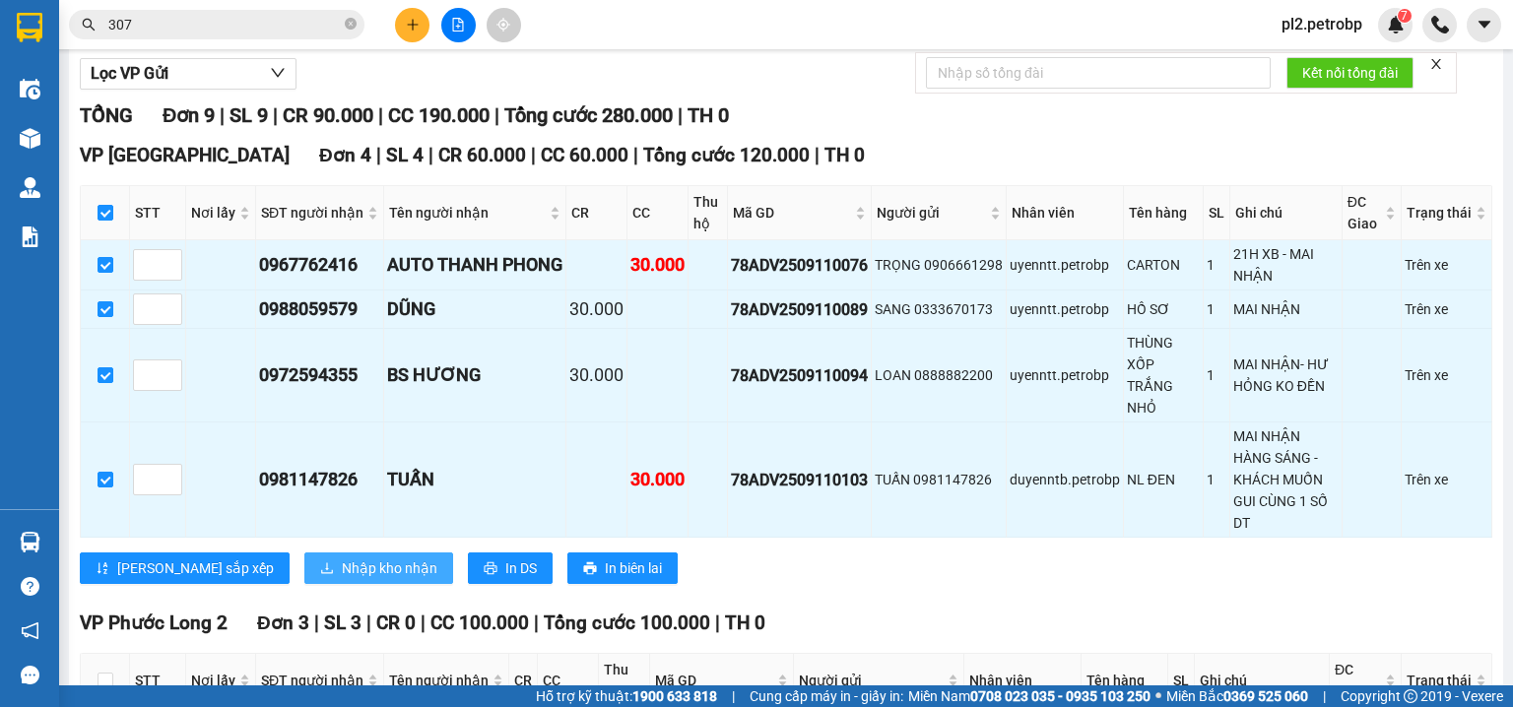
click at [342, 579] on span "Nhập kho nhận" at bounding box center [390, 569] width 96 height 22
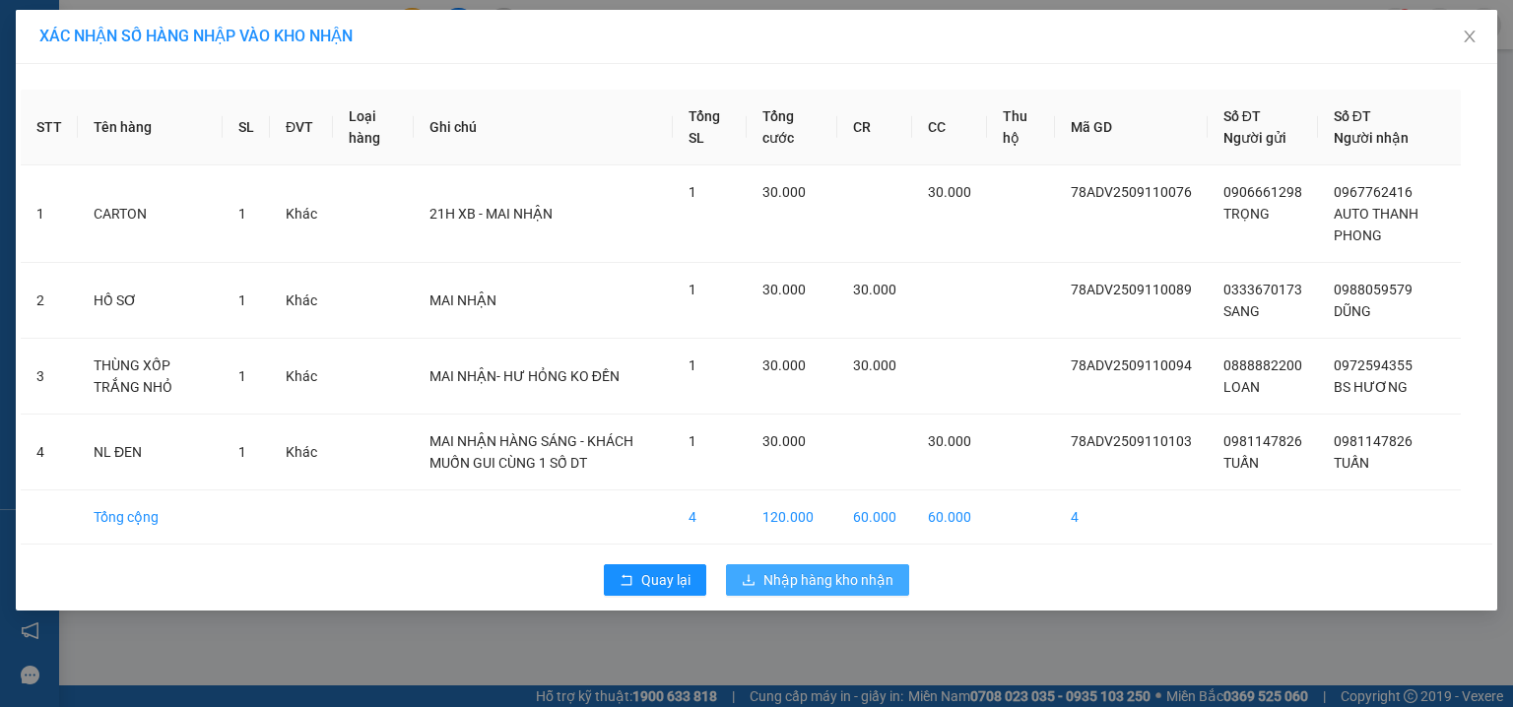
click at [871, 579] on span "Nhập hàng kho nhận" at bounding box center [829, 580] width 130 height 22
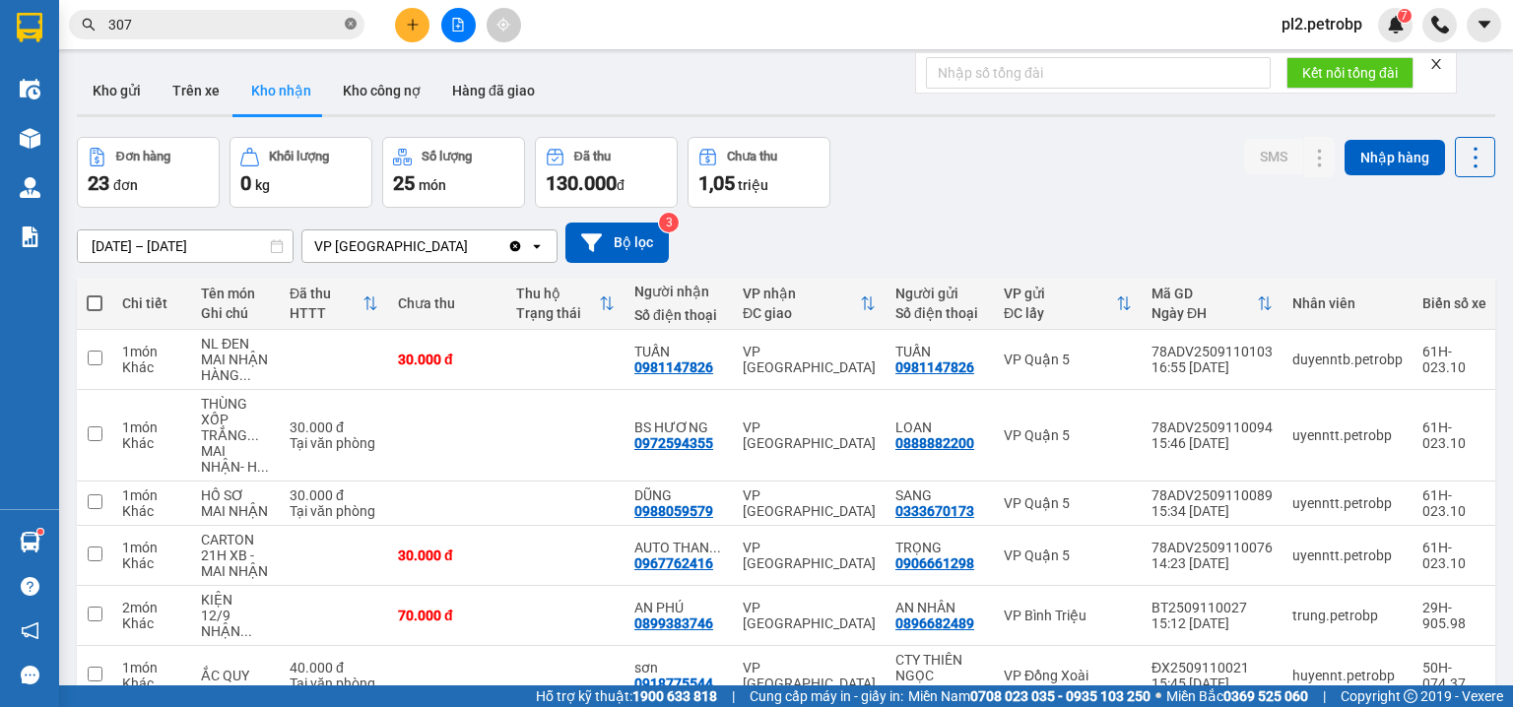
click at [350, 24] on icon "close-circle" at bounding box center [351, 24] width 12 height 12
click at [331, 21] on input "text" at bounding box center [224, 25] width 233 height 22
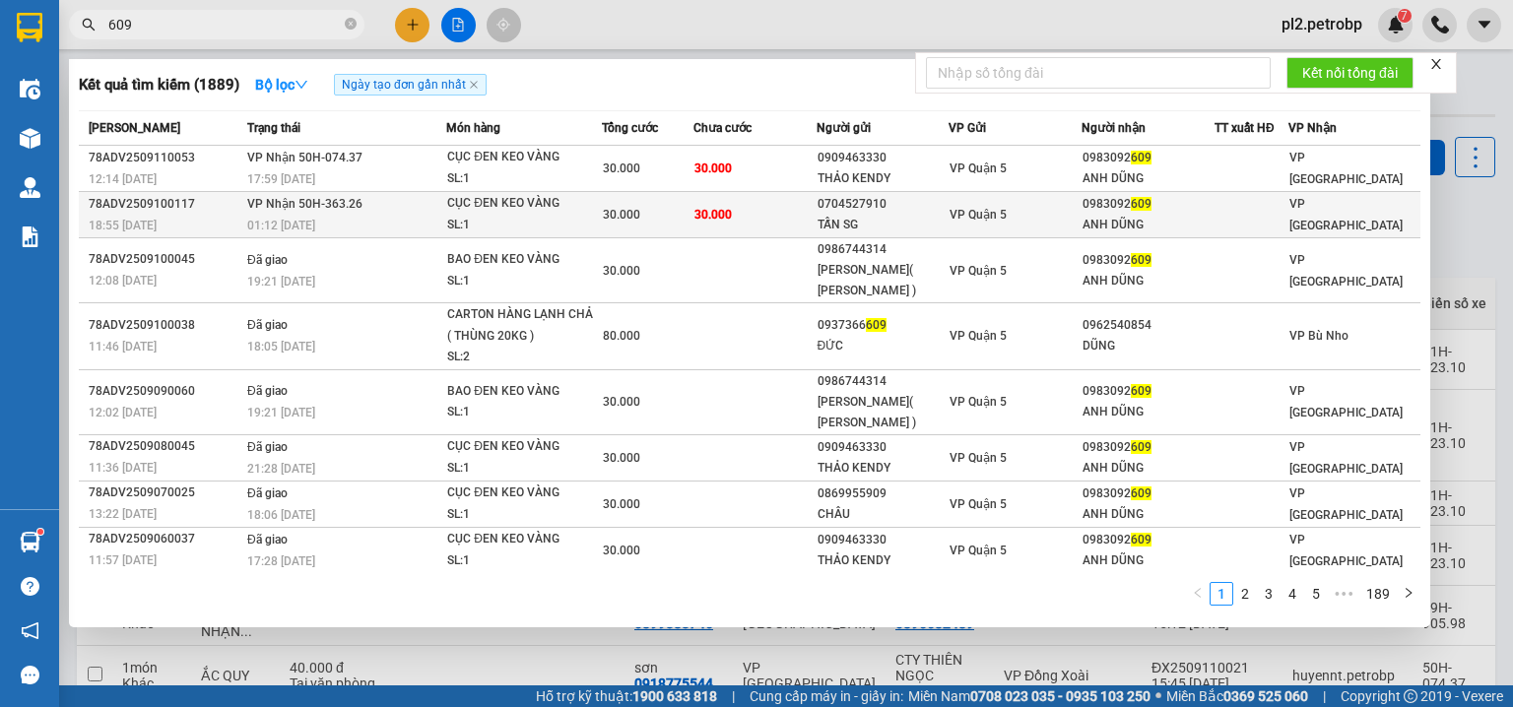
type input "609"
click at [448, 194] on div "CỤC ĐEN KEO VÀNG" at bounding box center [521, 204] width 148 height 22
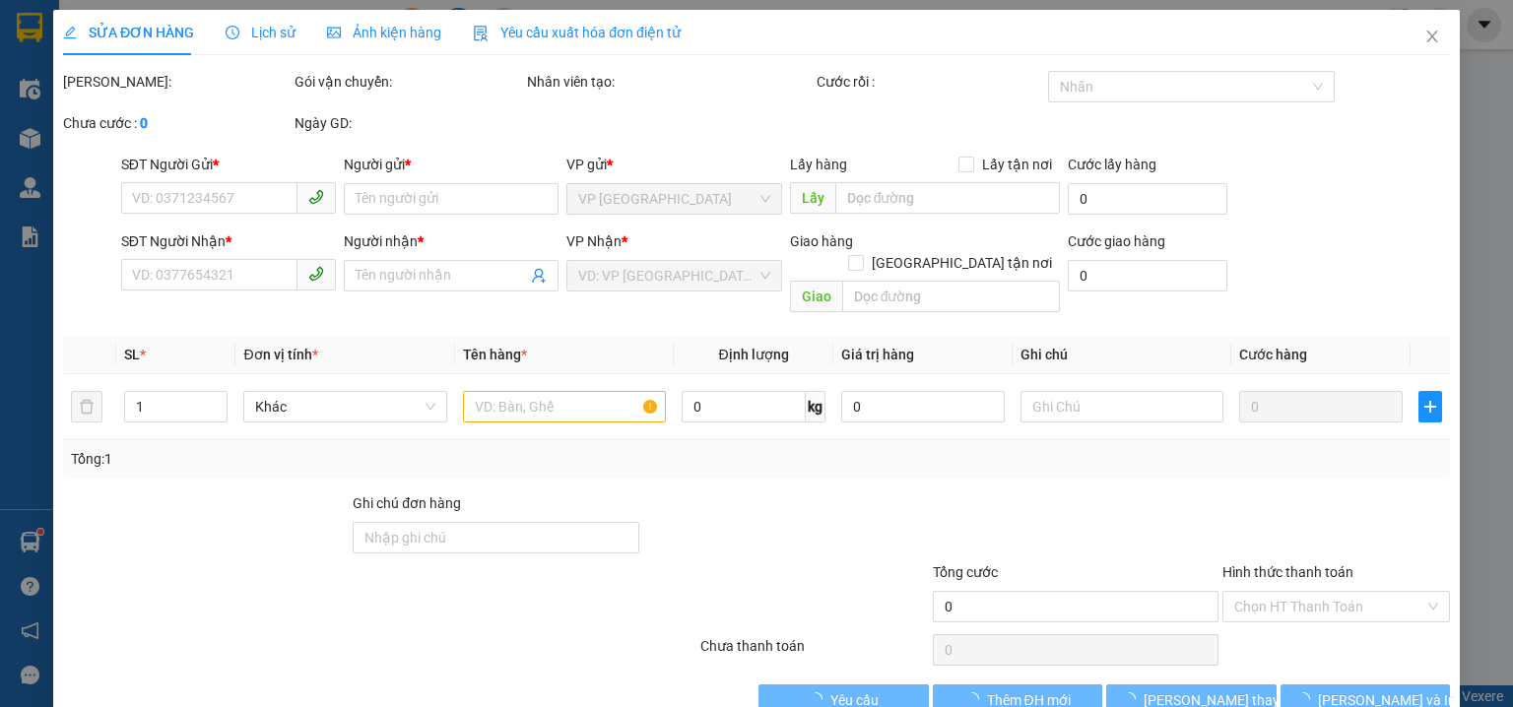
type input "0704527910"
type input "TẤN SG"
type input "0983092609"
type input "ANH DŨNG"
type input "30.000"
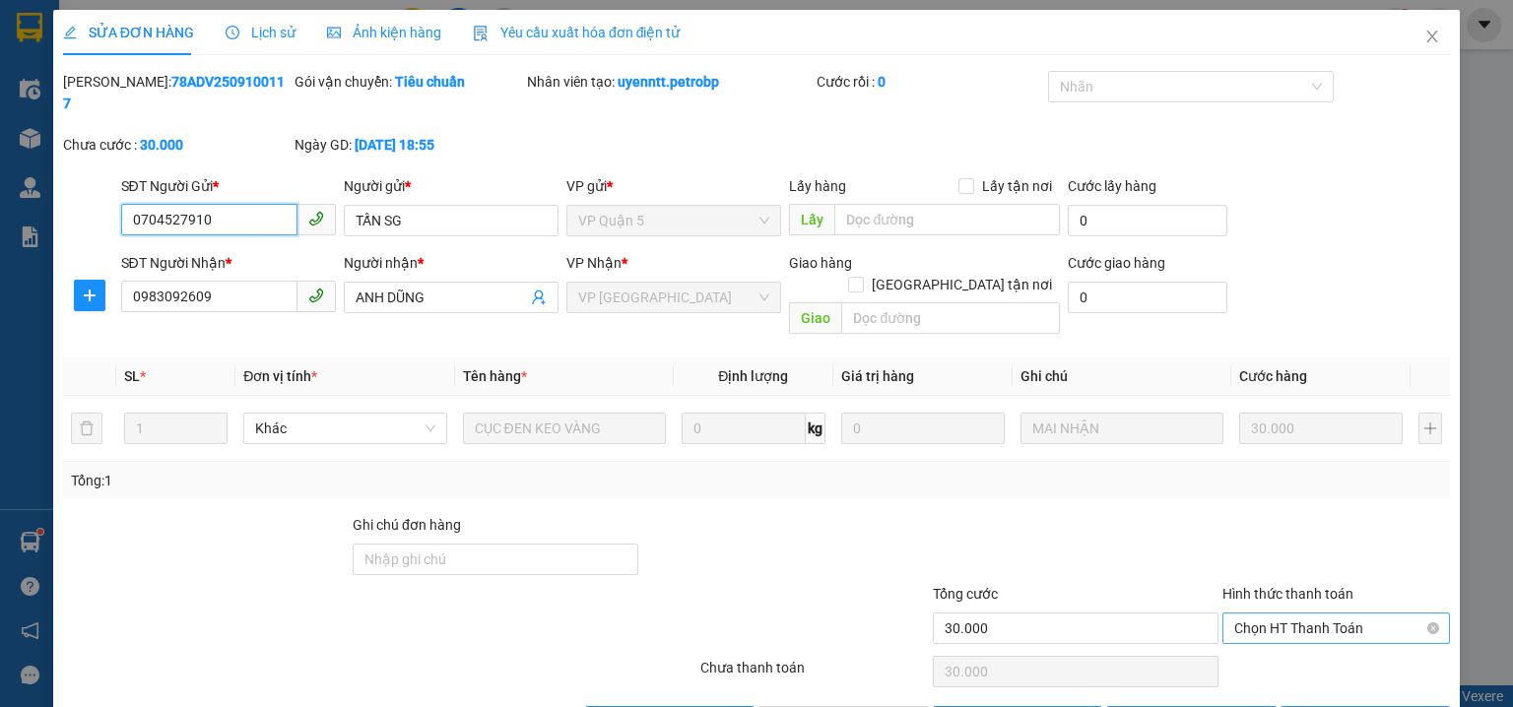
click at [1253, 614] on span "Chọn HT Thanh Toán" at bounding box center [1336, 629] width 204 height 30
click at [1266, 623] on div "Tại văn phòng" at bounding box center [1326, 624] width 203 height 22
type input "0"
click at [862, 694] on div "SỬA ĐƠN HÀNG Lịch sử Ảnh kiện hàng Yêu cầu xuất hóa đơn điện tử Total Paid Fee …" at bounding box center [756, 381] width 1407 height 743
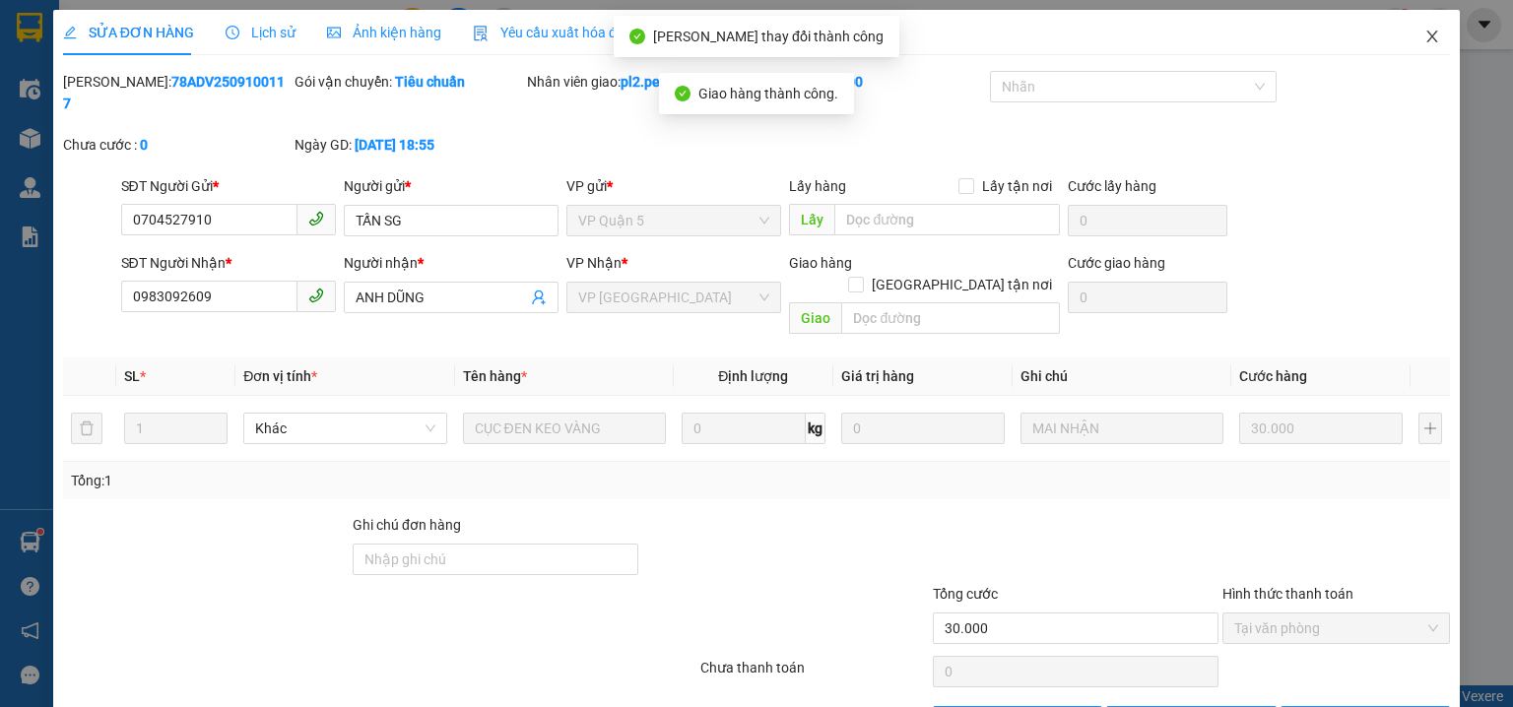
click at [1426, 39] on icon "close" at bounding box center [1433, 37] width 16 height 16
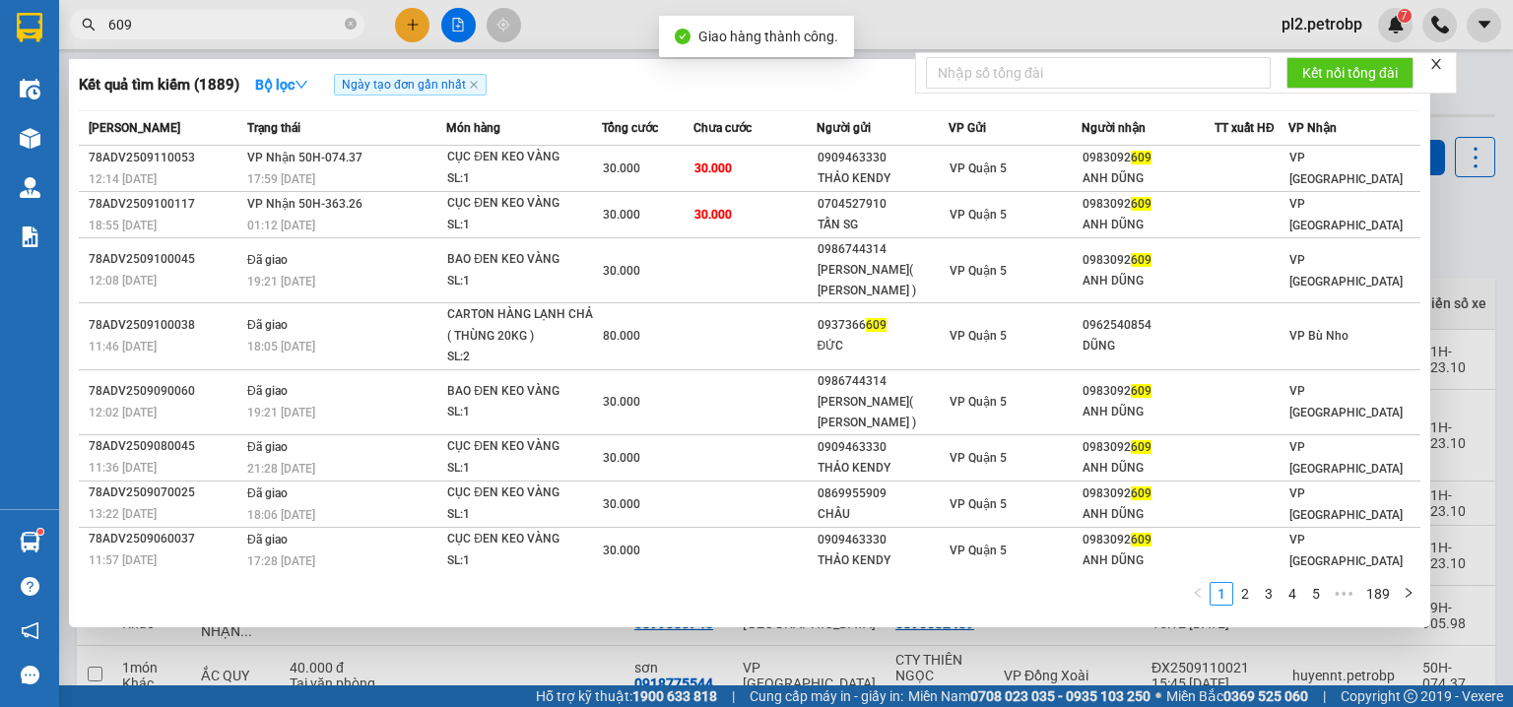
click at [255, 29] on input "609" at bounding box center [224, 25] width 233 height 22
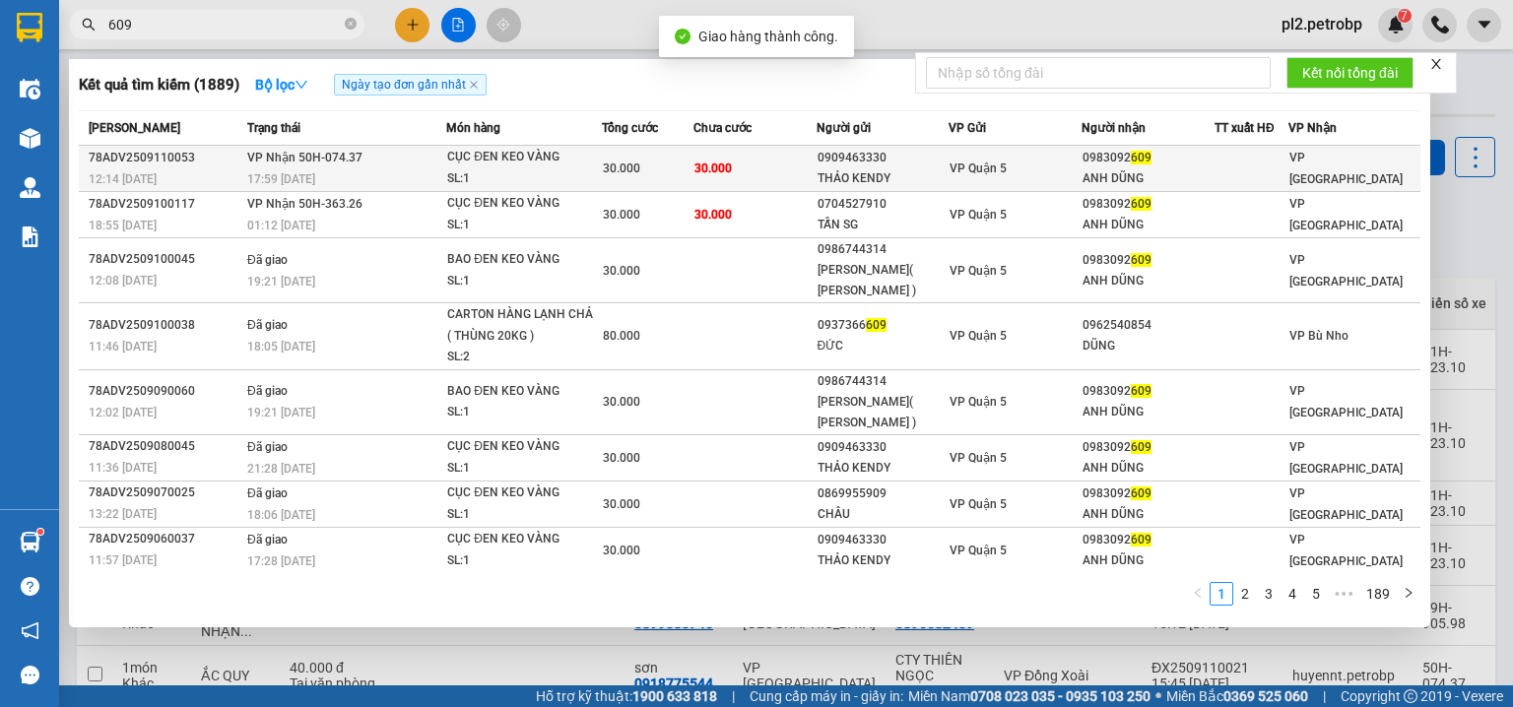
click at [500, 166] on div "CỤC ĐEN KEO VÀNG" at bounding box center [521, 158] width 148 height 22
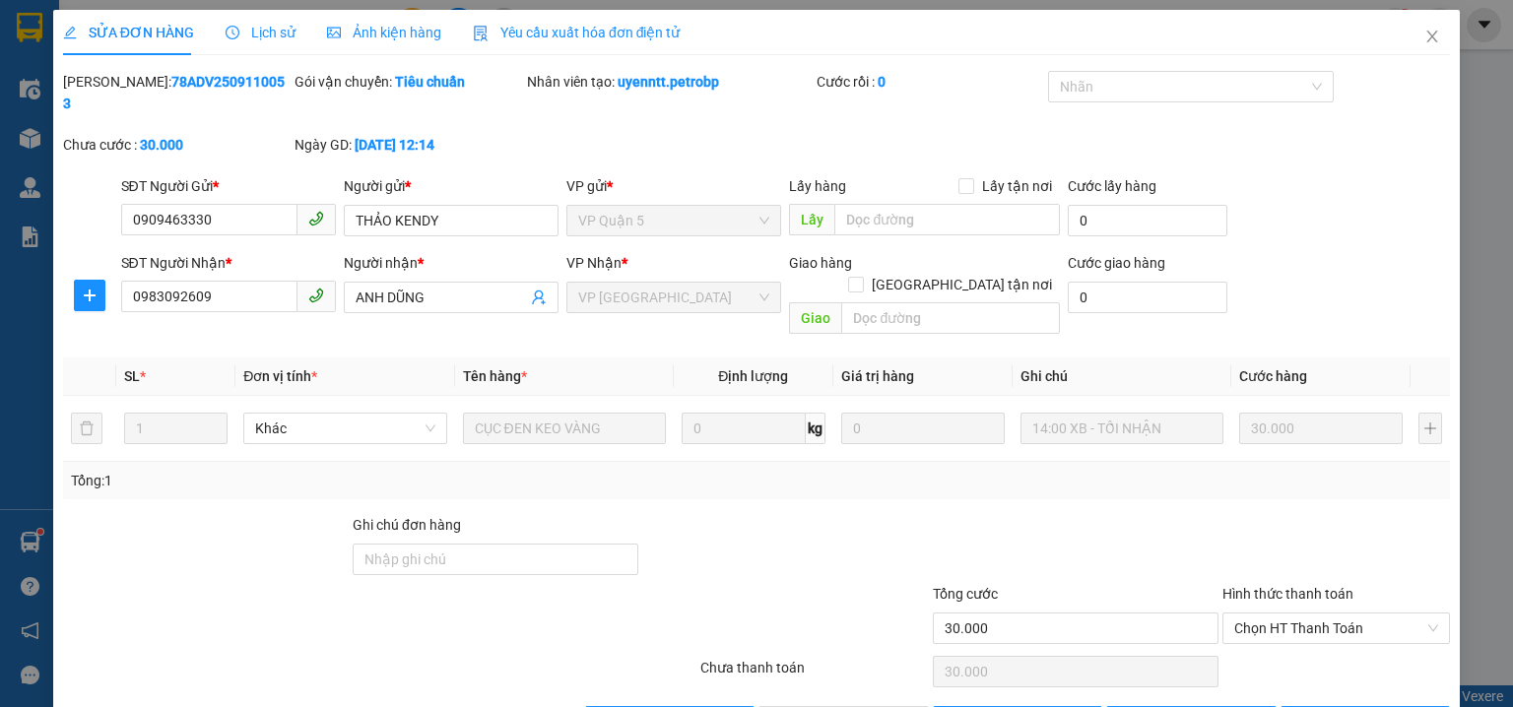
click at [809, 514] on div at bounding box center [785, 548] width 290 height 69
click at [1234, 614] on span "Chọn HT Thanh Toán" at bounding box center [1336, 629] width 204 height 30
drag, startPoint x: 1227, startPoint y: 616, endPoint x: 929, endPoint y: 666, distance: 301.8
click at [1226, 616] on div "Tại văn phòng" at bounding box center [1326, 624] width 203 height 22
type input "0"
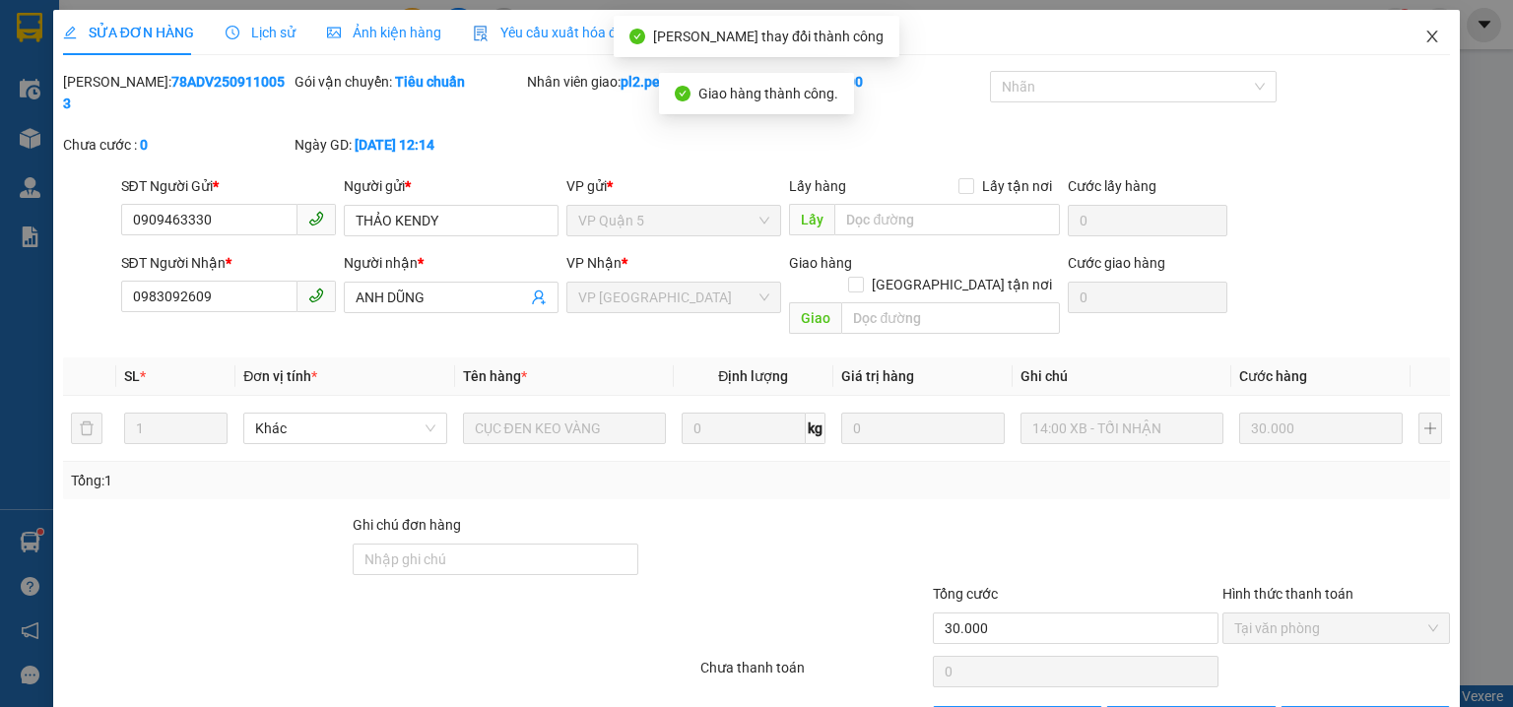
click at [1427, 43] on icon "close" at bounding box center [1433, 37] width 16 height 16
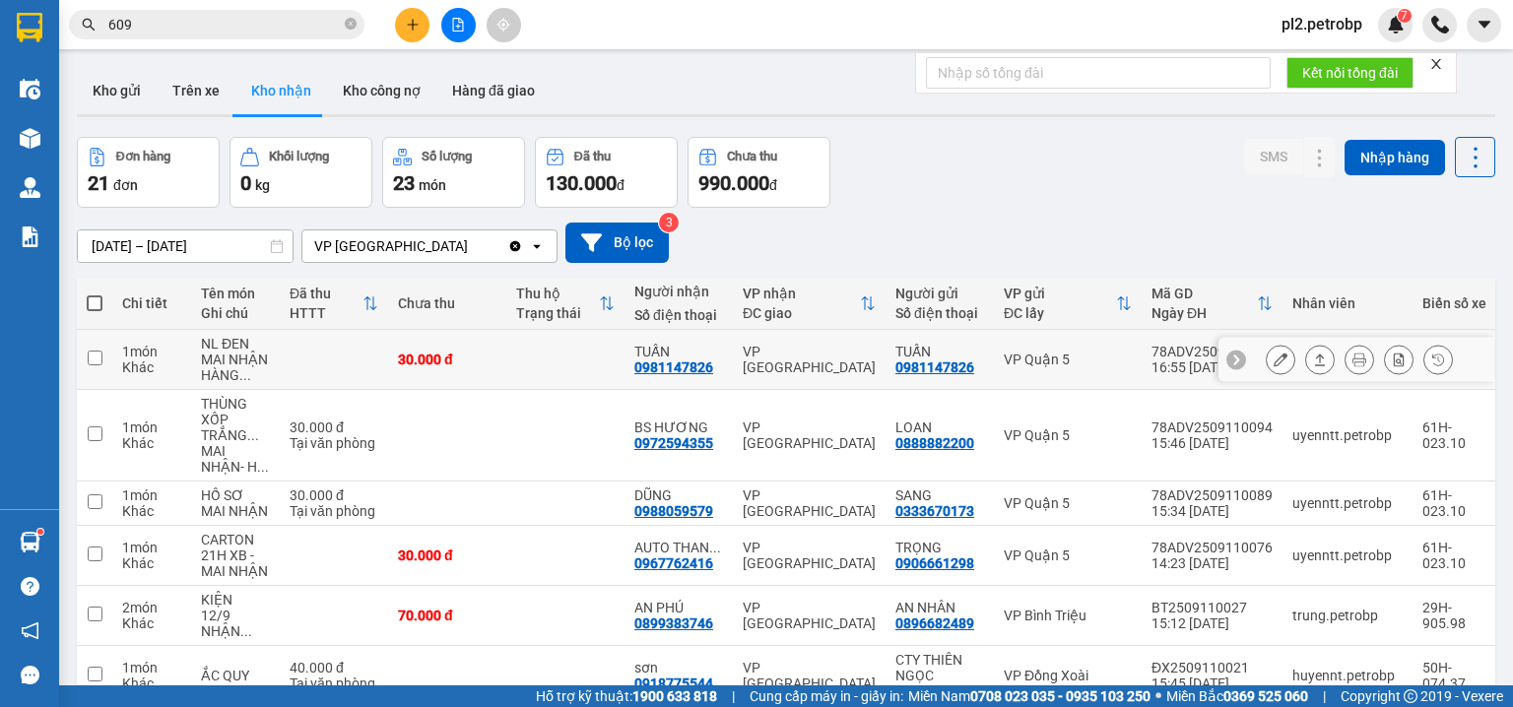
scroll to position [210, 0]
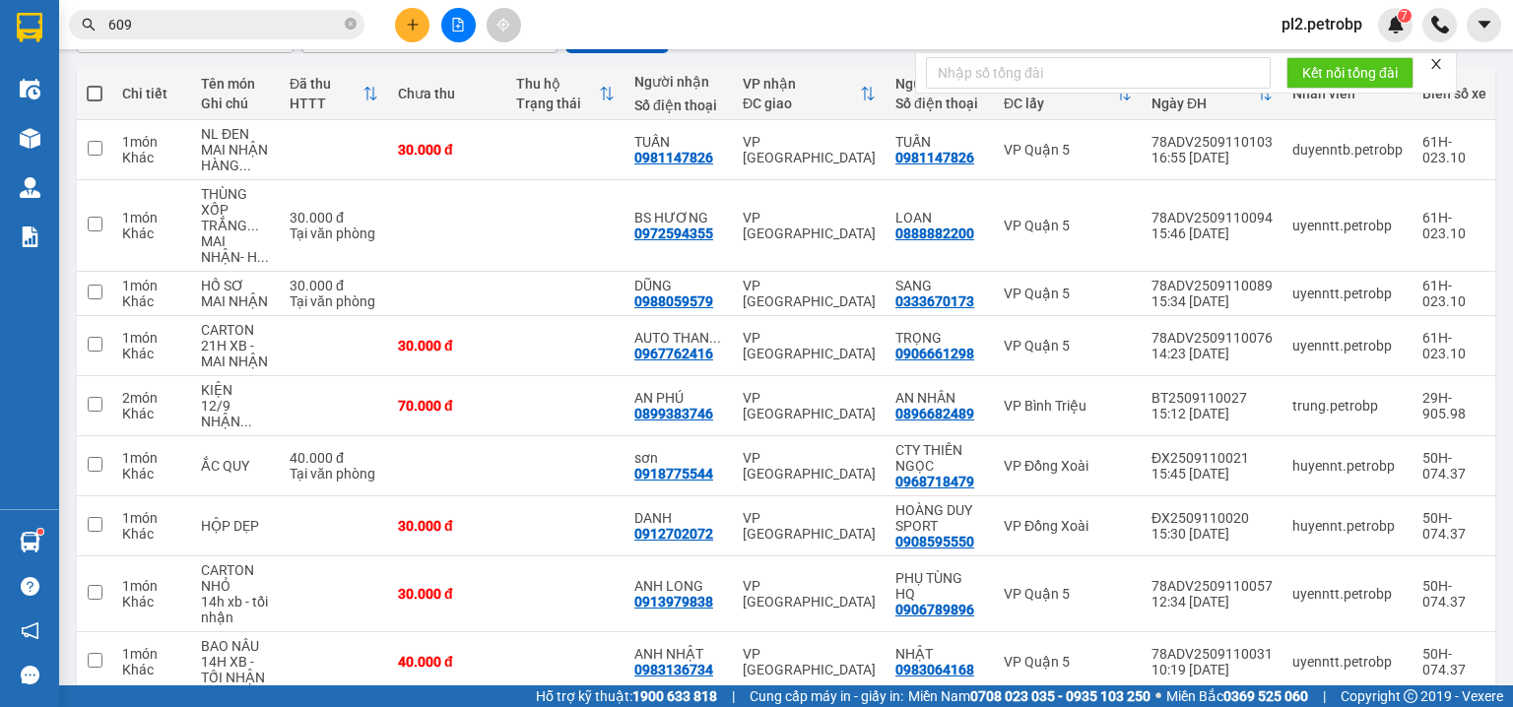
click at [1292, 33] on span "pl2.petrobp" at bounding box center [1322, 24] width 112 height 25
click at [1313, 71] on span "Đăng xuất" at bounding box center [1336, 61] width 83 height 22
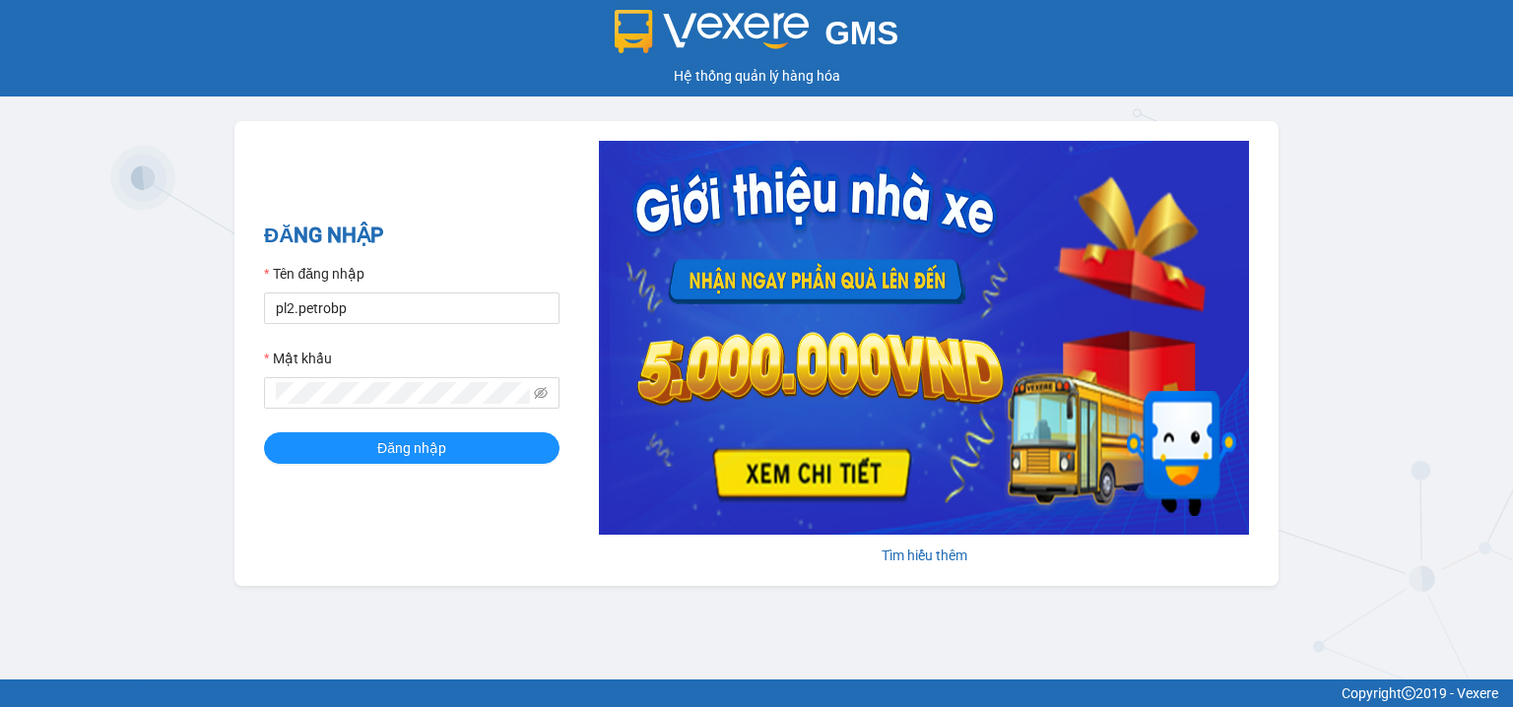
click at [359, 349] on div "Mật khẩu" at bounding box center [412, 363] width 296 height 30
click at [355, 293] on input "pl2.petrobp" at bounding box center [412, 309] width 296 height 32
type input "pbi01.petrobp"
click at [326, 458] on button "Đăng nhập" at bounding box center [412, 449] width 296 height 32
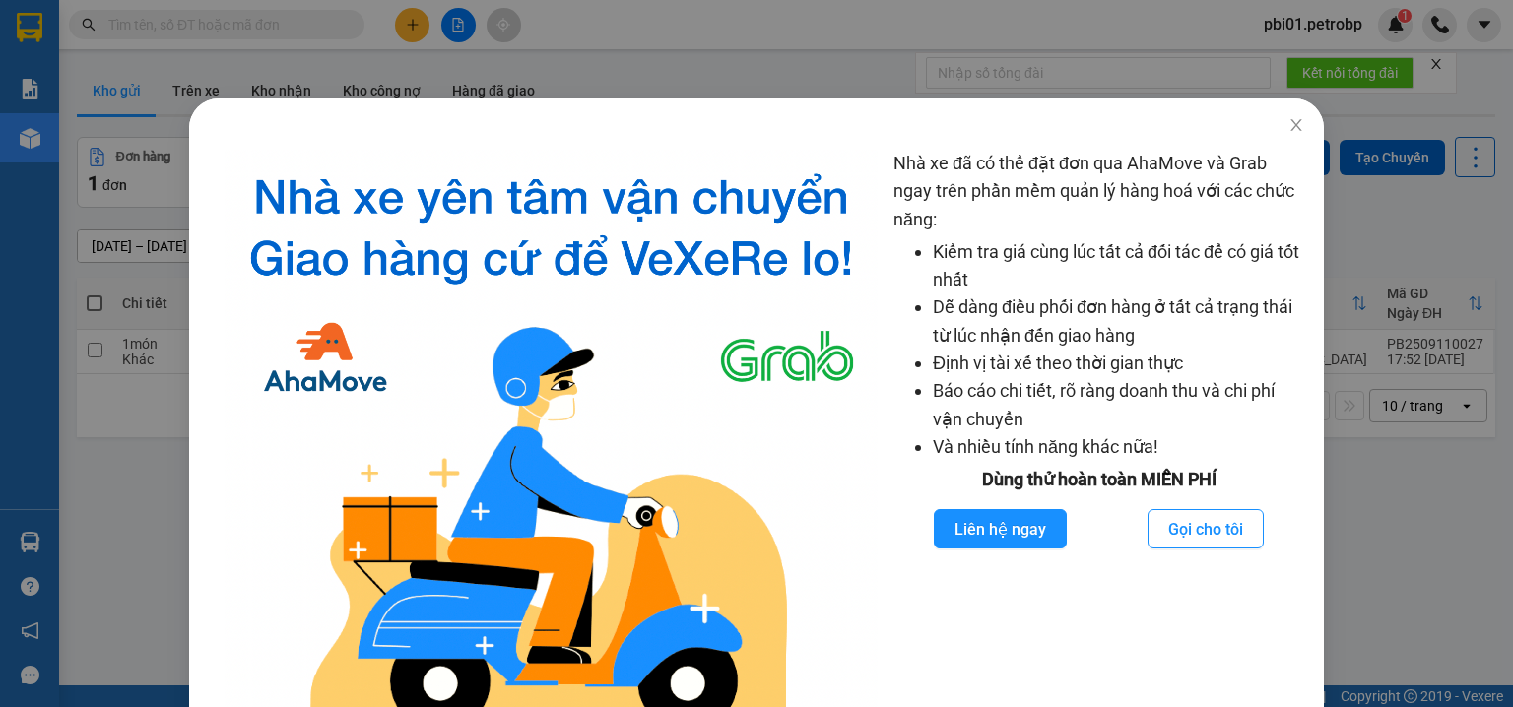
click at [30, 555] on div "Nhà xe đã có thể đặt đơn qua AhaMove và Grab ngay trên phần mềm quản lý hàng ho…" at bounding box center [756, 353] width 1513 height 707
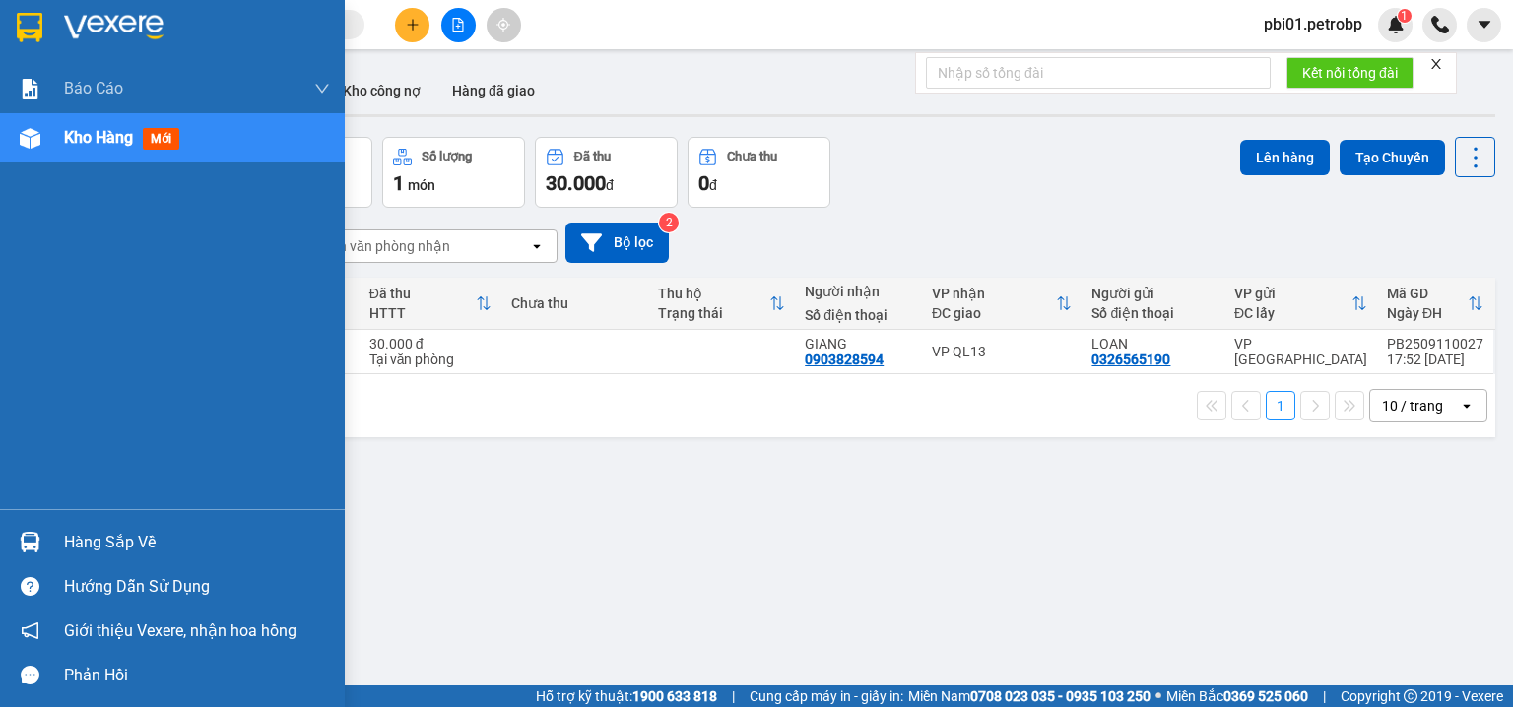
click at [13, 545] on div at bounding box center [30, 542] width 34 height 34
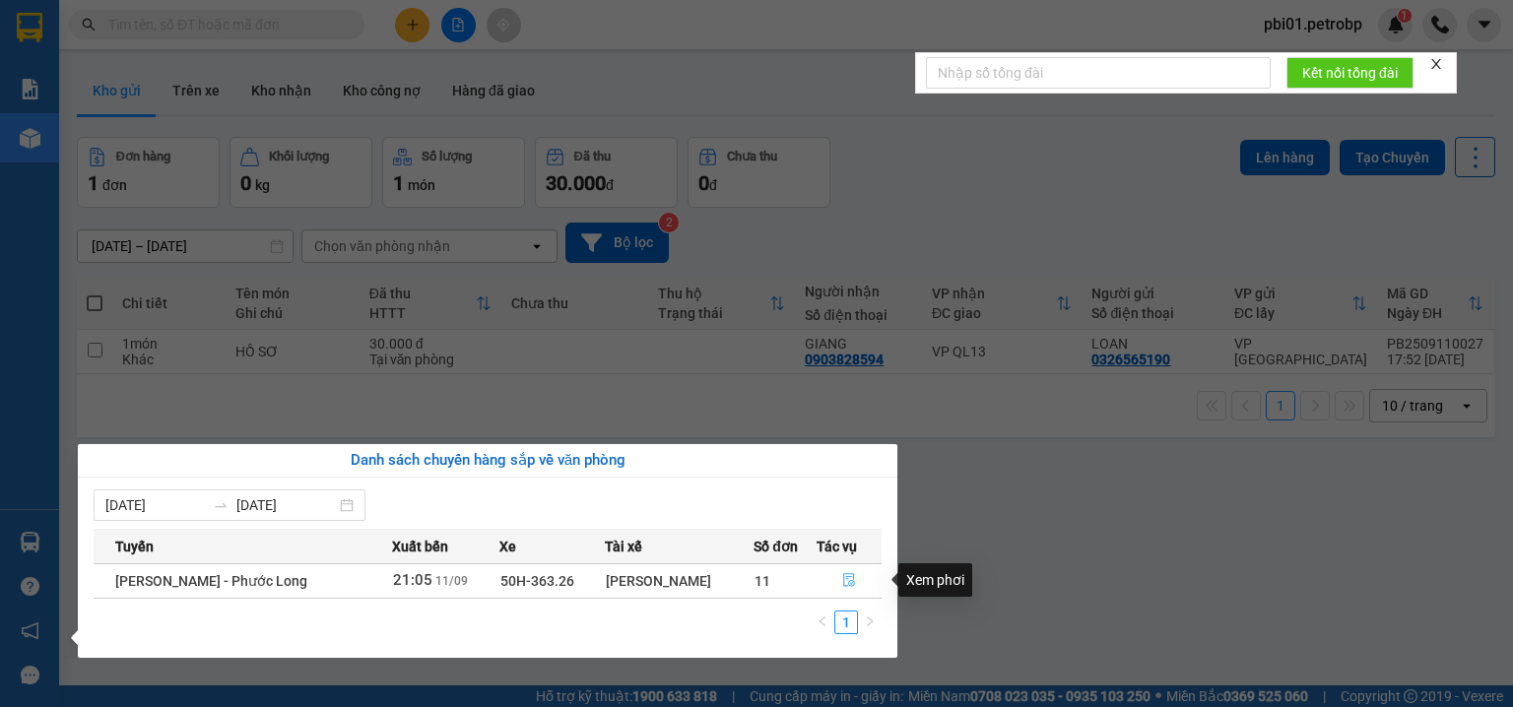
click at [838, 575] on button "button" at bounding box center [850, 582] width 64 height 32
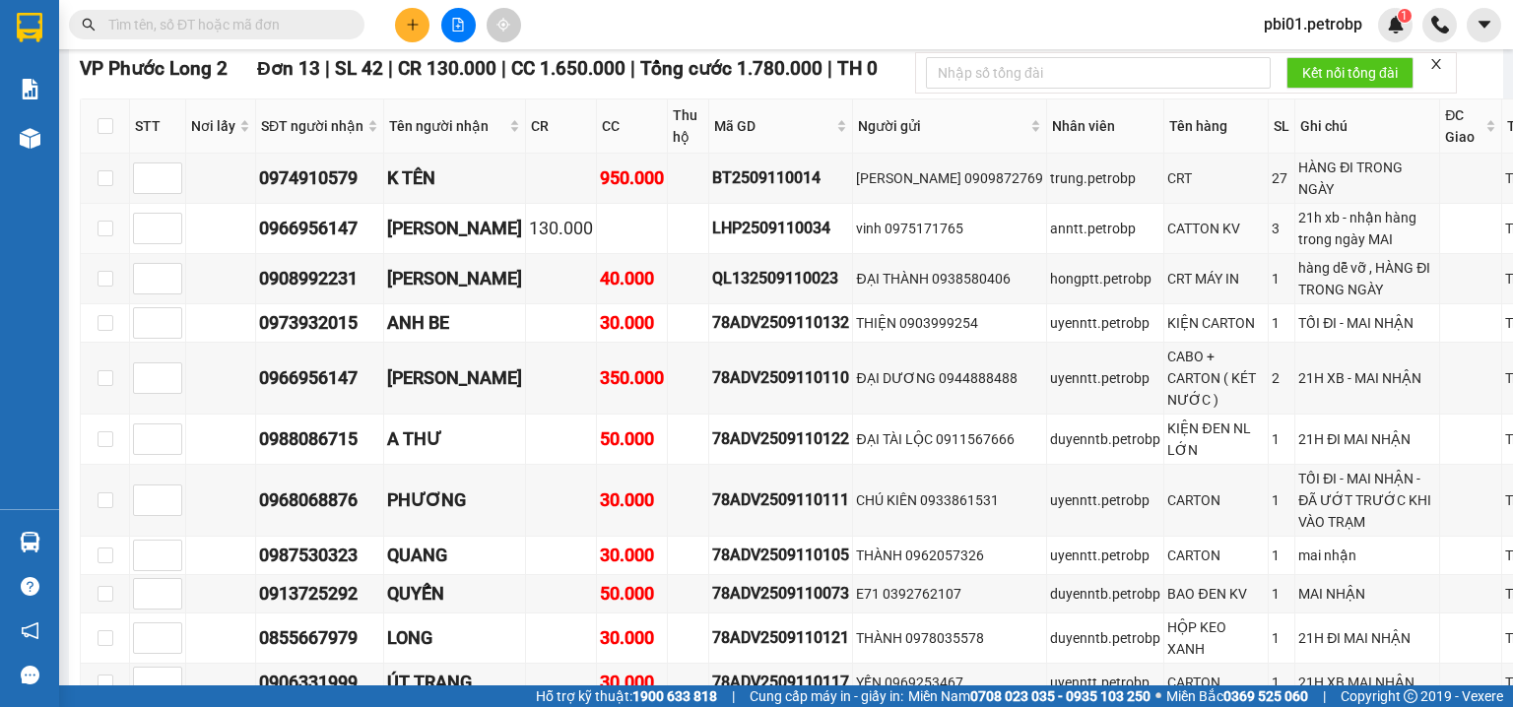
scroll to position [4099, 0]
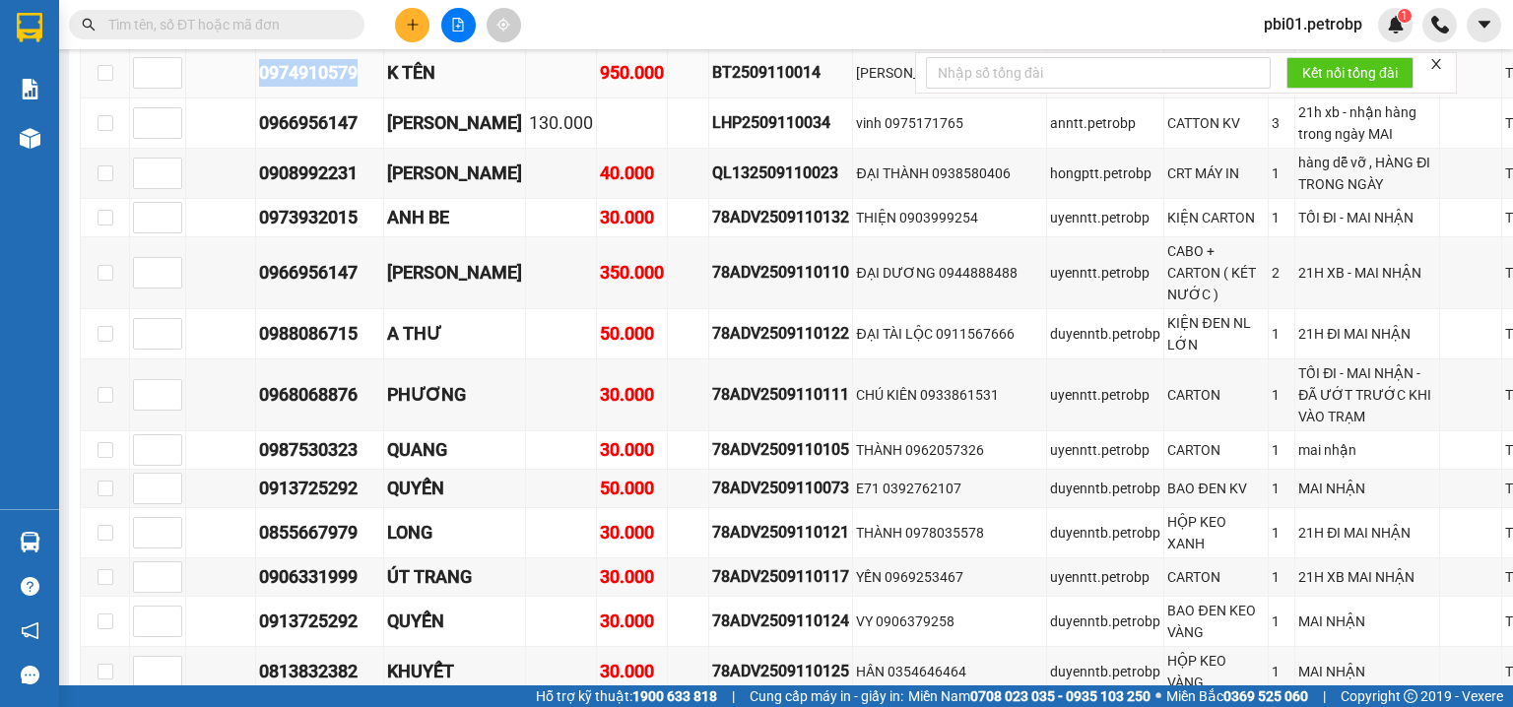
drag, startPoint x: 259, startPoint y: 259, endPoint x: 325, endPoint y: 267, distance: 66.5
click at [360, 87] on div "0974910579" at bounding box center [319, 73] width 121 height 28
copy div "0974910579"
paste input "0974910579"
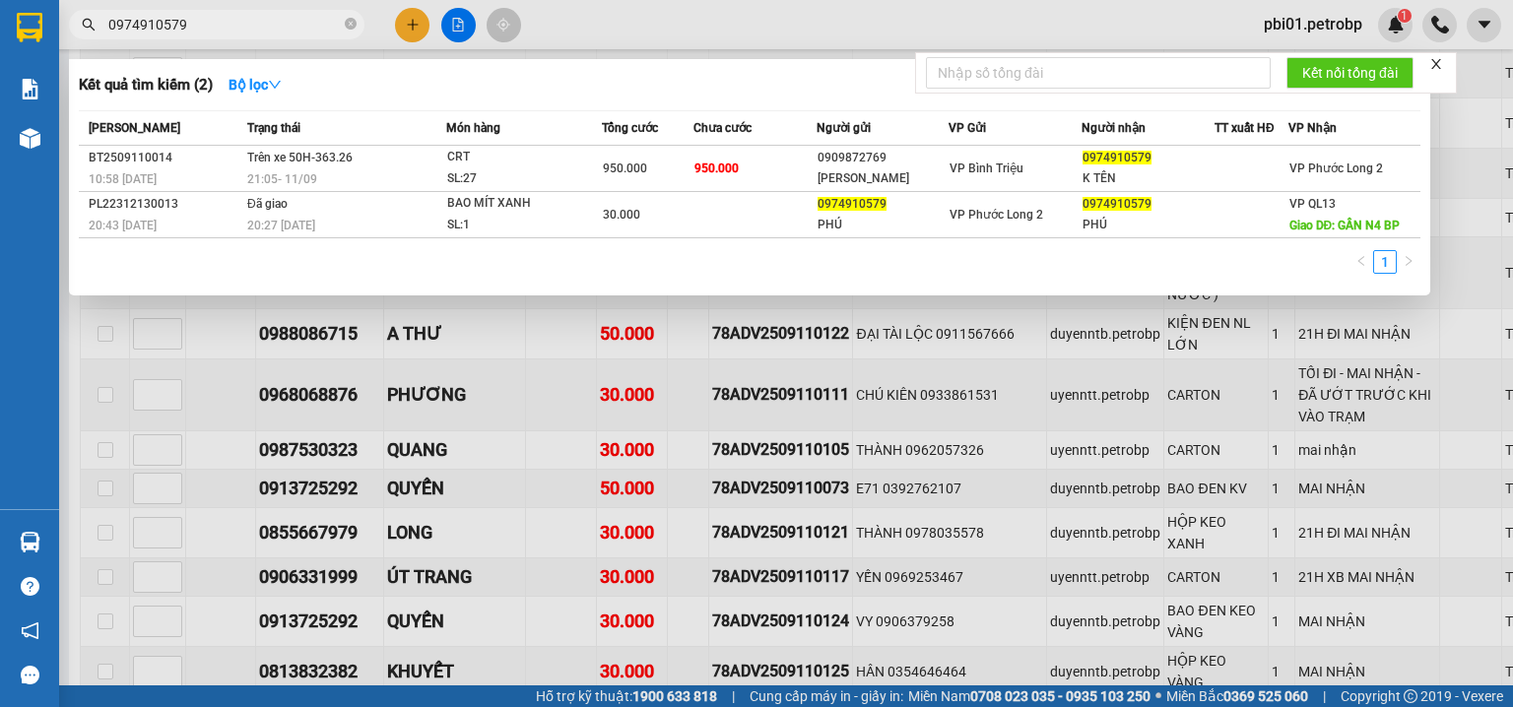
type input "0974910579"
click at [708, 22] on div at bounding box center [756, 353] width 1513 height 707
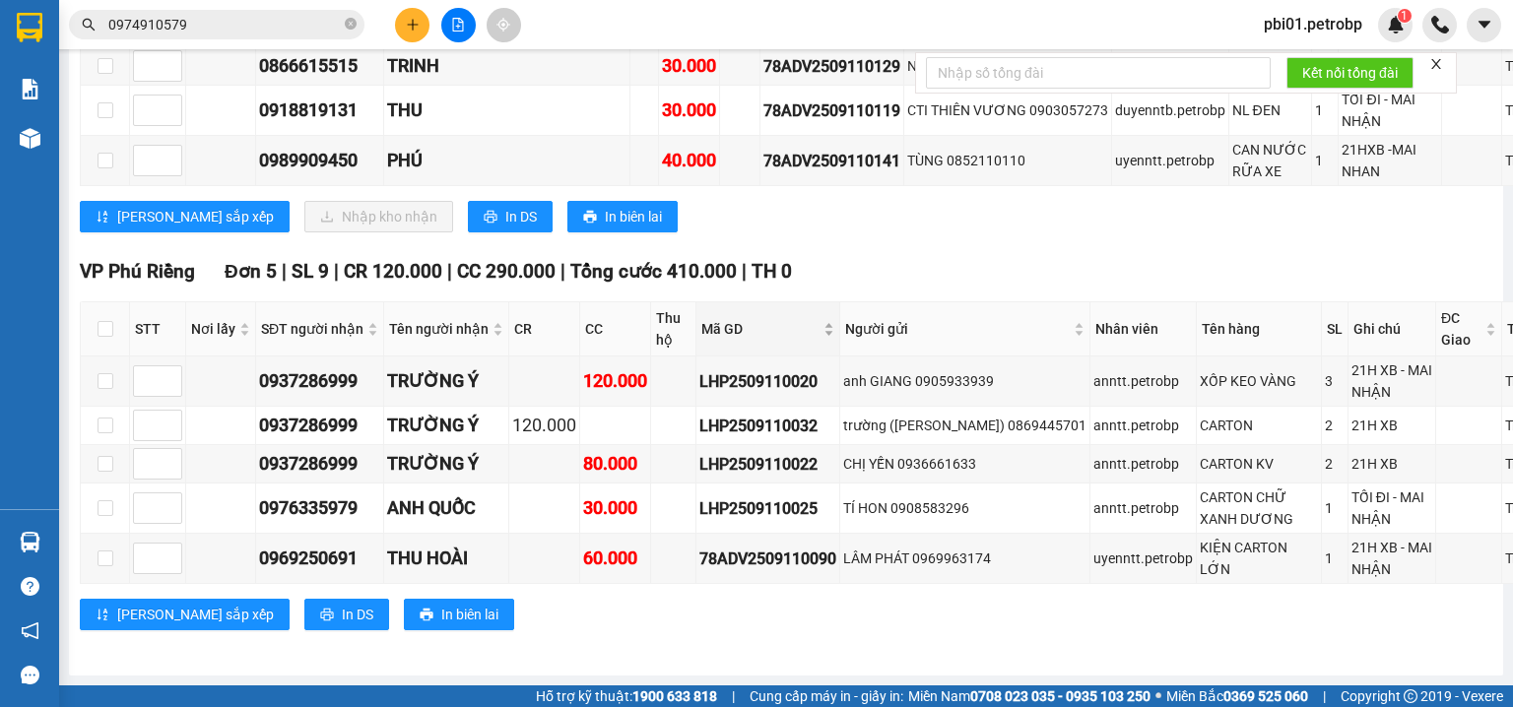
scroll to position [7080, 0]
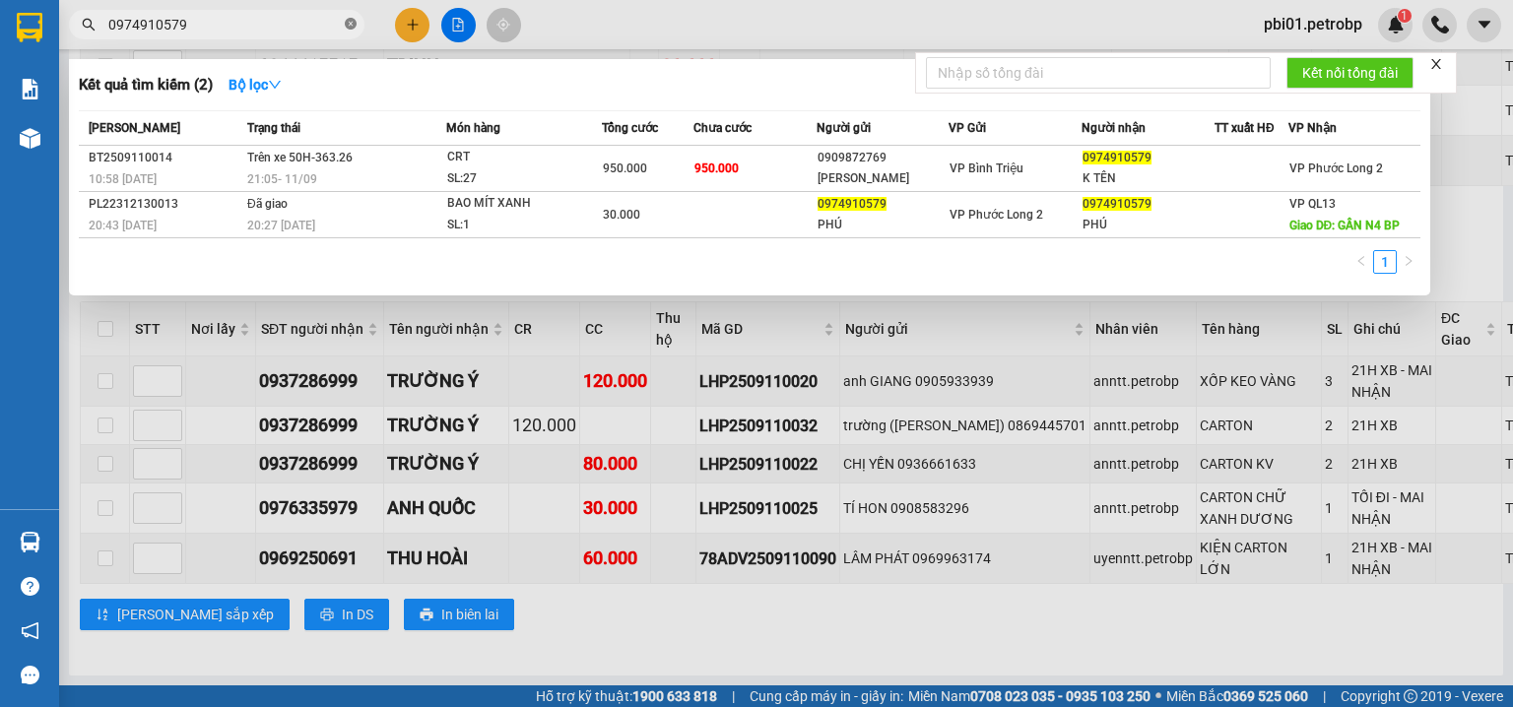
click at [348, 30] on icon "close-circle" at bounding box center [351, 24] width 12 height 12
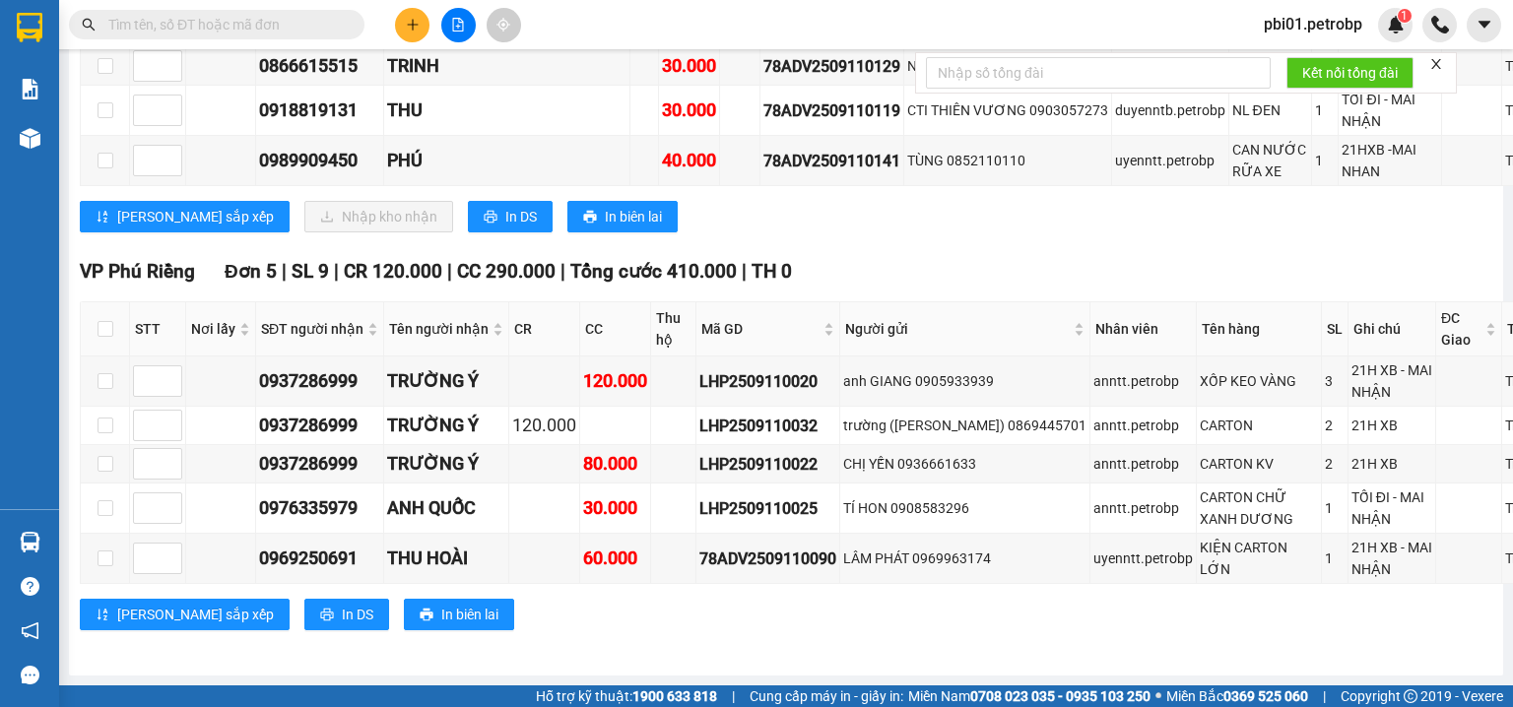
click at [271, 21] on input "text" at bounding box center [224, 25] width 233 height 22
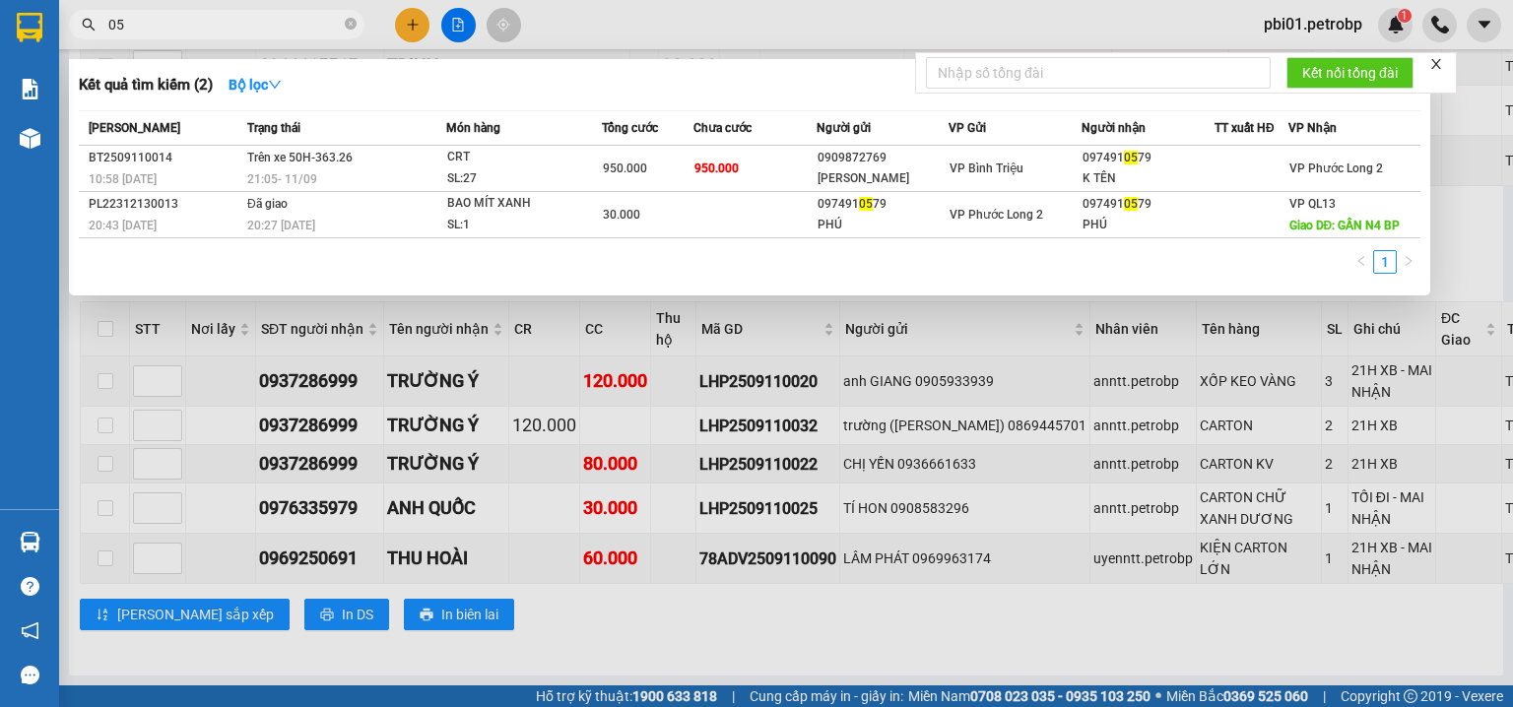
type input "052"
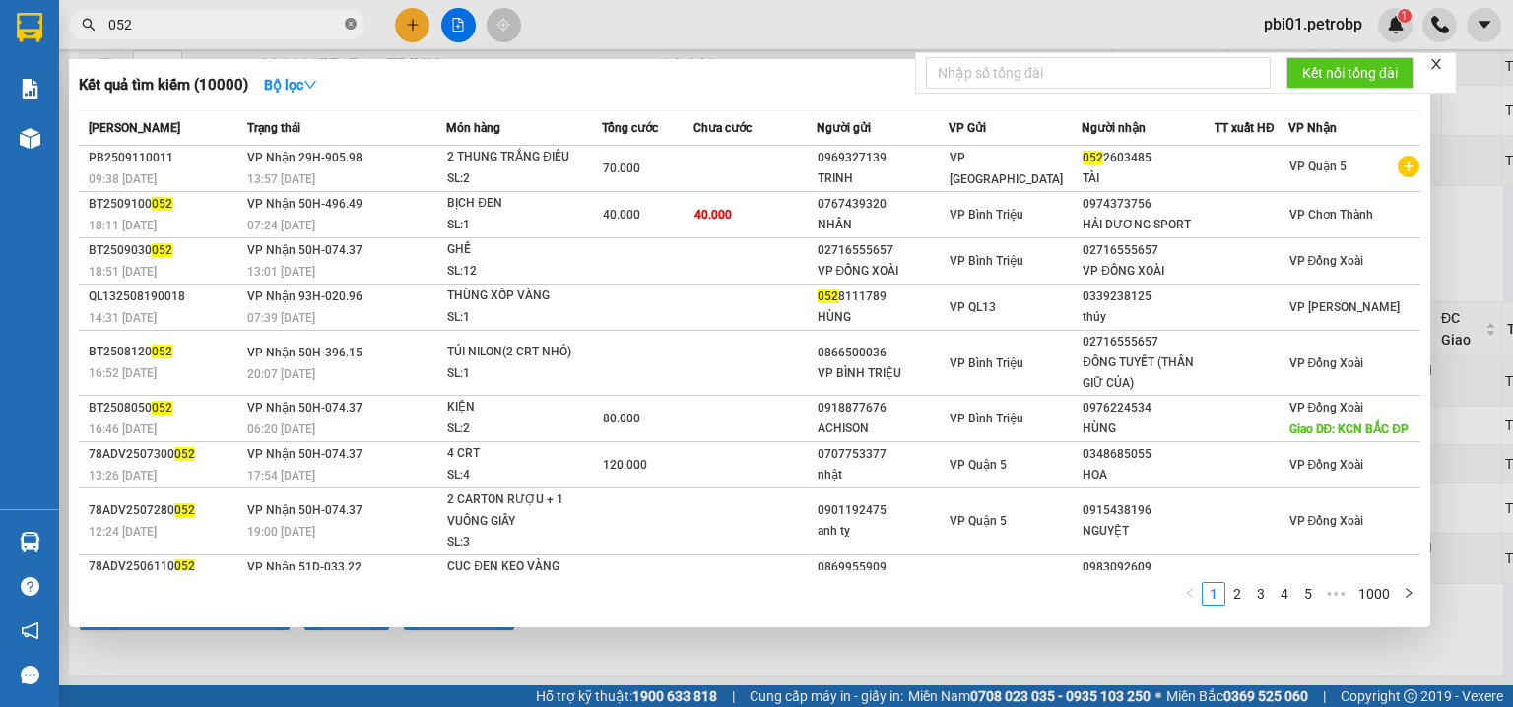
click at [347, 20] on icon "close-circle" at bounding box center [351, 24] width 12 height 12
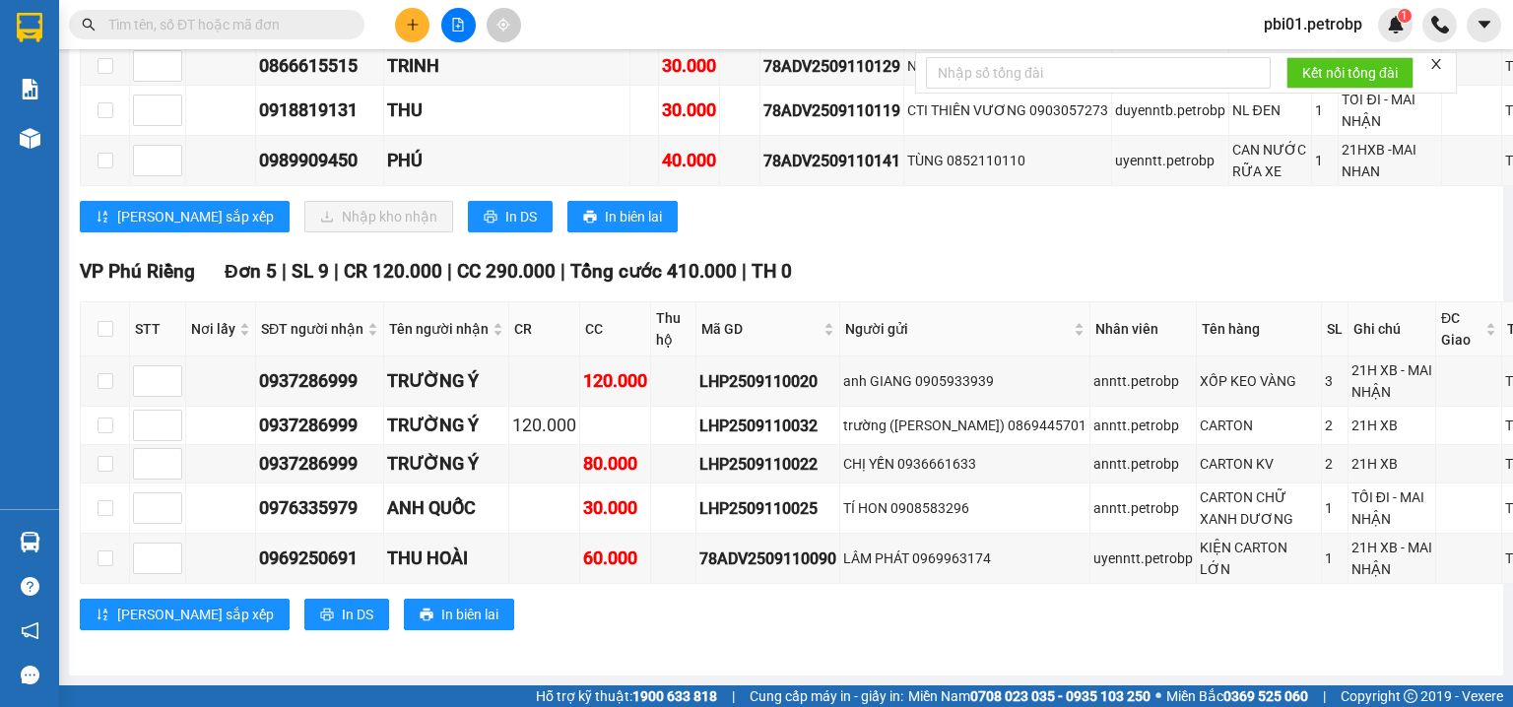
click at [316, 20] on input "text" at bounding box center [224, 25] width 233 height 22
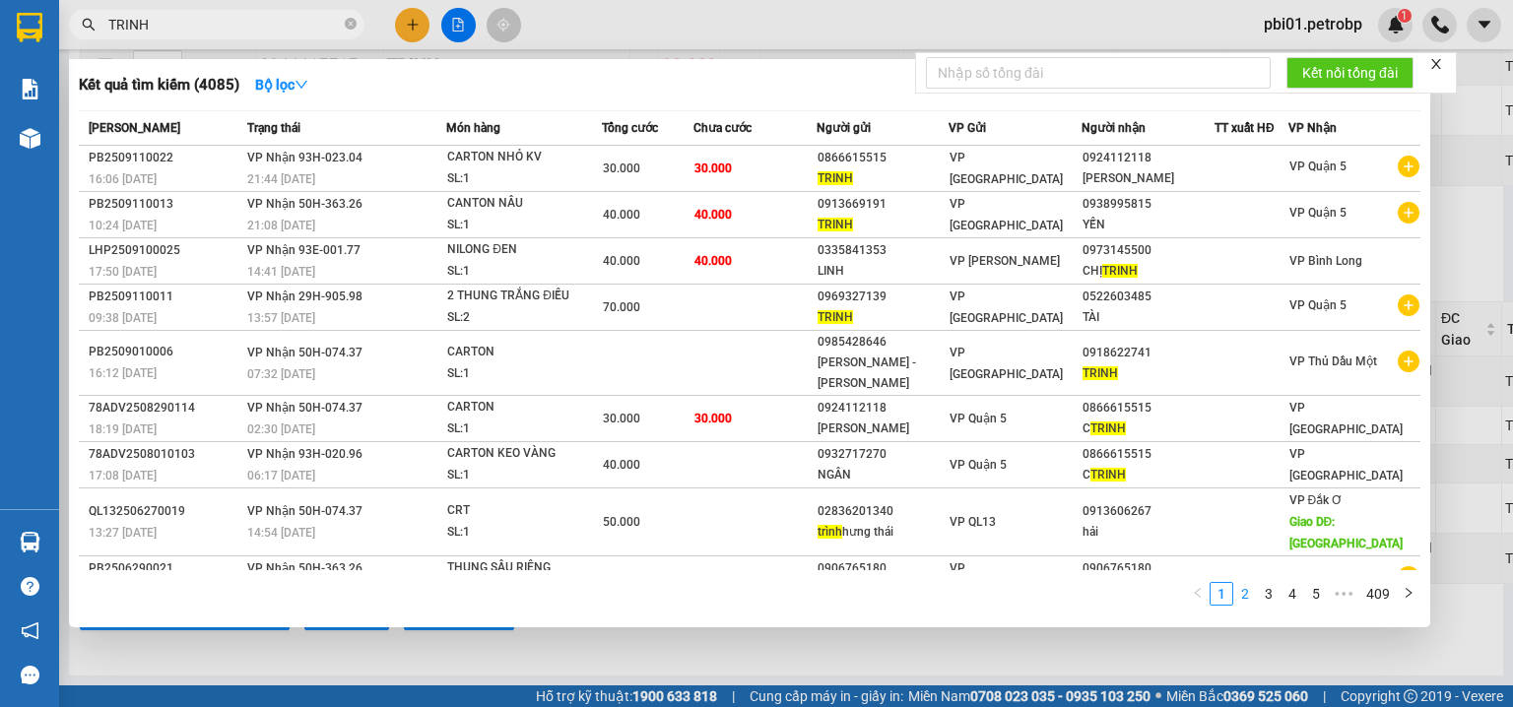
type input "TRINH"
click at [1250, 598] on link "2" at bounding box center [1245, 594] width 22 height 22
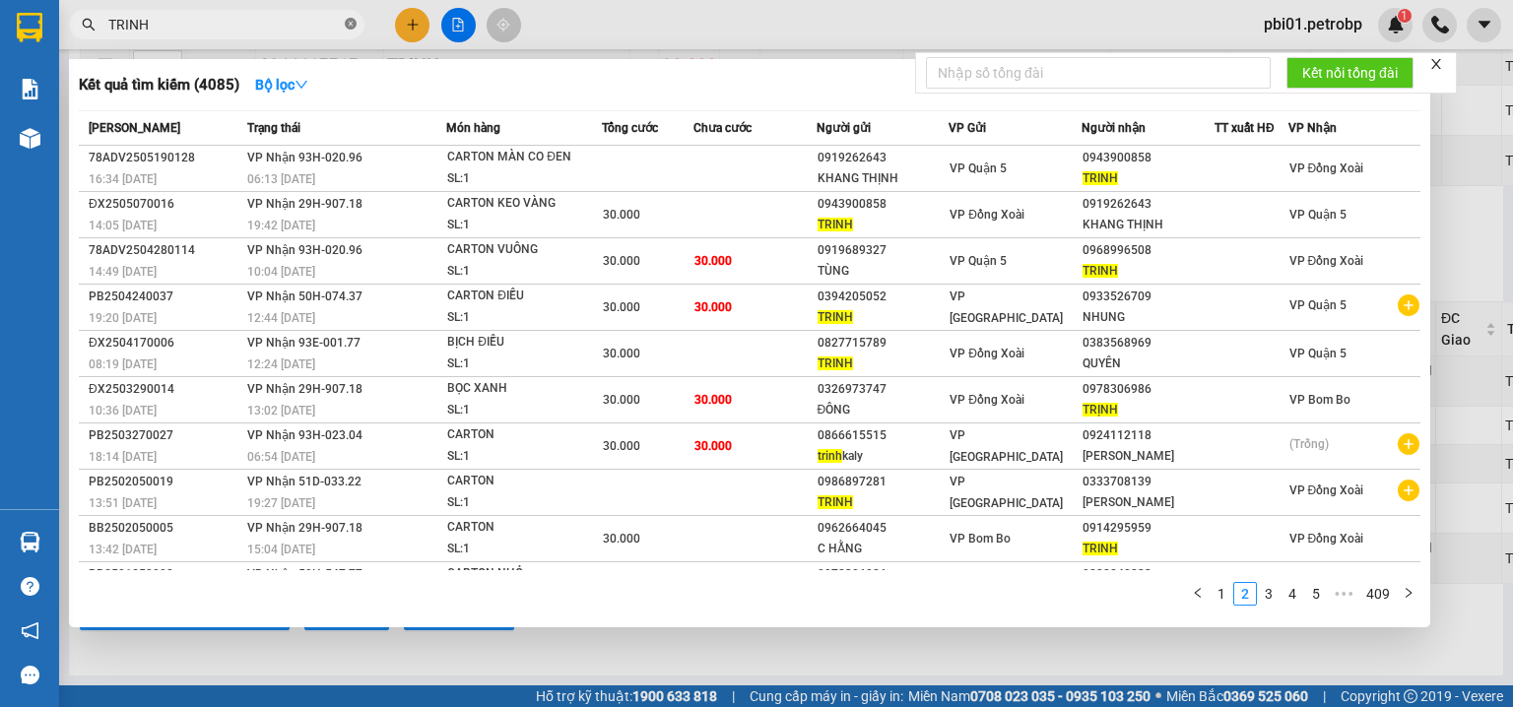
click at [352, 22] on icon "close-circle" at bounding box center [351, 24] width 12 height 12
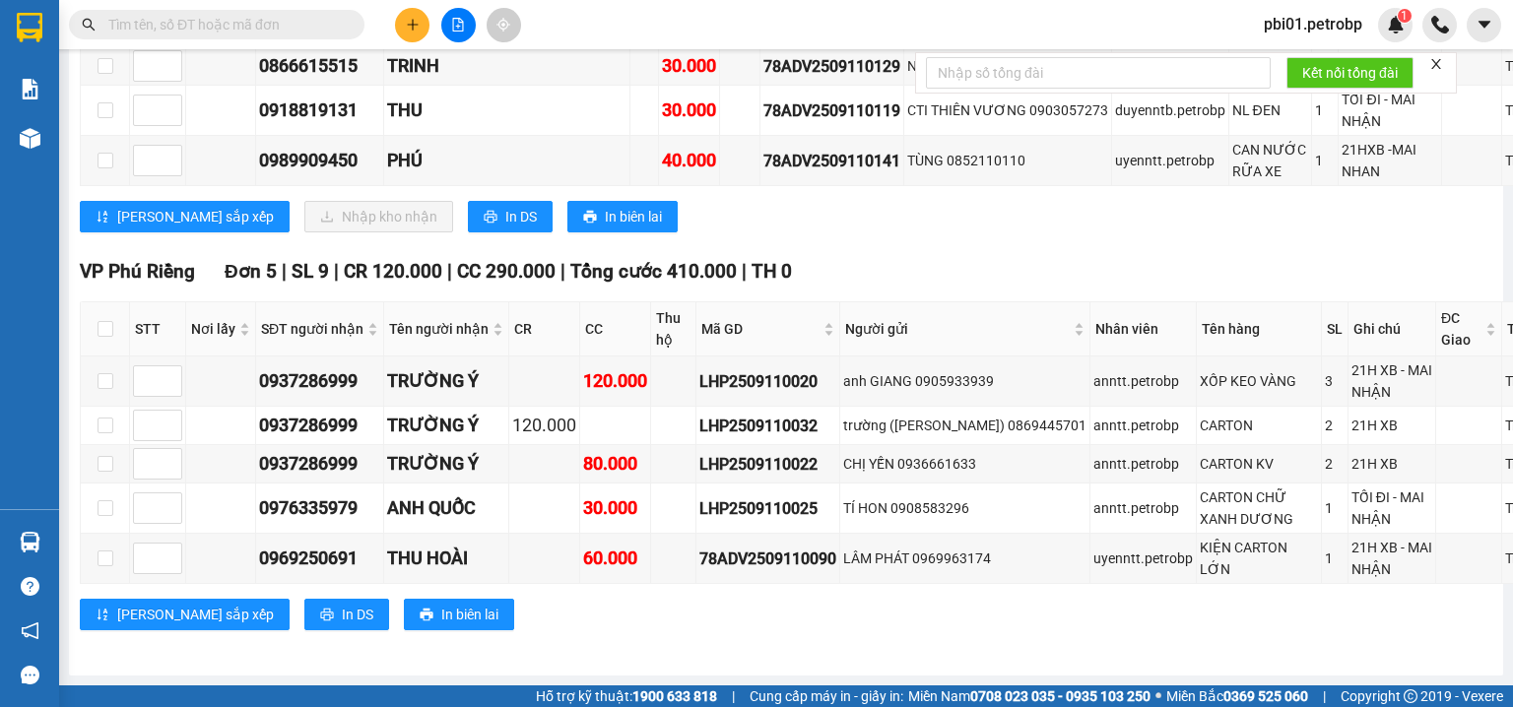
click at [335, 20] on input "text" at bounding box center [224, 25] width 233 height 22
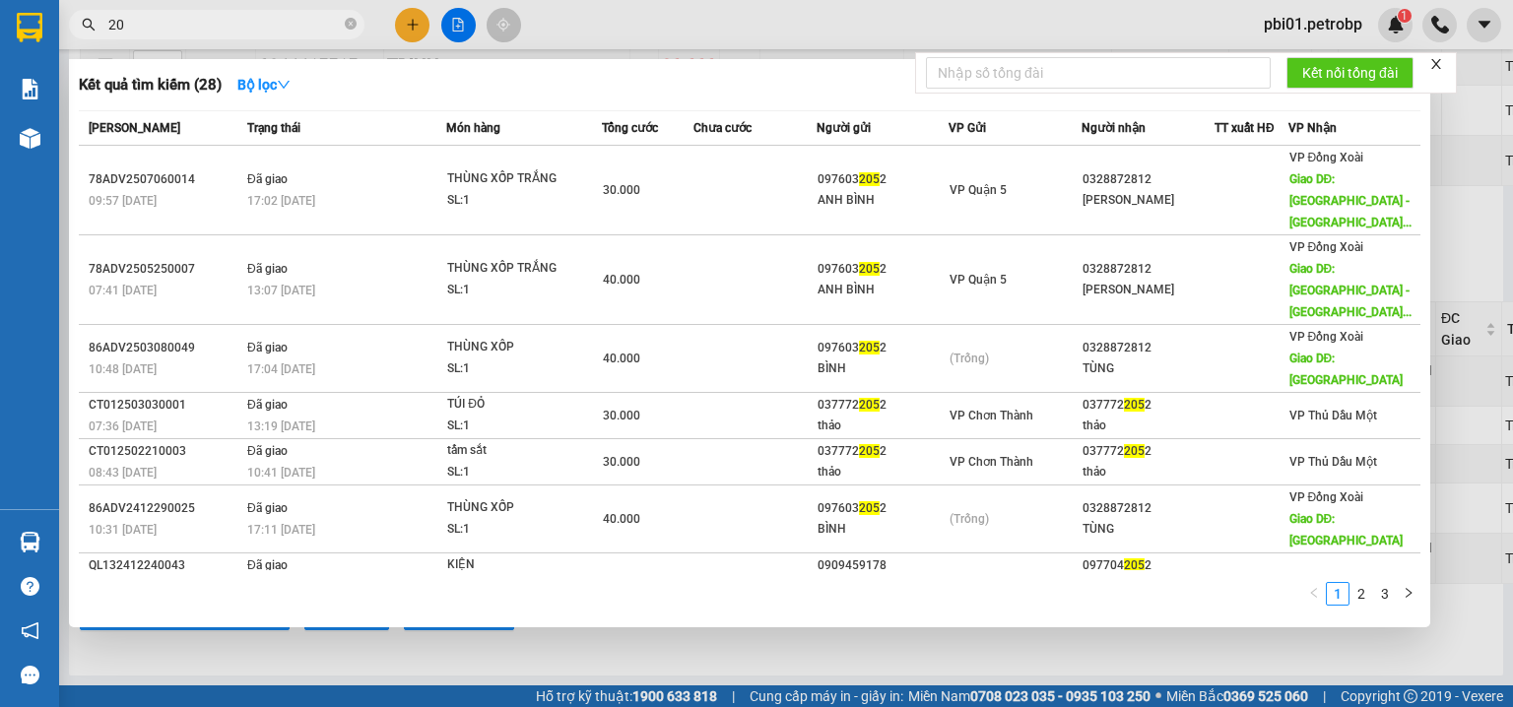
type input "2"
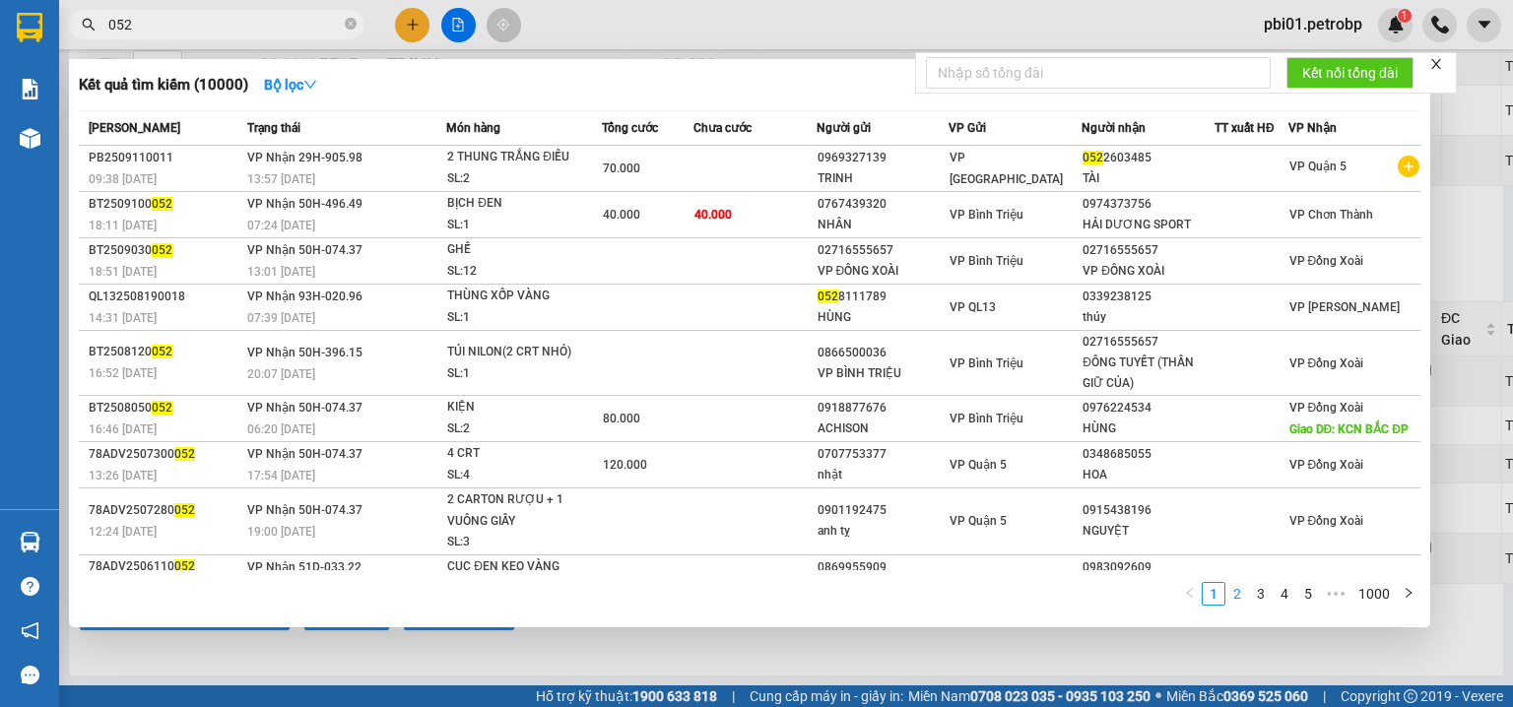
type input "052"
click at [1248, 599] on link "2" at bounding box center [1238, 594] width 22 height 22
click at [1263, 598] on link "3" at bounding box center [1261, 594] width 22 height 22
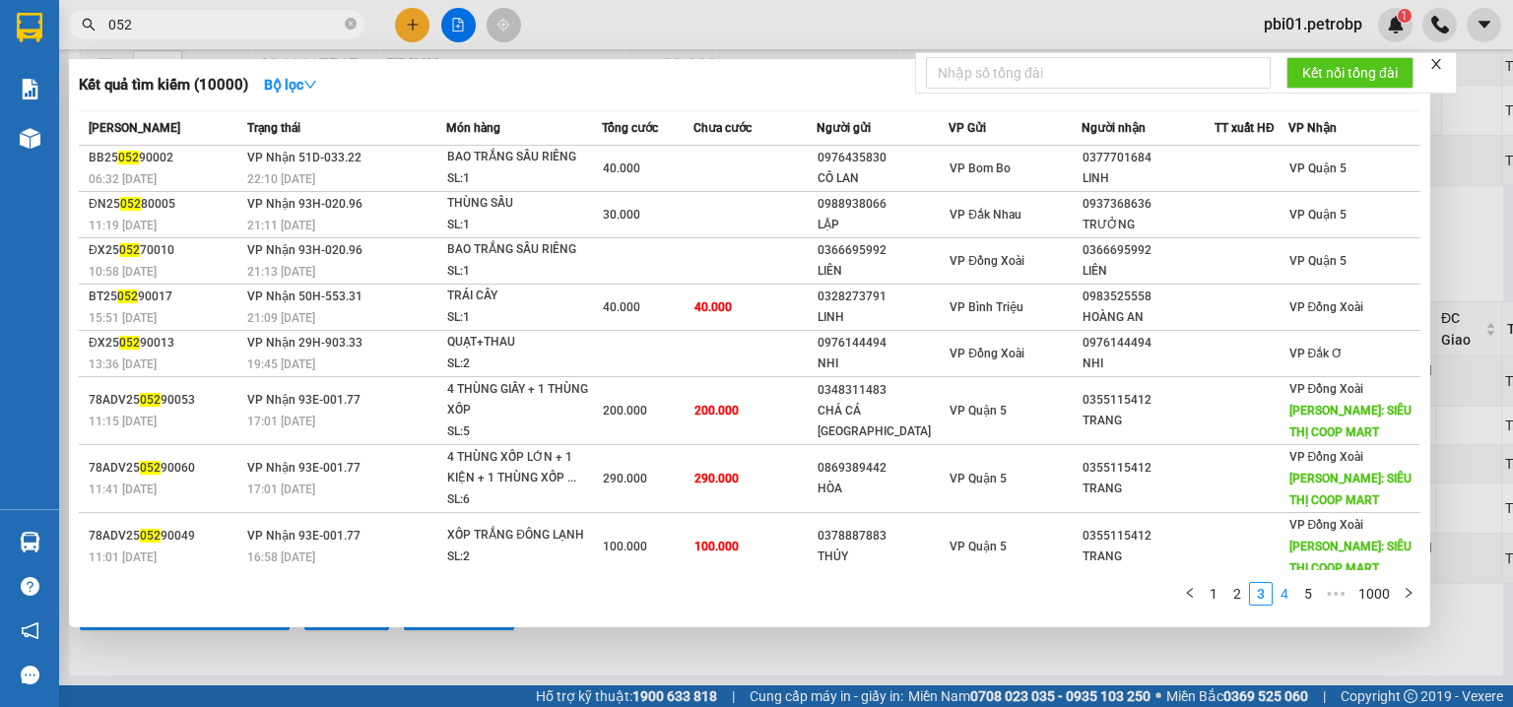
click at [1280, 594] on link "4" at bounding box center [1285, 594] width 22 height 22
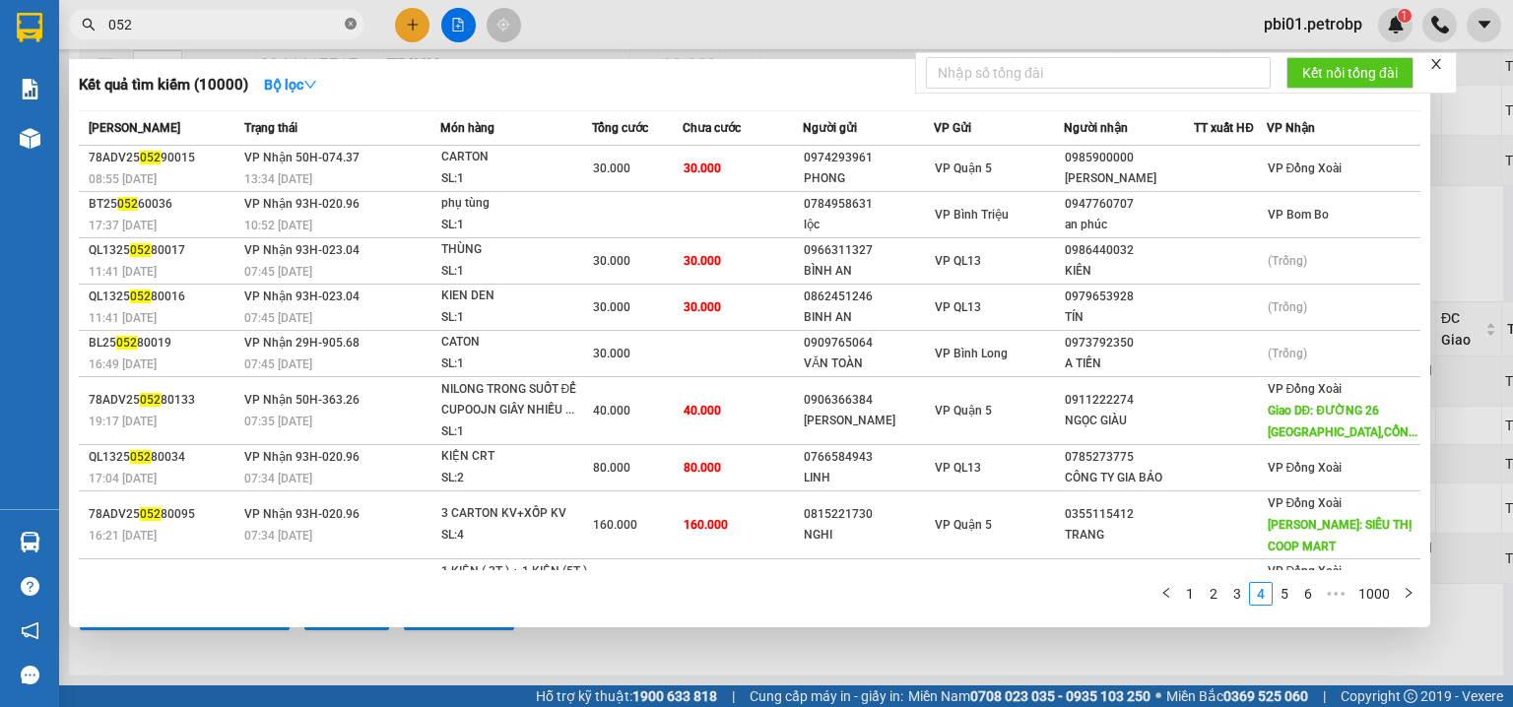
click at [347, 22] on icon "close-circle" at bounding box center [351, 24] width 12 height 12
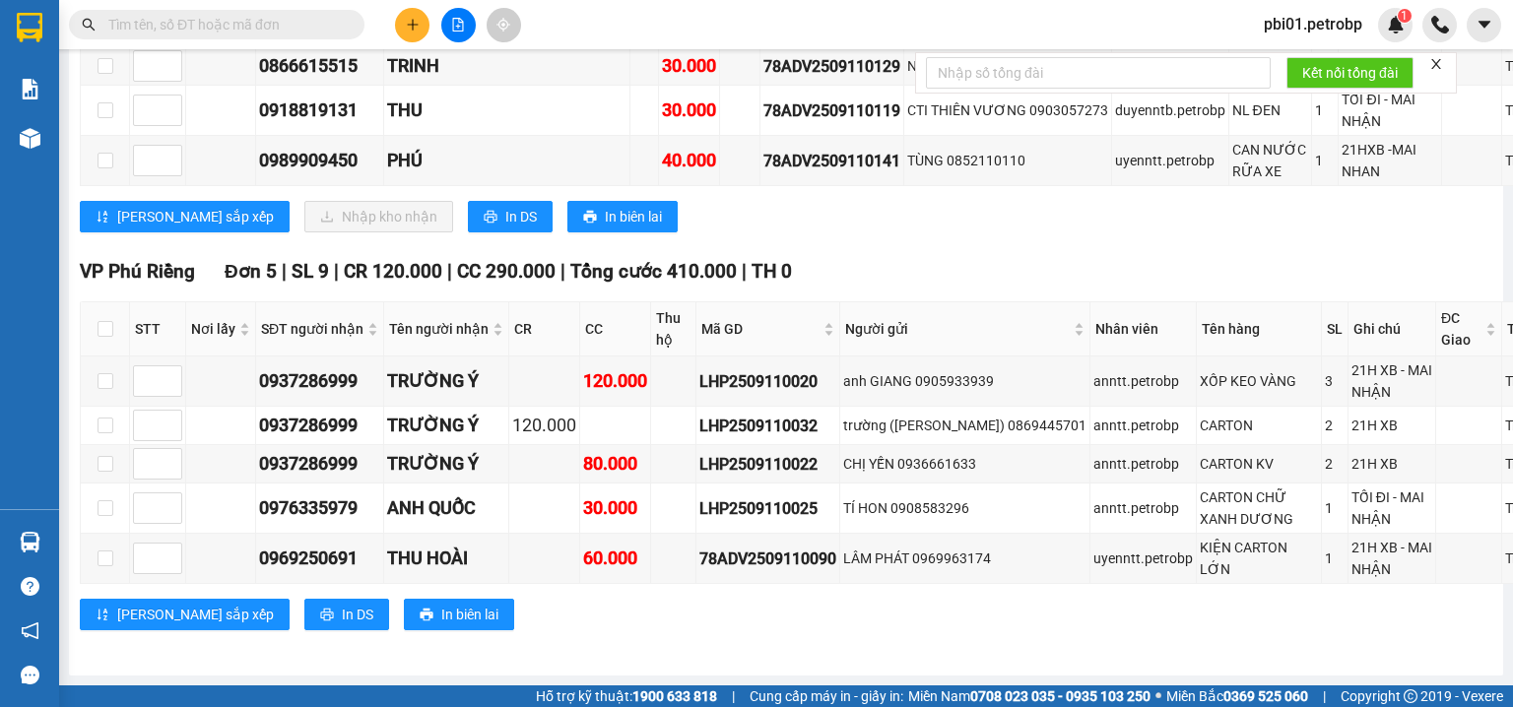
click at [275, 20] on input "text" at bounding box center [224, 25] width 233 height 22
click at [307, 27] on input "text" at bounding box center [224, 25] width 233 height 22
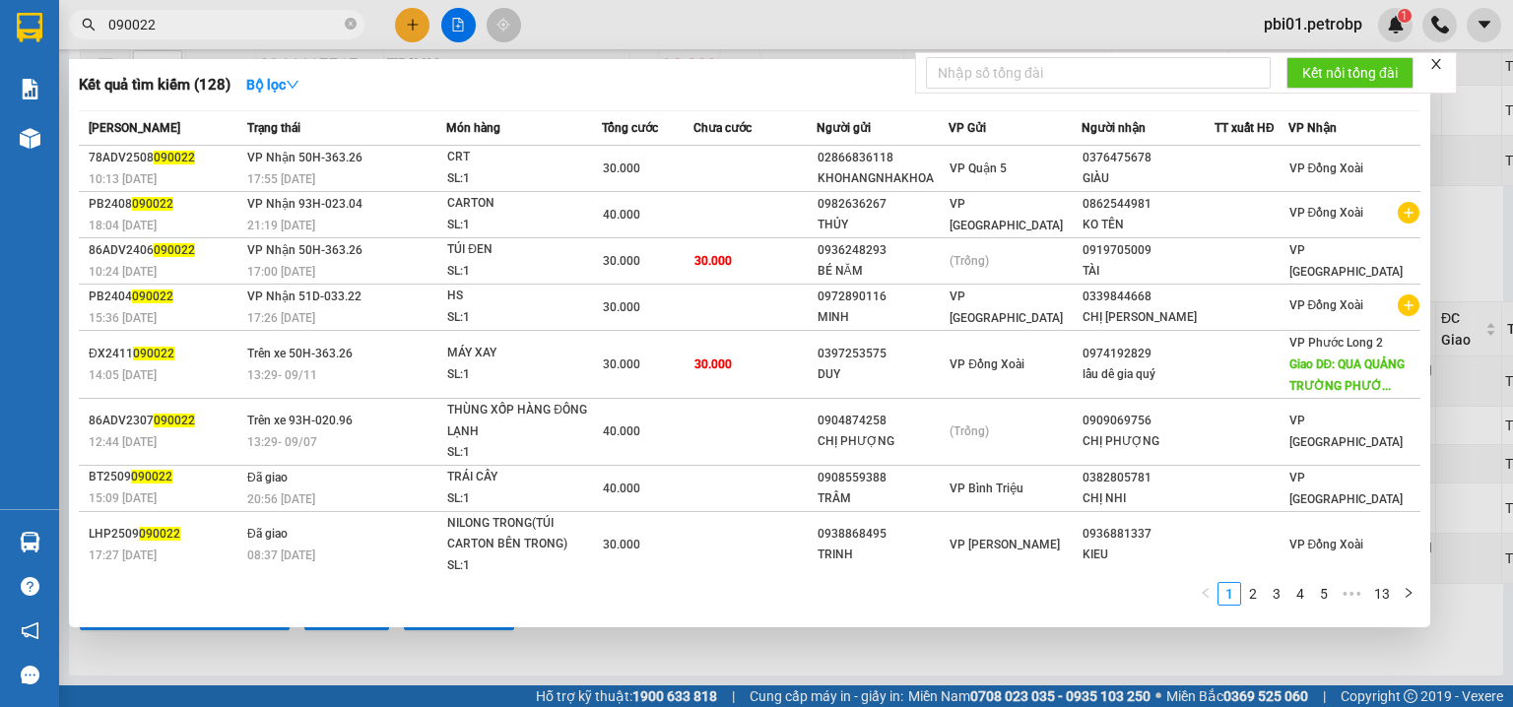
scroll to position [117, 0]
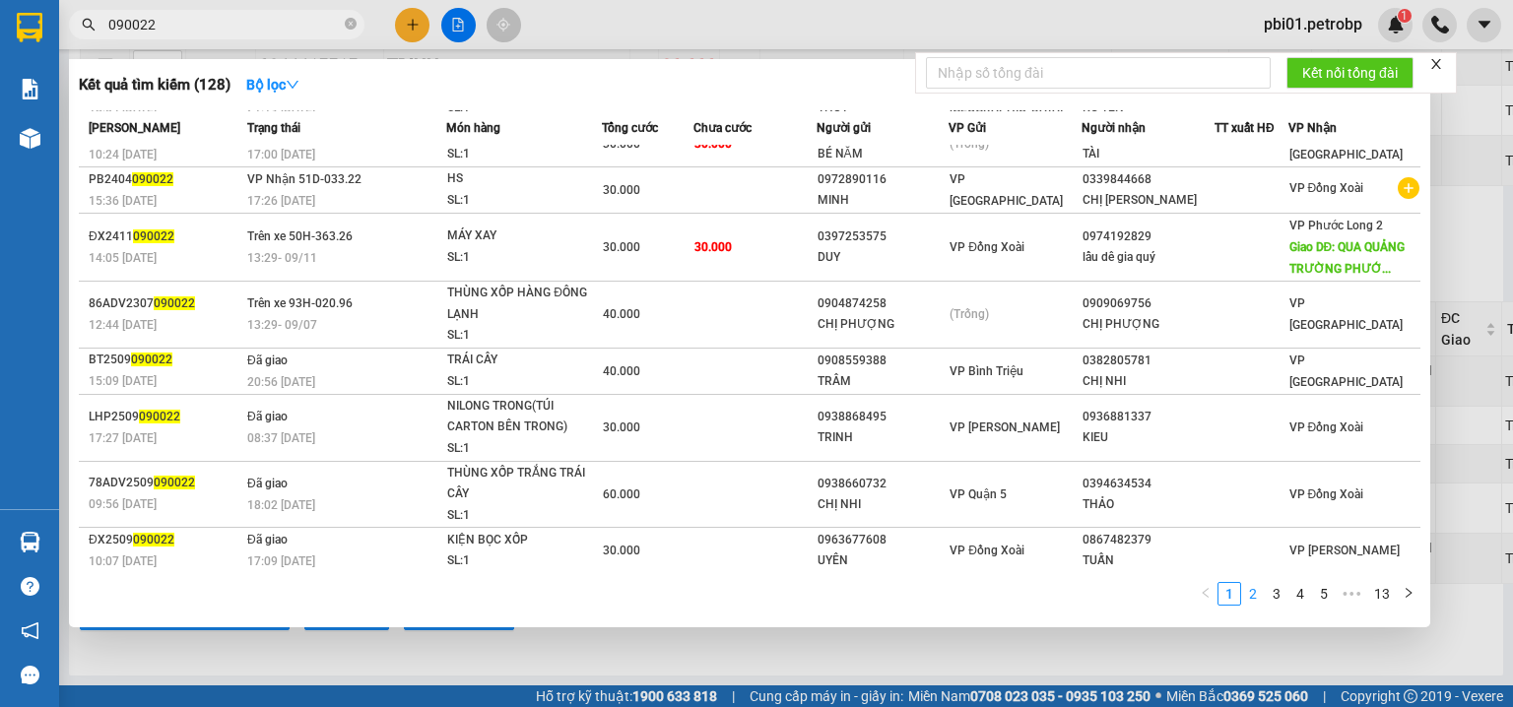
type input "090022"
click at [1261, 592] on link "2" at bounding box center [1253, 594] width 22 height 22
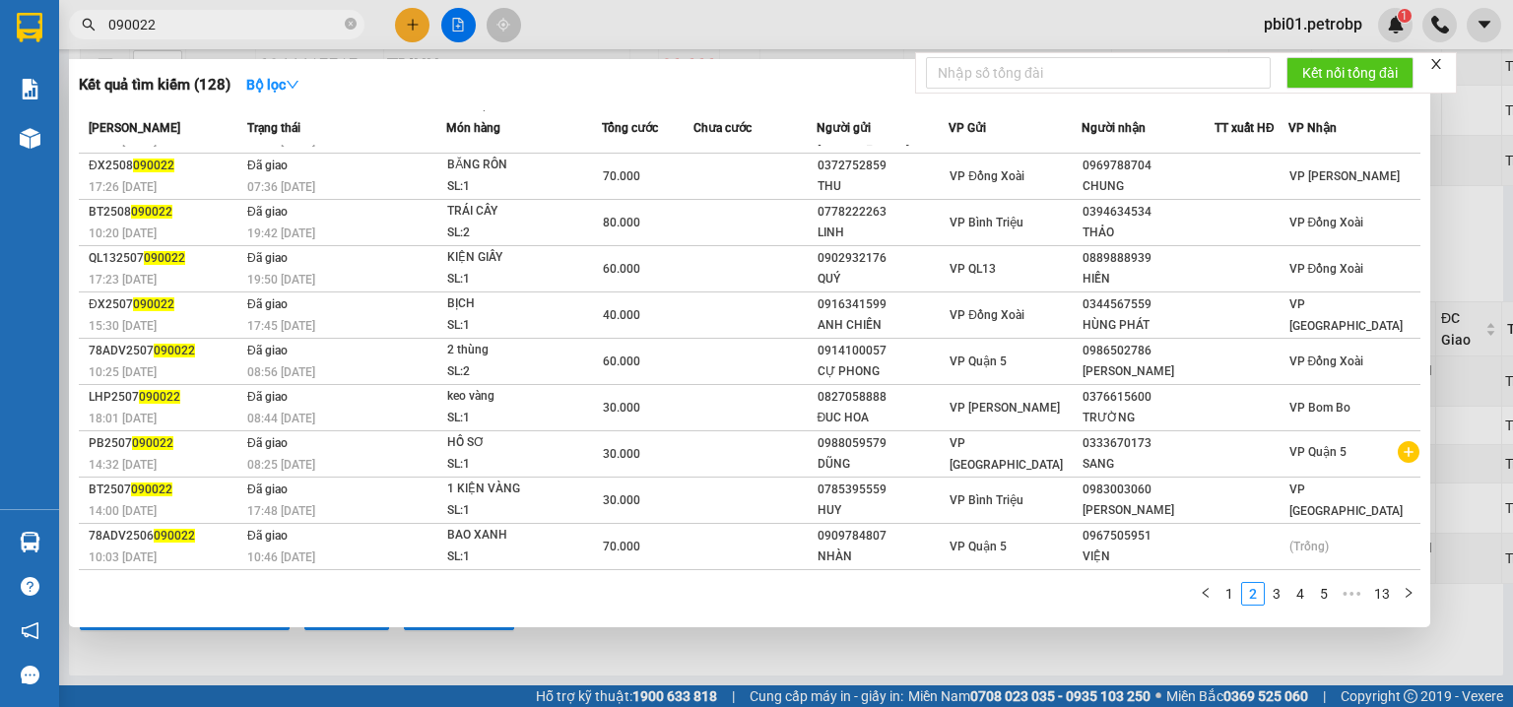
scroll to position [33, 0]
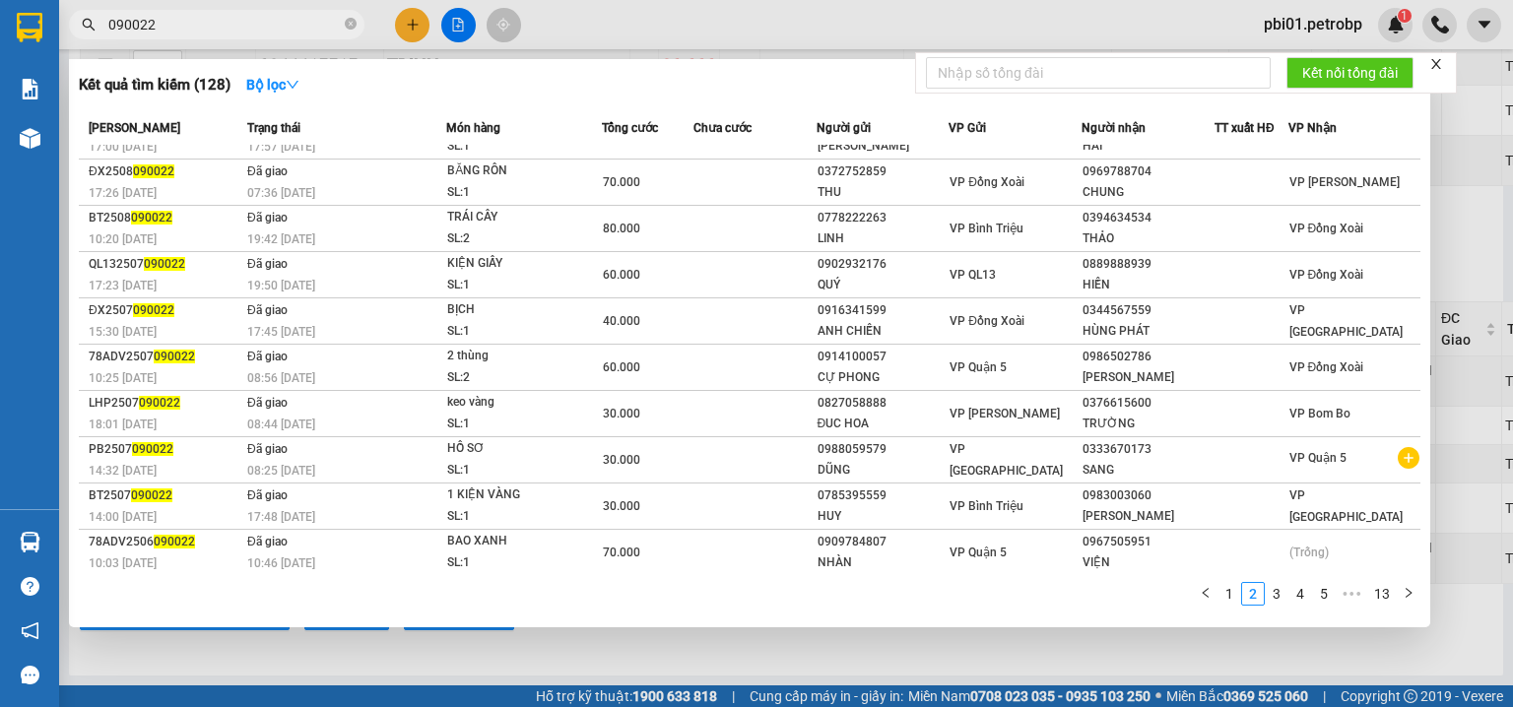
drag, startPoint x: 343, startPoint y: 25, endPoint x: 288, endPoint y: 24, distance: 55.2
click at [342, 25] on span "090022" at bounding box center [217, 25] width 296 height 30
click at [352, 27] on icon "close-circle" at bounding box center [351, 24] width 12 height 12
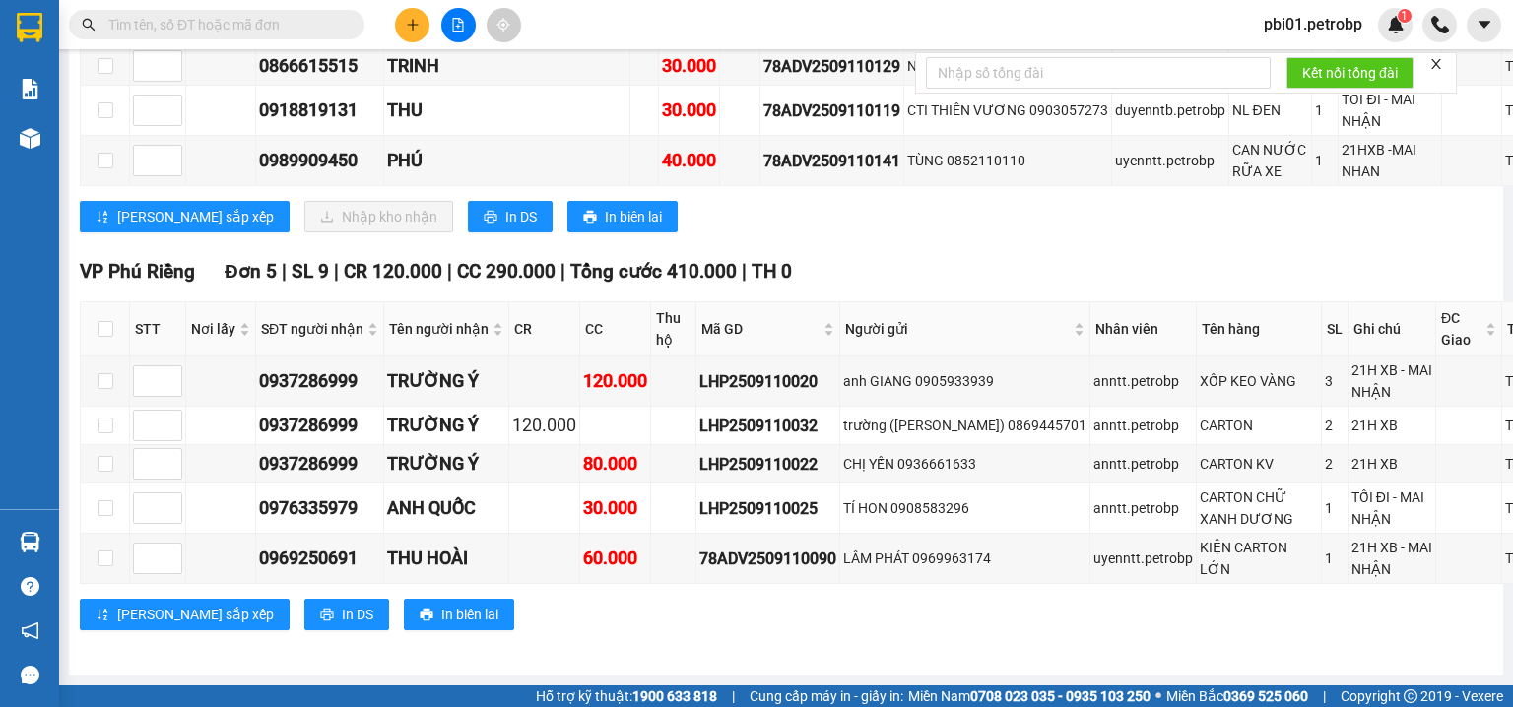
click at [288, 28] on input "text" at bounding box center [224, 25] width 233 height 22
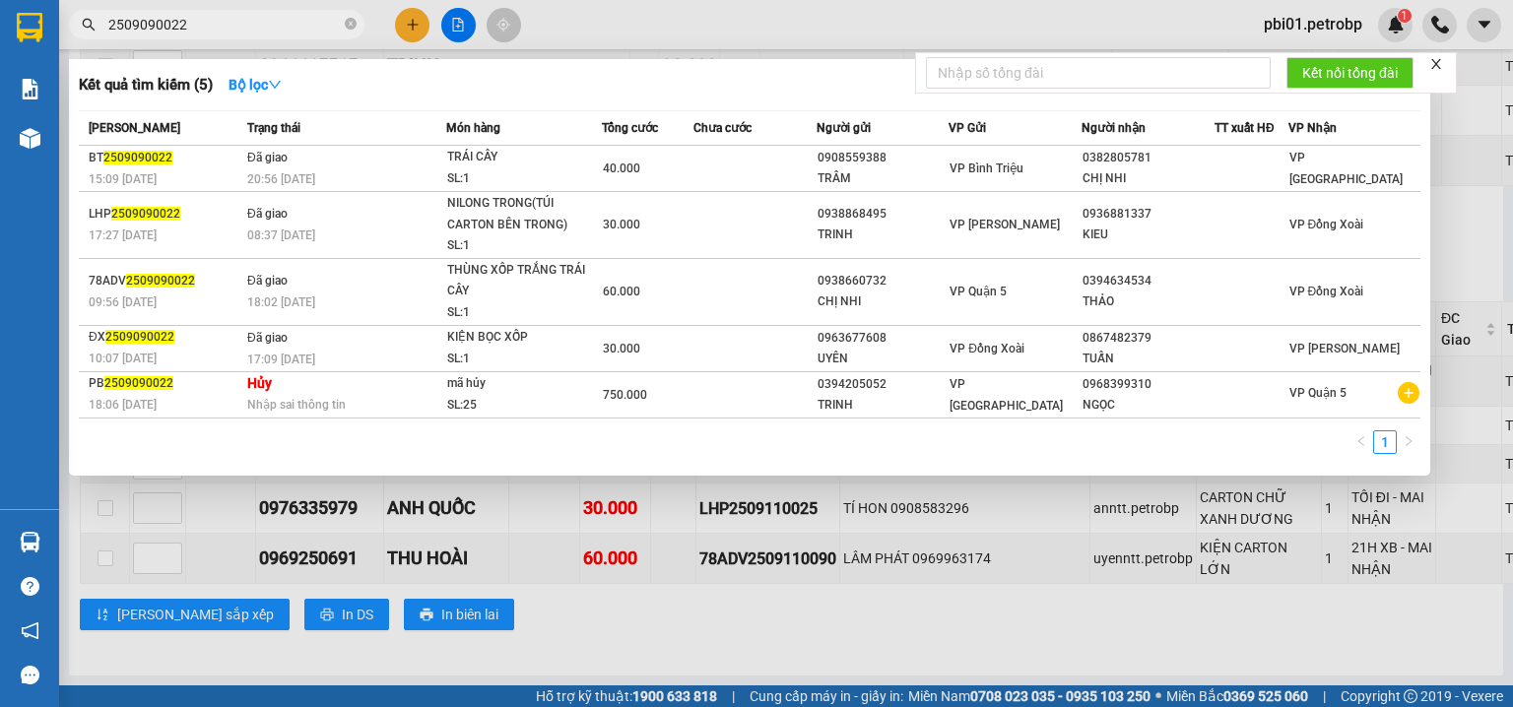
type input "2509090022"
click at [555, 15] on div at bounding box center [756, 353] width 1513 height 707
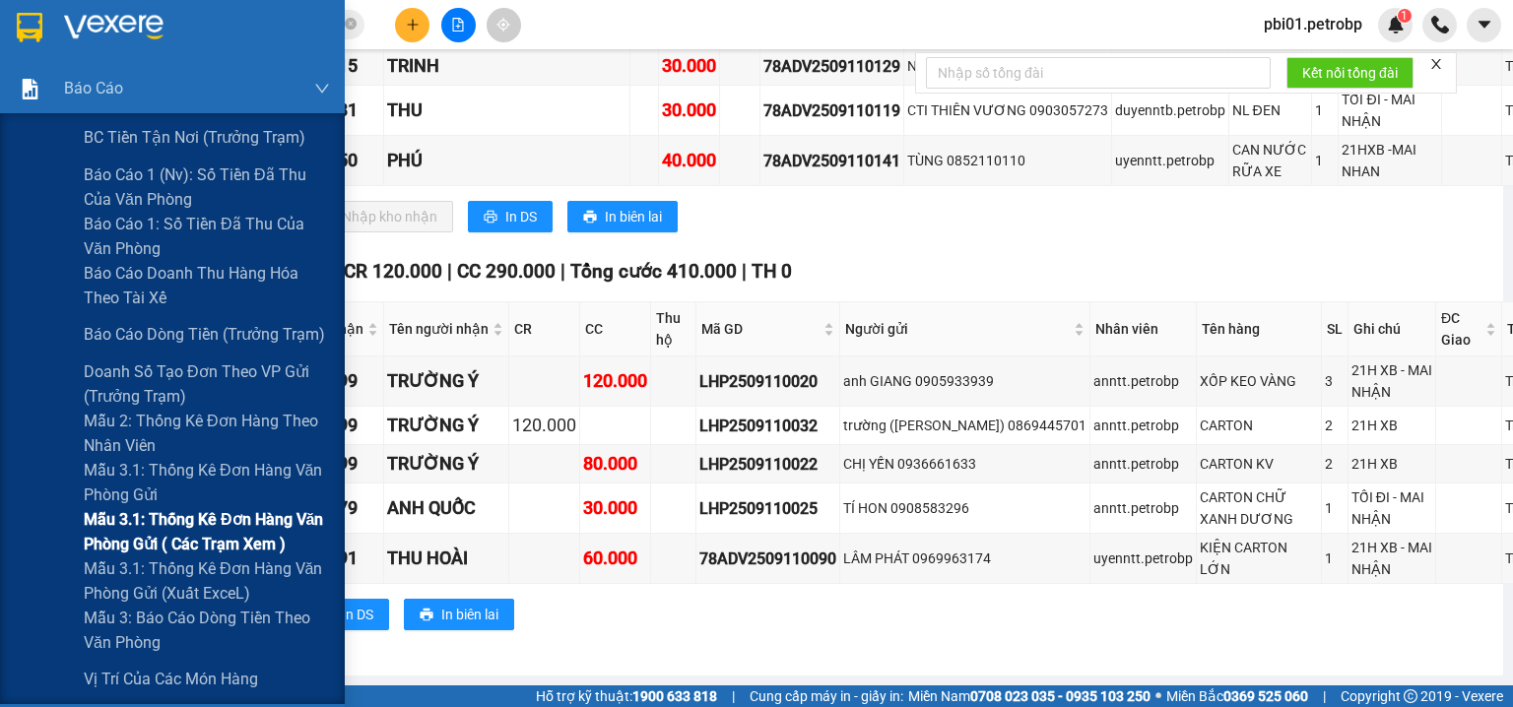
click at [205, 544] on span "Mẫu 3.1: Thống kê đơn hàng văn phòng gửi ( các trạm xem )" at bounding box center [207, 531] width 246 height 49
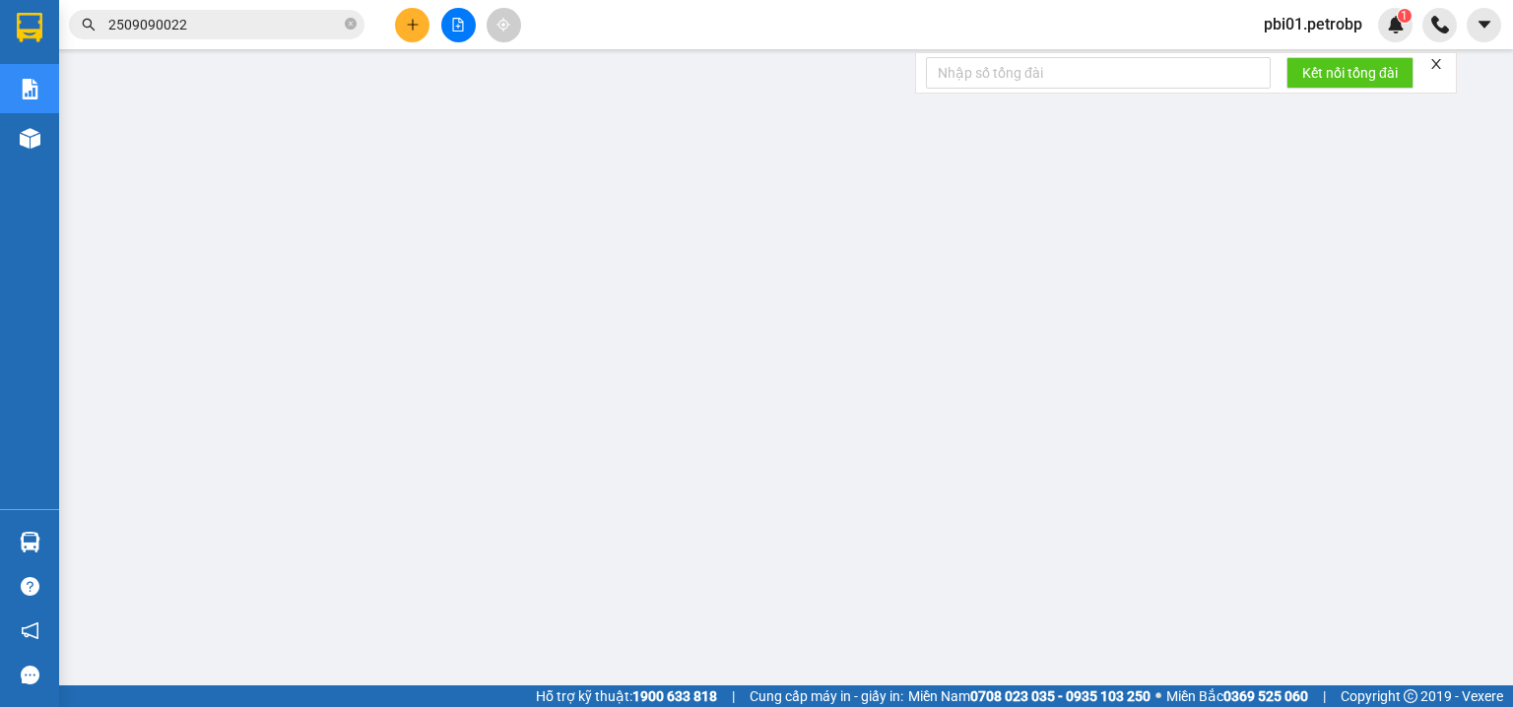
click at [247, 17] on input "2509090022" at bounding box center [224, 25] width 233 height 22
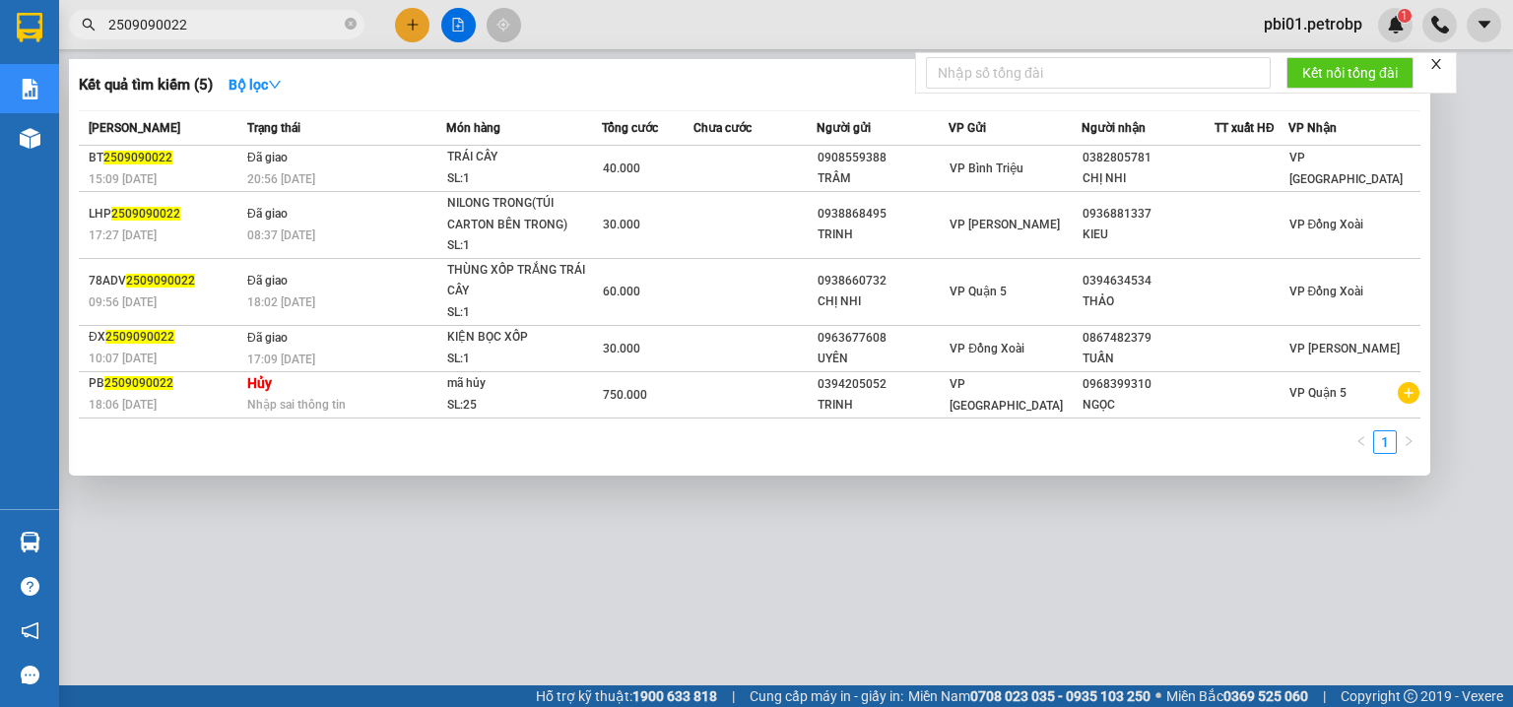
click at [621, 30] on div at bounding box center [756, 353] width 1513 height 707
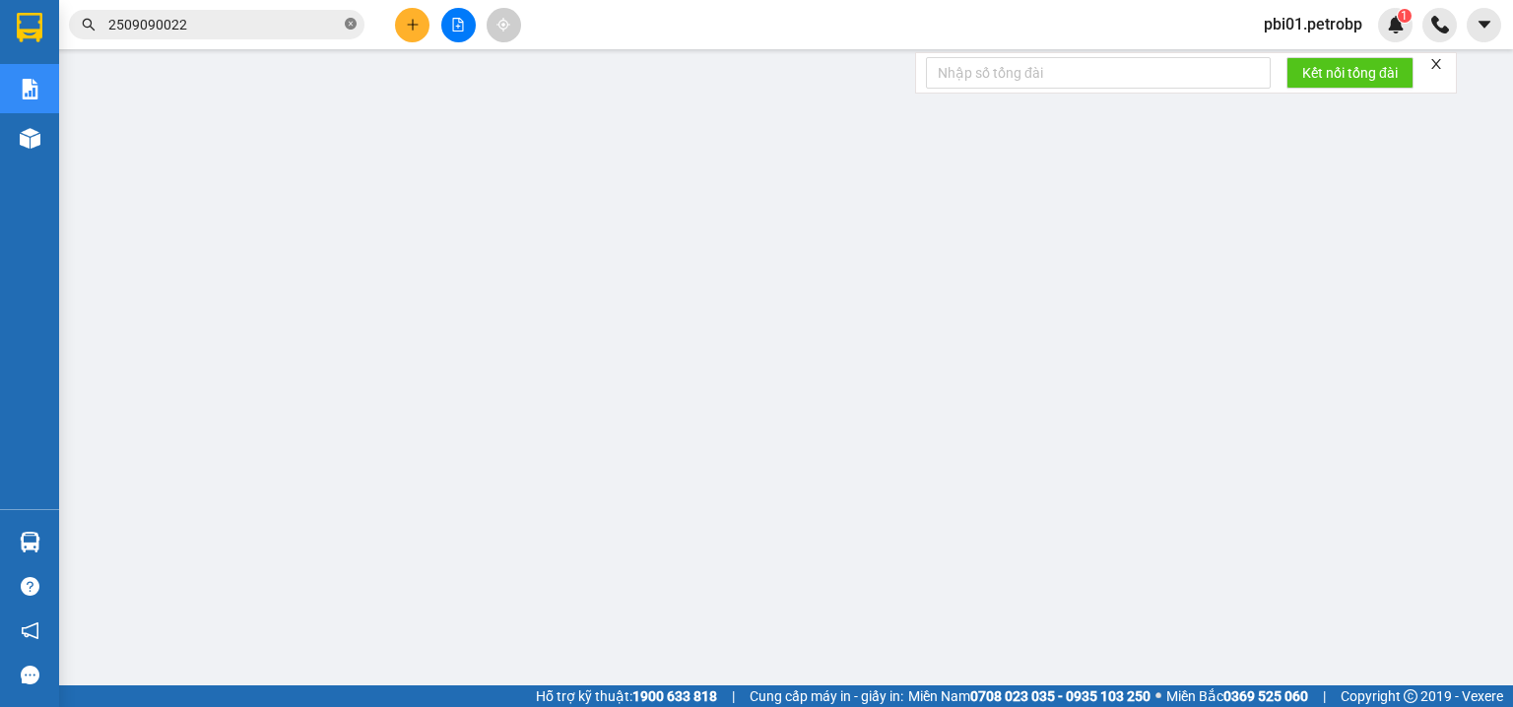
click at [354, 24] on icon "close-circle" at bounding box center [351, 24] width 12 height 12
paste input "BT2509110019"
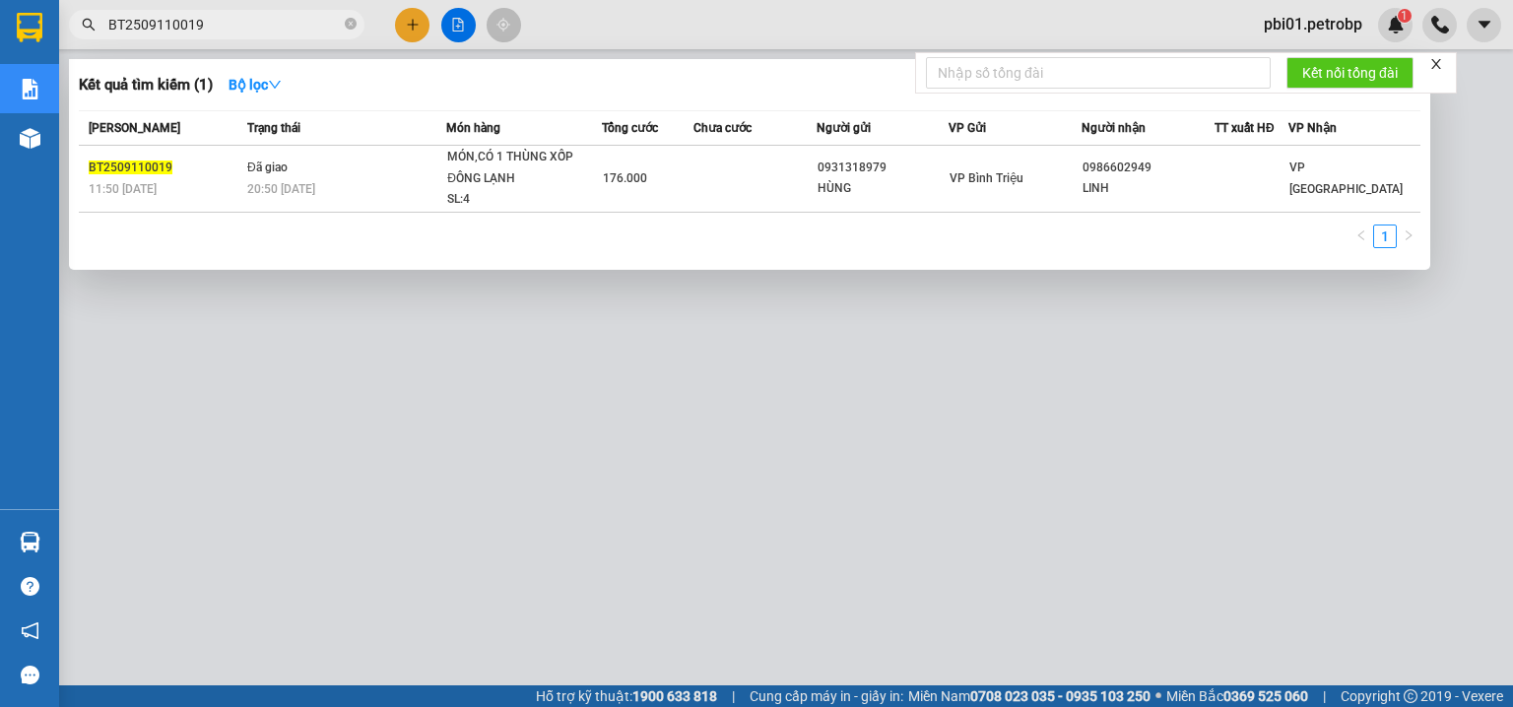
type input "BT2509110019"
click at [329, 188] on div "20:50 [DATE]" at bounding box center [346, 189] width 198 height 22
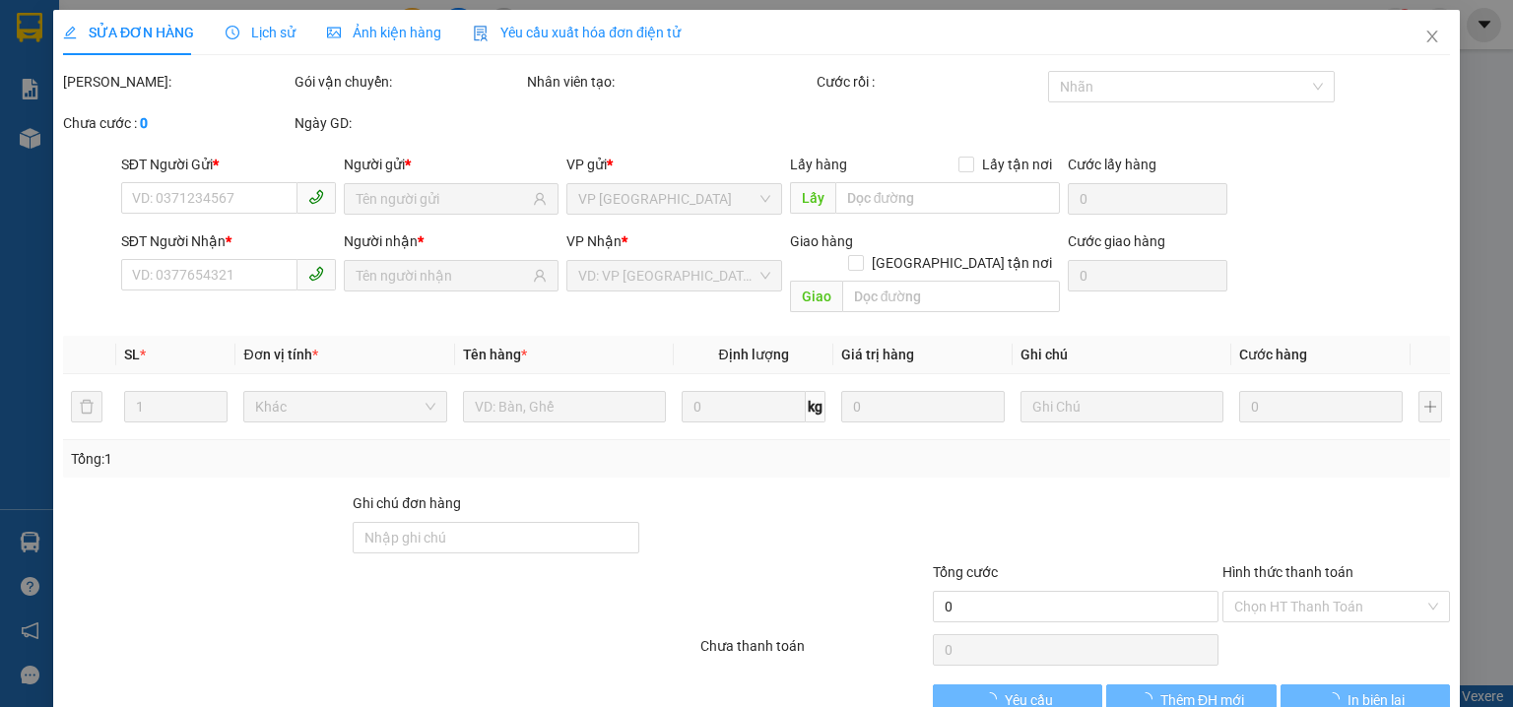
type input "0931318979"
type input "HÙNG"
type input "0986602949"
type input "LINH"
type input "176.000"
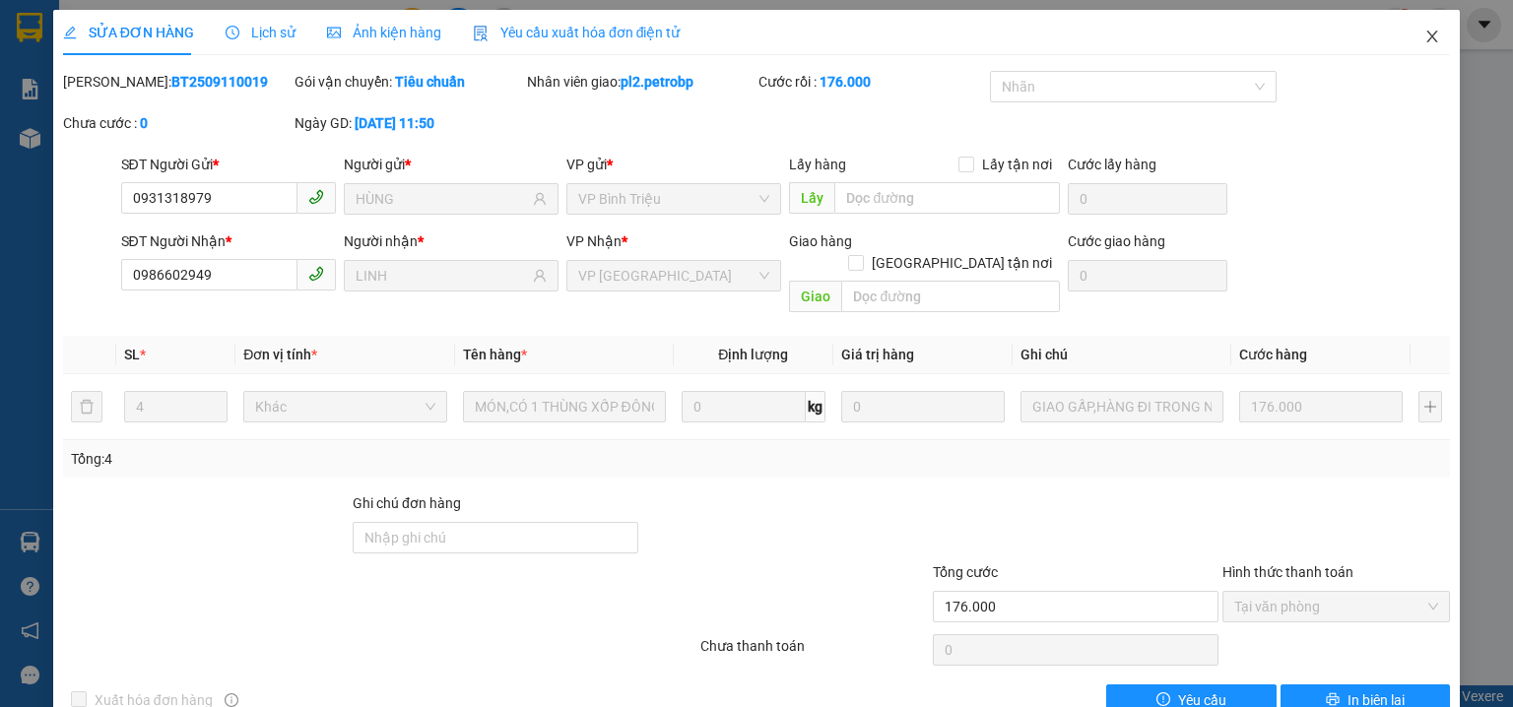
click at [1428, 33] on icon "close" at bounding box center [1433, 37] width 11 height 12
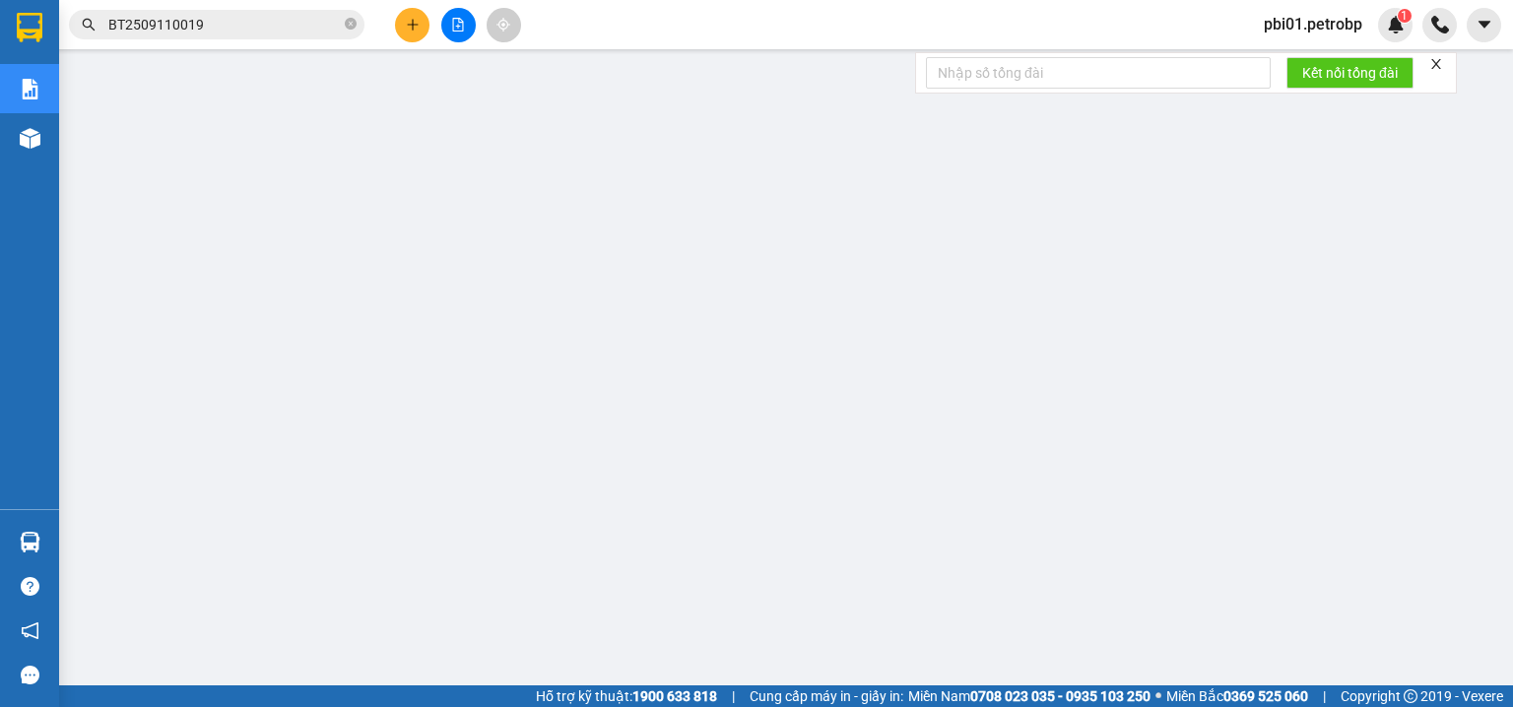
click at [64, 552] on main at bounding box center [756, 343] width 1513 height 686
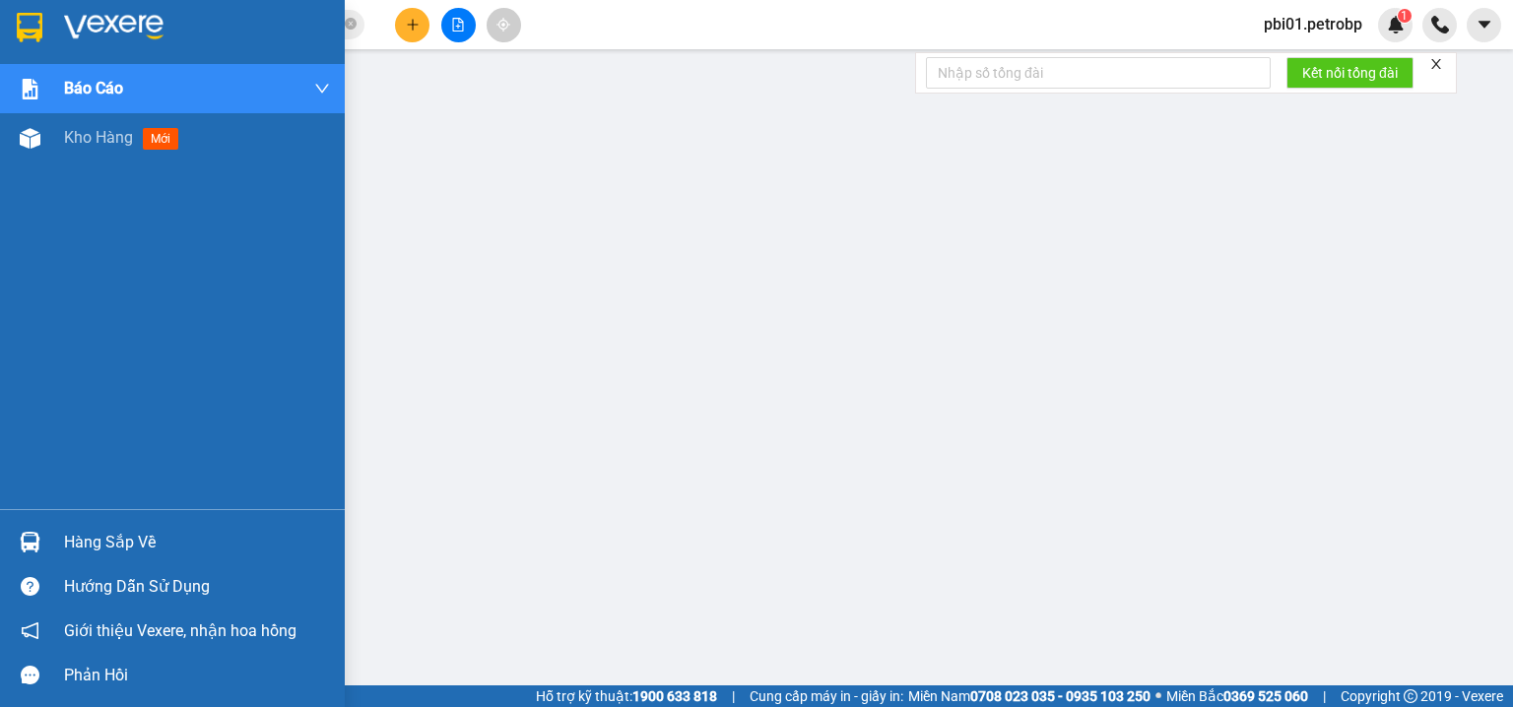
drag, startPoint x: 79, startPoint y: 544, endPoint x: 225, endPoint y: 557, distance: 146.4
click at [79, 544] on div "Hàng sắp về" at bounding box center [197, 543] width 266 height 30
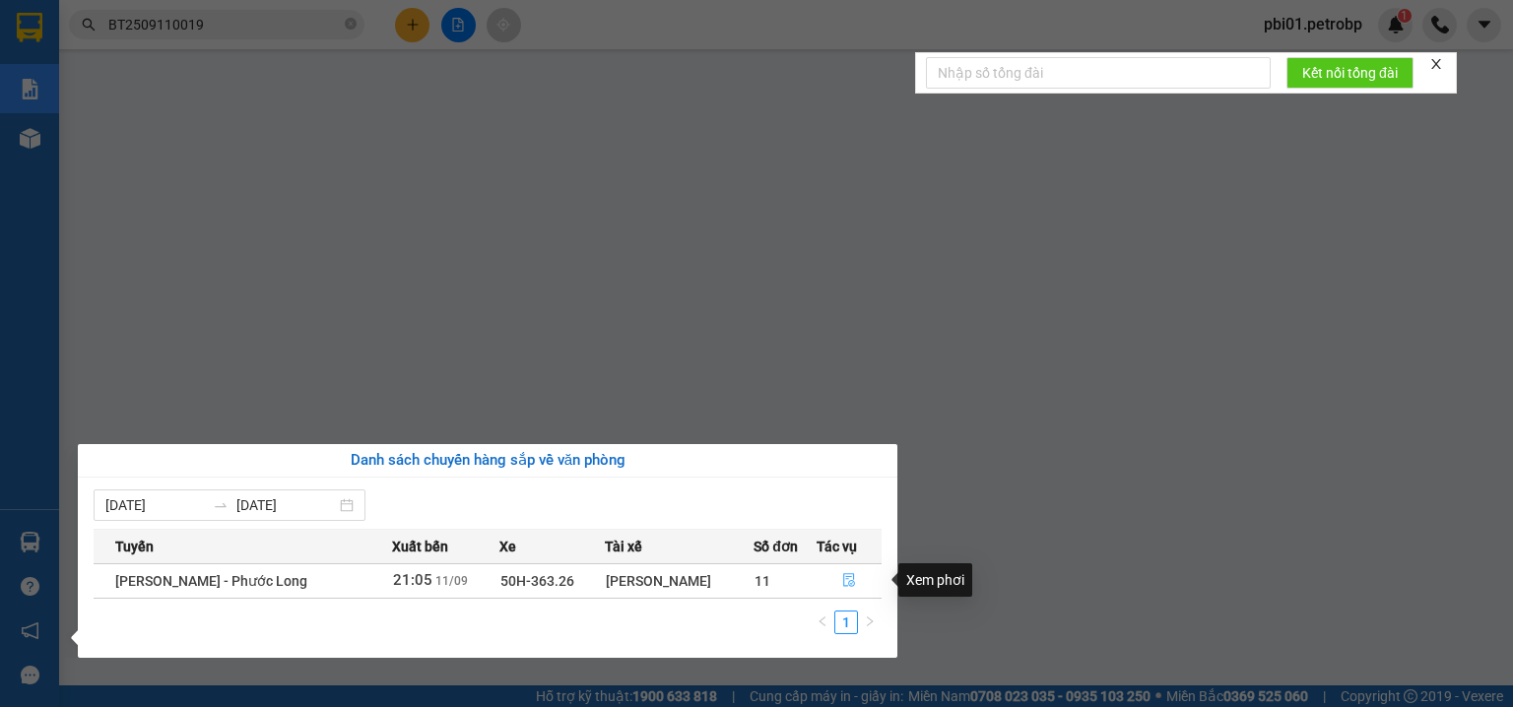
click at [852, 579] on icon "file-done" at bounding box center [849, 580] width 14 height 14
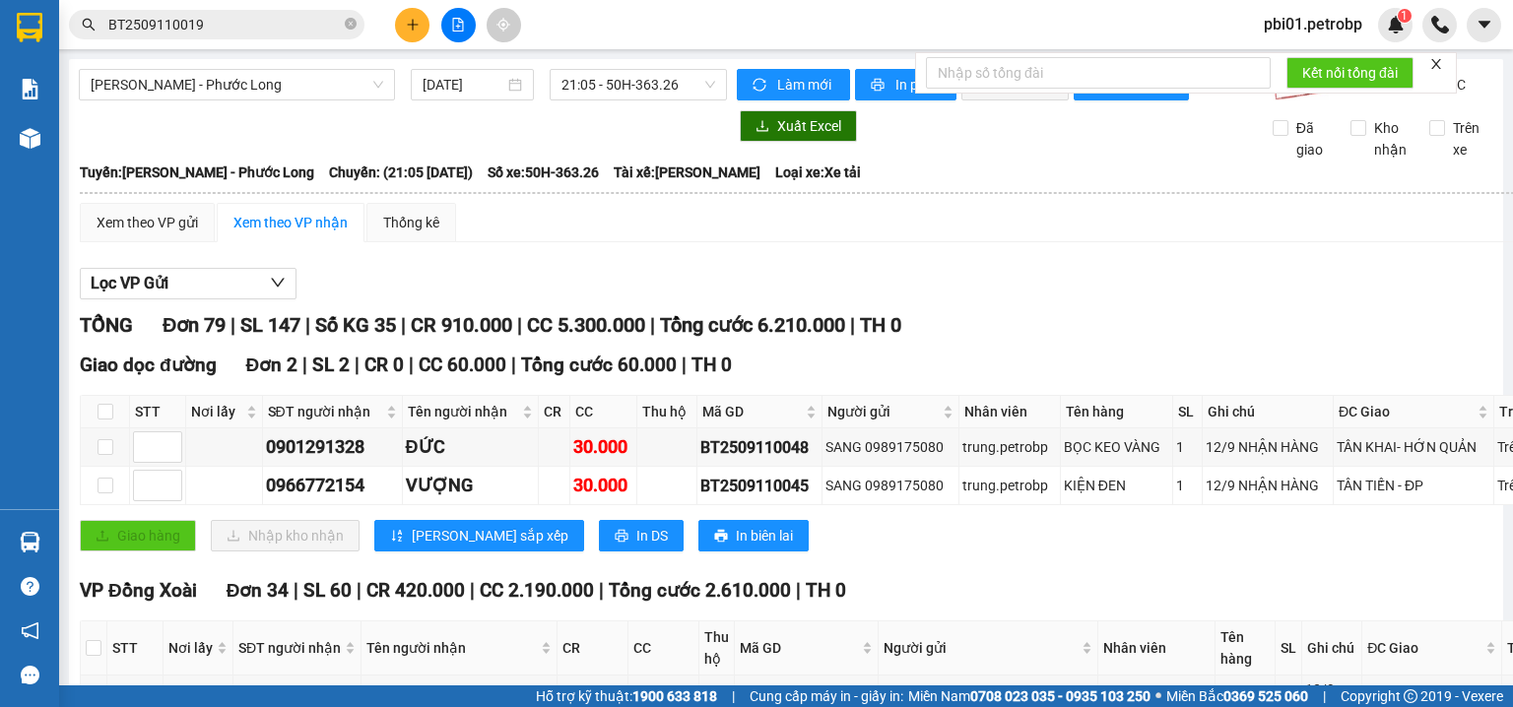
scroll to position [210, 0]
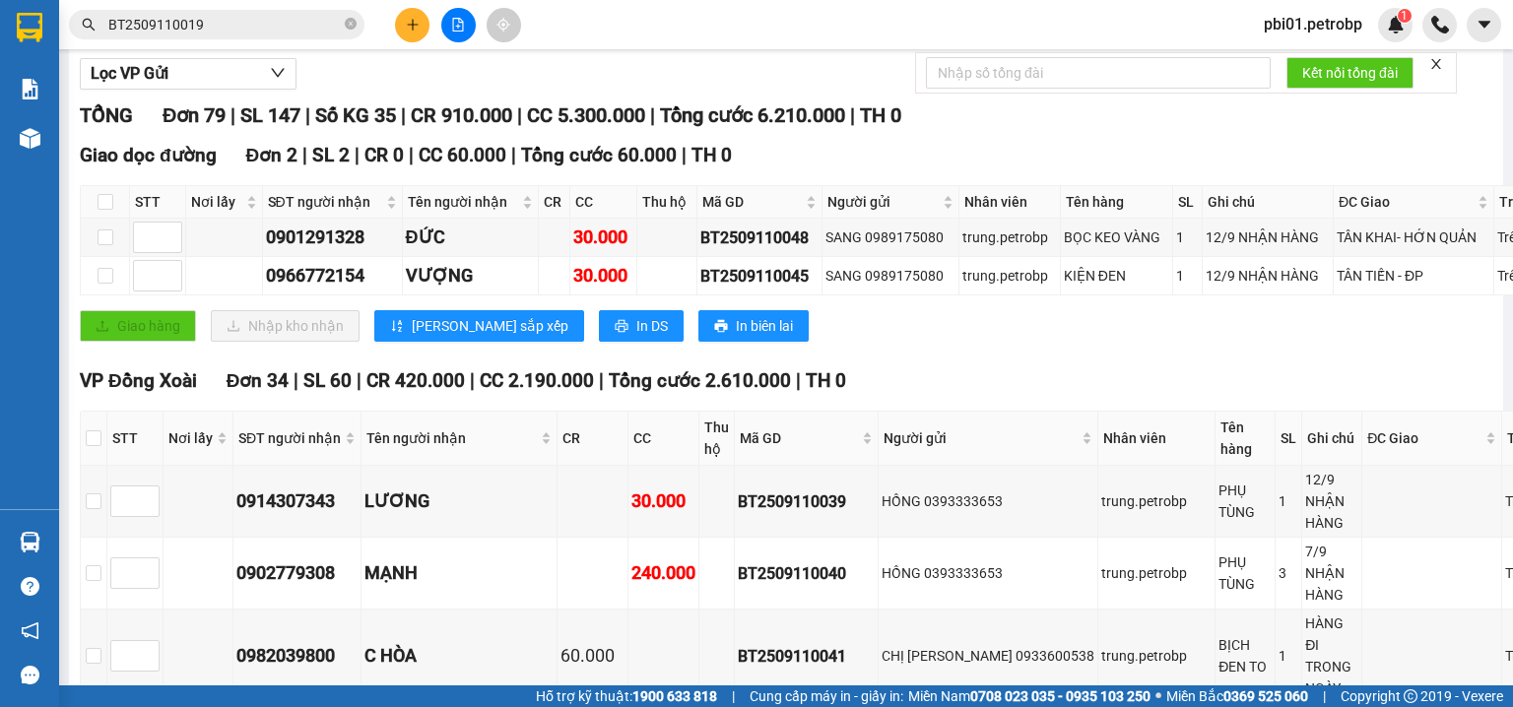
click at [950, 338] on div "Giao hàng Nhập kho nhận Lưu sắp xếp In DS In biên lai" at bounding box center [836, 326] width 1513 height 32
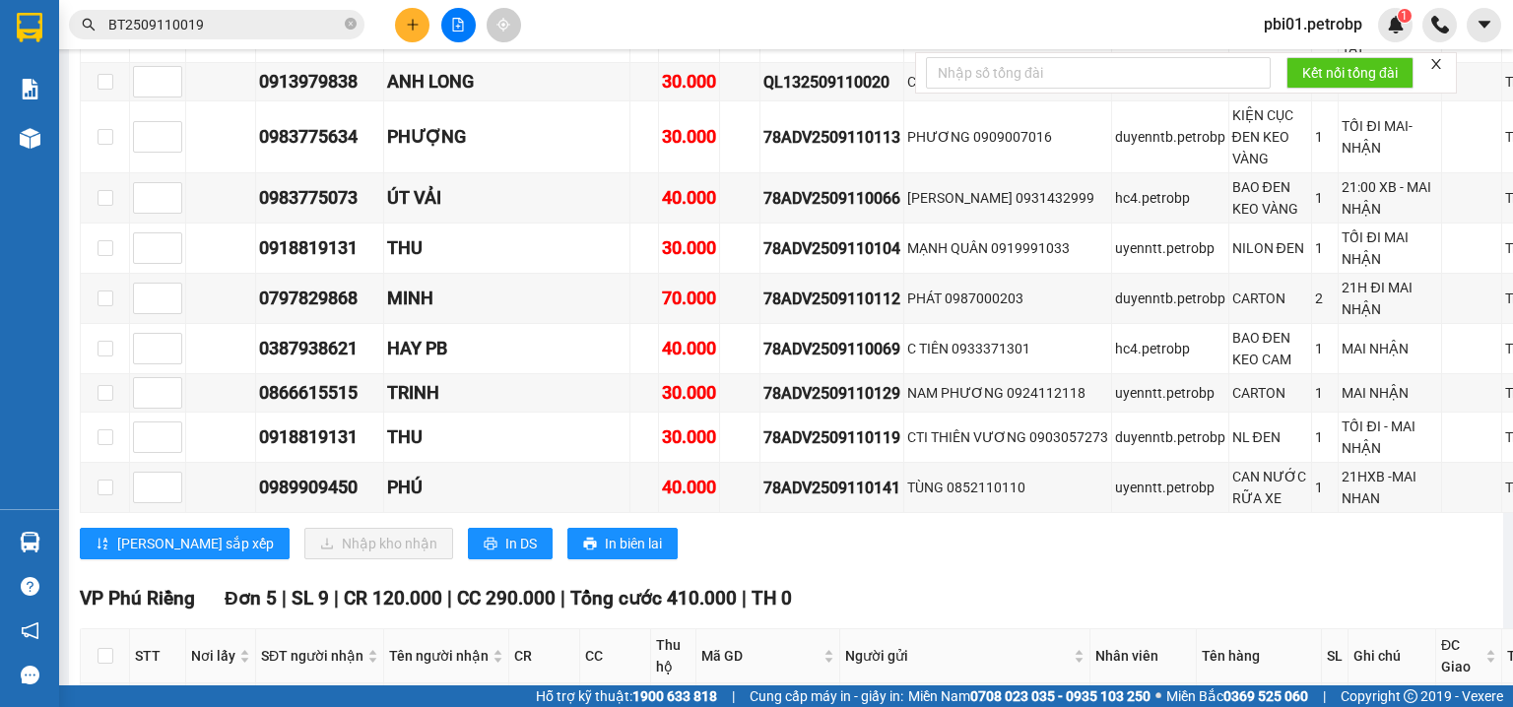
scroll to position [5885, 0]
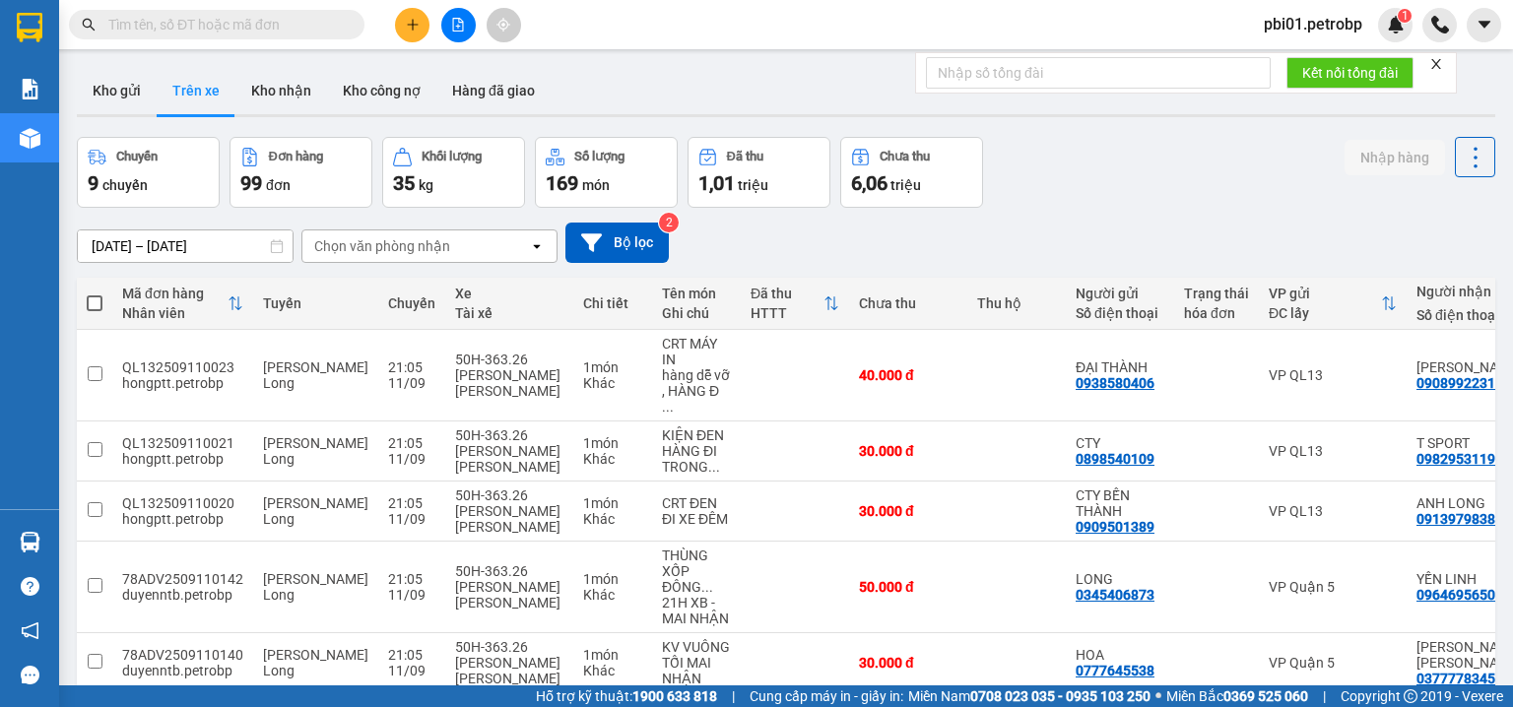
click at [264, 14] on span at bounding box center [217, 25] width 296 height 30
click at [264, 24] on input "text" at bounding box center [224, 25] width 233 height 22
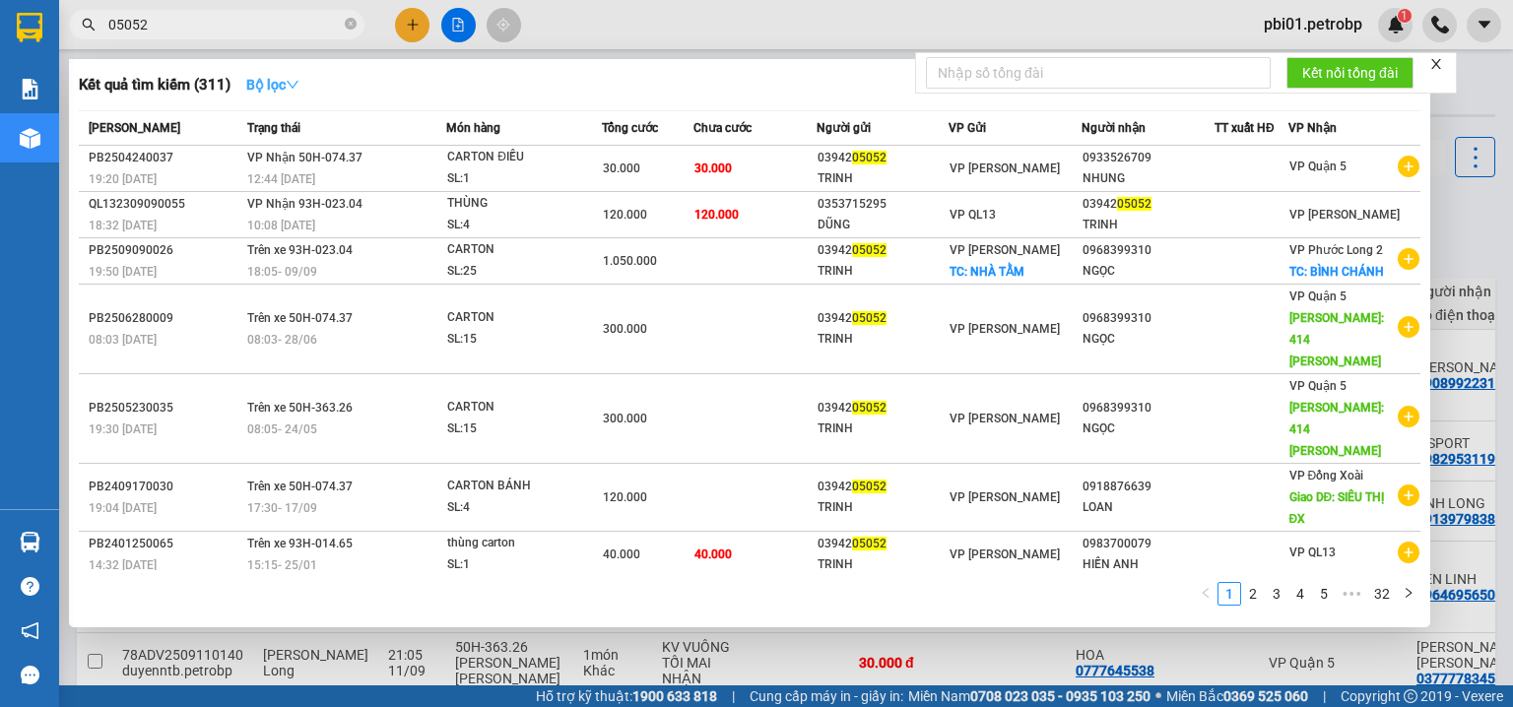
type input "05052"
click at [272, 89] on strong "Bộ lọc" at bounding box center [272, 85] width 53 height 16
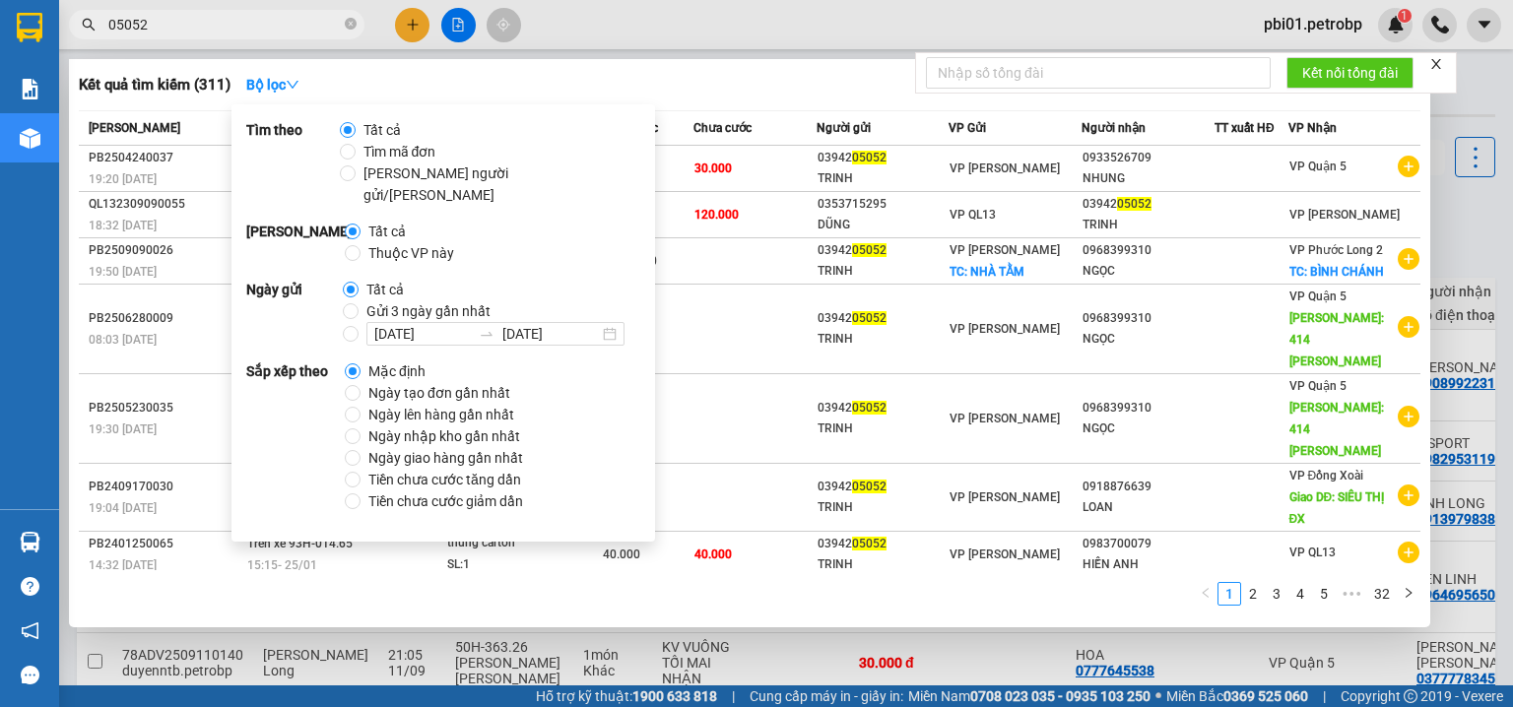
click at [400, 382] on span "Ngày tạo đơn gần nhất" at bounding box center [440, 393] width 158 height 22
click at [361, 385] on input "Ngày tạo đơn gần nhất" at bounding box center [353, 393] width 16 height 16
radio input "true"
radio input "false"
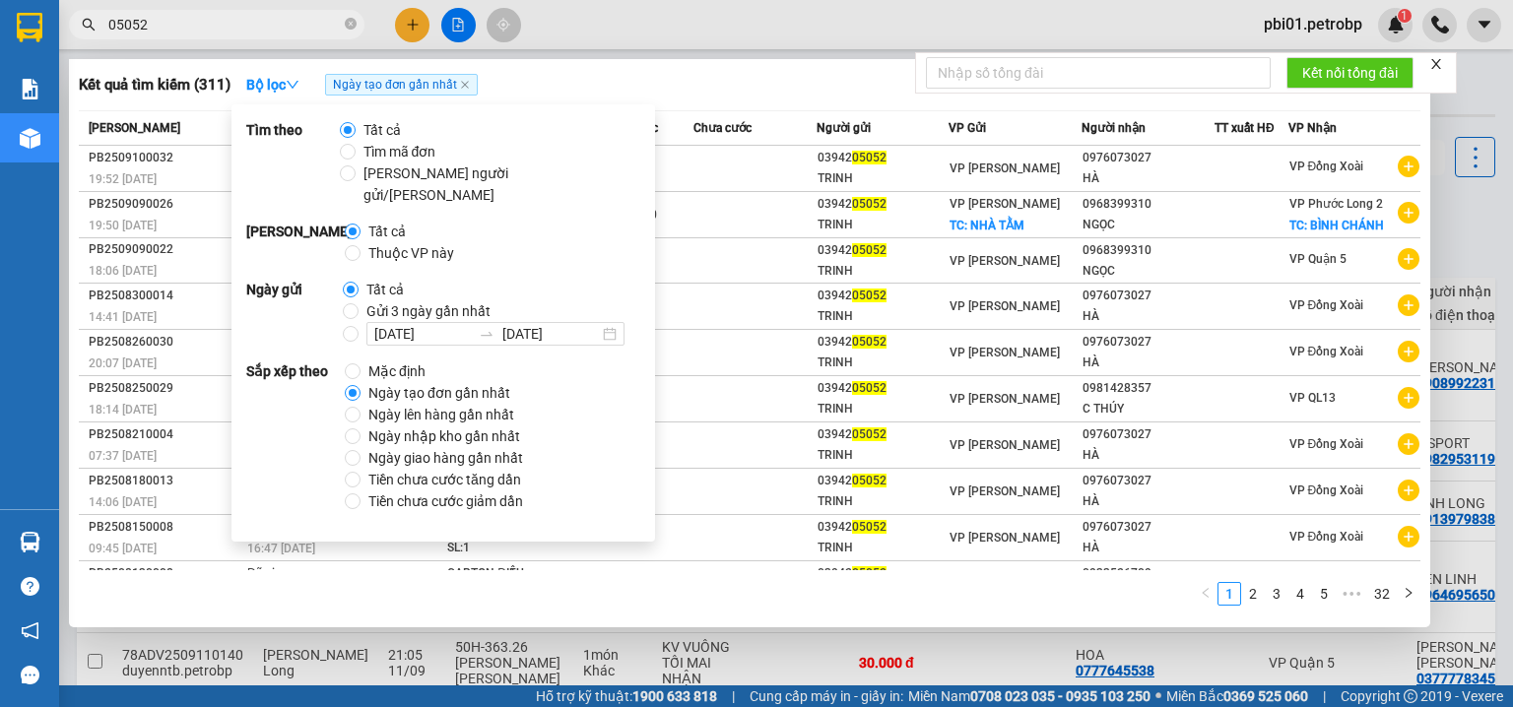
click at [737, 69] on div "Kết quả tìm kiếm ( 311 ) Bộ lọc Ngày tạo đơn gần nhất" at bounding box center [750, 85] width 1342 height 32
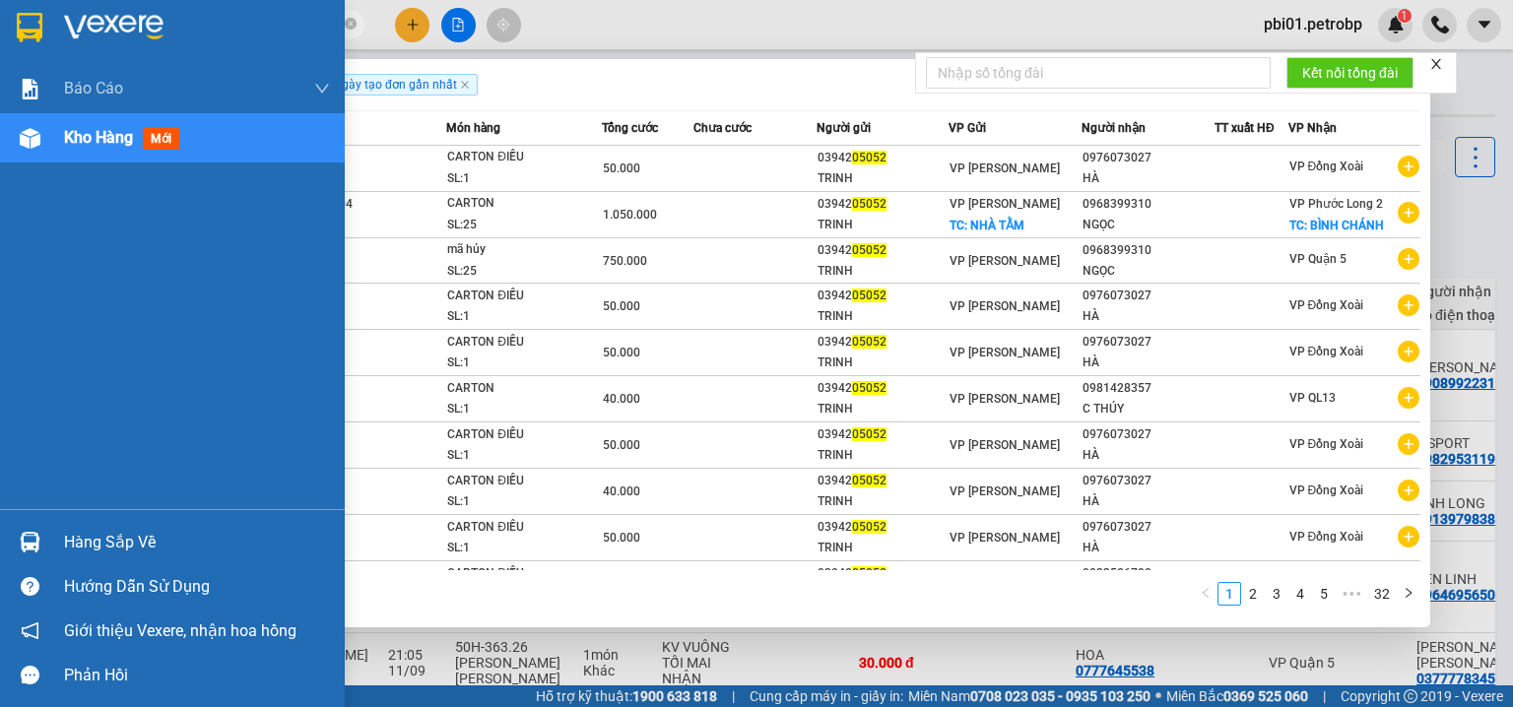
click at [114, 554] on div "Hàng sắp về" at bounding box center [197, 543] width 266 height 30
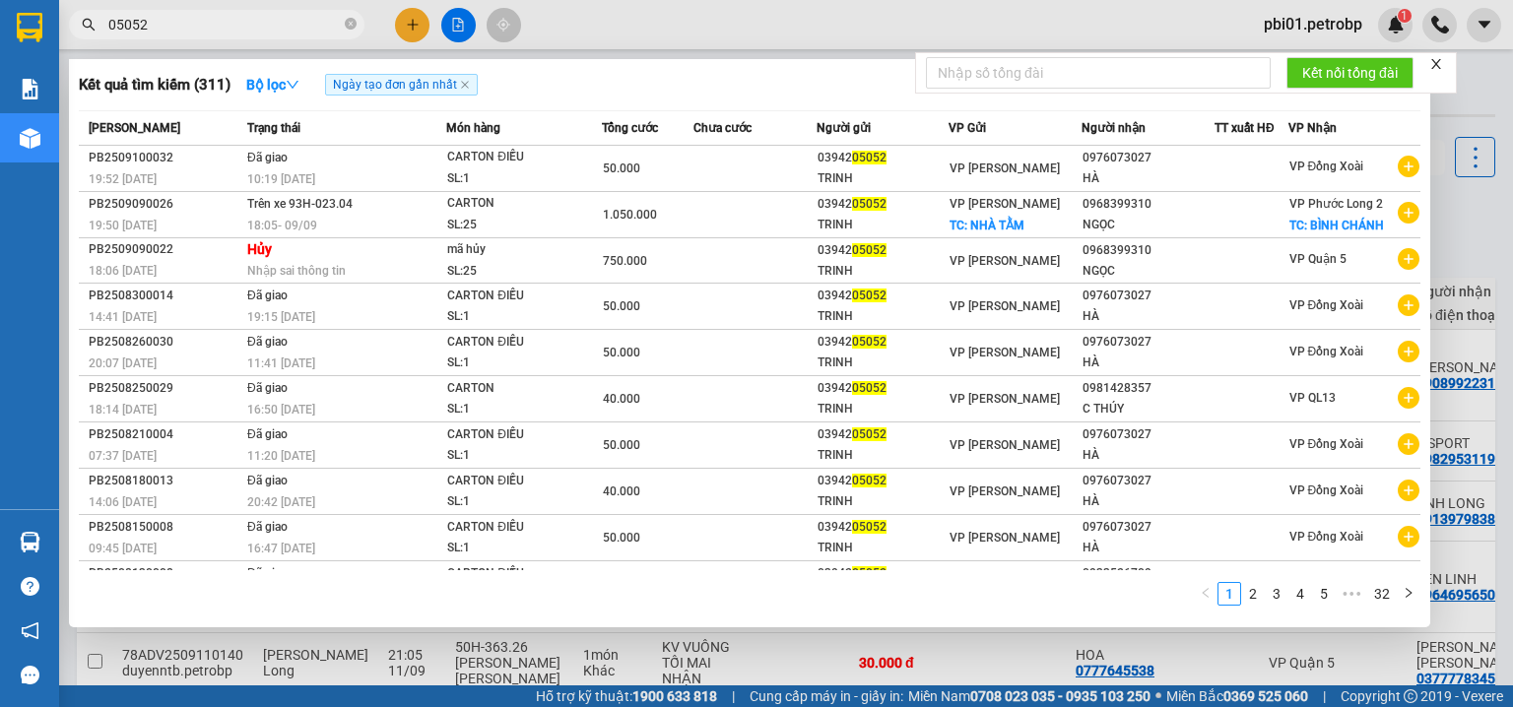
click at [694, 23] on section "Kết quả [PERSON_NAME] ( 311 ) Bộ lọc Ngày tạo [PERSON_NAME] nhất Mã ĐH Trạng th…" at bounding box center [756, 353] width 1513 height 707
click at [694, 23] on div at bounding box center [756, 353] width 1513 height 707
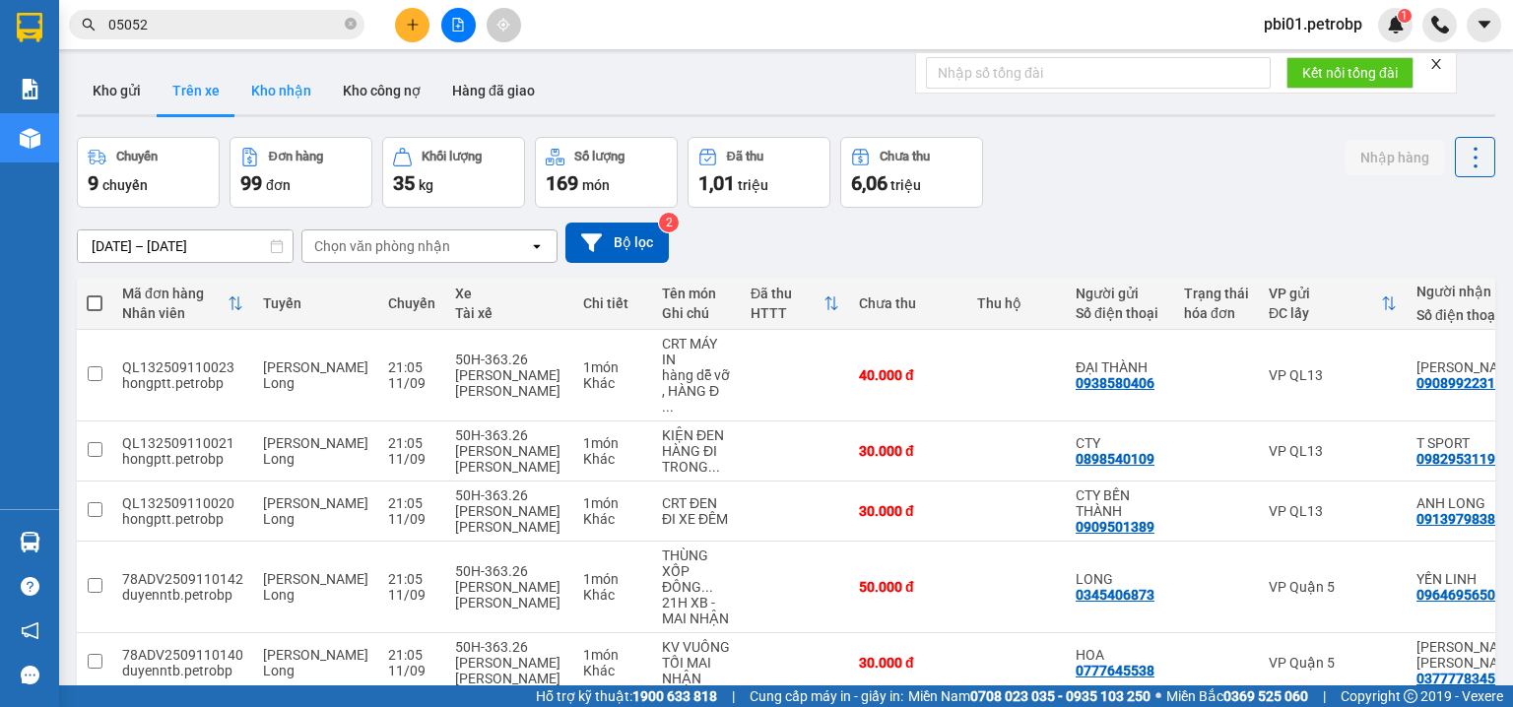
click at [302, 81] on button "Kho nhận" at bounding box center [281, 90] width 92 height 47
type input "[DATE] – [DATE]"
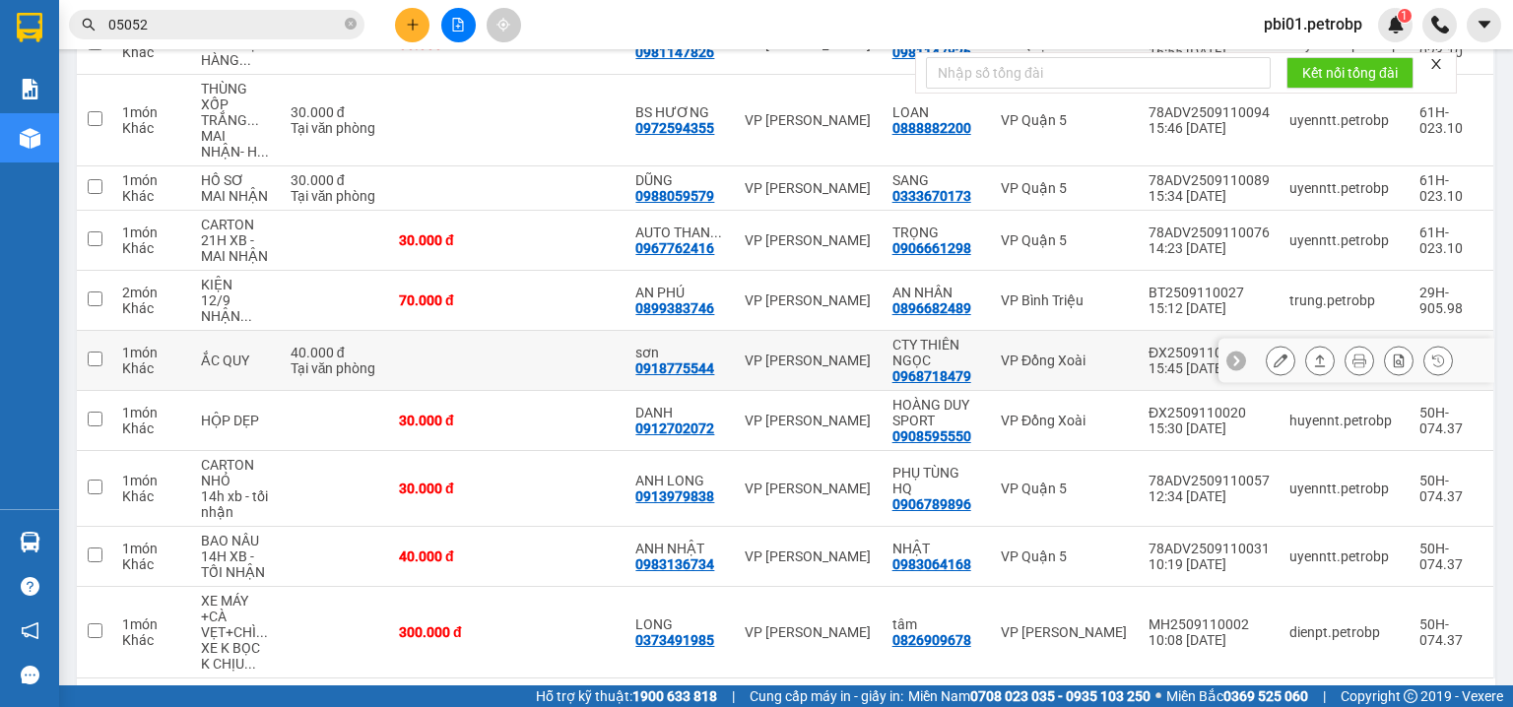
scroll to position [394, 0]
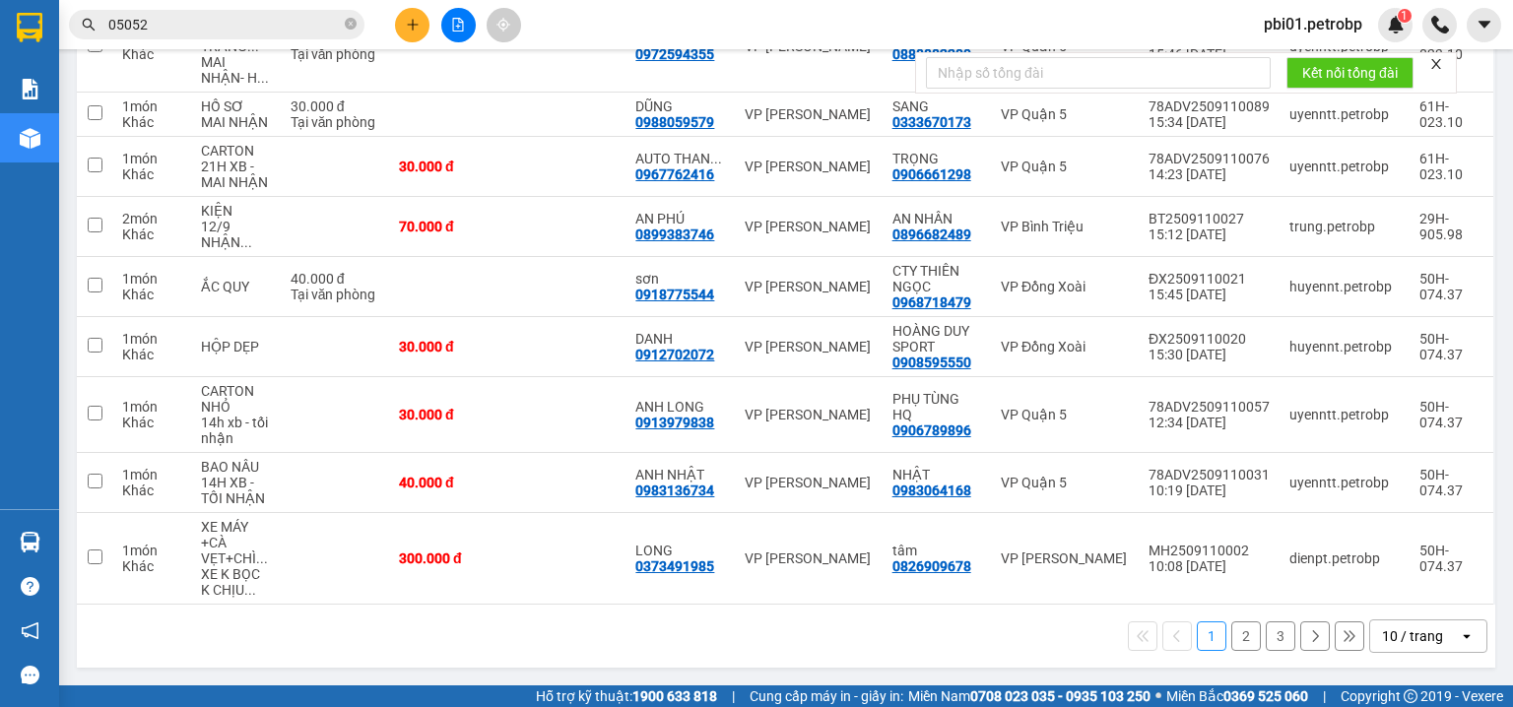
click at [787, 618] on div "1 2 3 10 / trang open" at bounding box center [786, 636] width 1419 height 63
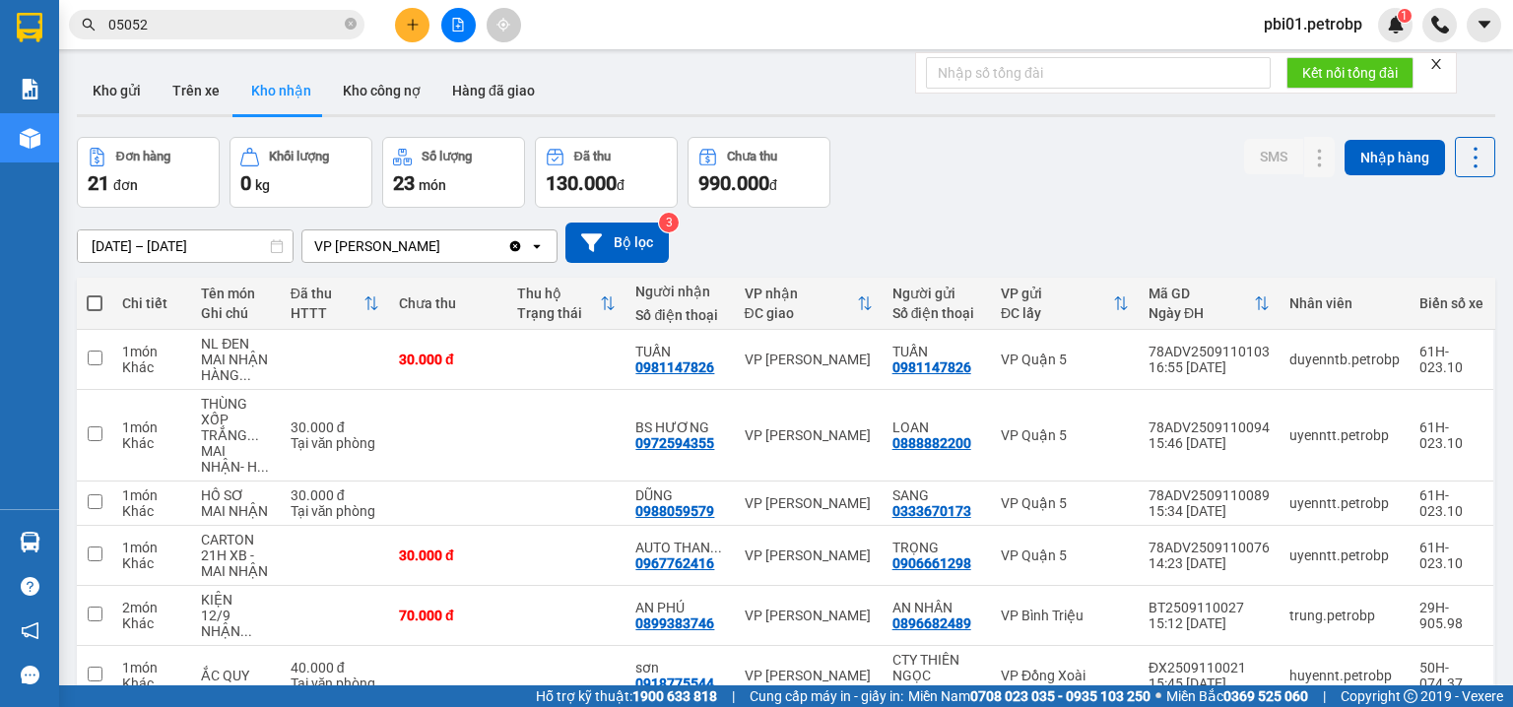
click at [253, 32] on input "05052" at bounding box center [224, 25] width 233 height 22
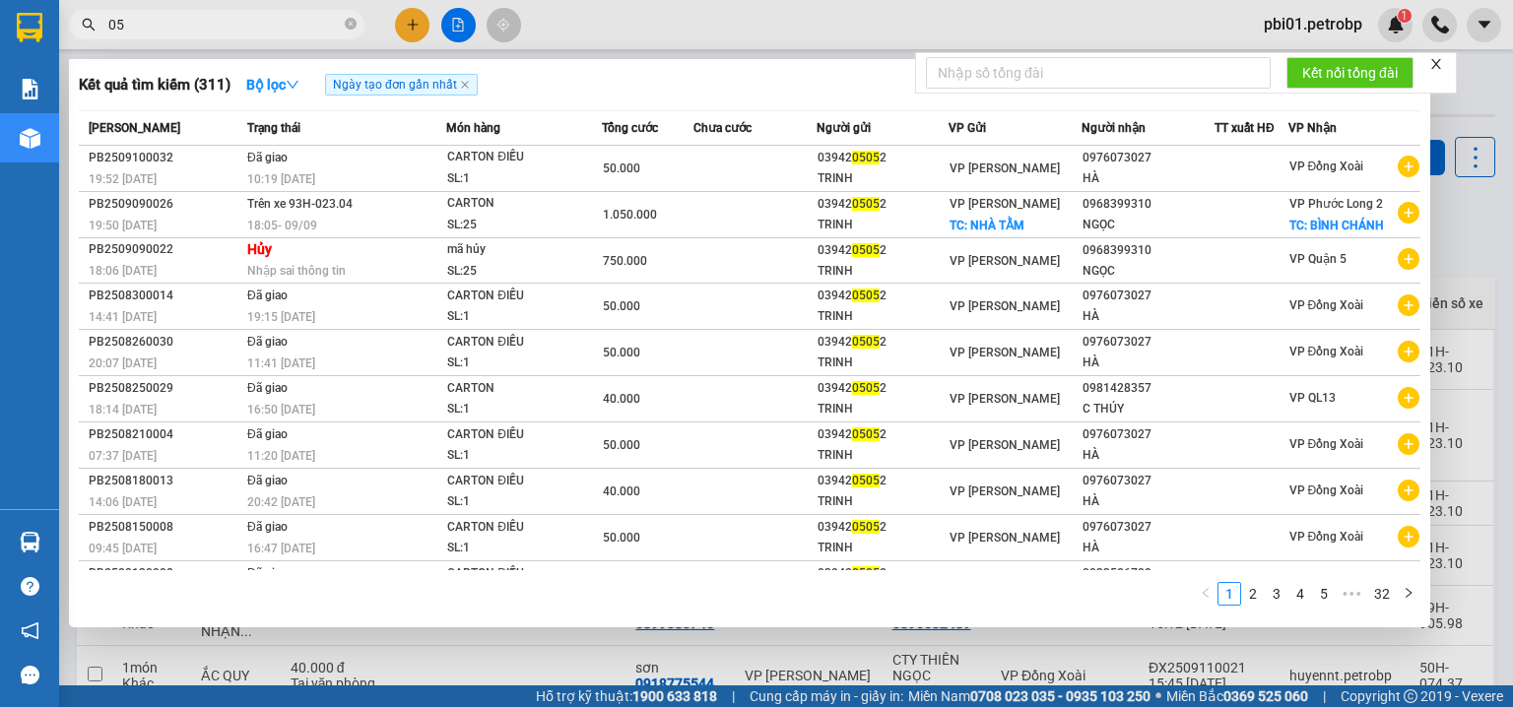
type input "0"
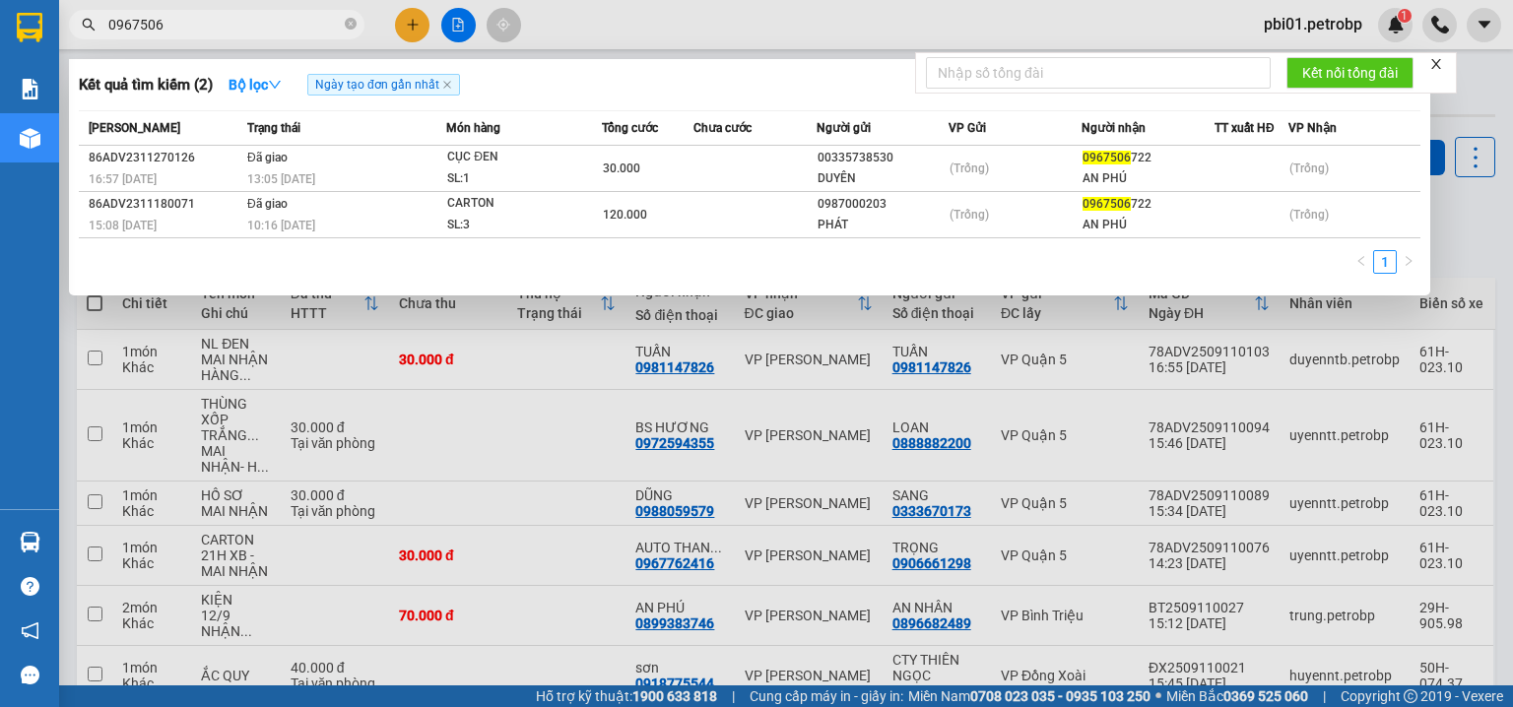
type input "0967506"
click at [350, 24] on icon "close-circle" at bounding box center [351, 24] width 12 height 12
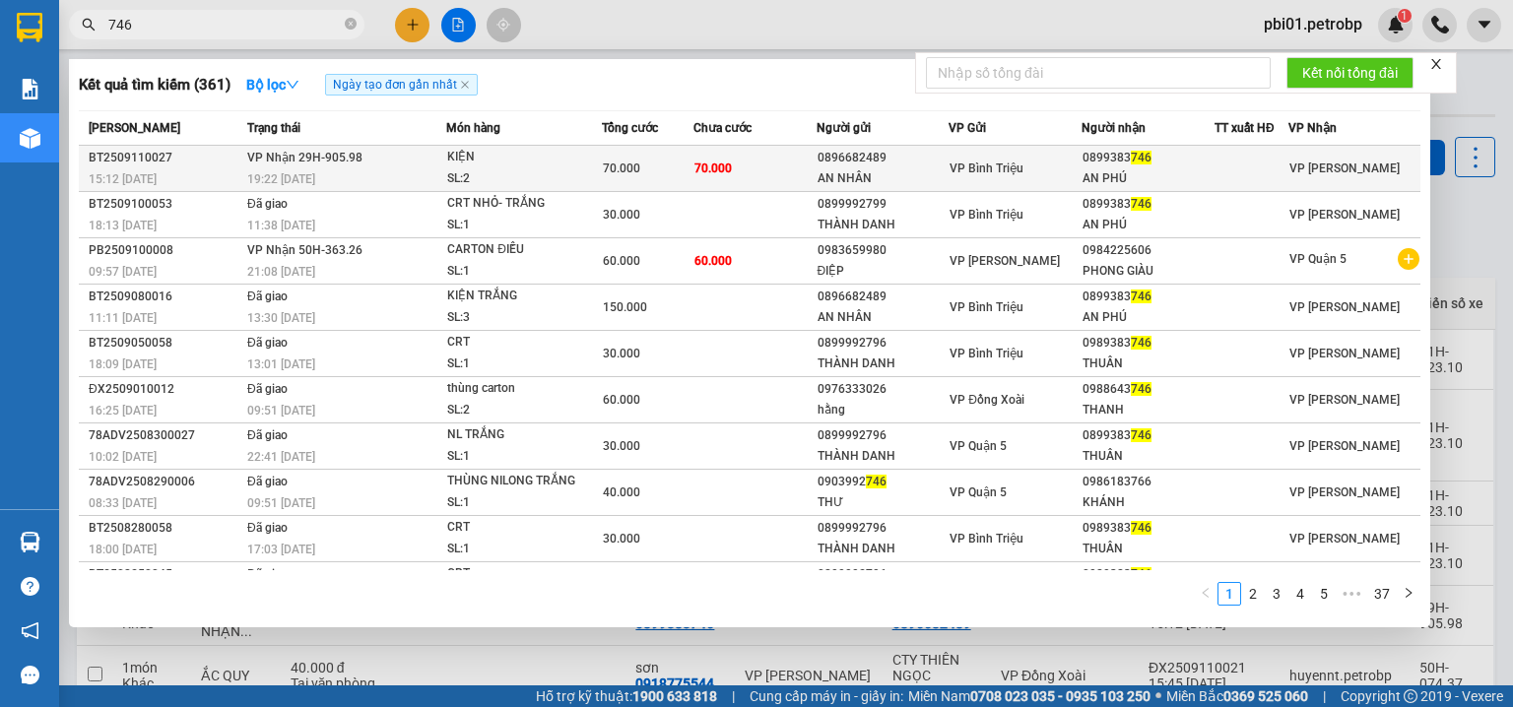
type input "746"
click at [962, 156] on td "VP Bình Triệu" at bounding box center [1015, 169] width 133 height 46
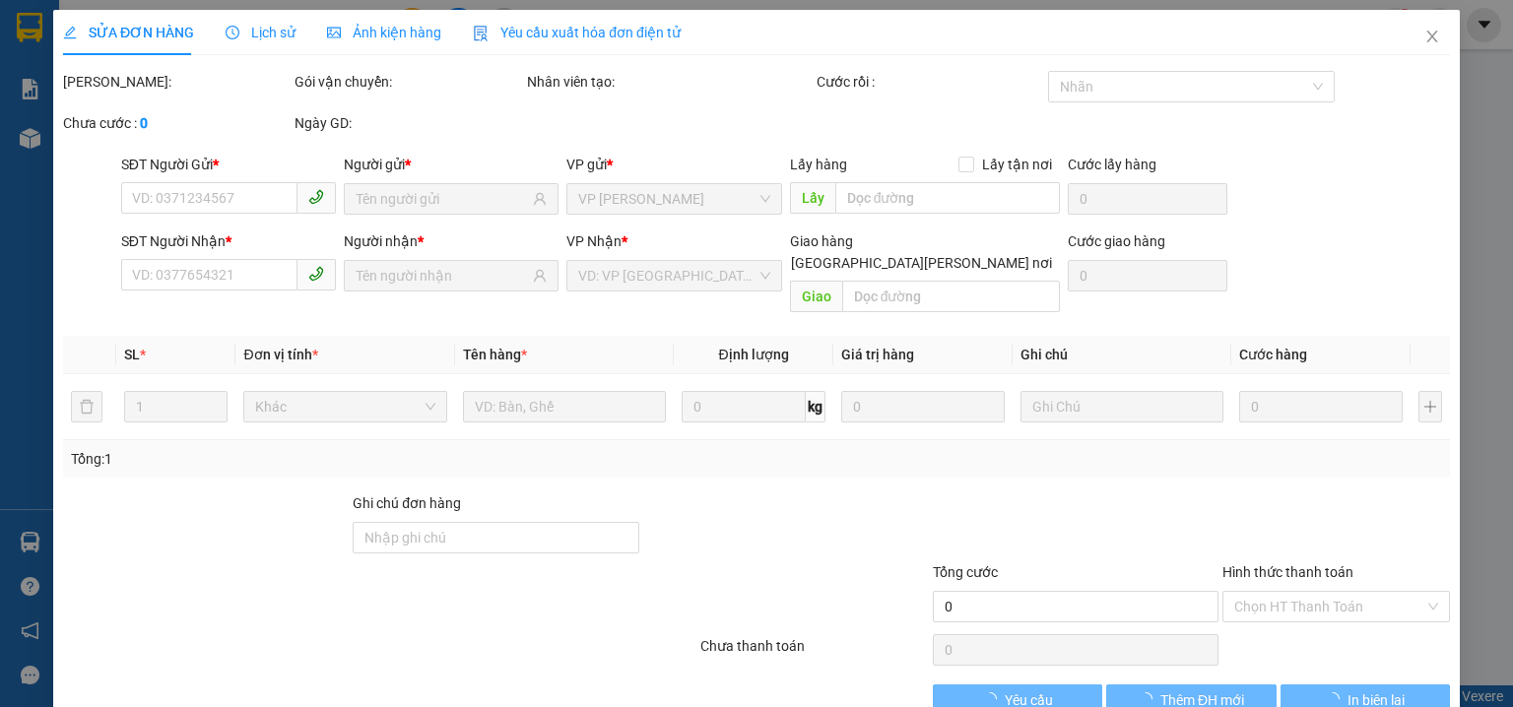
type input "0896682489"
type input "AN NHÂN"
type input "0899383746"
type input "AN PHÚ"
type input "70.000"
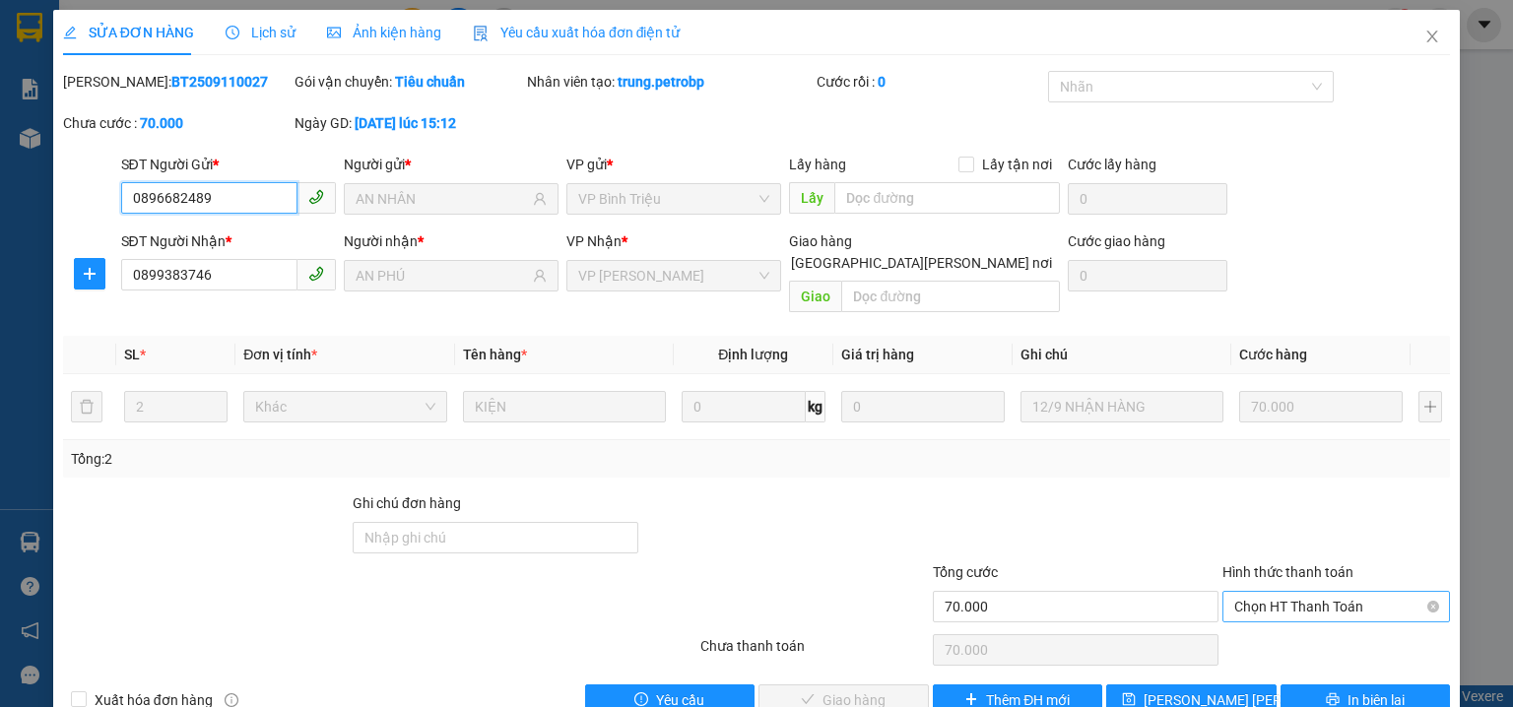
click at [1258, 592] on span "Chọn HT Thanh Toán" at bounding box center [1336, 607] width 204 height 30
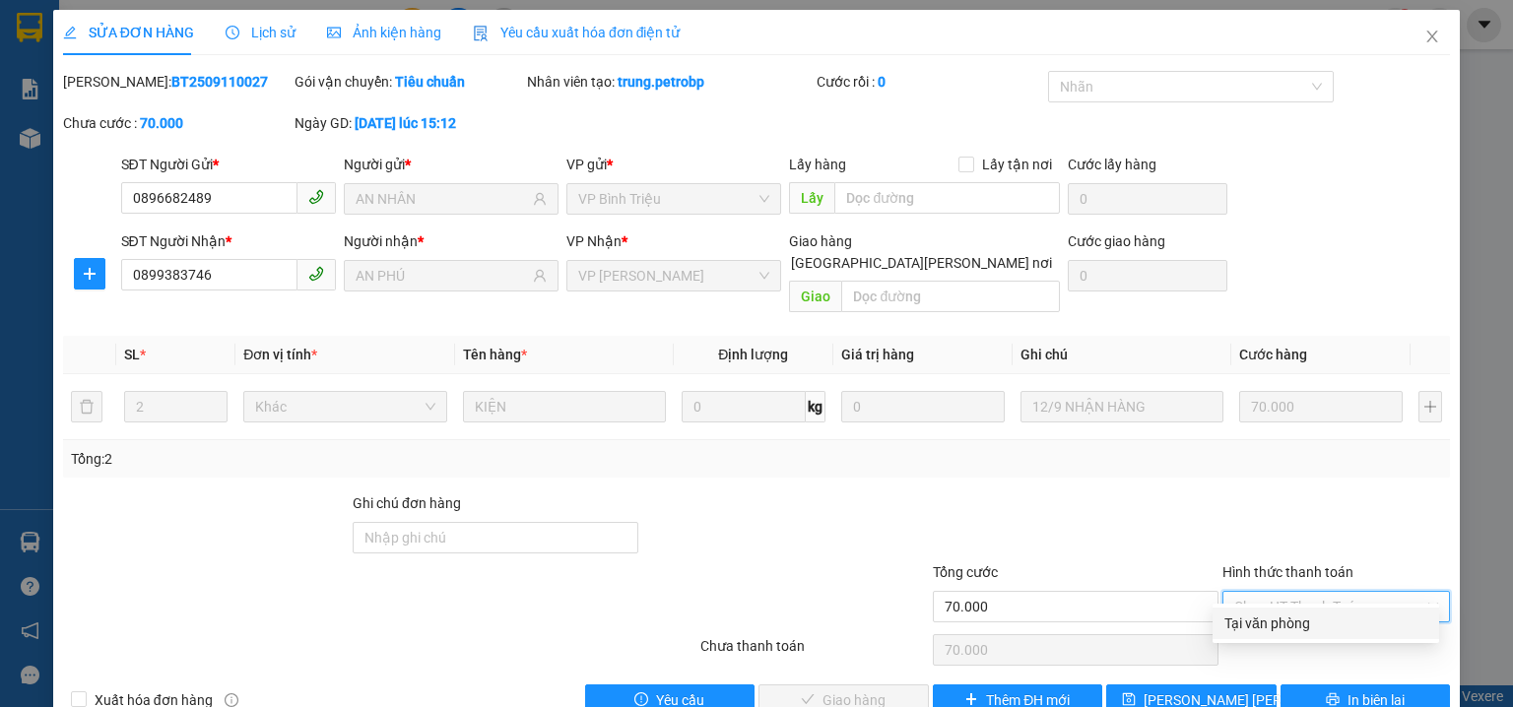
click at [1257, 635] on div "Tại văn phòng" at bounding box center [1326, 624] width 227 height 32
type input "0"
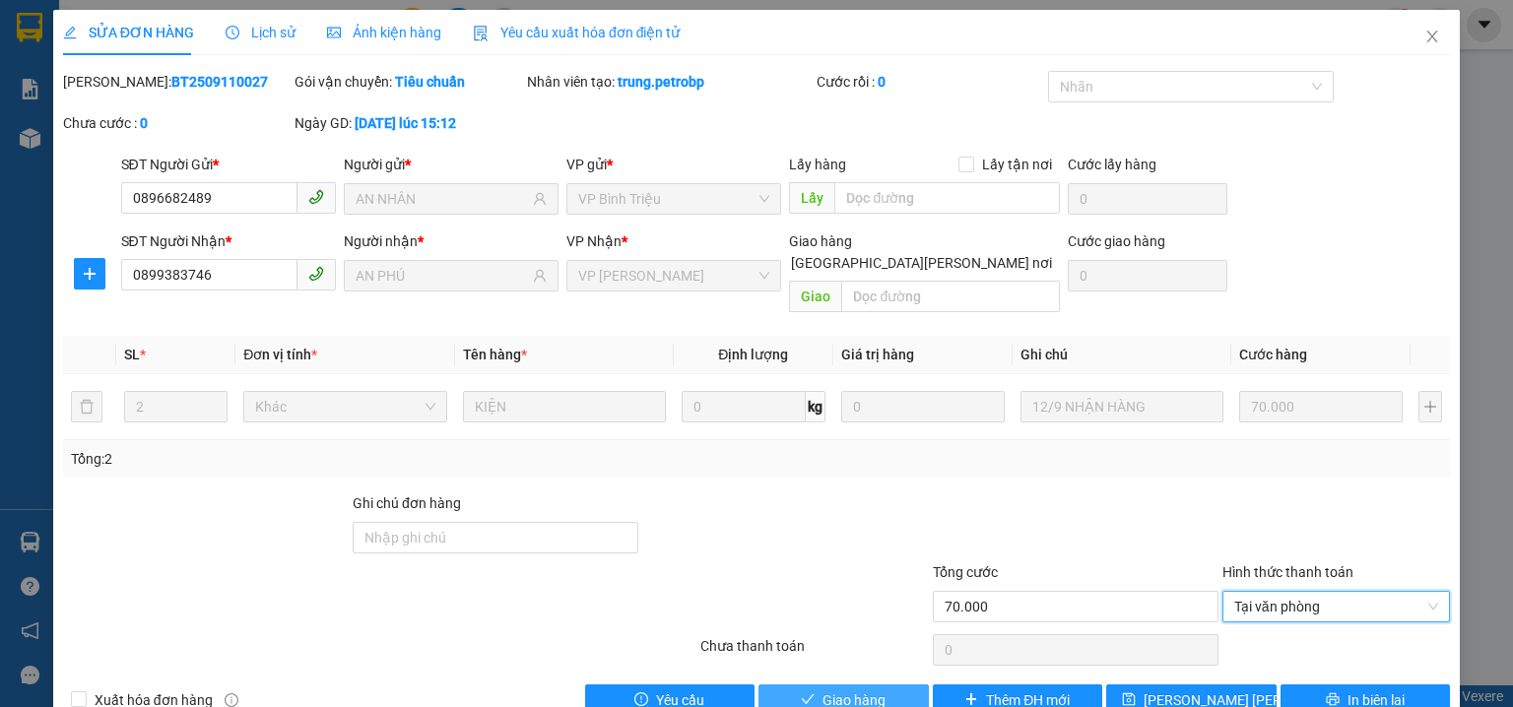
click at [851, 690] on span "Giao hàng" at bounding box center [854, 701] width 63 height 22
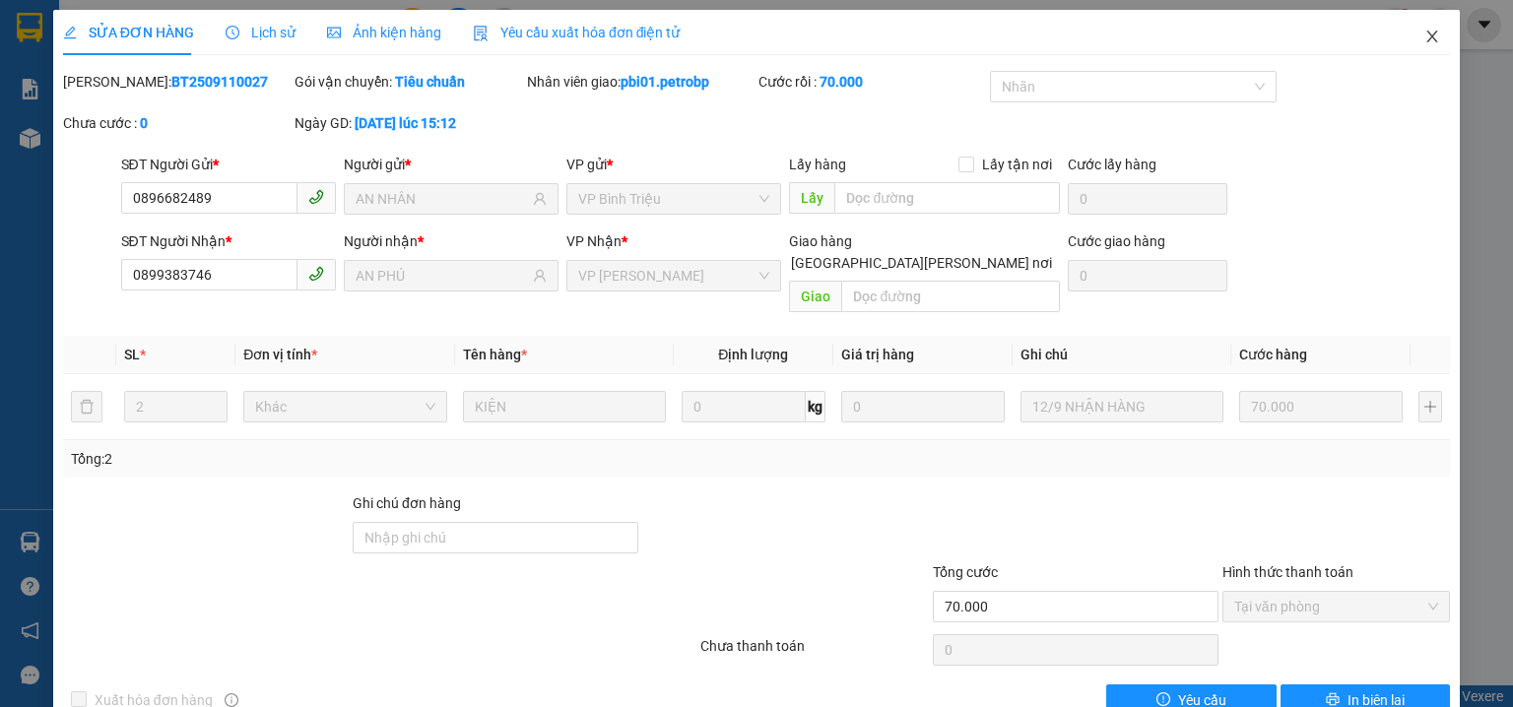
click at [1407, 32] on span "Close" at bounding box center [1432, 37] width 55 height 55
click at [1408, 32] on div "1" at bounding box center [1395, 25] width 34 height 34
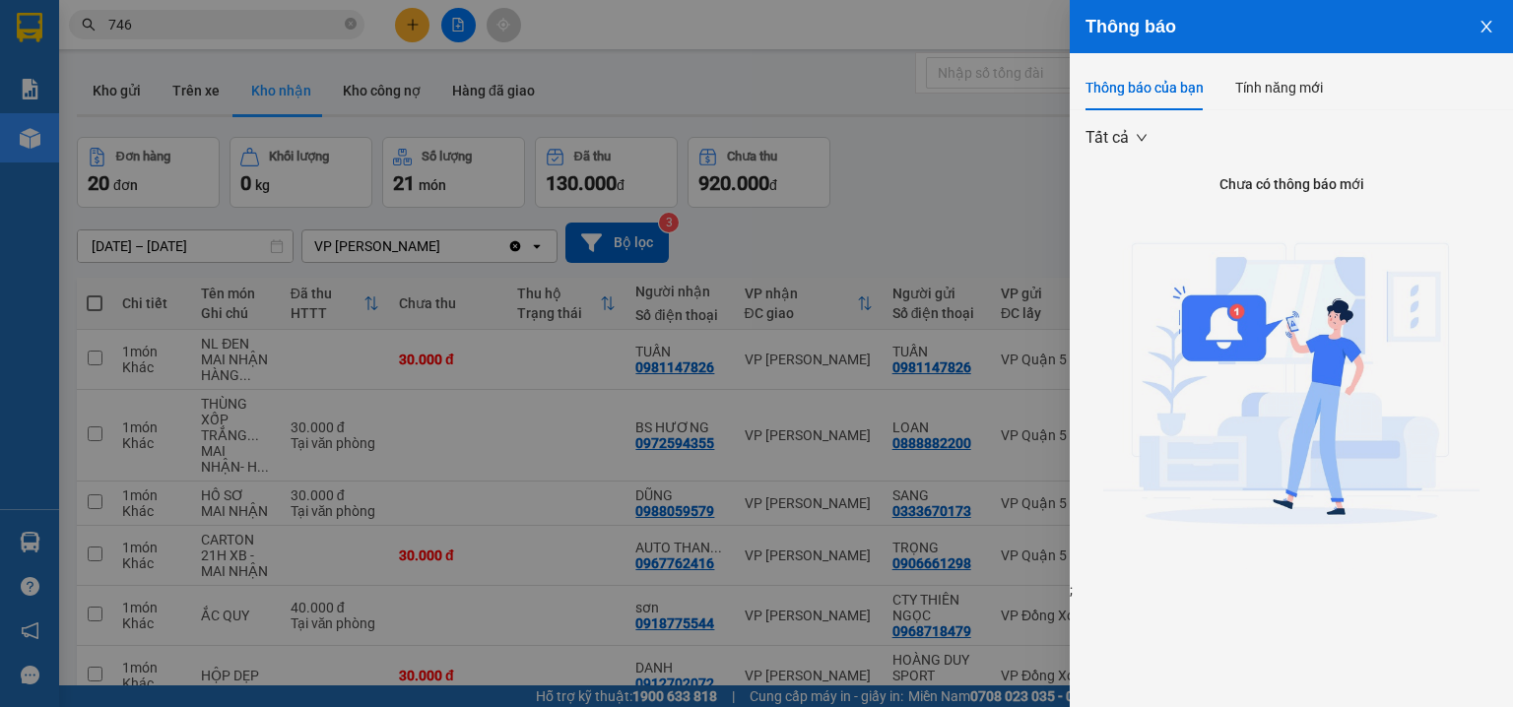
click at [1476, 21] on button "Close" at bounding box center [1486, 25] width 53 height 50
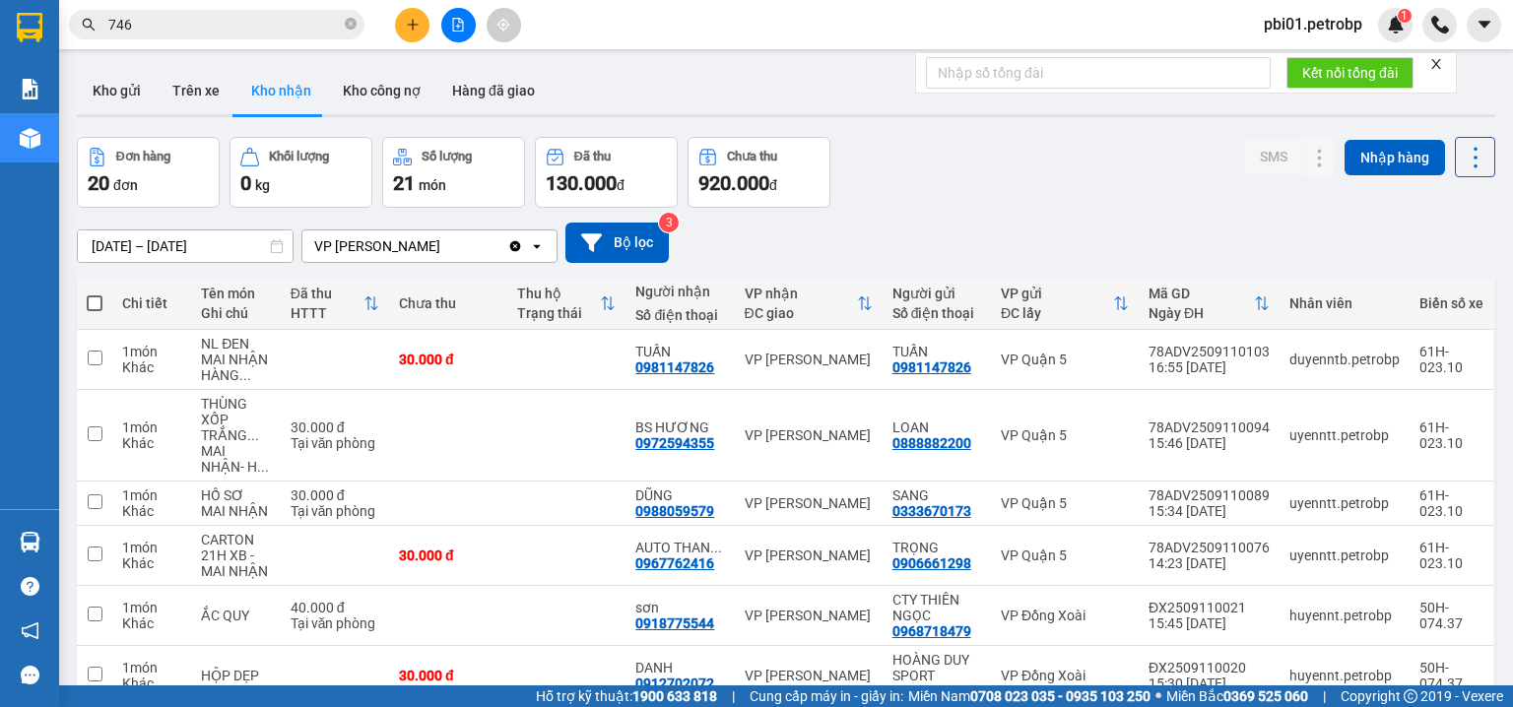
click at [915, 185] on div "Đơn hàng 20 đơn Khối lượng 0 kg Số lượng 21 món Đã thu 130.000 đ Chưa thu 920.0…" at bounding box center [786, 172] width 1419 height 71
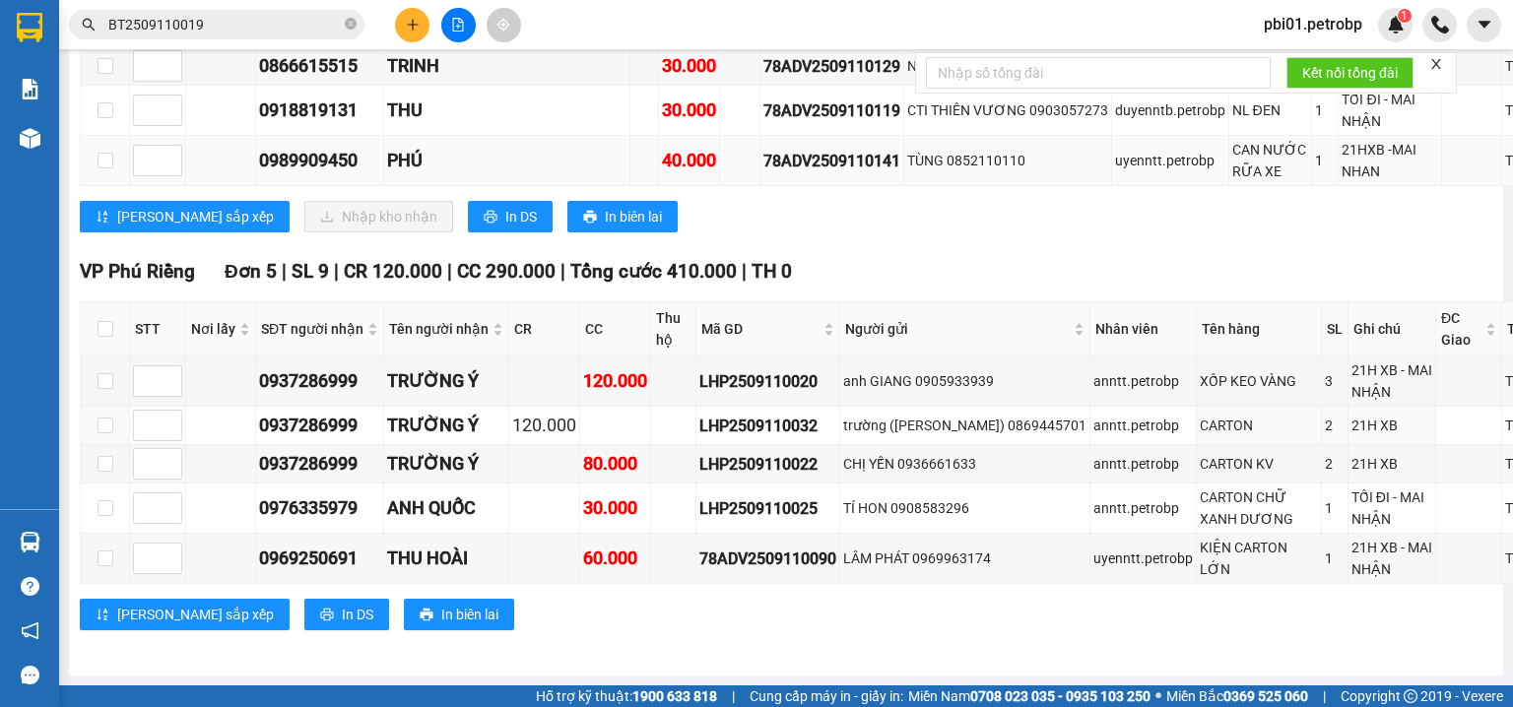
scroll to position [6238, 0]
